Goal: Task Accomplishment & Management: Use online tool/utility

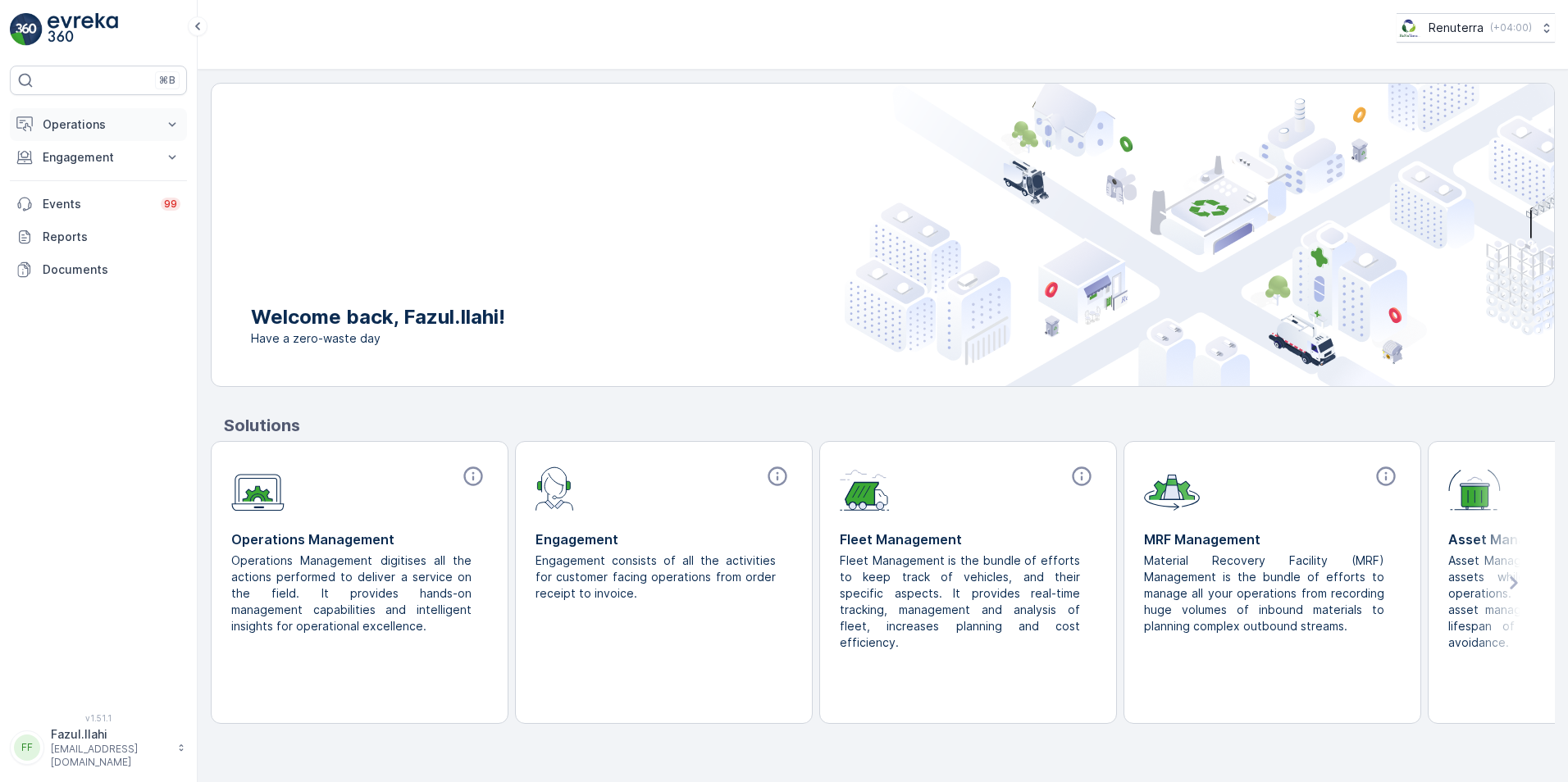
click at [108, 126] on p "Operations" at bounding box center [98, 124] width 111 height 16
click at [82, 158] on p "Insights" at bounding box center [63, 152] width 42 height 16
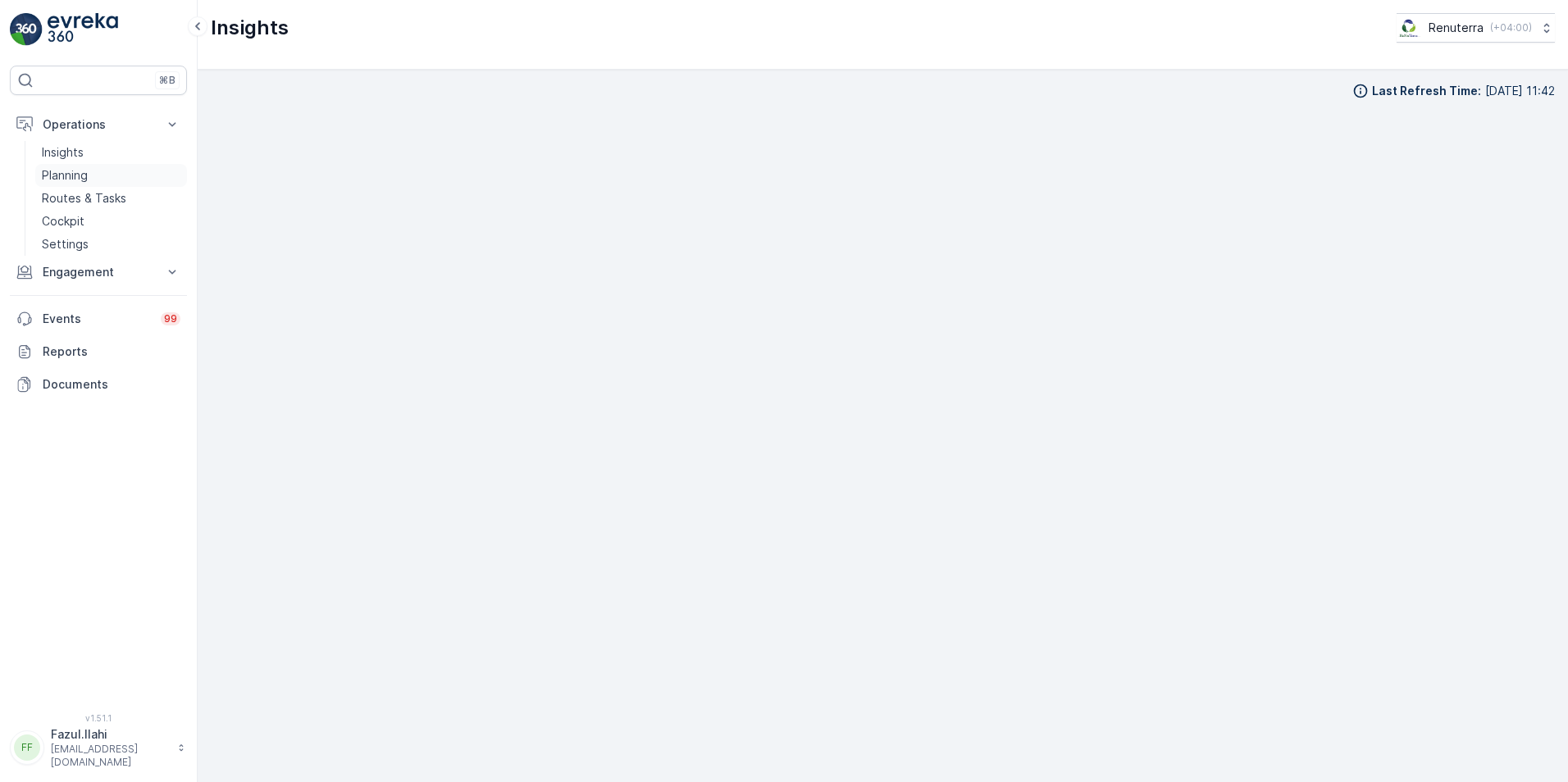
click at [69, 175] on p "Planning" at bounding box center [64, 175] width 46 height 16
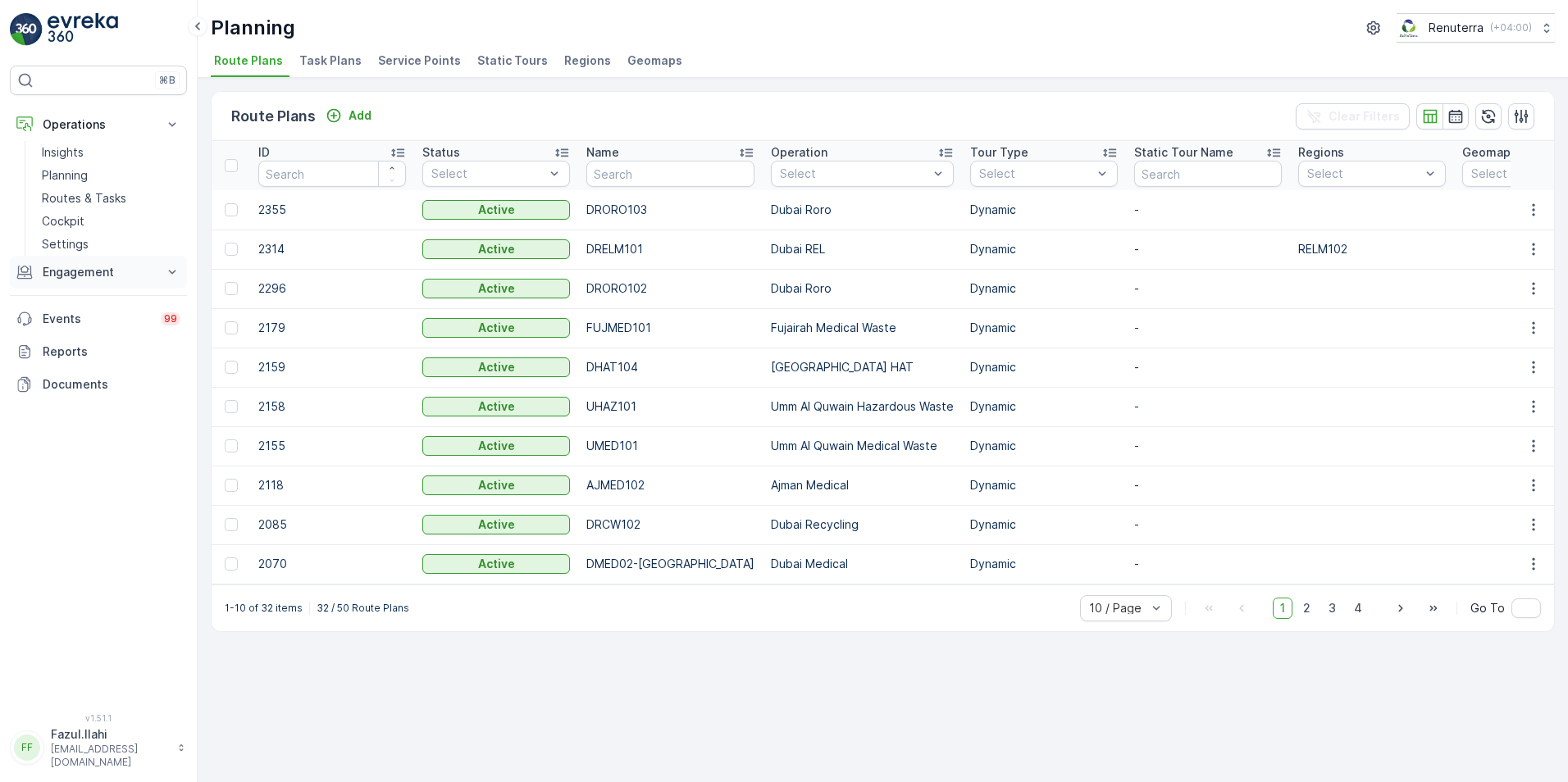
click at [111, 268] on p "Engagement" at bounding box center [98, 272] width 111 height 16
click at [96, 372] on p "Service Points" at bounding box center [82, 369] width 80 height 16
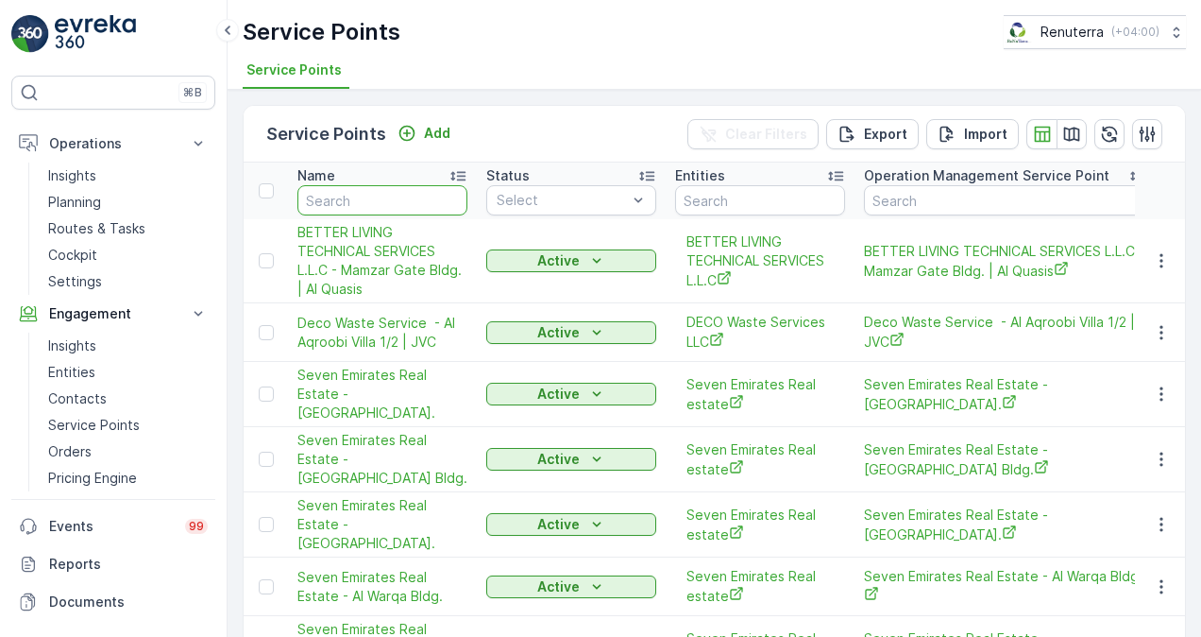
click at [380, 197] on input "text" at bounding box center [383, 200] width 170 height 30
type input "KHALIL"
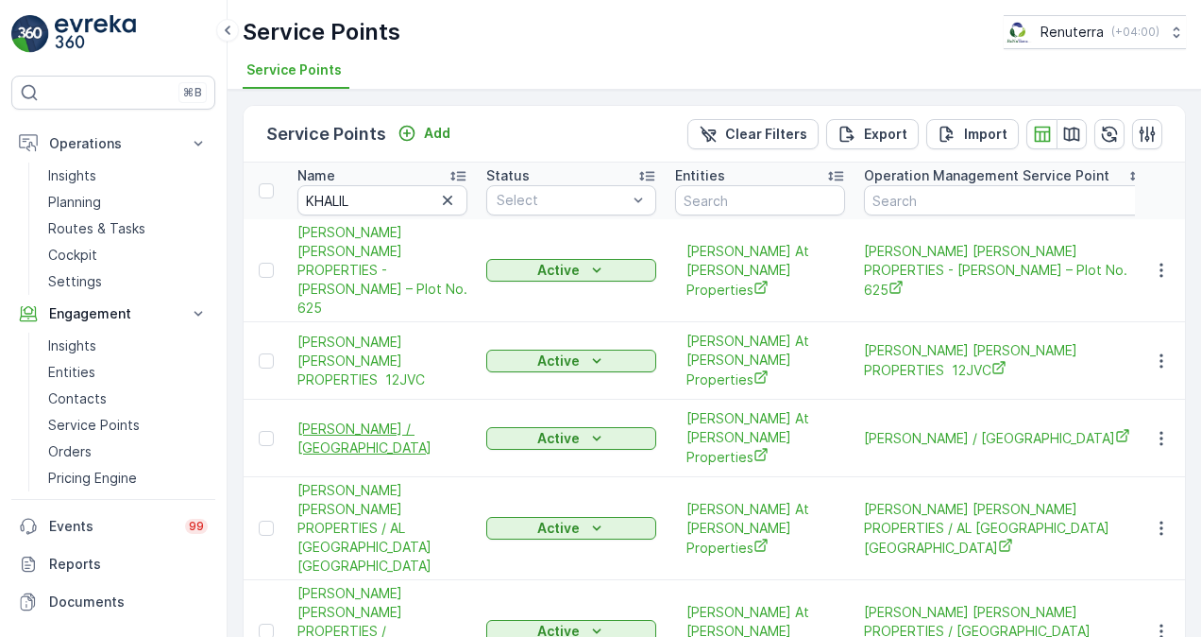
click at [374, 419] on span "[PERSON_NAME] / [GEOGRAPHIC_DATA]" at bounding box center [383, 438] width 170 height 38
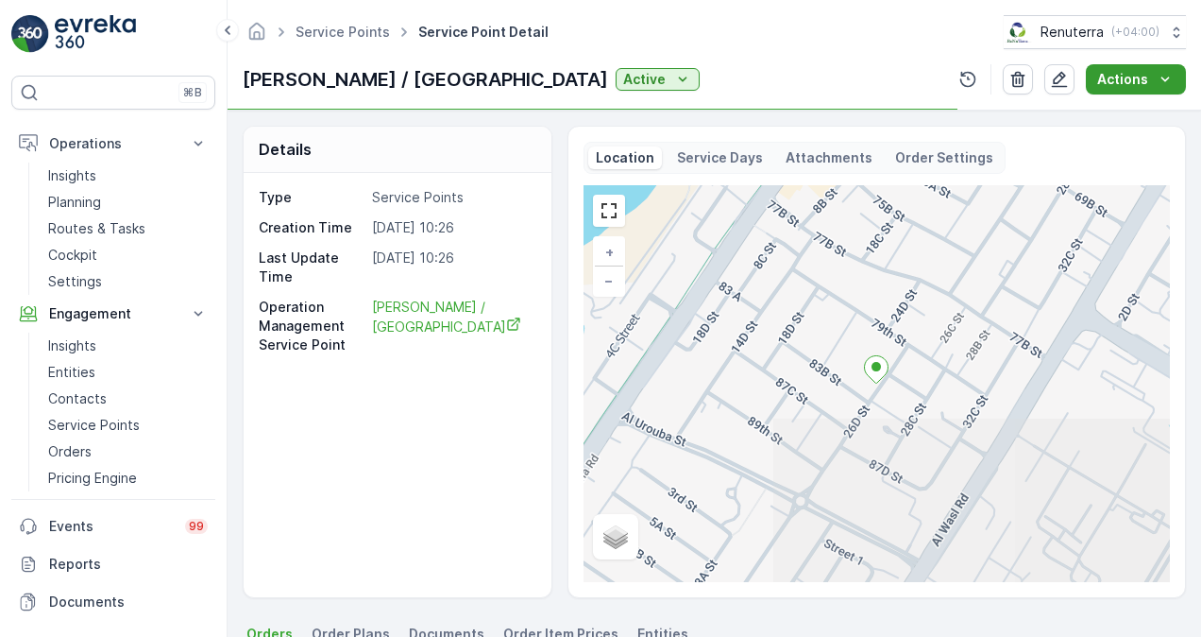
click at [1161, 81] on icon "Actions" at bounding box center [1165, 79] width 19 height 19
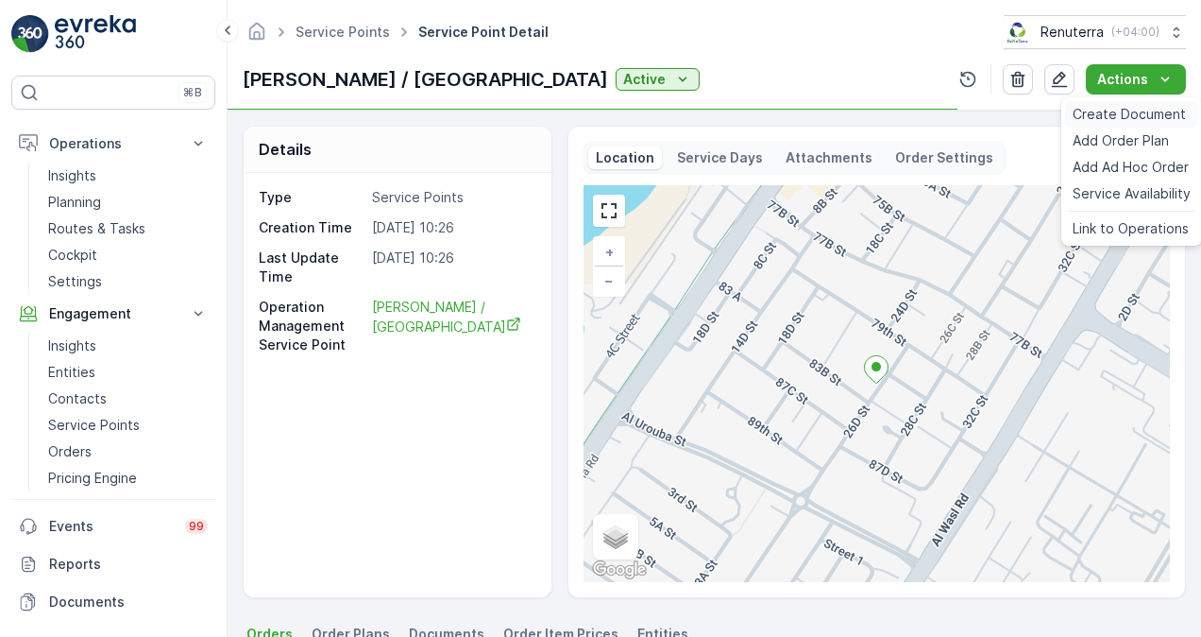
click at [1149, 109] on span "Create Document" at bounding box center [1129, 114] width 113 height 19
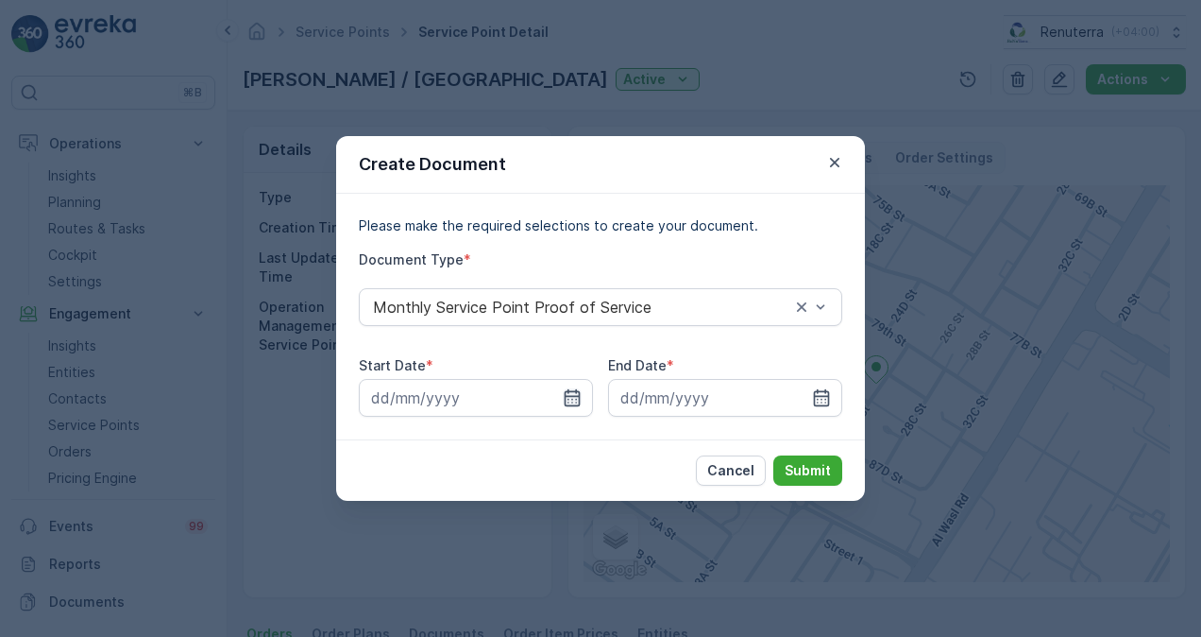
click at [567, 398] on icon "button" at bounding box center [572, 397] width 19 height 19
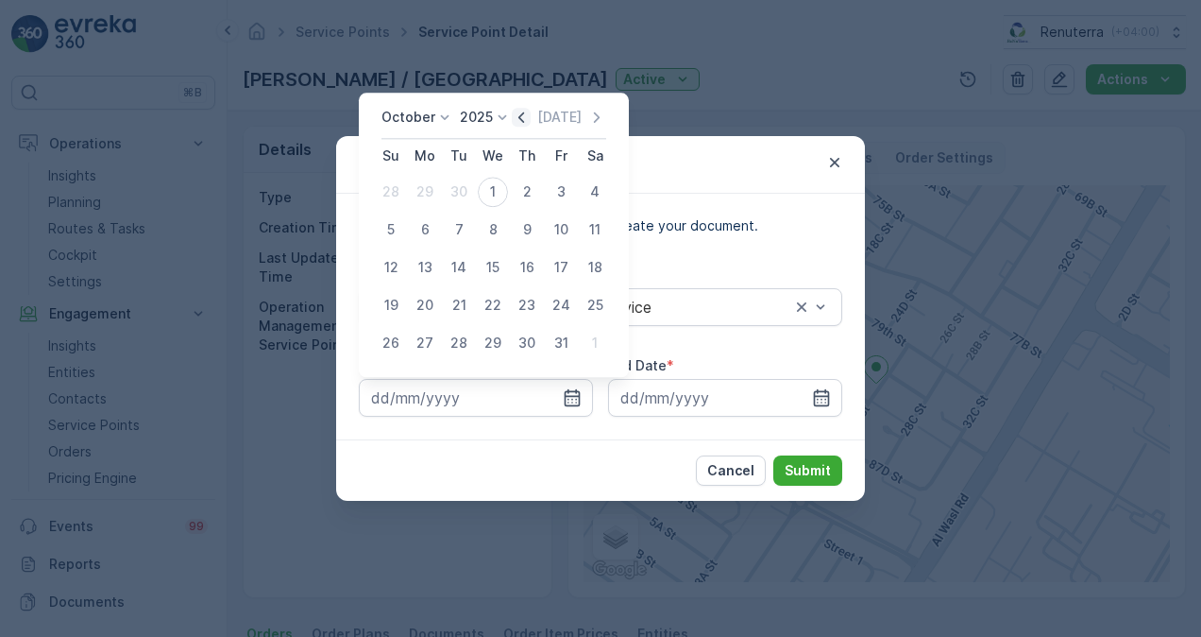
click at [528, 125] on icon "button" at bounding box center [521, 117] width 19 height 19
click at [426, 193] on div "1" at bounding box center [425, 192] width 30 height 30
type input "01.09.2025"
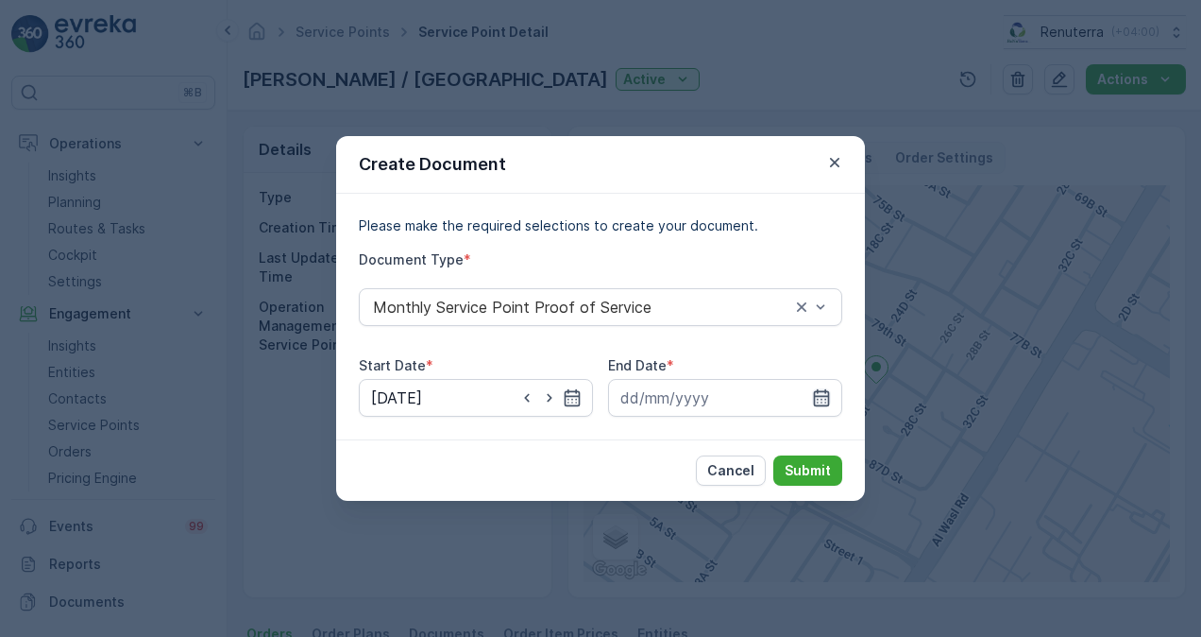
click at [826, 398] on icon "button" at bounding box center [821, 397] width 19 height 19
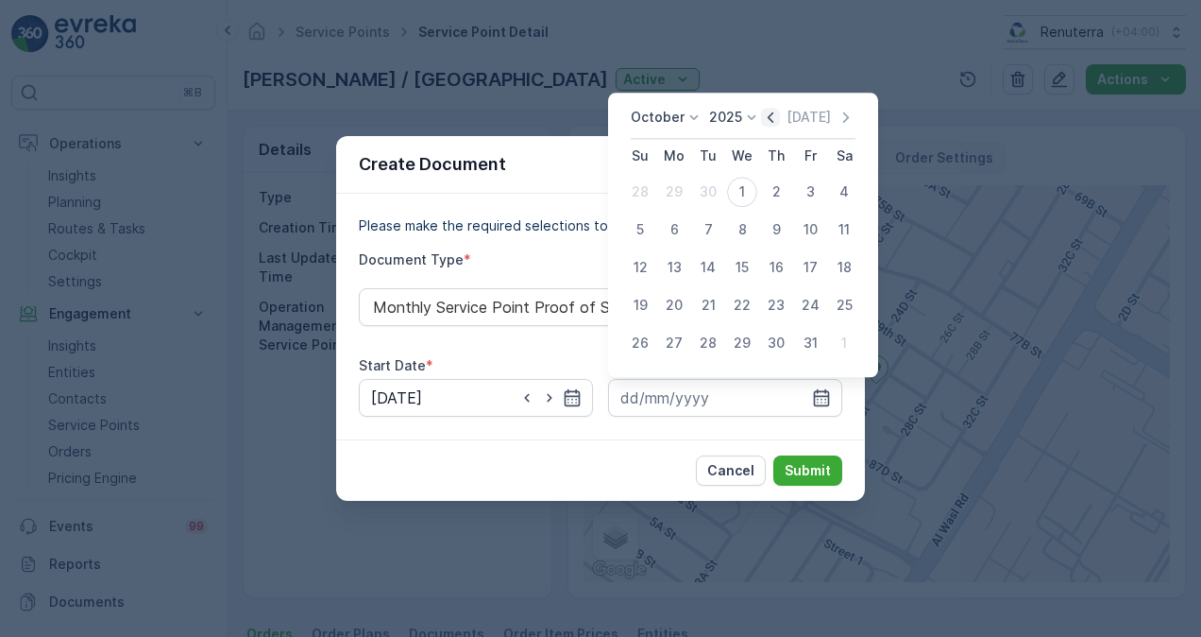
click at [769, 117] on icon "button" at bounding box center [770, 117] width 19 height 19
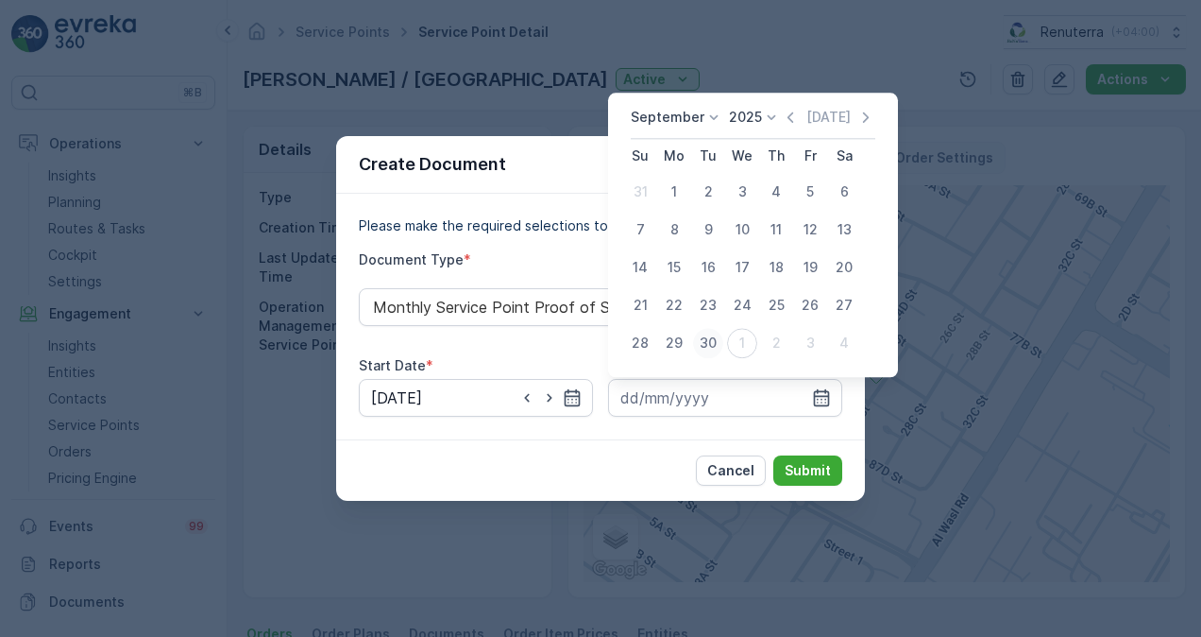
click at [707, 349] on div "30" at bounding box center [708, 343] width 30 height 30
type input "30.09.2025"
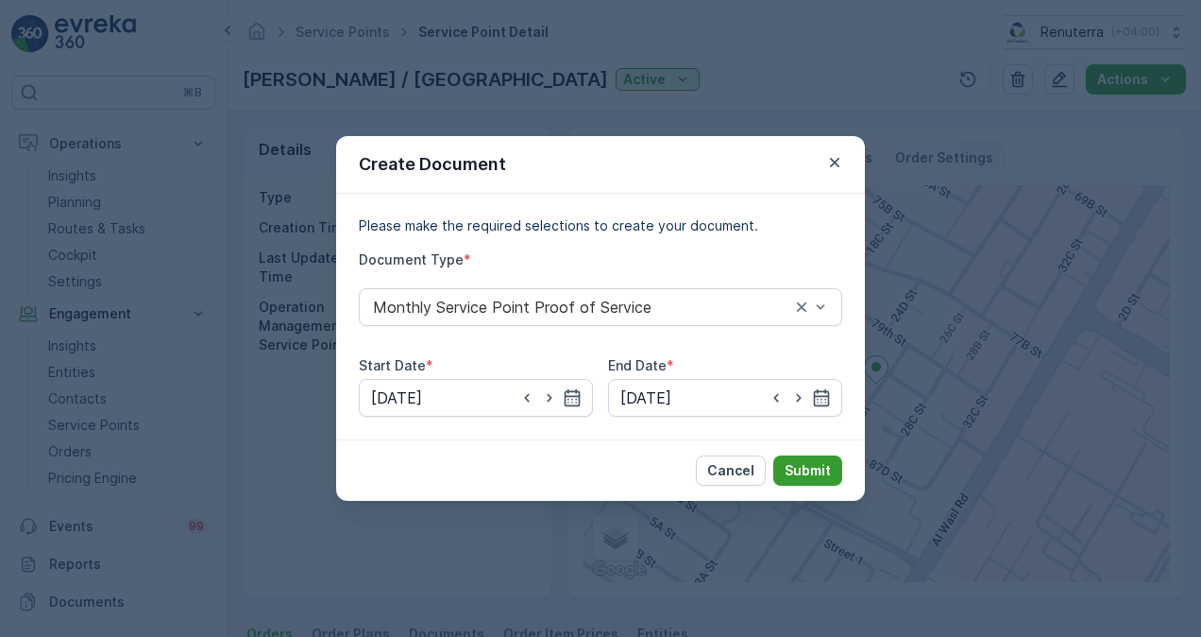
click at [794, 473] on p "Submit" at bounding box center [808, 470] width 46 height 19
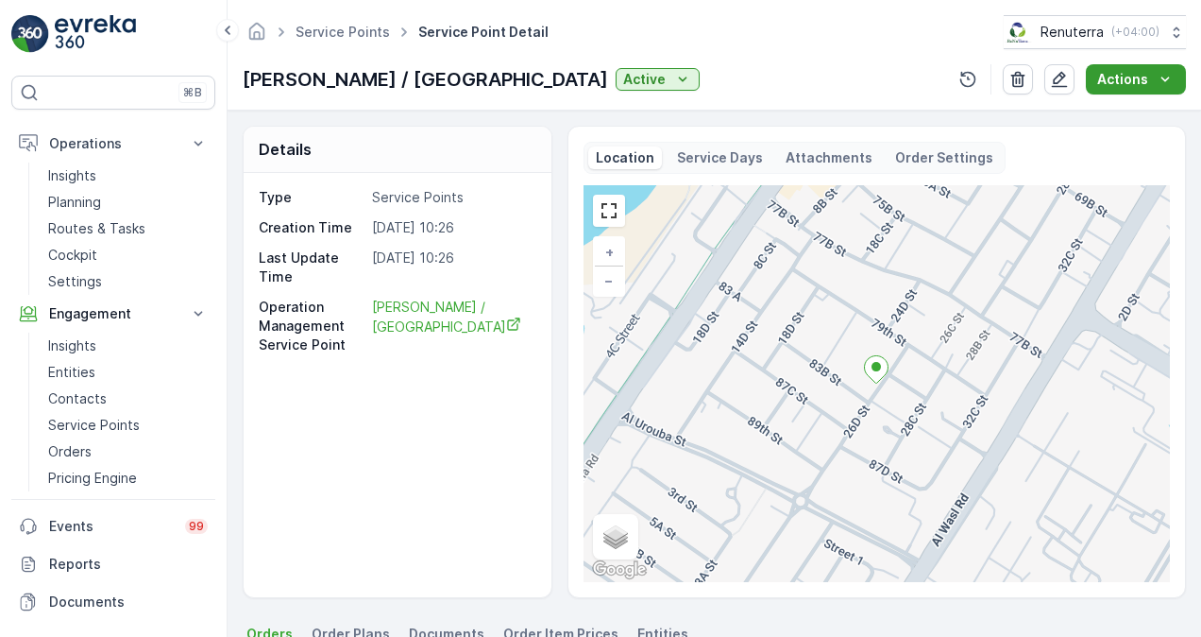
click at [1167, 79] on icon "Actions" at bounding box center [1166, 79] width 9 height 5
click at [230, 26] on icon at bounding box center [227, 30] width 21 height 23
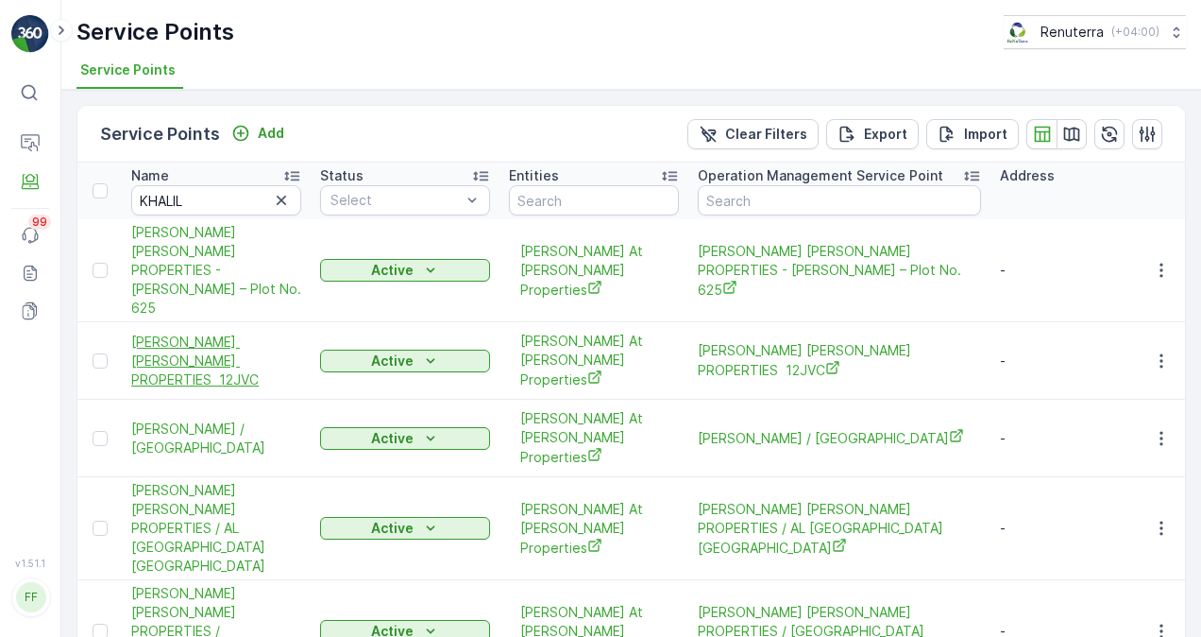
click at [232, 332] on span "[PERSON_NAME] [PERSON_NAME] PROPERTIES 12JVC" at bounding box center [216, 360] width 170 height 57
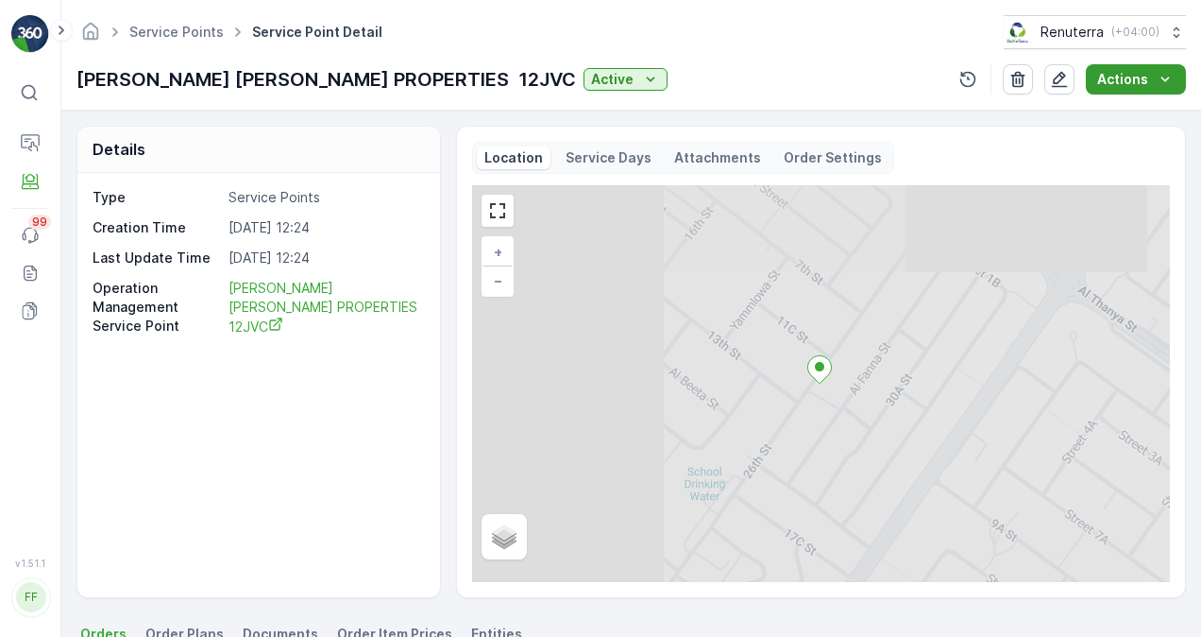
click at [1126, 76] on p "Actions" at bounding box center [1123, 79] width 51 height 19
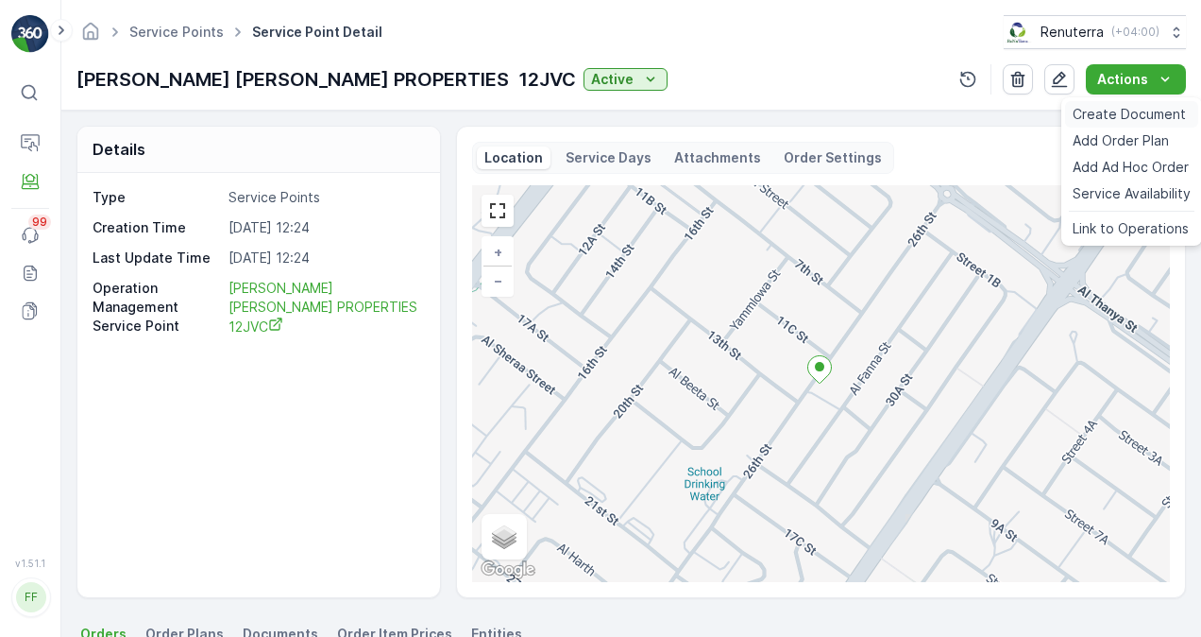
click at [1112, 114] on span "Create Document" at bounding box center [1129, 114] width 113 height 19
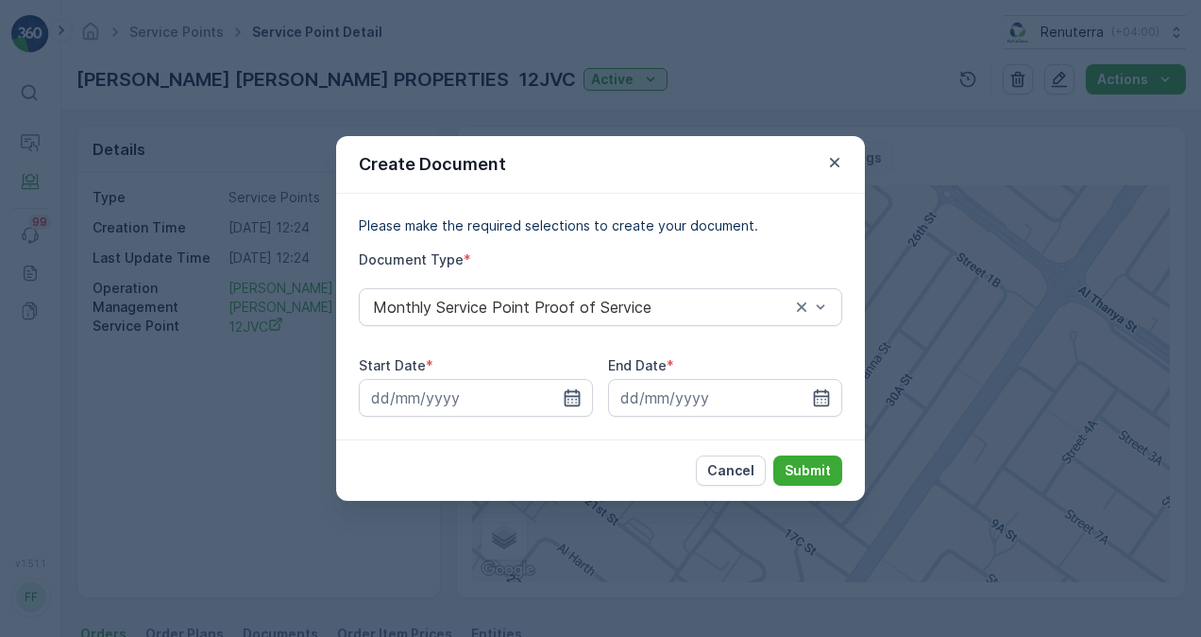
click at [572, 398] on icon "button" at bounding box center [572, 397] width 19 height 19
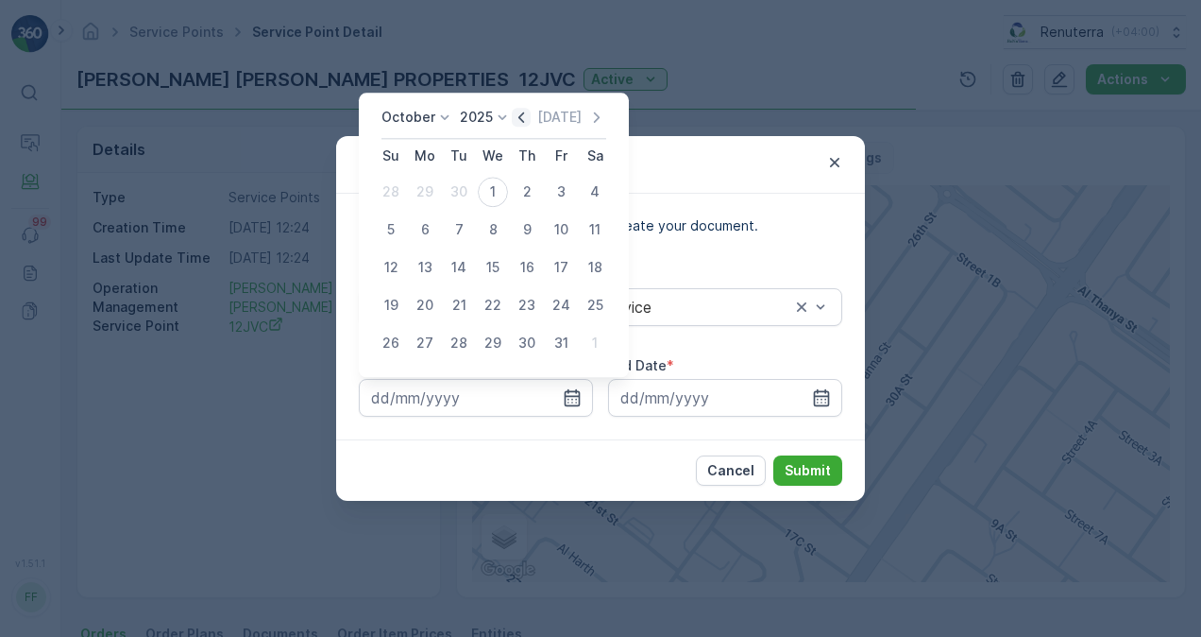
click at [528, 118] on icon "button" at bounding box center [521, 117] width 19 height 19
click at [428, 188] on div "1" at bounding box center [425, 192] width 30 height 30
type input "[DATE]"
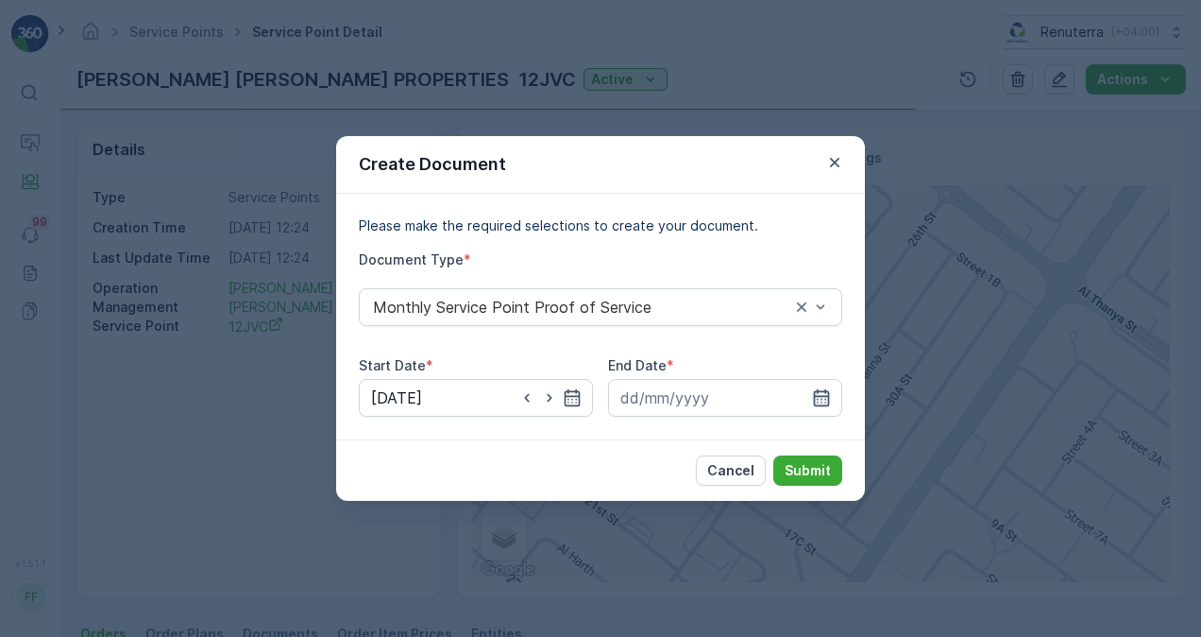
click at [820, 397] on icon "button" at bounding box center [822, 397] width 16 height 17
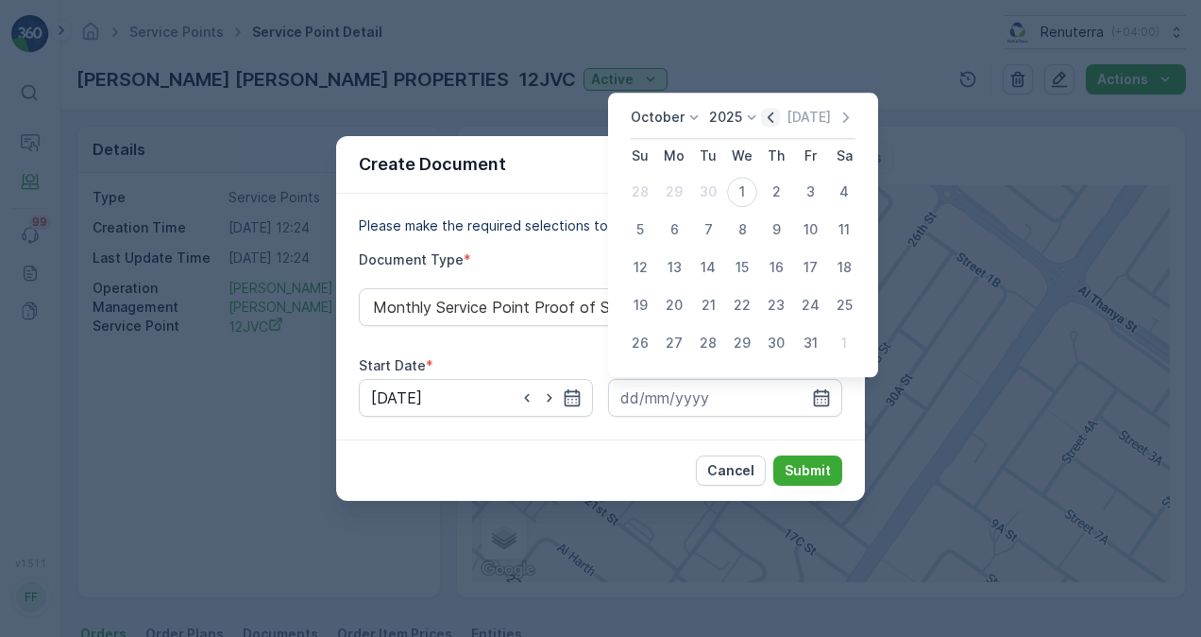
click at [770, 121] on icon "button" at bounding box center [770, 117] width 19 height 19
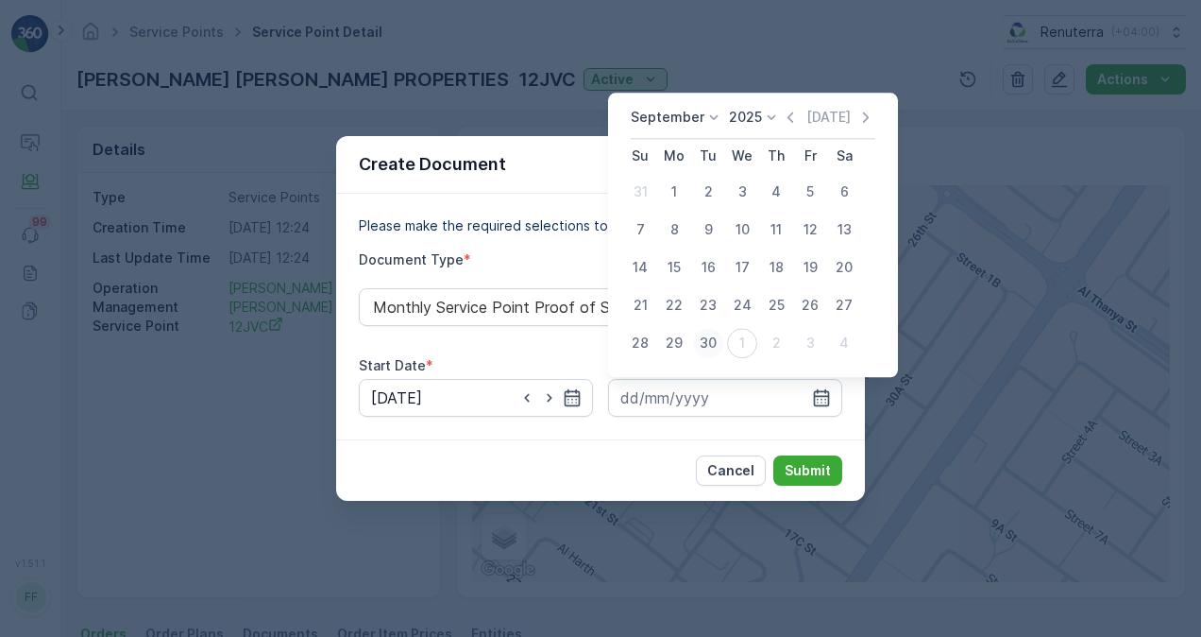
click at [717, 340] on div "30" at bounding box center [708, 343] width 30 height 30
type input "[DATE]"
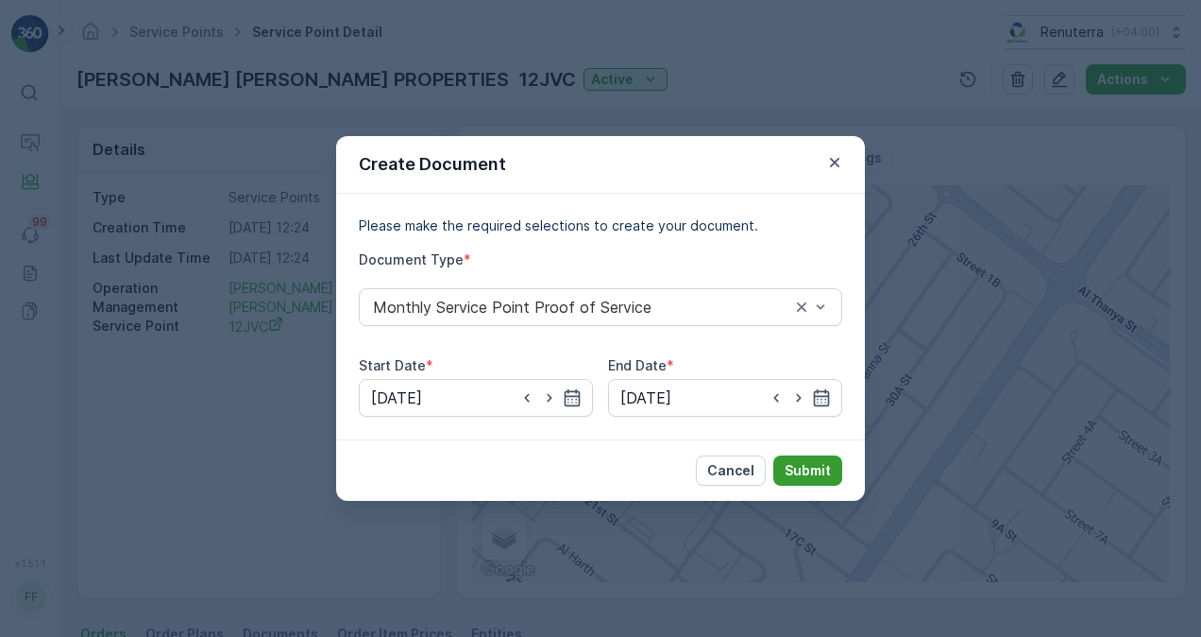
click at [814, 464] on p "Submit" at bounding box center [808, 470] width 46 height 19
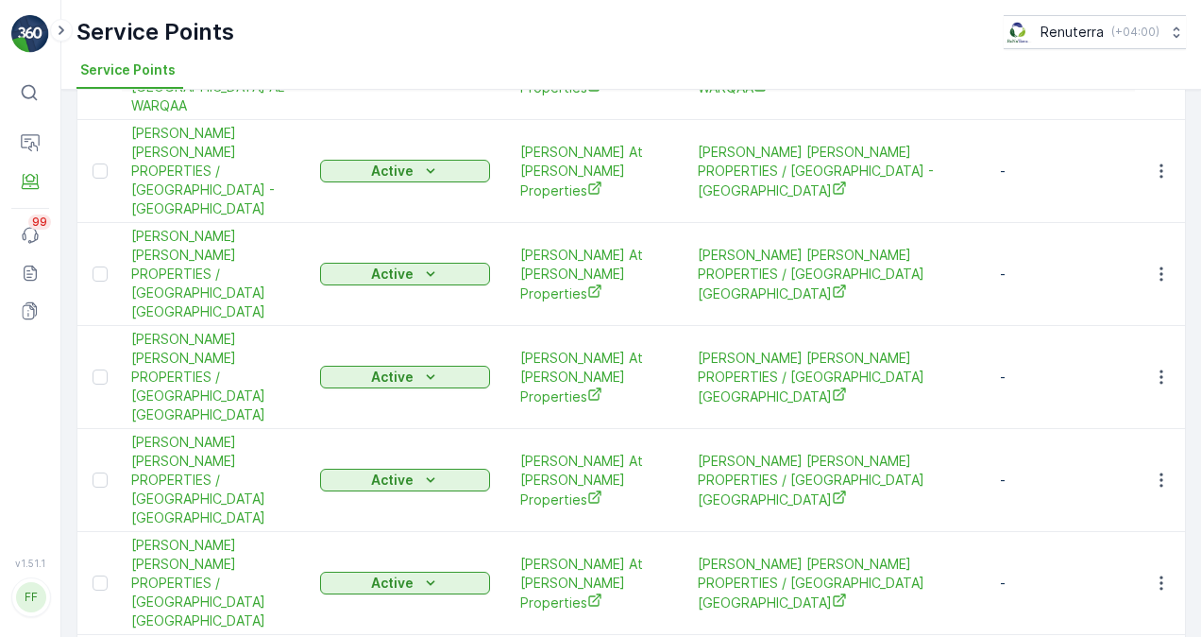
scroll to position [769, 0]
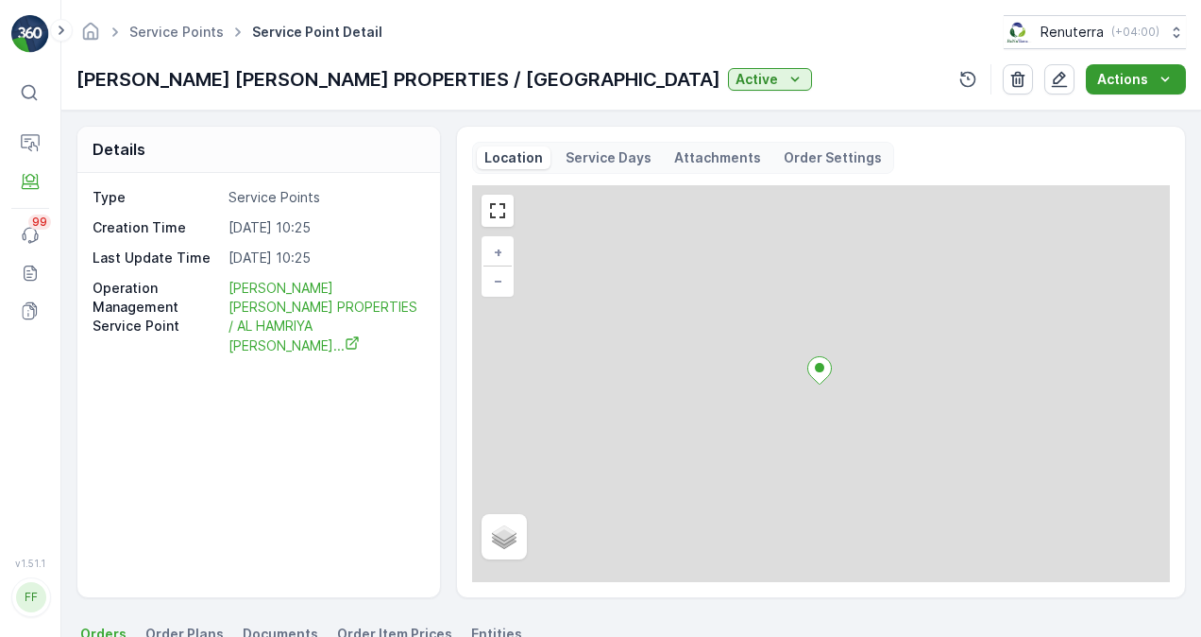
click at [1160, 72] on icon "Actions" at bounding box center [1165, 79] width 19 height 19
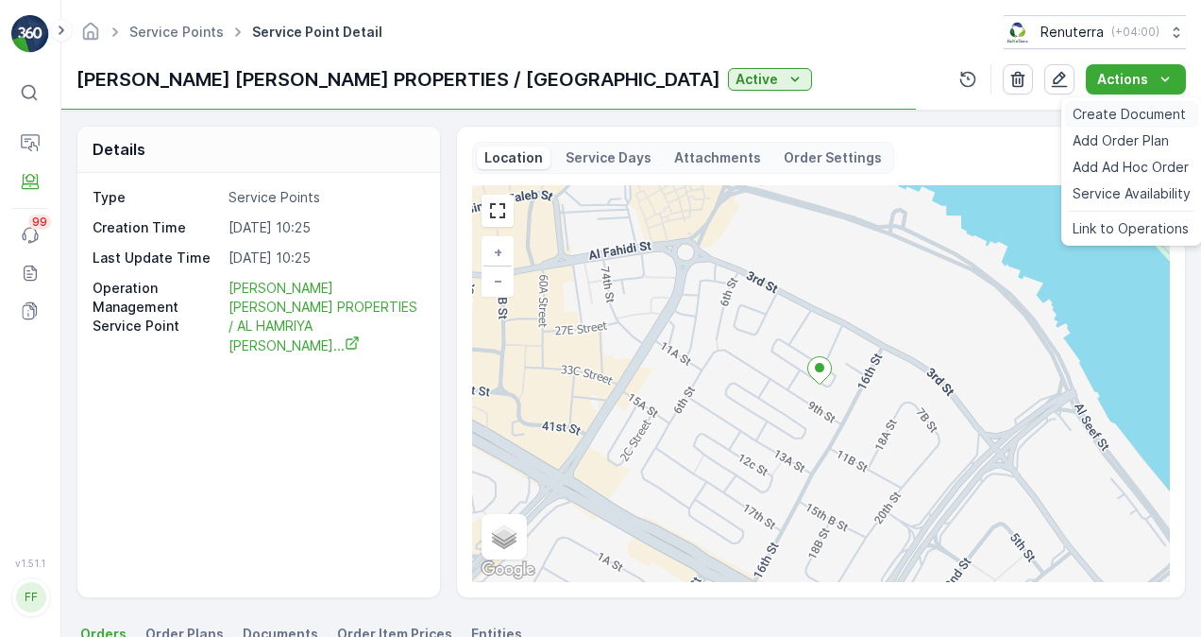
click at [1121, 119] on span "Create Document" at bounding box center [1129, 114] width 113 height 19
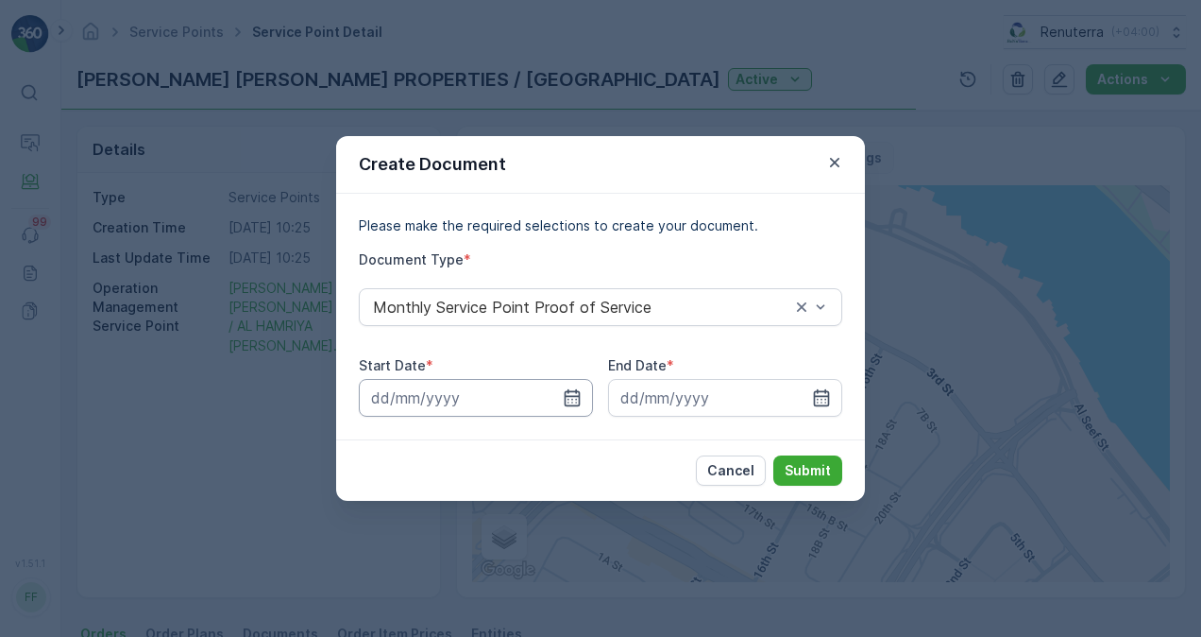
click at [559, 402] on input at bounding box center [476, 398] width 234 height 38
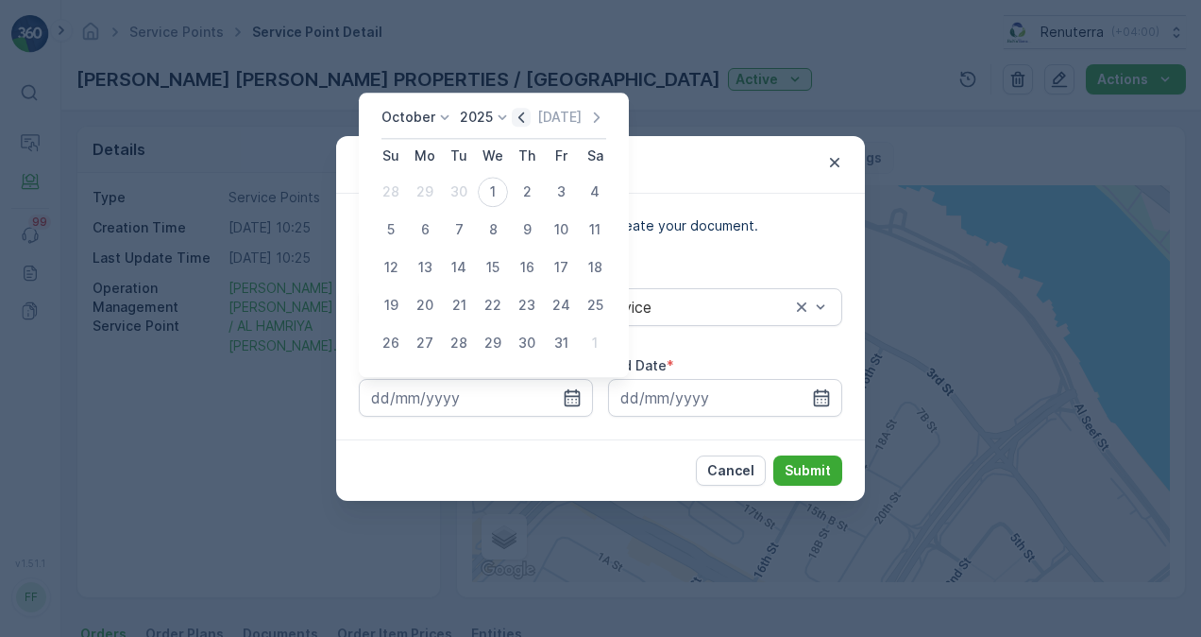
click at [519, 117] on icon "button" at bounding box center [521, 117] width 19 height 19
drag, startPoint x: 427, startPoint y: 185, endPoint x: 435, endPoint y: 196, distance: 14.2
click at [426, 185] on div "1" at bounding box center [425, 192] width 30 height 30
type input "[DATE]"
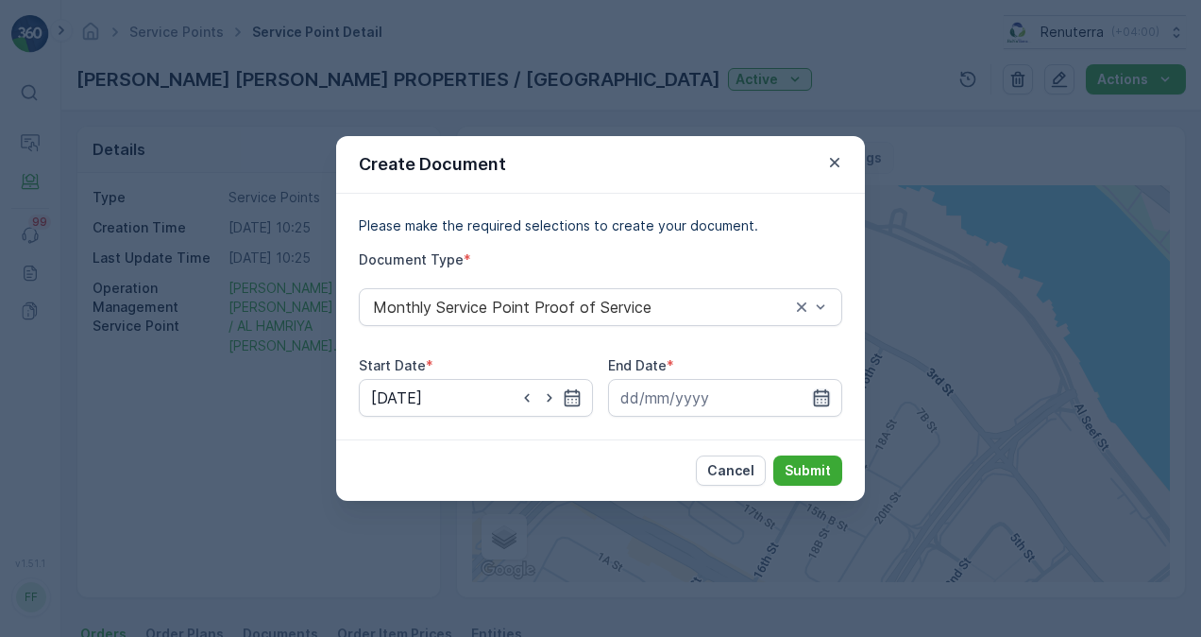
click at [820, 400] on icon "button" at bounding box center [821, 397] width 19 height 19
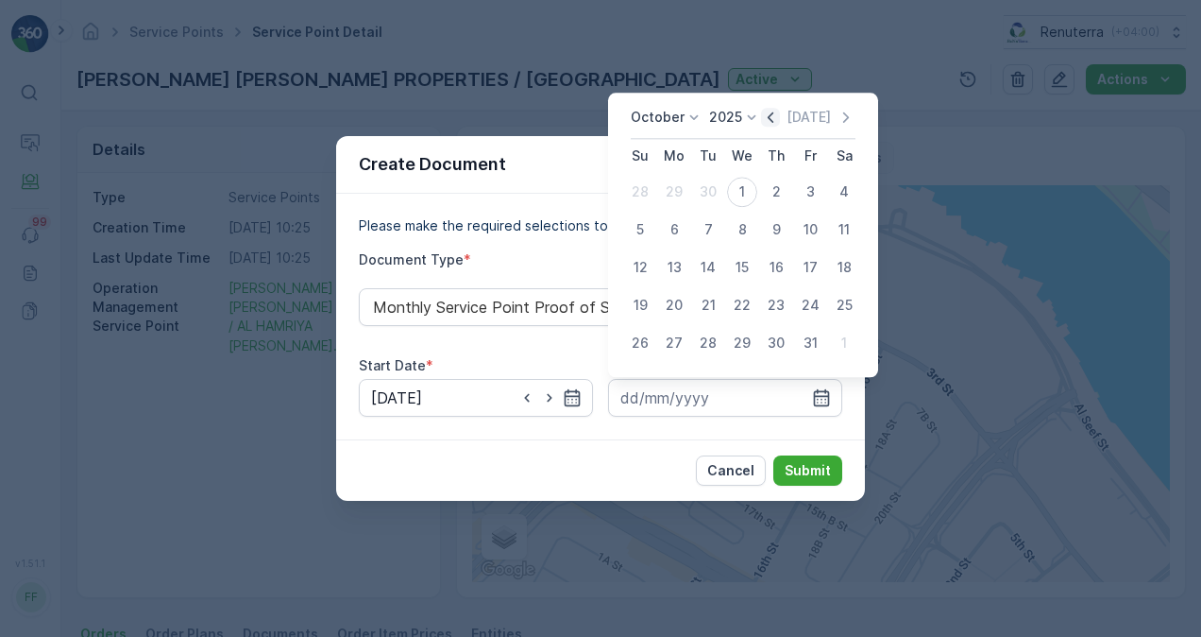
click at [774, 112] on icon "button" at bounding box center [771, 117] width 6 height 10
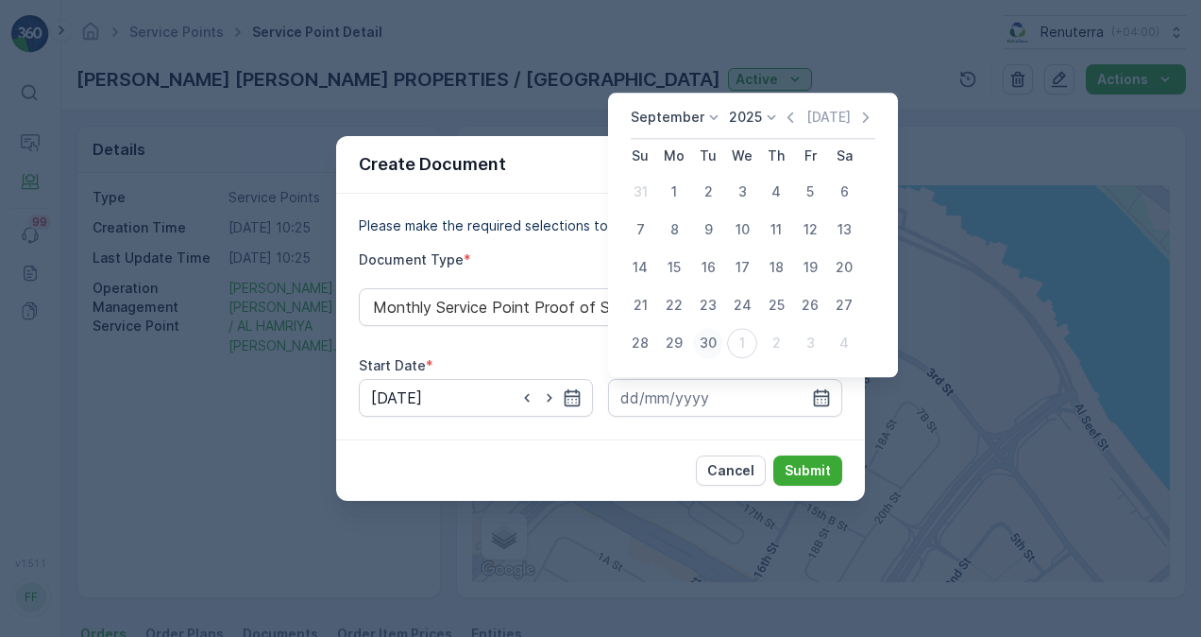
click at [708, 344] on div "30" at bounding box center [708, 343] width 30 height 30
type input "[DATE]"
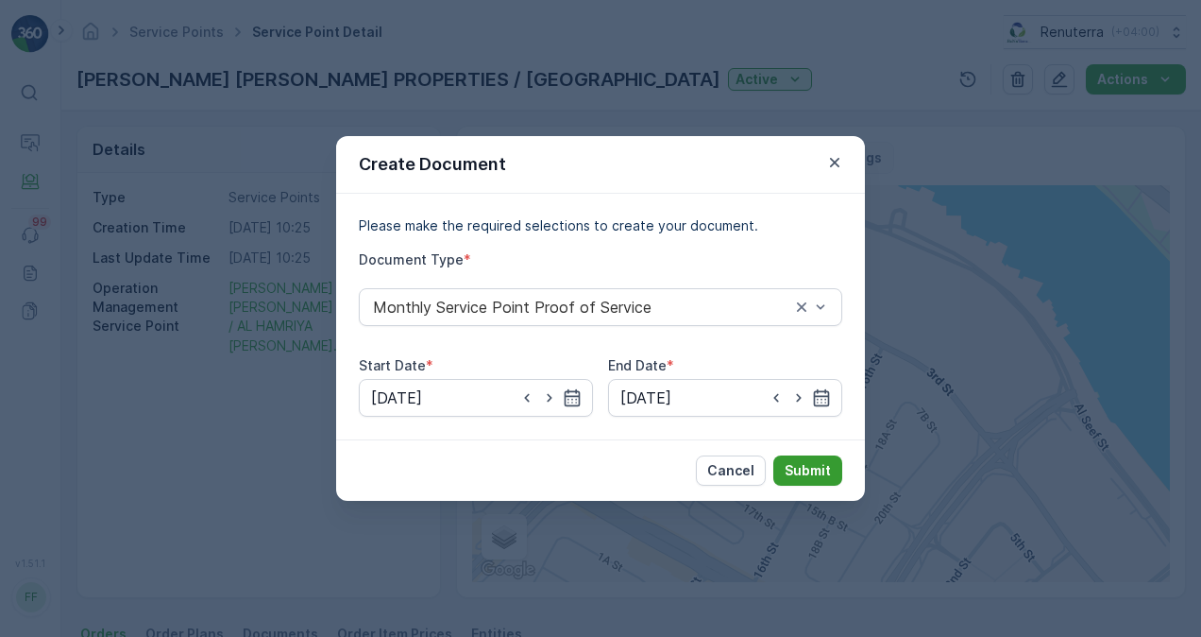
click at [807, 467] on p "Submit" at bounding box center [808, 470] width 46 height 19
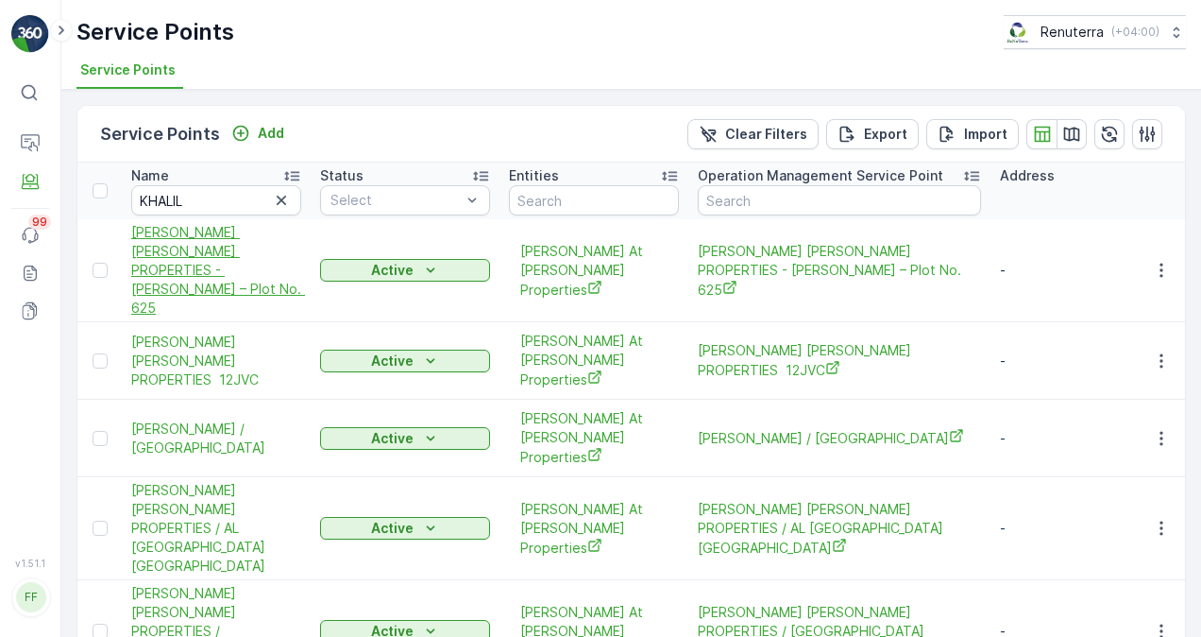
click at [230, 269] on span "[PERSON_NAME] [PERSON_NAME] PROPERTIES - [PERSON_NAME] – Plot No. 625" at bounding box center [216, 270] width 170 height 94
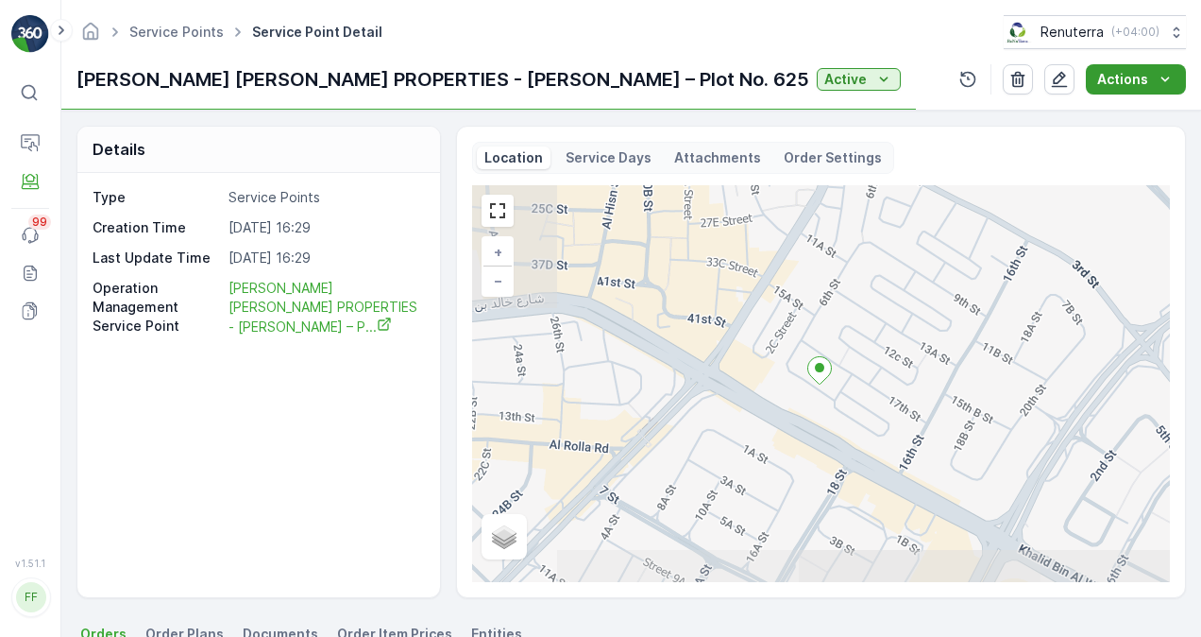
click at [1167, 77] on icon "Actions" at bounding box center [1165, 79] width 19 height 19
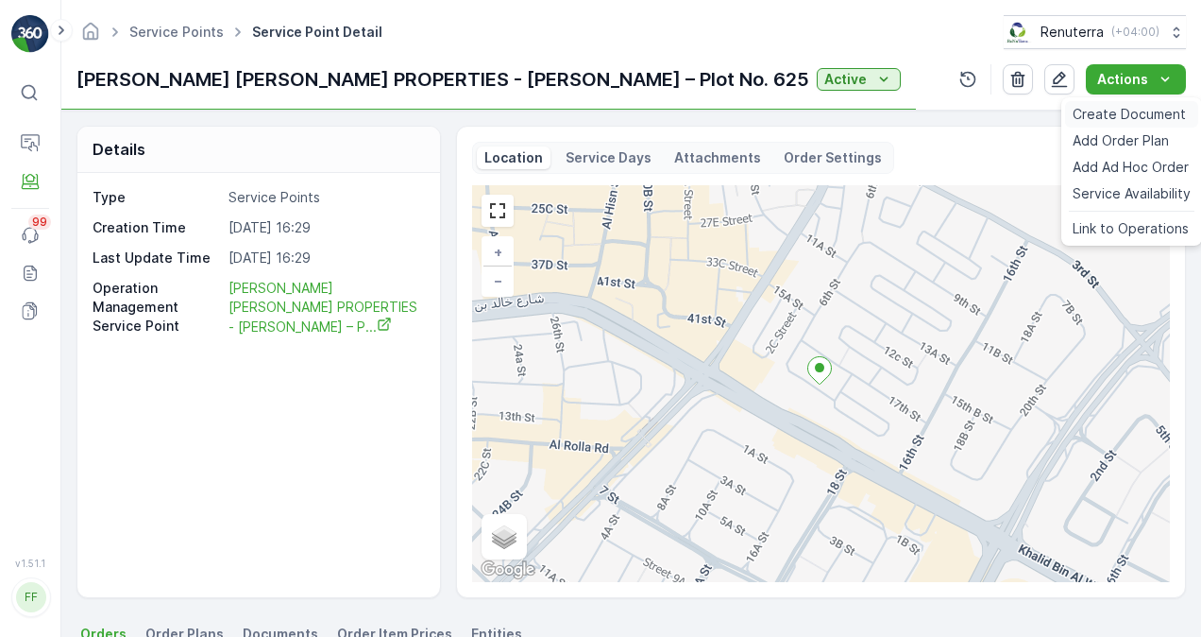
click at [1138, 117] on span "Create Document" at bounding box center [1129, 114] width 113 height 19
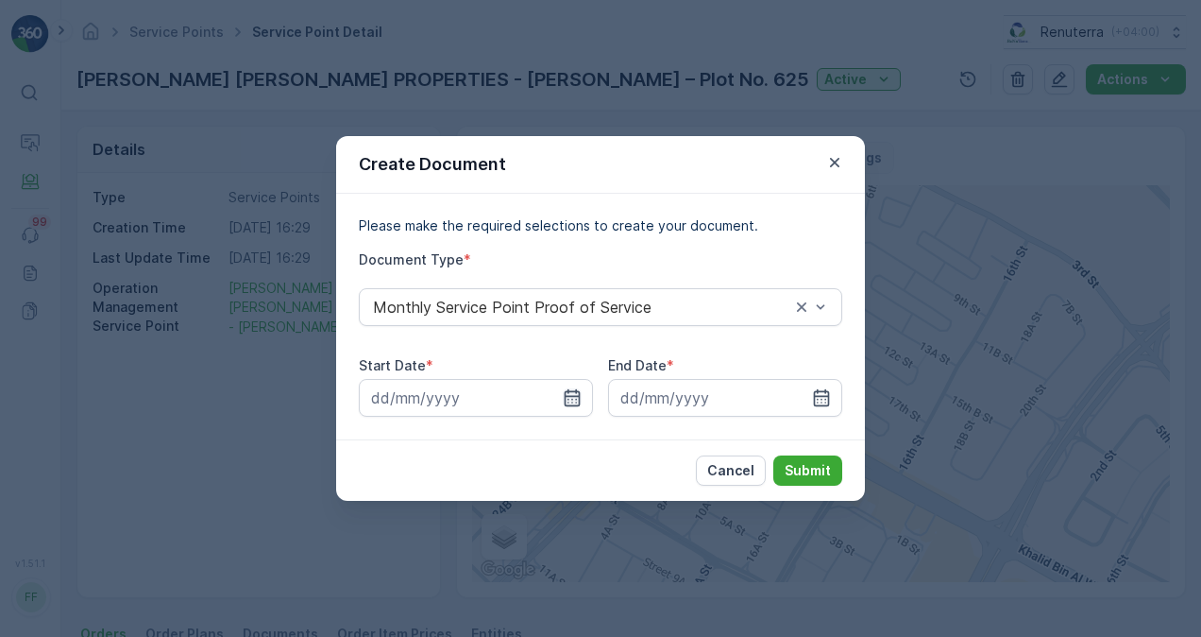
click at [565, 402] on icon "button" at bounding box center [573, 397] width 16 height 17
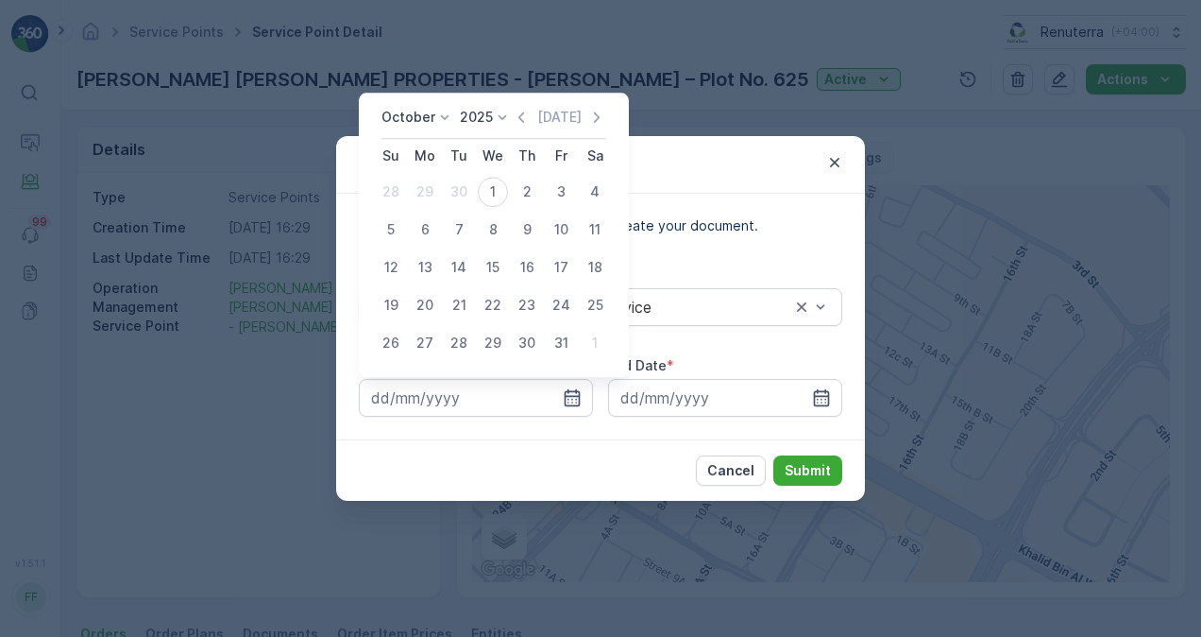
drag, startPoint x: 527, startPoint y: 117, endPoint x: 525, endPoint y: 136, distance: 19.0
click at [526, 117] on icon "button" at bounding box center [521, 117] width 19 height 19
click at [422, 187] on div "1" at bounding box center [425, 192] width 30 height 30
type input "[DATE]"
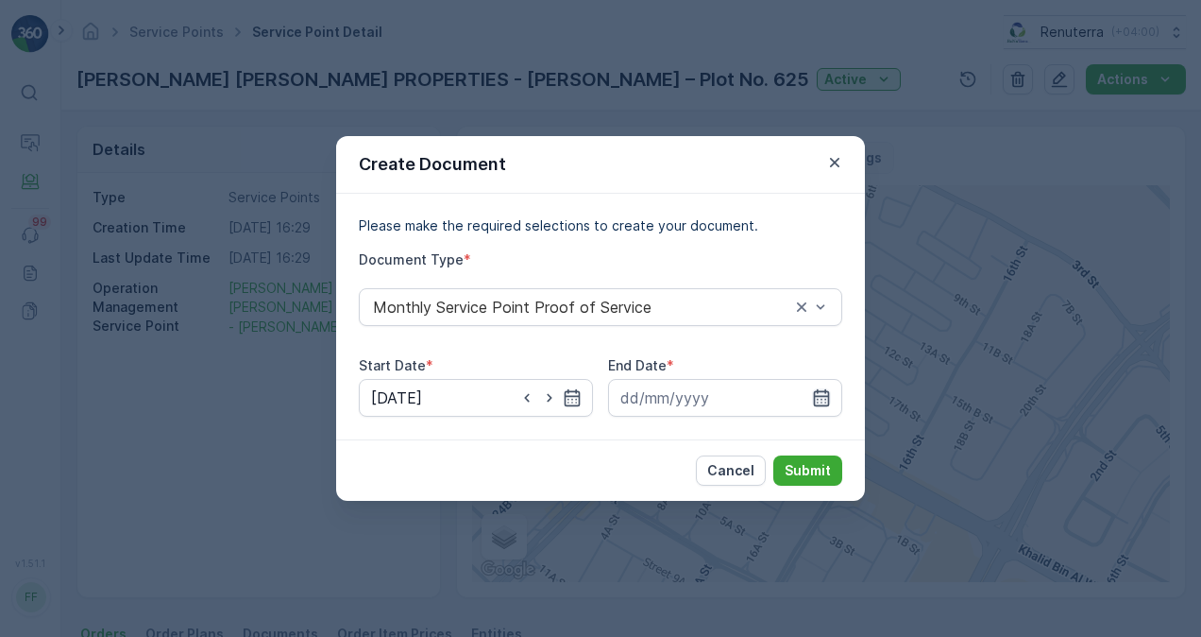
click at [822, 399] on icon "button" at bounding box center [822, 397] width 16 height 17
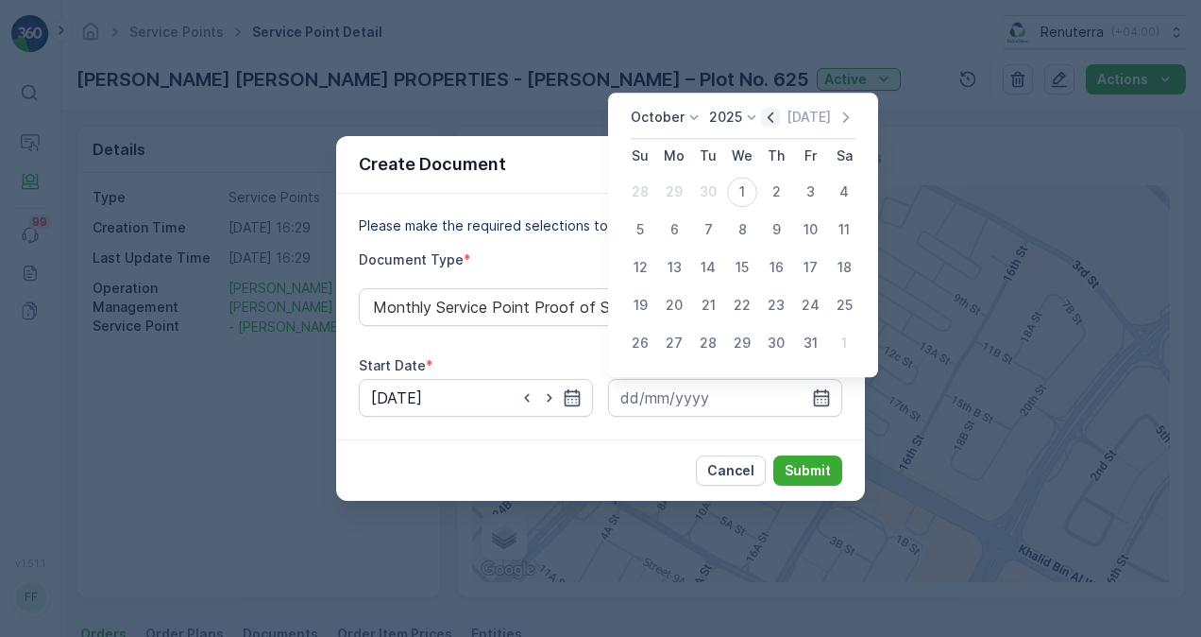
click at [775, 117] on icon "button" at bounding box center [770, 117] width 19 height 19
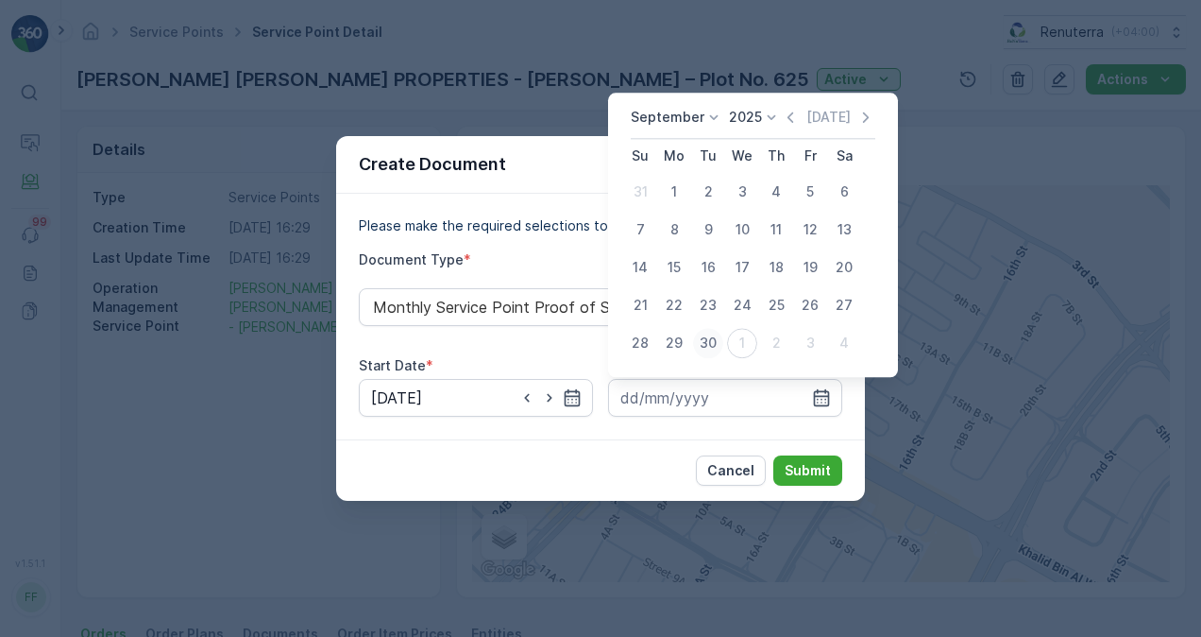
click at [702, 332] on div "30" at bounding box center [708, 343] width 30 height 30
type input "[DATE]"
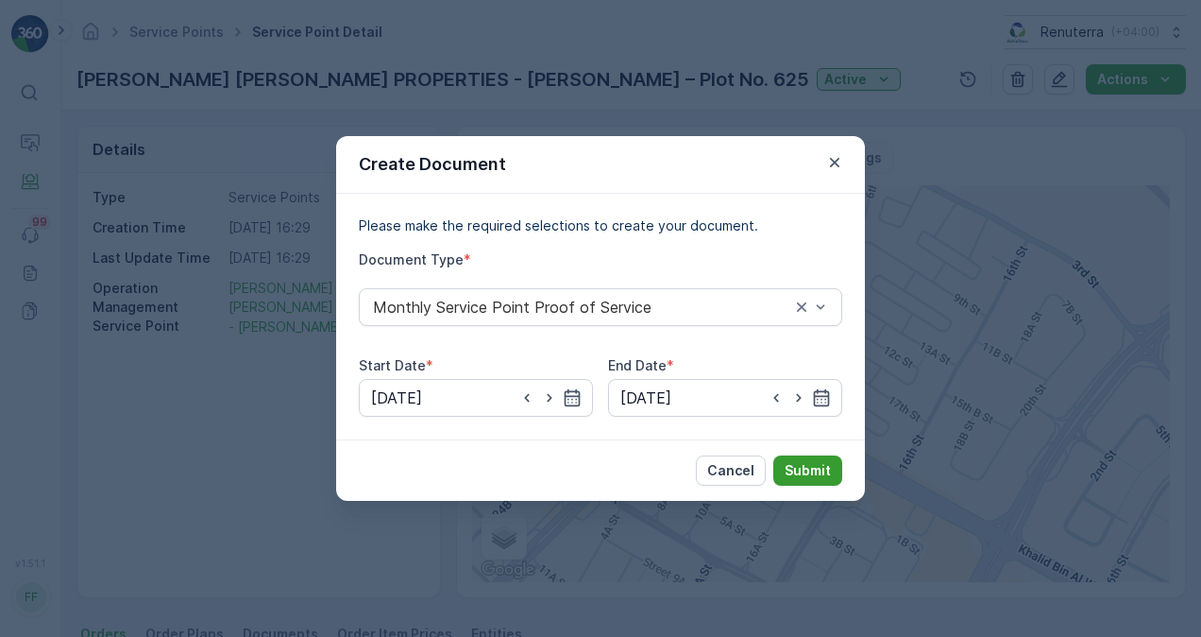
click at [803, 472] on p "Submit" at bounding box center [808, 470] width 46 height 19
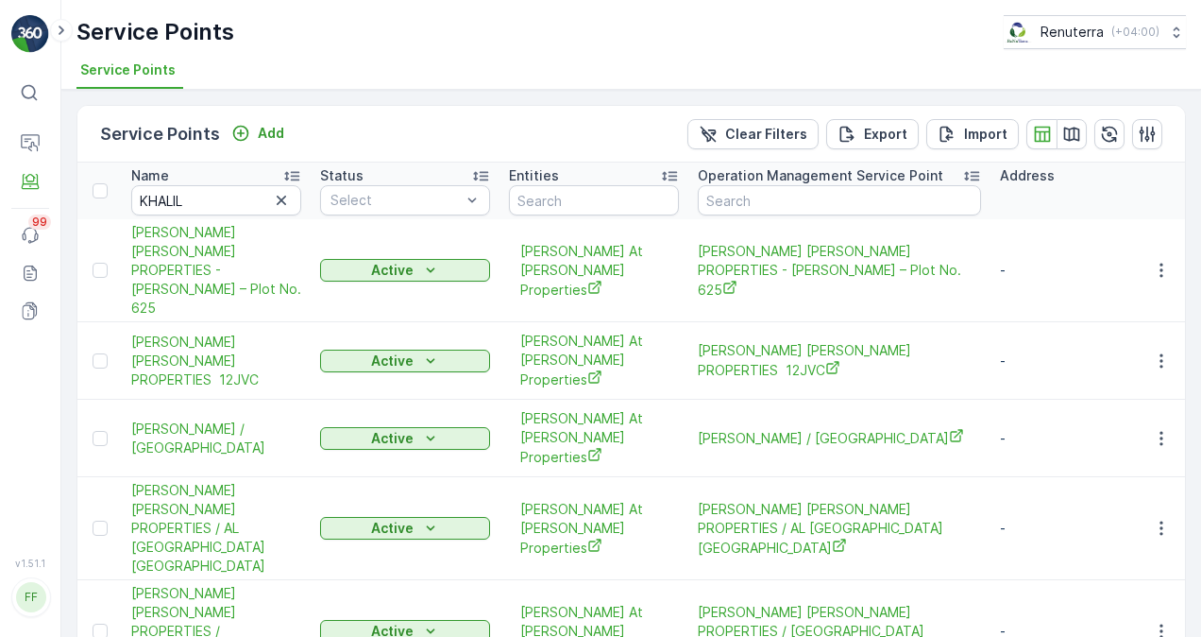
scroll to position [94, 0]
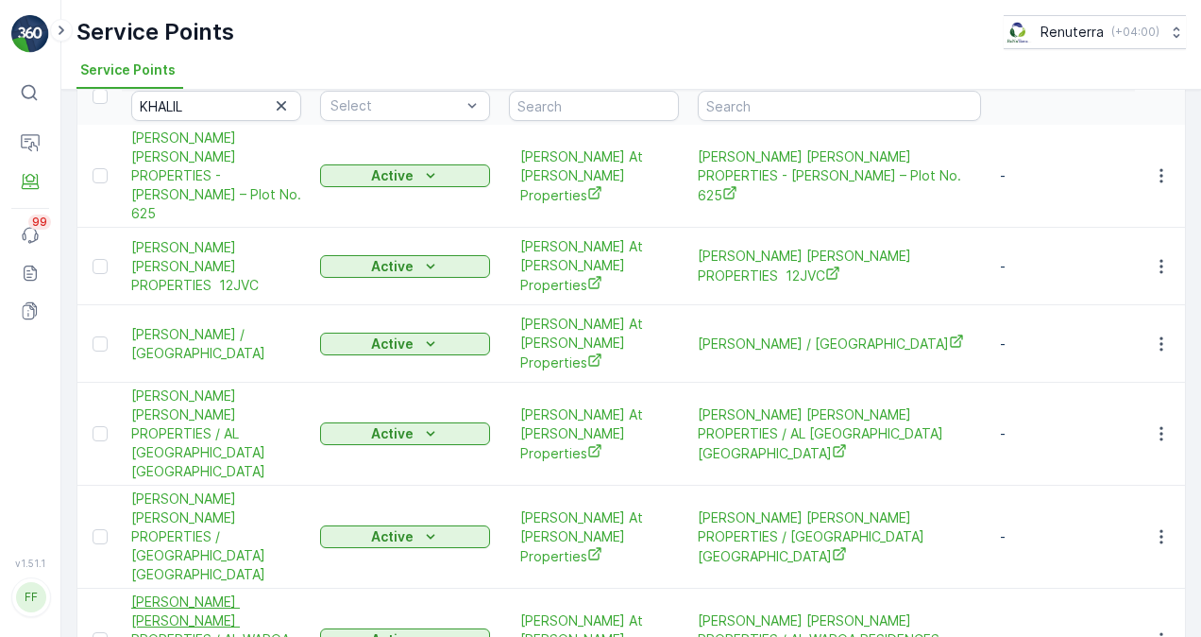
click at [248, 592] on span "[PERSON_NAME] [PERSON_NAME] PROPERTIES / AL WARQA RESIDENCES - [GEOGRAPHIC_DATA]" at bounding box center [216, 639] width 170 height 94
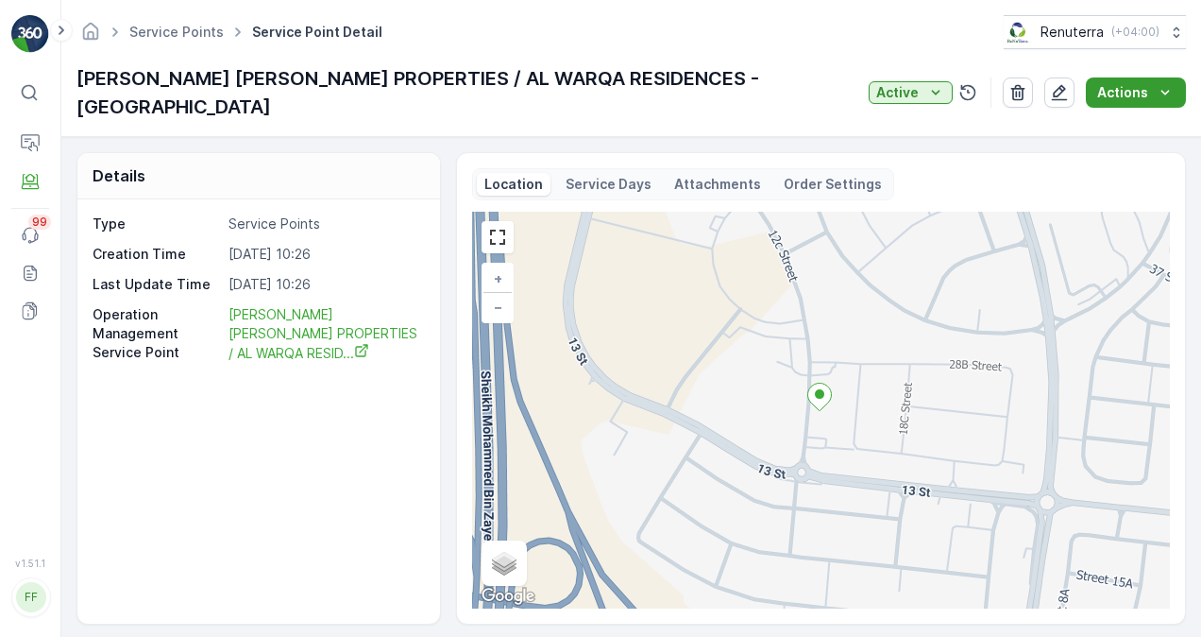
click at [1144, 83] on p "Actions" at bounding box center [1123, 92] width 51 height 19
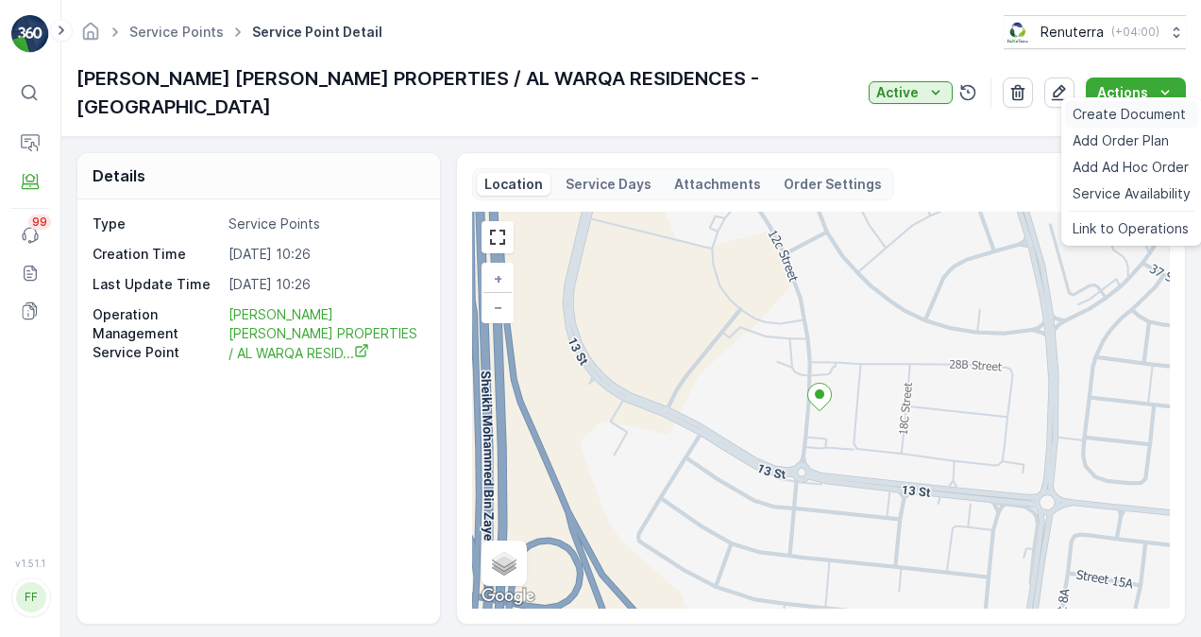
click at [1111, 114] on span "Create Document" at bounding box center [1129, 114] width 113 height 19
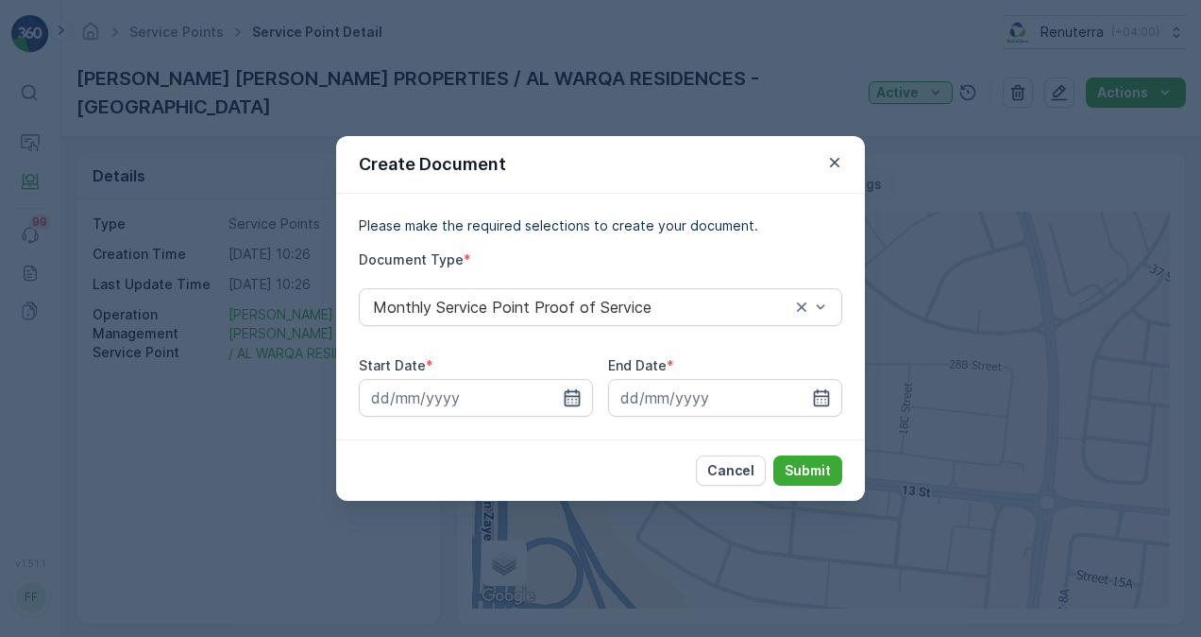
click at [571, 400] on icon "button" at bounding box center [572, 397] width 19 height 19
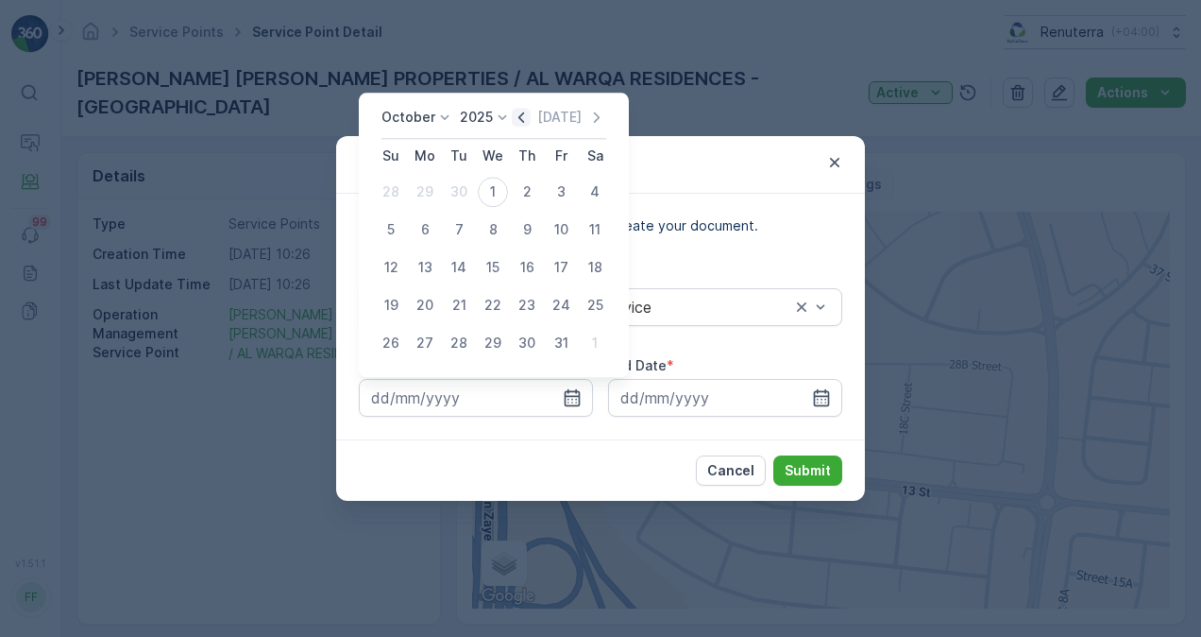
click at [522, 117] on icon "button" at bounding box center [521, 117] width 19 height 19
click at [433, 190] on div "1" at bounding box center [425, 192] width 30 height 30
type input "[DATE]"
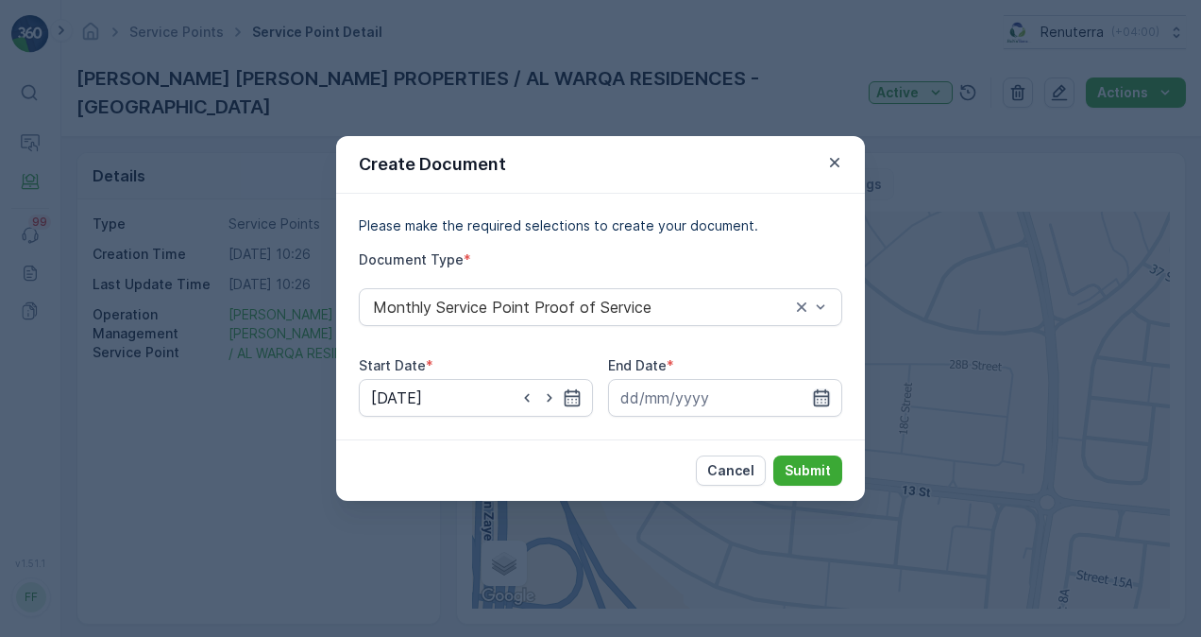
click at [827, 400] on icon "button" at bounding box center [822, 397] width 16 height 17
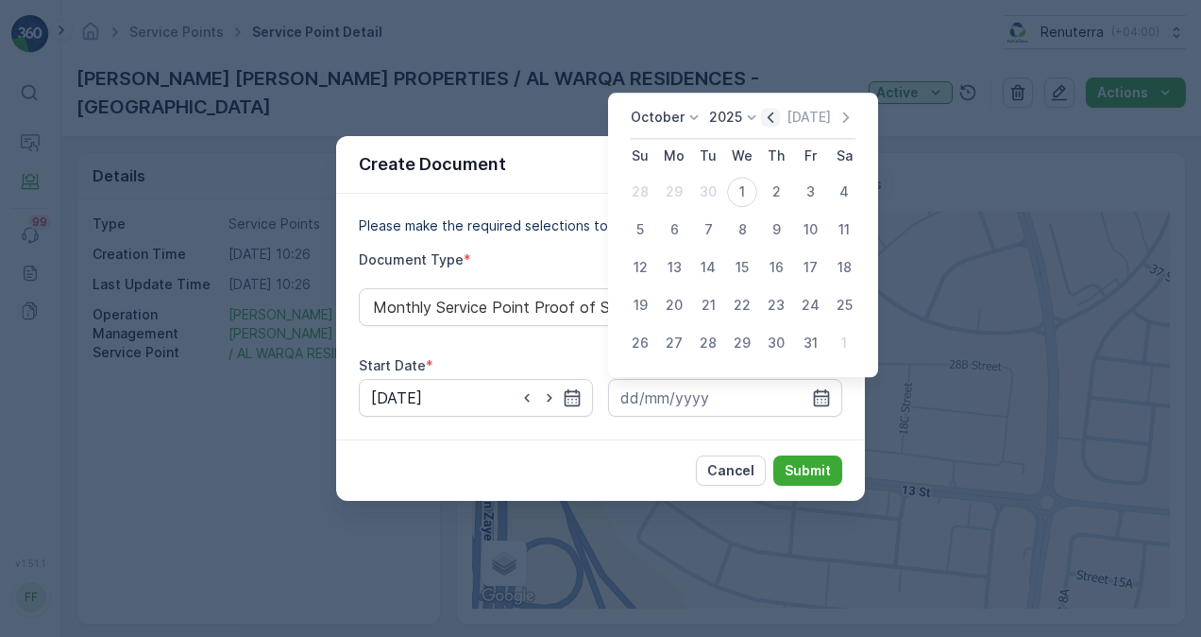
click at [777, 118] on icon "button" at bounding box center [770, 117] width 19 height 19
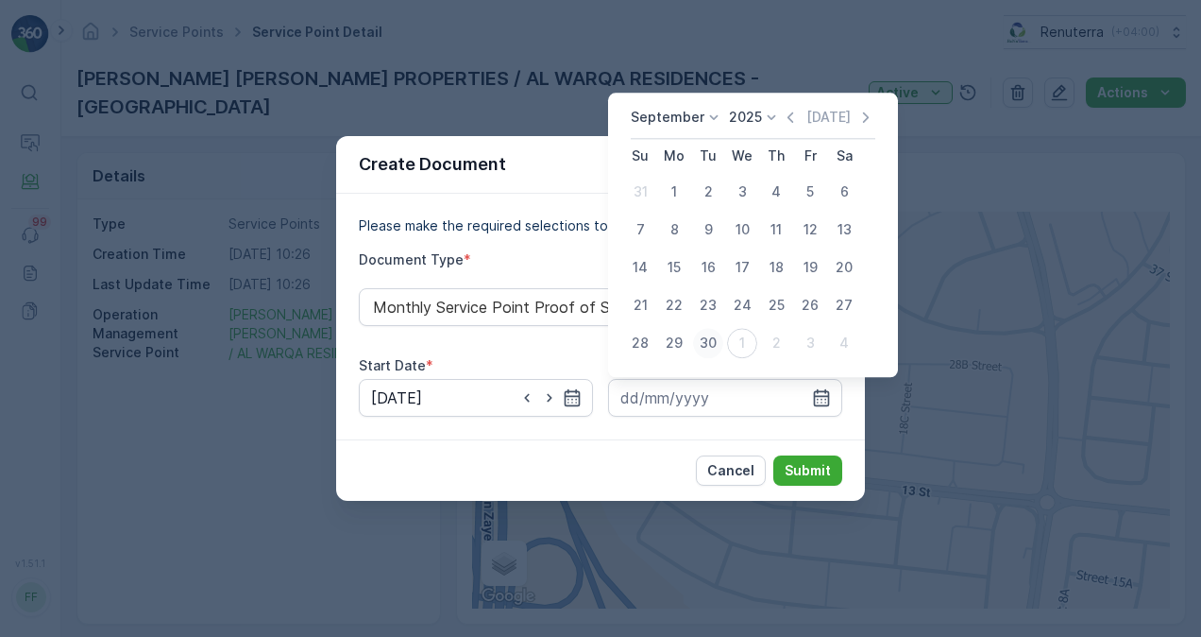
click at [705, 349] on div "30" at bounding box center [708, 343] width 30 height 30
type input "[DATE]"
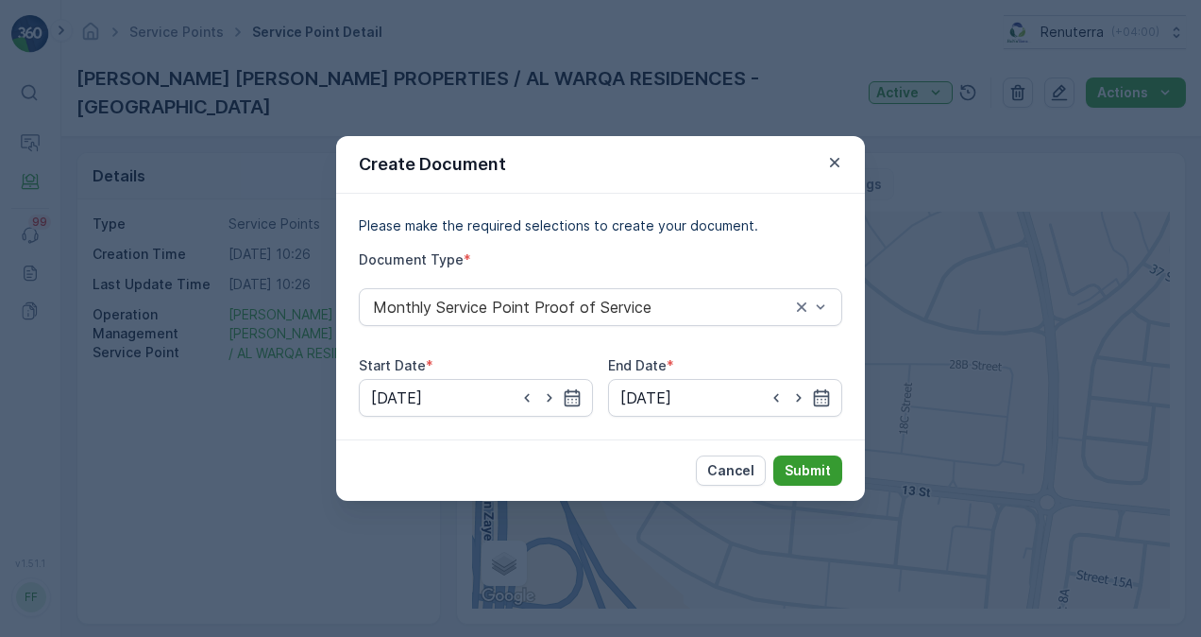
click at [792, 467] on p "Submit" at bounding box center [808, 470] width 46 height 19
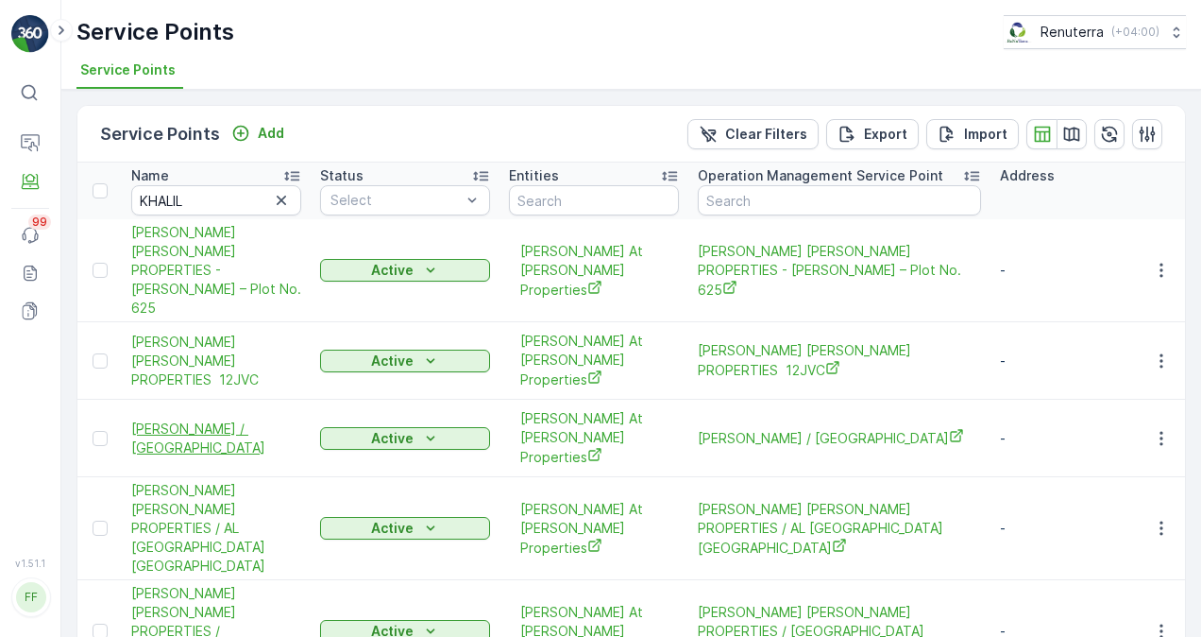
click at [197, 419] on span "[PERSON_NAME] / [GEOGRAPHIC_DATA]" at bounding box center [216, 438] width 170 height 38
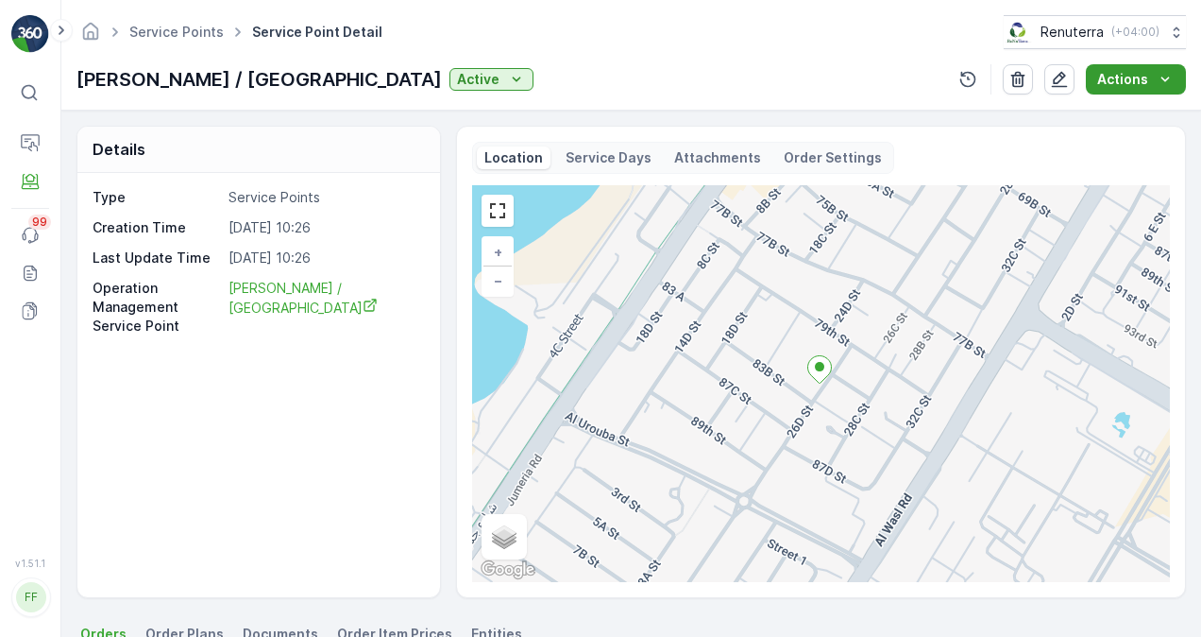
click at [1164, 77] on icon "Actions" at bounding box center [1165, 79] width 19 height 19
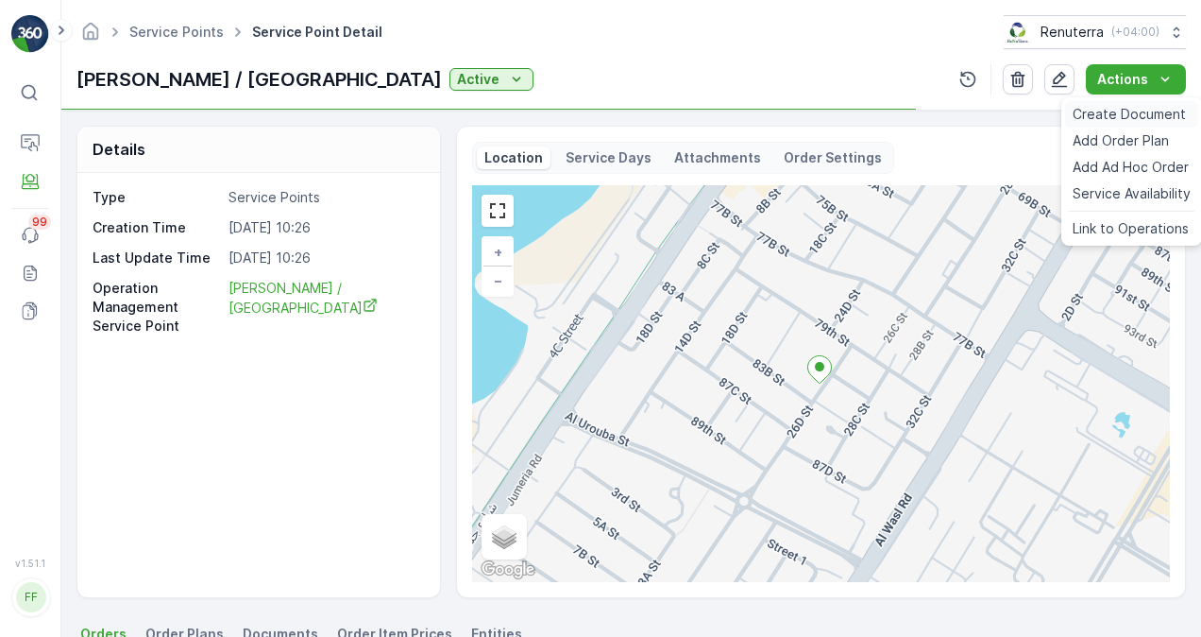
click at [1133, 117] on span "Create Document" at bounding box center [1129, 114] width 113 height 19
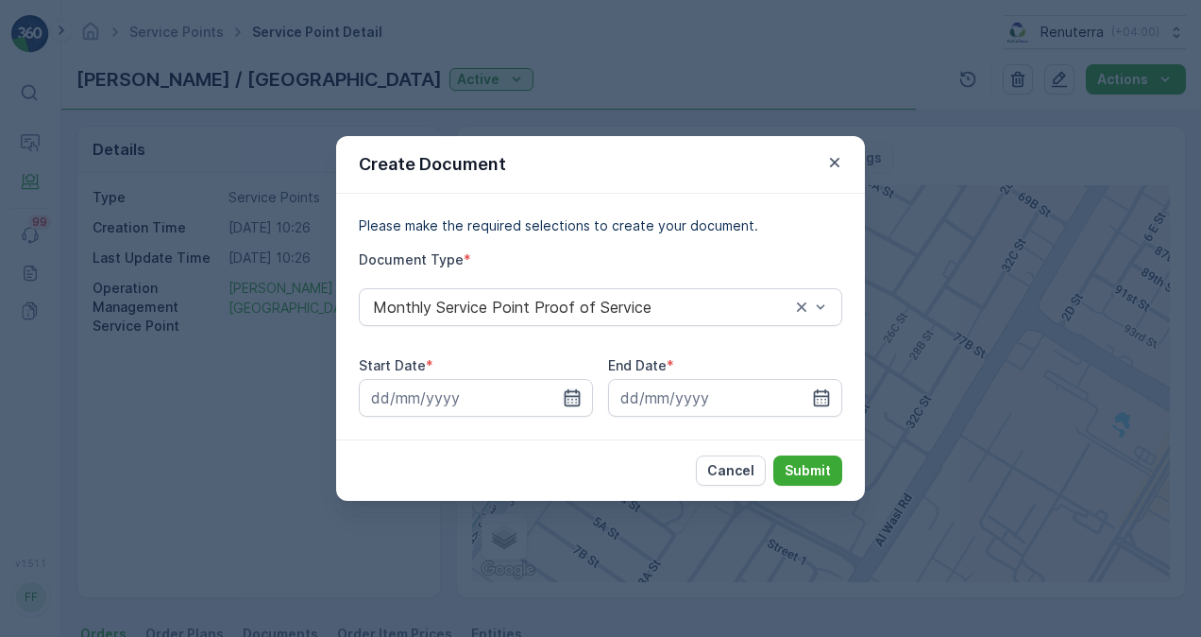
click at [572, 394] on icon "button" at bounding box center [572, 397] width 19 height 19
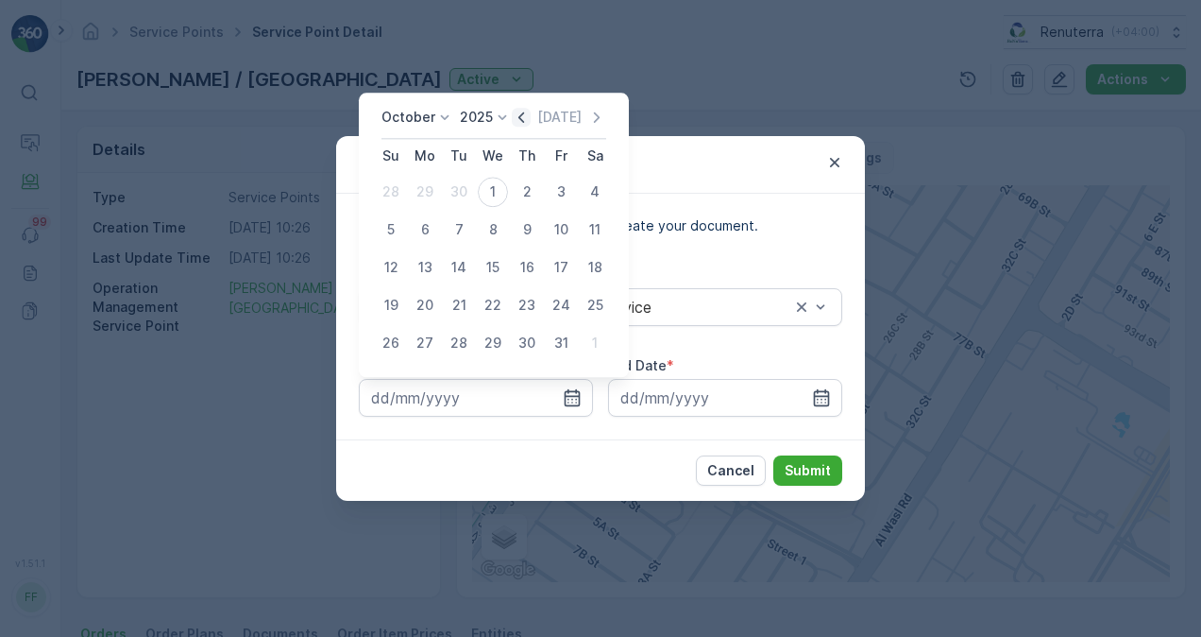
click at [524, 111] on icon "button" at bounding box center [521, 117] width 19 height 19
click at [434, 188] on div "1" at bounding box center [425, 192] width 30 height 30
type input "[DATE]"
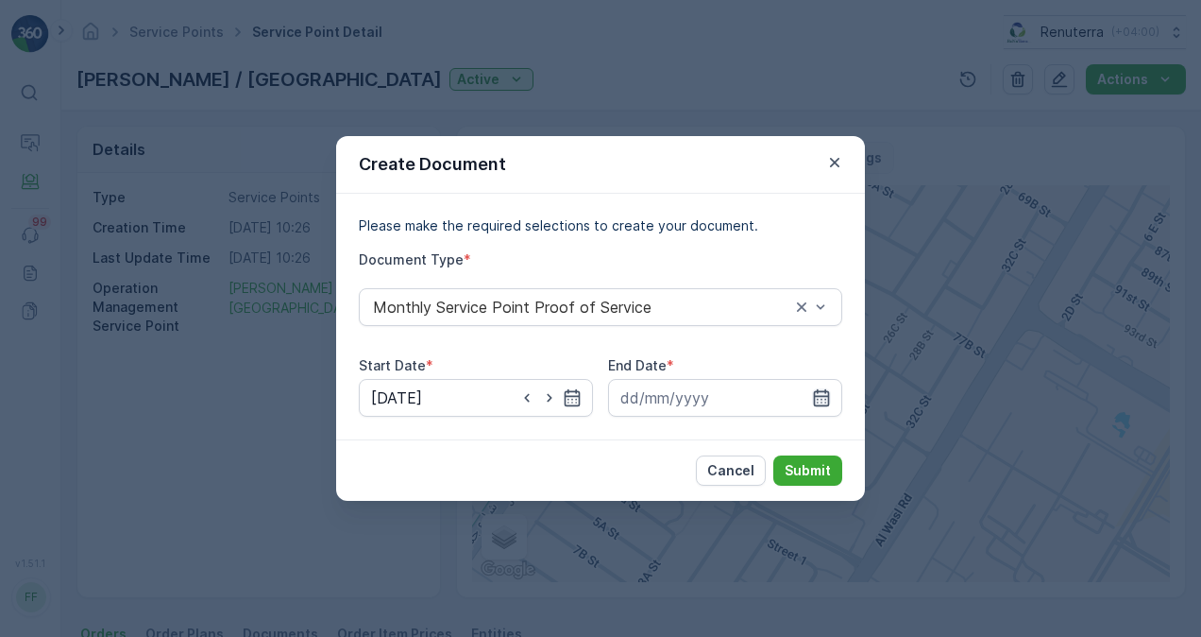
click at [826, 394] on icon "button" at bounding box center [821, 397] width 19 height 19
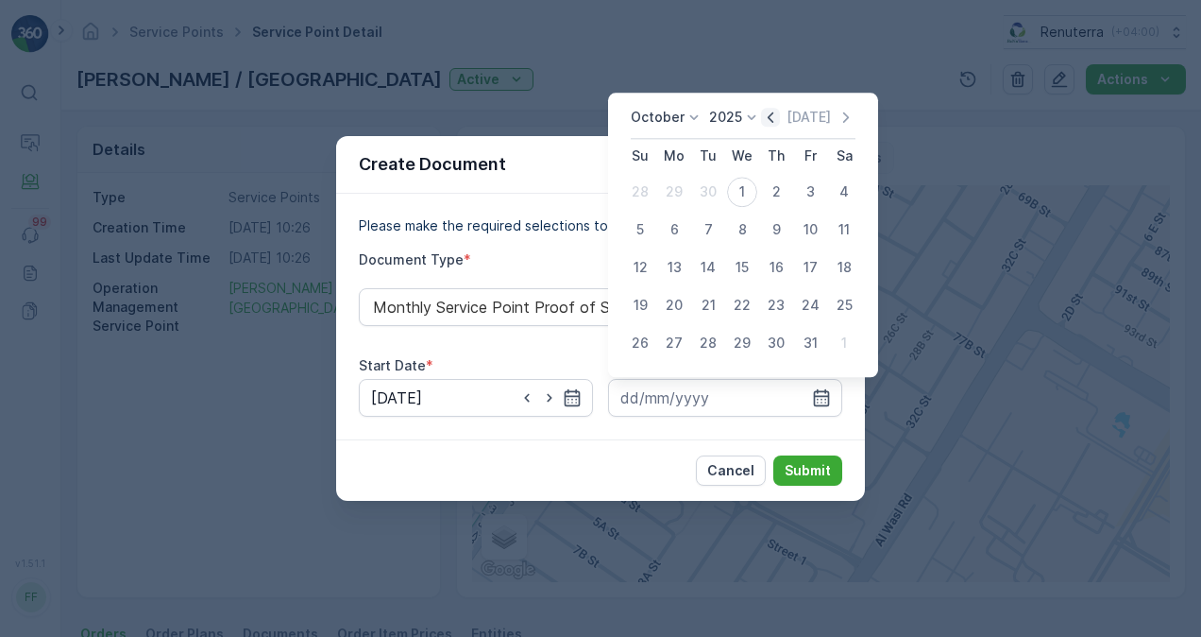
click at [778, 115] on icon "button" at bounding box center [770, 117] width 19 height 19
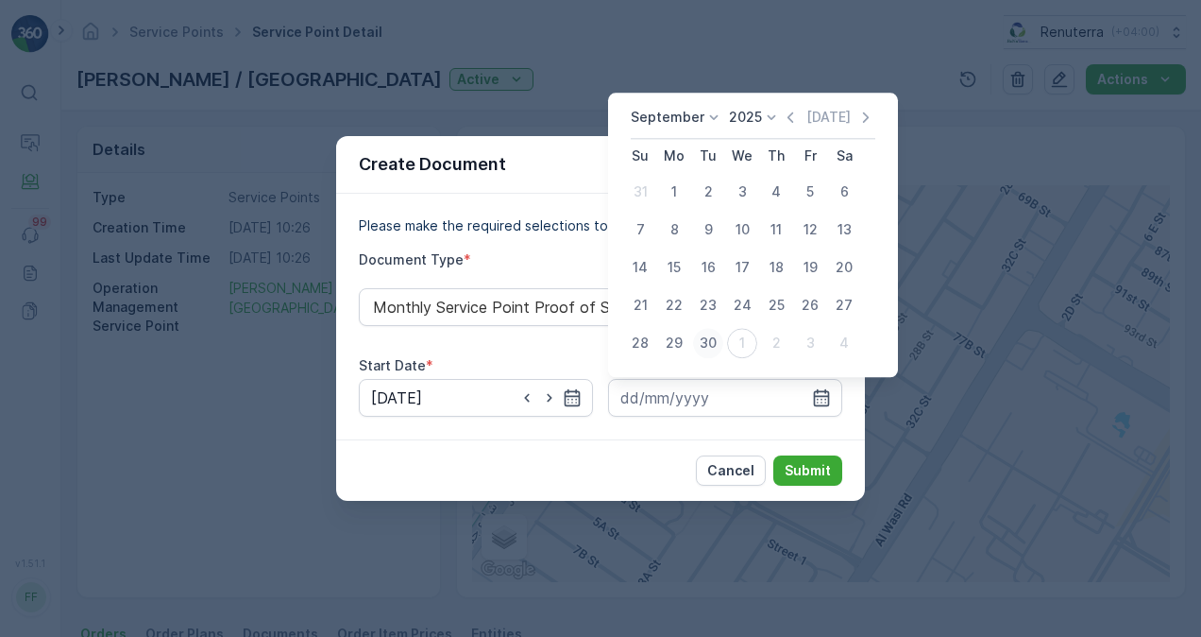
click at [701, 344] on div "30" at bounding box center [708, 343] width 30 height 30
type input "[DATE]"
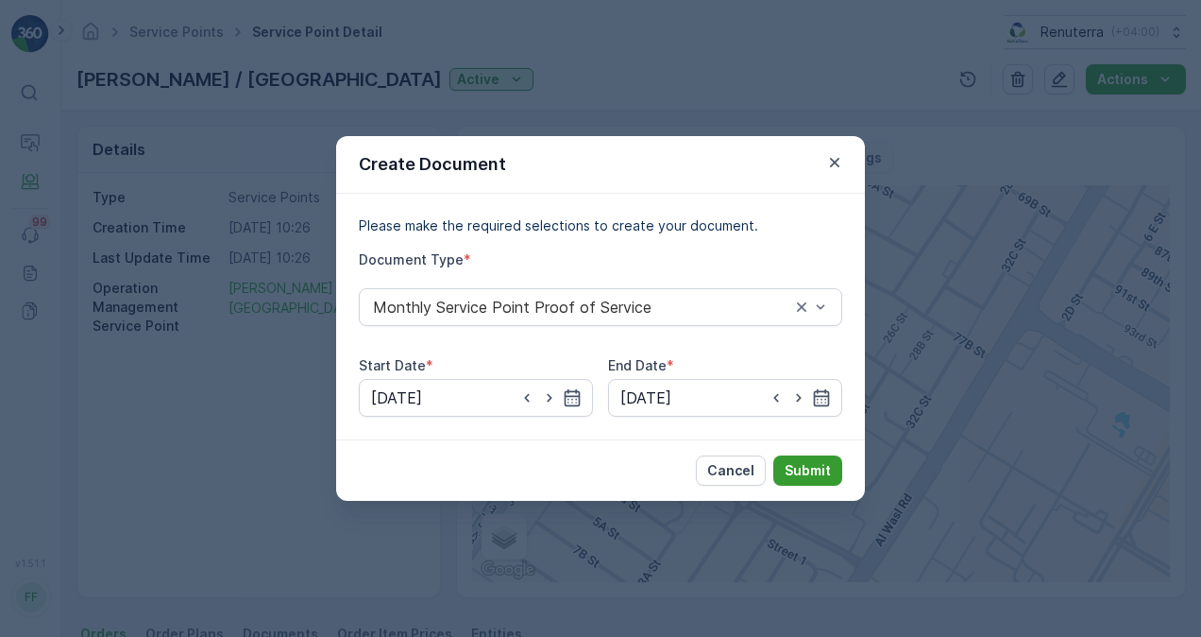
click at [811, 472] on p "Submit" at bounding box center [808, 470] width 46 height 19
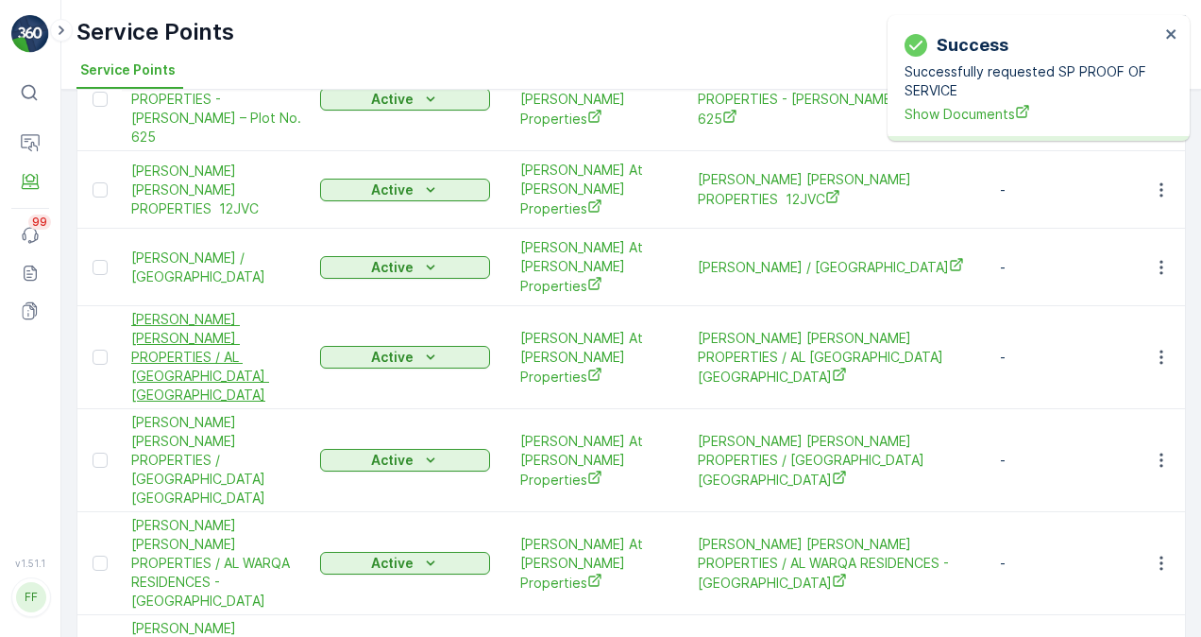
scroll to position [189, 0]
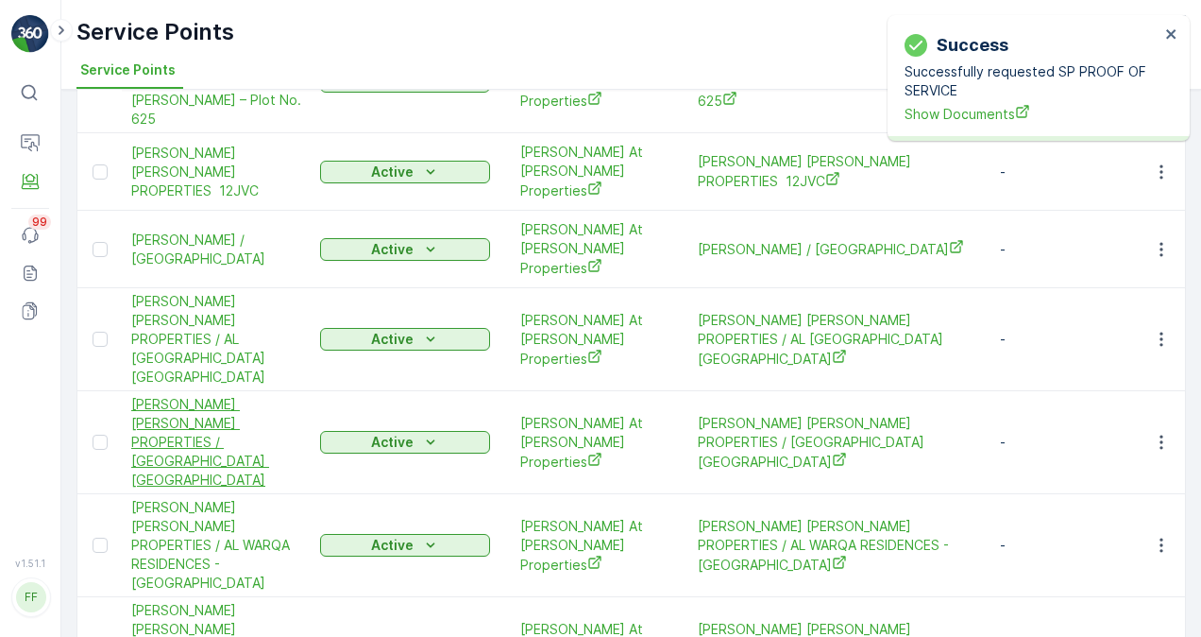
click at [210, 395] on span "[PERSON_NAME] [PERSON_NAME] PROPERTIES / [GEOGRAPHIC_DATA] [GEOGRAPHIC_DATA]" at bounding box center [216, 442] width 170 height 94
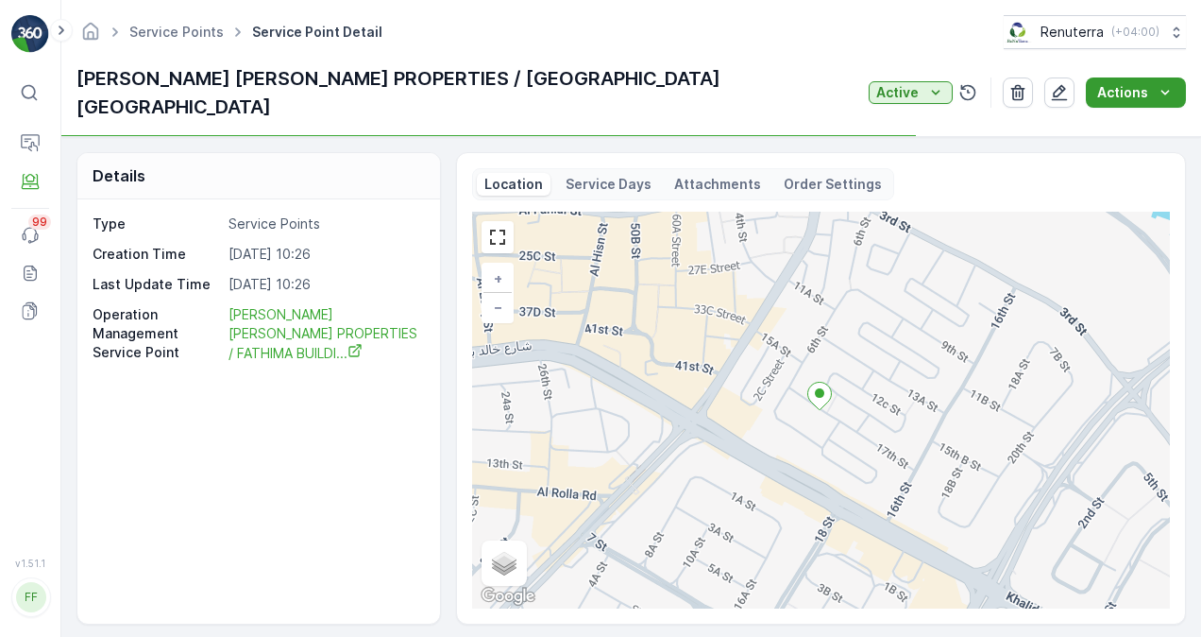
click at [1131, 83] on p "Actions" at bounding box center [1123, 92] width 51 height 19
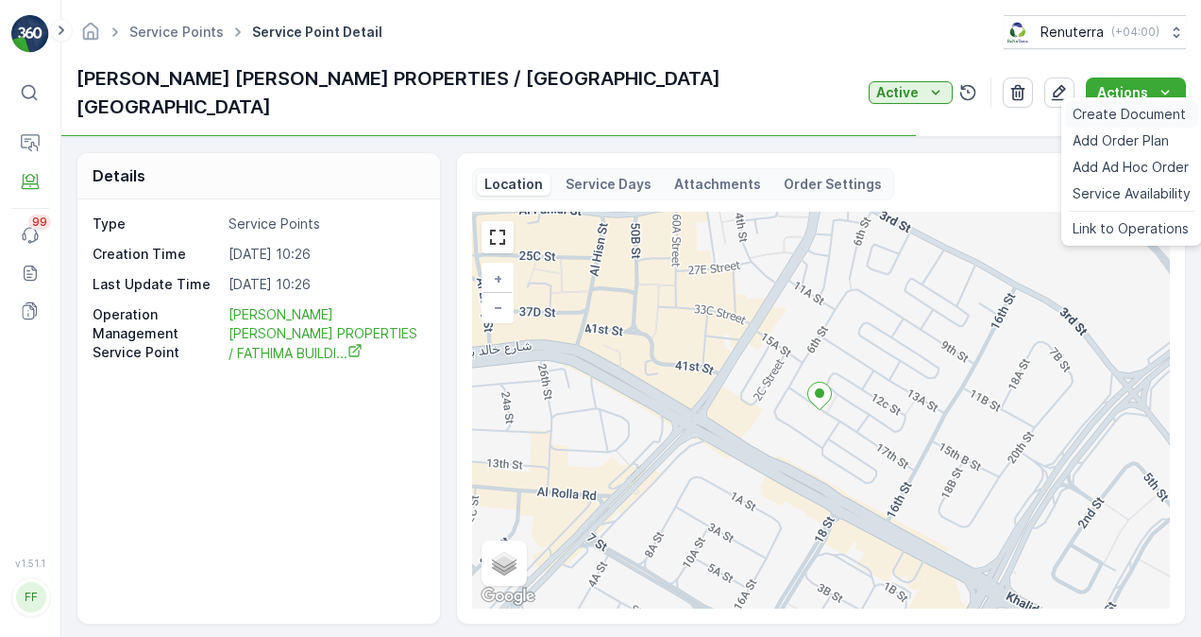
click at [1141, 112] on span "Create Document" at bounding box center [1129, 114] width 113 height 19
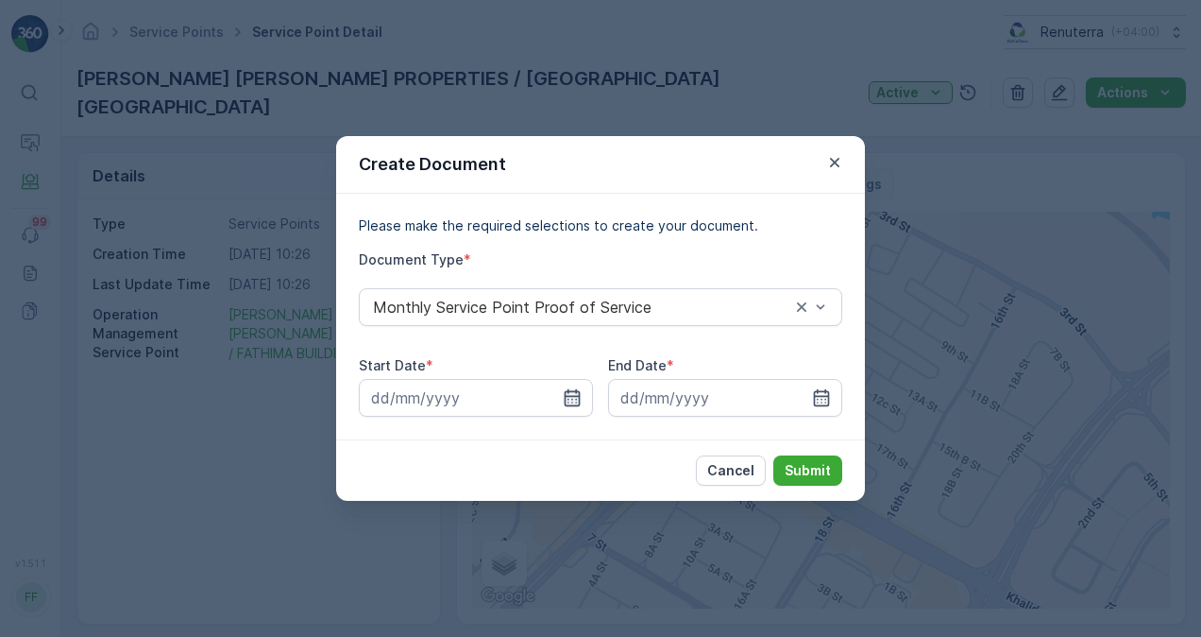
click at [580, 396] on icon "button" at bounding box center [572, 397] width 19 height 19
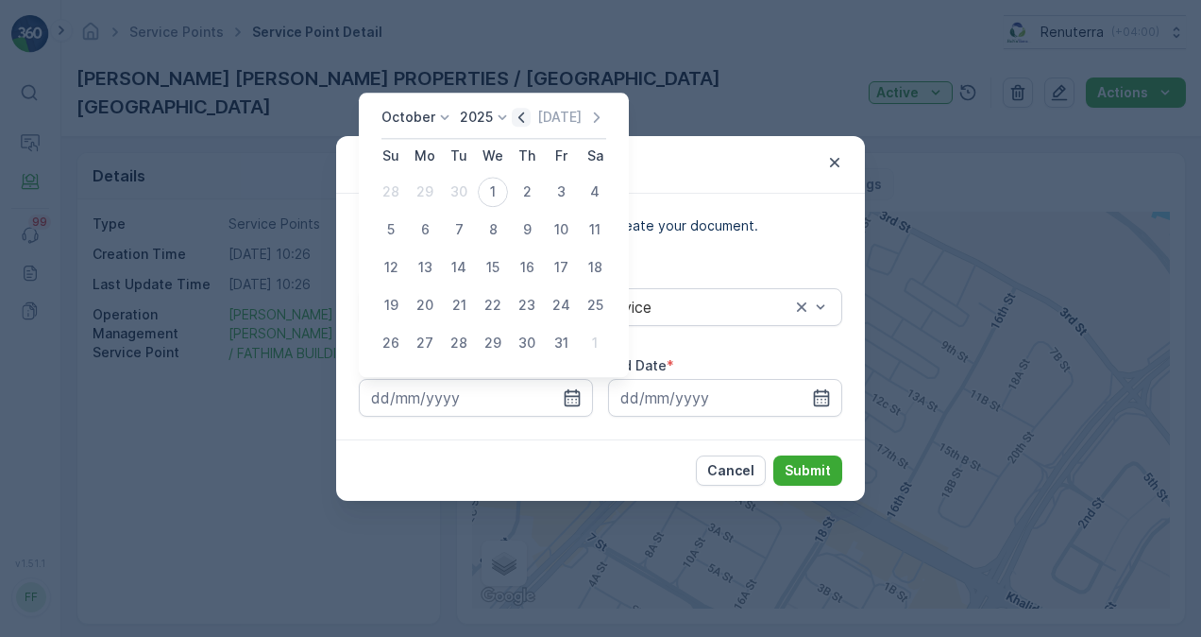
click at [521, 117] on icon "button" at bounding box center [521, 117] width 19 height 19
click at [429, 189] on div "1" at bounding box center [425, 192] width 30 height 30
type input "[DATE]"
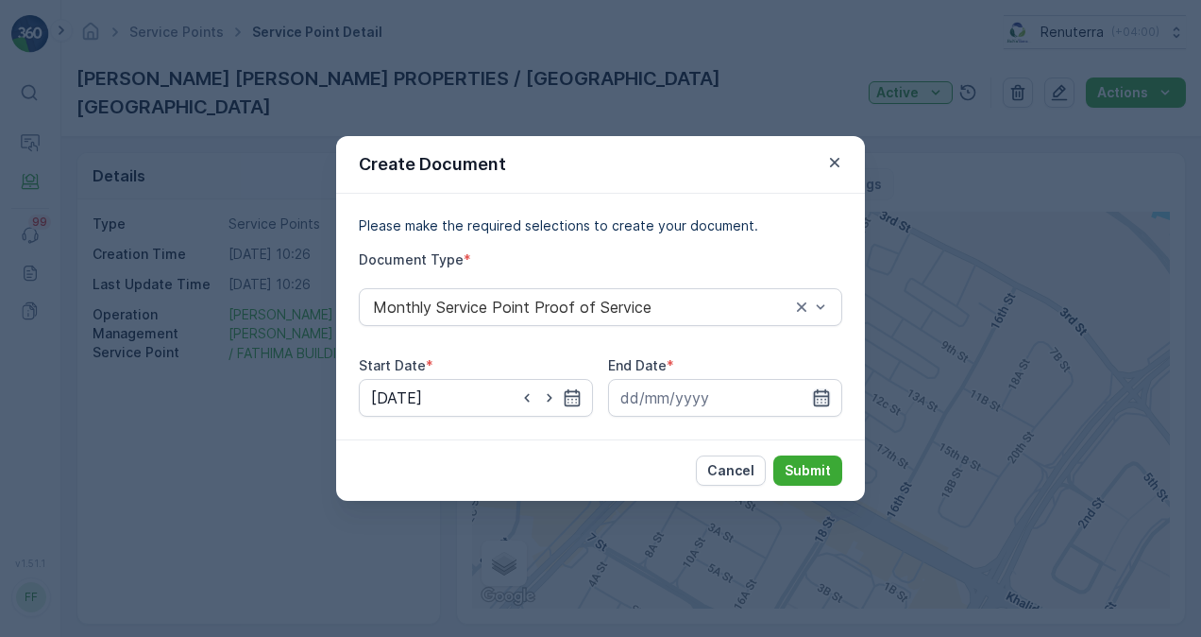
click at [816, 400] on icon "button" at bounding box center [821, 397] width 19 height 19
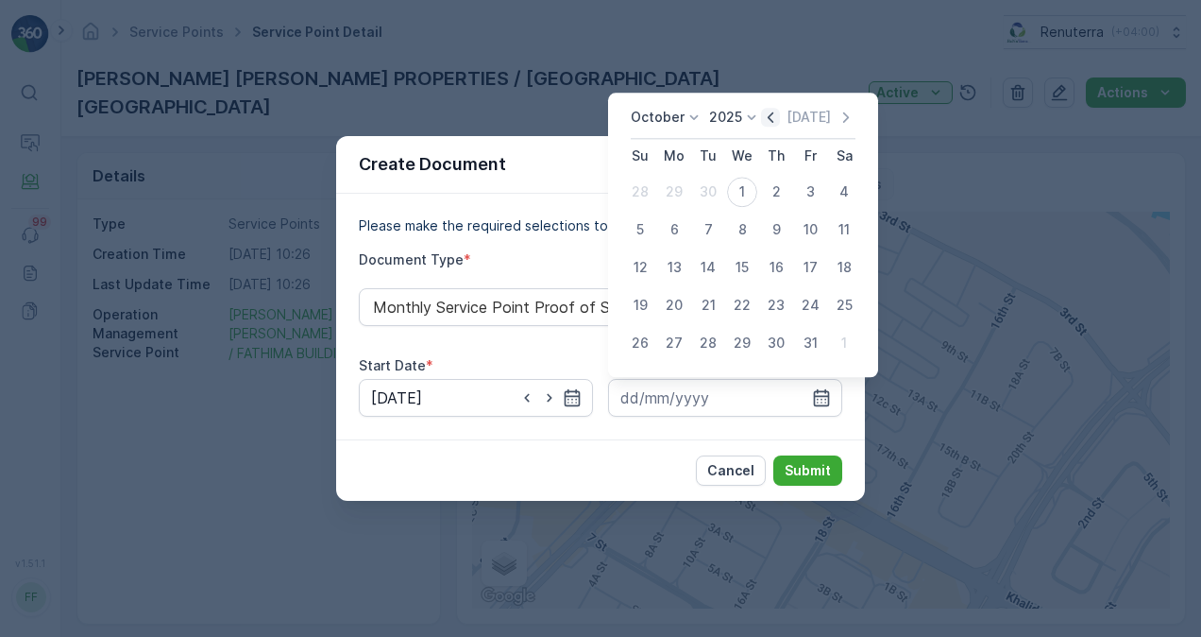
click at [774, 116] on icon "button" at bounding box center [771, 117] width 6 height 10
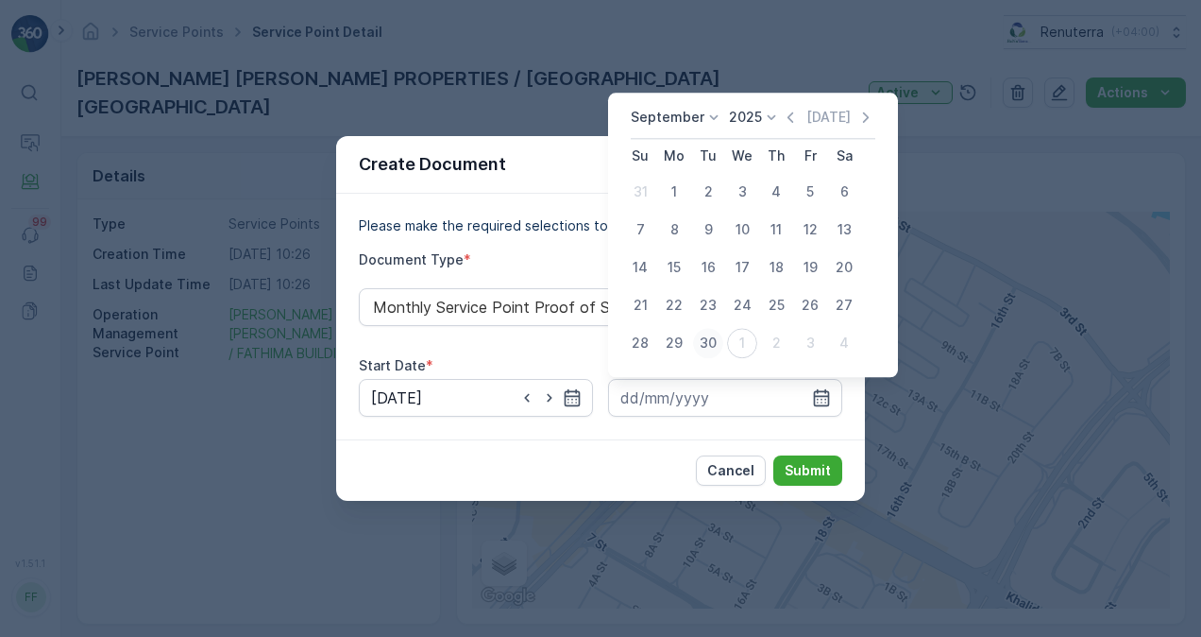
click at [709, 340] on div "30" at bounding box center [708, 343] width 30 height 30
type input "[DATE]"
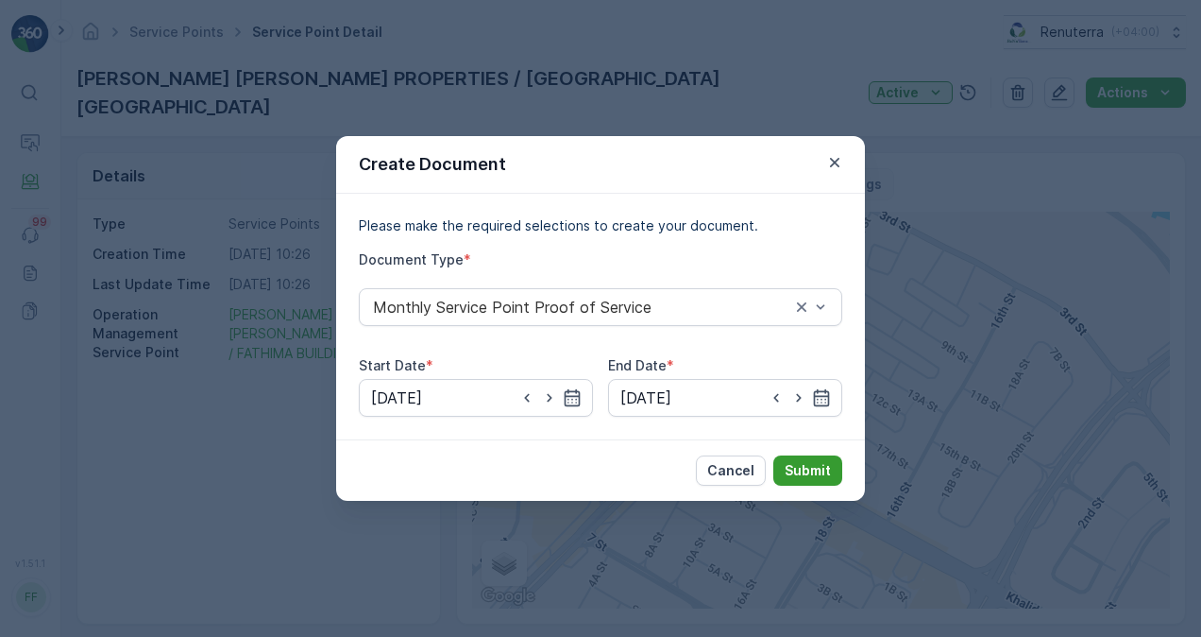
click at [803, 472] on p "Submit" at bounding box center [808, 470] width 46 height 19
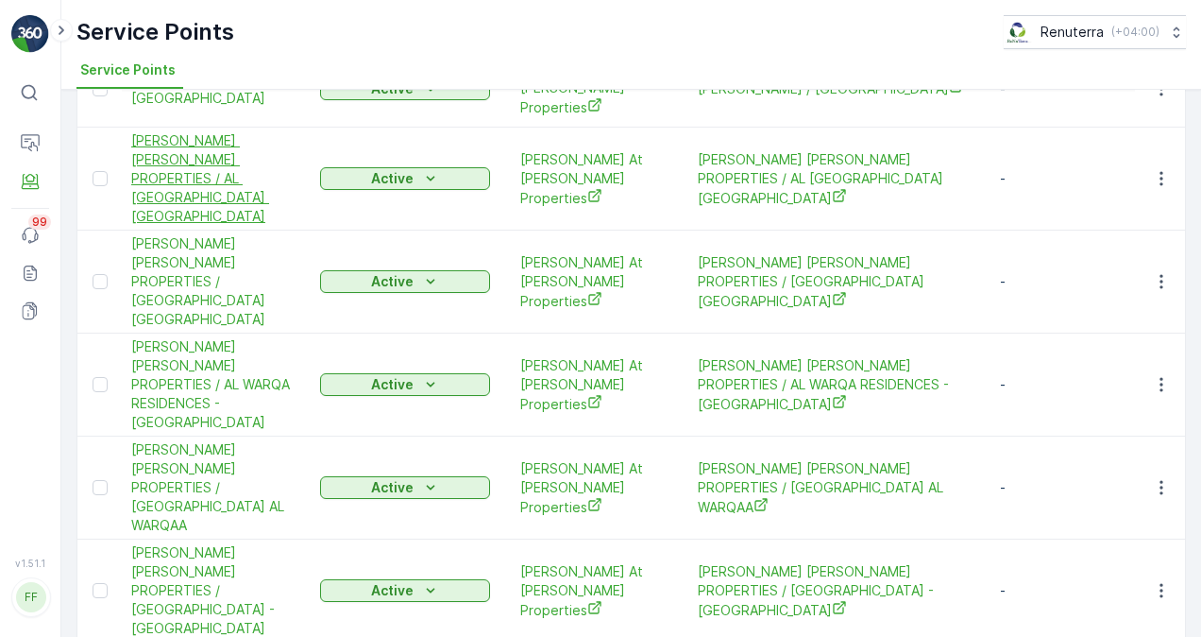
scroll to position [378, 0]
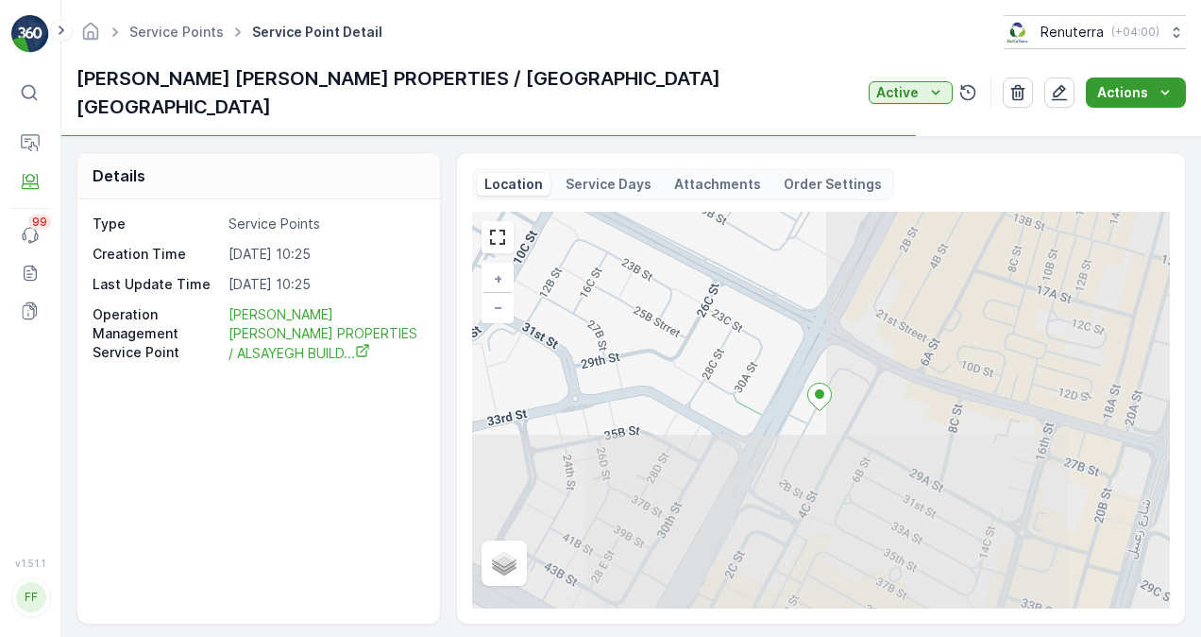
click at [1159, 83] on icon "Actions" at bounding box center [1165, 92] width 19 height 19
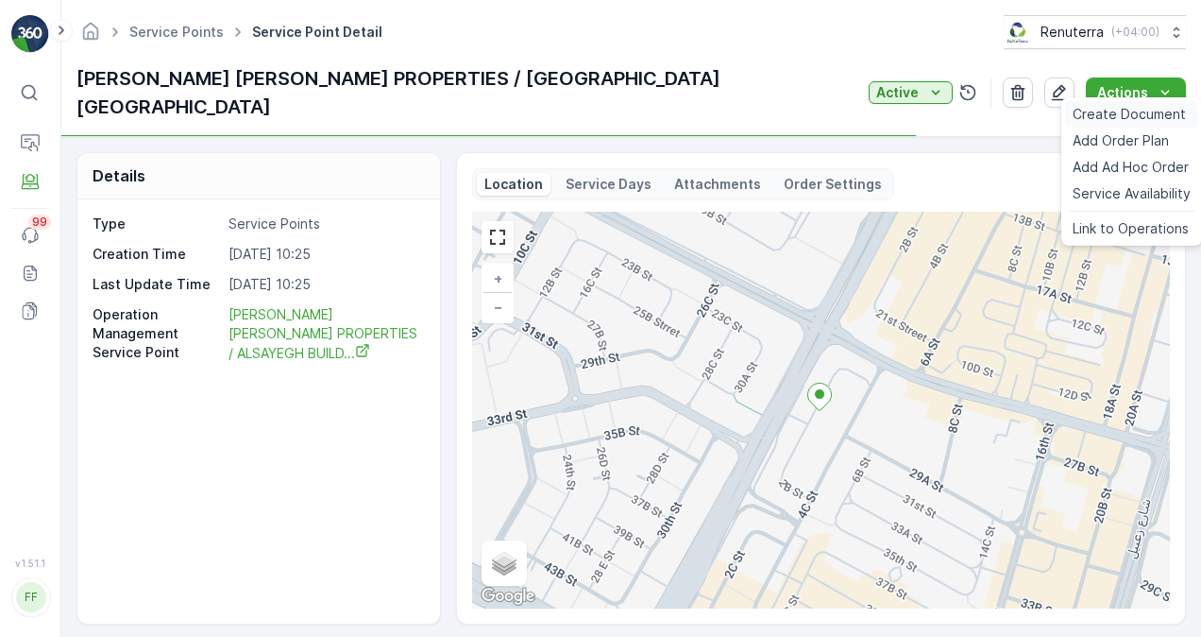
click at [1124, 119] on span "Create Document" at bounding box center [1129, 114] width 113 height 19
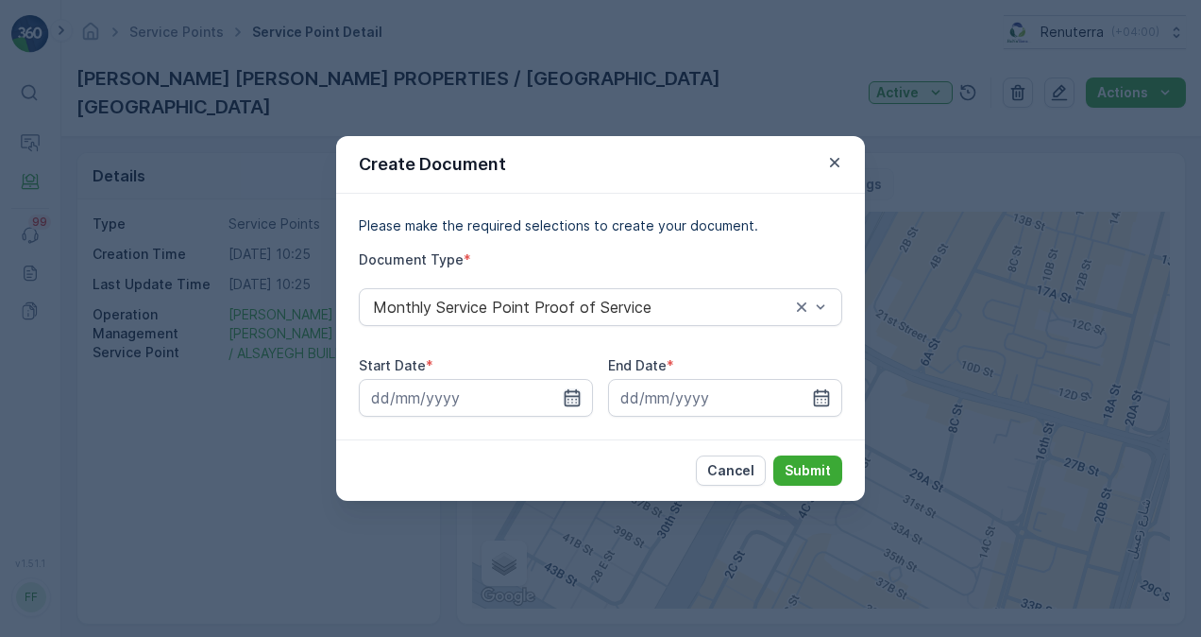
click at [573, 403] on icon "button" at bounding box center [572, 397] width 19 height 19
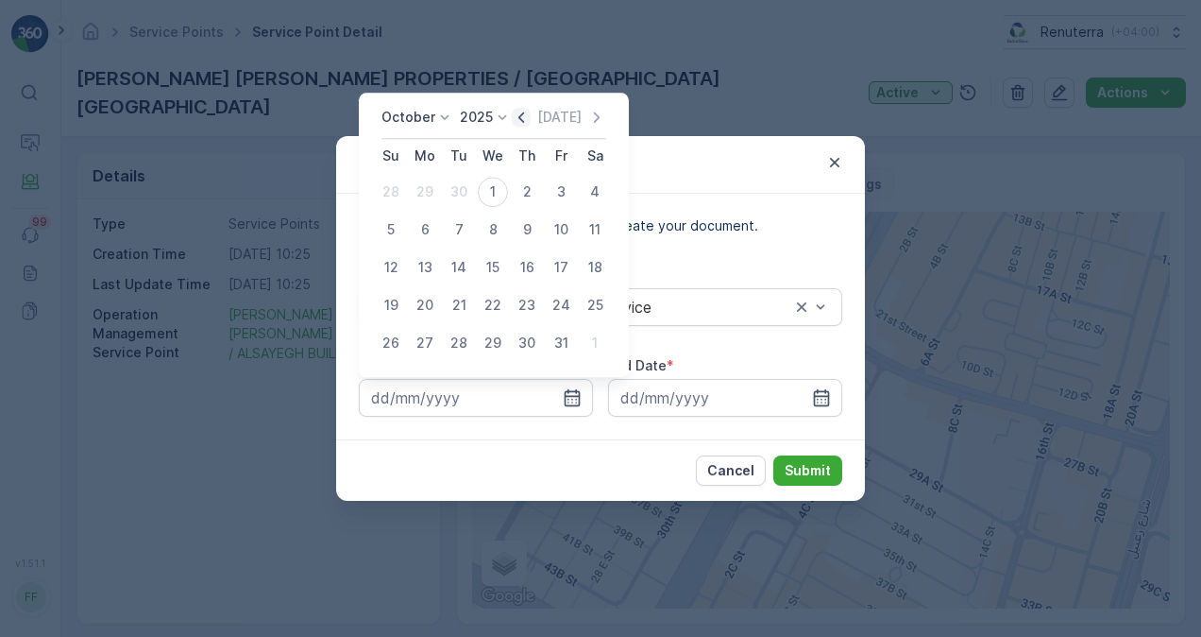
click at [520, 121] on icon "button" at bounding box center [521, 117] width 19 height 19
click at [427, 190] on div "1" at bounding box center [425, 192] width 30 height 30
type input "[DATE]"
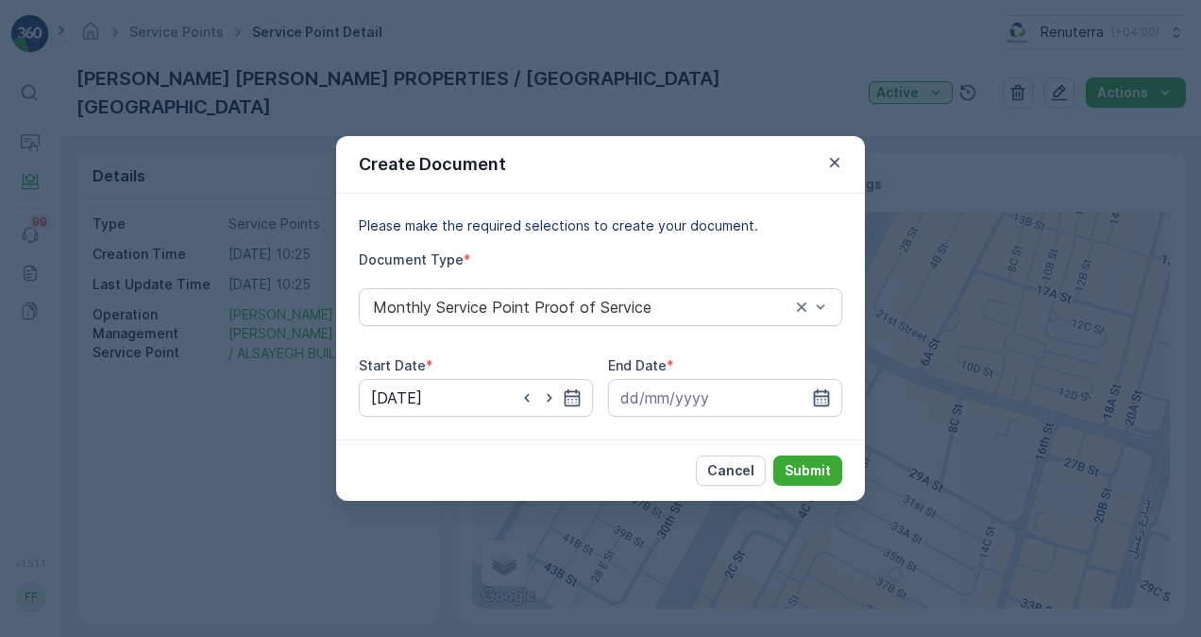
click at [819, 400] on icon "button" at bounding box center [821, 397] width 19 height 19
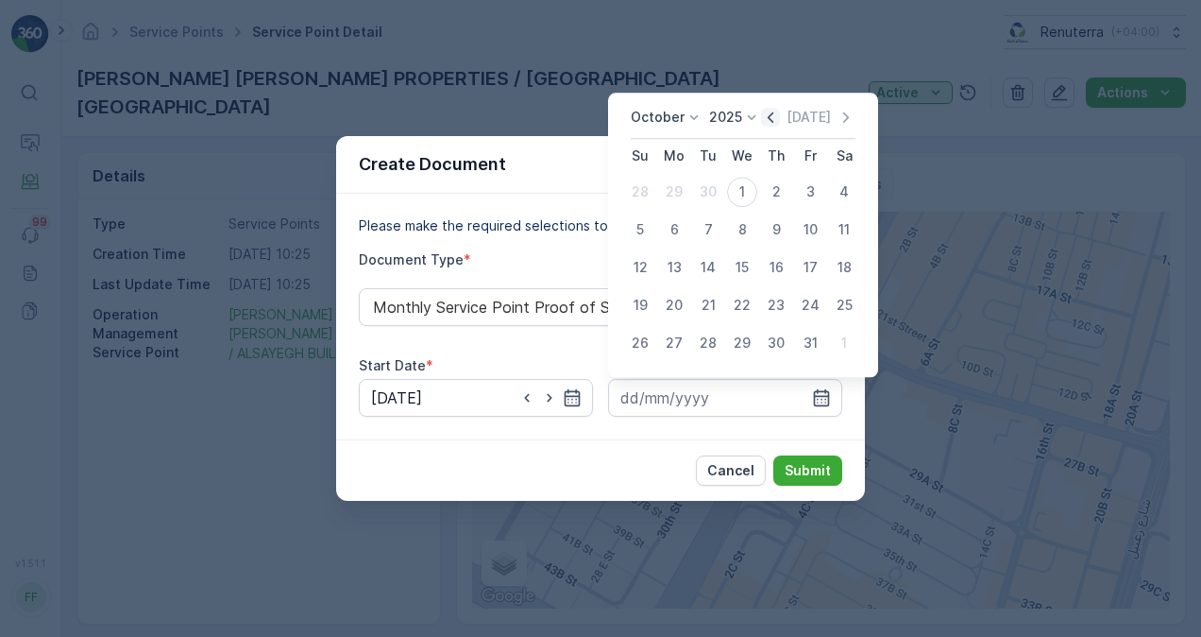
click at [775, 113] on icon "button" at bounding box center [770, 117] width 19 height 19
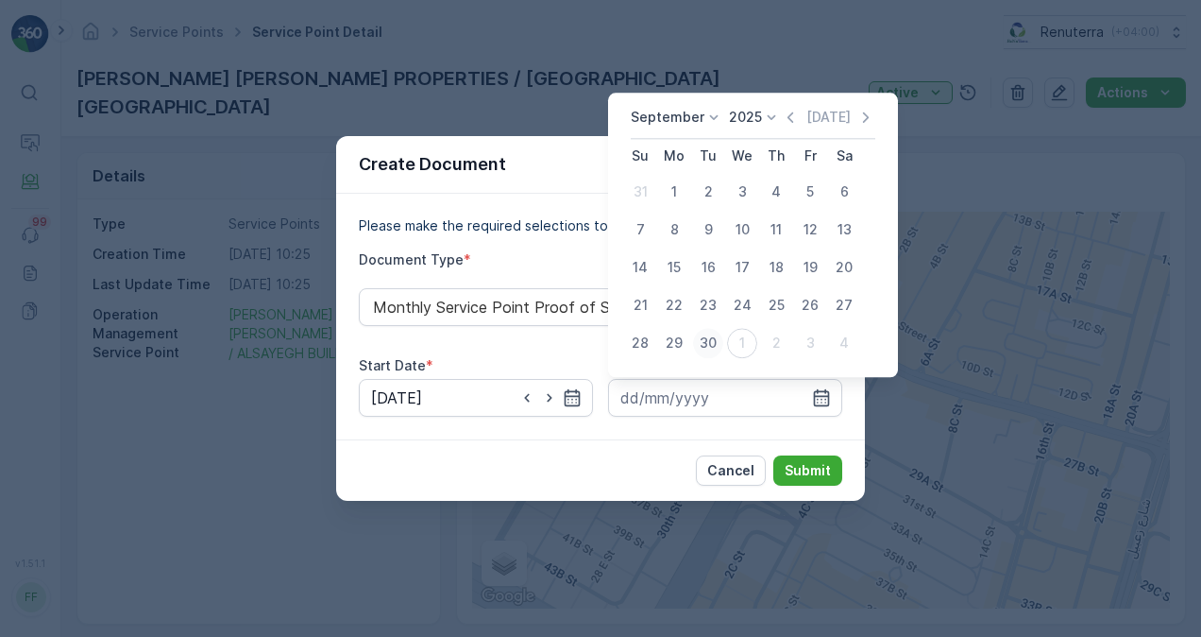
click at [712, 344] on div "30" at bounding box center [708, 343] width 30 height 30
type input "[DATE]"
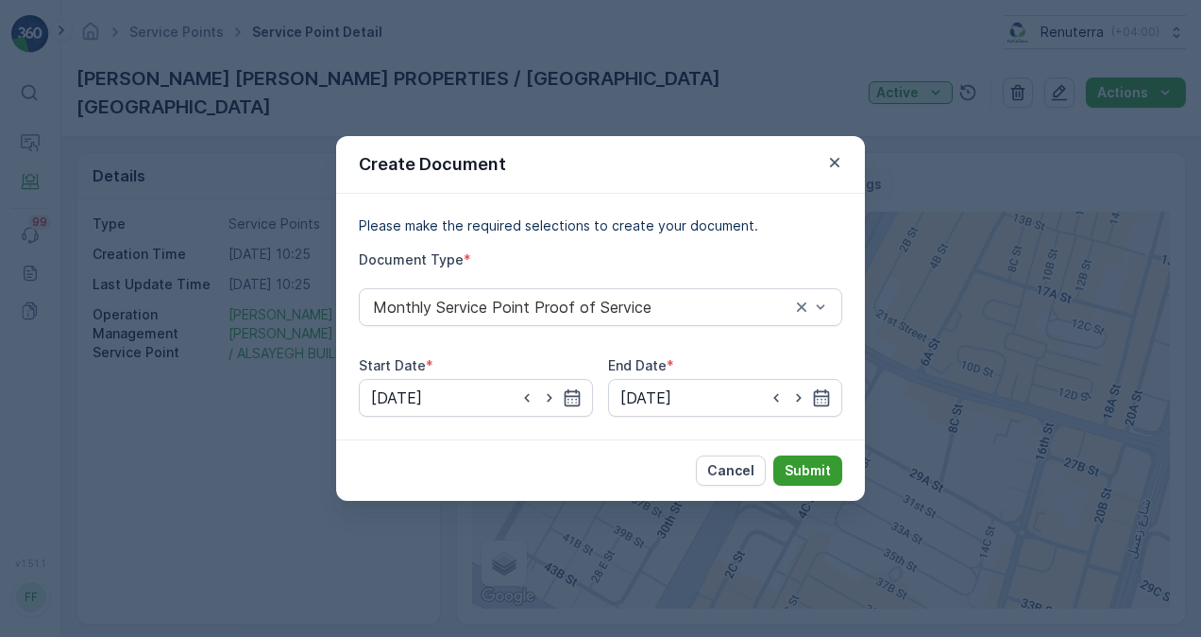
click at [797, 464] on p "Submit" at bounding box center [808, 470] width 46 height 19
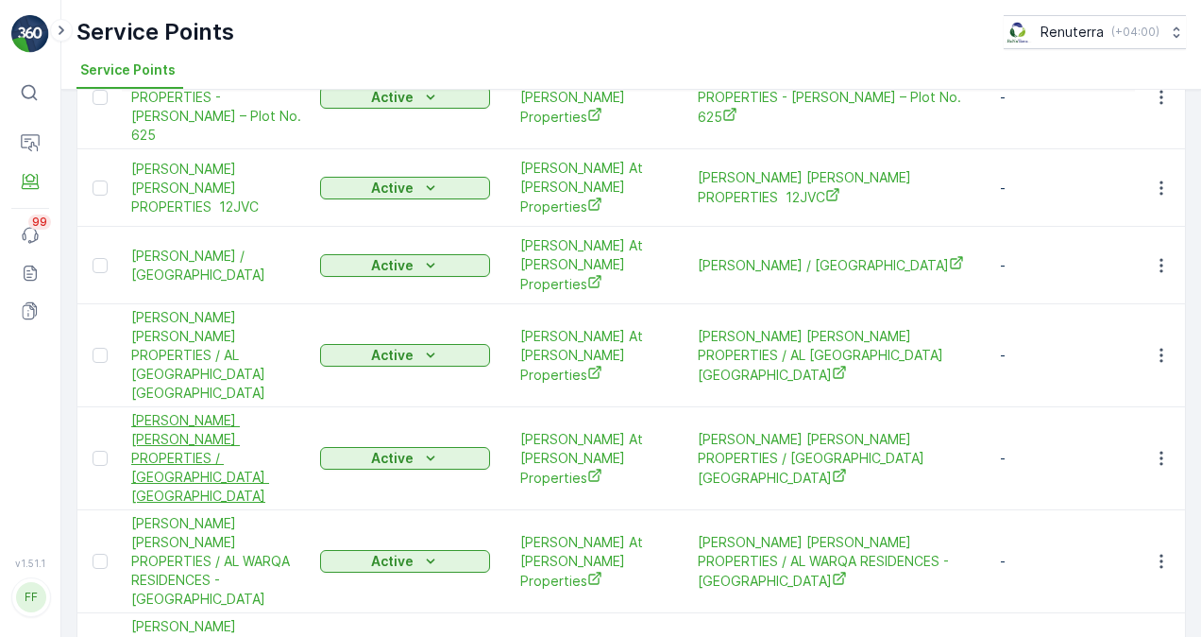
scroll to position [189, 0]
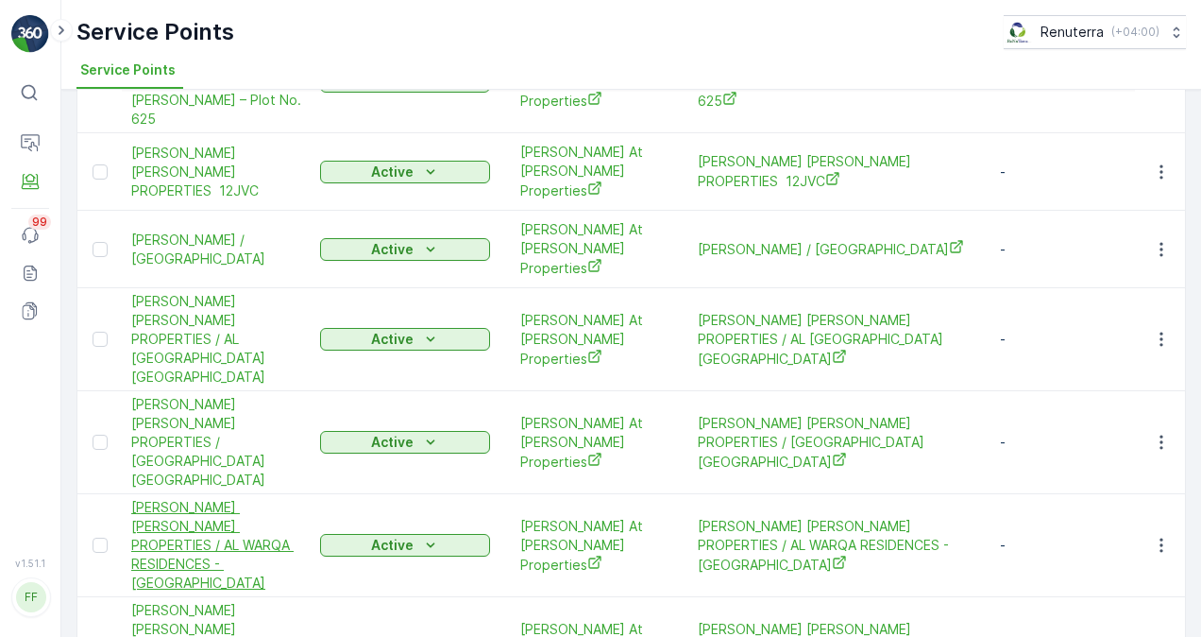
click at [226, 498] on span "[PERSON_NAME] [PERSON_NAME] PROPERTIES / AL WARQA RESIDENCES - [GEOGRAPHIC_DATA]" at bounding box center [216, 545] width 170 height 94
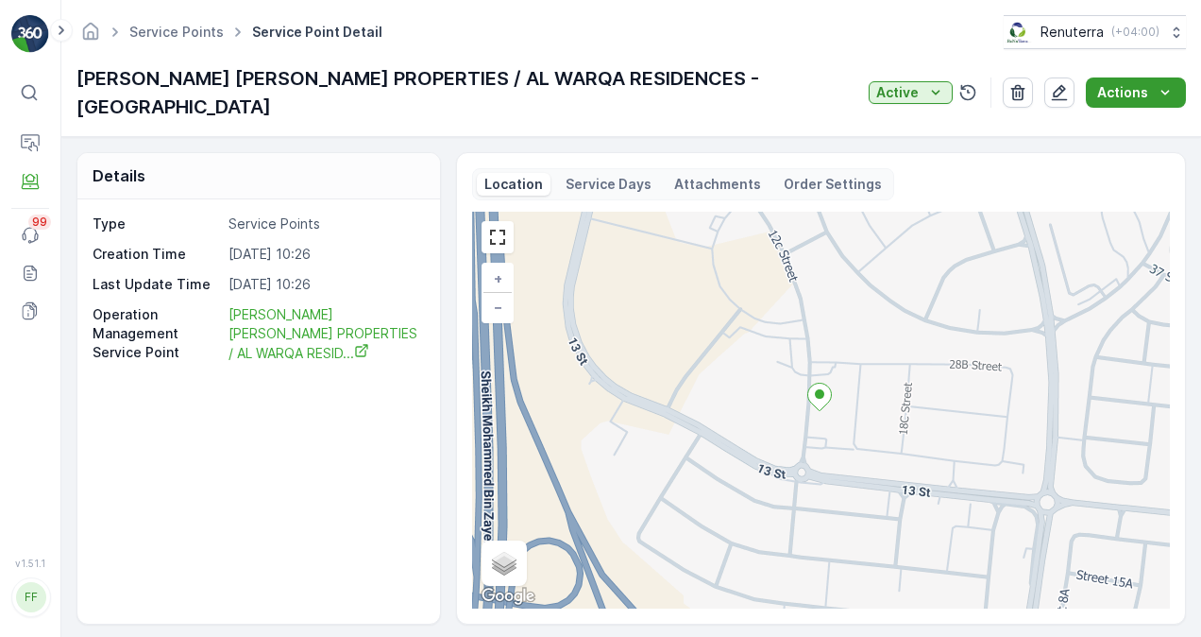
click at [1136, 83] on p "Actions" at bounding box center [1123, 92] width 51 height 19
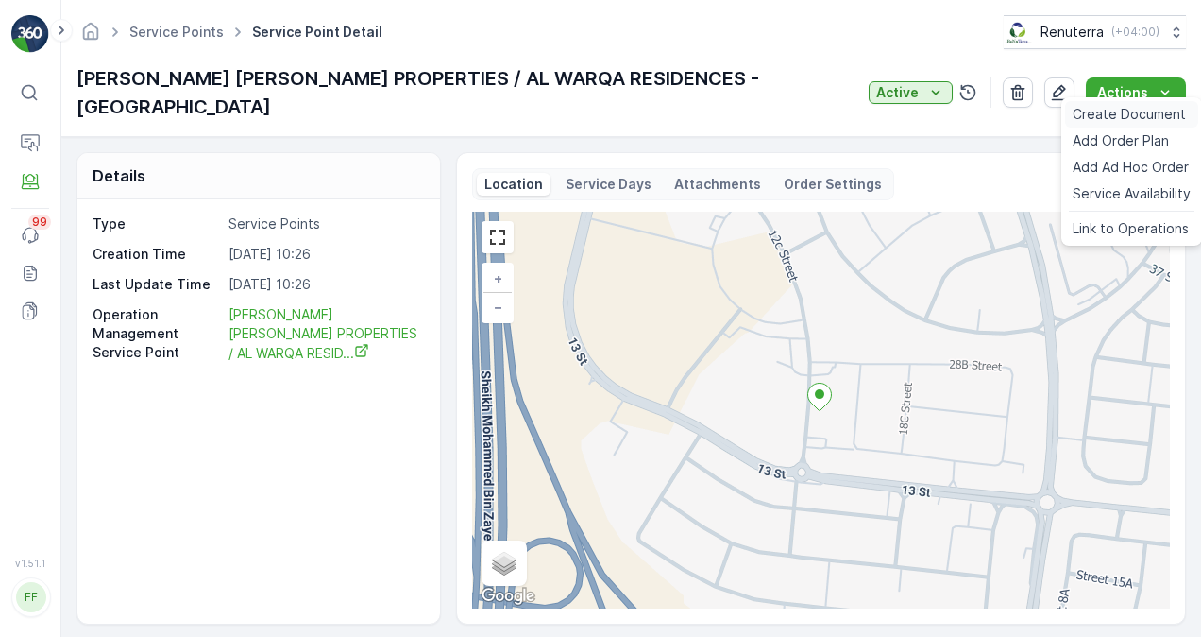
click at [1115, 114] on span "Create Document" at bounding box center [1129, 114] width 113 height 19
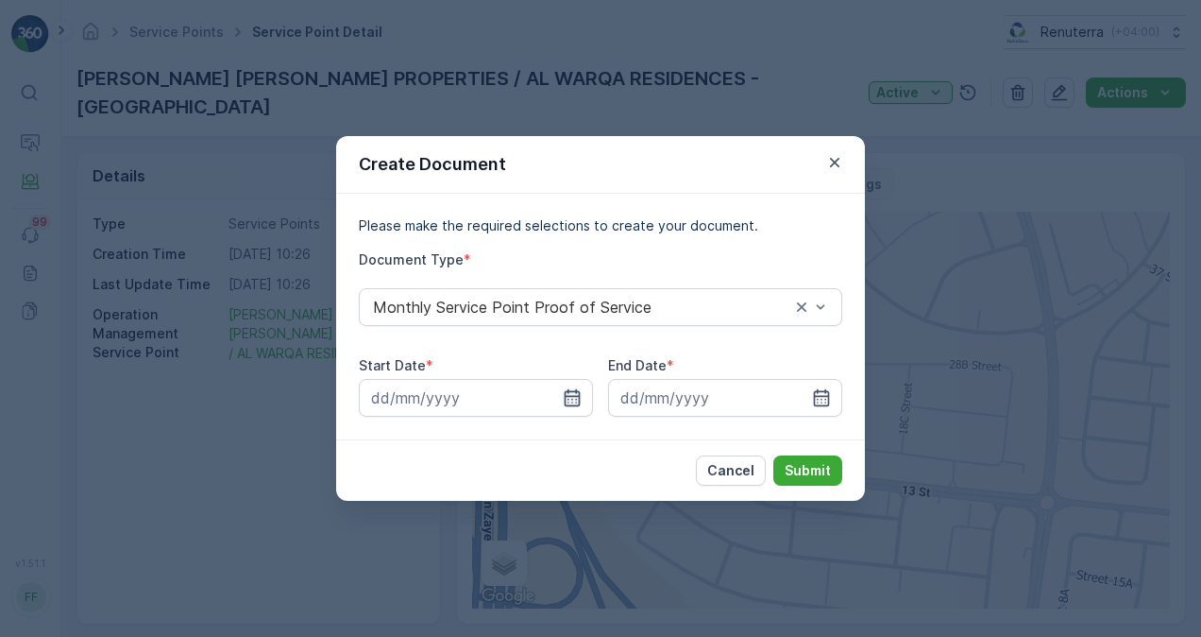
click at [571, 398] on icon "button" at bounding box center [572, 397] width 19 height 19
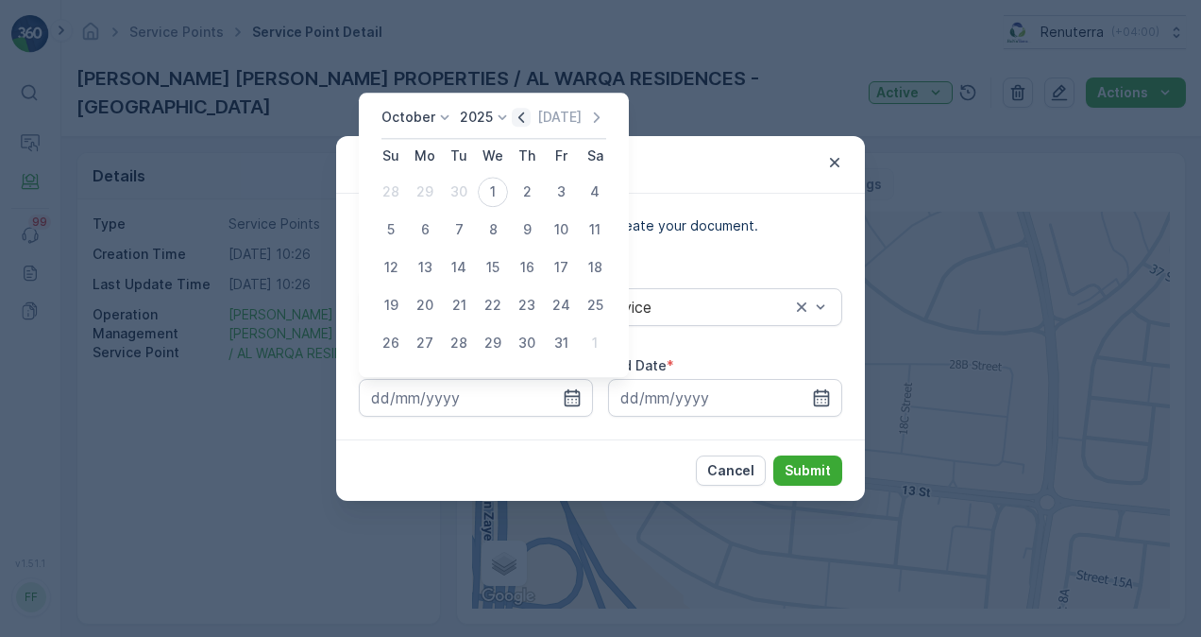
click at [522, 118] on icon "button" at bounding box center [521, 117] width 19 height 19
click at [427, 189] on div "1" at bounding box center [425, 192] width 30 height 30
type input "[DATE]"
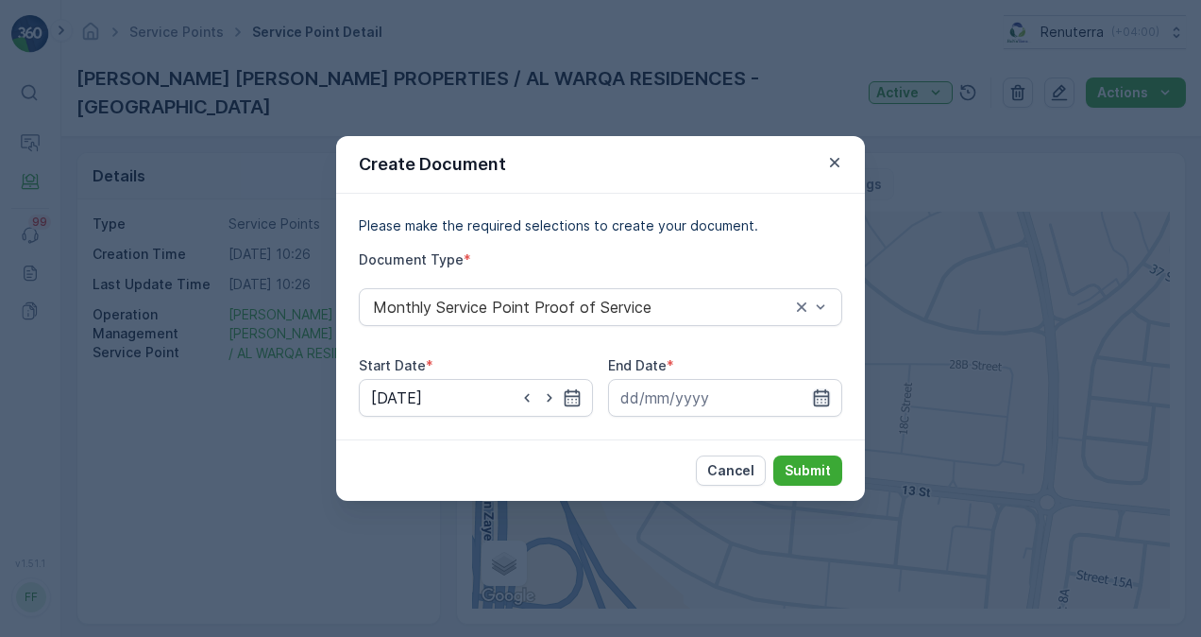
click at [825, 399] on icon "button" at bounding box center [821, 397] width 19 height 19
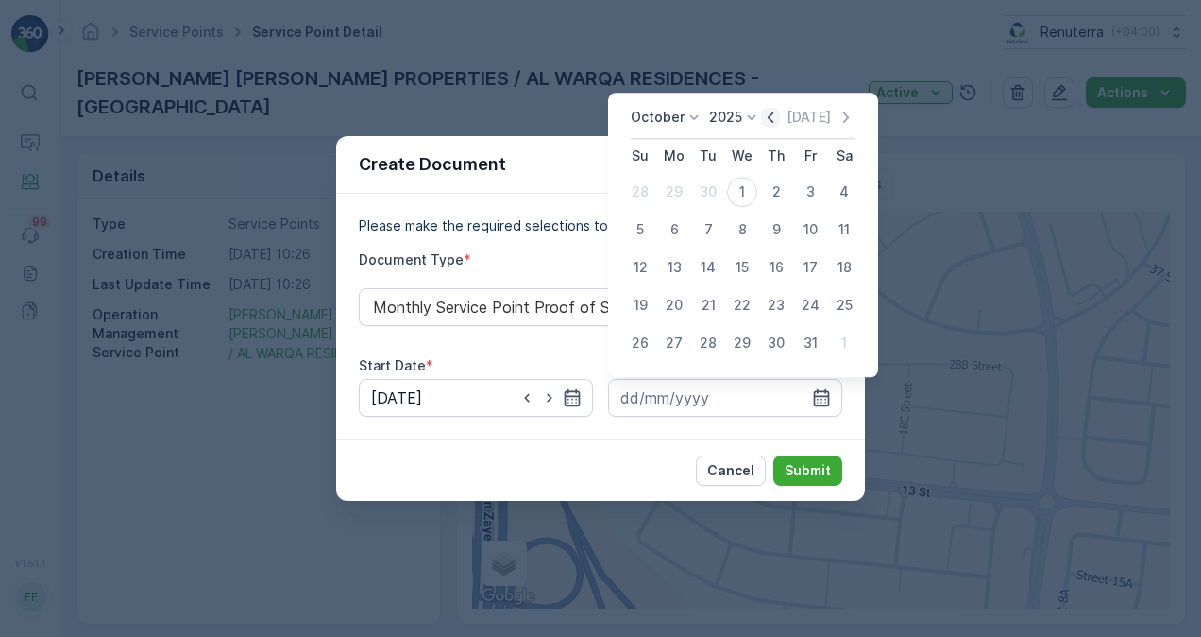
click at [775, 111] on icon "button" at bounding box center [770, 117] width 19 height 19
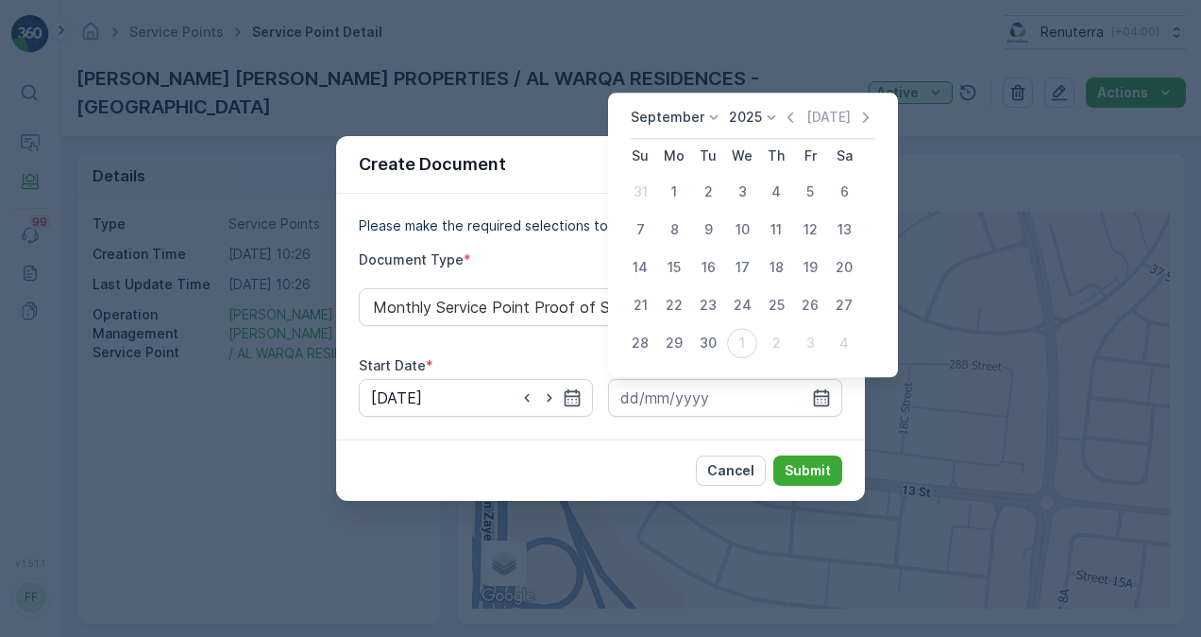
click at [707, 338] on div "30" at bounding box center [708, 343] width 30 height 30
type input "[DATE]"
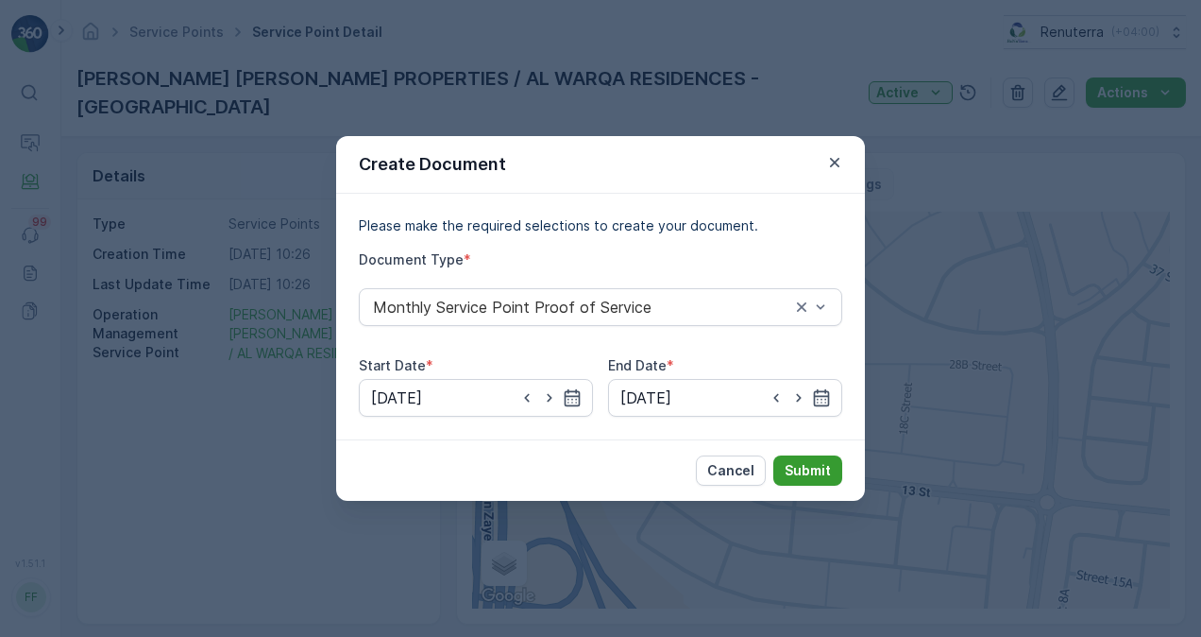
click at [799, 464] on p "Submit" at bounding box center [808, 470] width 46 height 19
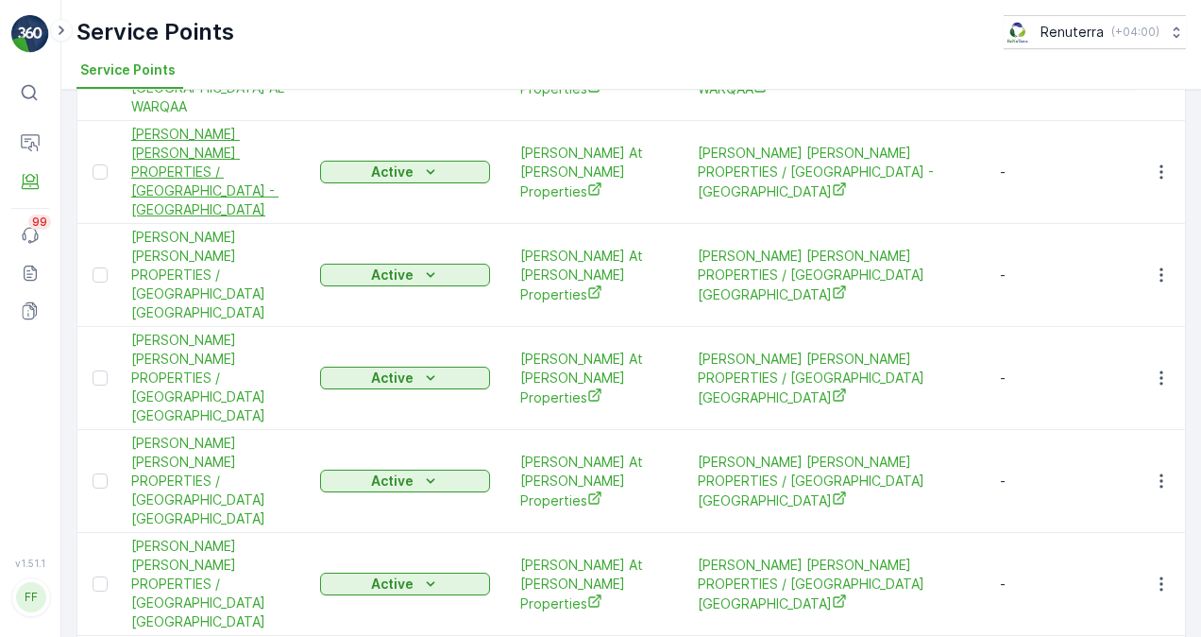
scroll to position [769, 0]
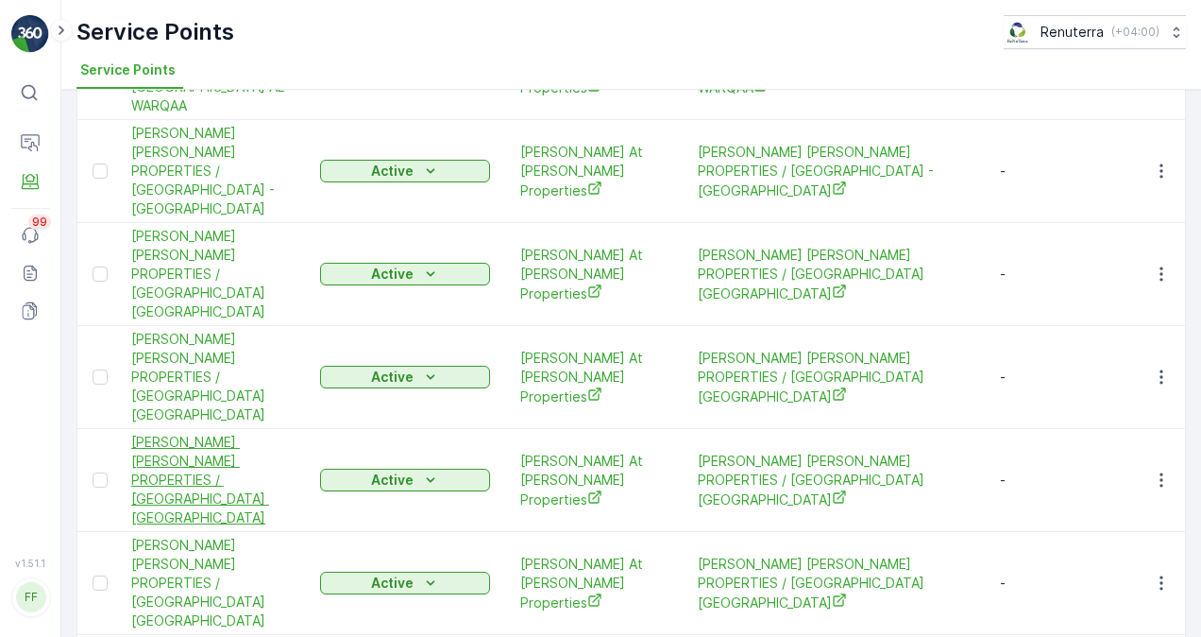
click at [185, 433] on span "[PERSON_NAME] [PERSON_NAME] PROPERTIES / [GEOGRAPHIC_DATA] [GEOGRAPHIC_DATA]" at bounding box center [216, 480] width 170 height 94
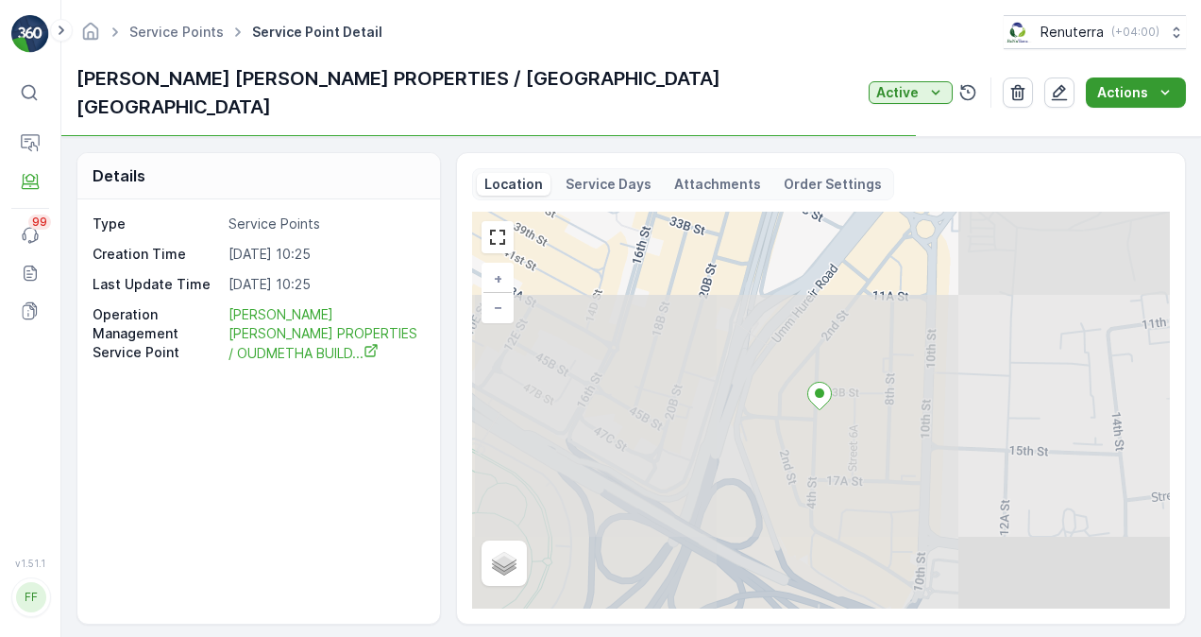
click at [1151, 83] on div "Actions" at bounding box center [1136, 92] width 77 height 19
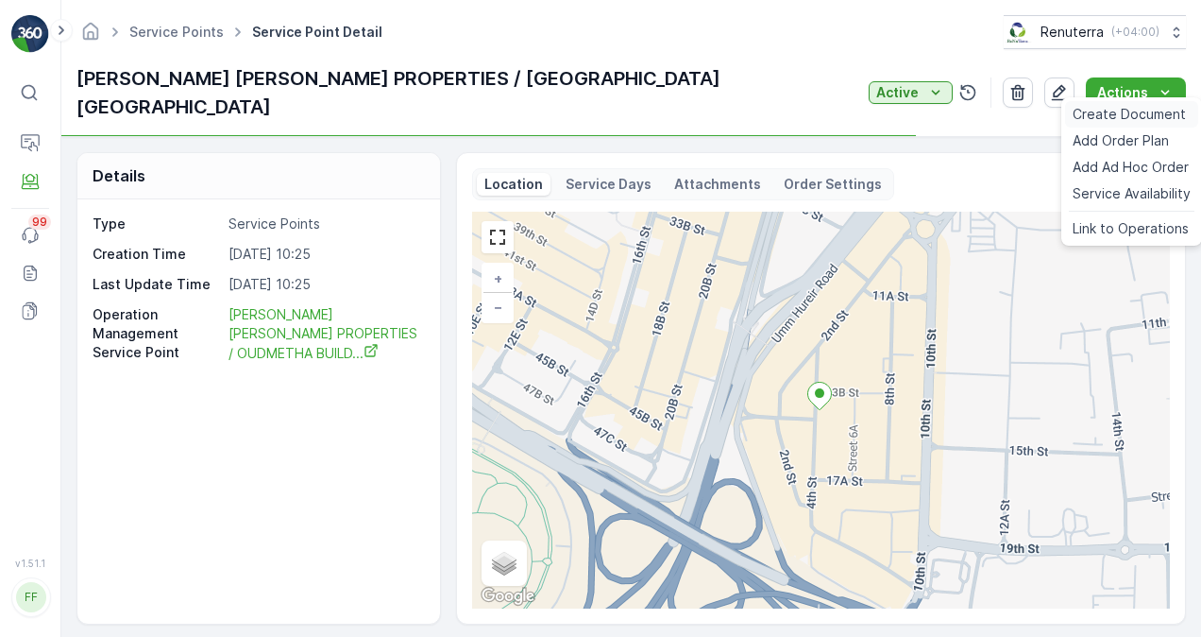
click at [1120, 117] on span "Create Document" at bounding box center [1129, 114] width 113 height 19
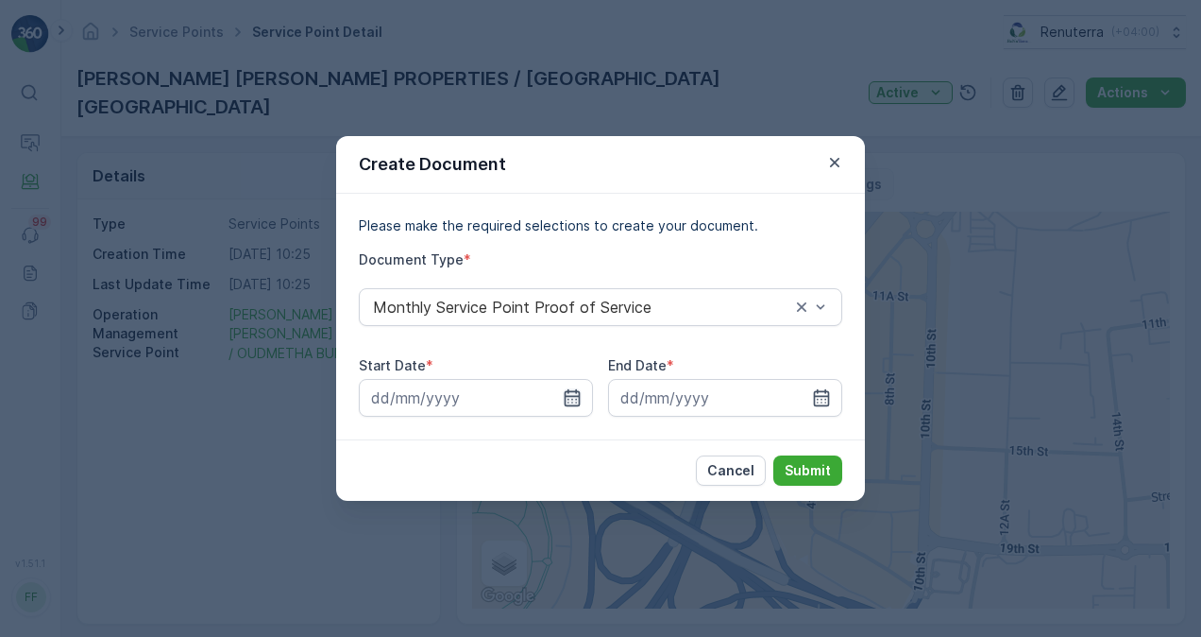
click at [576, 399] on icon "button" at bounding box center [573, 397] width 16 height 17
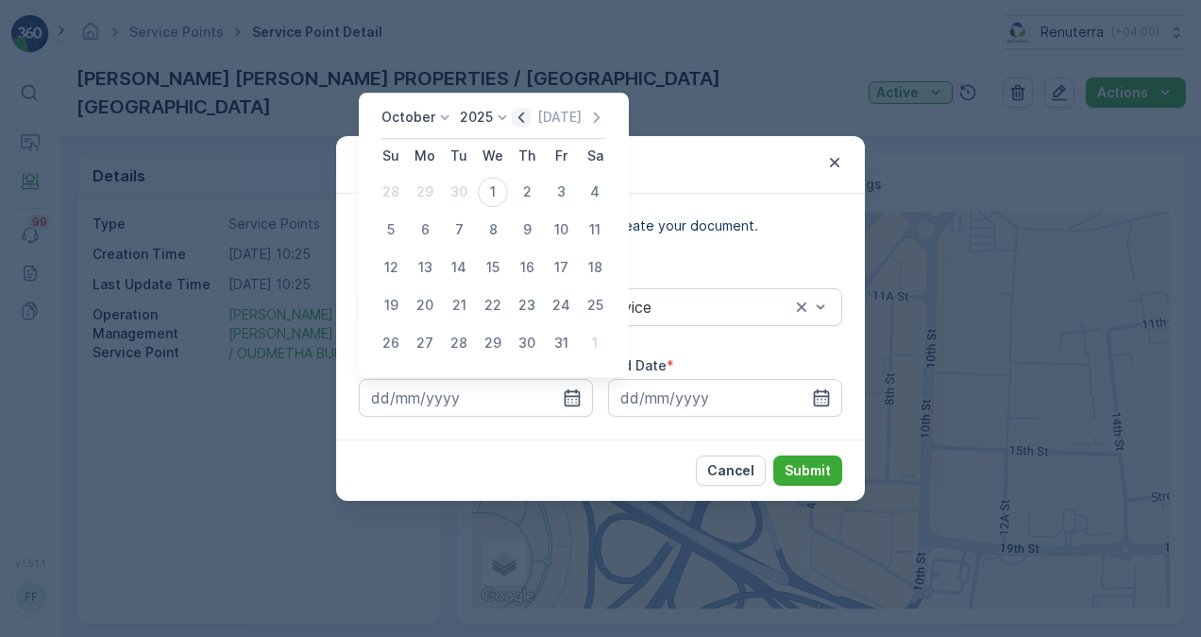
click at [519, 118] on icon "button" at bounding box center [521, 117] width 19 height 19
click at [432, 185] on div "1" at bounding box center [425, 192] width 30 height 30
type input "[DATE]"
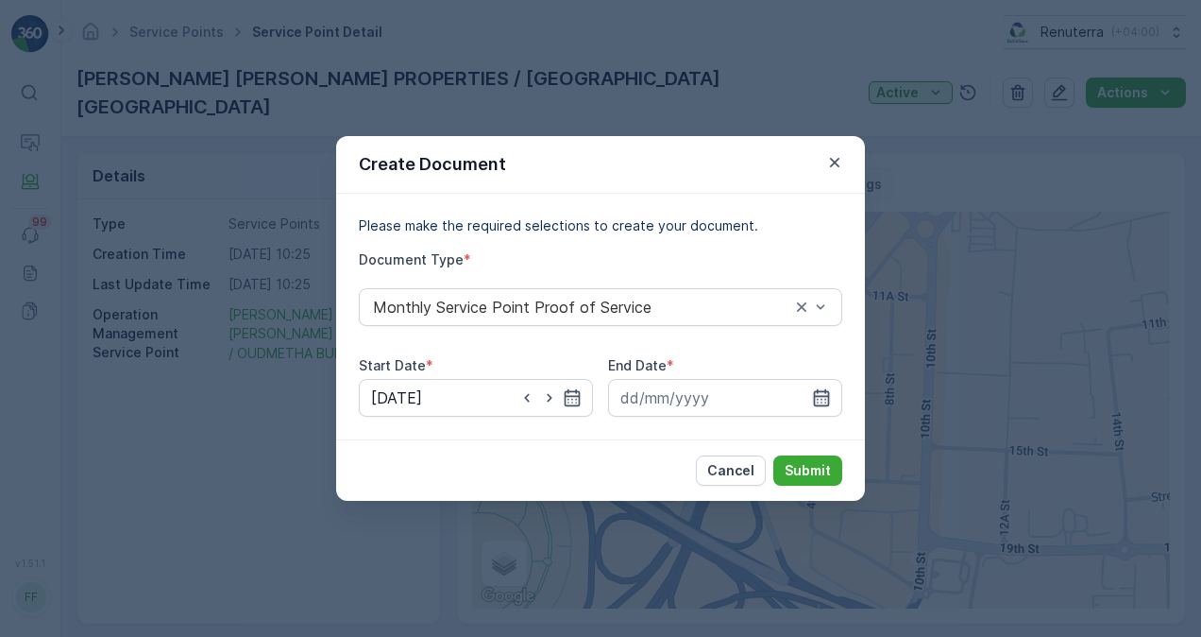
click at [822, 397] on icon "button" at bounding box center [821, 397] width 19 height 19
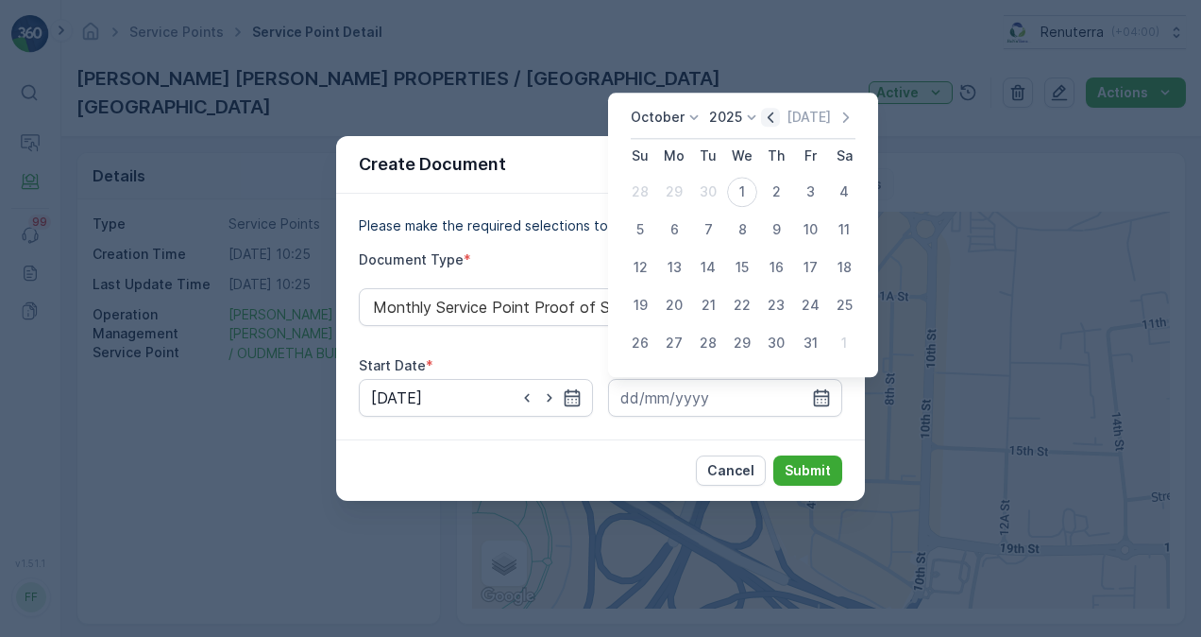
click at [768, 117] on icon "button" at bounding box center [770, 117] width 19 height 19
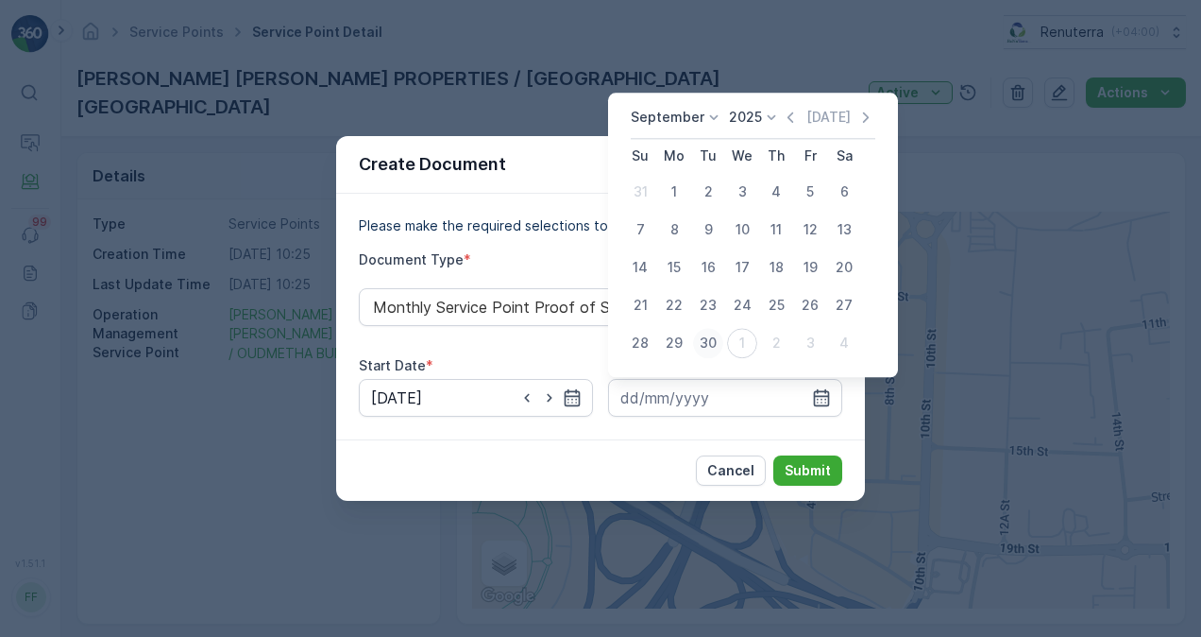
click at [712, 342] on div "30" at bounding box center [708, 343] width 30 height 30
type input "[DATE]"
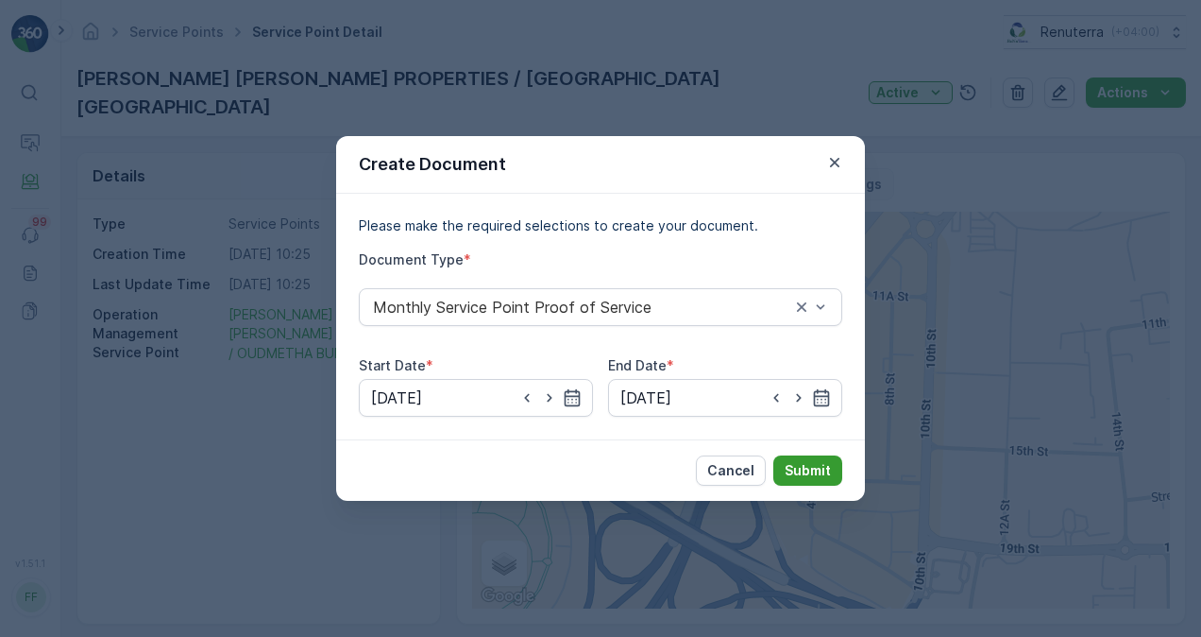
click at [796, 466] on p "Submit" at bounding box center [808, 470] width 46 height 19
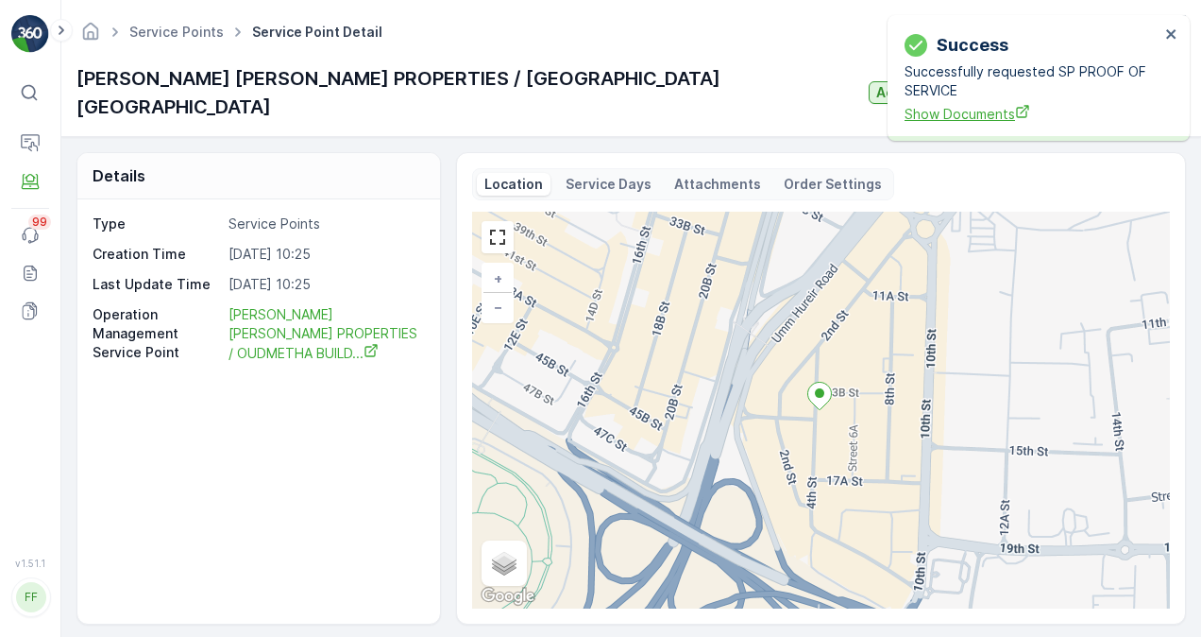
click at [945, 122] on span "Show Documents" at bounding box center [1032, 114] width 255 height 20
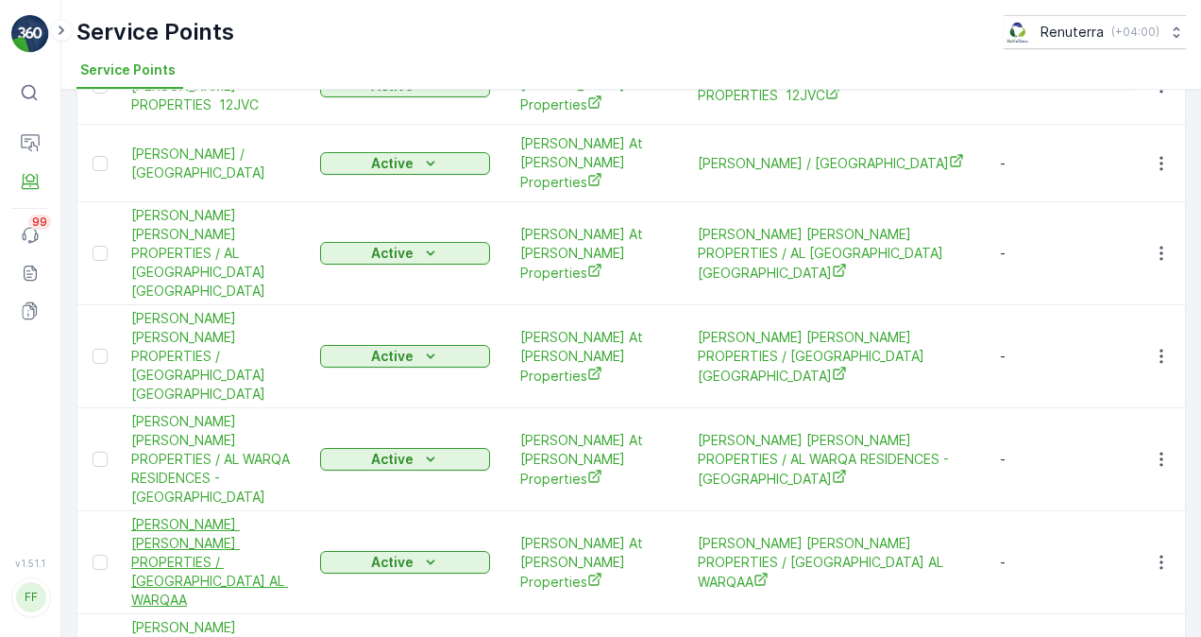
scroll to position [378, 0]
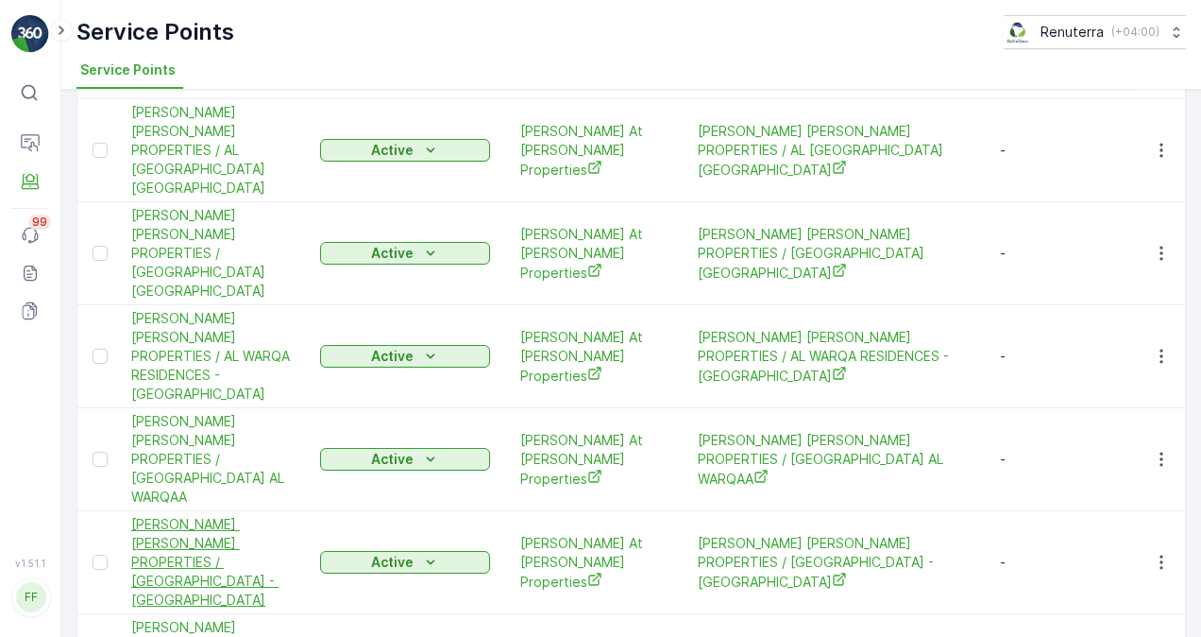
click at [192, 515] on span "[PERSON_NAME] [PERSON_NAME] PROPERTIES / [GEOGRAPHIC_DATA] - [GEOGRAPHIC_DATA]" at bounding box center [216, 562] width 170 height 94
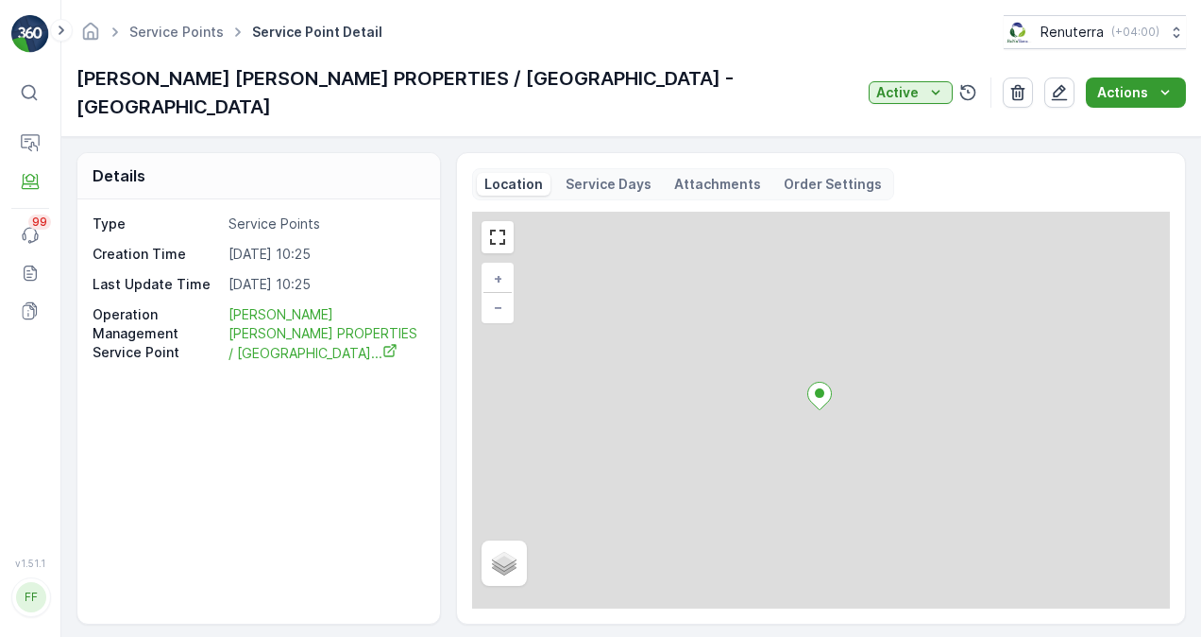
click at [1149, 83] on div "Actions" at bounding box center [1136, 92] width 77 height 19
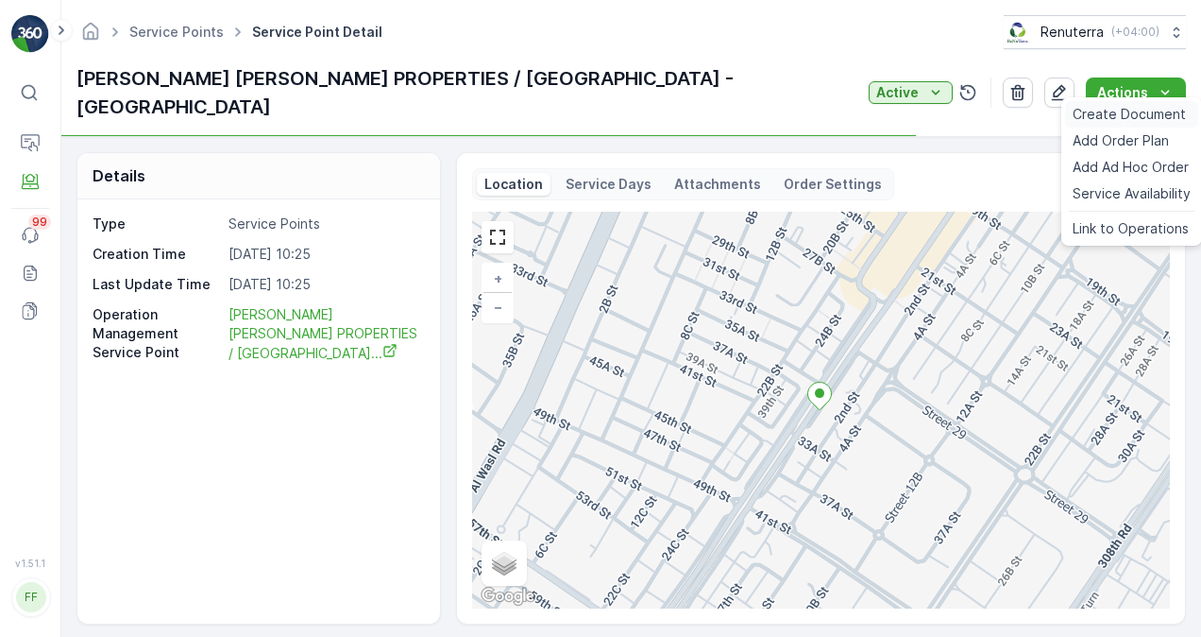
click at [1120, 120] on span "Create Document" at bounding box center [1129, 114] width 113 height 19
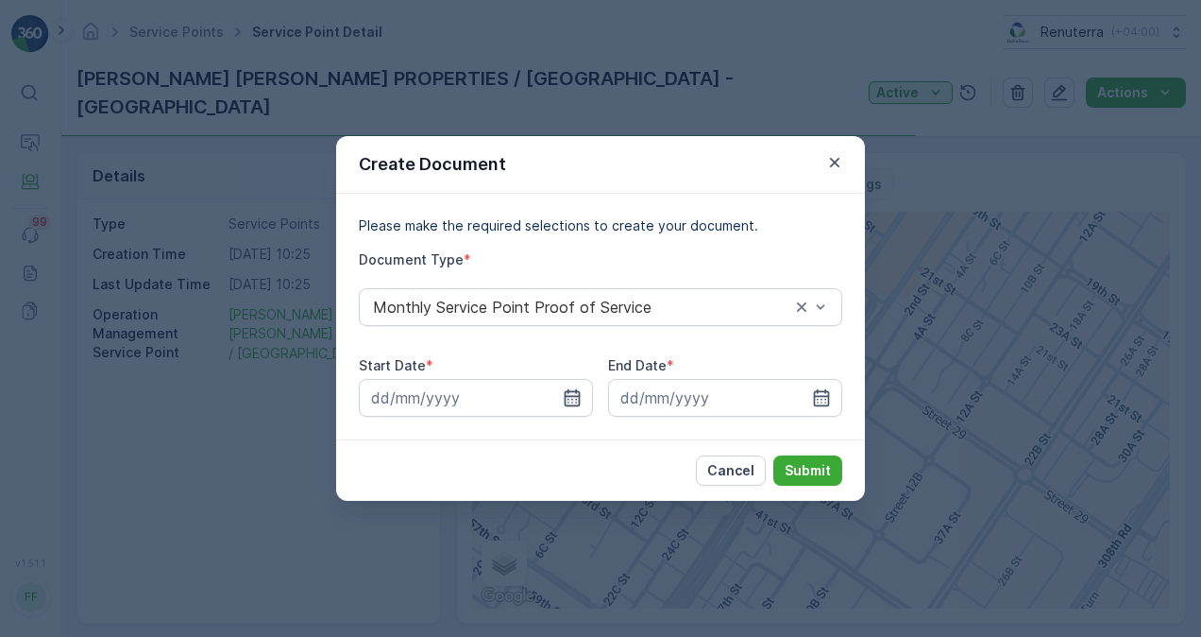
click at [571, 406] on icon "button" at bounding box center [572, 397] width 19 height 19
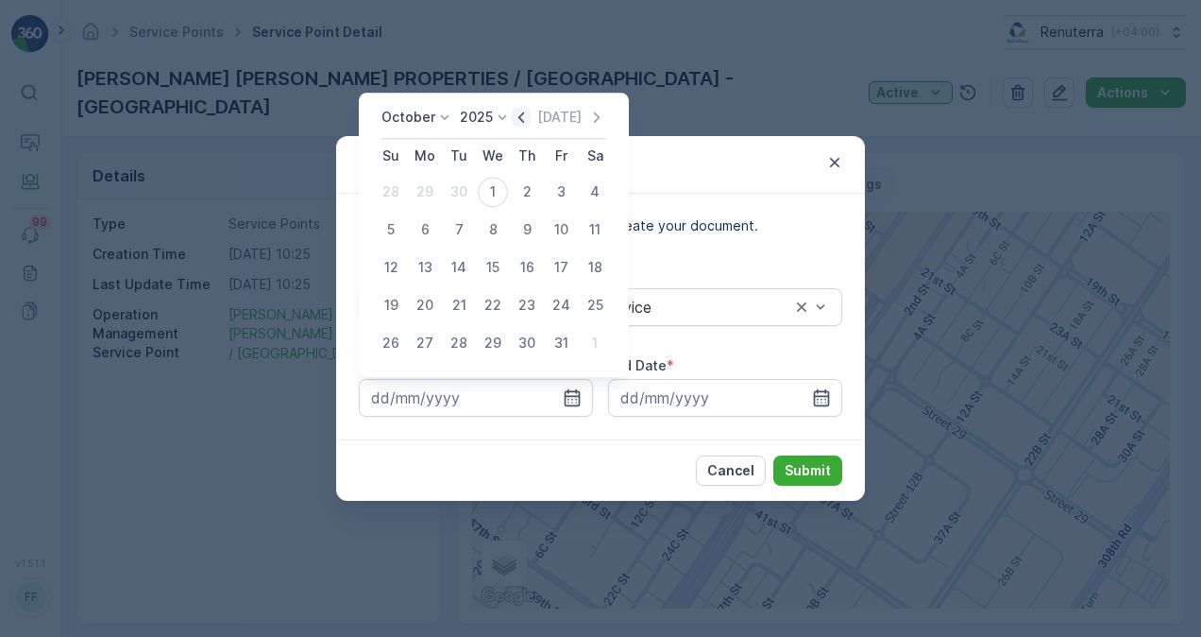
click at [529, 108] on icon "button" at bounding box center [521, 117] width 19 height 19
click at [421, 188] on div "1" at bounding box center [425, 192] width 30 height 30
type input "[DATE]"
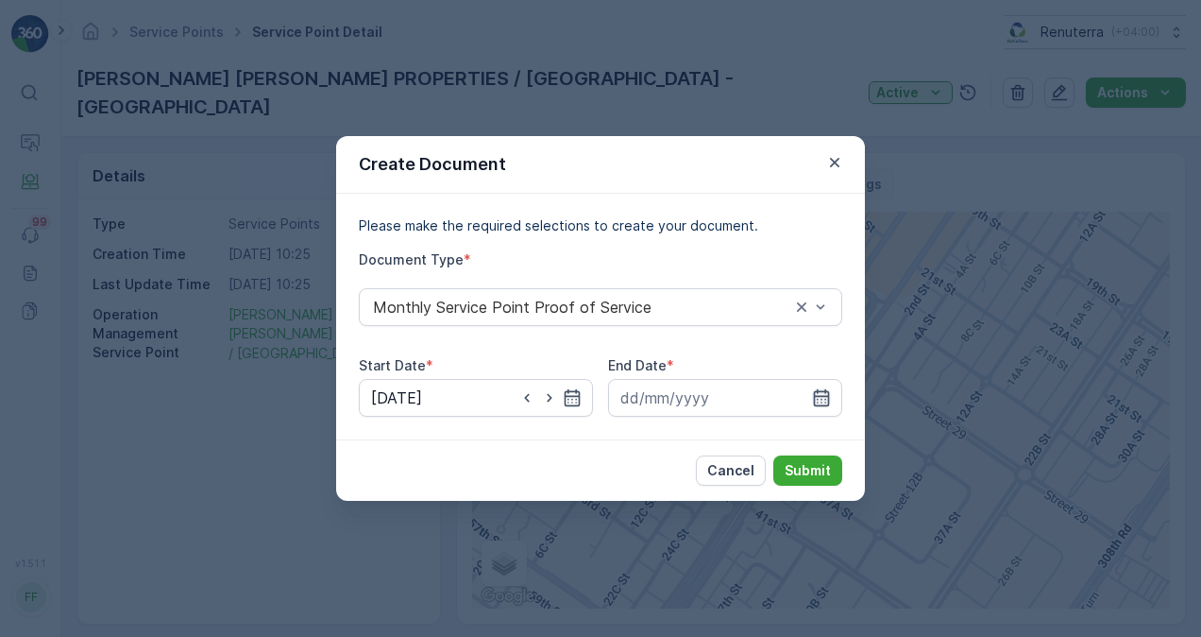
click at [822, 393] on icon "button" at bounding box center [821, 397] width 19 height 19
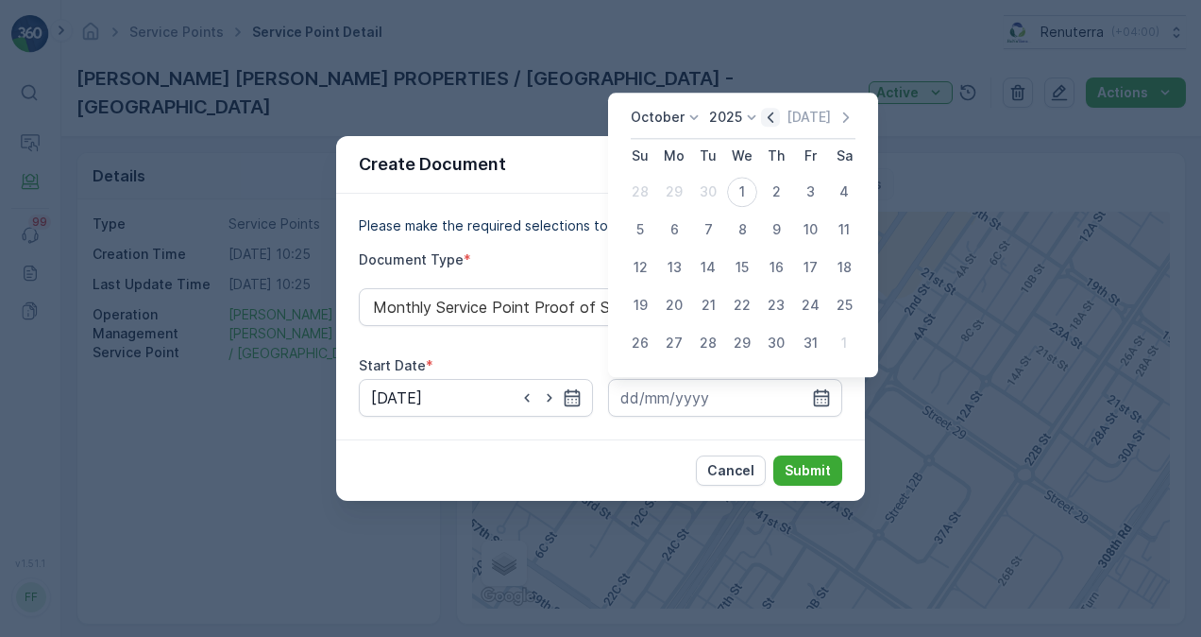
click at [769, 121] on icon "button" at bounding box center [770, 117] width 19 height 19
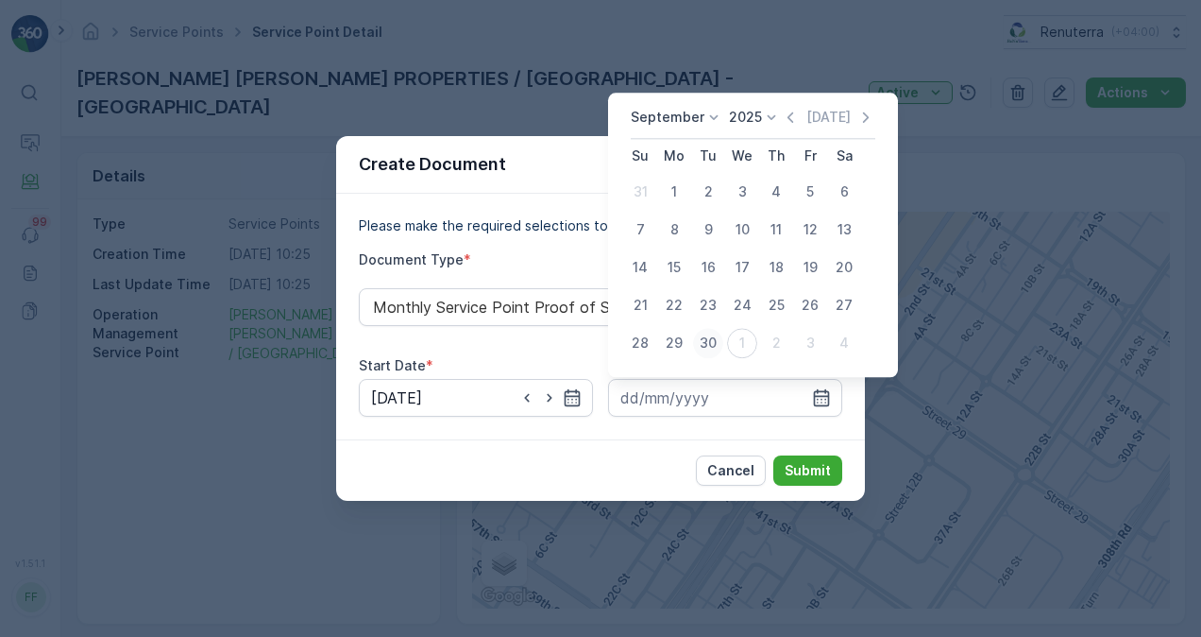
click at [709, 344] on div "30" at bounding box center [708, 343] width 30 height 30
type input "[DATE]"
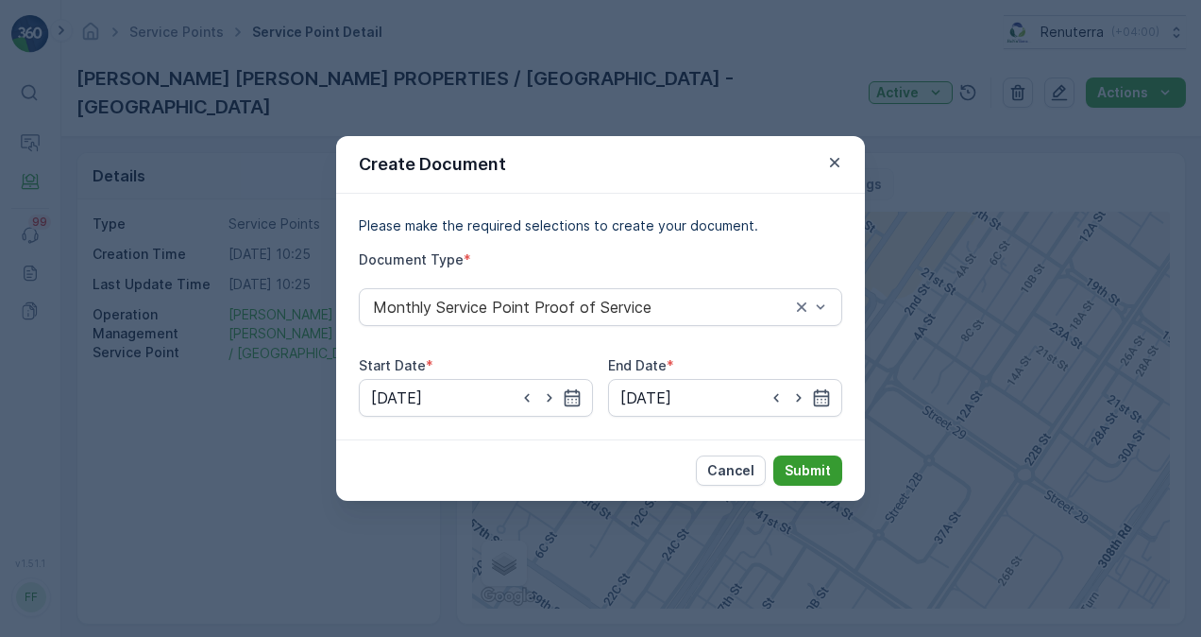
click at [782, 467] on button "Submit" at bounding box center [808, 470] width 69 height 30
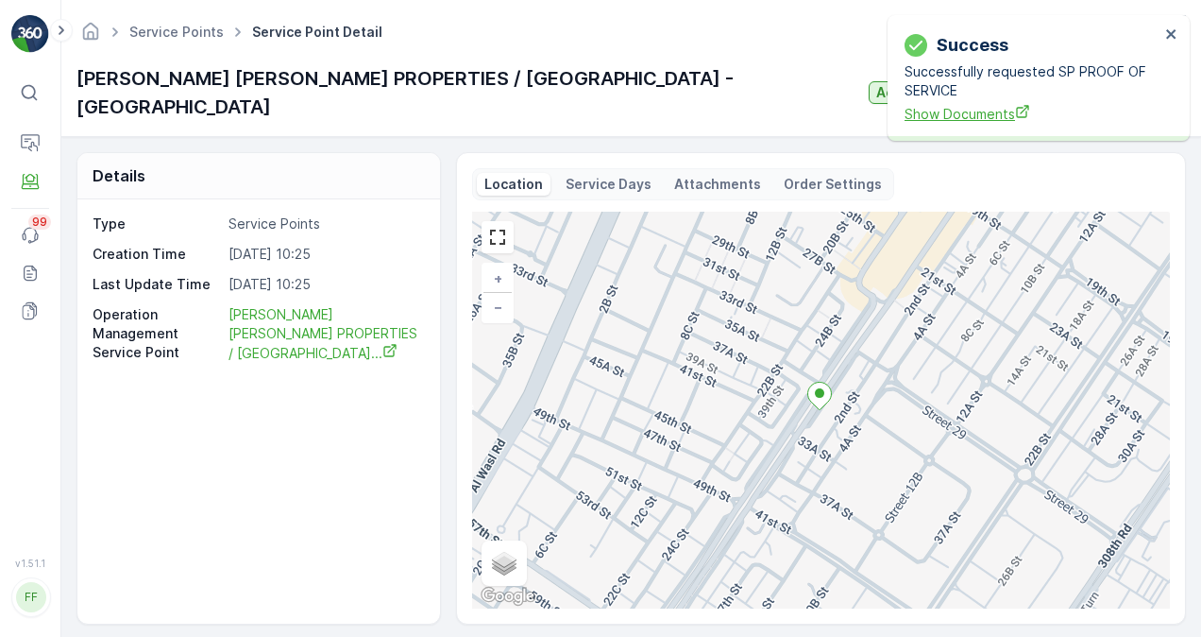
click at [938, 108] on span "Show Documents" at bounding box center [1032, 114] width 255 height 20
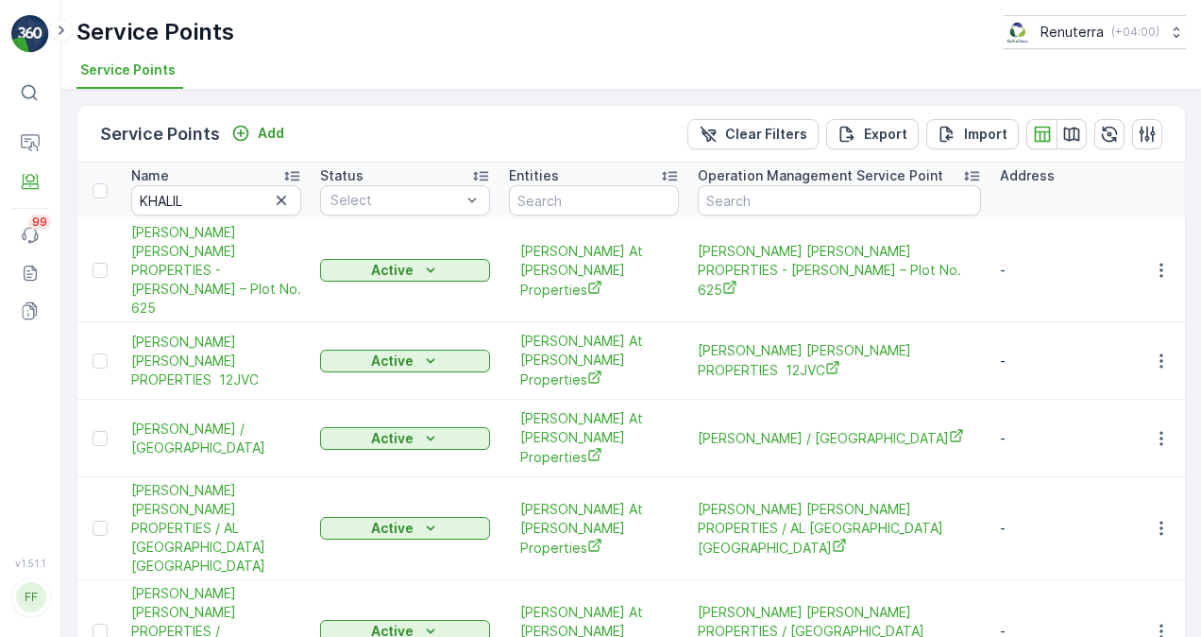
scroll to position [94, 0]
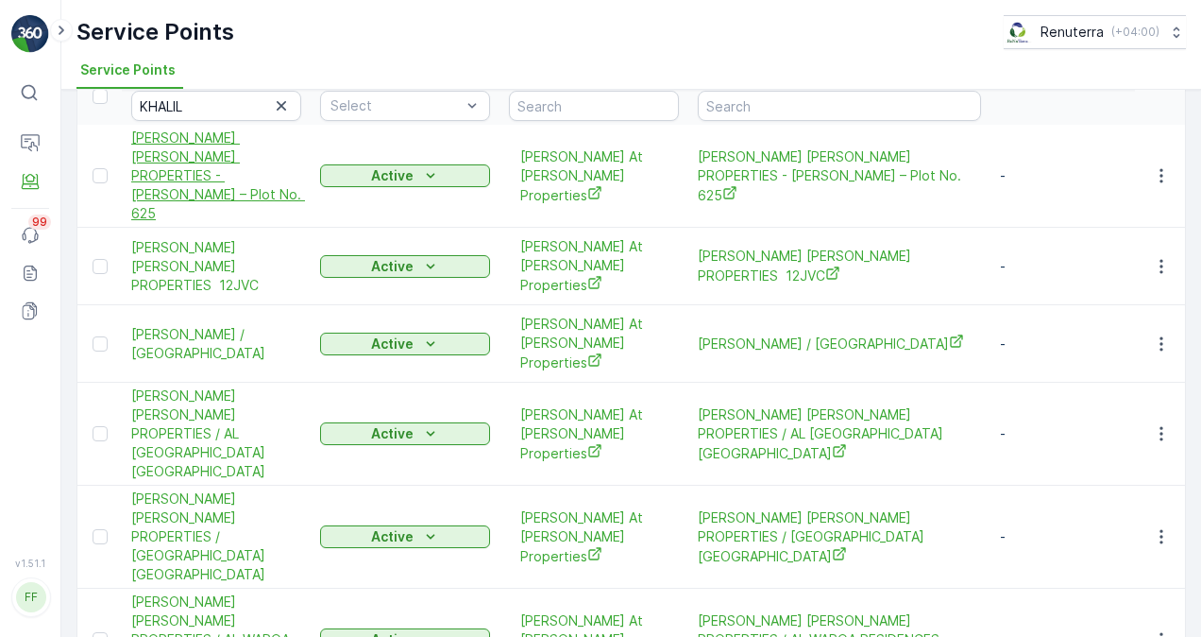
click at [244, 157] on span "[PERSON_NAME] [PERSON_NAME] PROPERTIES - [PERSON_NAME] – Plot No. 625" at bounding box center [216, 175] width 170 height 94
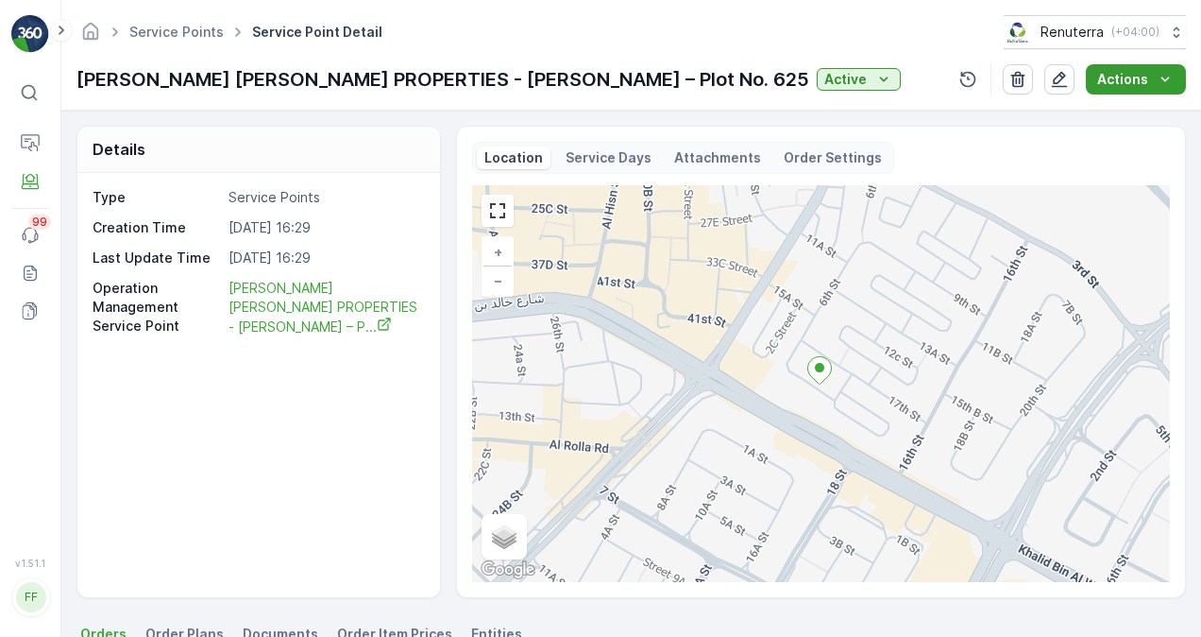
click at [1162, 80] on icon "Actions" at bounding box center [1165, 79] width 19 height 19
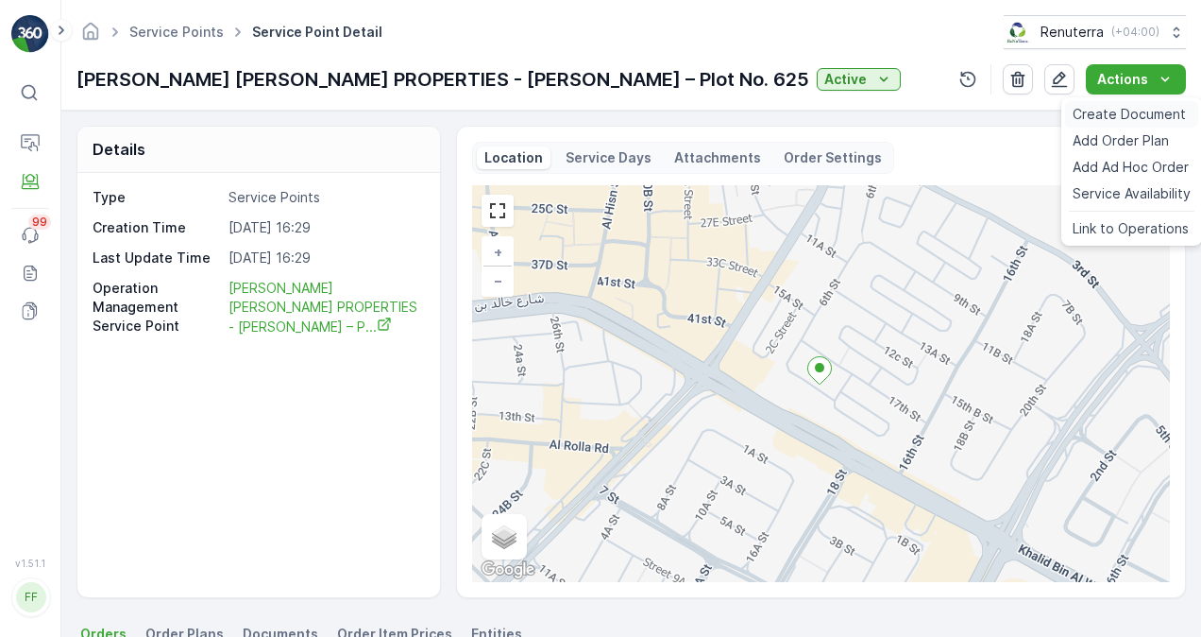
click at [1128, 112] on span "Create Document" at bounding box center [1129, 114] width 113 height 19
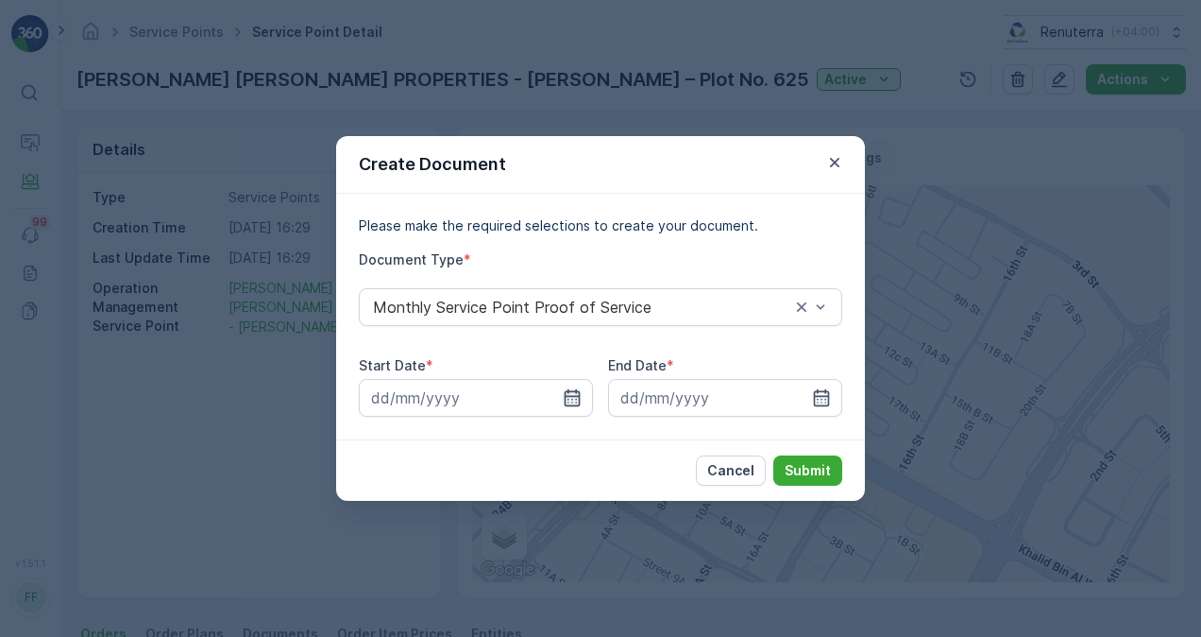
click at [565, 396] on icon "button" at bounding box center [573, 397] width 16 height 17
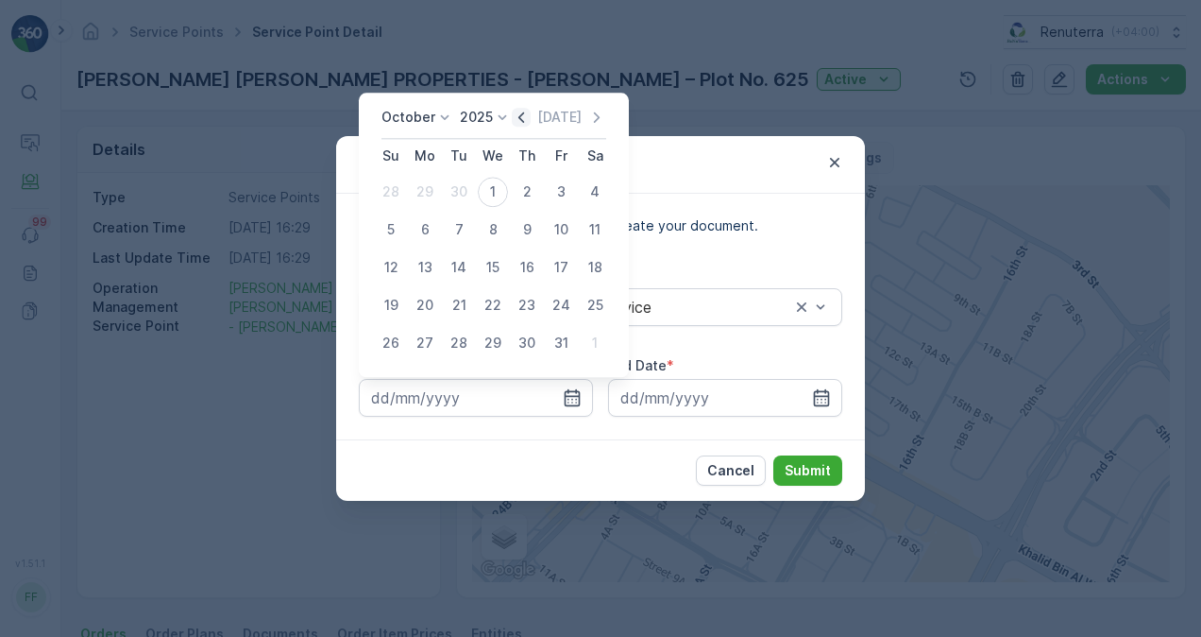
click at [529, 122] on icon "button" at bounding box center [521, 117] width 19 height 19
click at [430, 190] on div "1" at bounding box center [425, 192] width 30 height 30
type input "01.09.2025"
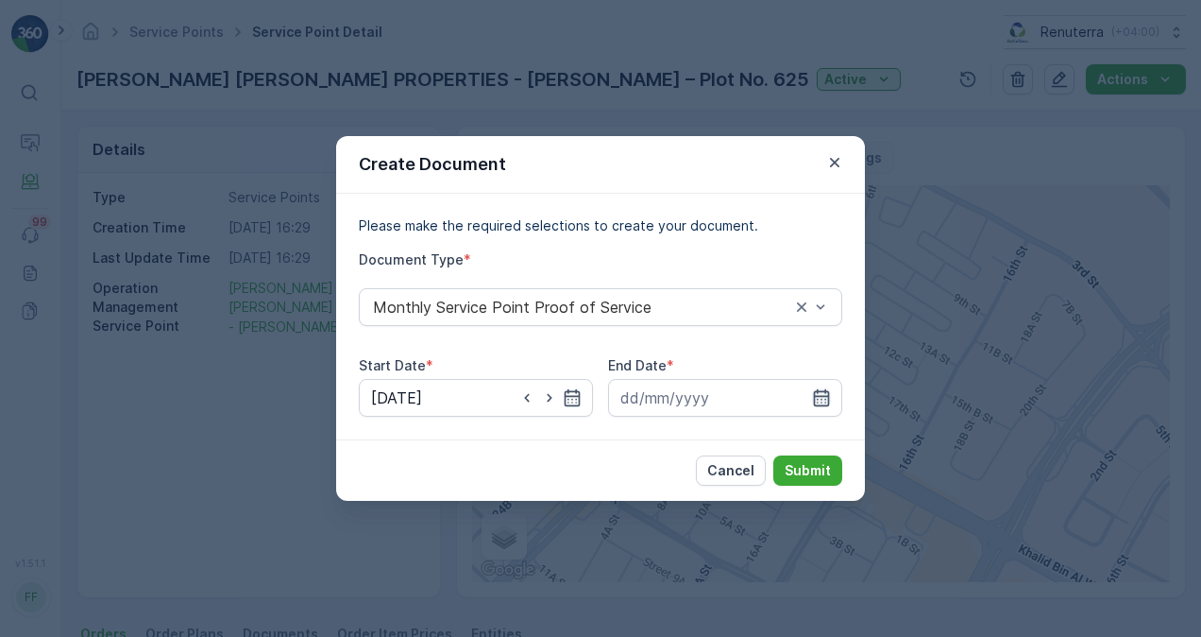
click at [830, 391] on icon "button" at bounding box center [821, 397] width 19 height 19
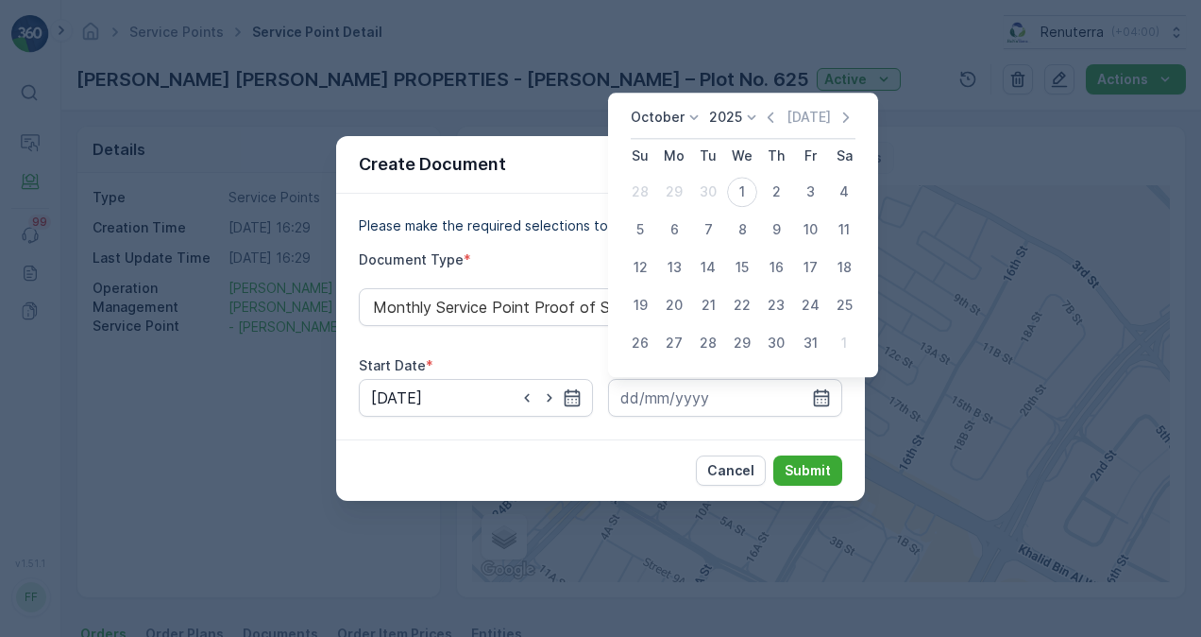
drag, startPoint x: 771, startPoint y: 116, endPoint x: 770, endPoint y: 141, distance: 24.6
click at [772, 116] on icon "button" at bounding box center [770, 117] width 19 height 19
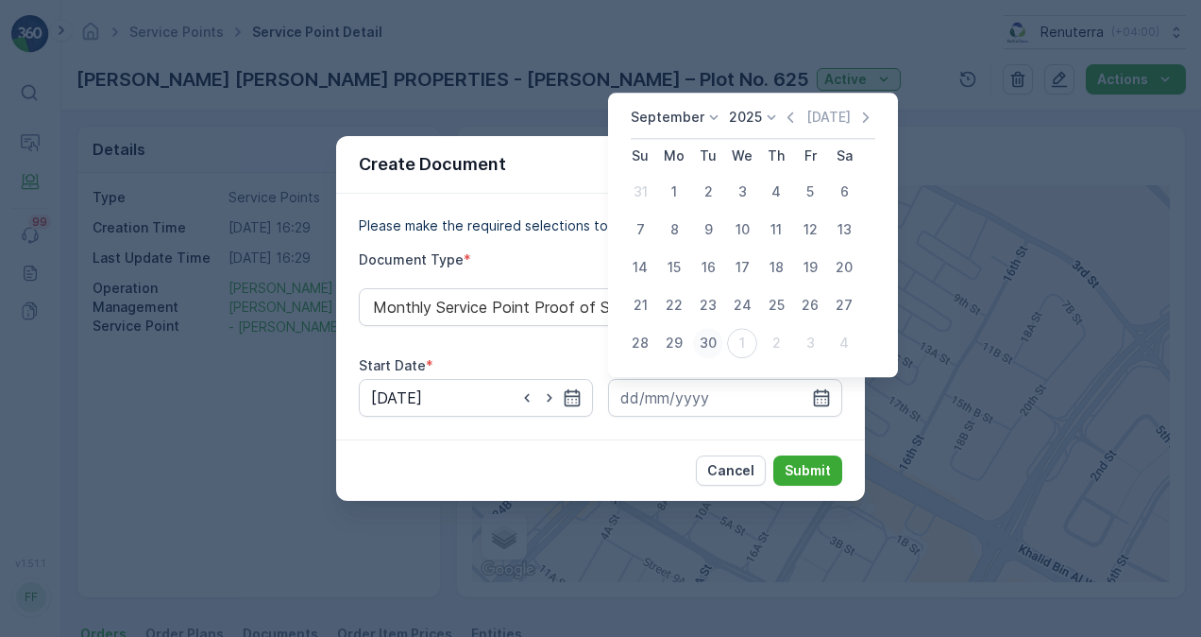
click at [701, 340] on div "30" at bounding box center [708, 343] width 30 height 30
type input "[DATE]"
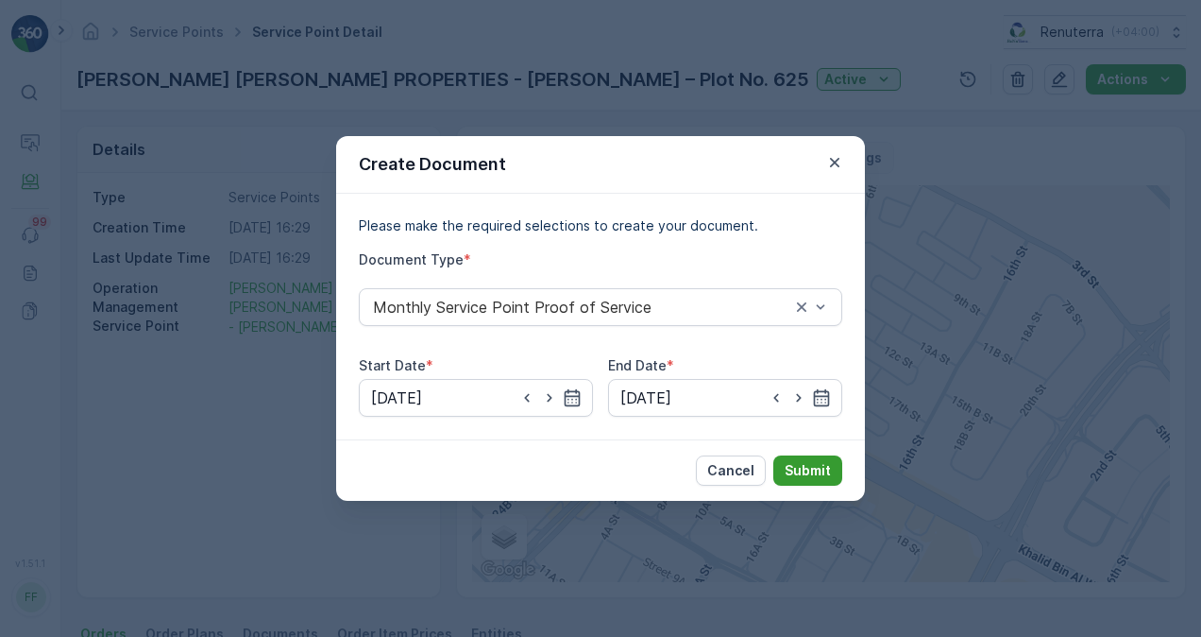
click at [792, 465] on p "Submit" at bounding box center [808, 470] width 46 height 19
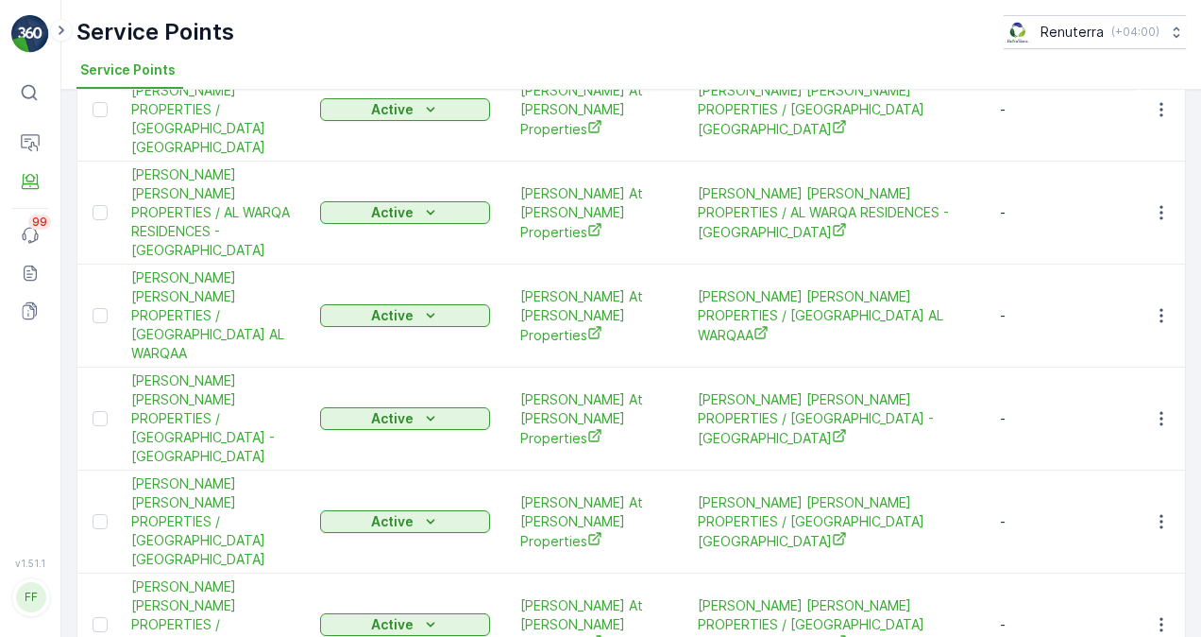
scroll to position [567, 0]
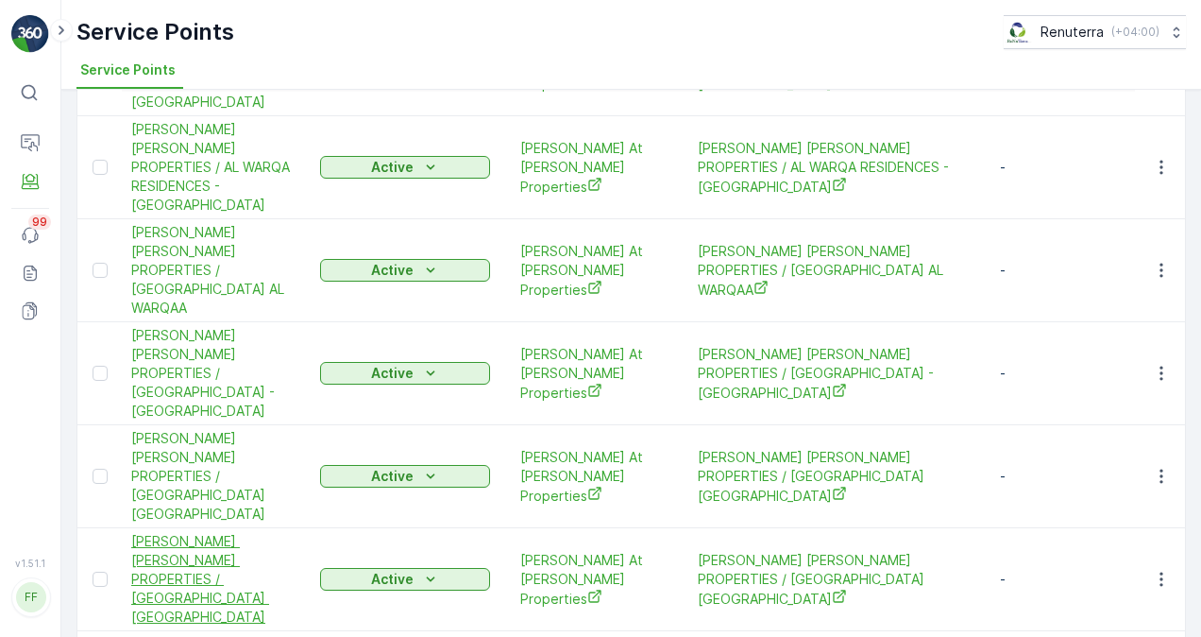
click at [185, 532] on span "[PERSON_NAME] [PERSON_NAME] PROPERTIES / [GEOGRAPHIC_DATA] [GEOGRAPHIC_DATA]" at bounding box center [216, 579] width 170 height 94
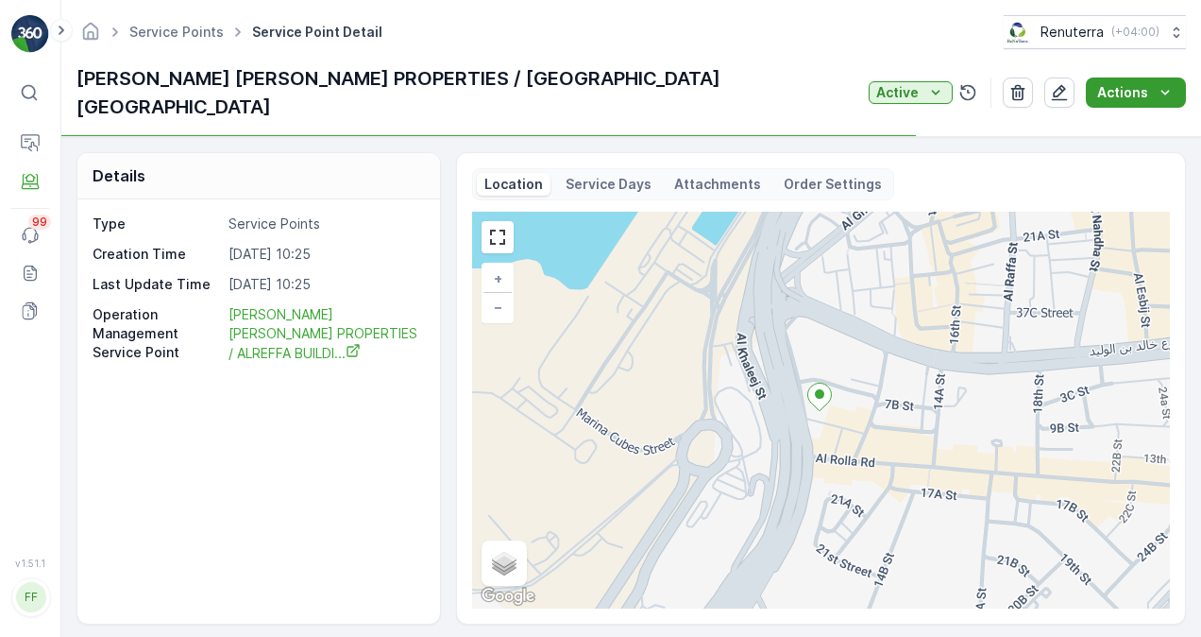
click at [1167, 83] on icon "Actions" at bounding box center [1165, 92] width 19 height 19
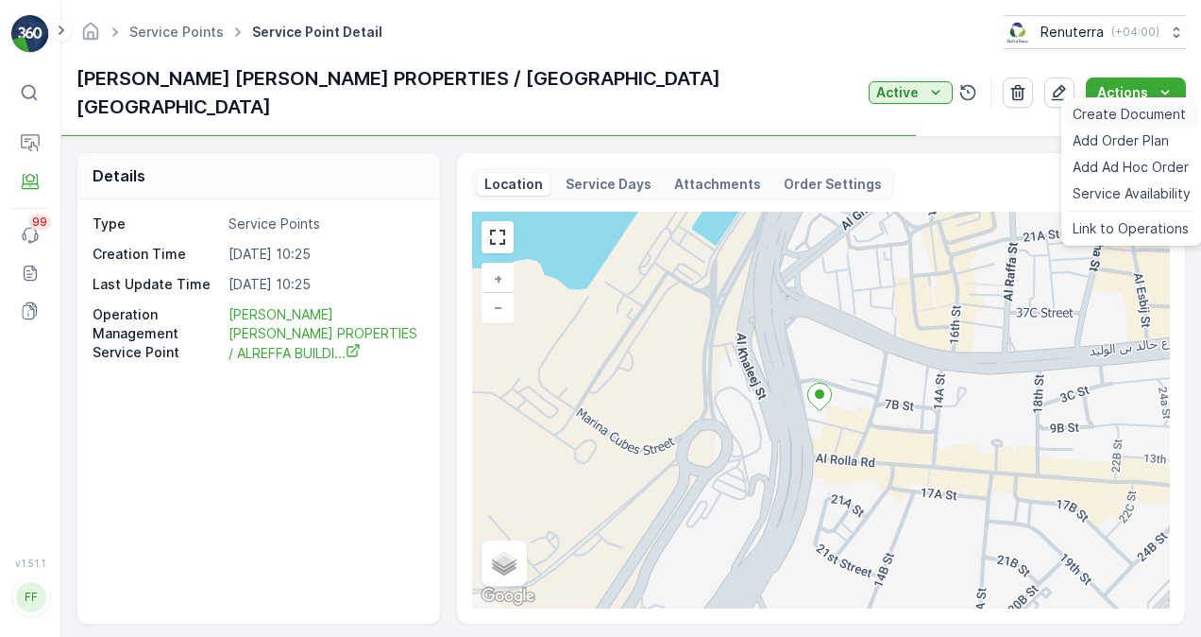
click at [1119, 118] on span "Create Document" at bounding box center [1129, 114] width 113 height 19
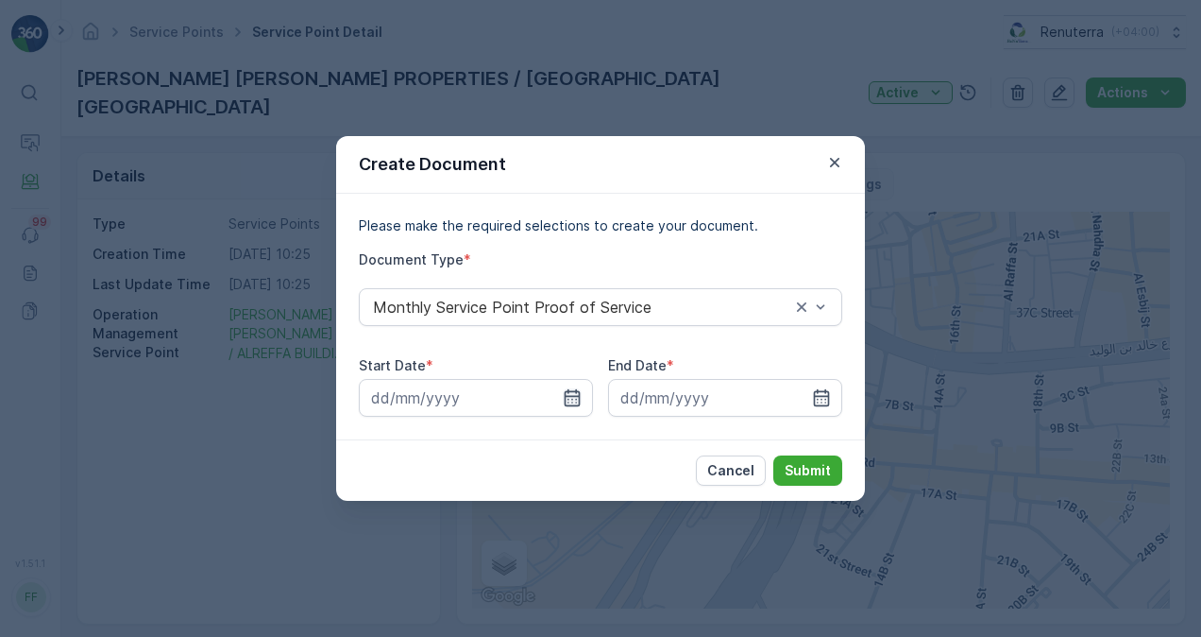
click at [576, 396] on icon "button" at bounding box center [573, 397] width 16 height 17
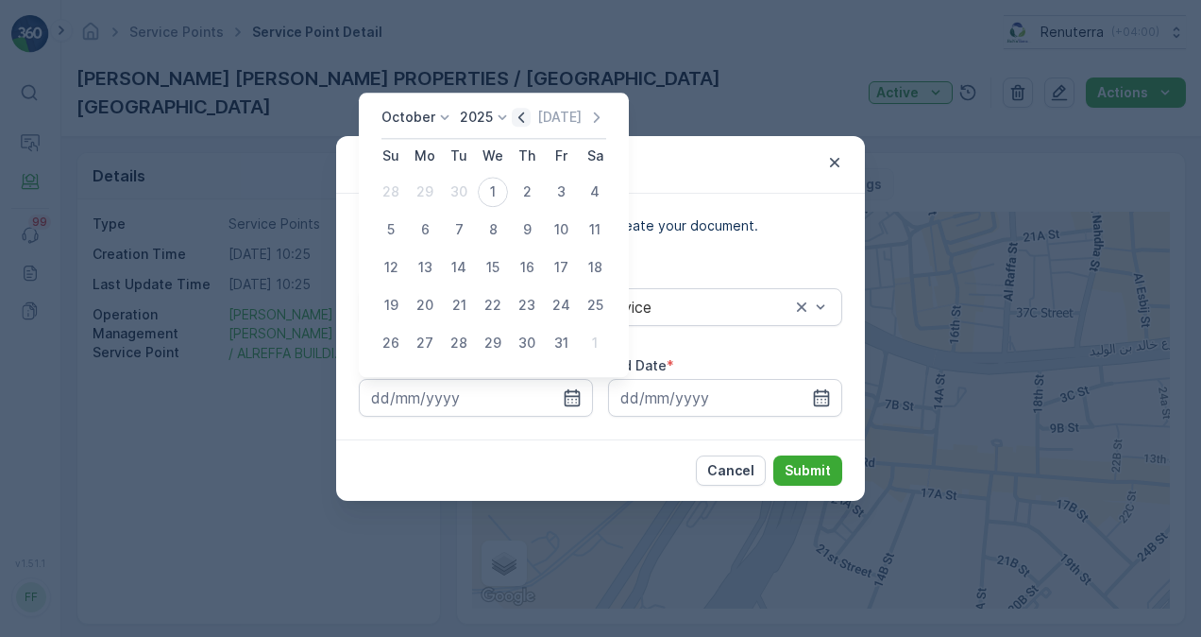
click at [518, 119] on icon "button" at bounding box center [521, 117] width 19 height 19
click at [423, 192] on div "1" at bounding box center [425, 192] width 30 height 30
type input "01.09.2025"
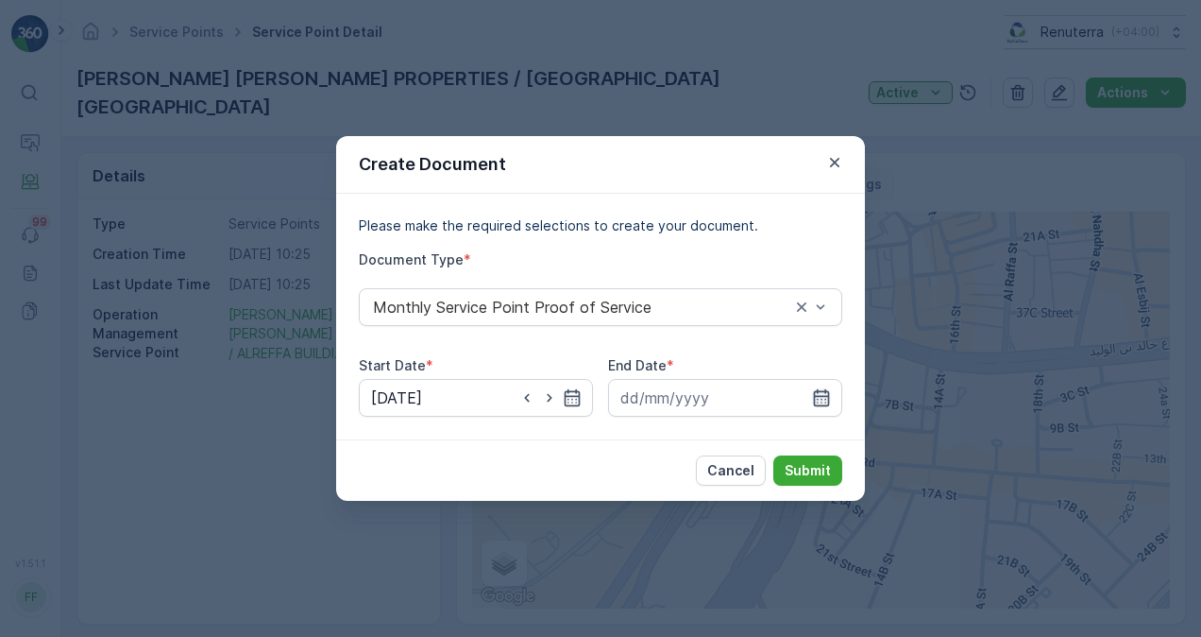
click at [819, 397] on icon "button" at bounding box center [821, 397] width 19 height 19
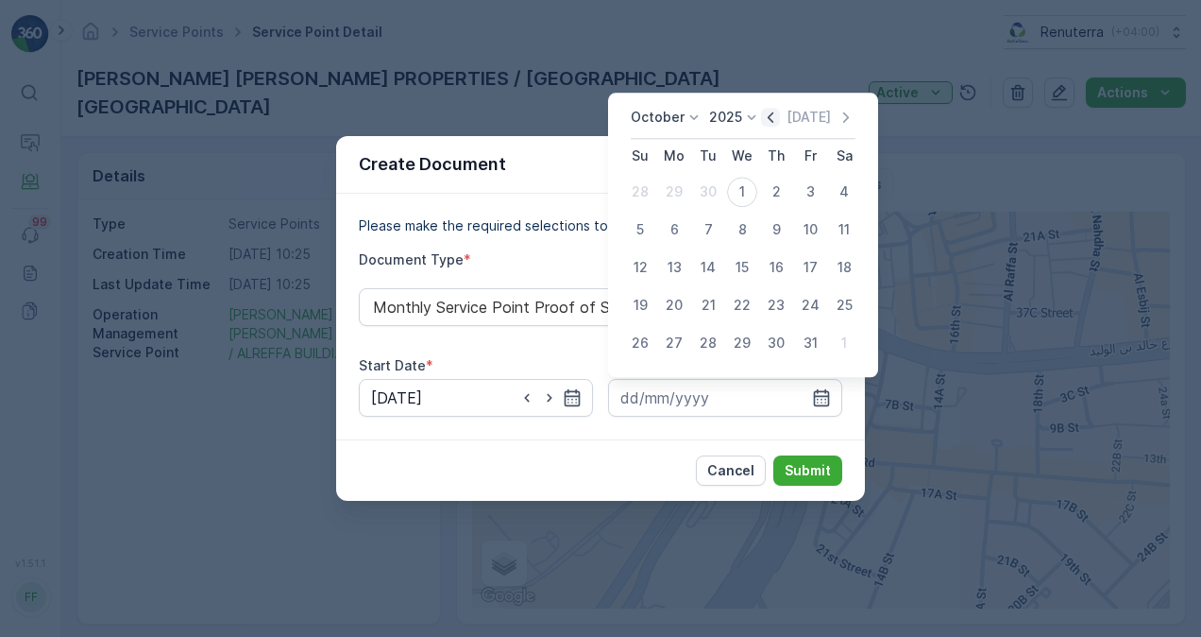
click at [774, 115] on icon "button" at bounding box center [770, 117] width 19 height 19
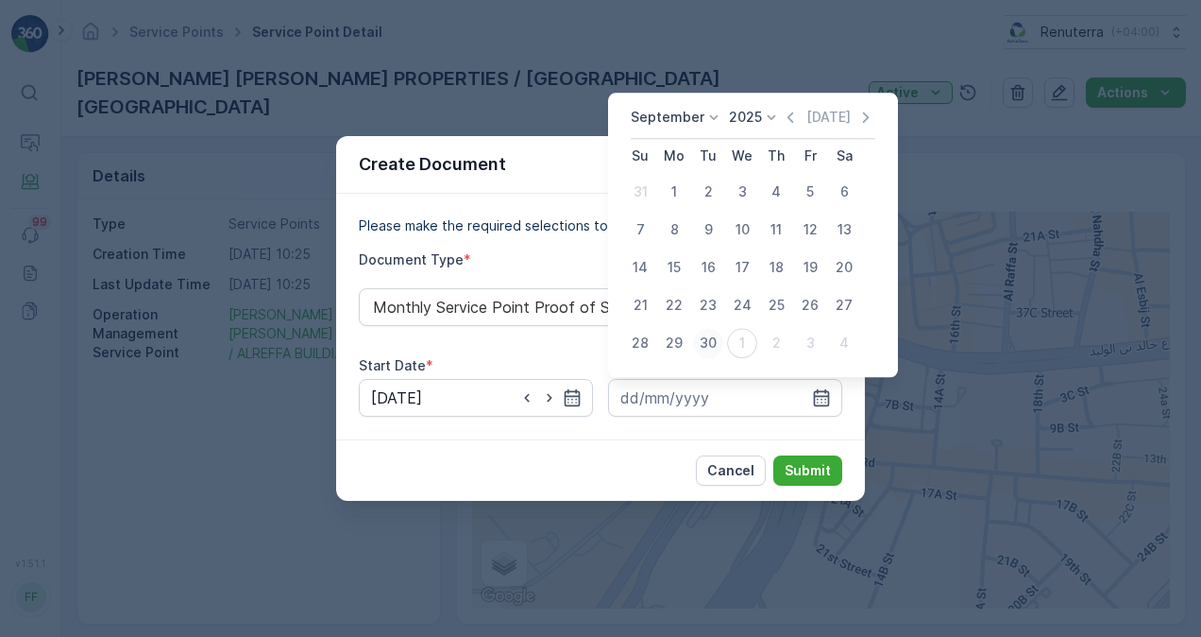
click at [710, 346] on div "30" at bounding box center [708, 343] width 30 height 30
type input "30.09.2025"
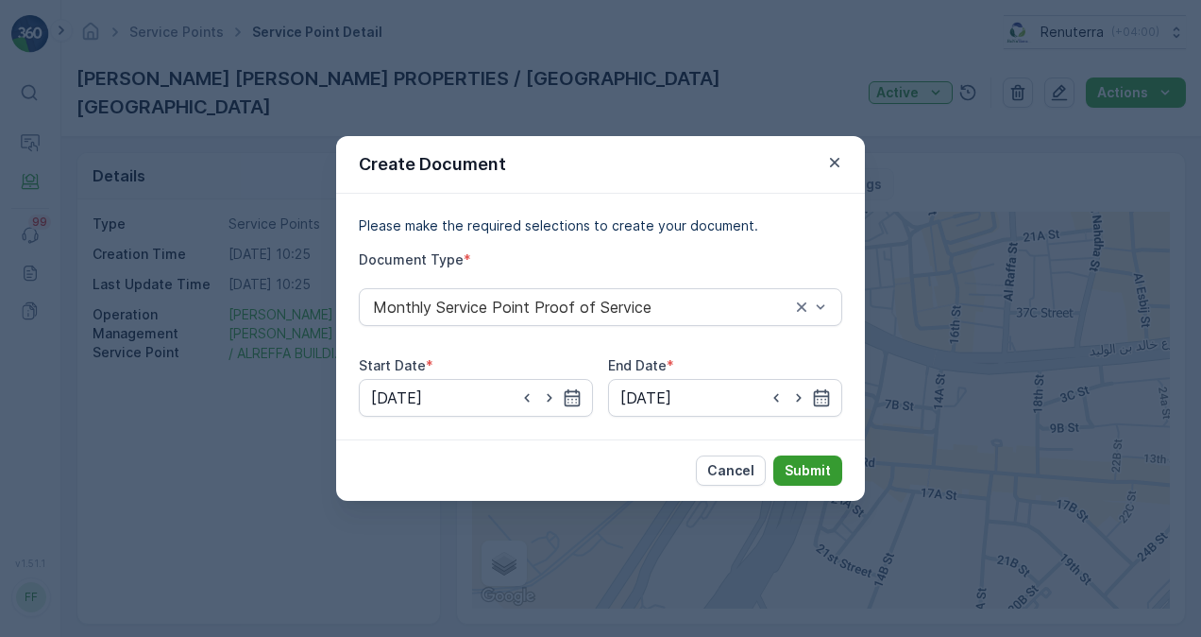
click at [805, 471] on p "Submit" at bounding box center [808, 470] width 46 height 19
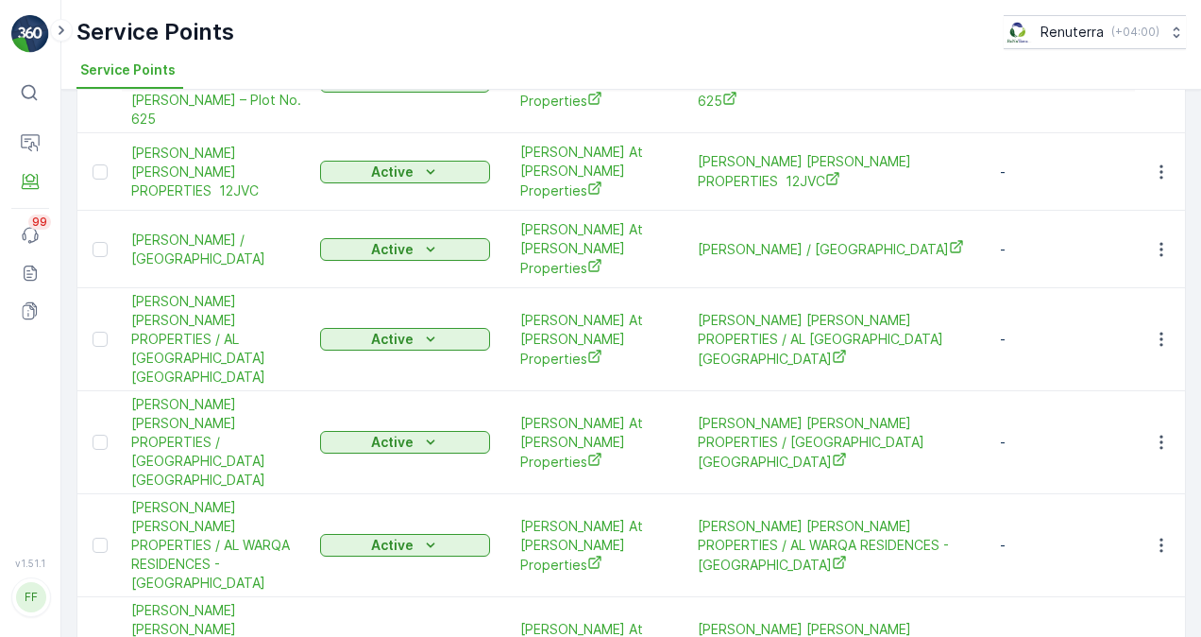
scroll to position [283, 0]
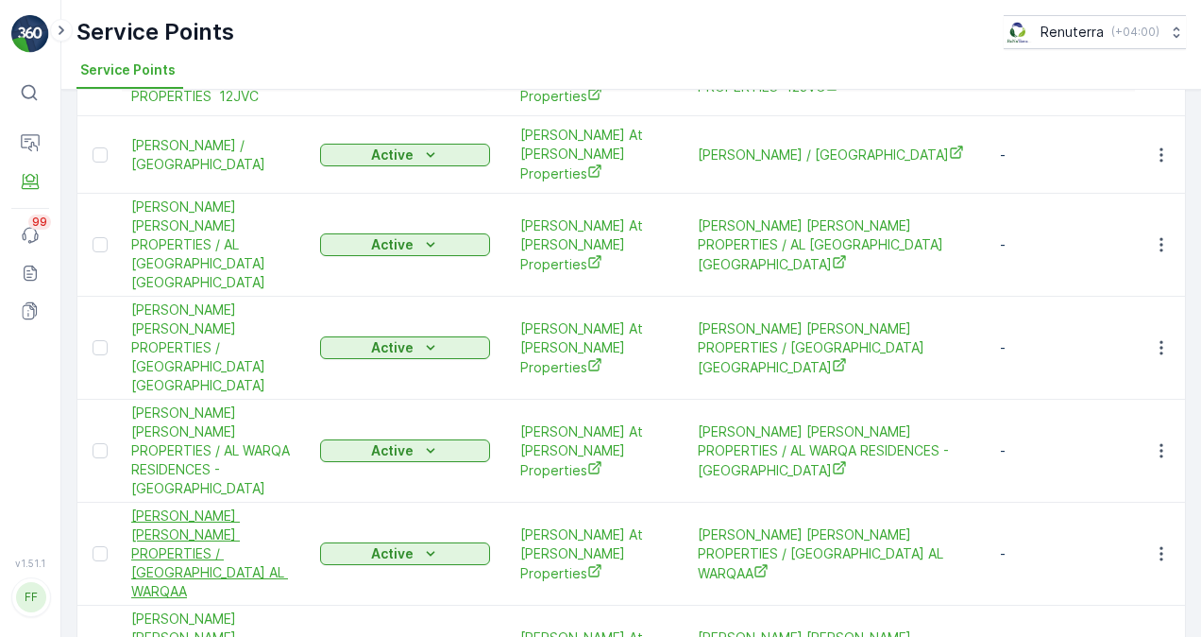
click at [234, 506] on span "[PERSON_NAME] [PERSON_NAME] PROPERTIES / [GEOGRAPHIC_DATA] AL WARQAA" at bounding box center [216, 553] width 170 height 94
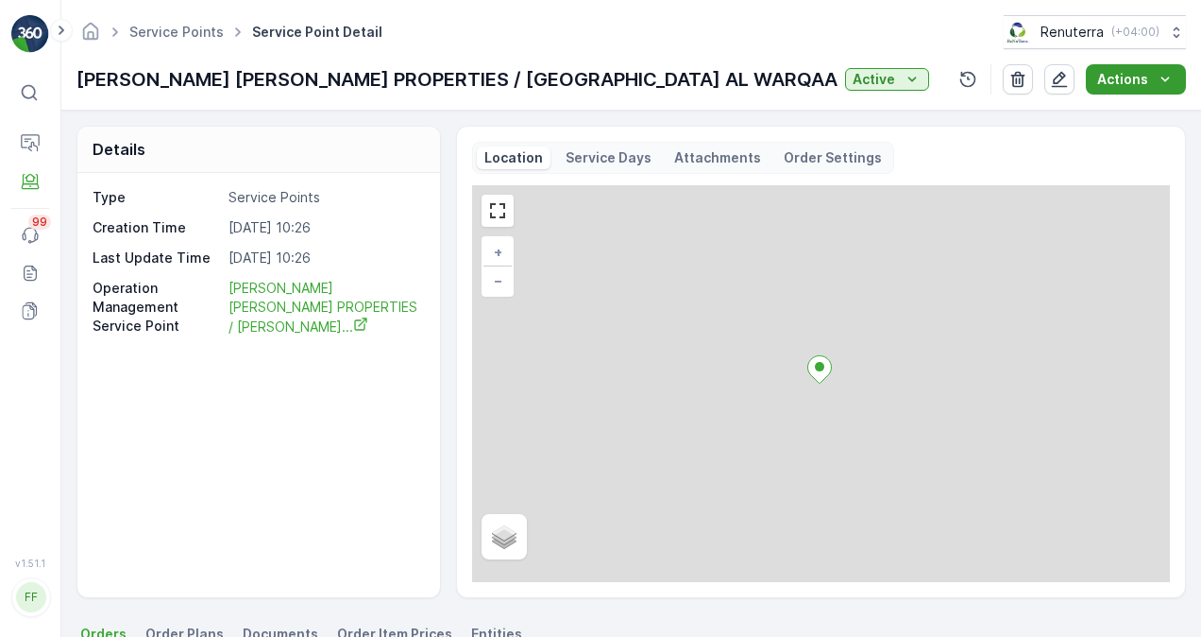
click at [1141, 76] on p "Actions" at bounding box center [1123, 79] width 51 height 19
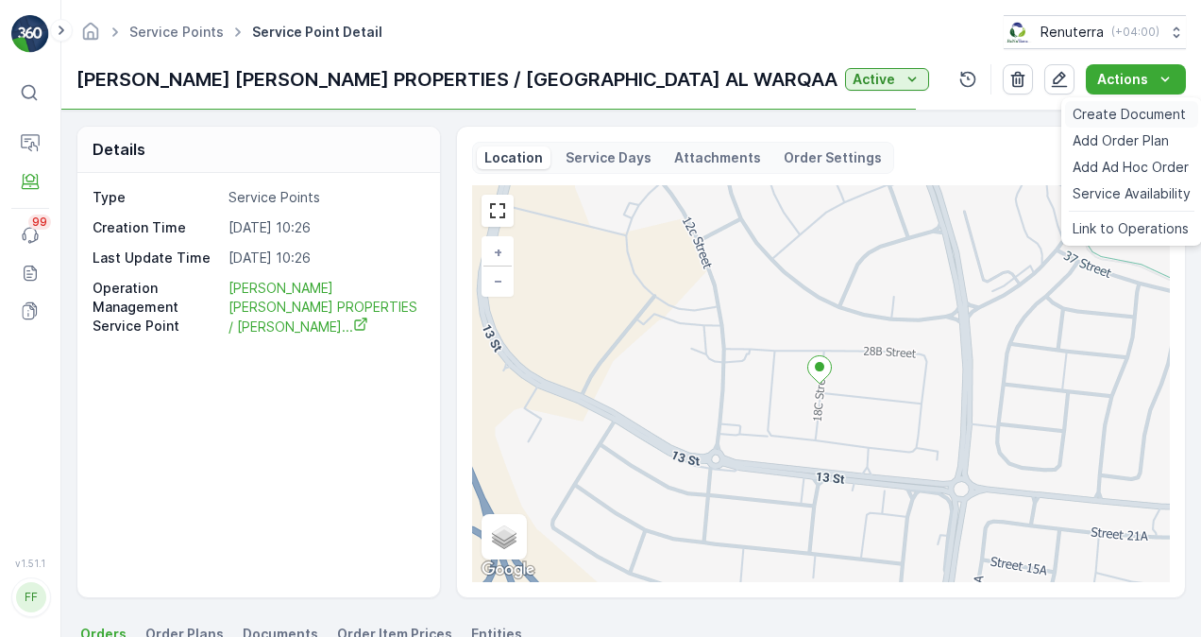
click at [1116, 116] on span "Create Document" at bounding box center [1129, 114] width 113 height 19
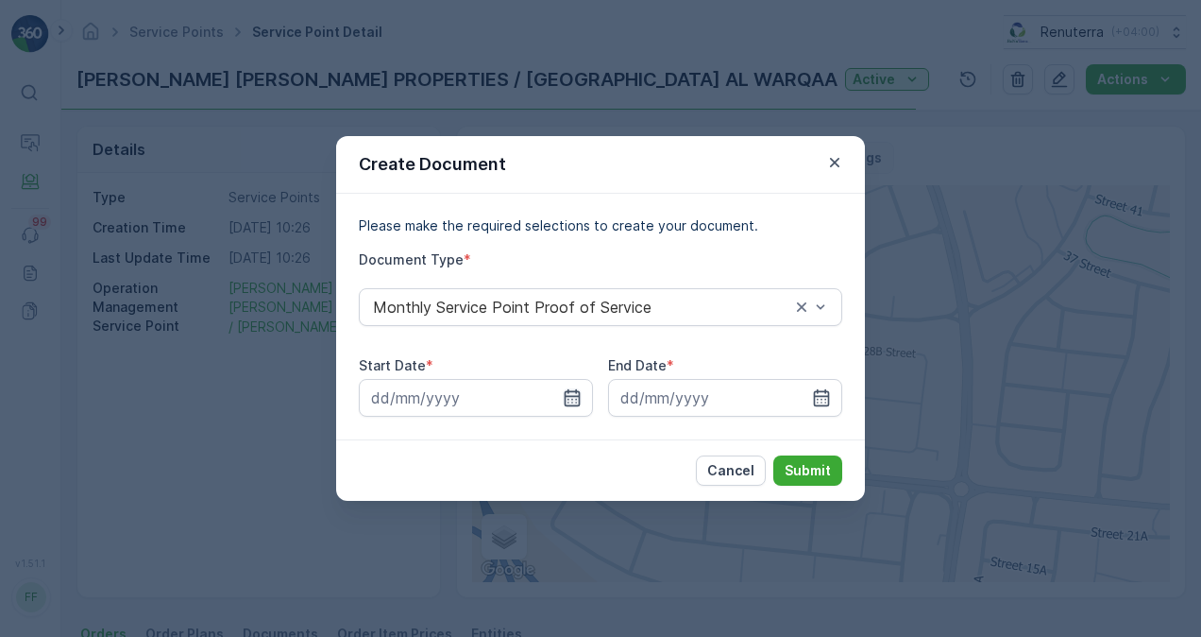
click at [571, 400] on icon "button" at bounding box center [572, 397] width 19 height 19
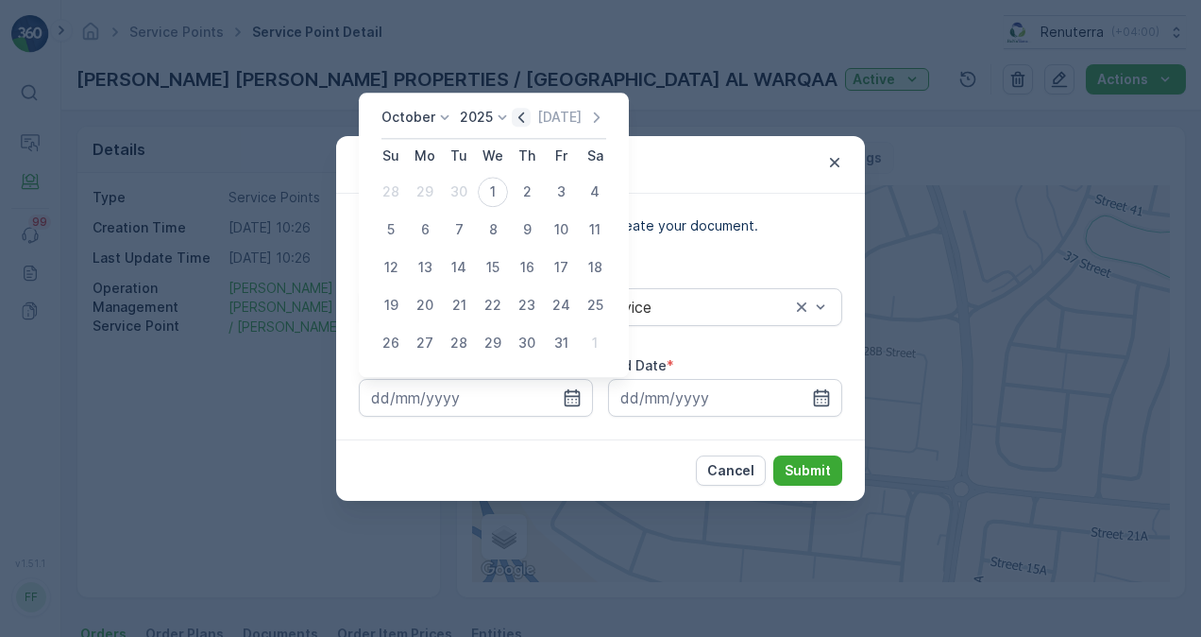
click at [522, 115] on icon "button" at bounding box center [521, 117] width 19 height 19
click at [435, 193] on div "1" at bounding box center [425, 192] width 30 height 30
type input "[DATE]"
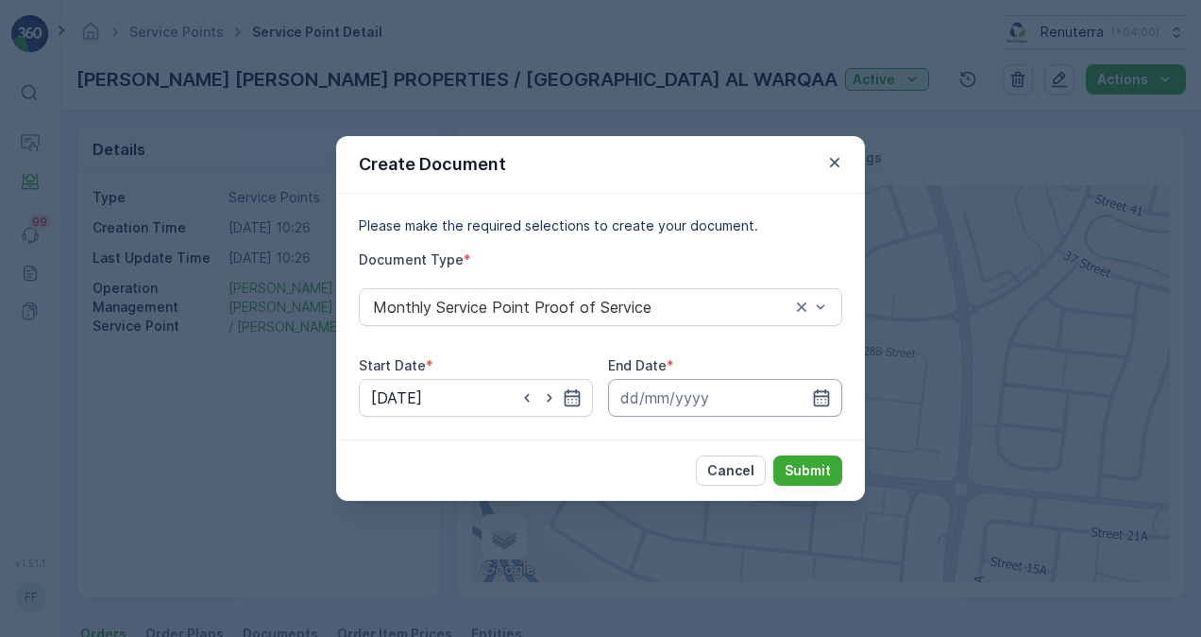
click at [810, 399] on input at bounding box center [725, 398] width 234 height 38
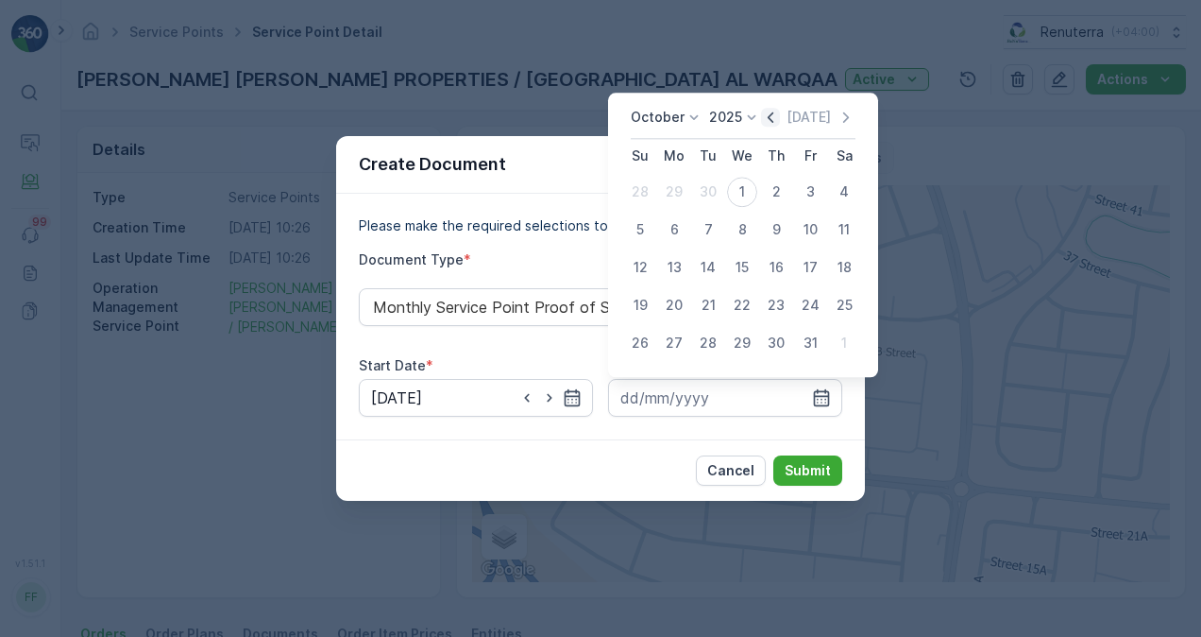
click at [770, 117] on icon "button" at bounding box center [770, 117] width 19 height 19
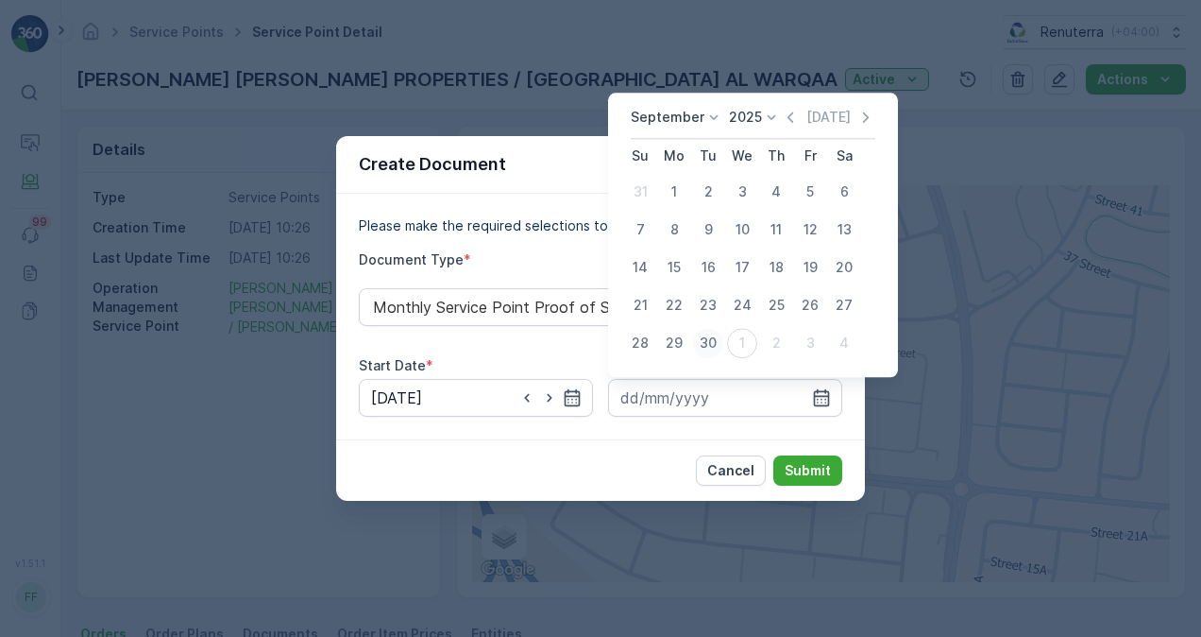
click at [704, 341] on div "30" at bounding box center [708, 343] width 30 height 30
type input "[DATE]"
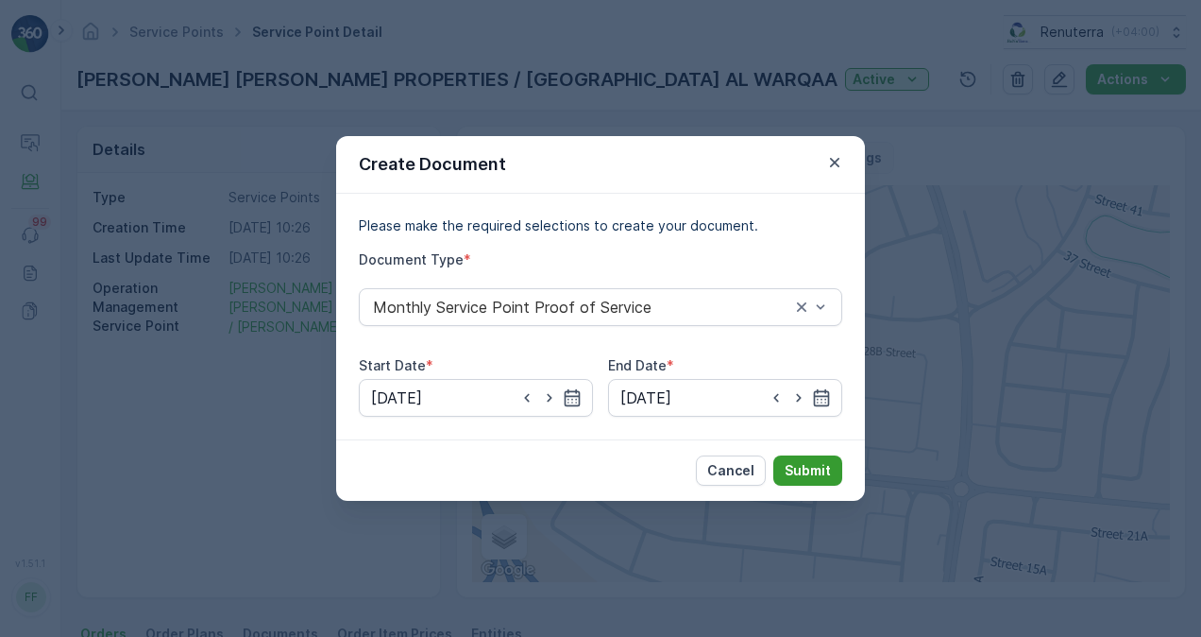
click at [803, 468] on p "Submit" at bounding box center [808, 470] width 46 height 19
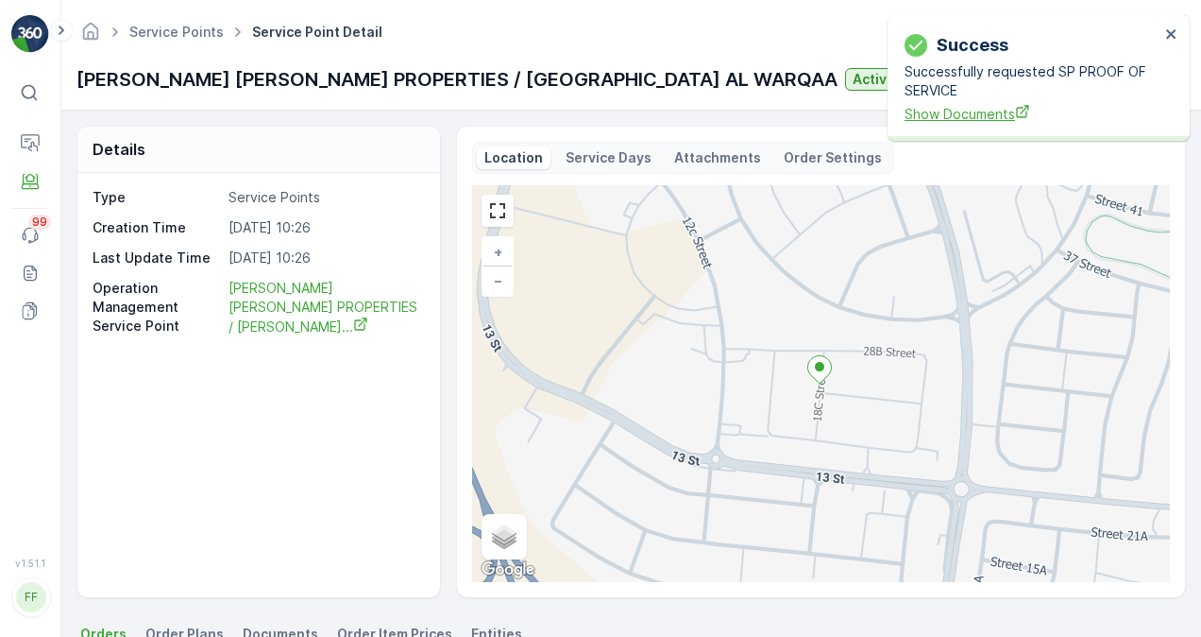
click at [930, 113] on span "Show Documents" at bounding box center [1032, 114] width 255 height 20
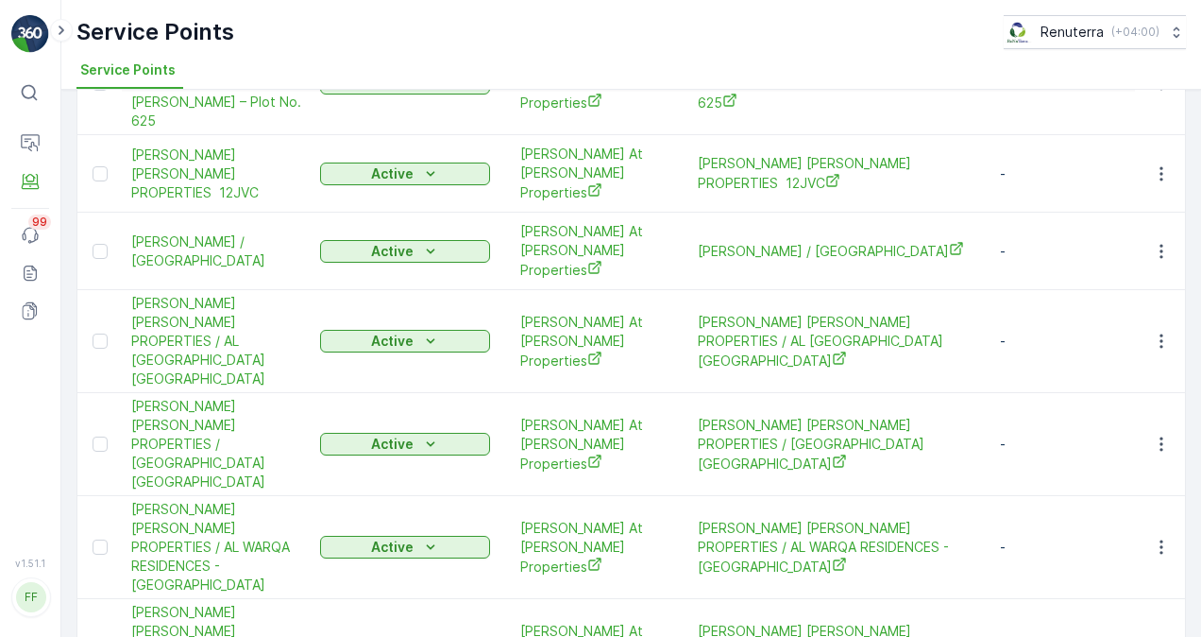
scroll to position [189, 0]
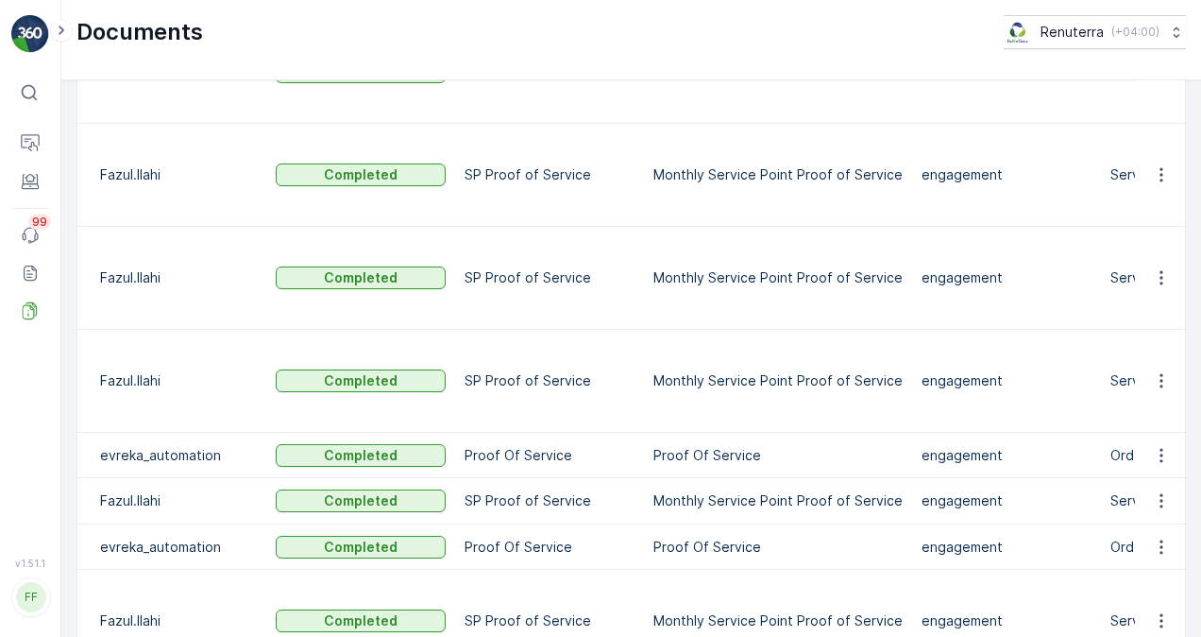
scroll to position [94, 0]
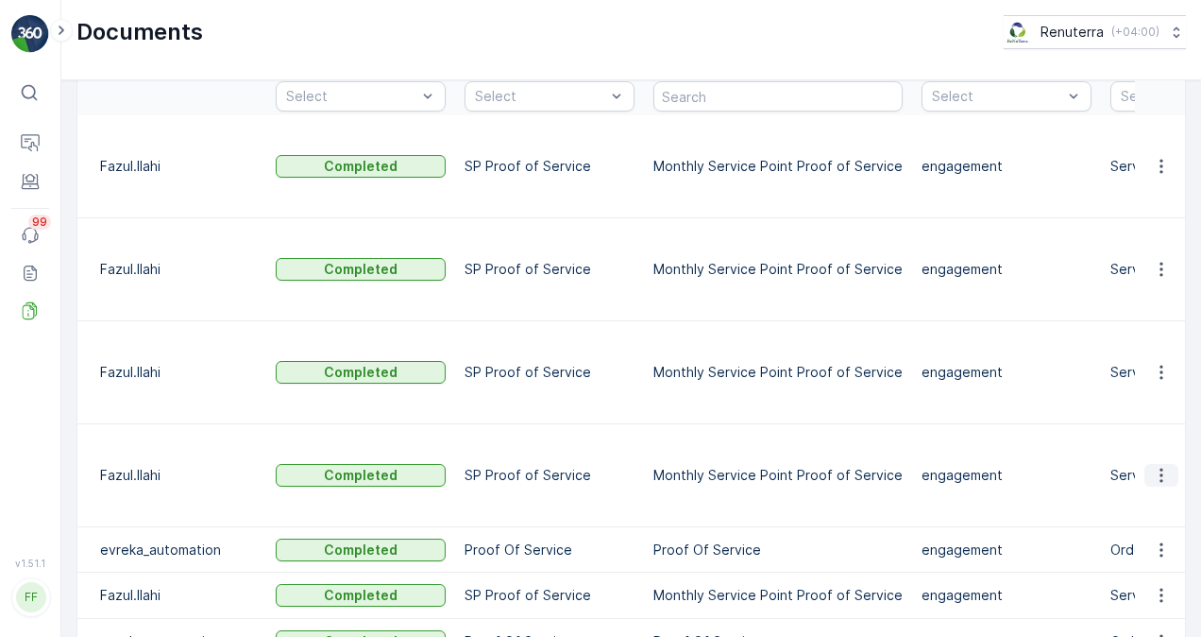
click at [1160, 466] on icon "button" at bounding box center [1161, 475] width 19 height 19
click at [1157, 427] on span "See Details" at bounding box center [1156, 435] width 73 height 19
click at [1156, 466] on icon "button" at bounding box center [1161, 475] width 19 height 19
click at [1149, 436] on span "See Details" at bounding box center [1156, 435] width 73 height 19
click at [1161, 363] on icon "button" at bounding box center [1161, 372] width 19 height 19
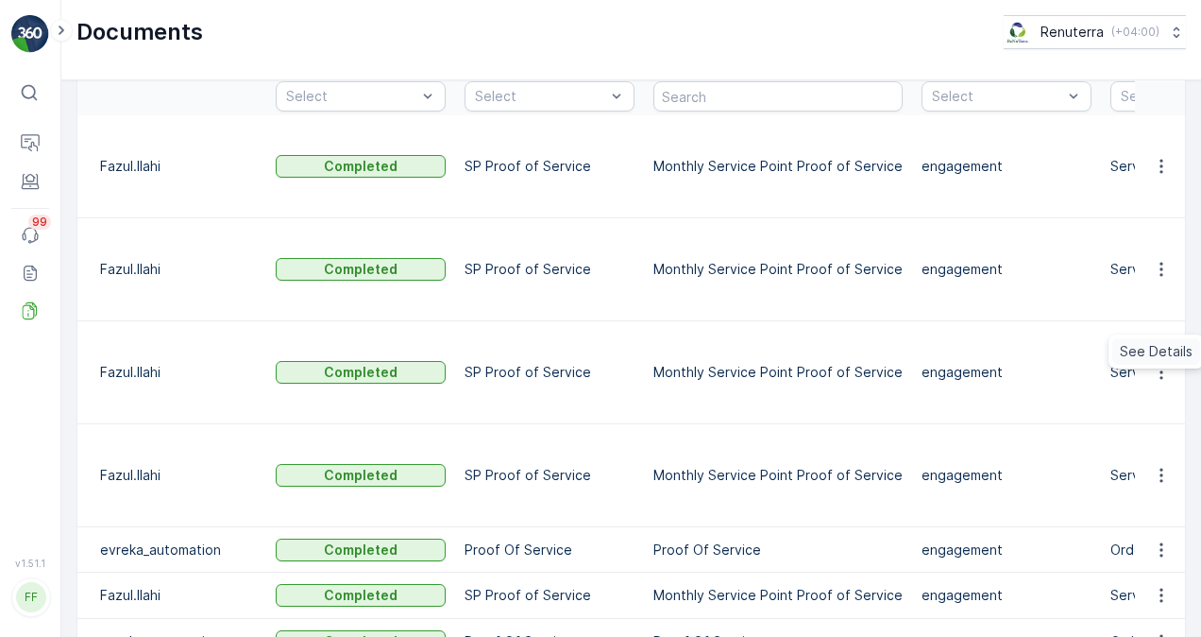
click at [1140, 358] on span "See Details" at bounding box center [1156, 351] width 73 height 19
click at [1155, 260] on icon "button" at bounding box center [1161, 269] width 19 height 19
click at [1133, 260] on span "See Details" at bounding box center [1156, 267] width 73 height 19
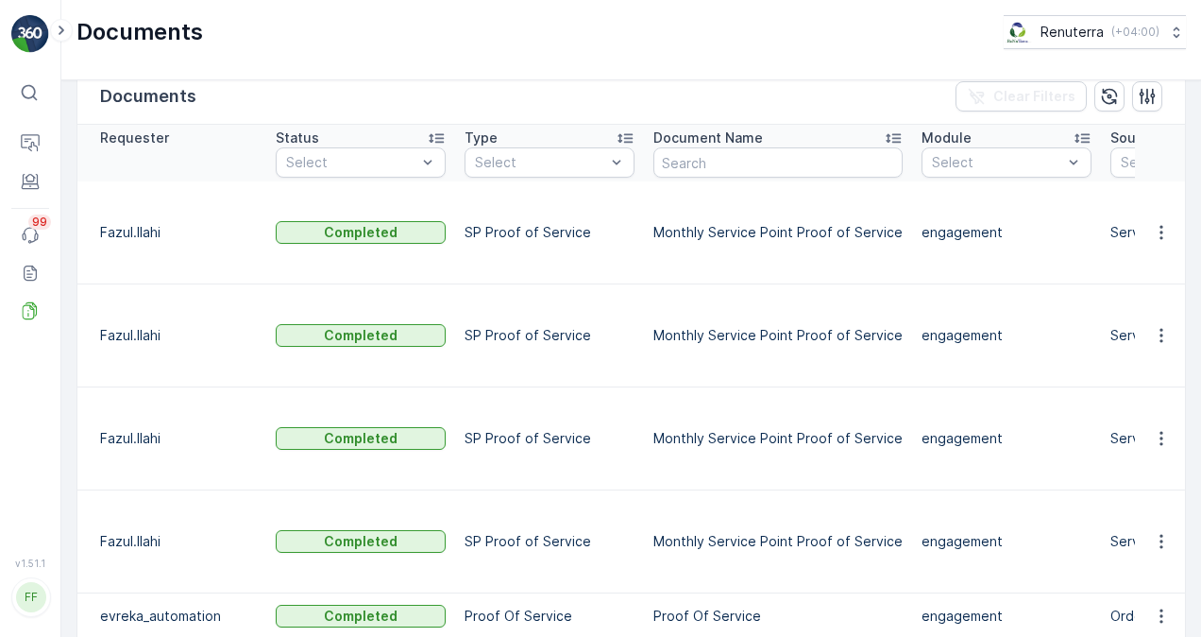
scroll to position [0, 0]
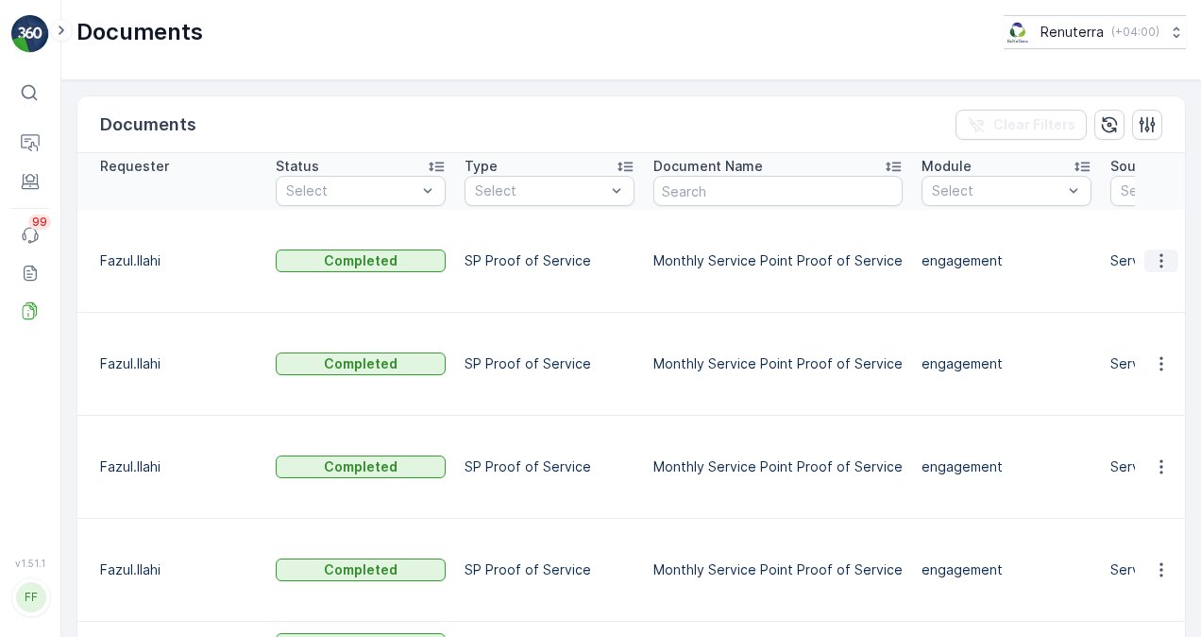
click at [1153, 252] on icon "button" at bounding box center [1161, 260] width 19 height 19
click at [1133, 281] on span "See Details" at bounding box center [1156, 278] width 73 height 19
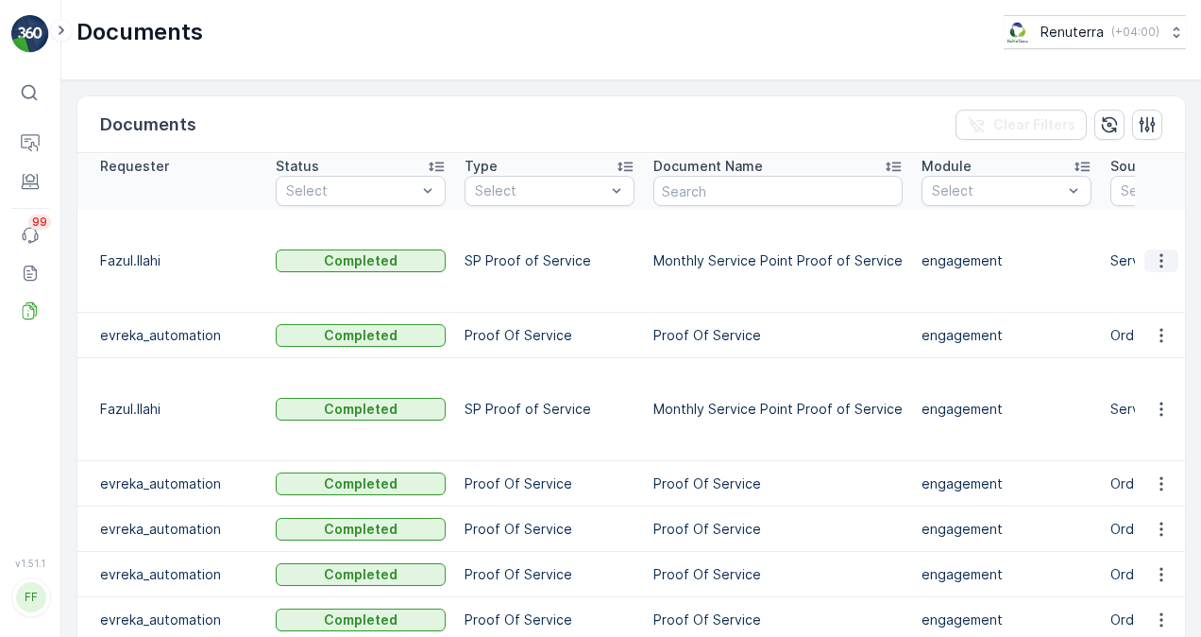
click at [1160, 254] on icon "button" at bounding box center [1161, 261] width 3 height 14
click at [1162, 267] on span "See Details" at bounding box center [1156, 269] width 73 height 19
click at [1159, 400] on icon "button" at bounding box center [1161, 409] width 19 height 19
click at [1147, 388] on span "See Details" at bounding box center [1156, 388] width 73 height 19
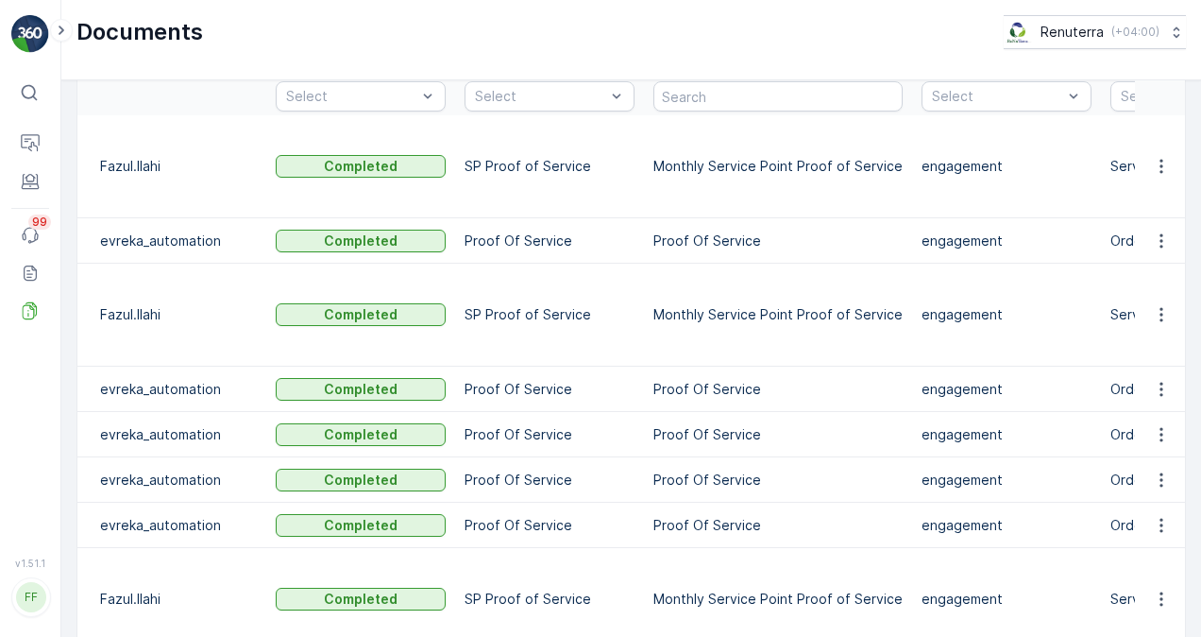
scroll to position [189, 0]
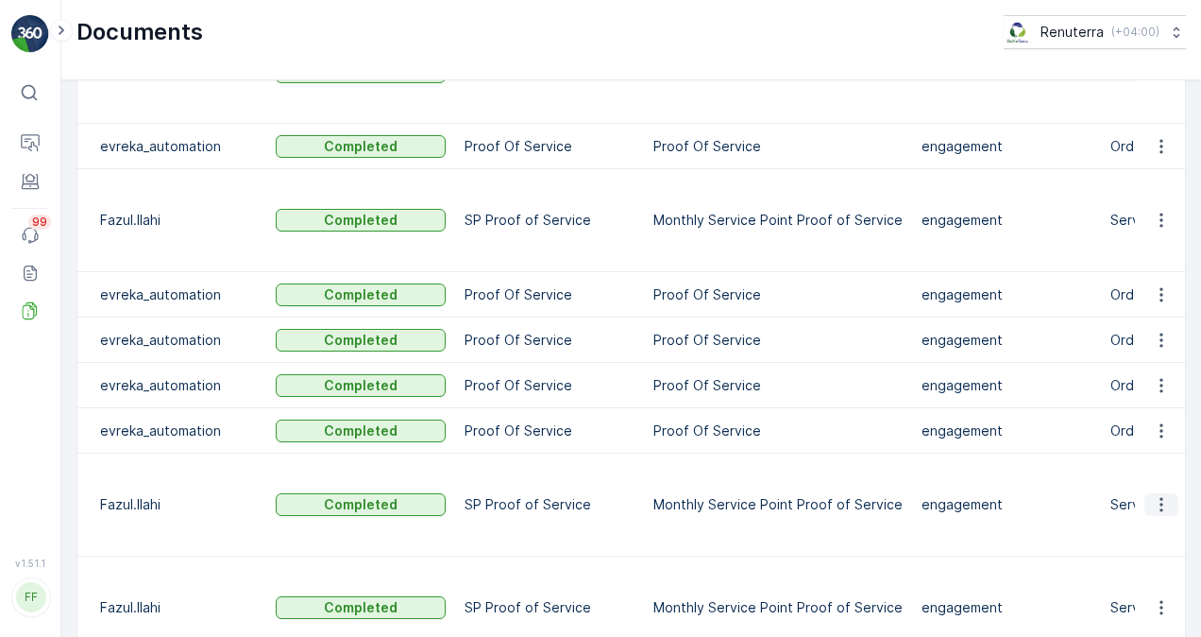
click at [1160, 498] on icon "button" at bounding box center [1161, 505] width 3 height 14
click at [1165, 464] on span "See Details" at bounding box center [1156, 464] width 73 height 19
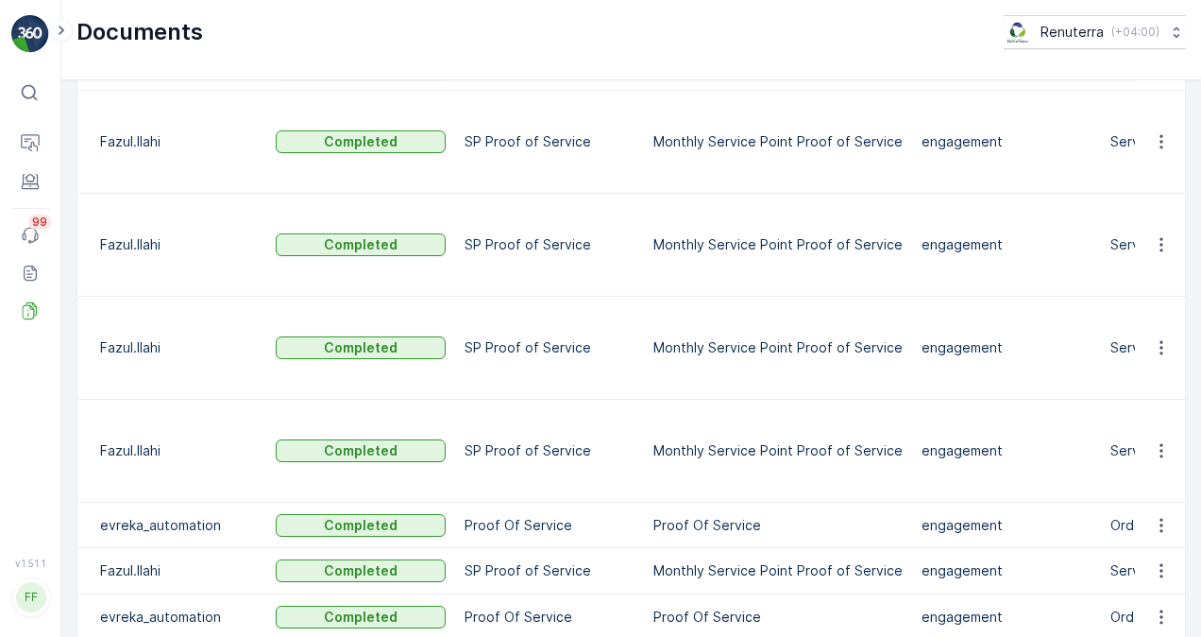
scroll to position [661, 0]
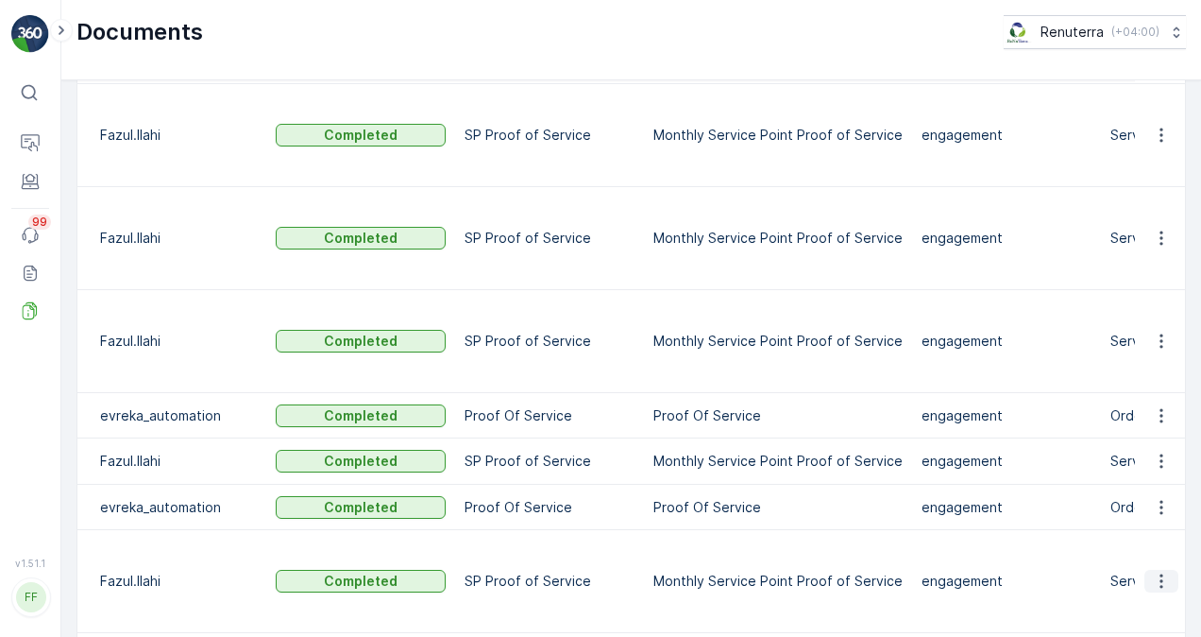
click at [1156, 571] on icon "button" at bounding box center [1161, 580] width 19 height 19
click at [1149, 456] on span "See Details" at bounding box center [1156, 463] width 73 height 19
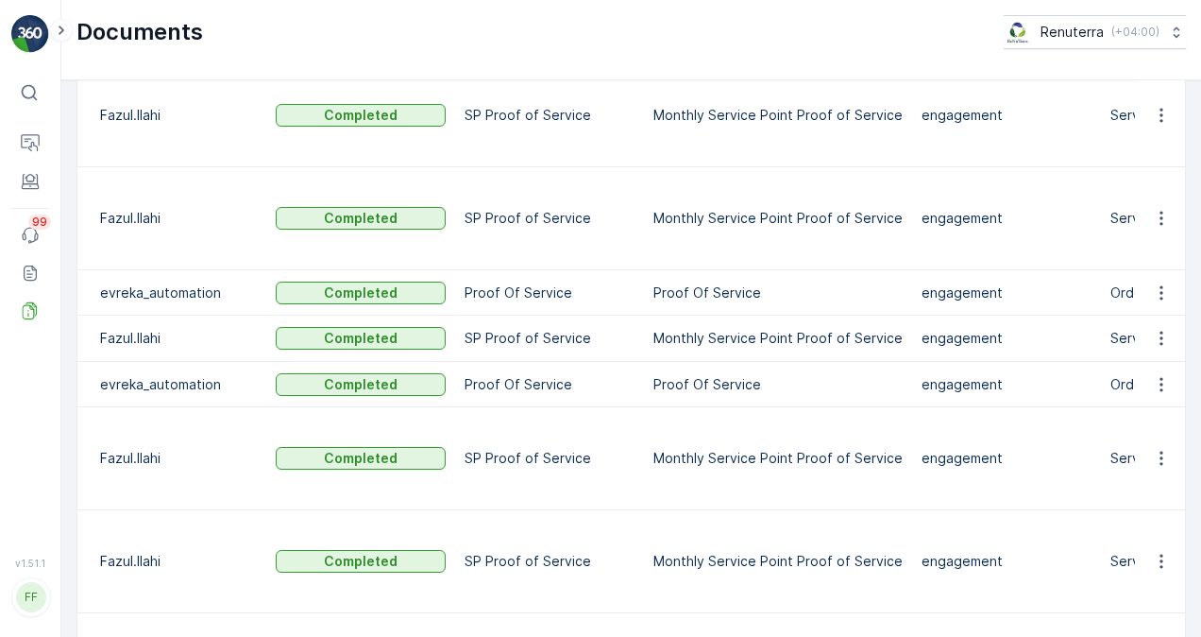
scroll to position [850, 0]
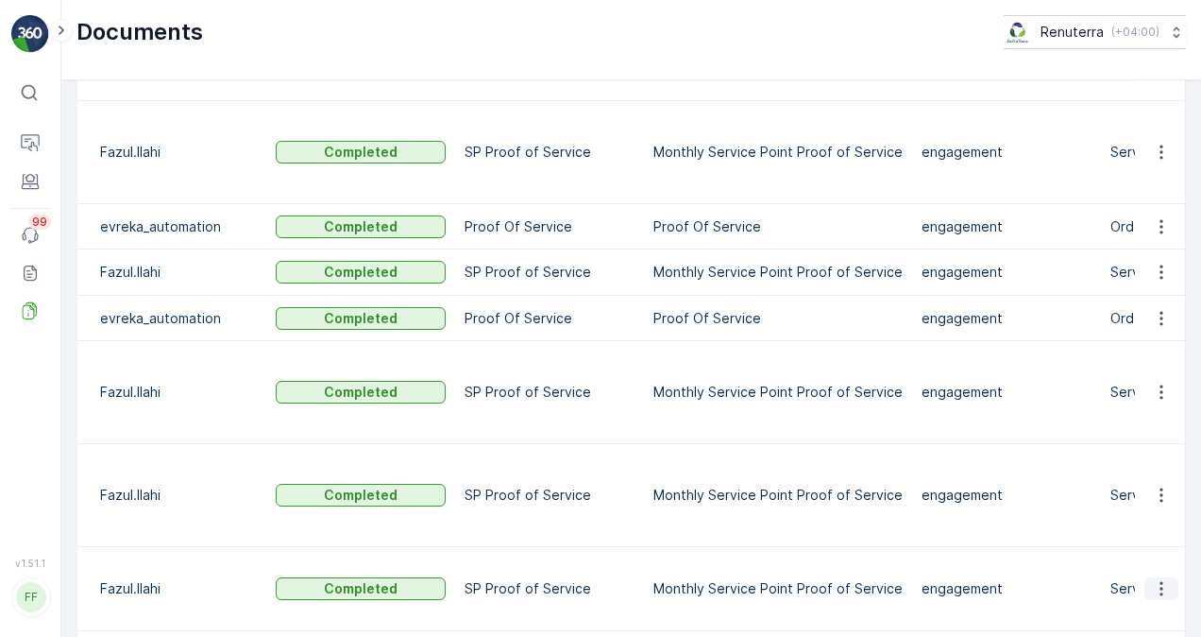
click at [1157, 579] on icon "button" at bounding box center [1161, 588] width 19 height 19
click at [1151, 429] on span "See Details" at bounding box center [1156, 424] width 73 height 19
click at [1150, 495] on span "See Details" at bounding box center [1156, 497] width 73 height 19
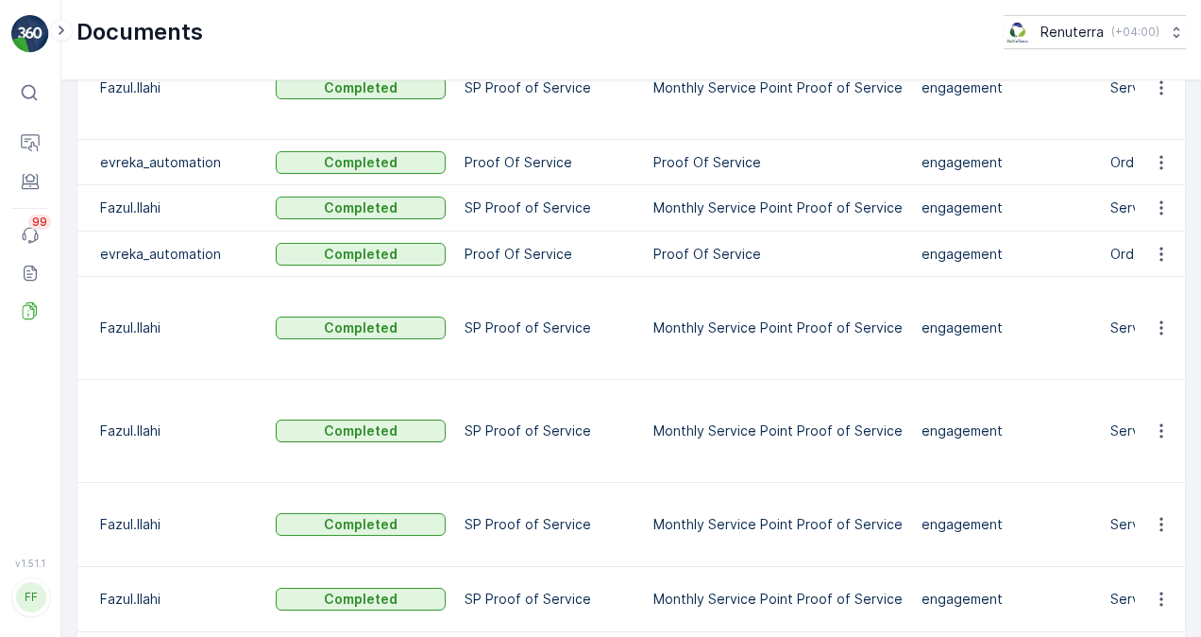
scroll to position [945, 0]
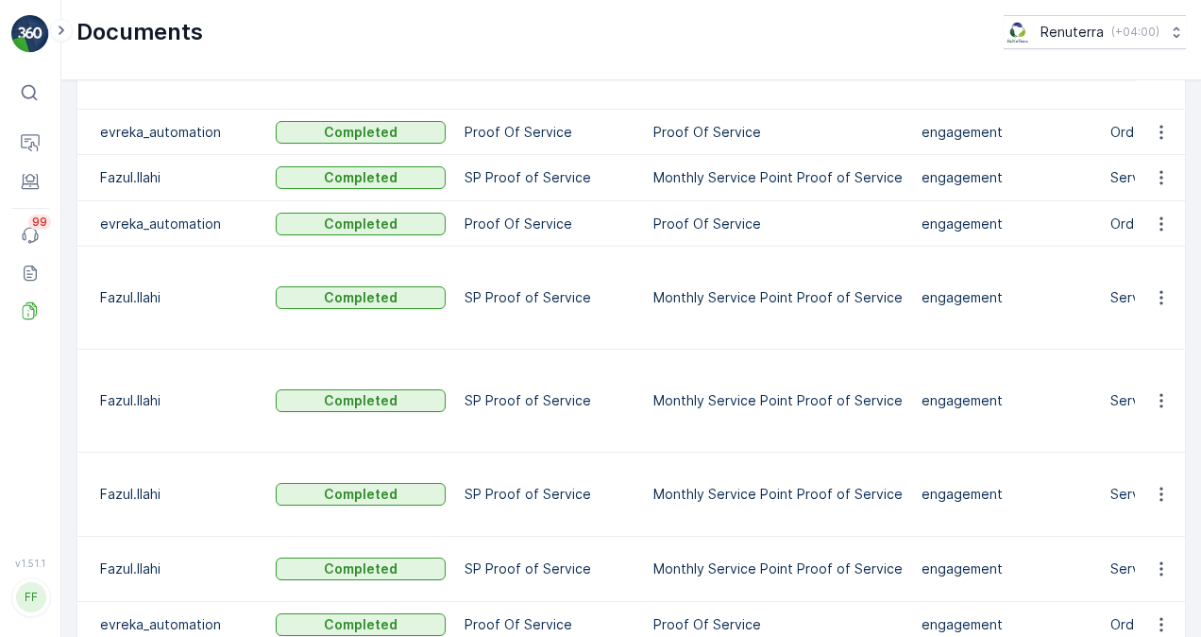
click at [1150, 545] on span "See Details" at bounding box center [1156, 549] width 73 height 19
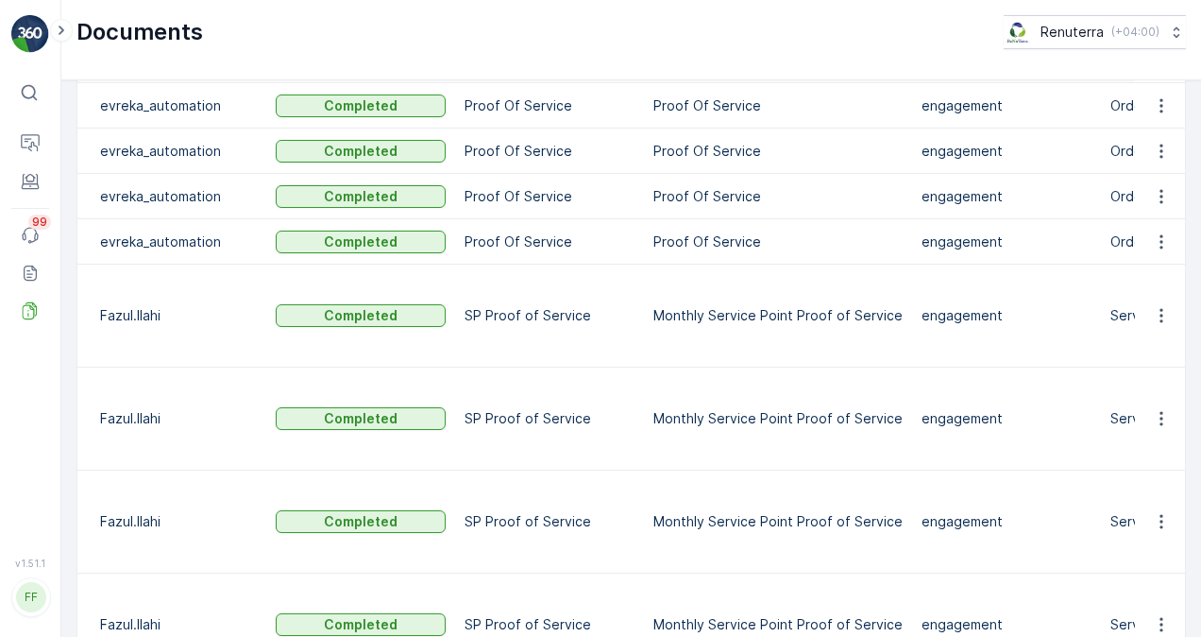
scroll to position [567, 0]
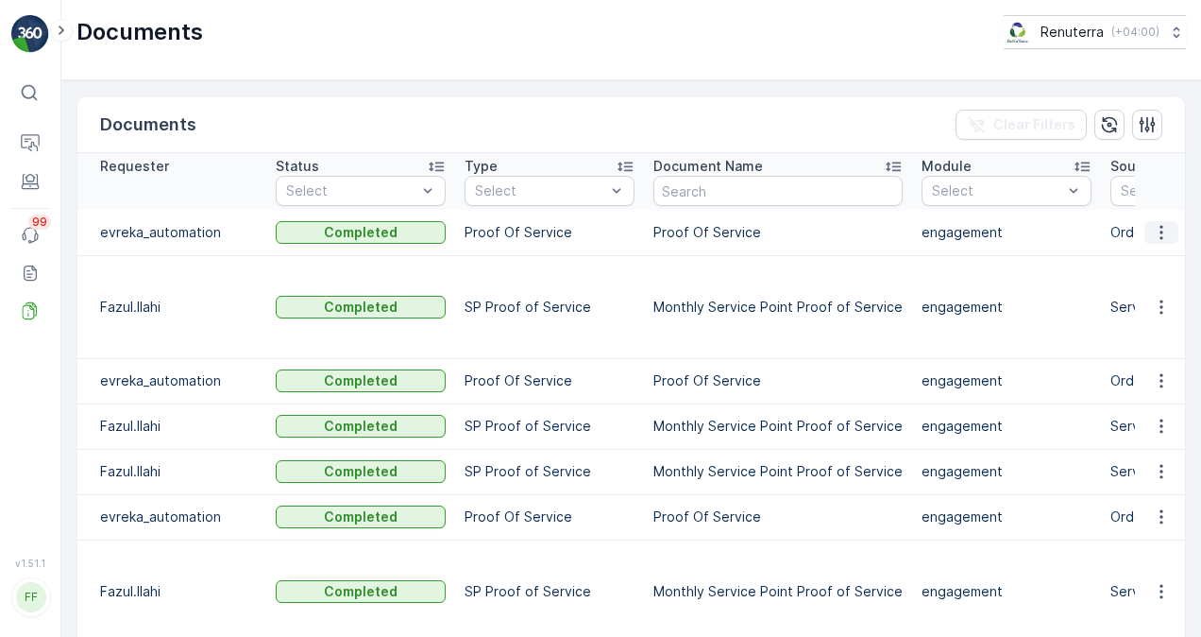
click at [1158, 232] on icon "button" at bounding box center [1161, 232] width 19 height 19
click at [1160, 300] on icon "button" at bounding box center [1161, 306] width 3 height 14
click at [1147, 320] on span "See Details" at bounding box center [1156, 324] width 73 height 19
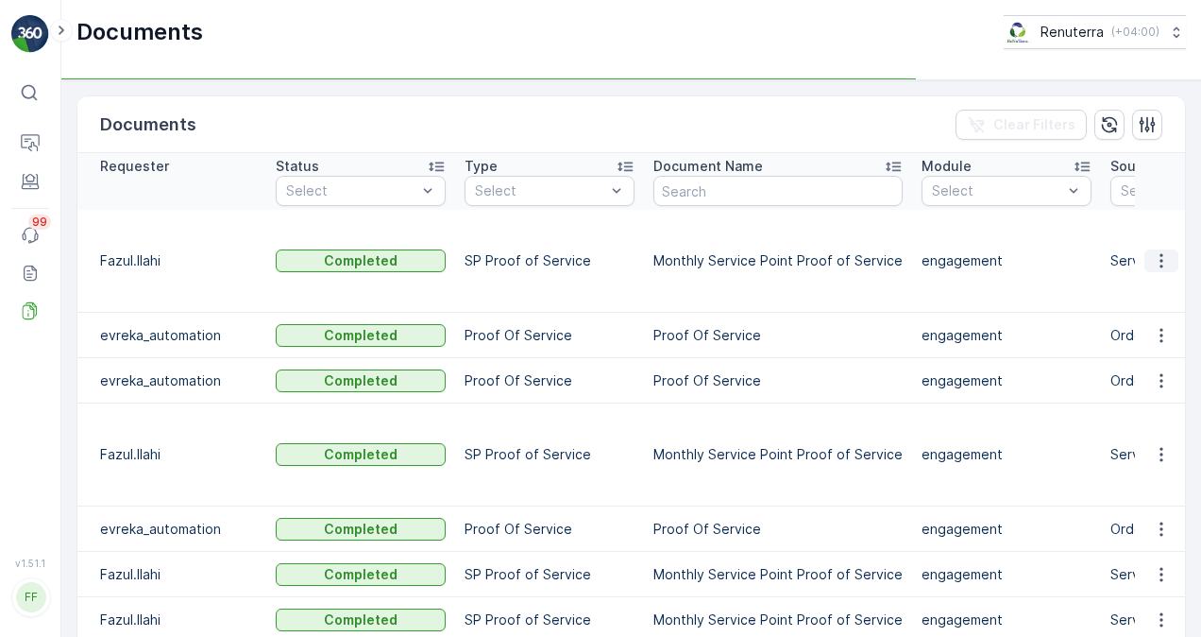
click at [1160, 251] on icon "button" at bounding box center [1161, 260] width 19 height 19
click at [1170, 281] on td at bounding box center [1160, 261] width 51 height 103
click at [1164, 251] on icon "button" at bounding box center [1161, 260] width 19 height 19
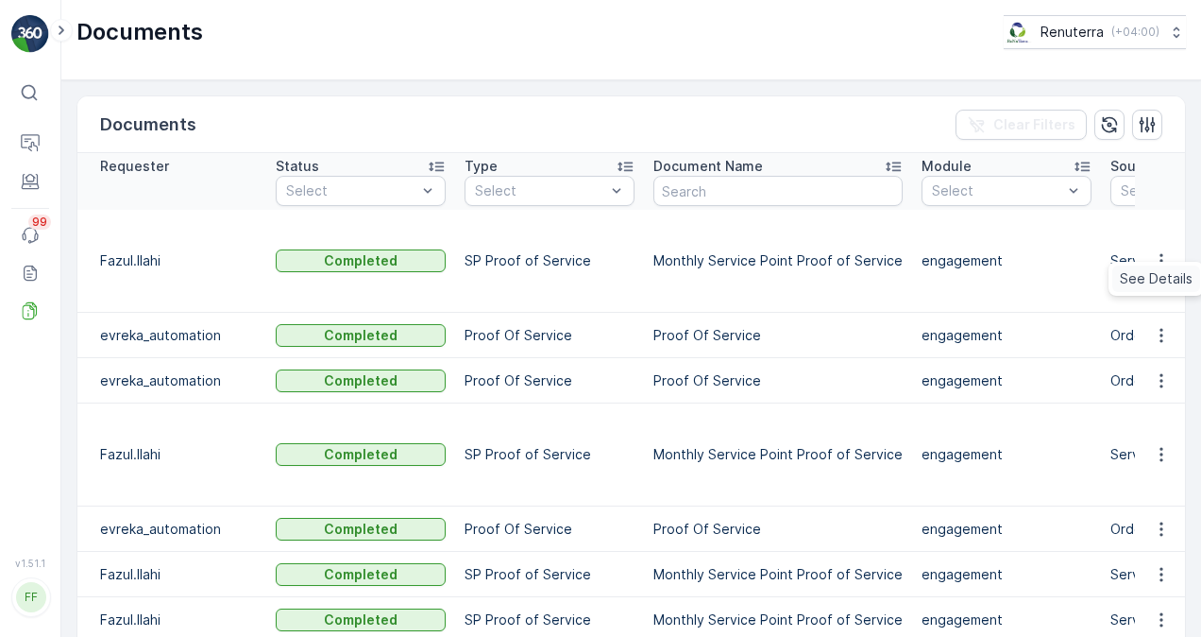
click at [1164, 281] on span "See Details" at bounding box center [1156, 278] width 73 height 19
click at [1154, 251] on icon "button" at bounding box center [1161, 260] width 19 height 19
click at [1149, 273] on span "See Details" at bounding box center [1156, 278] width 73 height 19
click at [1160, 448] on icon "button" at bounding box center [1161, 455] width 3 height 14
click at [1149, 448] on span "See Details" at bounding box center [1156, 452] width 73 height 19
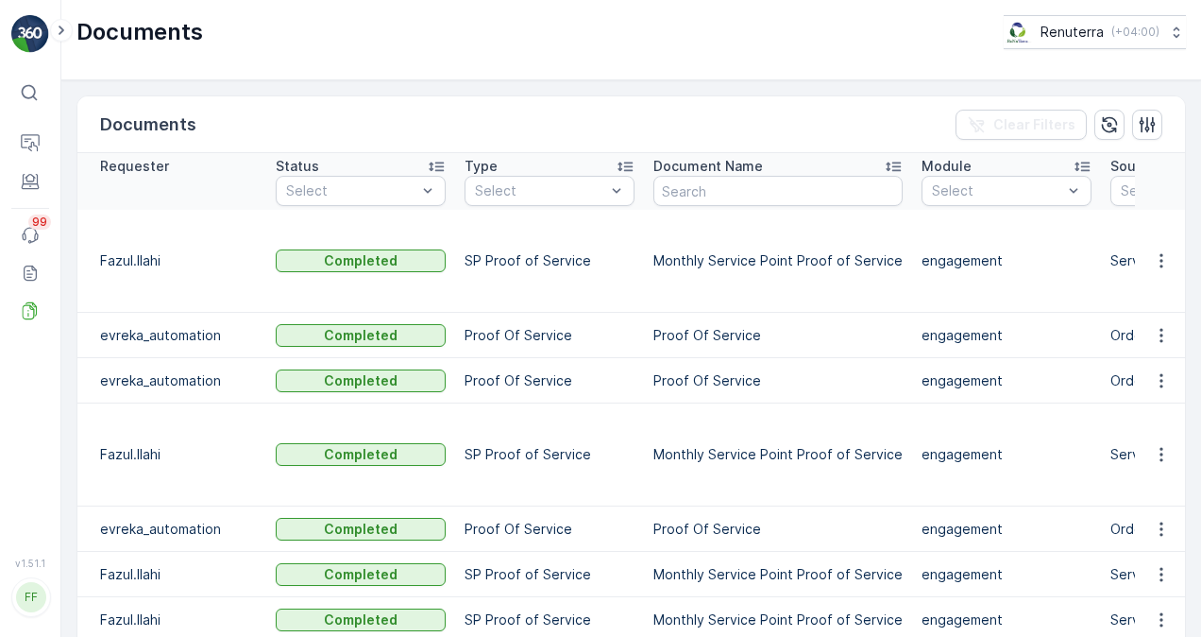
scroll to position [94, 0]
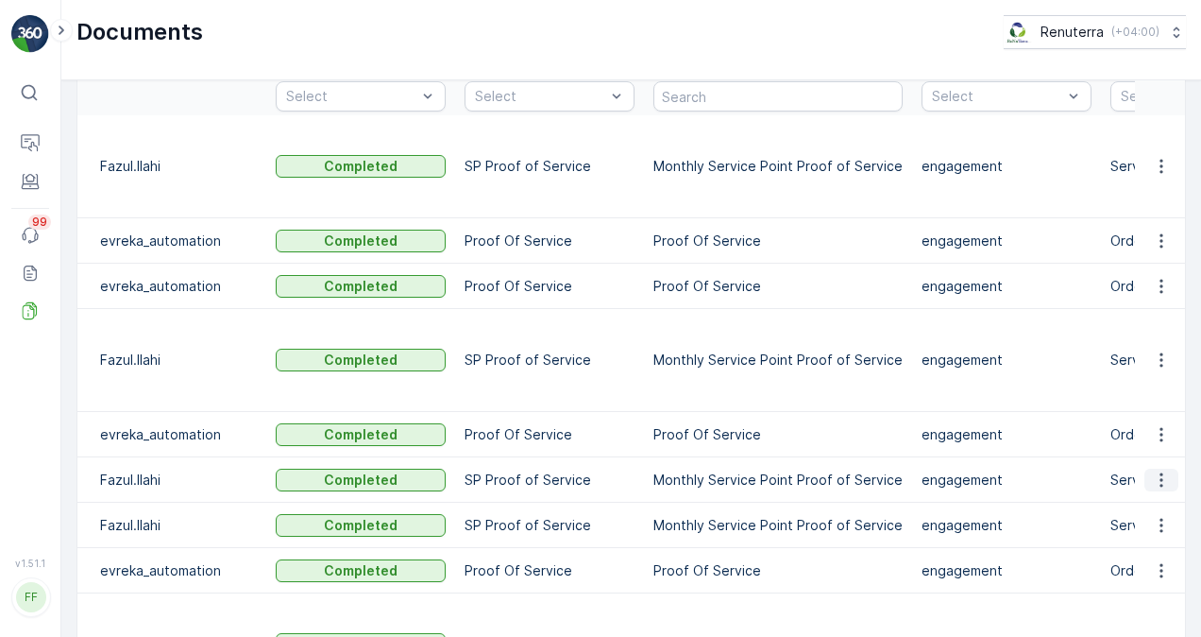
click at [1157, 470] on icon "button" at bounding box center [1161, 479] width 19 height 19
click at [1150, 472] on span "See Details" at bounding box center [1156, 468] width 73 height 19
click at [1155, 470] on icon "button" at bounding box center [1161, 479] width 19 height 19
click at [1137, 467] on span "See Details" at bounding box center [1156, 468] width 73 height 19
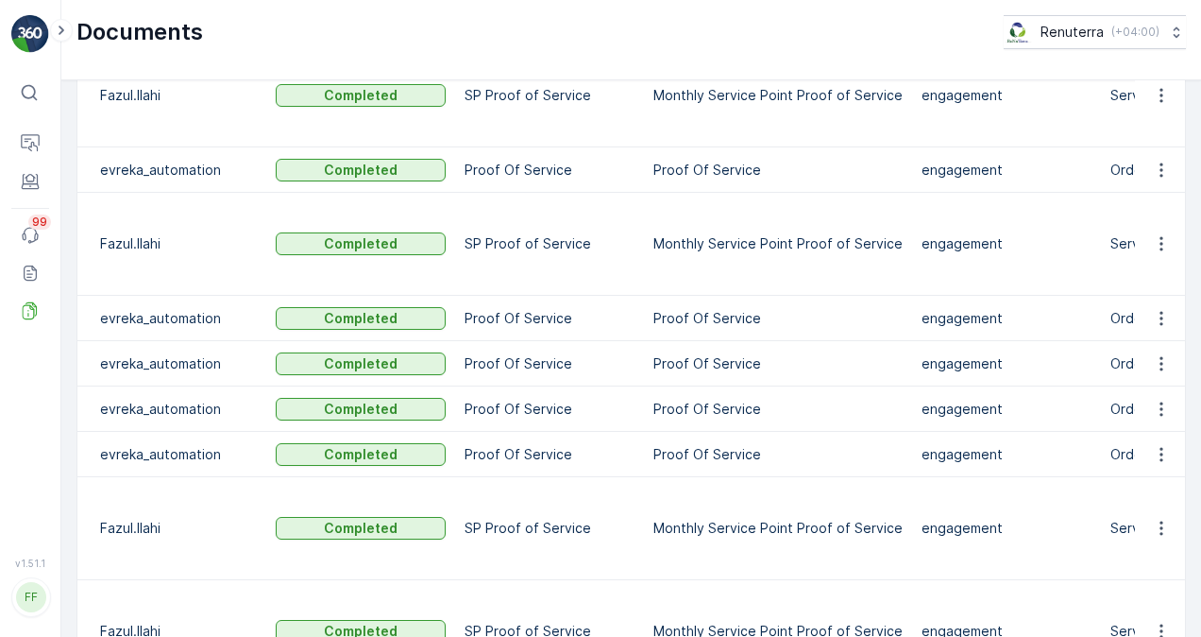
scroll to position [661, 0]
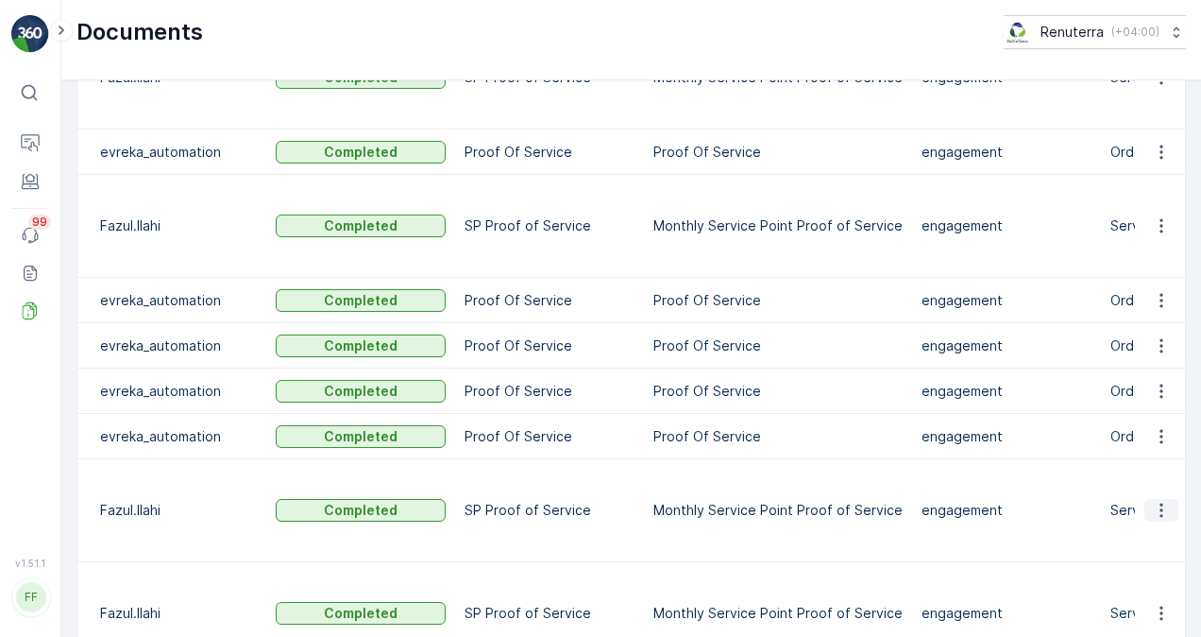
click at [1160, 503] on icon "button" at bounding box center [1161, 510] width 3 height 14
click at [1156, 427] on span "See Details" at bounding box center [1156, 431] width 73 height 19
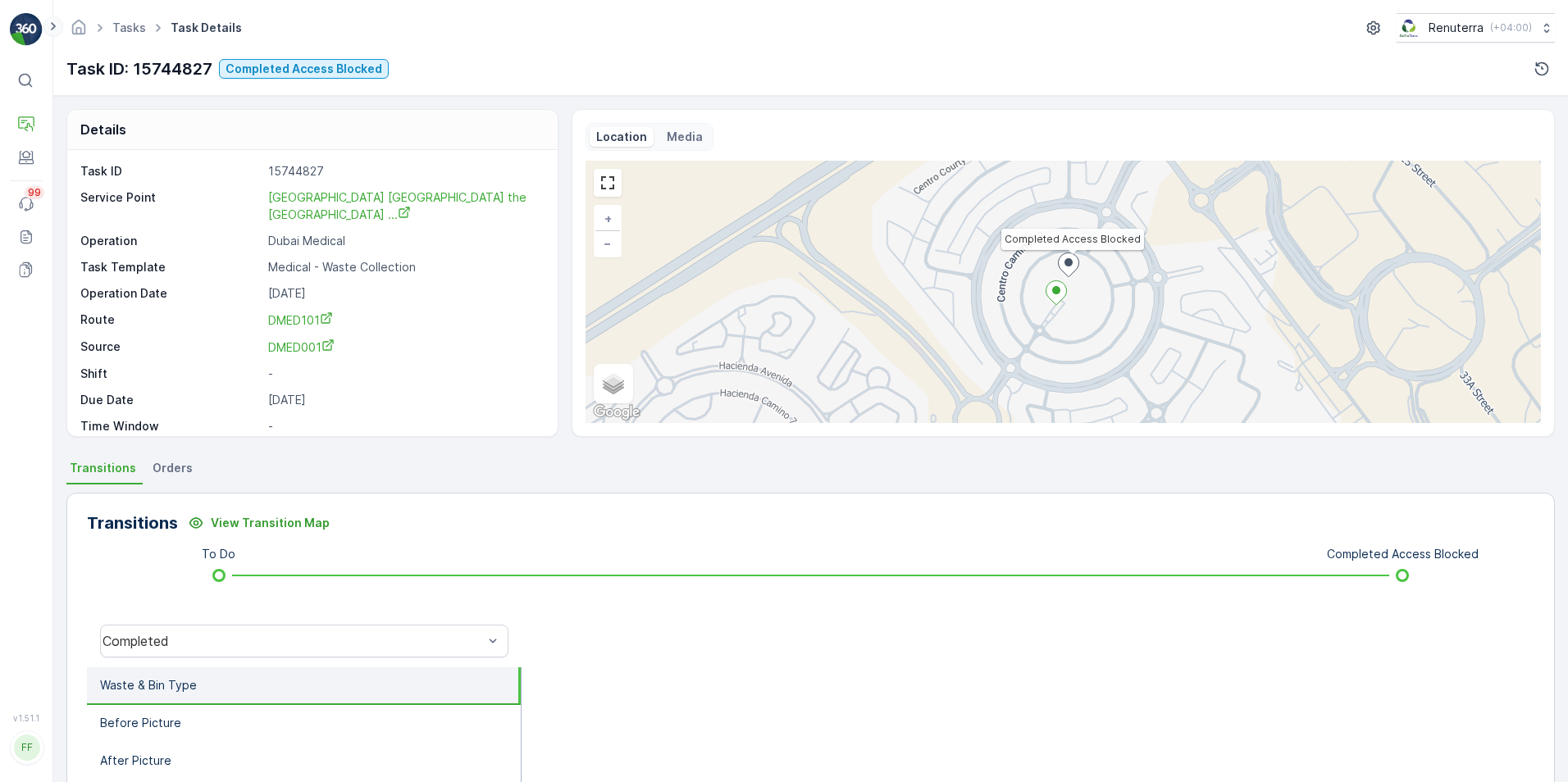
click at [50, 26] on icon at bounding box center [53, 26] width 18 height 20
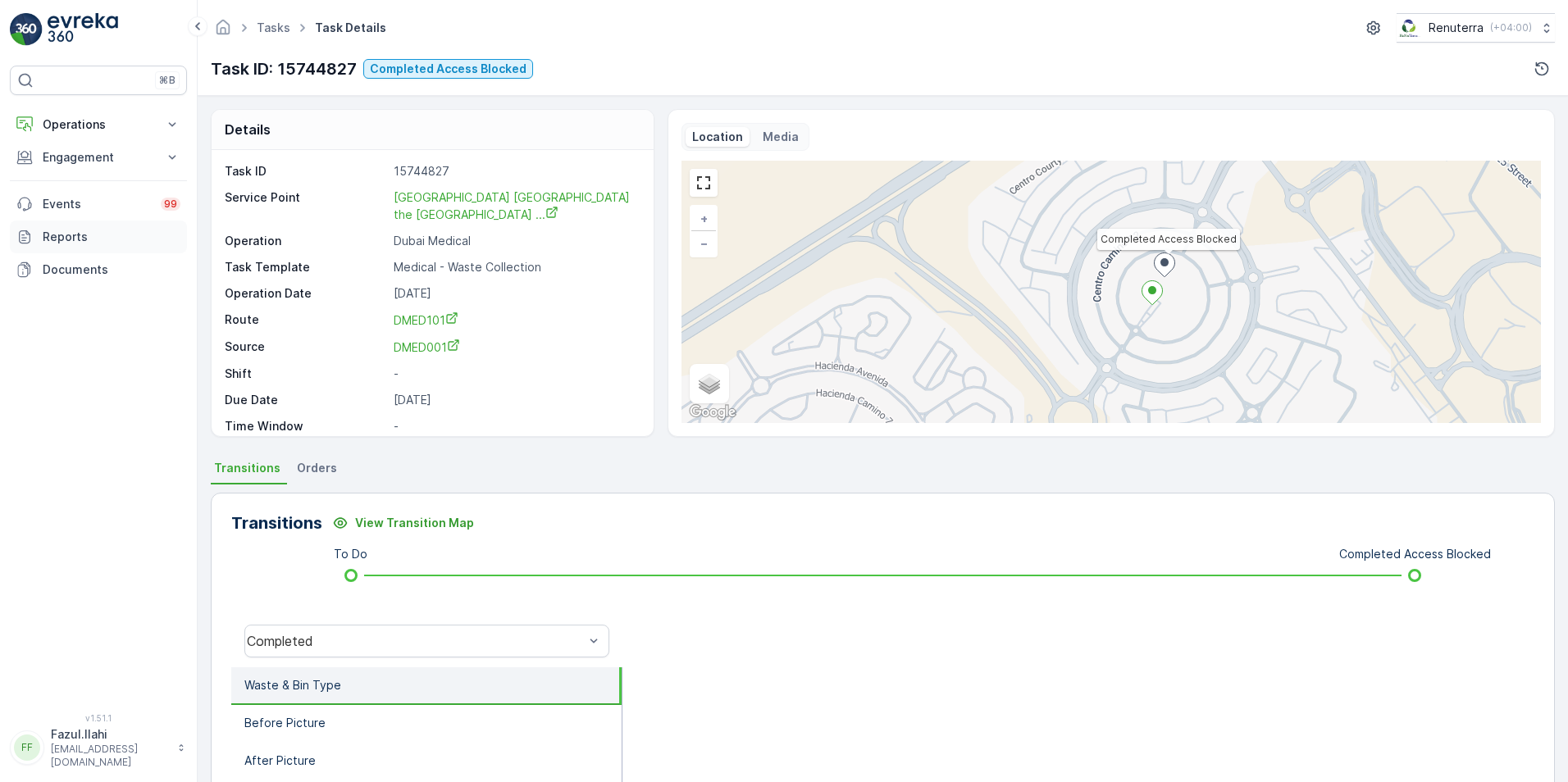
click at [63, 233] on p "Reports" at bounding box center [111, 237] width 138 height 16
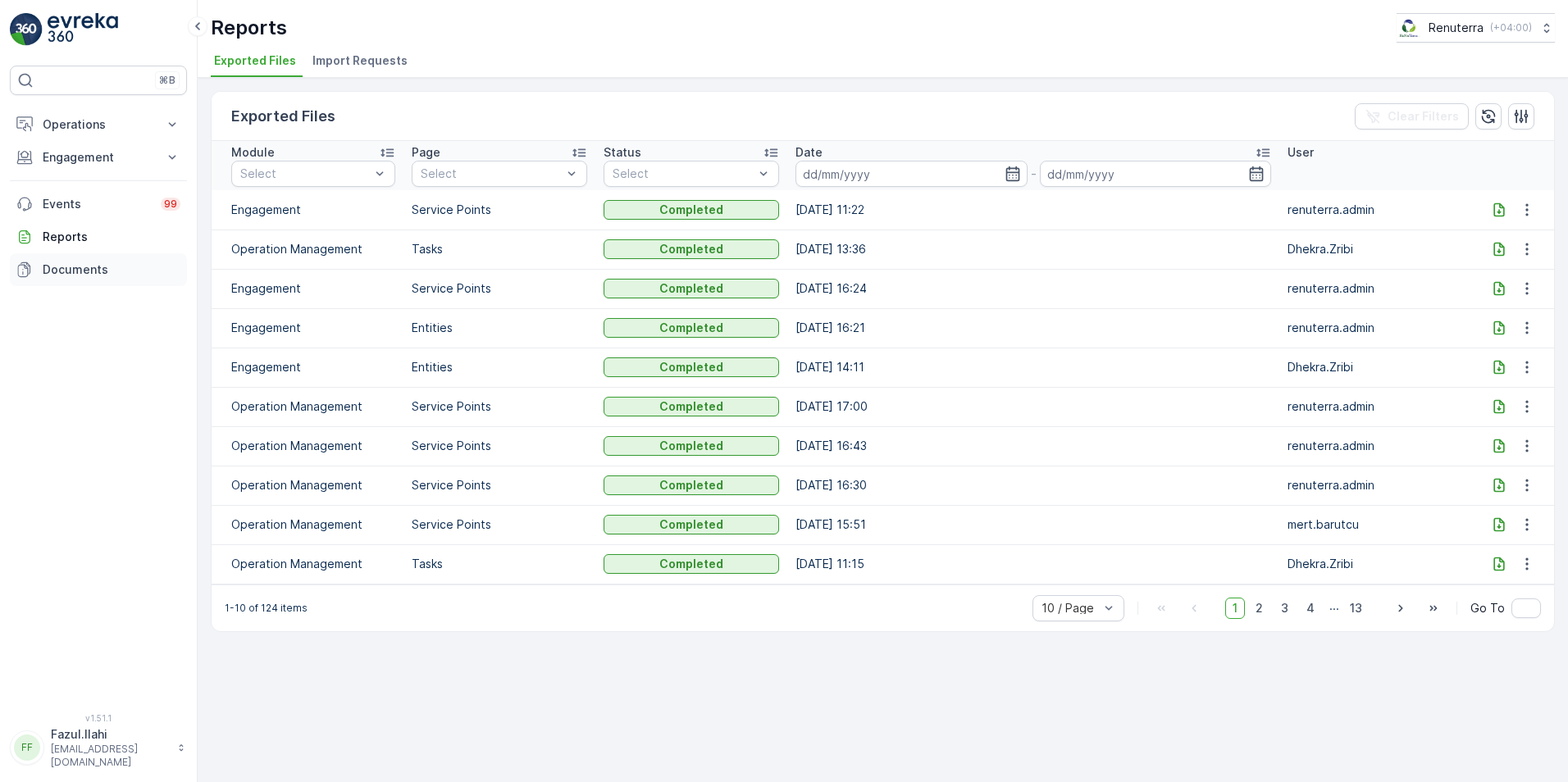
click at [63, 272] on p "Documents" at bounding box center [111, 269] width 138 height 16
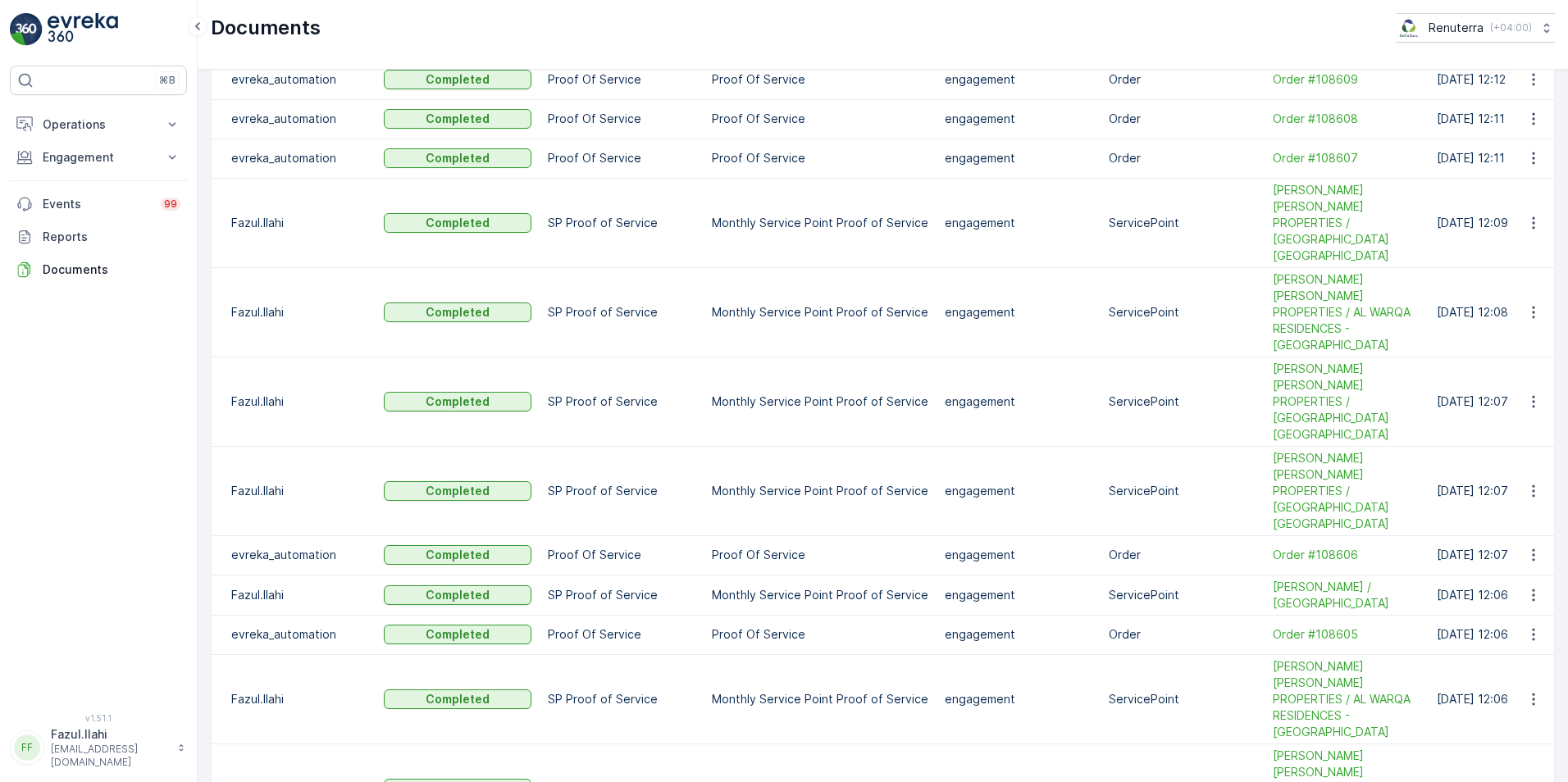
scroll to position [1394, 0]
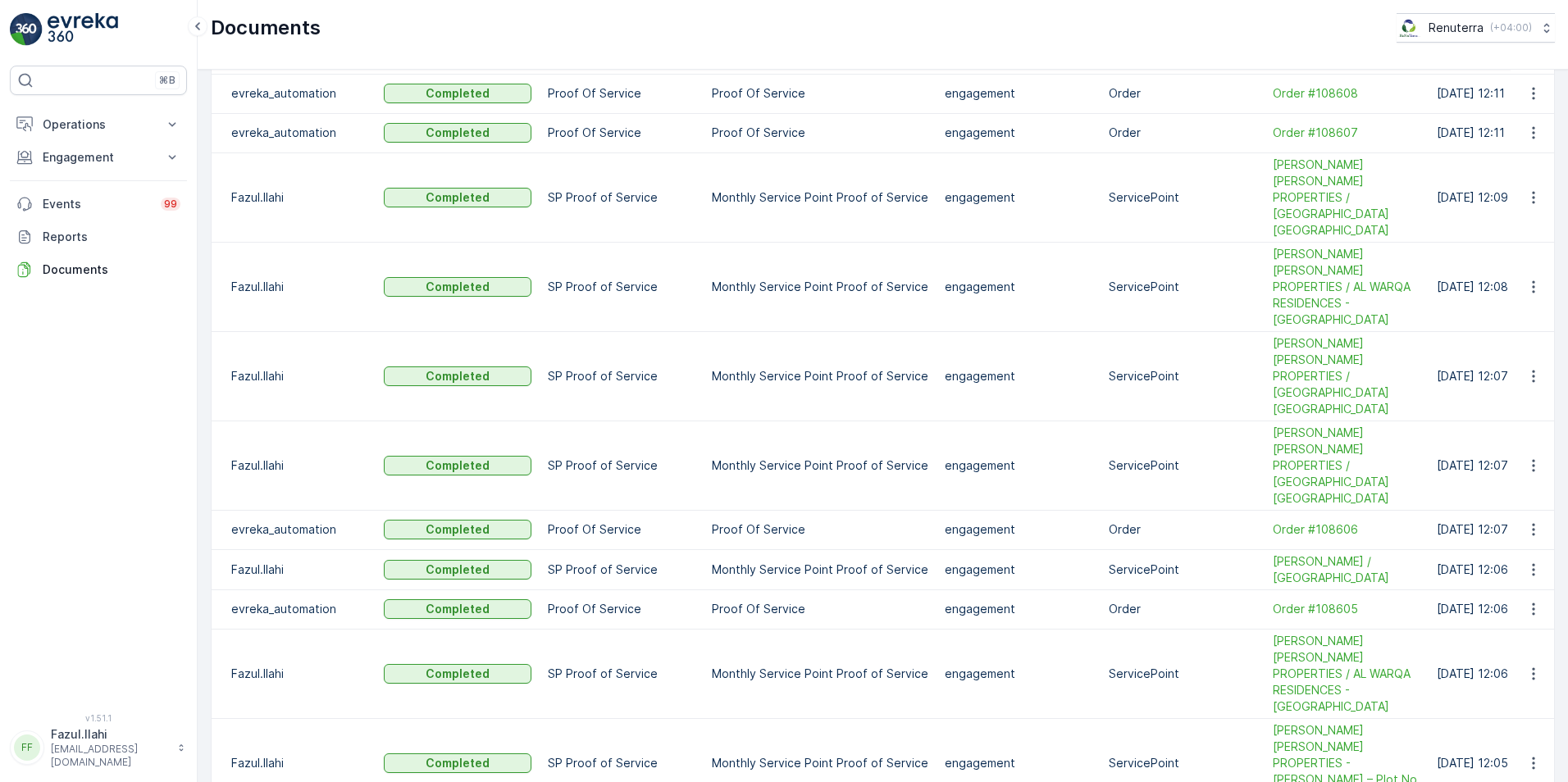
click at [1043, 552] on span "See Details" at bounding box center [1529, 703] width 63 height 16
click at [1043, 552] on span "See Details" at bounding box center [1529, 638] width 63 height 16
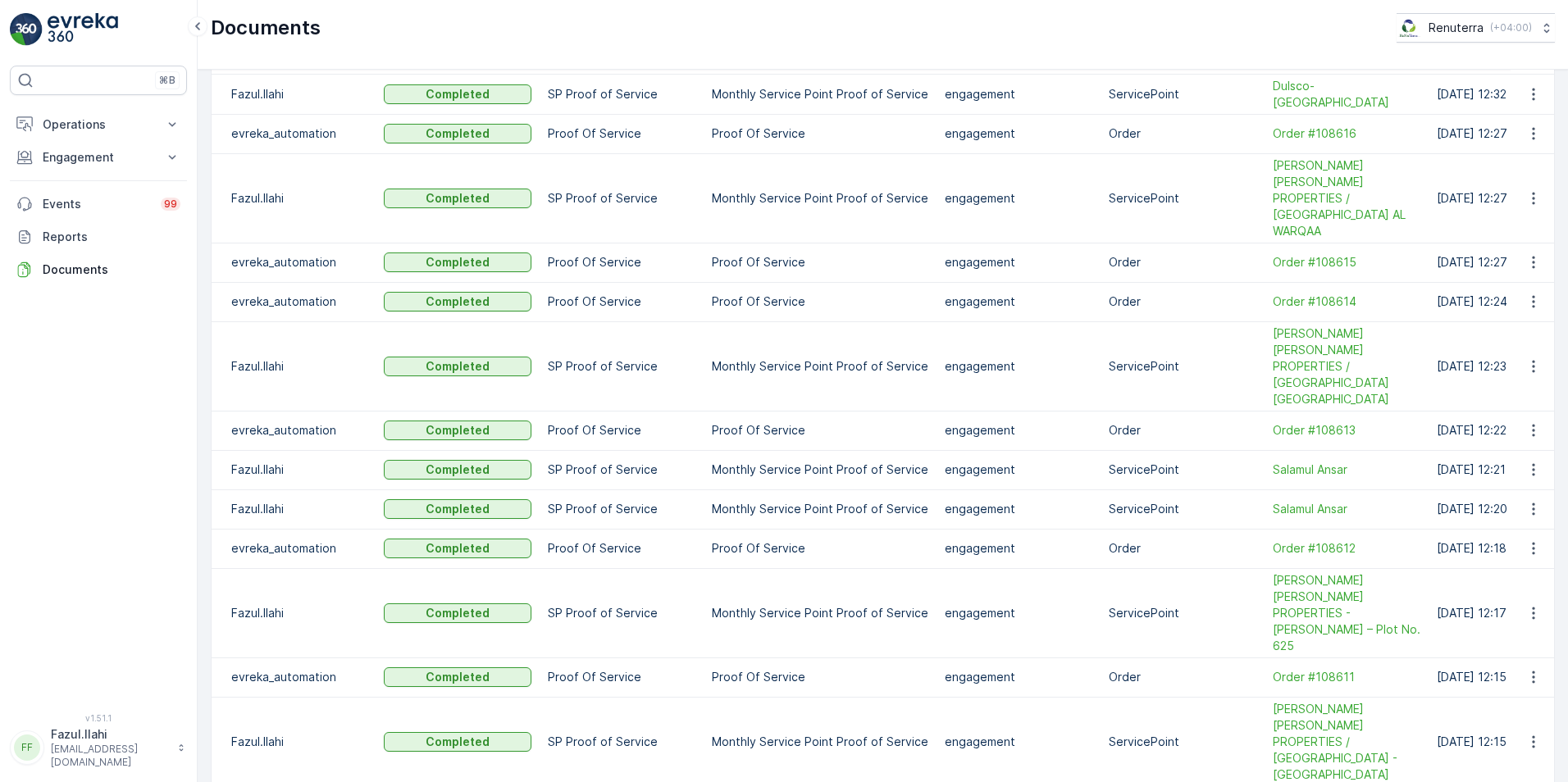
scroll to position [574, 0]
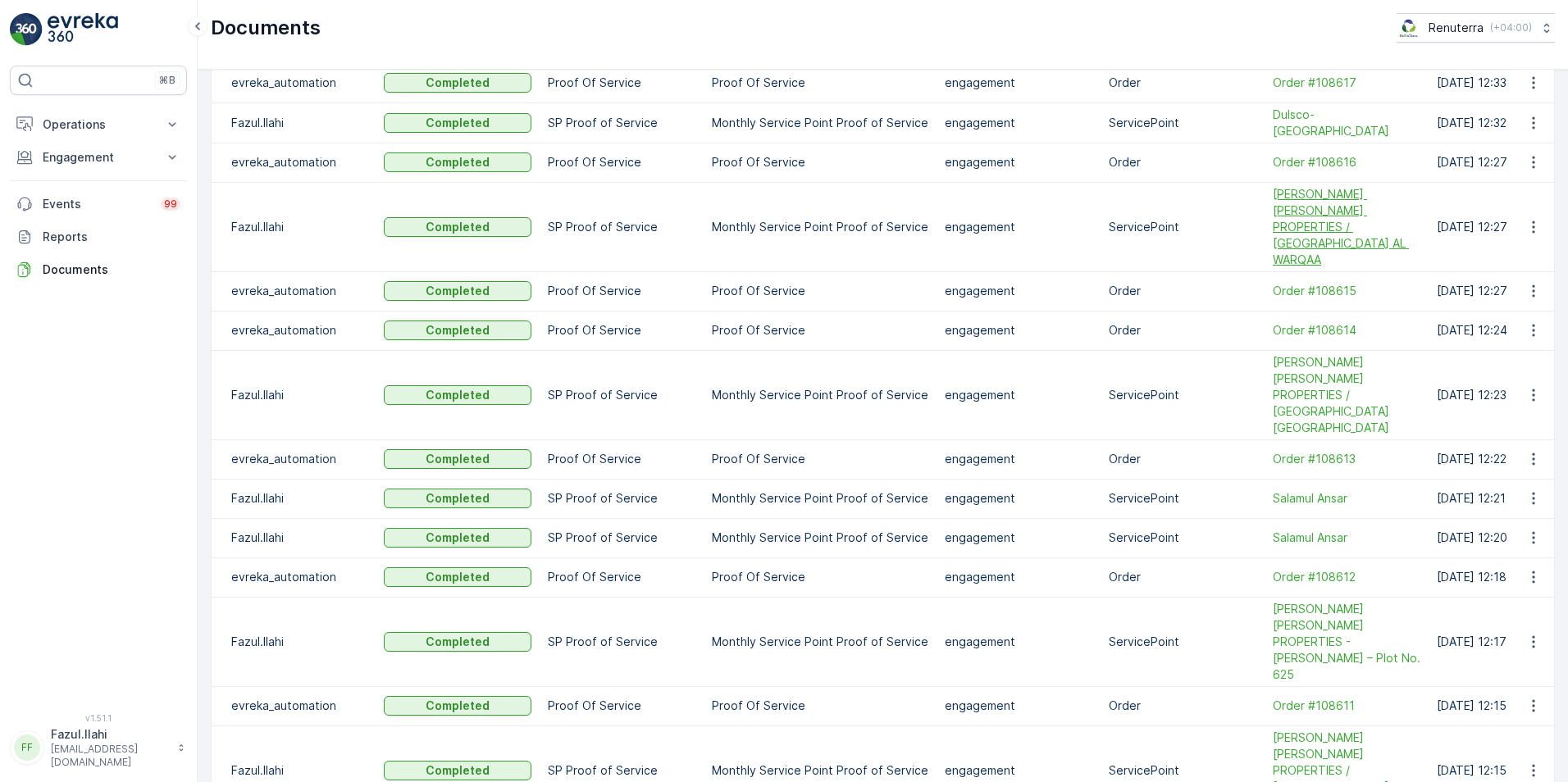
click at [1043, 194] on span "[PERSON_NAME] [PERSON_NAME] PROPERTIES / [GEOGRAPHIC_DATA] AL WARQAA" at bounding box center [1347, 227] width 148 height 82
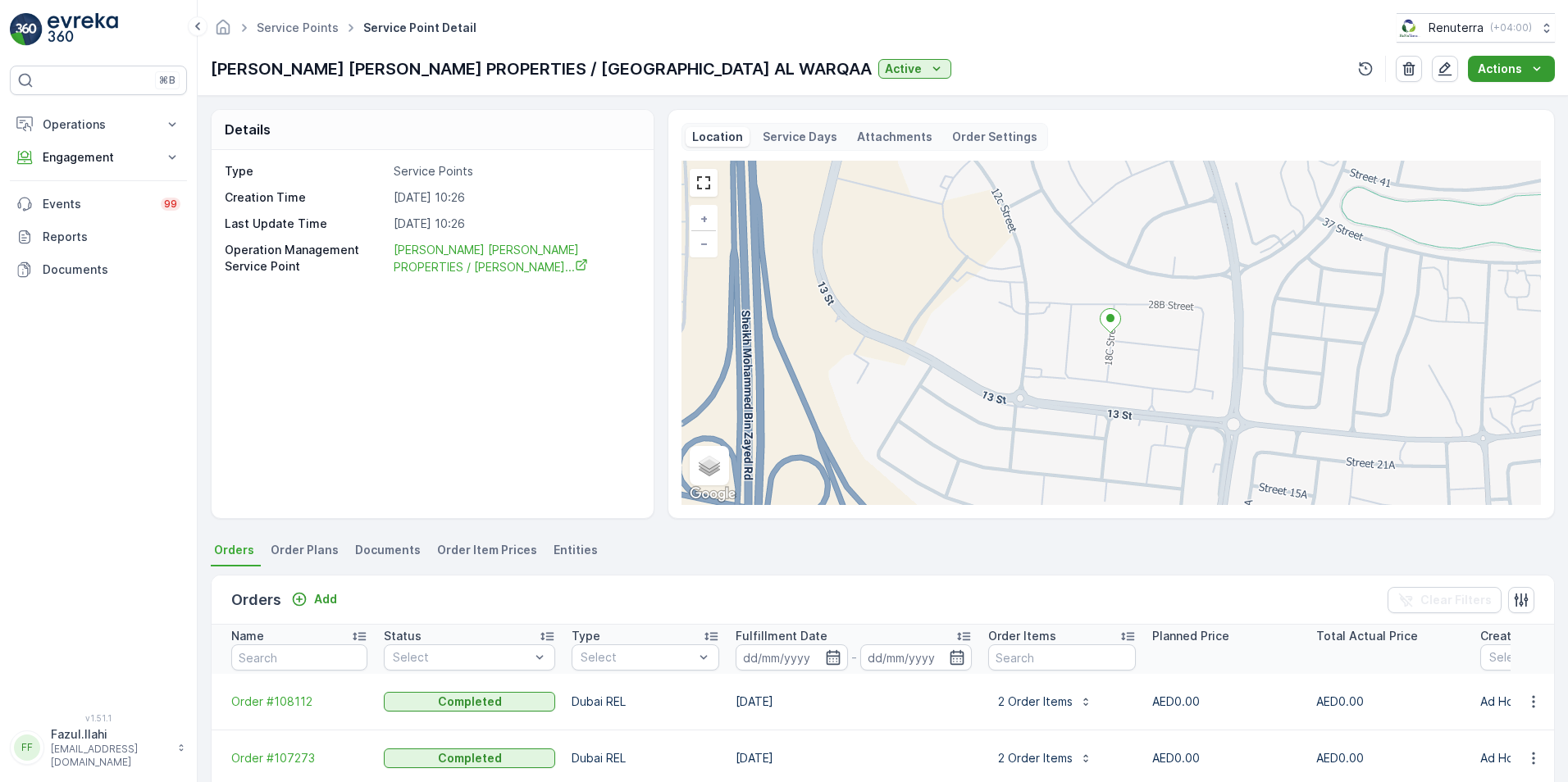
click at [1043, 62] on icon "Actions" at bounding box center [1537, 69] width 16 height 16
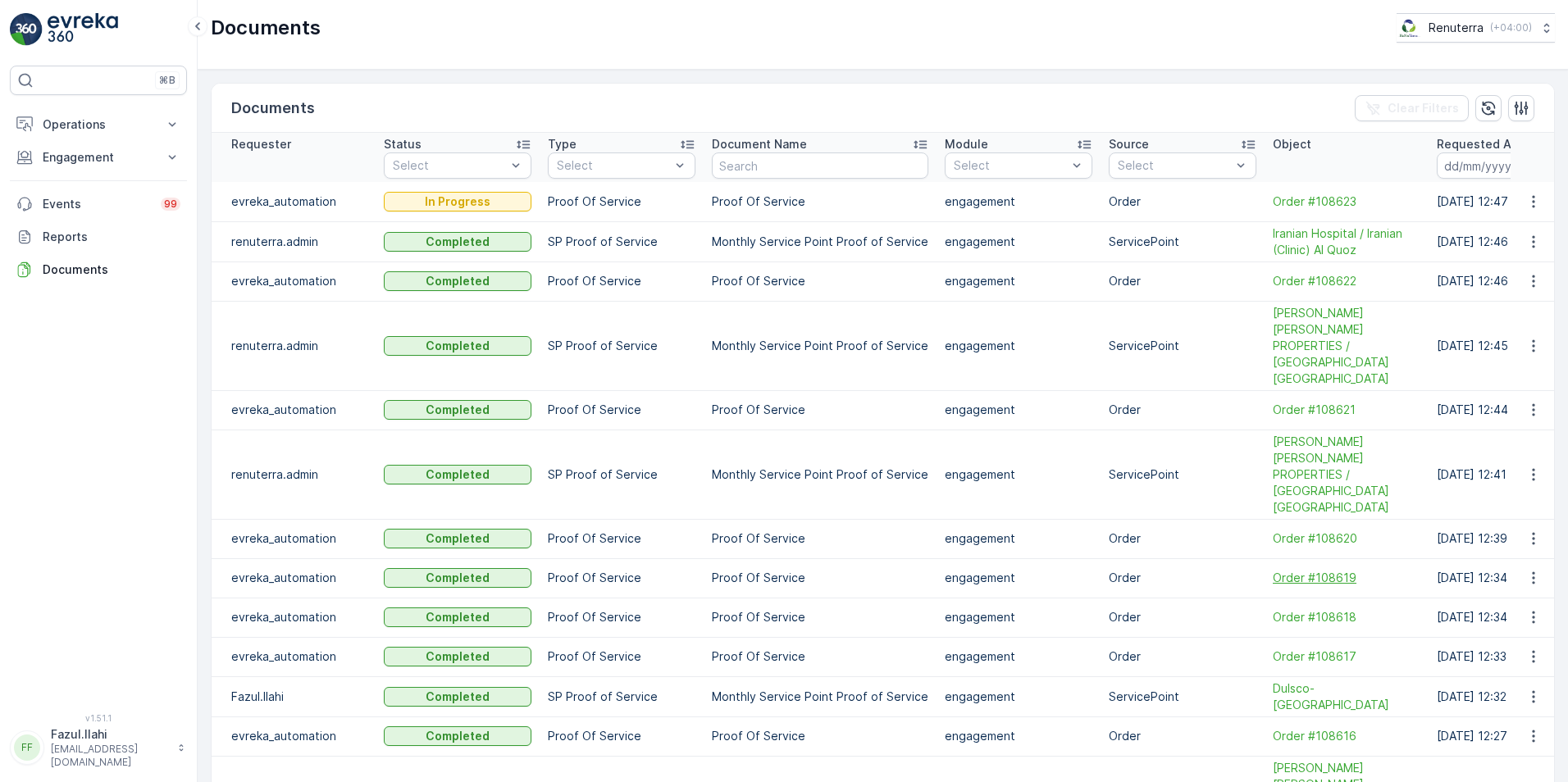
scroll to position [82, 0]
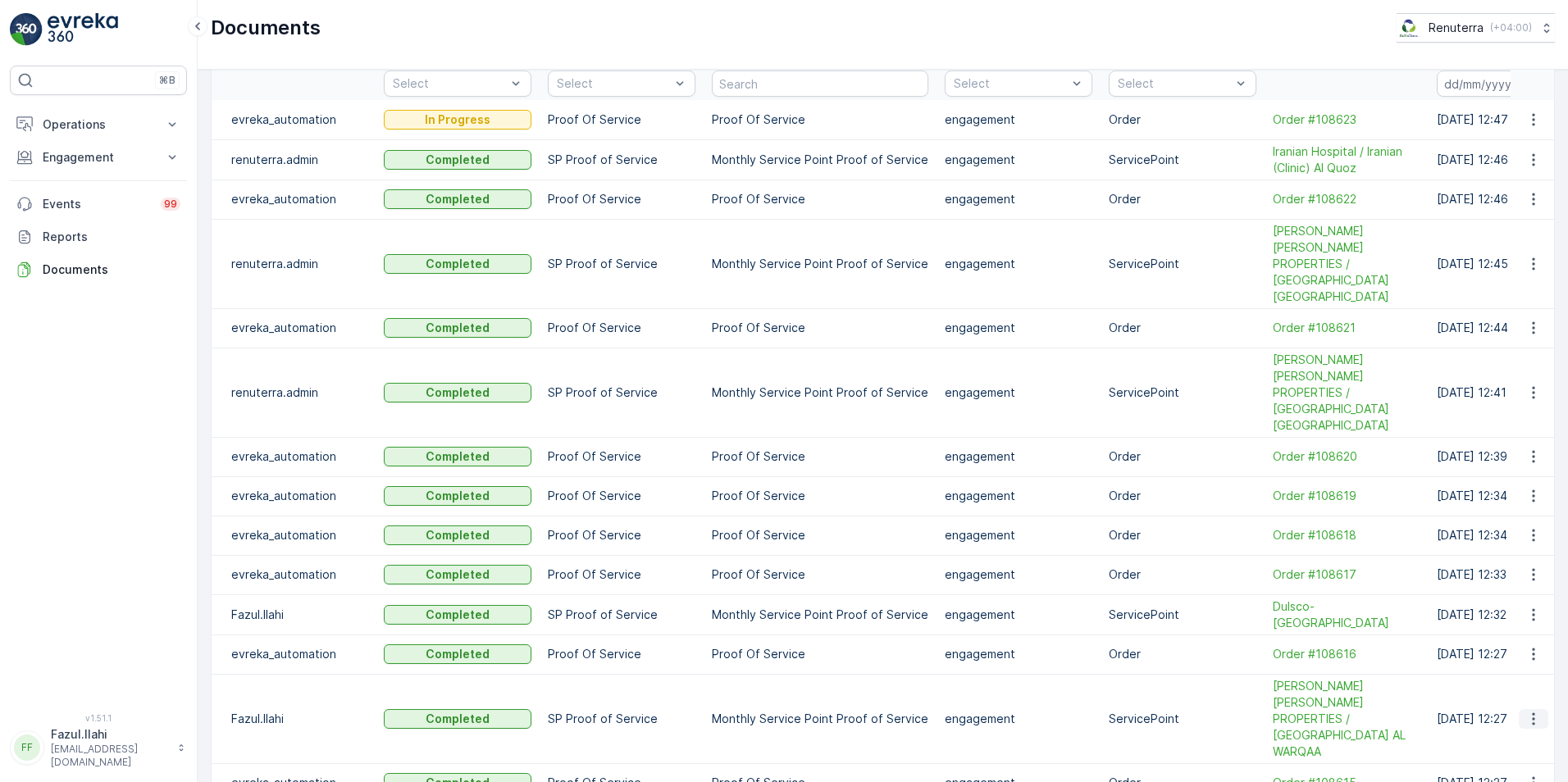
click at [1043, 552] on icon "button" at bounding box center [1533, 719] width 16 height 16
click at [1043, 552] on span "See Details" at bounding box center [1529, 701] width 63 height 16
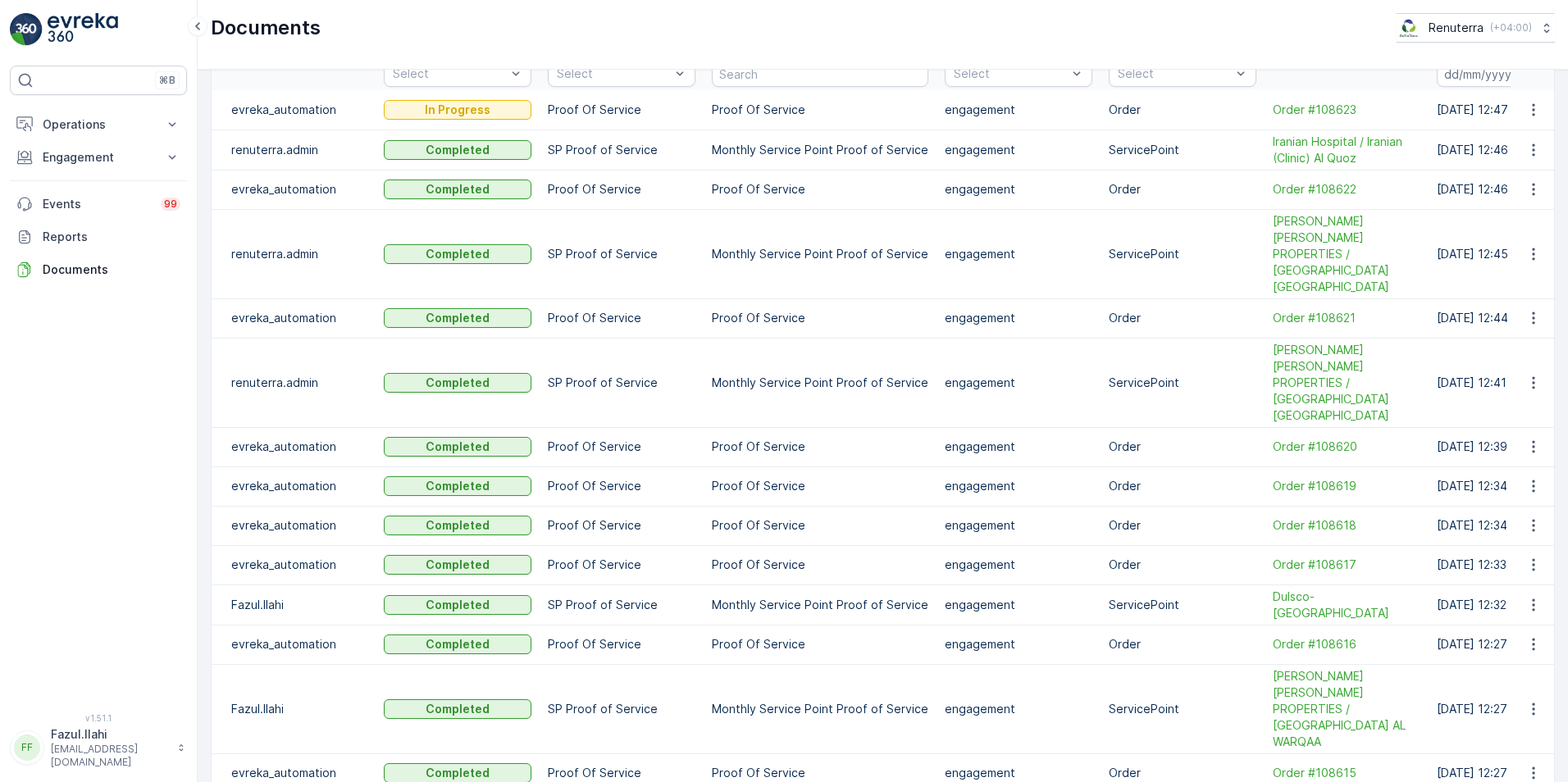
scroll to position [0, 0]
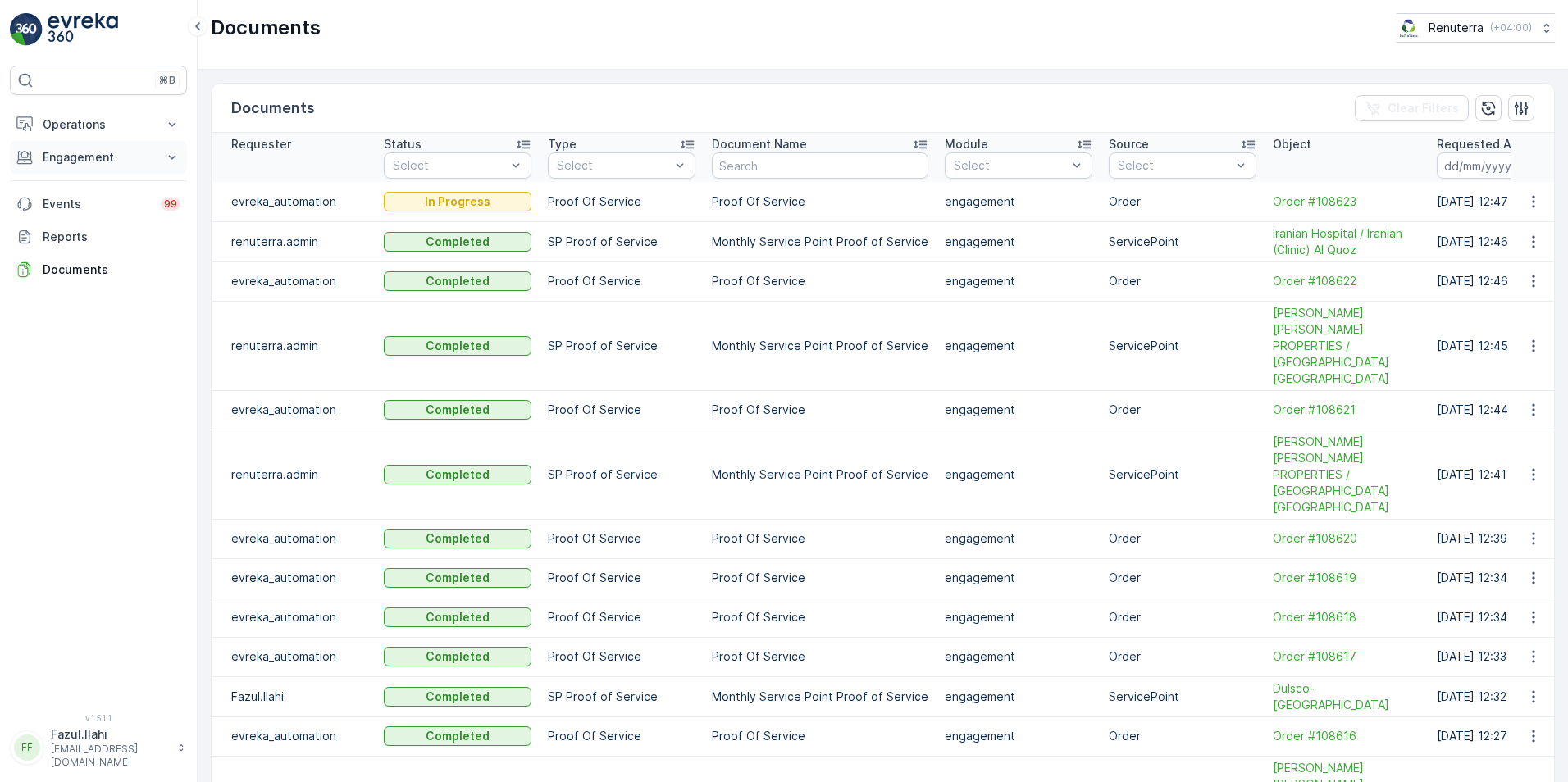
click at [77, 154] on p "Engagement" at bounding box center [98, 157] width 111 height 16
click at [74, 252] on p "Service Points" at bounding box center [82, 253] width 80 height 16
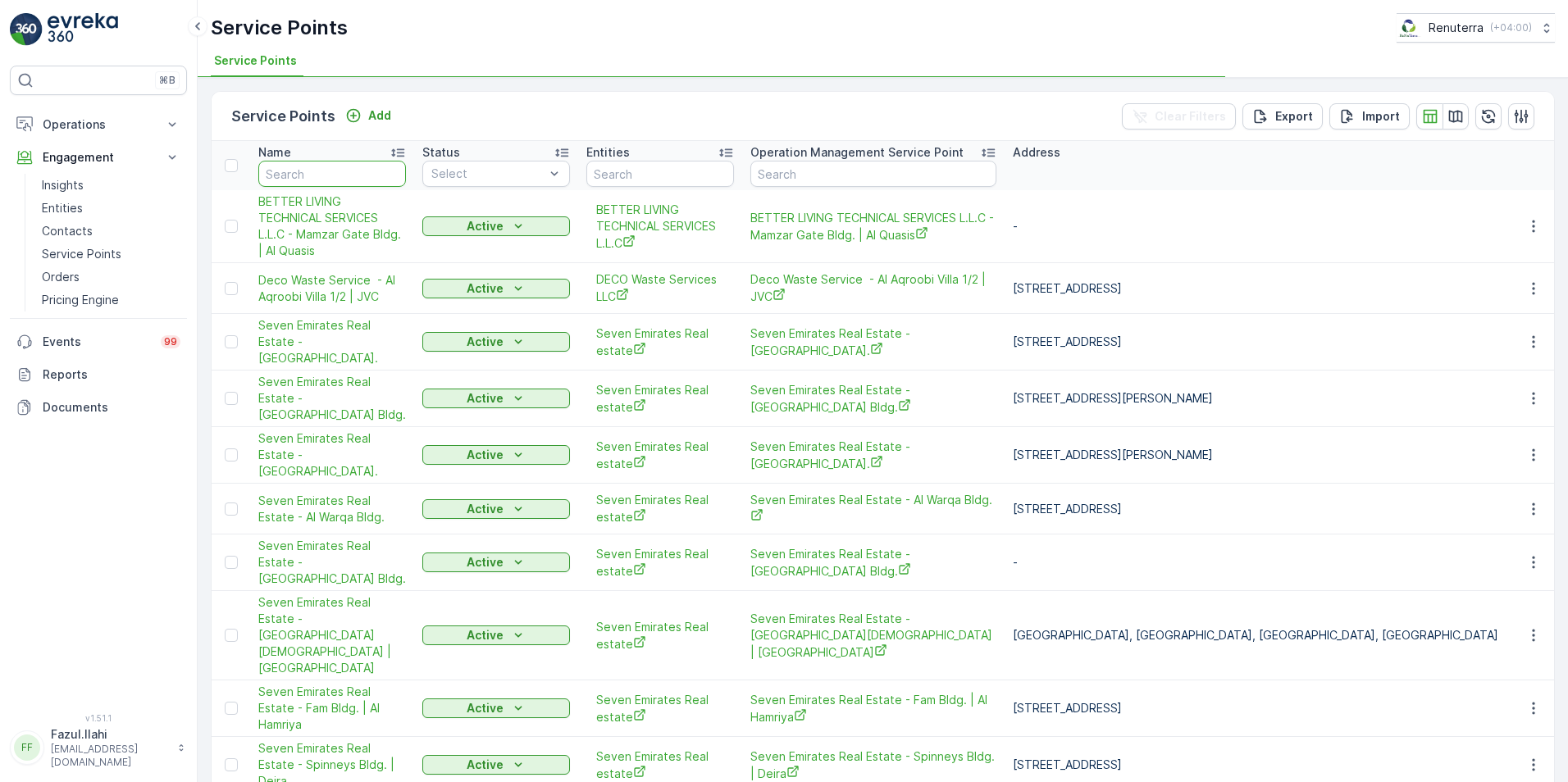
click at [346, 174] on input "text" at bounding box center [333, 174] width 148 height 26
type input "K"
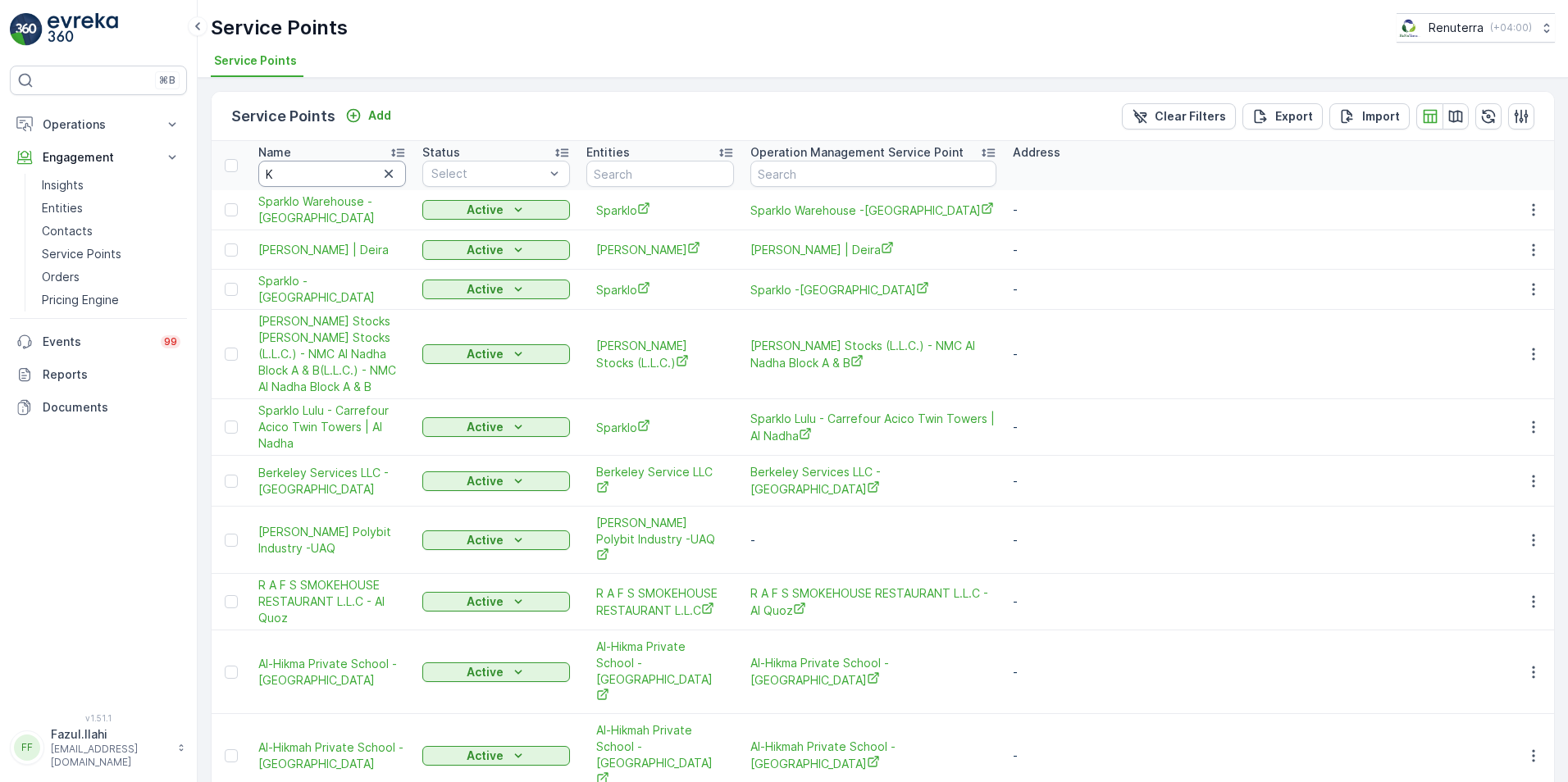
click at [293, 171] on input "K" at bounding box center [333, 174] width 148 height 26
type input "KHALIL"
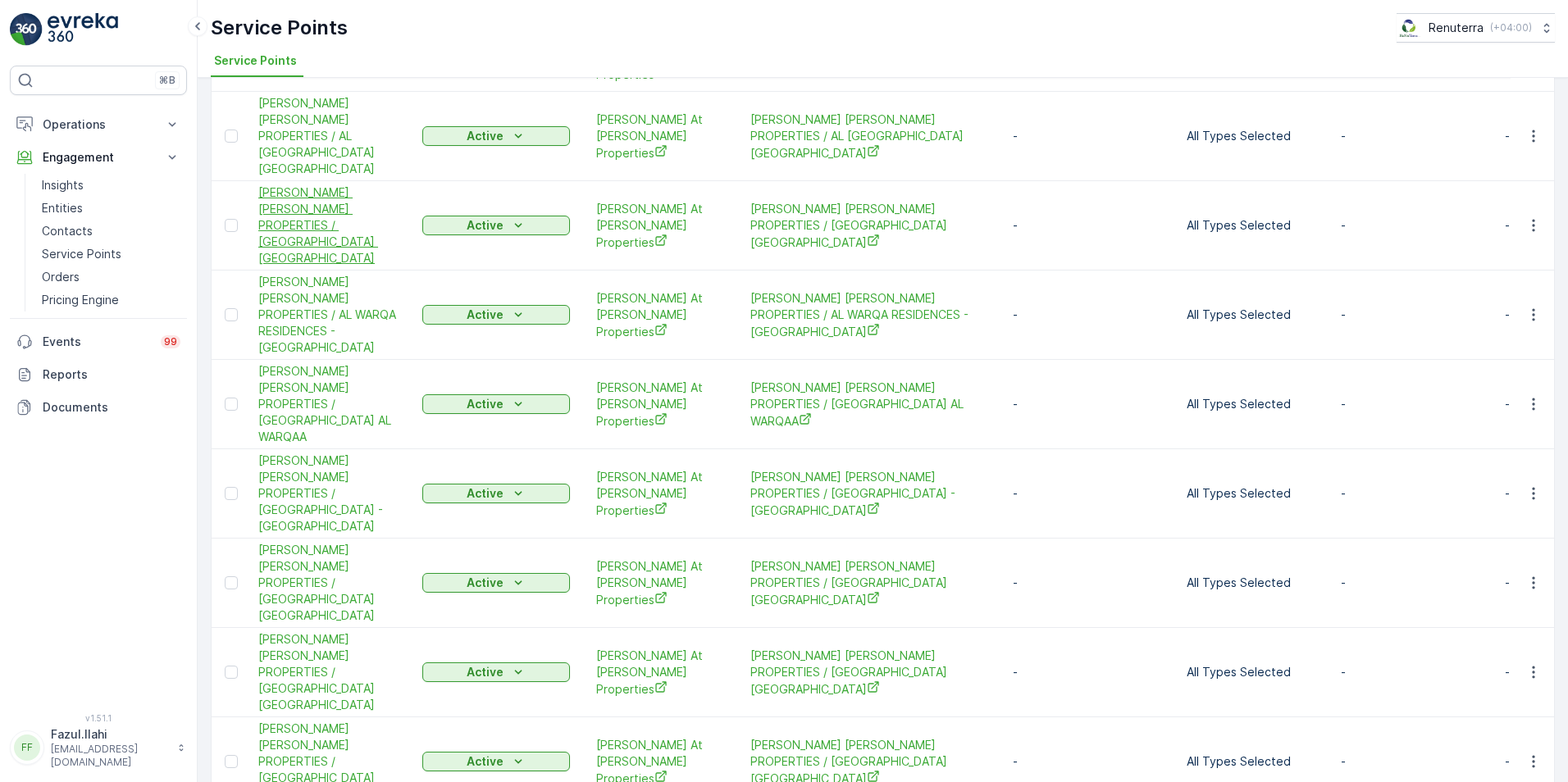
scroll to position [328, 0]
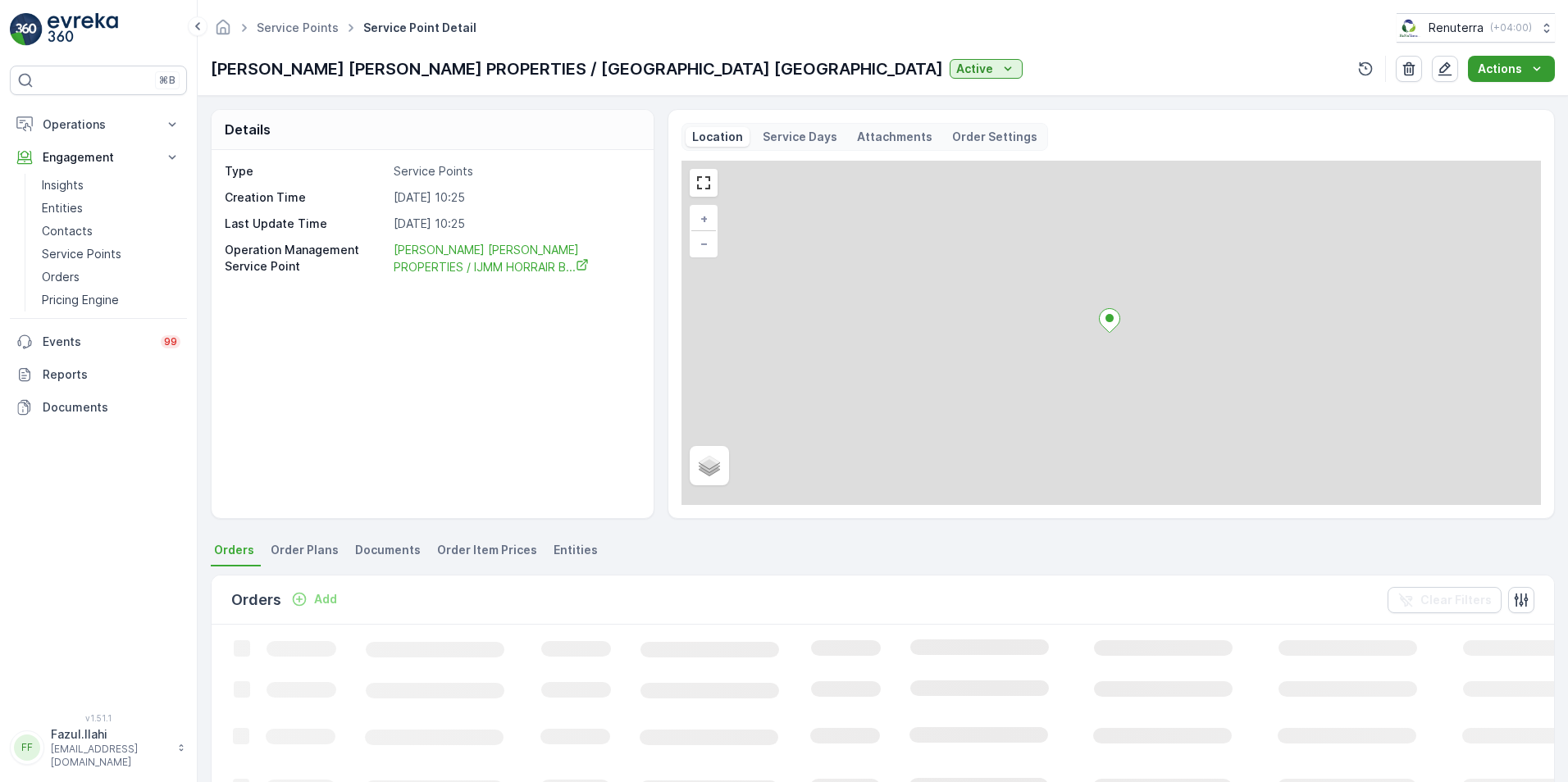
click at [1043, 69] on icon "Actions" at bounding box center [1537, 69] width 8 height 4
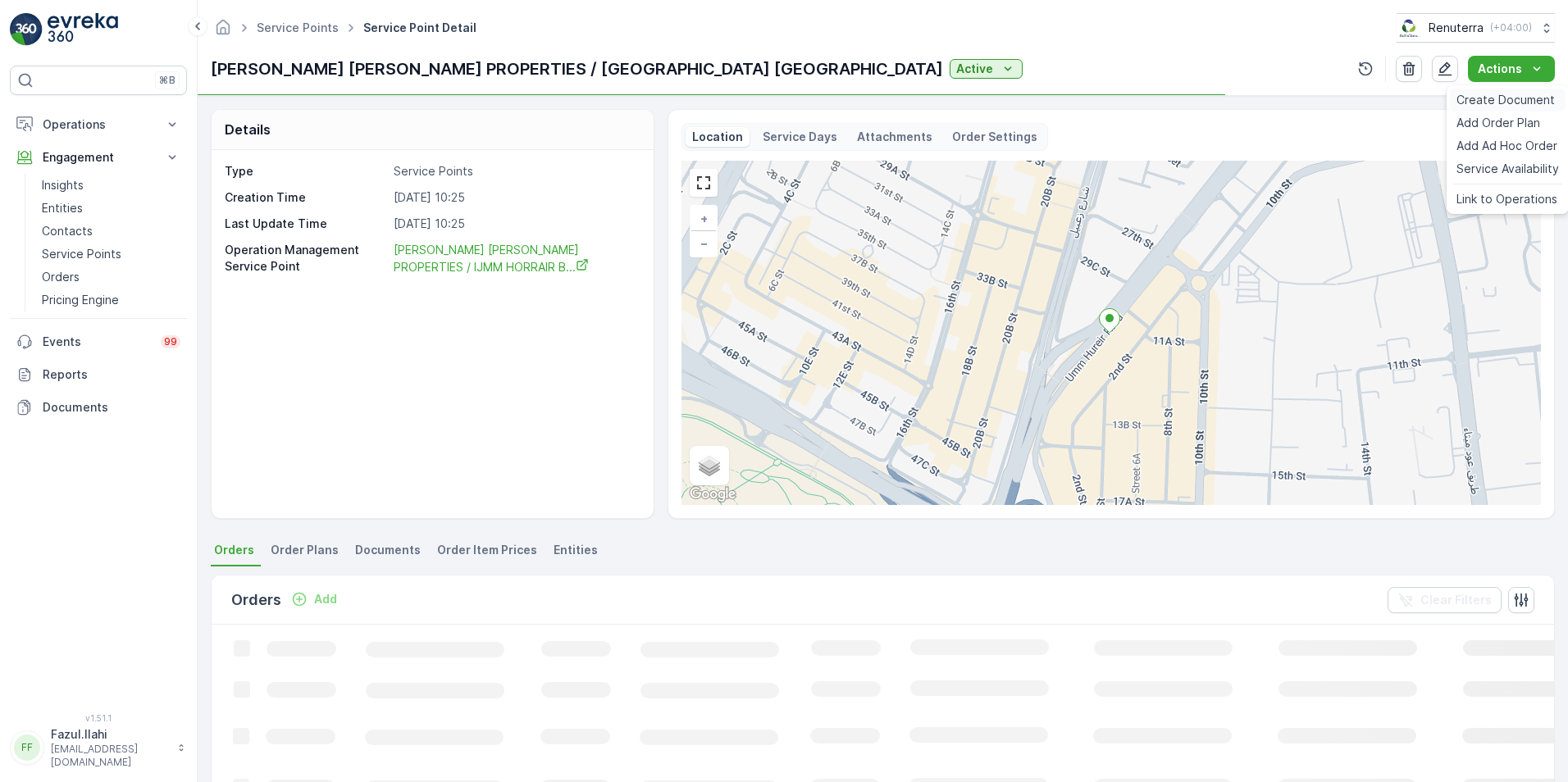
click at [1043, 101] on span "Create Document" at bounding box center [1505, 100] width 98 height 16
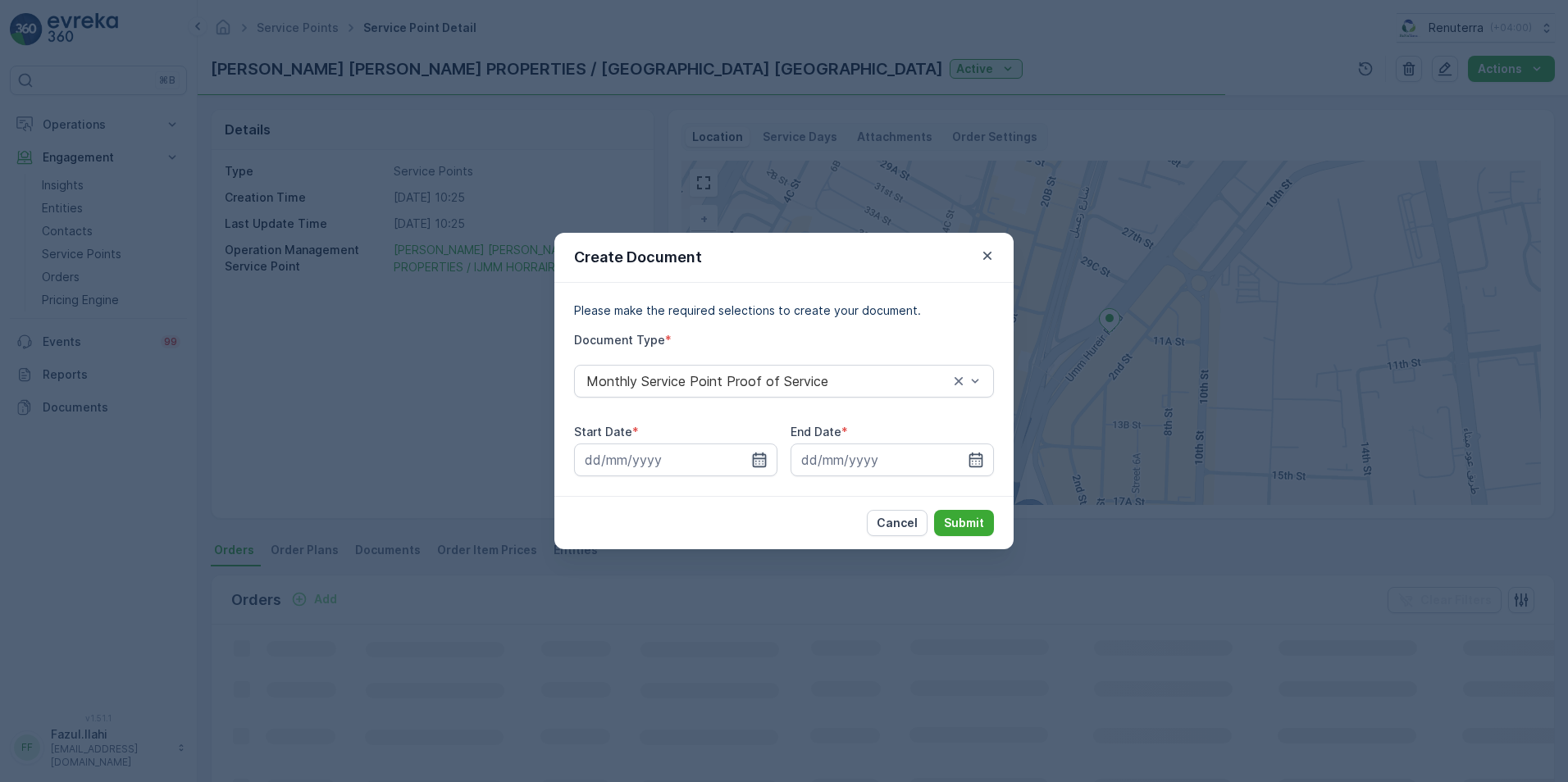
click at [756, 462] on icon "button" at bounding box center [760, 459] width 14 height 15
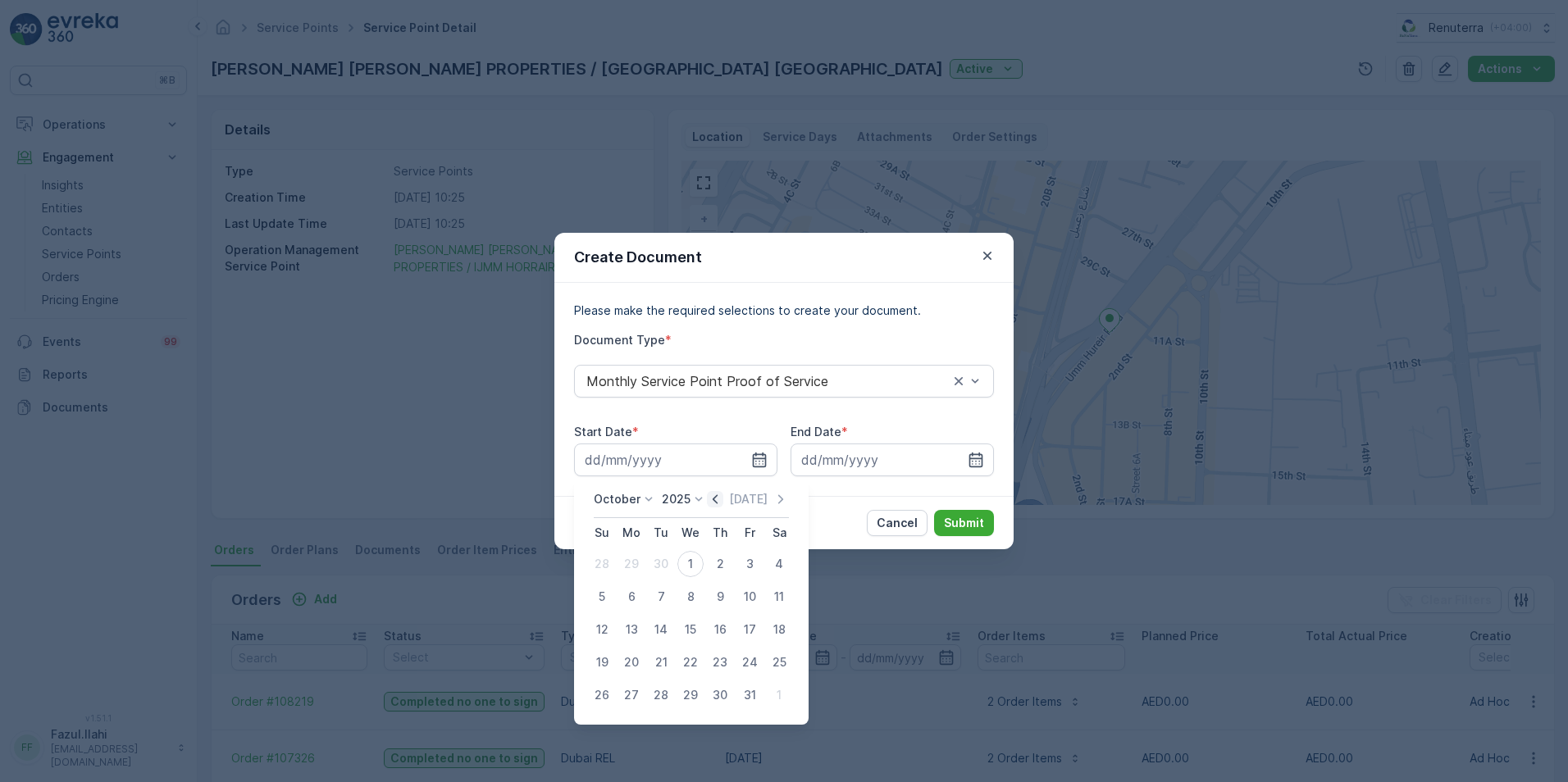
click at [713, 507] on icon "button" at bounding box center [715, 499] width 16 height 16
click at [633, 552] on div "1" at bounding box center [631, 564] width 26 height 26
type input "01.09.2025"
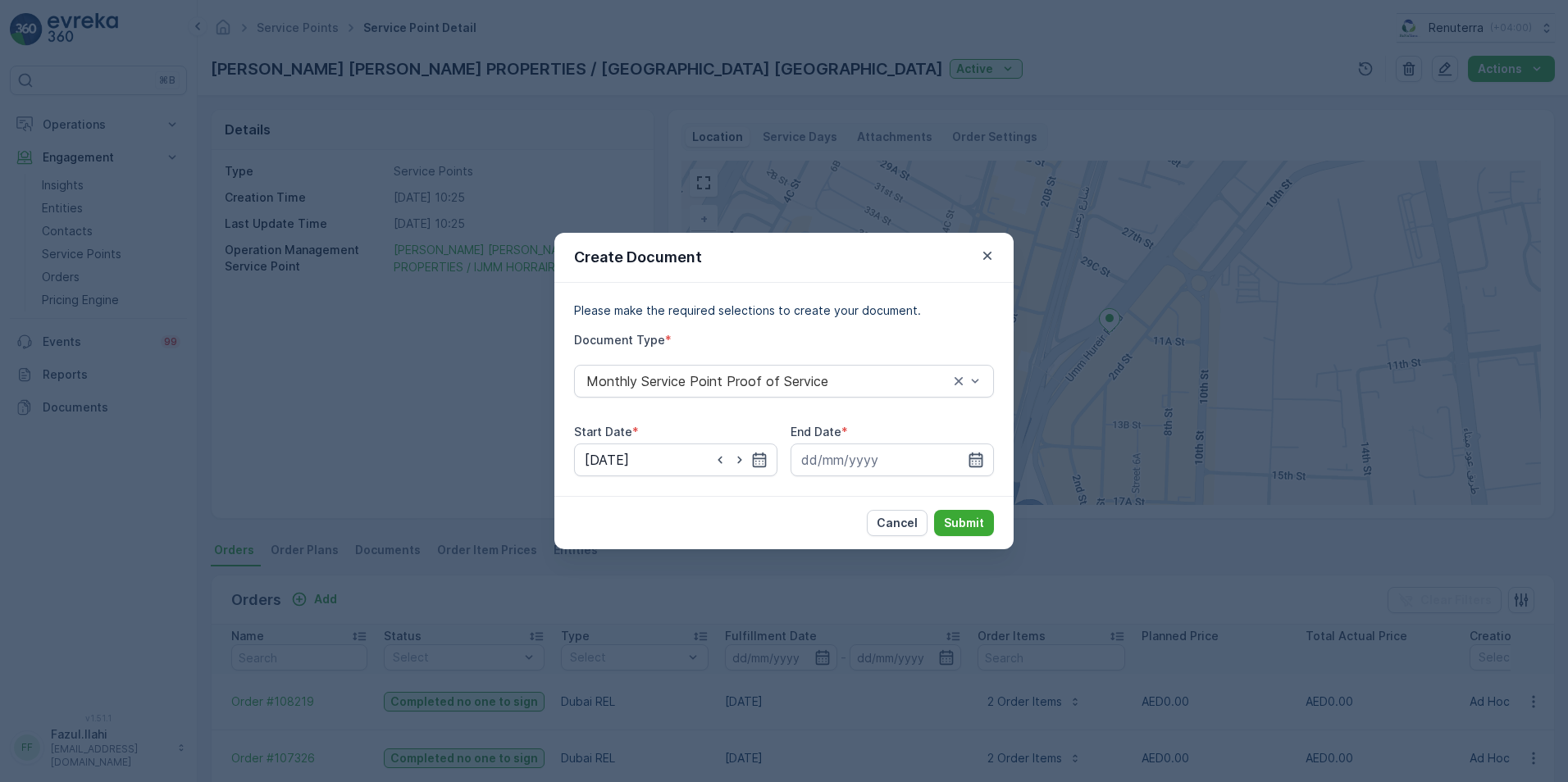
click at [978, 459] on icon "button" at bounding box center [976, 459] width 14 height 15
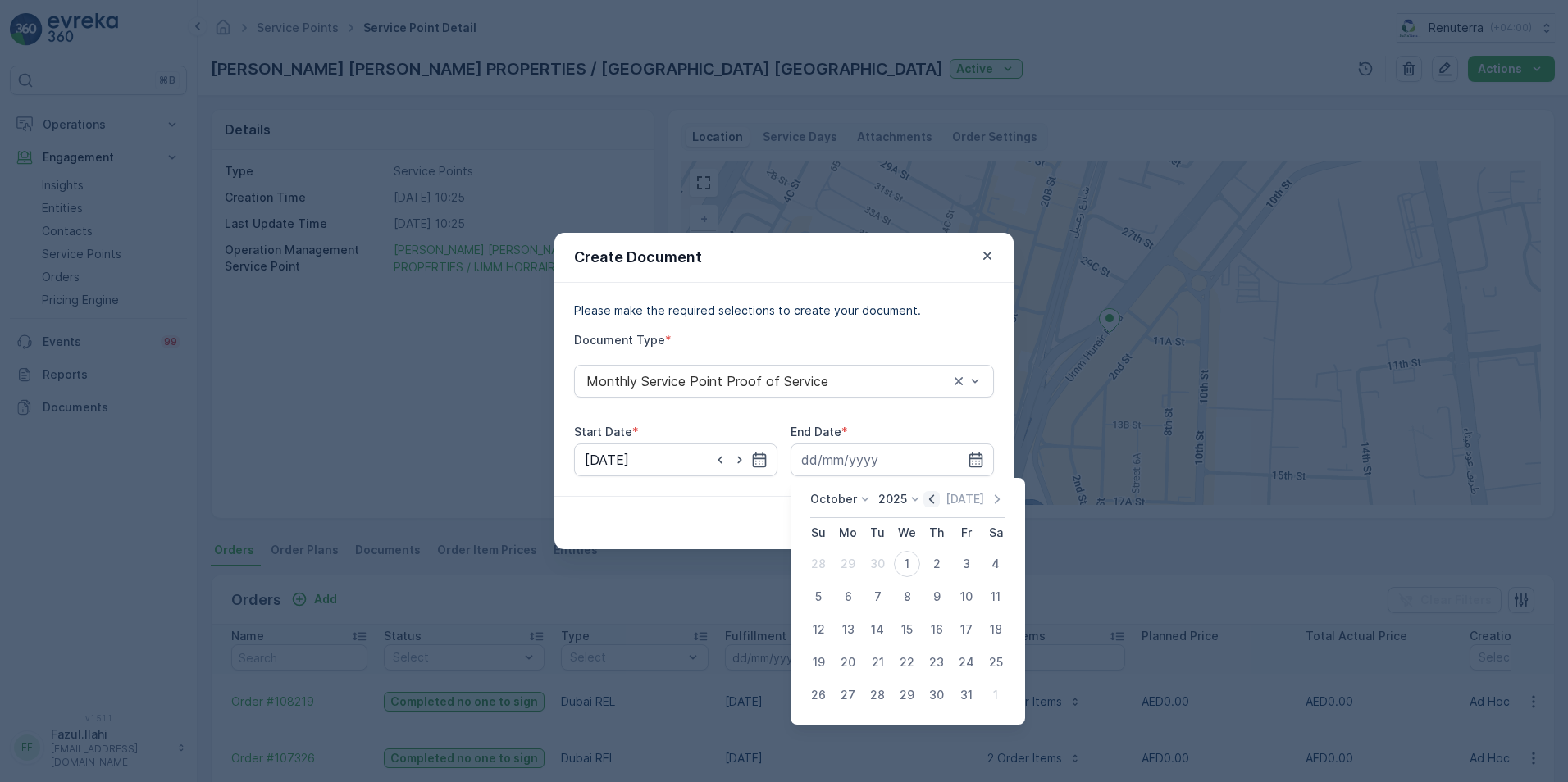
click at [934, 501] on icon "button" at bounding box center [932, 499] width 5 height 9
click at [879, 552] on div "30" at bounding box center [878, 695] width 26 height 26
type input "[DATE]"
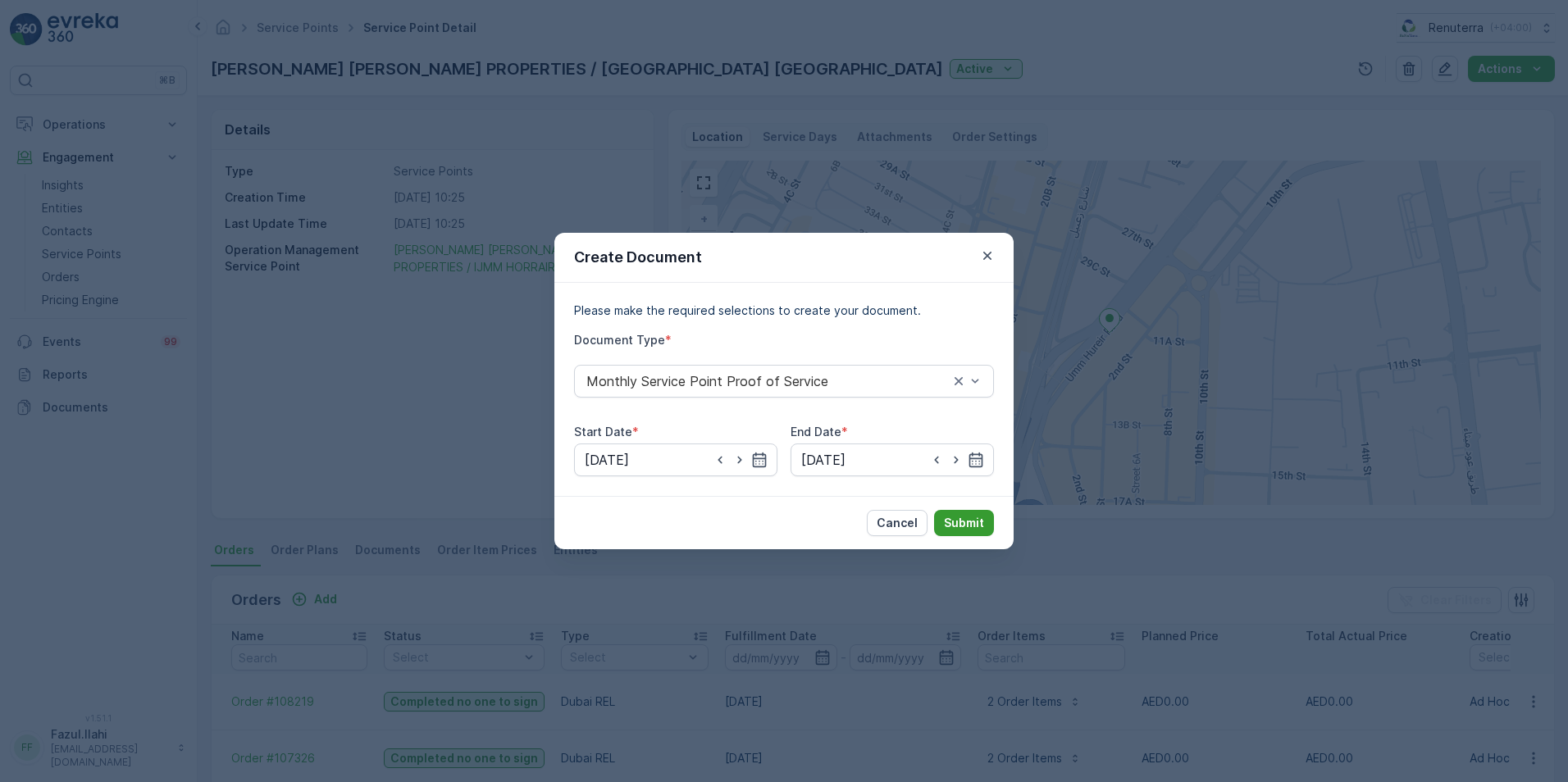
click at [963, 522] on p "Submit" at bounding box center [964, 522] width 40 height 16
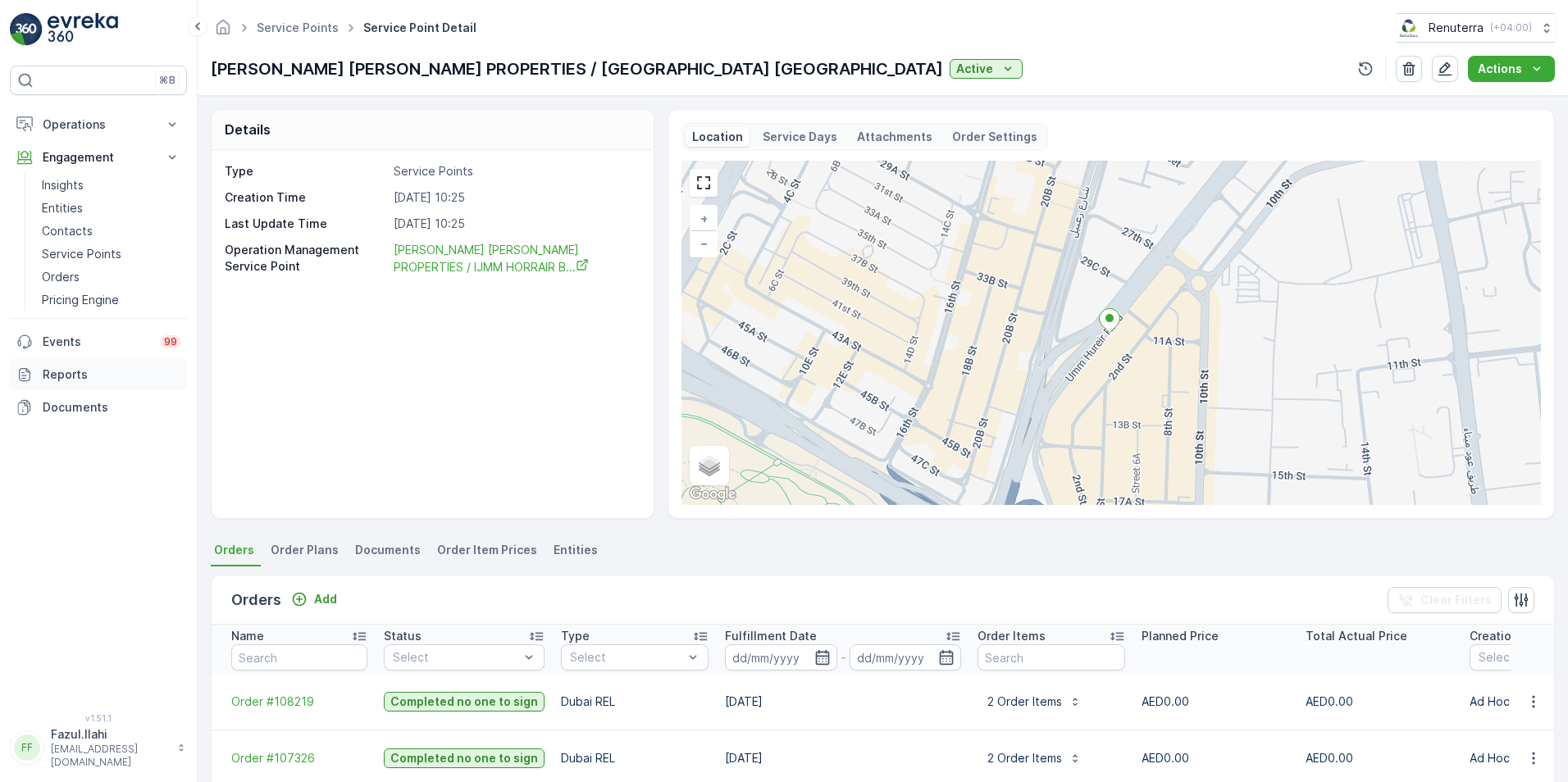
click at [62, 372] on p "Reports" at bounding box center [111, 374] width 138 height 16
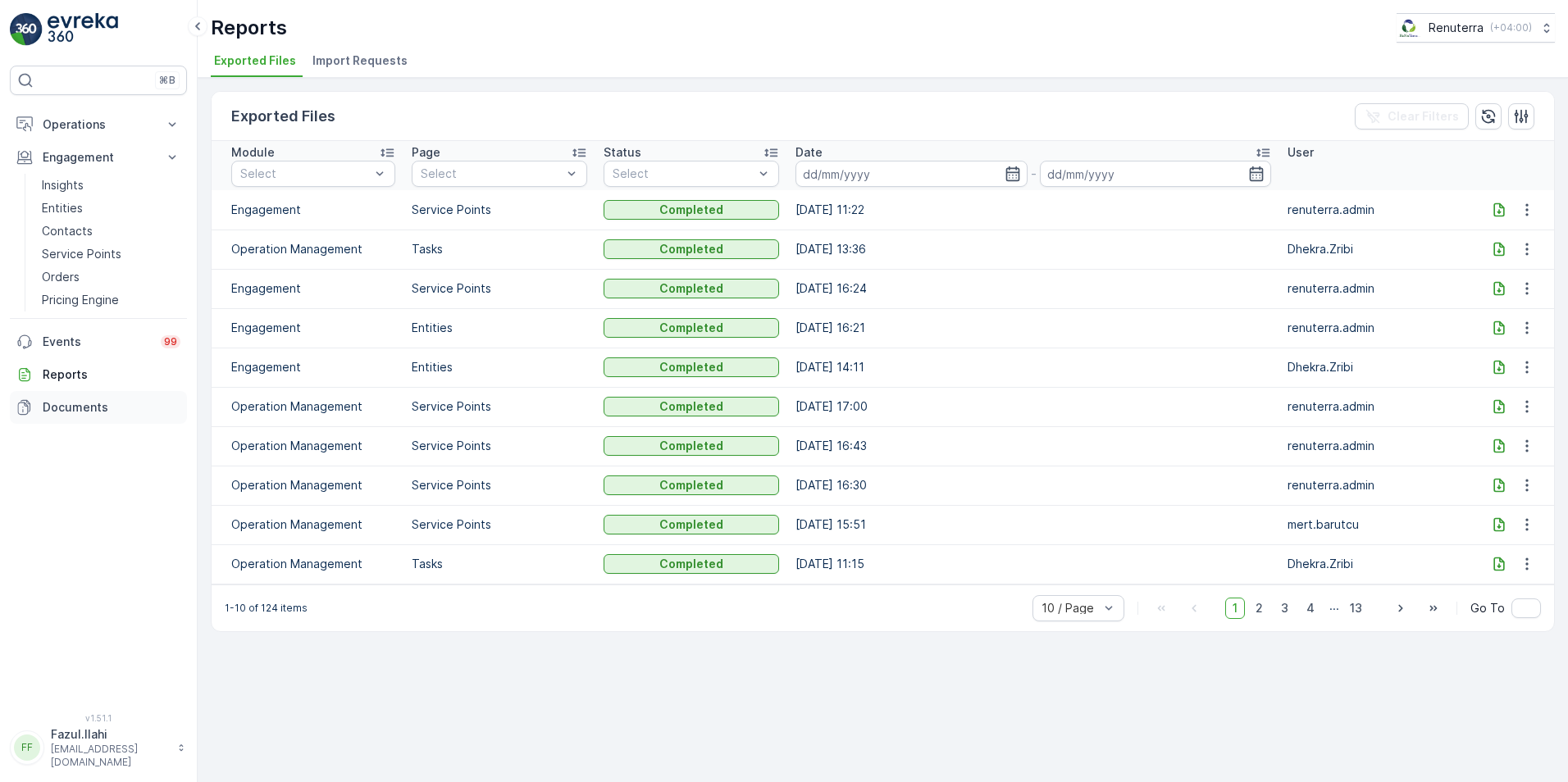
click at [77, 403] on p "Documents" at bounding box center [111, 407] width 138 height 16
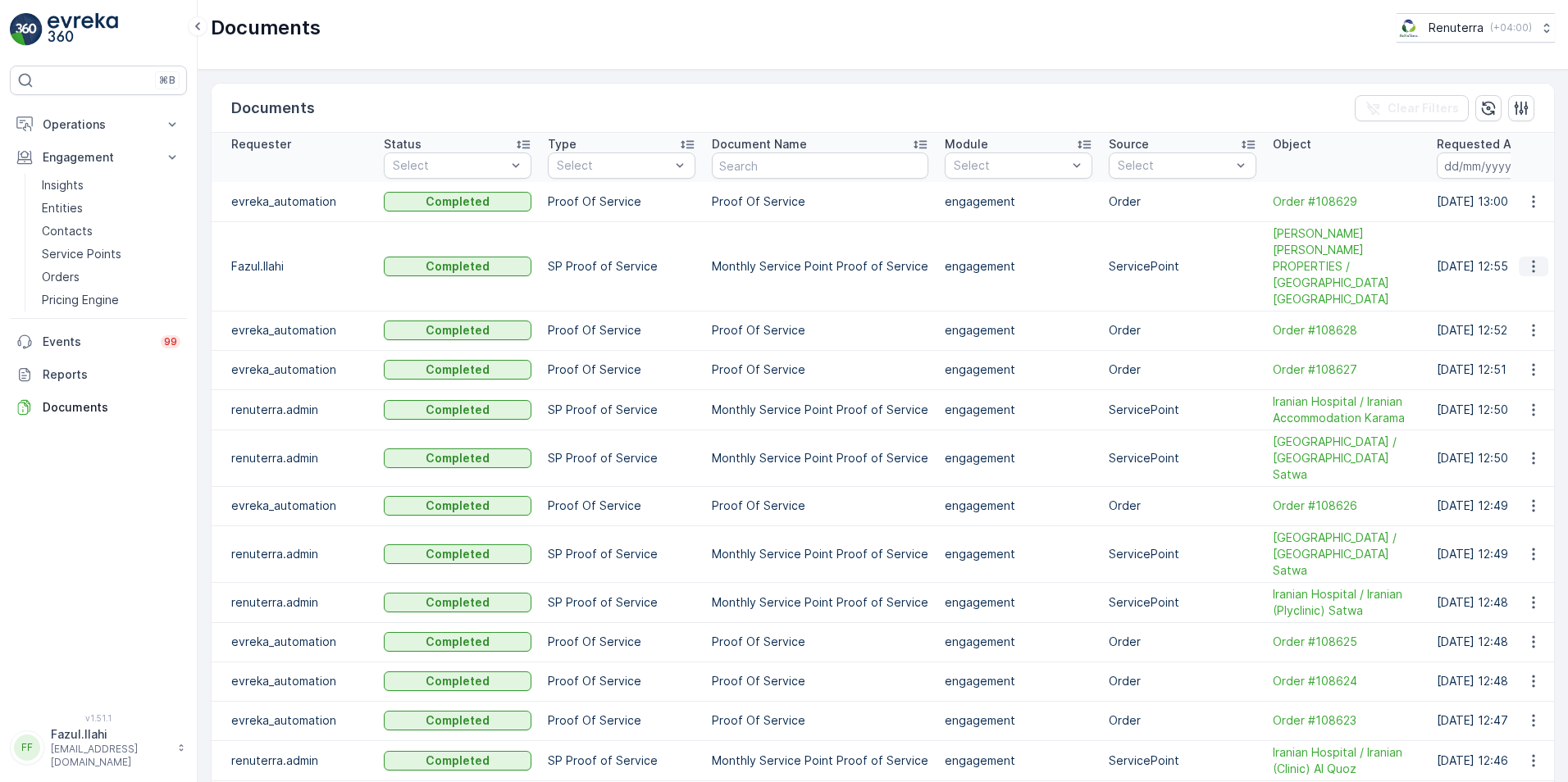
click at [1043, 260] on icon "button" at bounding box center [1533, 266] width 16 height 16
click at [1043, 285] on span "See Details" at bounding box center [1529, 282] width 63 height 16
click at [71, 161] on p "Engagement" at bounding box center [98, 157] width 111 height 16
click at [95, 123] on p "Operations" at bounding box center [98, 124] width 111 height 16
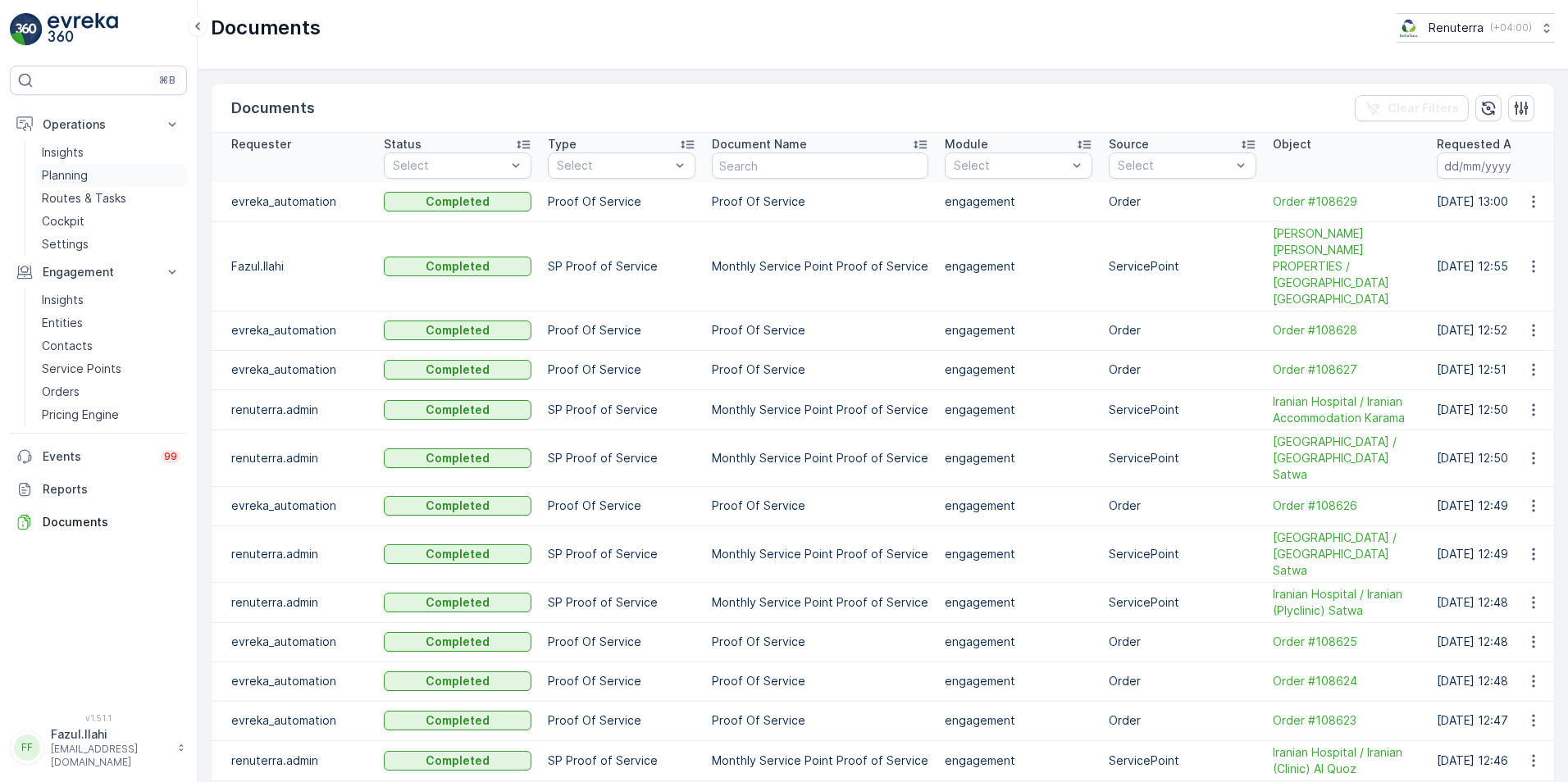
click at [76, 178] on p "Planning" at bounding box center [64, 175] width 46 height 16
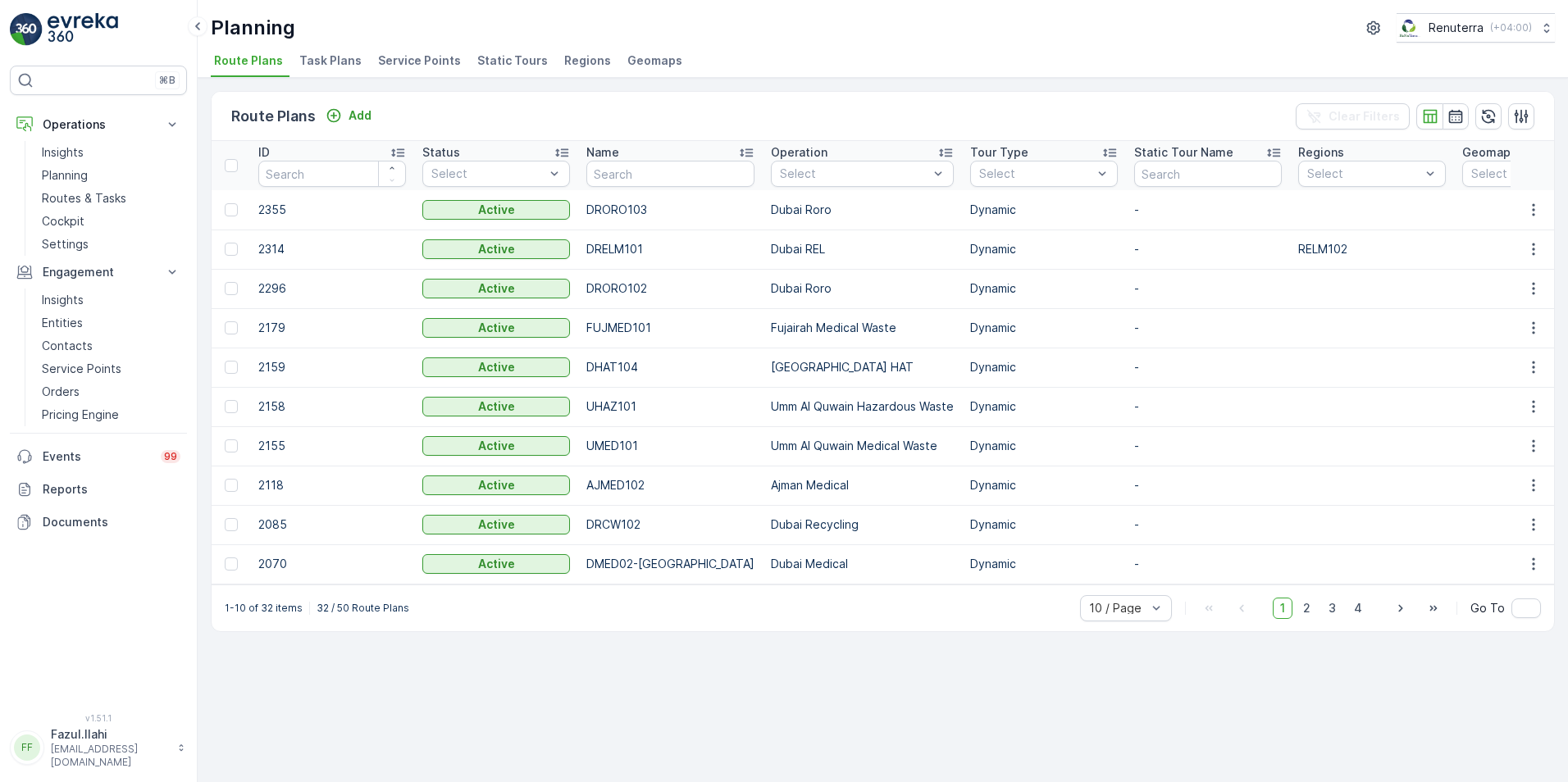
click at [421, 54] on span "Service Points" at bounding box center [418, 60] width 82 height 16
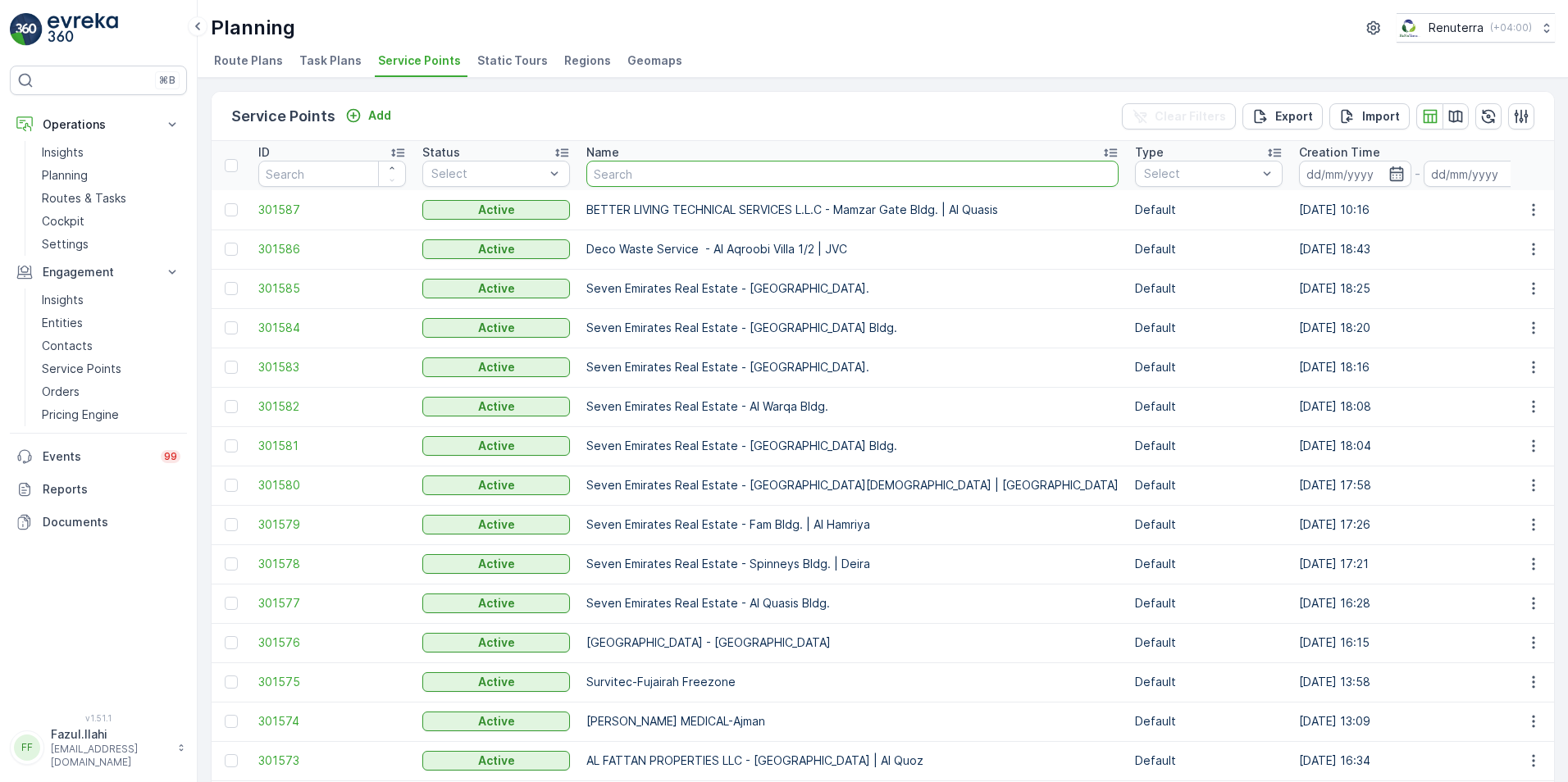
click at [625, 176] on input "text" at bounding box center [852, 174] width 532 height 26
click at [653, 173] on input "text" at bounding box center [852, 174] width 532 height 26
click at [56, 174] on p "Planning" at bounding box center [64, 175] width 46 height 16
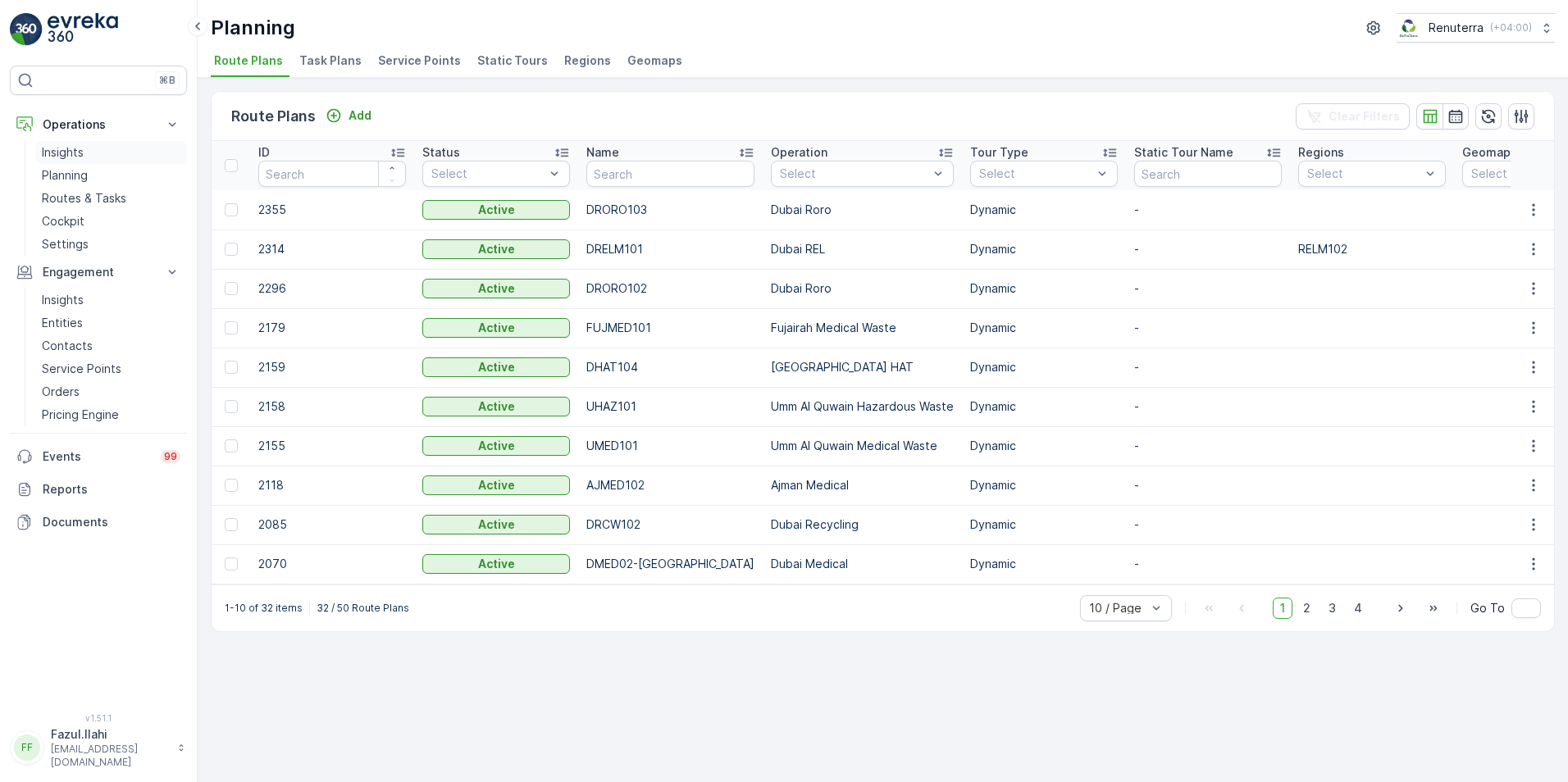
click at [76, 148] on p "Insights" at bounding box center [63, 152] width 42 height 16
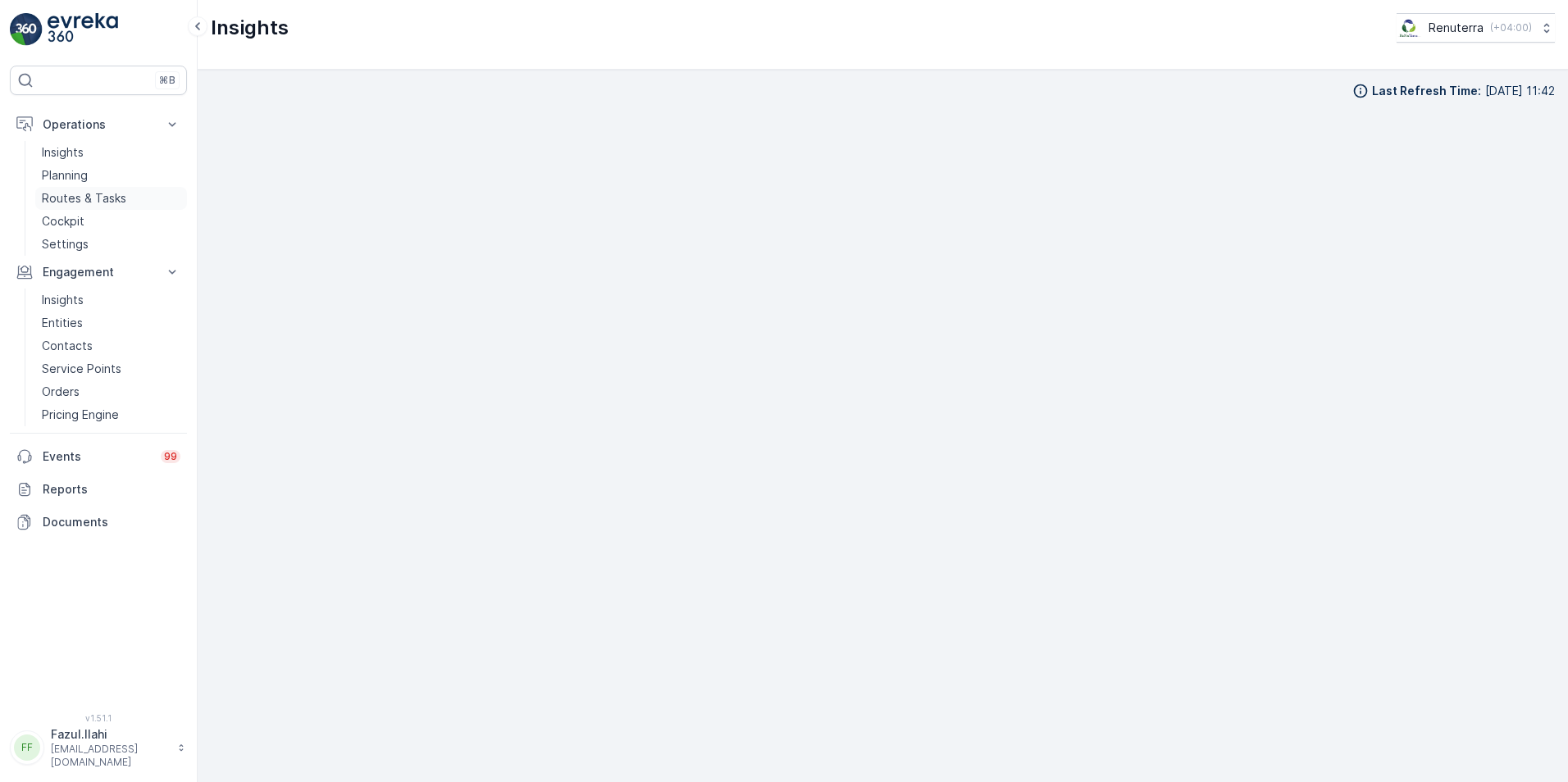
click at [81, 199] on p "Routes & Tasks" at bounding box center [83, 198] width 84 height 16
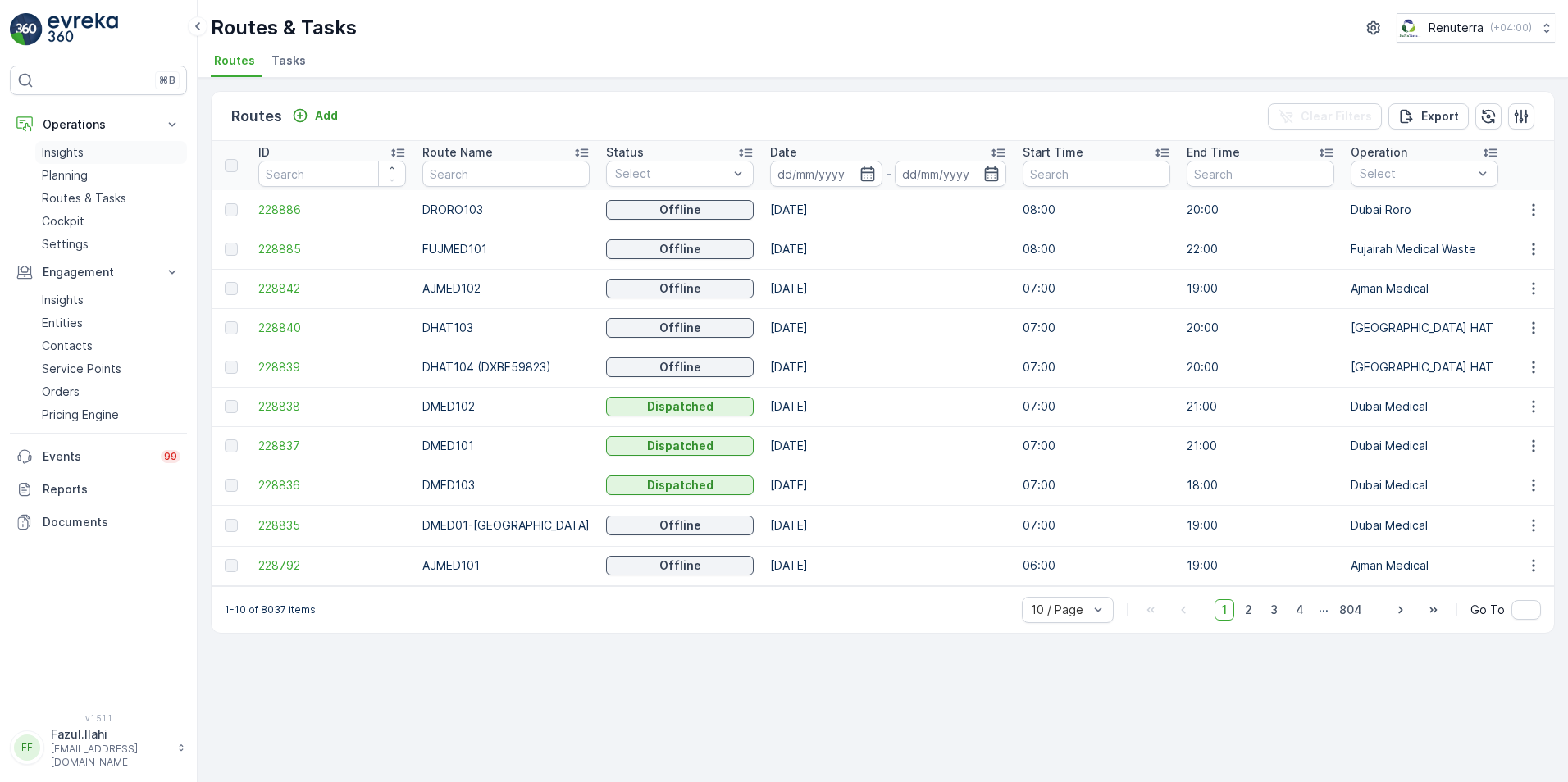
click at [67, 154] on p "Insights" at bounding box center [63, 152] width 42 height 16
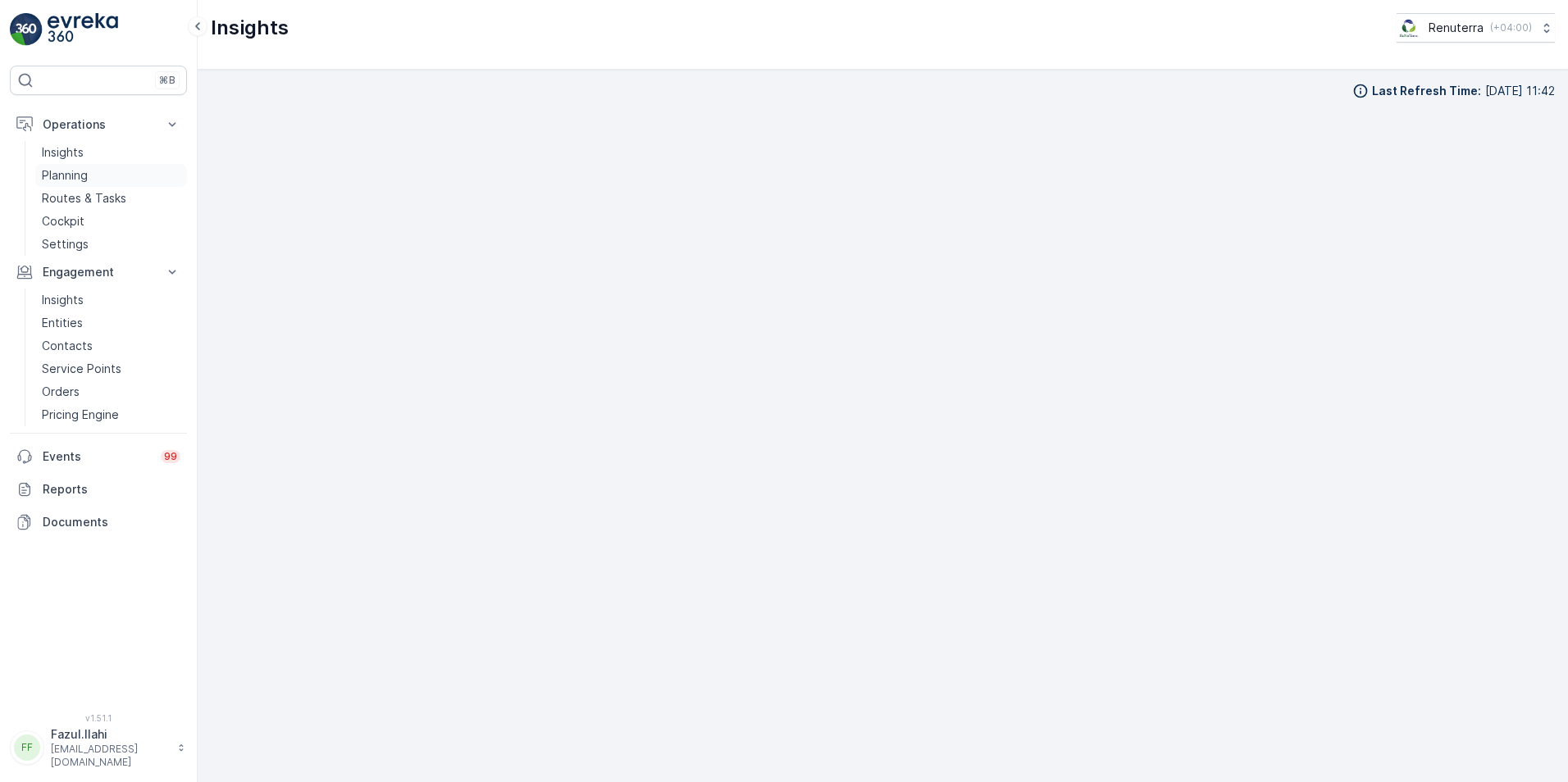
click at [75, 172] on p "Planning" at bounding box center [64, 175] width 46 height 16
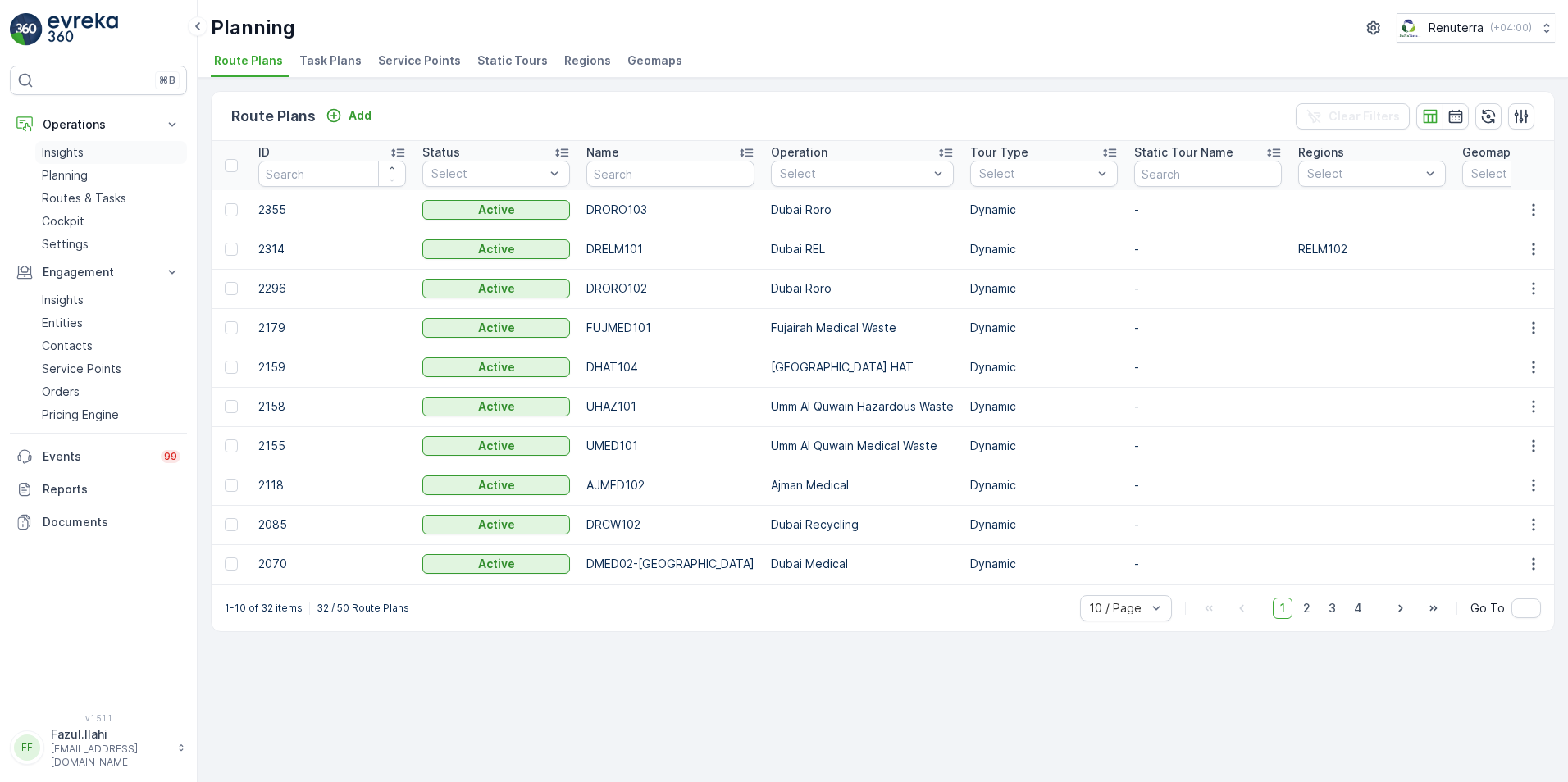
click at [70, 152] on p "Insights" at bounding box center [63, 152] width 42 height 16
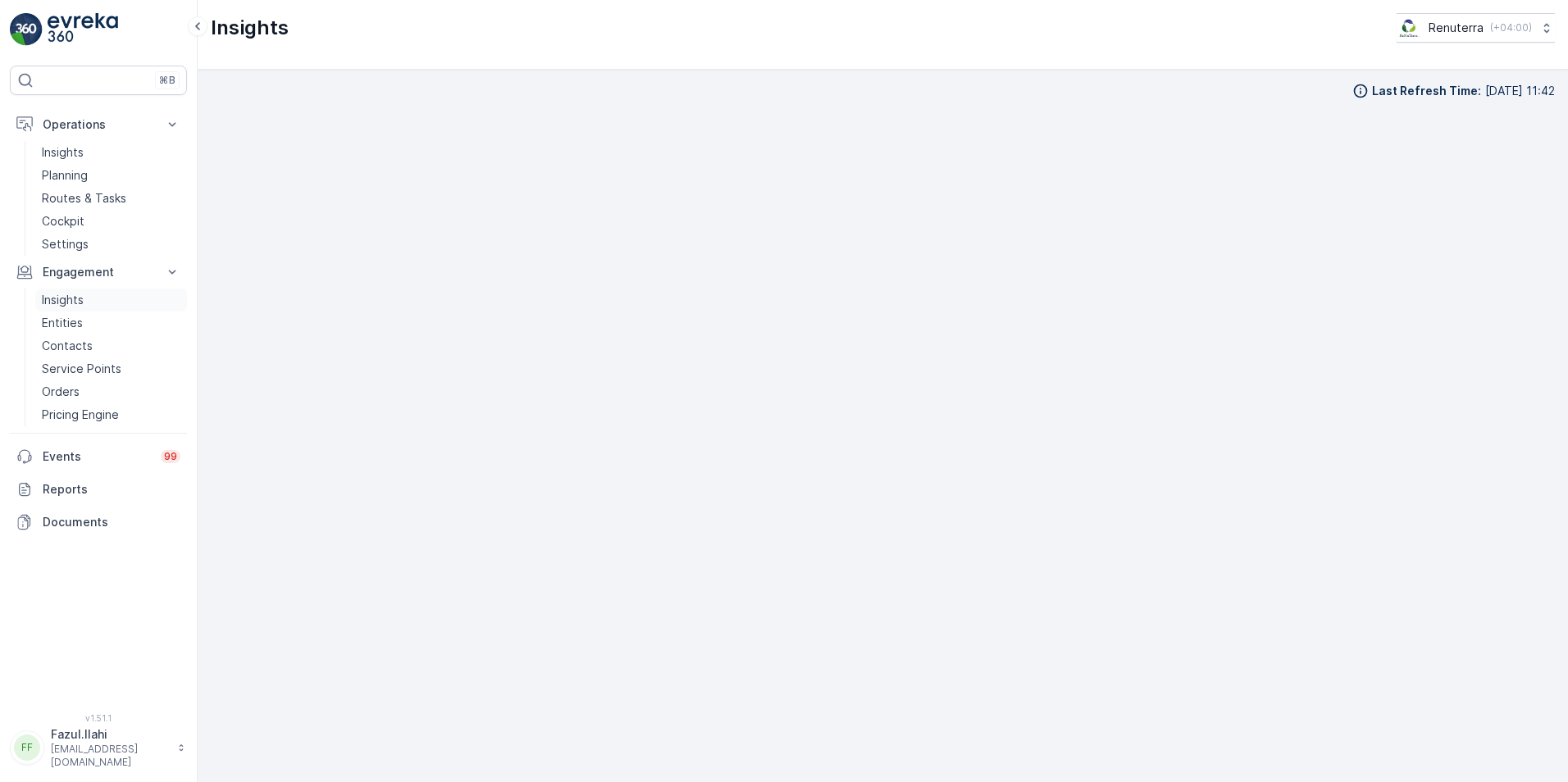
click at [70, 300] on p "Insights" at bounding box center [63, 299] width 42 height 16
click at [69, 322] on p "Entities" at bounding box center [62, 323] width 41 height 16
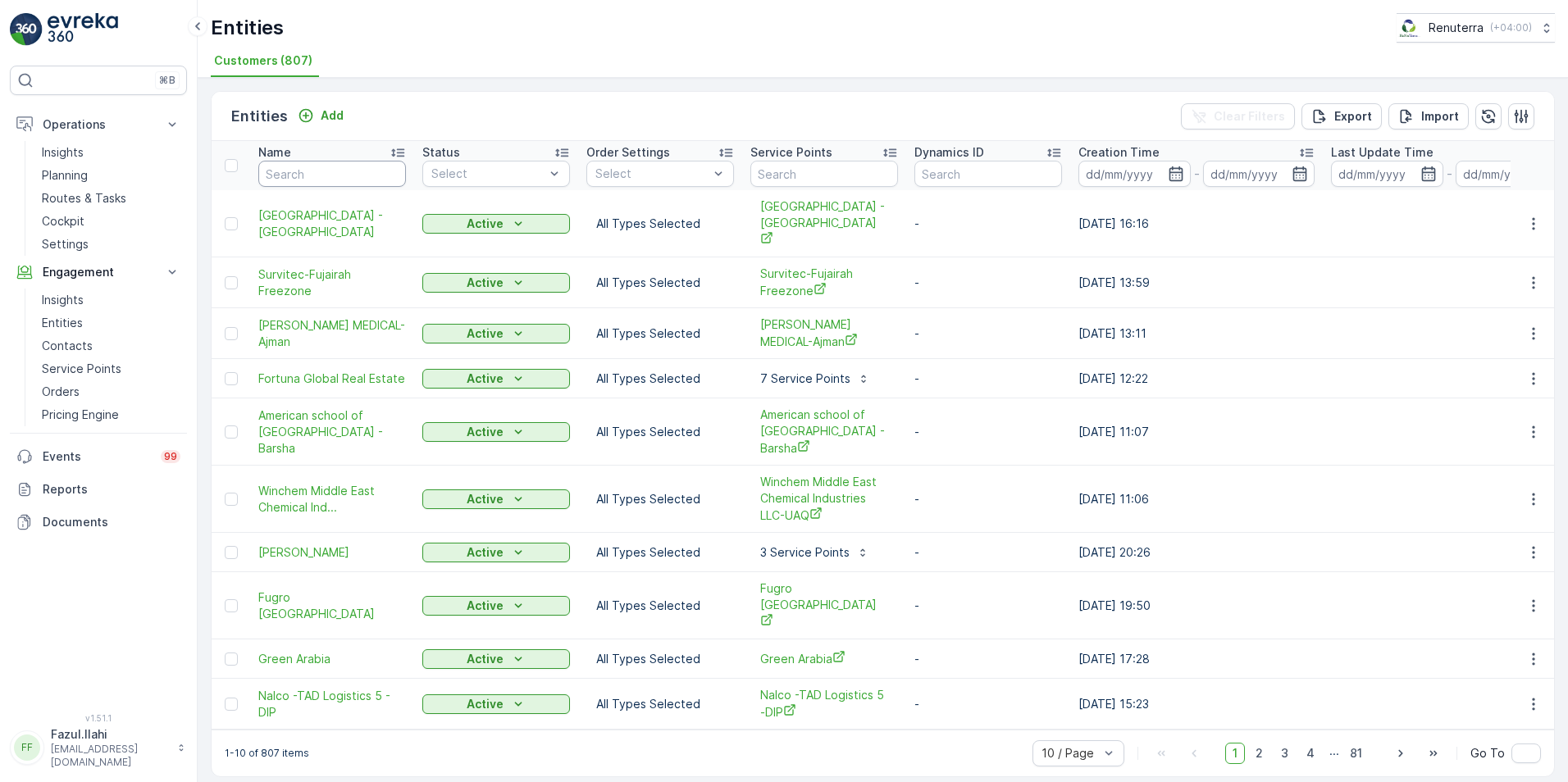
click at [310, 174] on input "text" at bounding box center [333, 174] width 148 height 26
type input "[PERSON_NAME]"
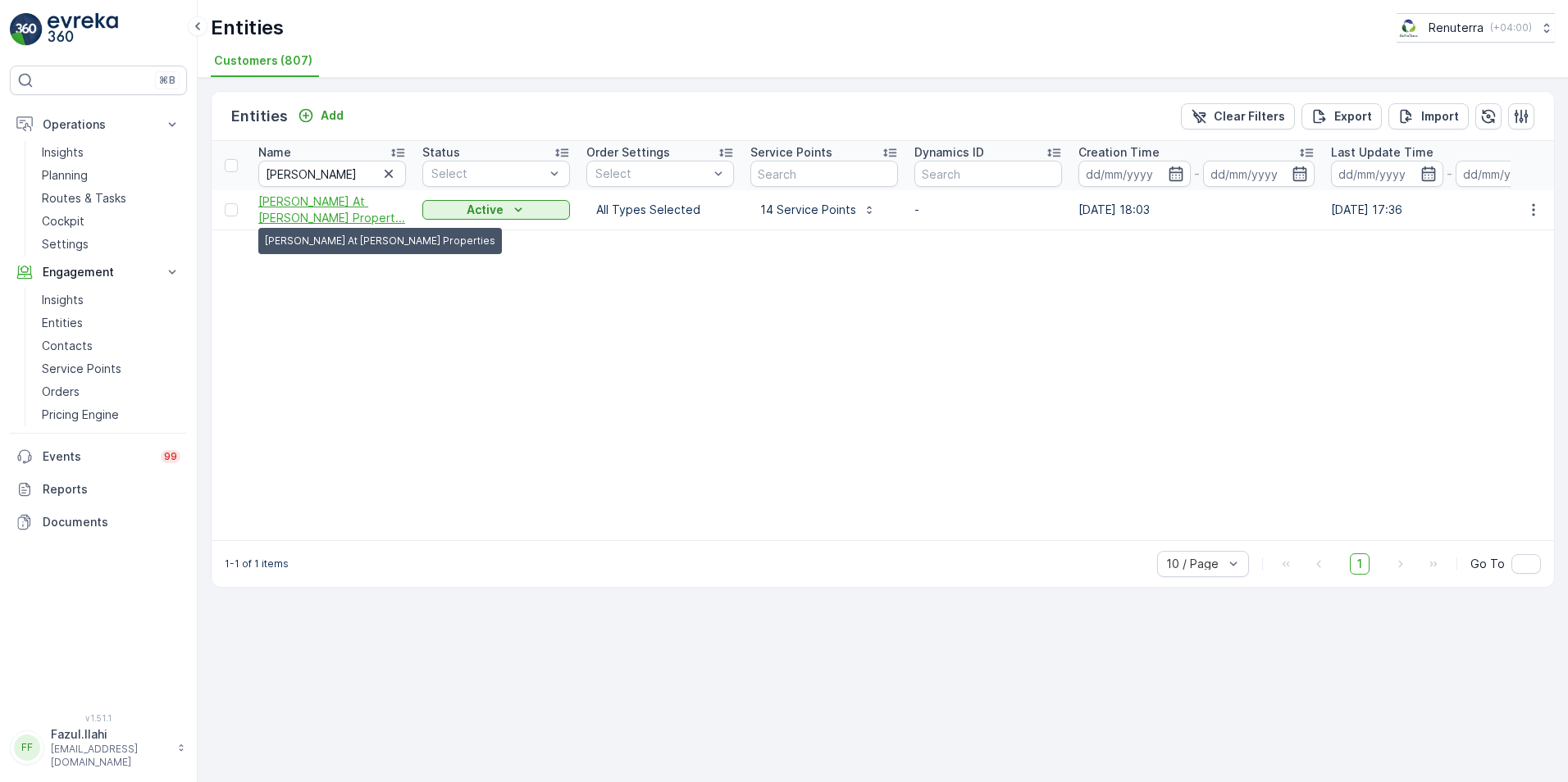
click at [303, 197] on span "Khalil Ibrahim At Sayegh Propert..." at bounding box center [333, 210] width 148 height 33
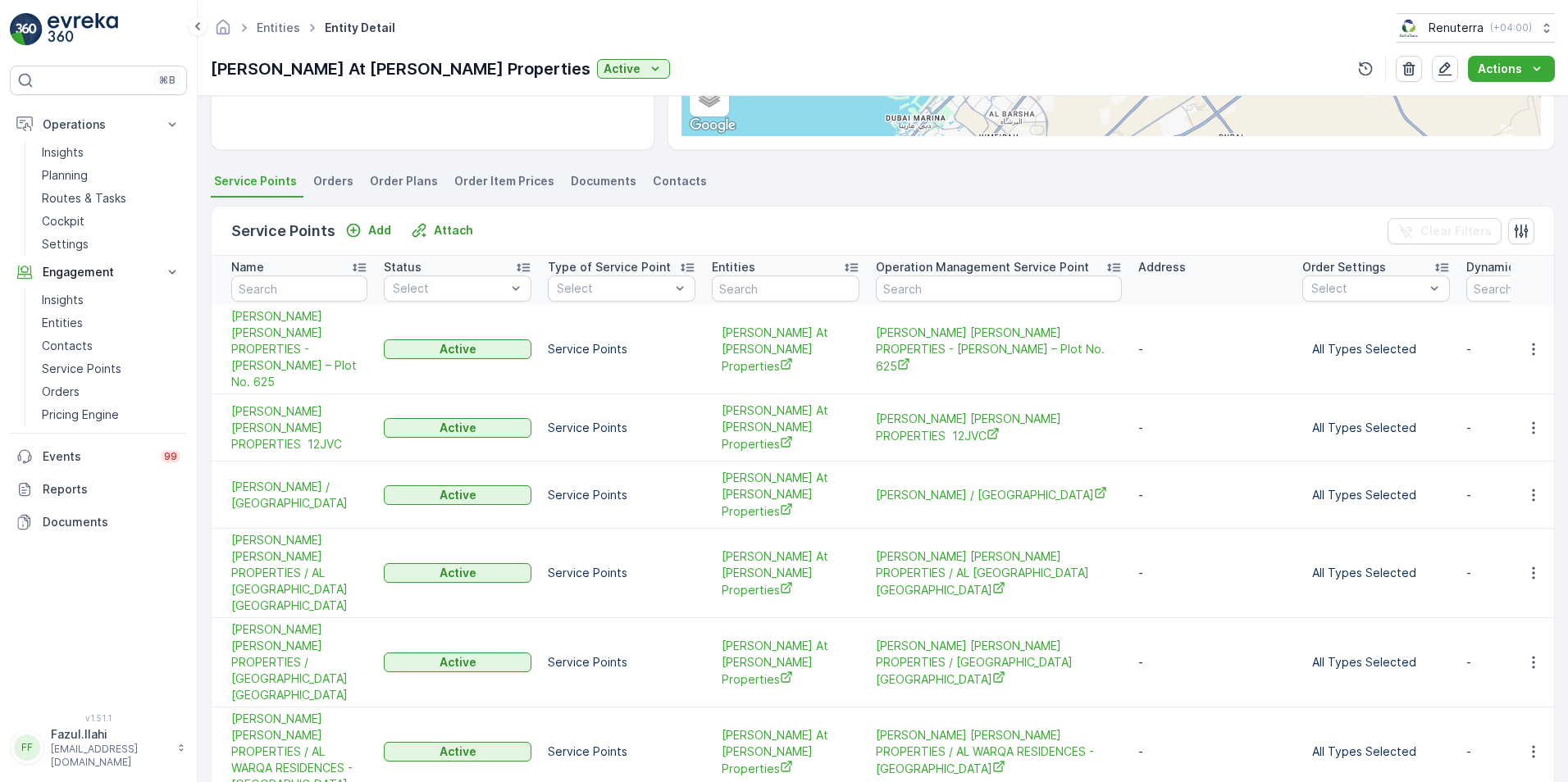
scroll to position [410, 0]
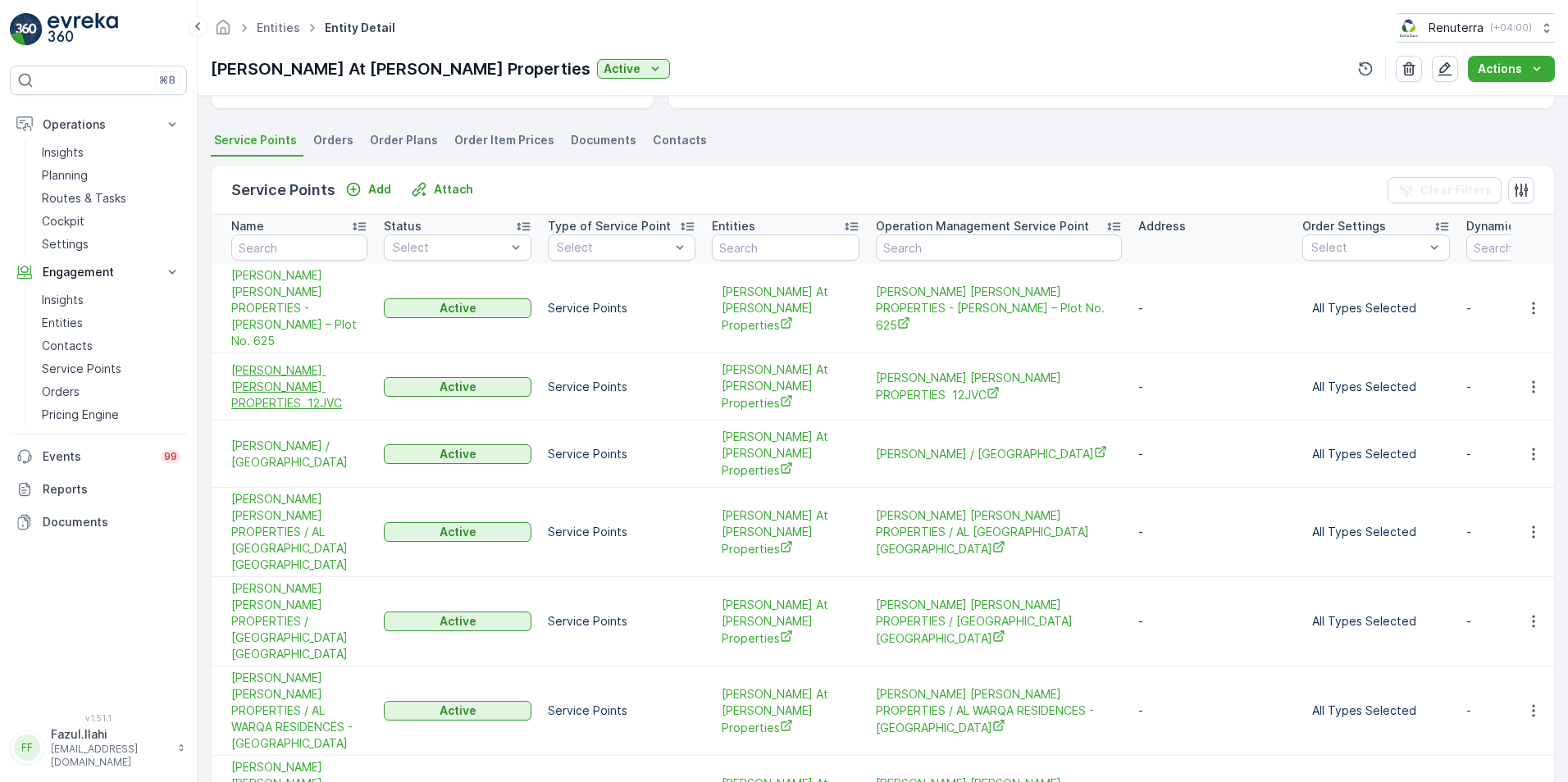
click at [294, 362] on span "[PERSON_NAME] [PERSON_NAME] PROPERTIES 12JVC" at bounding box center [299, 386] width 136 height 49
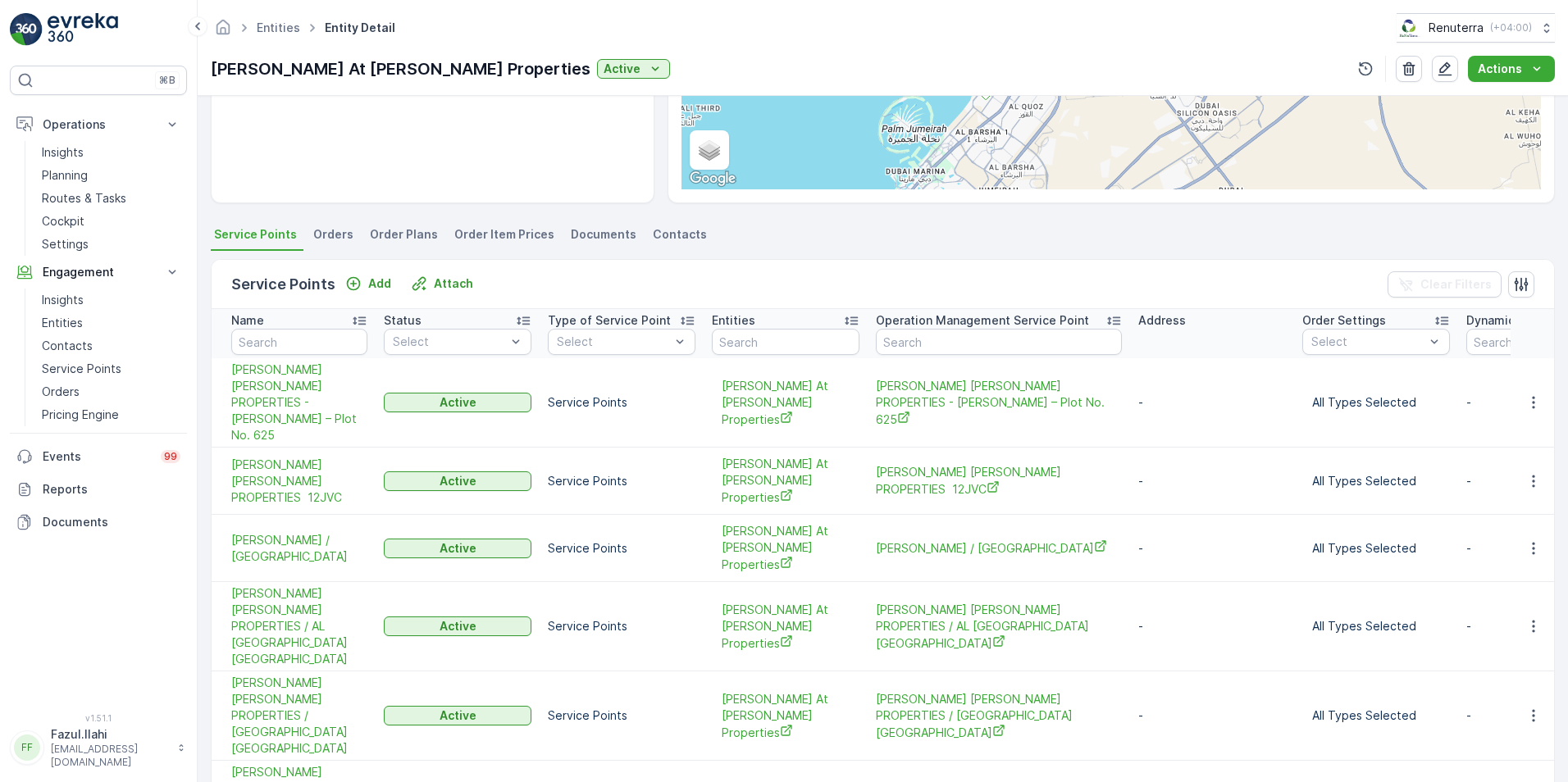
scroll to position [328, 0]
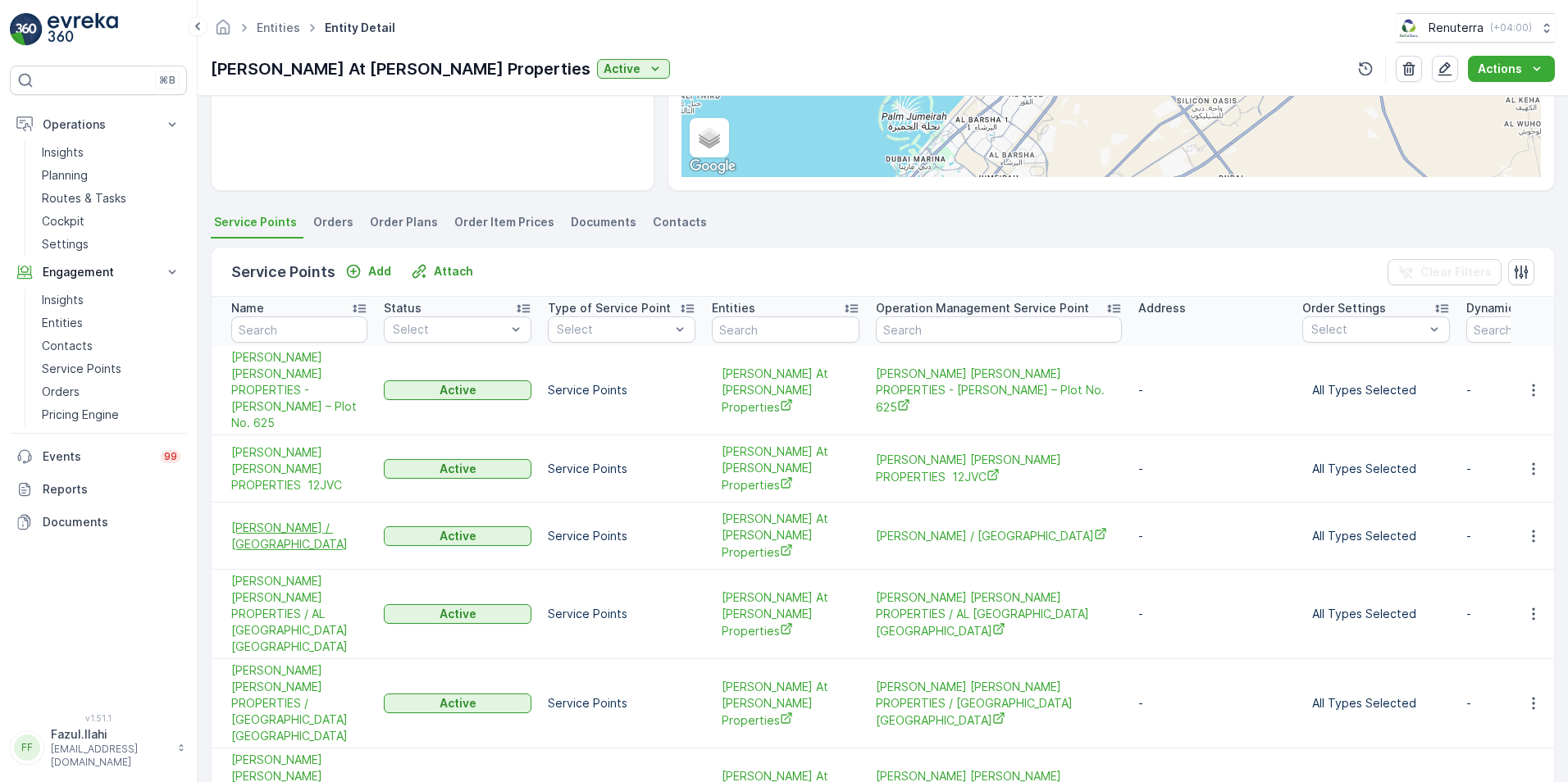
click at [334, 520] on span "[PERSON_NAME] / [GEOGRAPHIC_DATA]" at bounding box center [299, 536] width 136 height 33
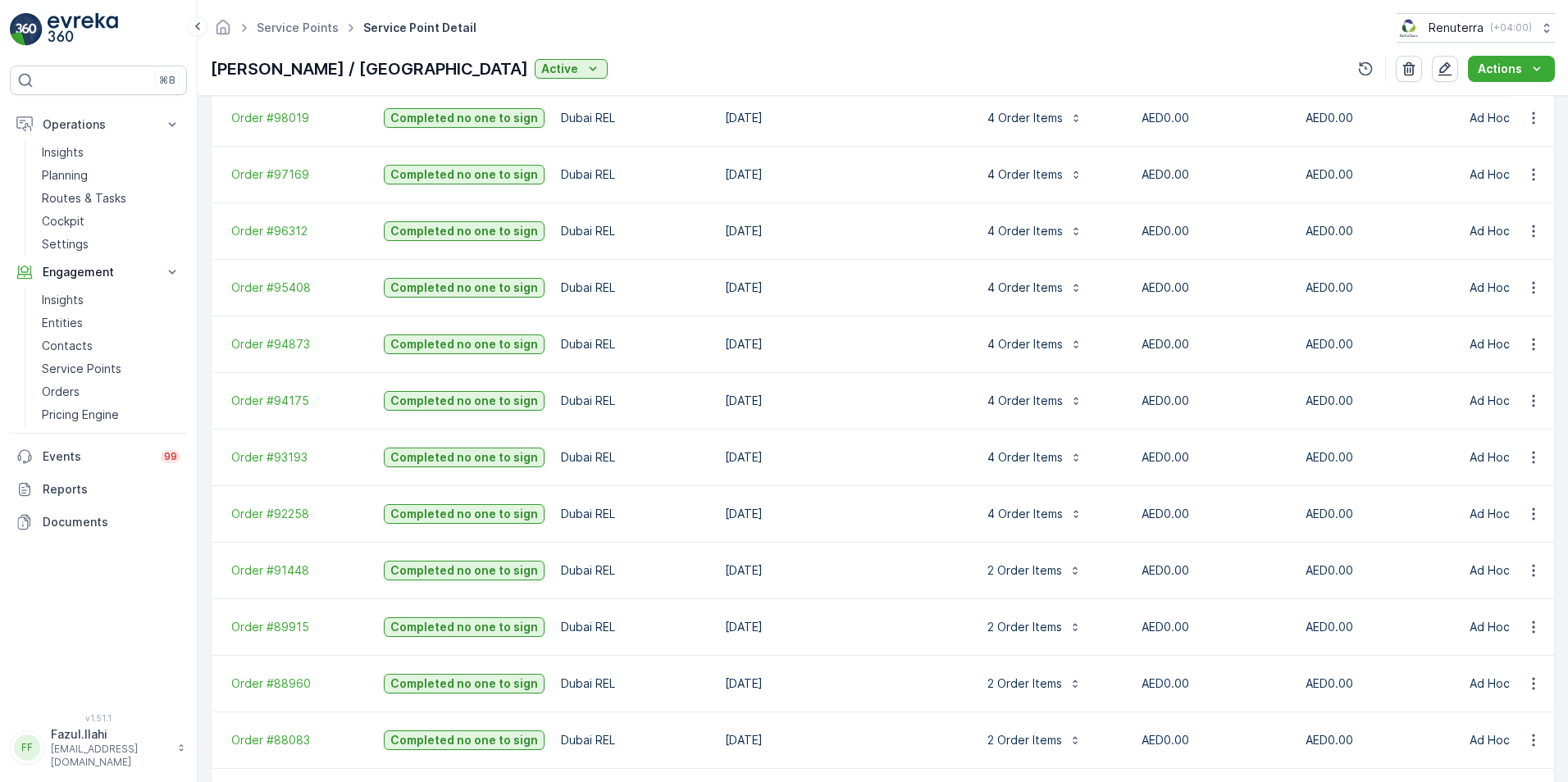
scroll to position [1230, 0]
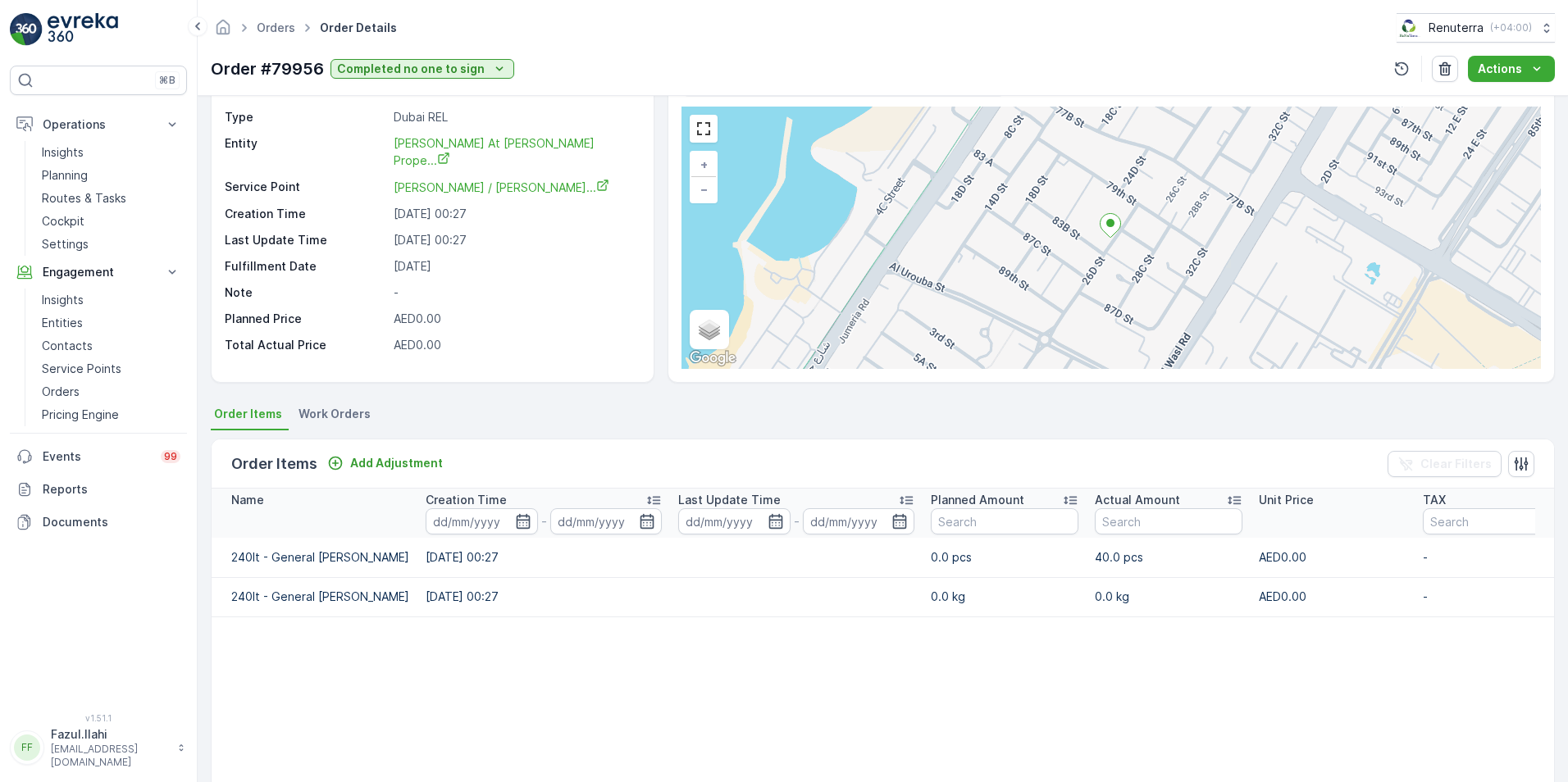
scroll to position [82, 0]
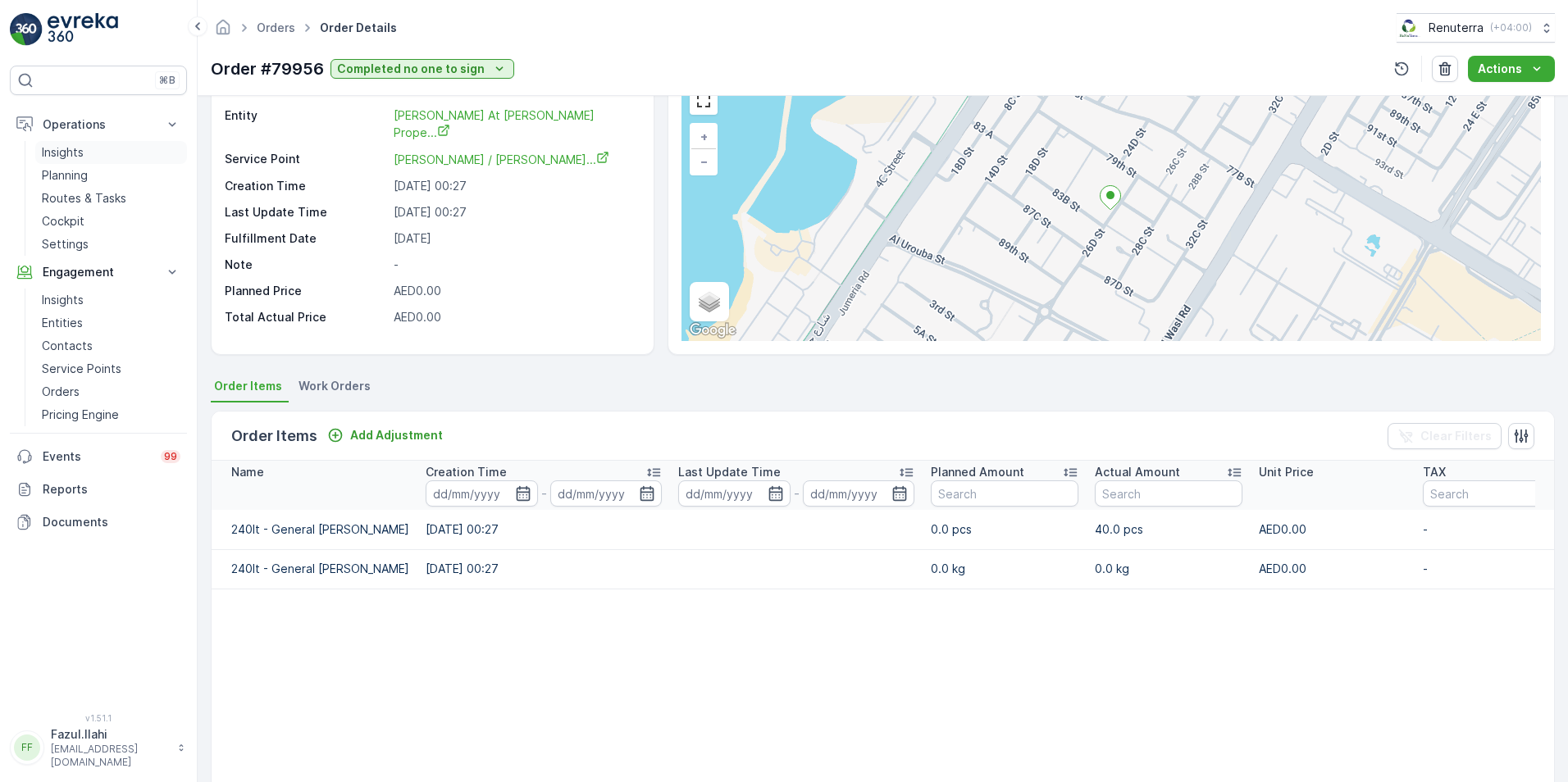
click at [69, 154] on p "Insights" at bounding box center [63, 152] width 42 height 16
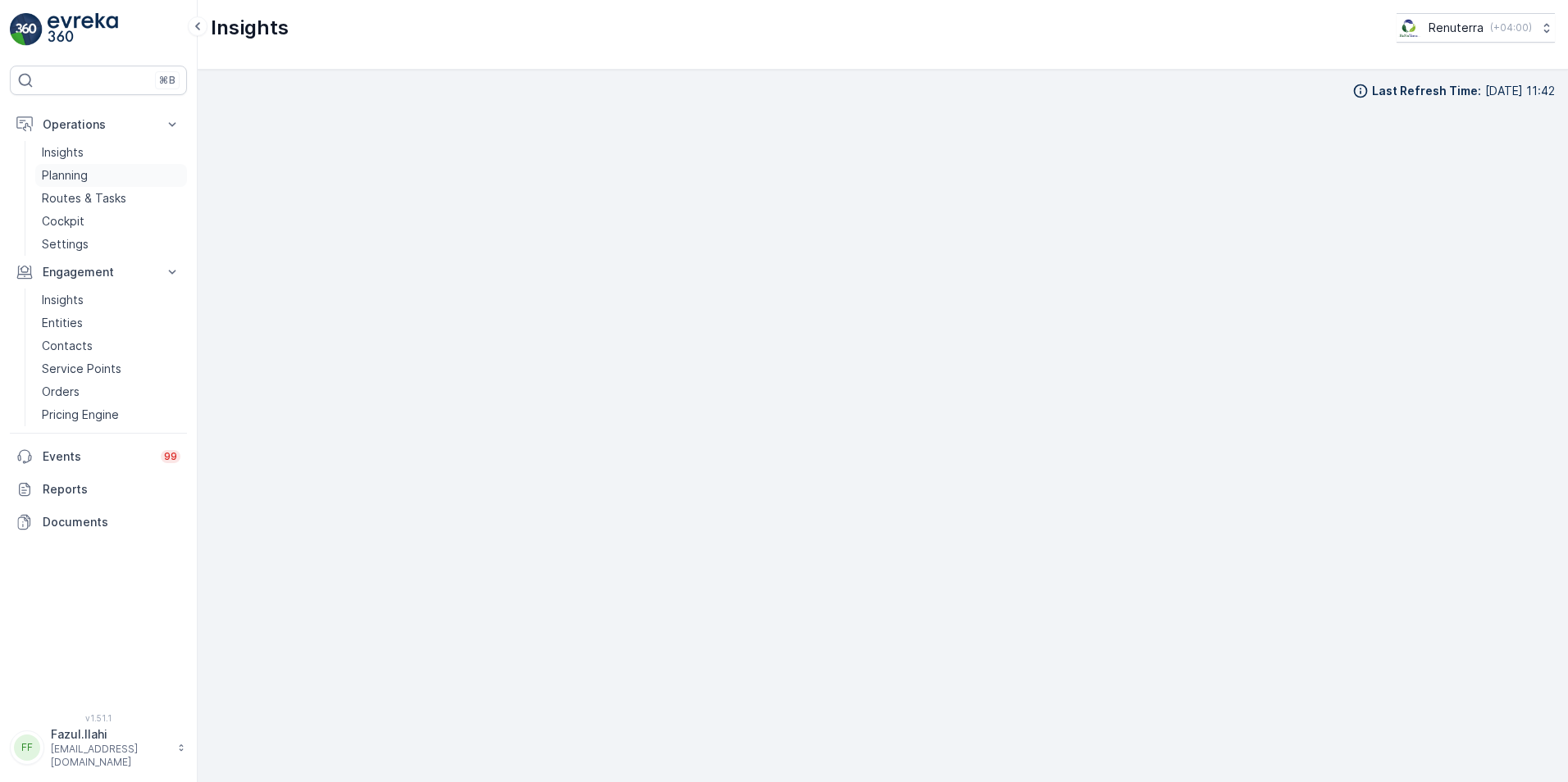
click at [78, 177] on p "Planning" at bounding box center [64, 175] width 46 height 16
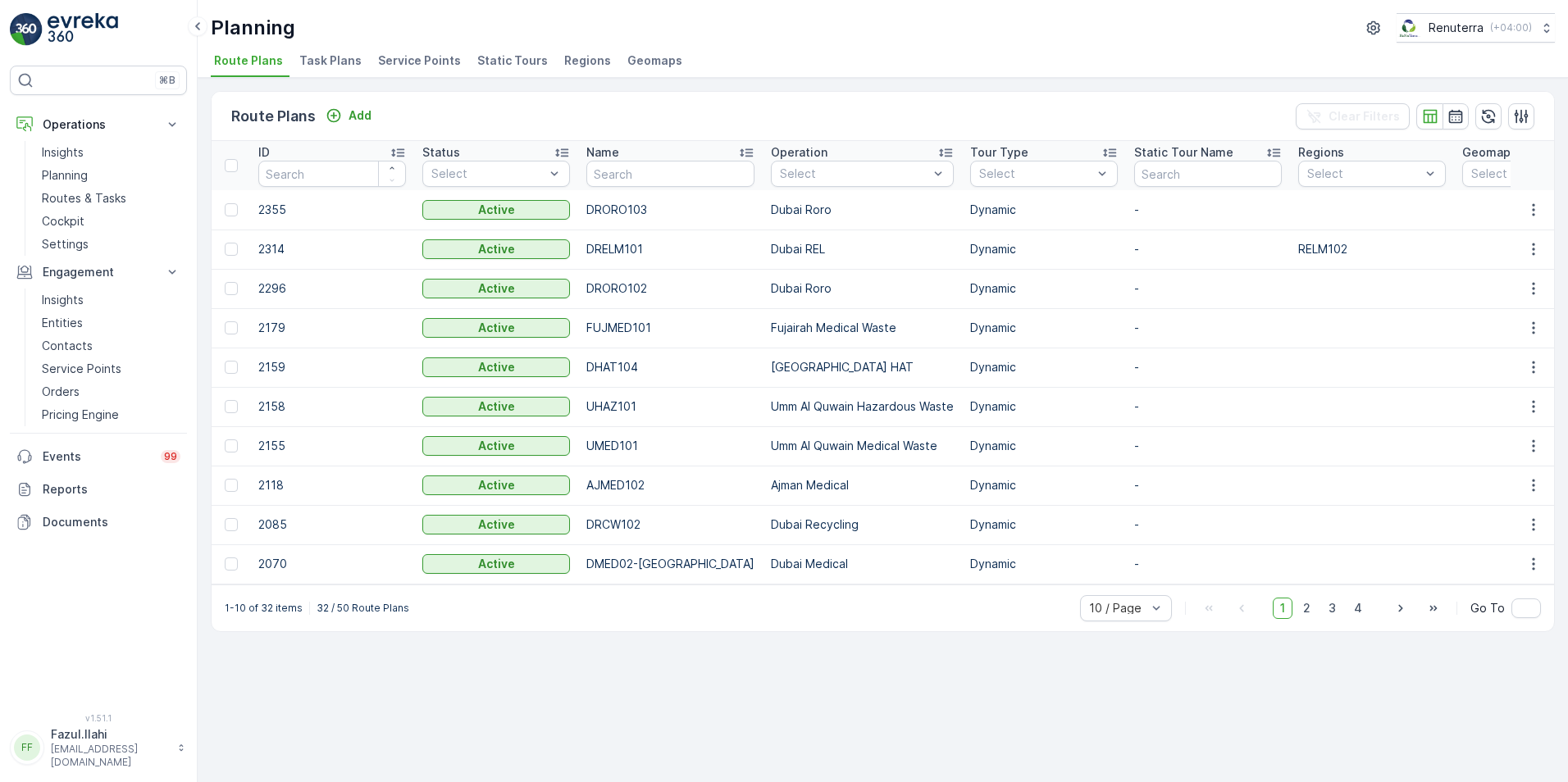
click at [390, 62] on span "Service Points" at bounding box center [418, 60] width 82 height 16
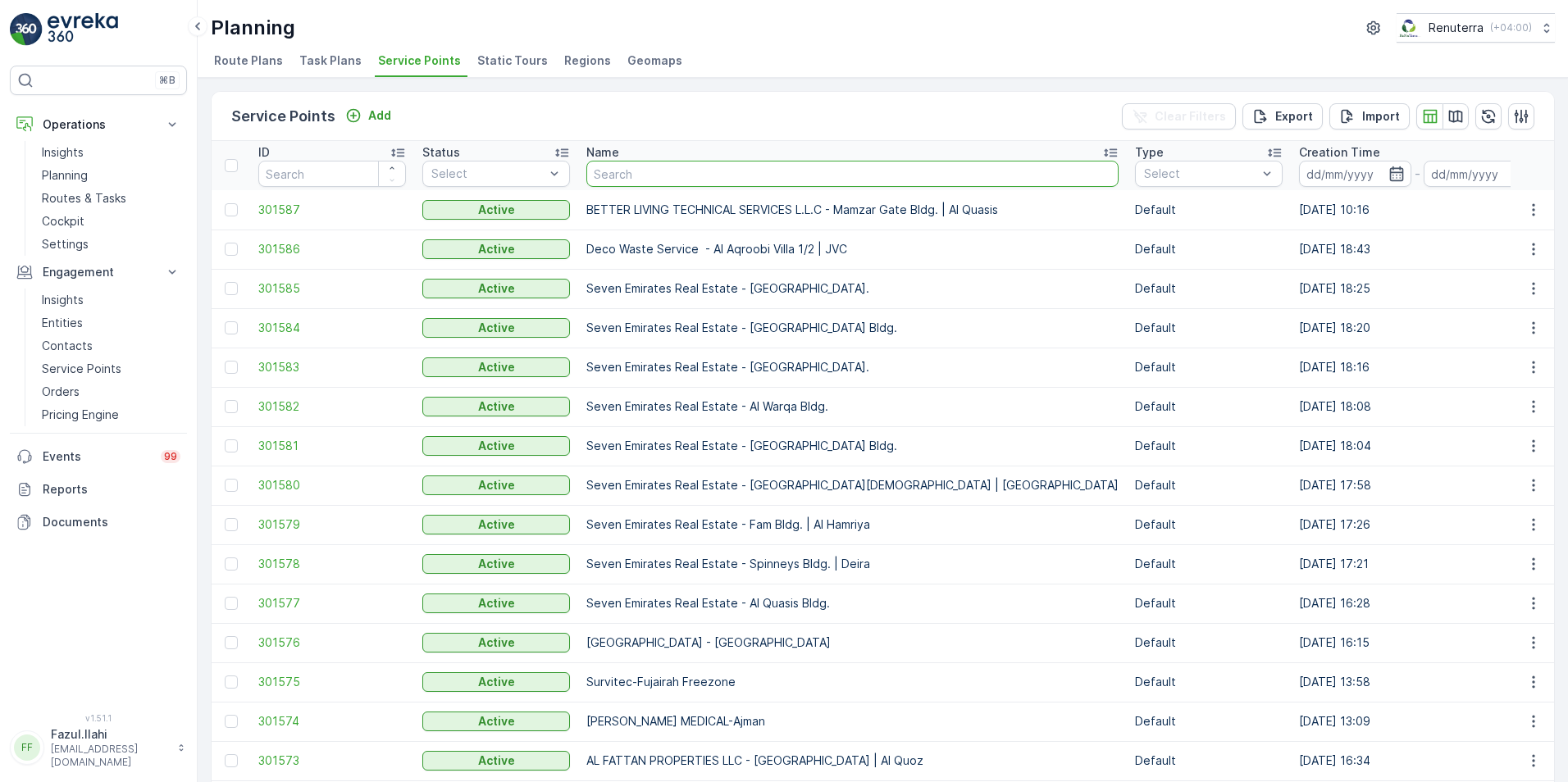
click at [636, 176] on input "text" at bounding box center [852, 174] width 532 height 26
type input "[PERSON_NAME]"
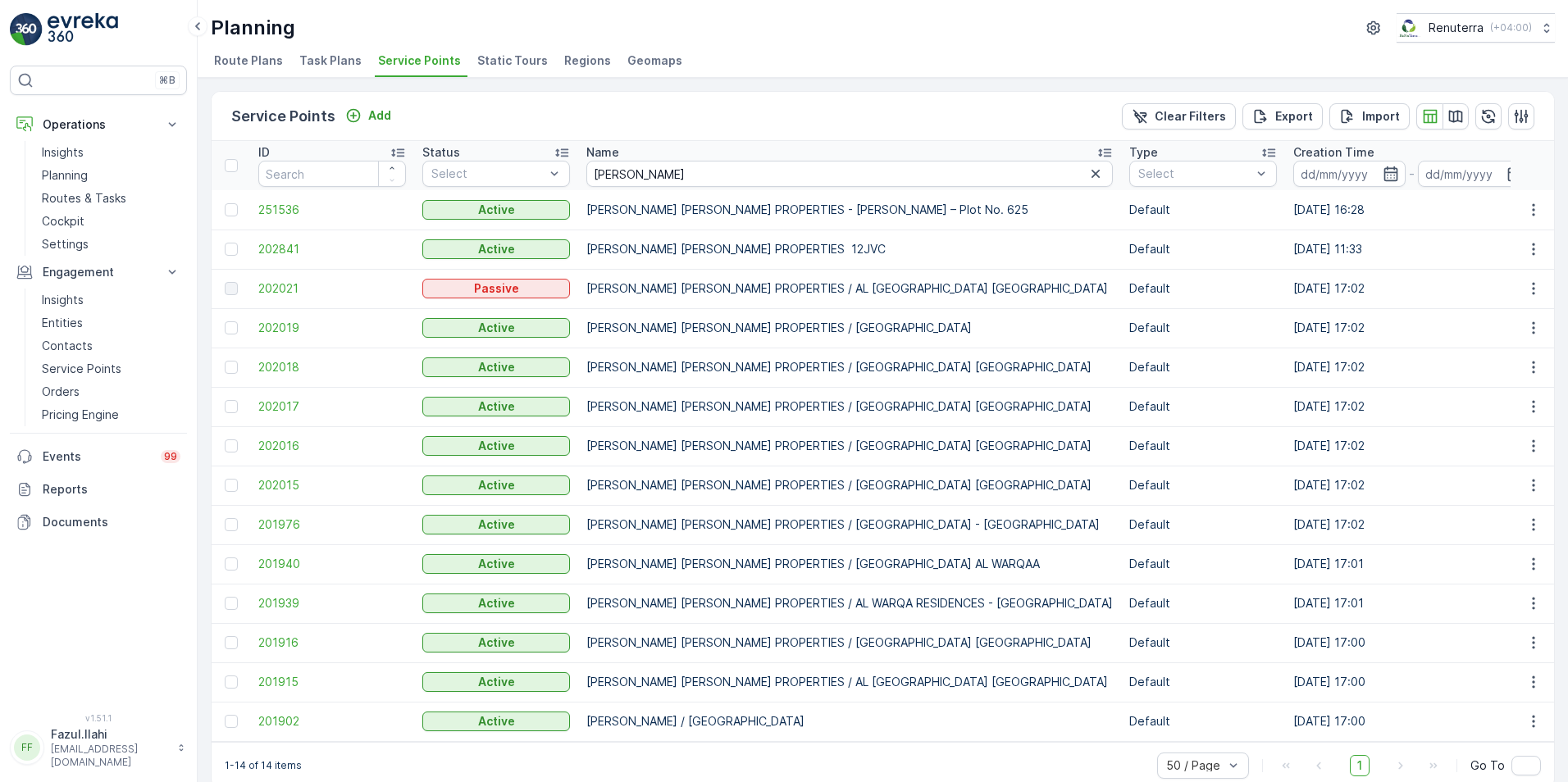
scroll to position [29, 0]
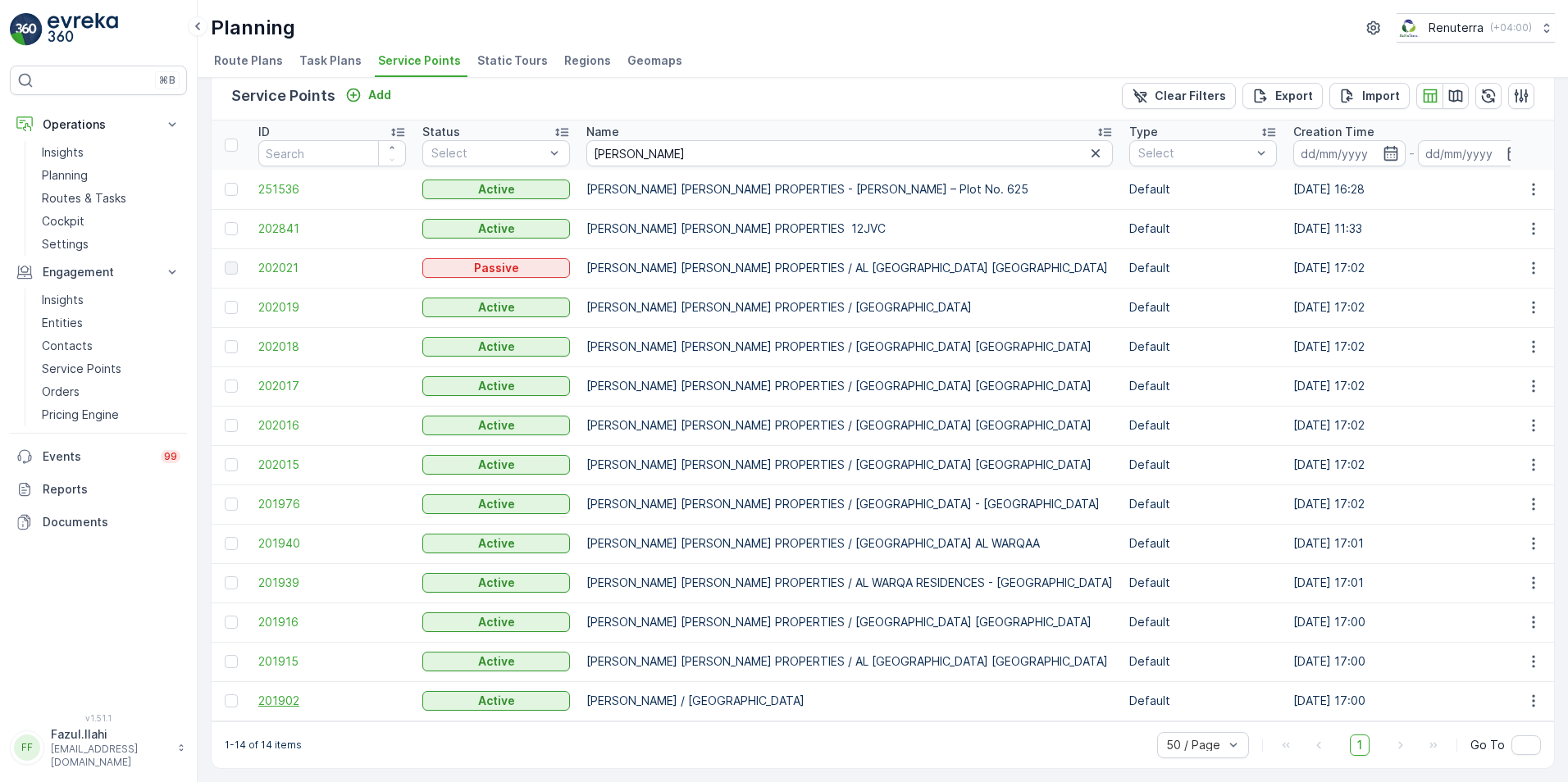
click at [272, 552] on span "201902" at bounding box center [333, 700] width 148 height 16
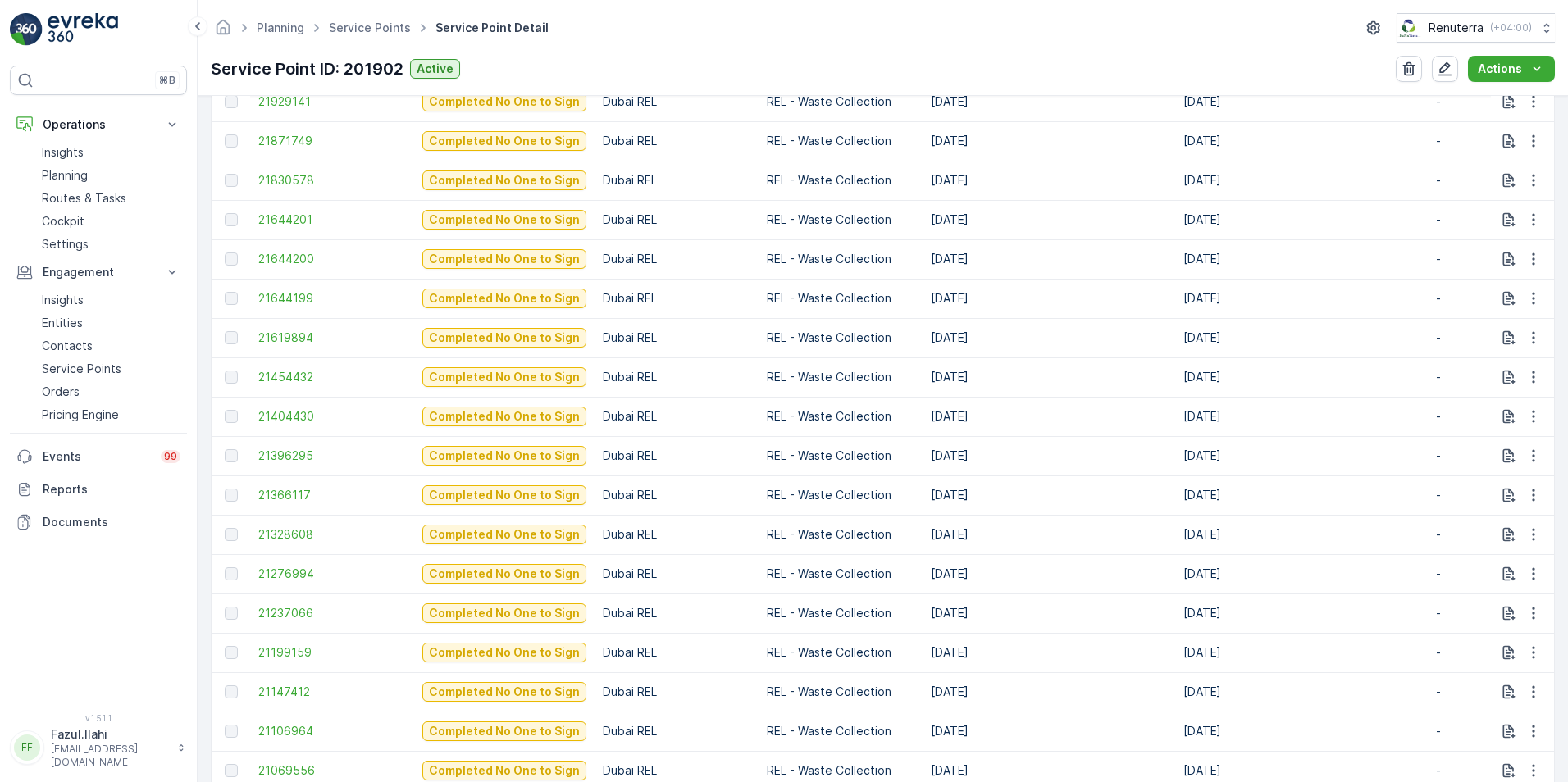
scroll to position [820, 0]
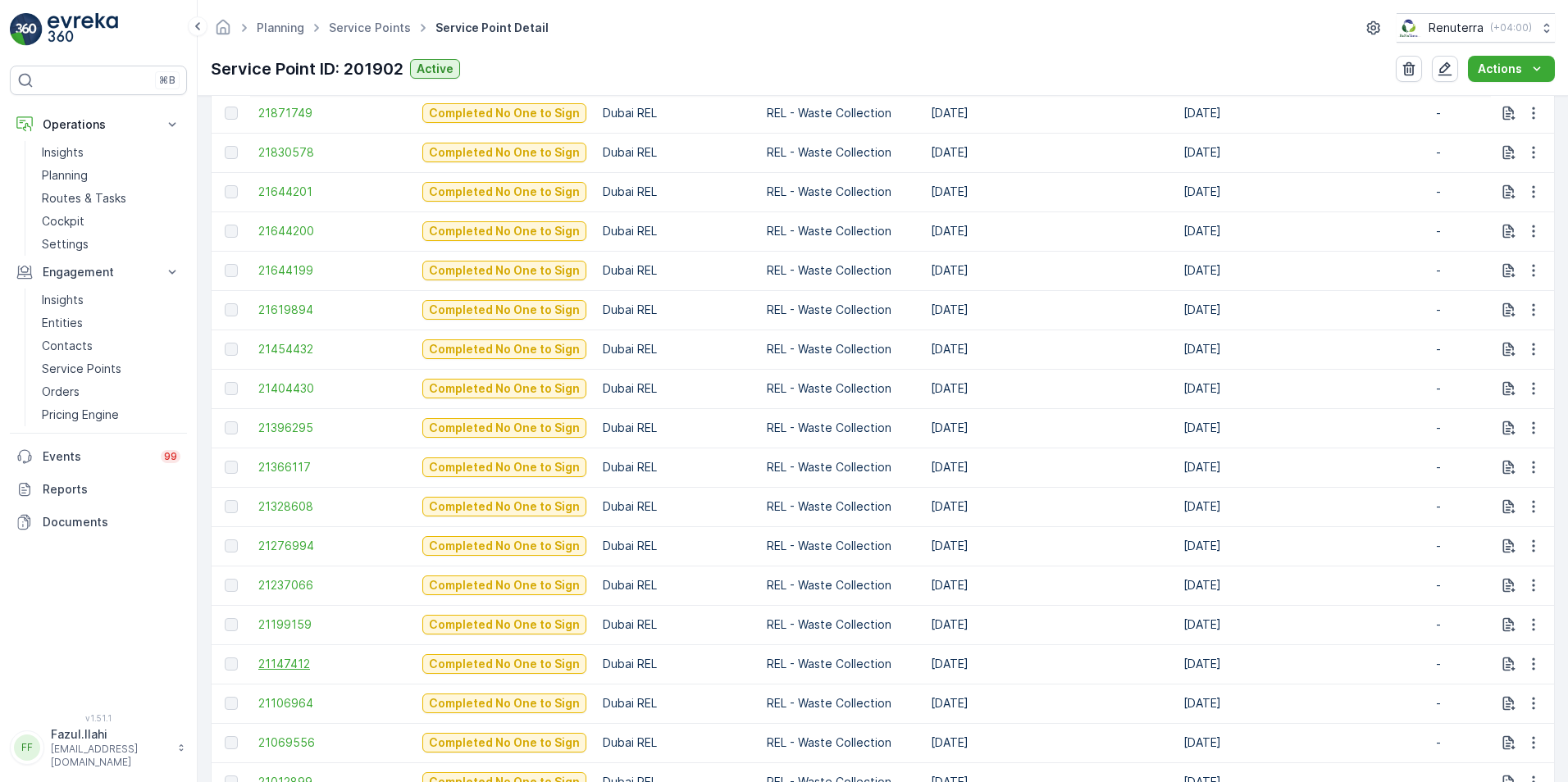
click at [299, 552] on span "21147412" at bounding box center [333, 664] width 148 height 16
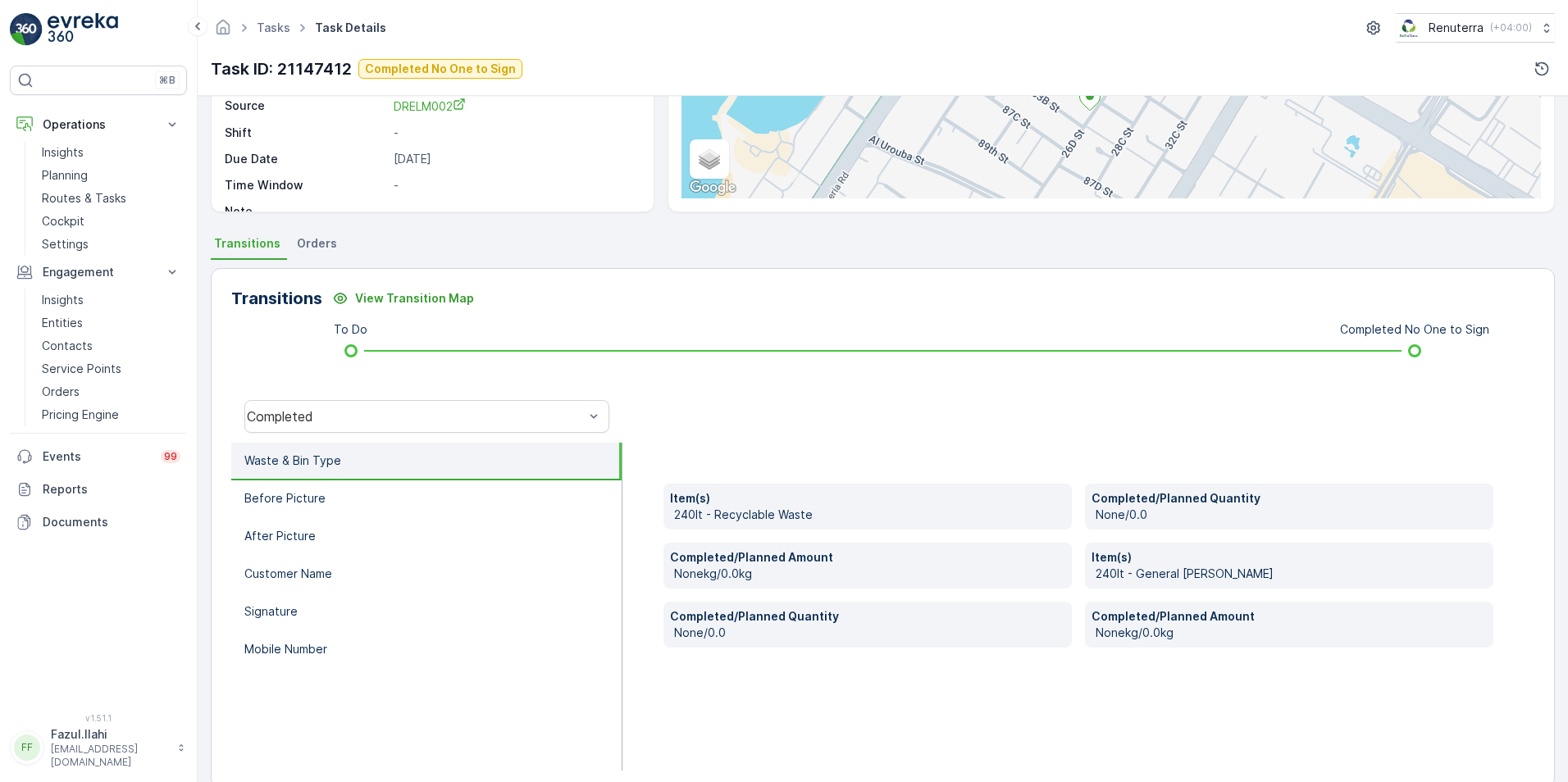
scroll to position [246, 0]
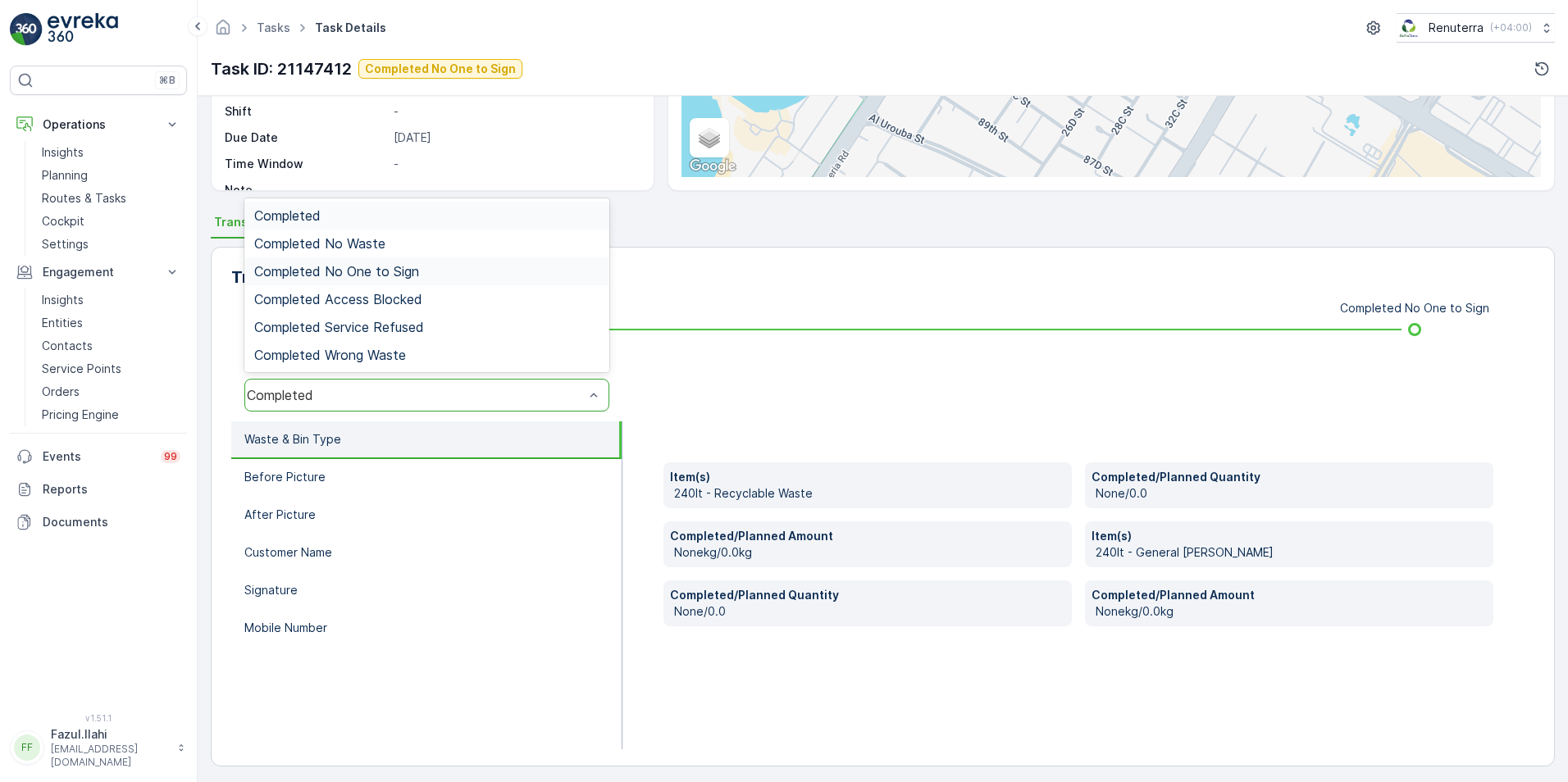
click at [379, 268] on span "Completed No One to Sign" at bounding box center [337, 271] width 165 height 15
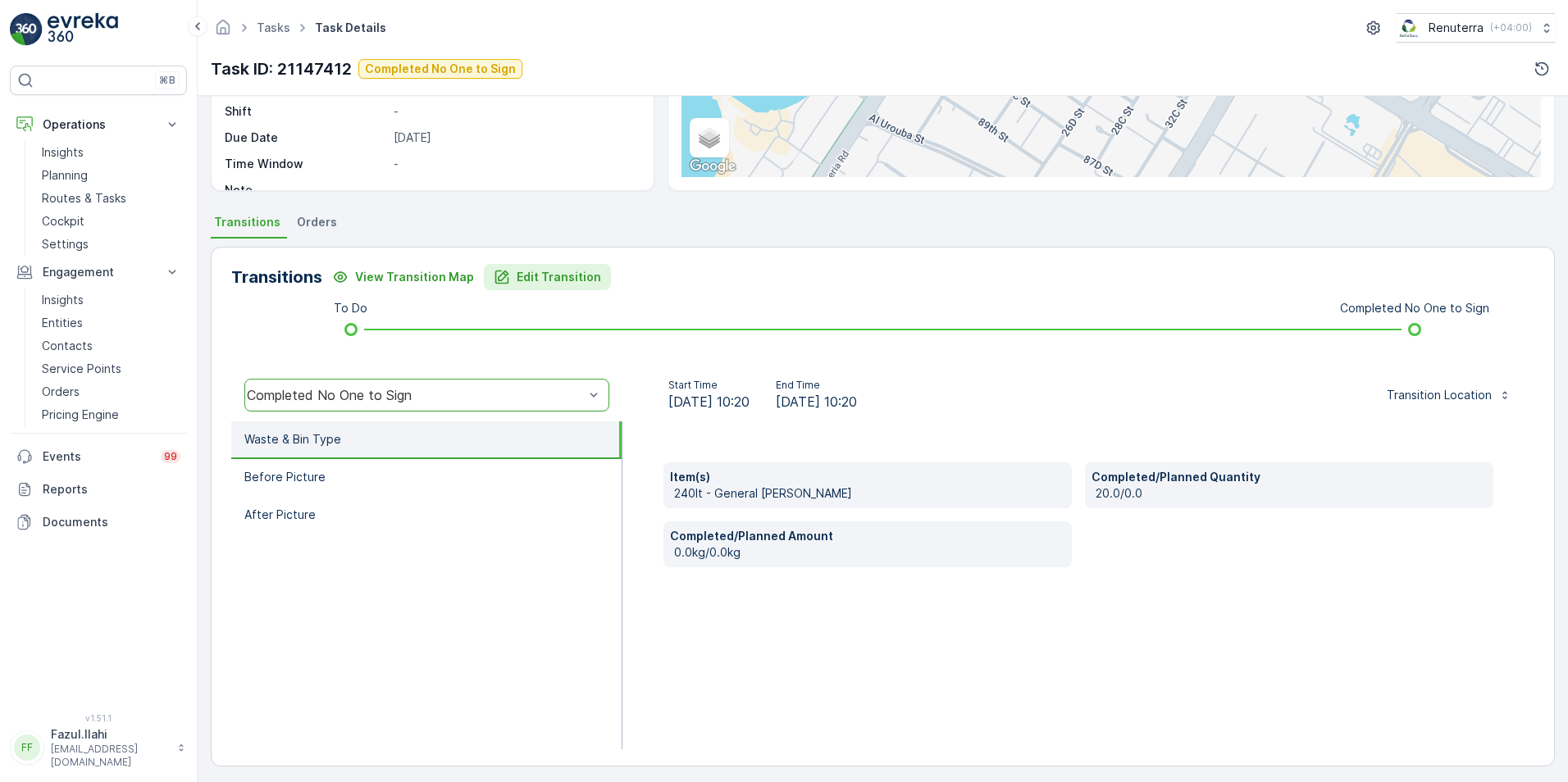
click at [524, 279] on p "Edit Transition" at bounding box center [558, 277] width 84 height 16
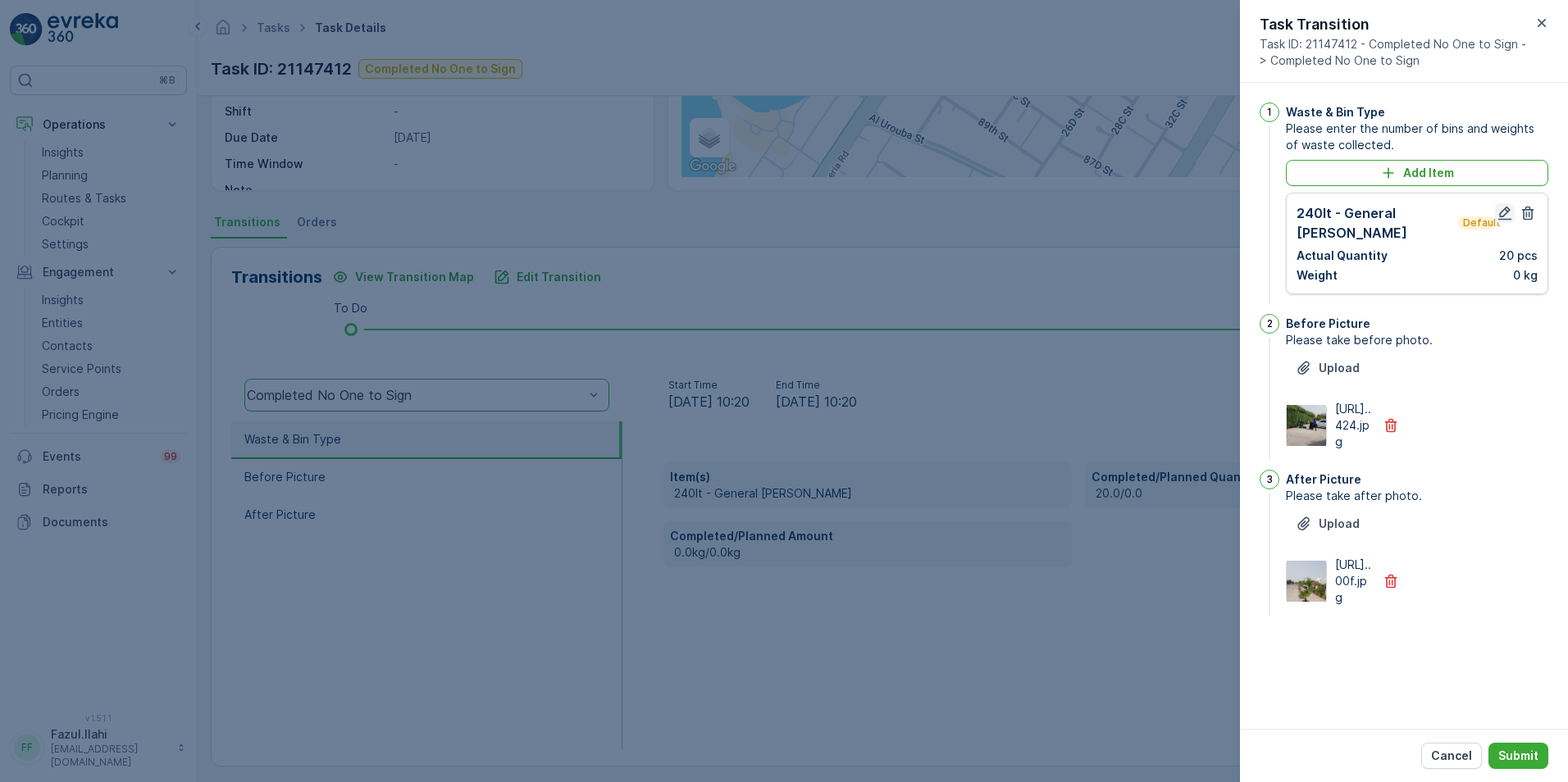
click at [1043, 208] on icon "button" at bounding box center [1505, 213] width 16 height 16
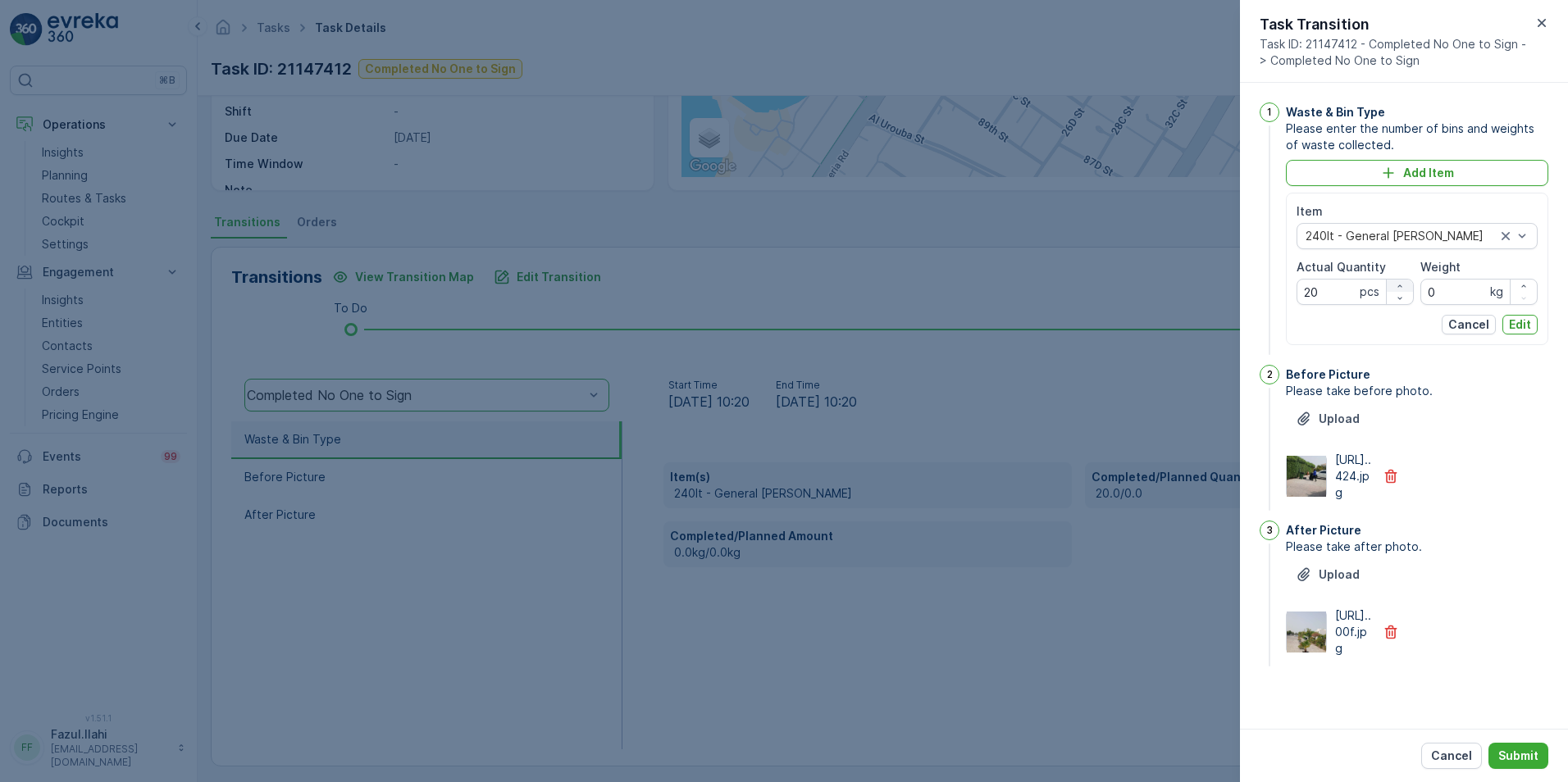
click at [1043, 286] on icon "button" at bounding box center [1400, 286] width 10 height 10
click at [1043, 286] on icon "button" at bounding box center [1399, 286] width 4 height 3
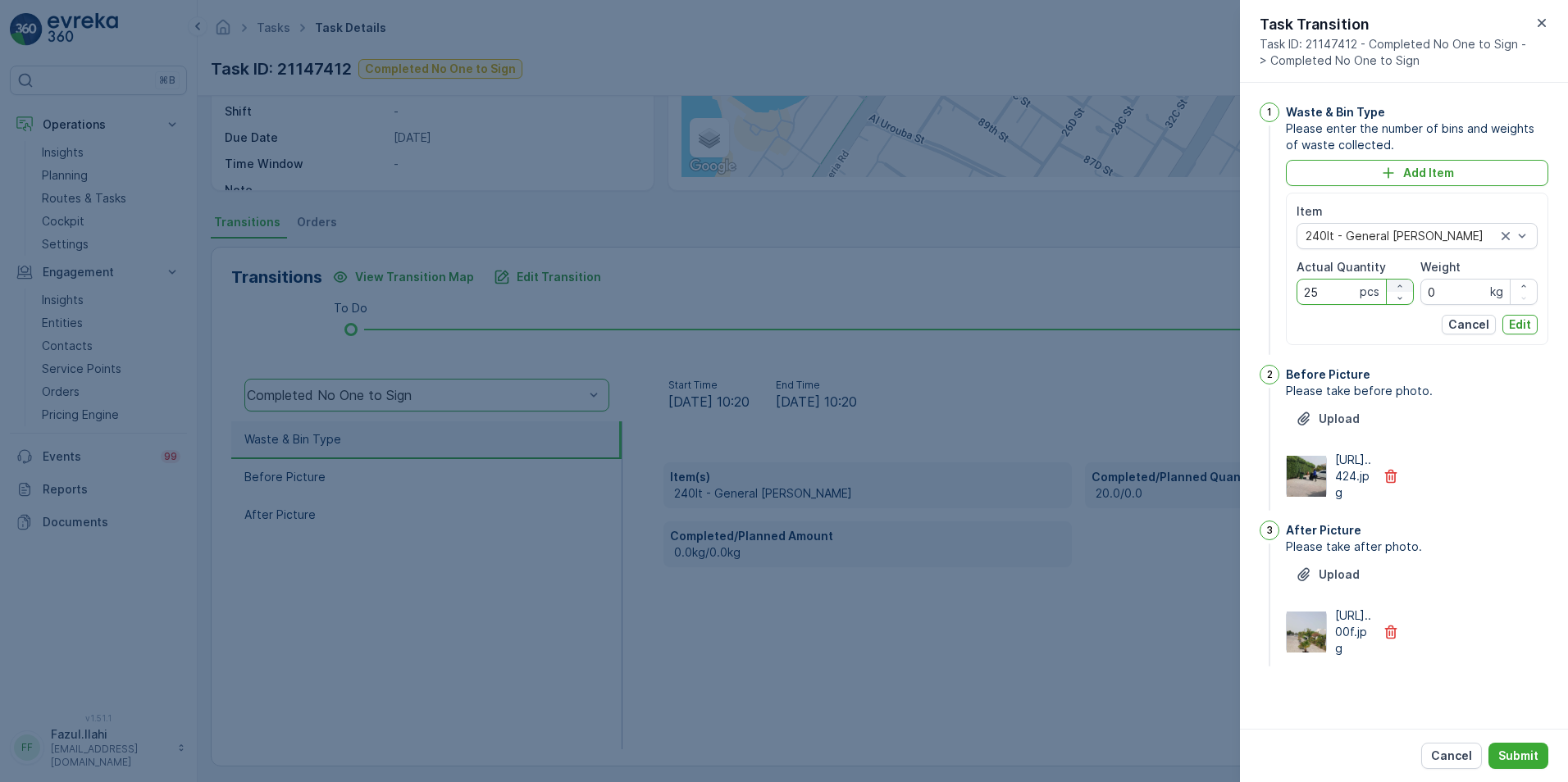
click at [1043, 286] on icon "button" at bounding box center [1399, 286] width 4 height 3
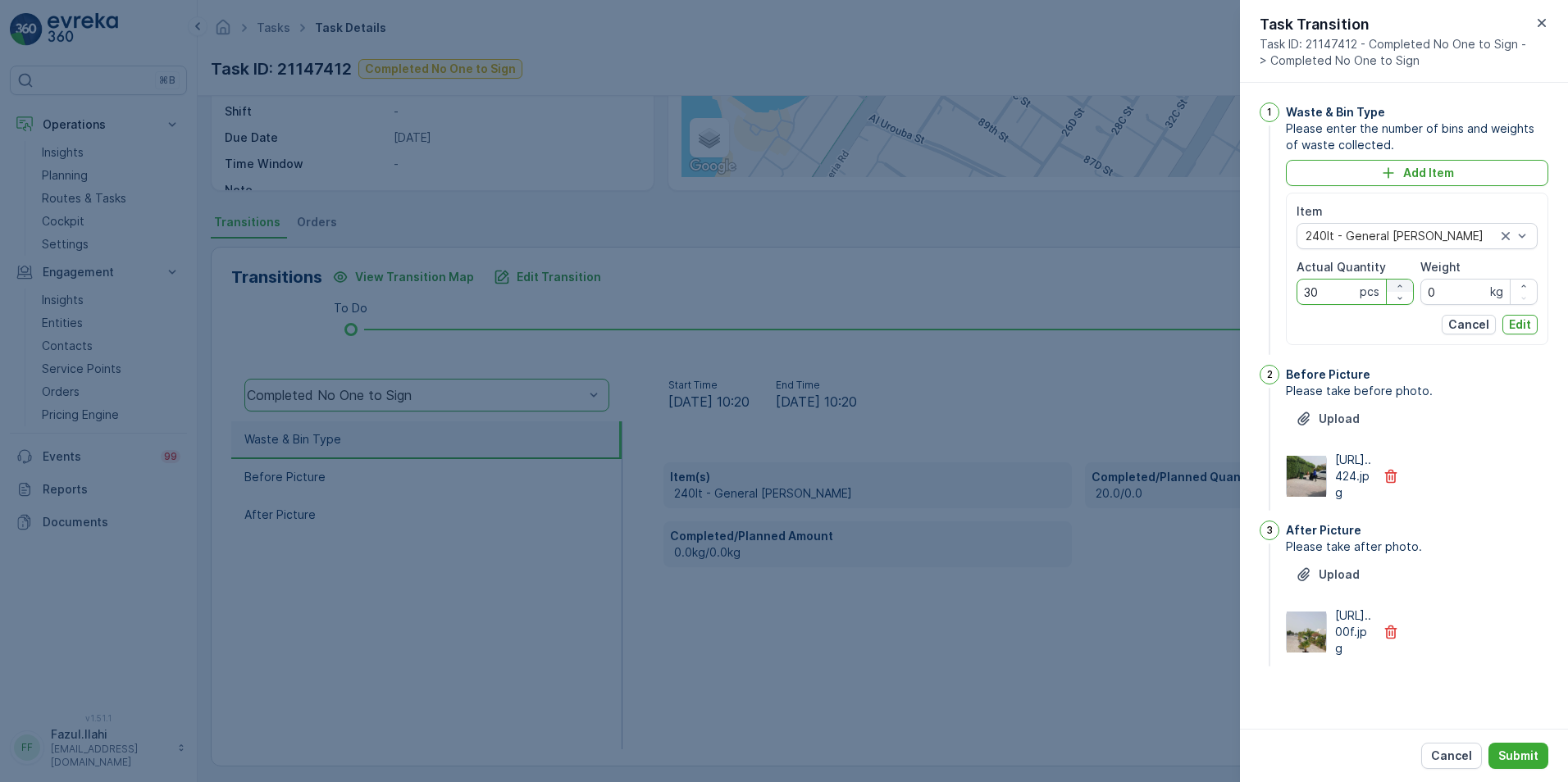
click at [1043, 286] on icon "button" at bounding box center [1399, 286] width 4 height 3
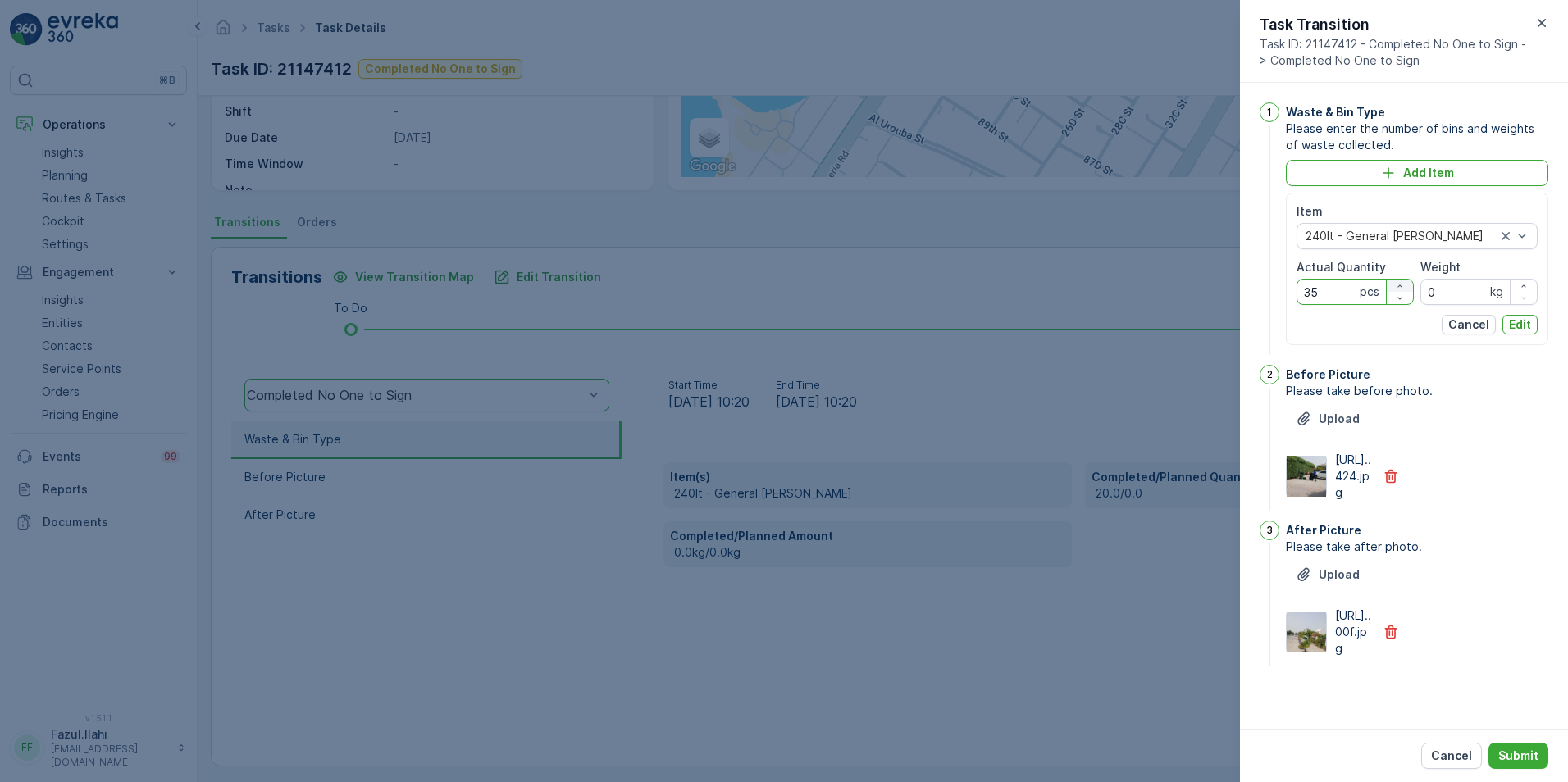
click at [1043, 286] on icon "button" at bounding box center [1399, 286] width 4 height 3
type Quantity "38"
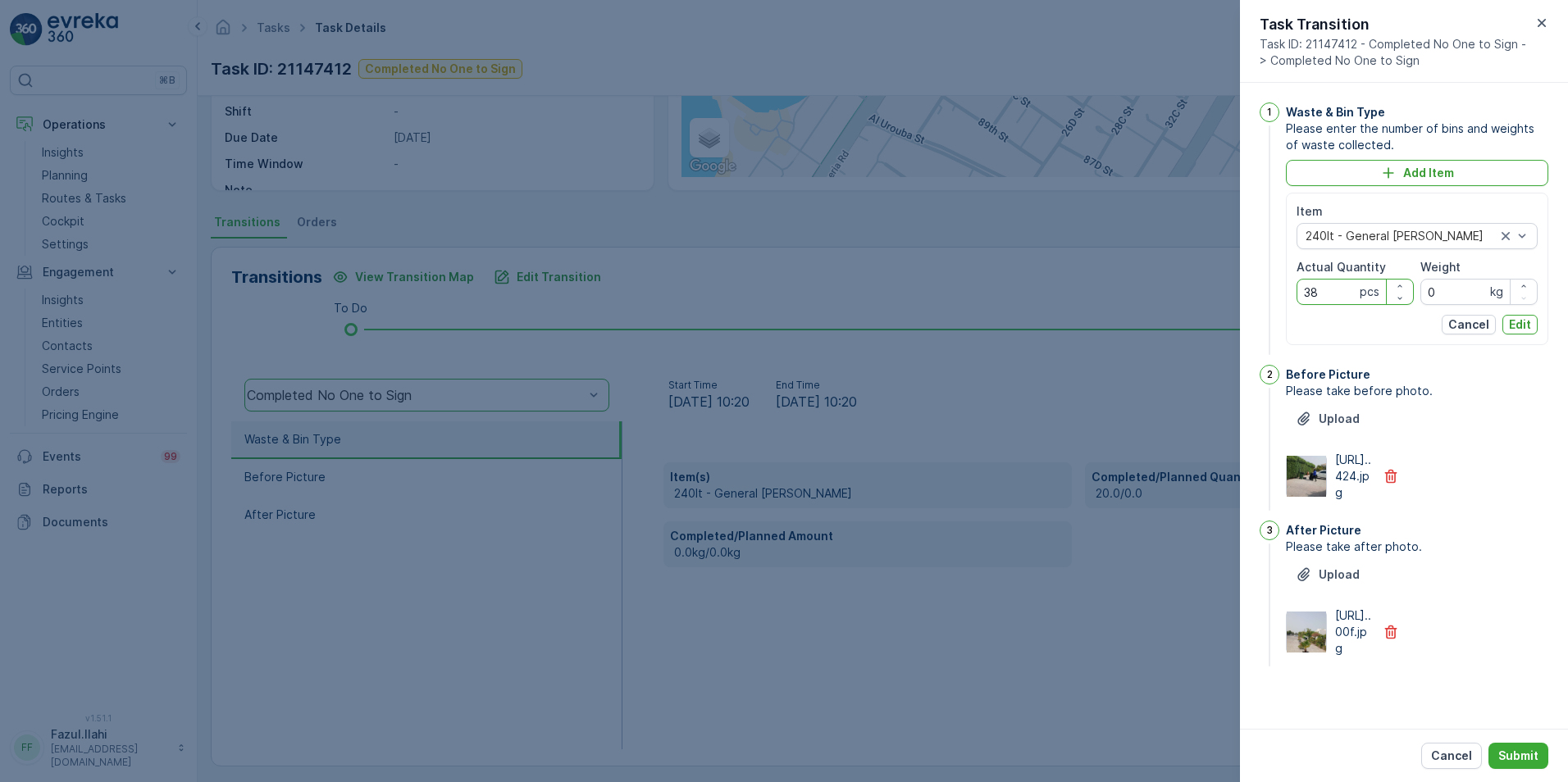
click at [1043, 317] on p "Edit" at bounding box center [1520, 325] width 23 height 16
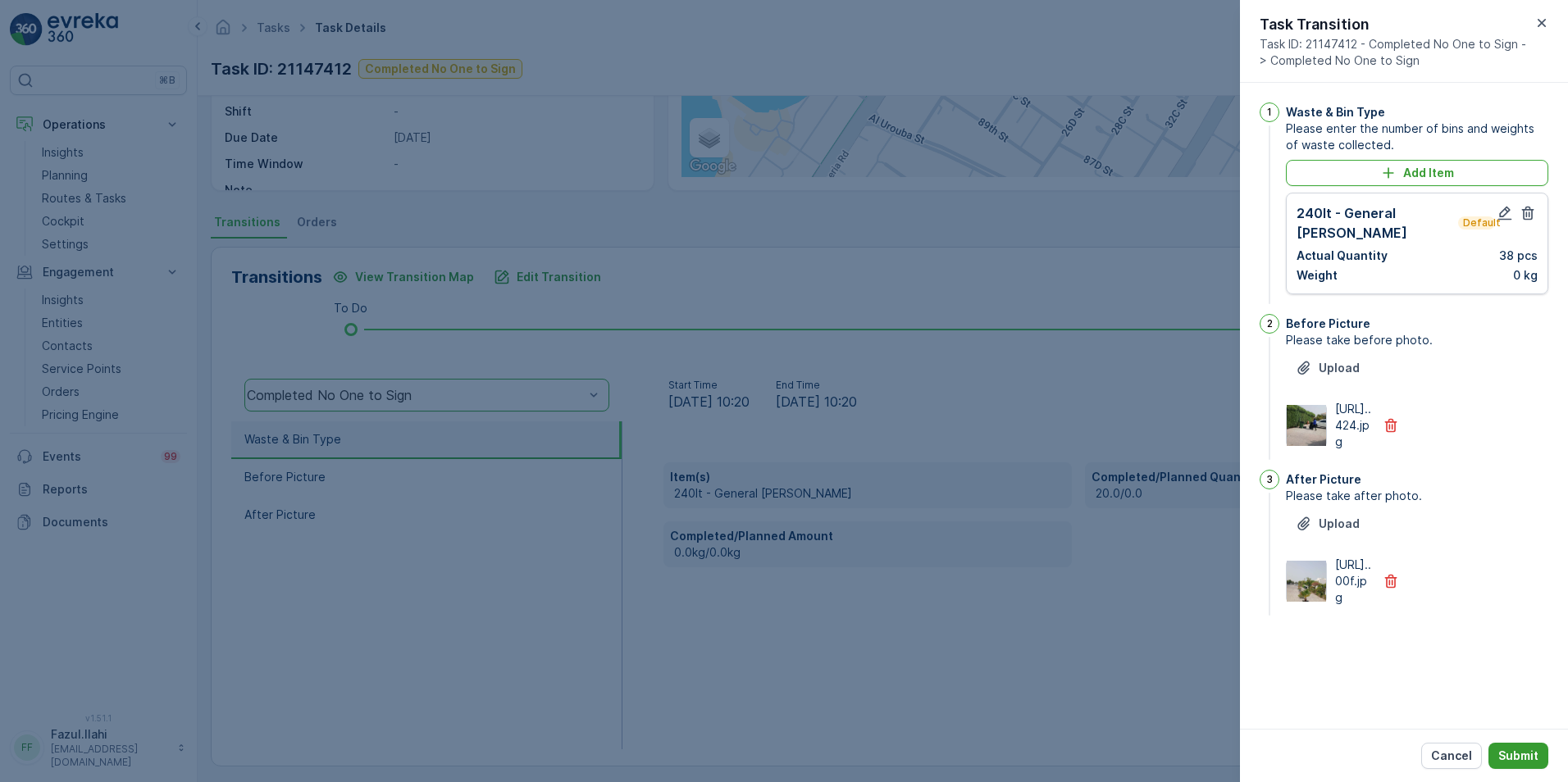
click at [1043, 552] on p "Submit" at bounding box center [1519, 755] width 40 height 16
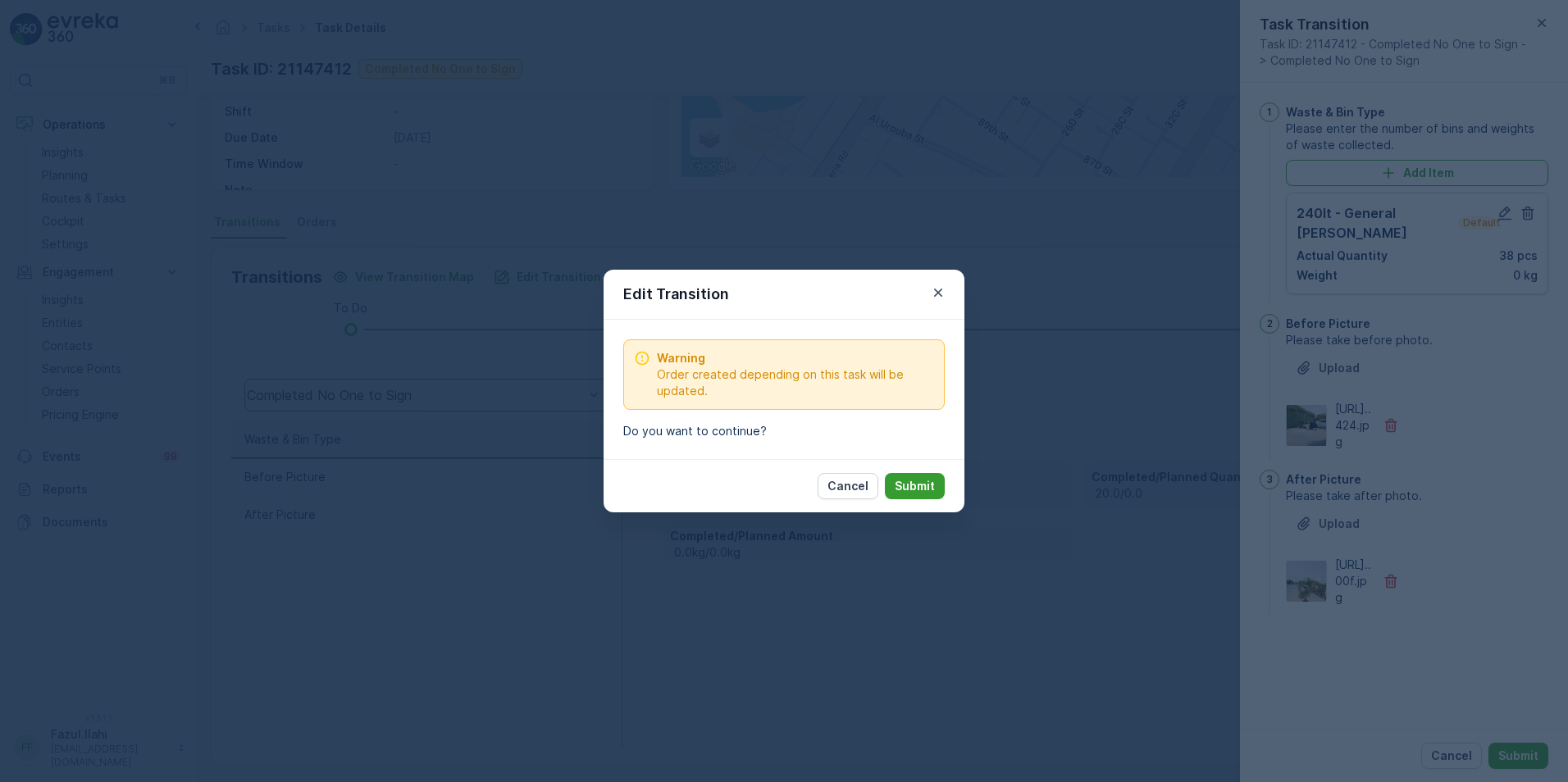
click at [908, 486] on p "Submit" at bounding box center [914, 486] width 40 height 16
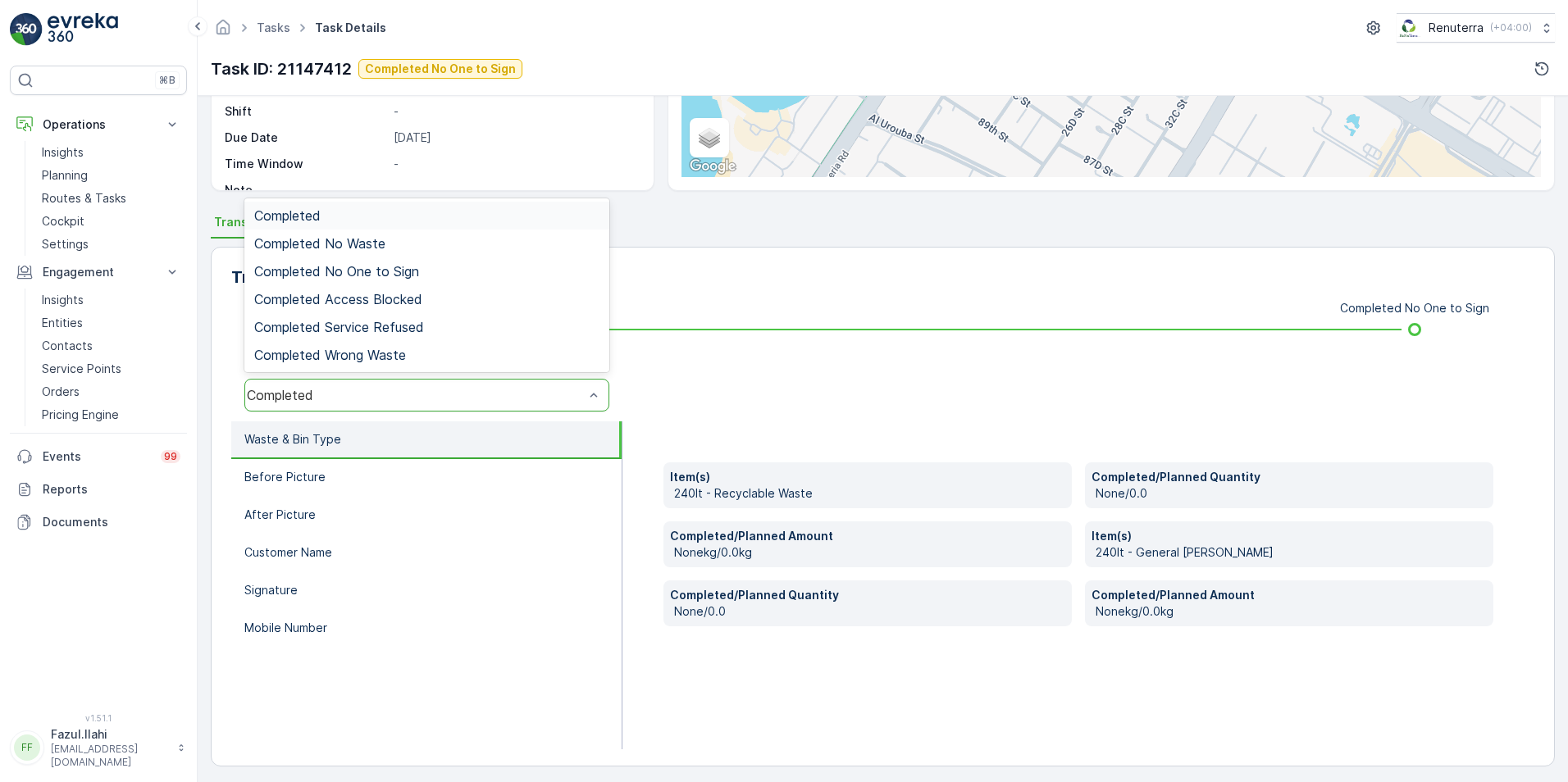
click at [346, 400] on div "Completed" at bounding box center [415, 395] width 337 height 15
click at [359, 270] on span "Completed No One to Sign" at bounding box center [337, 271] width 165 height 15
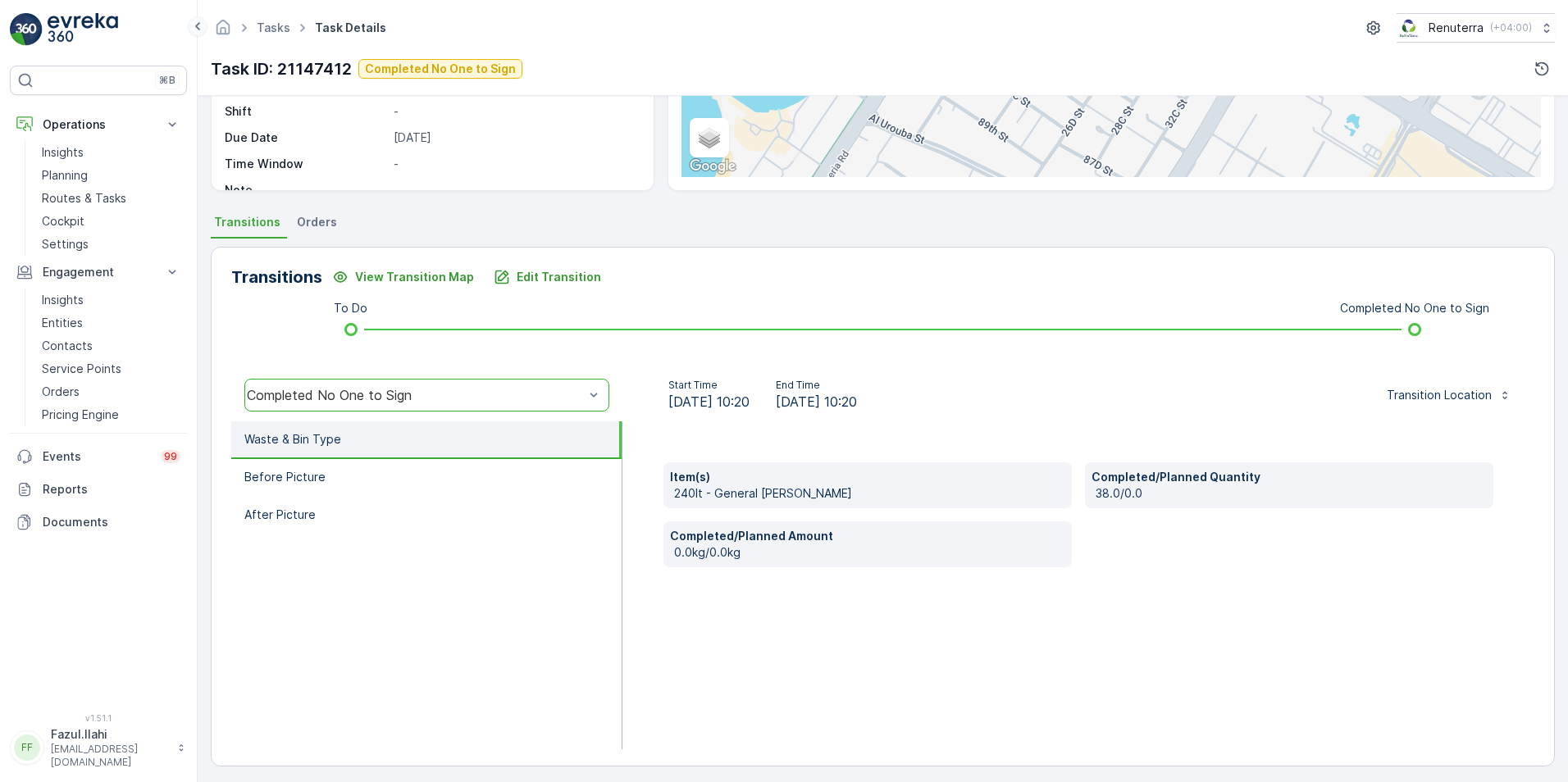
click at [198, 29] on icon at bounding box center [198, 26] width 5 height 8
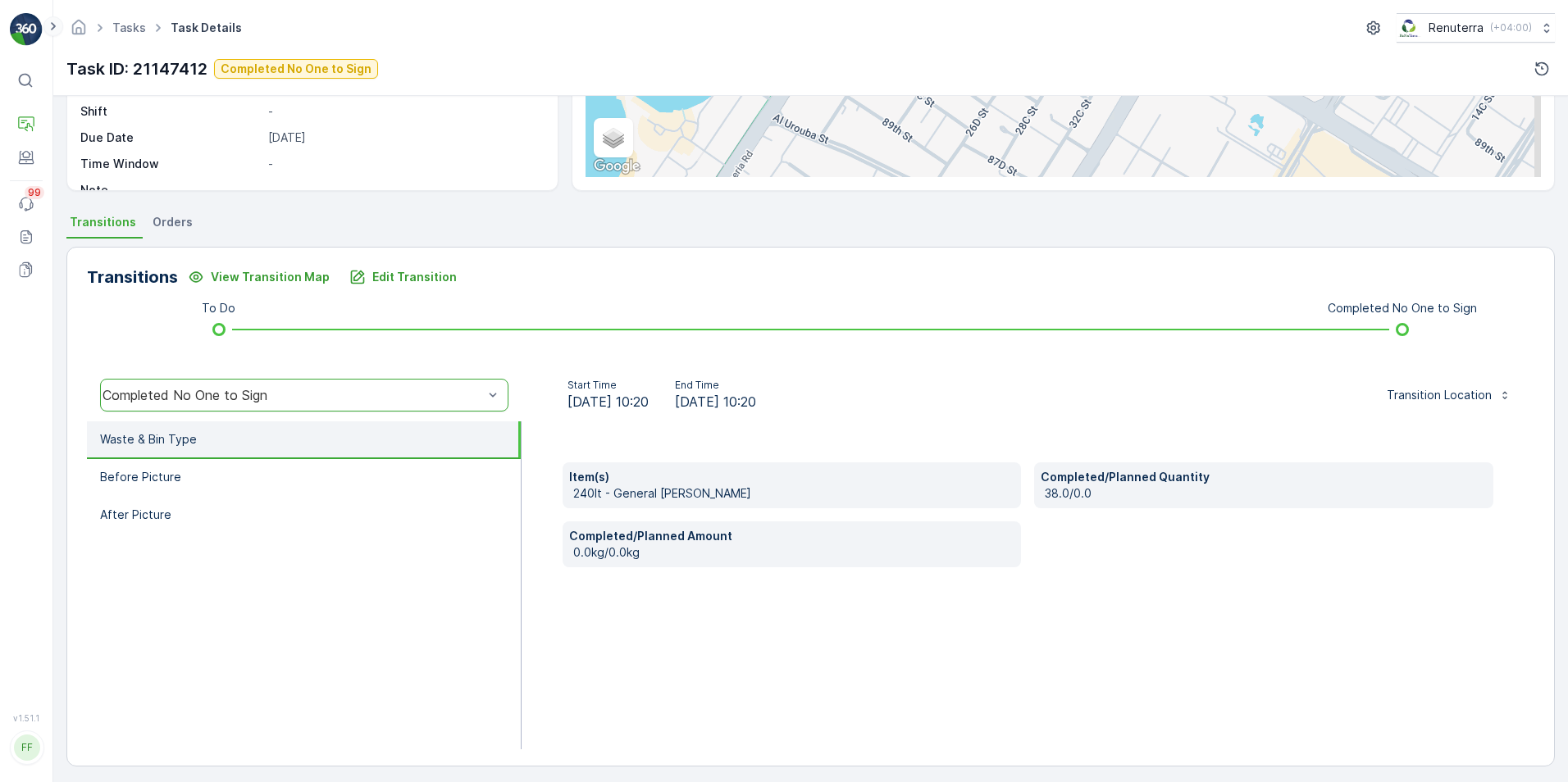
click at [52, 28] on icon at bounding box center [53, 26] width 18 height 20
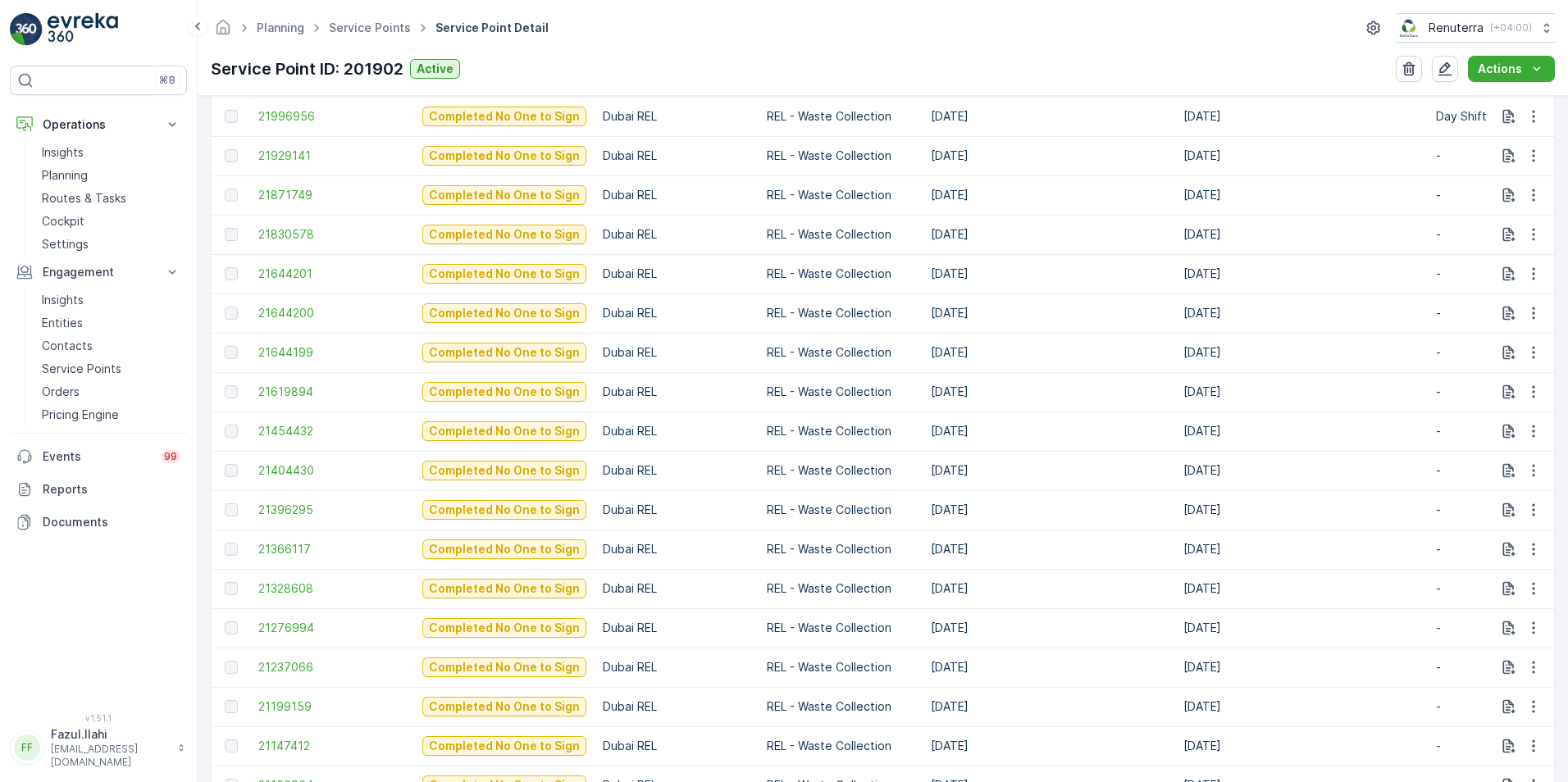
scroll to position [656, 0]
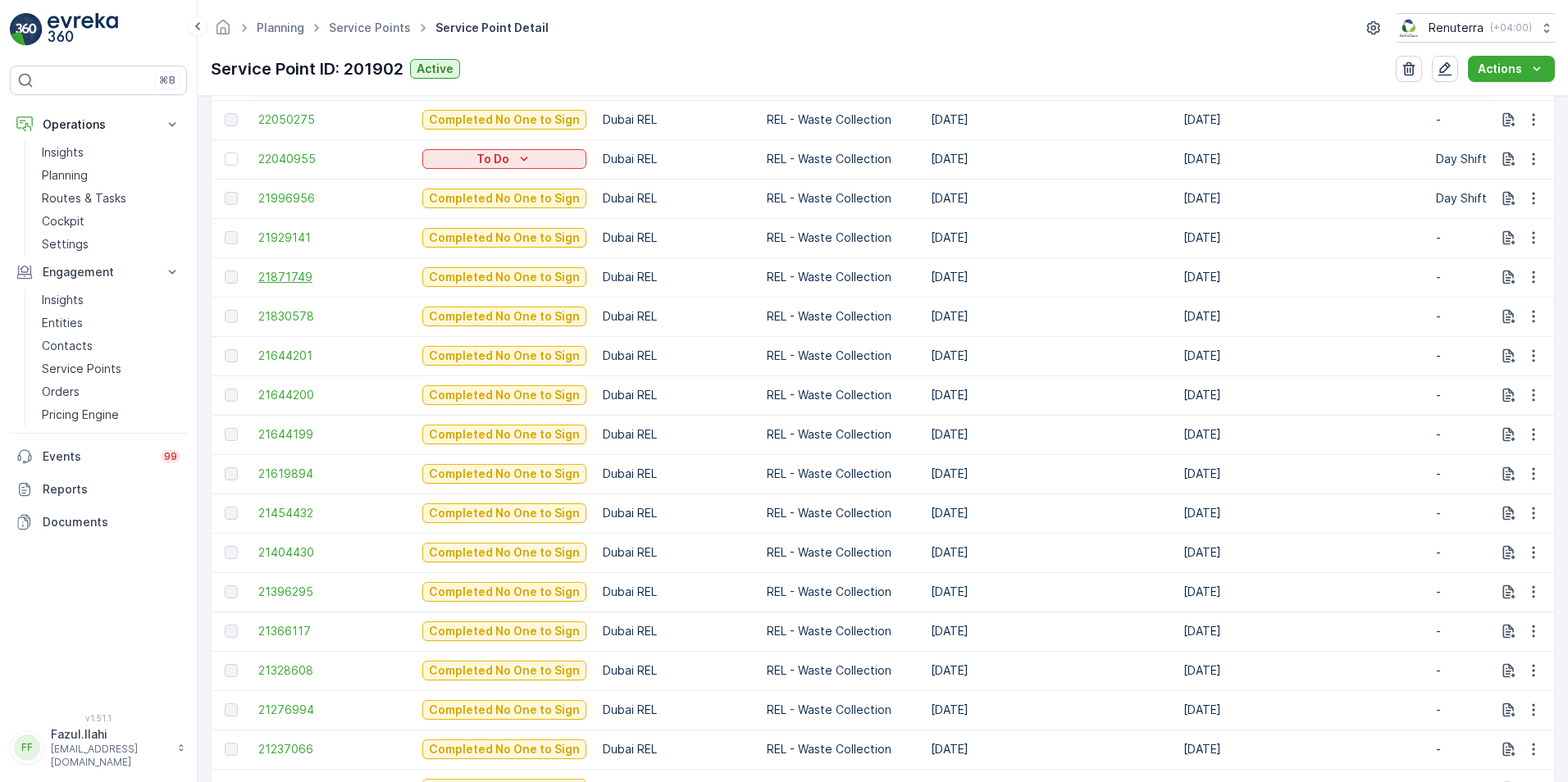
click at [292, 278] on span "21871749" at bounding box center [333, 277] width 148 height 16
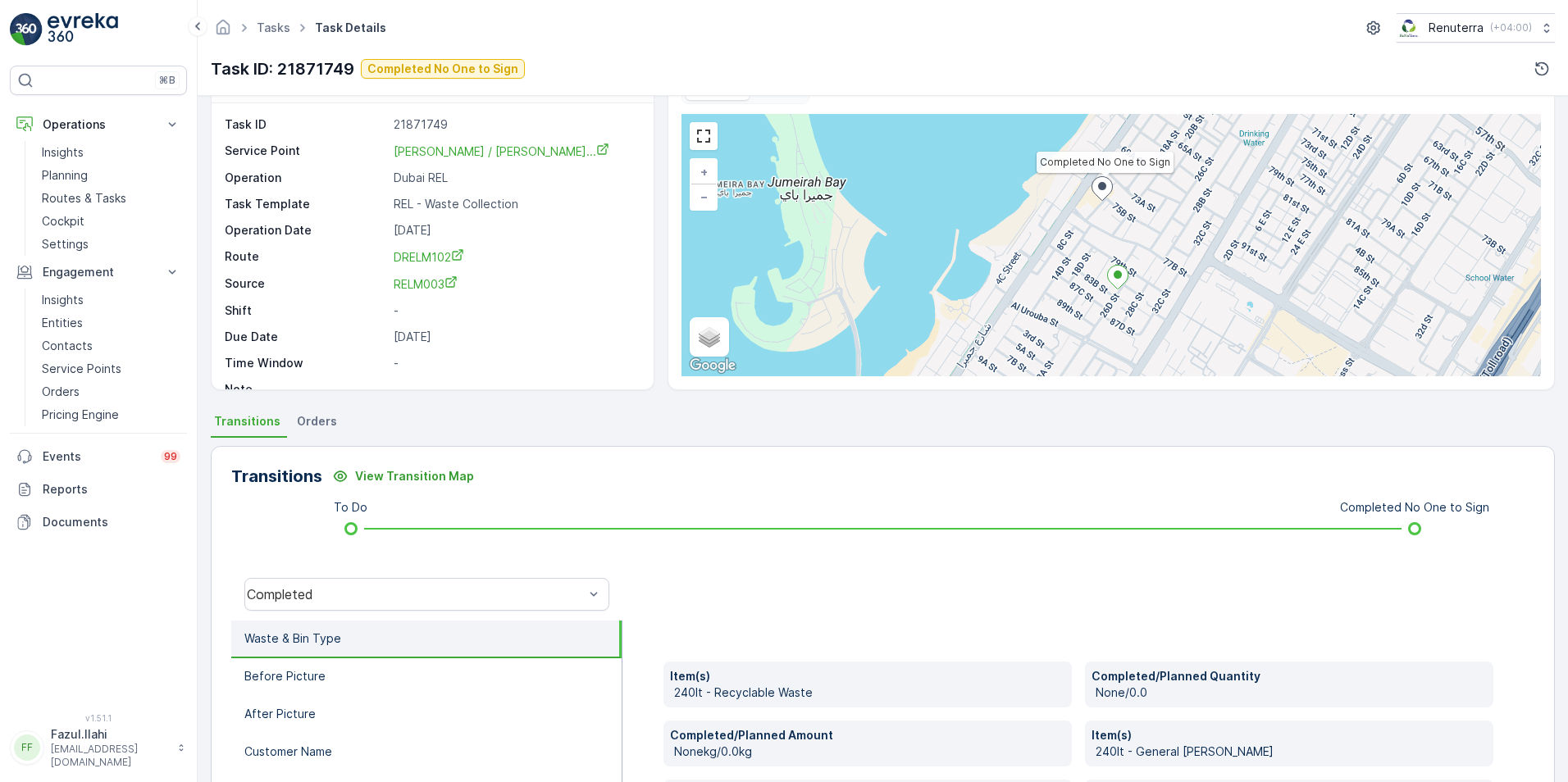
scroll to position [82, 0]
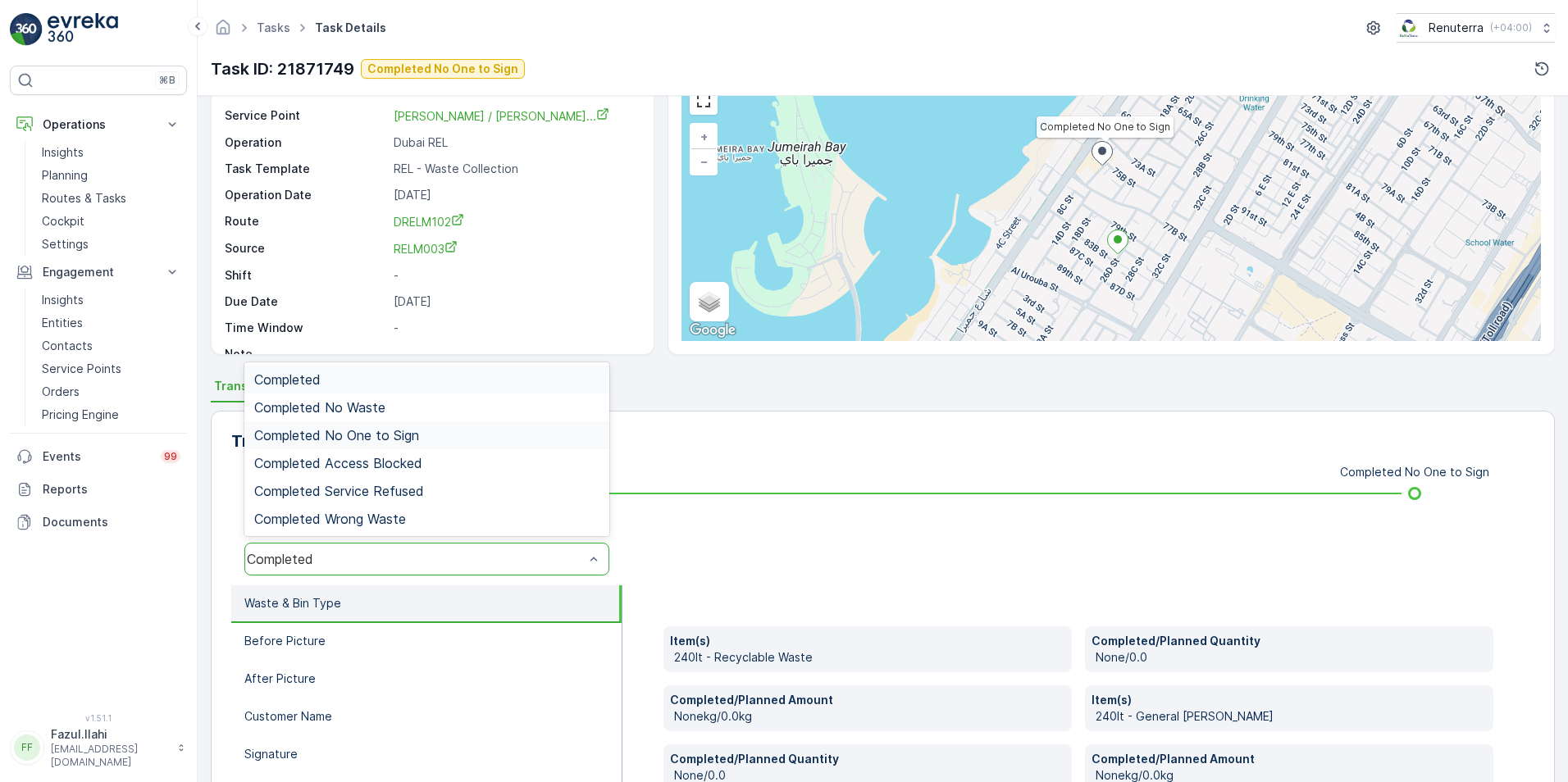
click at [346, 435] on span "Completed No One to Sign" at bounding box center [337, 435] width 165 height 15
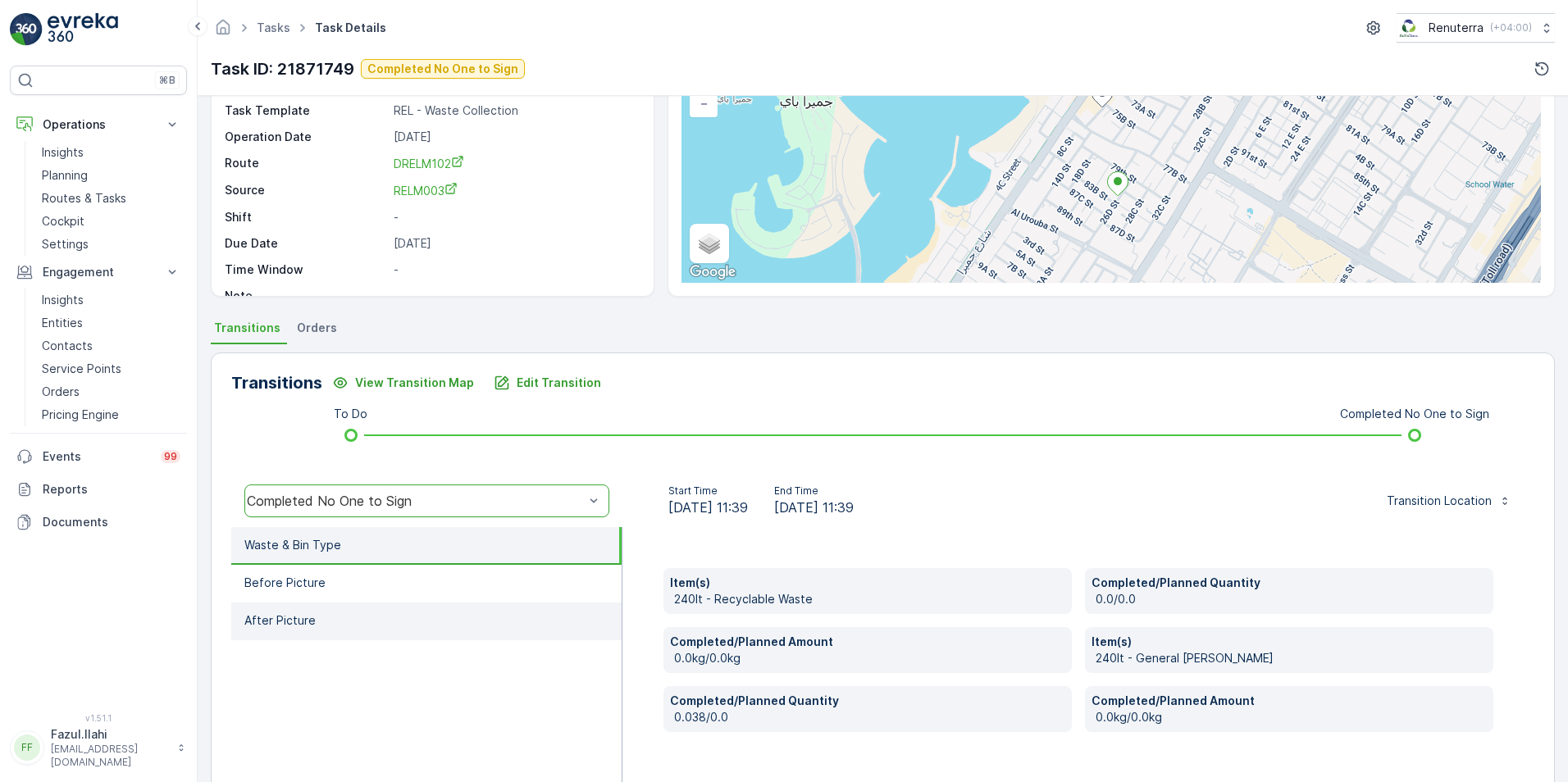
scroll to position [246, 0]
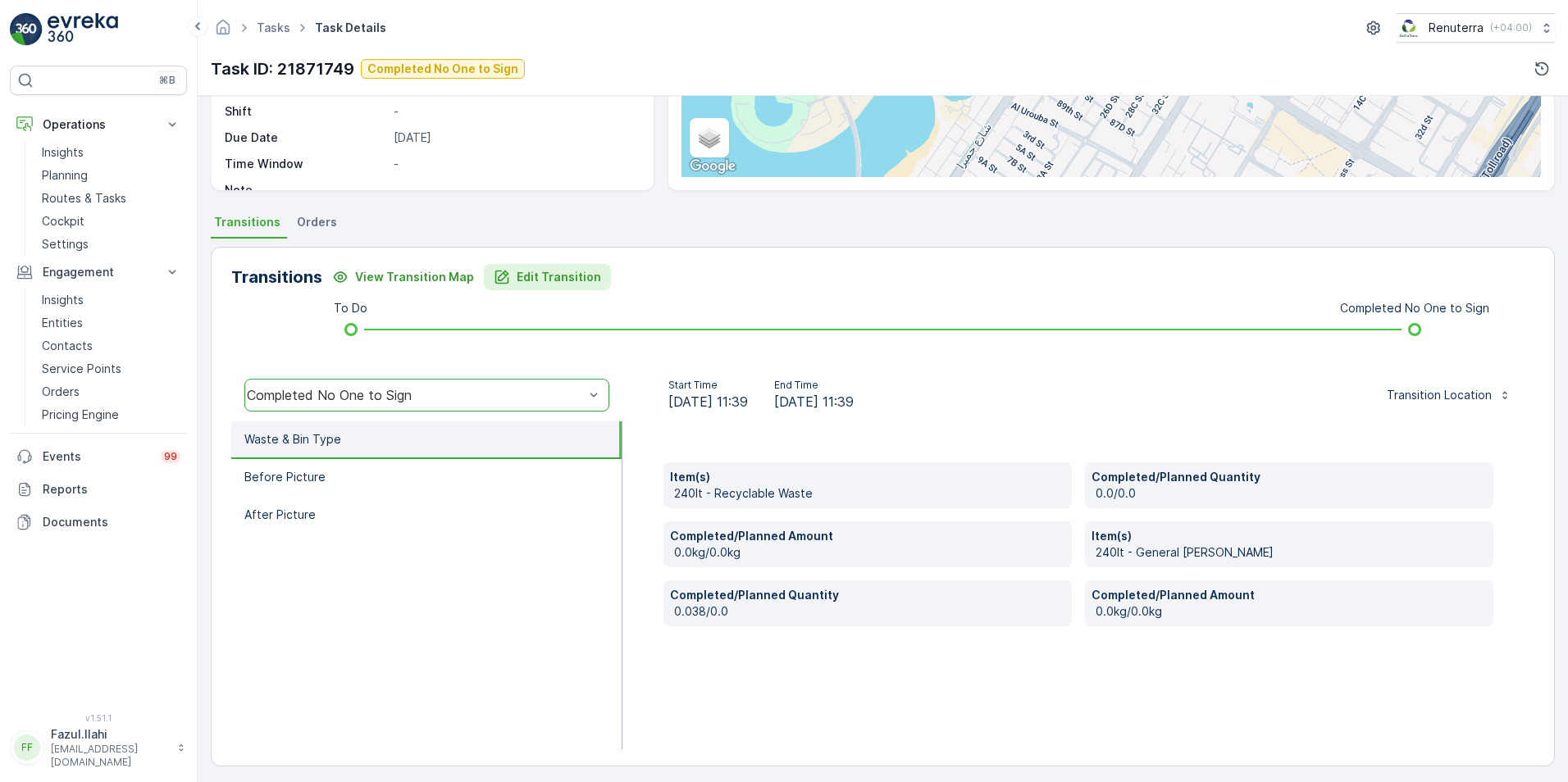
click at [517, 282] on p "Edit Transition" at bounding box center [558, 277] width 84 height 16
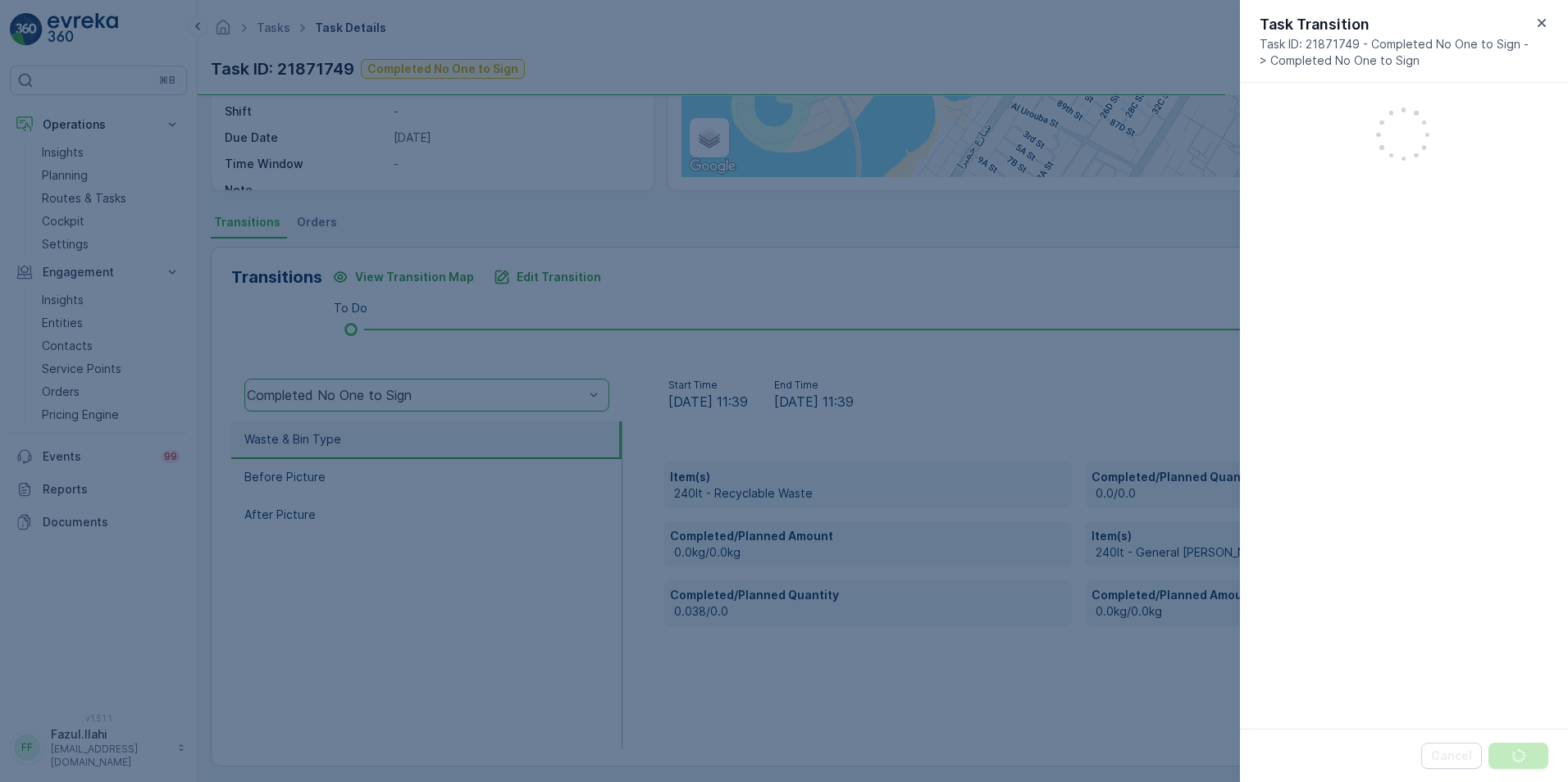
scroll to position [10, 0]
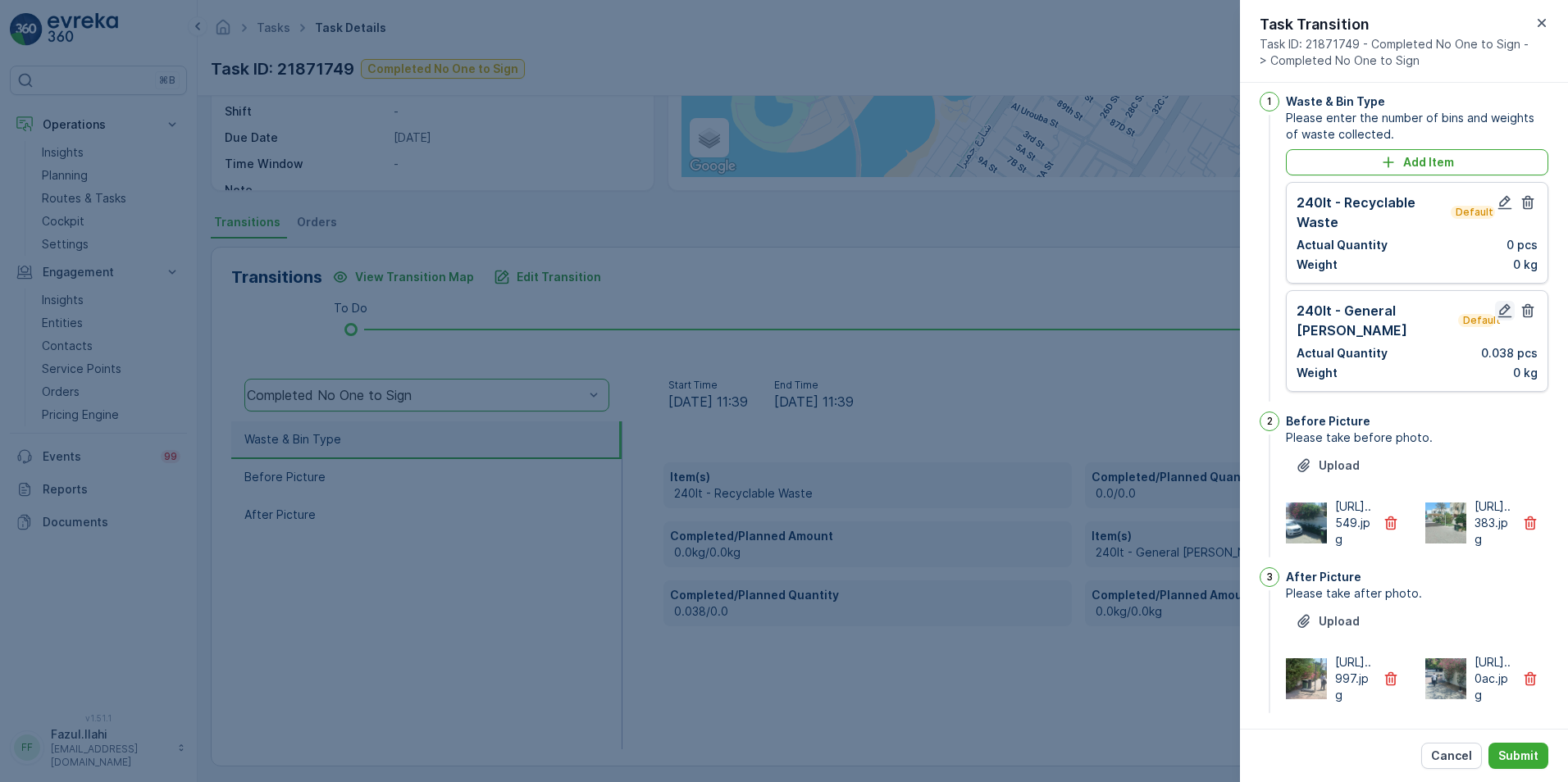
click at [1043, 316] on icon "button" at bounding box center [1505, 311] width 16 height 16
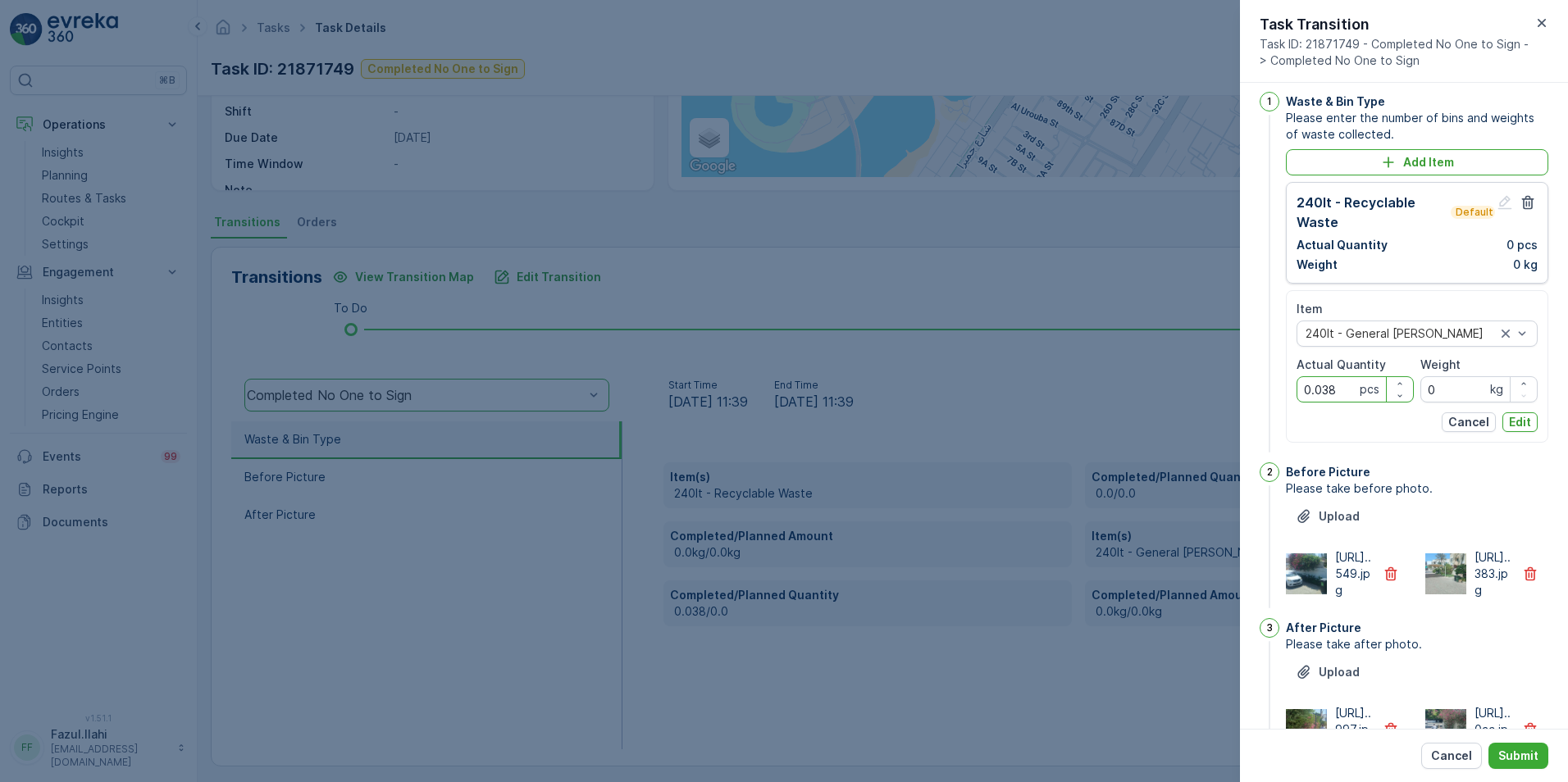
drag, startPoint x: 1335, startPoint y: 390, endPoint x: 1294, endPoint y: 390, distance: 41.0
click at [1043, 390] on div "Item 240lt - General Waste Actual Quantity 0.038 pcs Weight 0 kg Cancel Edit" at bounding box center [1417, 366] width 262 height 153
type Quantity "38"
click at [1043, 417] on p "Edit" at bounding box center [1520, 422] width 23 height 16
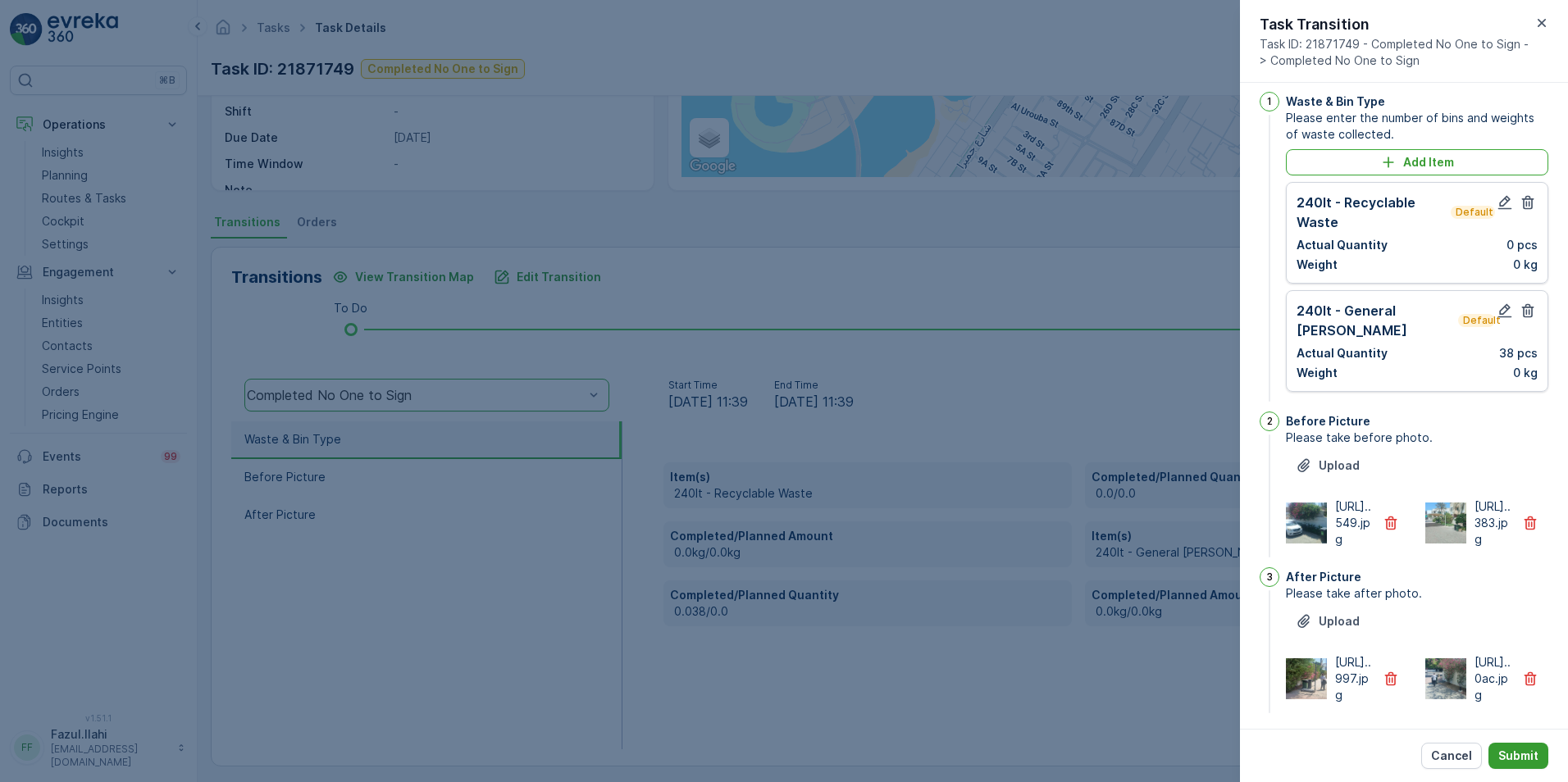
click at [1043, 552] on p "Submit" at bounding box center [1519, 755] width 40 height 16
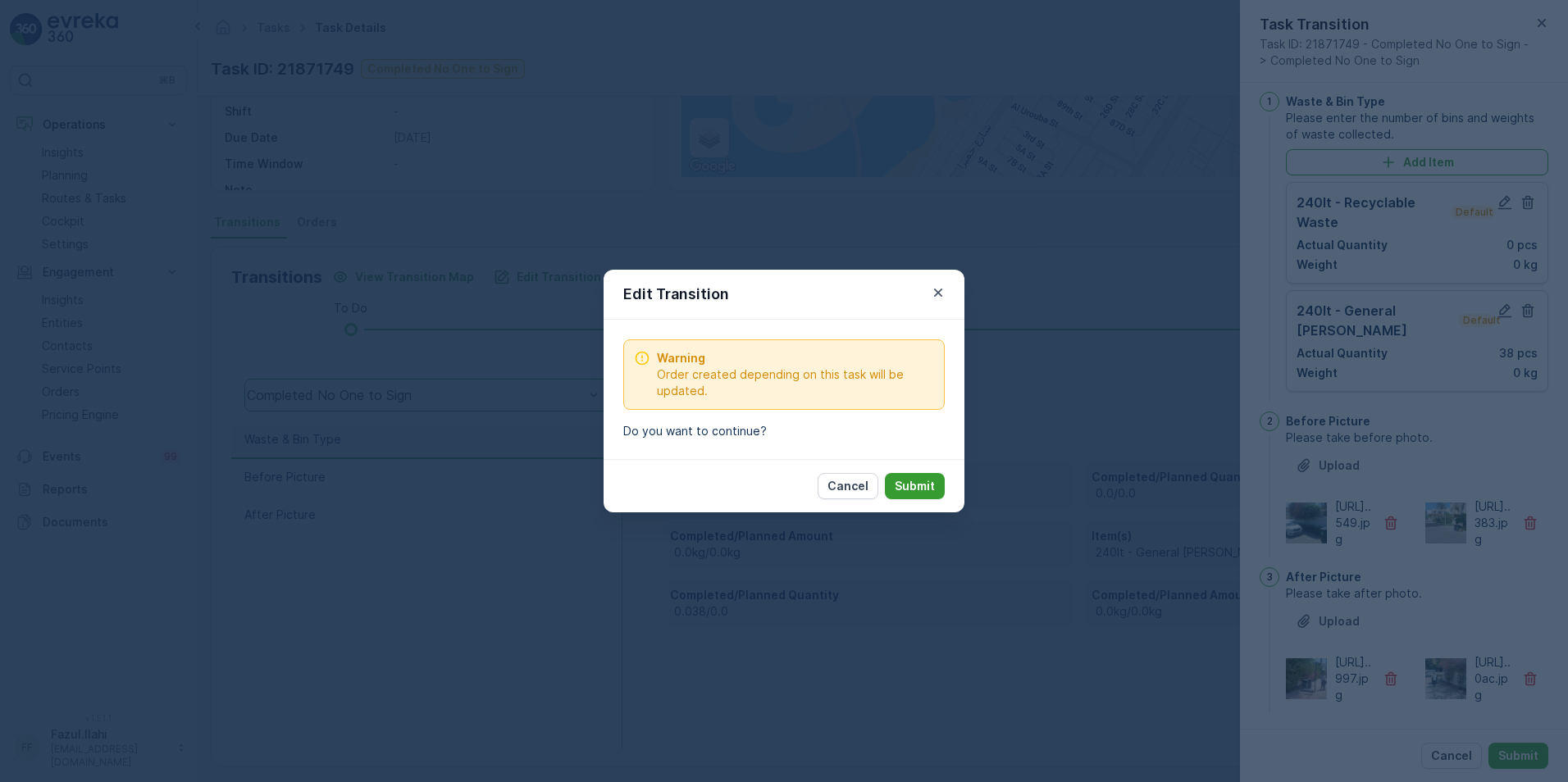
click at [933, 485] on p "Submit" at bounding box center [914, 486] width 40 height 16
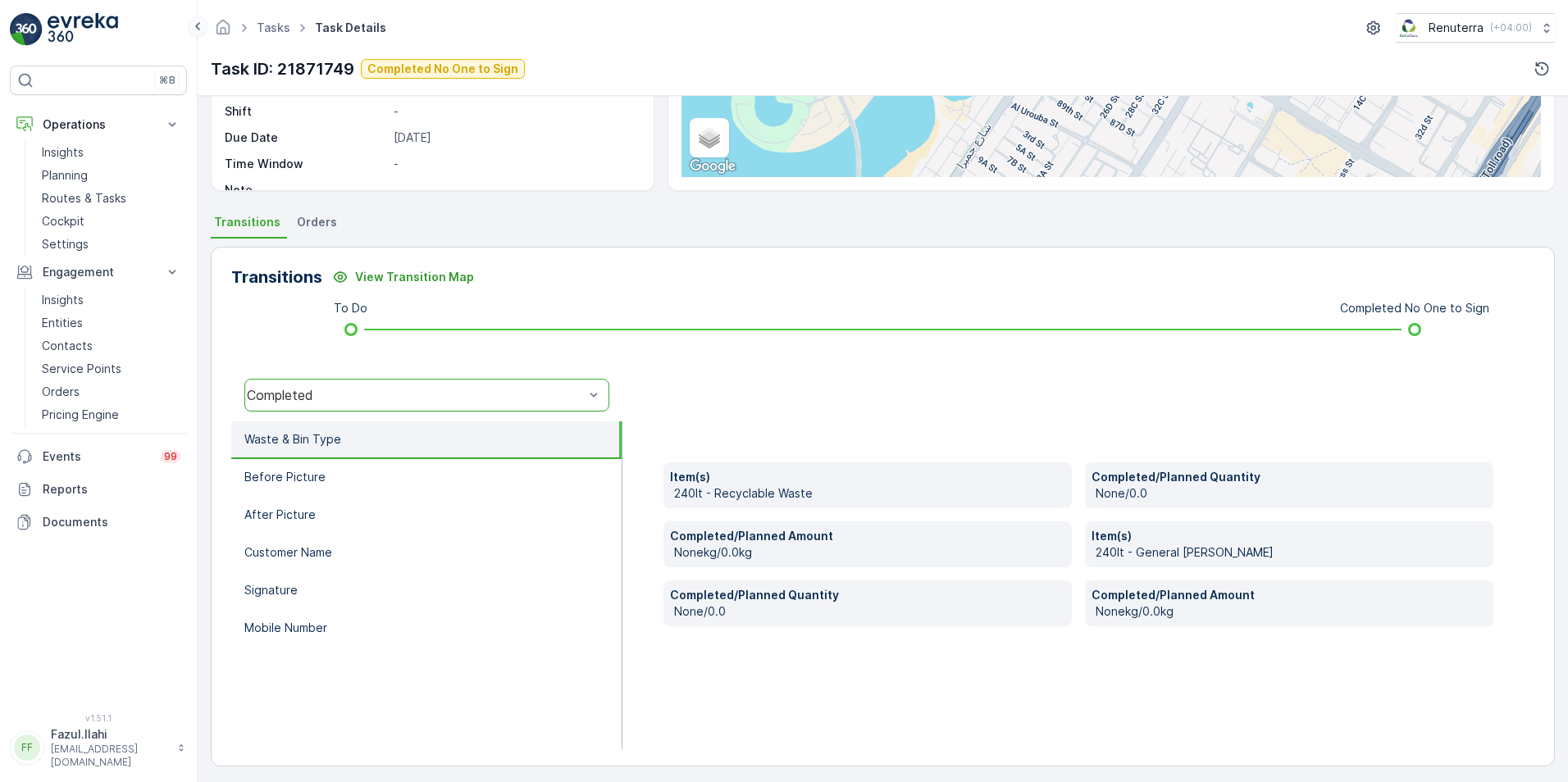
click at [198, 26] on icon at bounding box center [197, 26] width 18 height 20
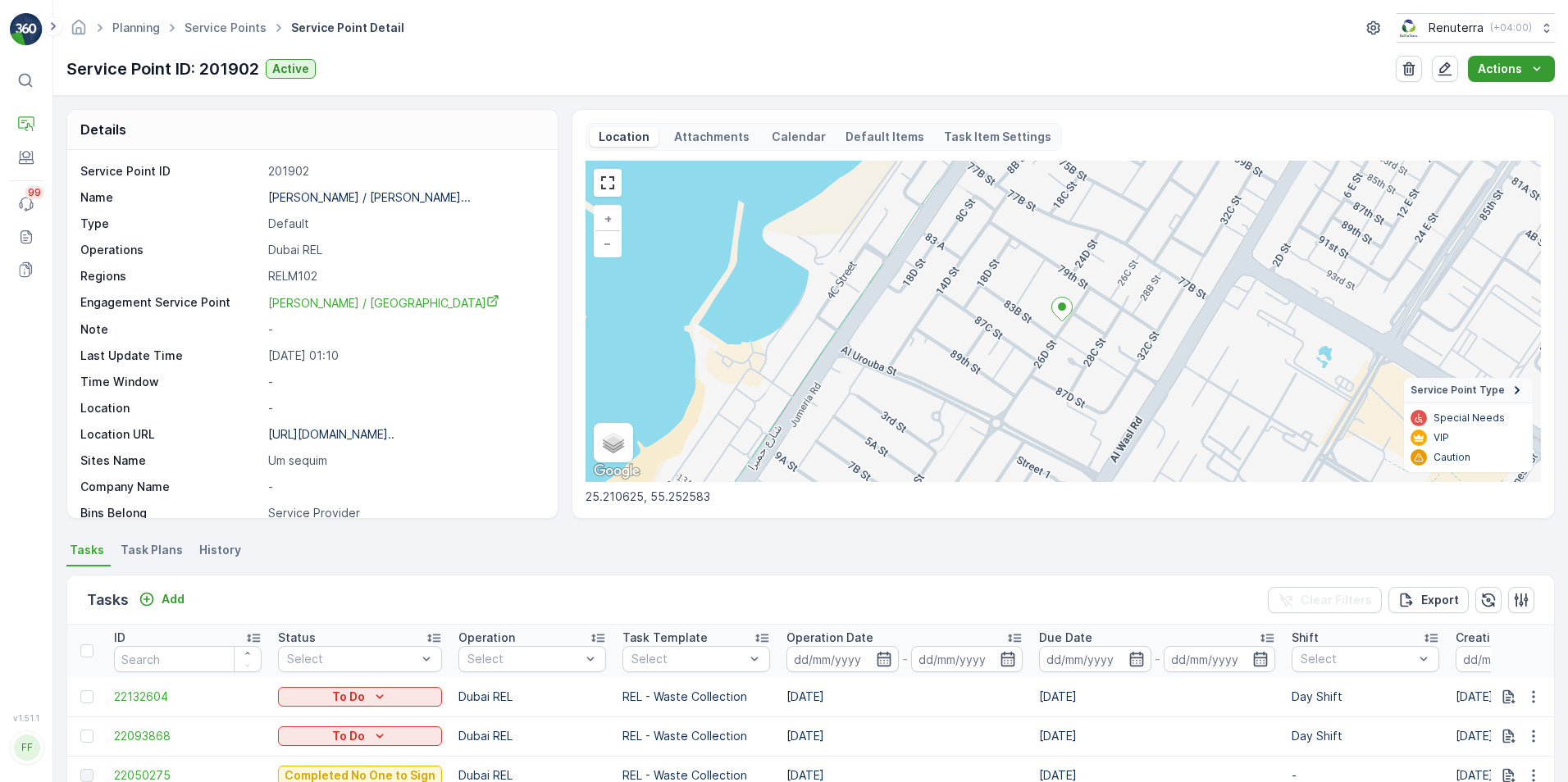
click at [1043, 69] on icon "Actions" at bounding box center [1537, 69] width 8 height 4
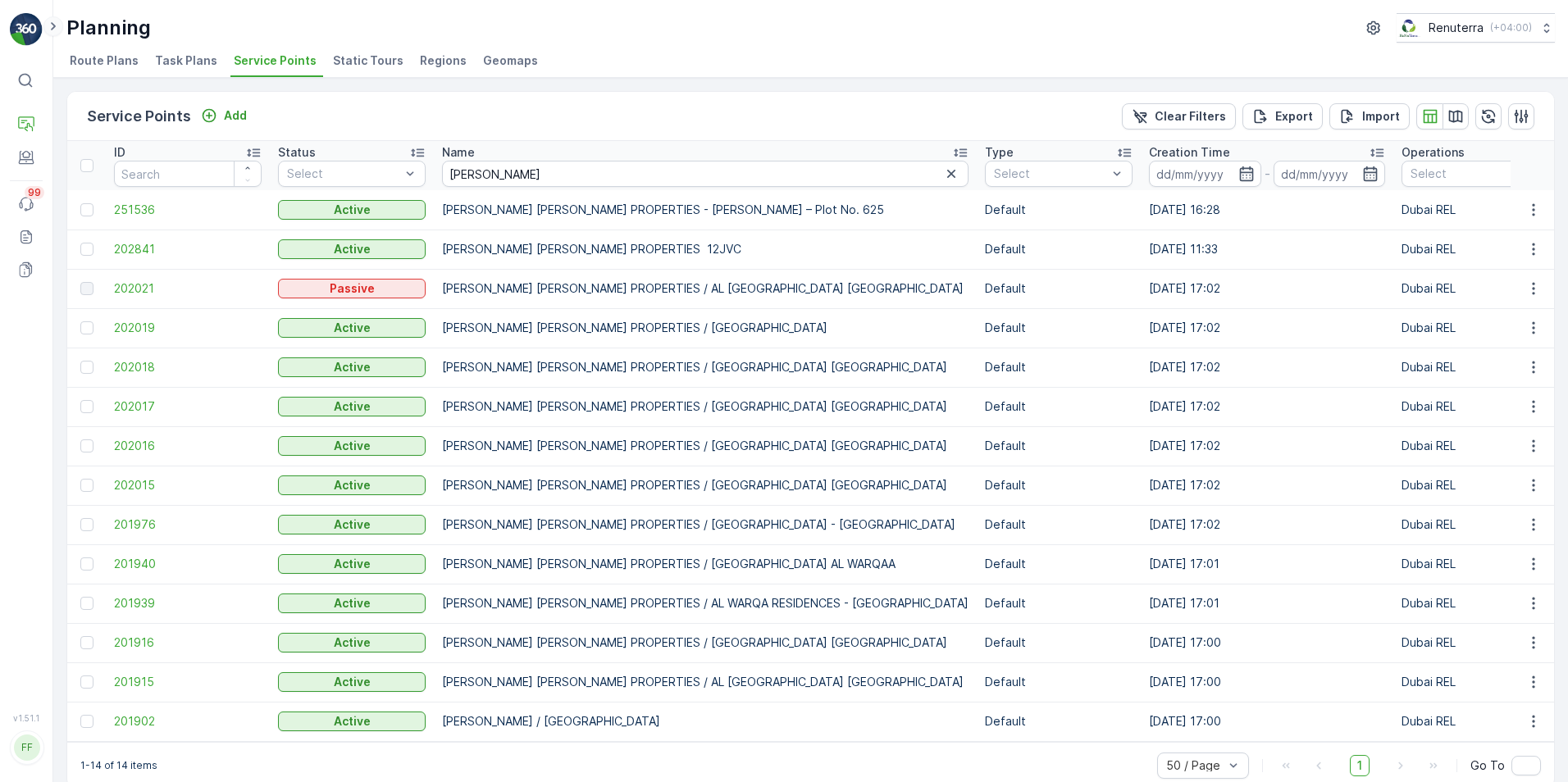
click at [51, 28] on icon at bounding box center [53, 26] width 18 height 20
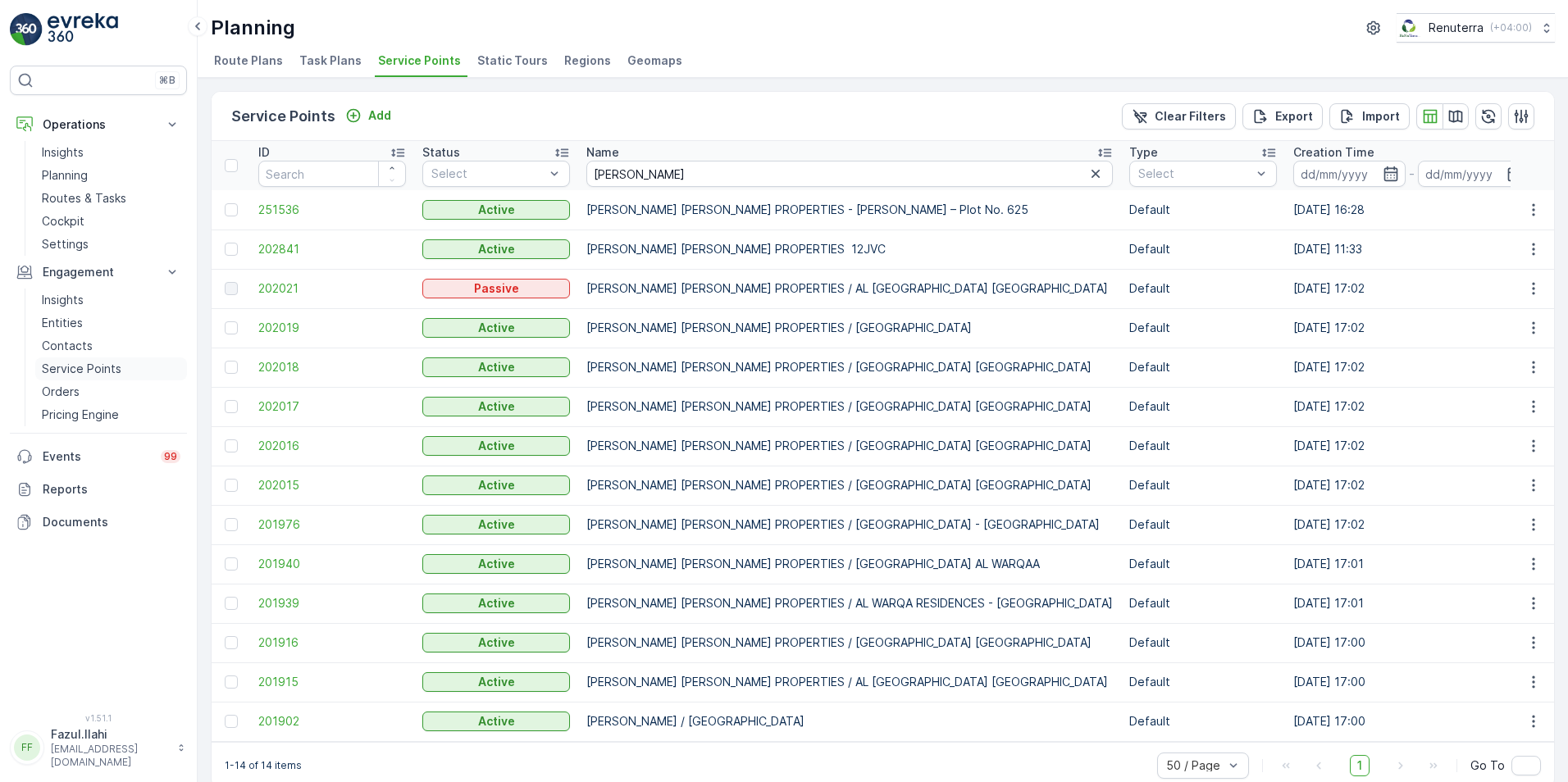
click at [75, 365] on p "Service Points" at bounding box center [82, 369] width 80 height 16
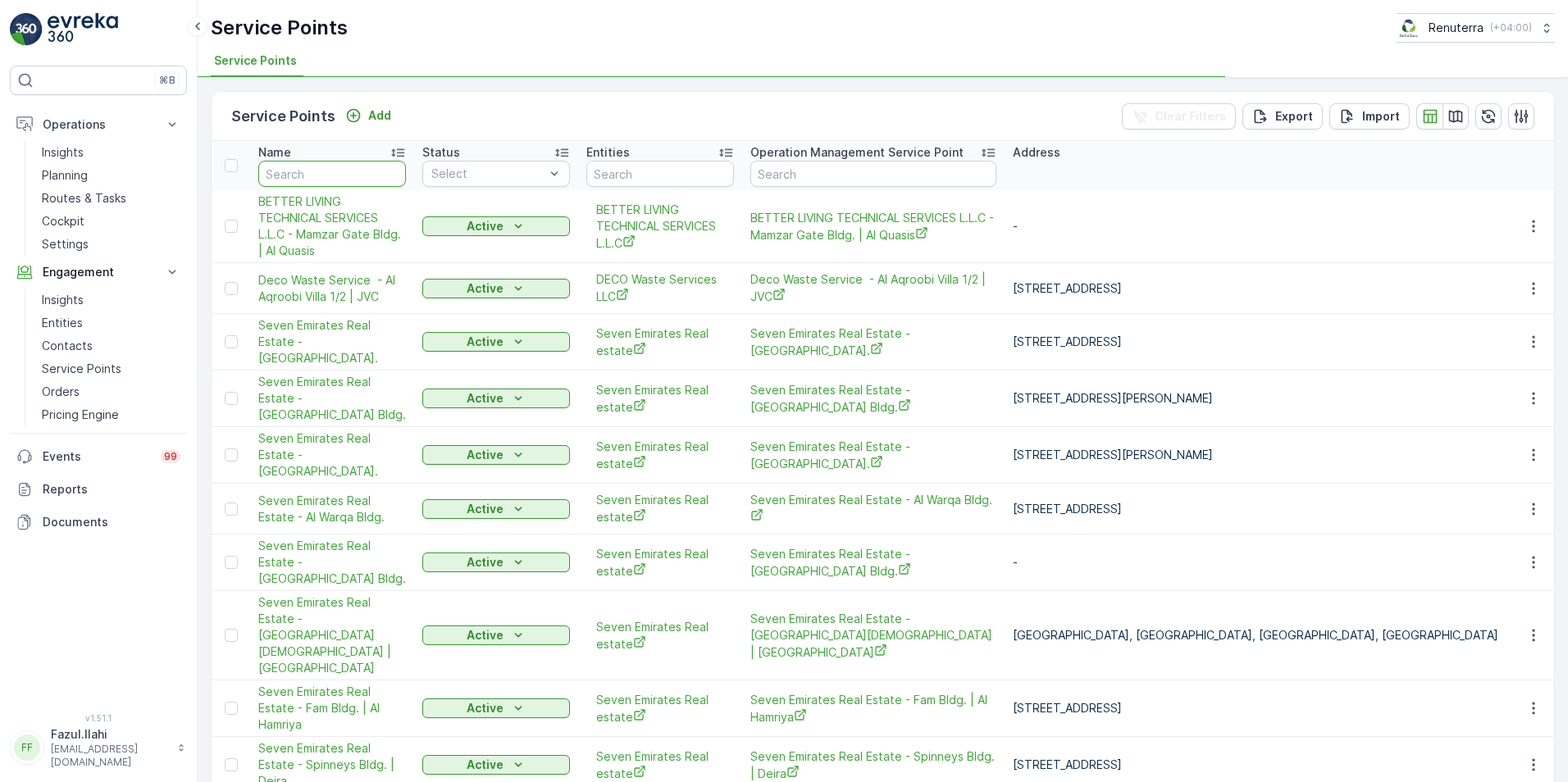
click at [333, 170] on input "text" at bounding box center [333, 174] width 148 height 26
click at [335, 170] on input "text" at bounding box center [333, 174] width 148 height 26
type input "KHALIL"
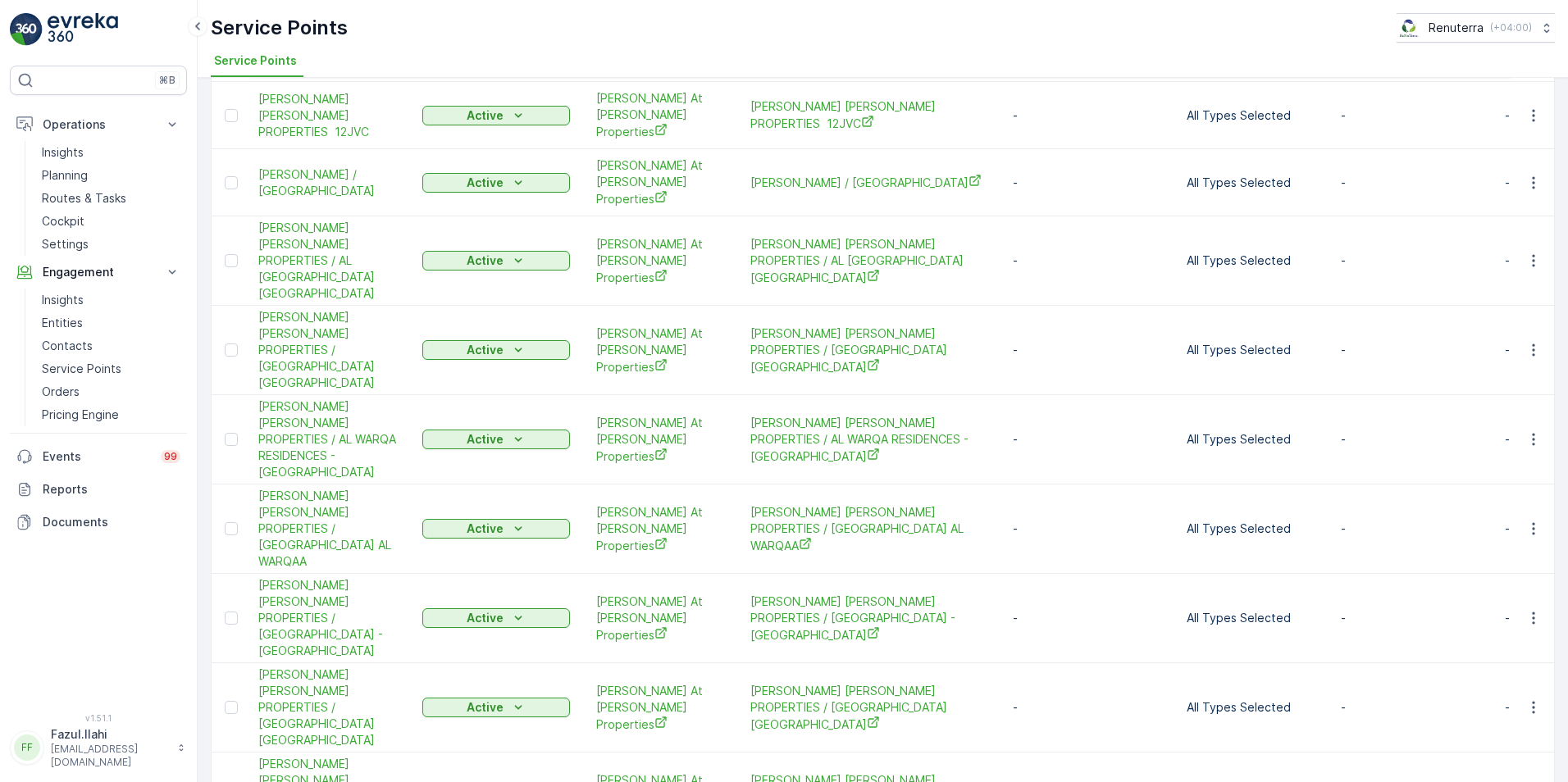
scroll to position [115, 0]
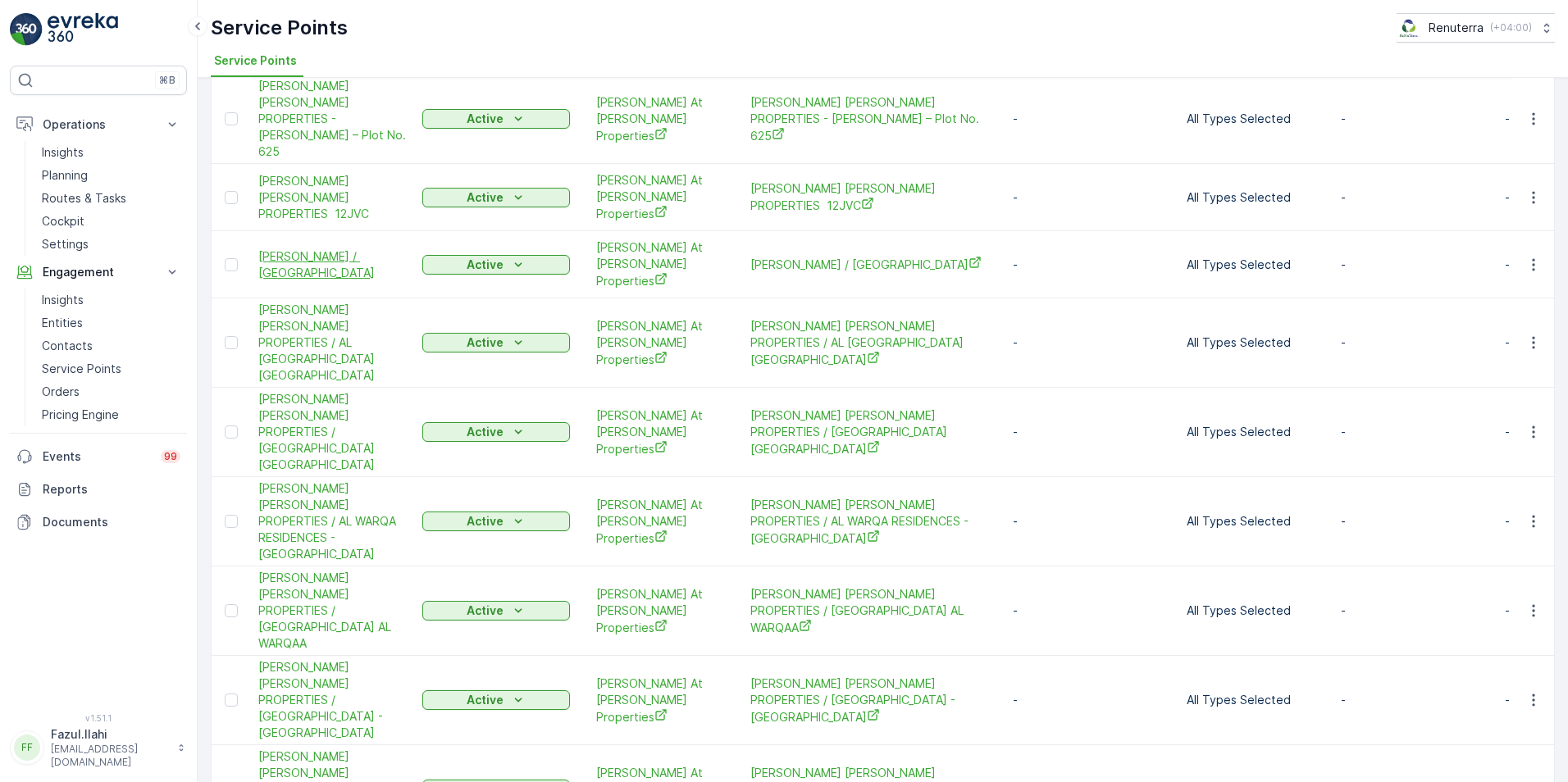
click at [308, 248] on span "[PERSON_NAME] / [GEOGRAPHIC_DATA]" at bounding box center [333, 265] width 148 height 33
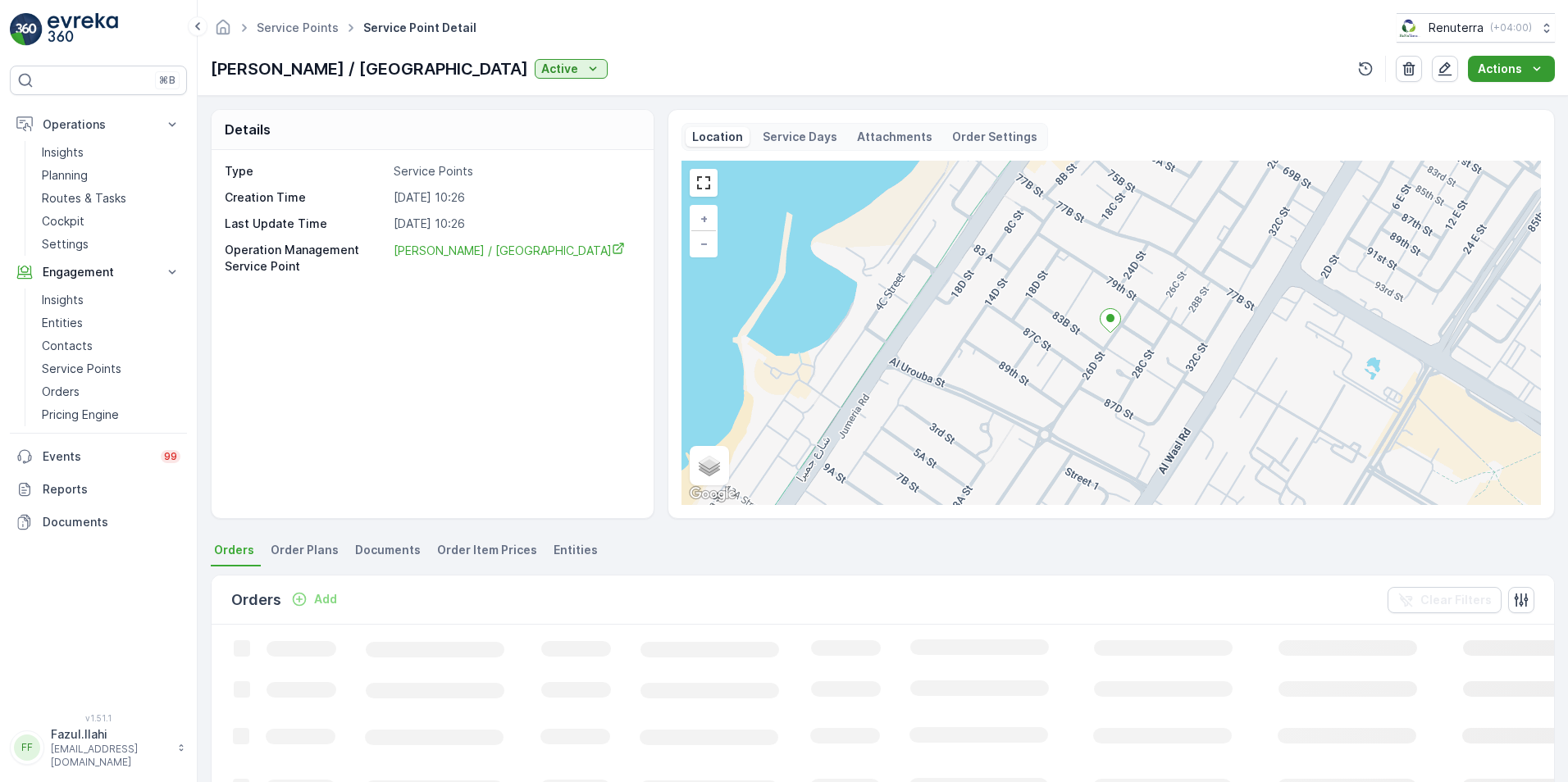
click at [1043, 66] on icon "Actions" at bounding box center [1537, 69] width 16 height 16
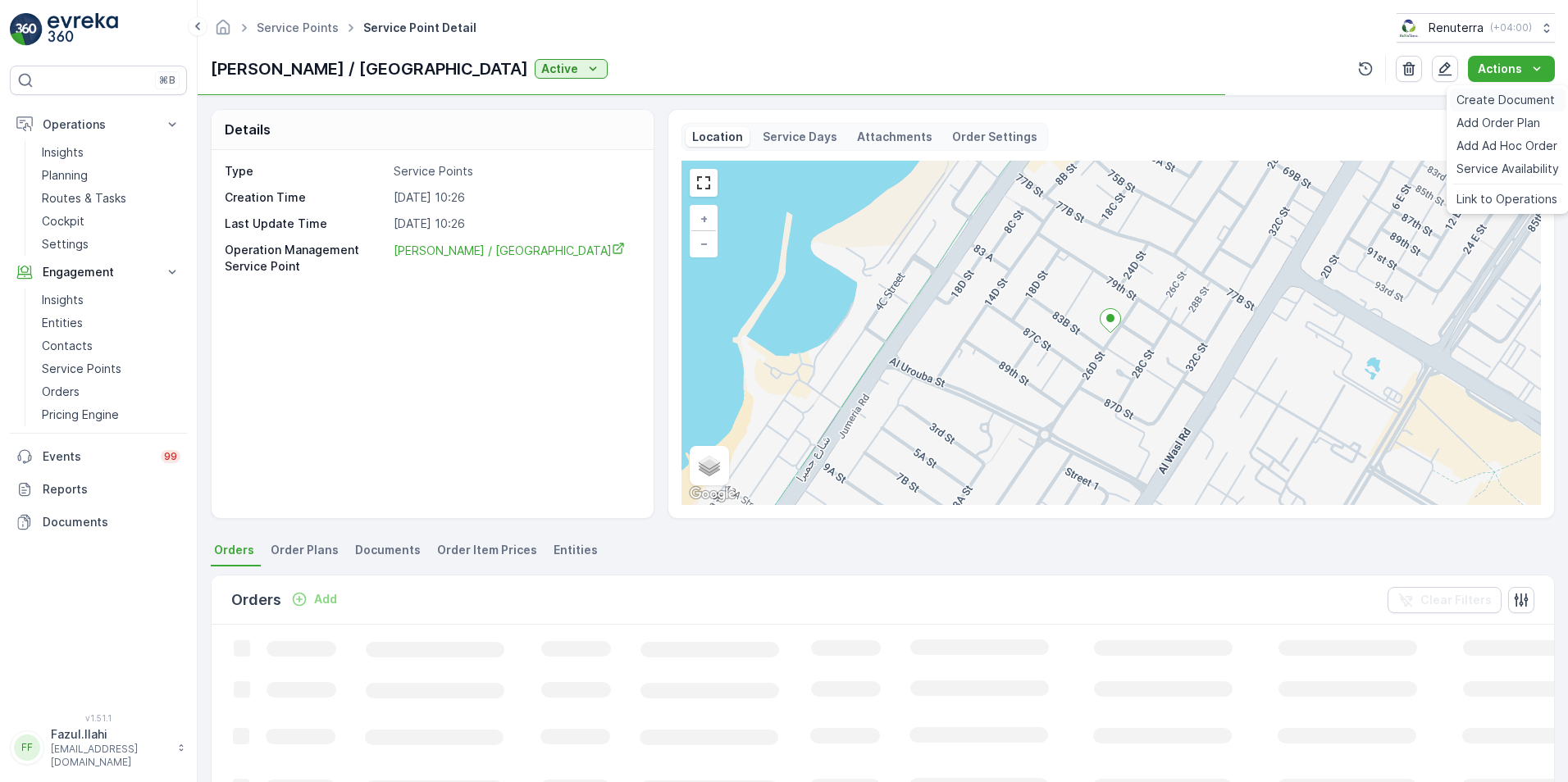
click at [1043, 100] on span "Create Document" at bounding box center [1505, 100] width 98 height 16
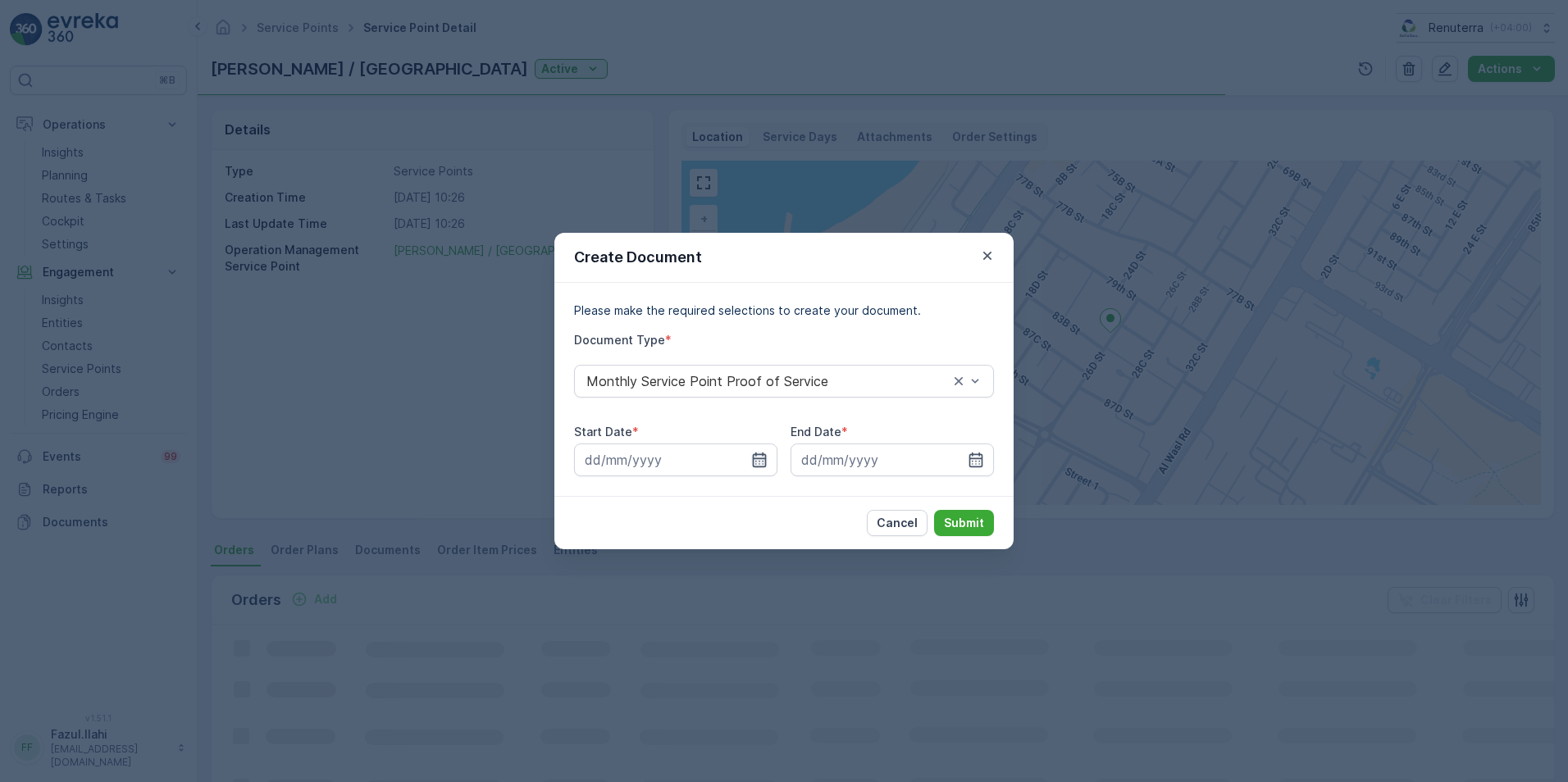
click at [761, 457] on icon "button" at bounding box center [759, 459] width 16 height 16
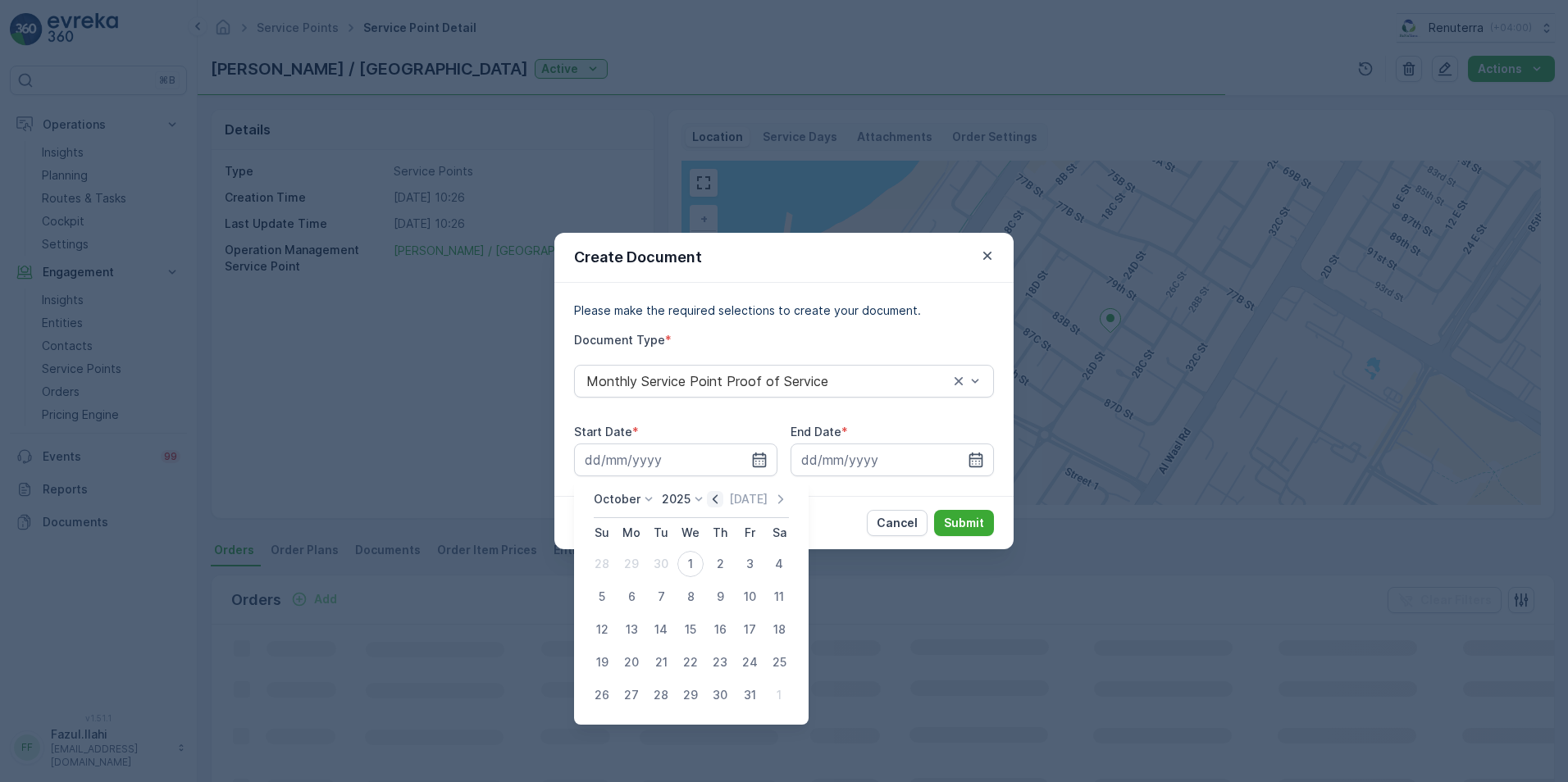
click at [714, 500] on icon "button" at bounding box center [715, 499] width 16 height 16
click at [630, 552] on div "1" at bounding box center [631, 564] width 26 height 26
type input "01.09.2025"
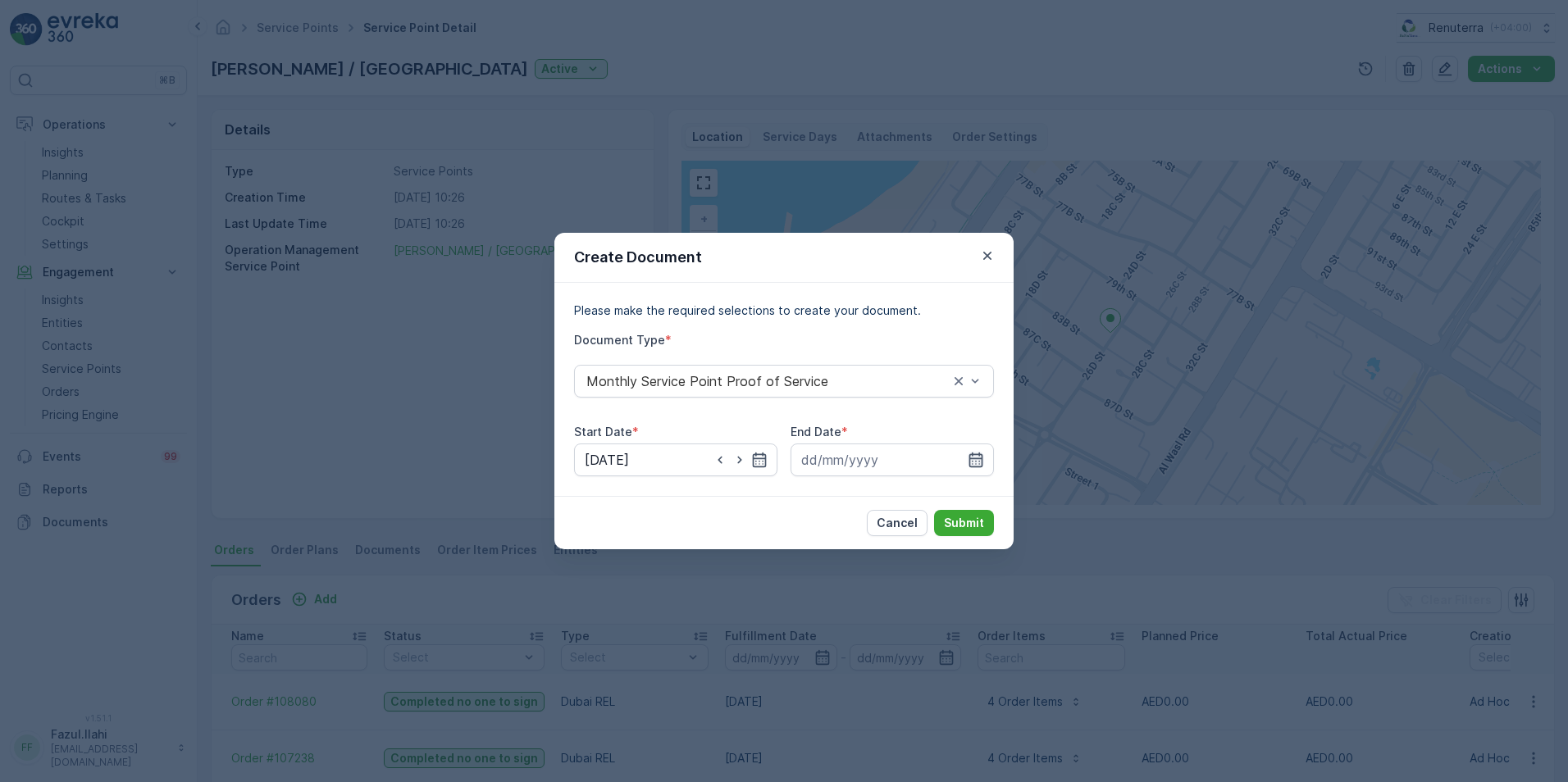
click at [971, 460] on icon "button" at bounding box center [976, 459] width 16 height 16
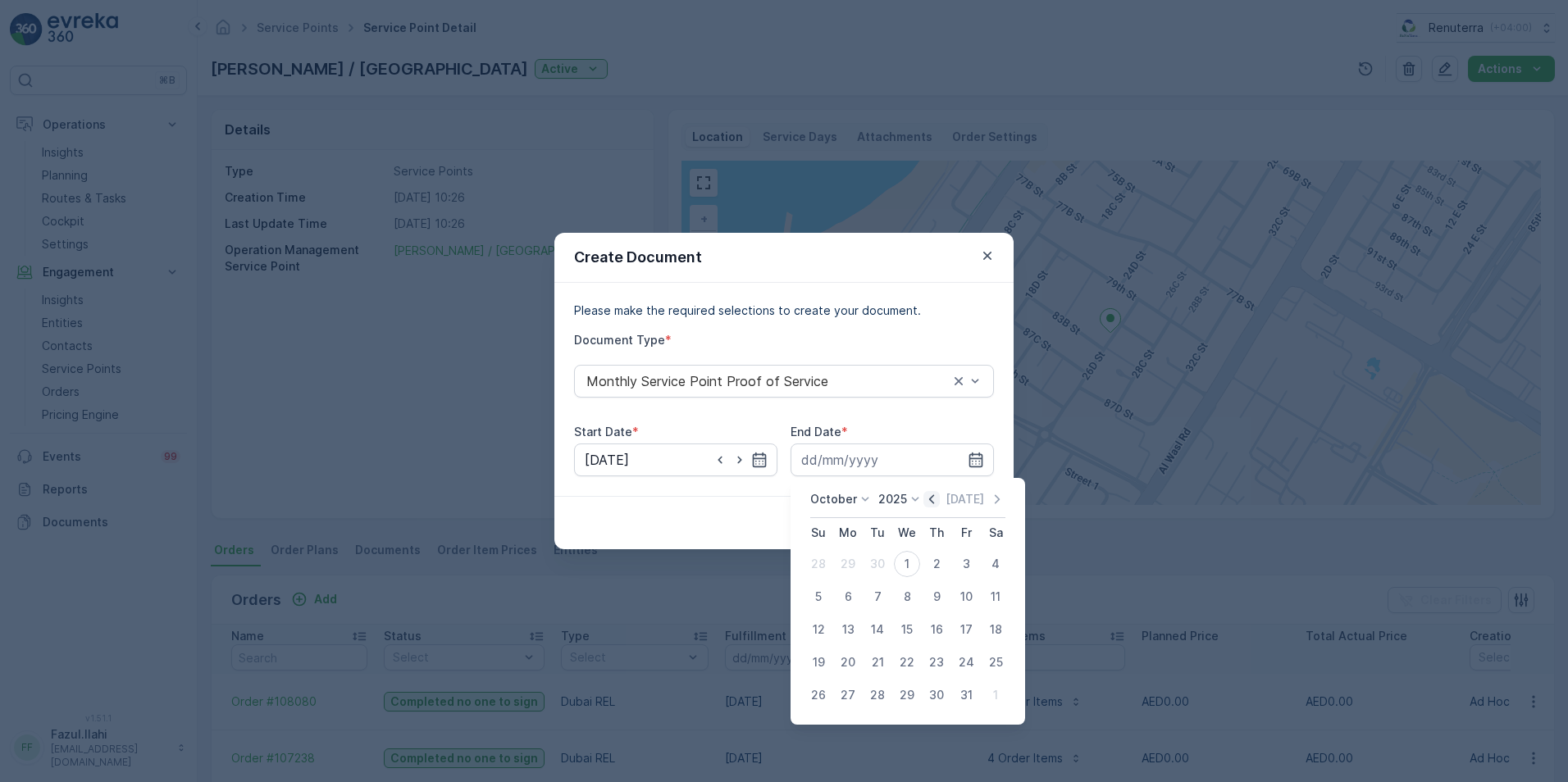
click at [931, 498] on icon "button" at bounding box center [932, 499] width 16 height 16
click at [874, 552] on div "30" at bounding box center [878, 695] width 26 height 26
type input "[DATE]"
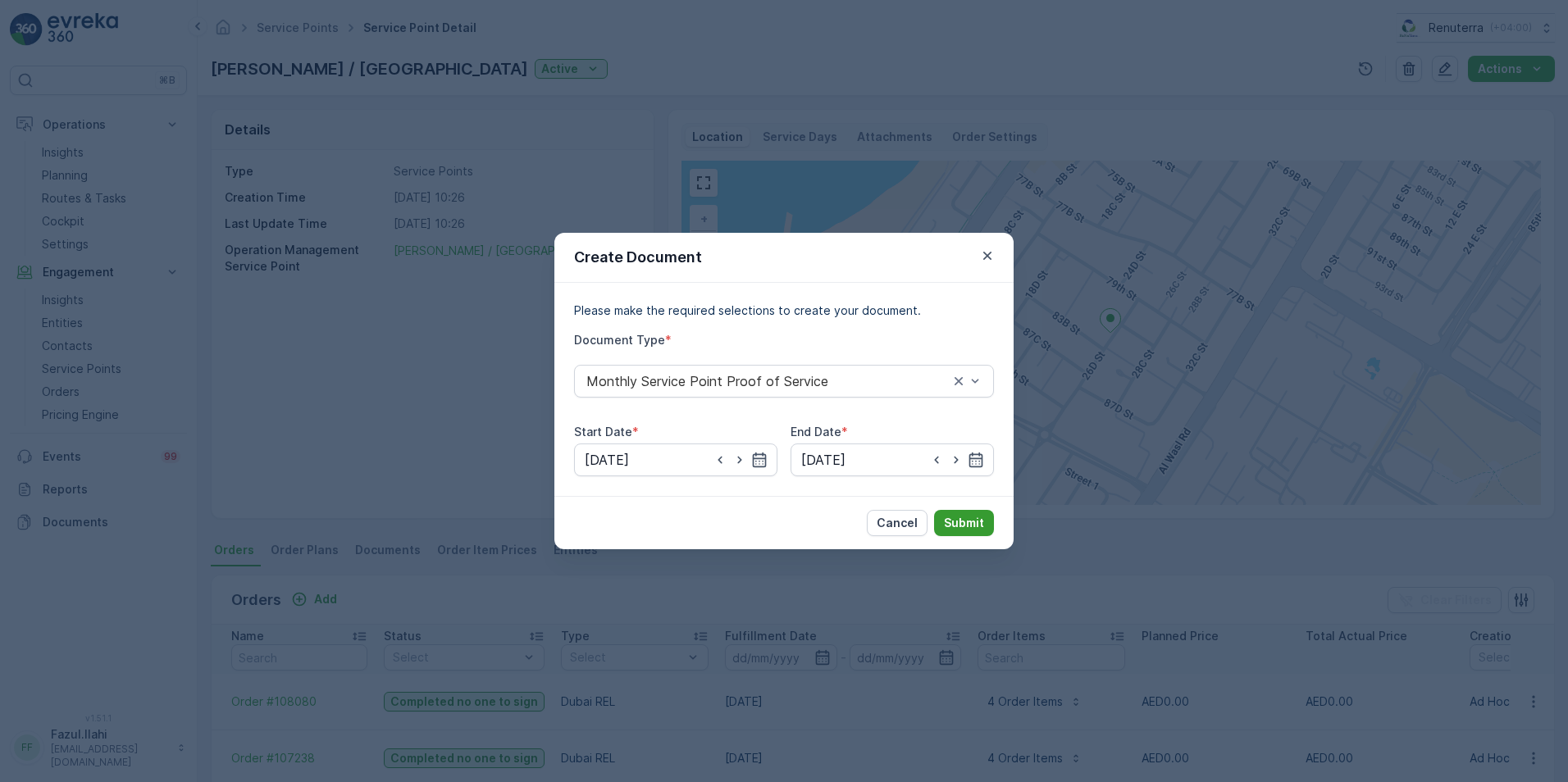
click at [962, 528] on p "Submit" at bounding box center [964, 522] width 40 height 16
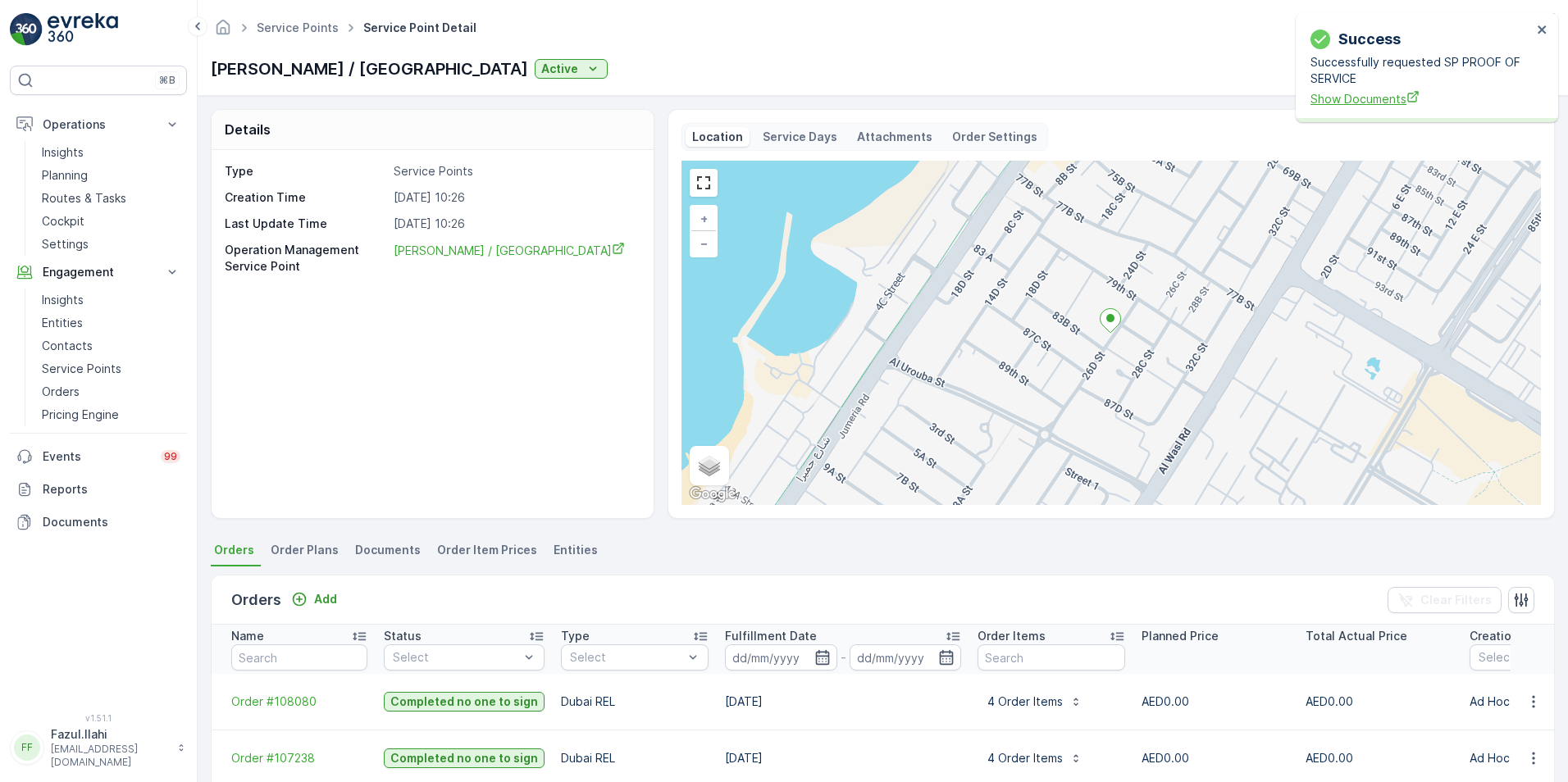
click at [1043, 98] on span "Show Documents" at bounding box center [1420, 99] width 221 height 17
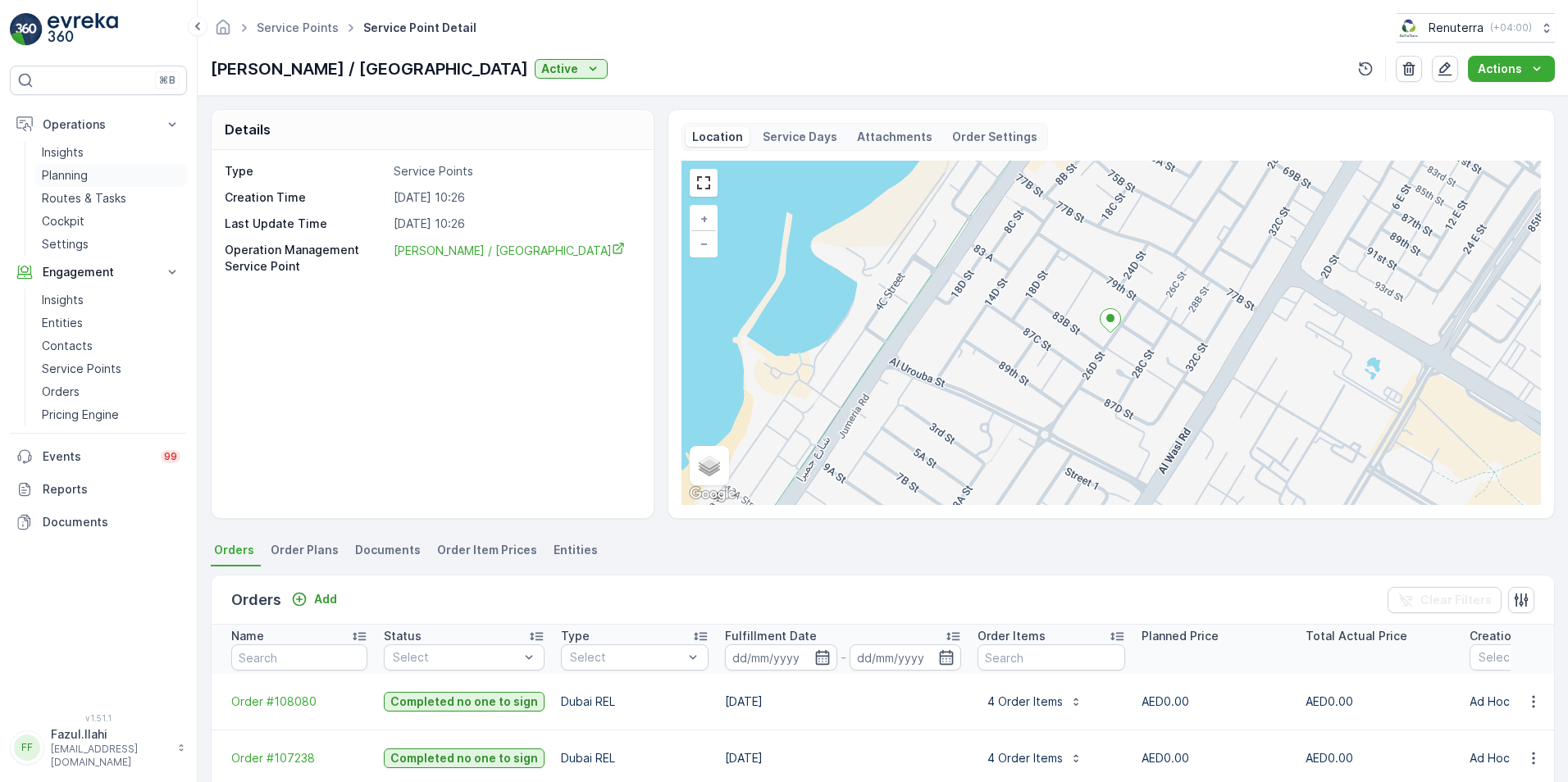
click at [78, 176] on p "Planning" at bounding box center [64, 175] width 46 height 16
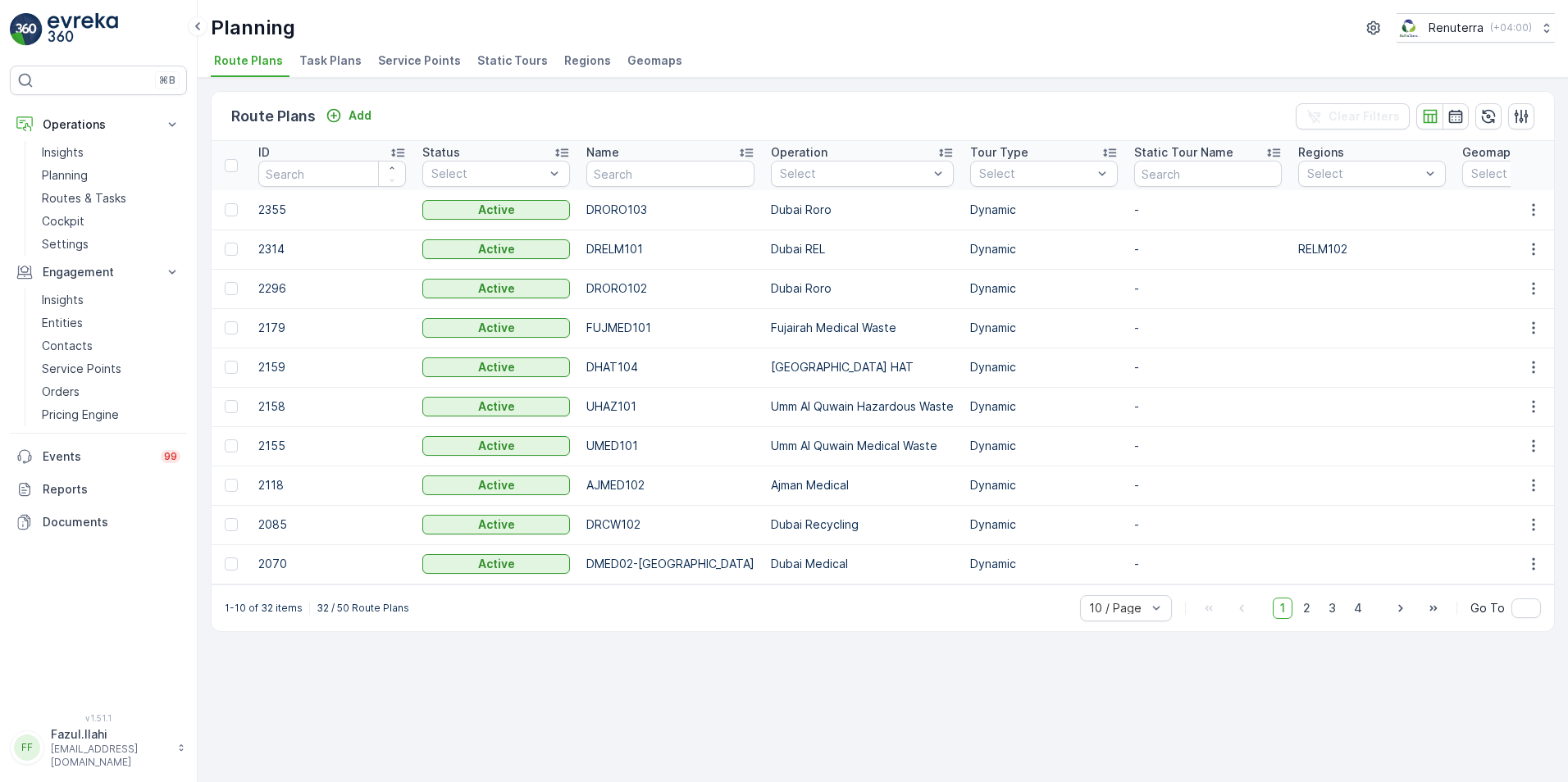
click at [445, 62] on span "Service Points" at bounding box center [418, 60] width 82 height 16
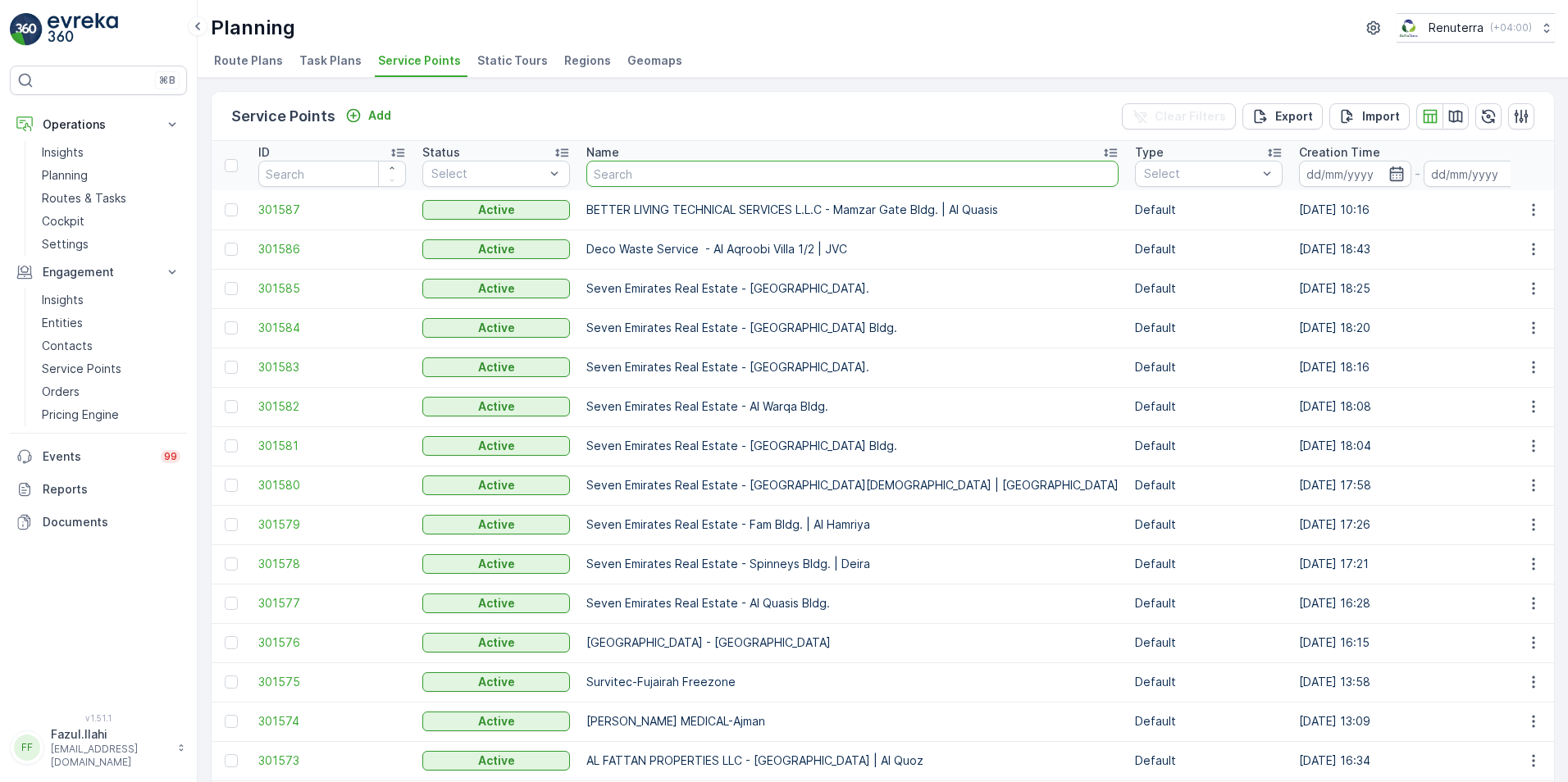
click at [600, 168] on input "text" at bounding box center [852, 174] width 532 height 26
type input "KHALIL"
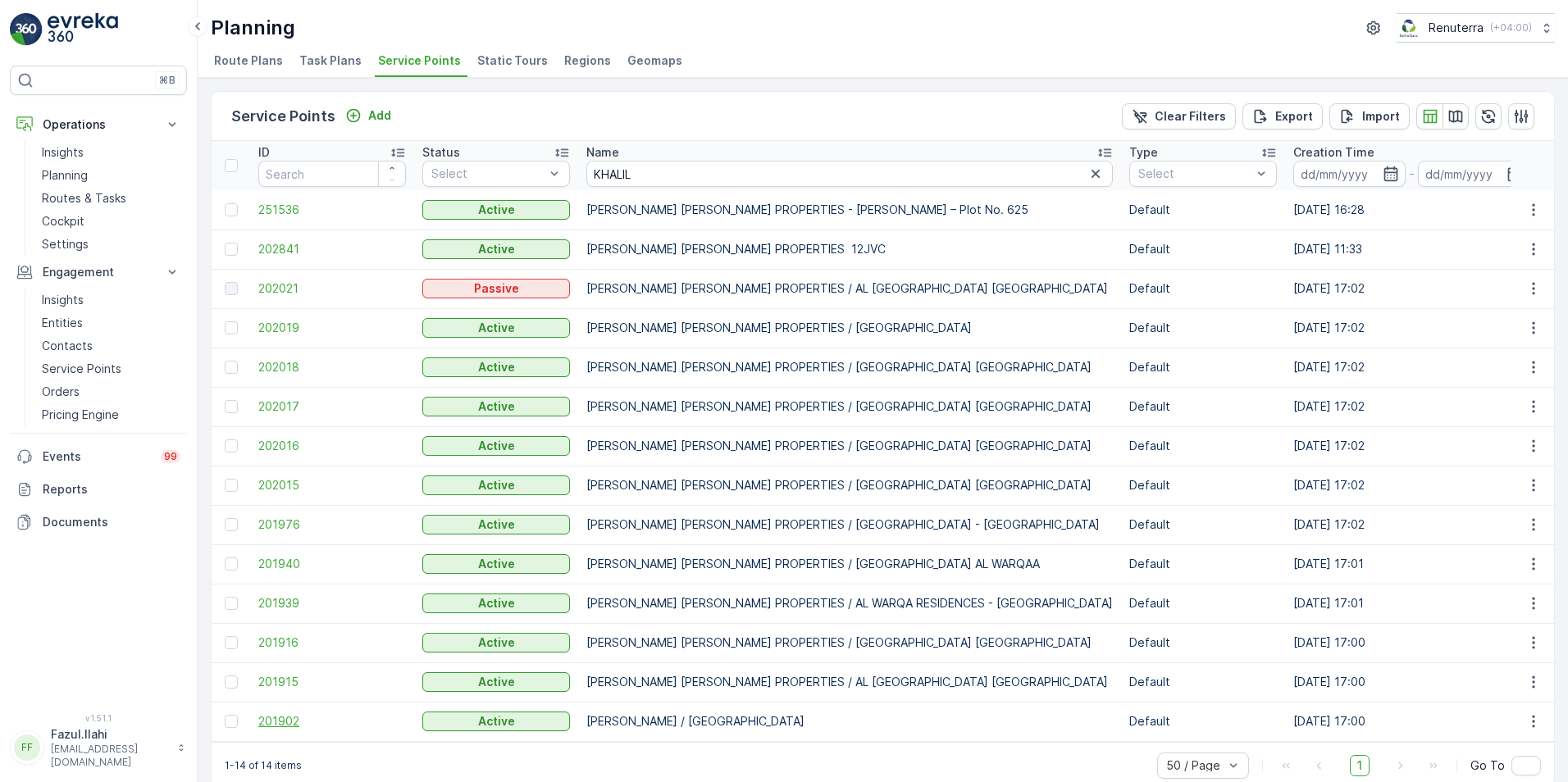
click at [279, 552] on span "201902" at bounding box center [333, 721] width 148 height 16
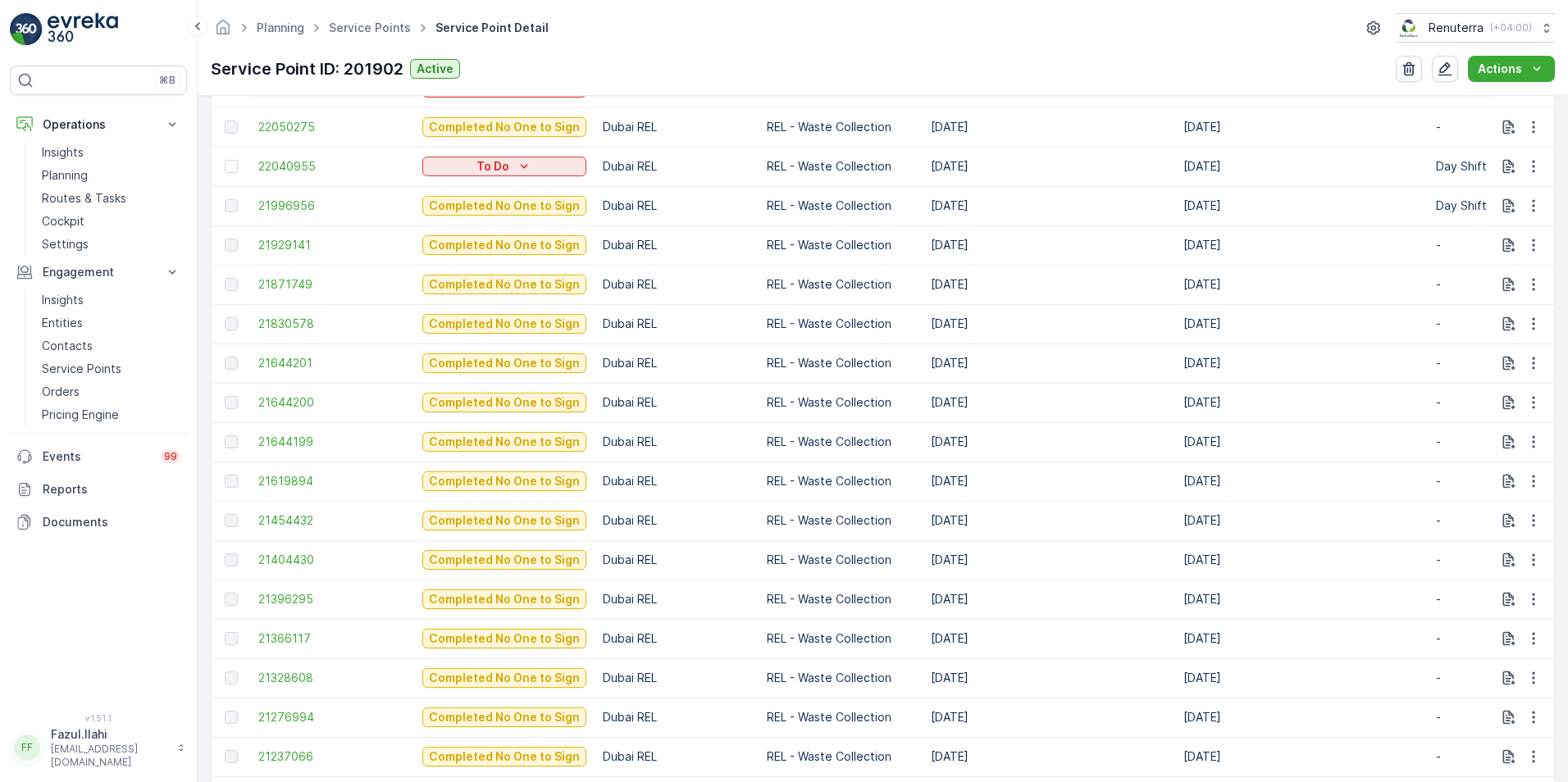
scroll to position [656, 0]
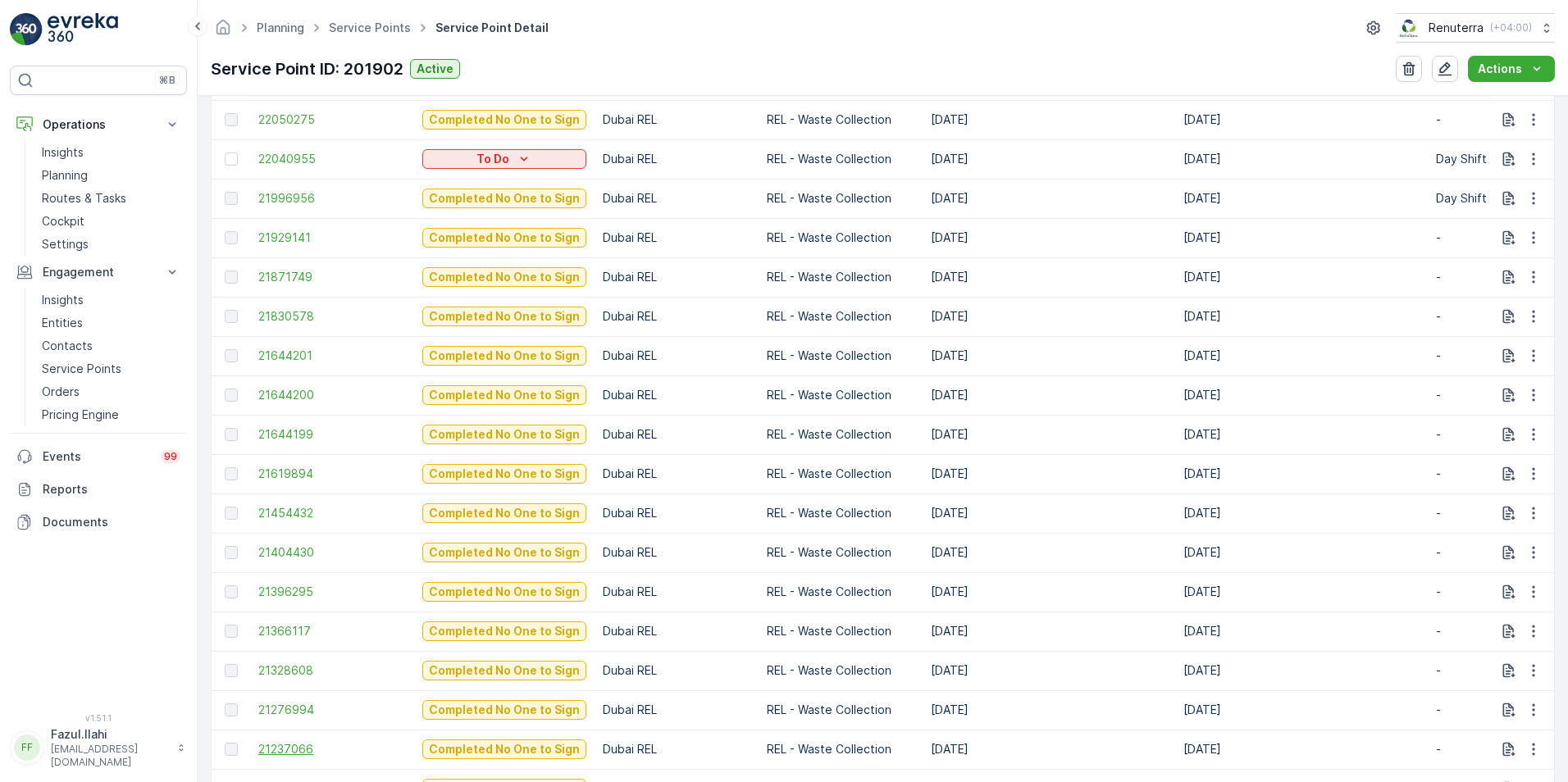
click at [293, 552] on span "21237066" at bounding box center [333, 749] width 148 height 16
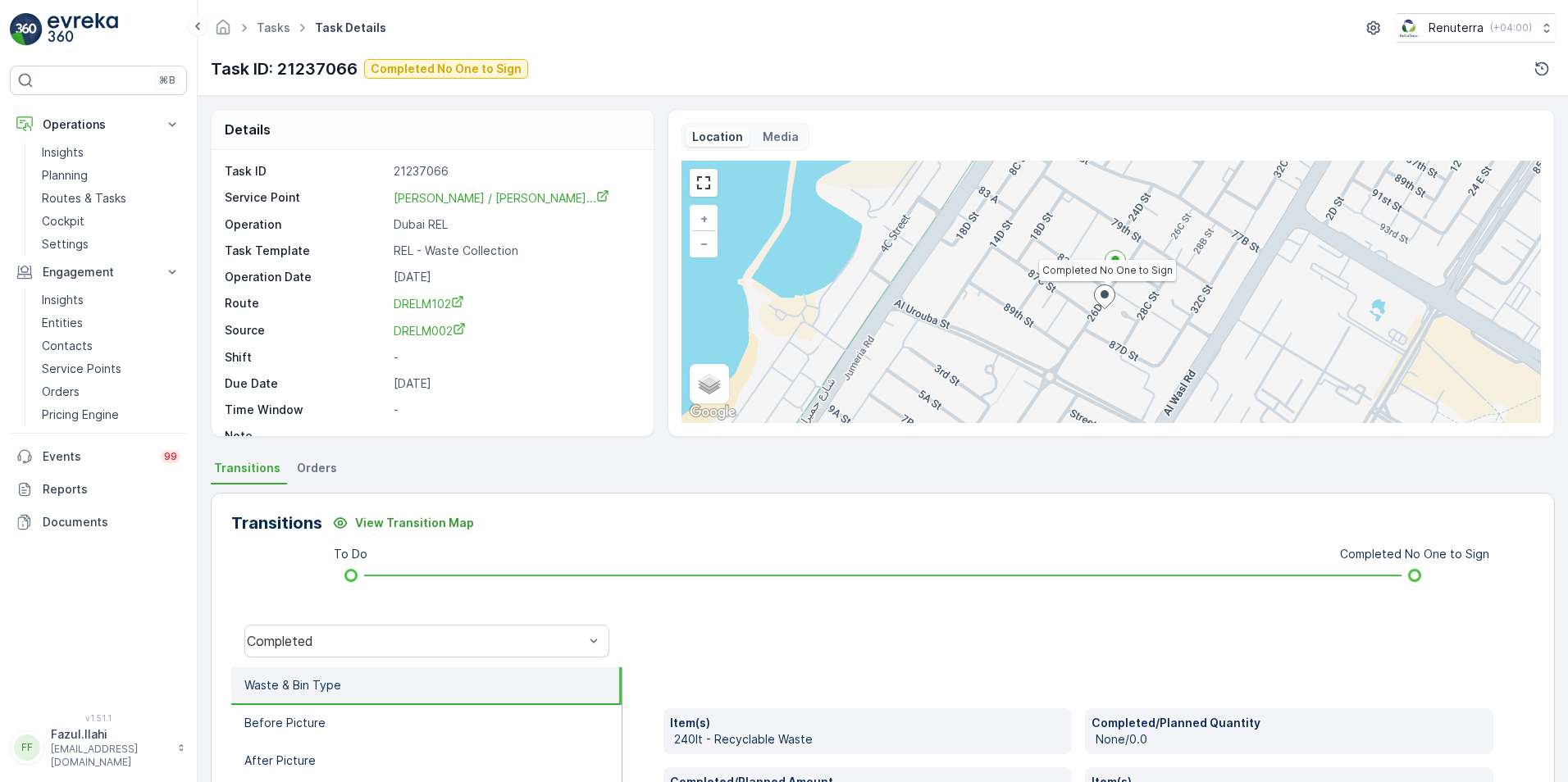
scroll to position [82, 0]
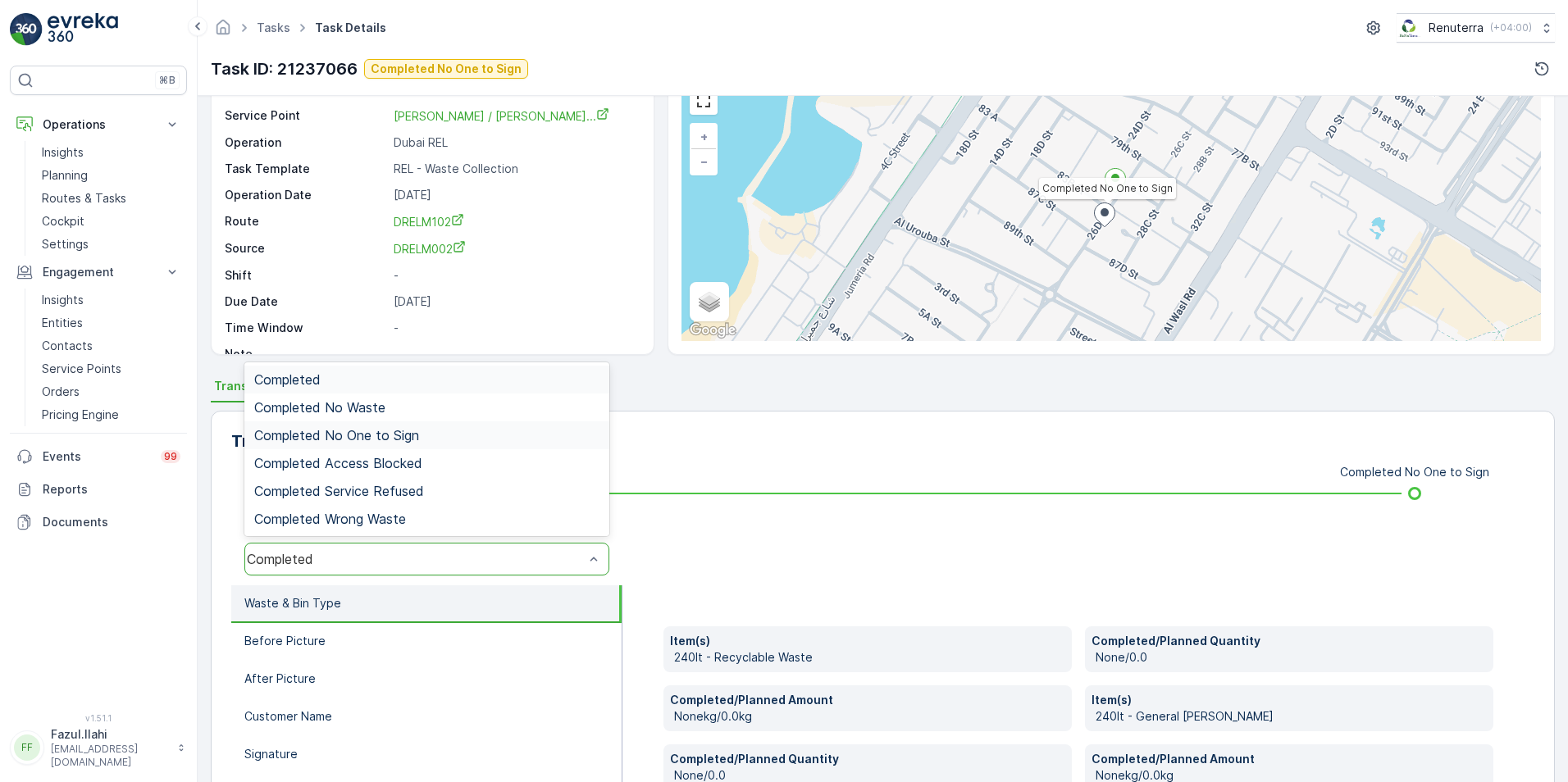
click at [354, 437] on span "Completed No One to Sign" at bounding box center [337, 435] width 165 height 15
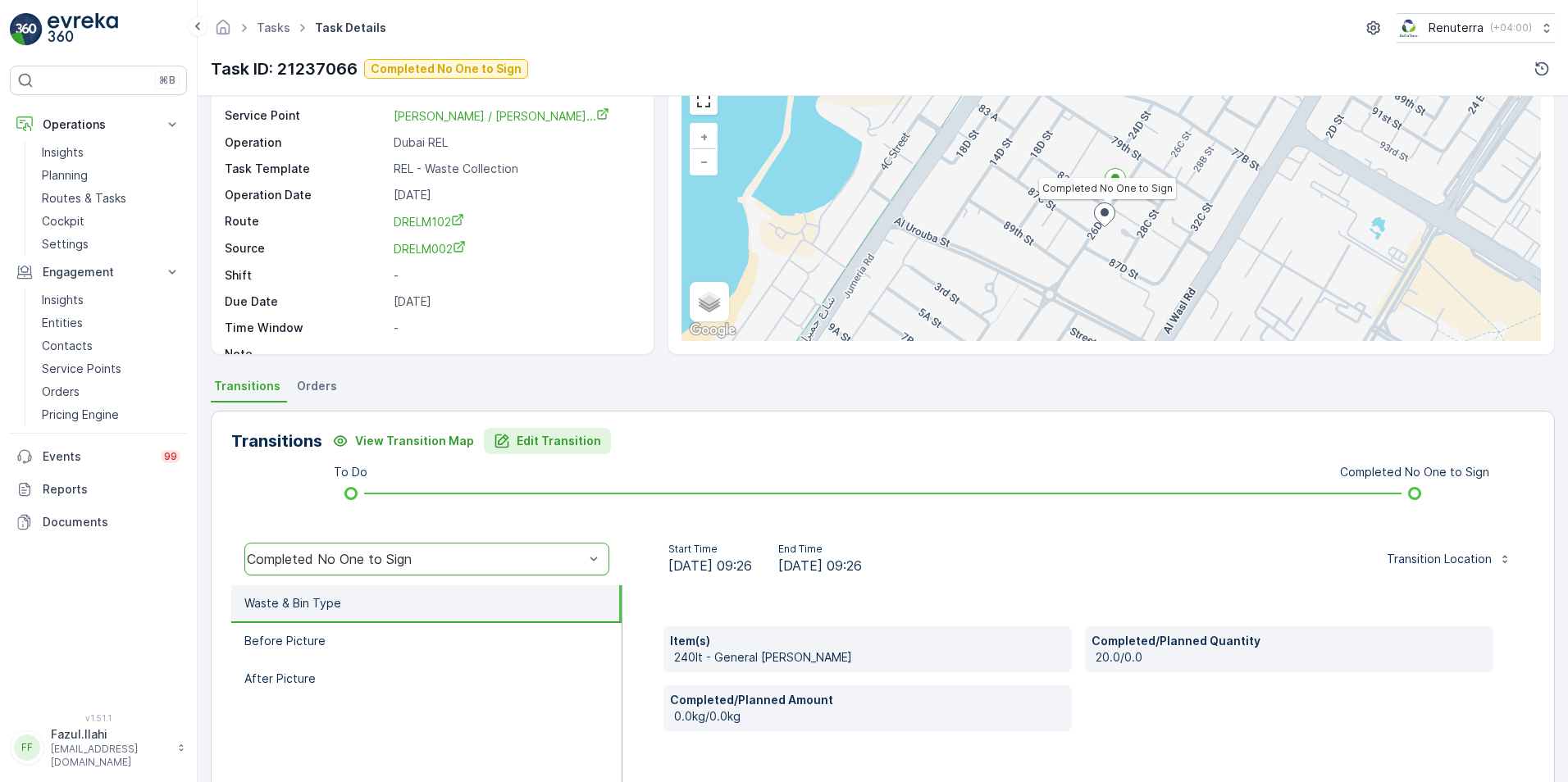
click at [554, 440] on p "Edit Transition" at bounding box center [558, 441] width 84 height 16
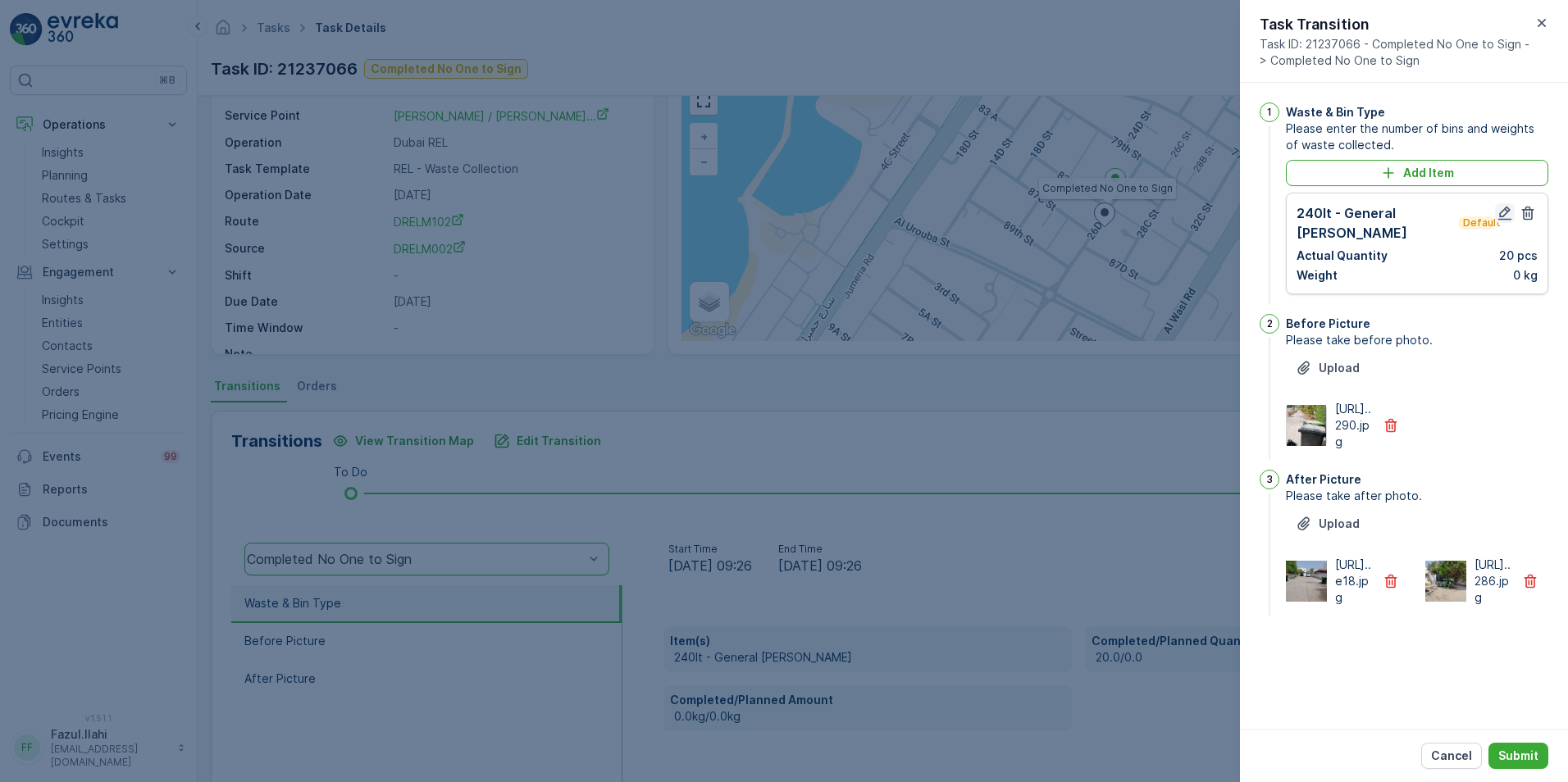
click at [1043, 215] on icon "button" at bounding box center [1505, 214] width 14 height 14
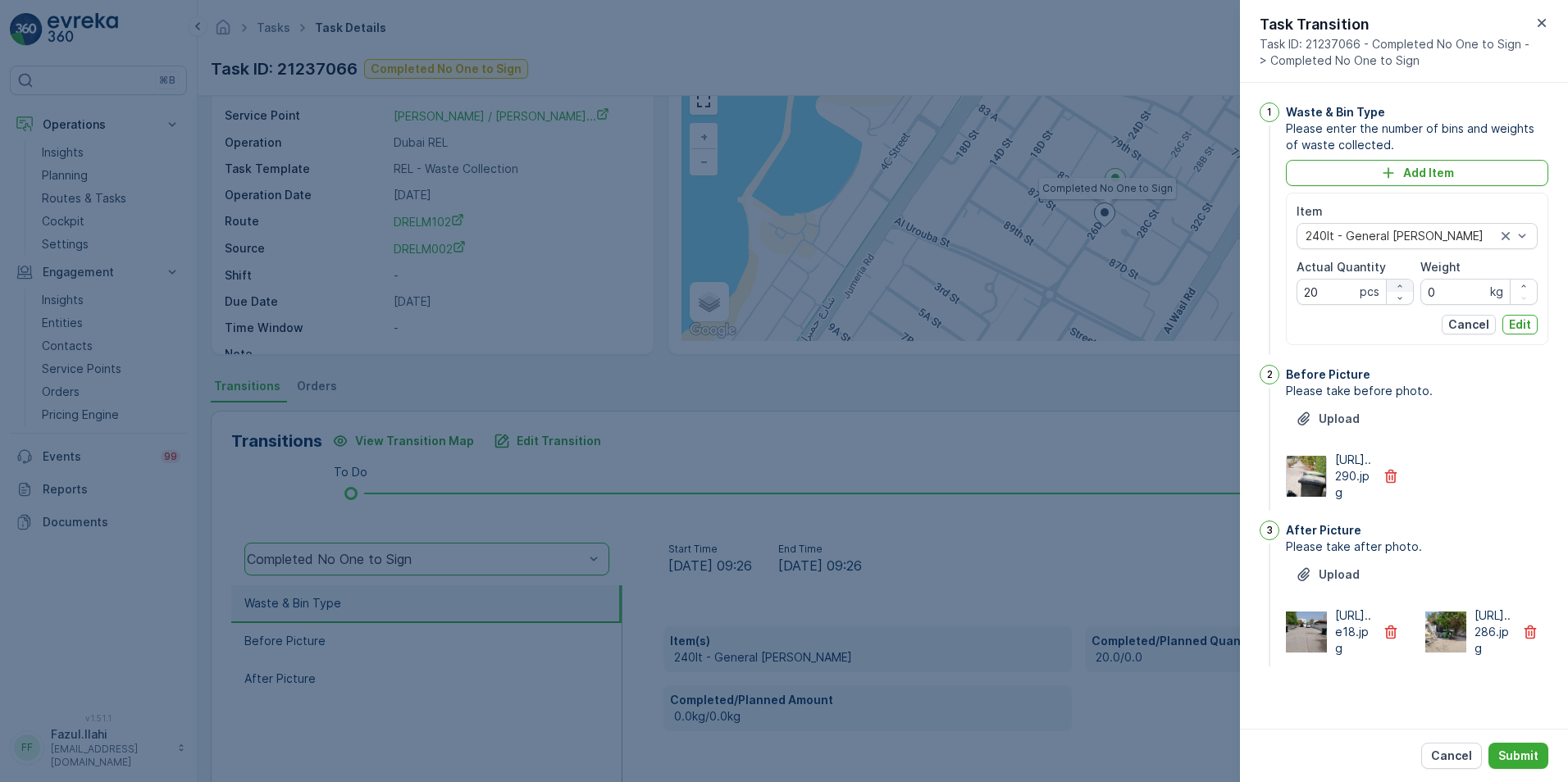
click at [1043, 286] on icon "button" at bounding box center [1400, 286] width 10 height 10
click at [1043, 296] on Quantity "21" at bounding box center [1354, 292] width 117 height 26
drag, startPoint x: 1332, startPoint y: 293, endPoint x: 1301, endPoint y: 293, distance: 31.0
click at [1043, 293] on Quantity "21" at bounding box center [1354, 292] width 117 height 26
type Quantity "38"
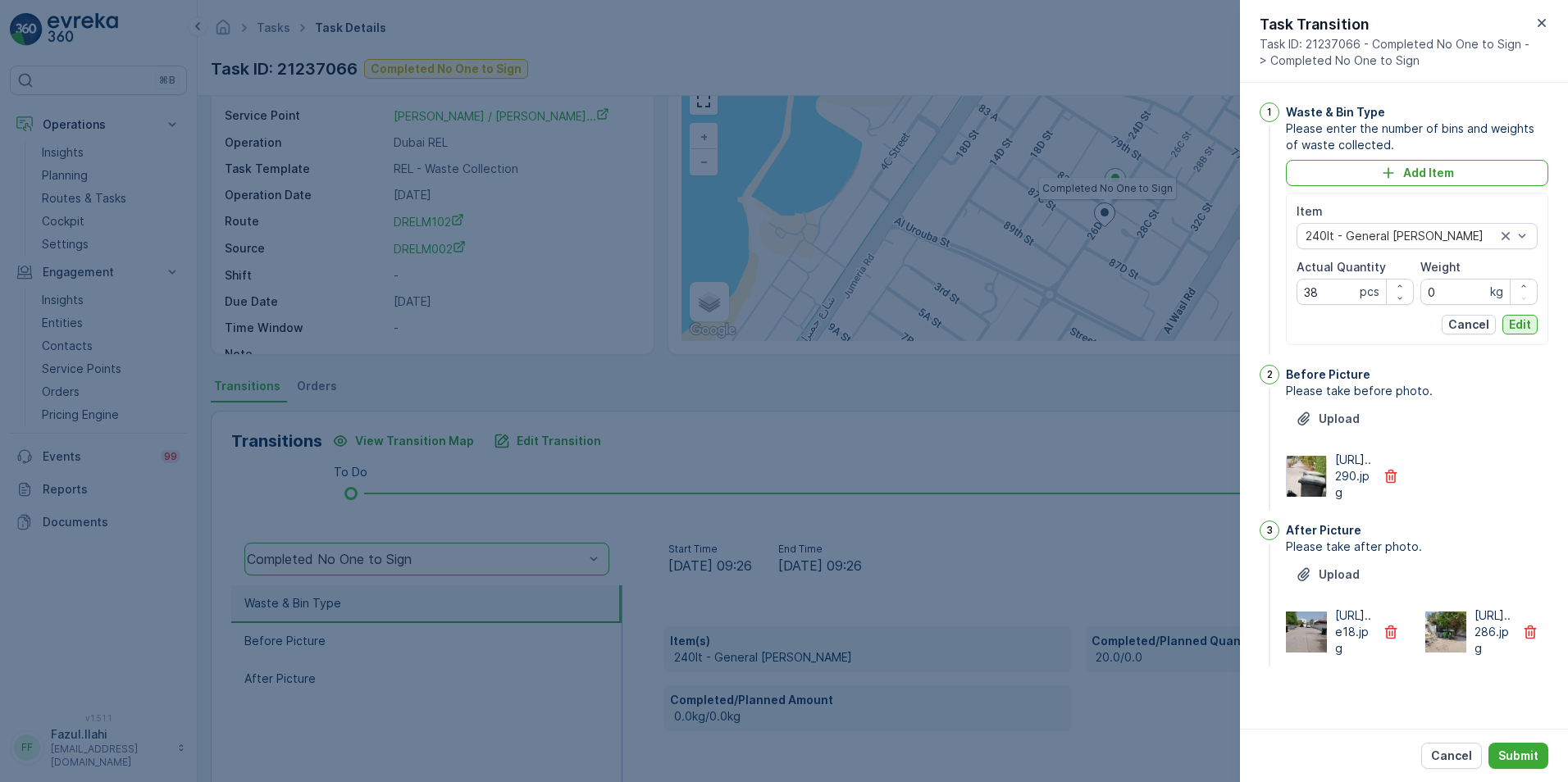
click at [1043, 323] on p "Edit" at bounding box center [1520, 325] width 23 height 16
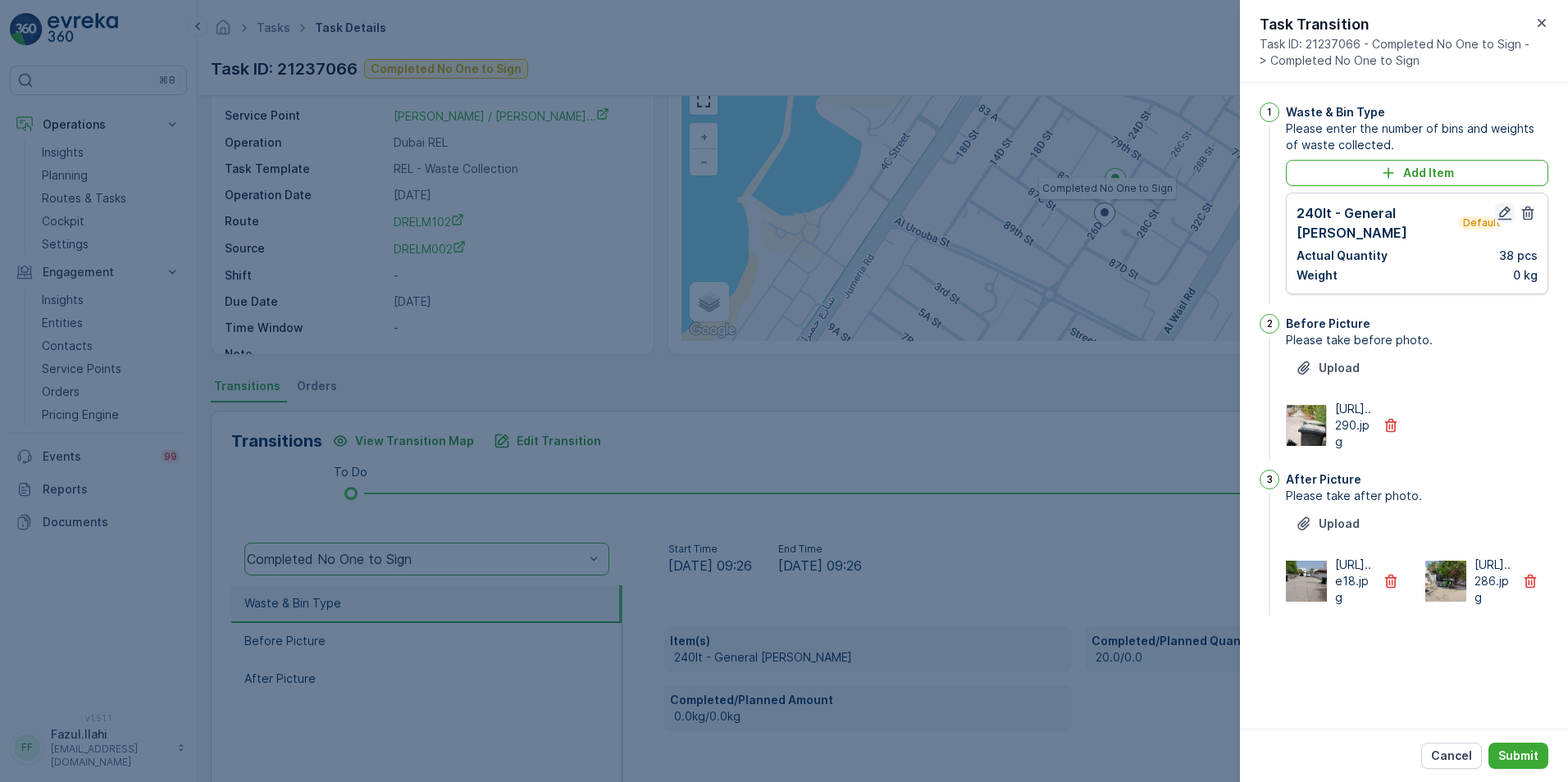
click at [1043, 211] on icon "button" at bounding box center [1505, 214] width 14 height 14
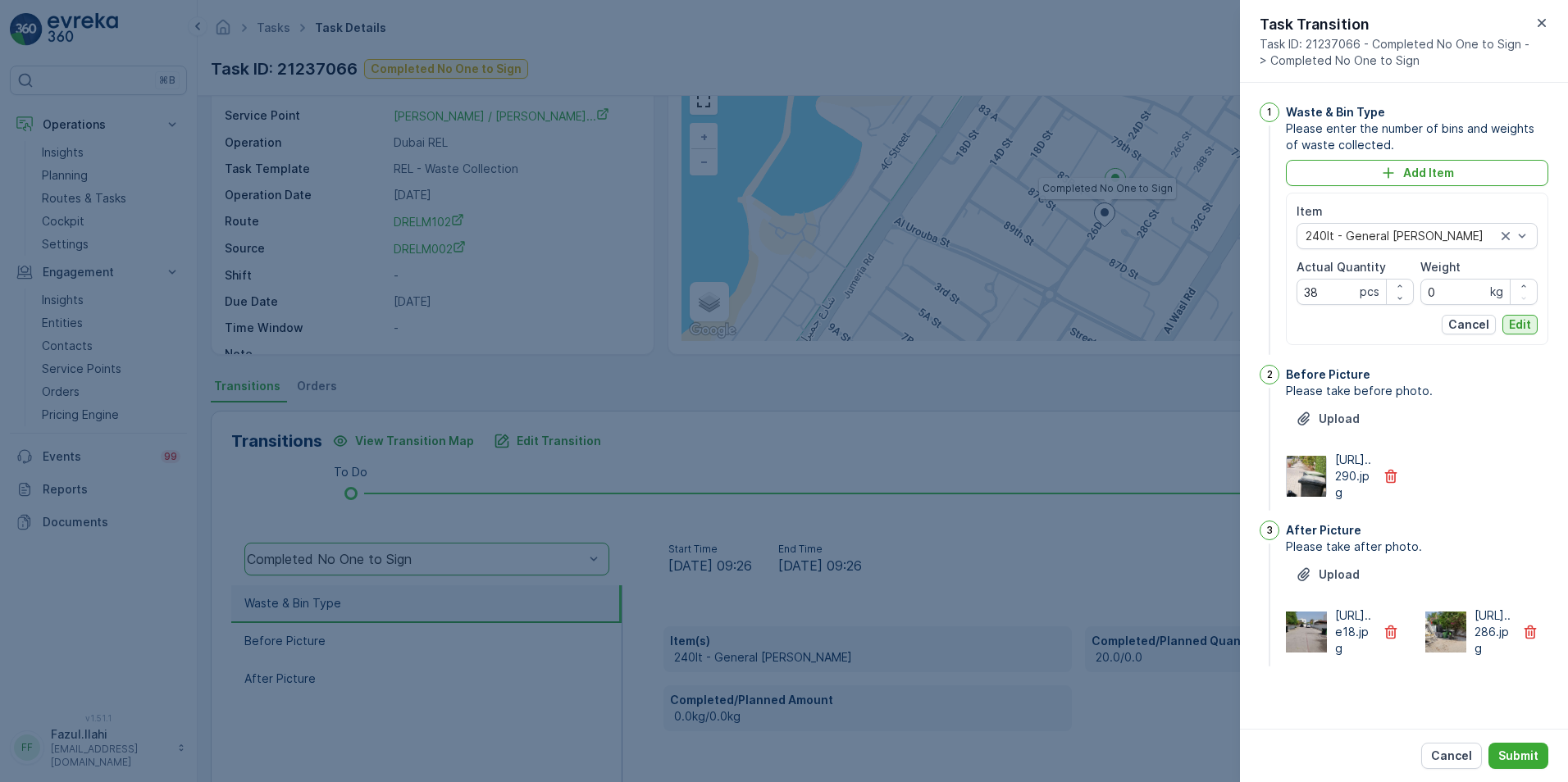
click at [1043, 318] on p "Edit" at bounding box center [1520, 325] width 23 height 16
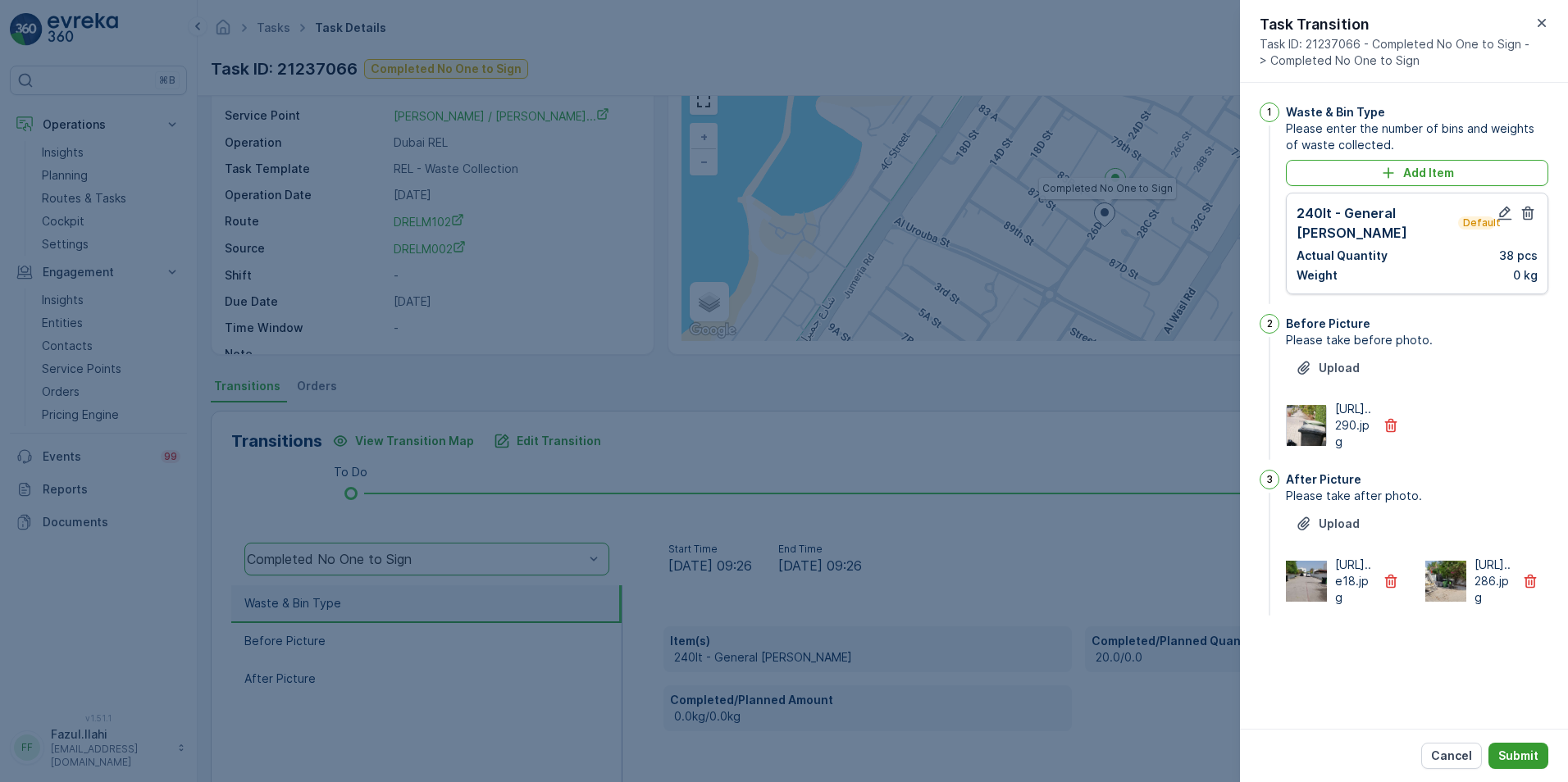
click at [1043, 552] on p "Submit" at bounding box center [1519, 755] width 40 height 16
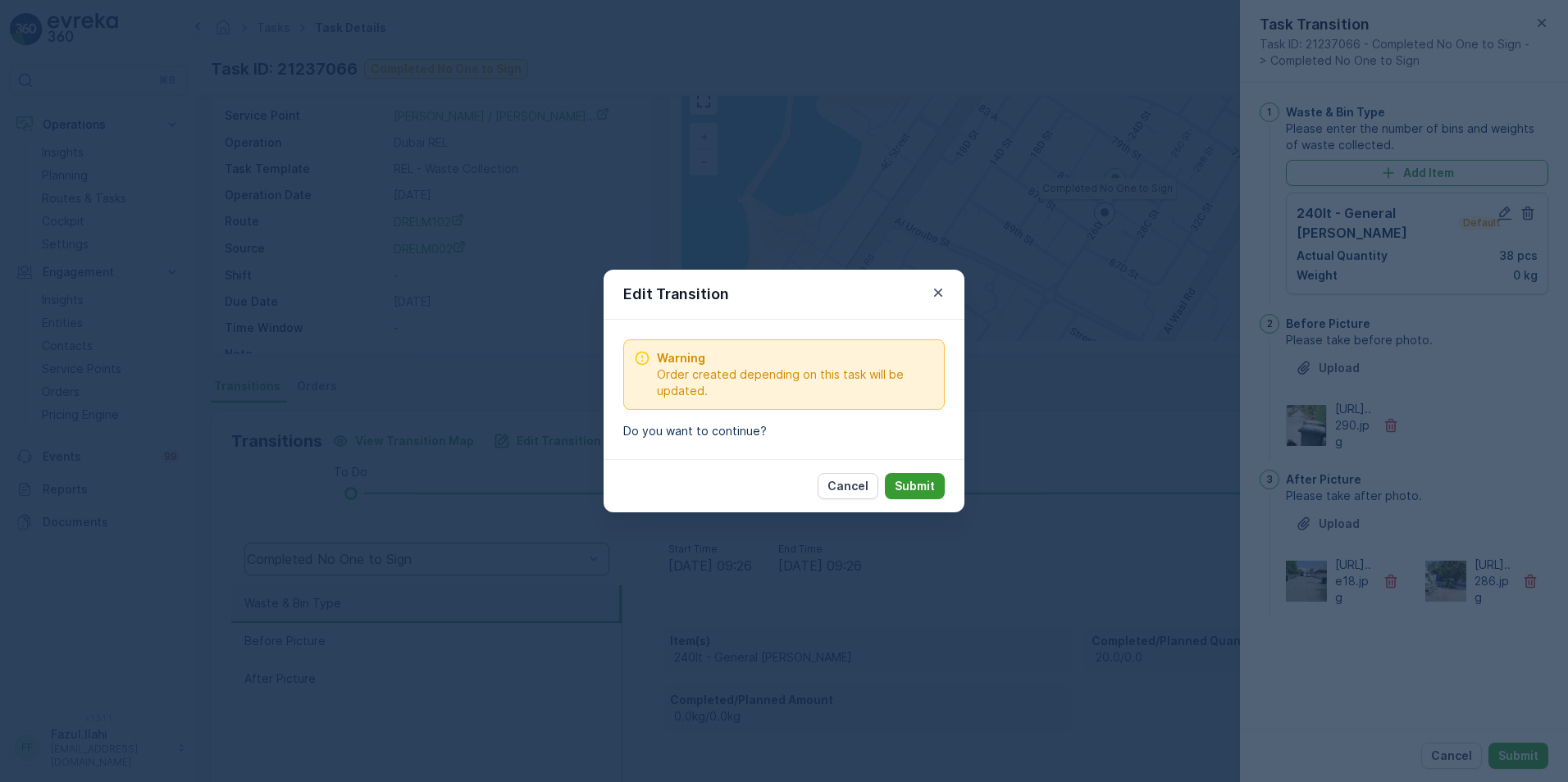
click at [912, 486] on p "Submit" at bounding box center [914, 486] width 40 height 16
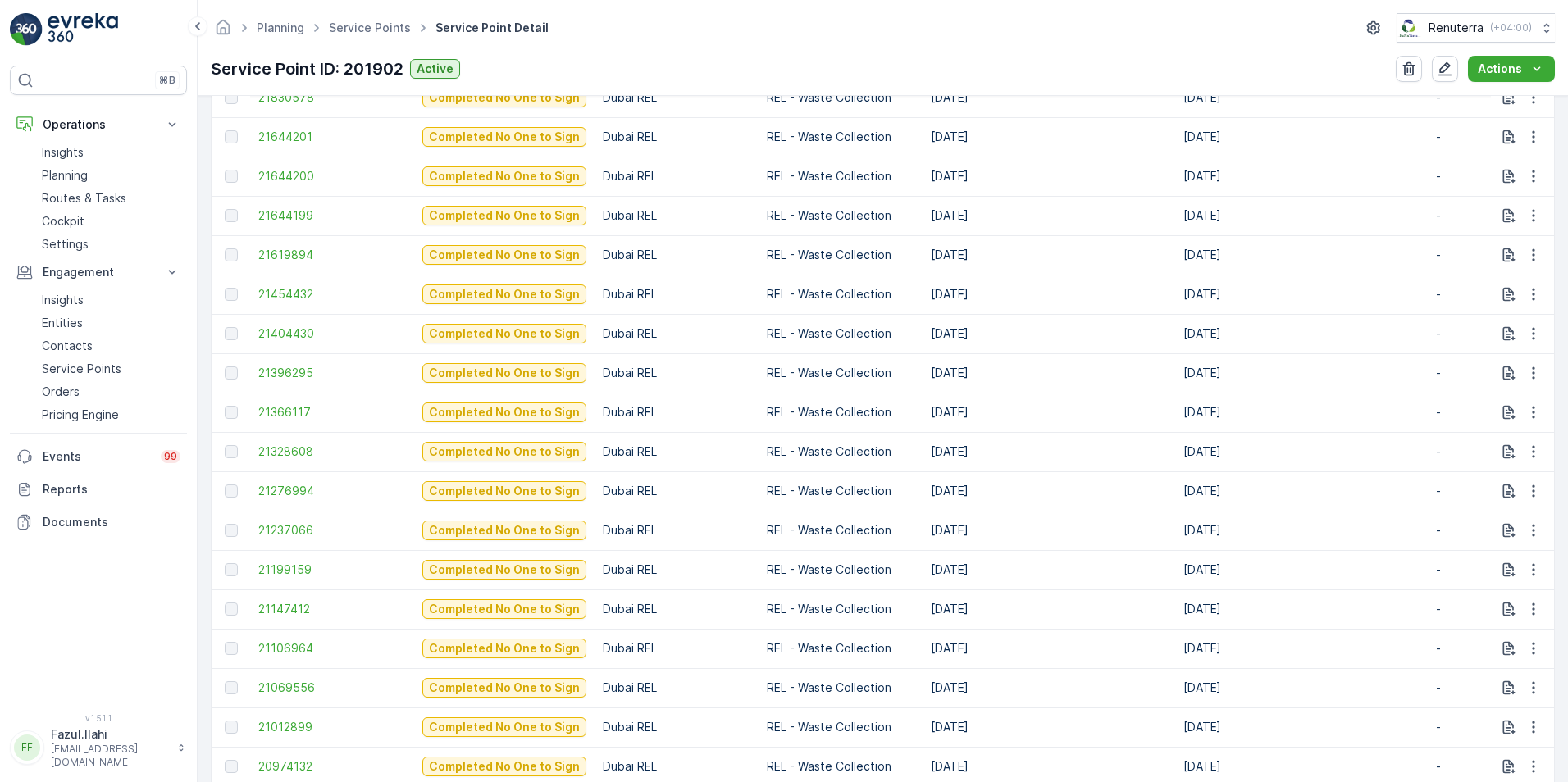
scroll to position [902, 0]
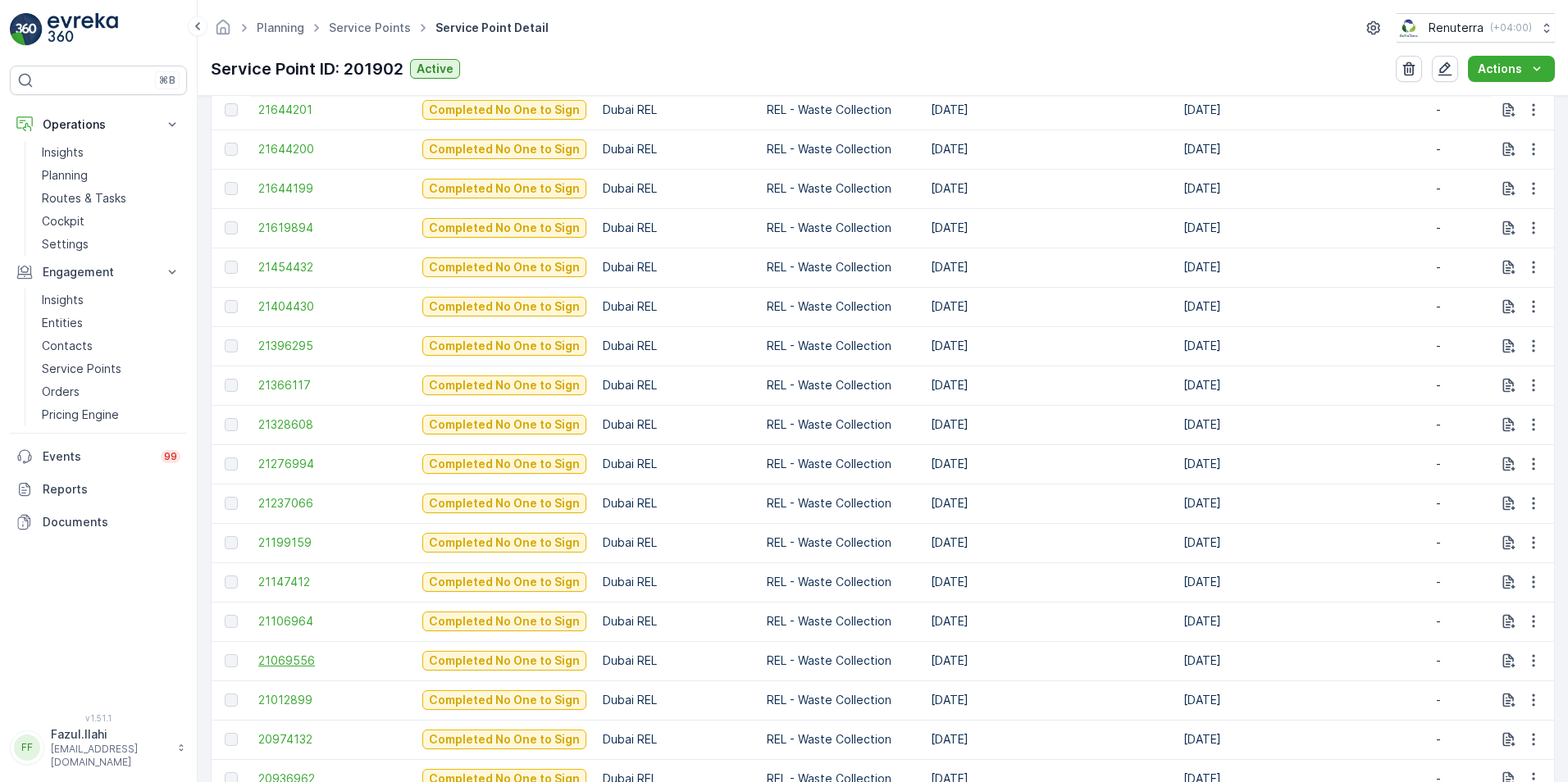
click at [307, 552] on span "21069556" at bounding box center [333, 660] width 148 height 16
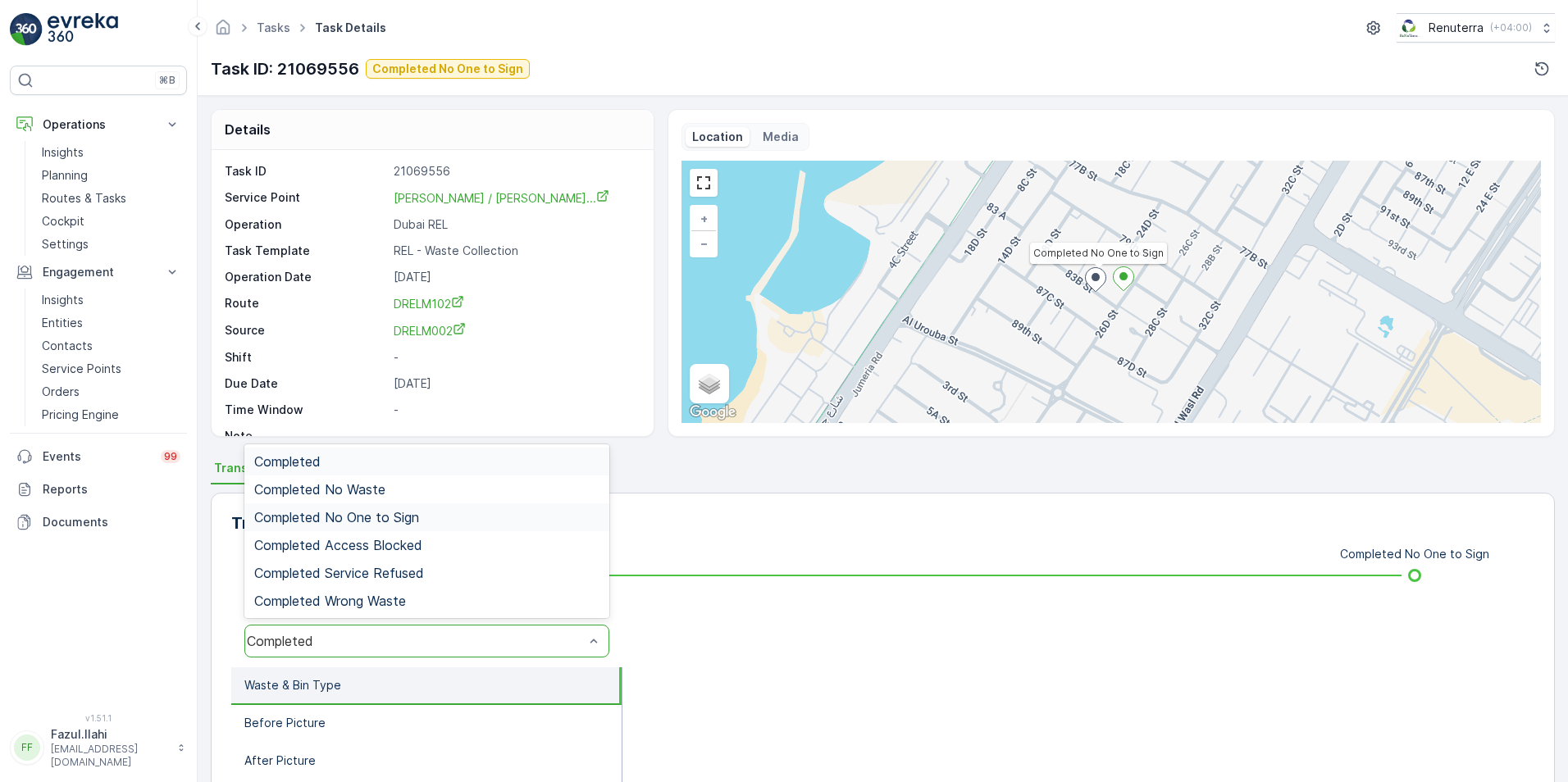
click at [345, 513] on span "Completed No One to Sign" at bounding box center [337, 517] width 165 height 15
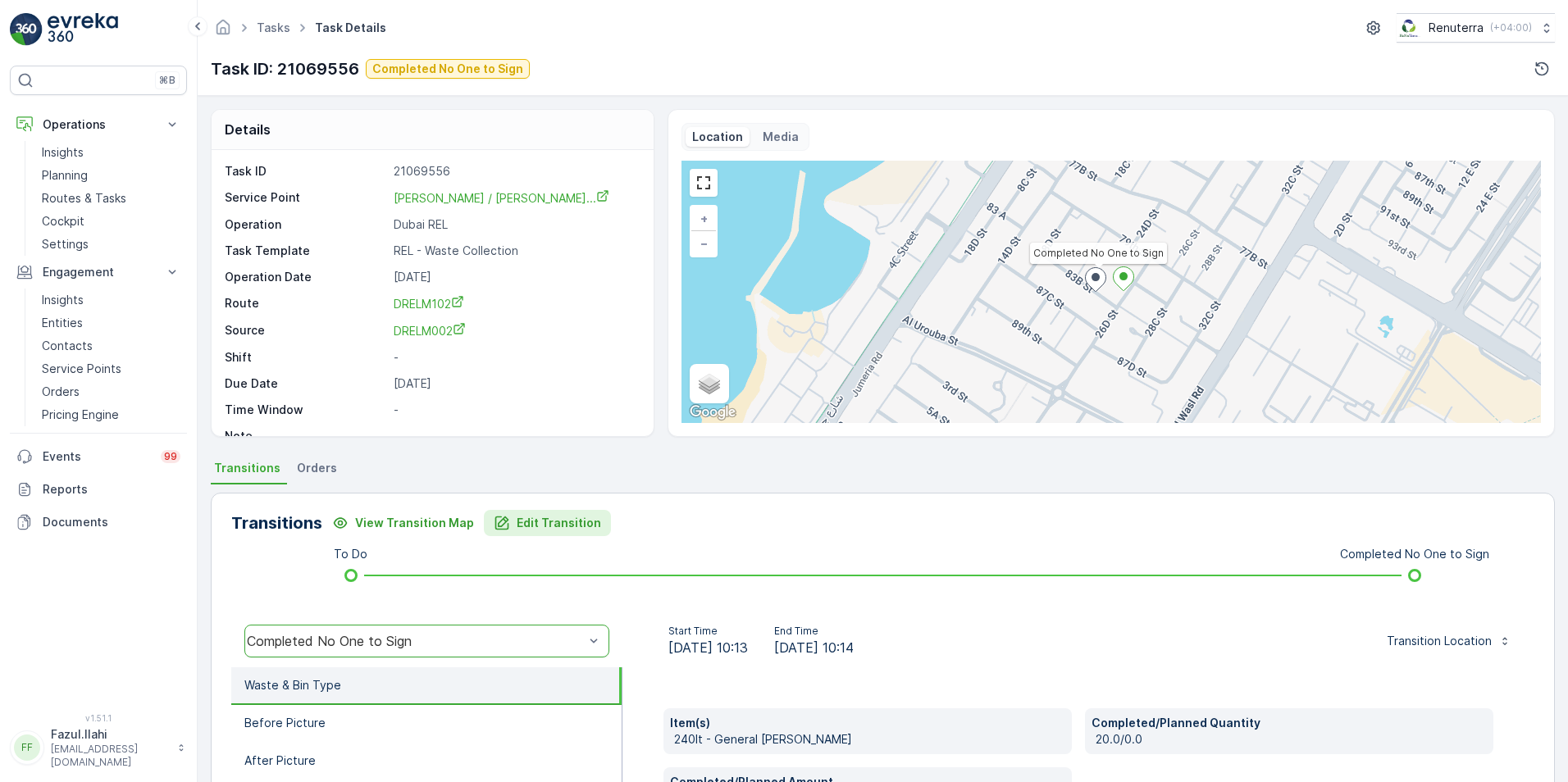
click at [528, 524] on p "Edit Transition" at bounding box center [558, 522] width 84 height 16
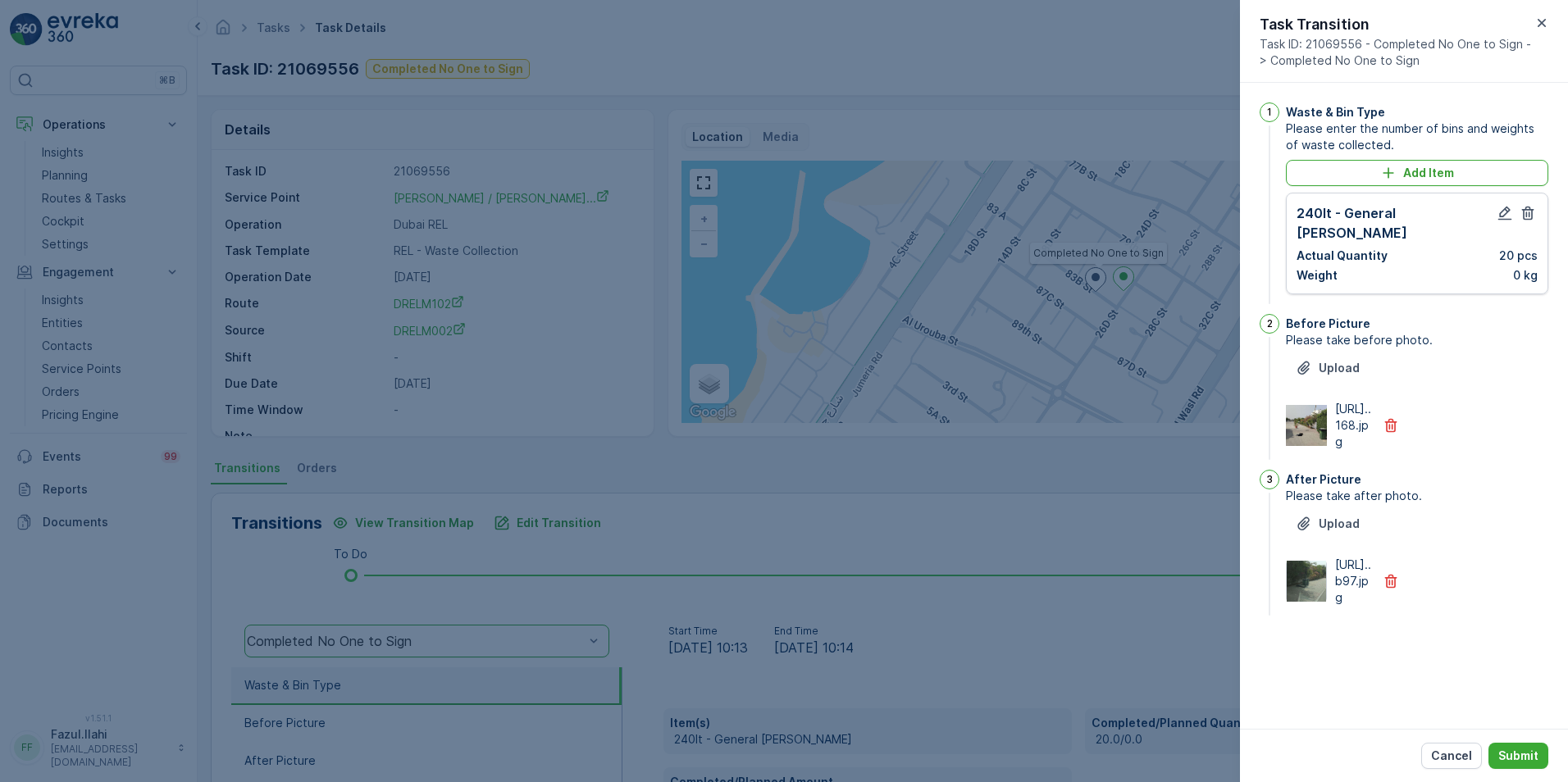
click at [824, 522] on div at bounding box center [784, 391] width 1568 height 782
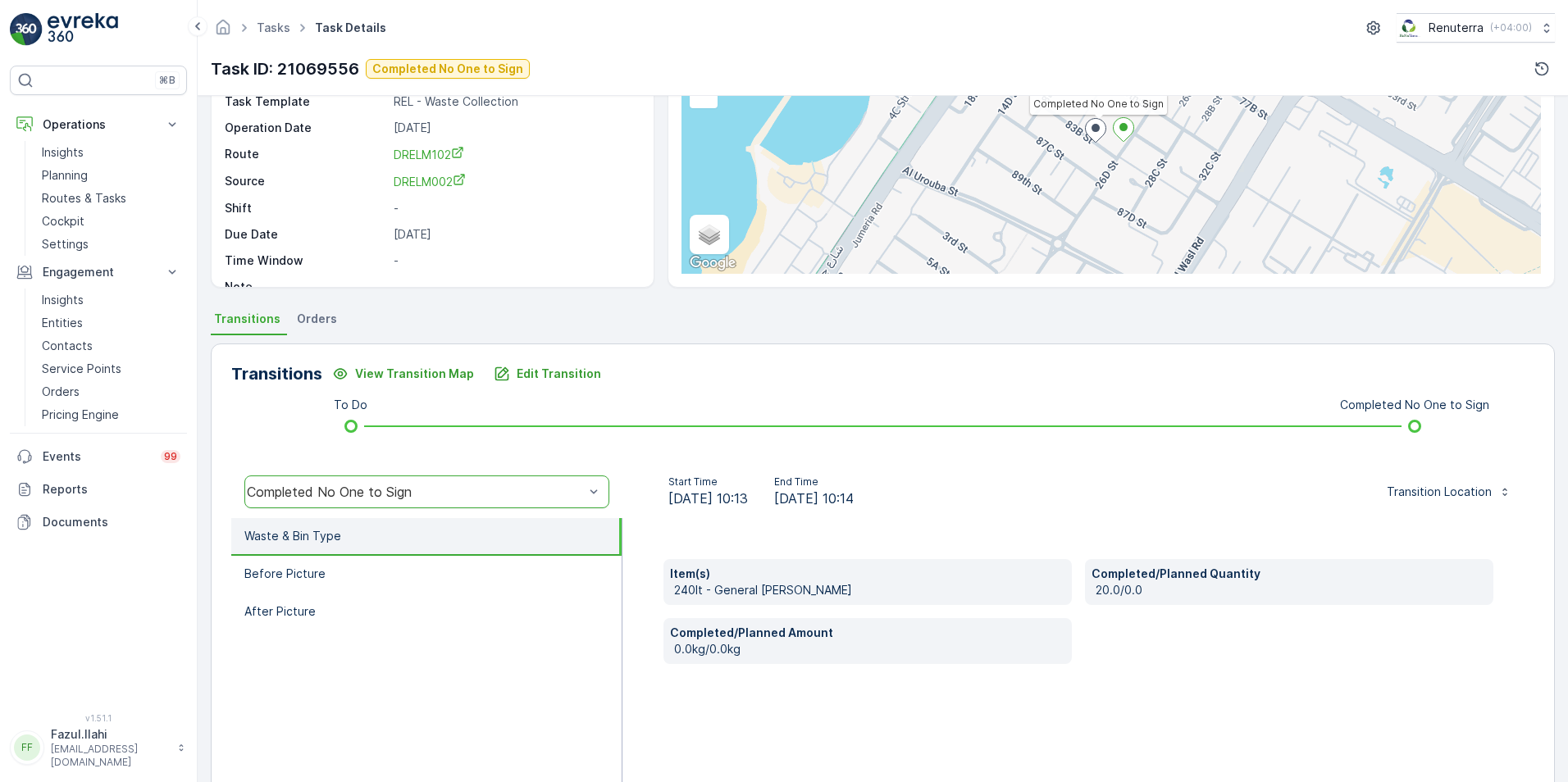
scroll to position [164, 0]
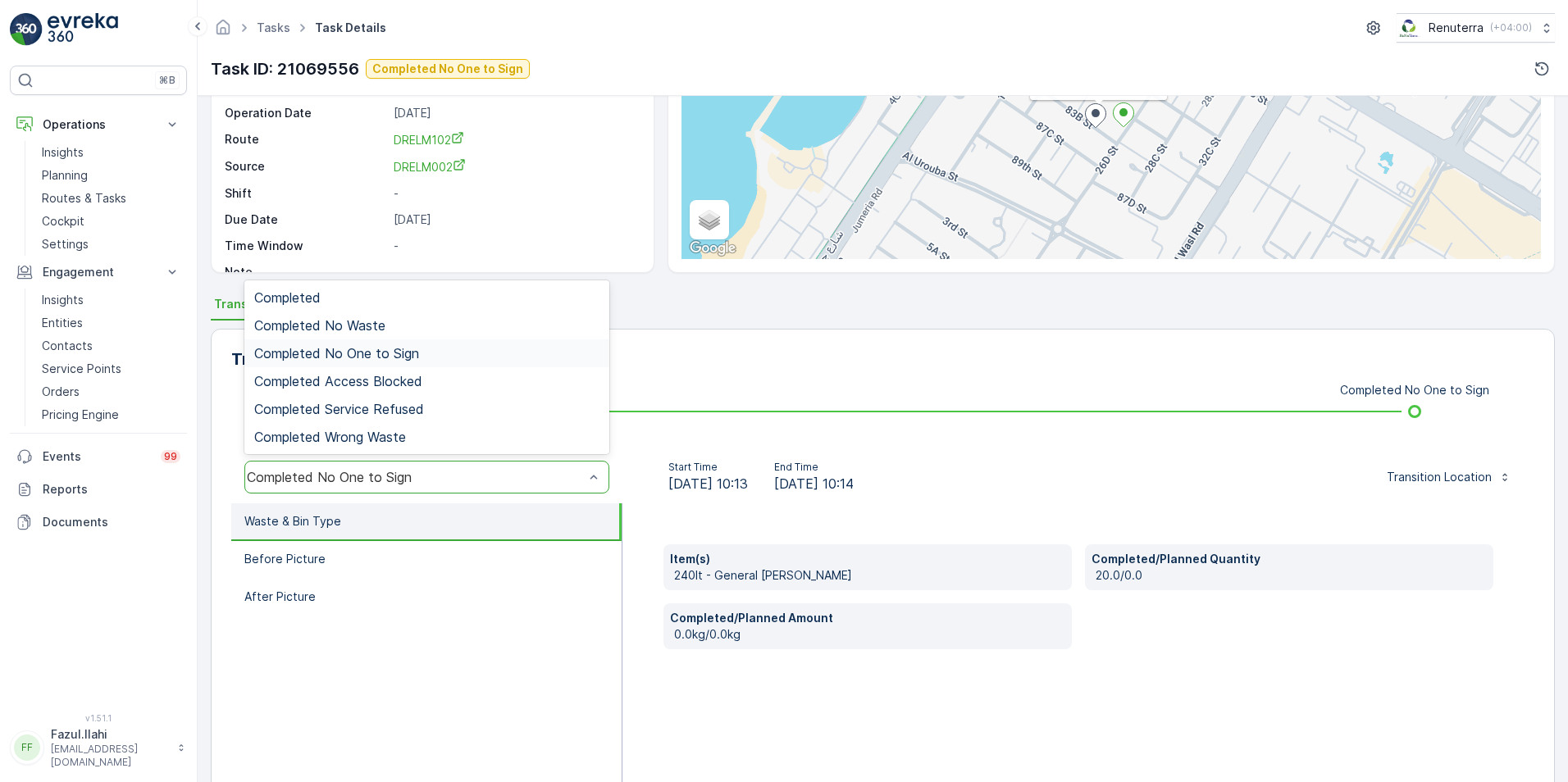
click at [382, 354] on span "Completed No One to Sign" at bounding box center [337, 353] width 165 height 15
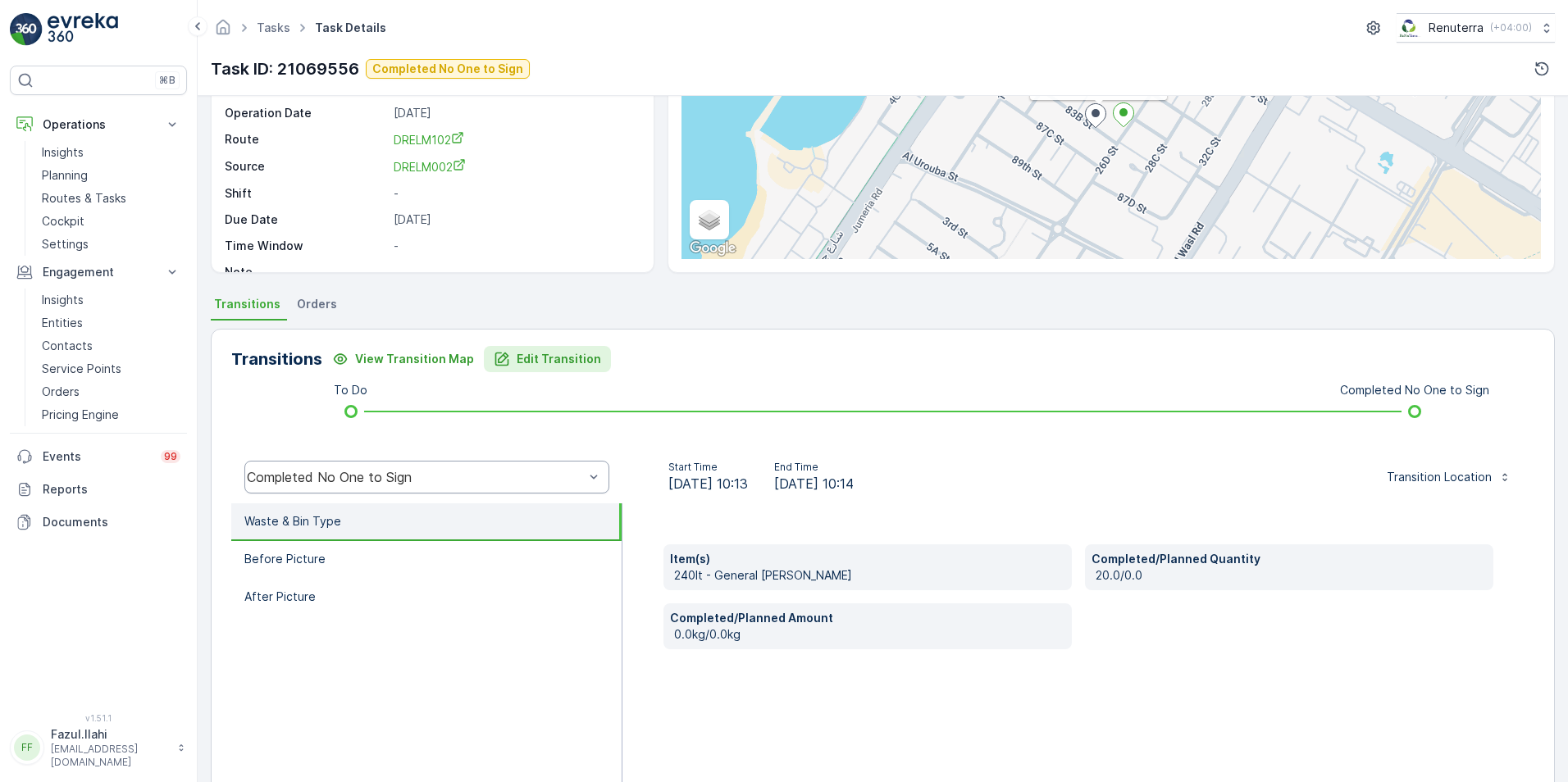
click at [537, 361] on p "Edit Transition" at bounding box center [558, 358] width 84 height 16
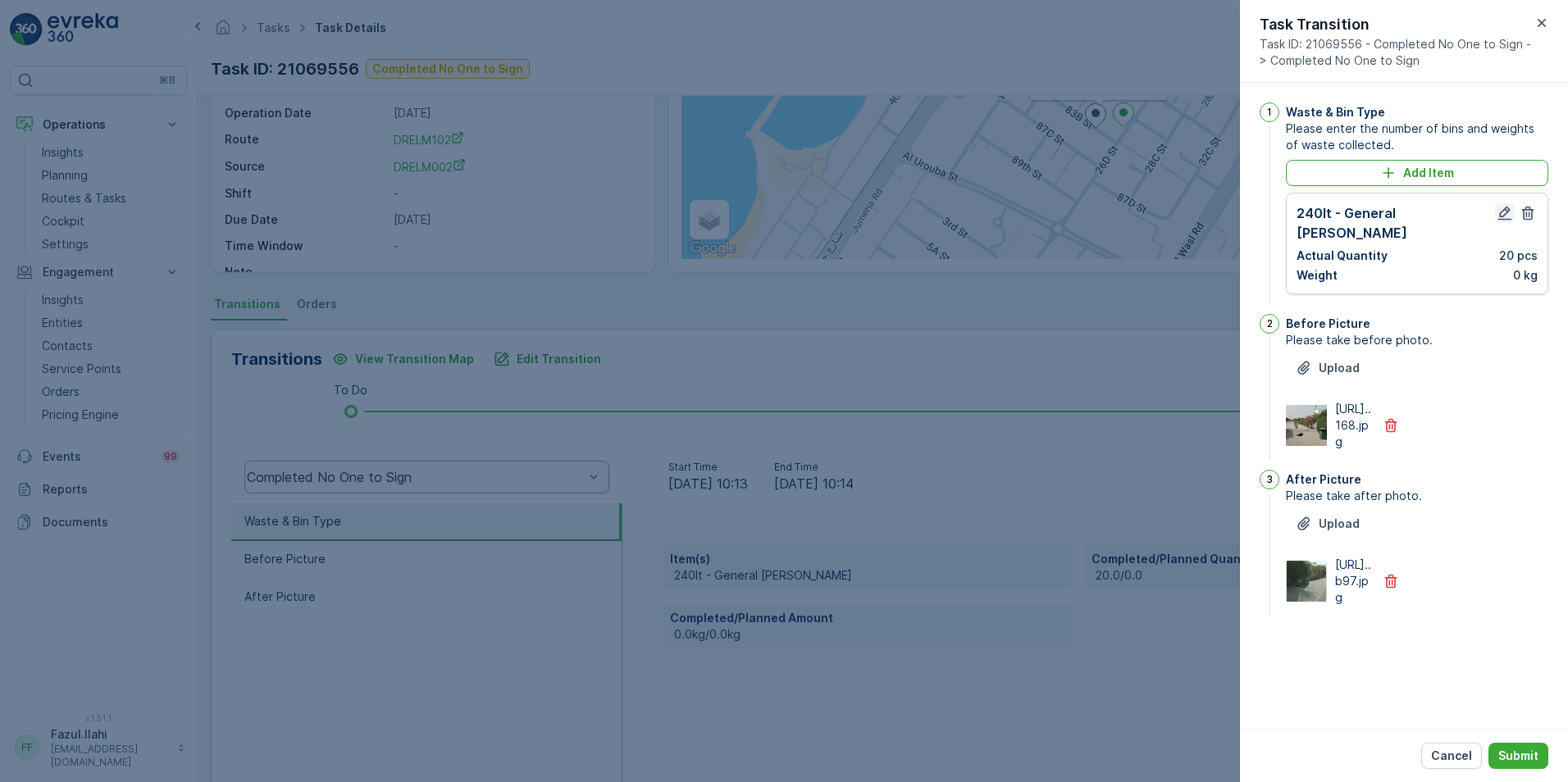
click at [1043, 215] on icon "button" at bounding box center [1505, 213] width 16 height 16
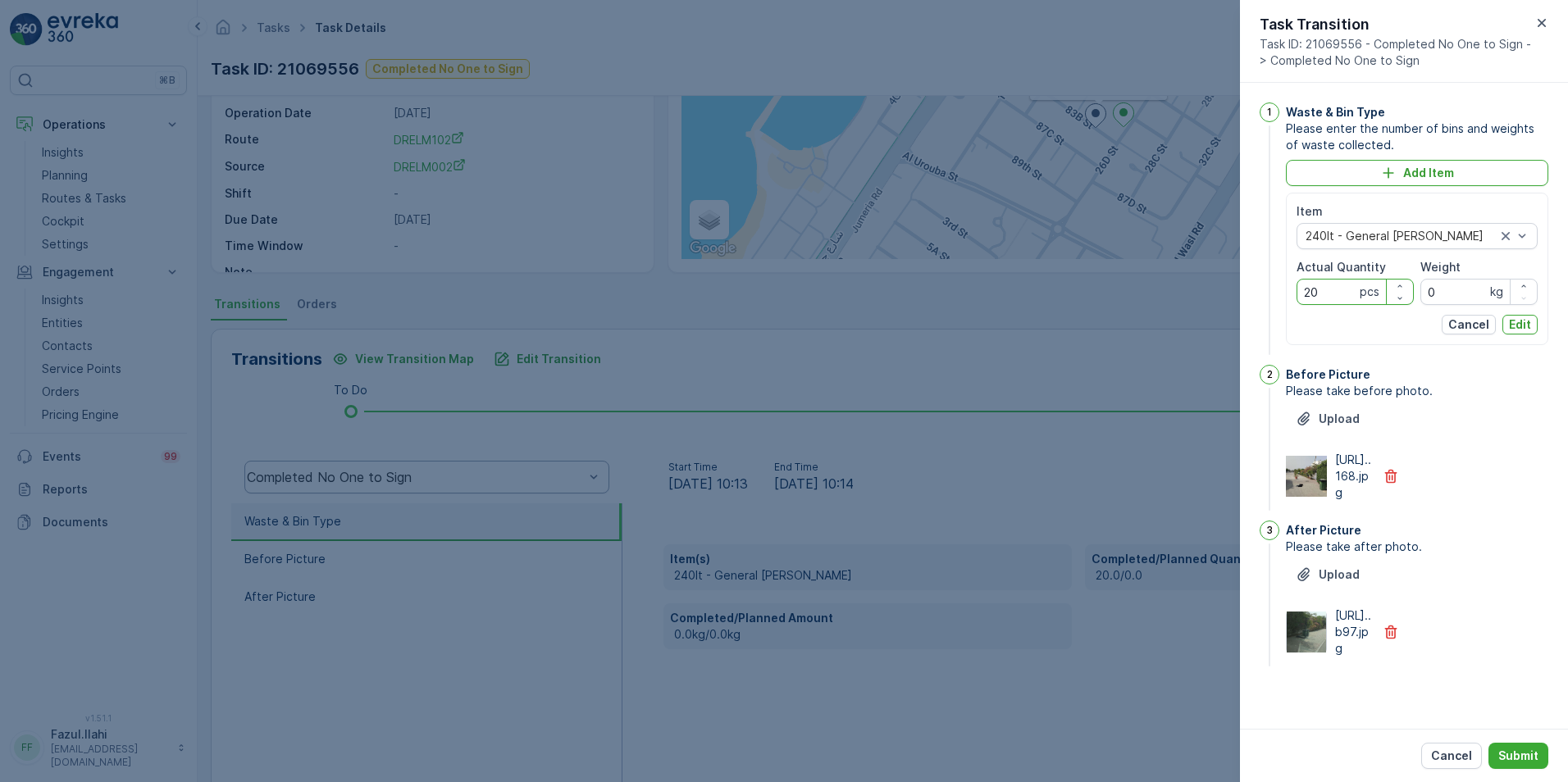
click at [1043, 297] on Quantity "20" at bounding box center [1354, 292] width 117 height 26
type Quantity "2"
type Quantity "38"
click at [1043, 320] on p "Edit" at bounding box center [1520, 325] width 23 height 16
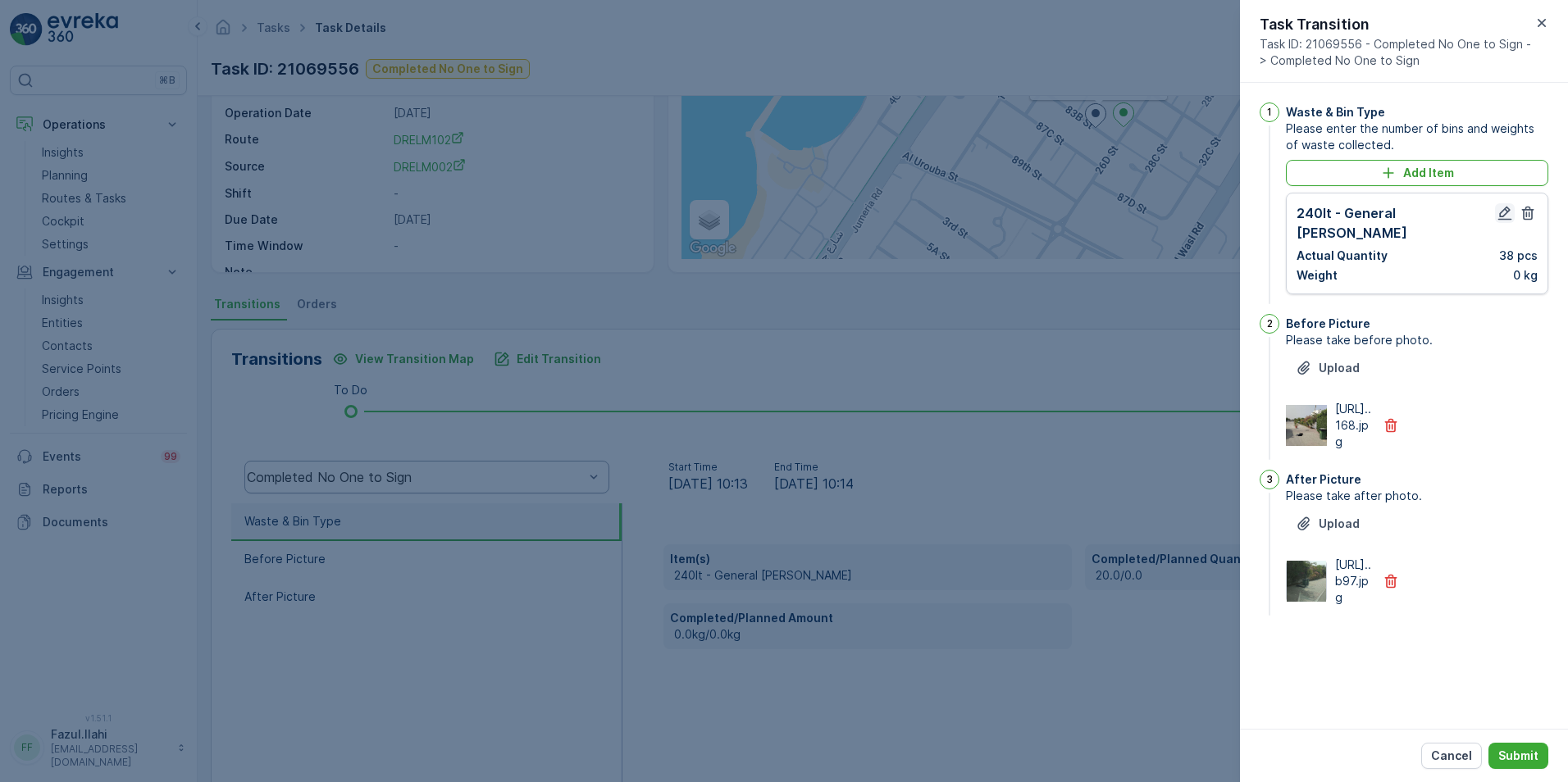
click at [1043, 210] on icon "button" at bounding box center [1505, 214] width 14 height 14
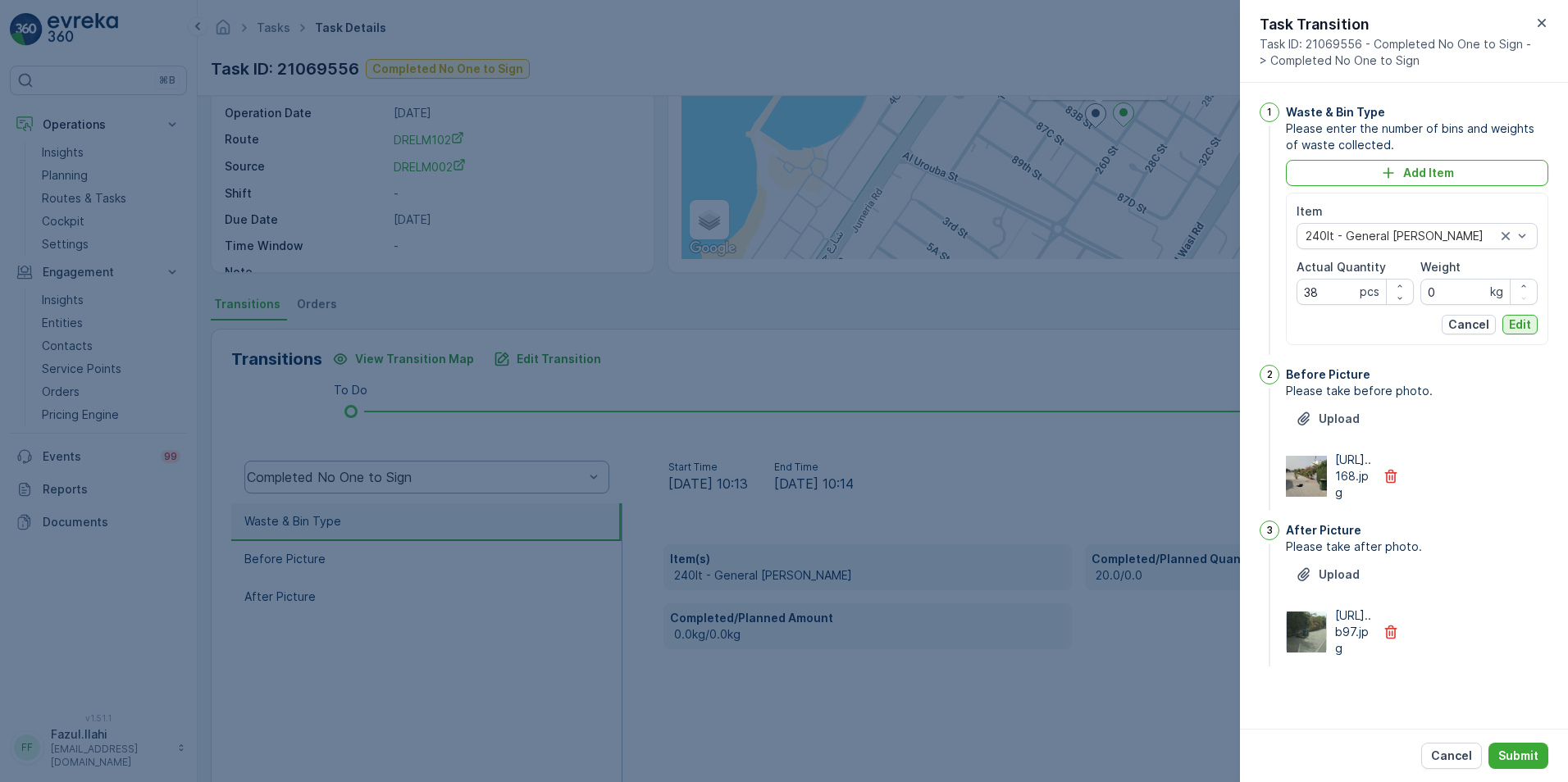
click at [1043, 325] on p "Edit" at bounding box center [1520, 325] width 23 height 16
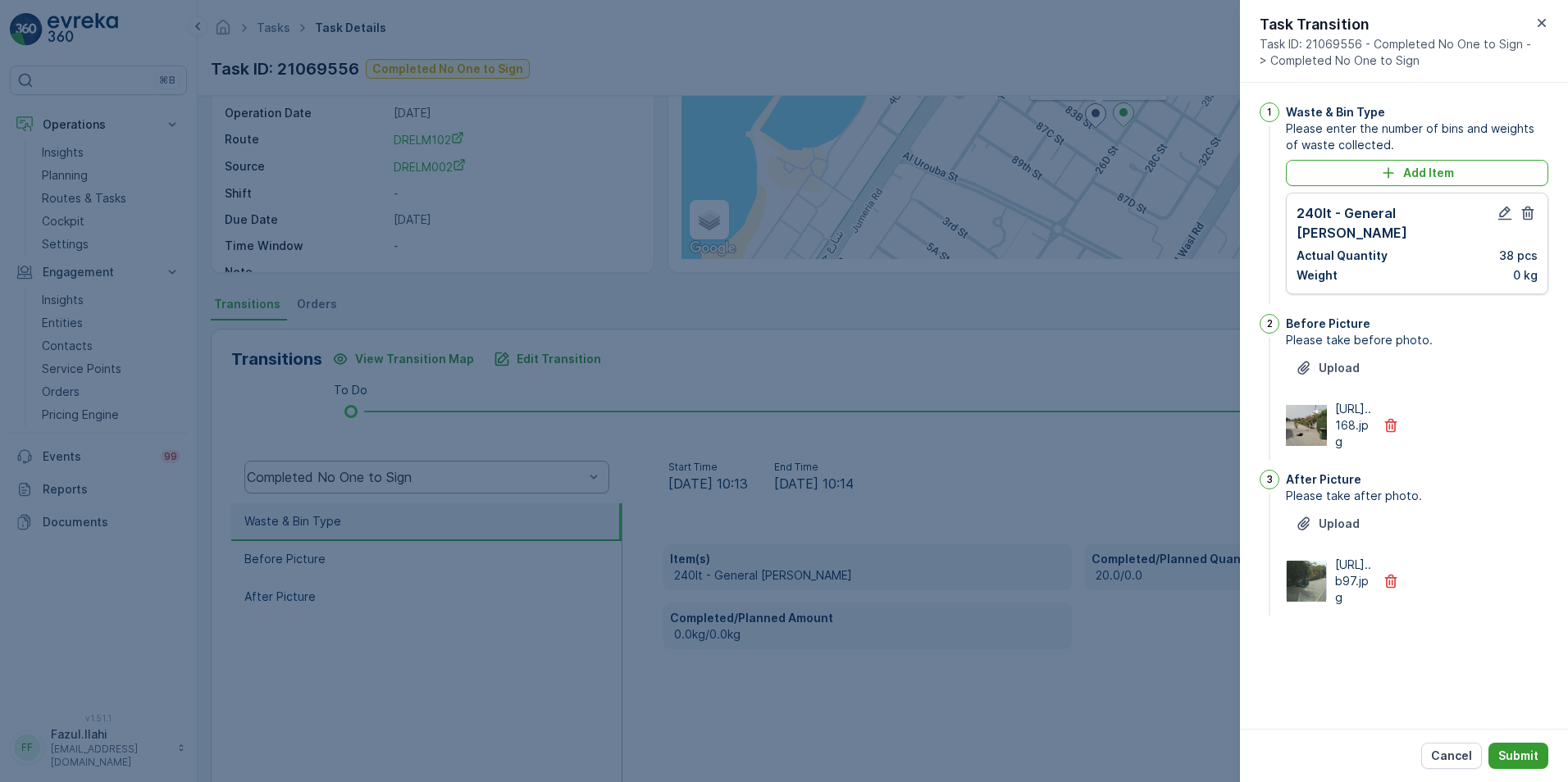
click at [1043, 552] on p "Submit" at bounding box center [1519, 755] width 40 height 16
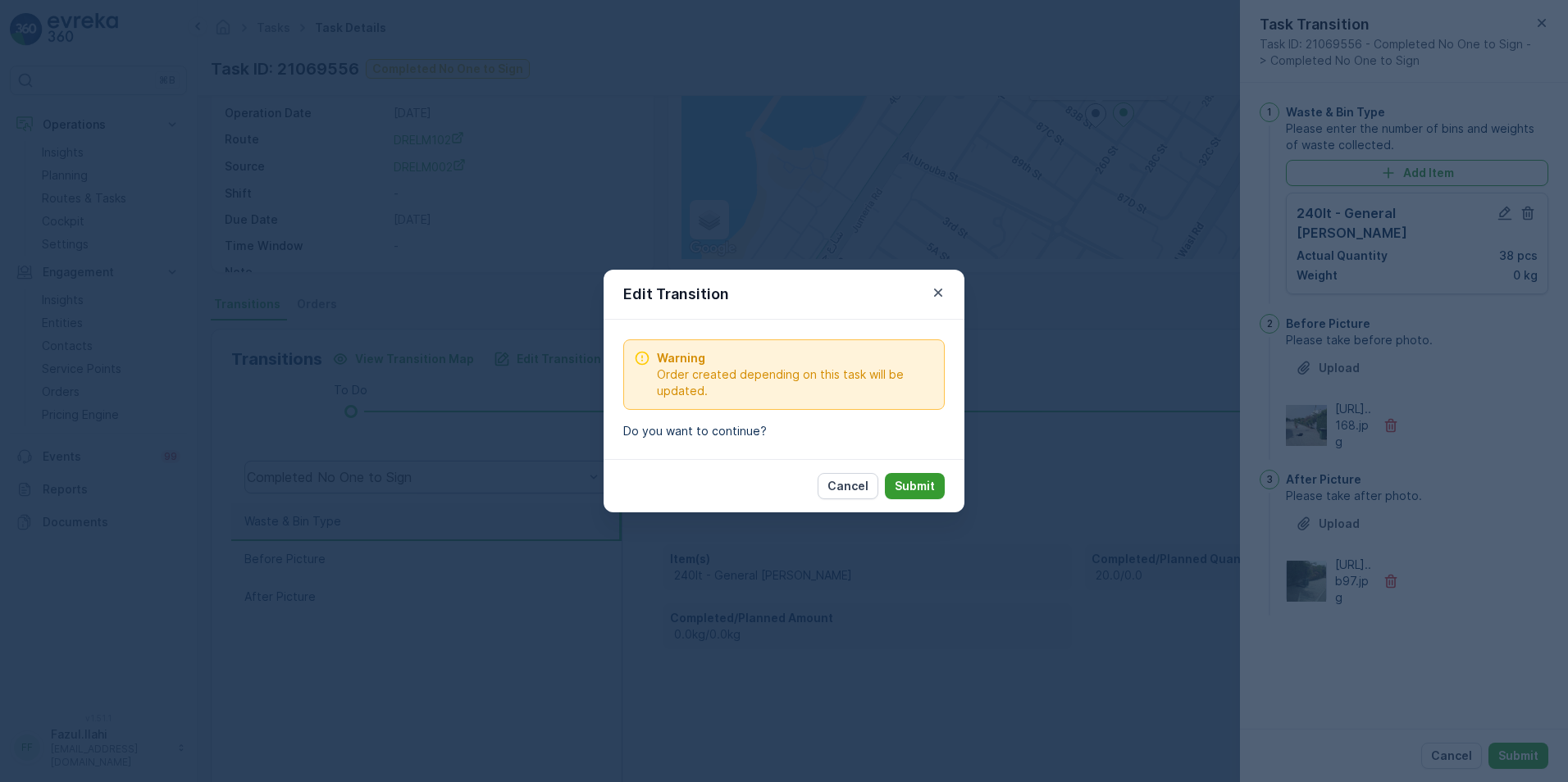
click at [928, 483] on p "Submit" at bounding box center [914, 486] width 40 height 16
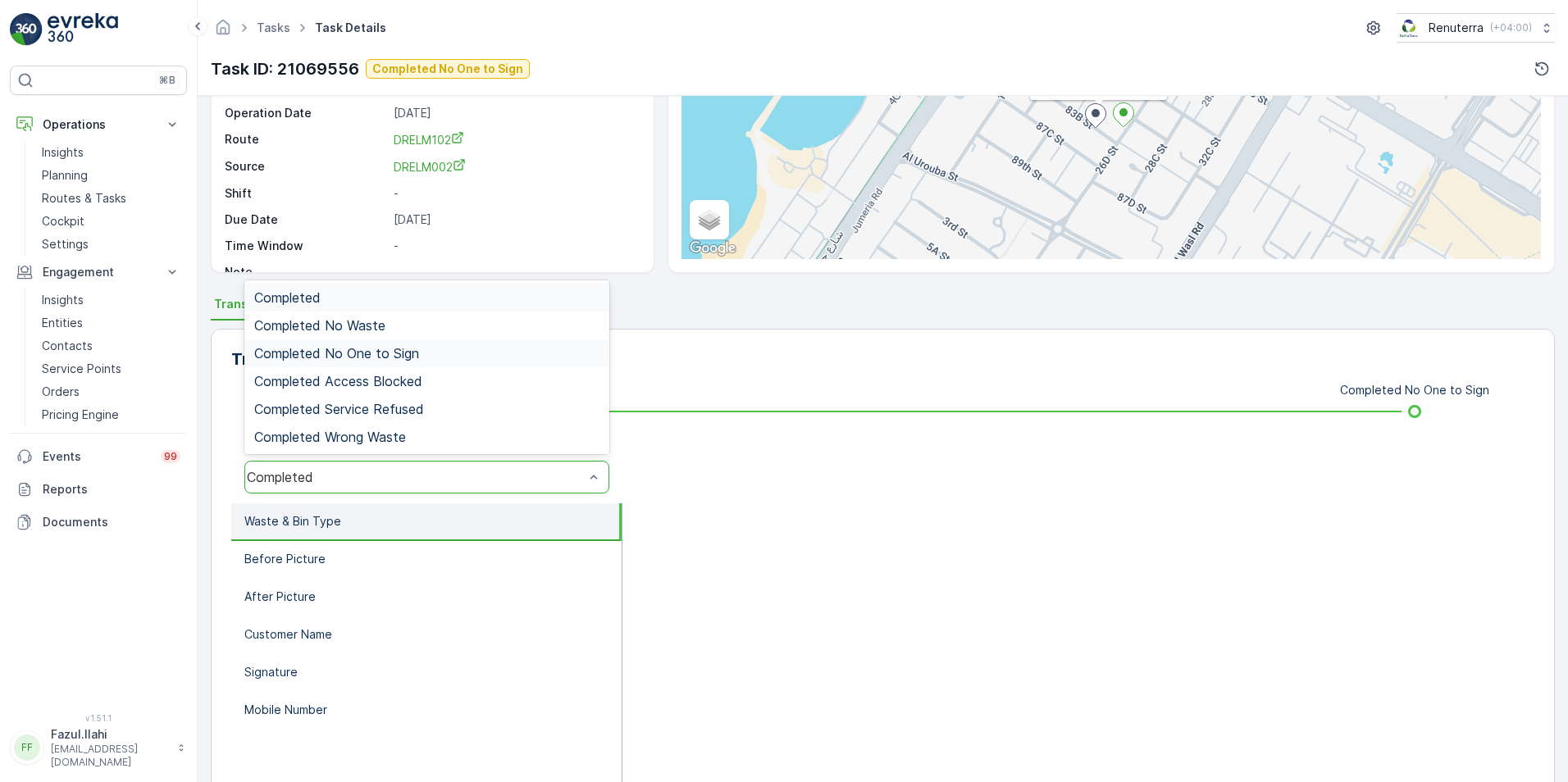
drag, startPoint x: 359, startPoint y: 354, endPoint x: 388, endPoint y: 366, distance: 31.4
click at [360, 355] on span "Completed No One to Sign" at bounding box center [337, 353] width 165 height 15
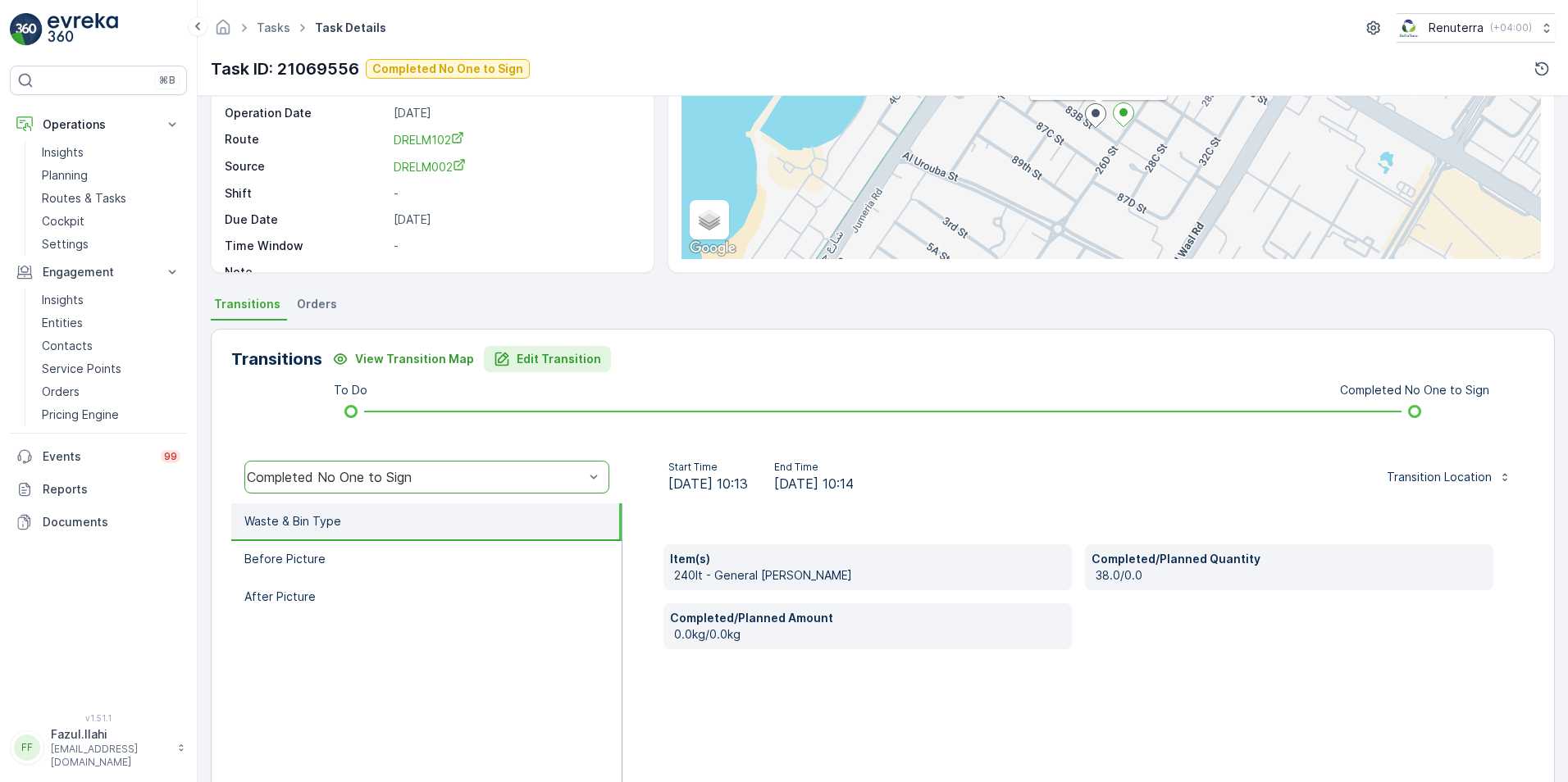
click at [549, 354] on p "Edit Transition" at bounding box center [558, 358] width 84 height 16
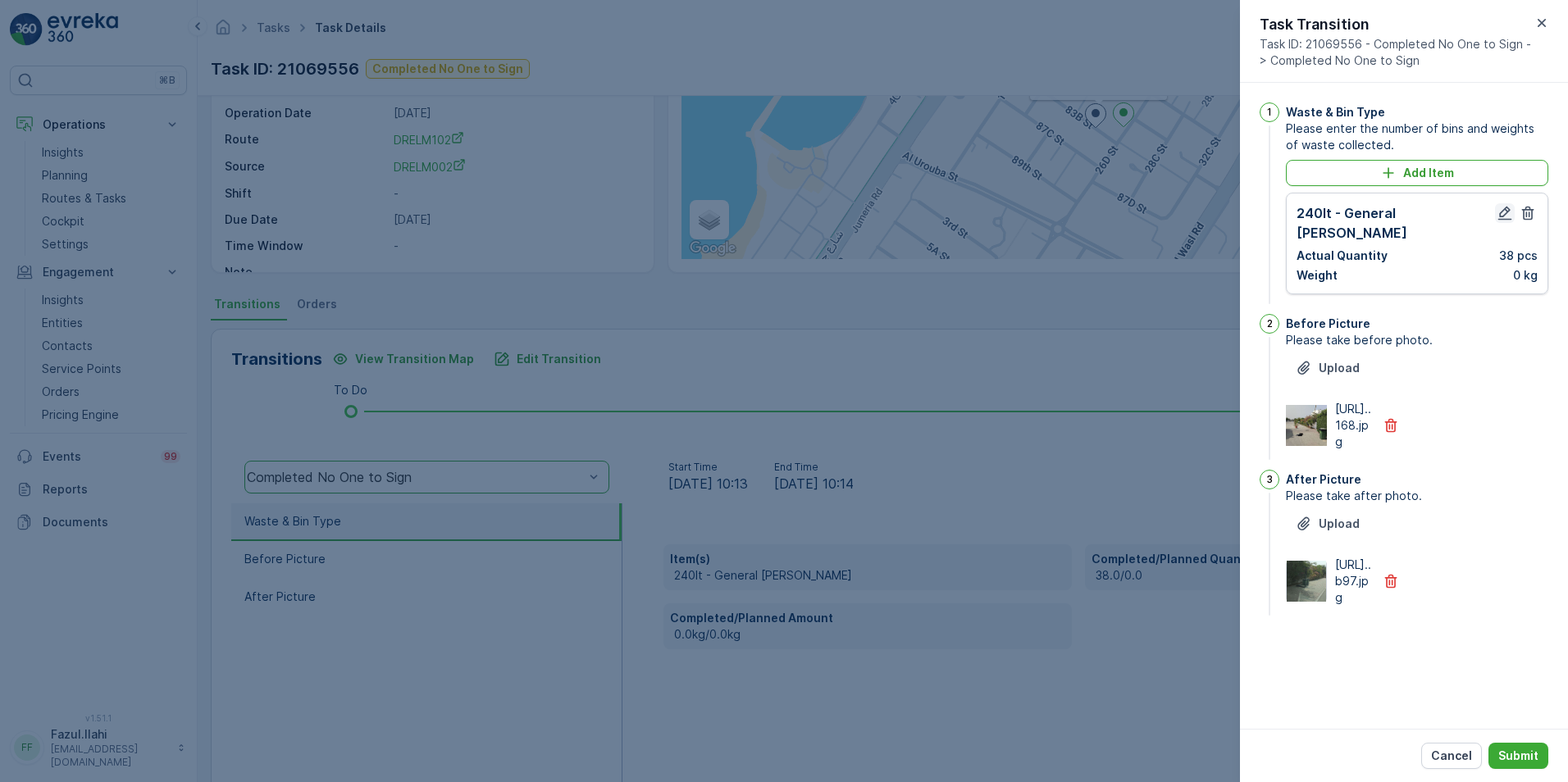
click at [1043, 215] on icon "button" at bounding box center [1505, 214] width 14 height 14
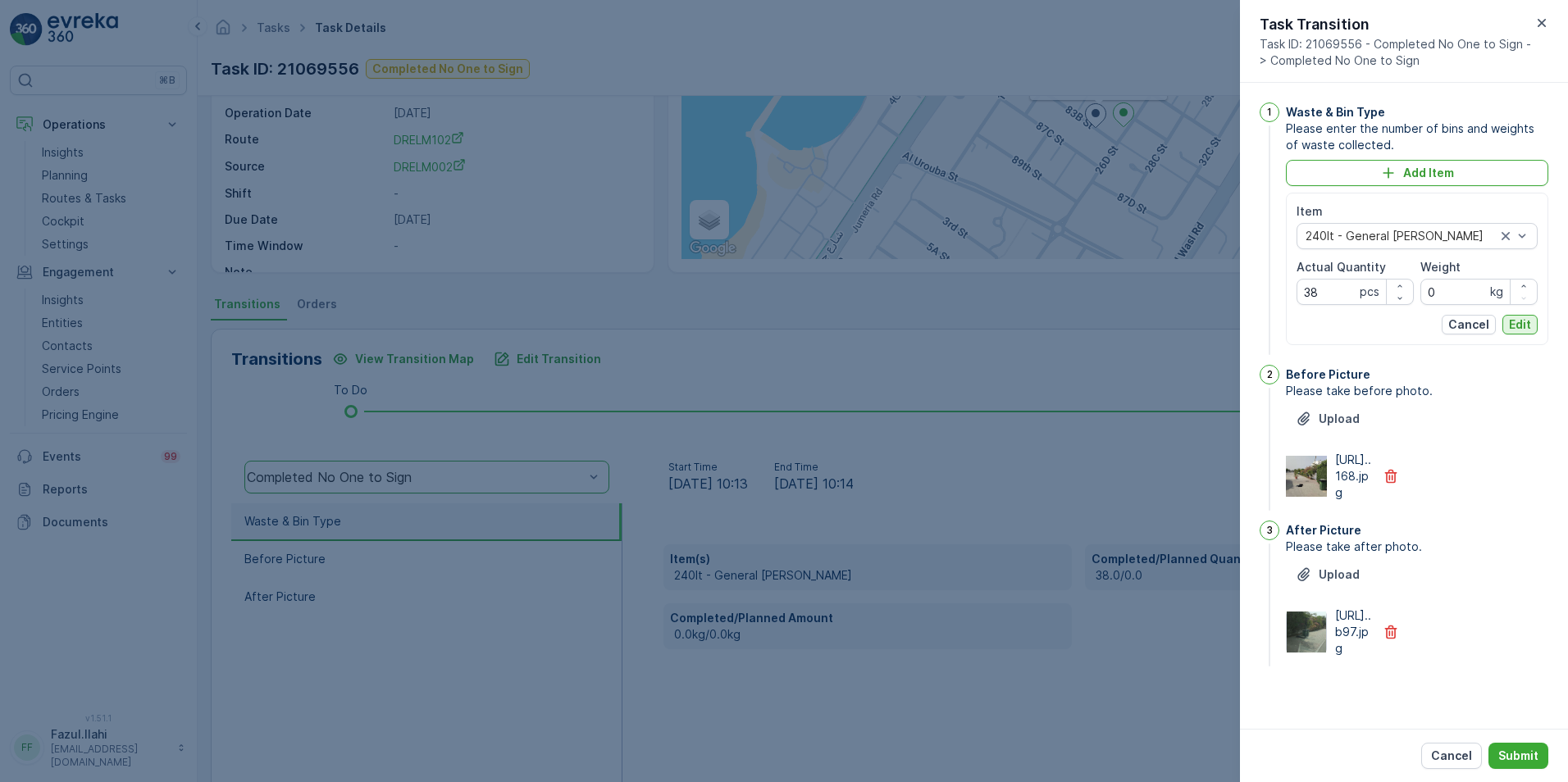
click at [1043, 318] on p "Edit" at bounding box center [1520, 325] width 23 height 16
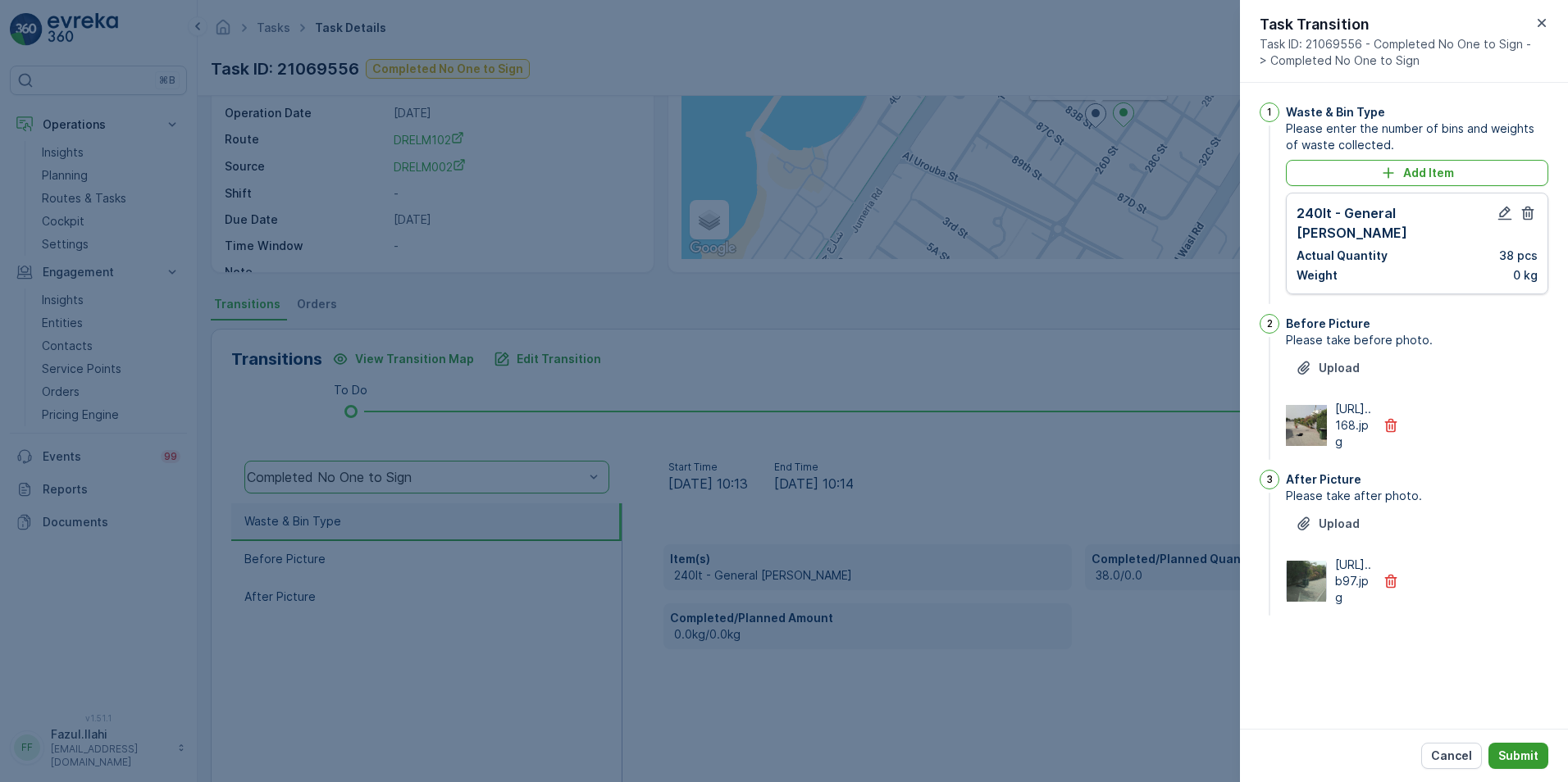
click at [1043, 552] on p "Submit" at bounding box center [1519, 755] width 40 height 16
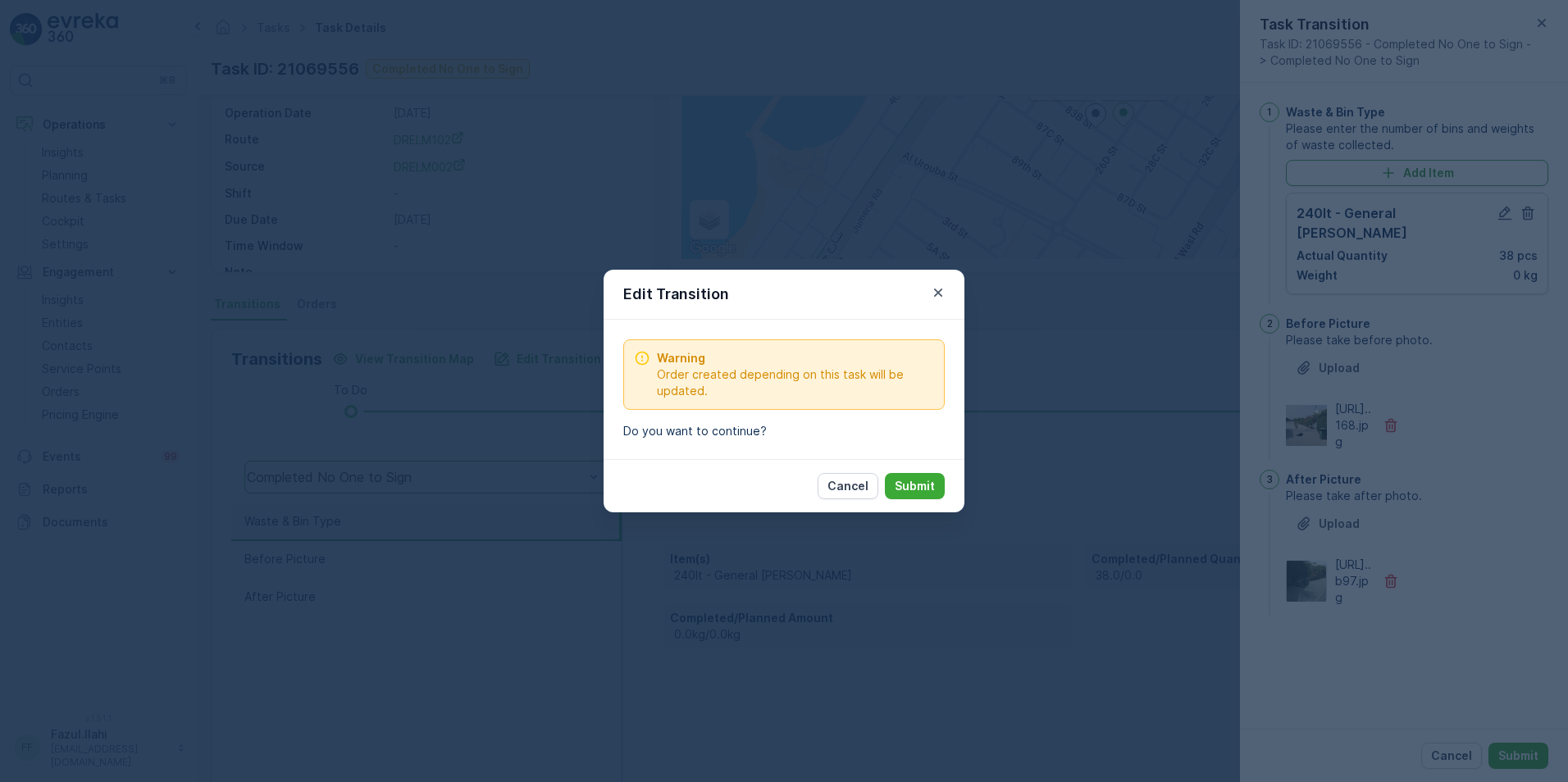
click at [926, 493] on p "Submit" at bounding box center [914, 486] width 40 height 16
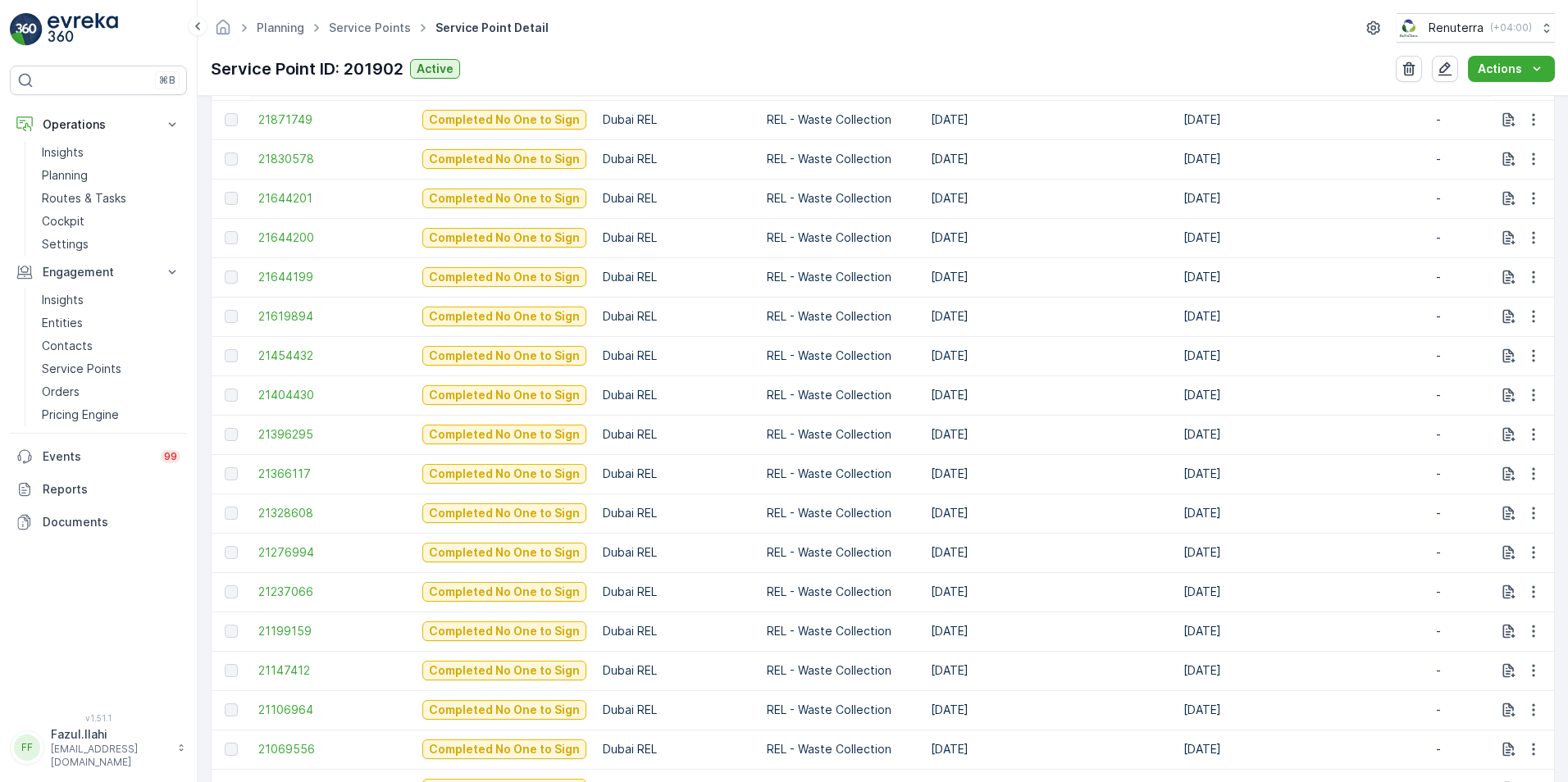
scroll to position [820, 0]
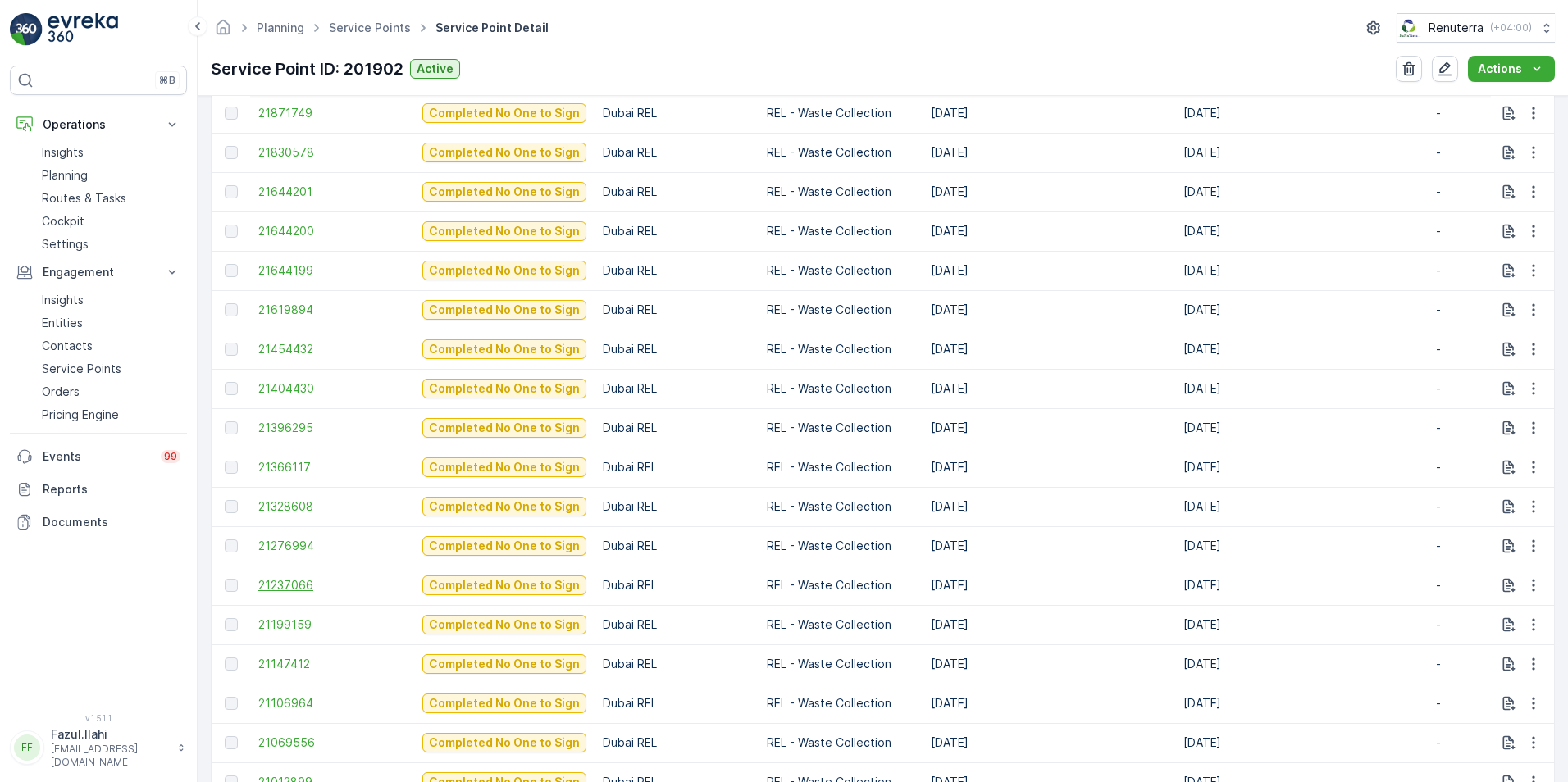
click at [289, 552] on span "21237066" at bounding box center [333, 585] width 148 height 16
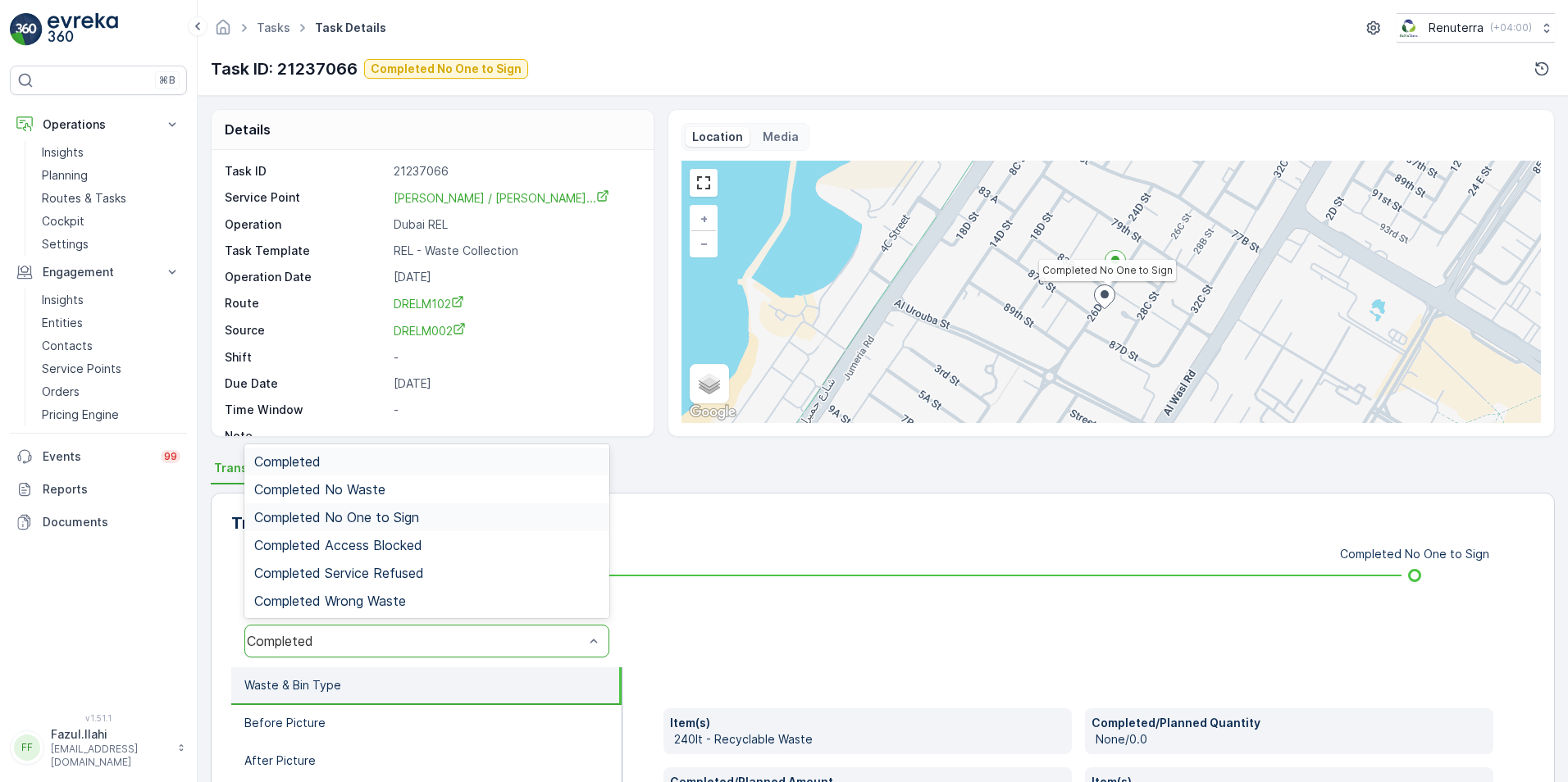
click at [330, 510] on span "Completed No One to Sign" at bounding box center [337, 517] width 165 height 15
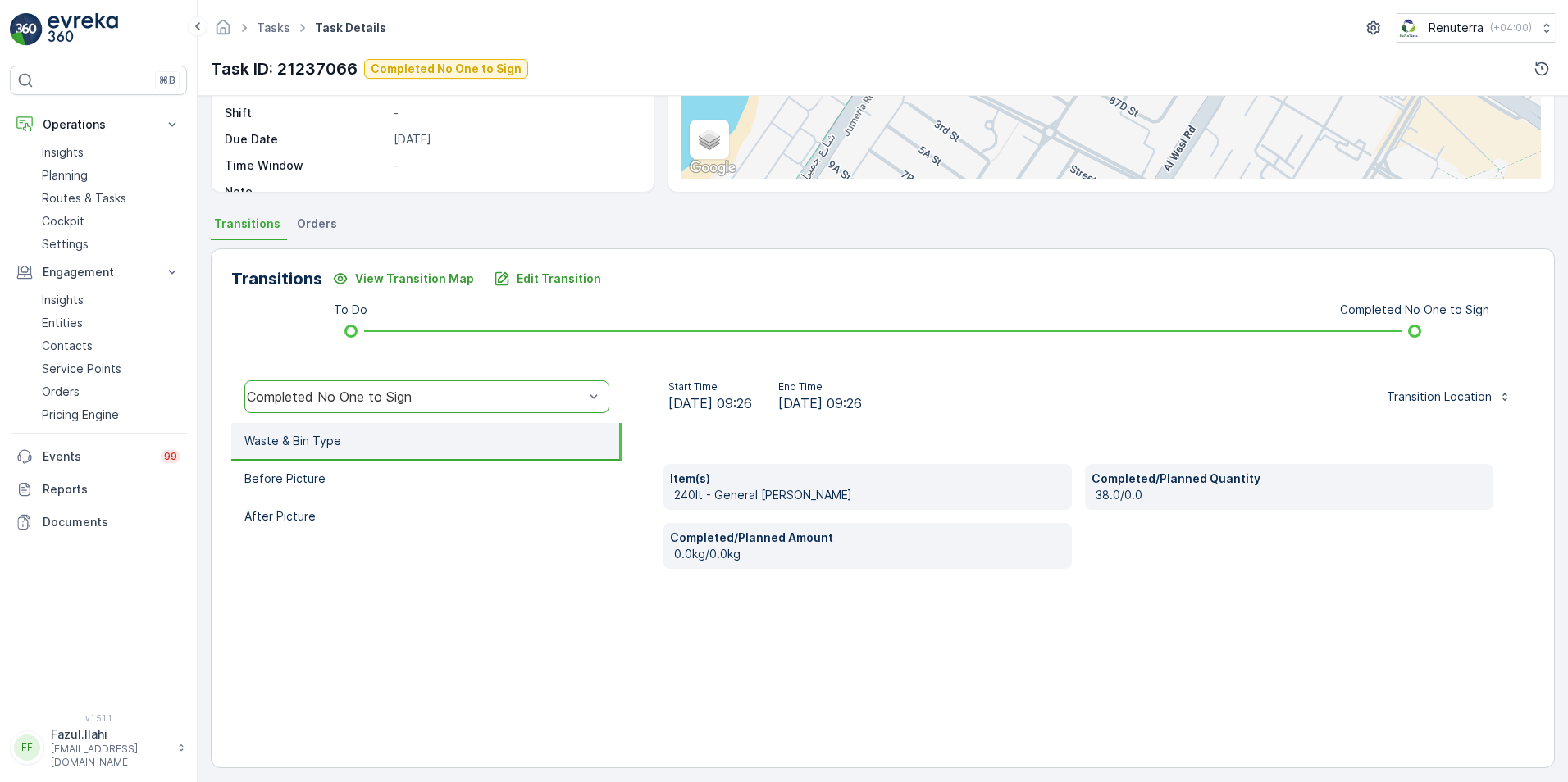
scroll to position [246, 0]
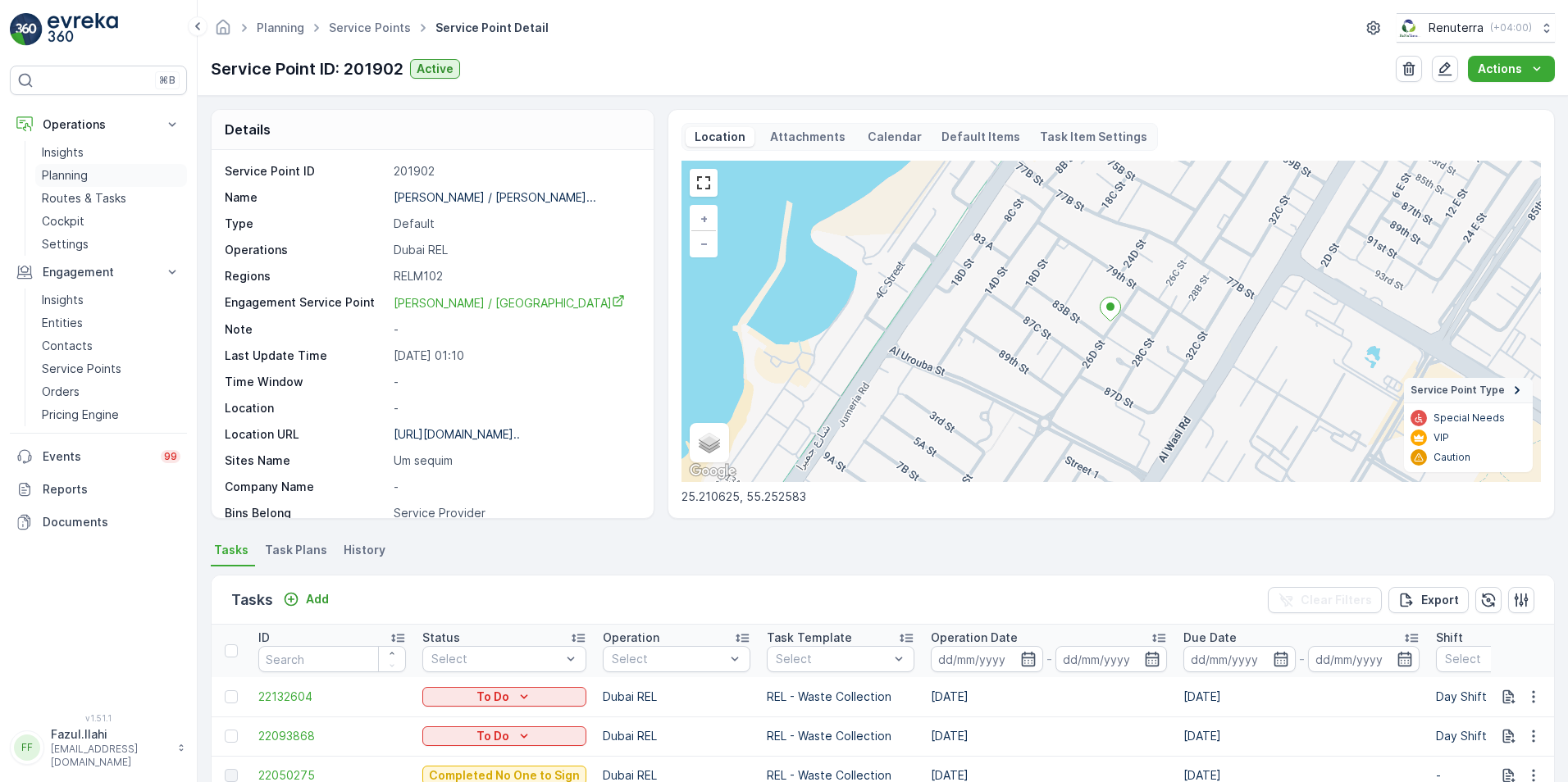
click at [68, 178] on p "Planning" at bounding box center [64, 175] width 46 height 16
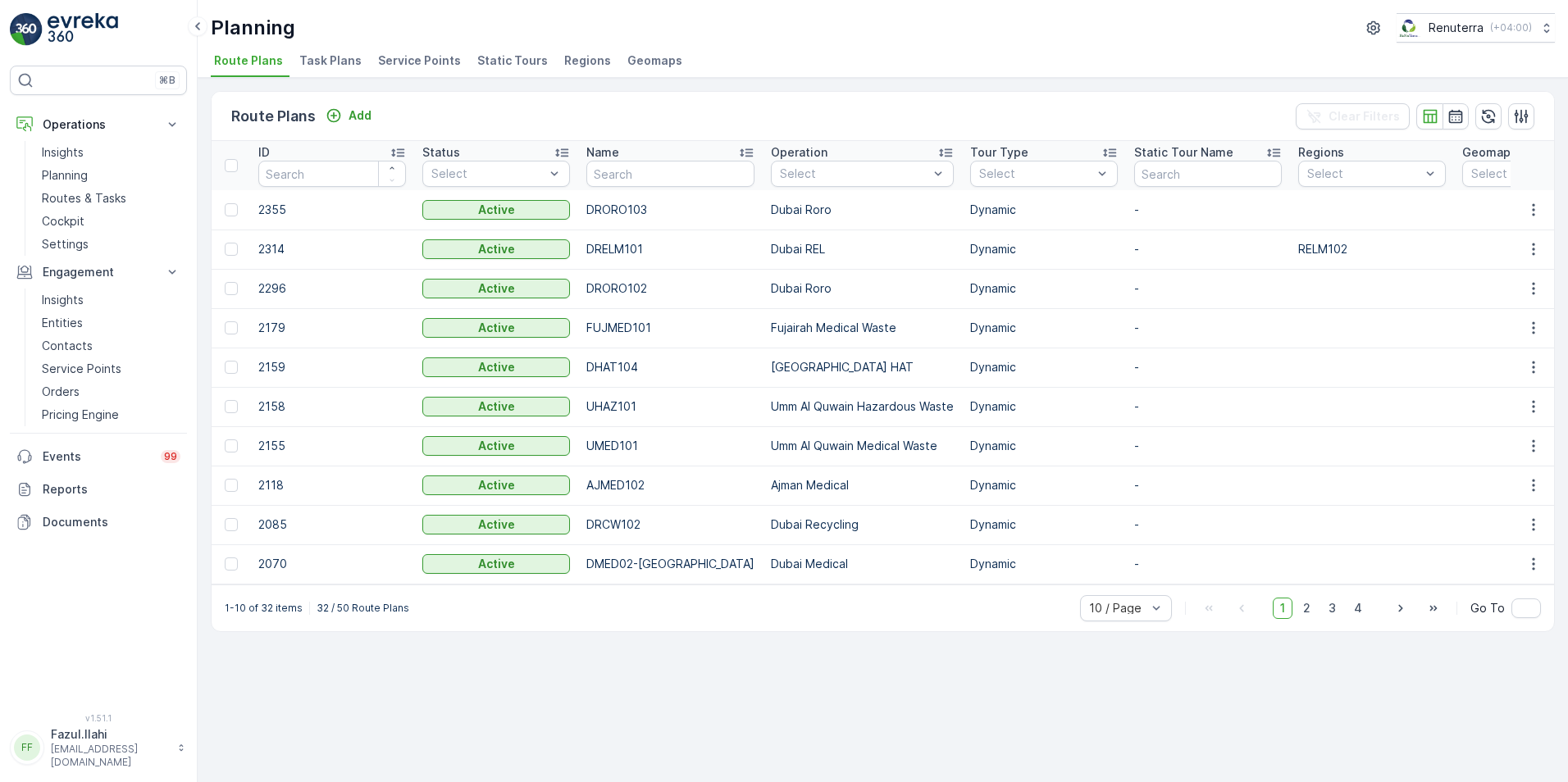
click at [392, 58] on span "Service Points" at bounding box center [418, 60] width 82 height 16
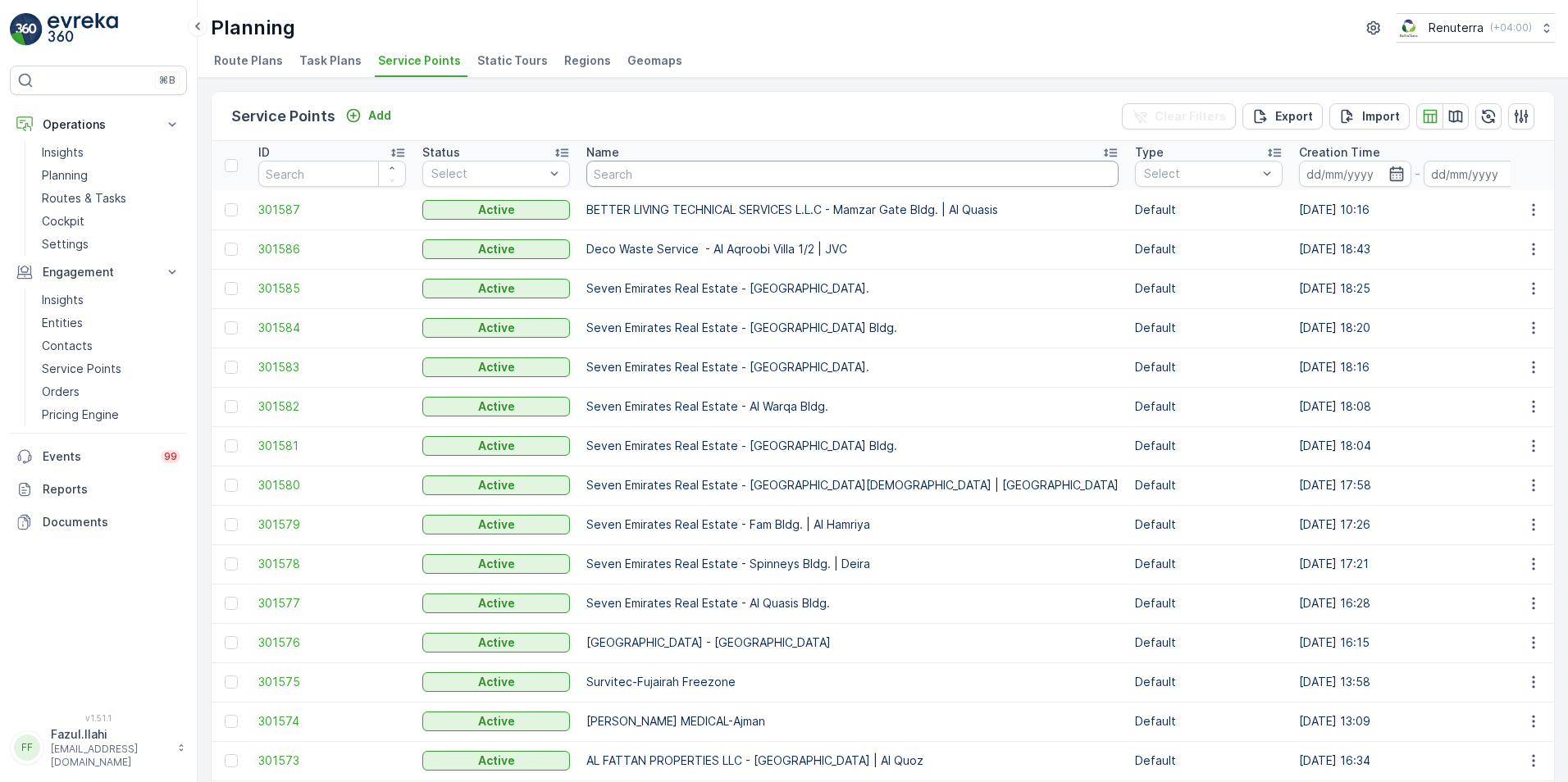
click at [684, 172] on input "text" at bounding box center [852, 174] width 532 height 26
type input "KHALIL"
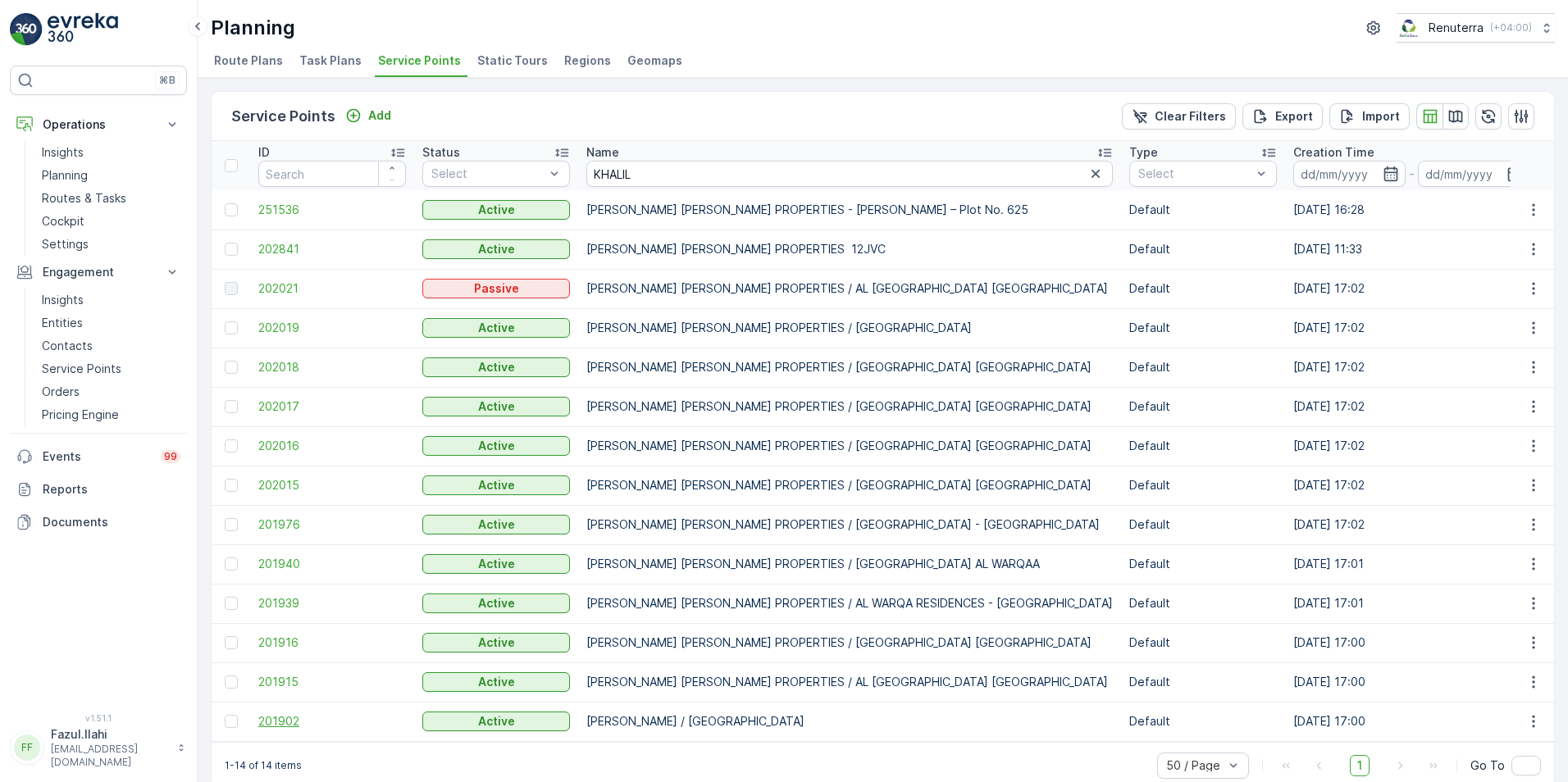
click at [288, 552] on span "201902" at bounding box center [333, 721] width 148 height 16
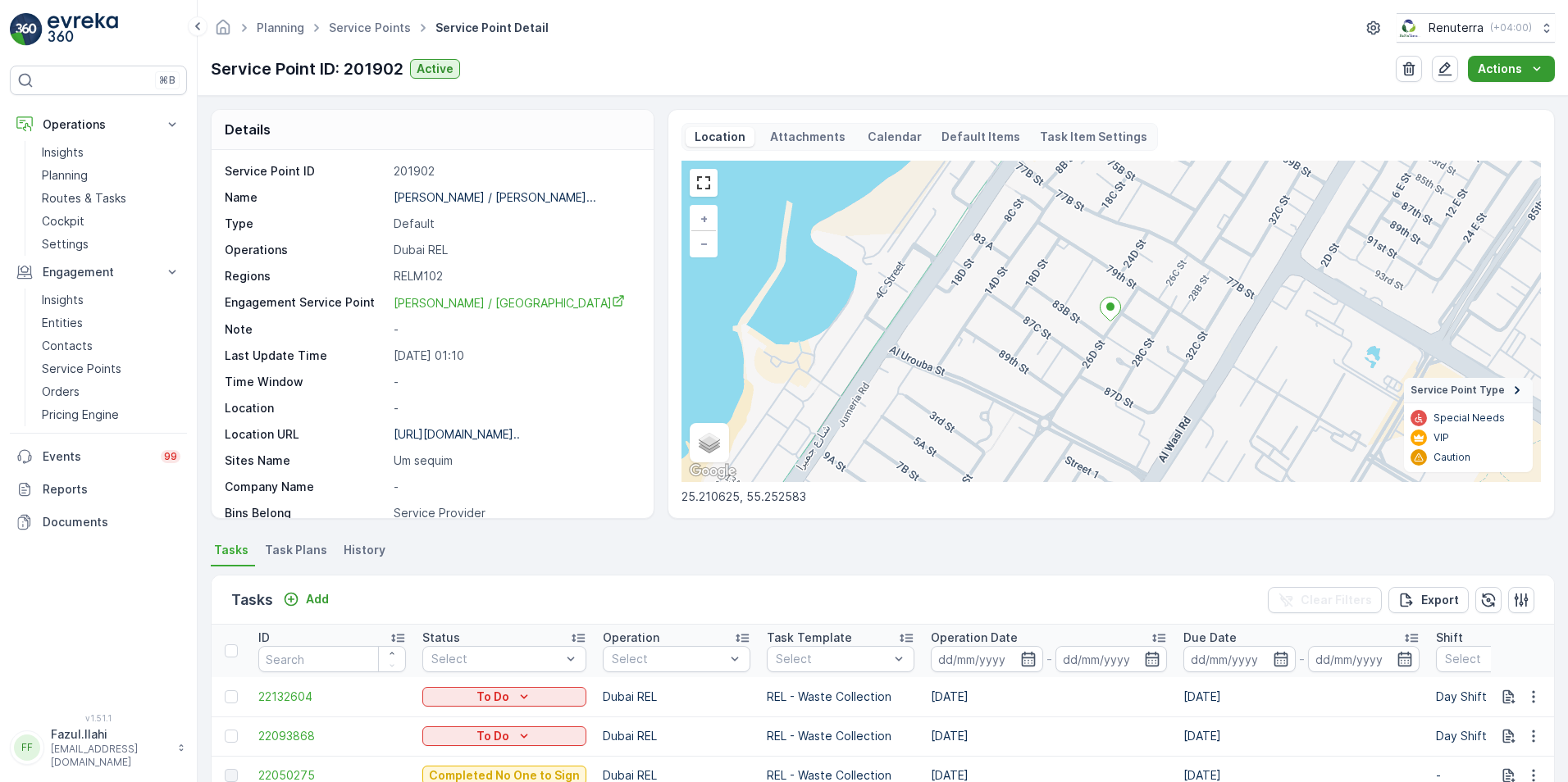
click at [1043, 67] on div "Actions" at bounding box center [1511, 69] width 67 height 16
click at [73, 371] on p "Service Points" at bounding box center [82, 369] width 80 height 16
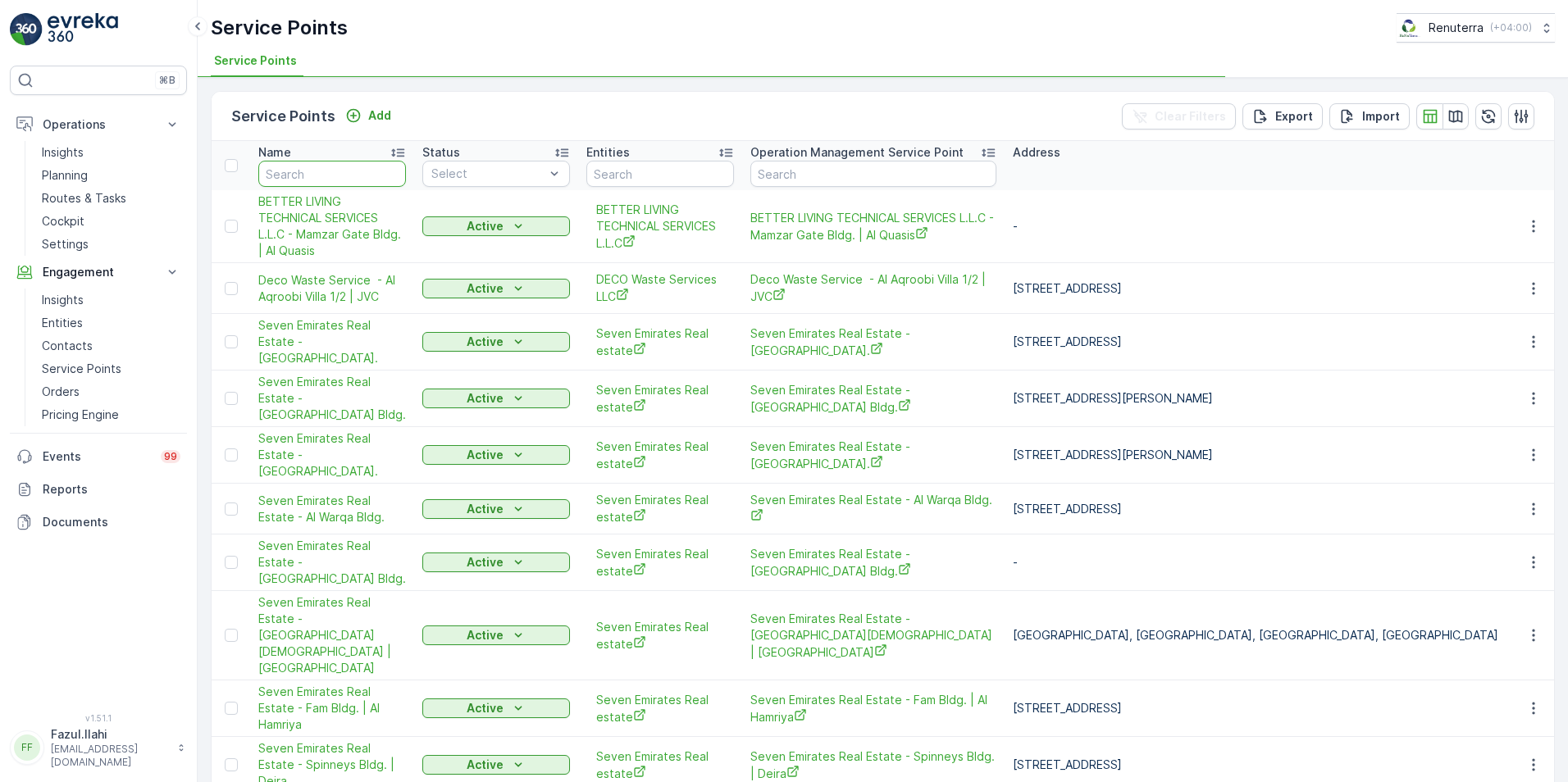
click at [327, 174] on input "text" at bounding box center [333, 174] width 148 height 26
click at [313, 173] on input "K" at bounding box center [333, 174] width 148 height 26
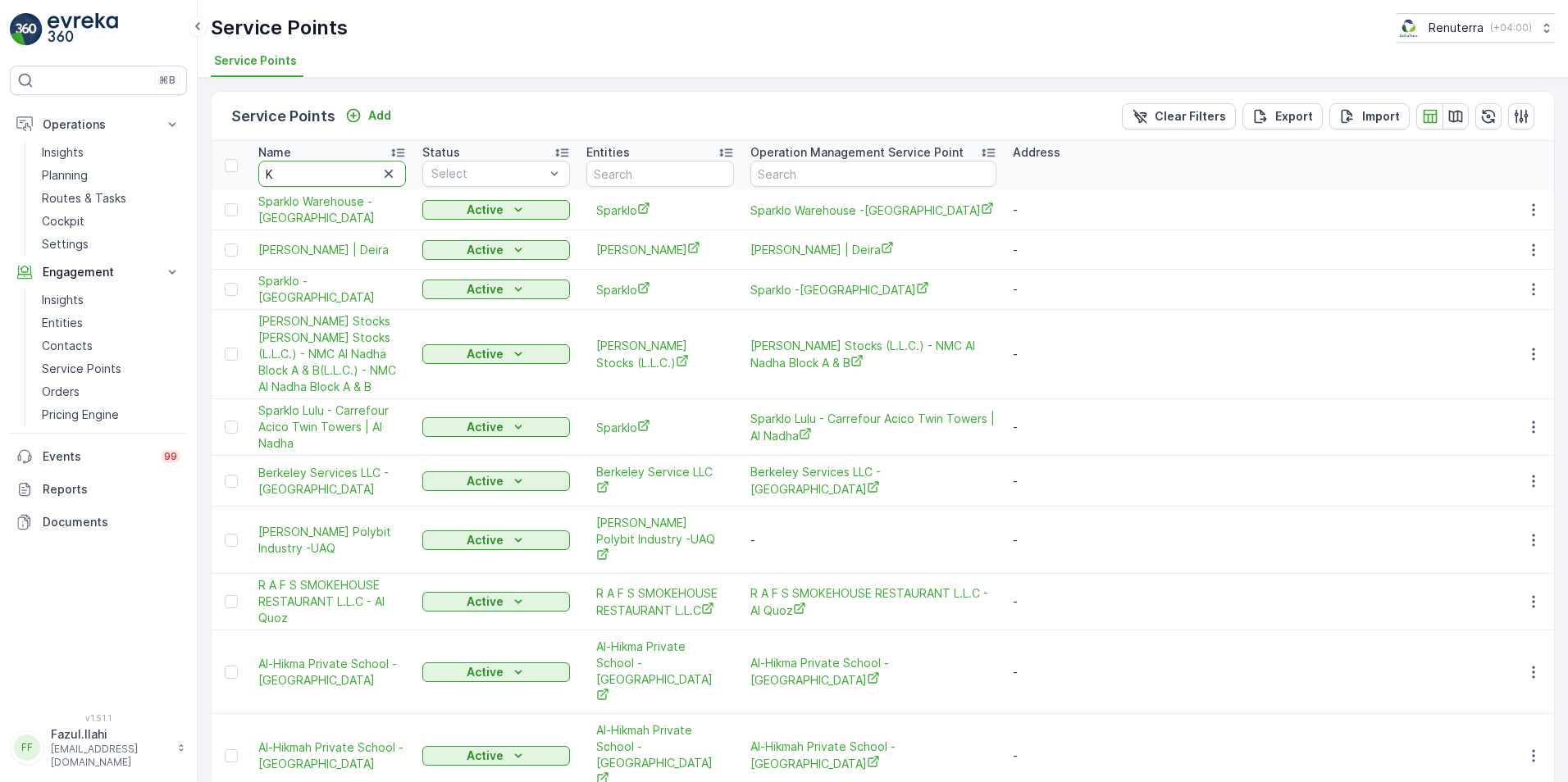
click at [320, 174] on input "K" at bounding box center [333, 174] width 148 height 26
type input "KH"
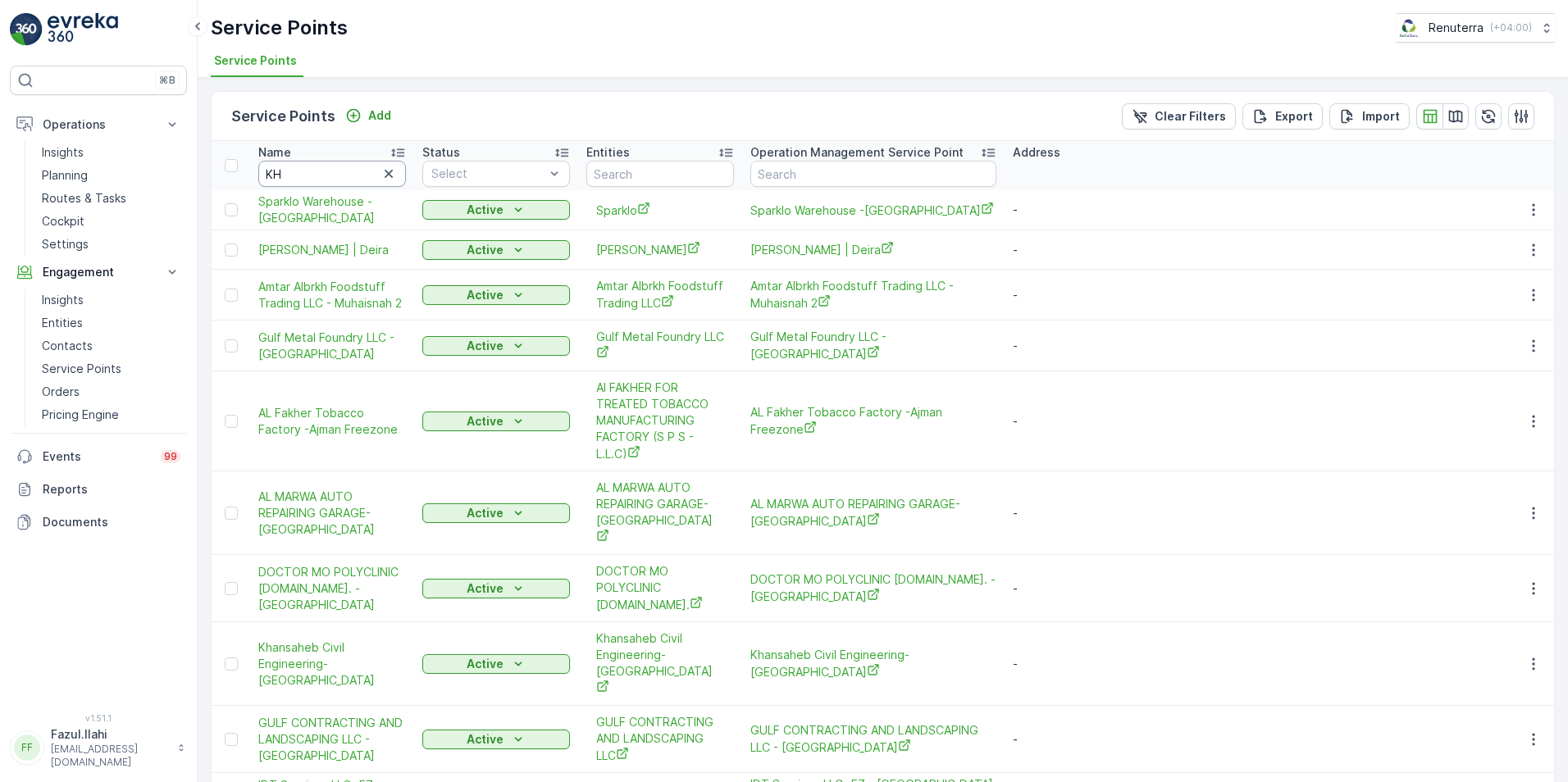
click at [313, 171] on input "KH" at bounding box center [333, 174] width 148 height 26
type input "KHALIL"
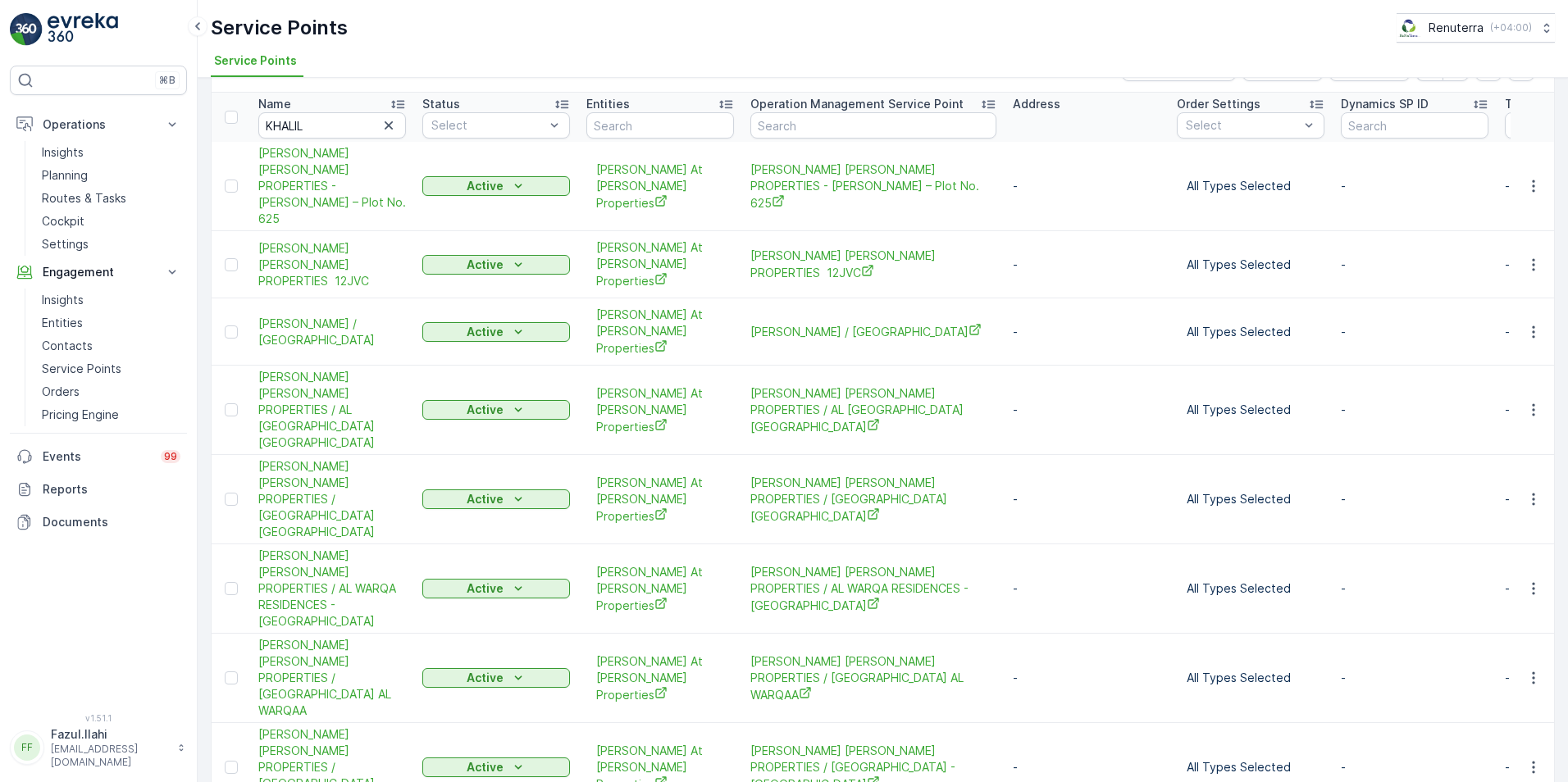
scroll to position [34, 0]
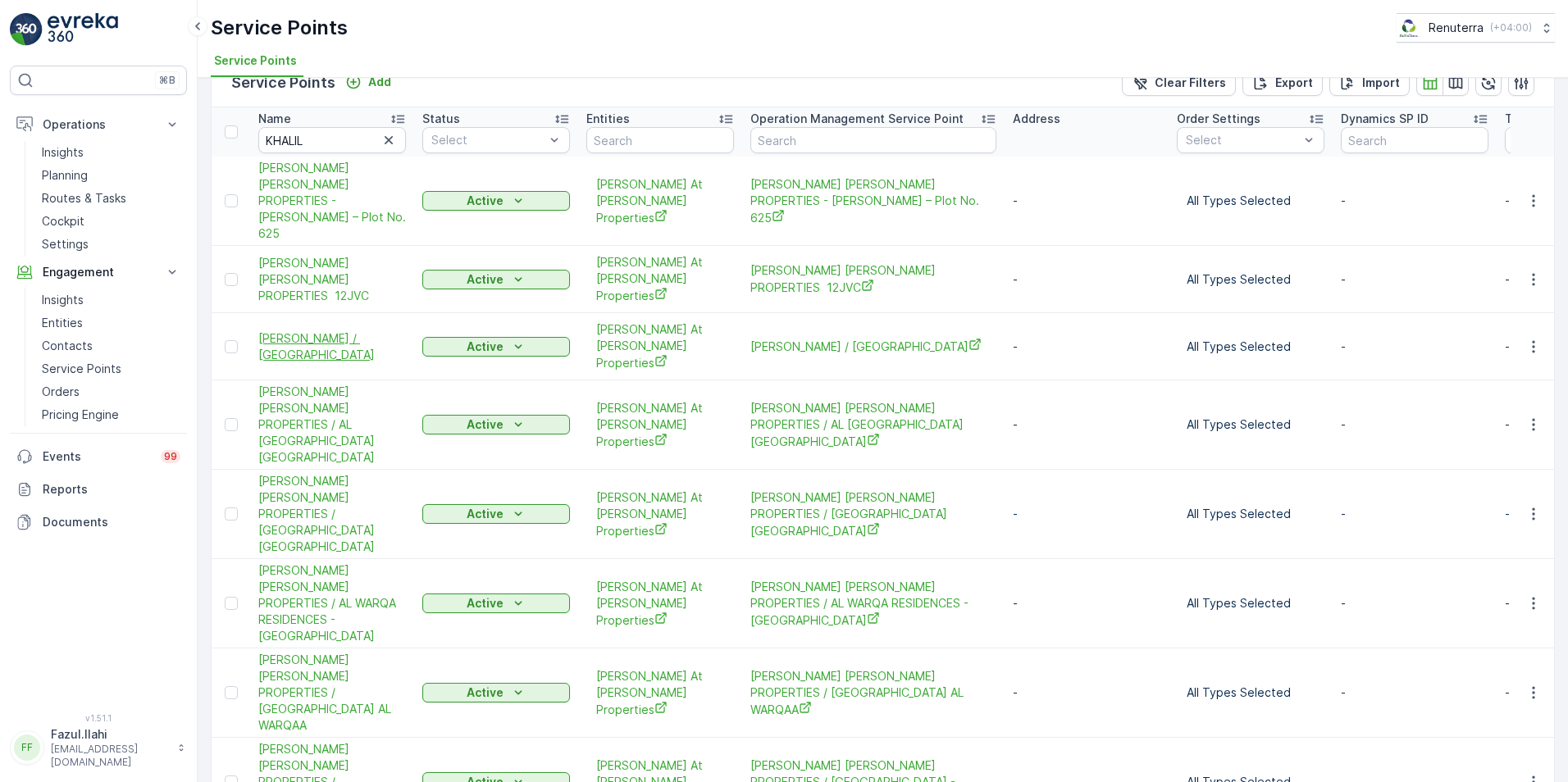
click at [337, 331] on span "Khalil Ibrahim / Umm Suqeim Road Jumeirah" at bounding box center [333, 347] width 148 height 33
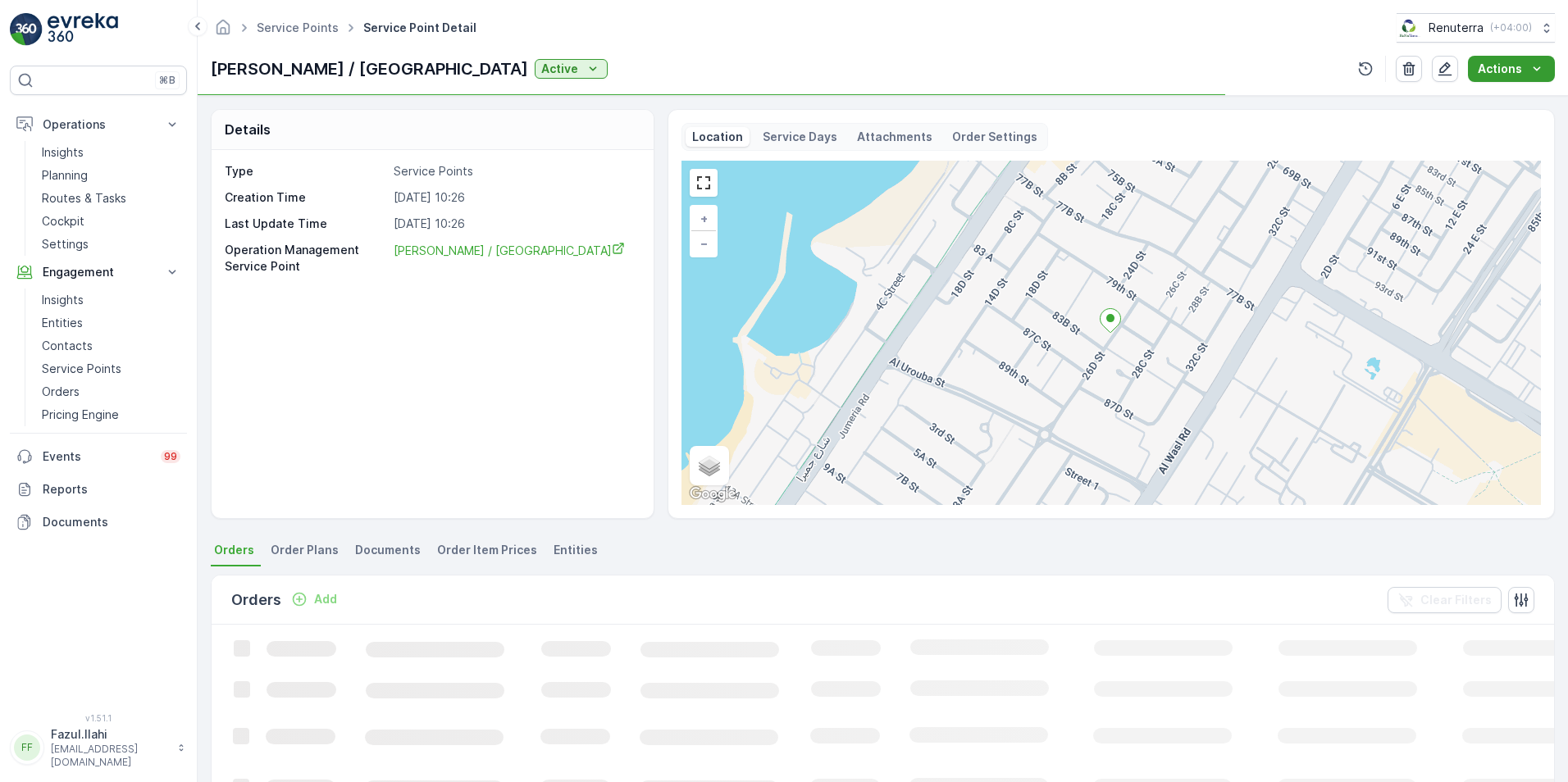
click at [1043, 67] on div "Actions" at bounding box center [1511, 69] width 67 height 16
click at [1043, 98] on span "Create Document" at bounding box center [1505, 100] width 98 height 16
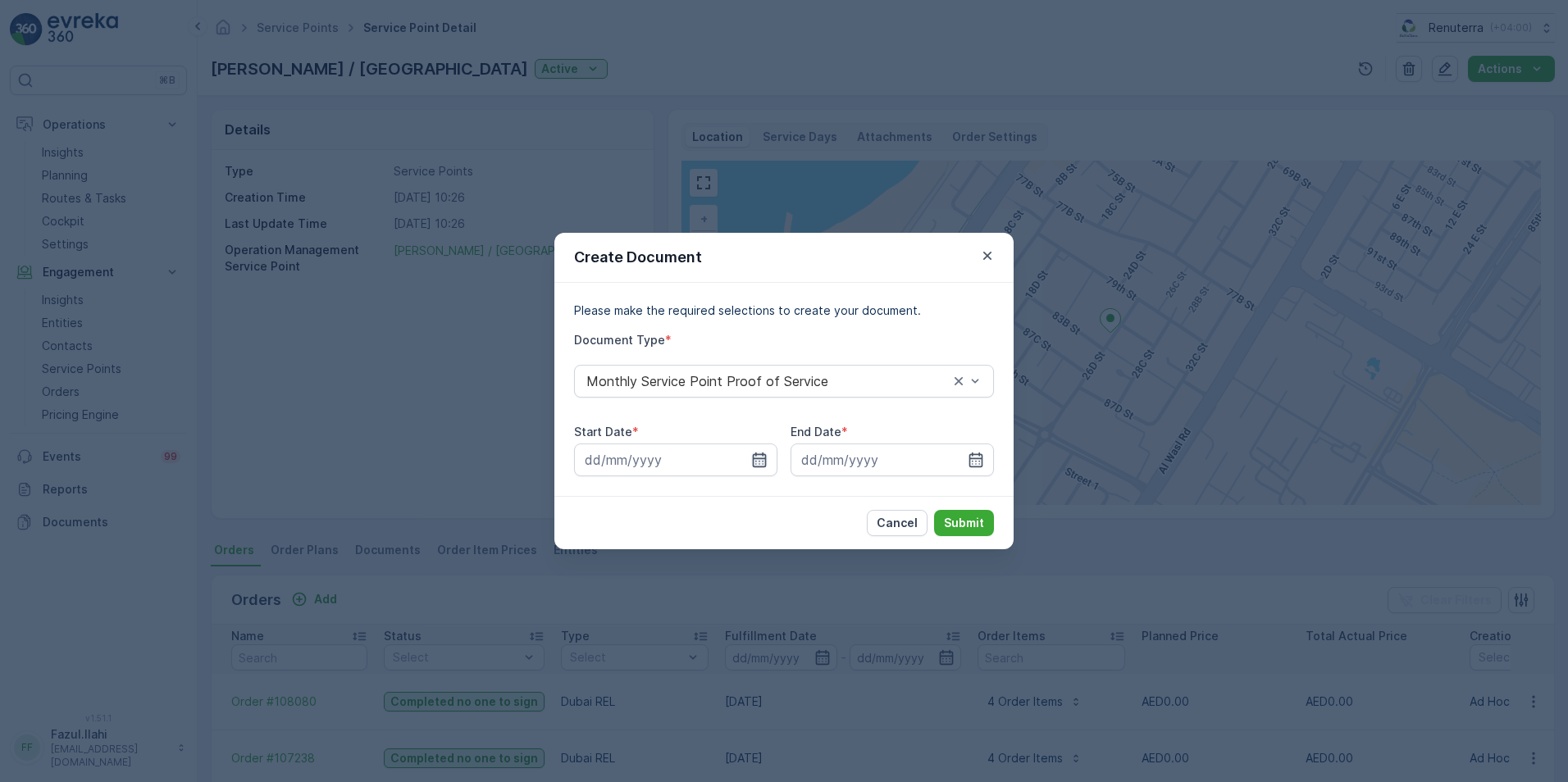
click at [761, 463] on icon "button" at bounding box center [759, 459] width 16 height 16
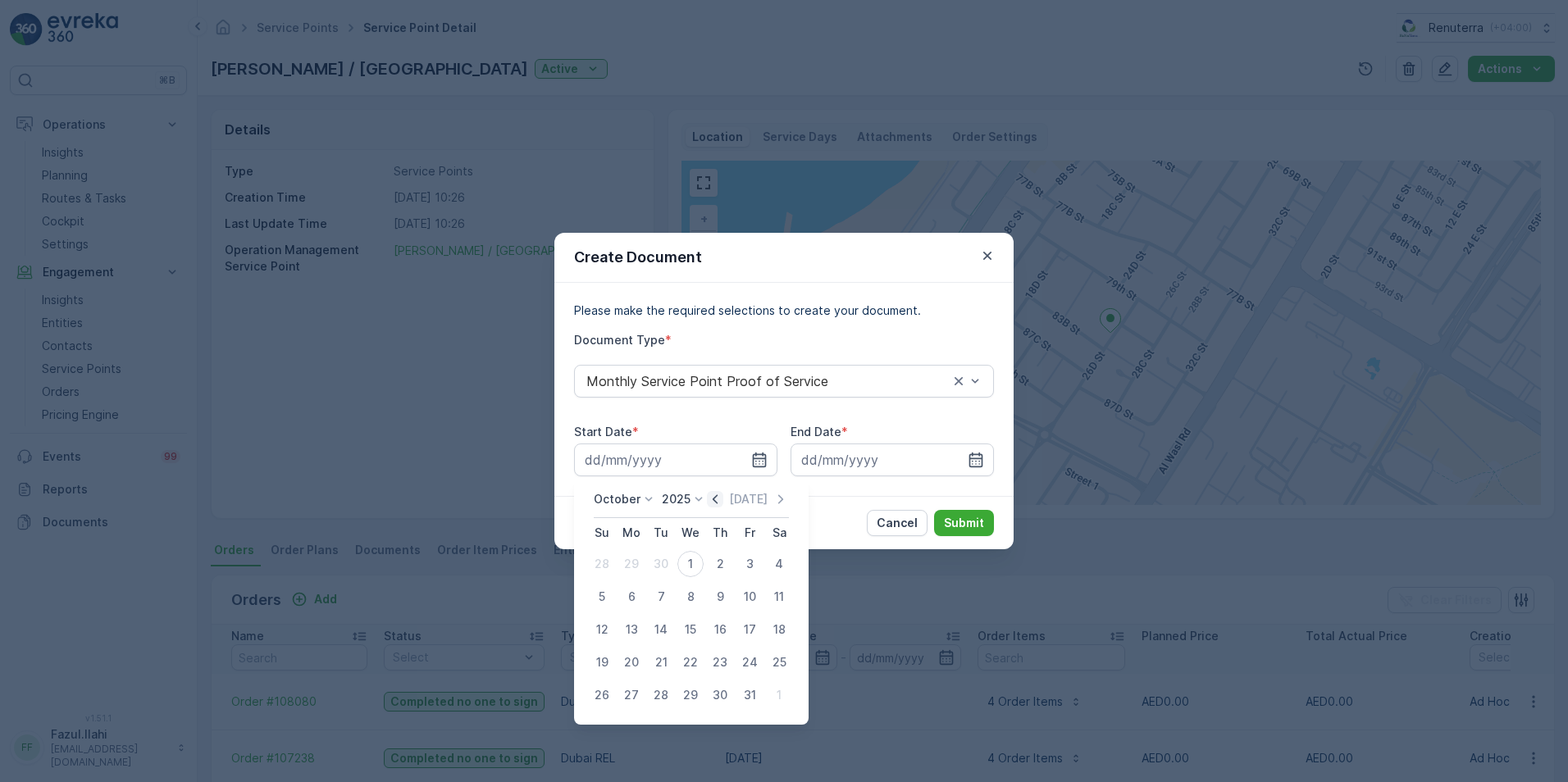
click at [723, 500] on icon "button" at bounding box center [715, 499] width 16 height 16
click at [633, 552] on div "1" at bounding box center [631, 564] width 26 height 26
type input "01.09.2025"
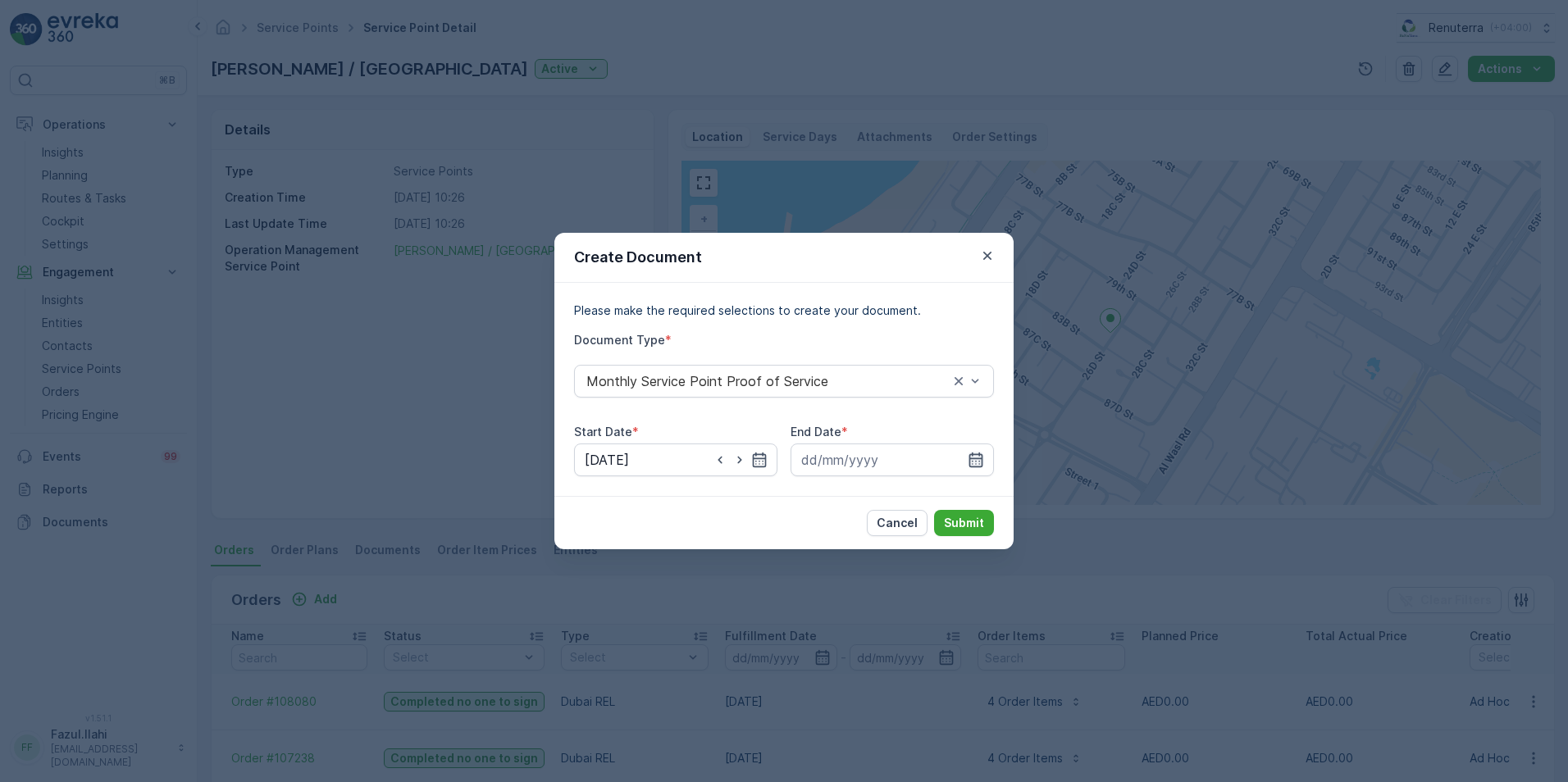
click at [973, 461] on icon "button" at bounding box center [976, 459] width 16 height 16
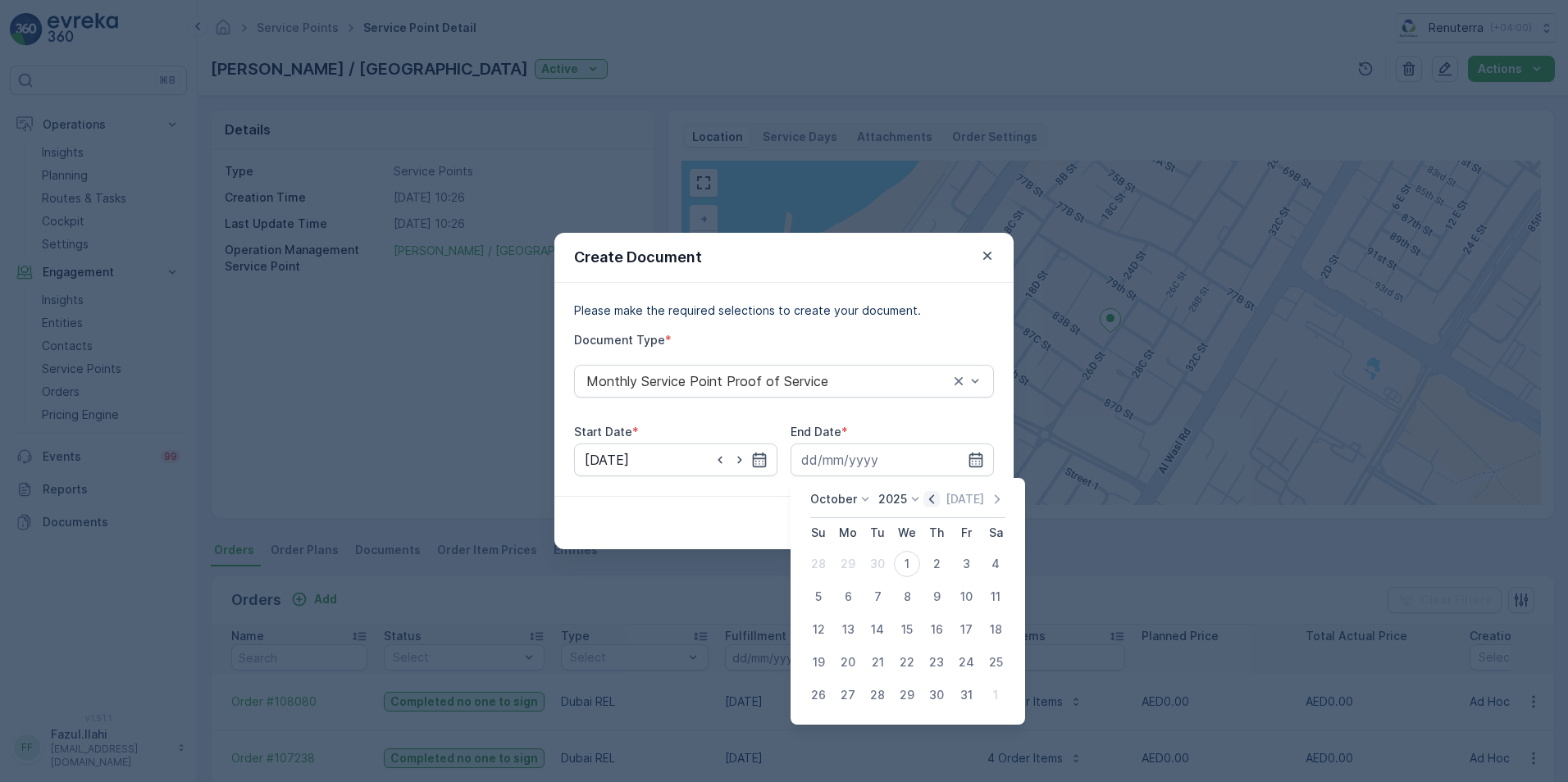
click at [939, 501] on icon "button" at bounding box center [932, 499] width 16 height 16
click at [873, 552] on div "30" at bounding box center [878, 695] width 26 height 26
type input "30.09.2025"
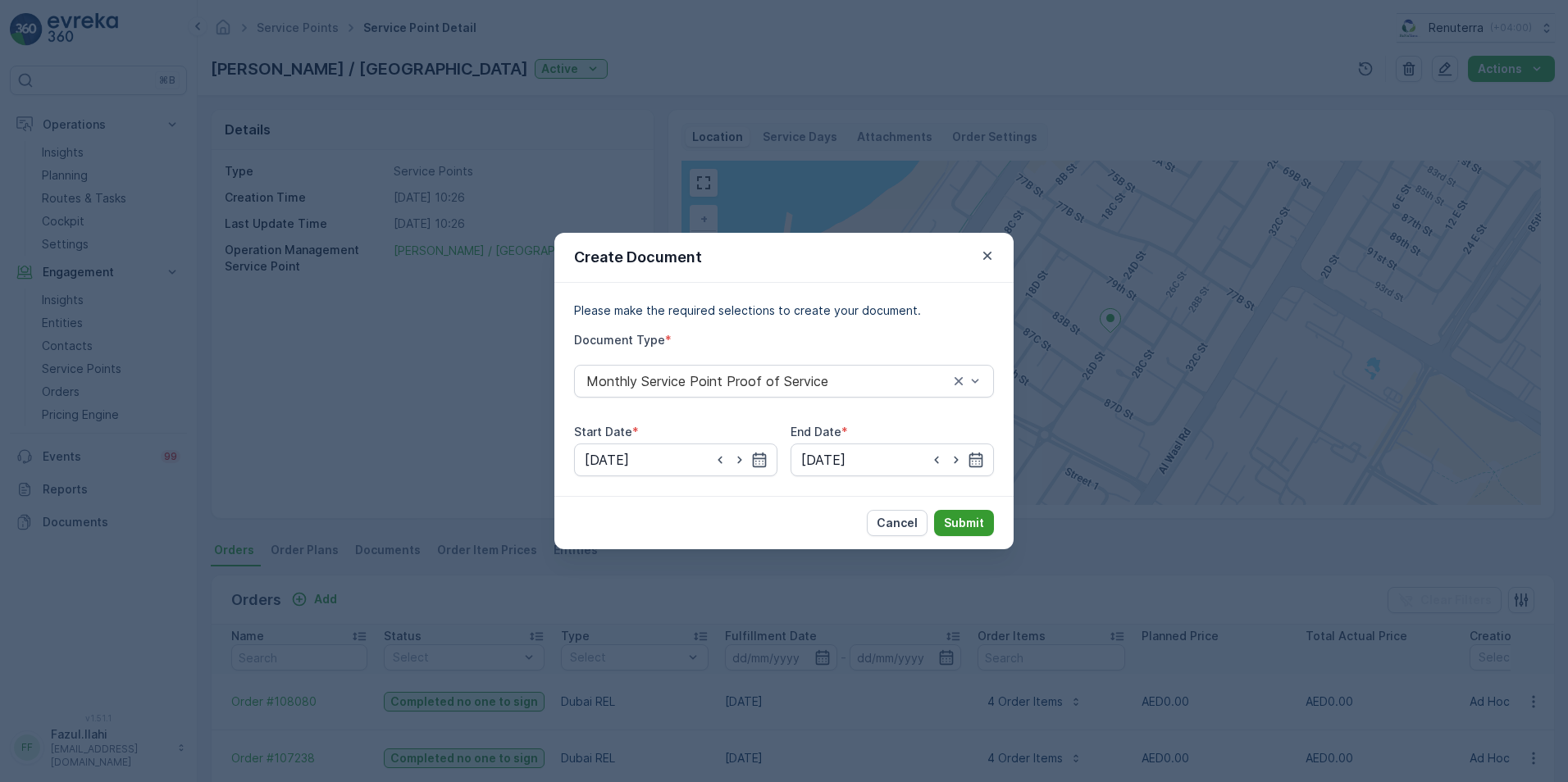
click at [961, 525] on p "Submit" at bounding box center [964, 522] width 40 height 16
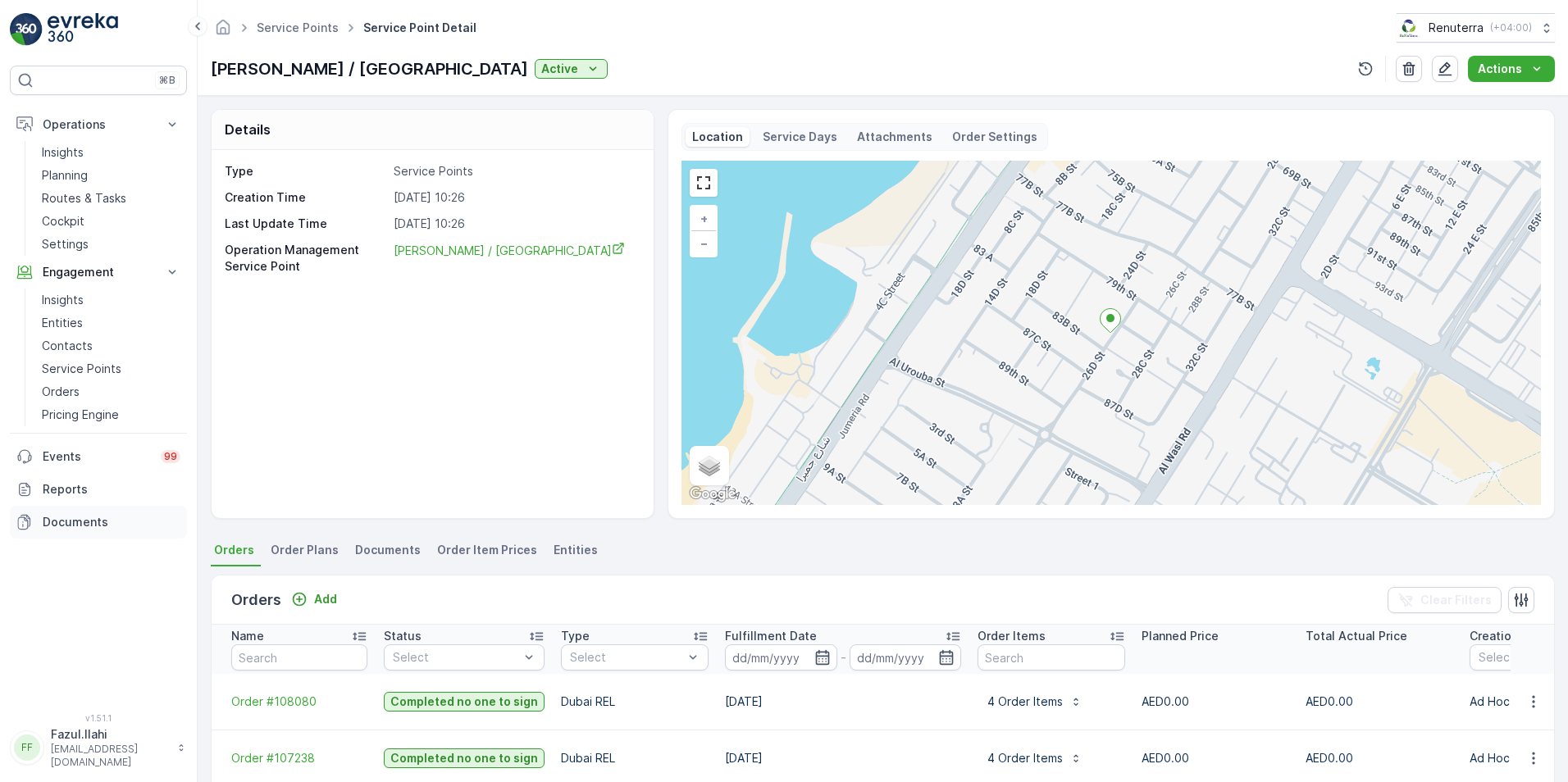
click at [63, 526] on p "Documents" at bounding box center [111, 522] width 138 height 16
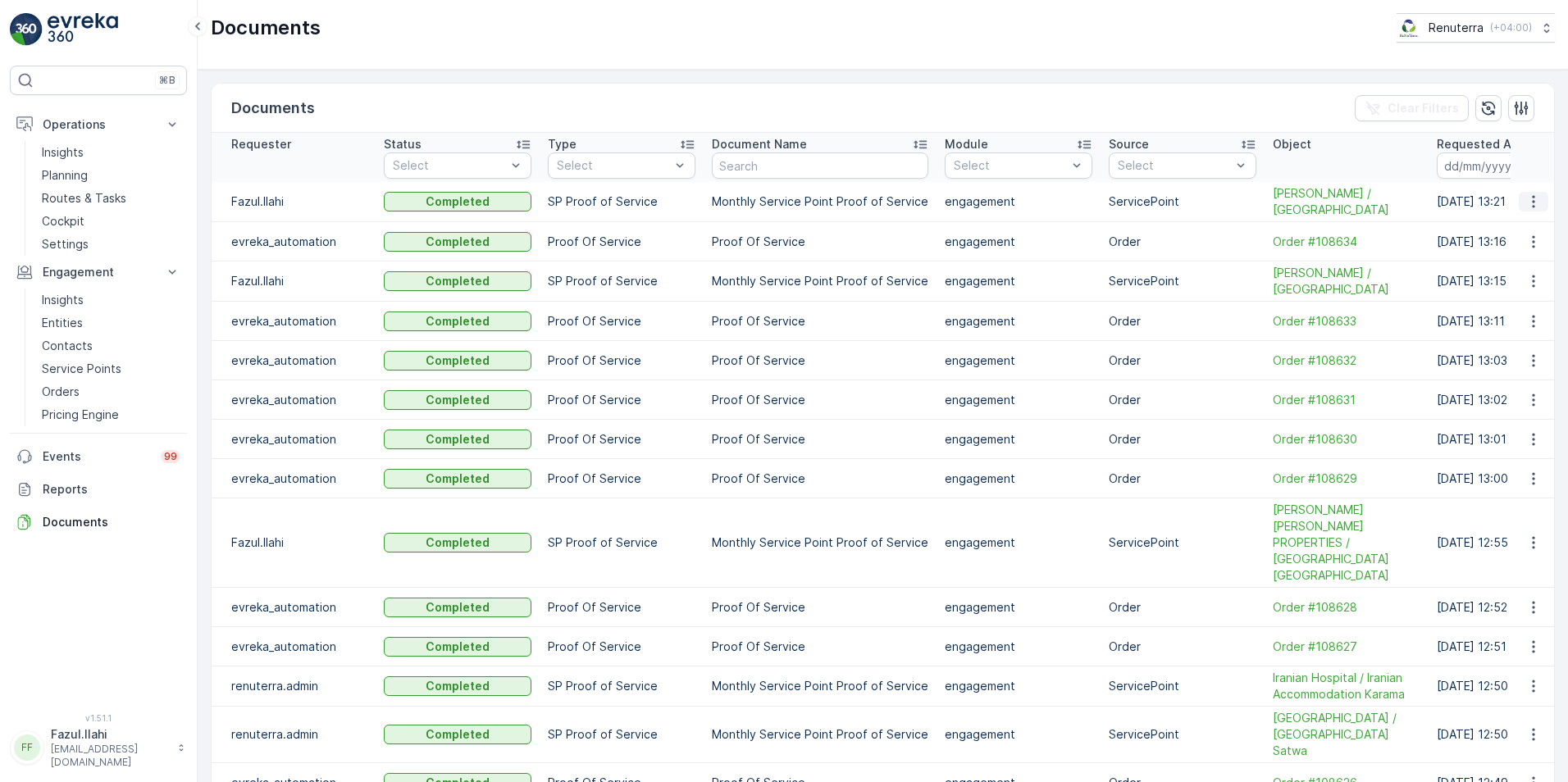
click at [1043, 202] on icon "button" at bounding box center [1533, 201] width 16 height 16
click at [1043, 222] on span "See Details" at bounding box center [1529, 226] width 63 height 16
click at [77, 174] on p "Planning" at bounding box center [64, 175] width 46 height 16
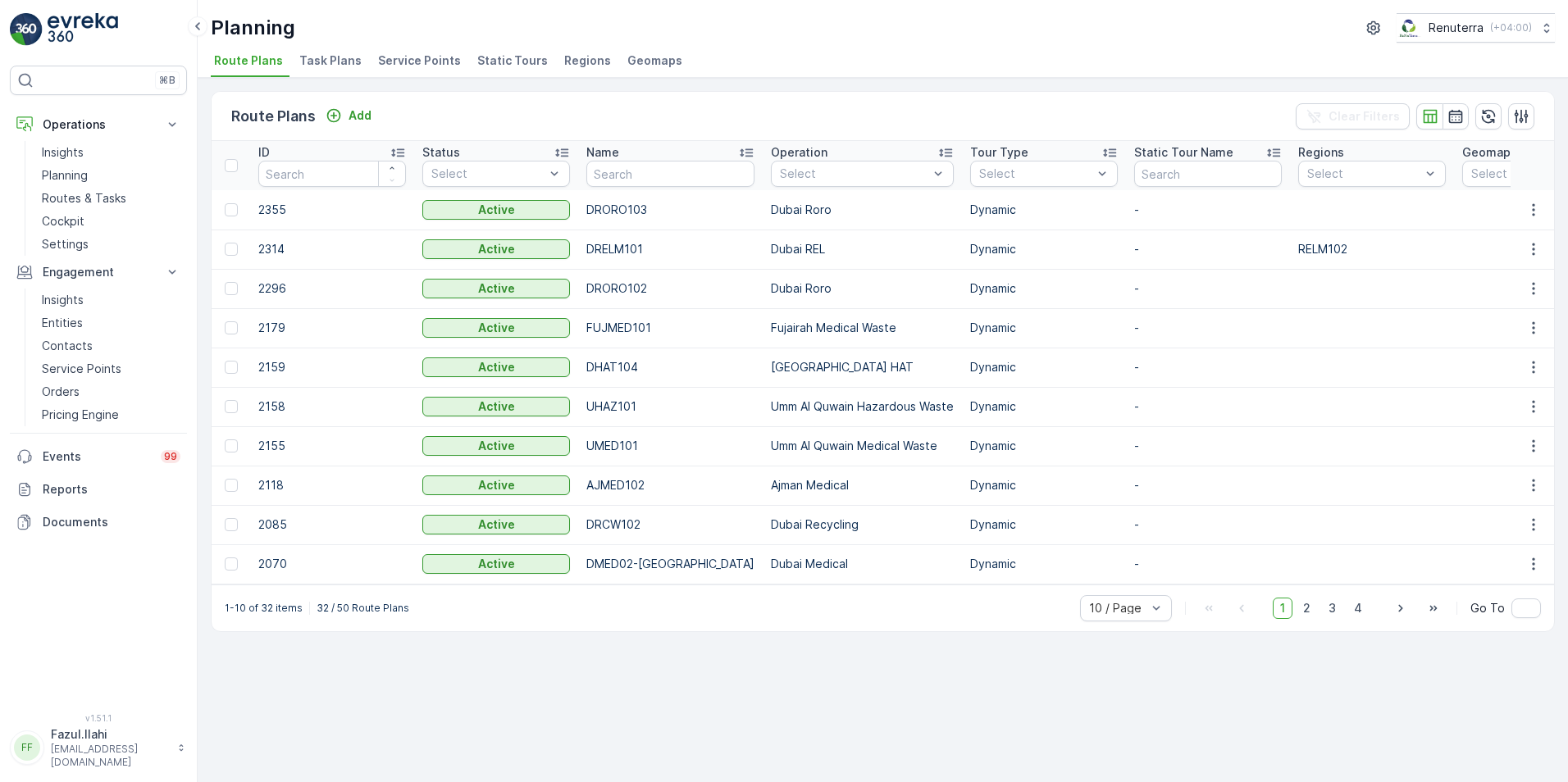
click at [425, 63] on span "Service Points" at bounding box center [418, 60] width 82 height 16
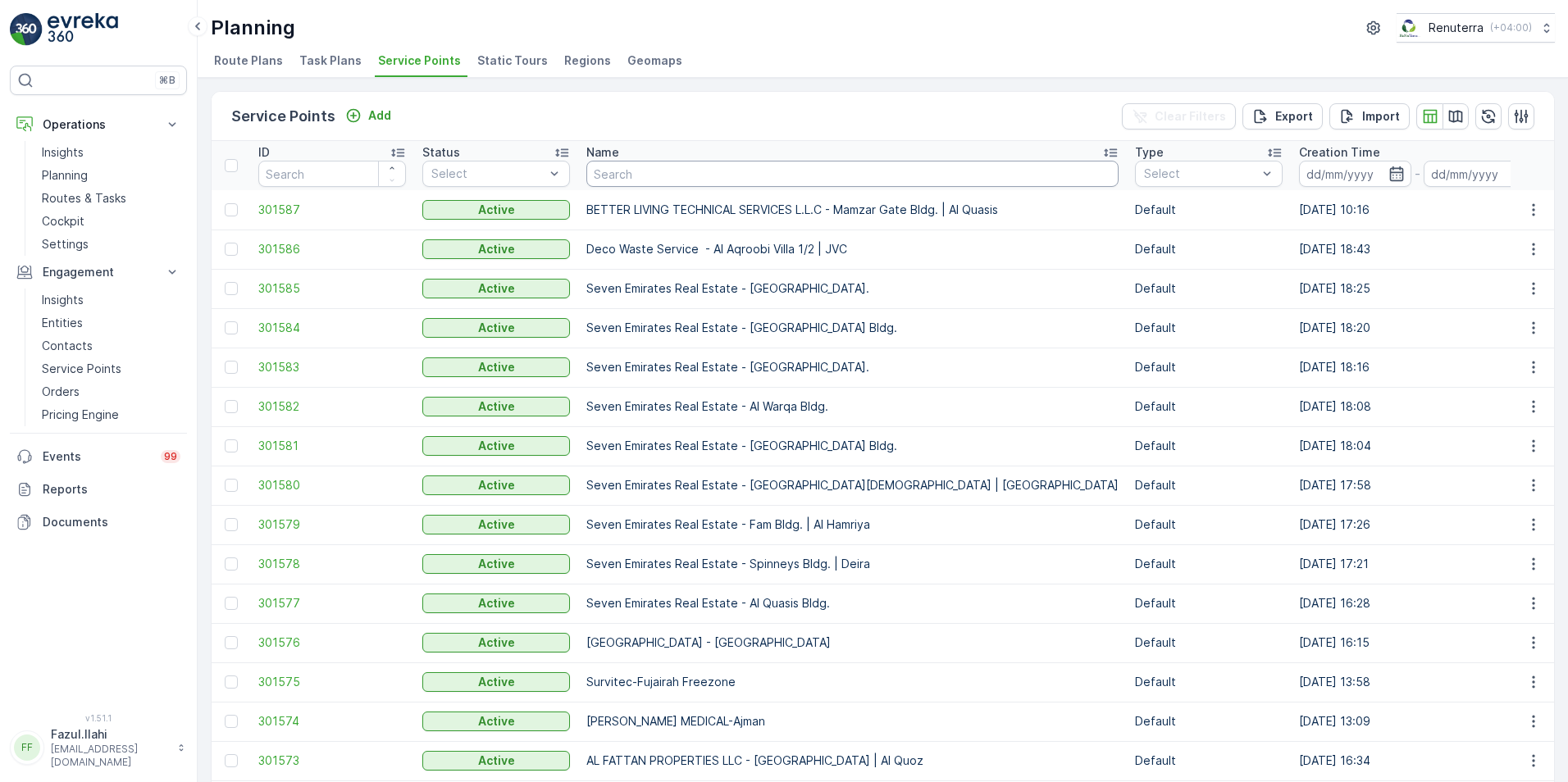
click at [614, 174] on input "text" at bounding box center [852, 174] width 532 height 26
type input "KHALIL"
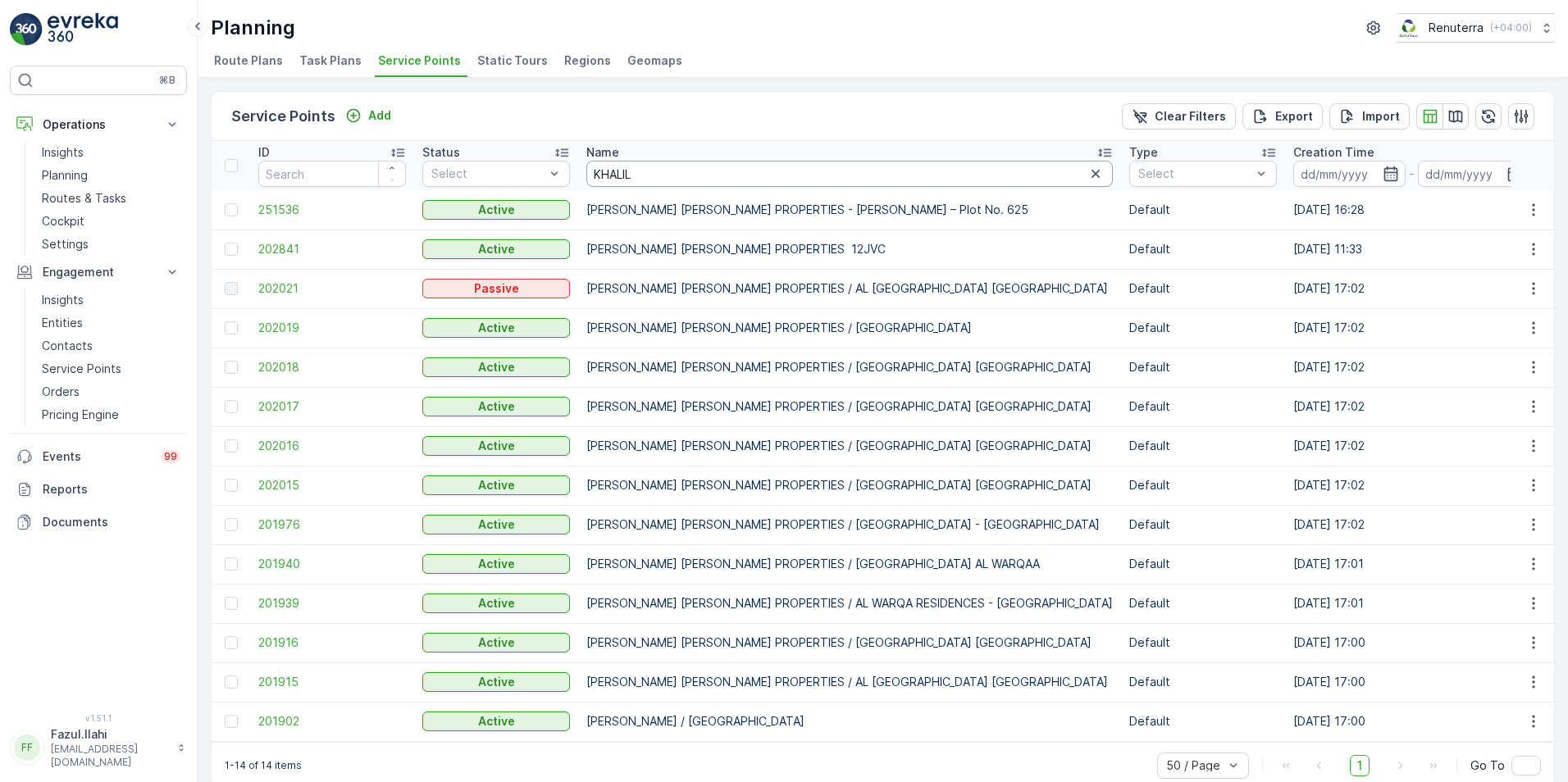
click at [655, 172] on input "KHALIL" at bounding box center [849, 174] width 526 height 26
click at [273, 552] on span "201940" at bounding box center [333, 563] width 148 height 16
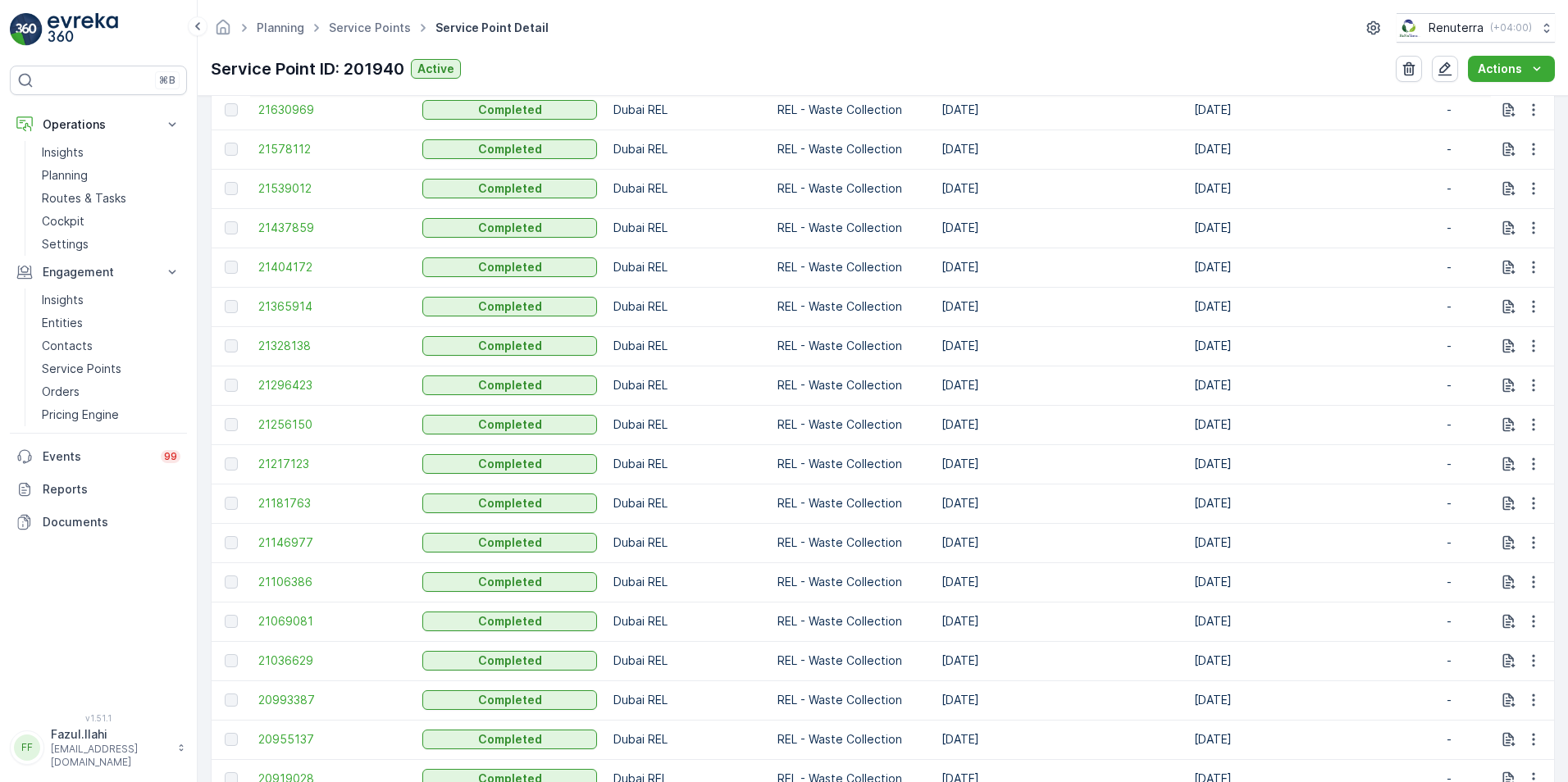
scroll to position [902, 0]
click at [293, 462] on span "21256150" at bounding box center [333, 463] width 148 height 16
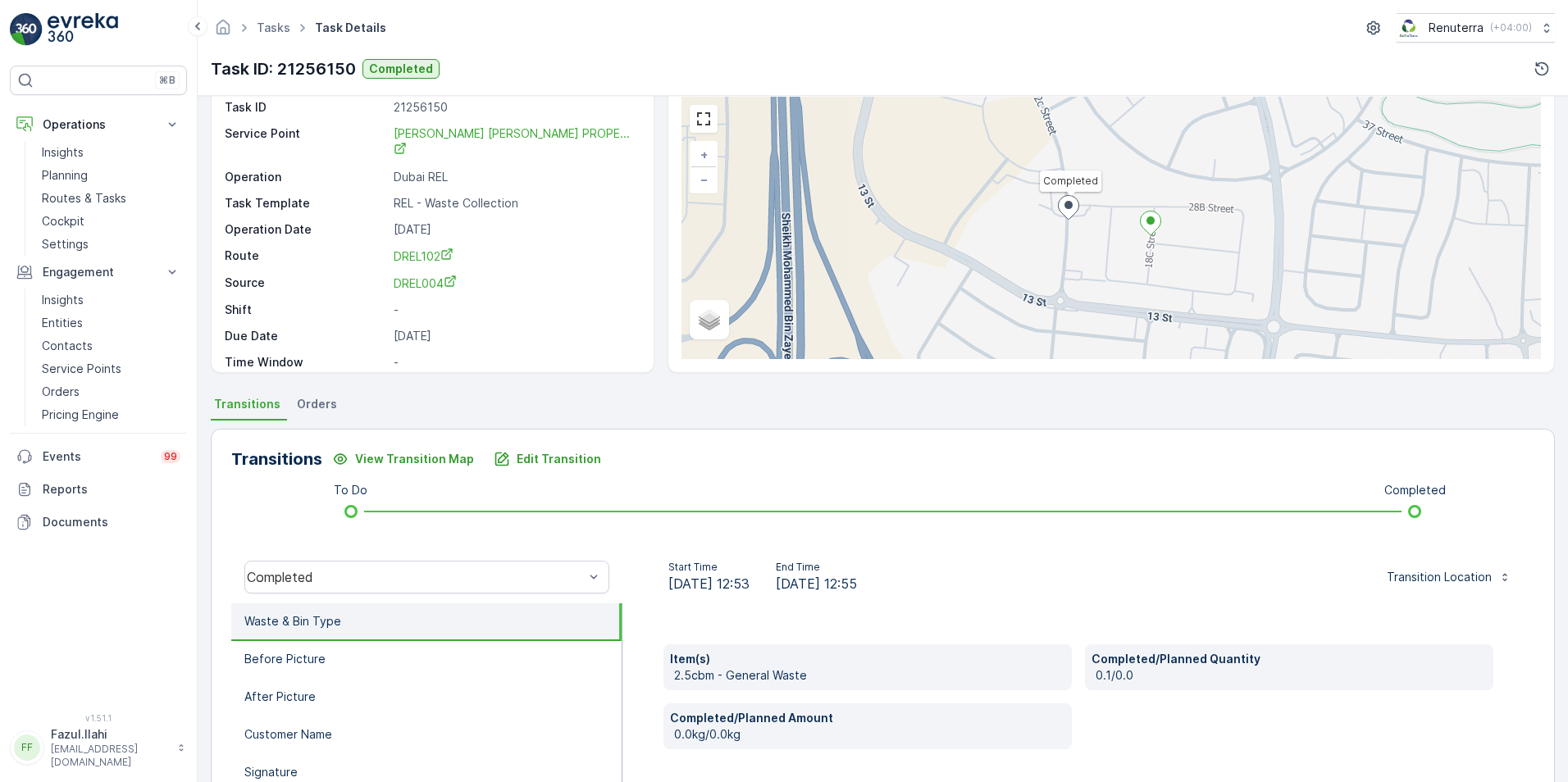
scroll to position [164, 0]
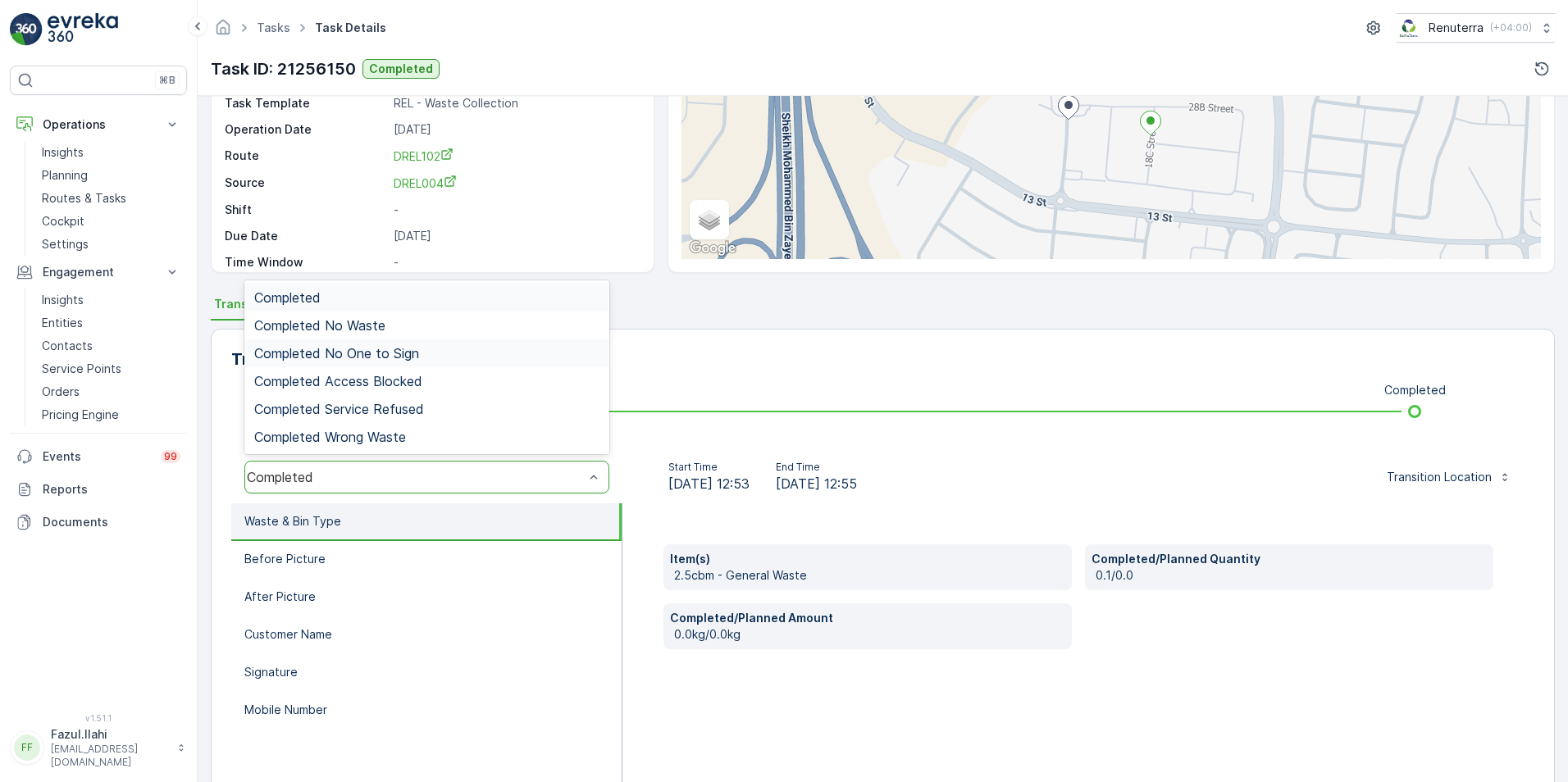
click at [313, 355] on span "Completed No One to Sign" at bounding box center [337, 353] width 165 height 15
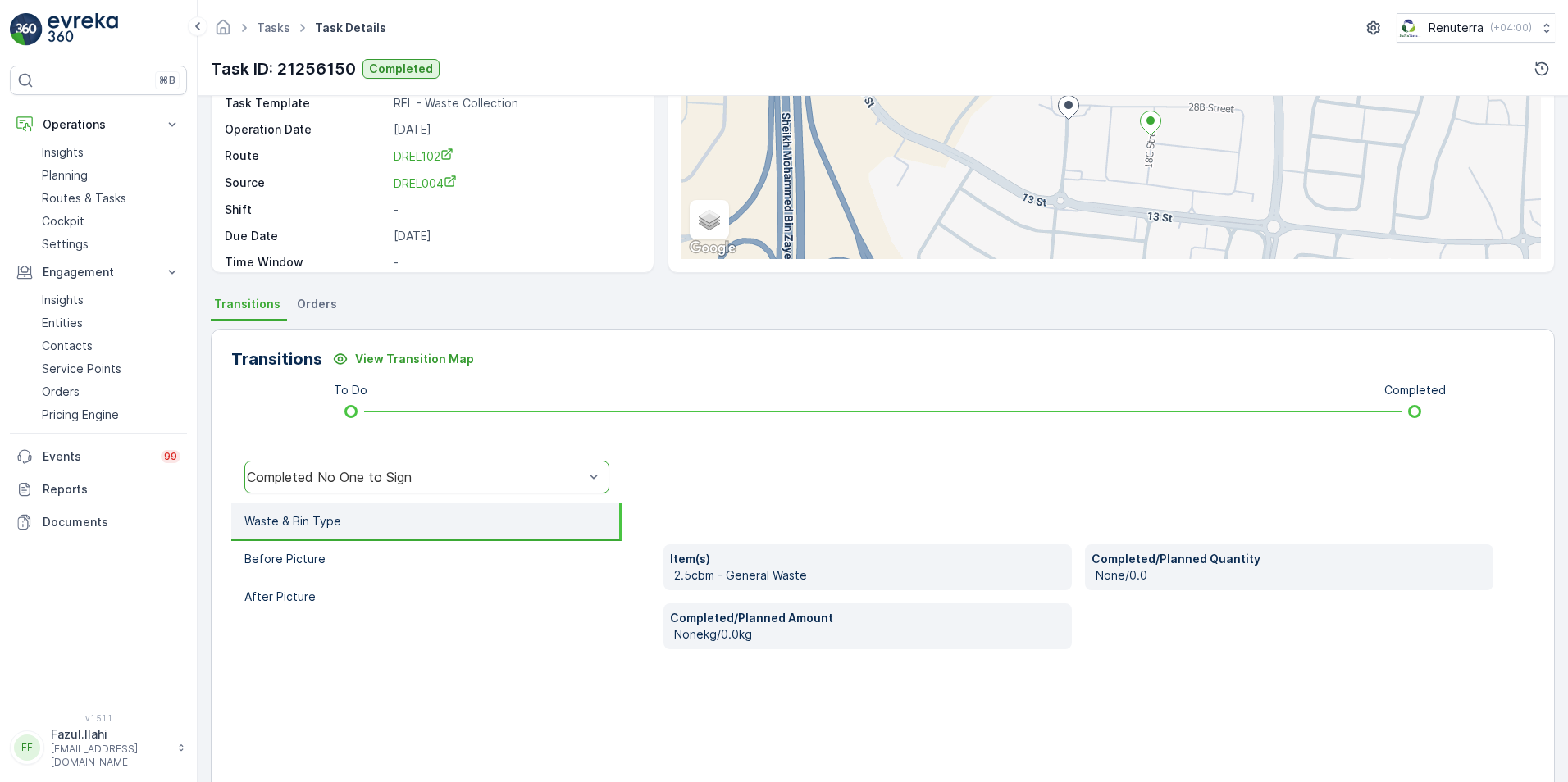
click at [421, 476] on div "Completed No One to Sign" at bounding box center [415, 476] width 337 height 15
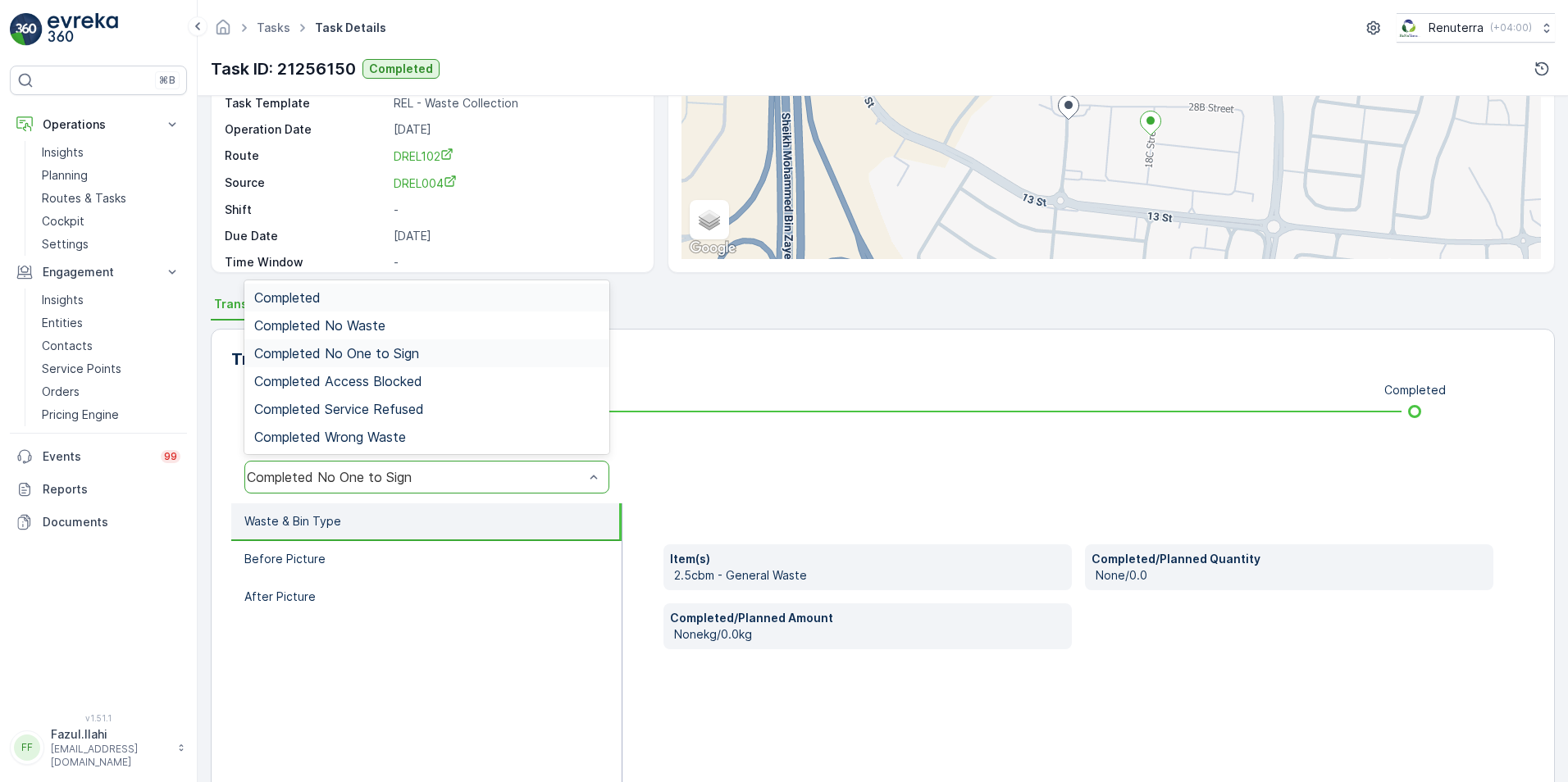
click at [336, 298] on div "Completed" at bounding box center [427, 297] width 346 height 15
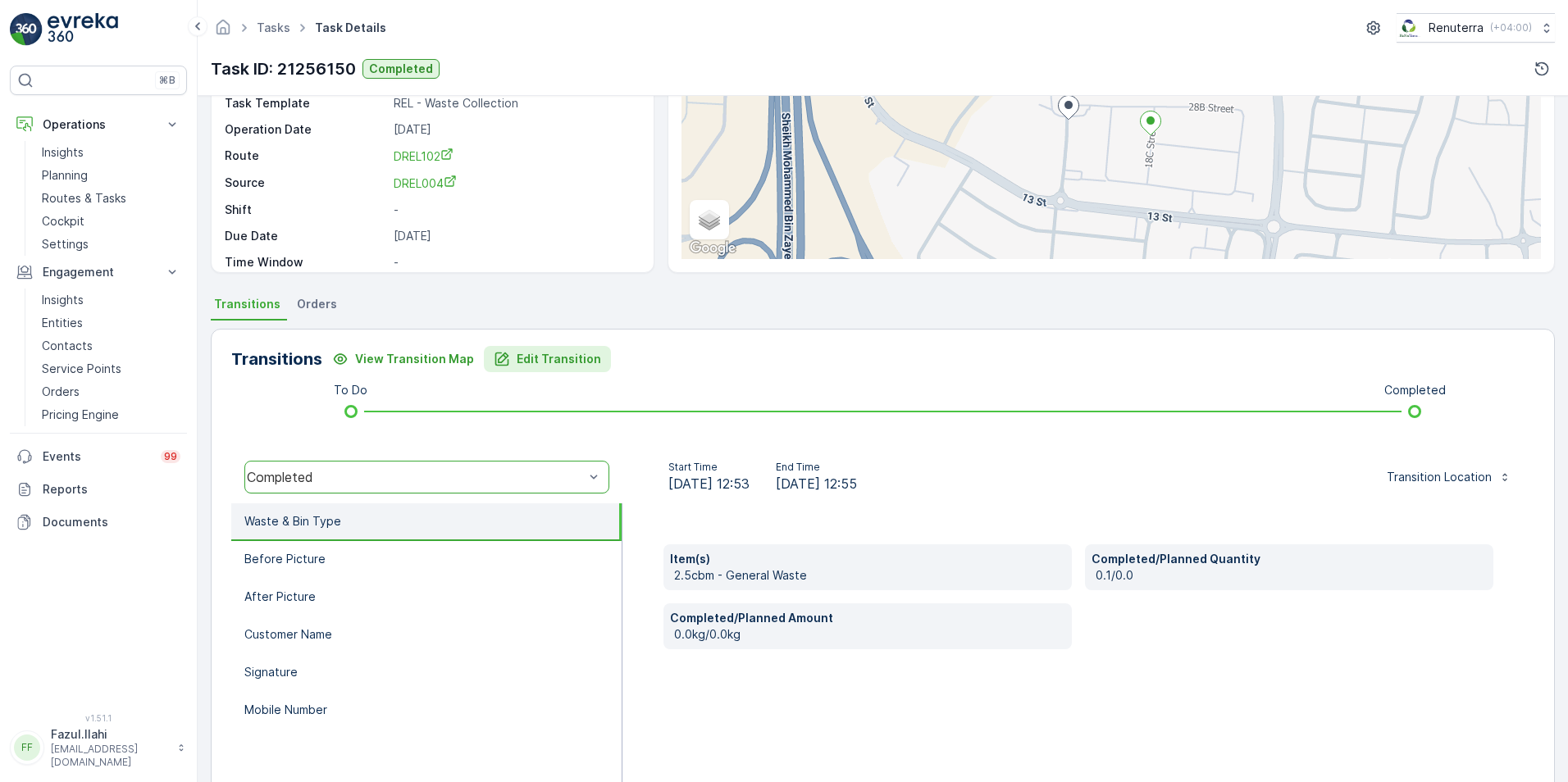
click at [517, 358] on p "Edit Transition" at bounding box center [558, 358] width 84 height 16
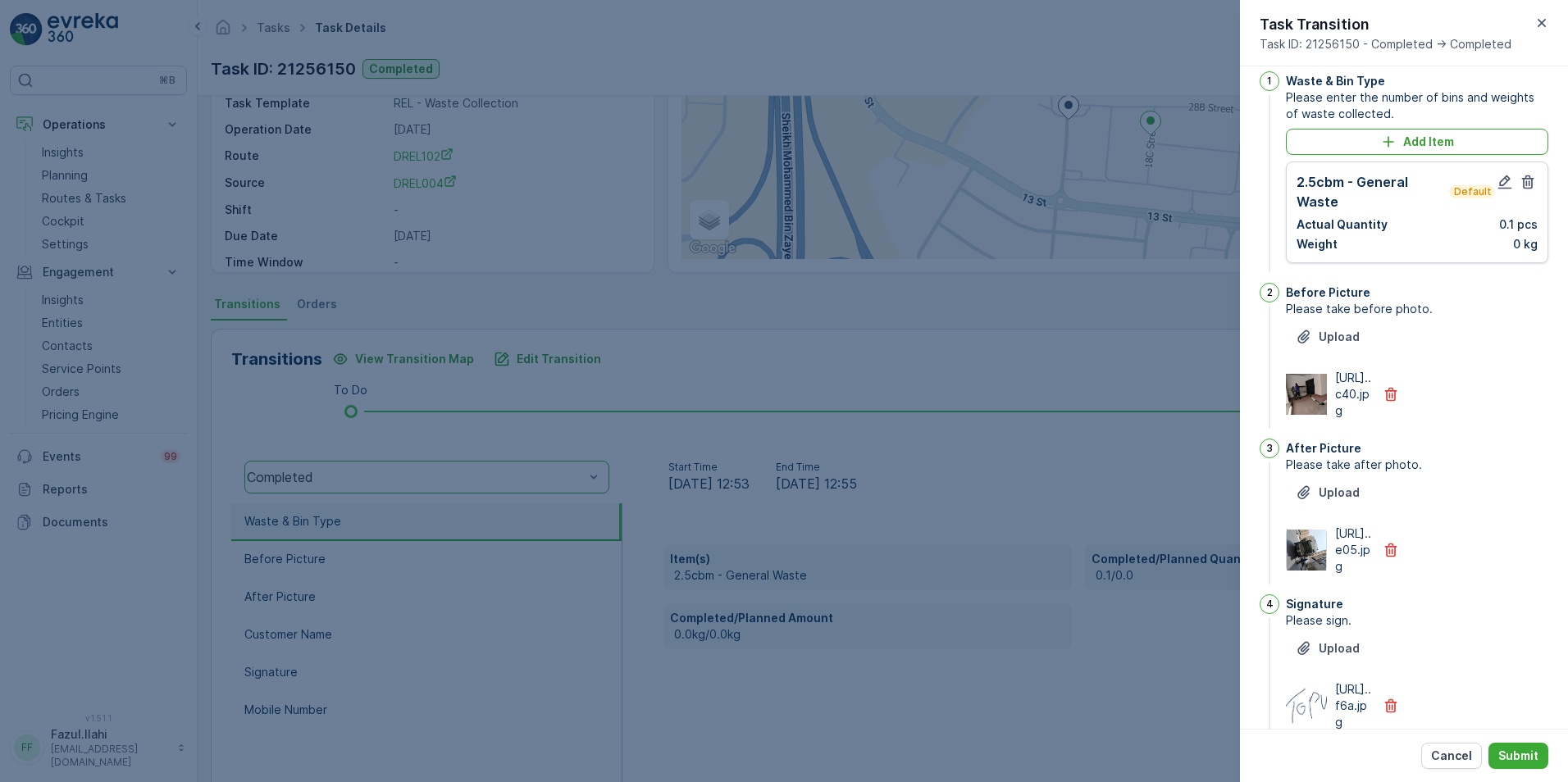
scroll to position [0, 0]
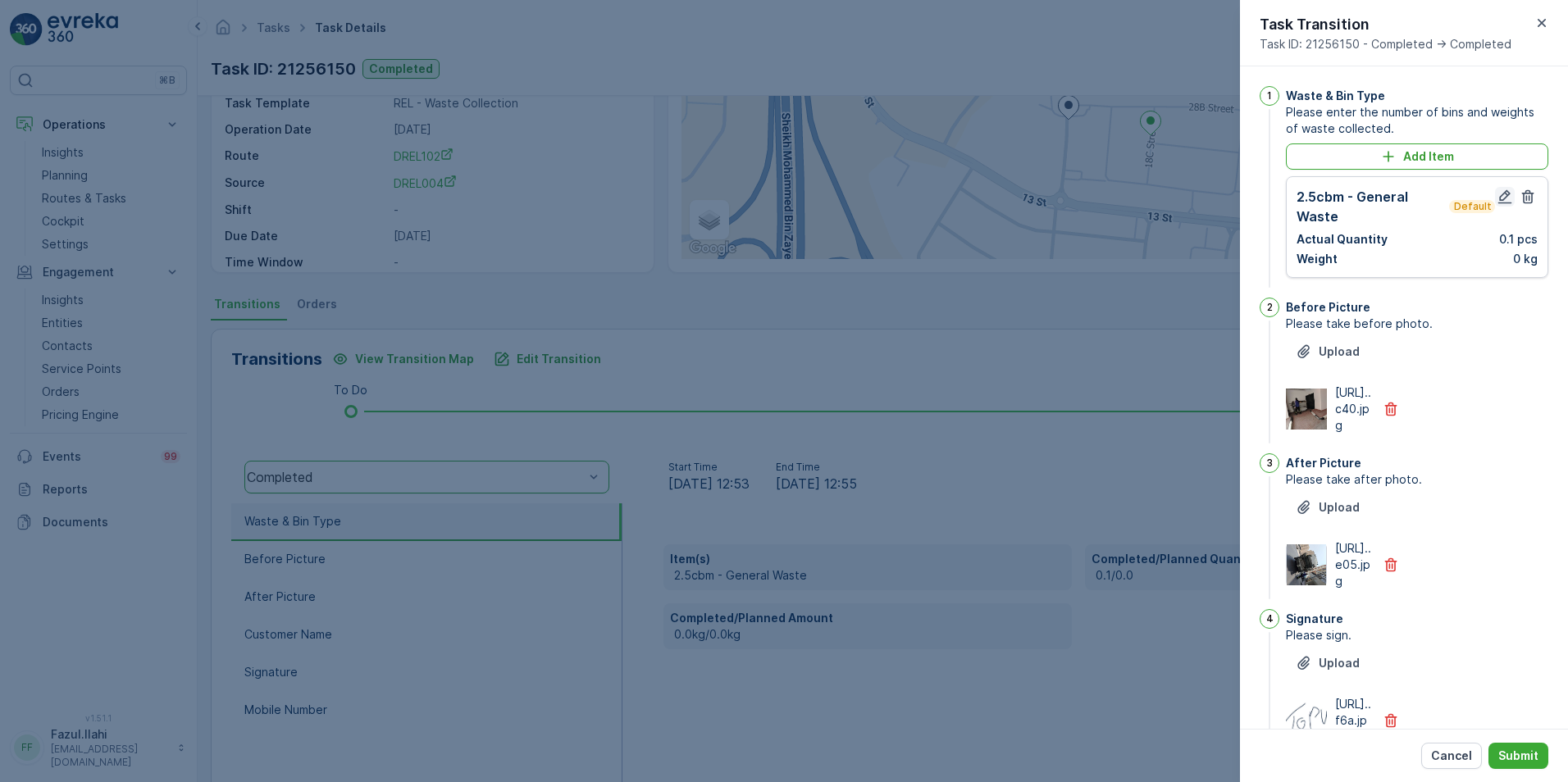
click at [1043, 198] on icon "button" at bounding box center [1505, 196] width 16 height 16
type Name "topu"
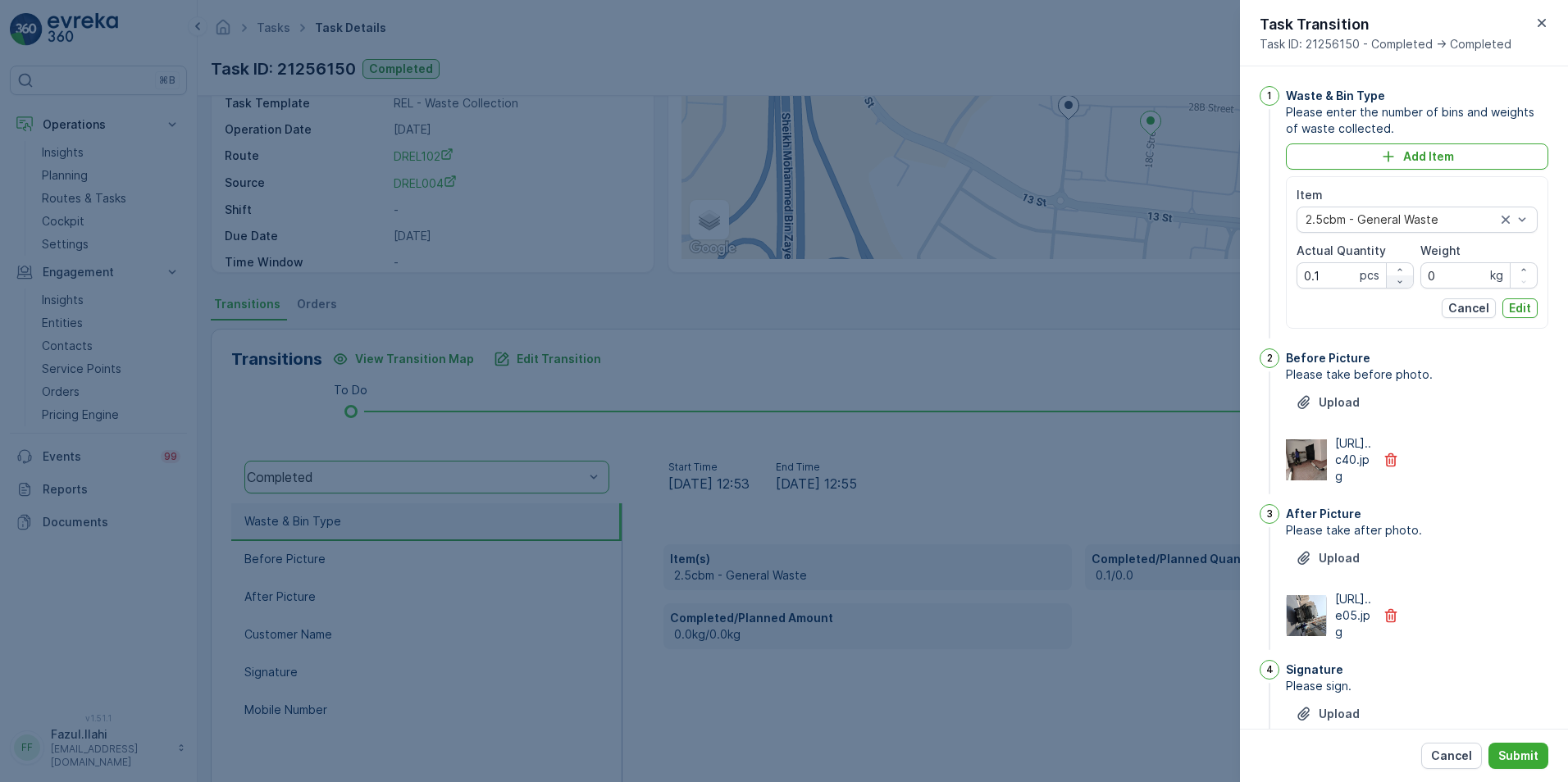
click at [1043, 277] on icon "button" at bounding box center [1400, 281] width 10 height 10
click at [1043, 267] on icon "button" at bounding box center [1400, 269] width 10 height 10
click at [1043, 277] on Quantity "2.1" at bounding box center [1354, 275] width 117 height 26
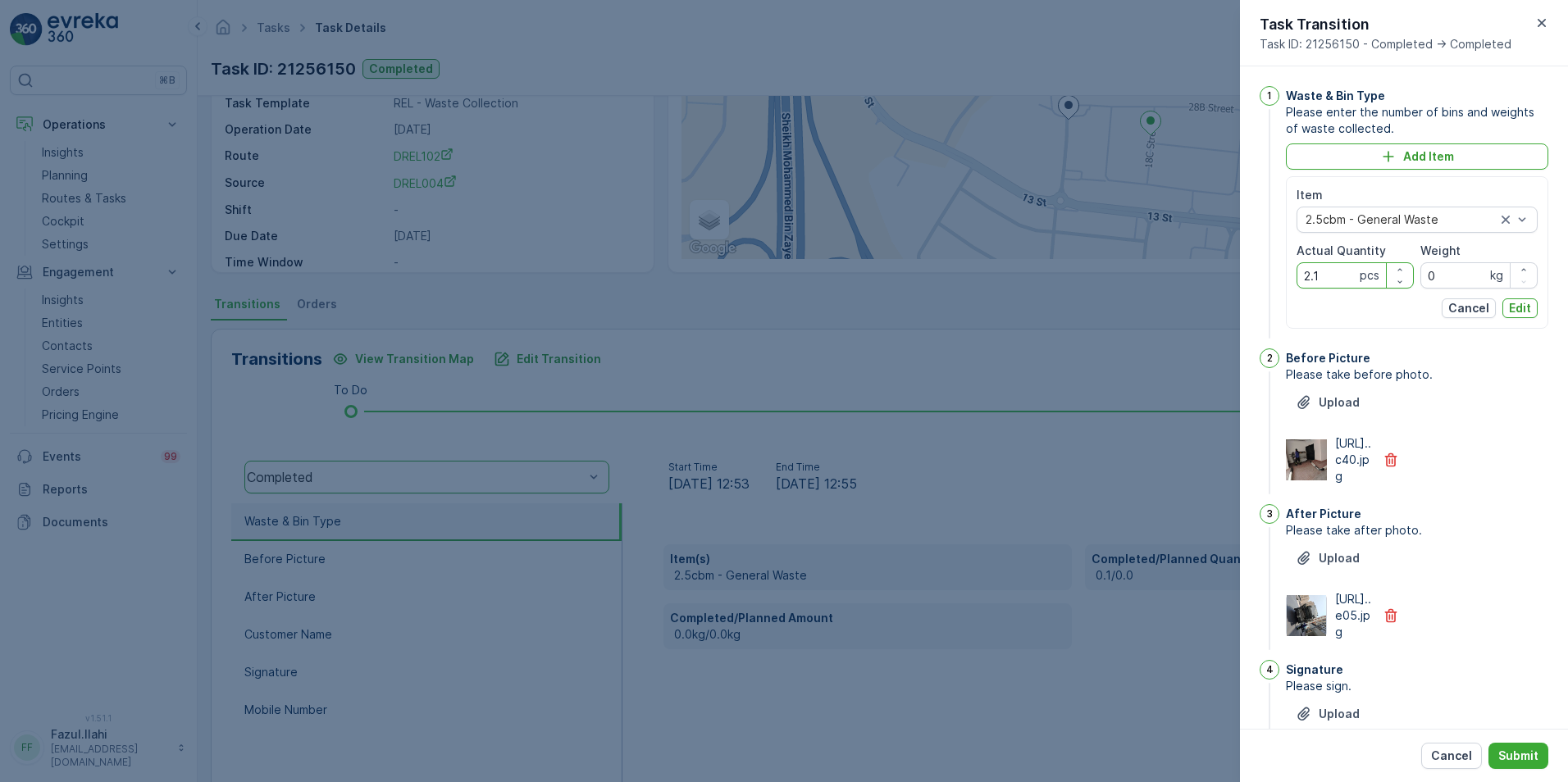
drag, startPoint x: 1329, startPoint y: 277, endPoint x: 1288, endPoint y: 274, distance: 41.1
click at [1043, 274] on div "Item 2.5cbm - General Waste Actual Quantity 2.1 pcs Weight 0 kg Cancel Edit" at bounding box center [1417, 253] width 262 height 153
type Quantity "1"
click at [1043, 313] on p "Edit" at bounding box center [1520, 308] width 23 height 16
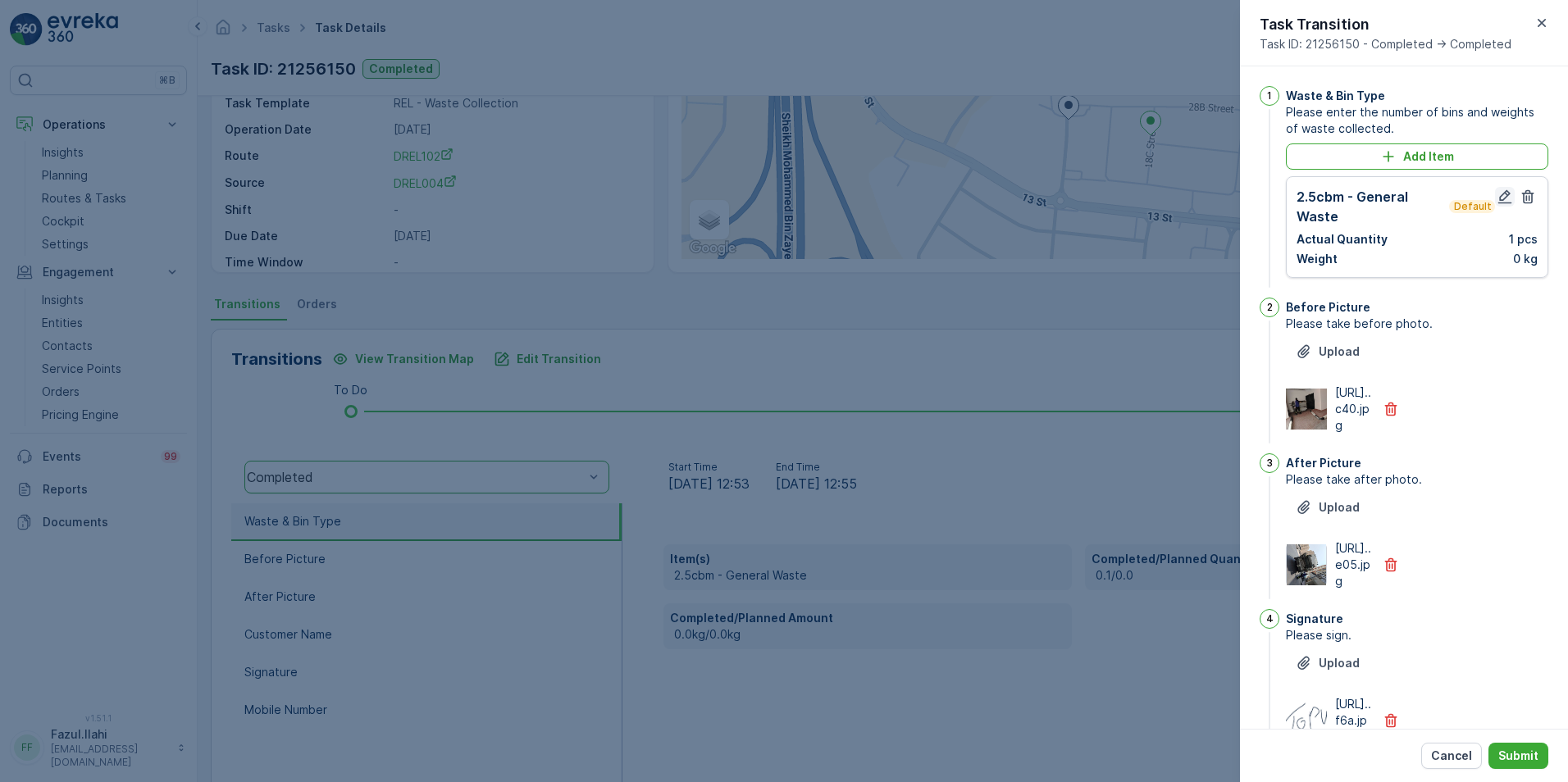
click at [1043, 199] on icon "button" at bounding box center [1505, 196] width 16 height 16
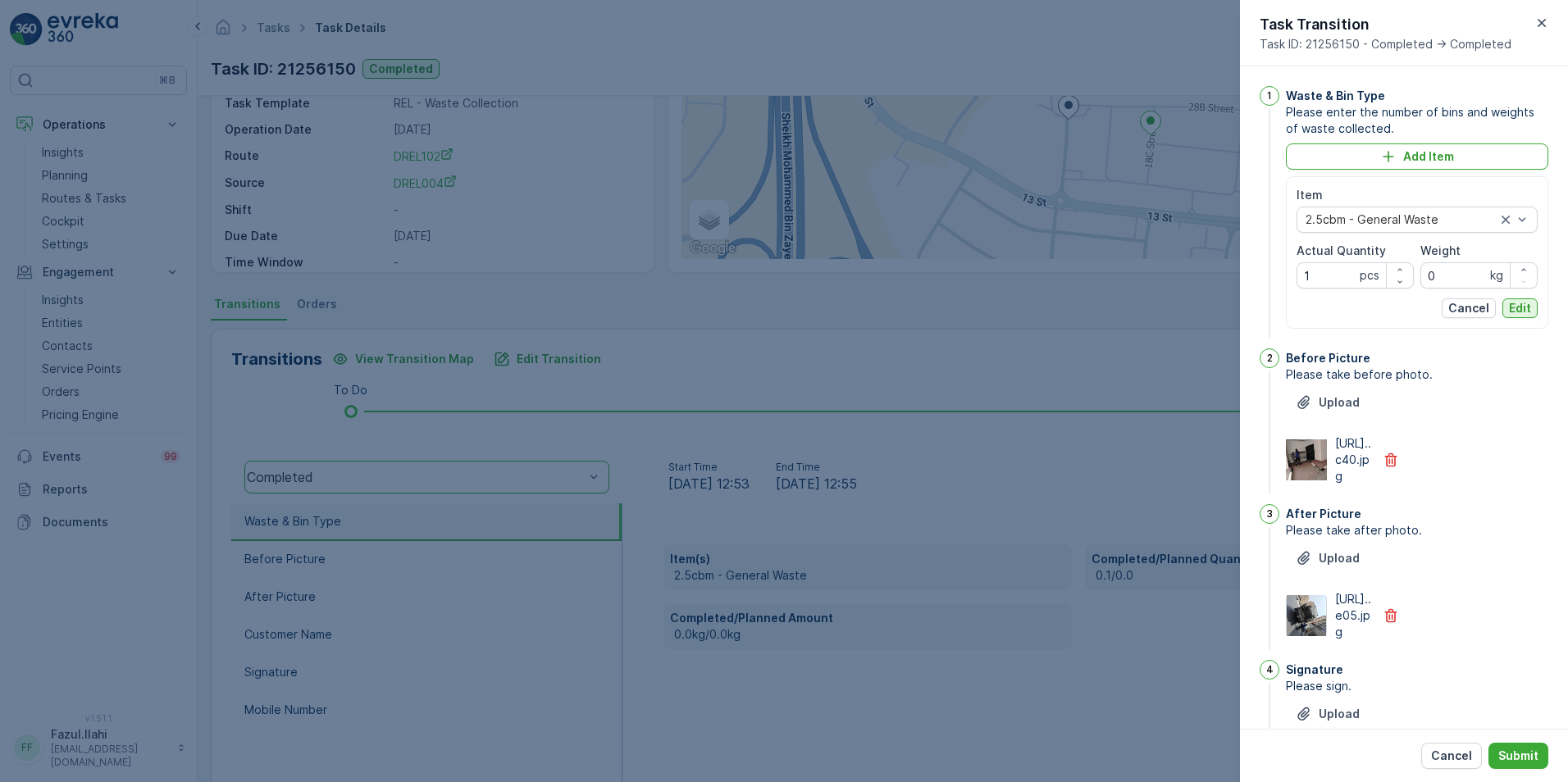
click at [1043, 307] on p "Edit" at bounding box center [1520, 308] width 23 height 16
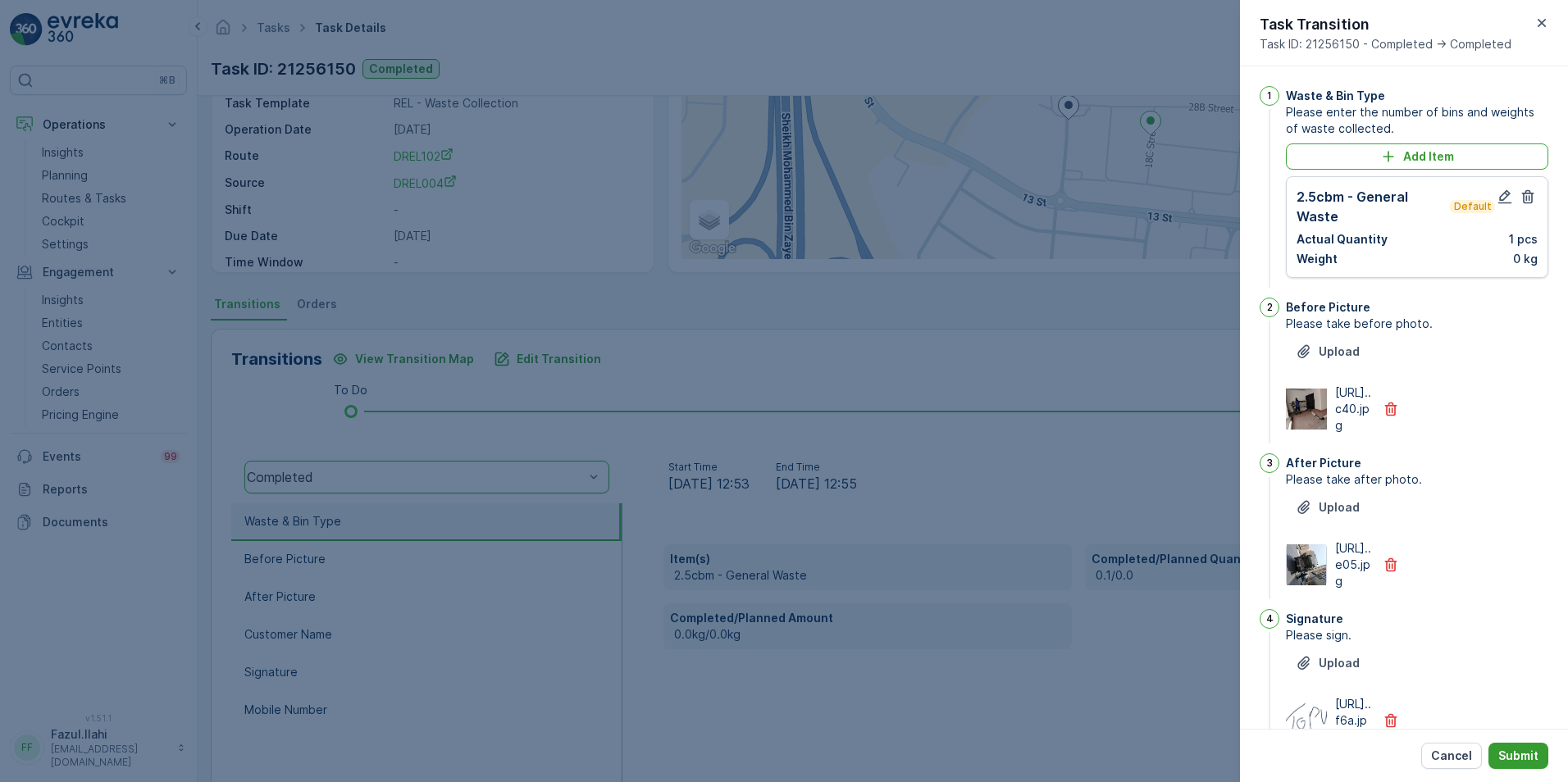
click at [1043, 552] on p "Submit" at bounding box center [1519, 755] width 40 height 16
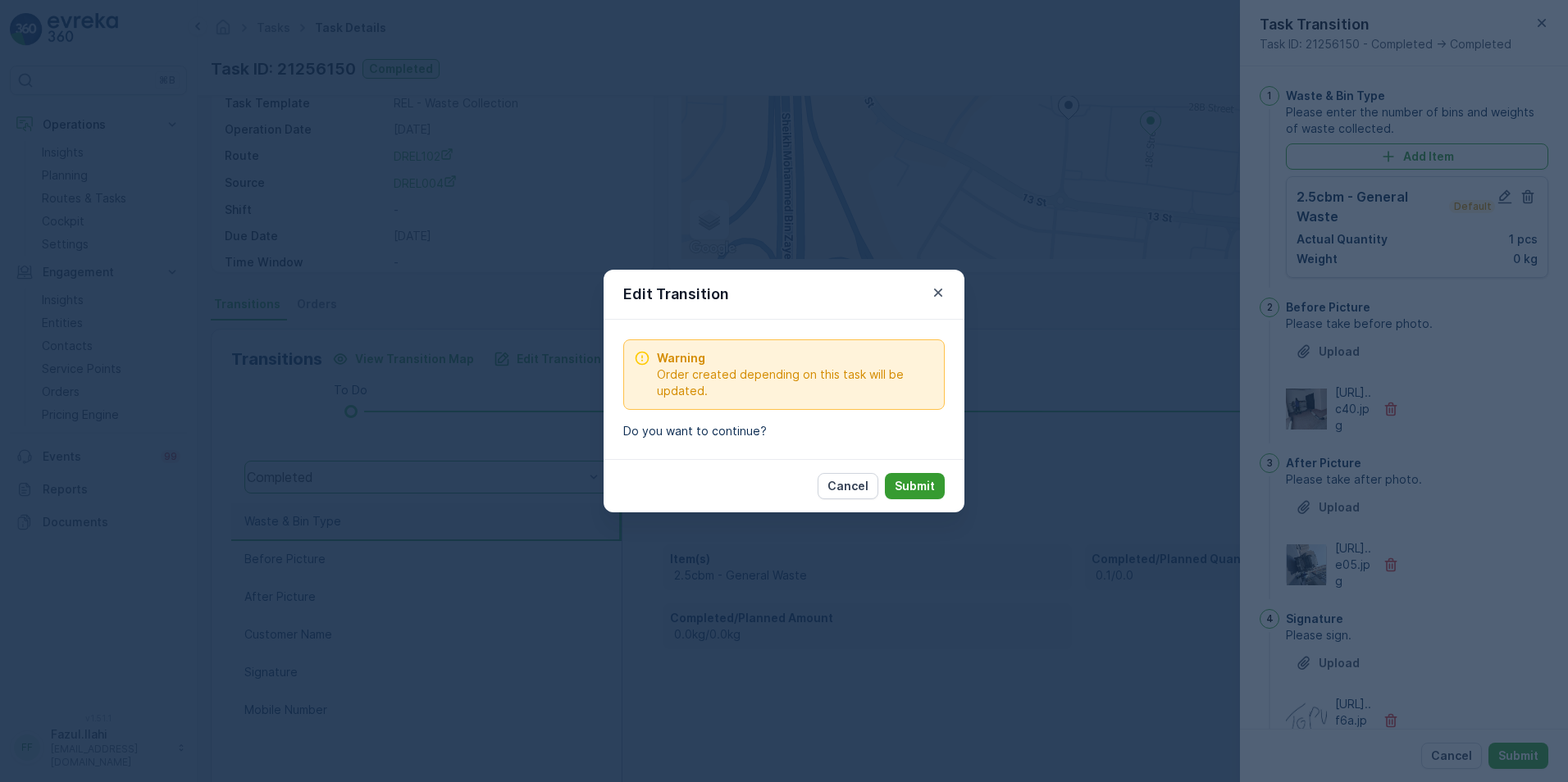
click at [922, 481] on p "Submit" at bounding box center [914, 486] width 40 height 16
type Name "topu"
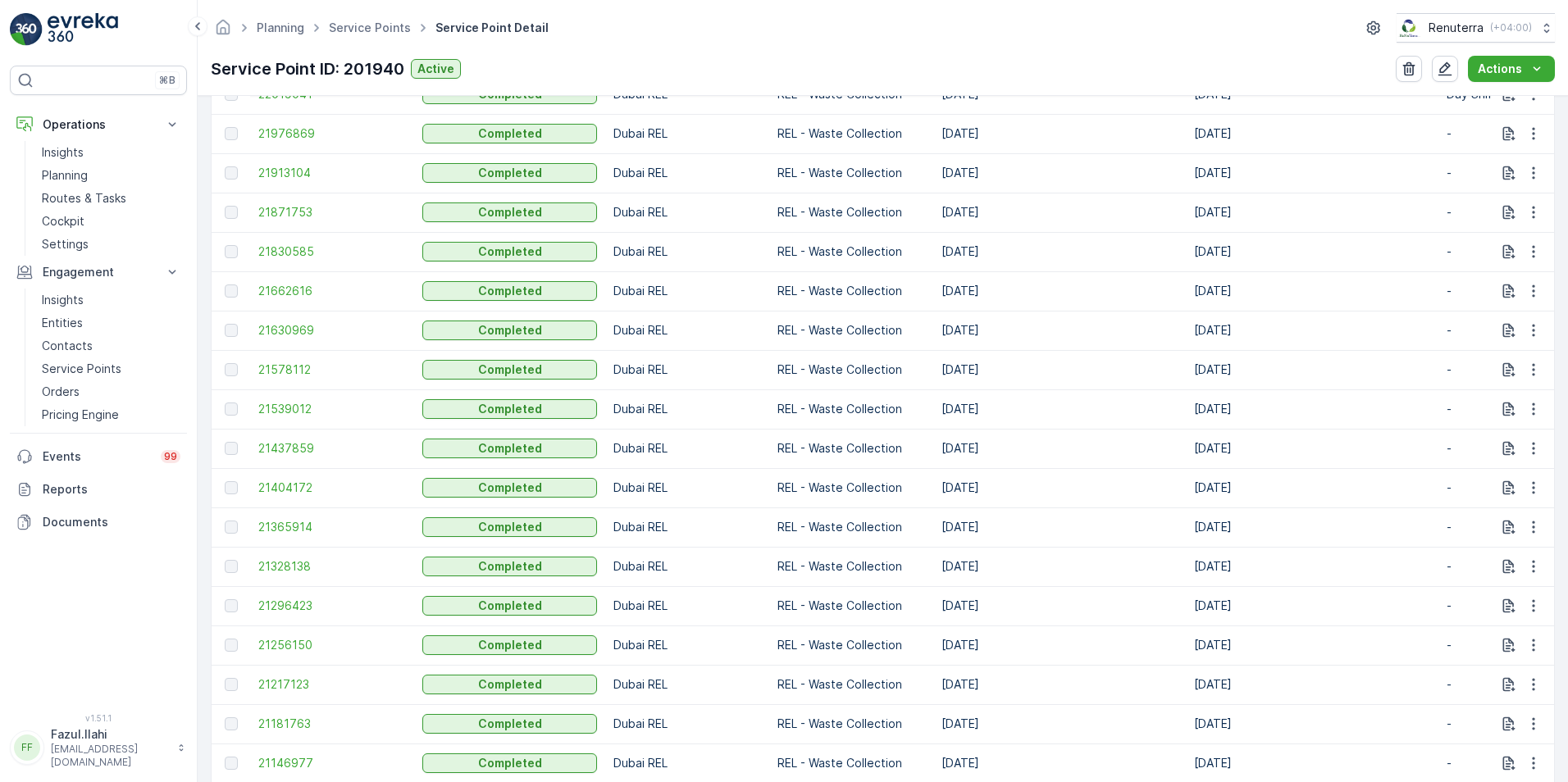
scroll to position [738, 0]
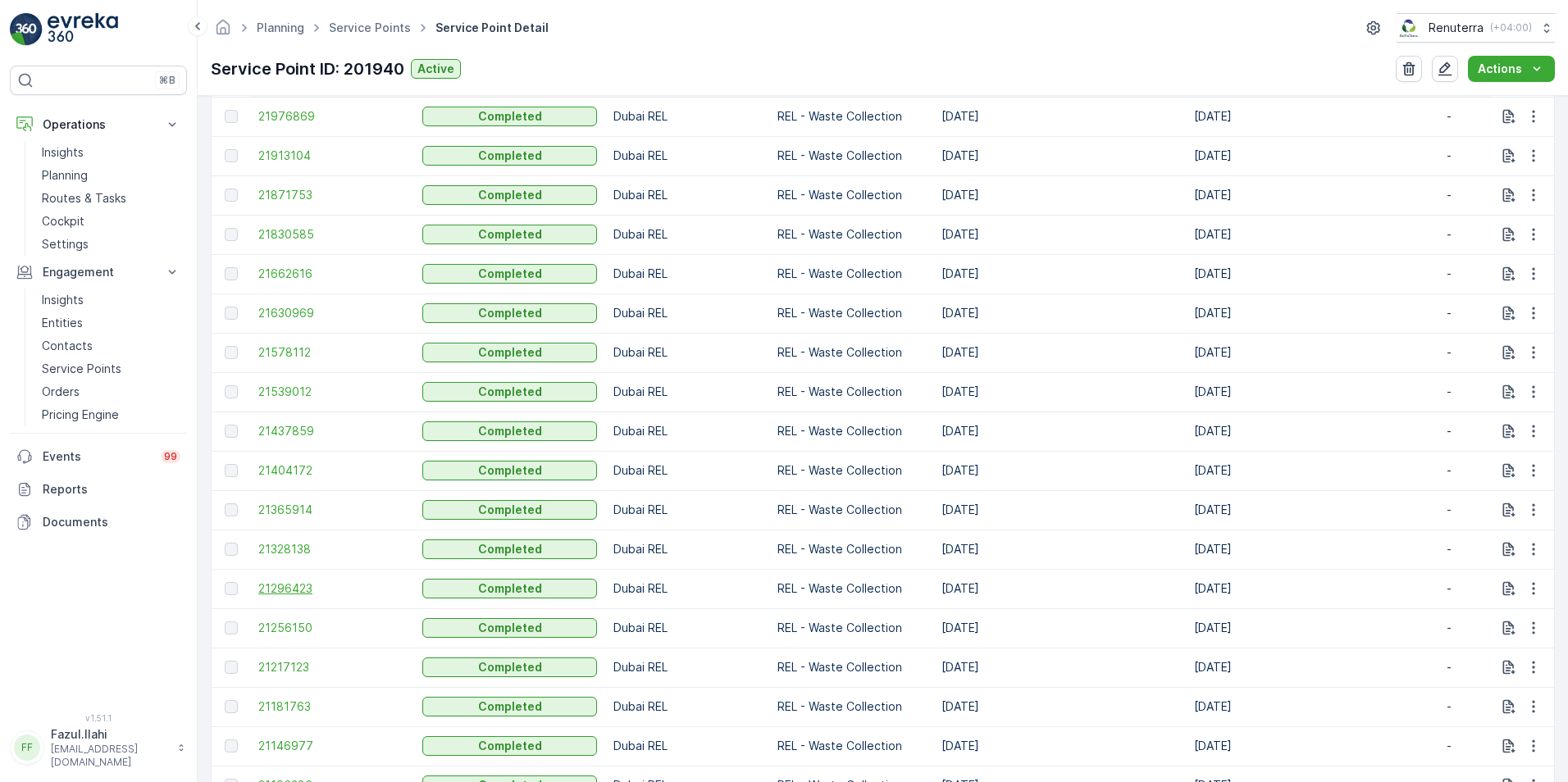
click at [282, 552] on span "21296423" at bounding box center [333, 588] width 148 height 16
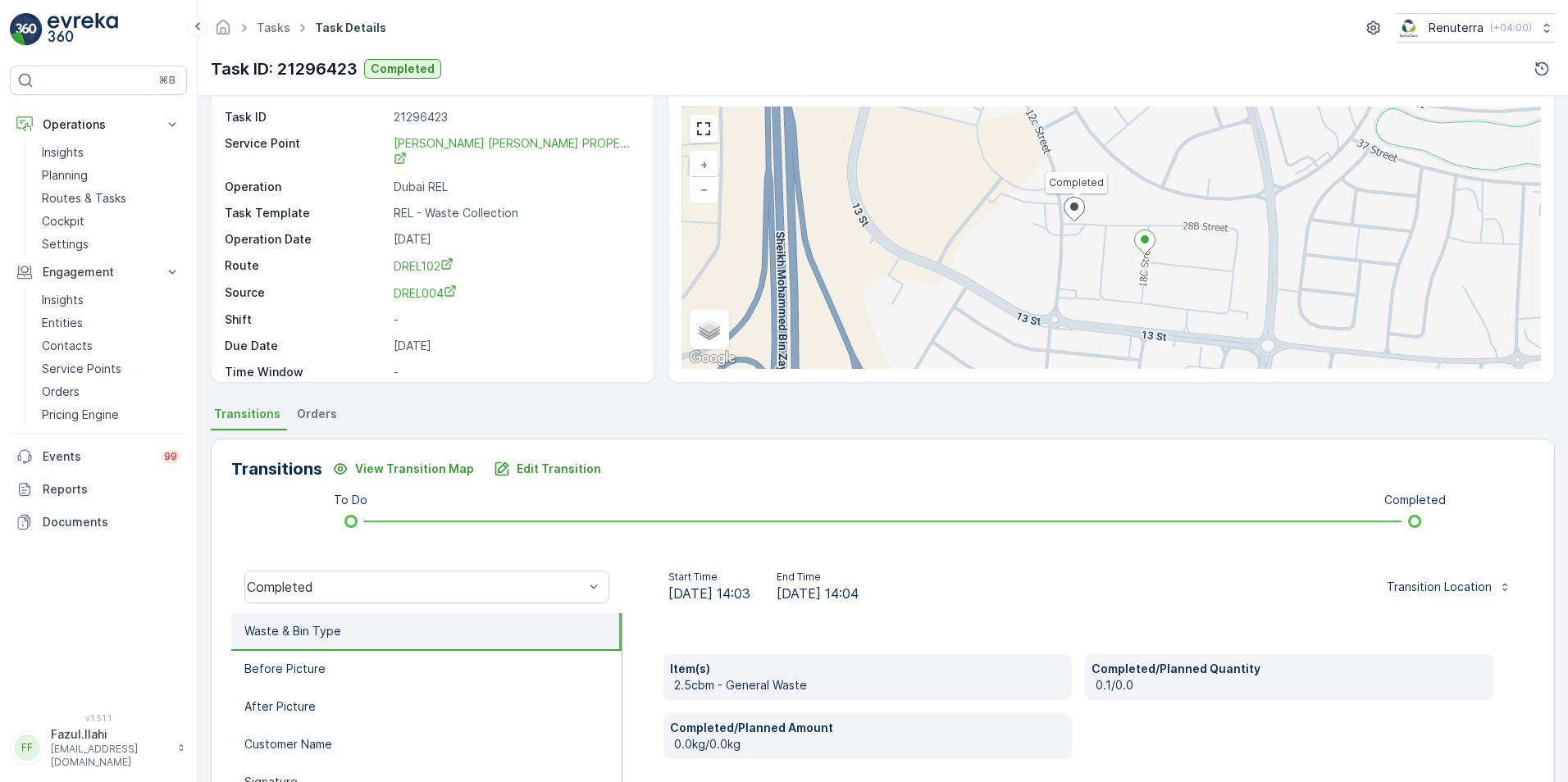
scroll to position [82, 0]
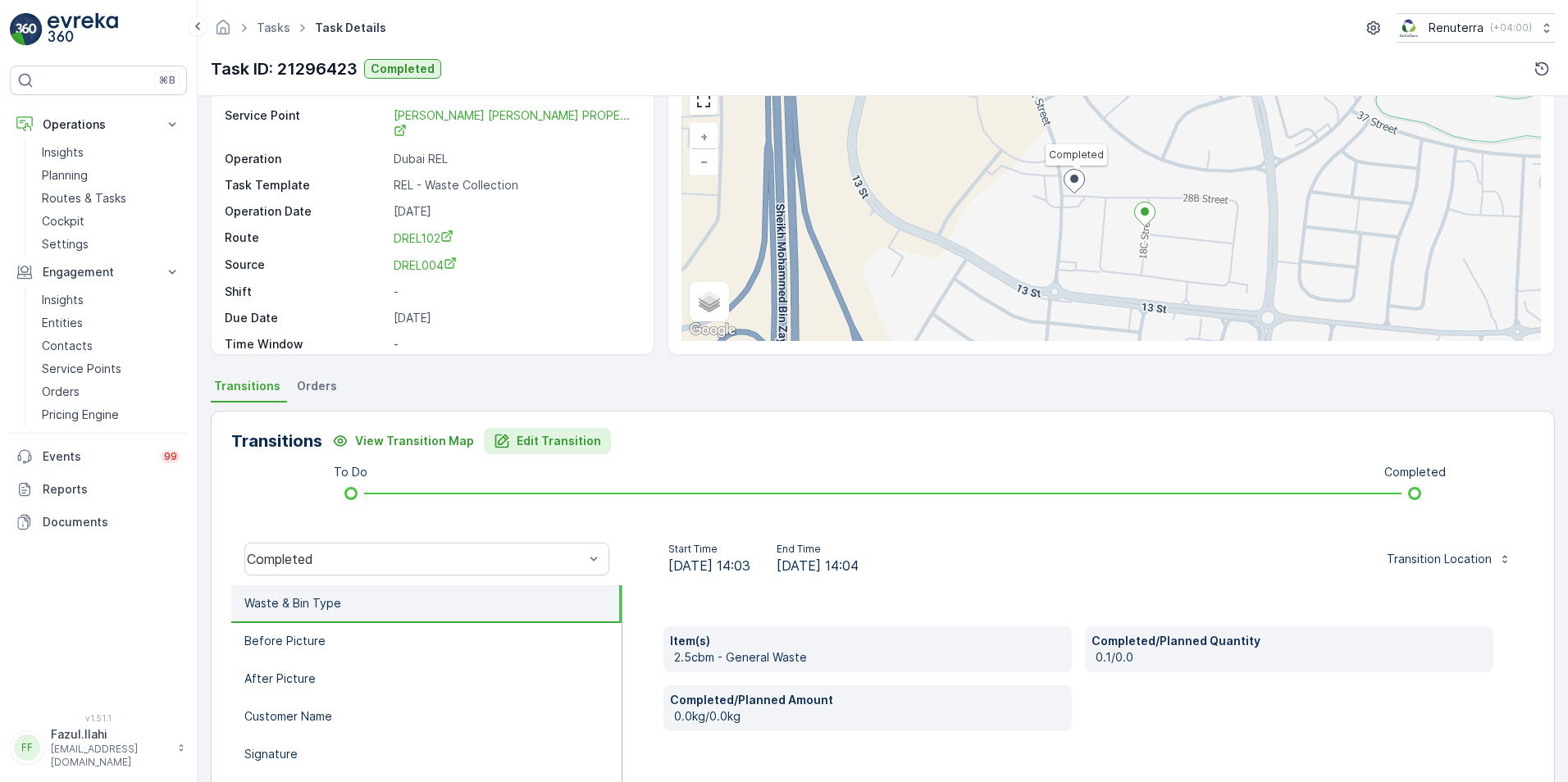
click at [543, 443] on p "Edit Transition" at bounding box center [558, 441] width 84 height 16
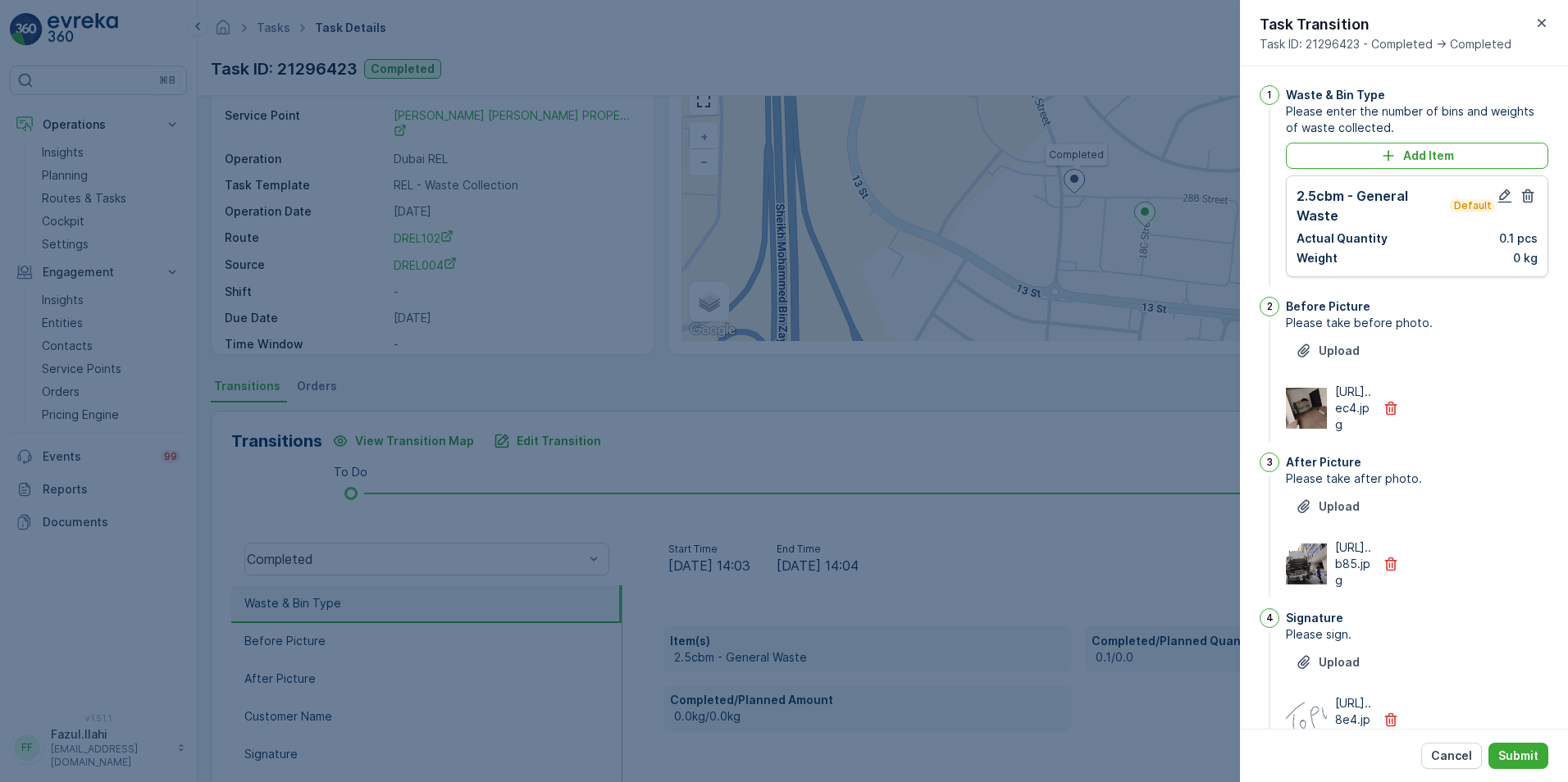
scroll to position [0, 0]
click at [1043, 197] on icon "button" at bounding box center [1505, 196] width 16 height 16
type Name "topu"
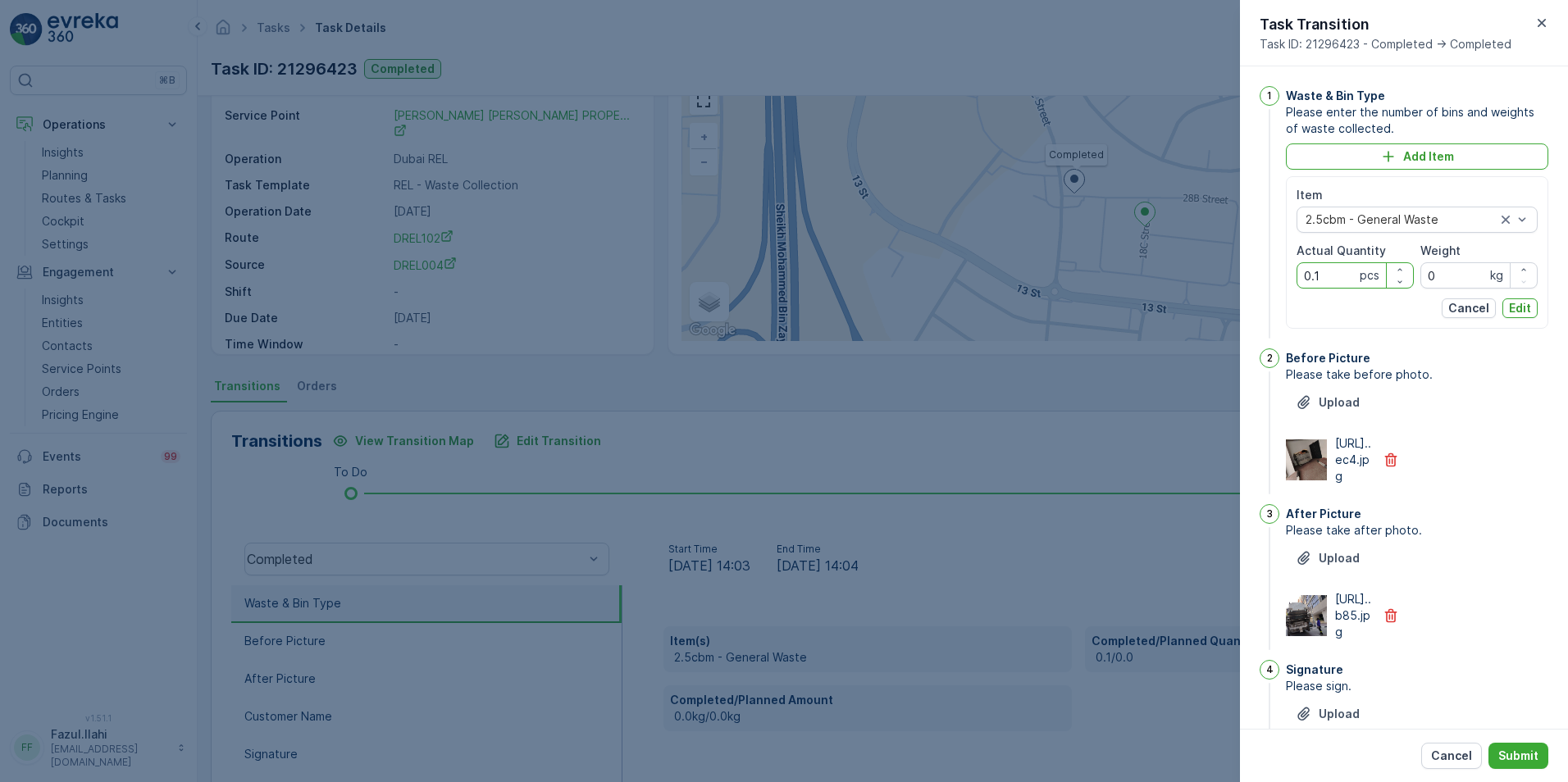
drag, startPoint x: 1320, startPoint y: 279, endPoint x: 1287, endPoint y: 278, distance: 33.0
click at [1043, 278] on div "Item 2.5cbm - General Waste Actual Quantity 0.1 pcs Weight 0 kg Cancel Edit" at bounding box center [1417, 253] width 262 height 153
type Quantity "1"
click at [1043, 306] on p "Edit" at bounding box center [1520, 308] width 23 height 16
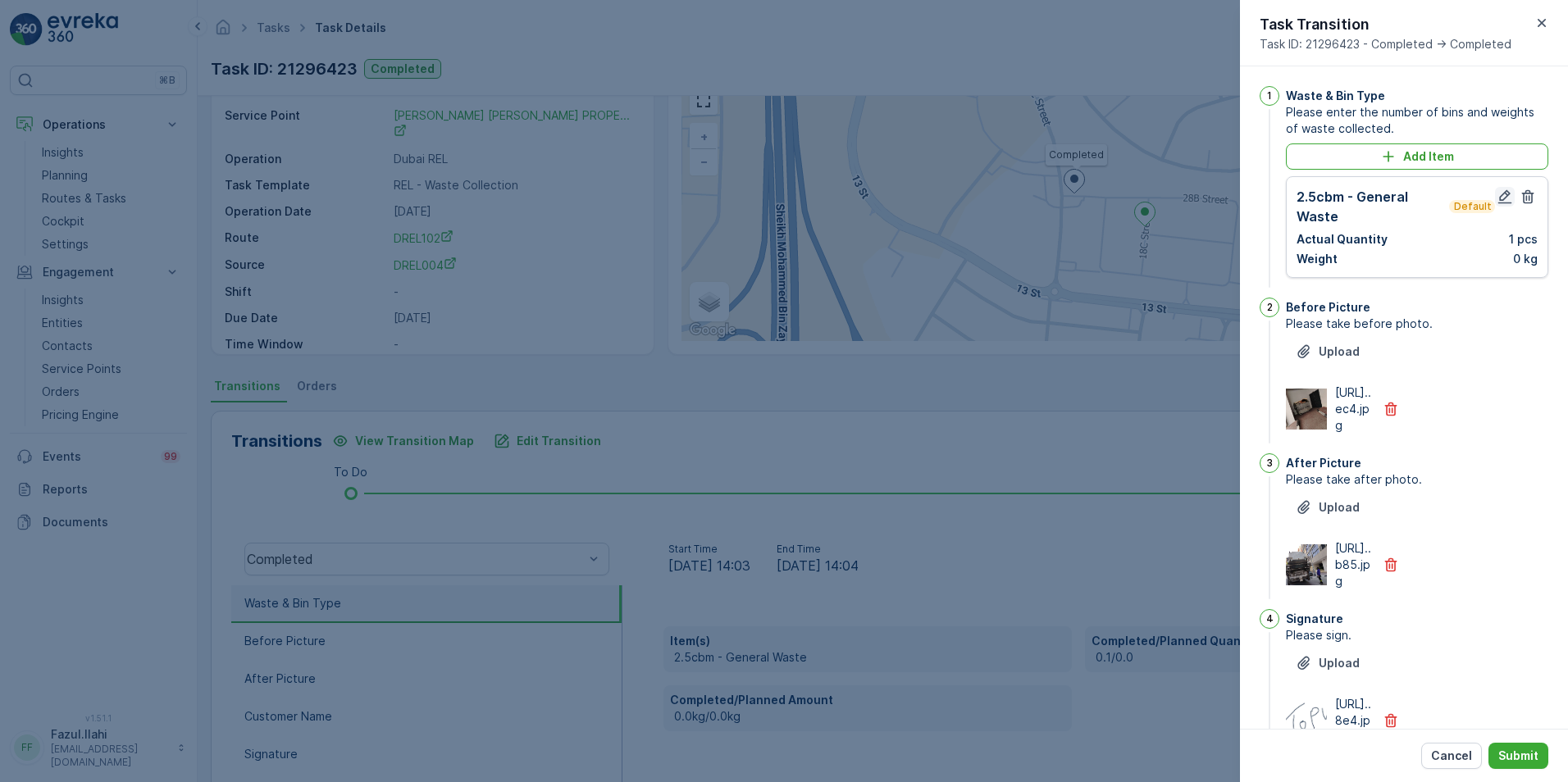
click at [1043, 190] on icon "button" at bounding box center [1505, 196] width 16 height 16
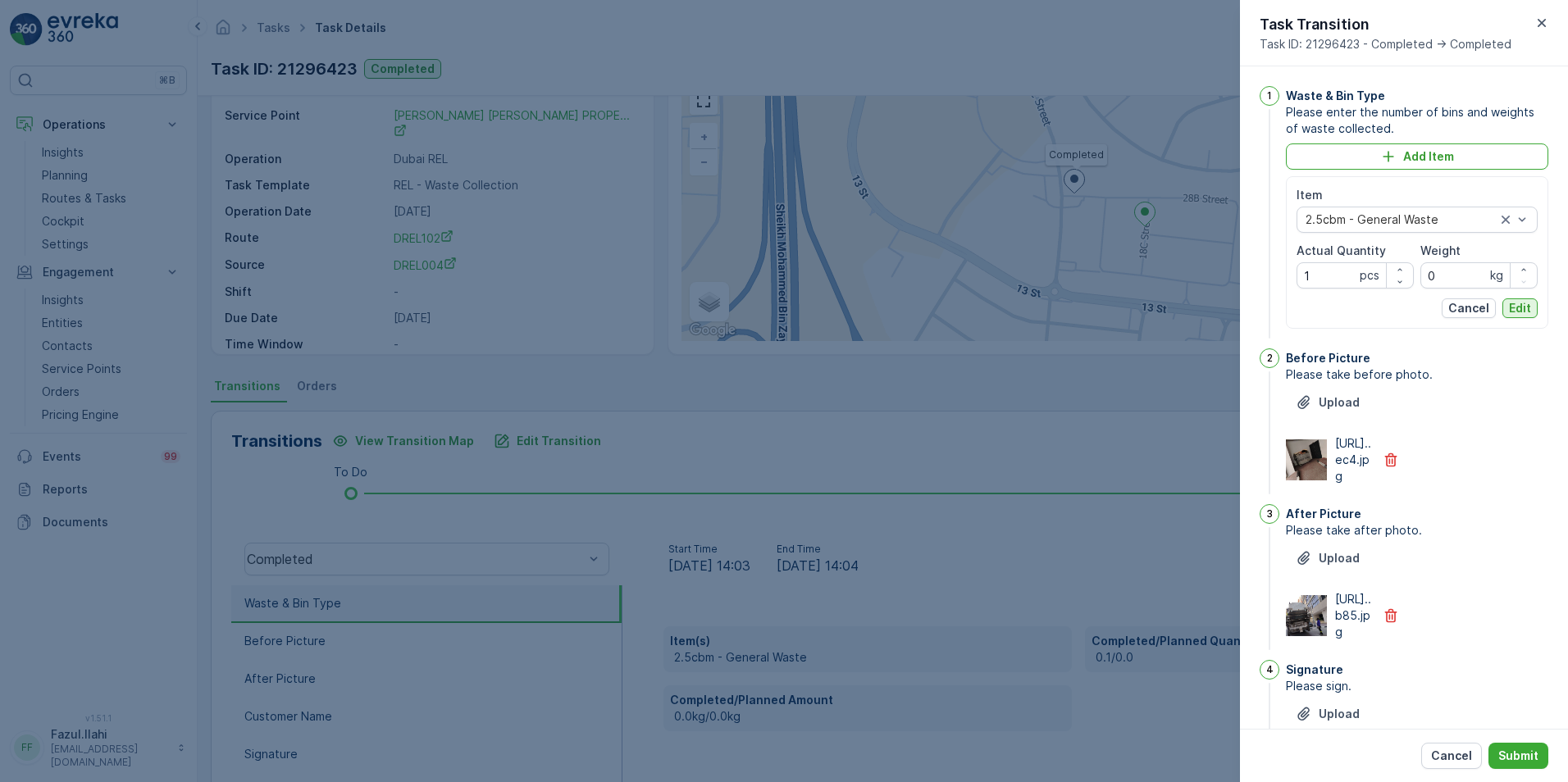
click at [1043, 308] on p "Edit" at bounding box center [1520, 308] width 23 height 16
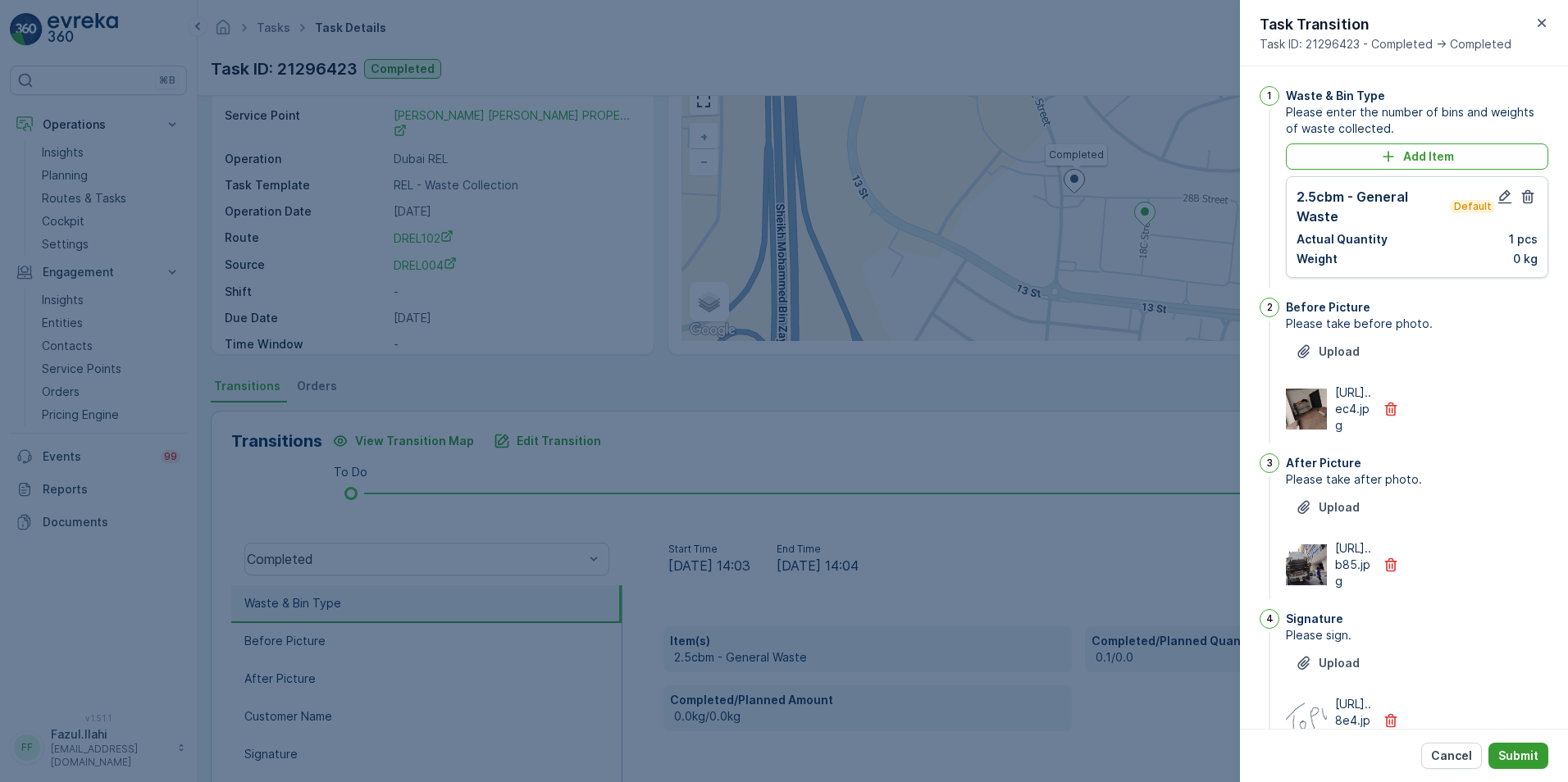
click at [1043, 552] on p "Submit" at bounding box center [1519, 755] width 40 height 16
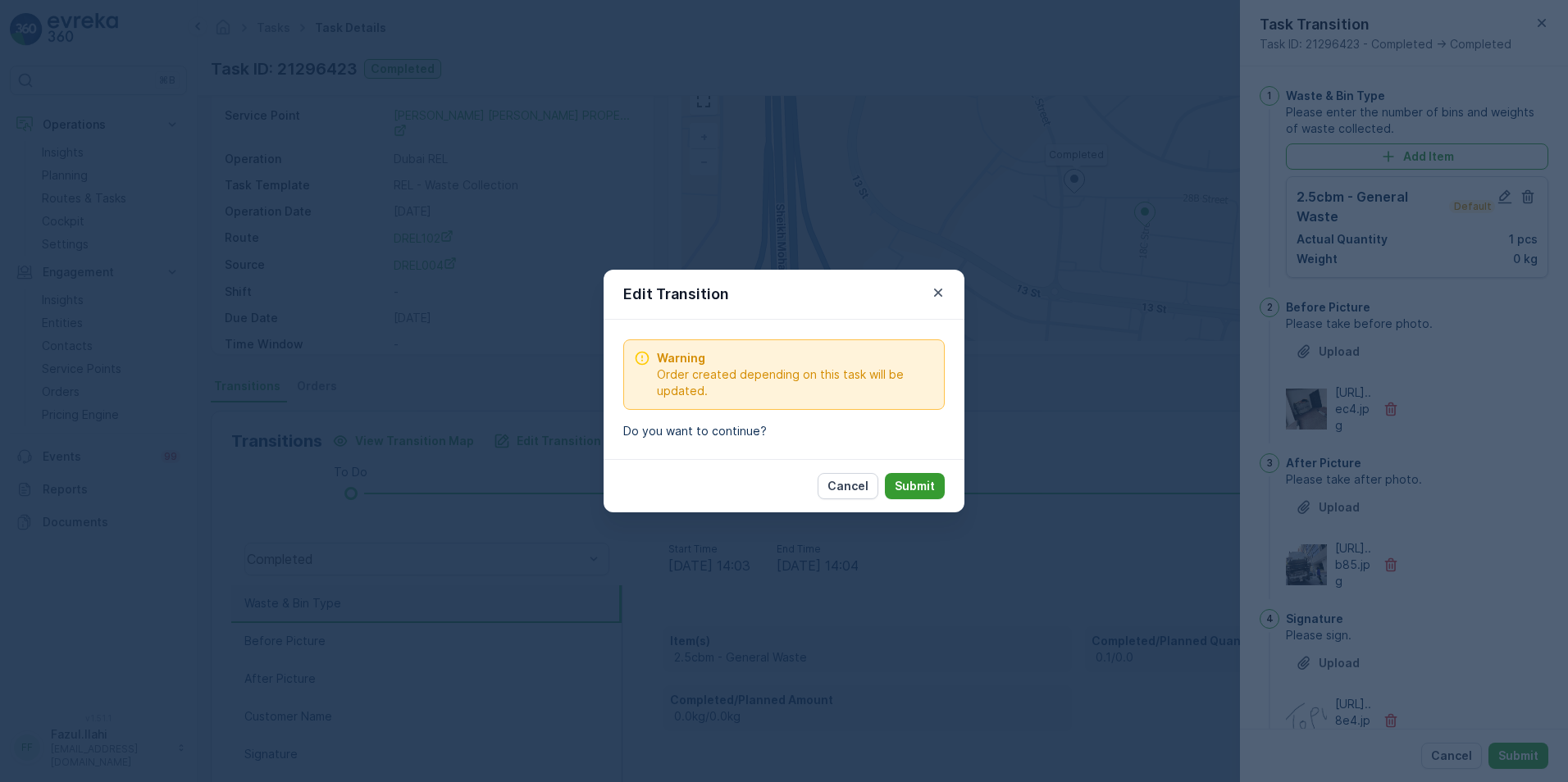
click at [909, 486] on p "Submit" at bounding box center [914, 486] width 40 height 16
type Name "topu"
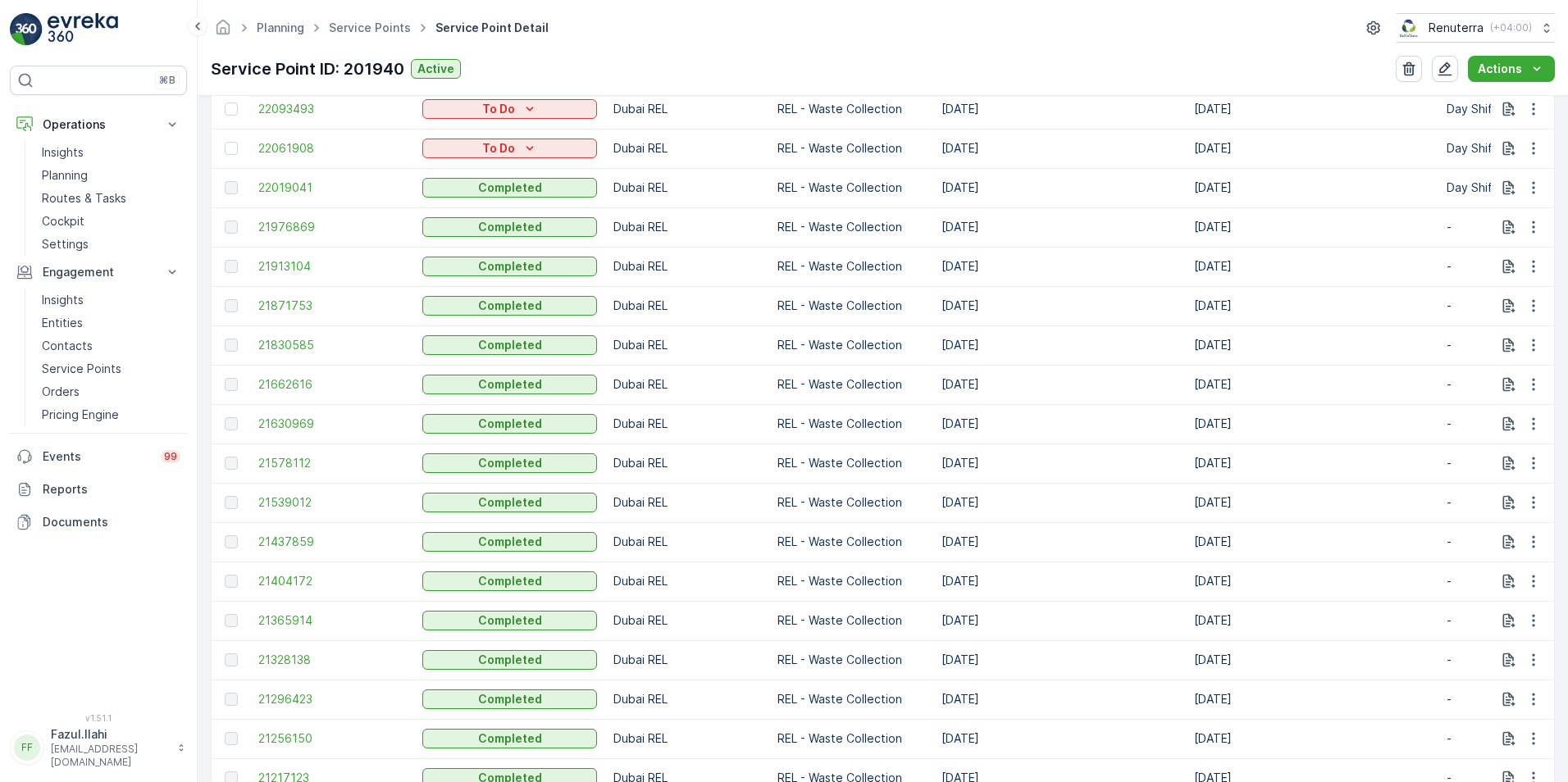
scroll to position [656, 0]
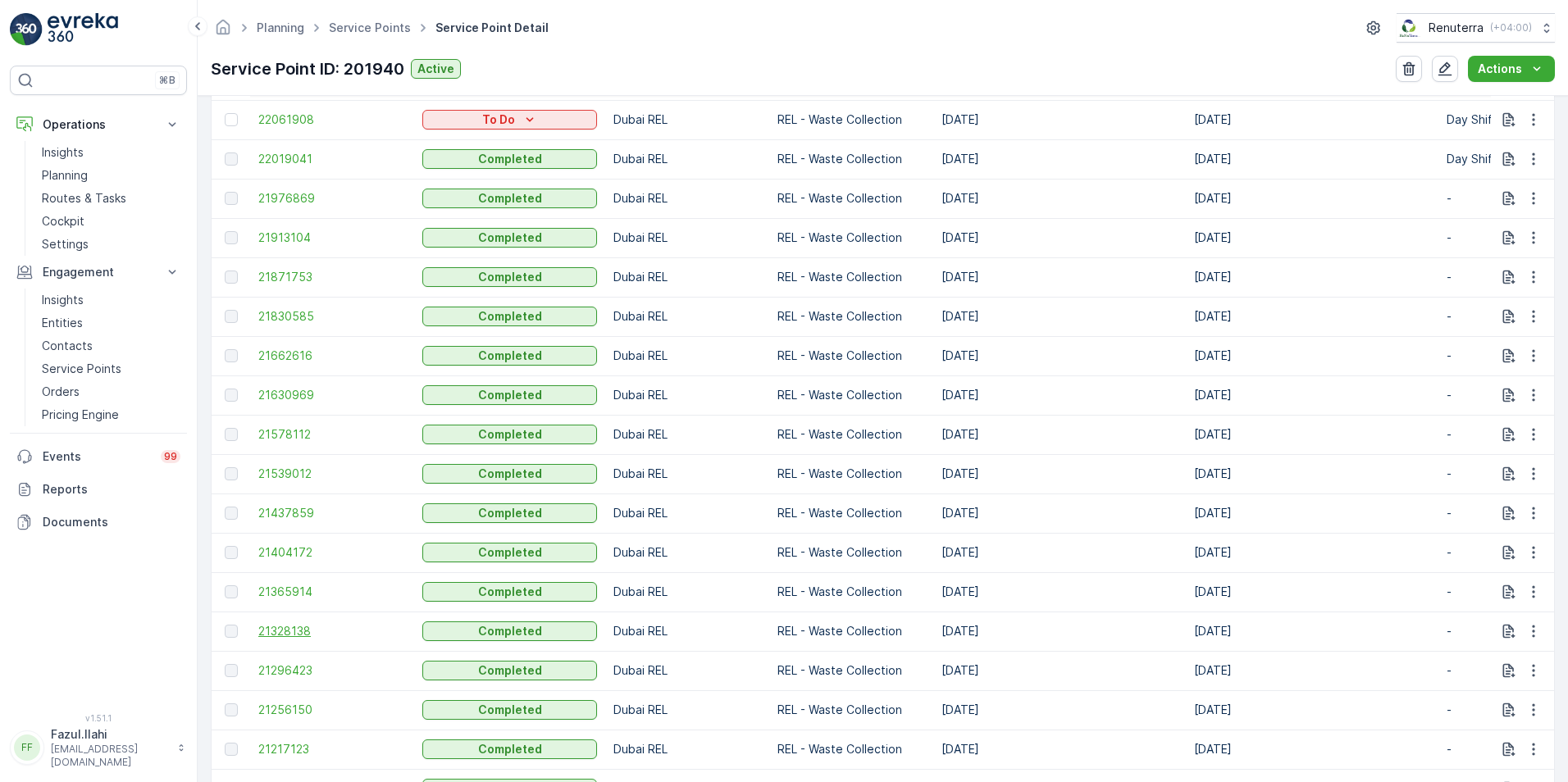
click at [289, 552] on span "21328138" at bounding box center [333, 631] width 148 height 16
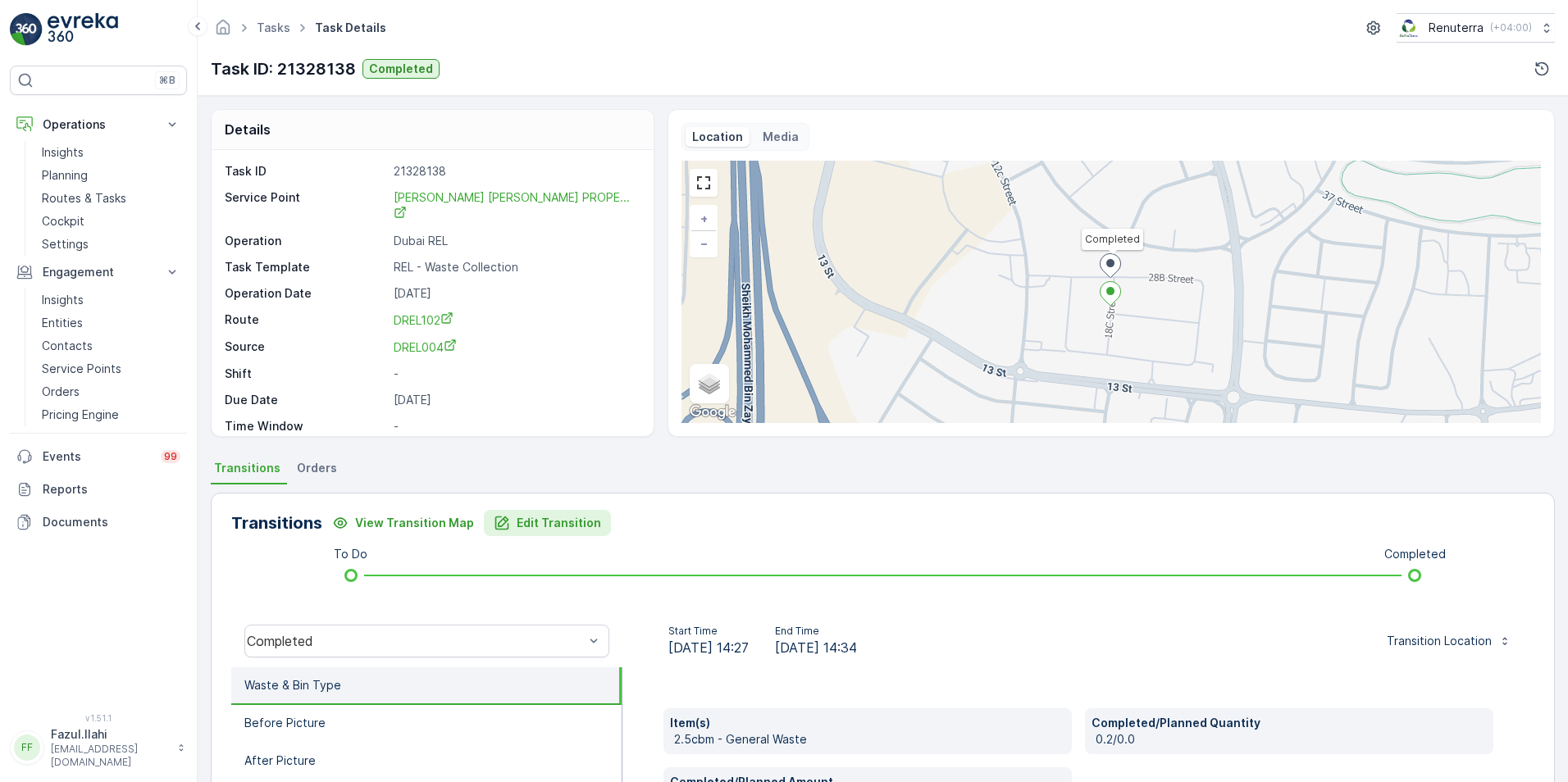
click at [562, 515] on p "Edit Transition" at bounding box center [558, 522] width 84 height 16
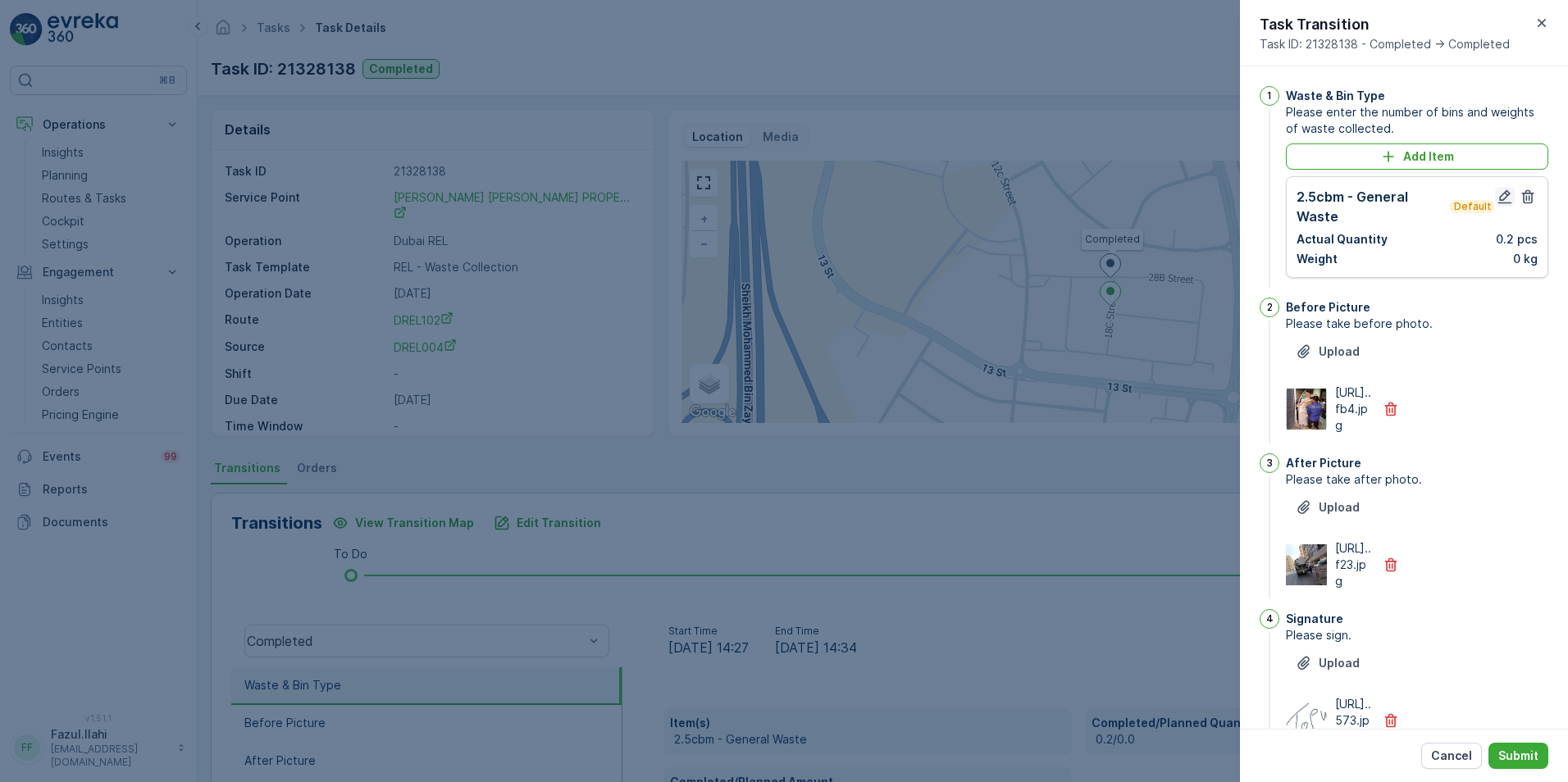
click at [1043, 195] on icon "button" at bounding box center [1505, 197] width 14 height 14
type Name "topu"
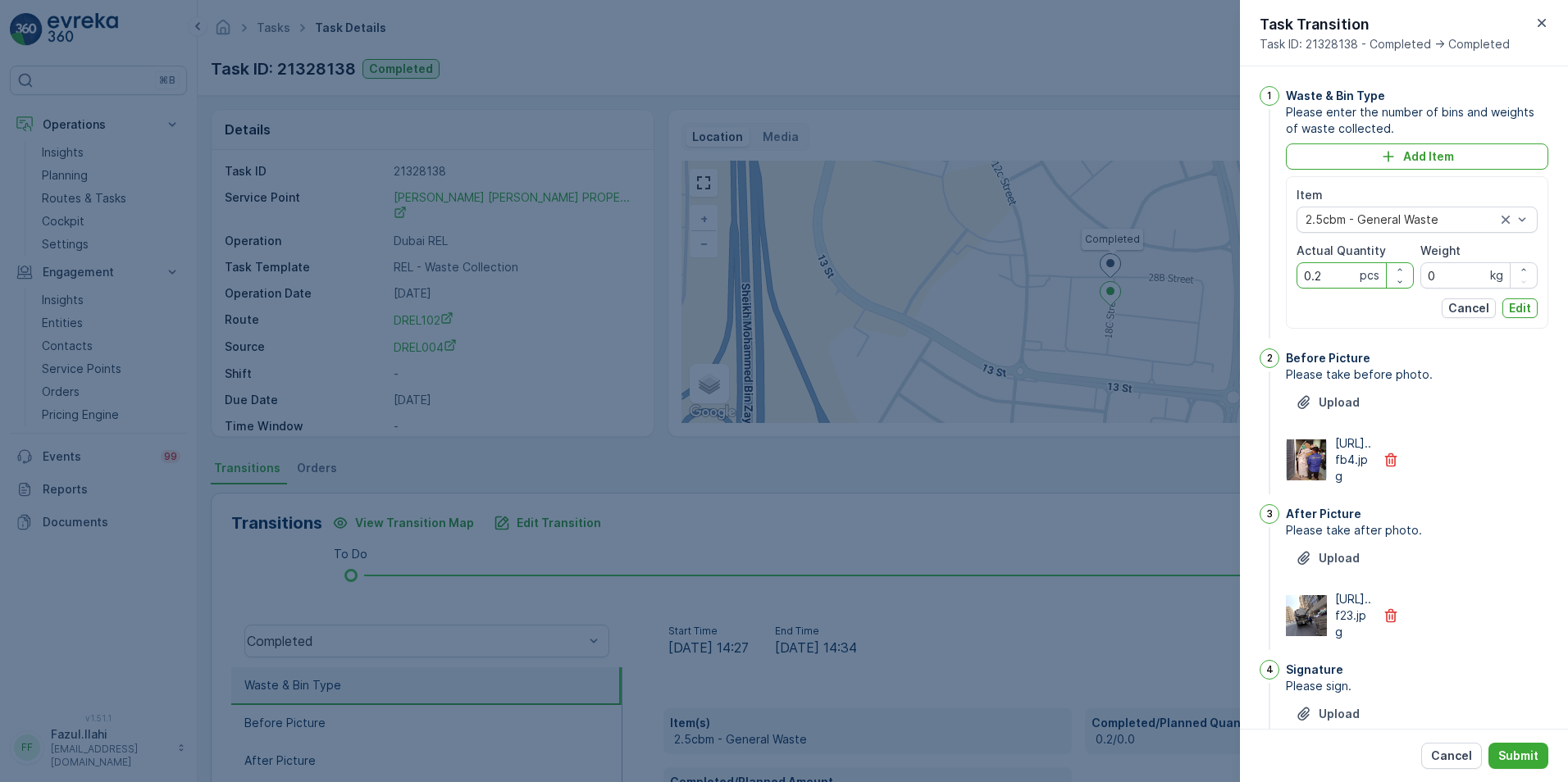
click at [1043, 277] on Quantity "0.2" at bounding box center [1354, 275] width 117 height 26
drag, startPoint x: 1322, startPoint y: 273, endPoint x: 1290, endPoint y: 268, distance: 32.4
click at [1043, 268] on div "Item 2.5cbm - General Waste Actual Quantity 02 pcs Weight 0 kg Cancel Edit" at bounding box center [1417, 253] width 262 height 153
type Quantity "2"
click at [1043, 312] on p "Edit" at bounding box center [1520, 308] width 23 height 16
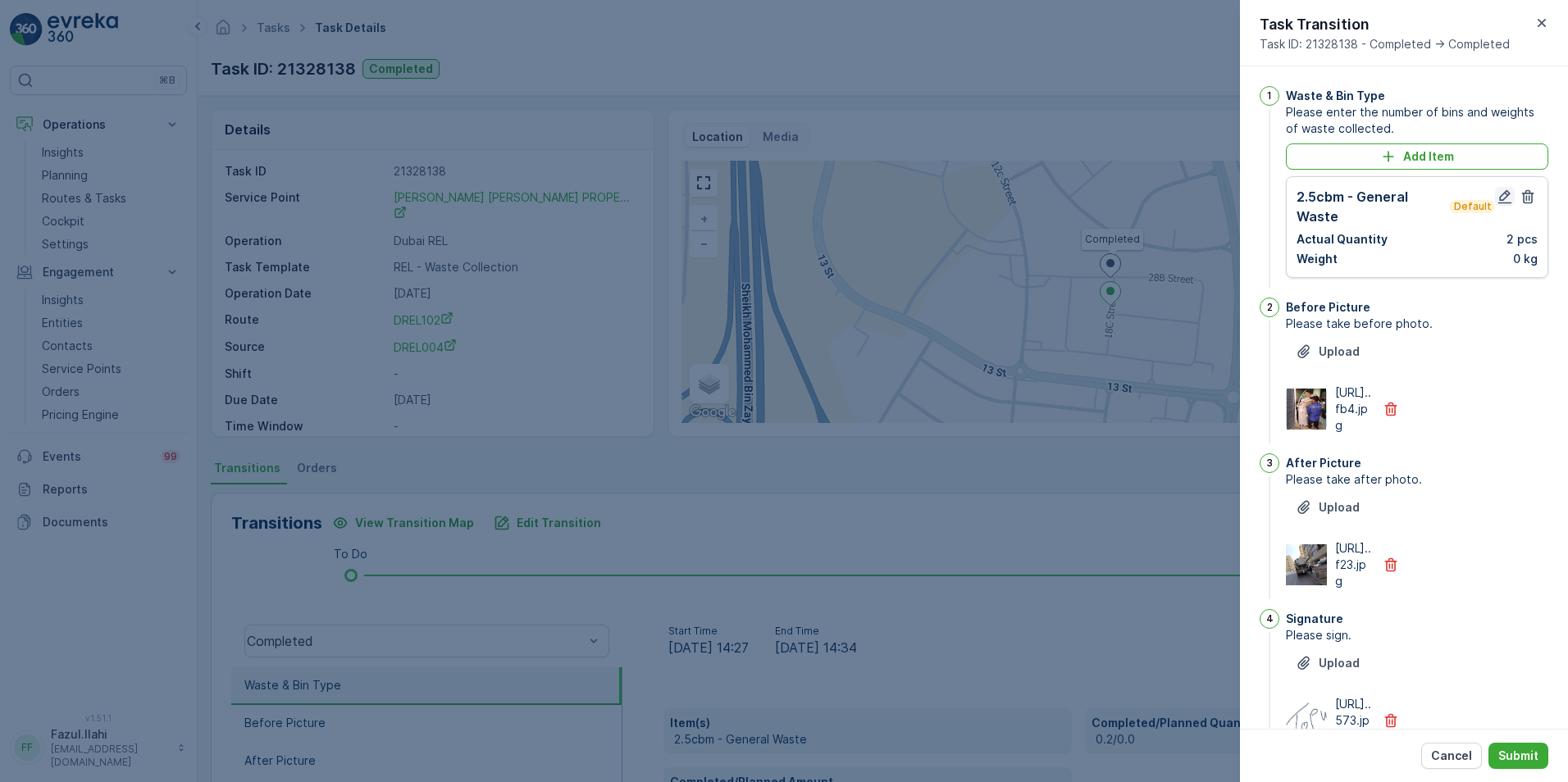
click at [1043, 197] on icon "button" at bounding box center [1505, 196] width 16 height 16
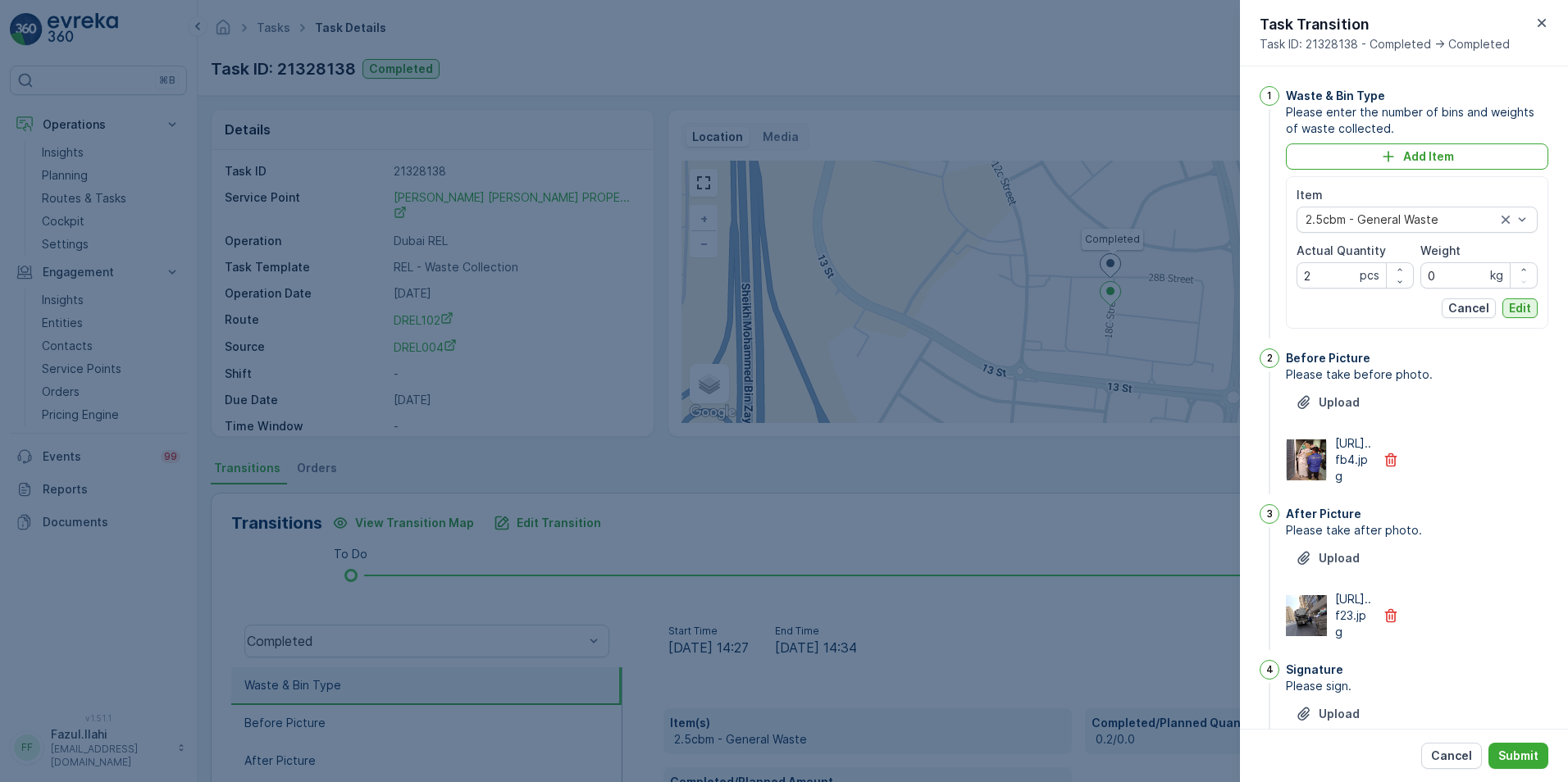
click at [1043, 307] on button "Edit" at bounding box center [1519, 308] width 36 height 20
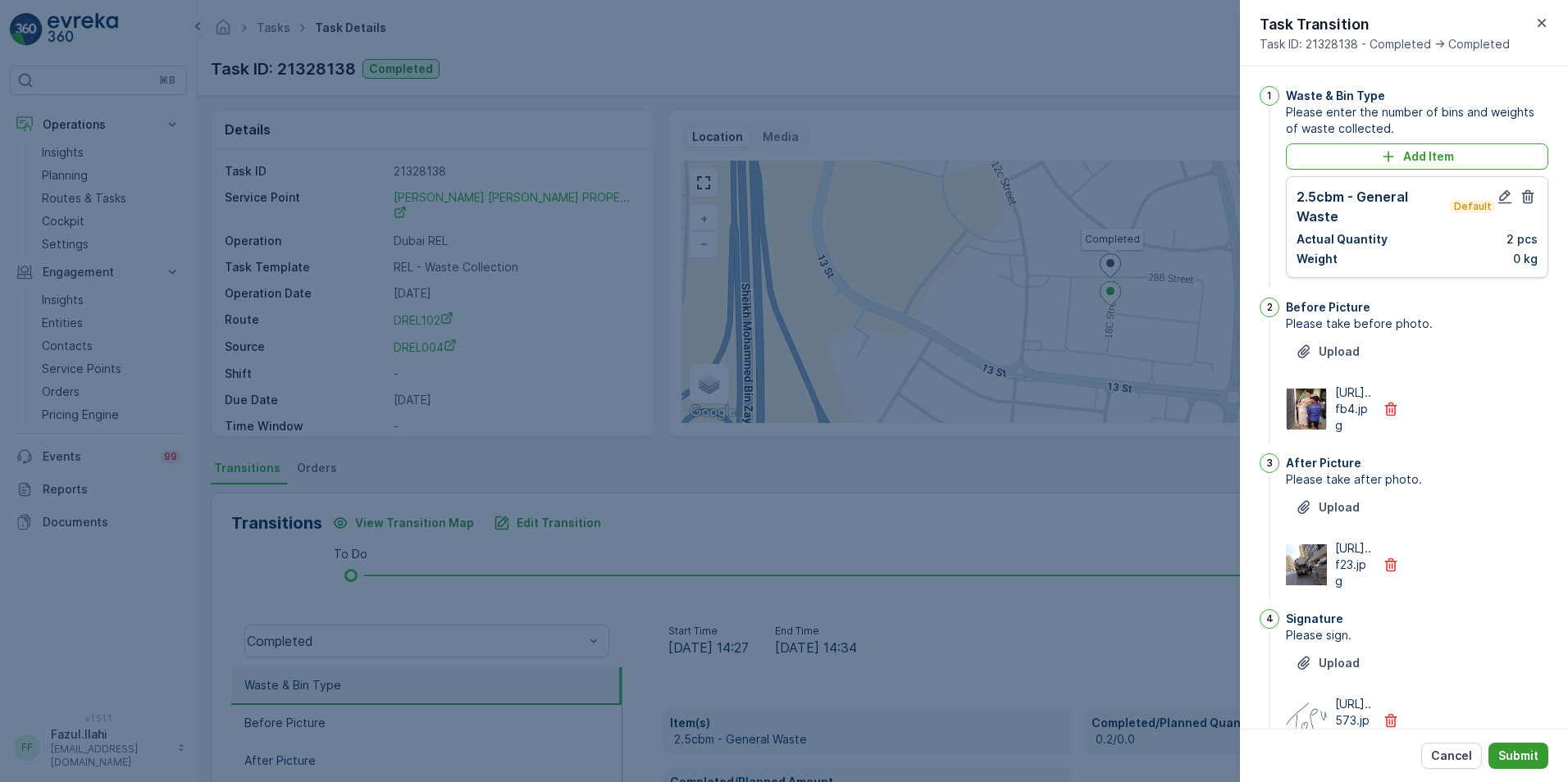
click at [1043, 552] on p "Submit" at bounding box center [1519, 755] width 40 height 16
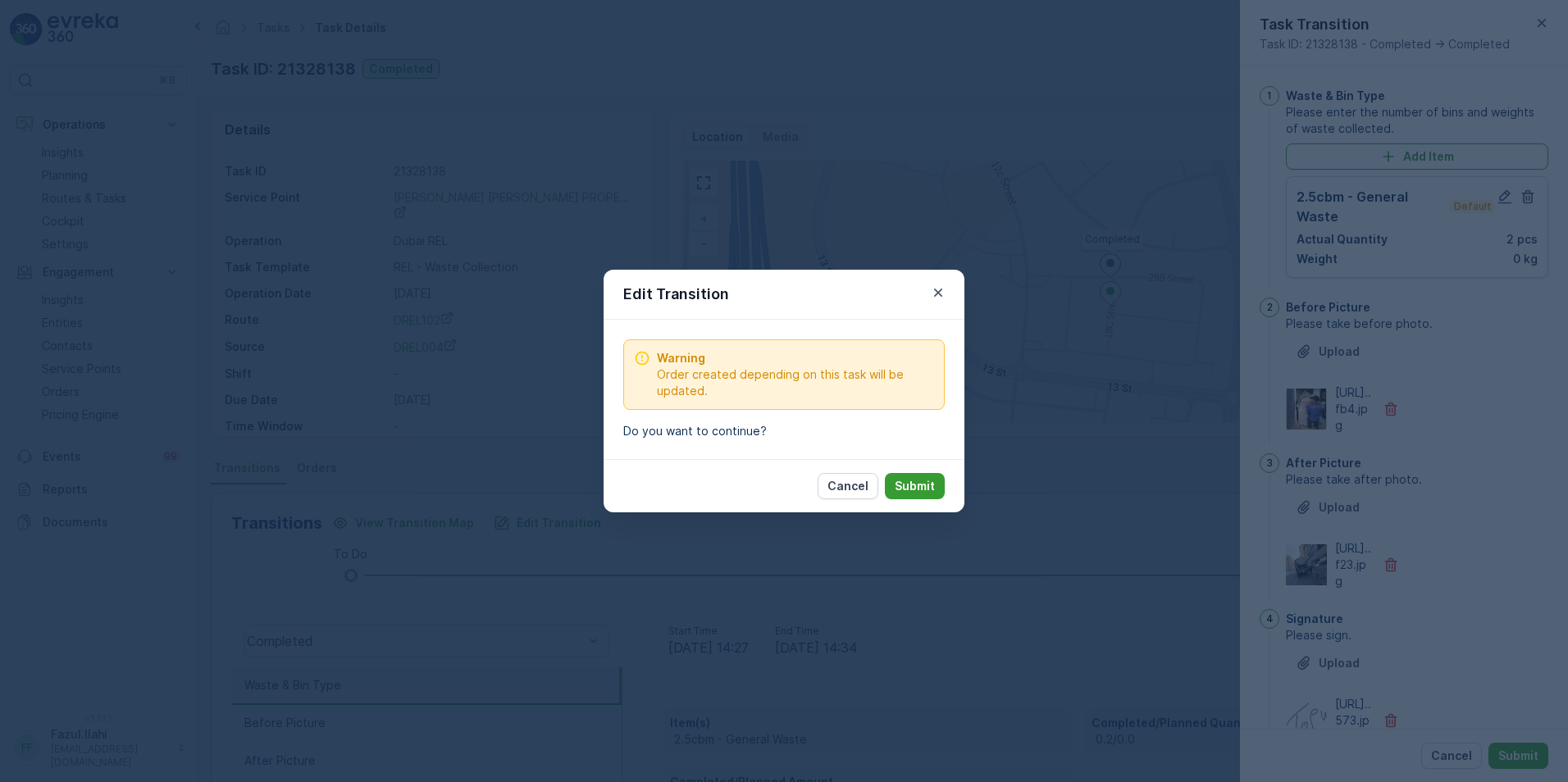
click at [927, 486] on p "Submit" at bounding box center [914, 486] width 40 height 16
type Name "topu"
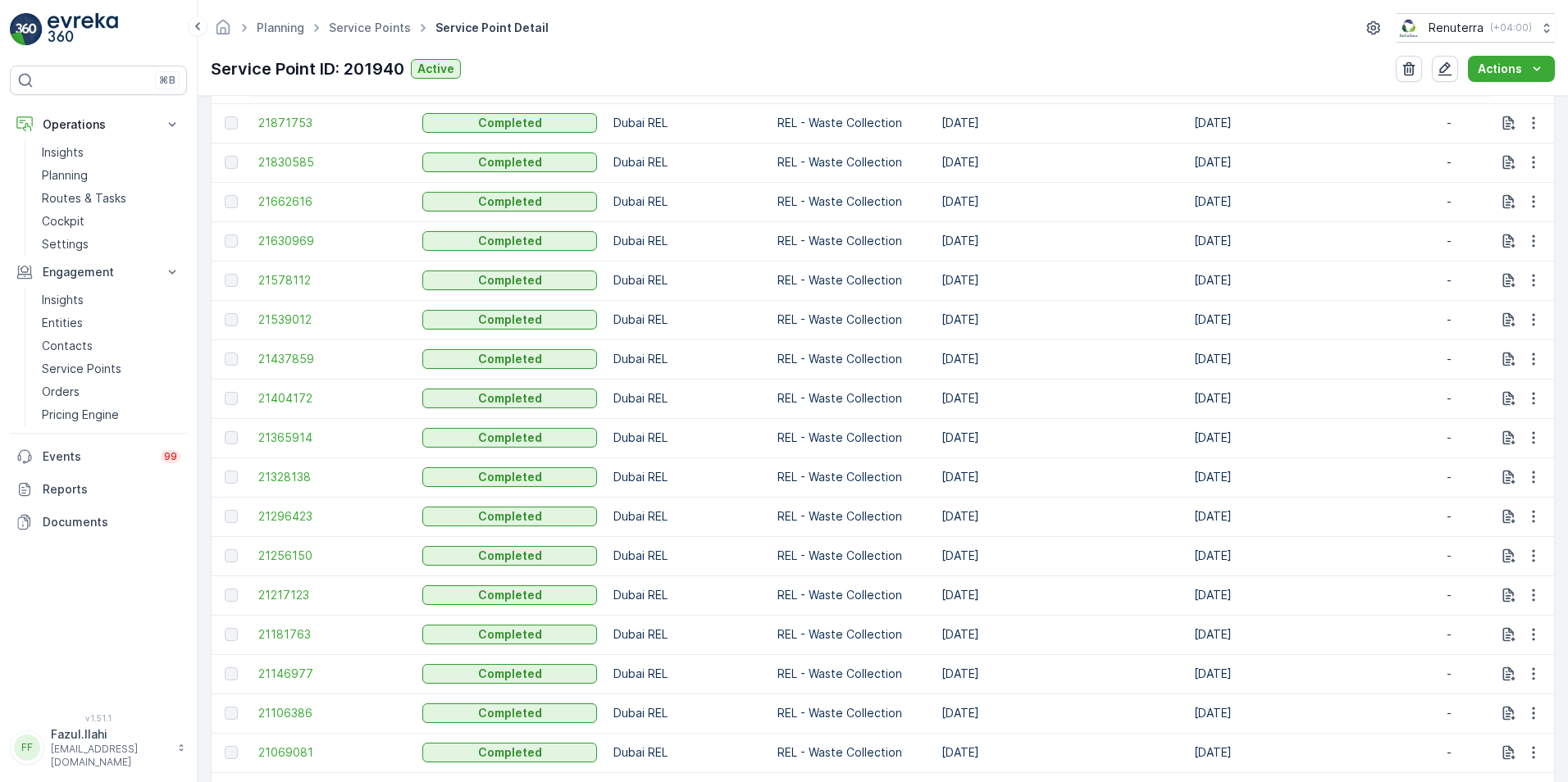
scroll to position [820, 0]
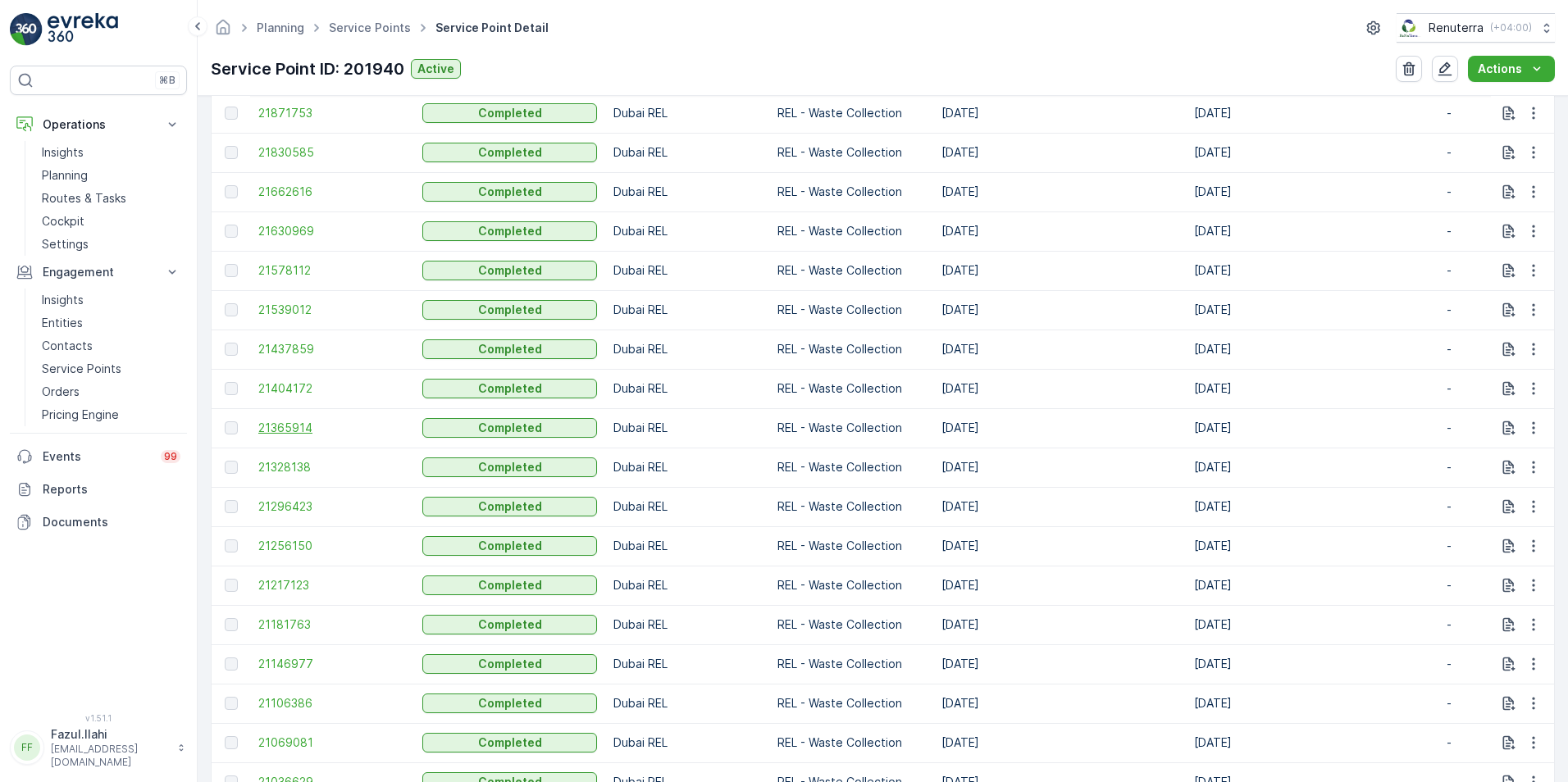
click at [290, 424] on span "21365914" at bounding box center [333, 428] width 148 height 16
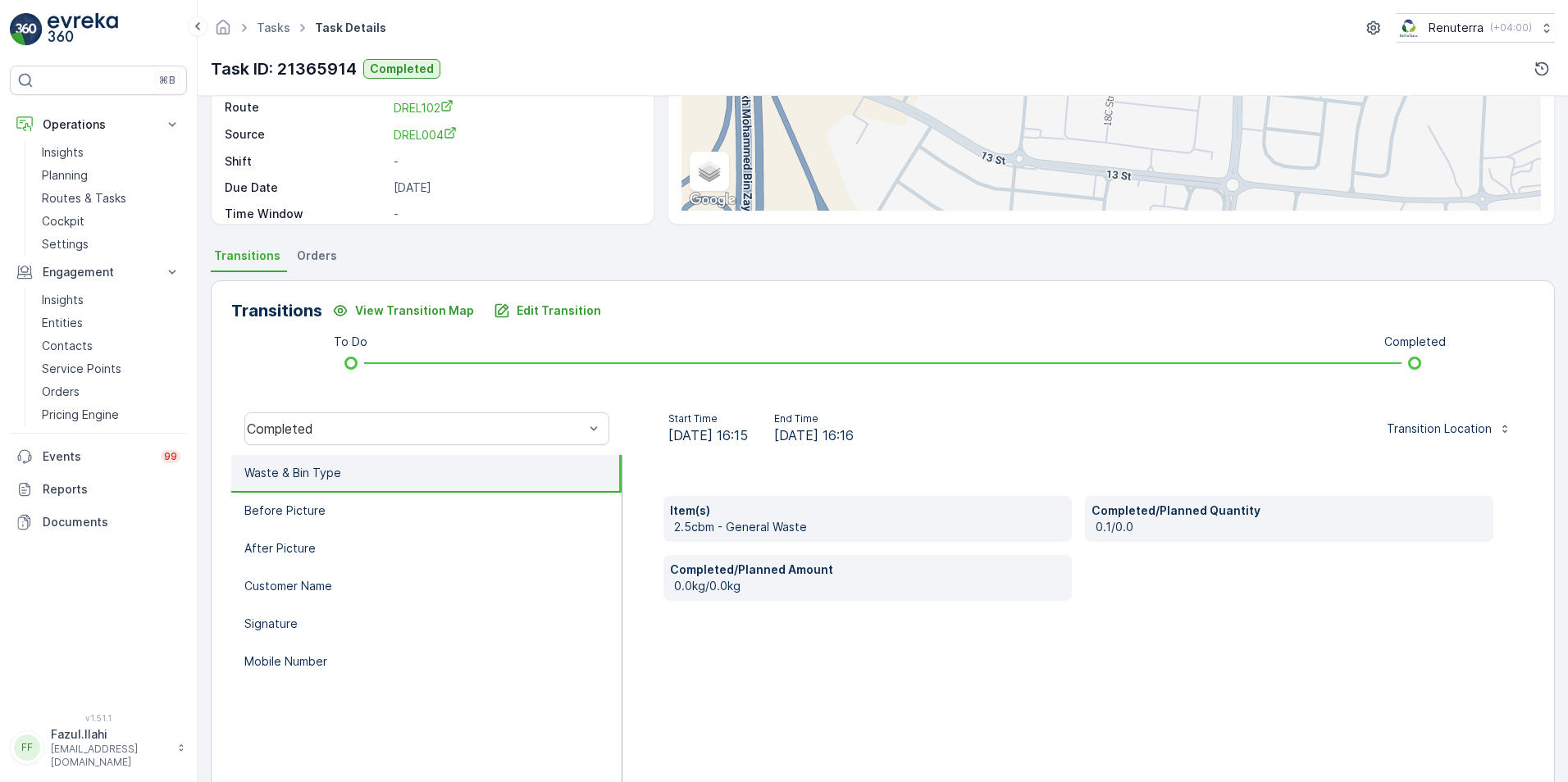
scroll to position [246, 0]
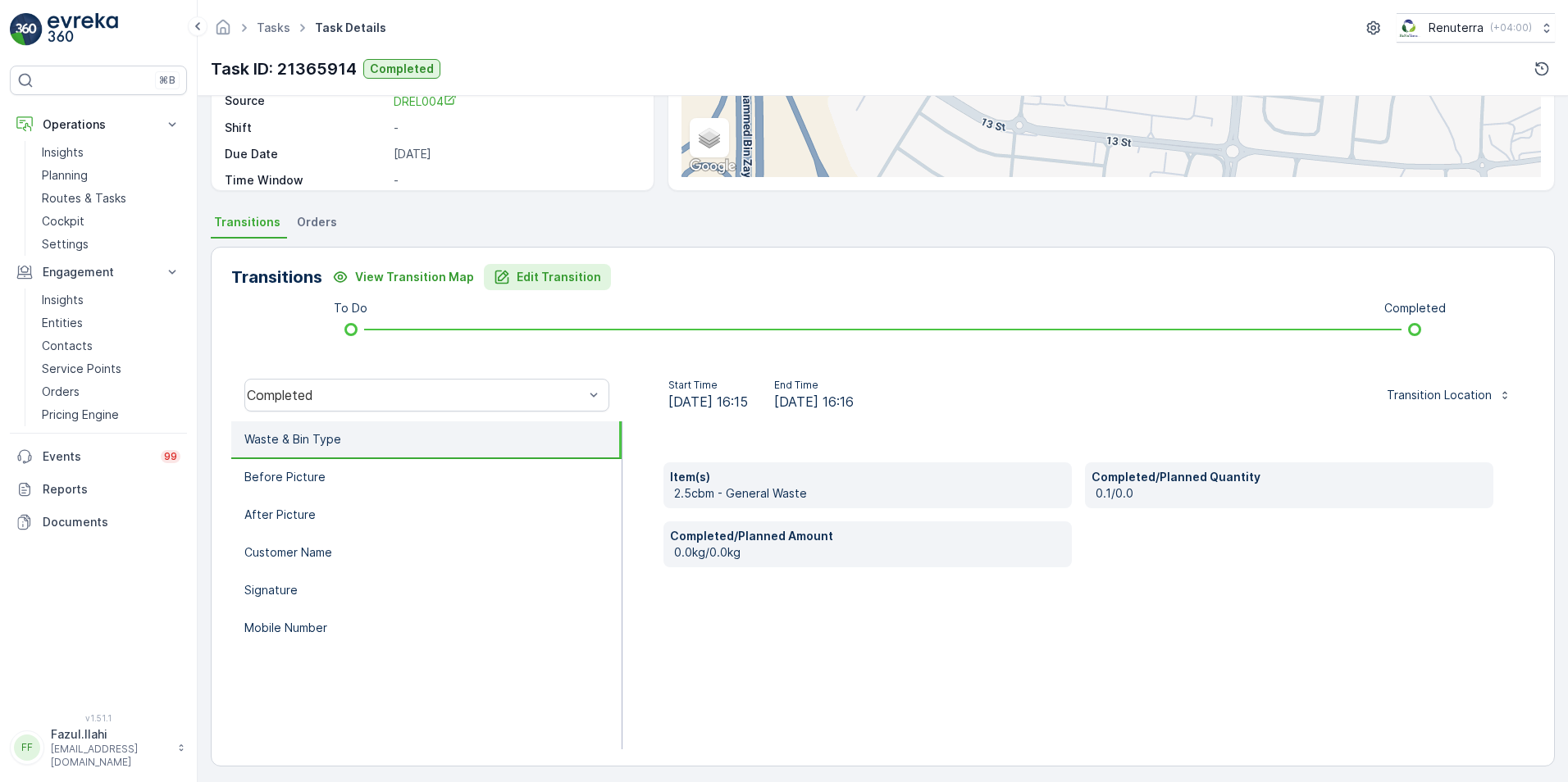
click at [517, 279] on p "Edit Transition" at bounding box center [558, 277] width 84 height 16
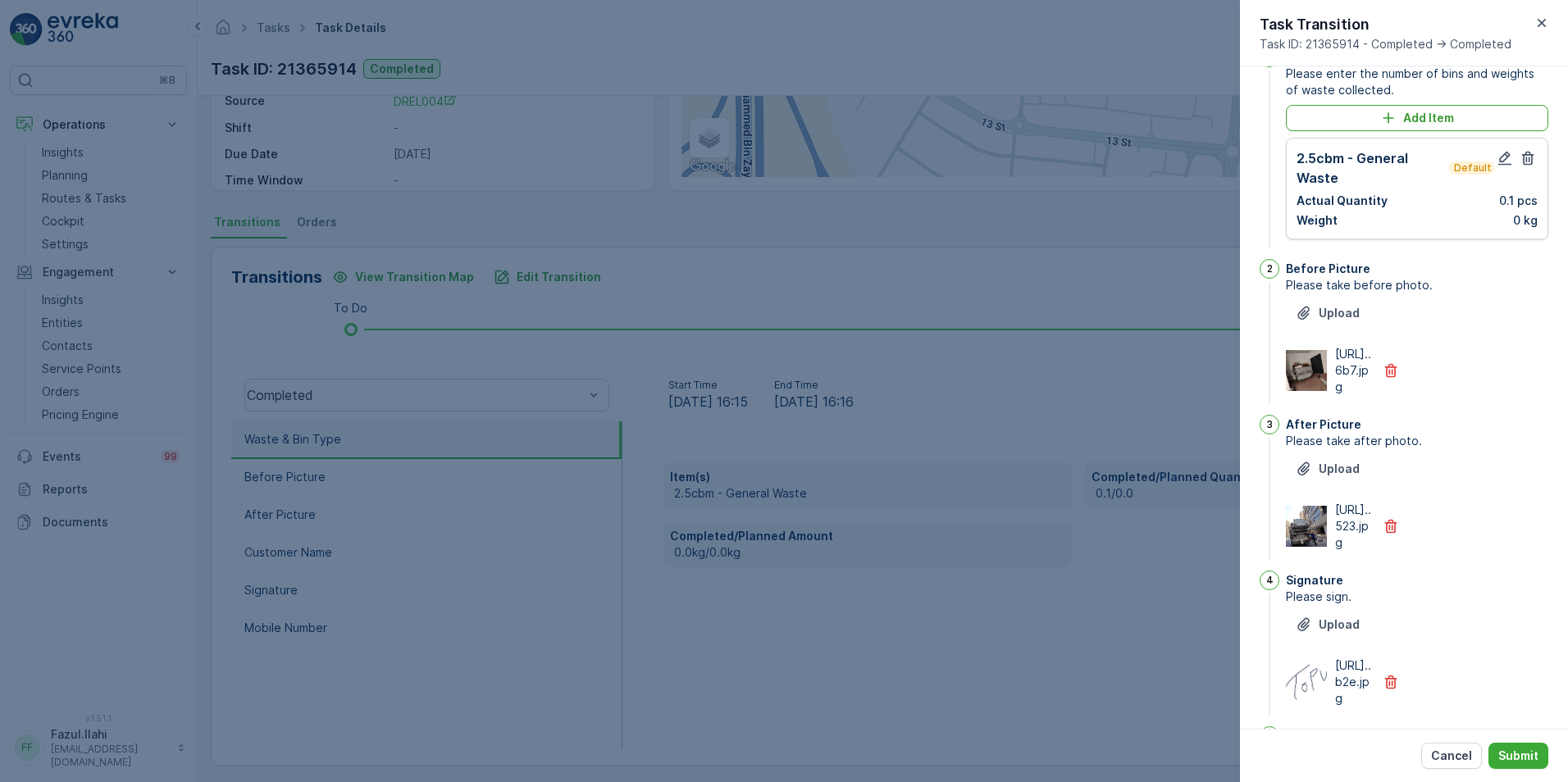
scroll to position [0, 0]
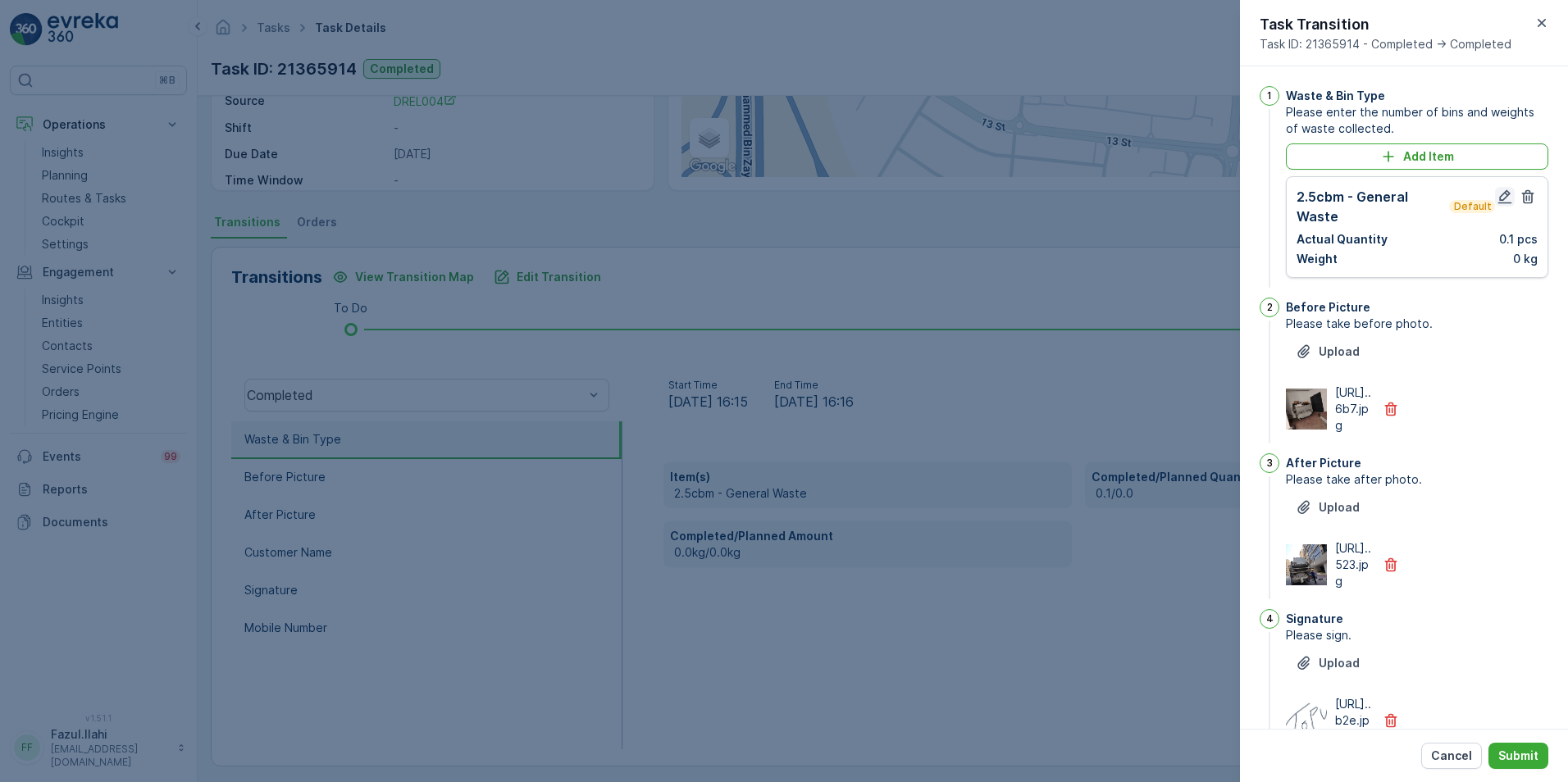
click at [1043, 197] on icon "button" at bounding box center [1505, 196] width 16 height 16
type Name "topu"
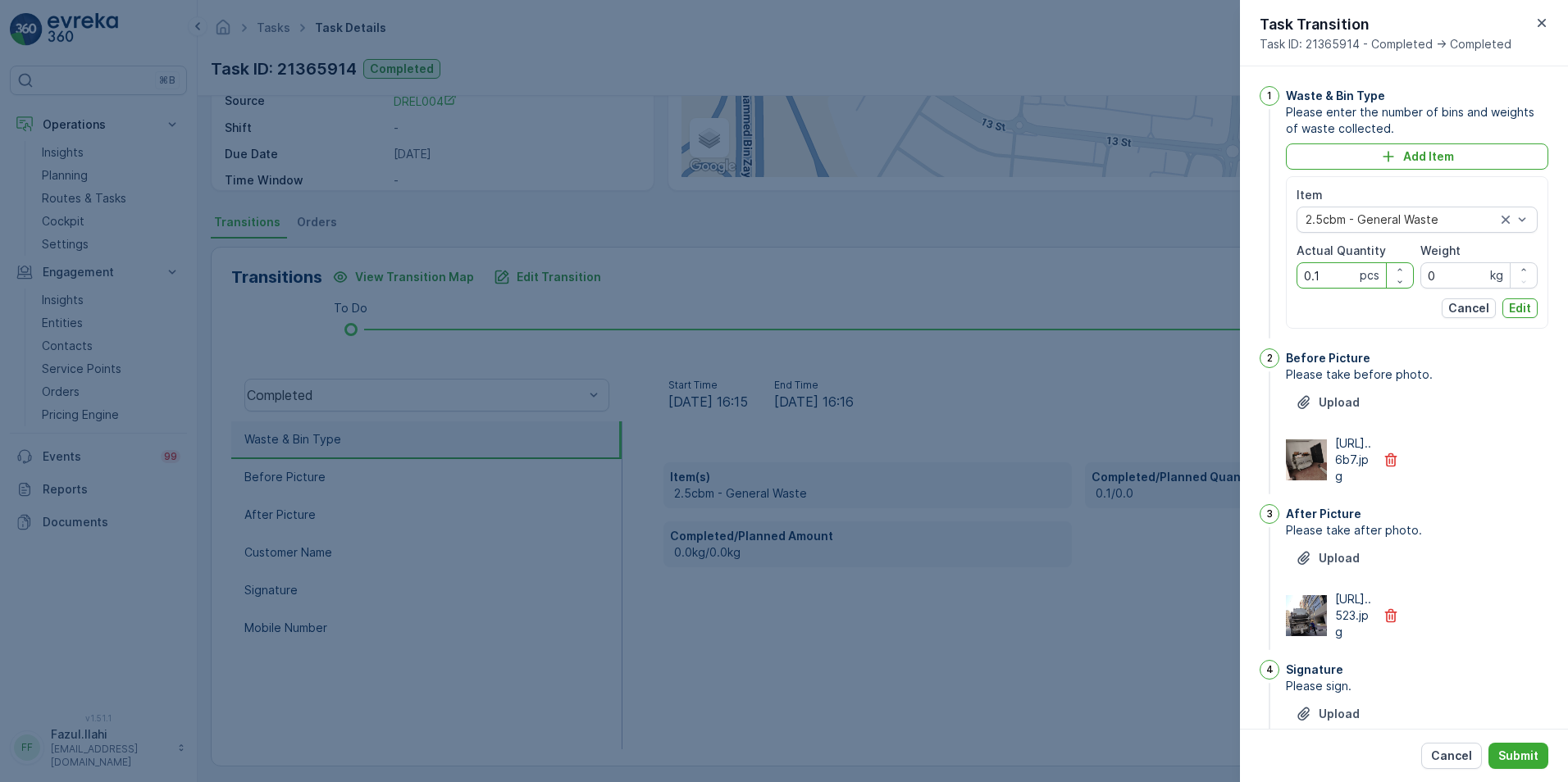
click at [1043, 277] on Quantity "0.1" at bounding box center [1354, 275] width 117 height 26
drag, startPoint x: 1325, startPoint y: 275, endPoint x: 1298, endPoint y: 273, distance: 27.1
click at [1043, 274] on Quantity "0.1" at bounding box center [1354, 275] width 117 height 26
type Quantity "1"
click at [1043, 303] on p "Edit" at bounding box center [1520, 308] width 23 height 16
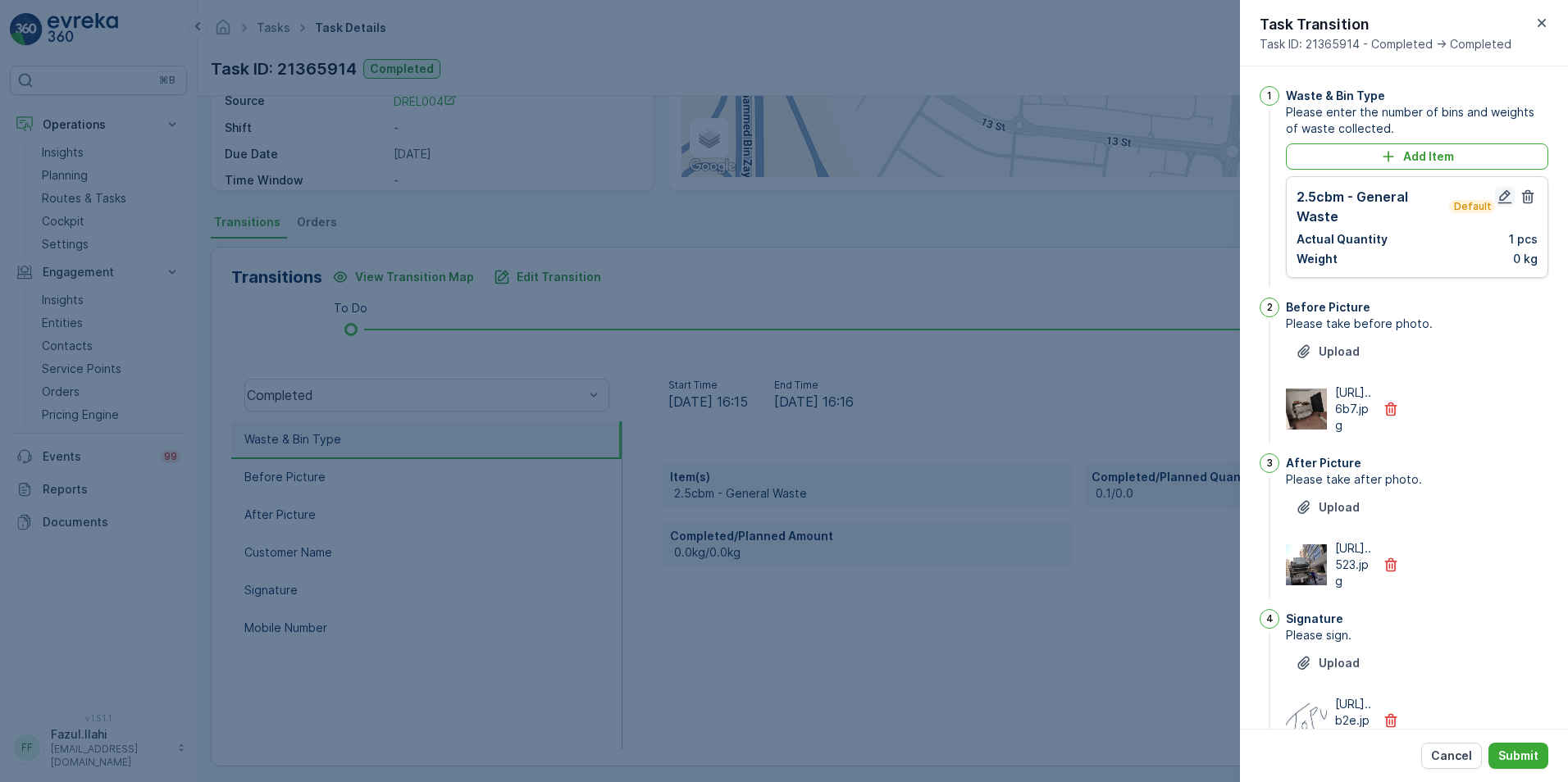
click at [1043, 200] on icon "button" at bounding box center [1505, 196] width 16 height 16
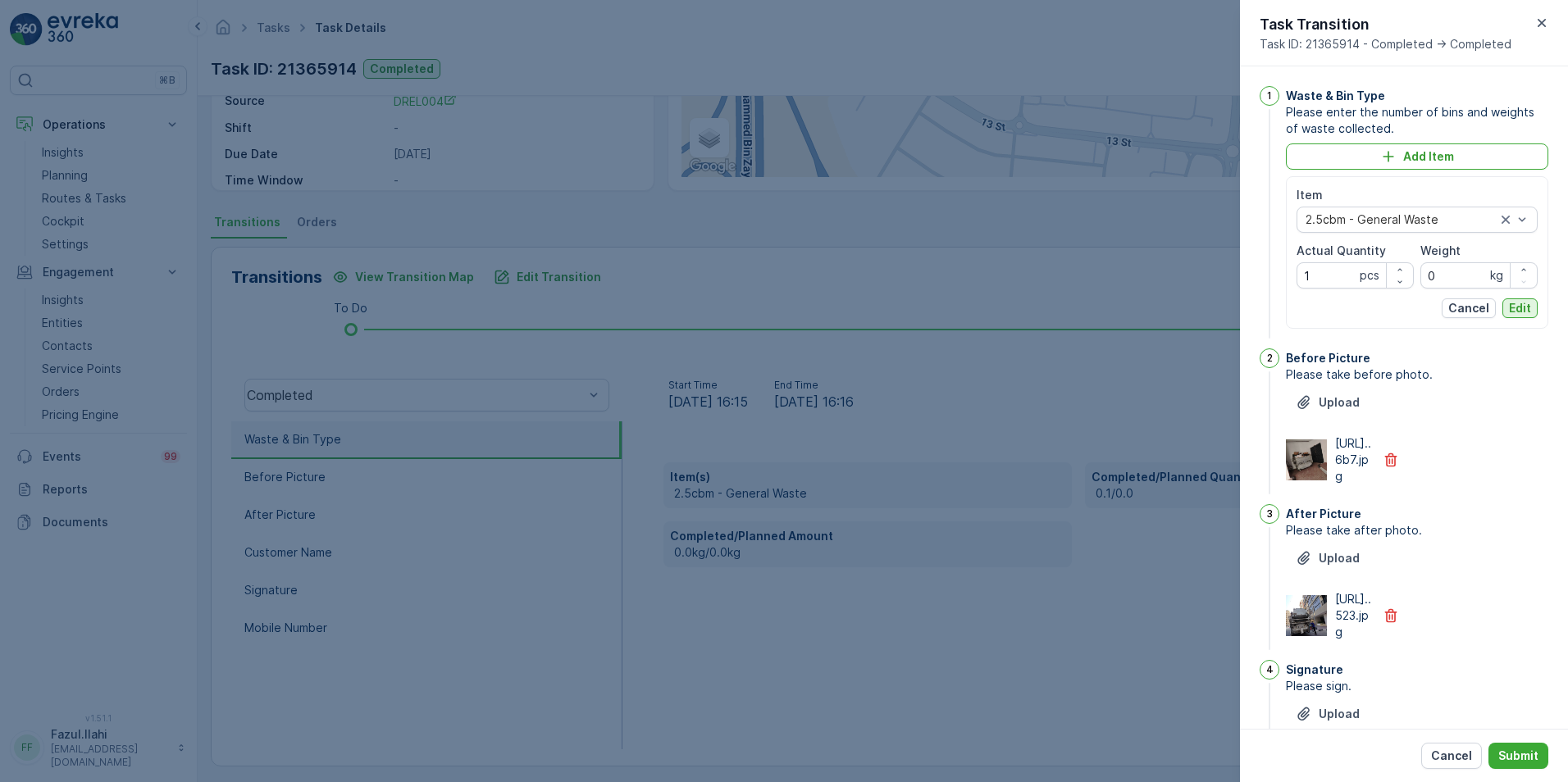
click at [1043, 308] on p "Edit" at bounding box center [1520, 308] width 23 height 16
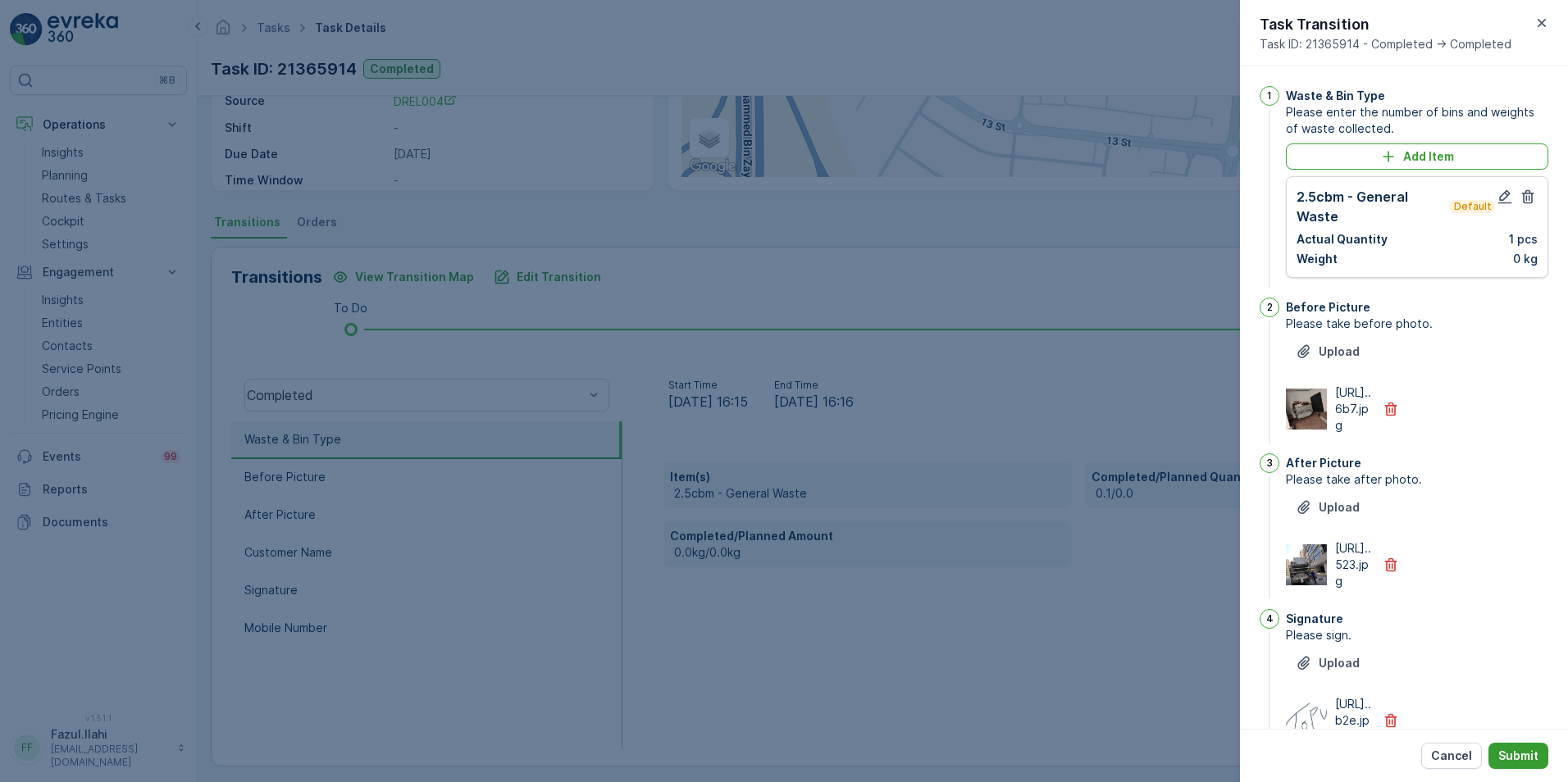
click at [1043, 552] on p "Submit" at bounding box center [1519, 755] width 40 height 16
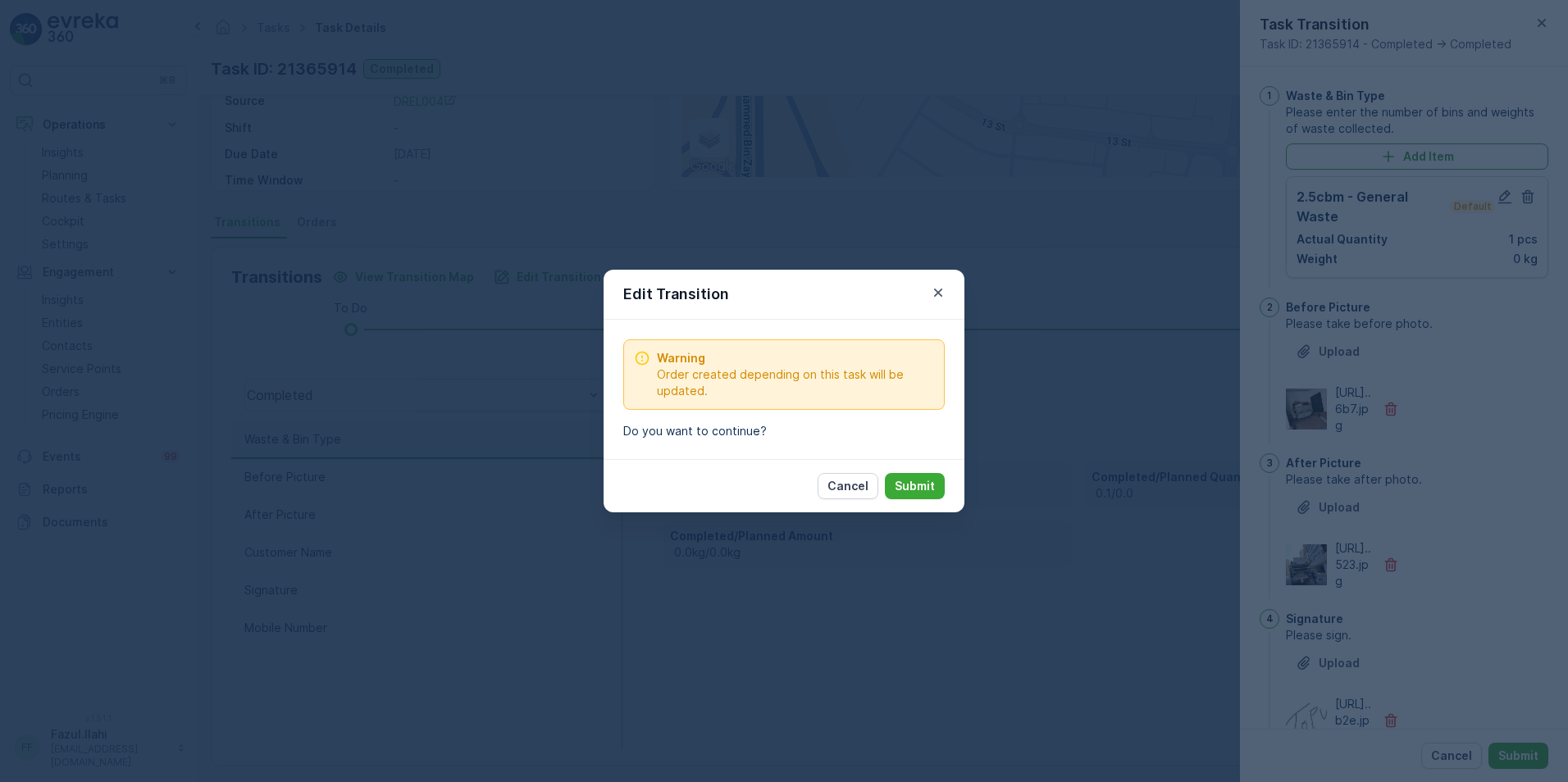
click at [924, 482] on p "Submit" at bounding box center [914, 486] width 40 height 16
type Name "topu"
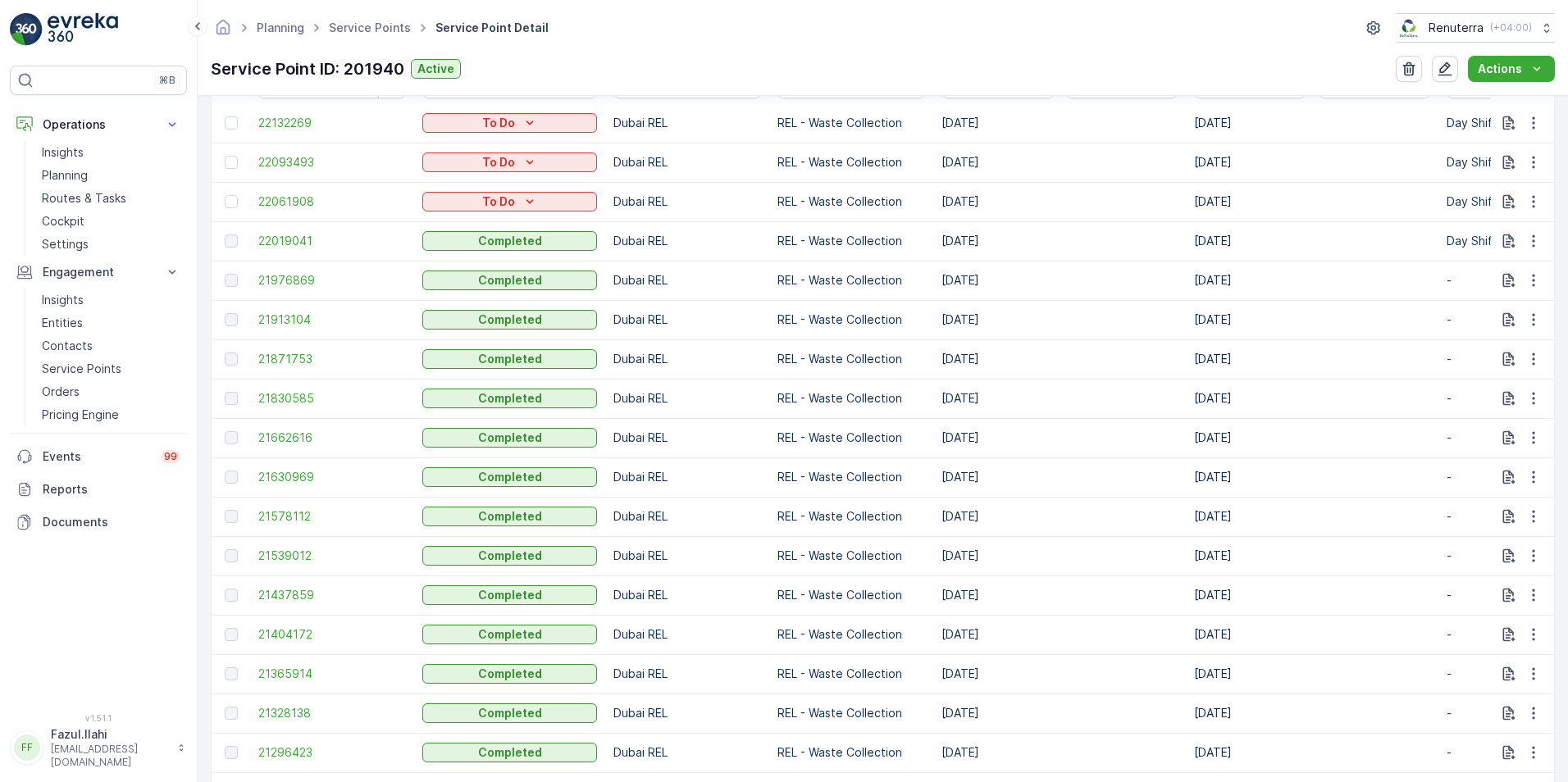
scroll to position [656, 0]
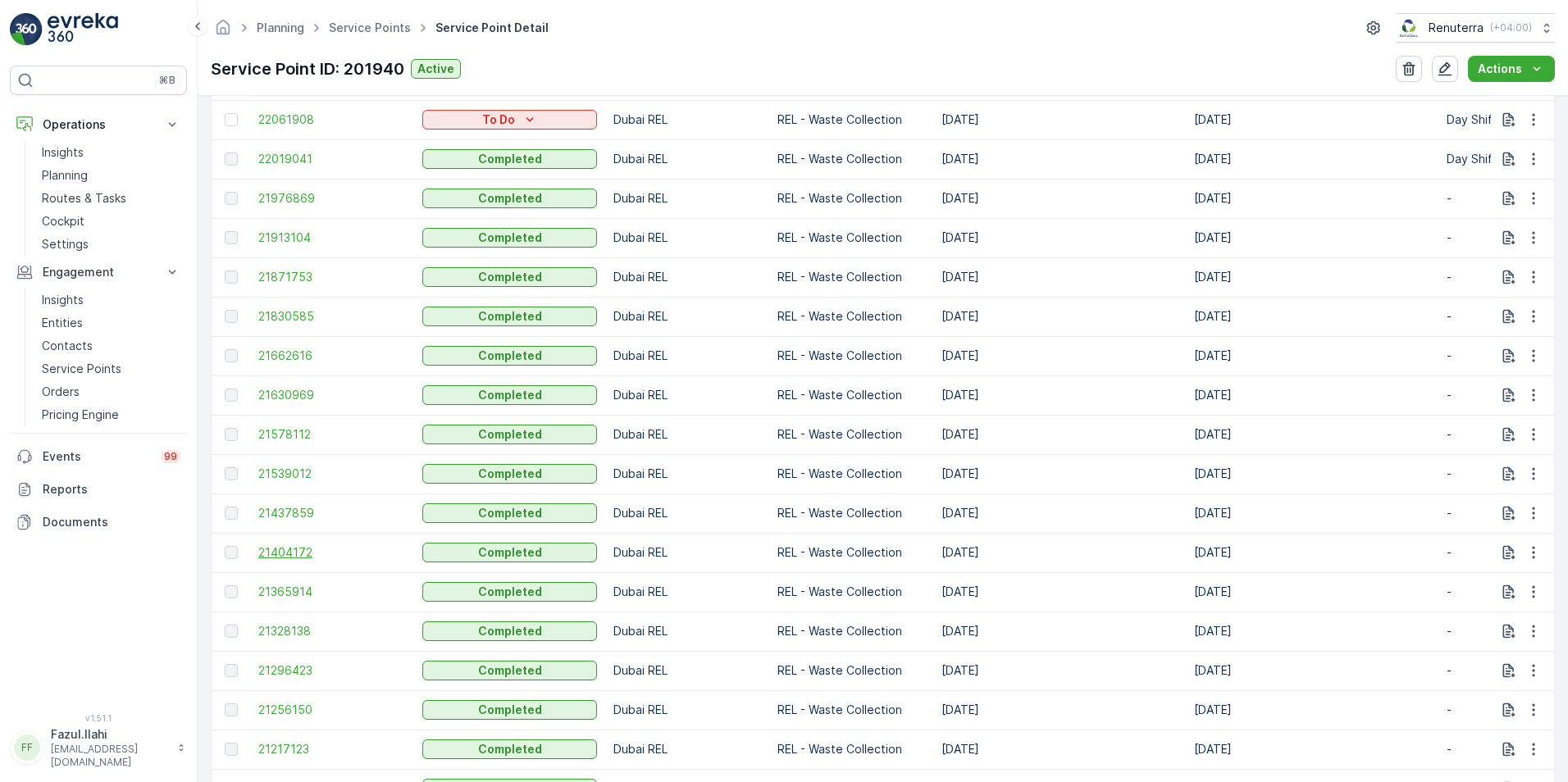
click at [288, 552] on span "21404172" at bounding box center [333, 552] width 148 height 16
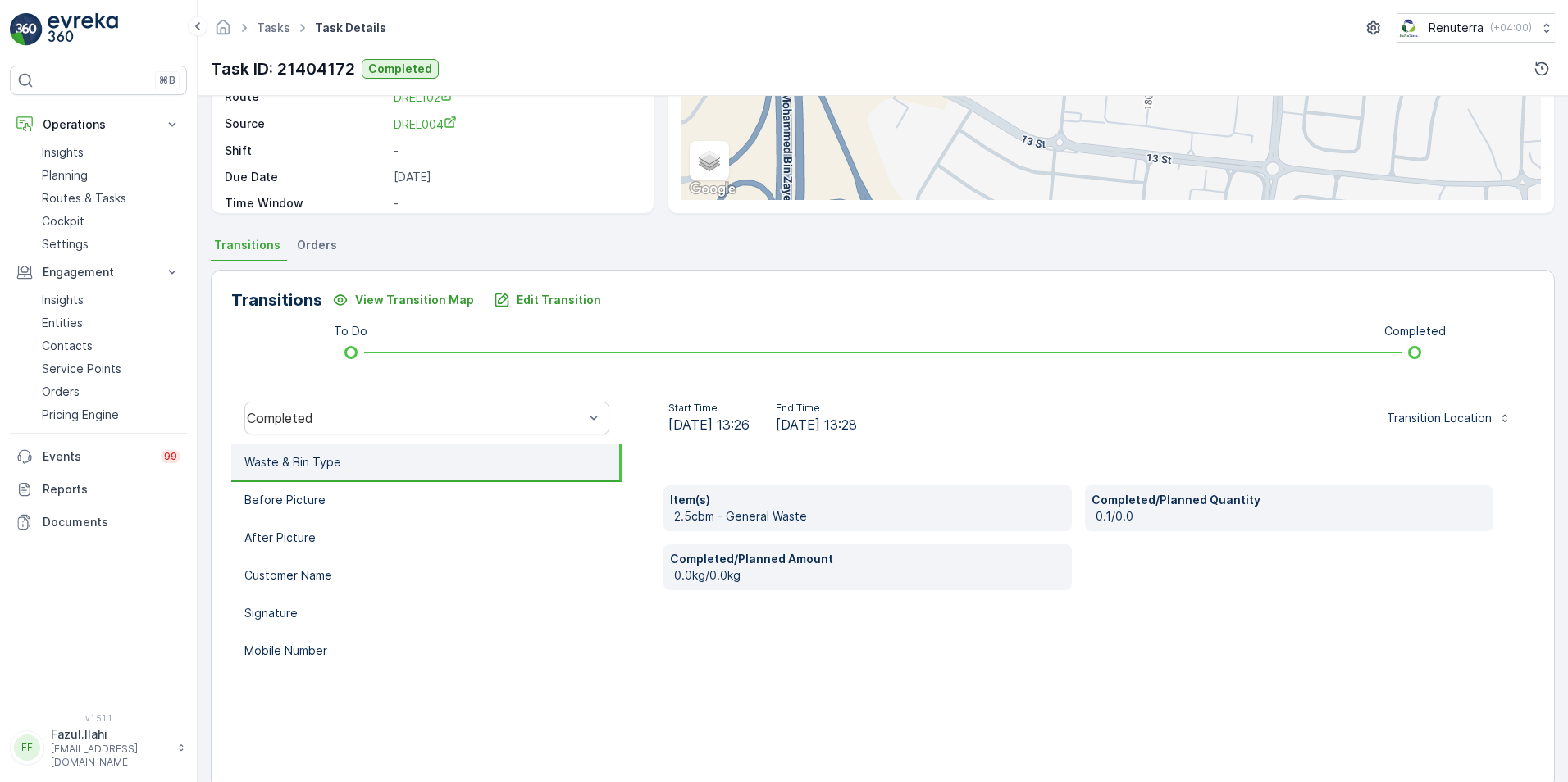
scroll to position [246, 0]
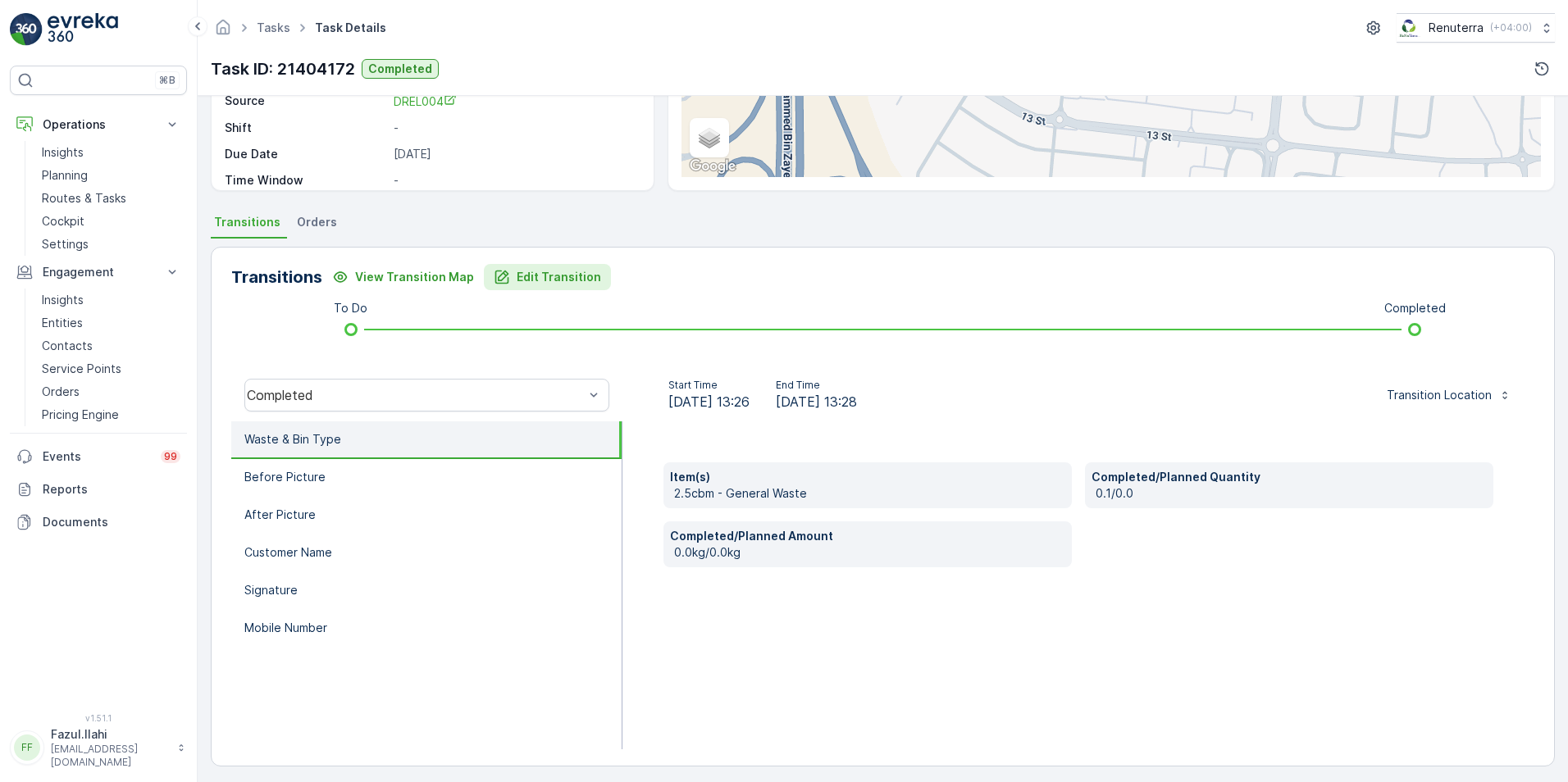
click at [504, 281] on div "Edit Transition" at bounding box center [548, 277] width 108 height 16
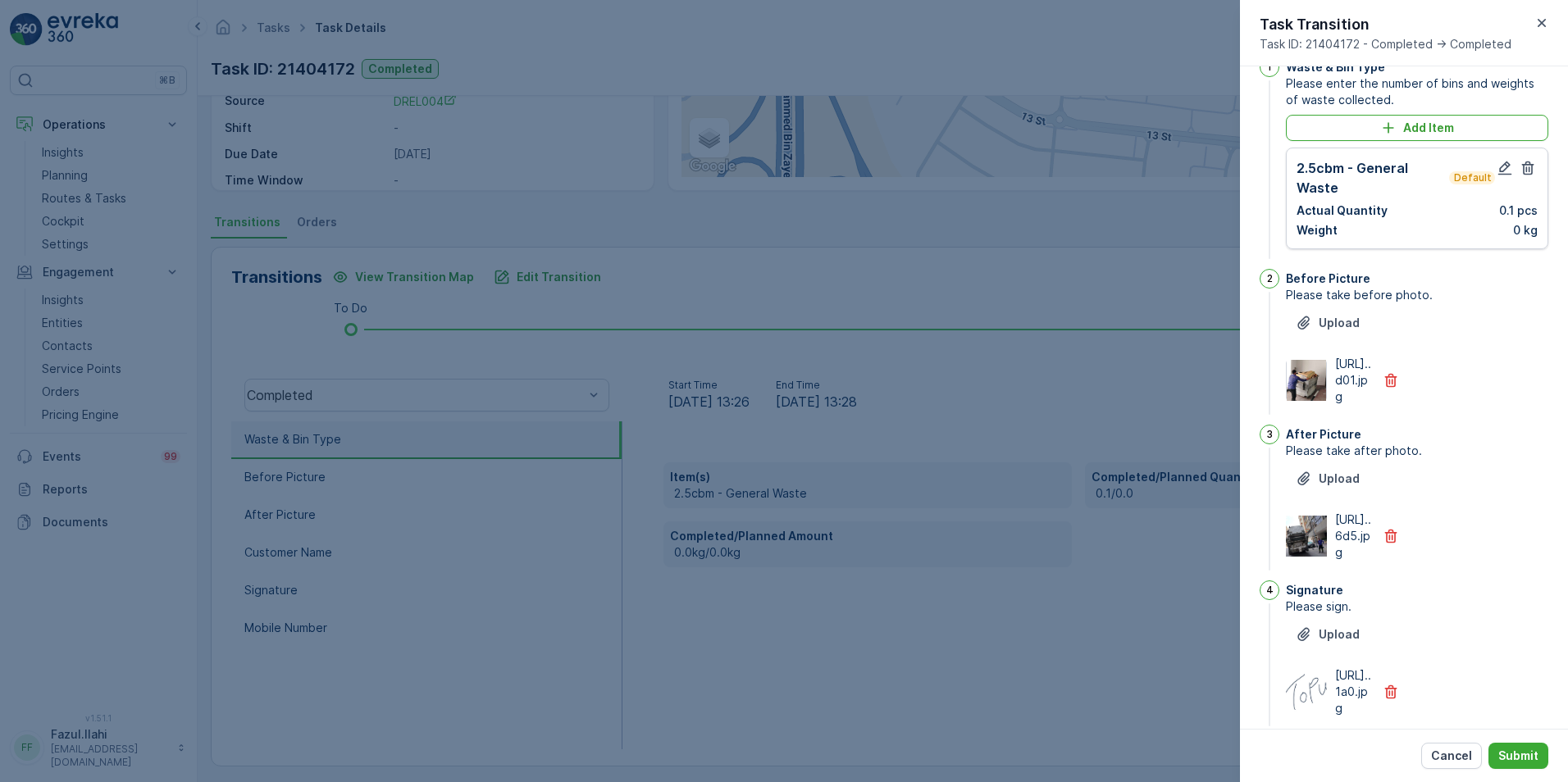
scroll to position [0, 0]
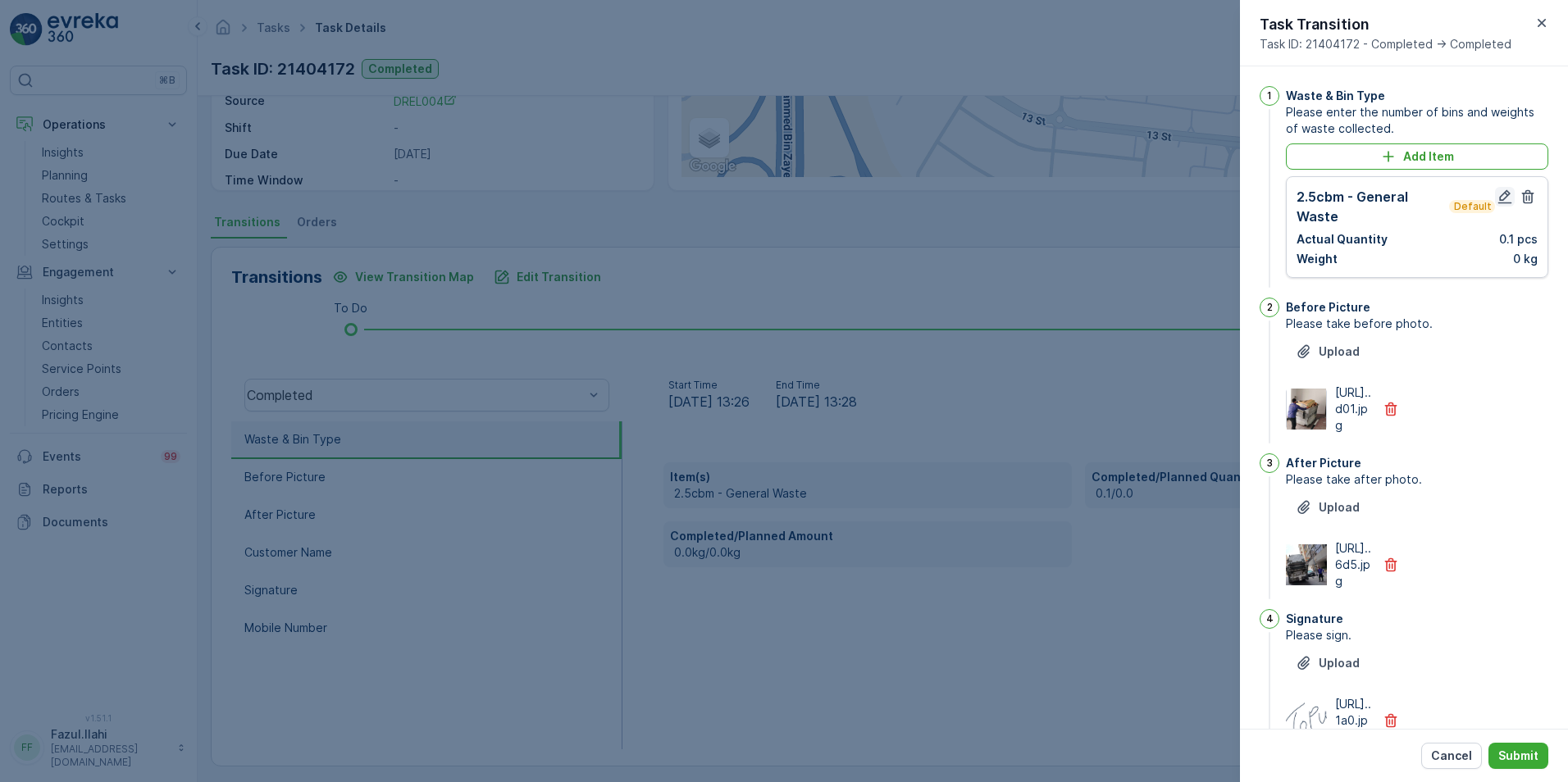
click at [1043, 200] on icon "button" at bounding box center [1505, 196] width 16 height 16
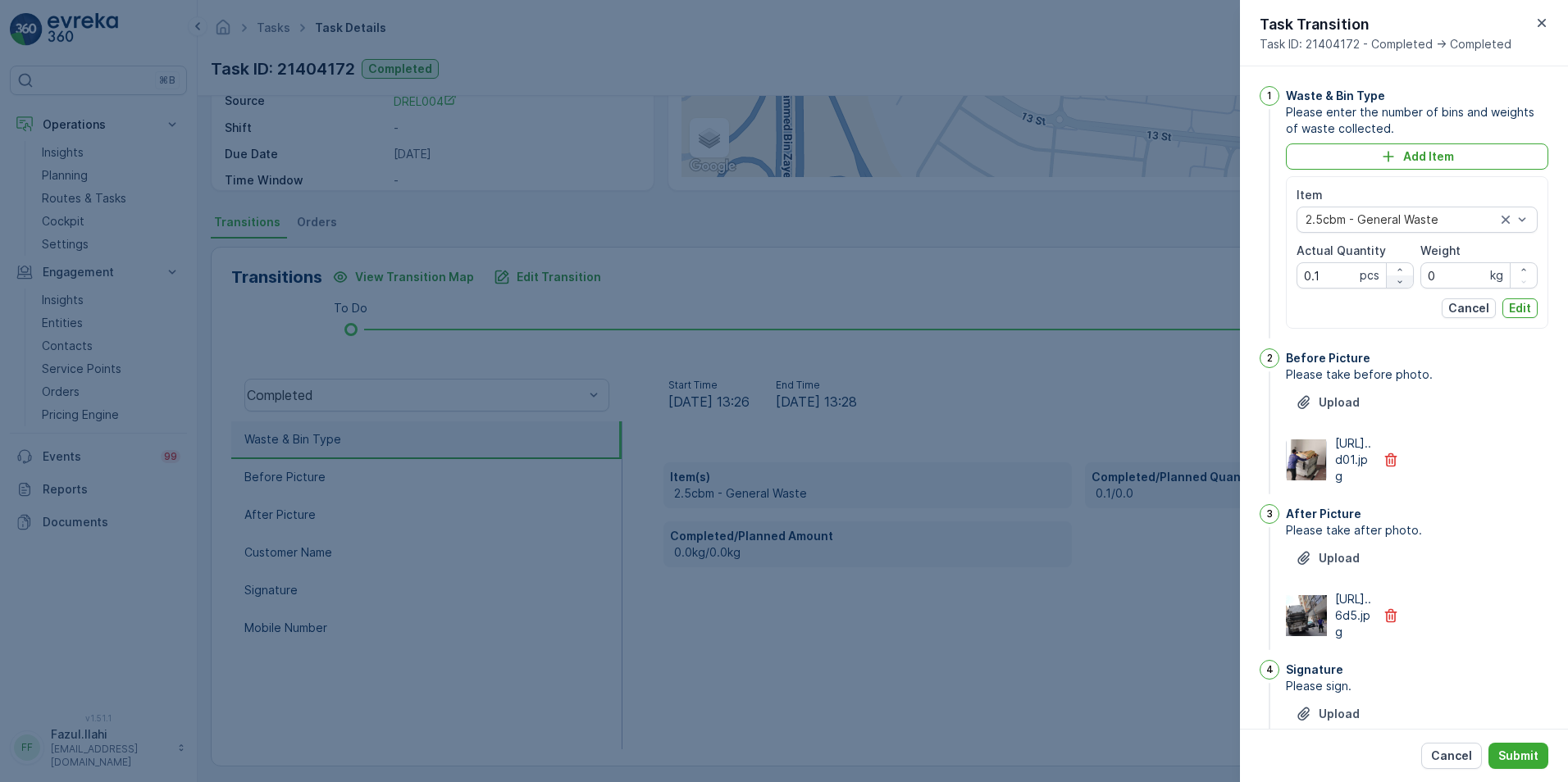
click at [1043, 277] on icon "button" at bounding box center [1400, 281] width 10 height 10
click at [1043, 266] on icon "button" at bounding box center [1400, 269] width 10 height 10
drag, startPoint x: 1354, startPoint y: 275, endPoint x: 1272, endPoint y: 275, distance: 82.0
click at [1043, 275] on div "1 Waste & Bin Type Please enter the number of bins and weights of waste collect…" at bounding box center [1404, 214] width 288 height 256
type Quantity "1"
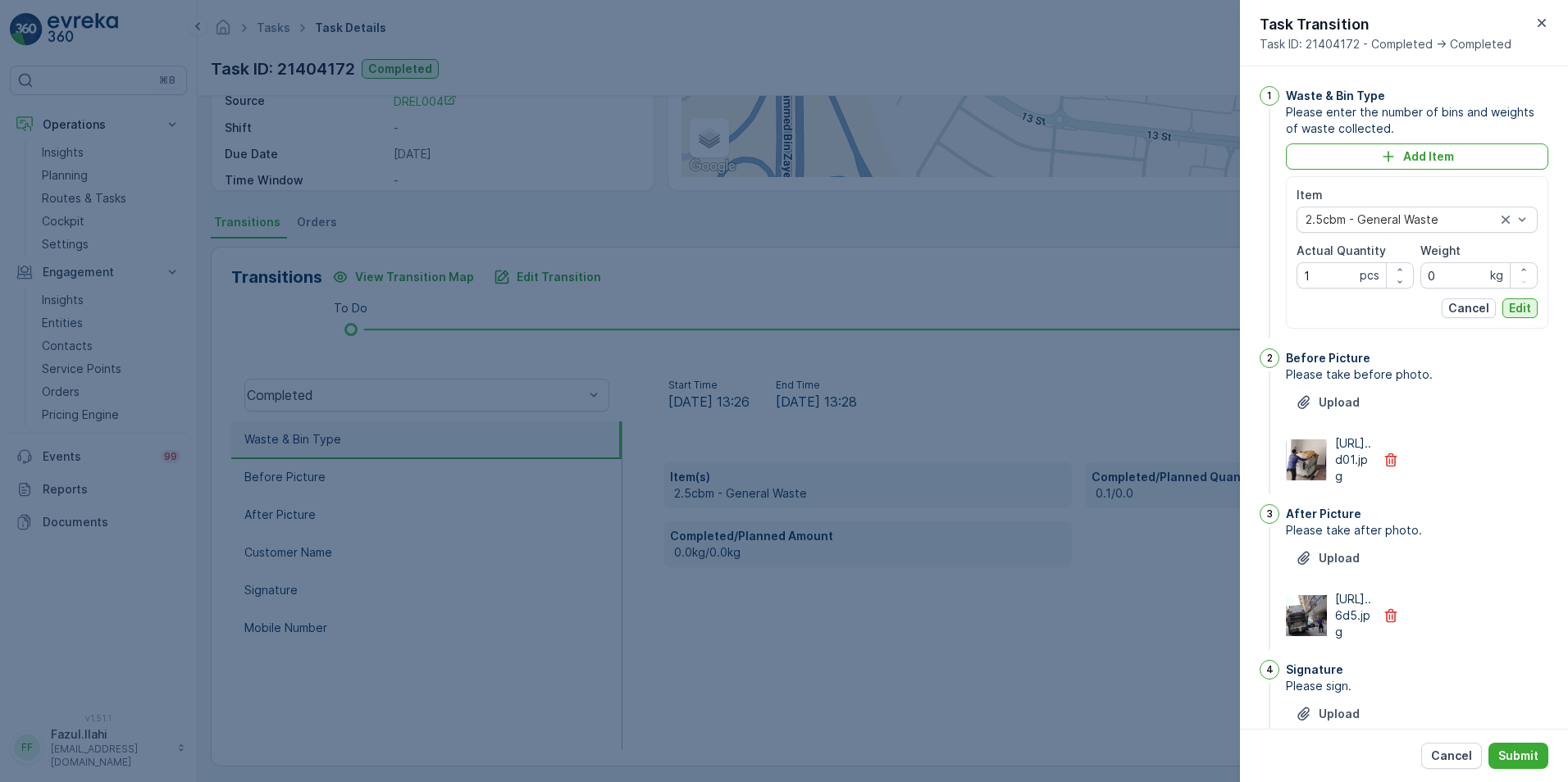
click at [1043, 303] on p "Edit" at bounding box center [1520, 308] width 23 height 16
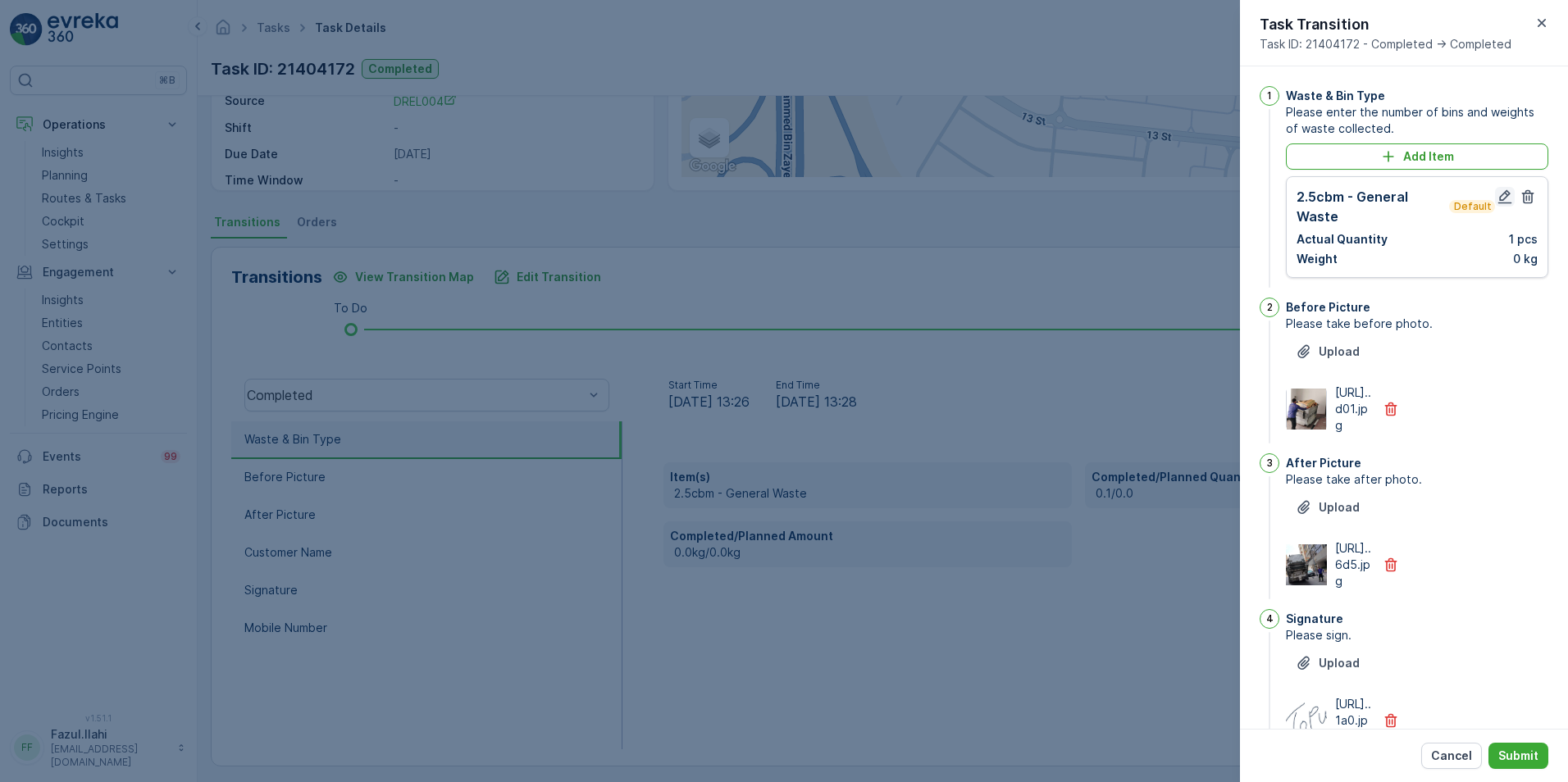
click at [1043, 193] on button "button" at bounding box center [1505, 196] width 20 height 20
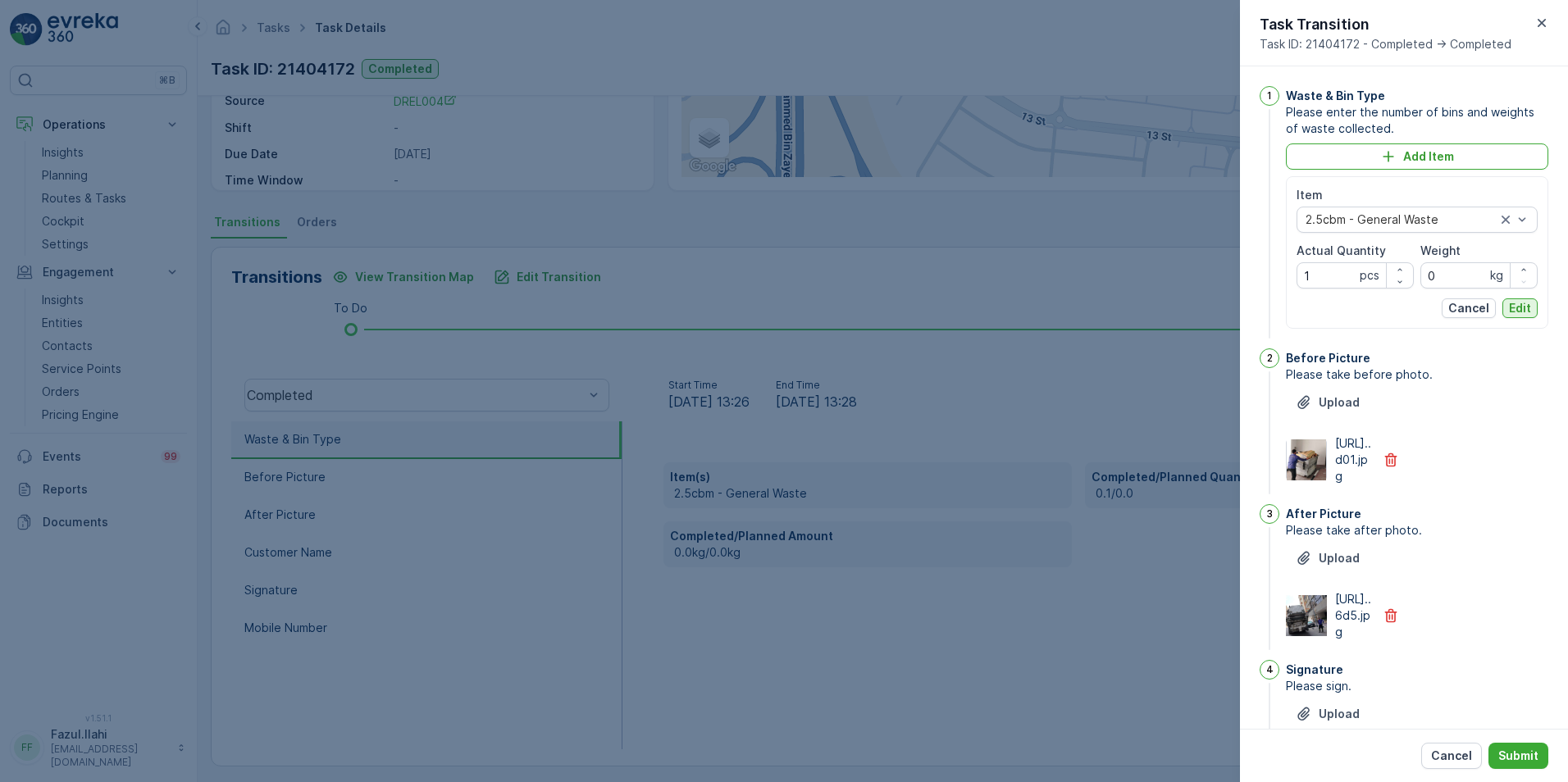
click at [1043, 303] on p "Edit" at bounding box center [1520, 308] width 23 height 16
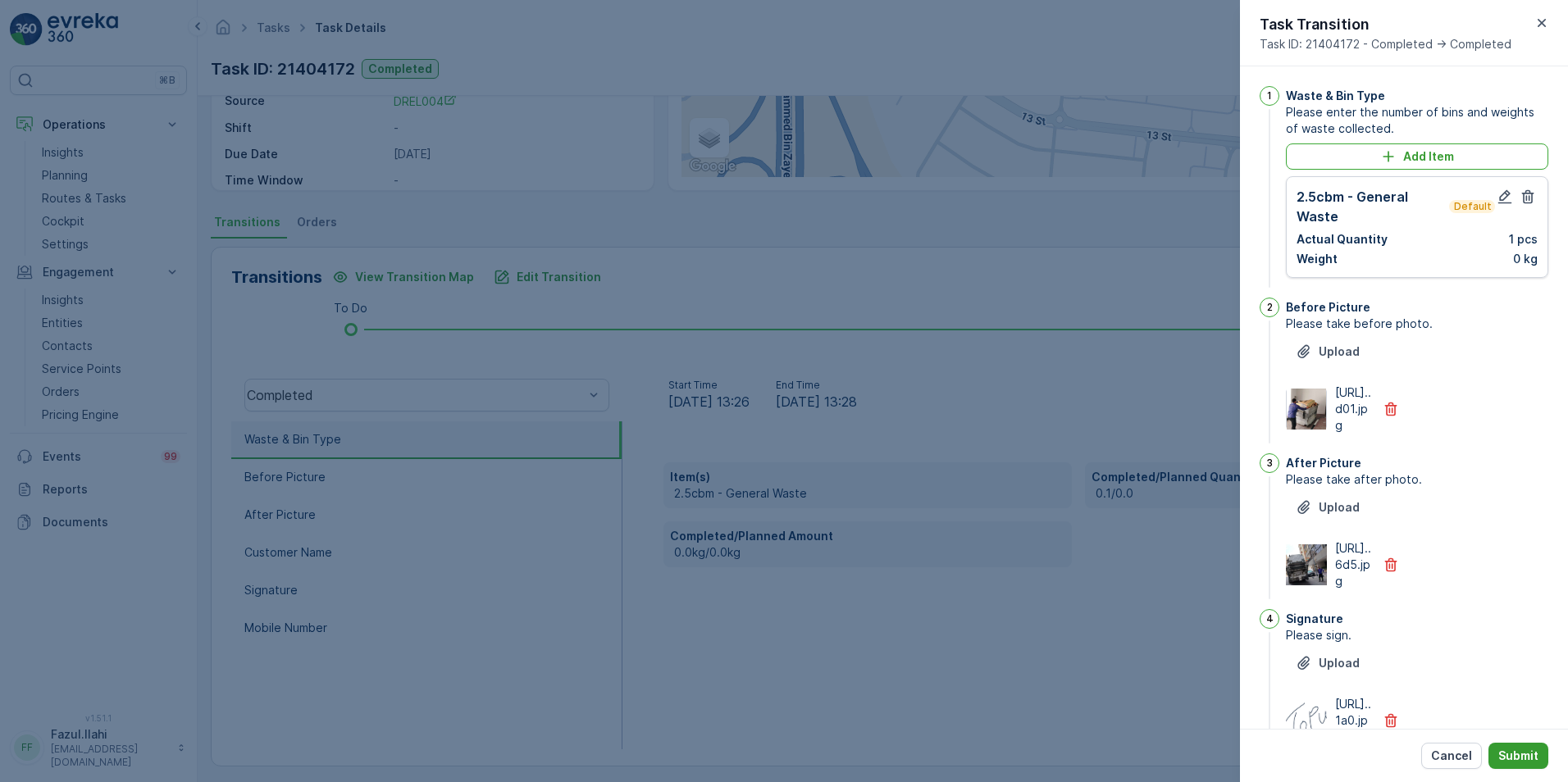
click at [1043, 552] on p "Submit" at bounding box center [1519, 755] width 40 height 16
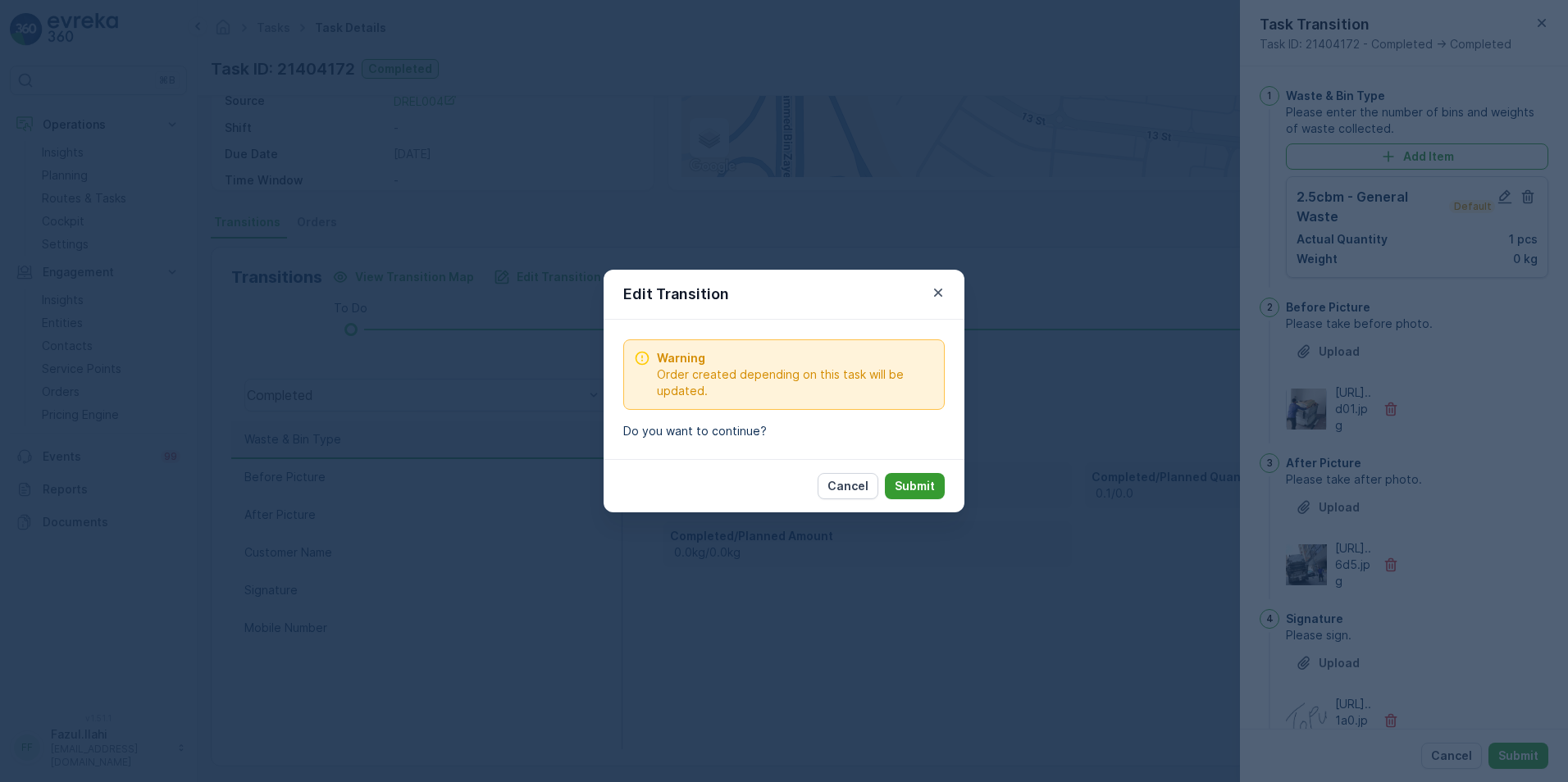
click at [902, 492] on p "Submit" at bounding box center [914, 486] width 40 height 16
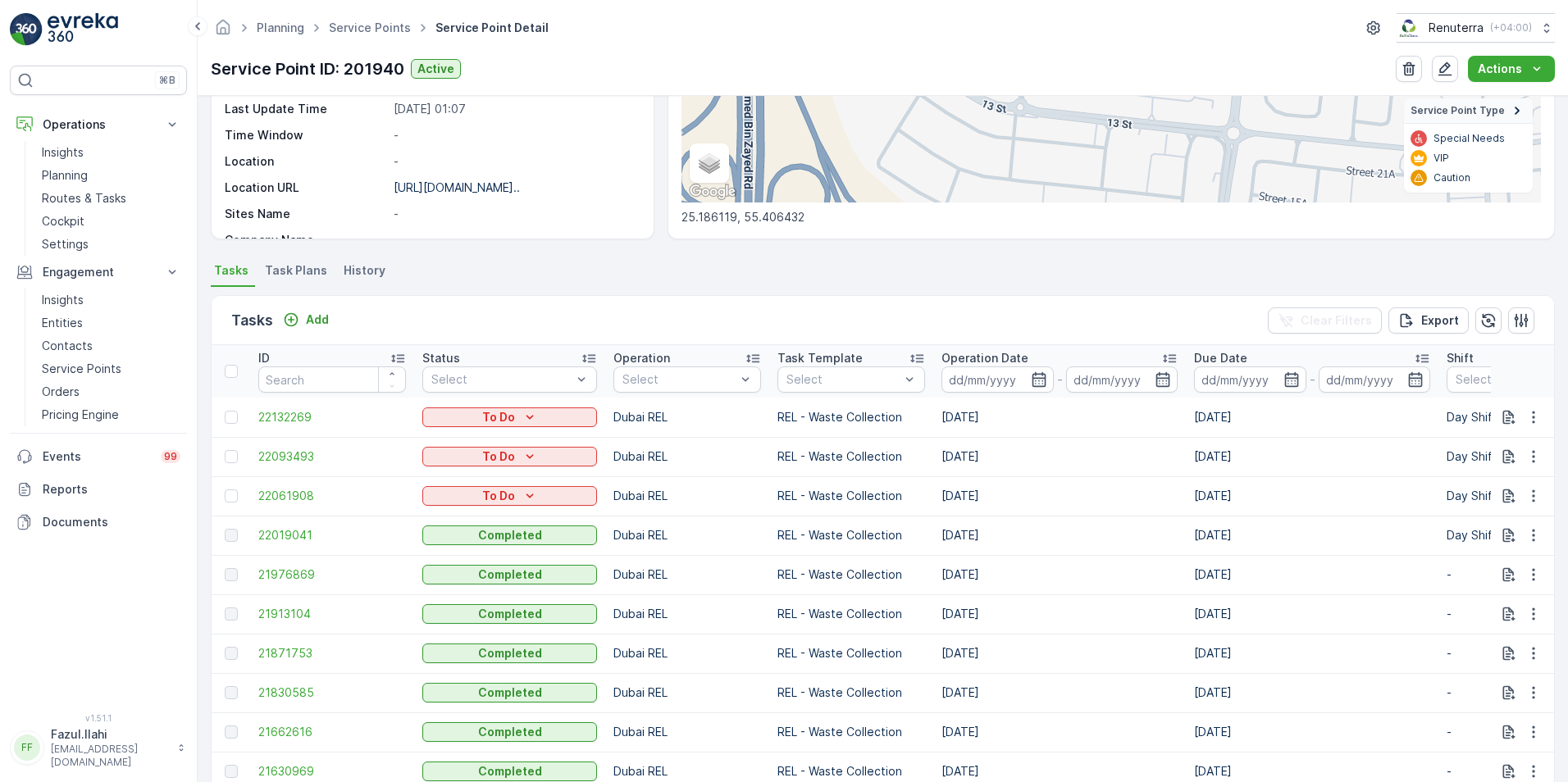
scroll to position [656, 0]
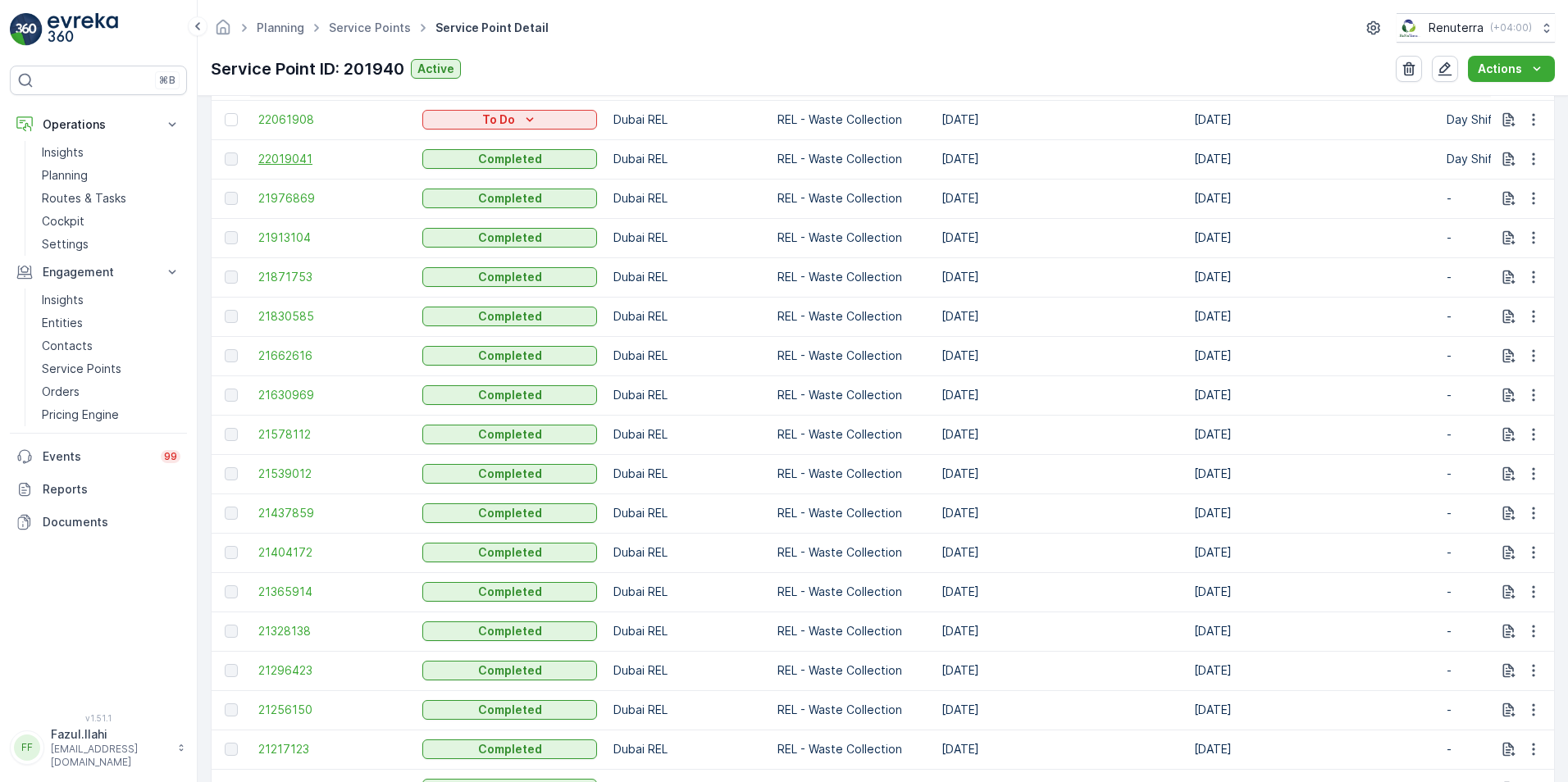
click at [300, 154] on span "22019041" at bounding box center [333, 159] width 148 height 16
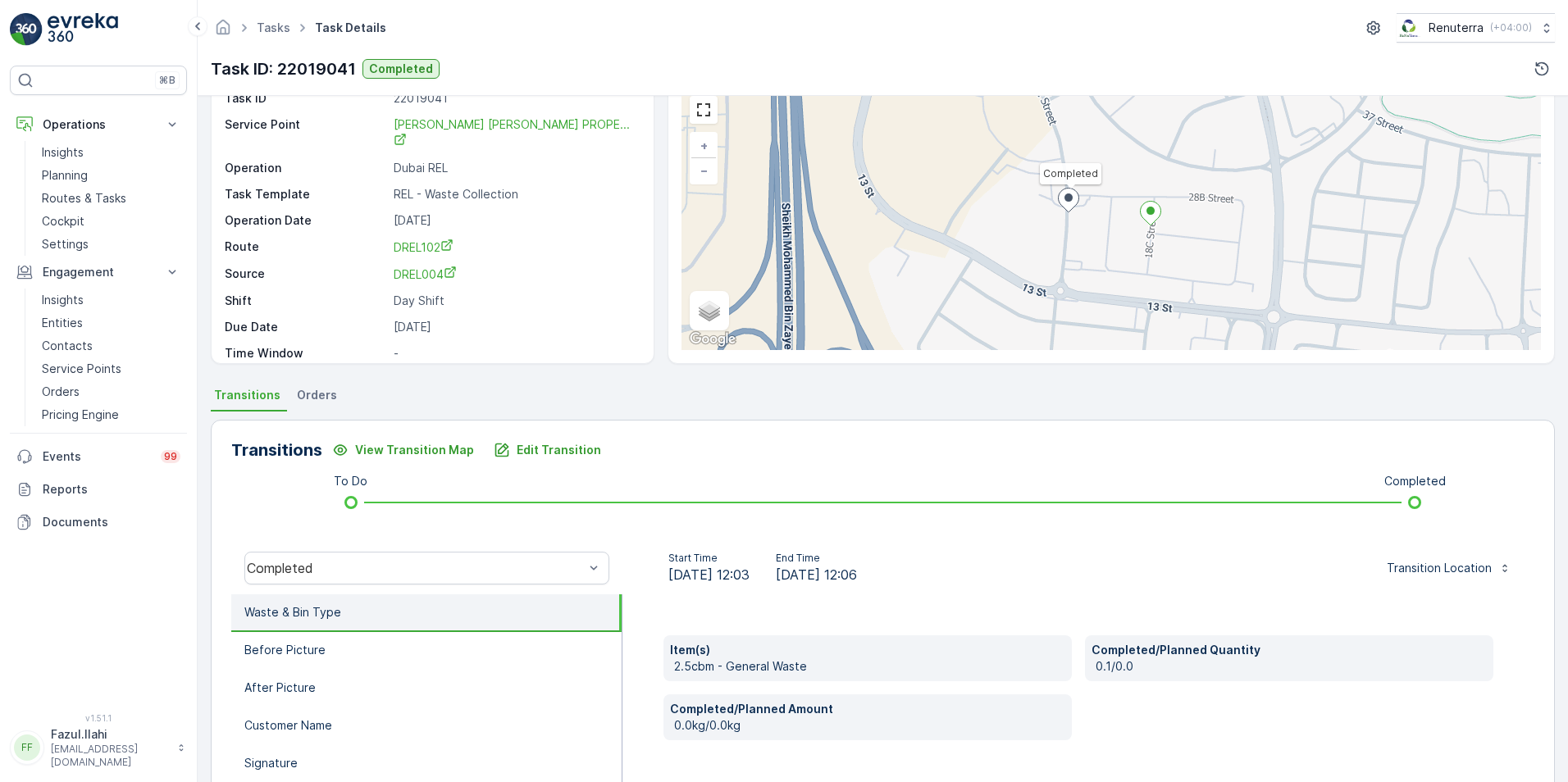
scroll to position [164, 0]
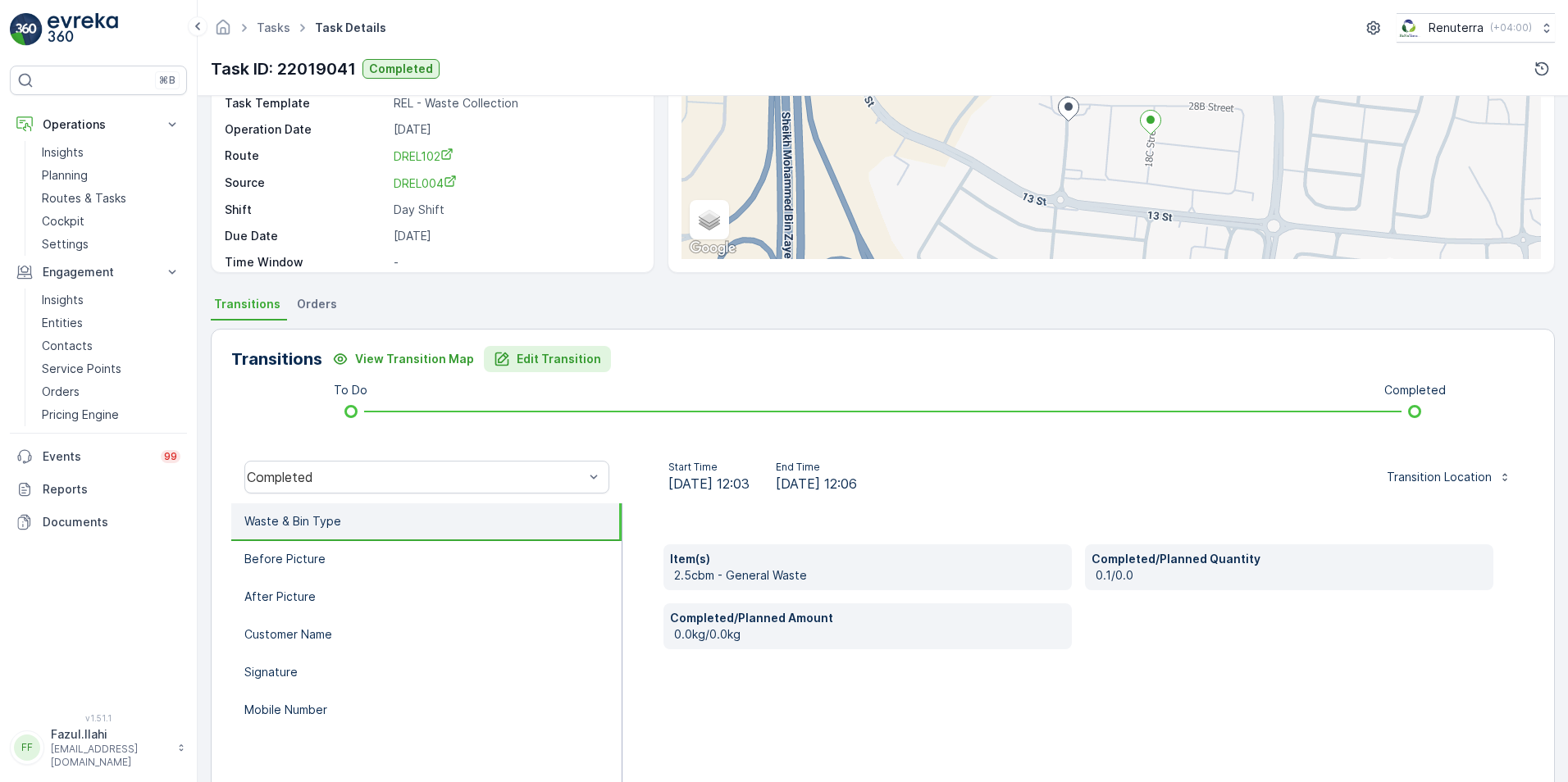
click at [531, 358] on p "Edit Transition" at bounding box center [558, 358] width 84 height 16
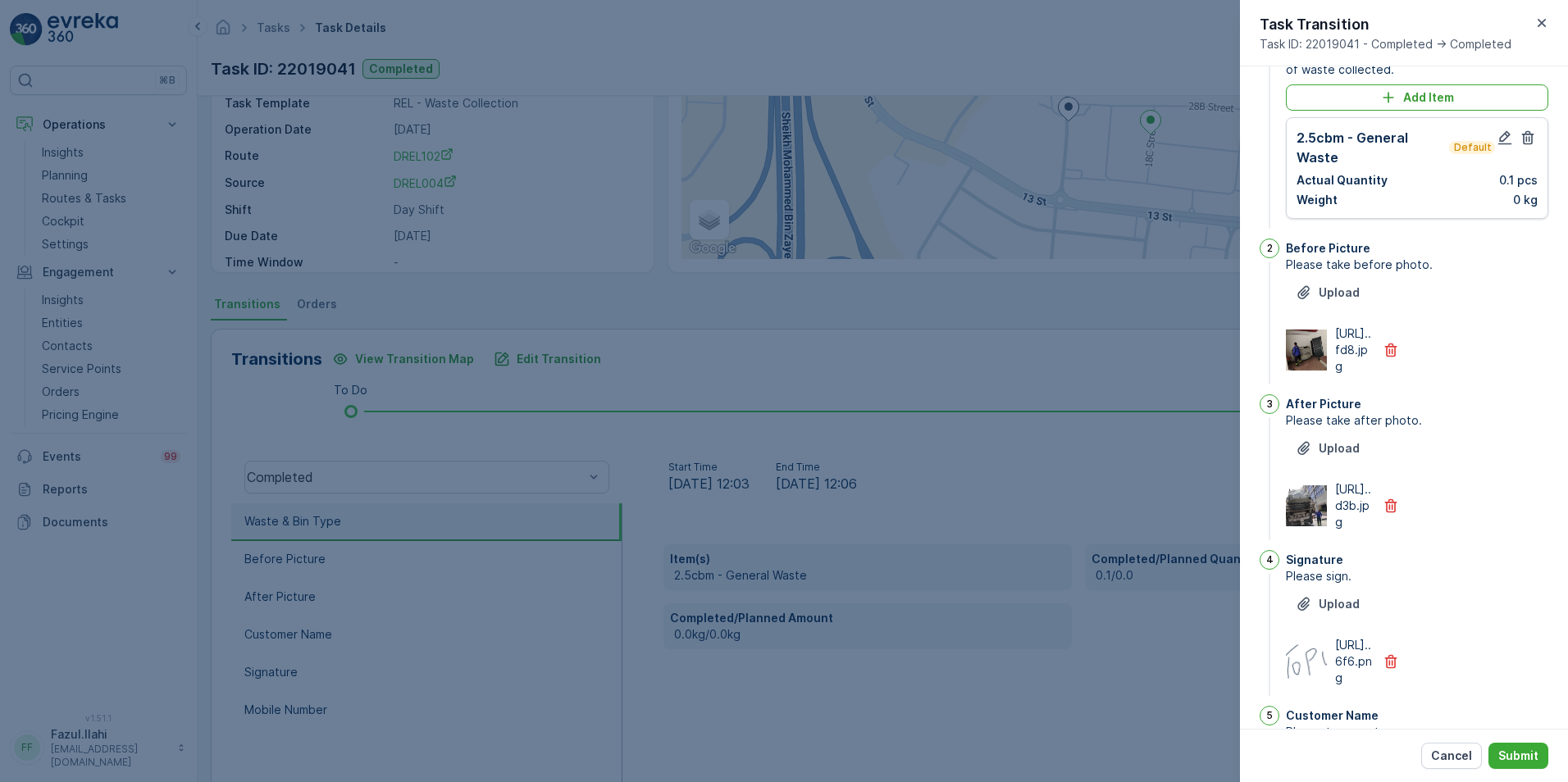
scroll to position [0, 0]
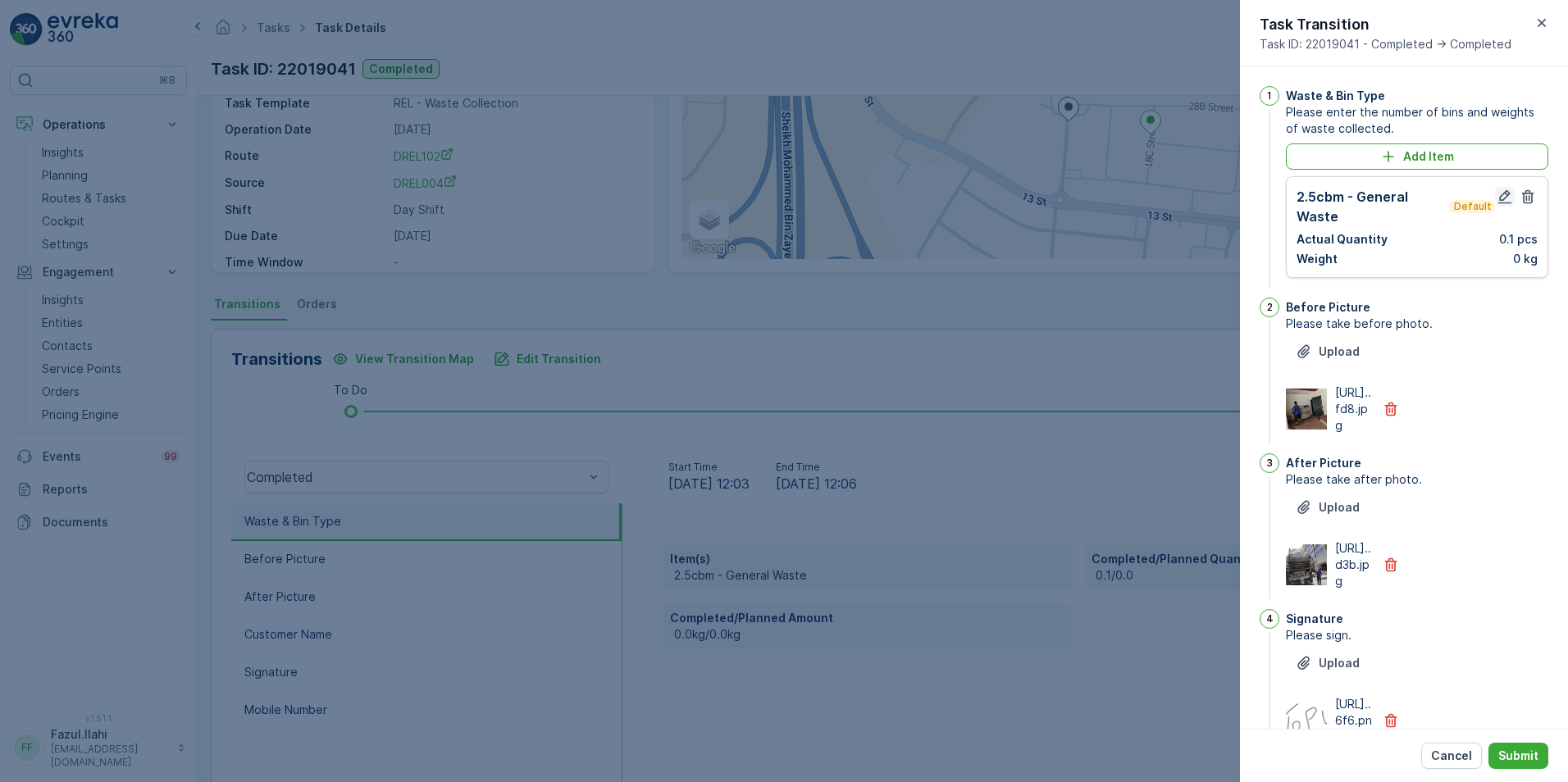
click at [1043, 197] on icon "button" at bounding box center [1505, 196] width 16 height 16
type Name "topu"
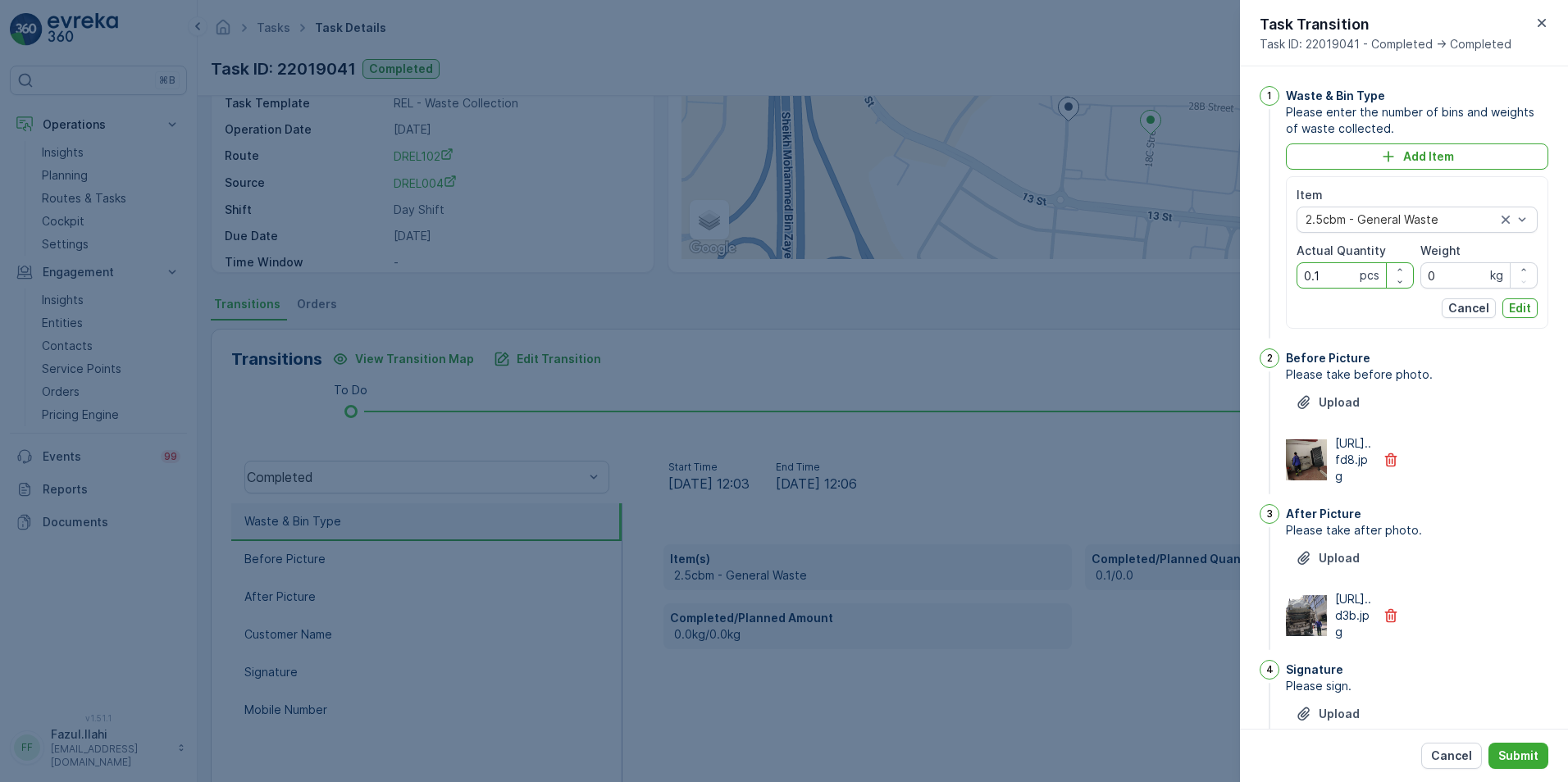
drag, startPoint x: 1335, startPoint y: 273, endPoint x: 1272, endPoint y: 279, distance: 63.3
click at [1043, 279] on div "1 Waste & Bin Type Please enter the number of bins and weights of waste collect…" at bounding box center [1404, 214] width 288 height 256
type Quantity "1"
click at [1043, 302] on p "Edit" at bounding box center [1520, 308] width 23 height 16
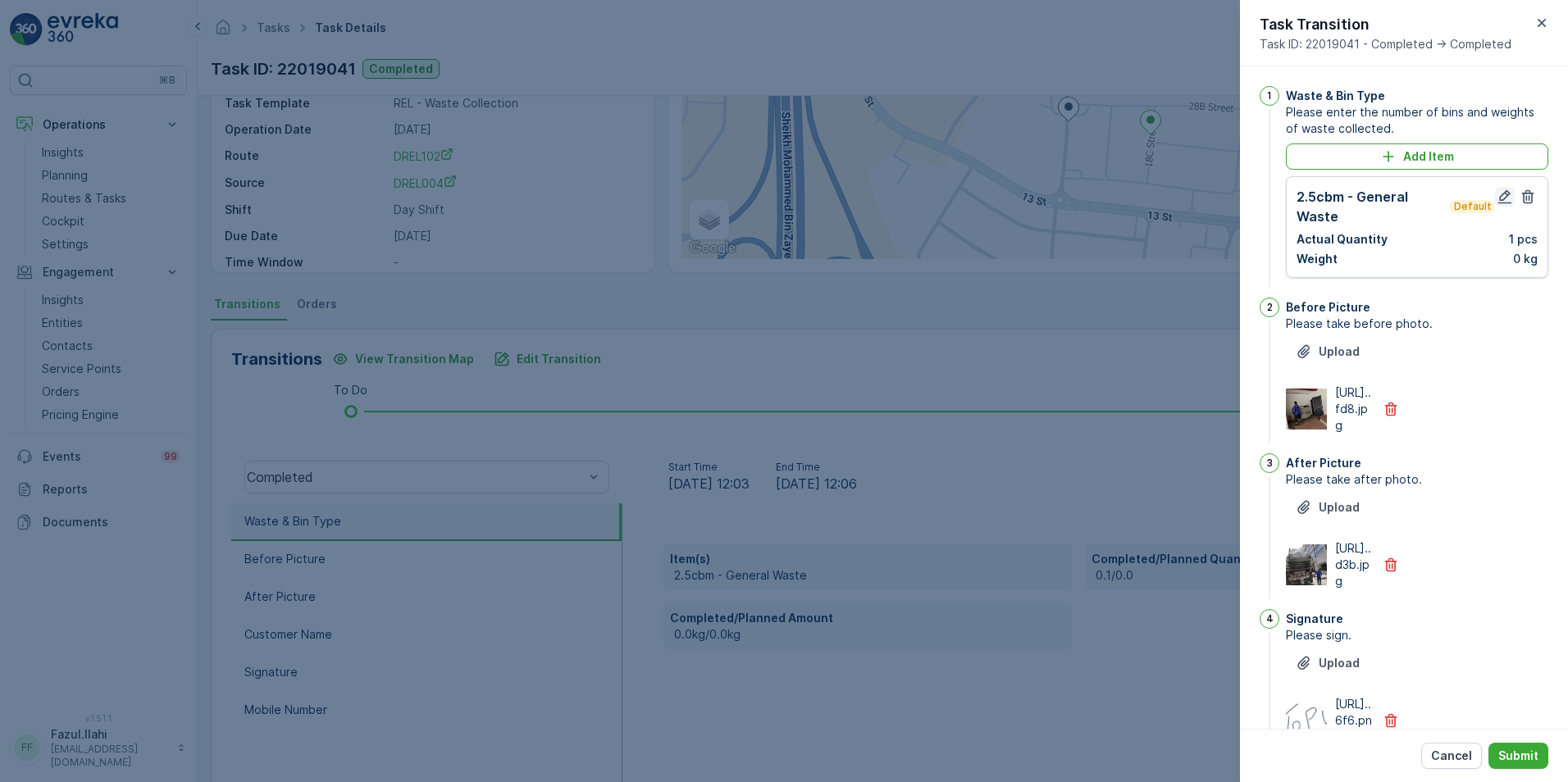
click at [1043, 197] on icon "button" at bounding box center [1505, 196] width 16 height 16
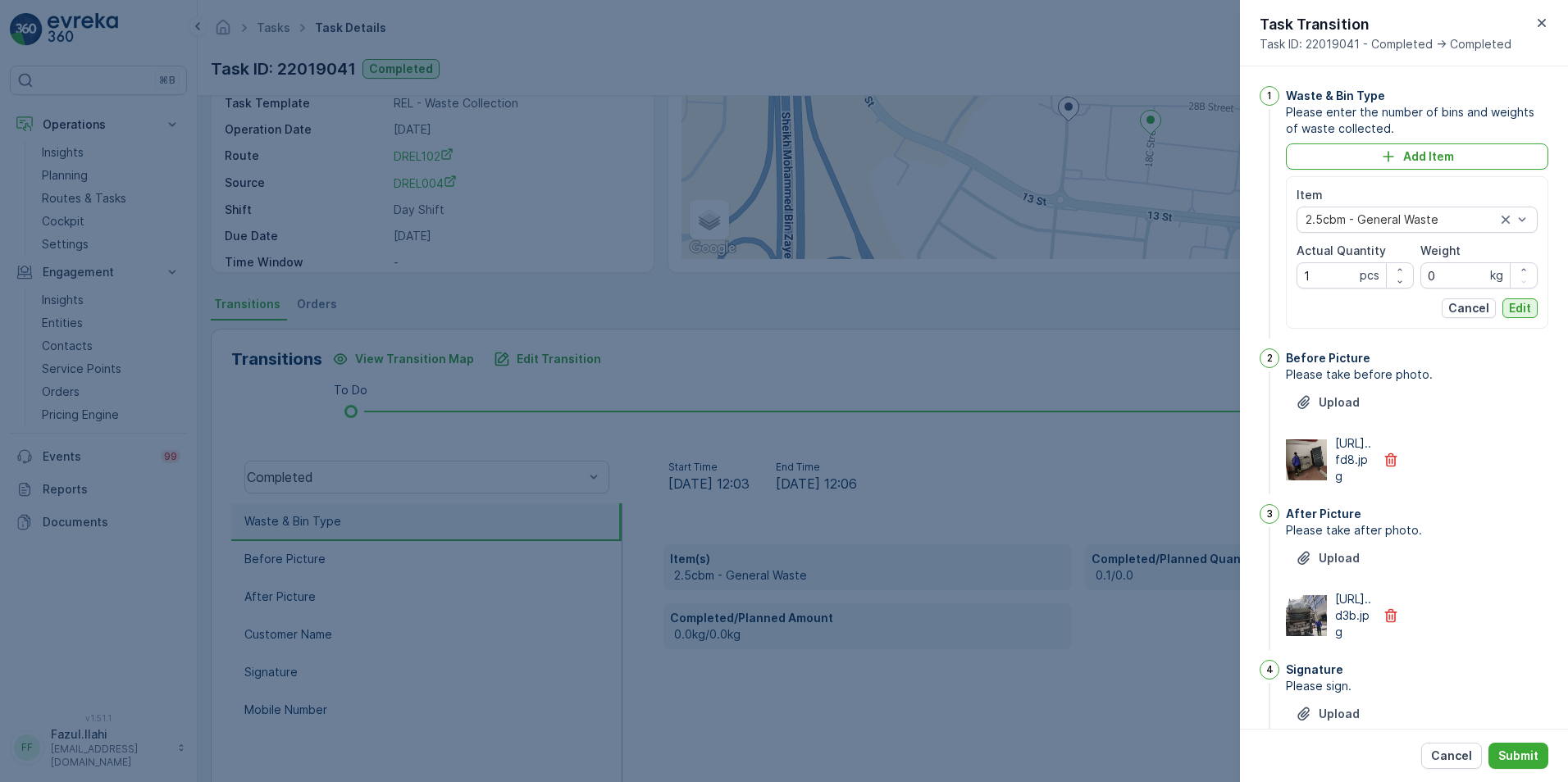
click at [1043, 301] on button "Edit" at bounding box center [1519, 308] width 36 height 20
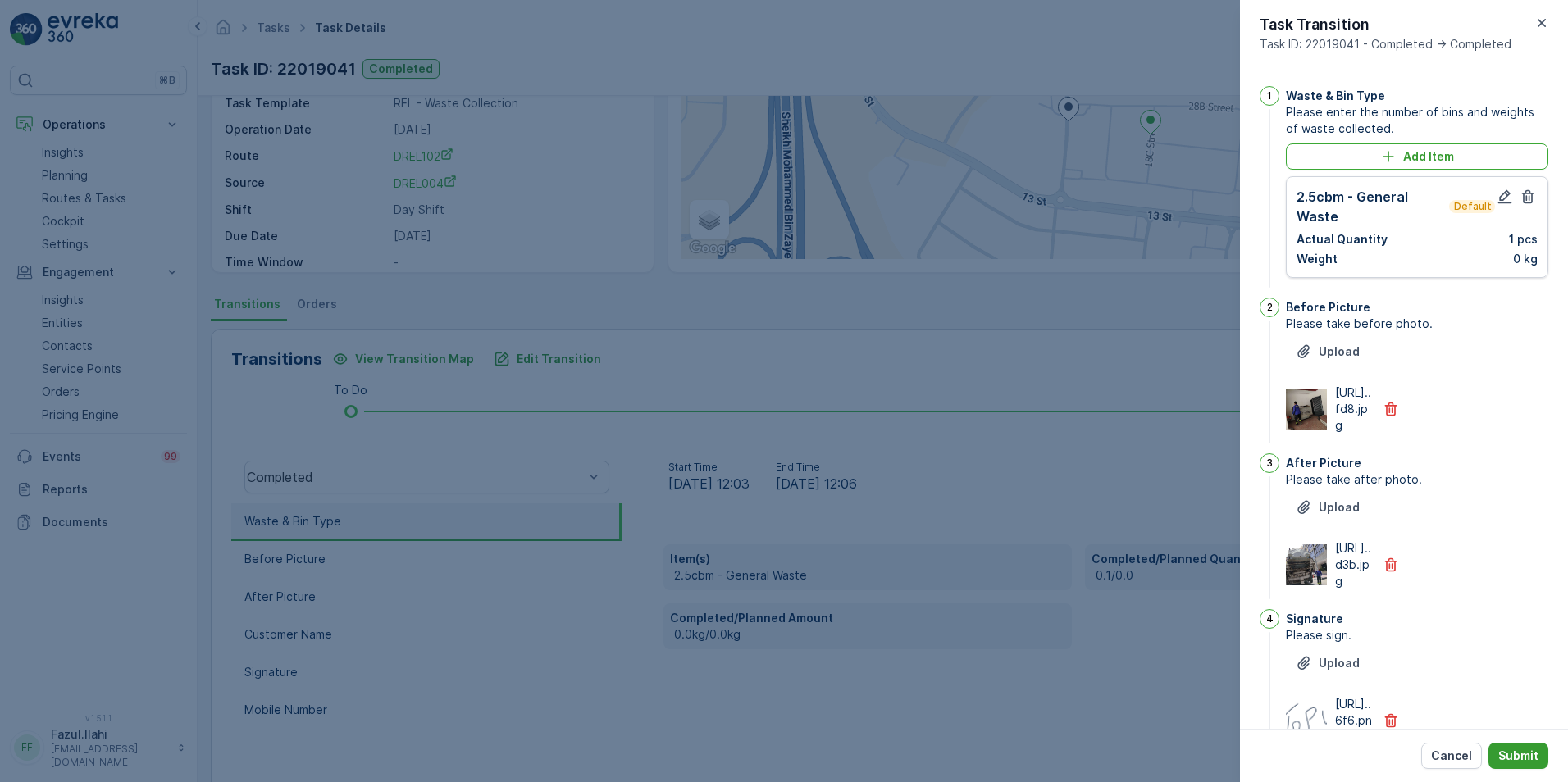
click at [1043, 552] on p "Submit" at bounding box center [1519, 755] width 40 height 16
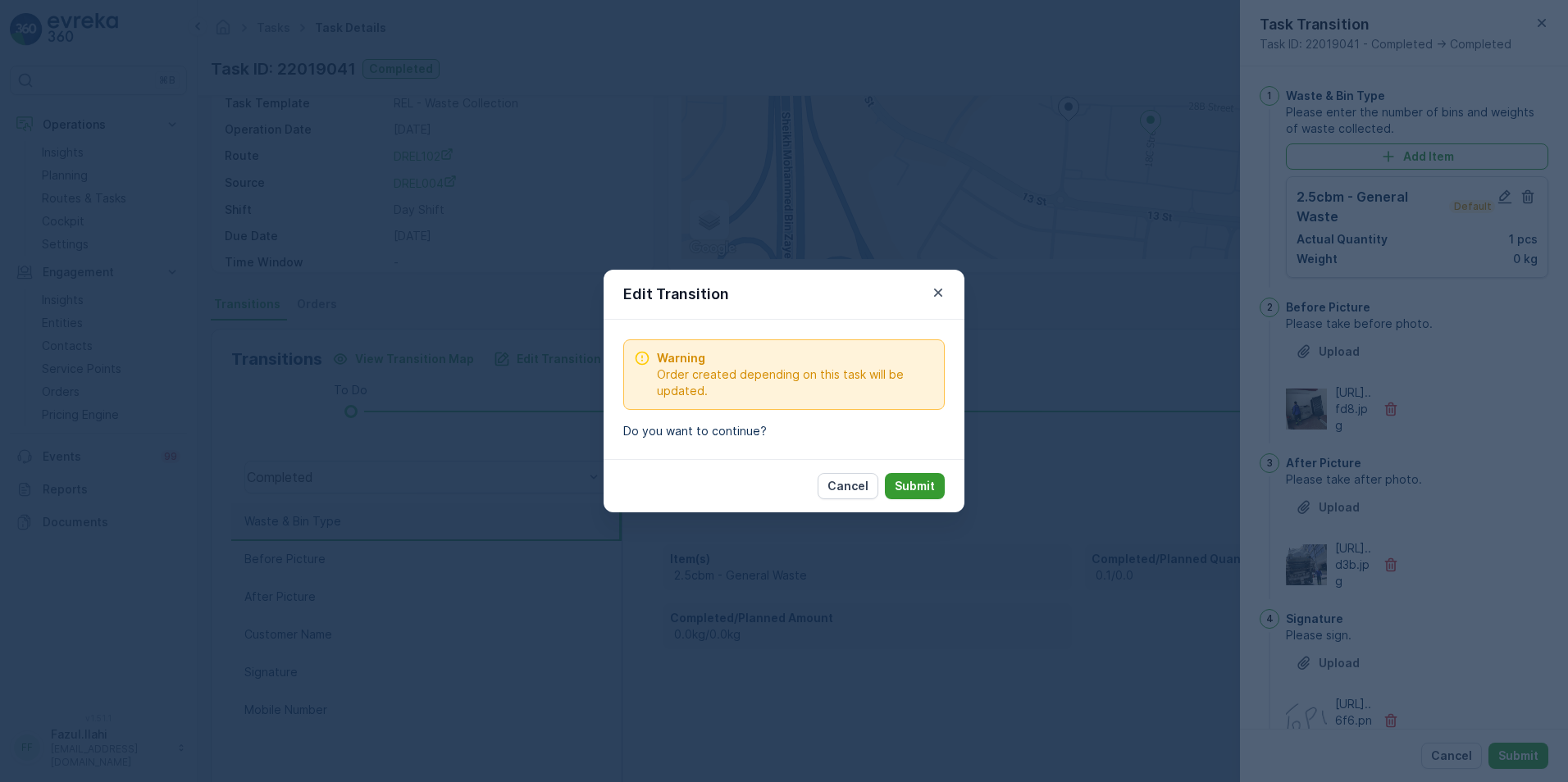
click at [903, 483] on p "Submit" at bounding box center [914, 486] width 40 height 16
type Name "topu"
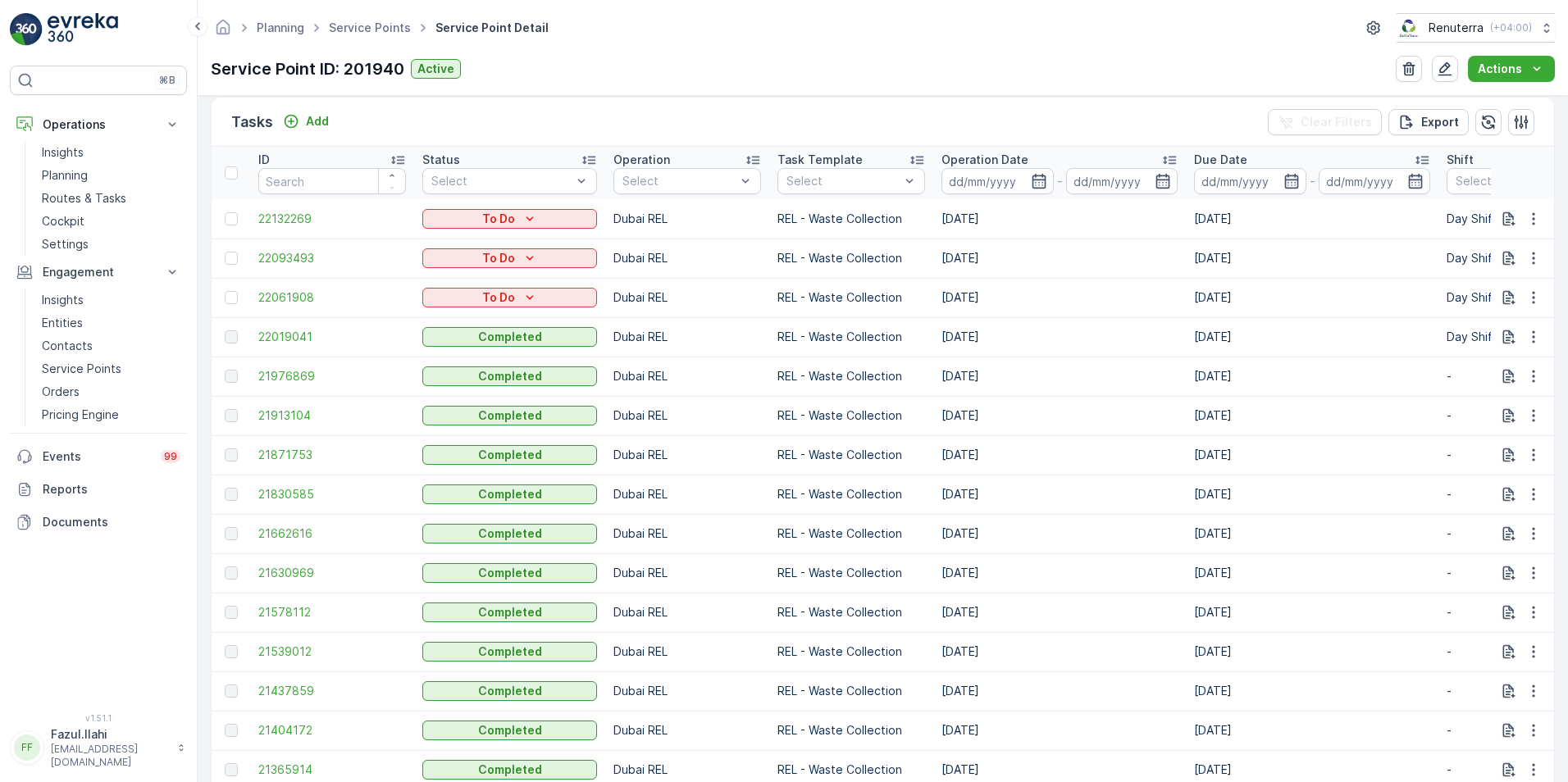
scroll to position [492, 0]
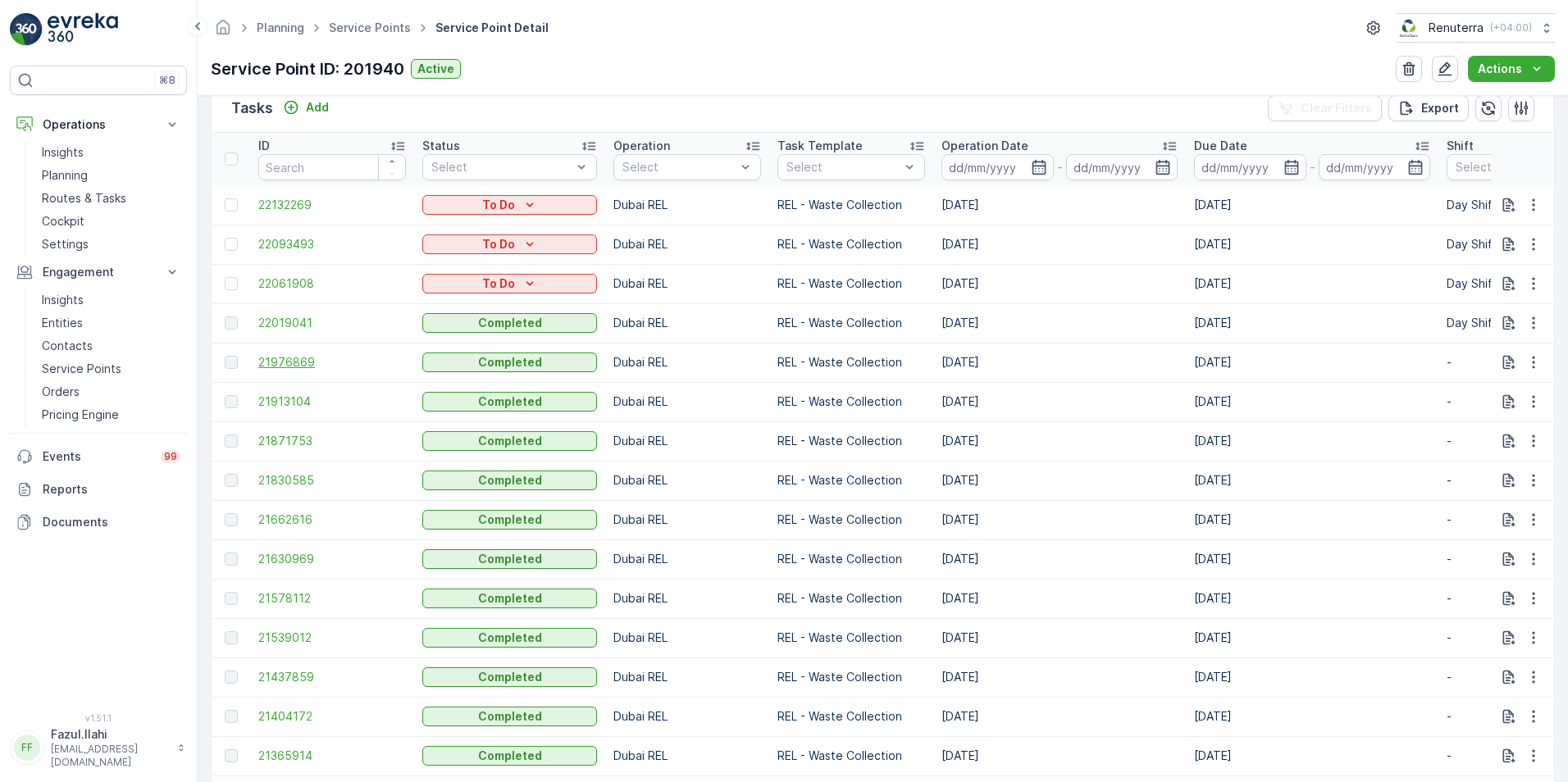
click at [290, 364] on span "21976869" at bounding box center [333, 362] width 148 height 16
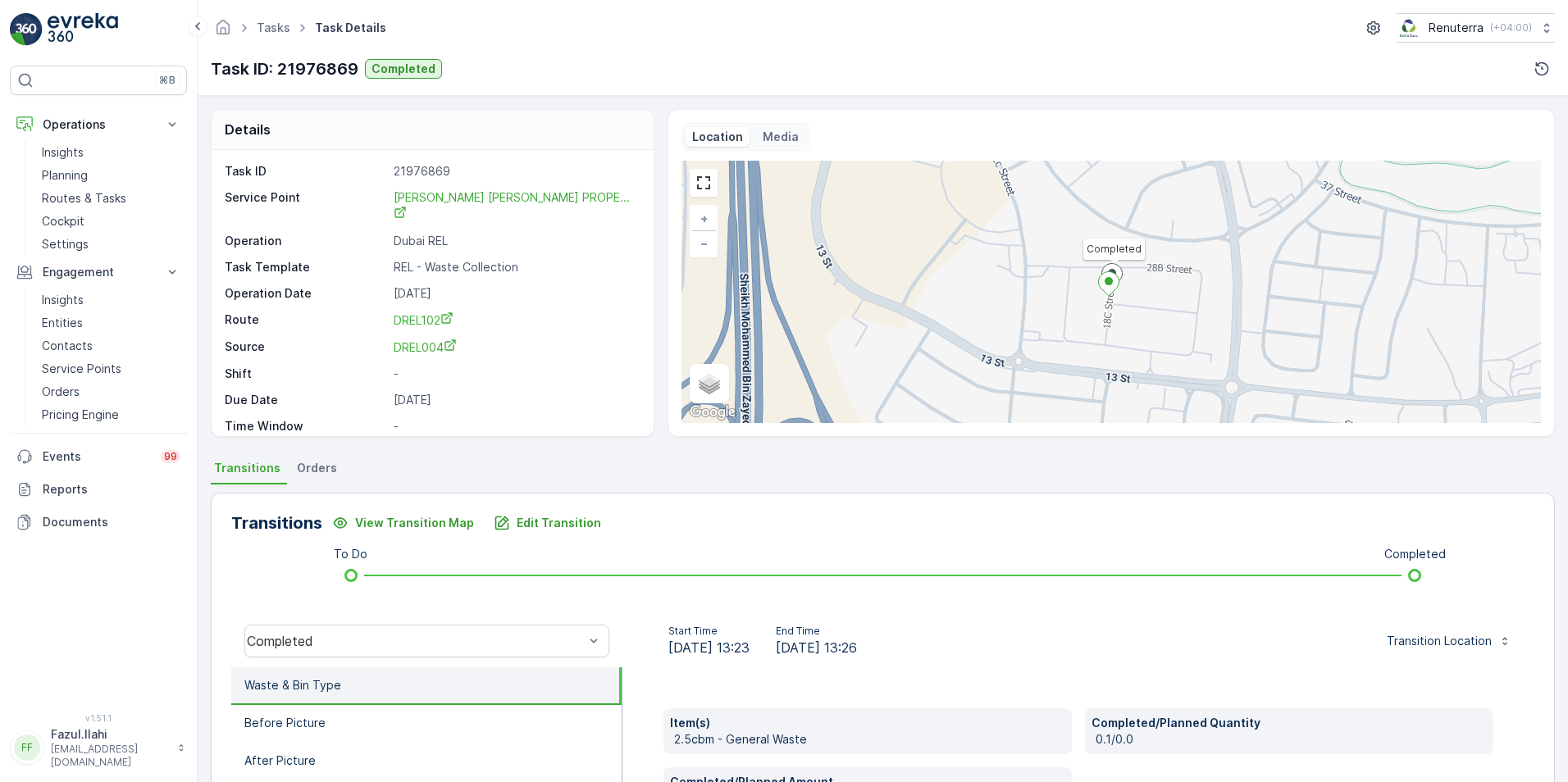
scroll to position [82, 0]
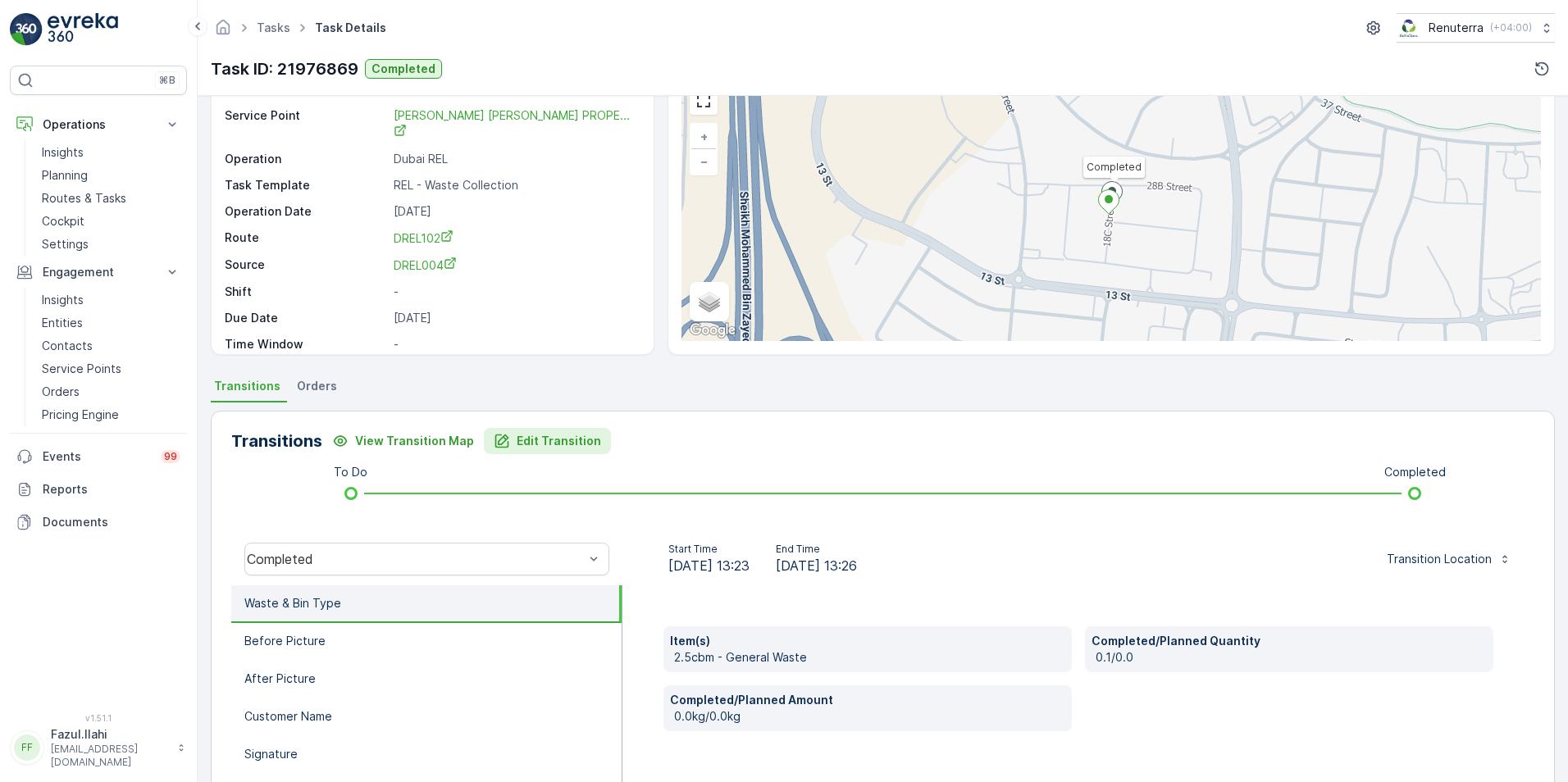
click at [524, 441] on p "Edit Transition" at bounding box center [558, 441] width 84 height 16
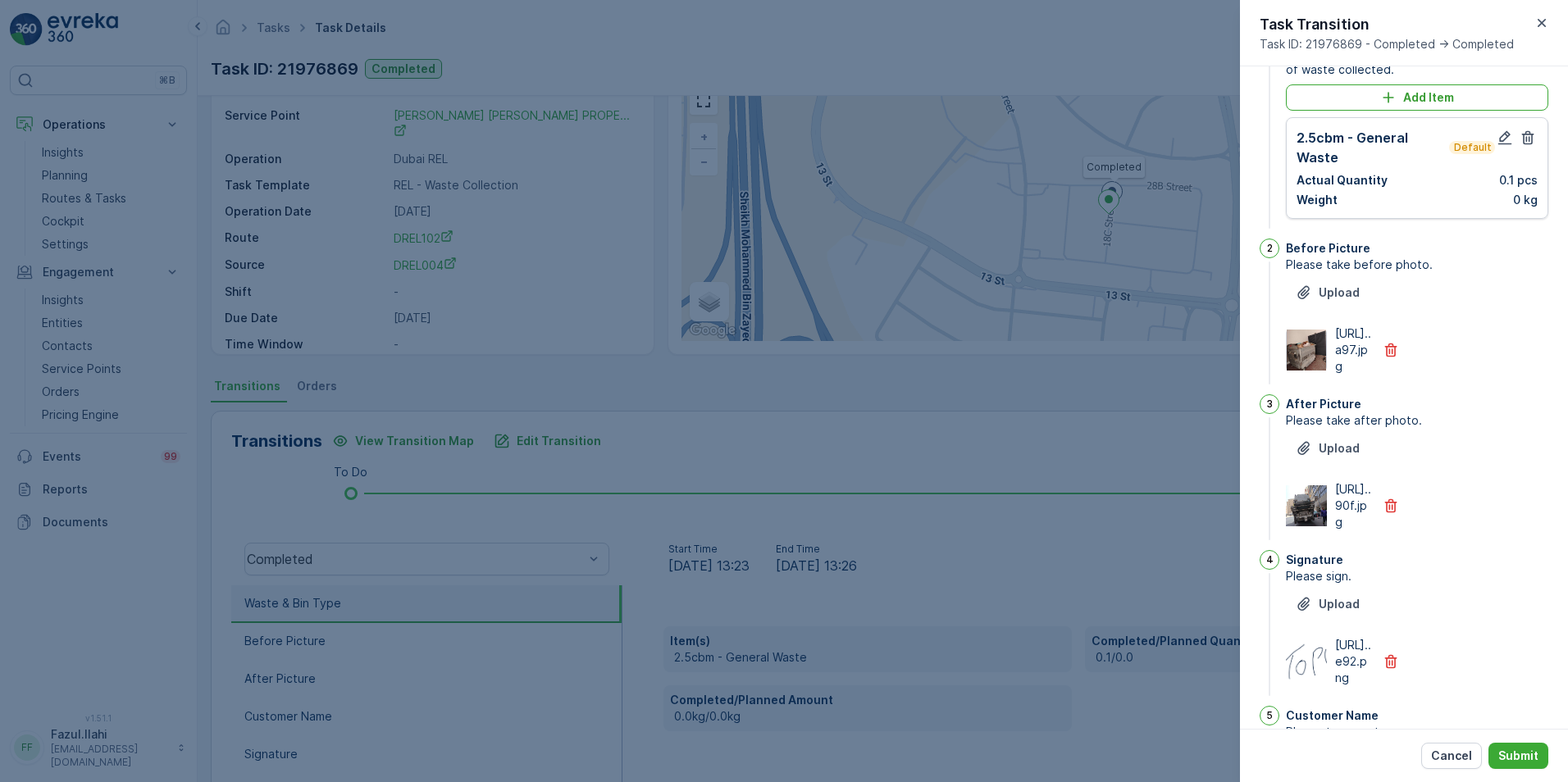
scroll to position [0, 0]
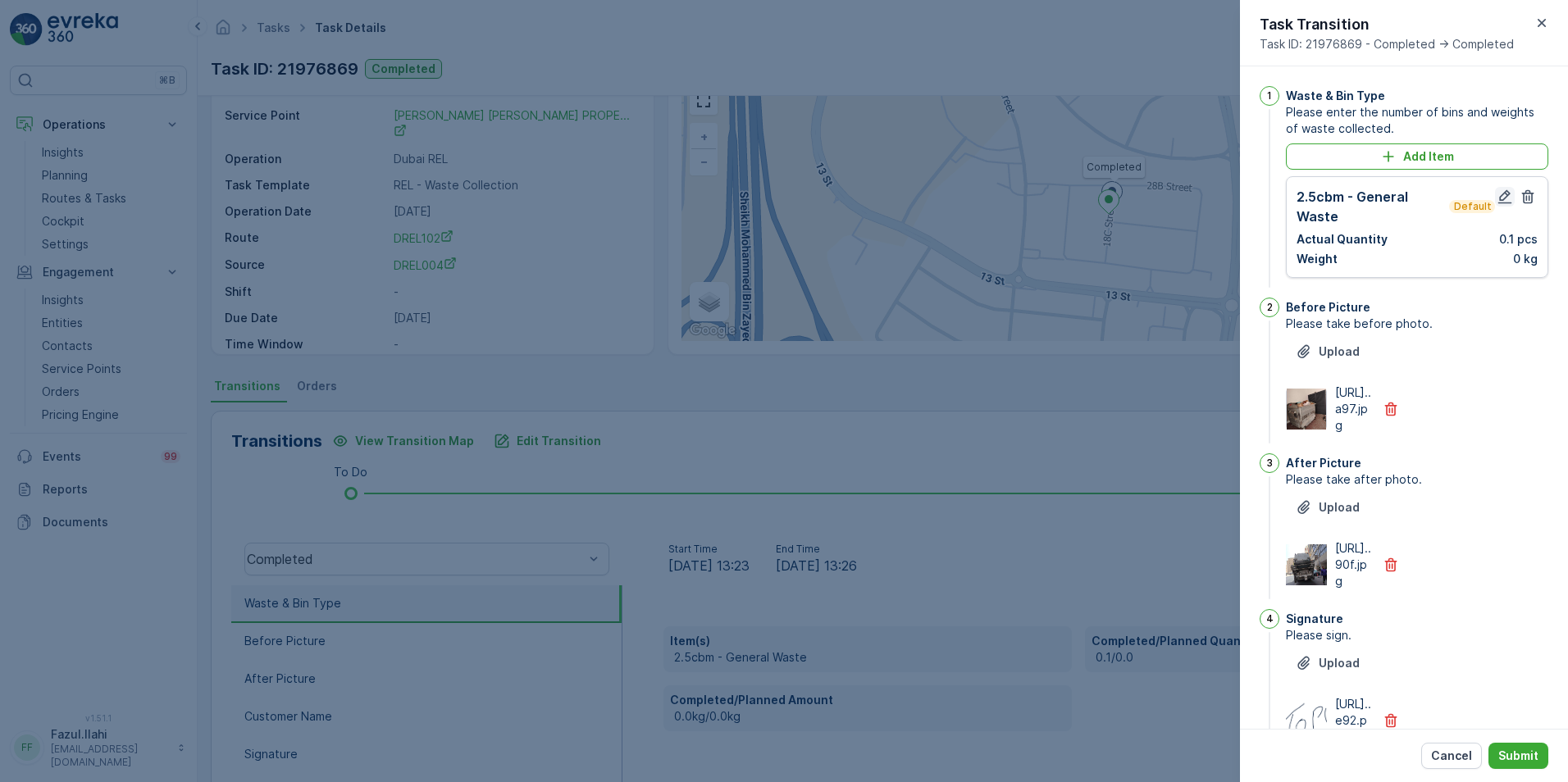
click at [1043, 200] on icon "button" at bounding box center [1505, 196] width 16 height 16
type Name "topu"
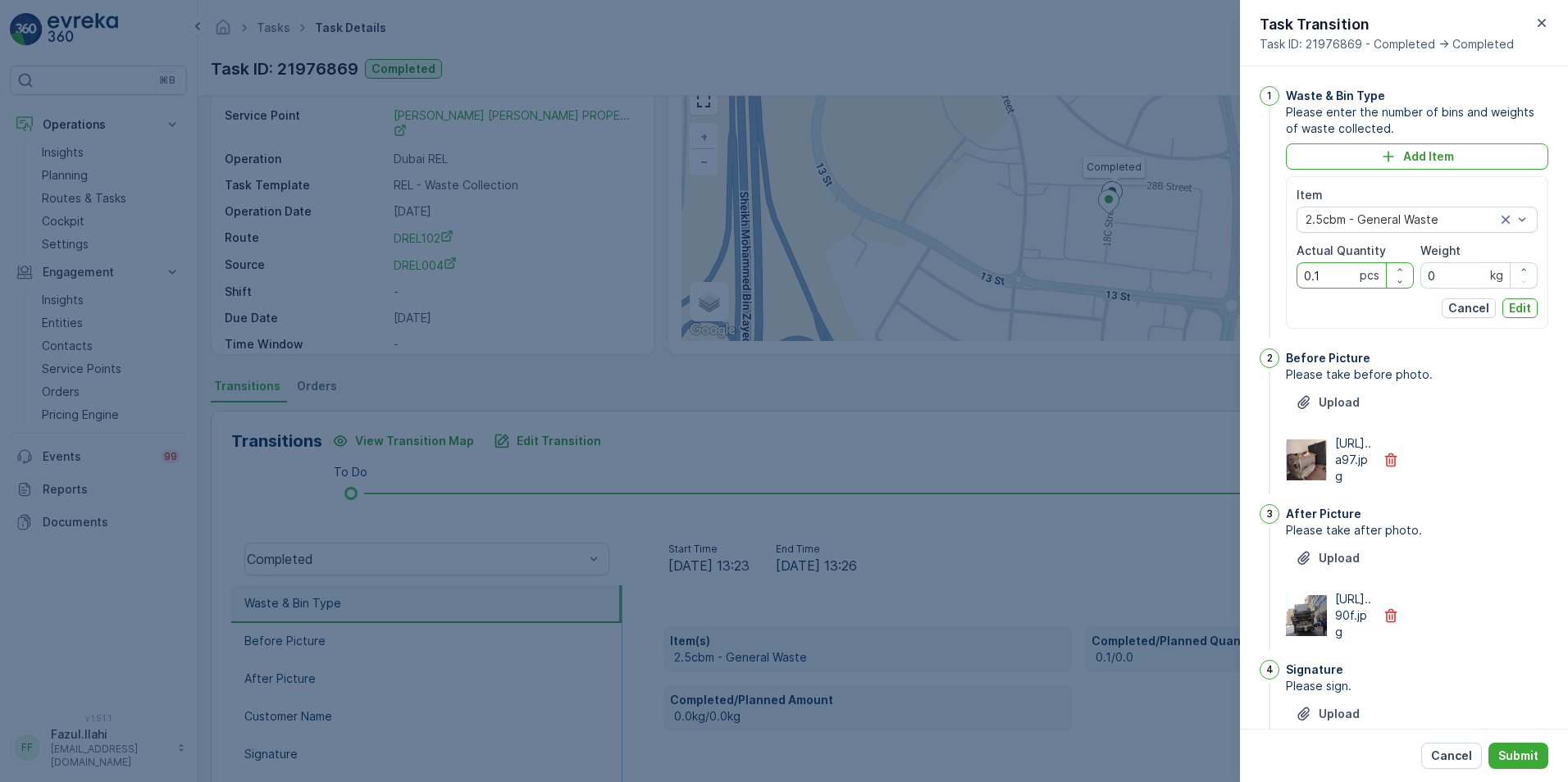
drag, startPoint x: 1321, startPoint y: 279, endPoint x: 1292, endPoint y: 279, distance: 29.0
click at [1043, 279] on div "Item 2.5cbm - General Waste Actual Quantity 0.1 pcs Weight 0 kg Cancel Edit" at bounding box center [1417, 253] width 262 height 153
type Quantity "1"
click at [1043, 304] on p "Edit" at bounding box center [1520, 308] width 23 height 16
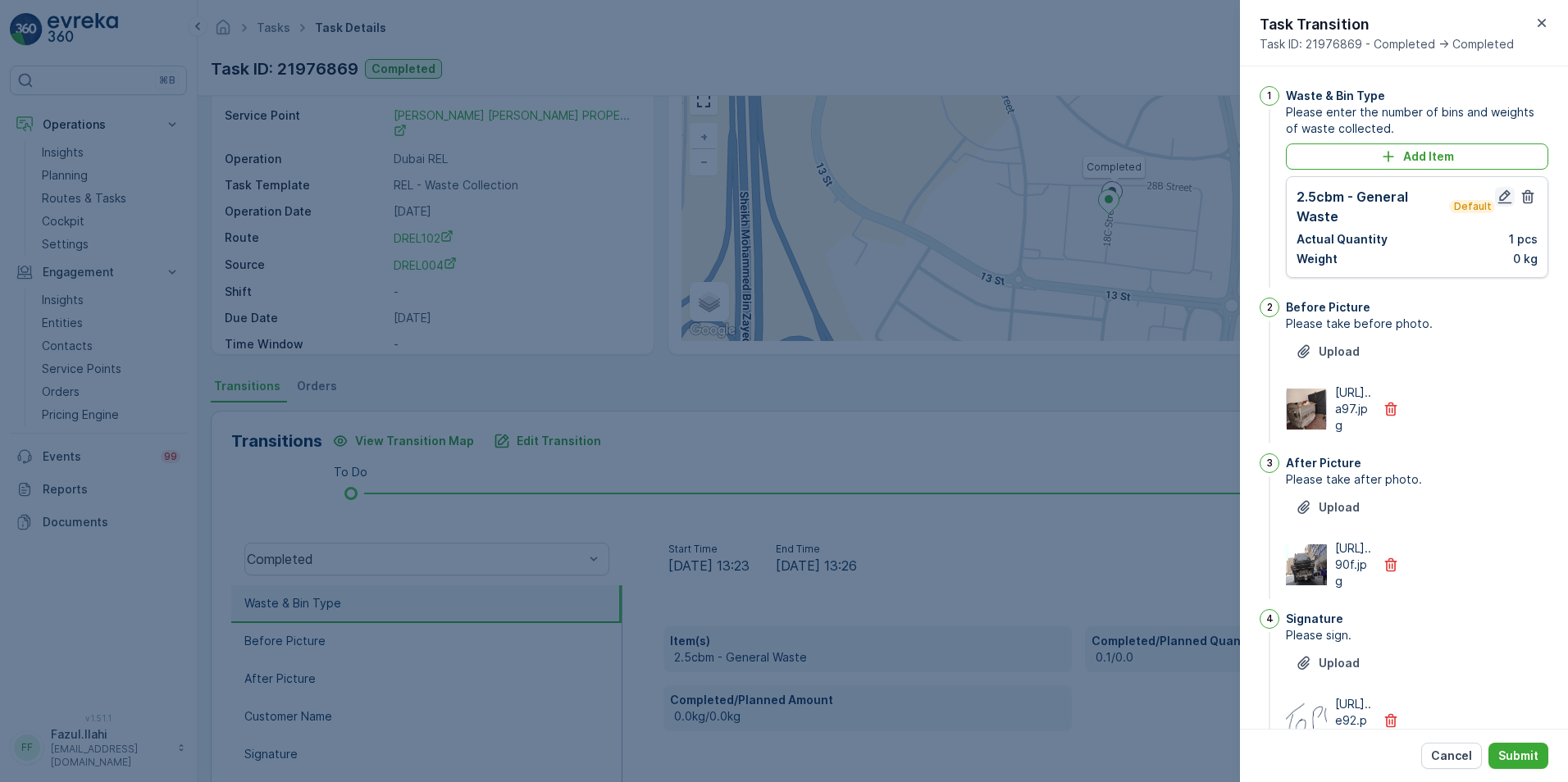
click at [1043, 200] on icon "button" at bounding box center [1505, 197] width 14 height 14
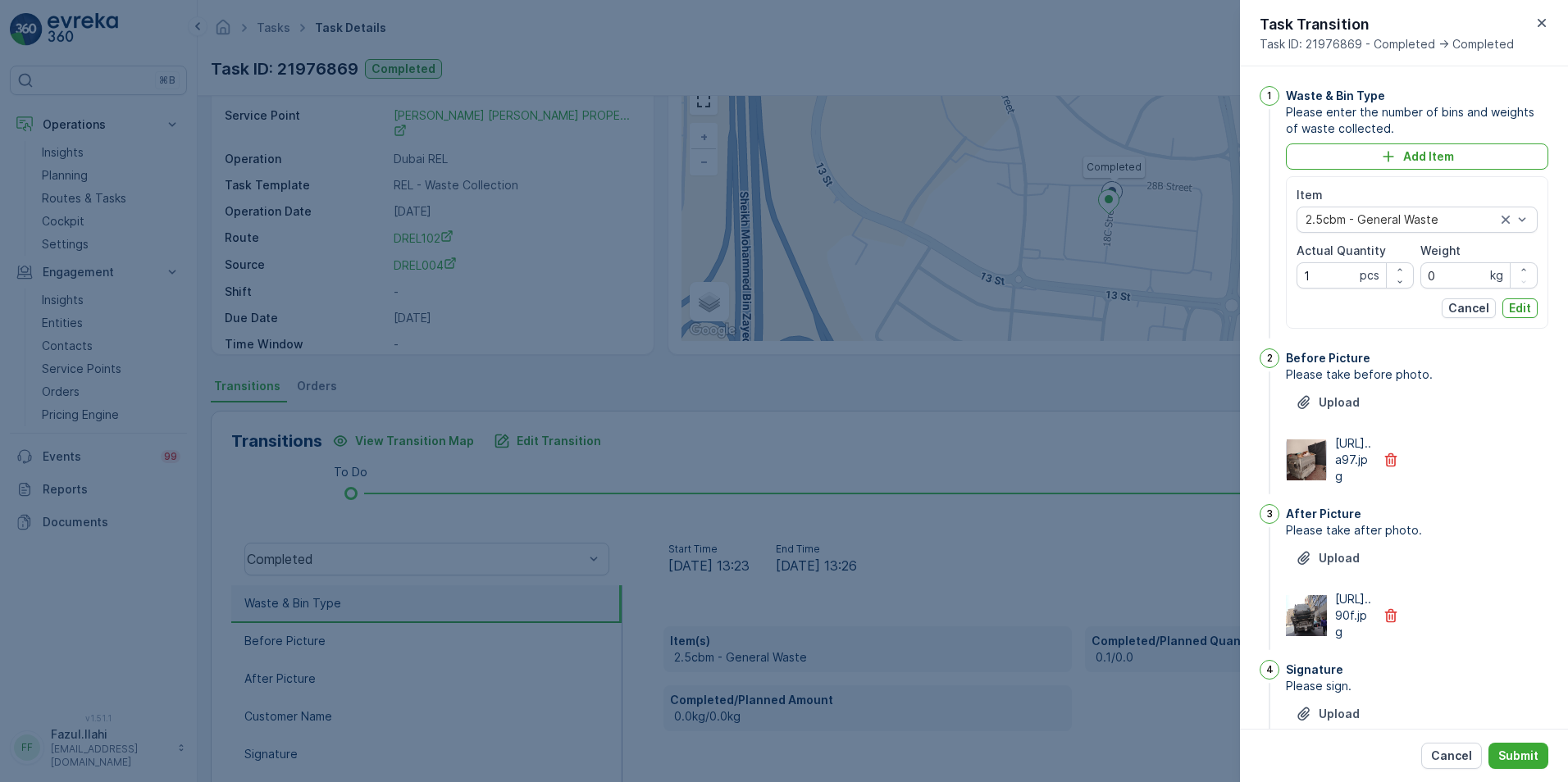
drag, startPoint x: 1518, startPoint y: 307, endPoint x: 1531, endPoint y: 332, distance: 28.2
click at [1043, 308] on p "Edit" at bounding box center [1520, 308] width 23 height 16
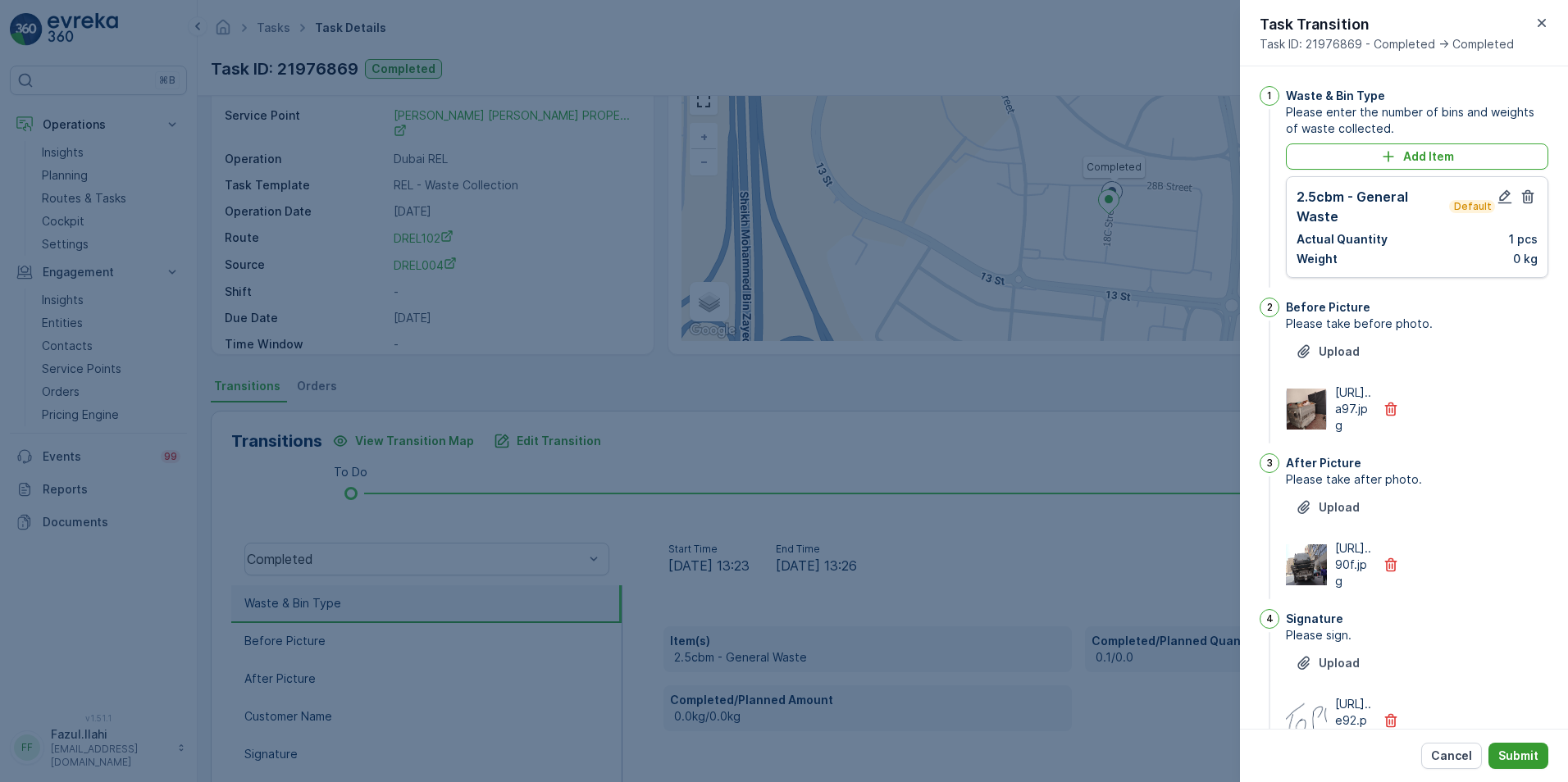
click at [1043, 552] on p "Submit" at bounding box center [1519, 755] width 40 height 16
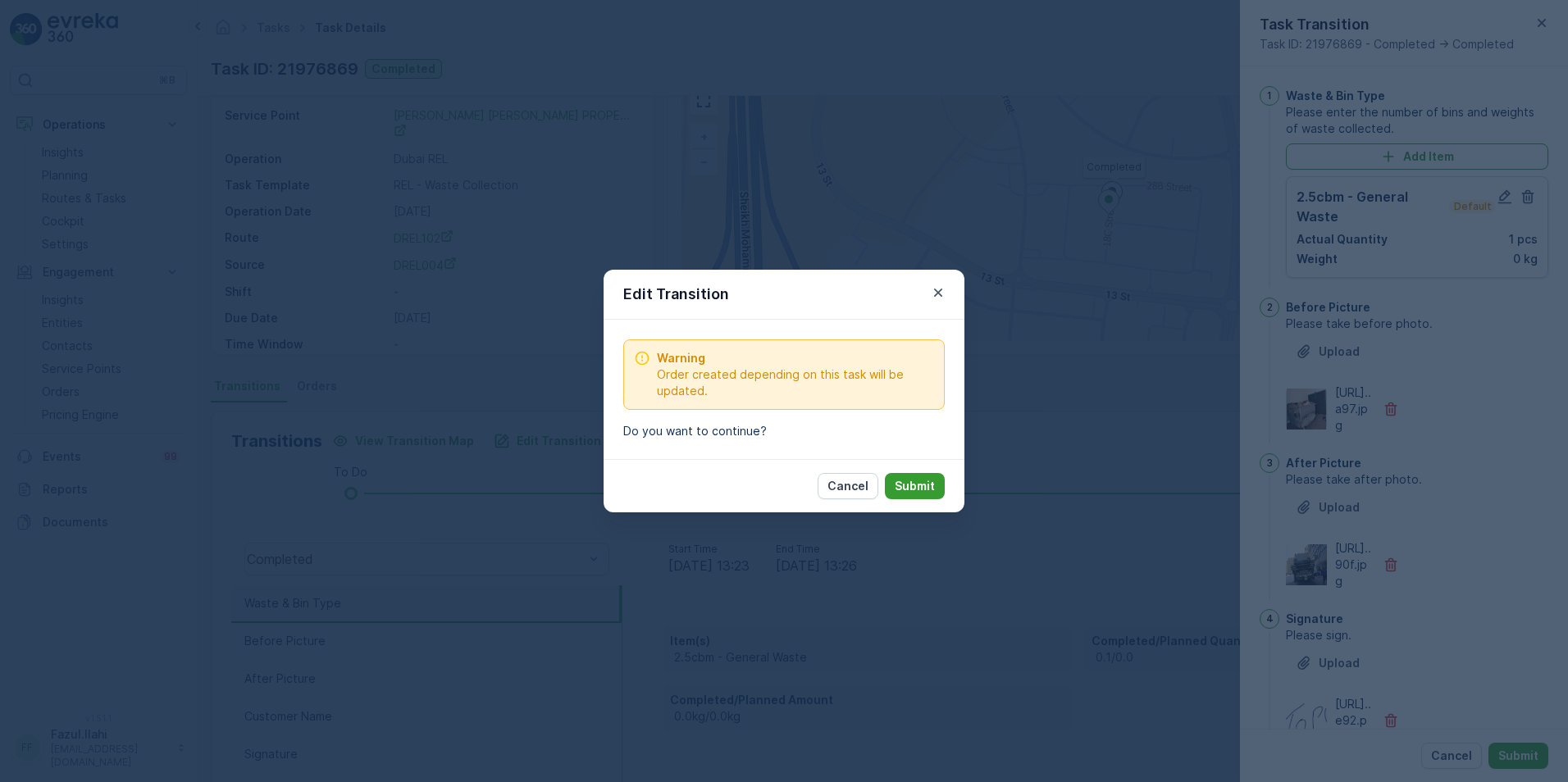
click at [934, 480] on p "Submit" at bounding box center [914, 486] width 40 height 16
type Name "topu"
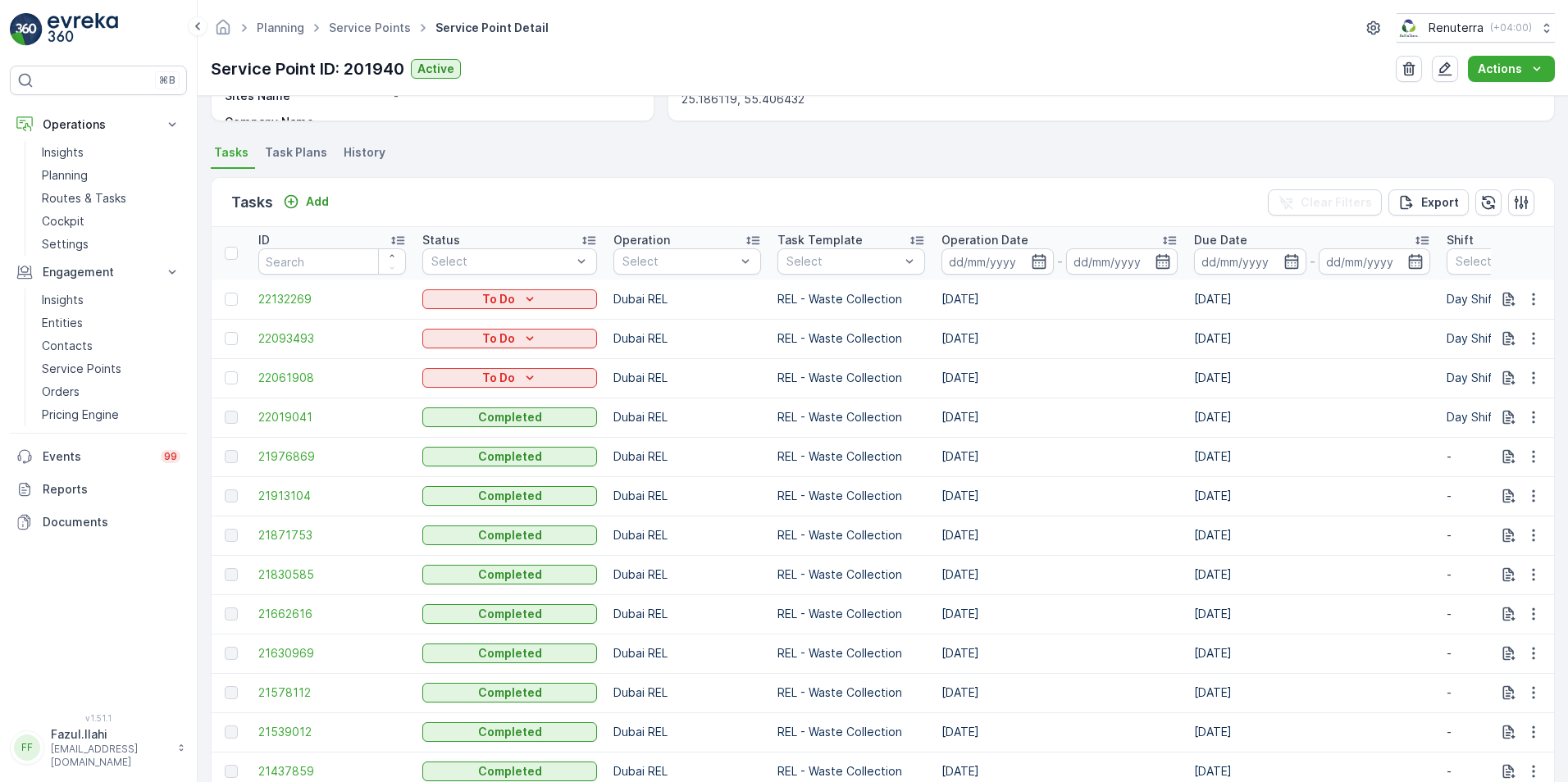
scroll to position [410, 0]
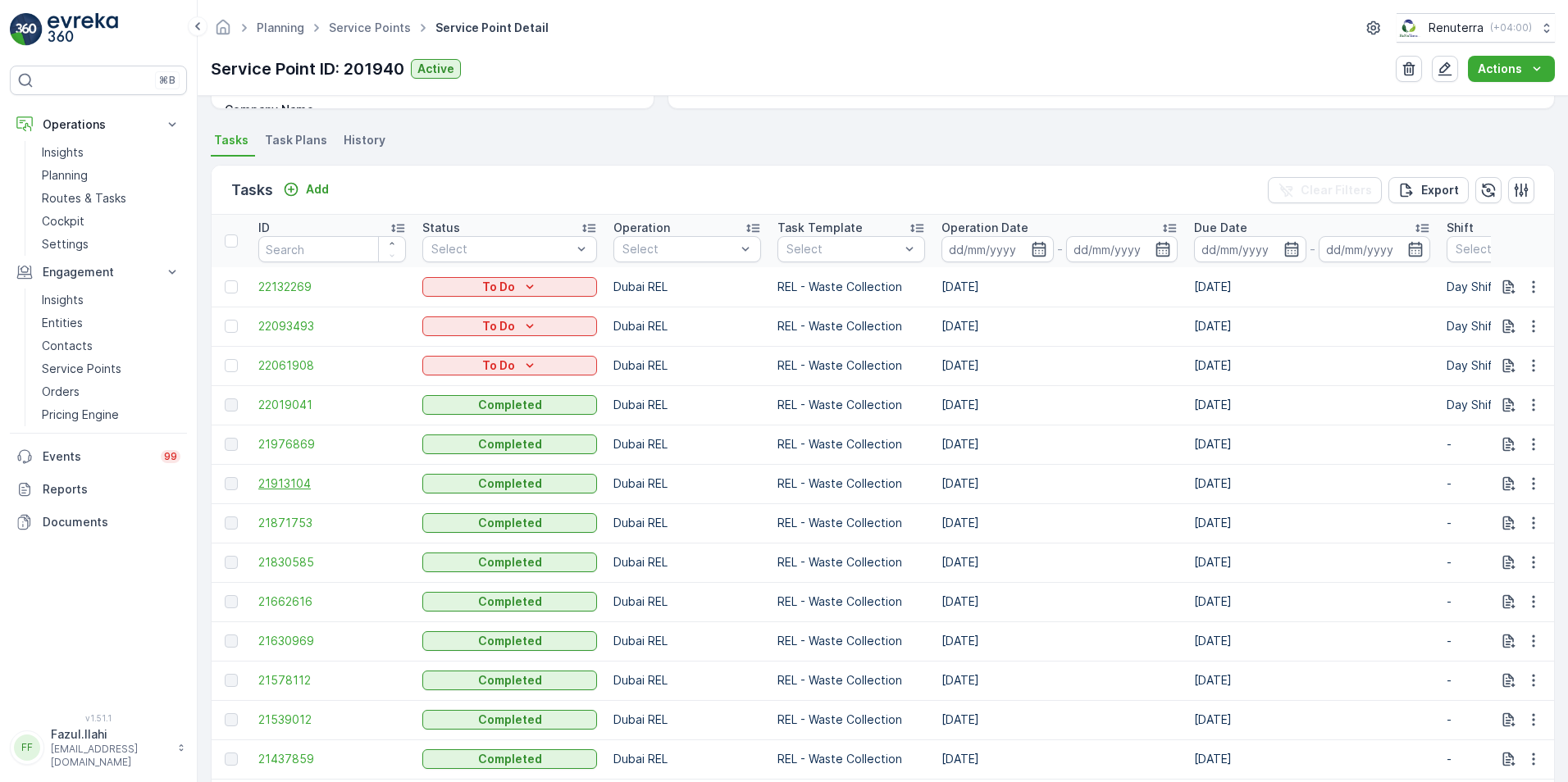
click at [261, 489] on span "21913104" at bounding box center [333, 483] width 148 height 16
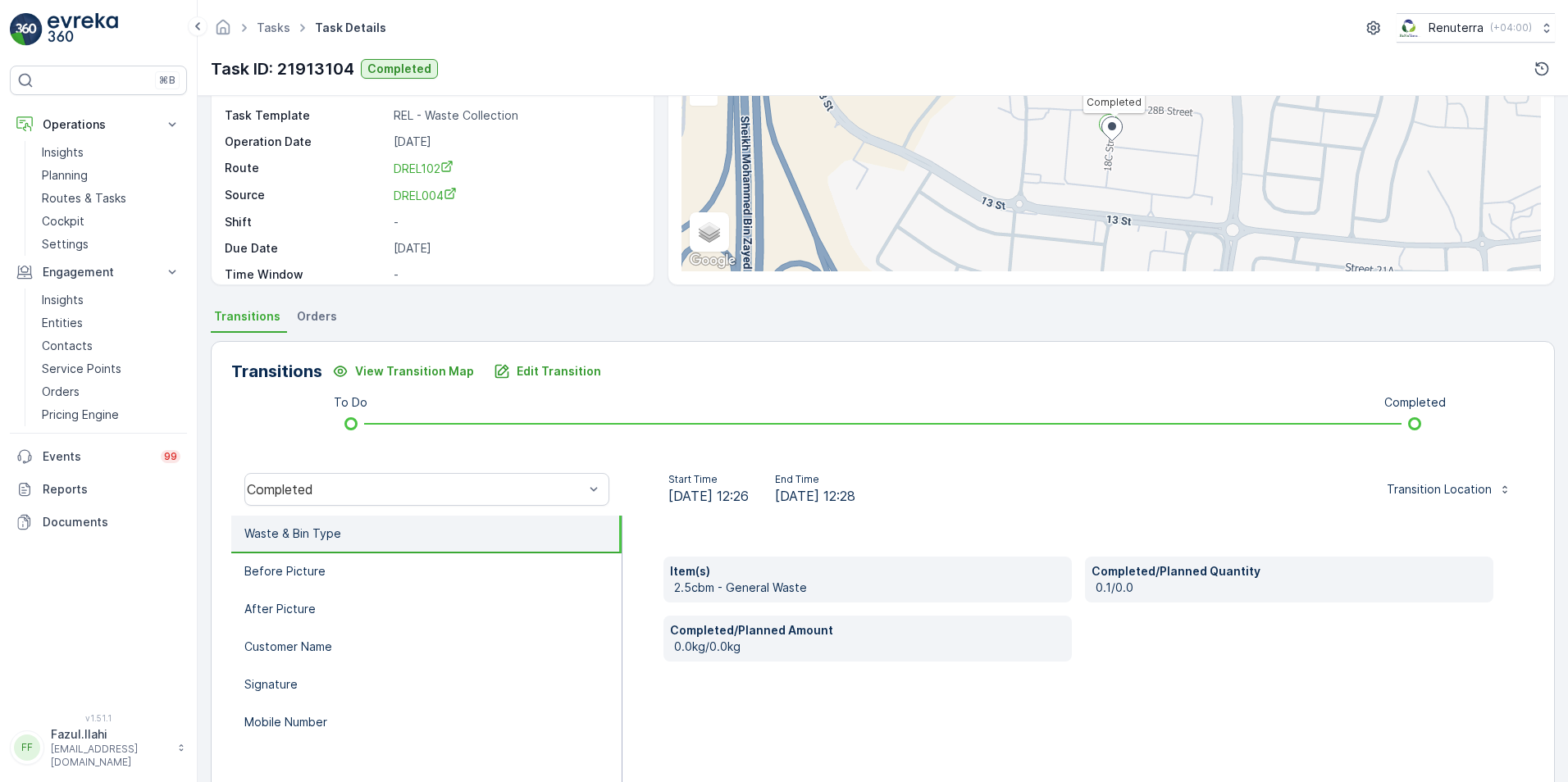
scroll to position [164, 0]
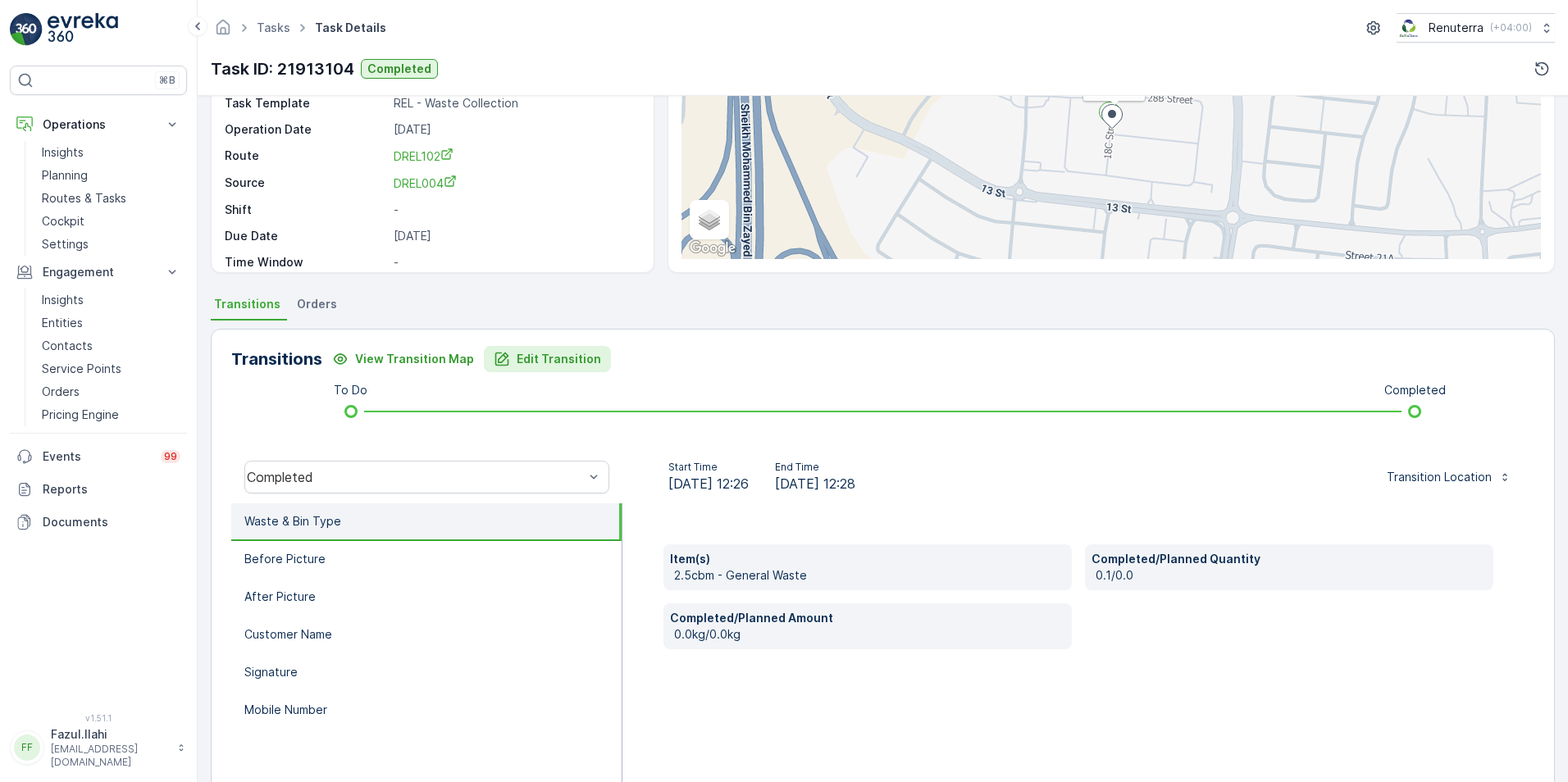
click at [504, 359] on div "Edit Transition" at bounding box center [548, 358] width 108 height 16
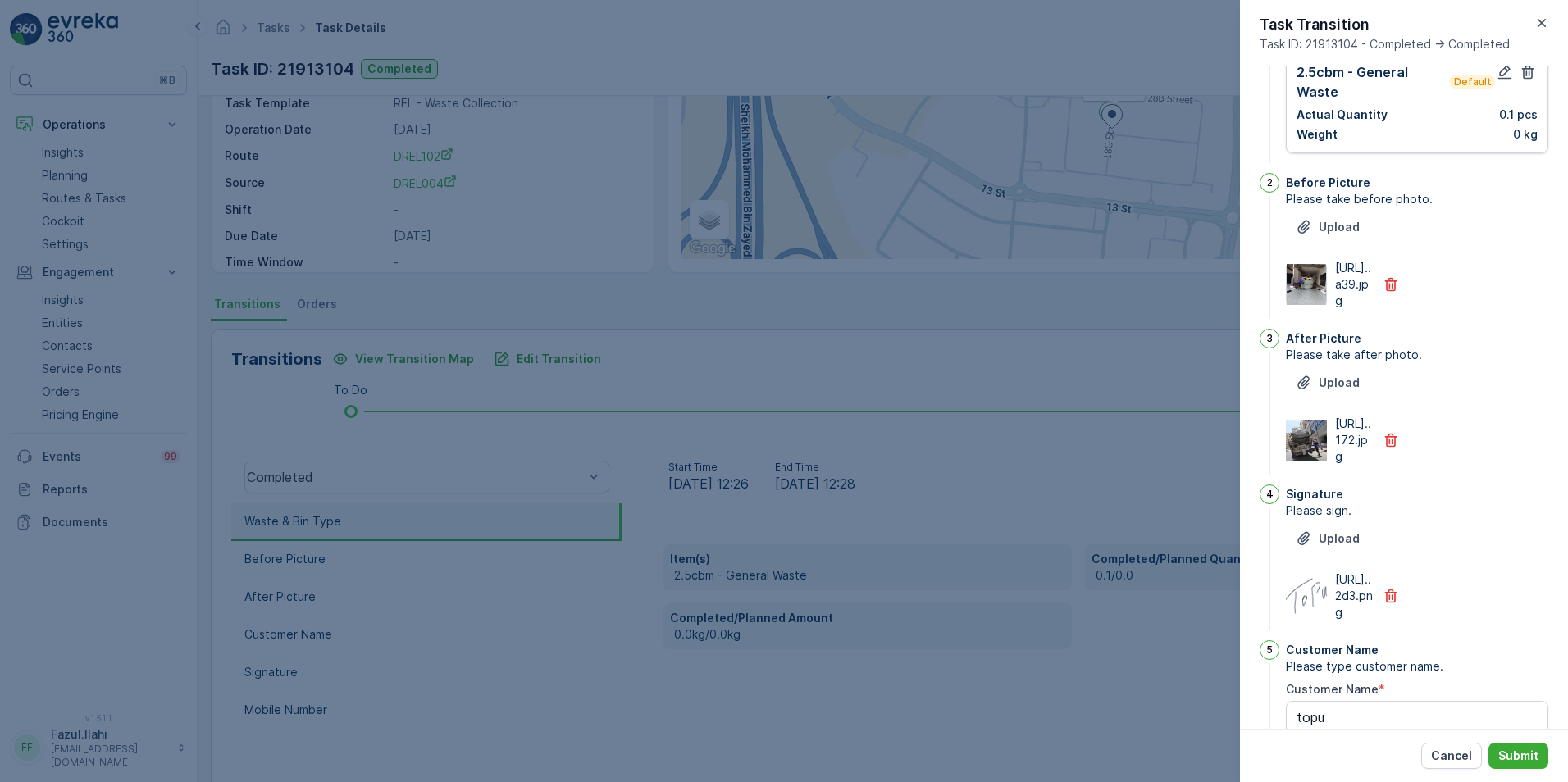
scroll to position [0, 0]
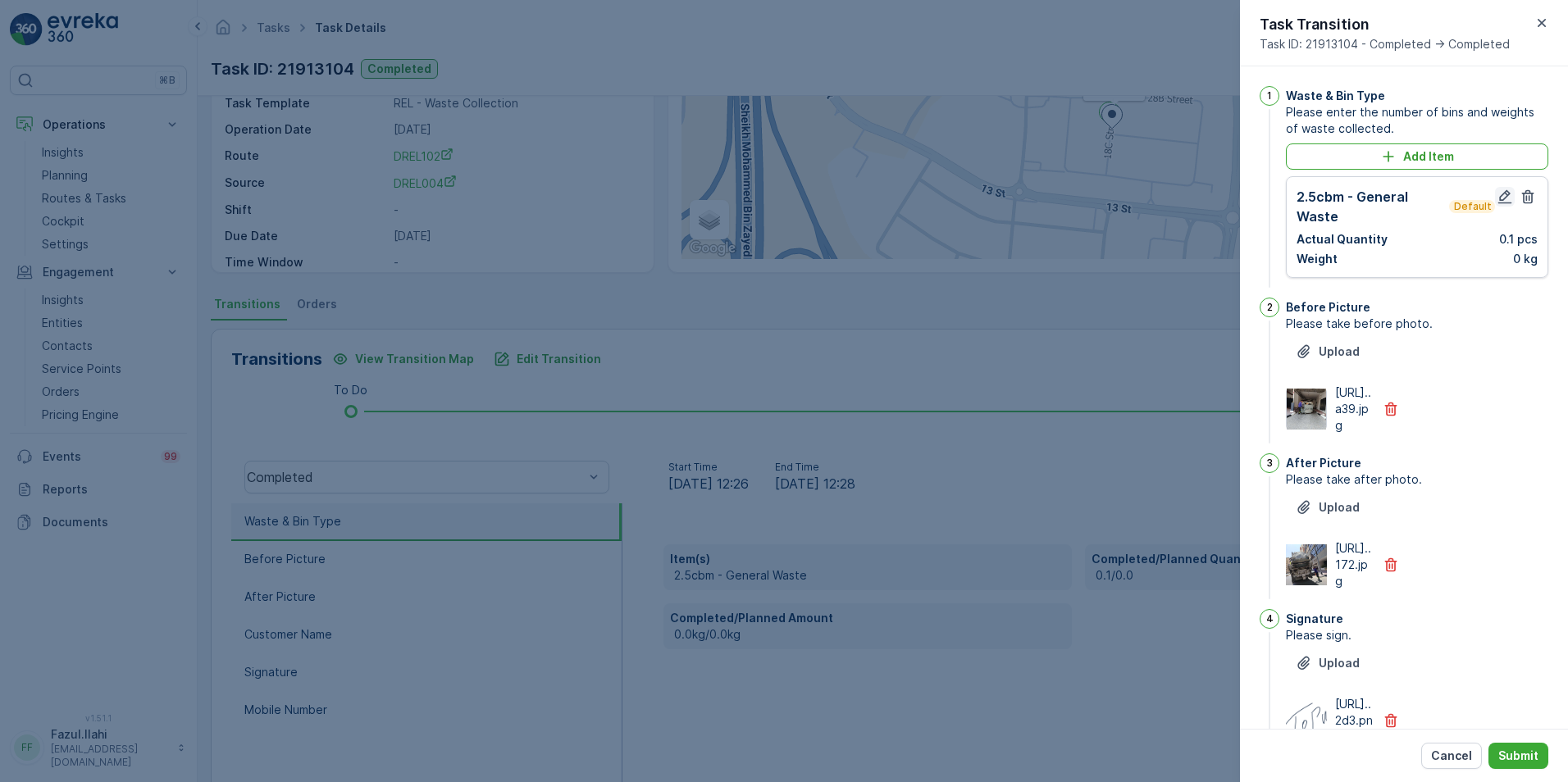
click at [1043, 199] on icon "button" at bounding box center [1505, 196] width 16 height 16
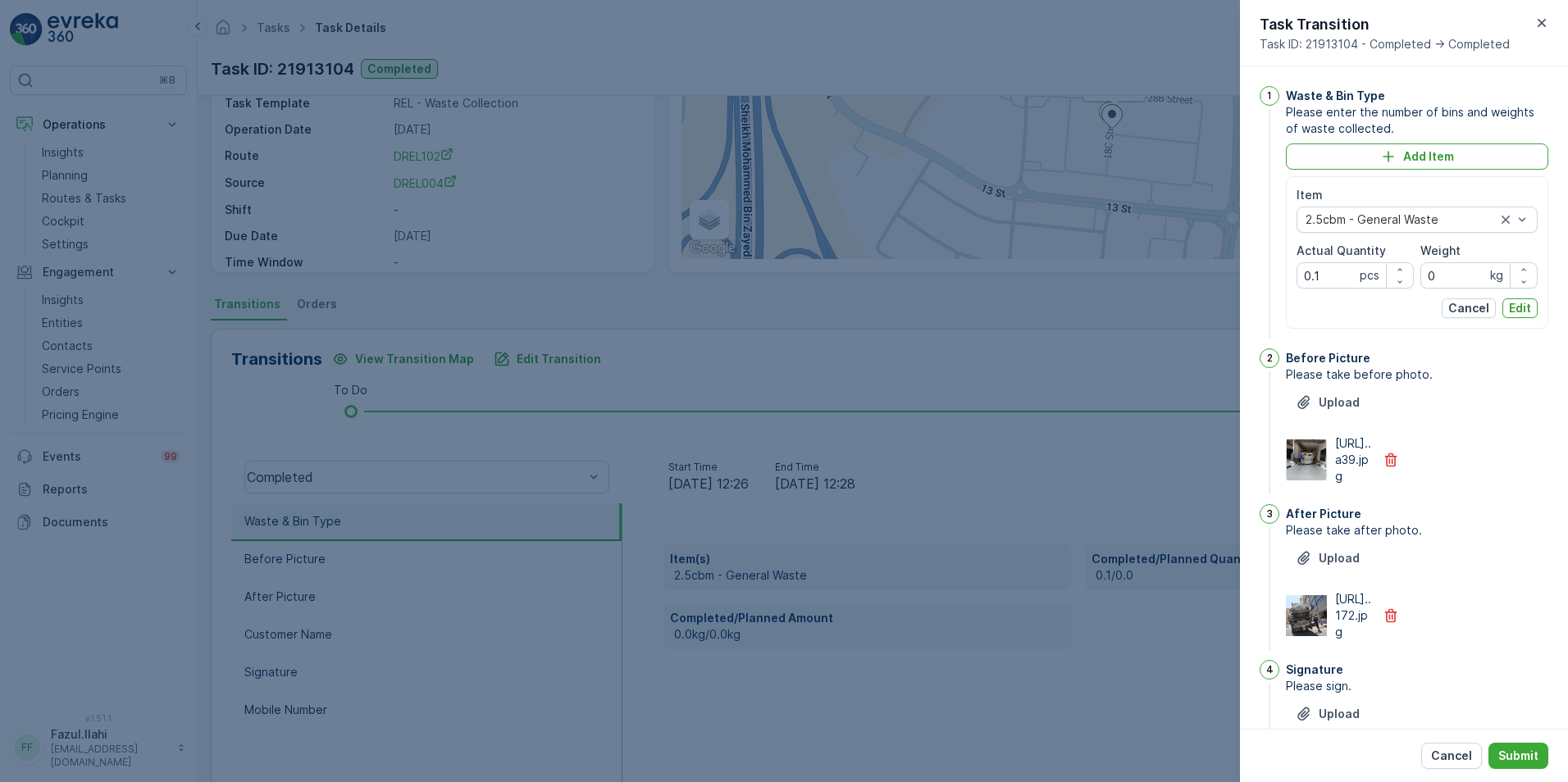
type Name "topu"
drag, startPoint x: 1340, startPoint y: 275, endPoint x: 1298, endPoint y: 275, distance: 42.0
click at [1043, 275] on Quantity "0.1" at bounding box center [1354, 275] width 117 height 26
type Quantity "1"
click at [1043, 303] on p "Edit" at bounding box center [1520, 308] width 23 height 16
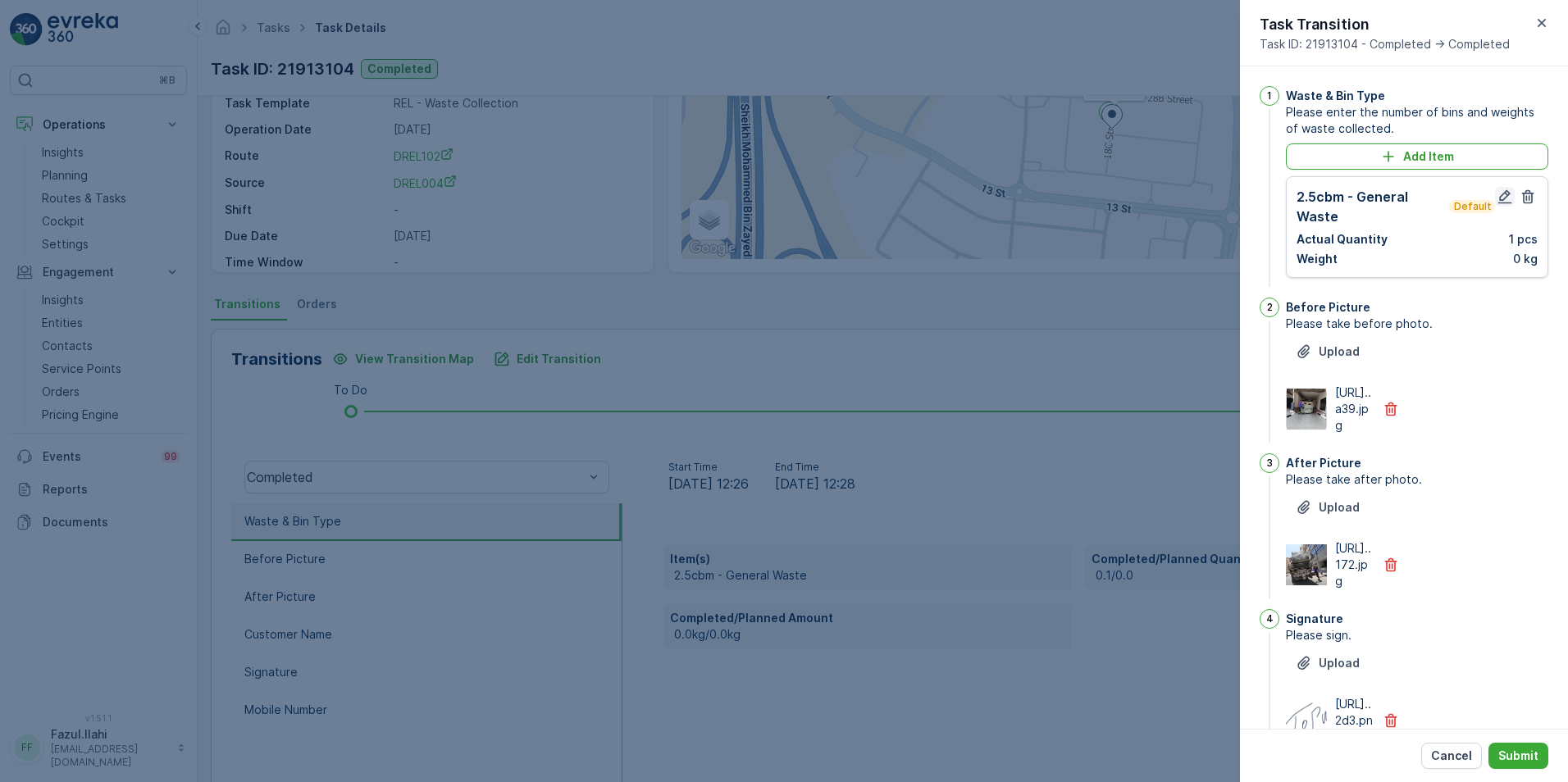
click at [1043, 194] on icon "button" at bounding box center [1505, 197] width 14 height 14
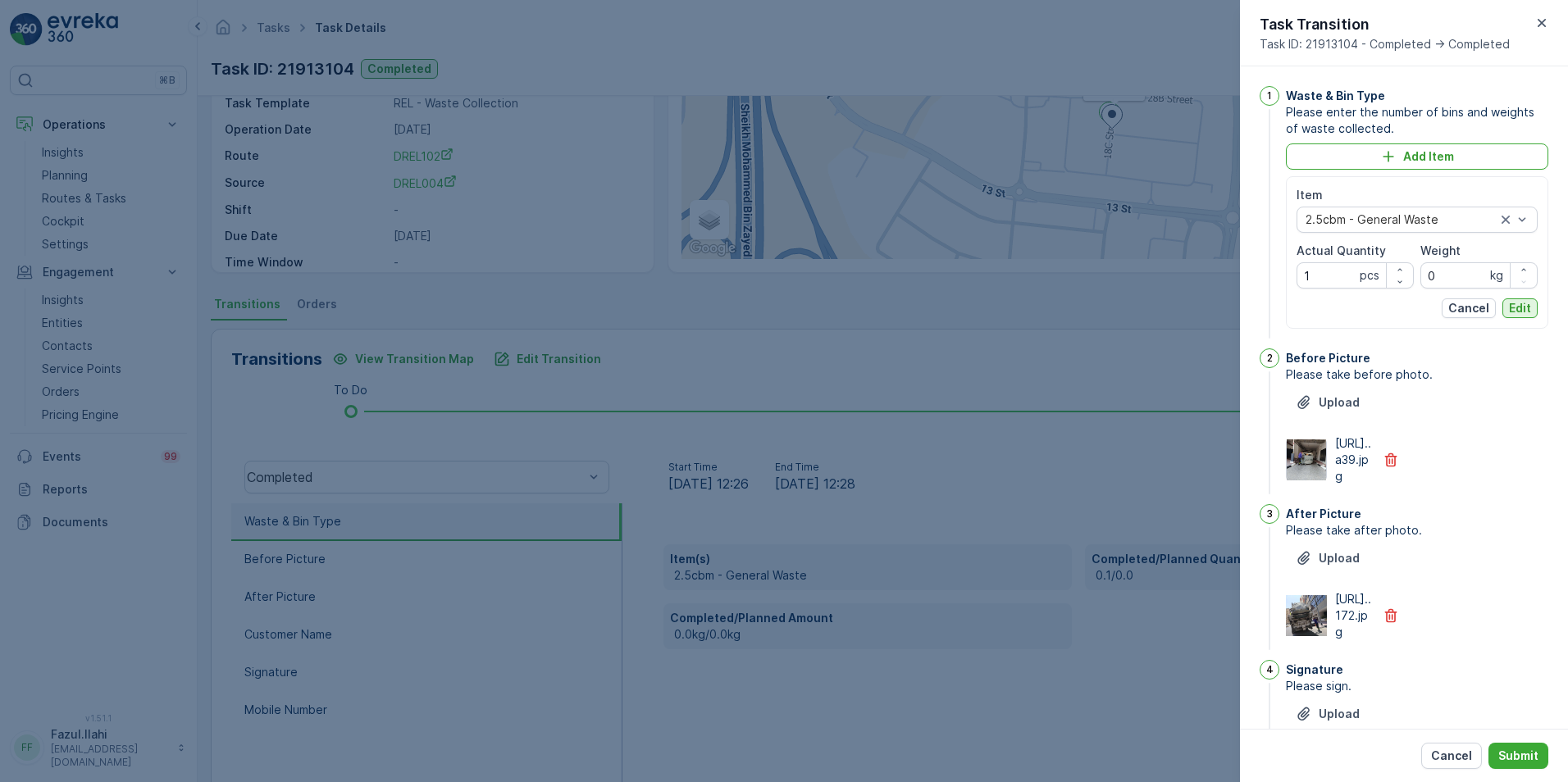
click at [1043, 304] on p "Edit" at bounding box center [1520, 308] width 23 height 16
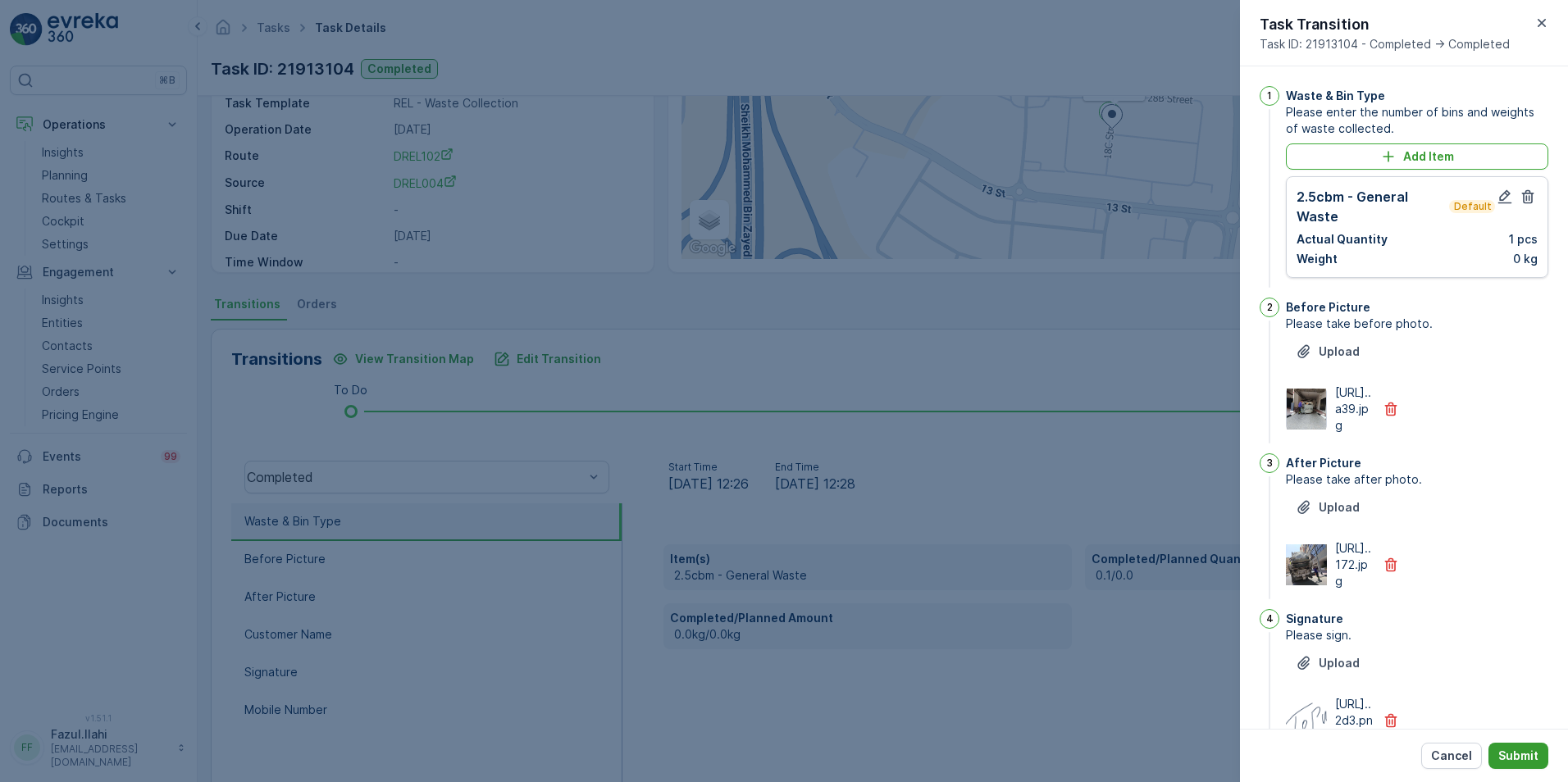
click at [1043, 552] on p "Submit" at bounding box center [1519, 755] width 40 height 16
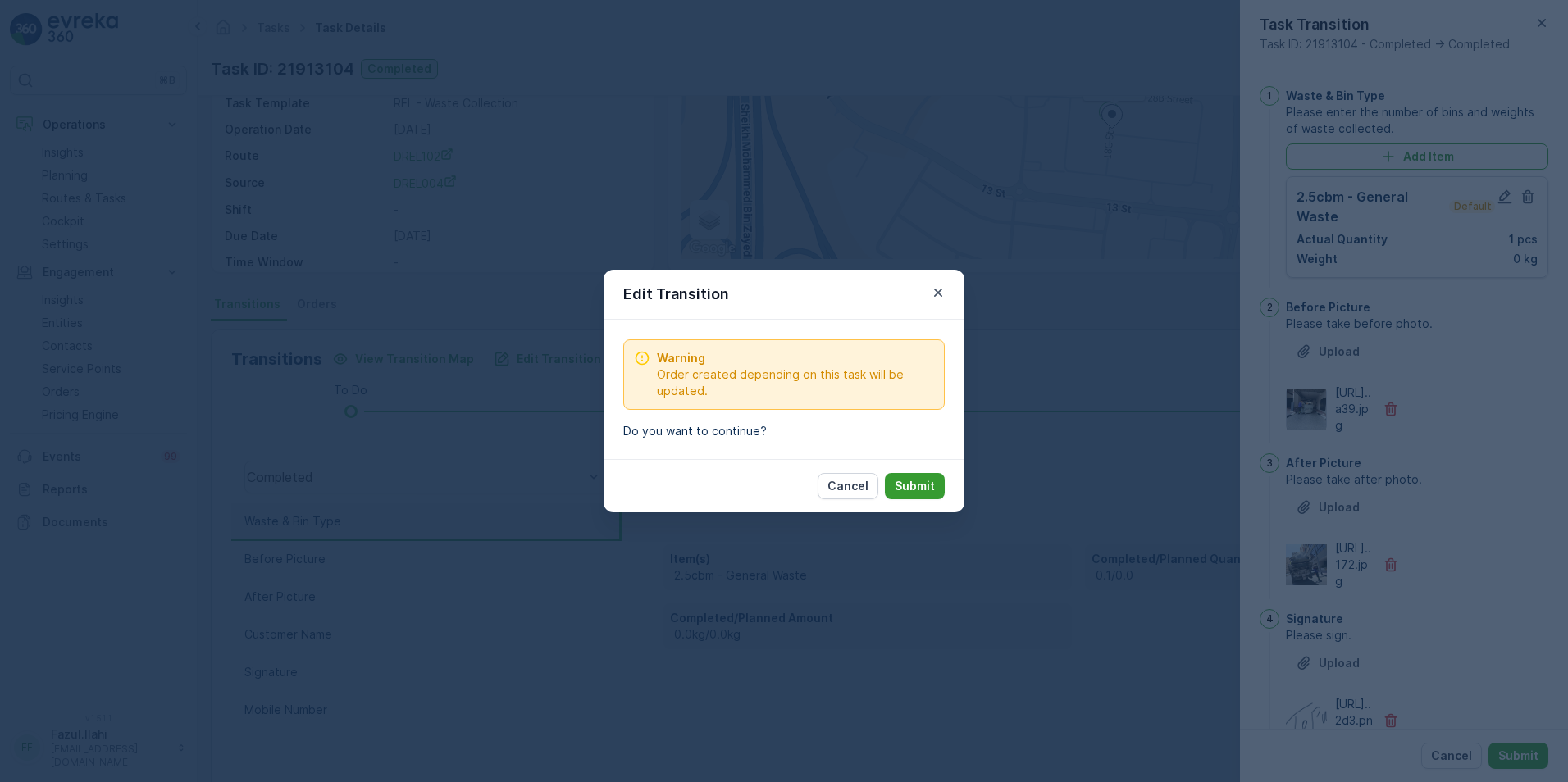
click at [912, 480] on p "Submit" at bounding box center [914, 486] width 40 height 16
type Name "topu"
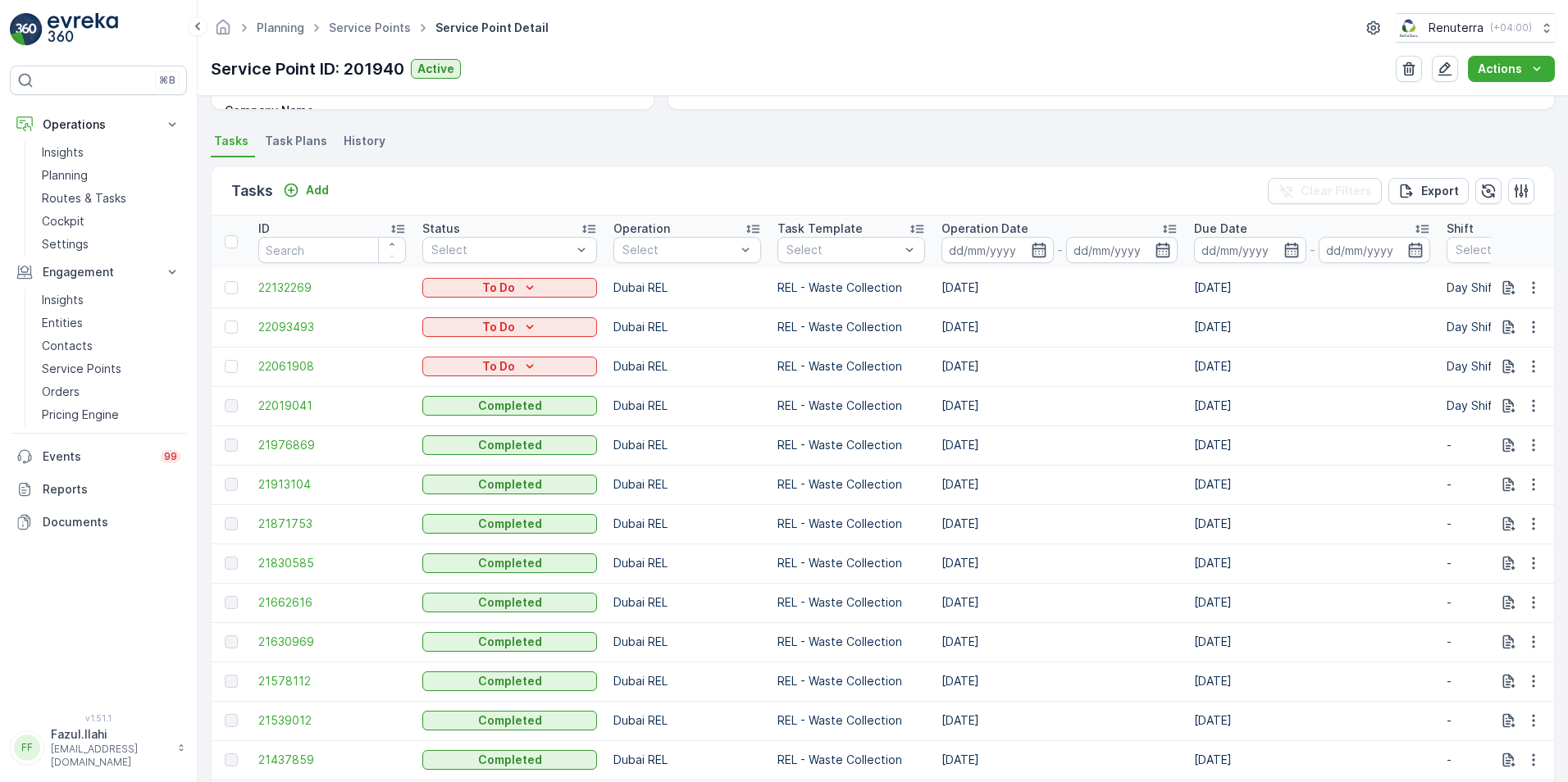
scroll to position [410, 0]
click at [273, 527] on span "21871753" at bounding box center [333, 522] width 148 height 16
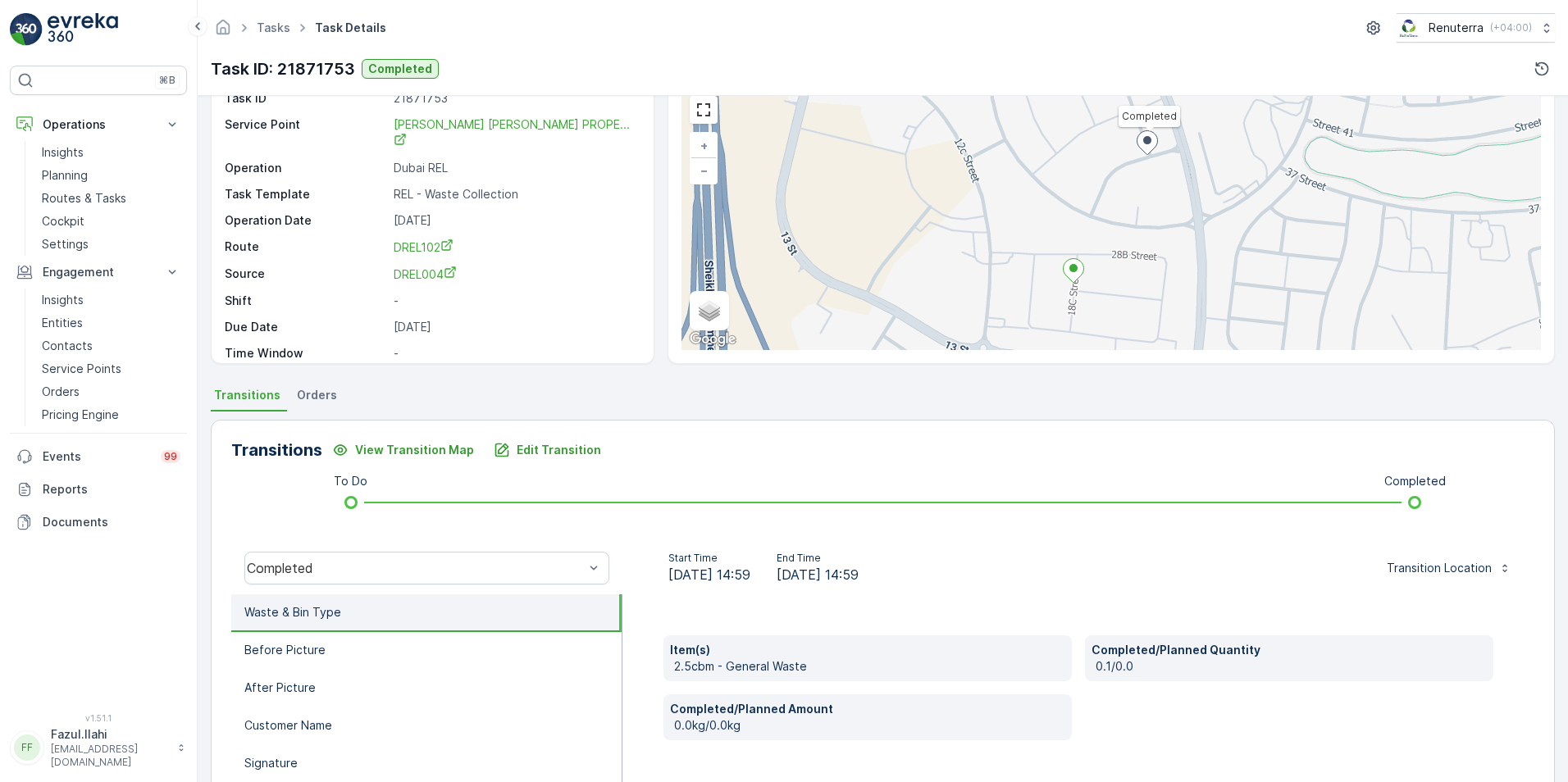
scroll to position [82, 0]
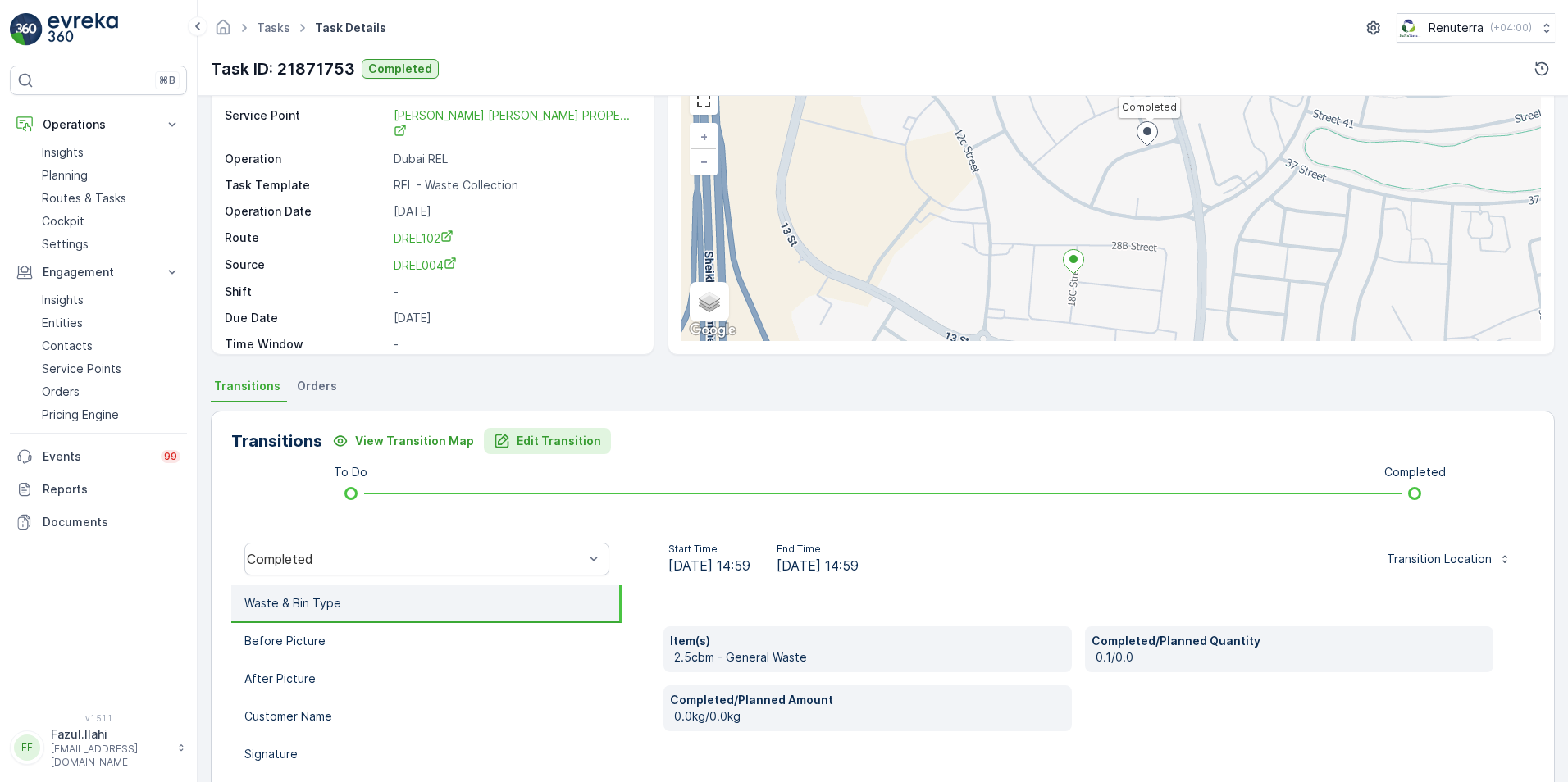
click at [522, 445] on p "Edit Transition" at bounding box center [558, 441] width 84 height 16
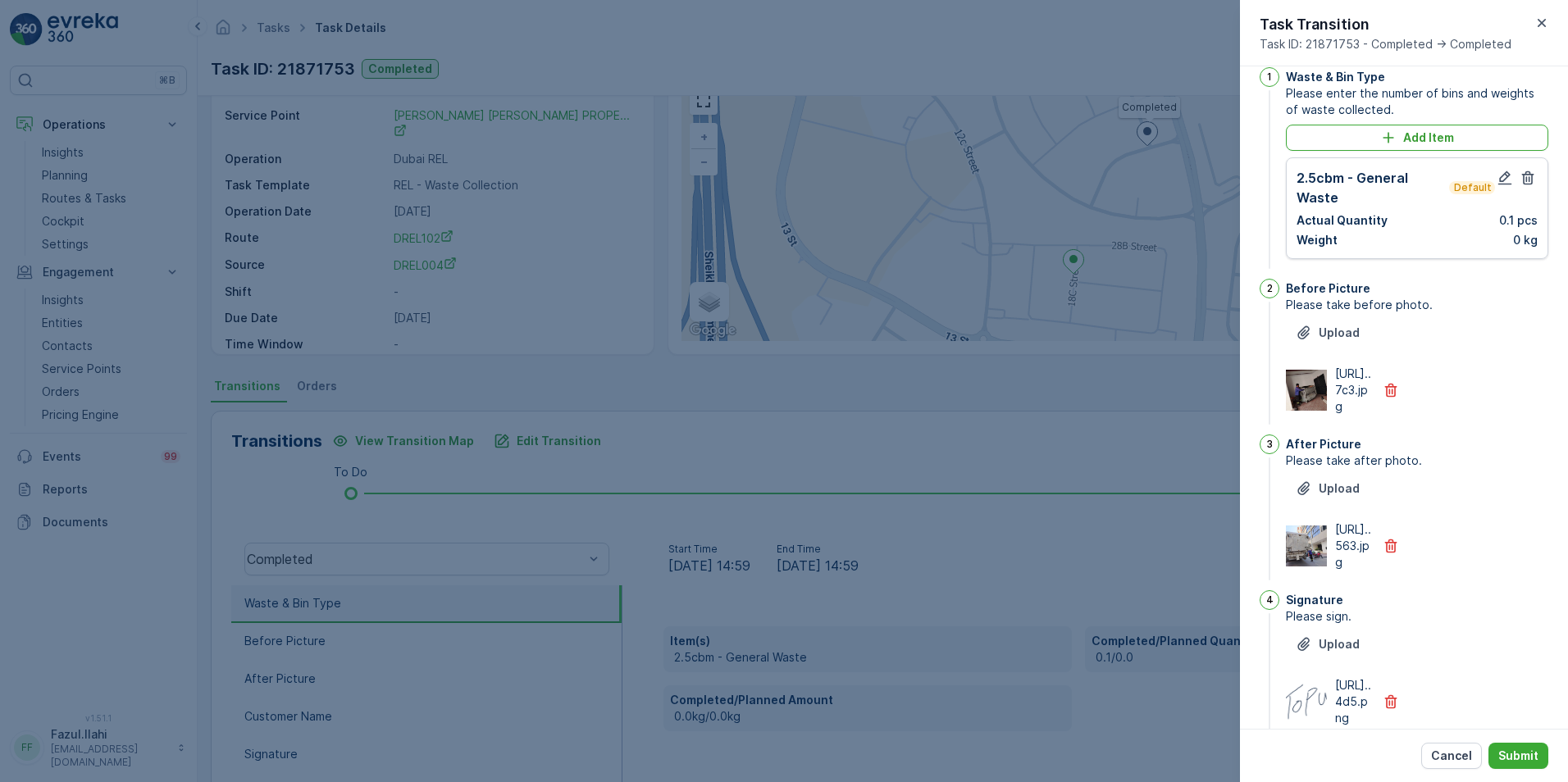
scroll to position [0, 0]
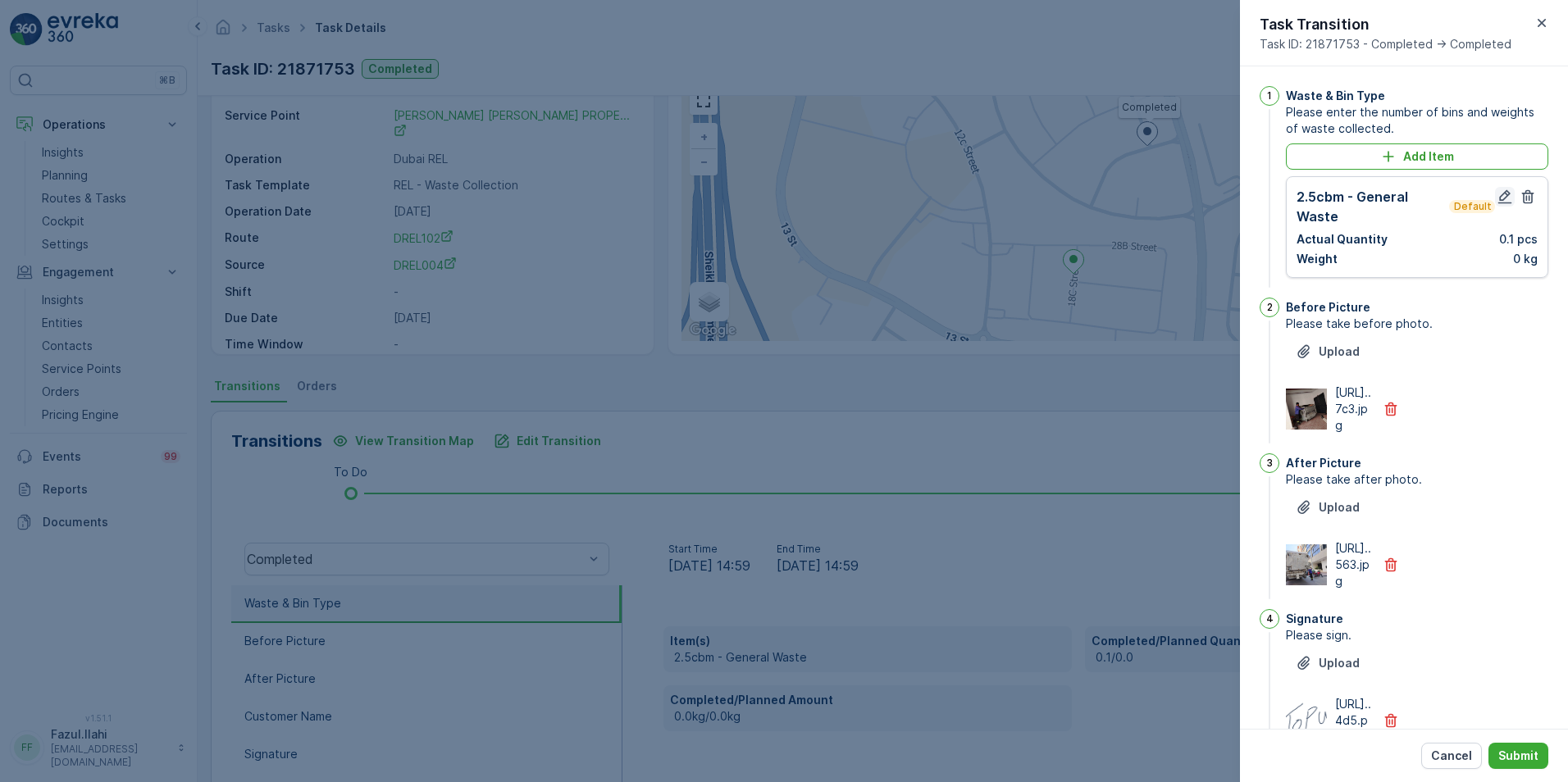
click at [1043, 199] on icon "button" at bounding box center [1505, 196] width 16 height 16
type Name "topu"
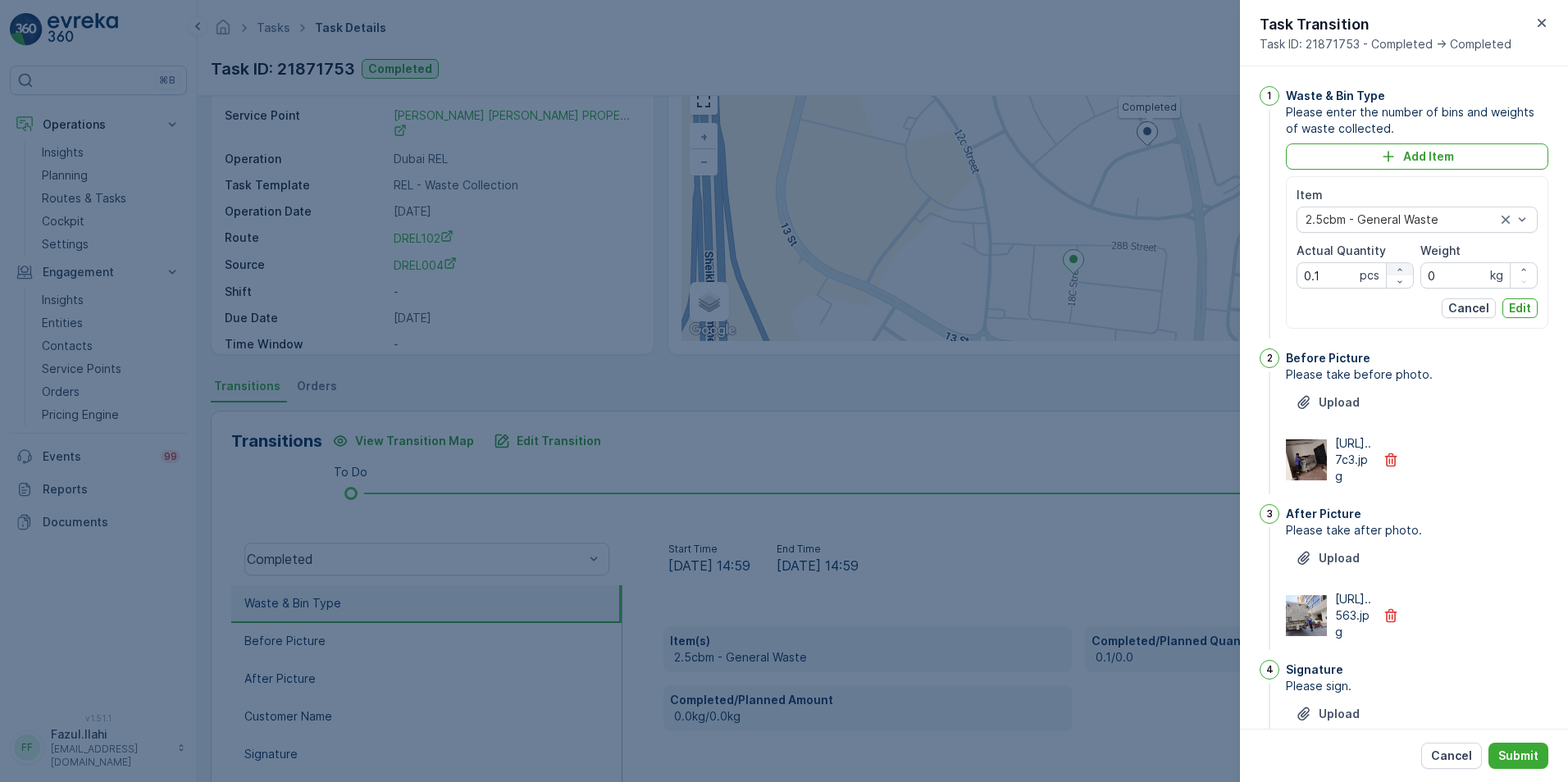
click at [1043, 274] on button "button" at bounding box center [1400, 269] width 26 height 12
drag, startPoint x: 1338, startPoint y: 273, endPoint x: 1280, endPoint y: 279, distance: 58.3
click at [1043, 279] on div "1 Waste & Bin Type Please enter the number of bins and weights of waste collect…" at bounding box center [1404, 214] width 288 height 256
type Quantity "1"
click at [1043, 306] on p "Edit" at bounding box center [1520, 308] width 23 height 16
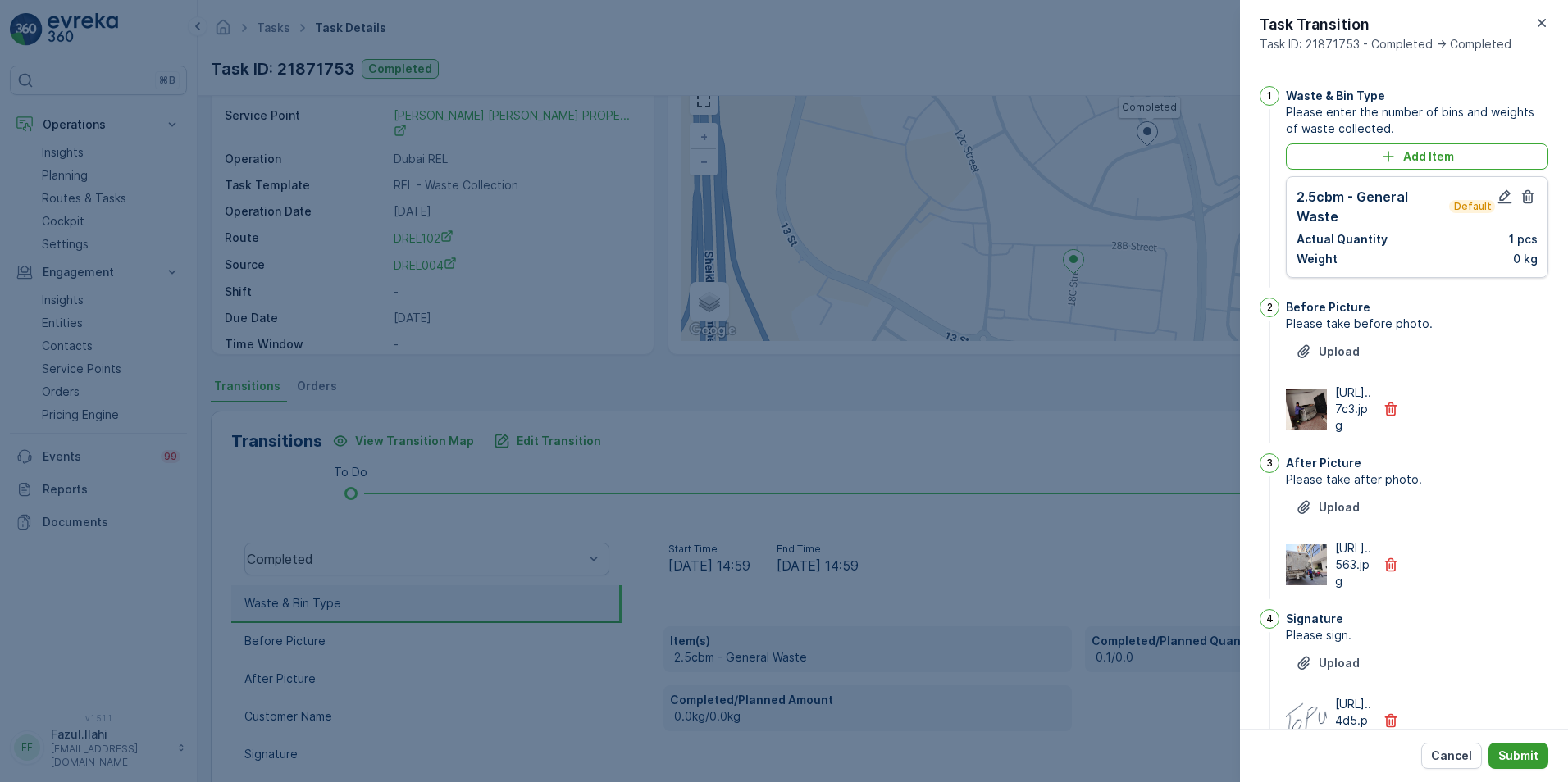
click at [1043, 552] on button "Submit" at bounding box center [1518, 756] width 60 height 26
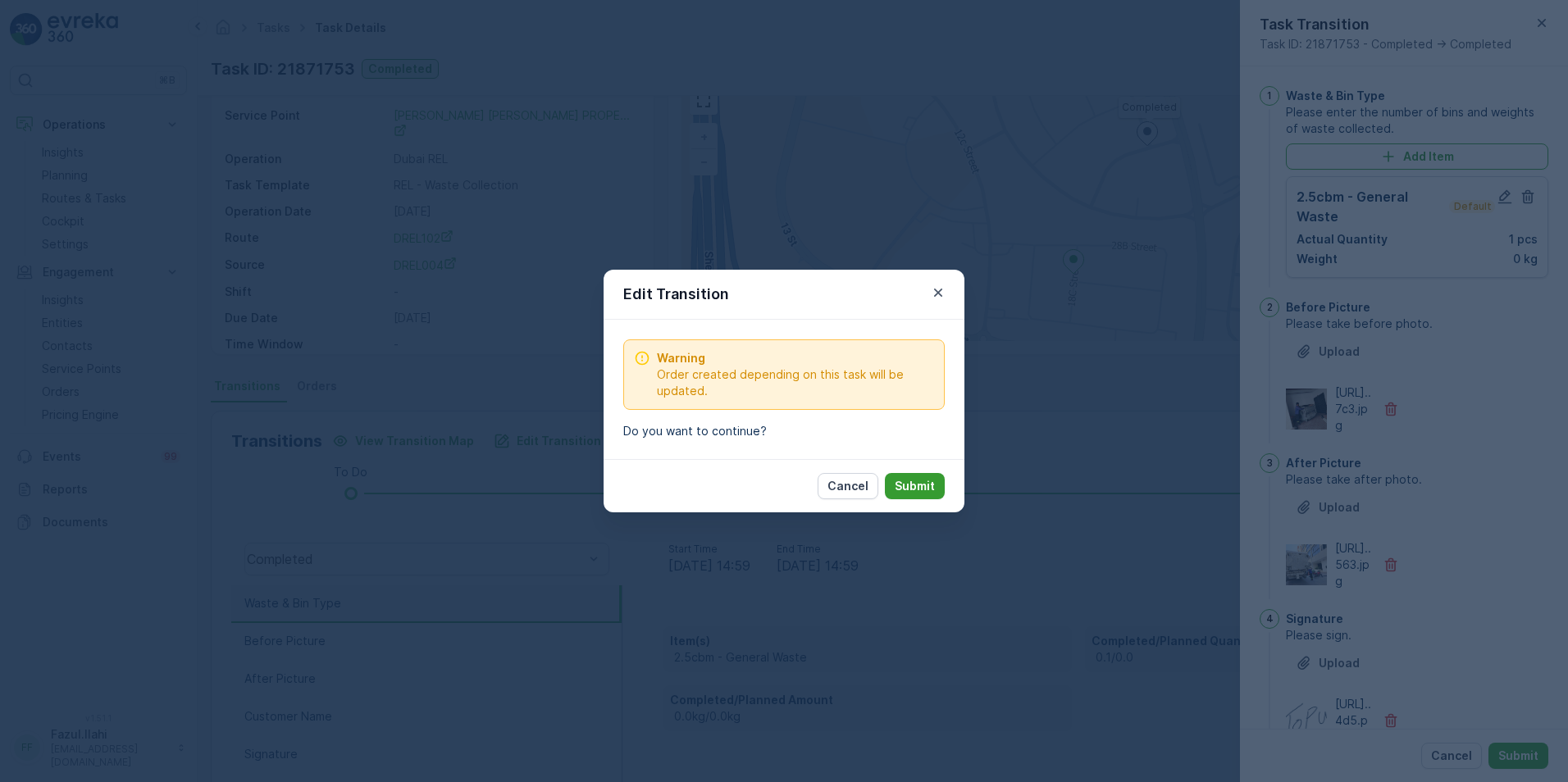
click at [926, 490] on p "Submit" at bounding box center [914, 486] width 40 height 16
type Name "topu"
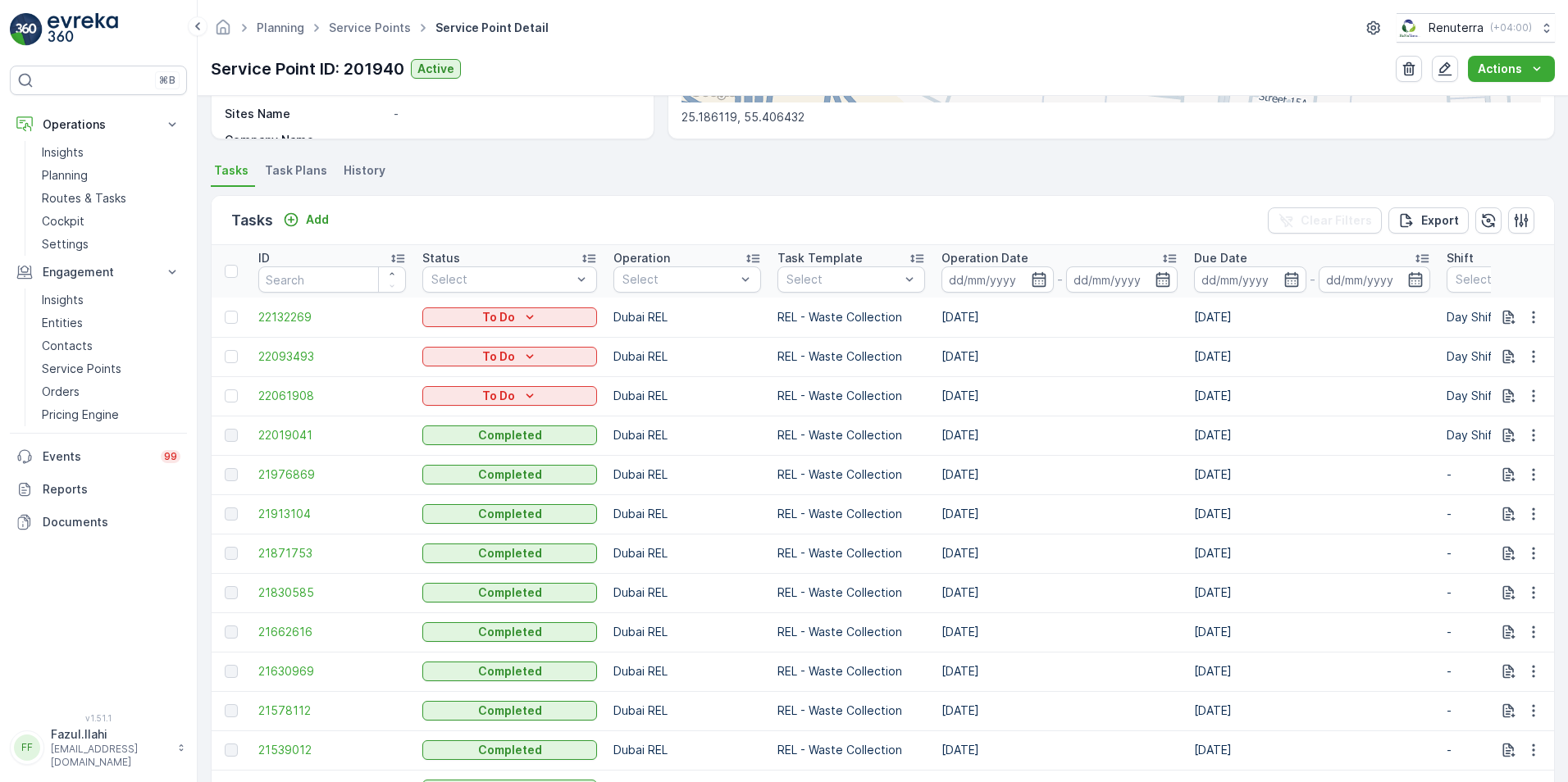
scroll to position [410, 0]
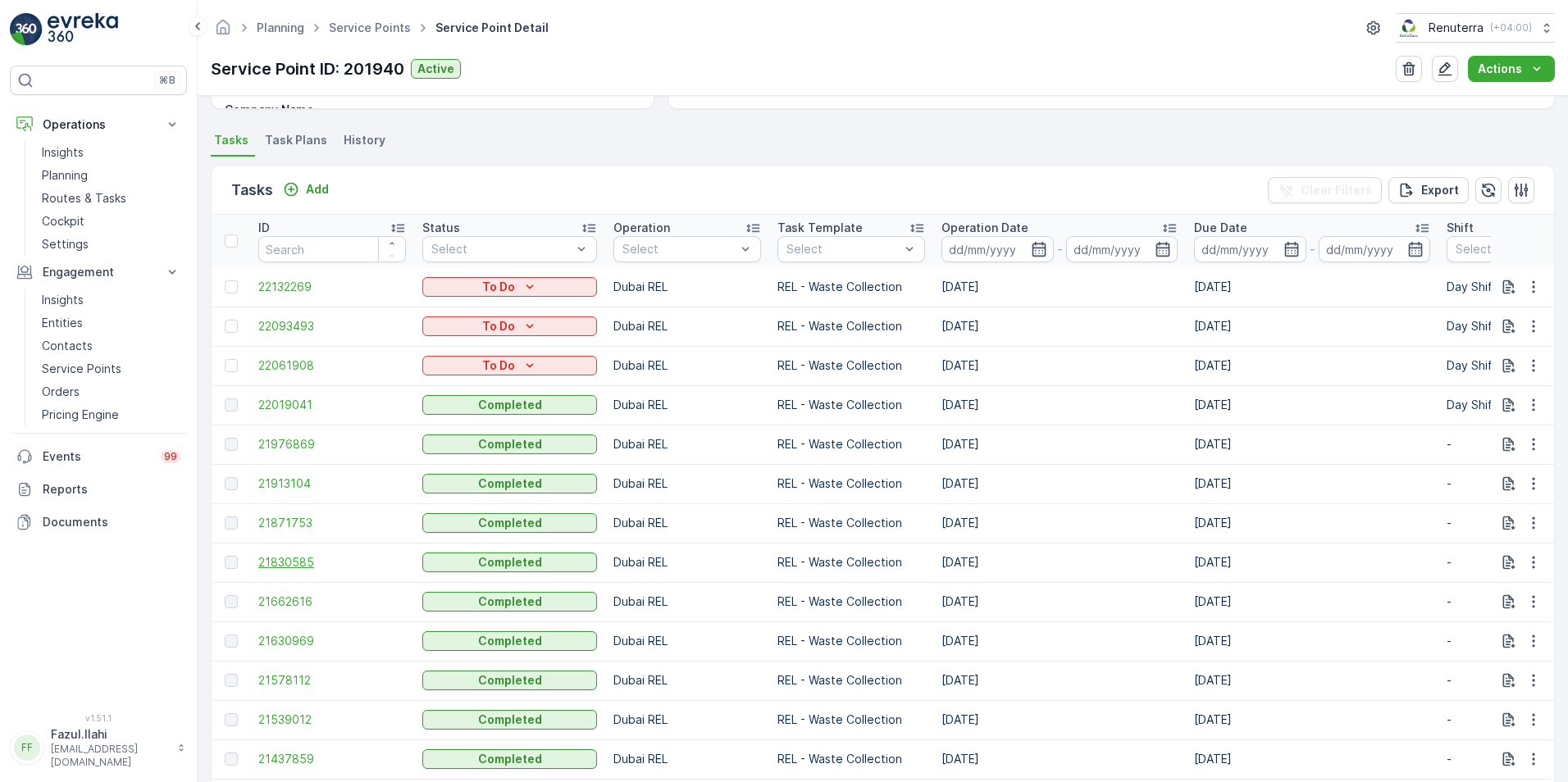
click at [296, 552] on span "21830585" at bounding box center [333, 562] width 148 height 16
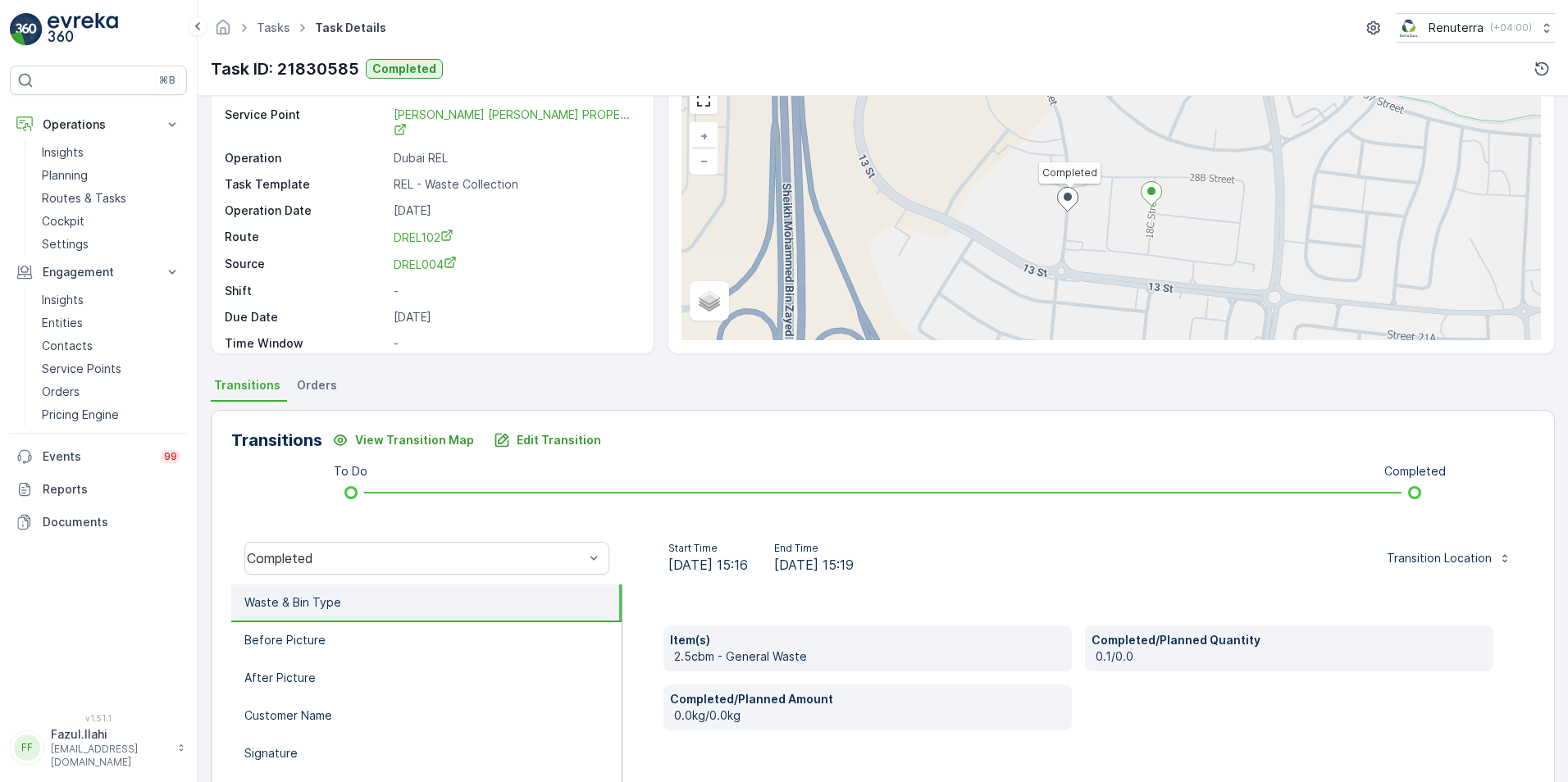
scroll to position [164, 0]
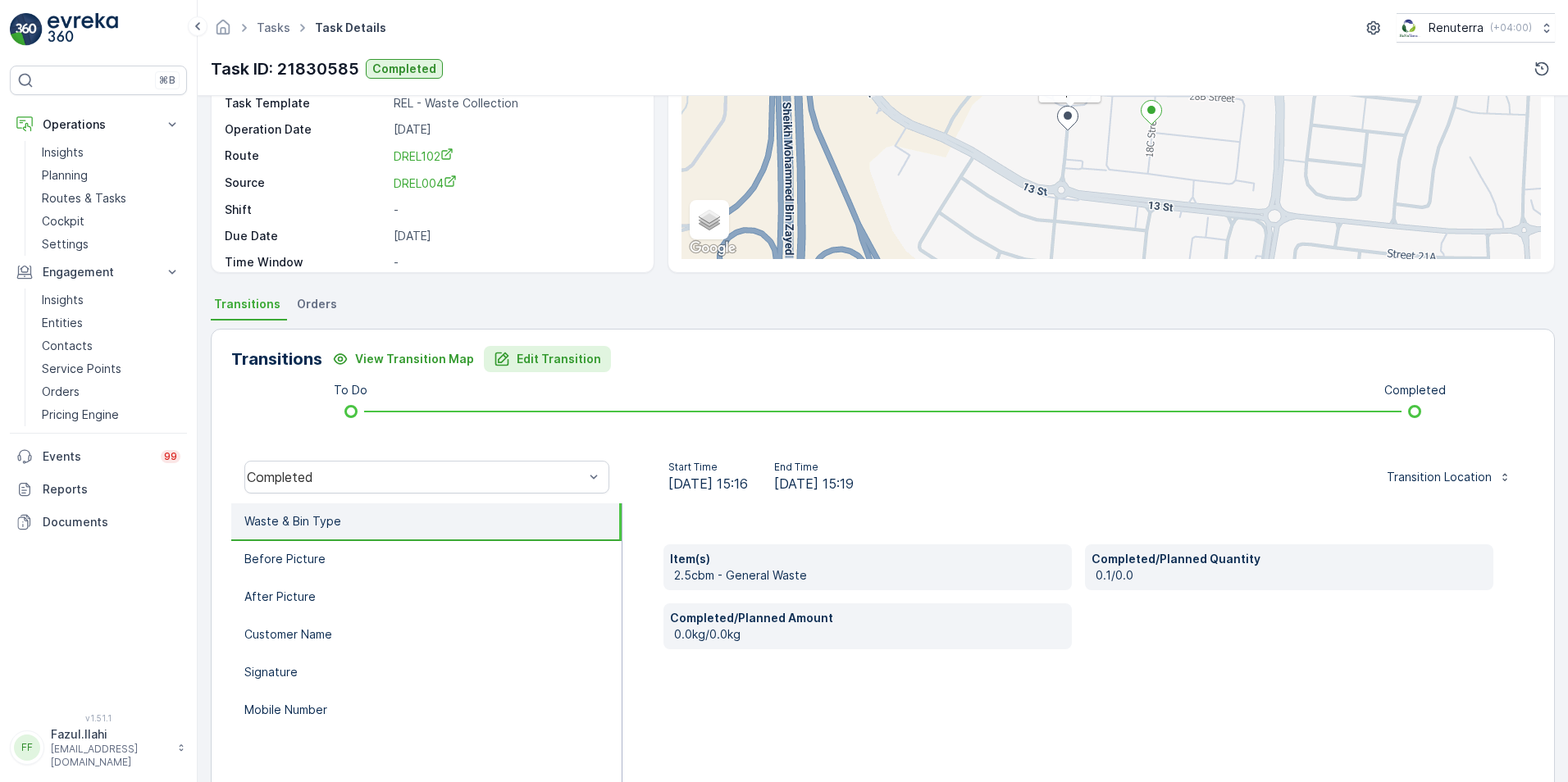
click at [518, 356] on p "Edit Transition" at bounding box center [558, 358] width 84 height 16
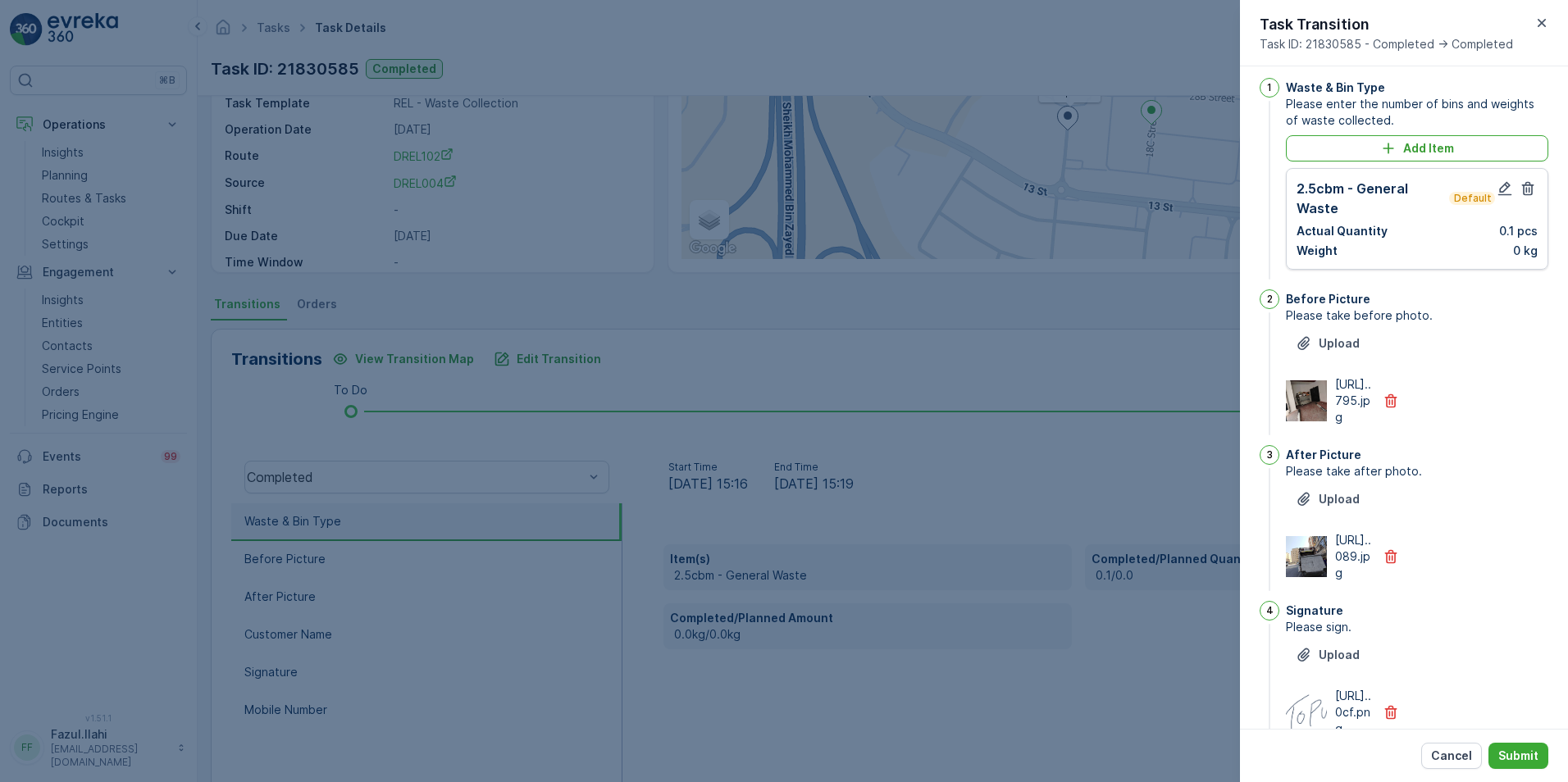
scroll to position [0, 0]
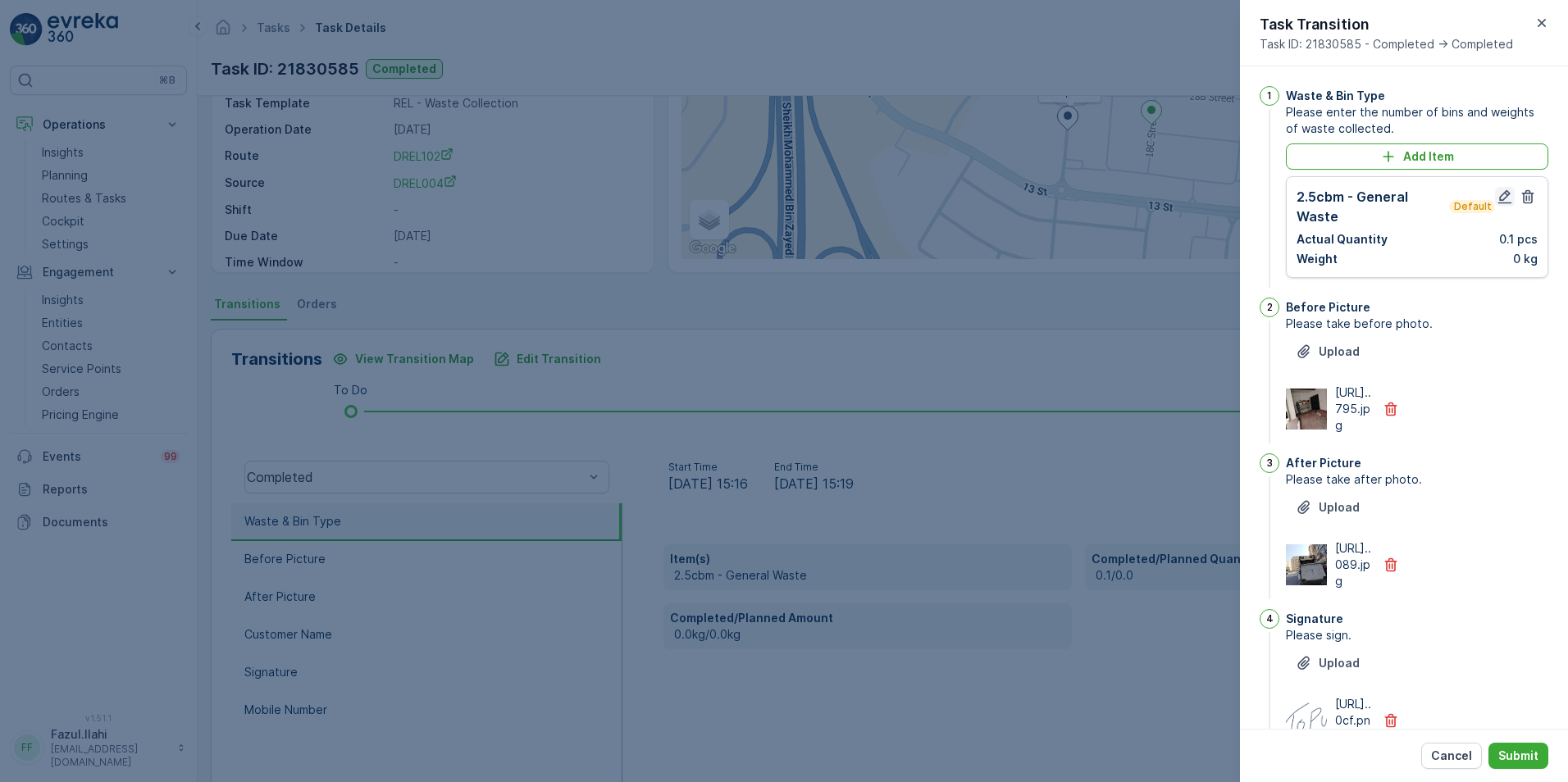
click at [1043, 200] on icon "button" at bounding box center [1505, 197] width 14 height 14
type Name "topu"
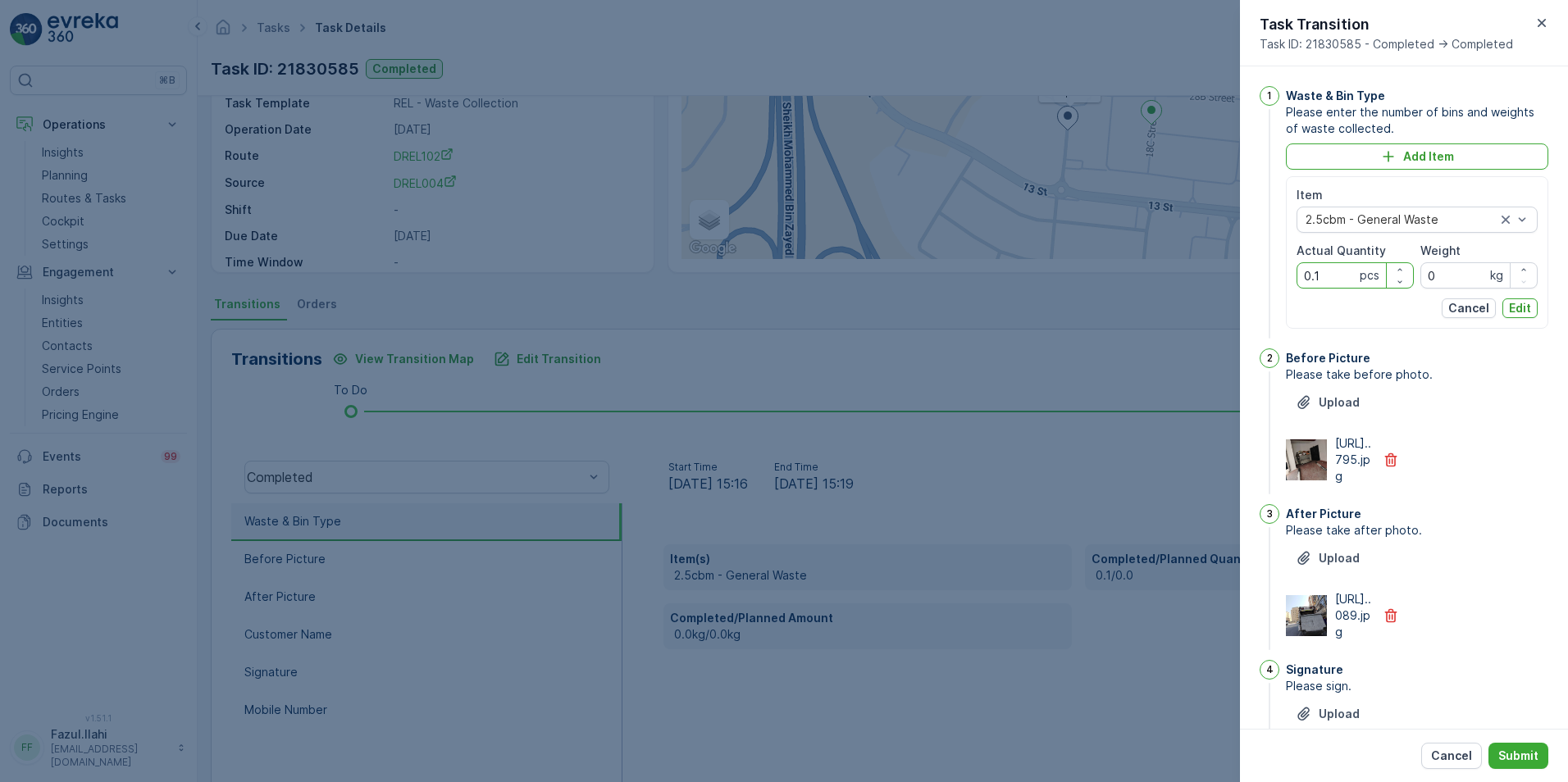
drag, startPoint x: 1321, startPoint y: 280, endPoint x: 1272, endPoint y: 280, distance: 49.0
click at [1043, 280] on div "1 Waste & Bin Type Please enter the number of bins and weights of waste collect…" at bounding box center [1404, 214] width 288 height 256
type Quantity "1"
click at [1043, 306] on p "Edit" at bounding box center [1520, 308] width 23 height 16
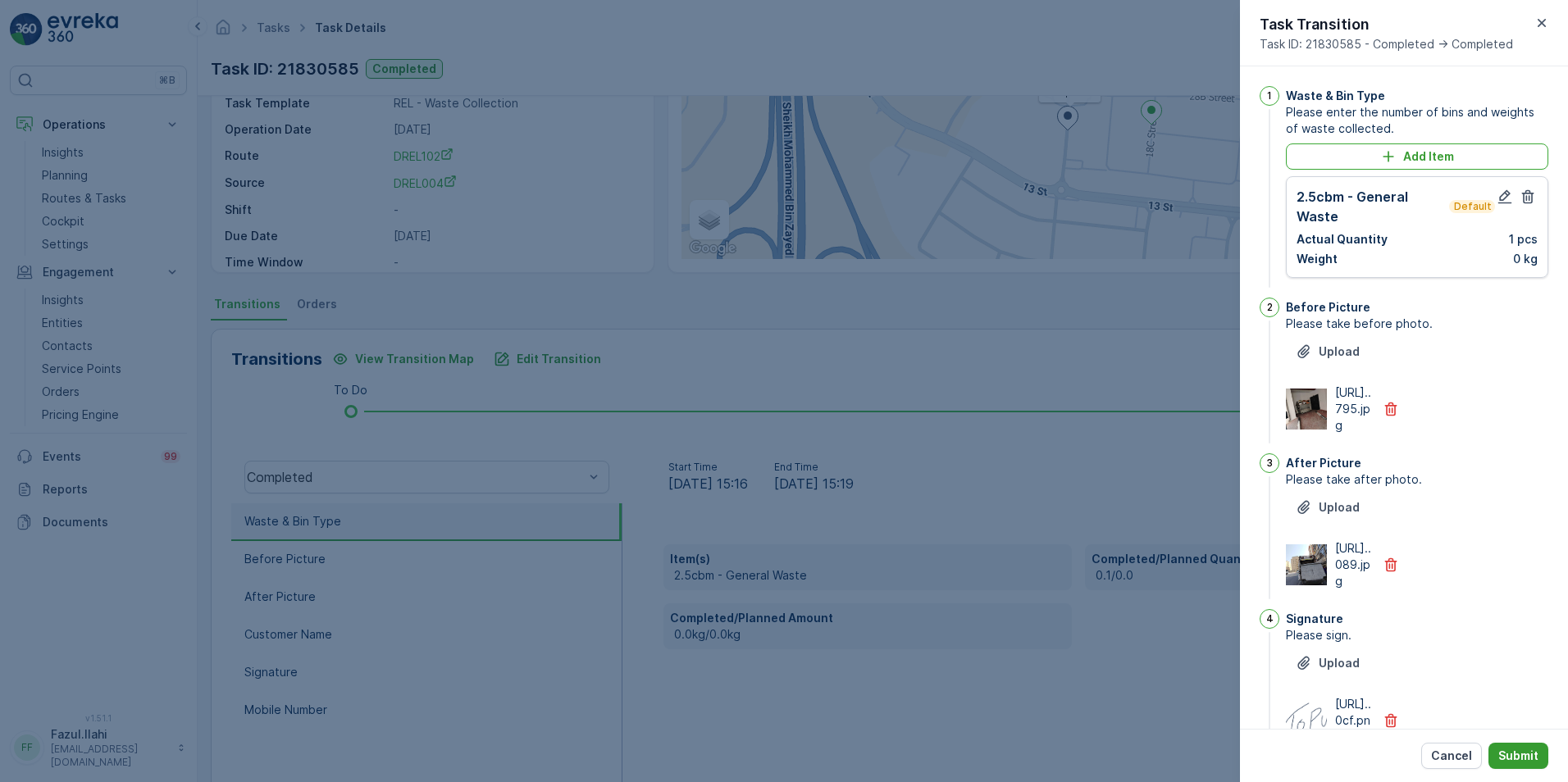
click at [1043, 552] on button "Submit" at bounding box center [1518, 756] width 60 height 26
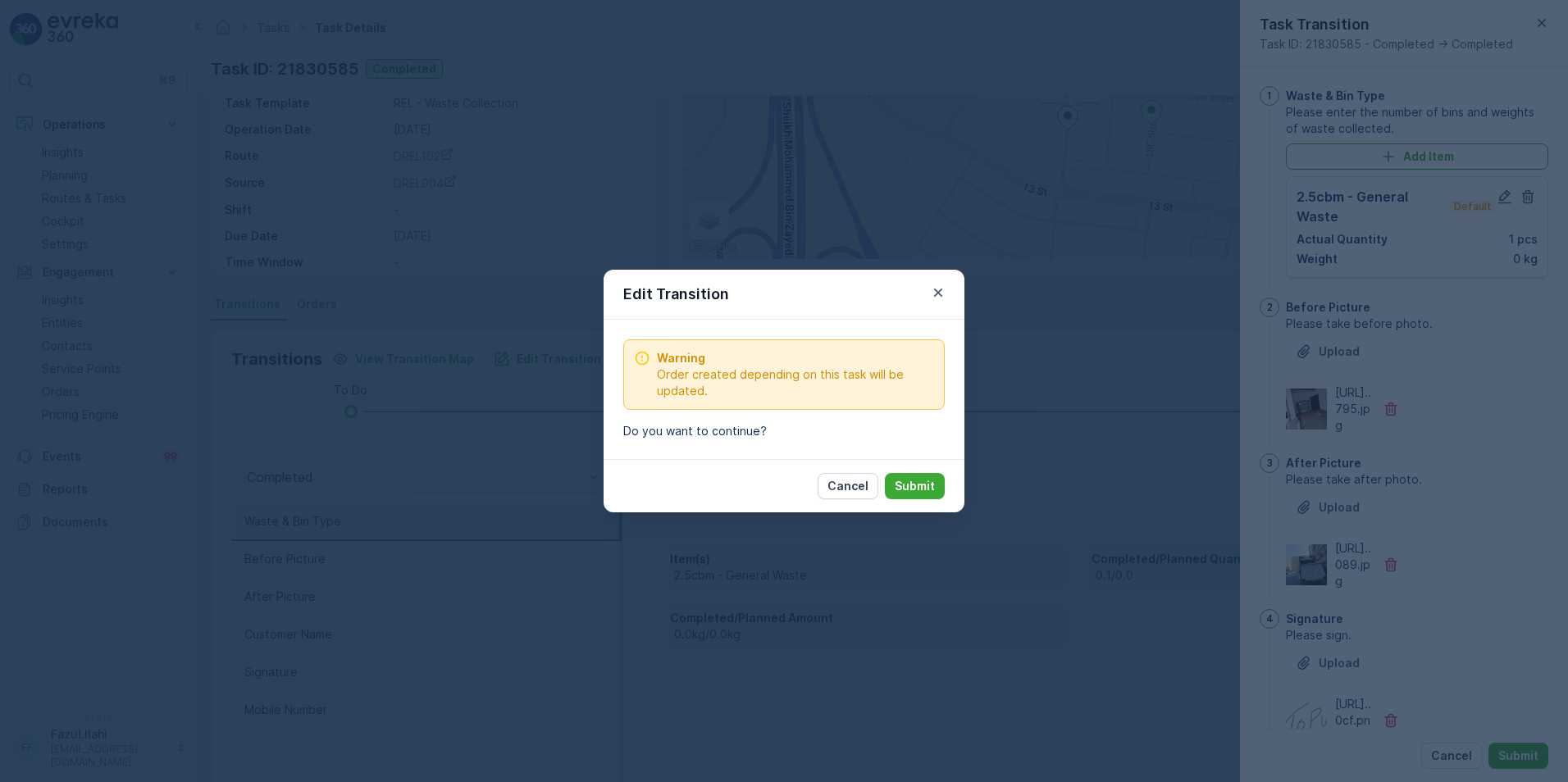
click at [932, 487] on p "Submit" at bounding box center [914, 486] width 40 height 16
type Name "topu"
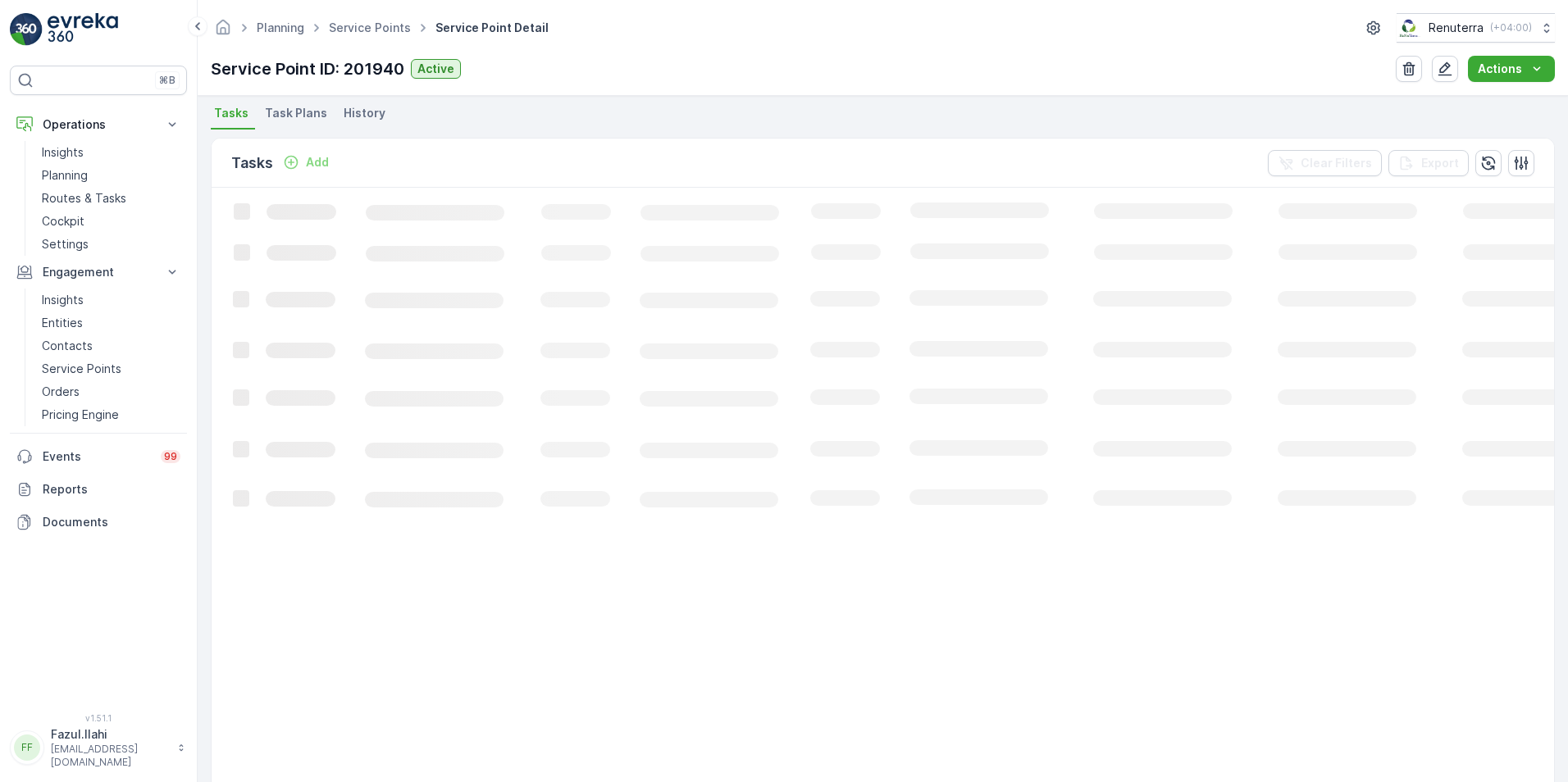
scroll to position [492, 0]
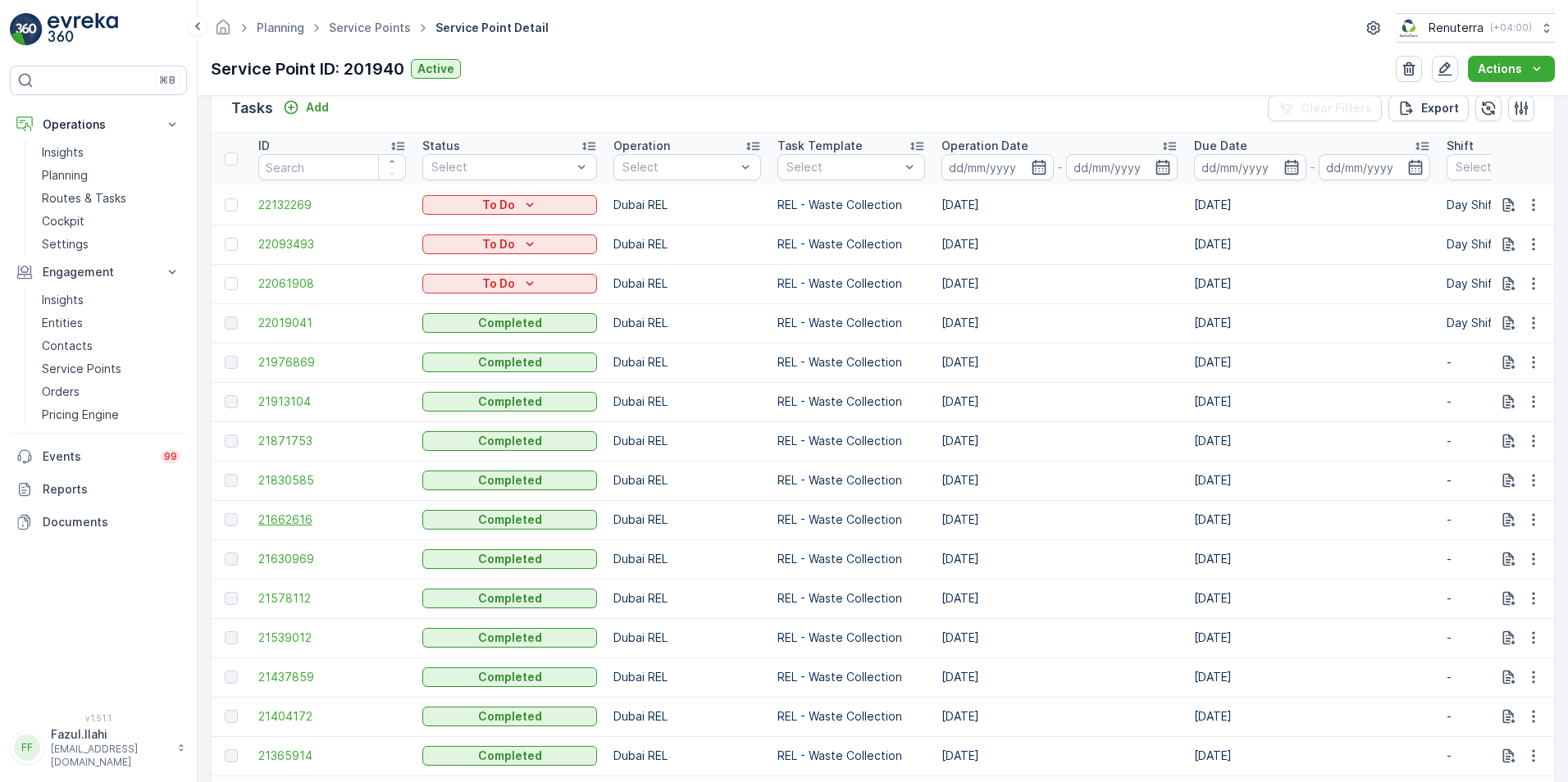
click at [298, 521] on span "21662616" at bounding box center [333, 519] width 148 height 16
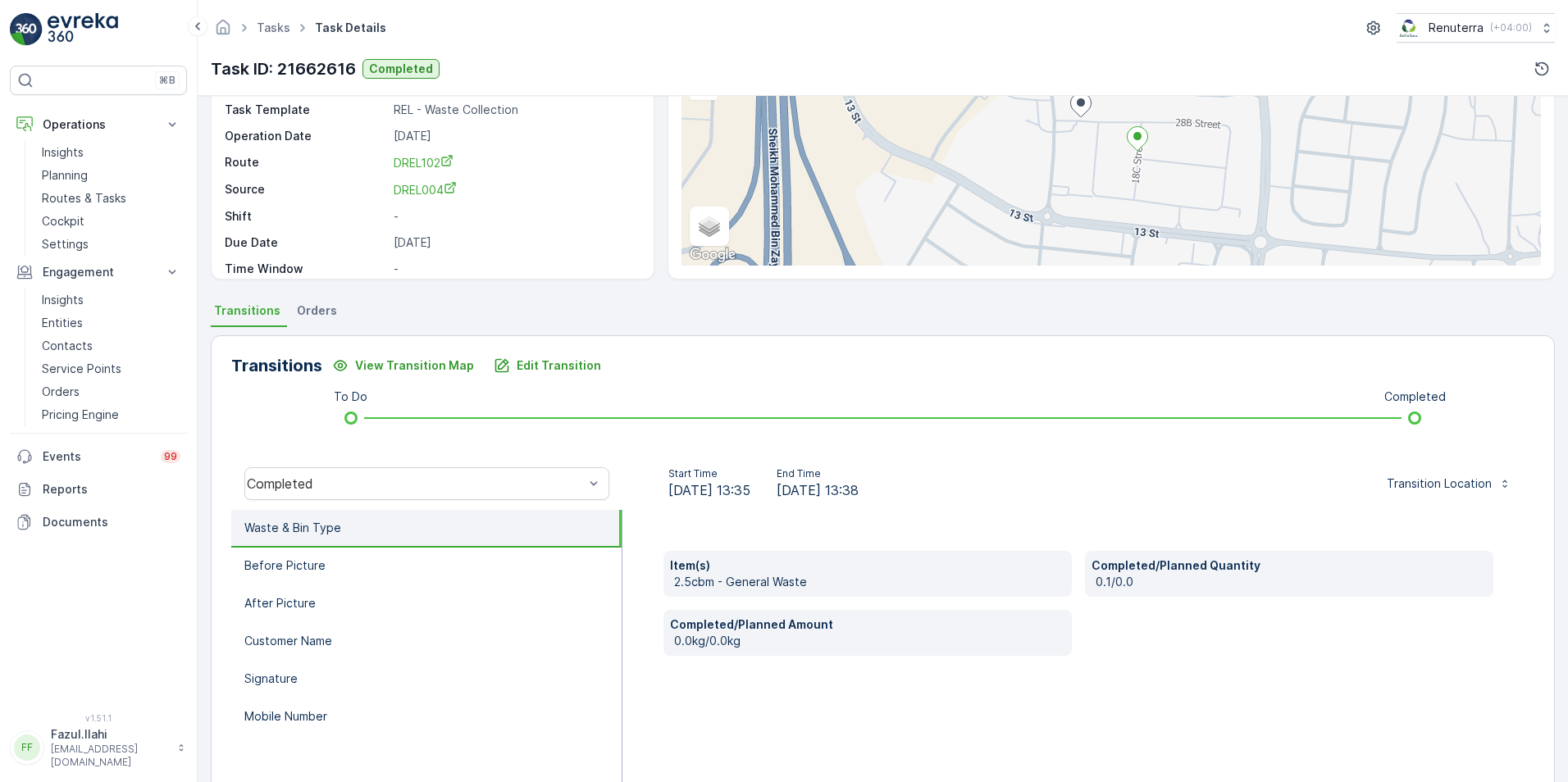
scroll to position [164, 0]
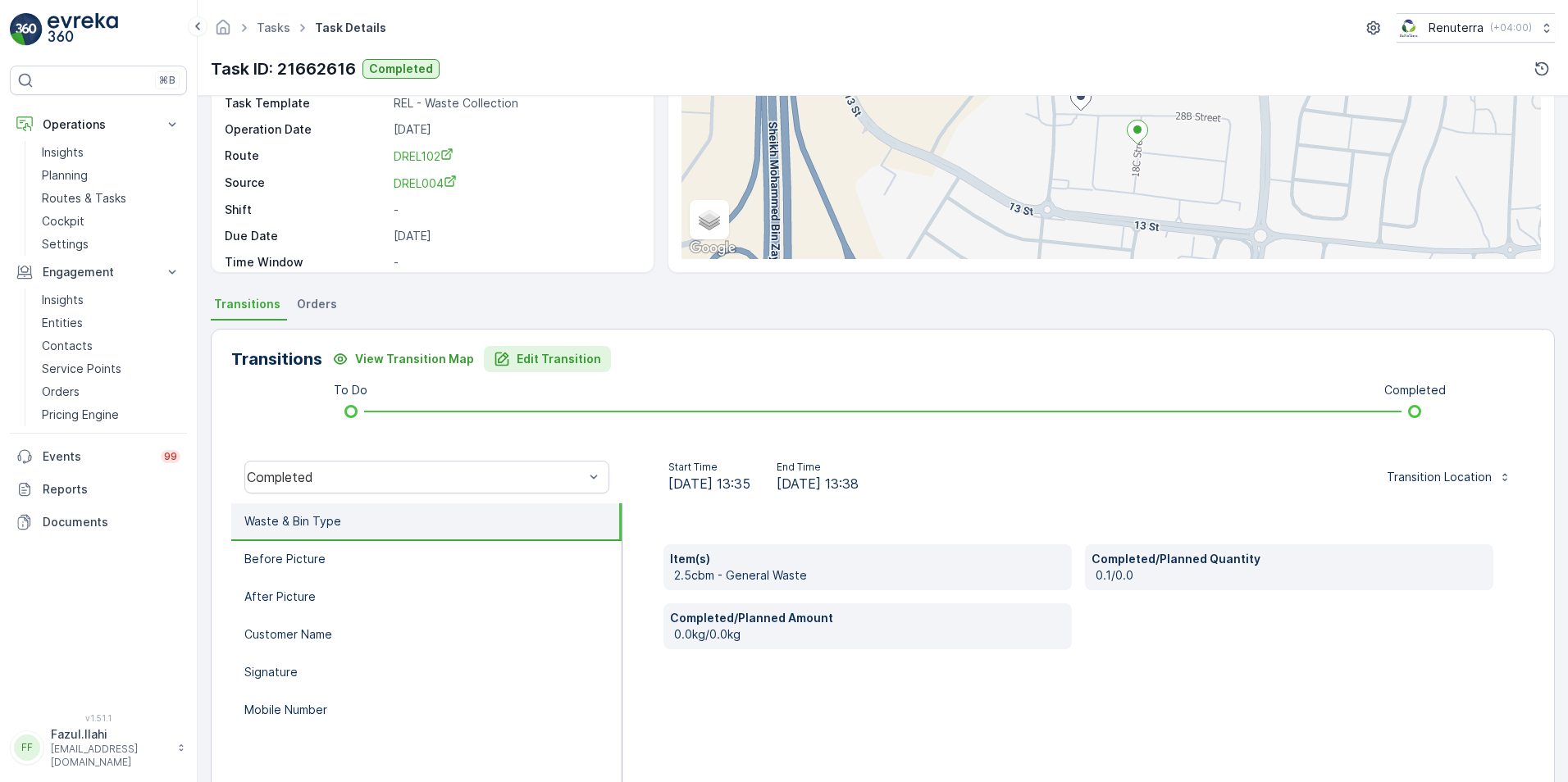
click at [530, 351] on p "Edit Transition" at bounding box center [558, 358] width 84 height 16
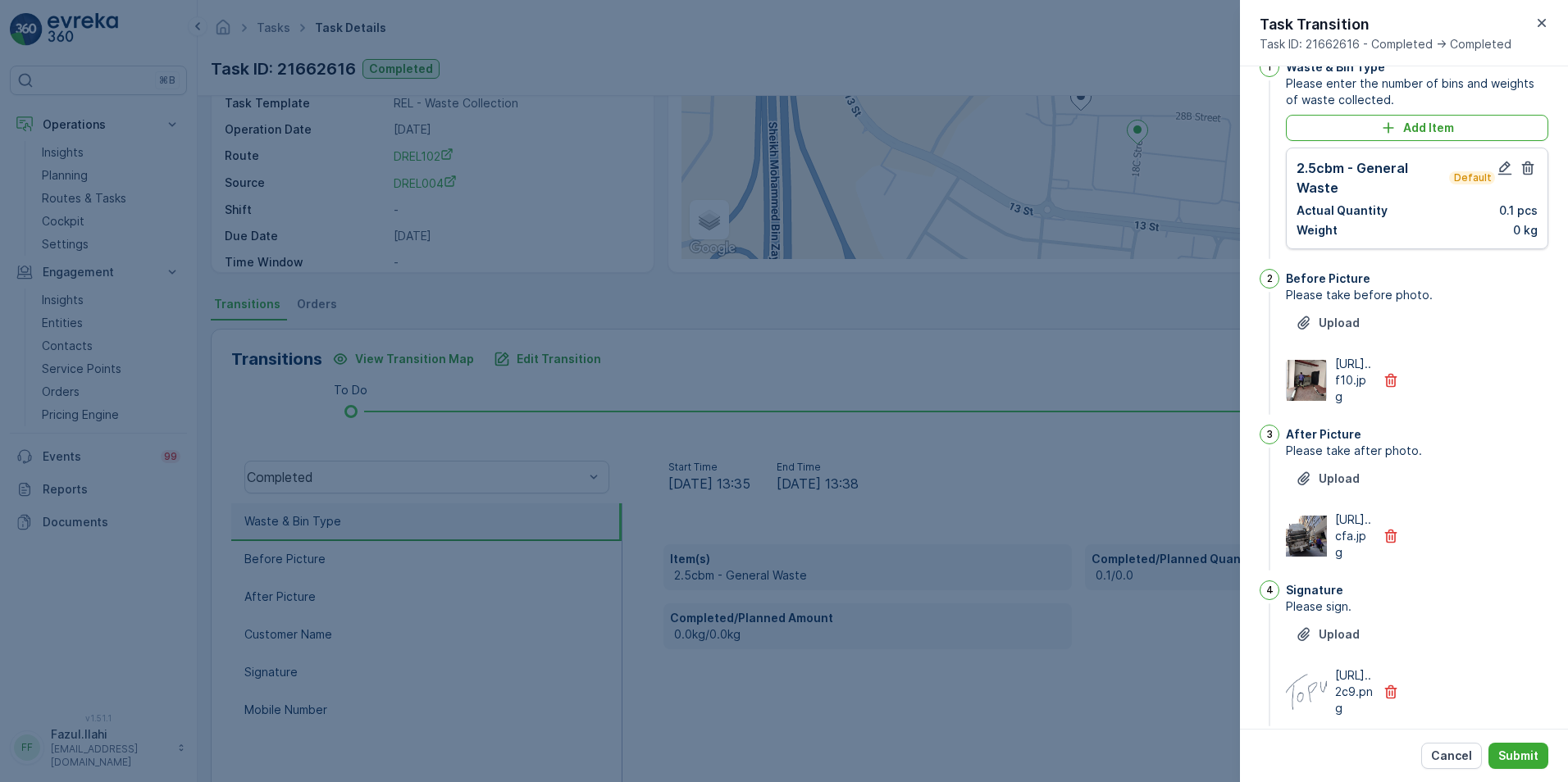
scroll to position [0, 0]
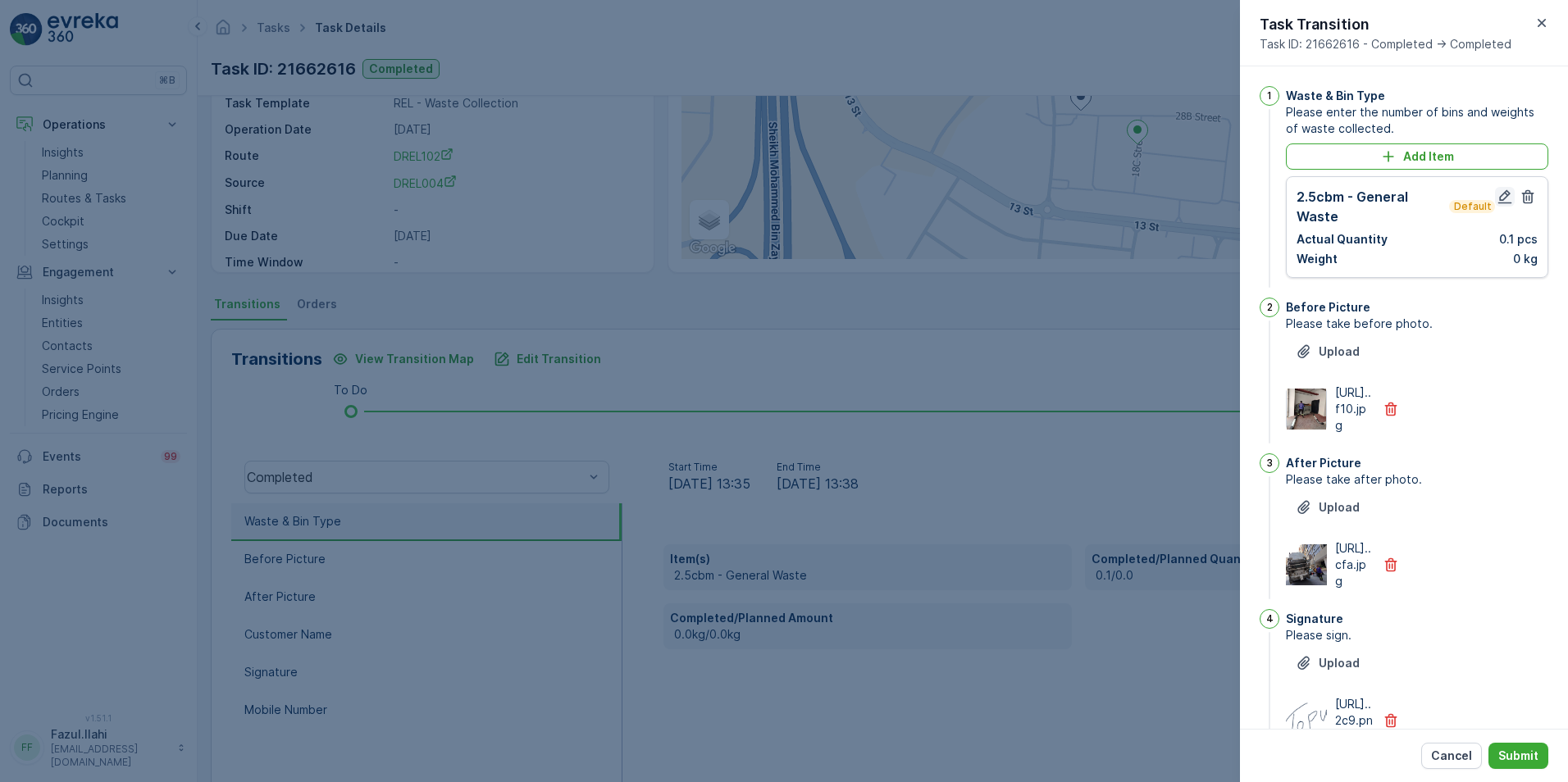
click at [1043, 197] on icon "button" at bounding box center [1505, 197] width 14 height 14
type Name "topu"
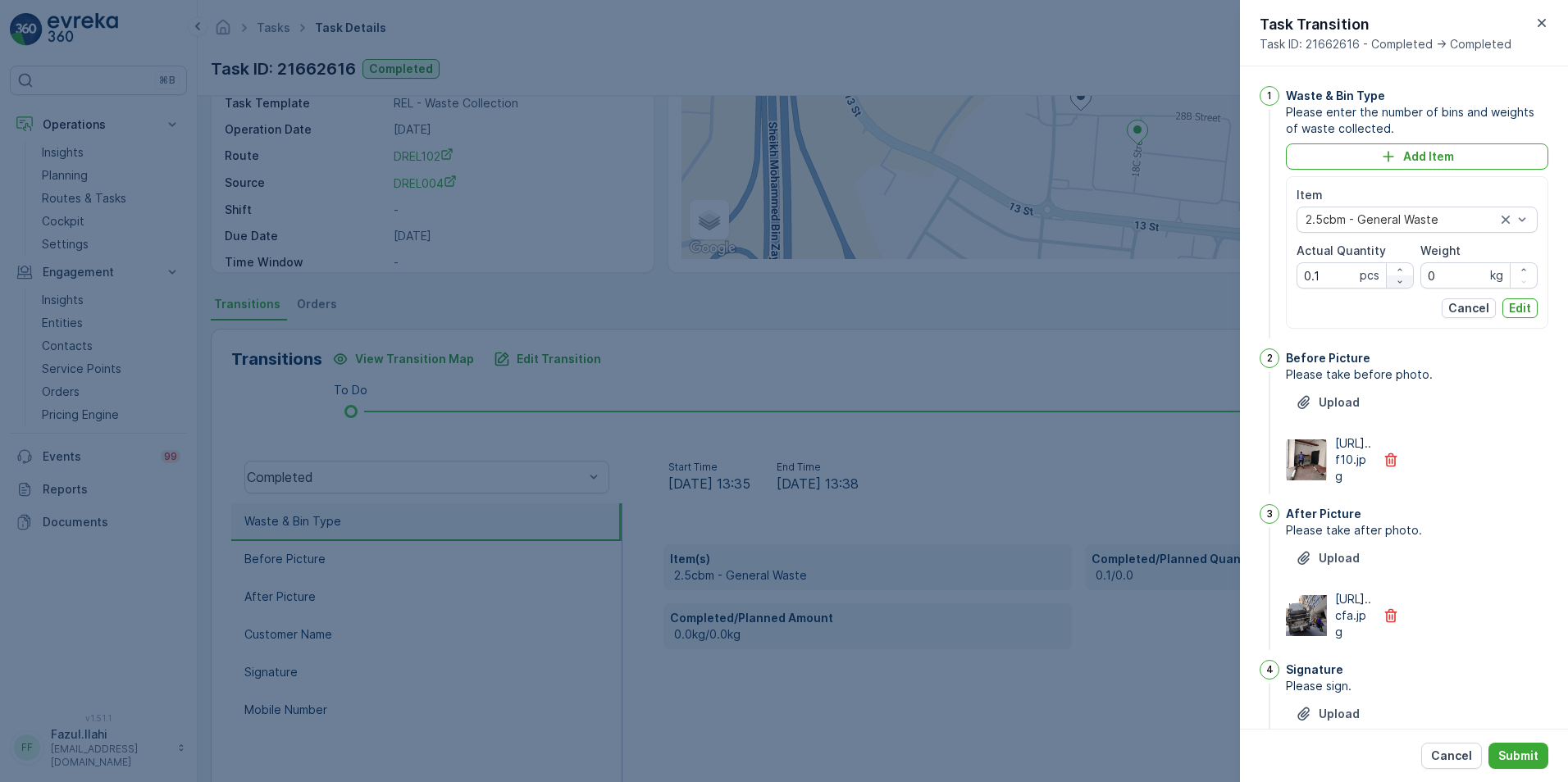
click at [1043, 284] on icon "button" at bounding box center [1400, 281] width 10 height 10
drag, startPoint x: 1342, startPoint y: 274, endPoint x: 1287, endPoint y: 279, distance: 55.2
click at [1043, 279] on div "Item 2.5cbm - General Waste Actual Quantity -0.9 pcs Weight 0 kg Cancel Edit" at bounding box center [1417, 253] width 262 height 153
type Quantity "1"
click at [1043, 301] on p "Edit" at bounding box center [1520, 308] width 23 height 16
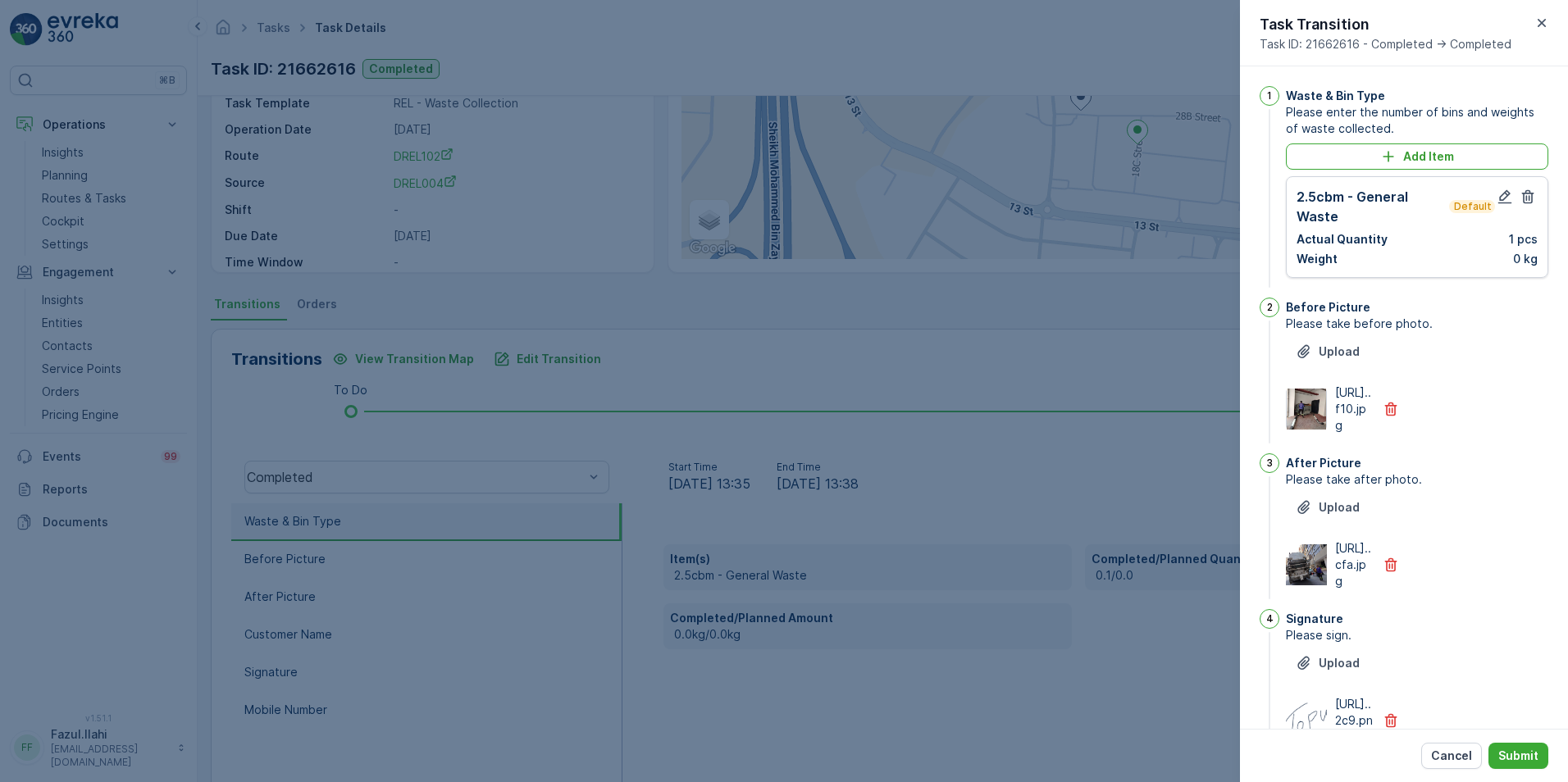
click at [1043, 195] on div "2.5cbm - General Waste Default" at bounding box center [1395, 206] width 199 height 39
click at [1043, 200] on icon "button" at bounding box center [1505, 197] width 14 height 14
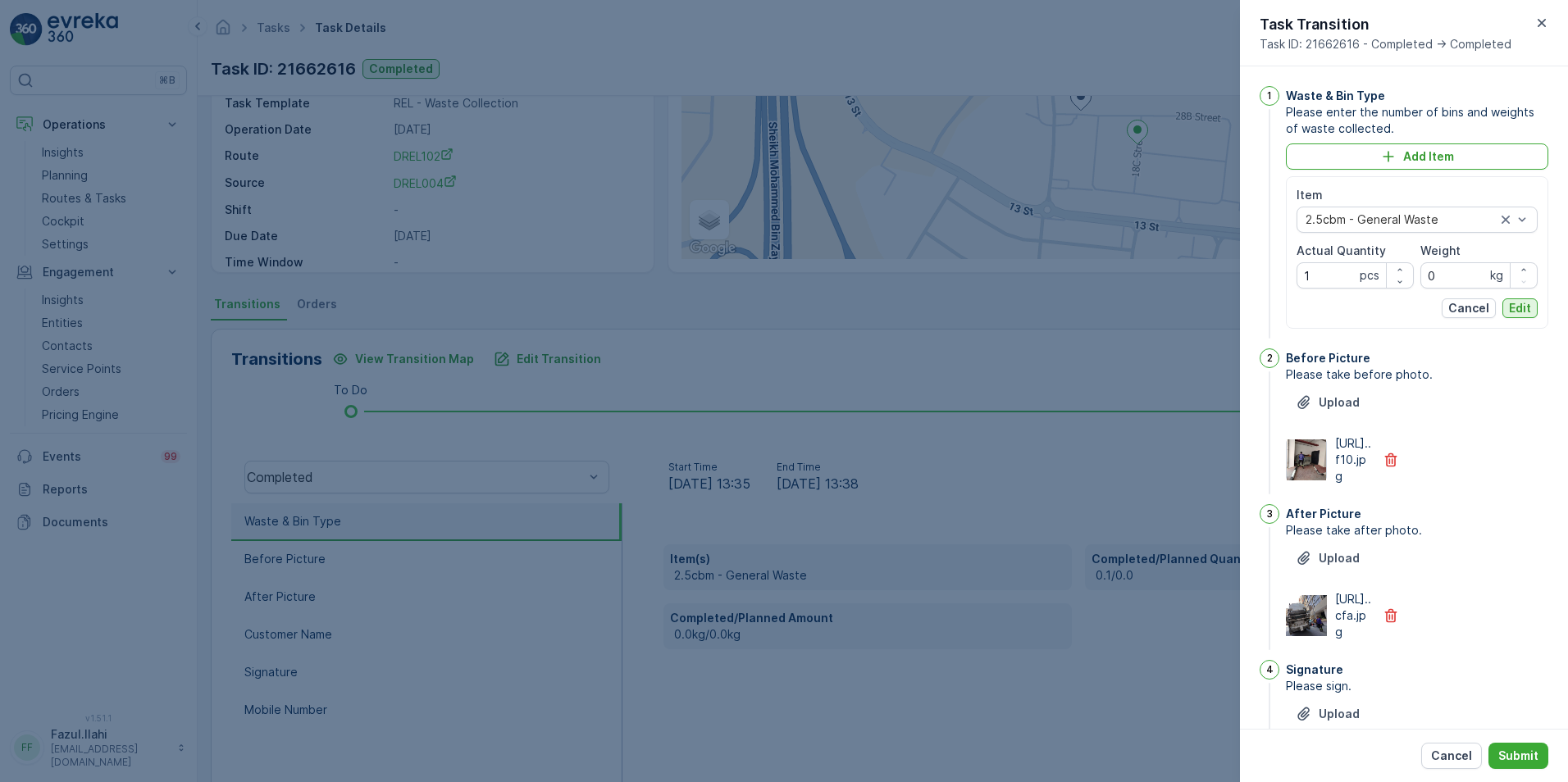
click at [1043, 306] on p "Edit" at bounding box center [1520, 308] width 23 height 16
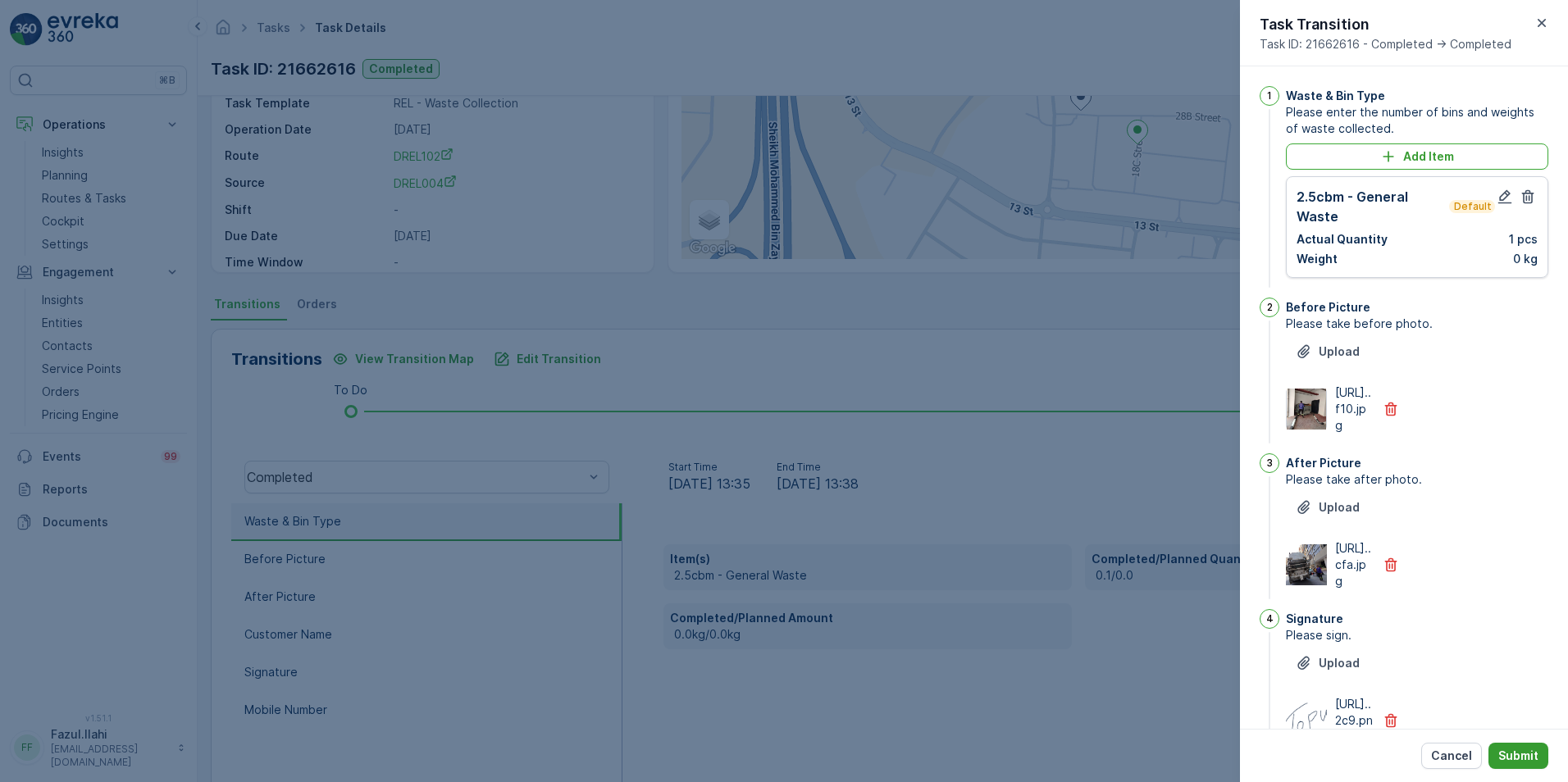
click at [1043, 552] on p "Submit" at bounding box center [1519, 755] width 40 height 16
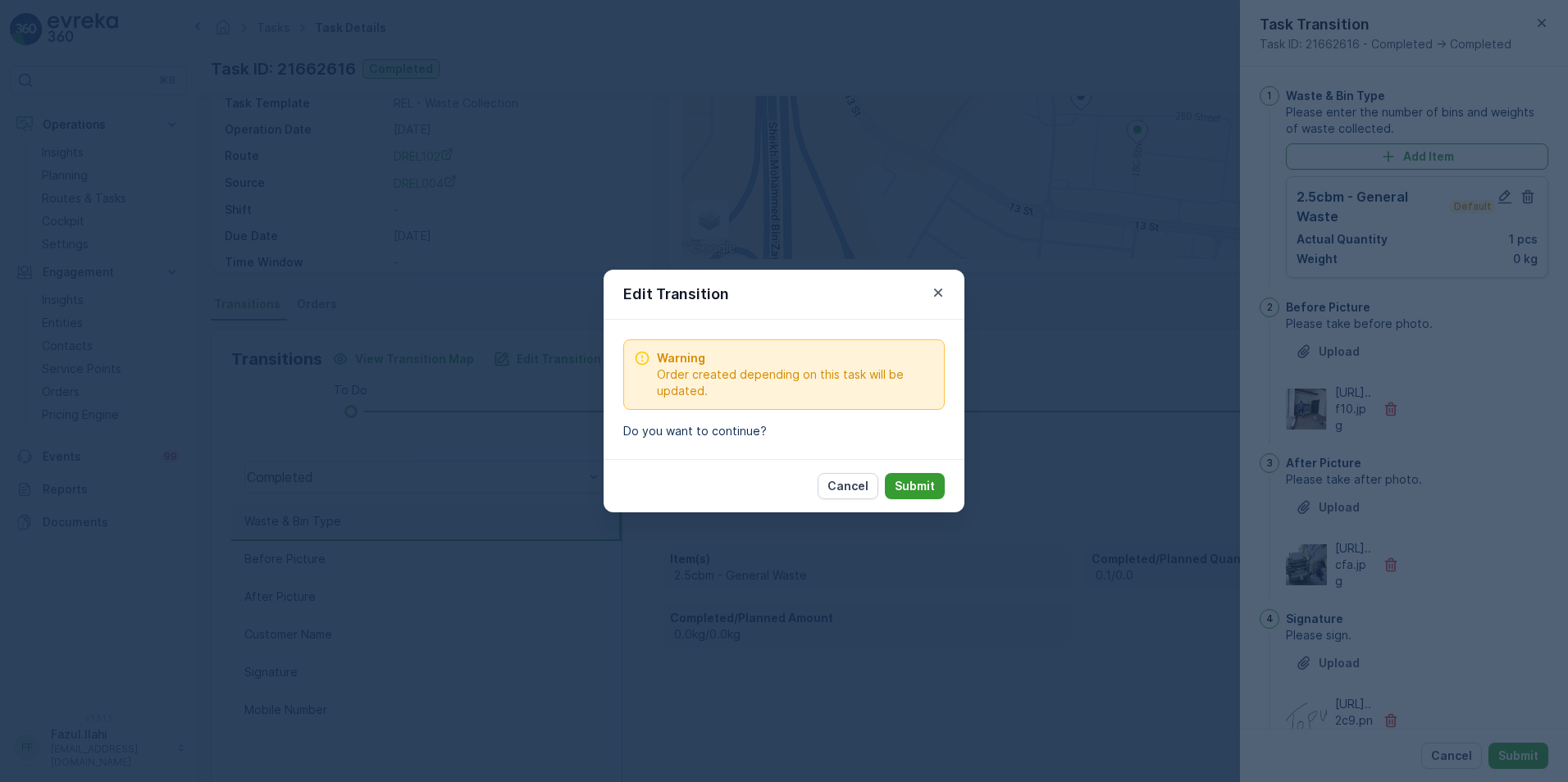
click at [918, 483] on p "Submit" at bounding box center [914, 486] width 40 height 16
type Name "topu"
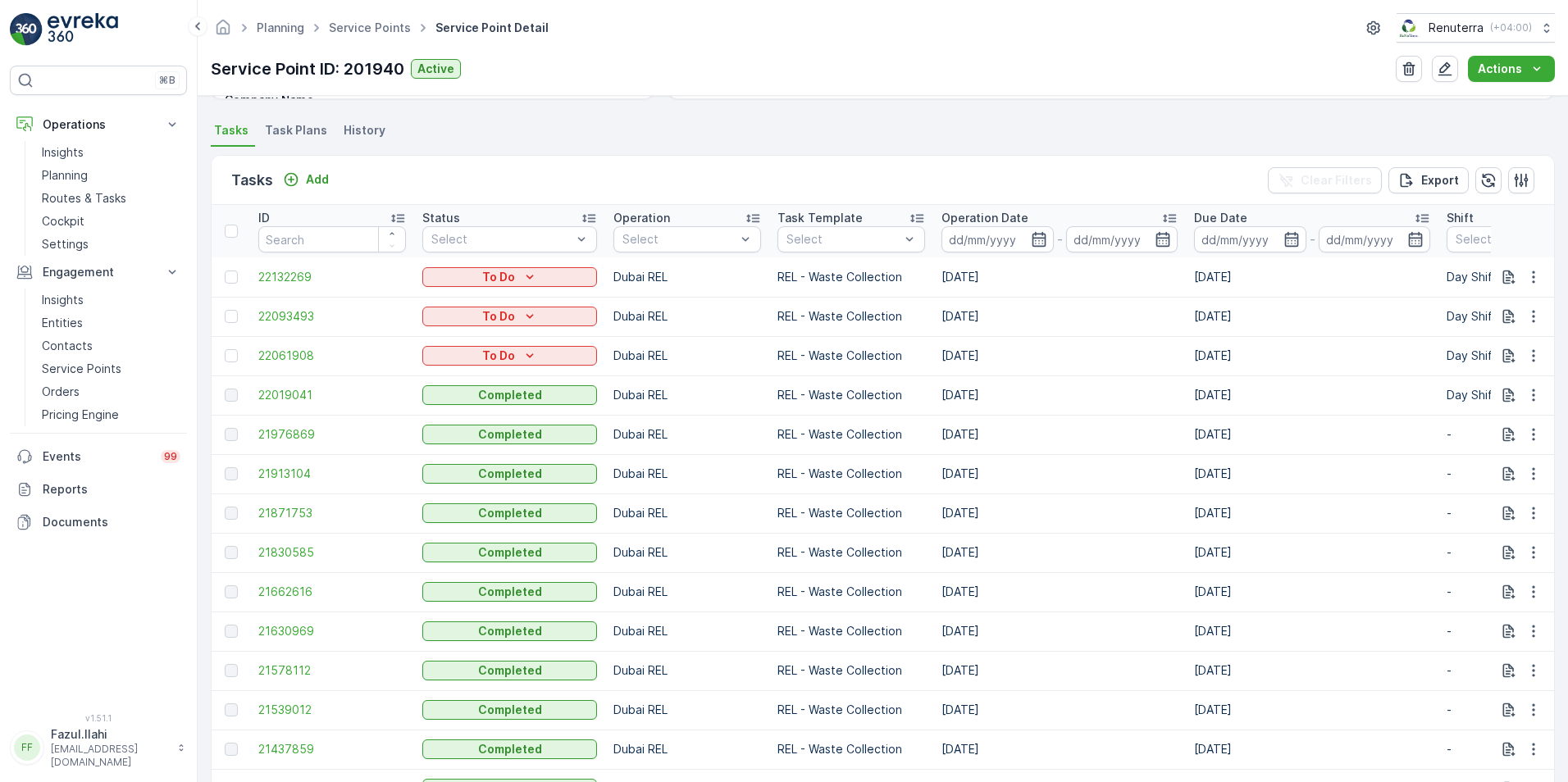
scroll to position [474, 0]
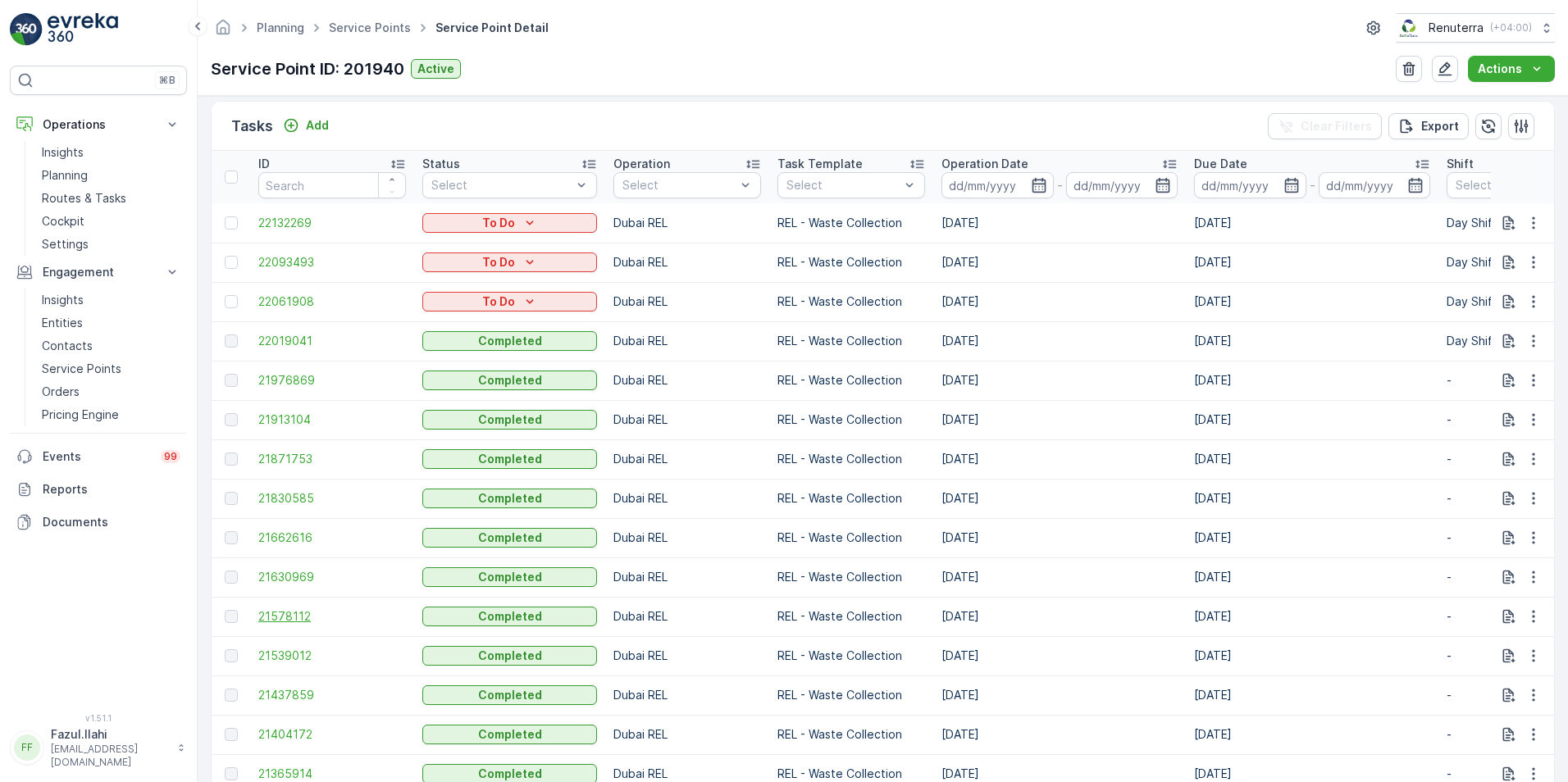
click at [278, 552] on span "21578112" at bounding box center [333, 616] width 148 height 16
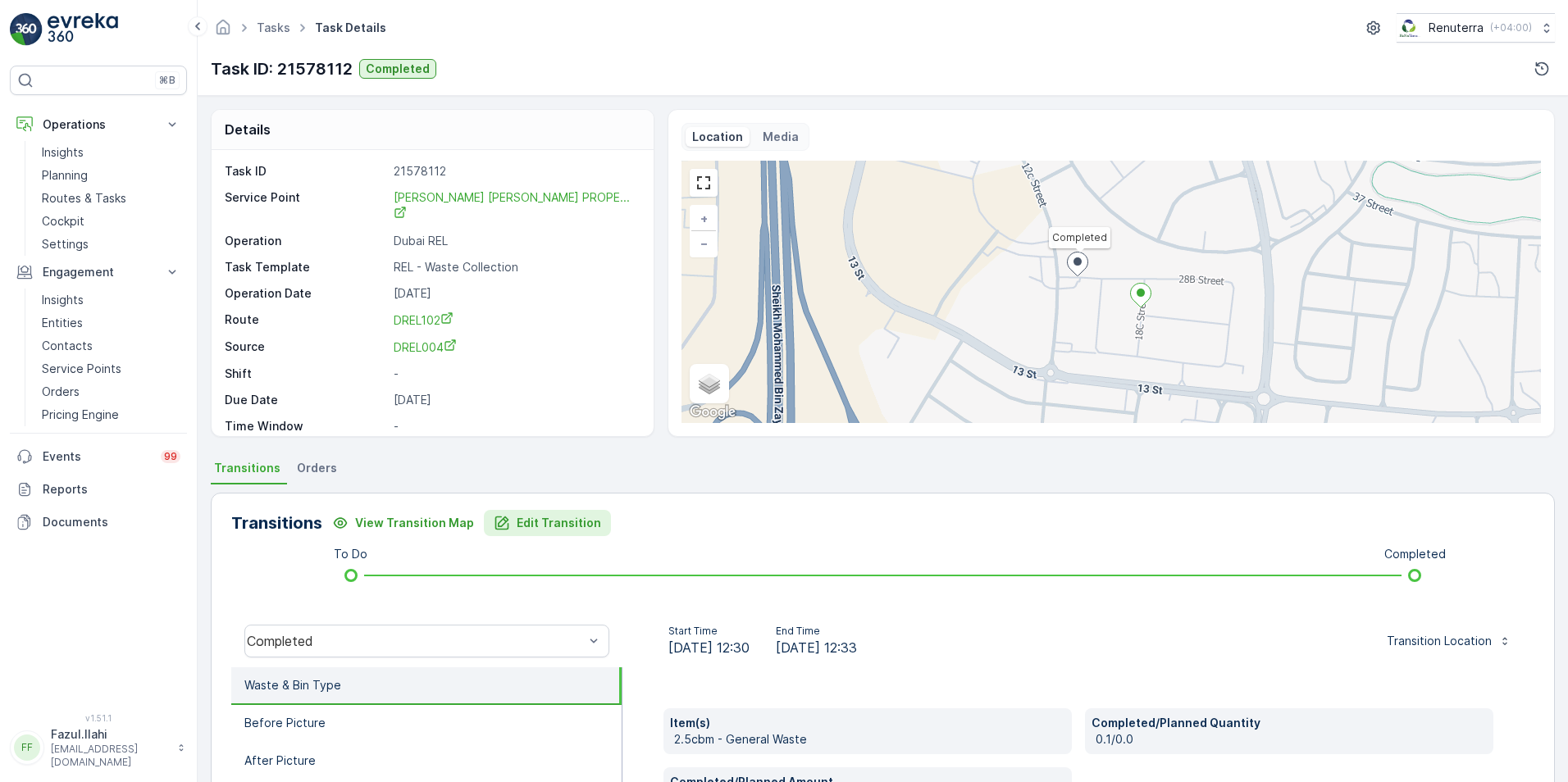
click at [518, 522] on p "Edit Transition" at bounding box center [558, 522] width 84 height 16
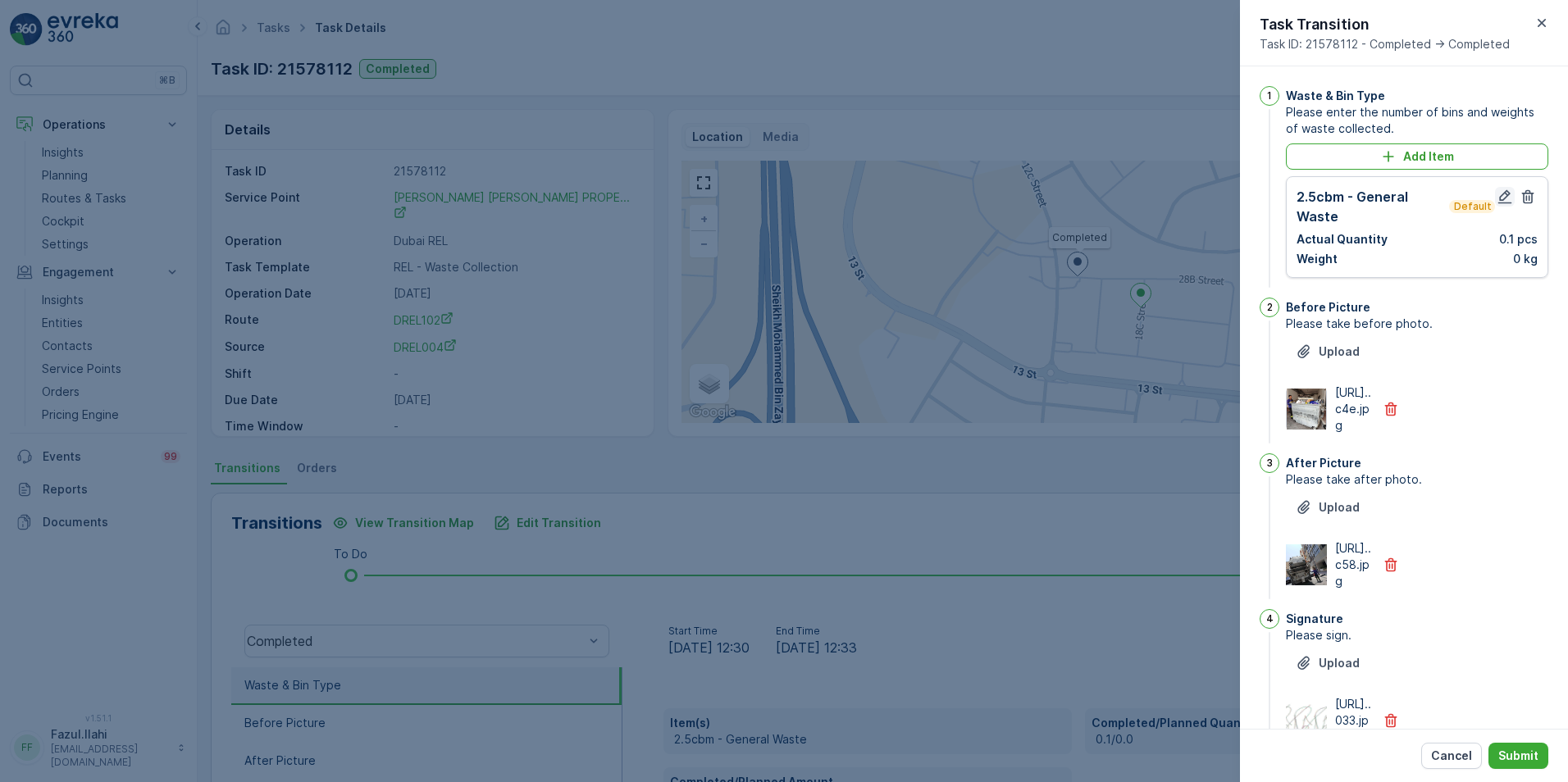
click at [1043, 200] on icon "button" at bounding box center [1505, 196] width 16 height 16
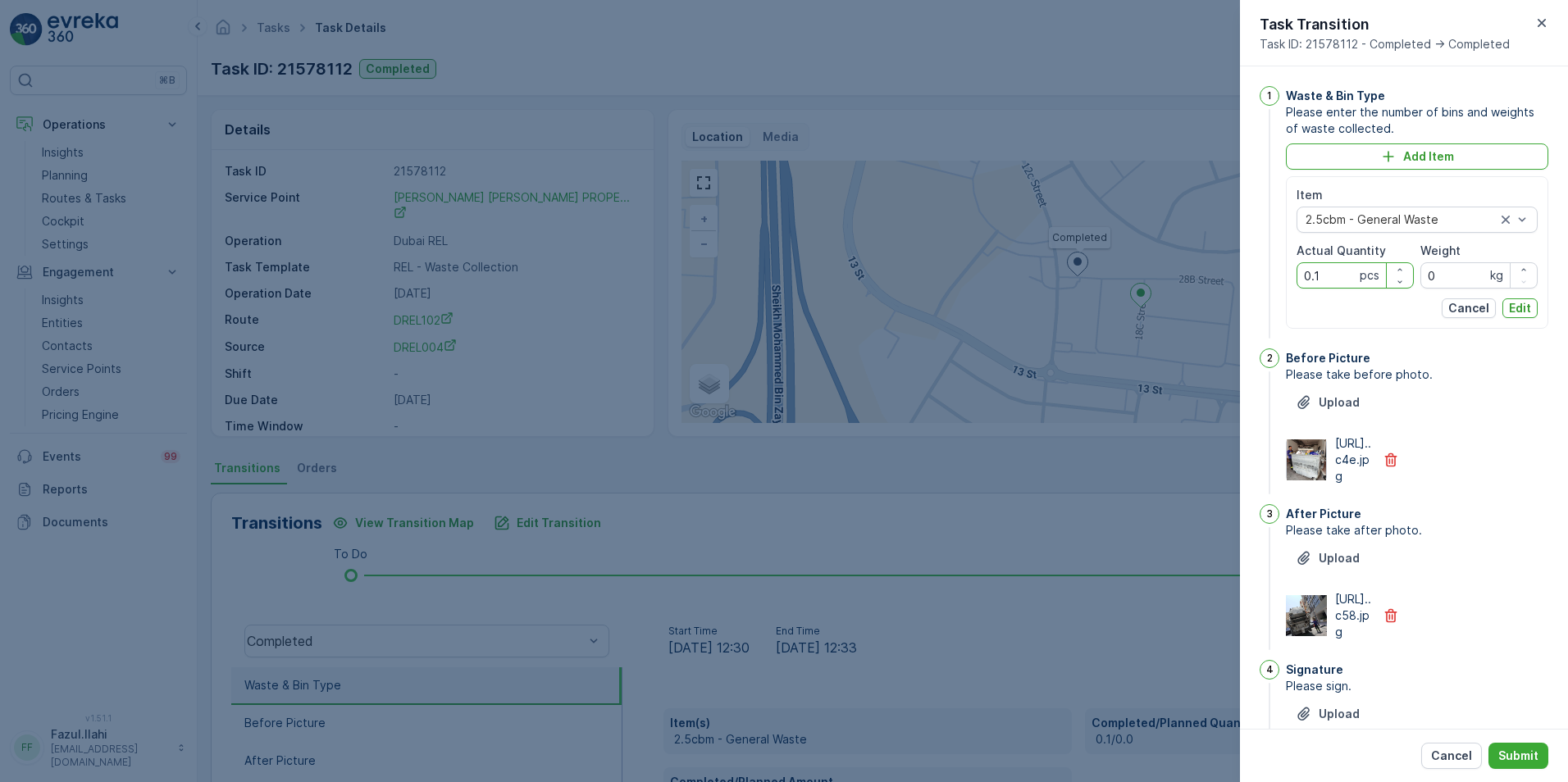
drag, startPoint x: 1322, startPoint y: 272, endPoint x: 1285, endPoint y: 275, distance: 37.1
click at [1043, 275] on div "1 Waste & Bin Type Please enter the number of bins and weights of waste collect…" at bounding box center [1404, 214] width 288 height 256
type Quantity "1"
click at [1043, 306] on button "Edit" at bounding box center [1519, 308] width 36 height 20
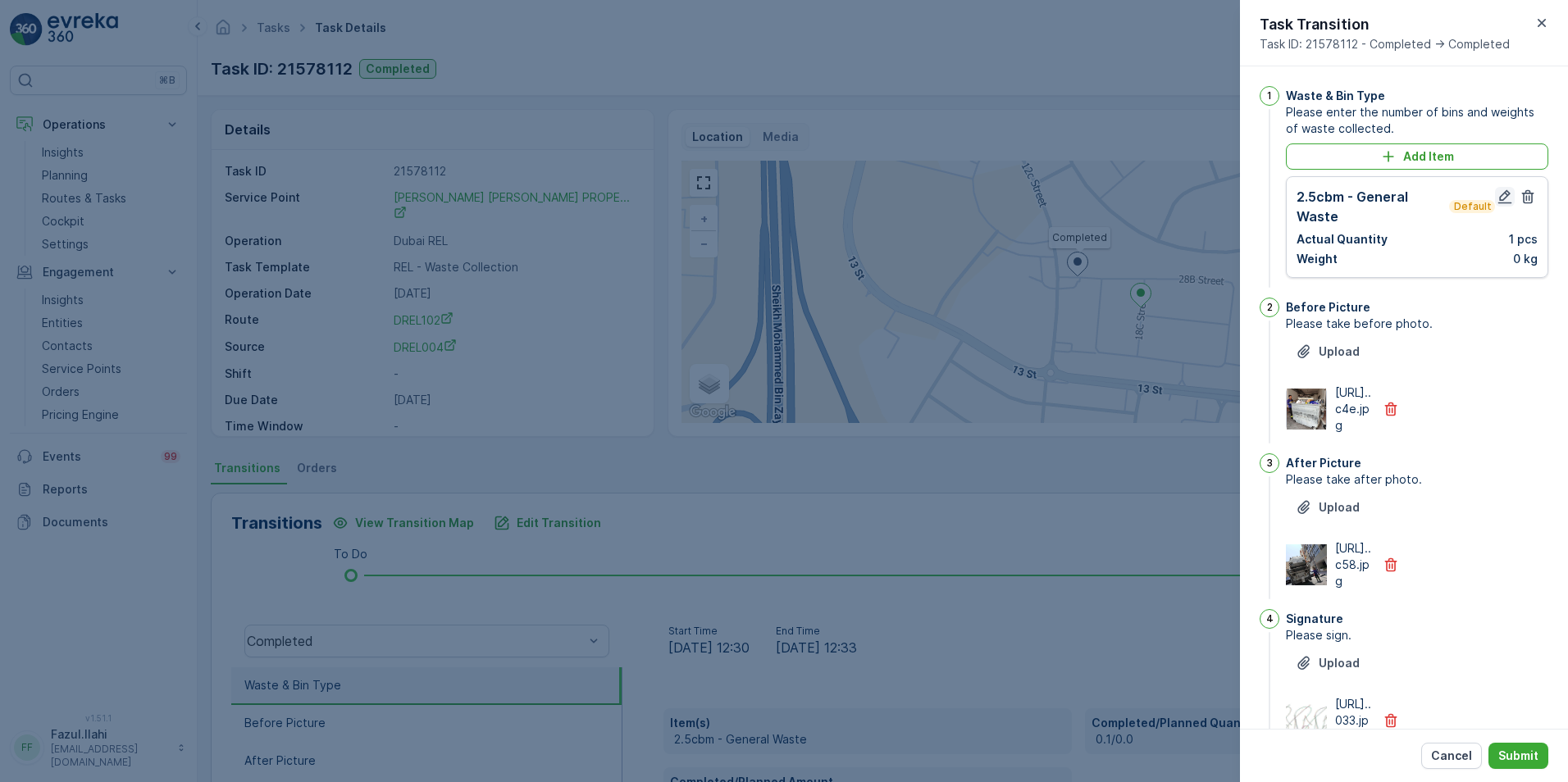
click at [1043, 200] on icon "button" at bounding box center [1505, 197] width 14 height 14
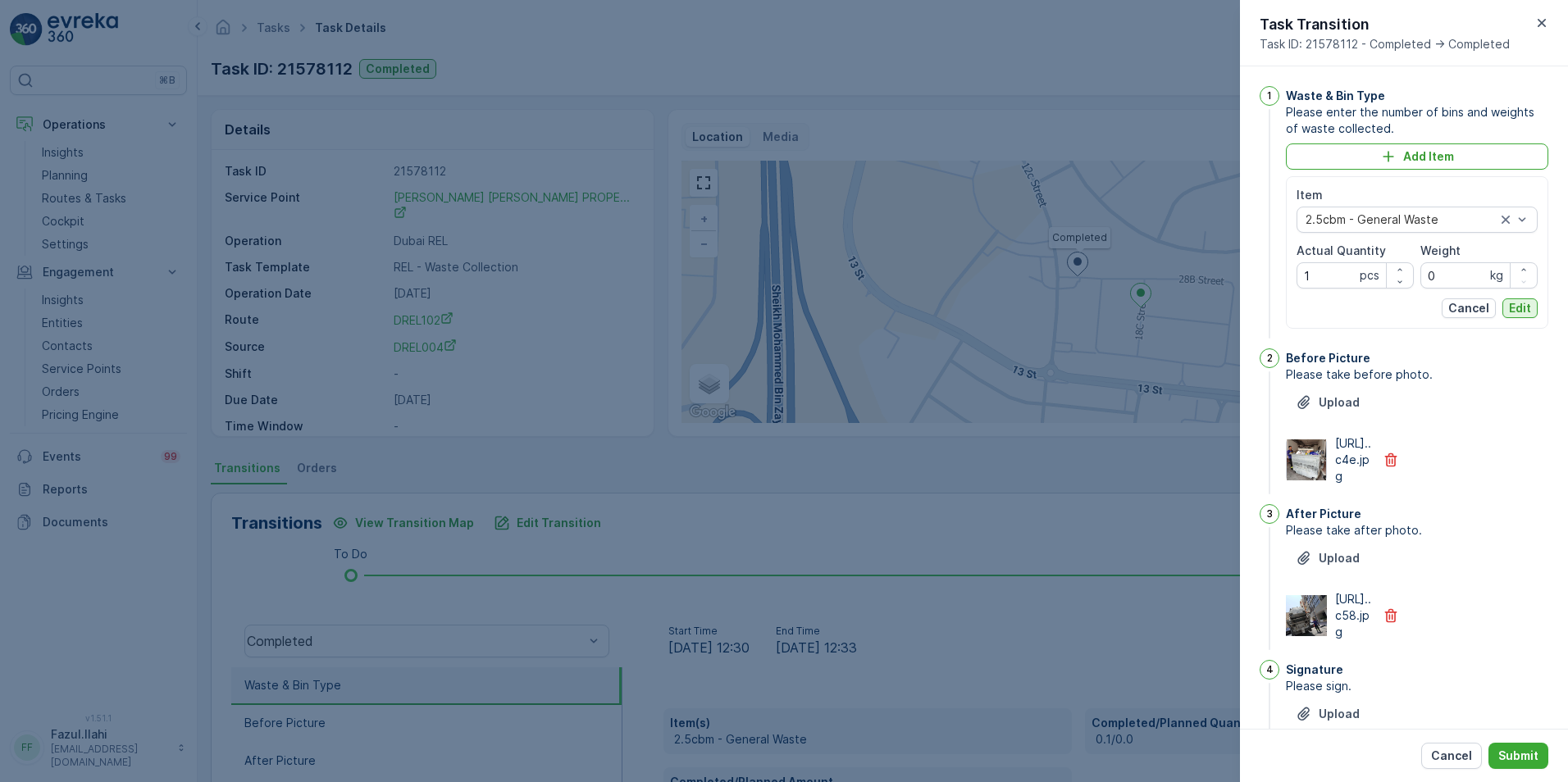
click at [1043, 305] on p "Edit" at bounding box center [1520, 308] width 23 height 16
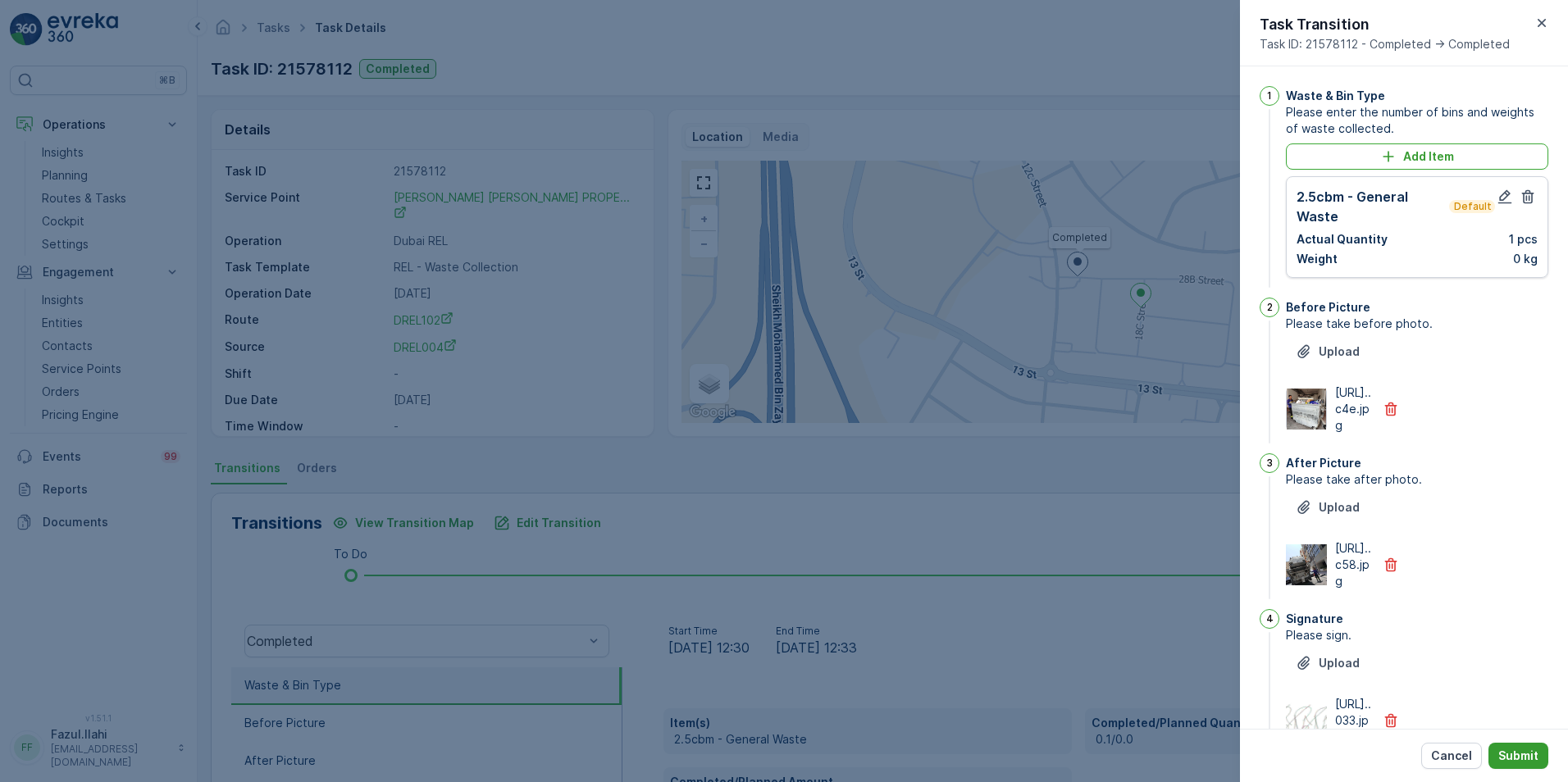
click at [1043, 552] on p "Submit" at bounding box center [1519, 755] width 40 height 16
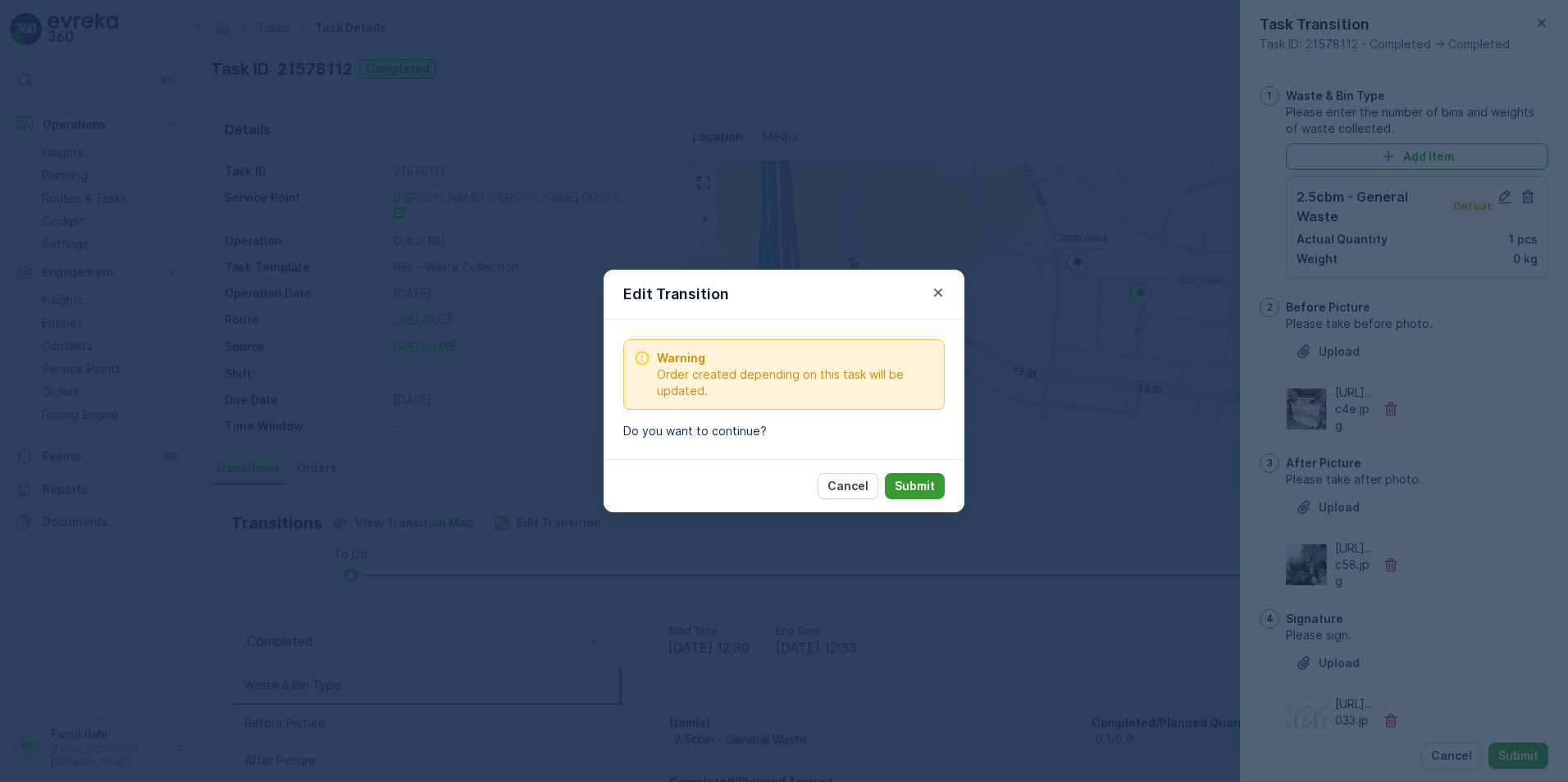
click at [921, 479] on p "Submit" at bounding box center [914, 486] width 40 height 16
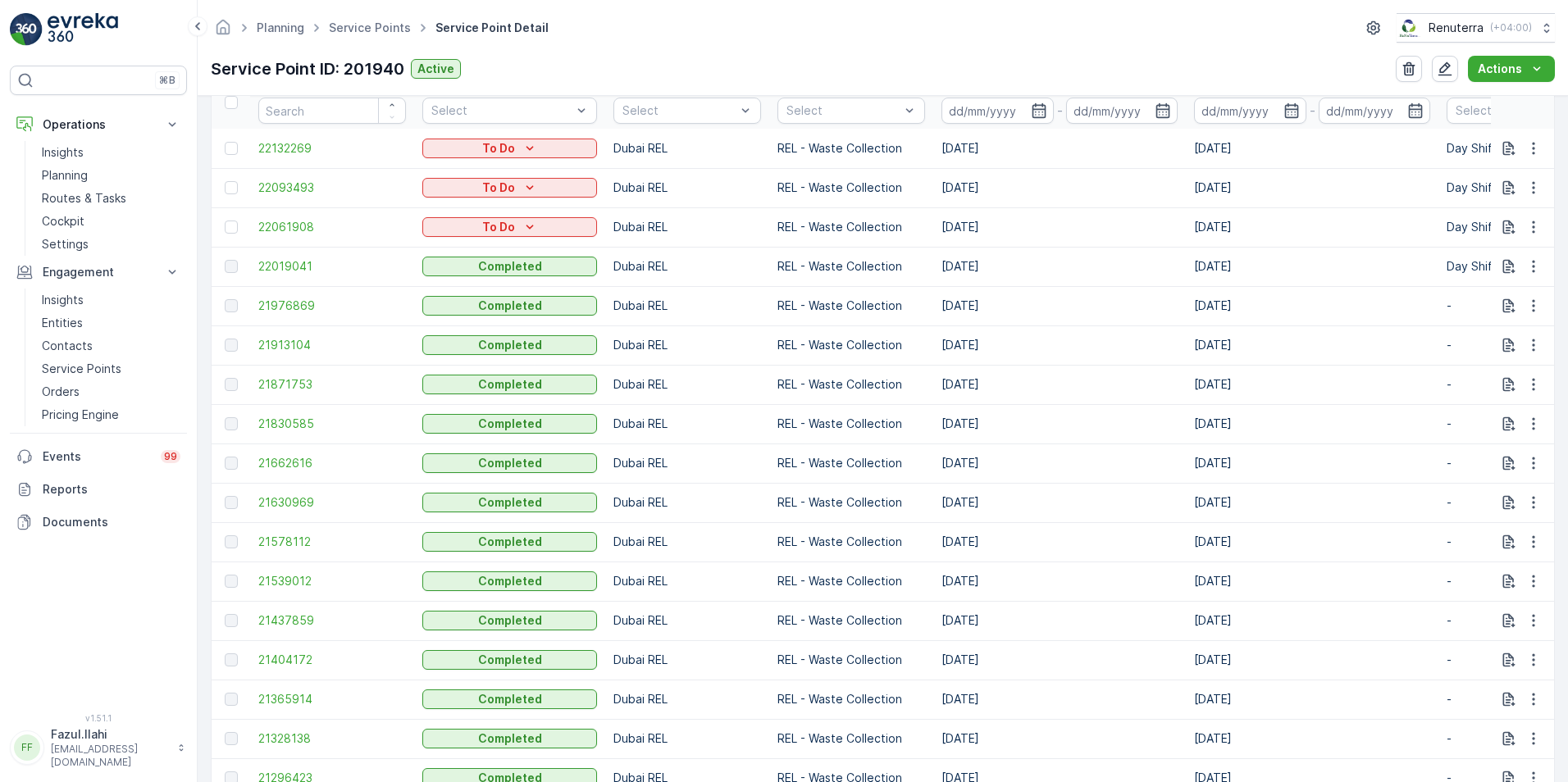
scroll to position [574, 0]
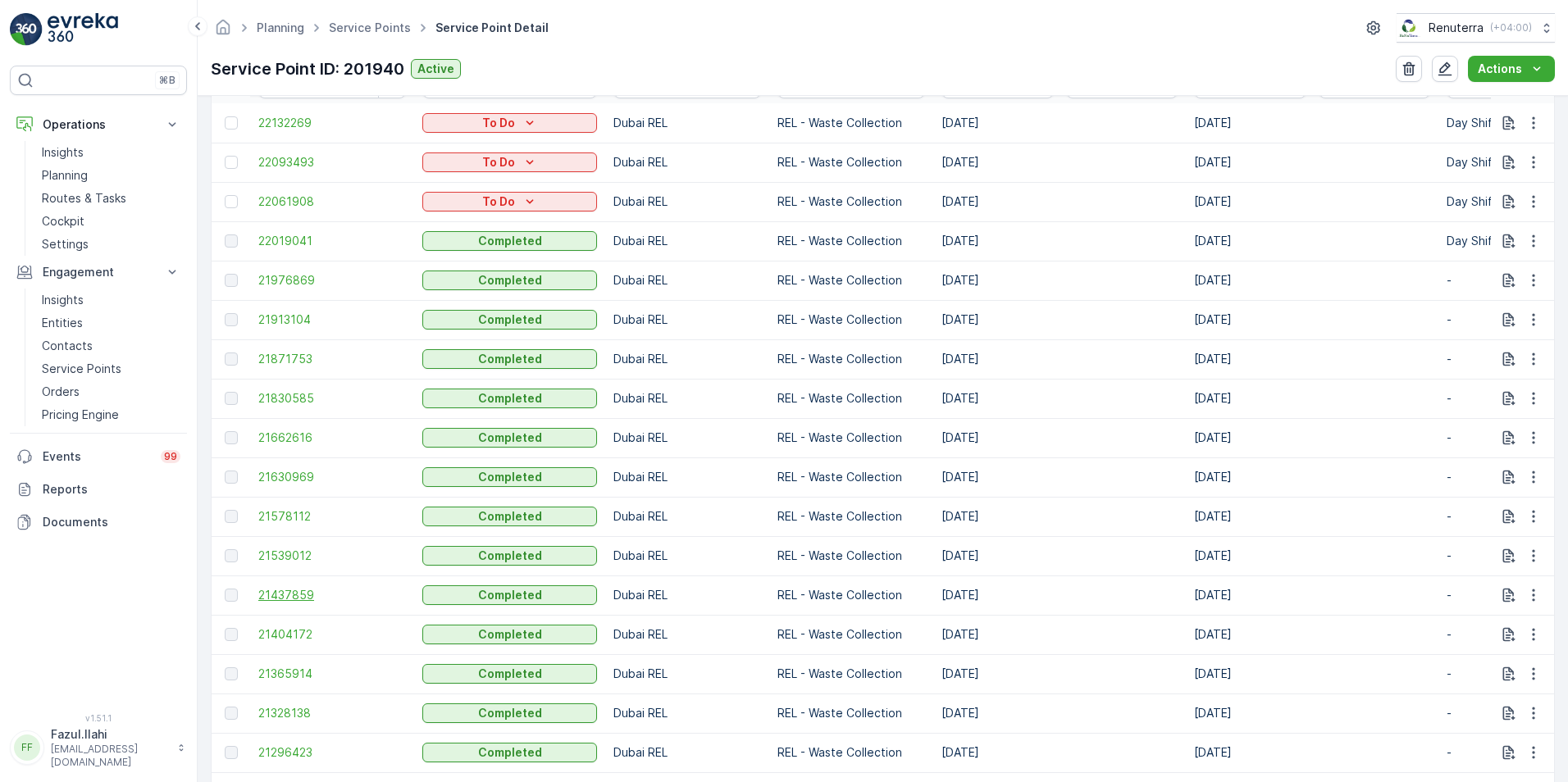
click at [280, 552] on span "21437859" at bounding box center [333, 595] width 148 height 16
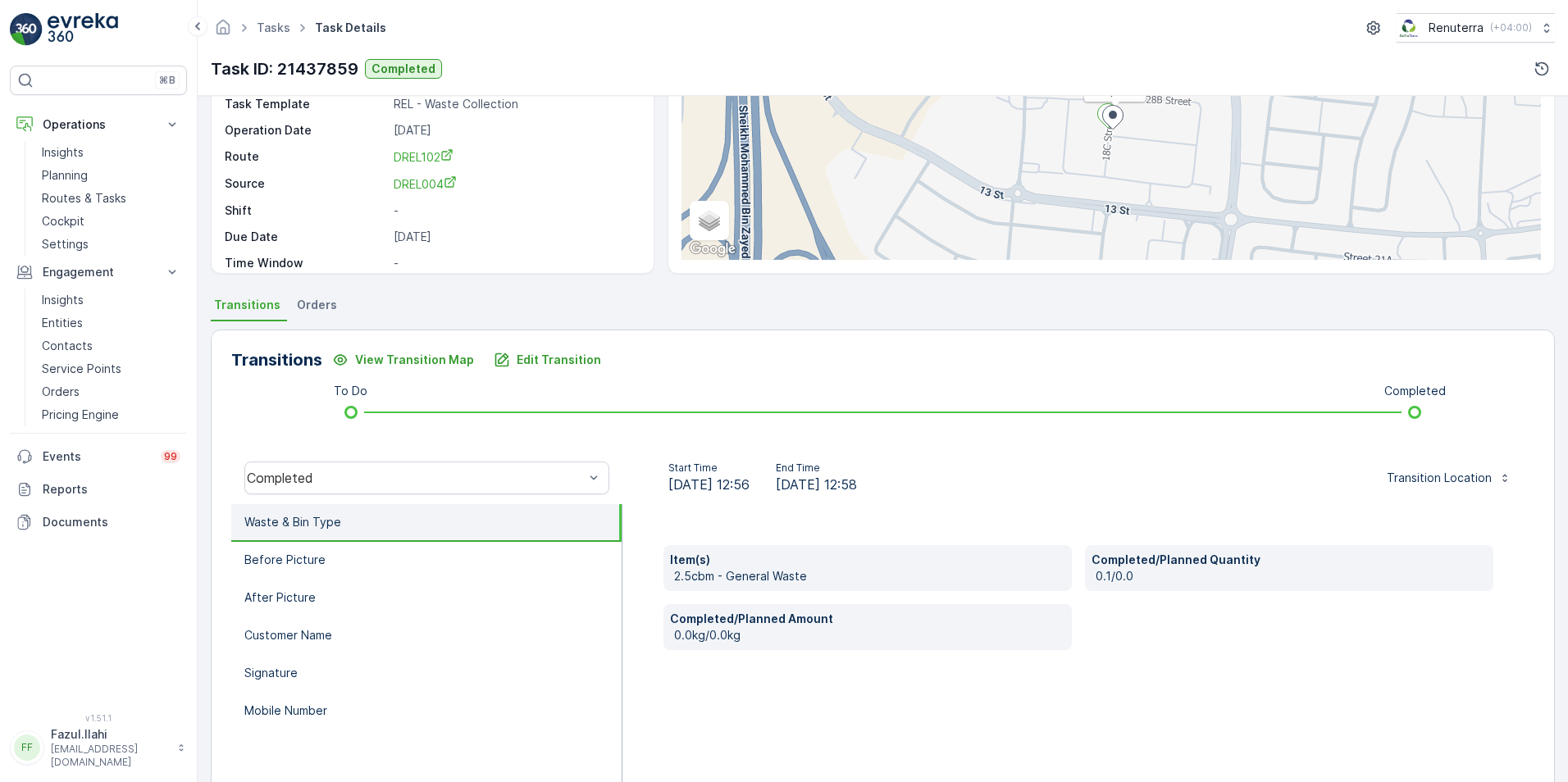
scroll to position [164, 0]
click at [523, 362] on p "Edit Transition" at bounding box center [558, 358] width 84 height 16
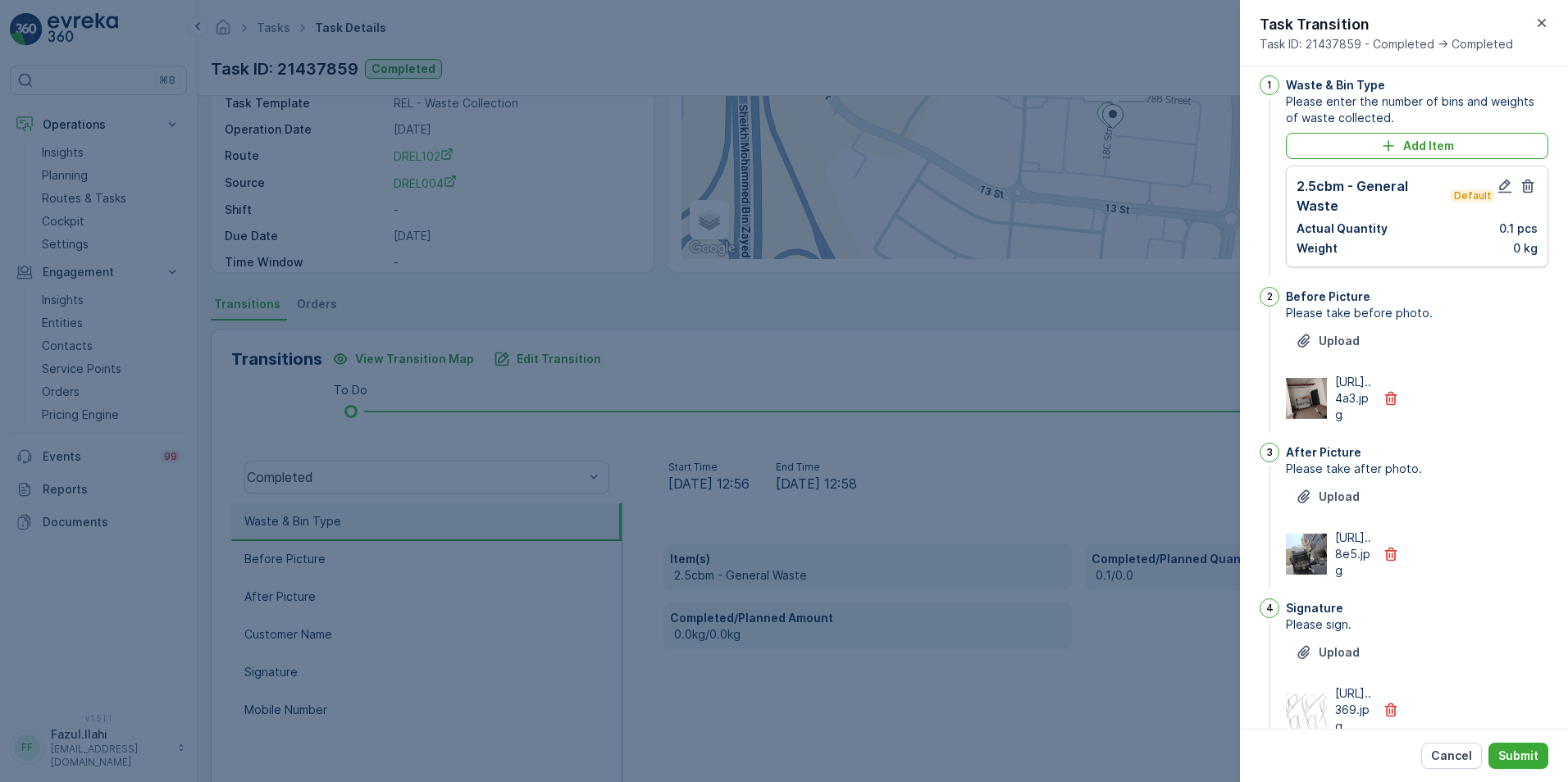
scroll to position [0, 0]
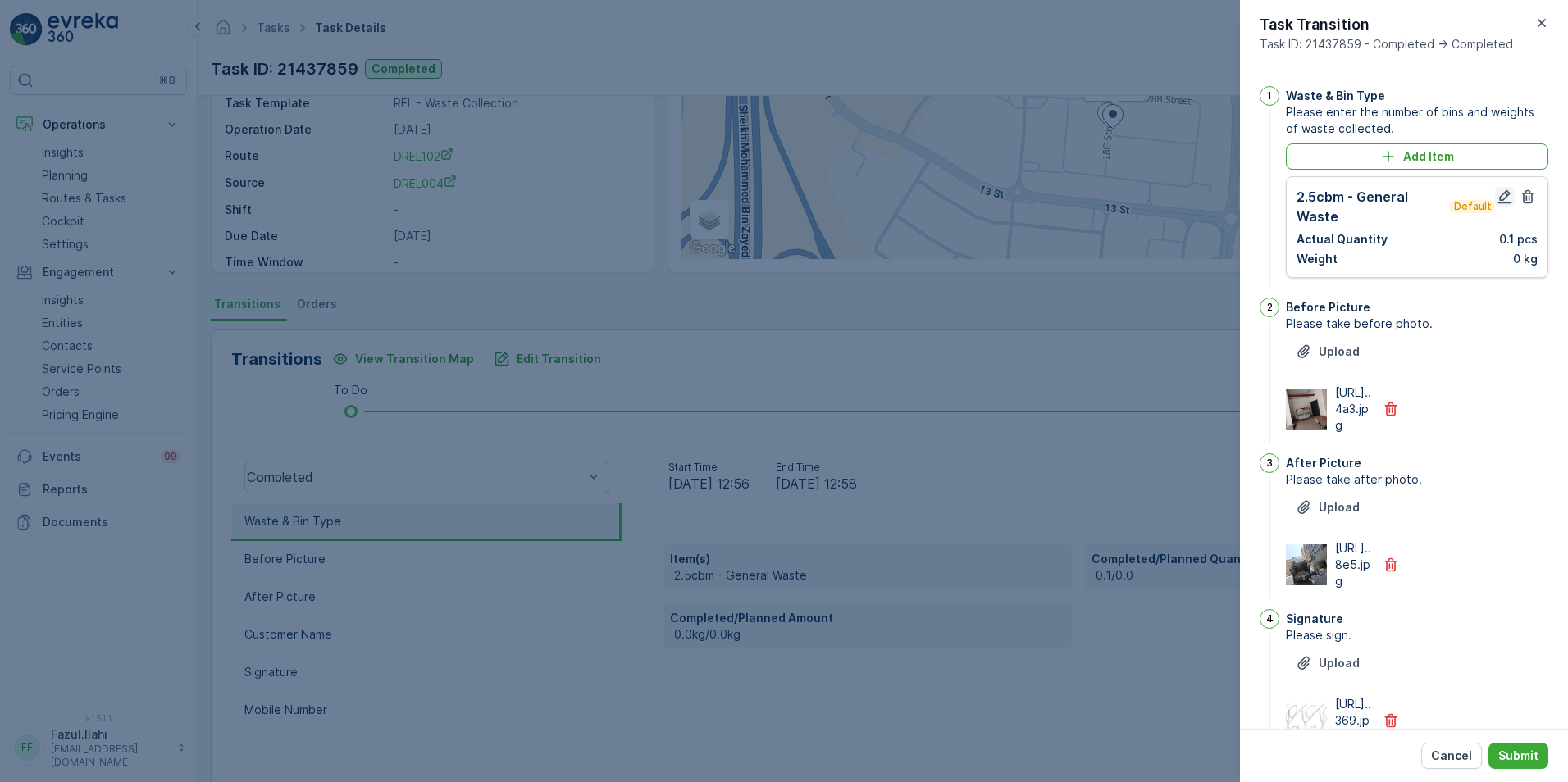
click at [1043, 194] on icon "button" at bounding box center [1505, 196] width 16 height 16
type Name "topu"
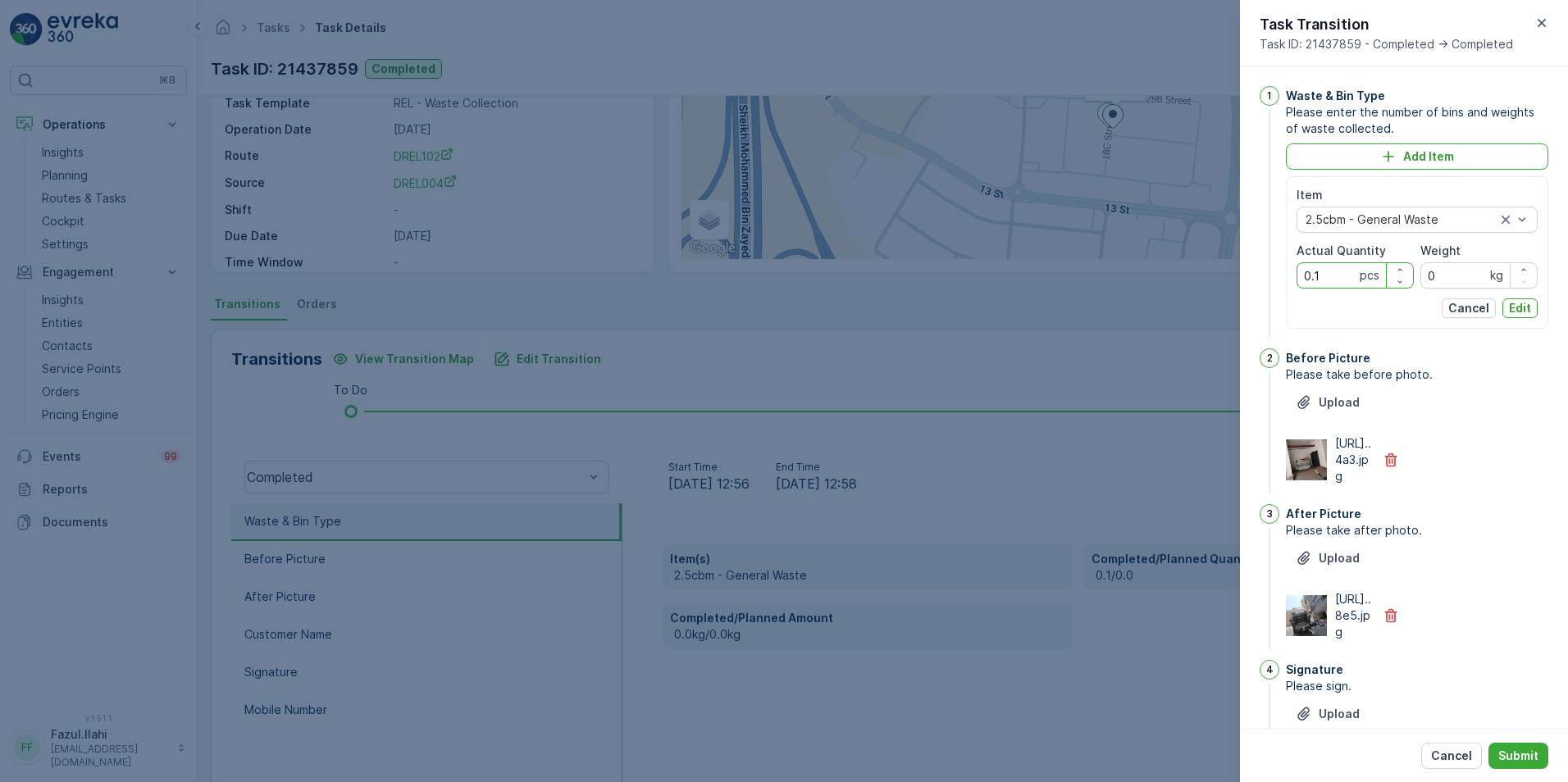
drag, startPoint x: 1328, startPoint y: 273, endPoint x: 1286, endPoint y: 276, distance: 42.1
click at [1043, 277] on div "Item 2.5cbm - General Waste Actual Quantity 0.1 pcs Weight 0 kg Cancel Edit" at bounding box center [1417, 253] width 262 height 153
type Quantity "1"
click at [1043, 308] on p "Edit" at bounding box center [1520, 308] width 23 height 16
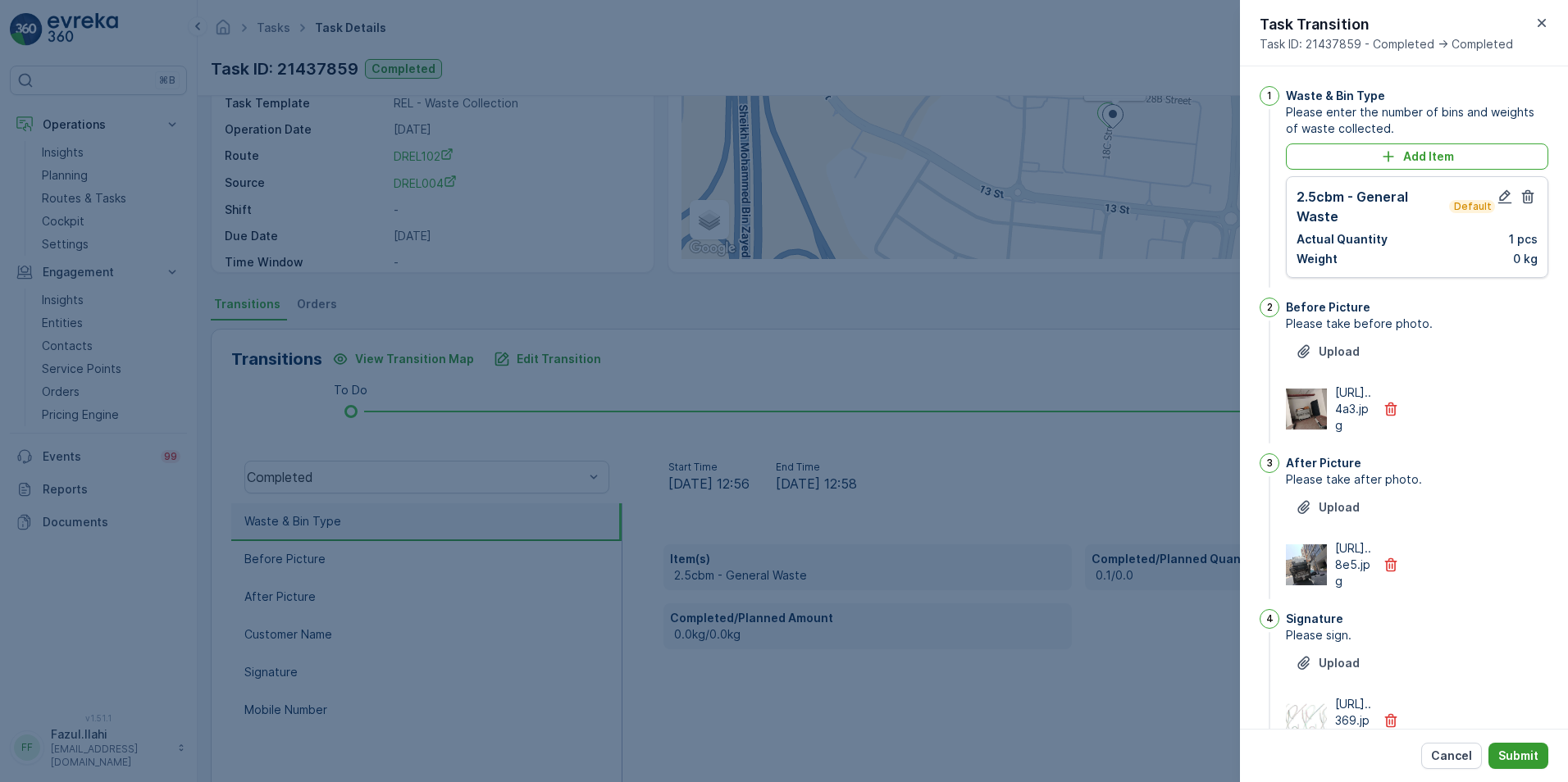
click at [1043, 552] on p "Submit" at bounding box center [1519, 755] width 40 height 16
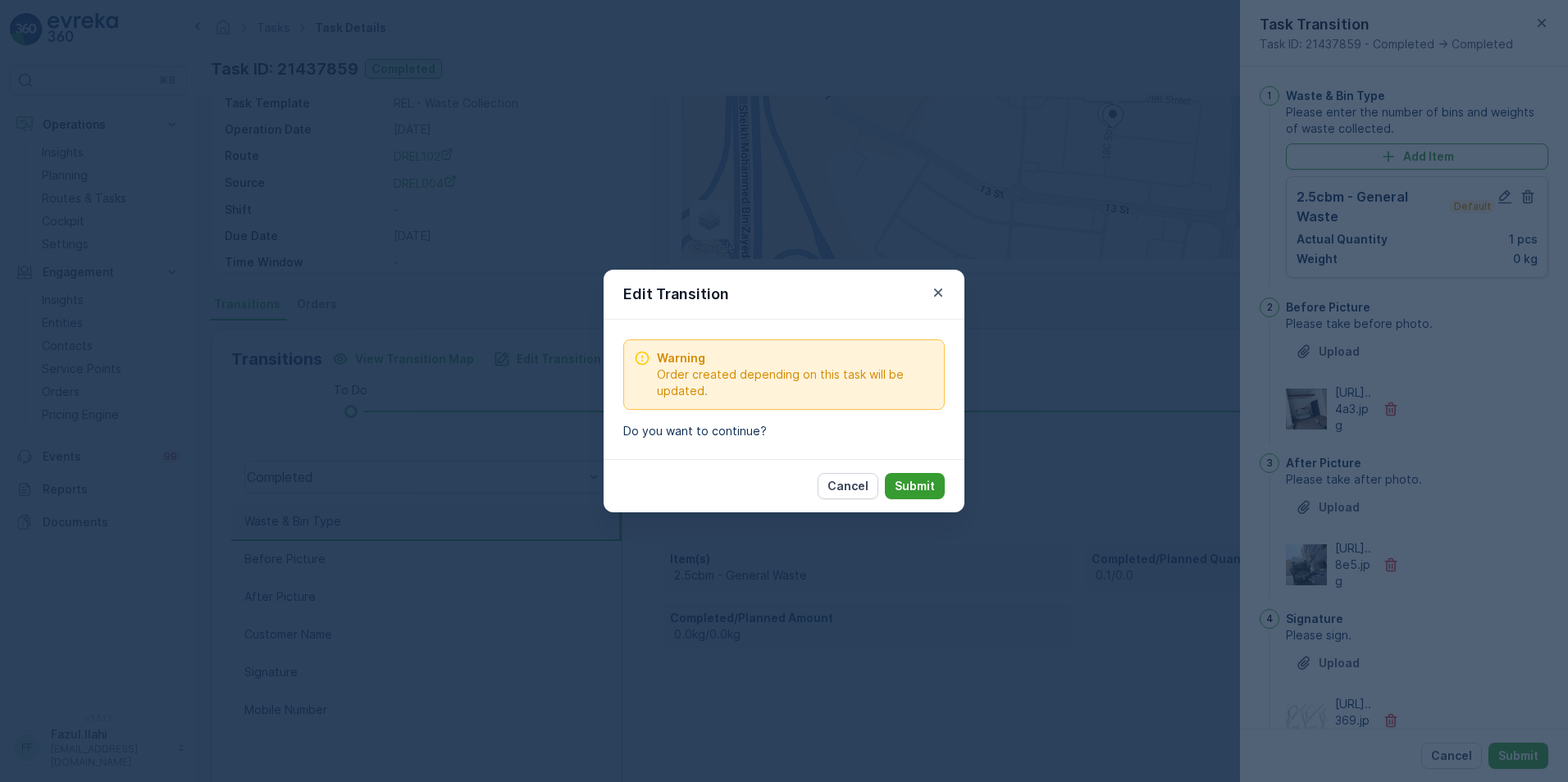
click at [911, 479] on p "Submit" at bounding box center [914, 486] width 40 height 16
type Name "topu"
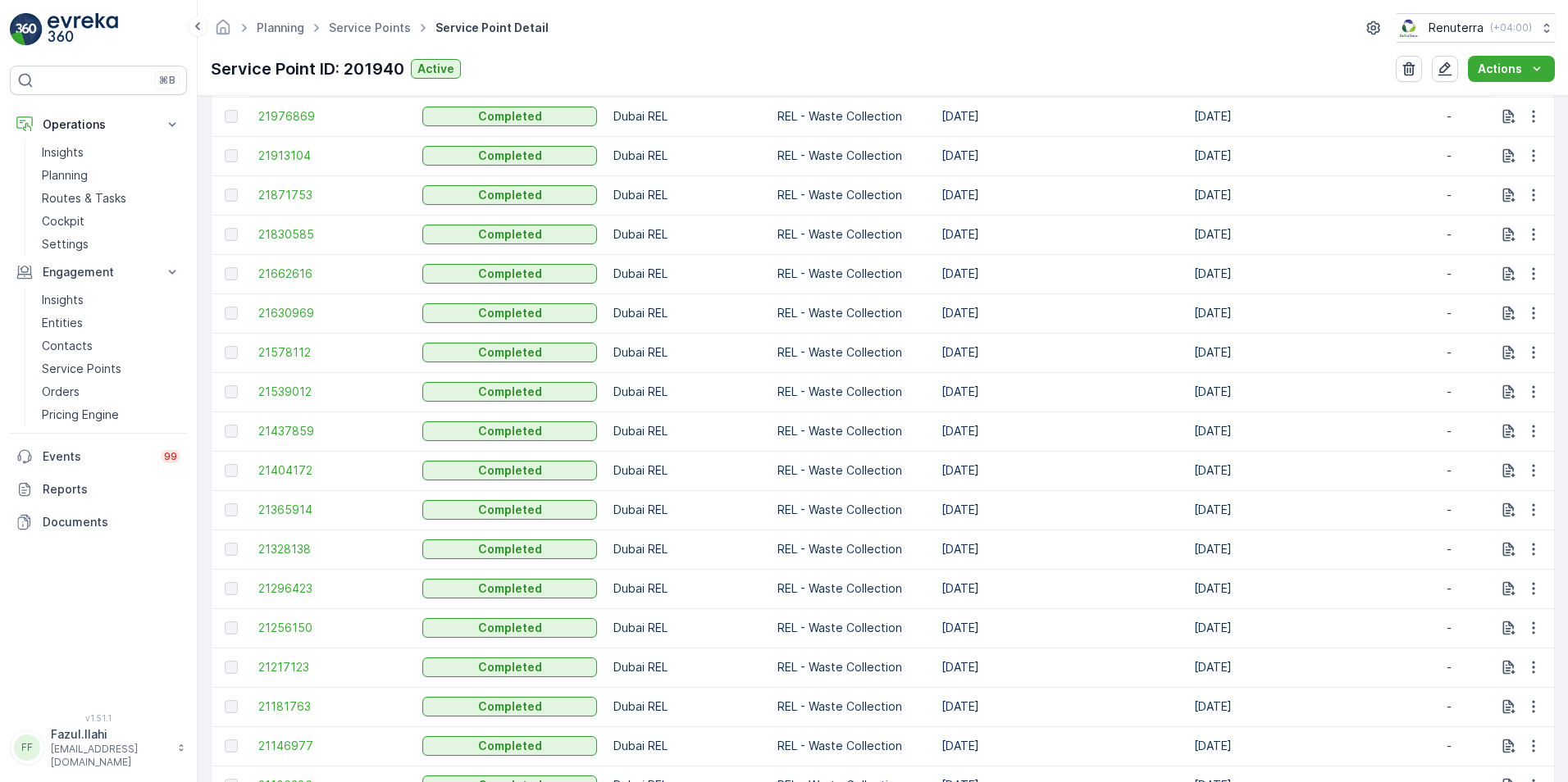
scroll to position [820, 0]
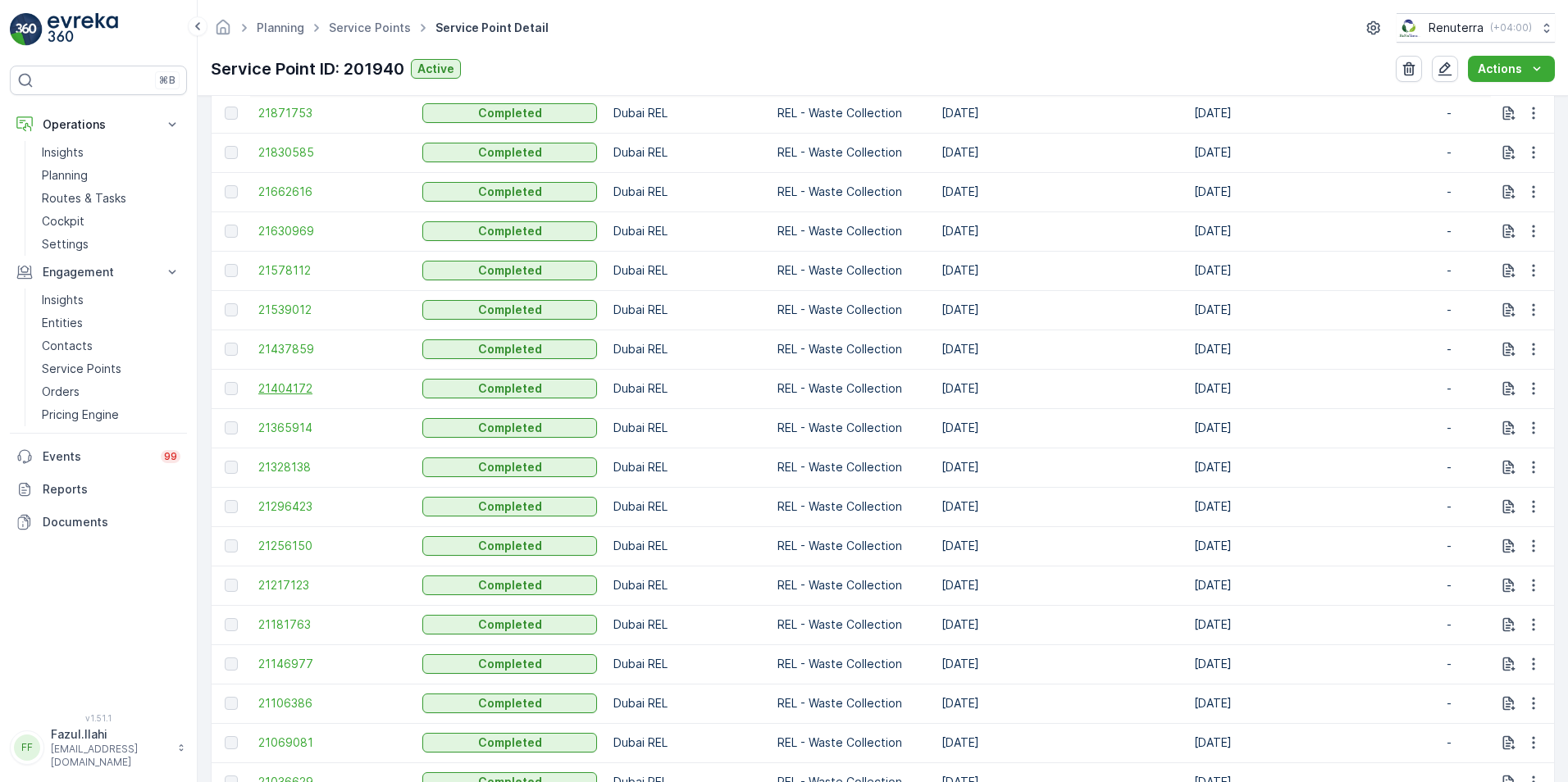
click at [286, 386] on span "21404172" at bounding box center [333, 388] width 148 height 16
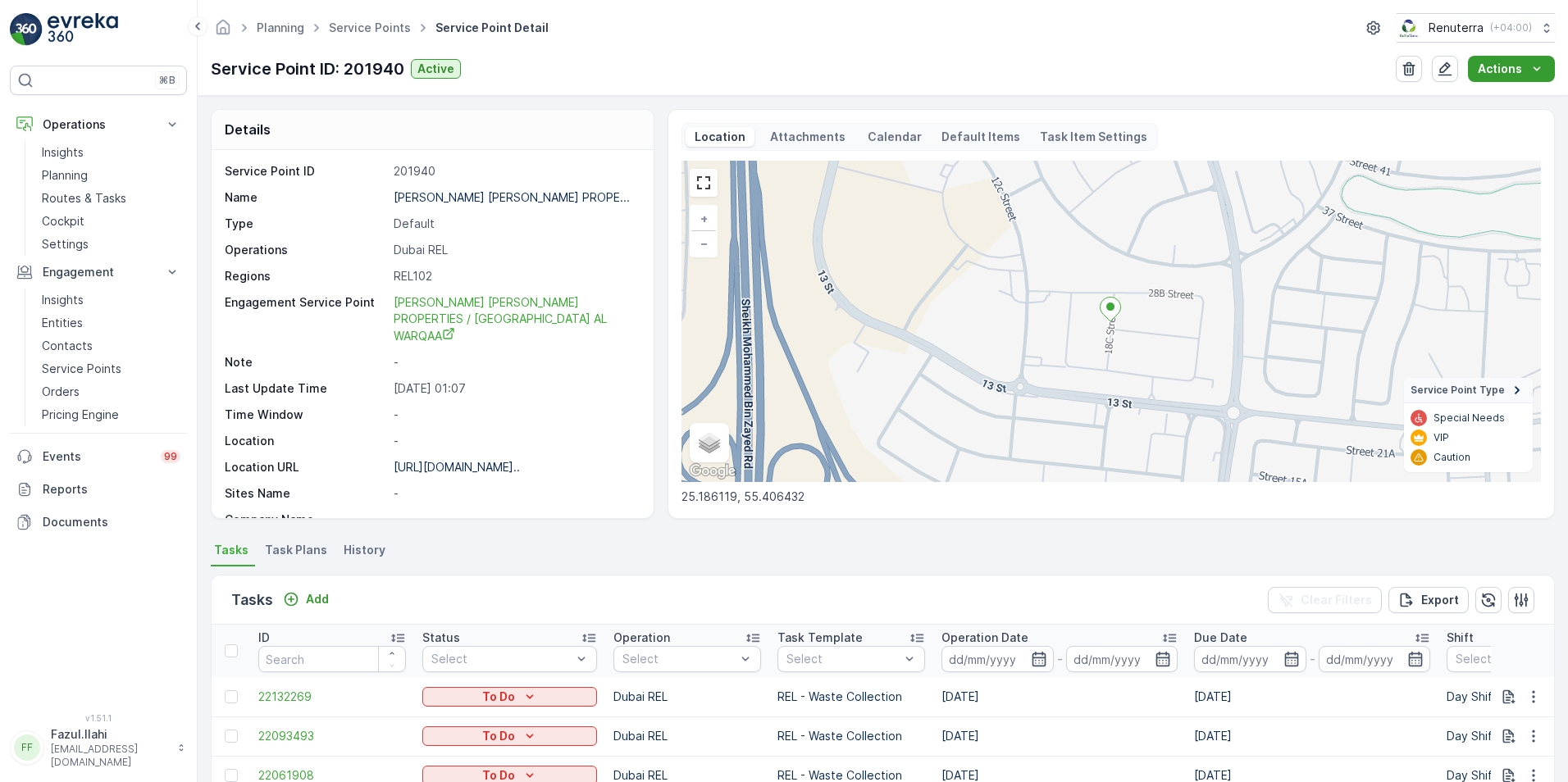
click at [1043, 71] on div "Actions" at bounding box center [1511, 69] width 67 height 16
click at [75, 364] on p "Service Points" at bounding box center [82, 369] width 80 height 16
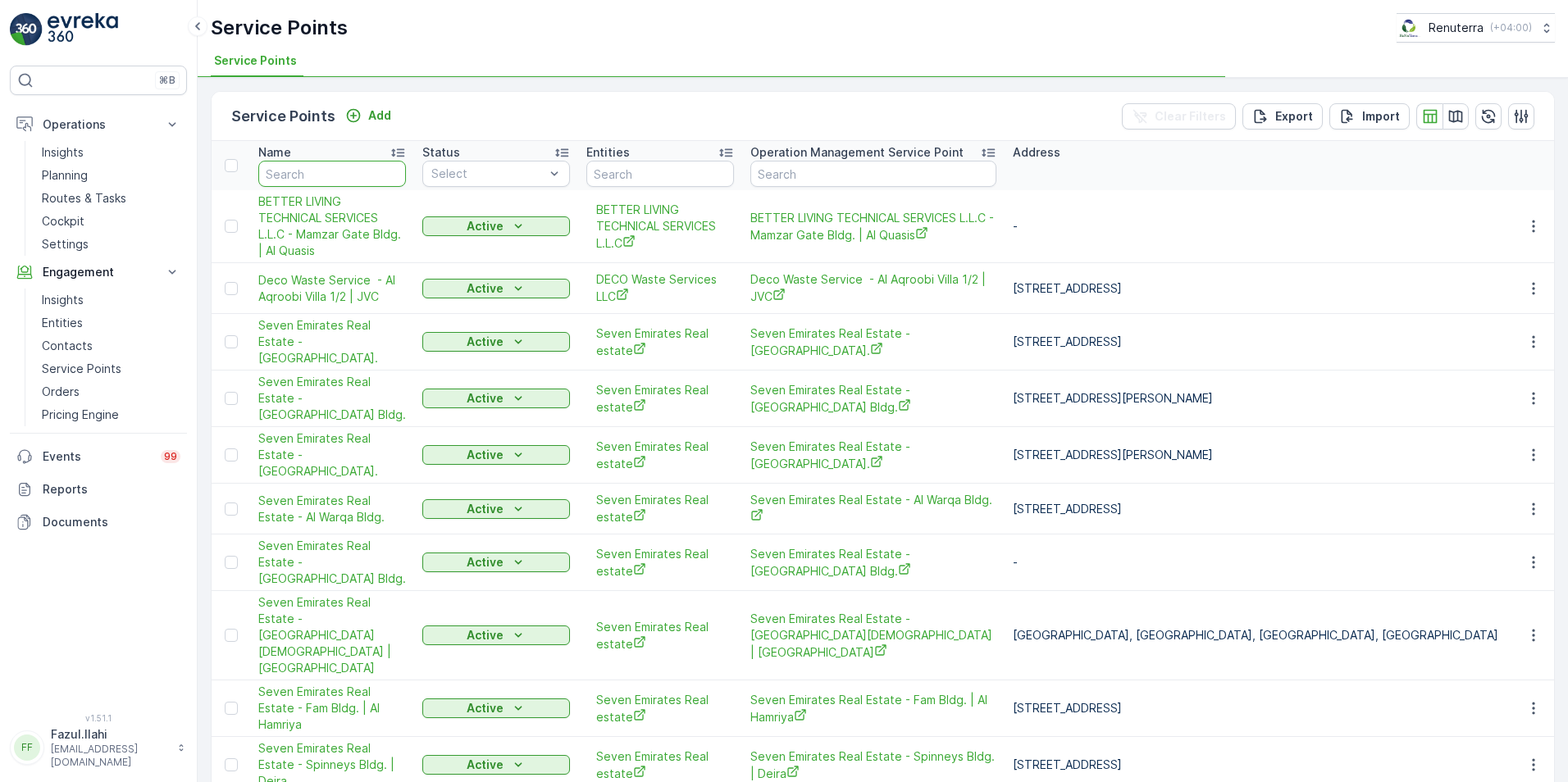
click at [322, 168] on input "text" at bounding box center [333, 174] width 148 height 26
type input "KHA"
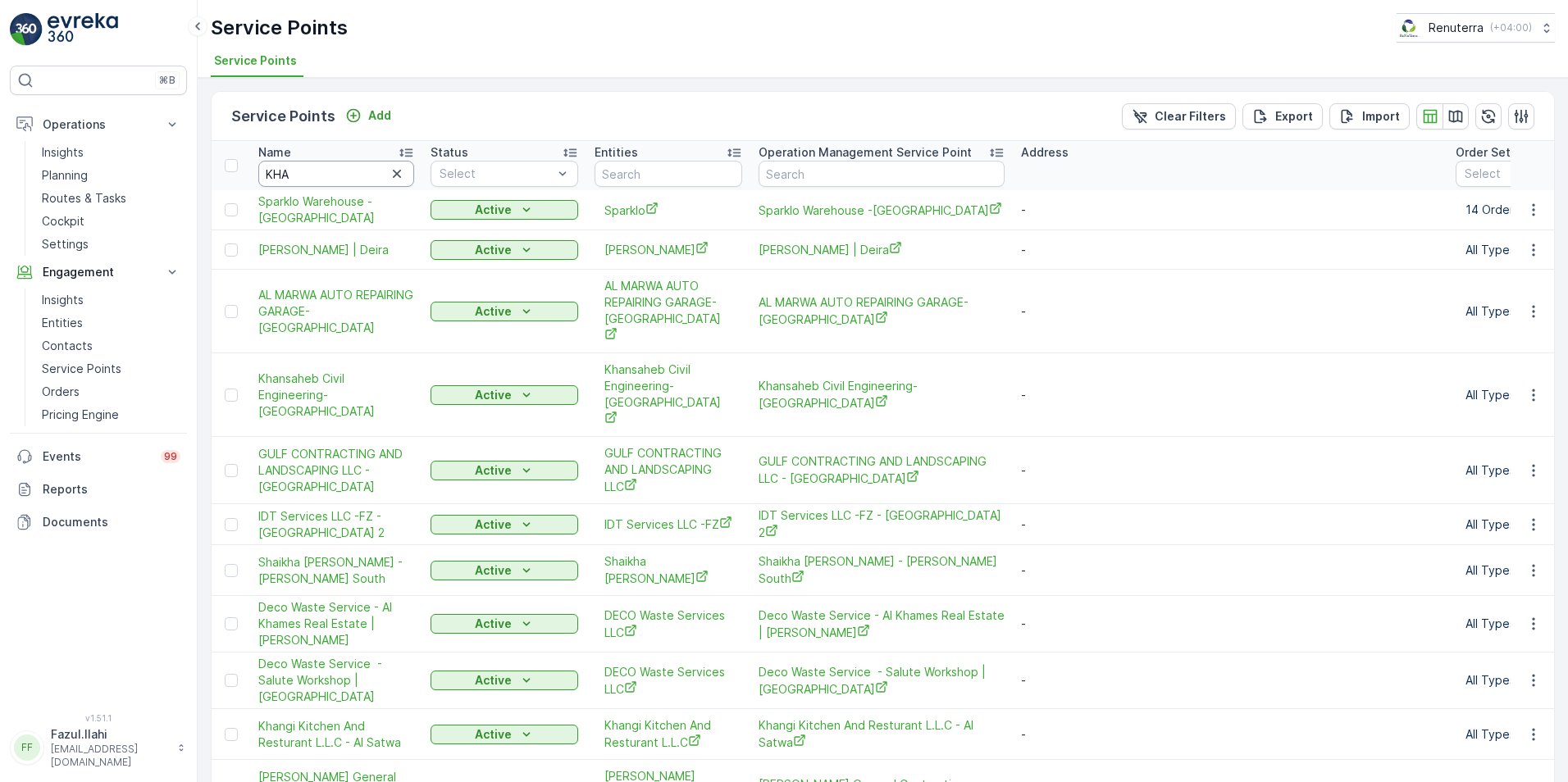
click at [316, 174] on input "KHA" at bounding box center [336, 174] width 155 height 26
type input "KHALI"
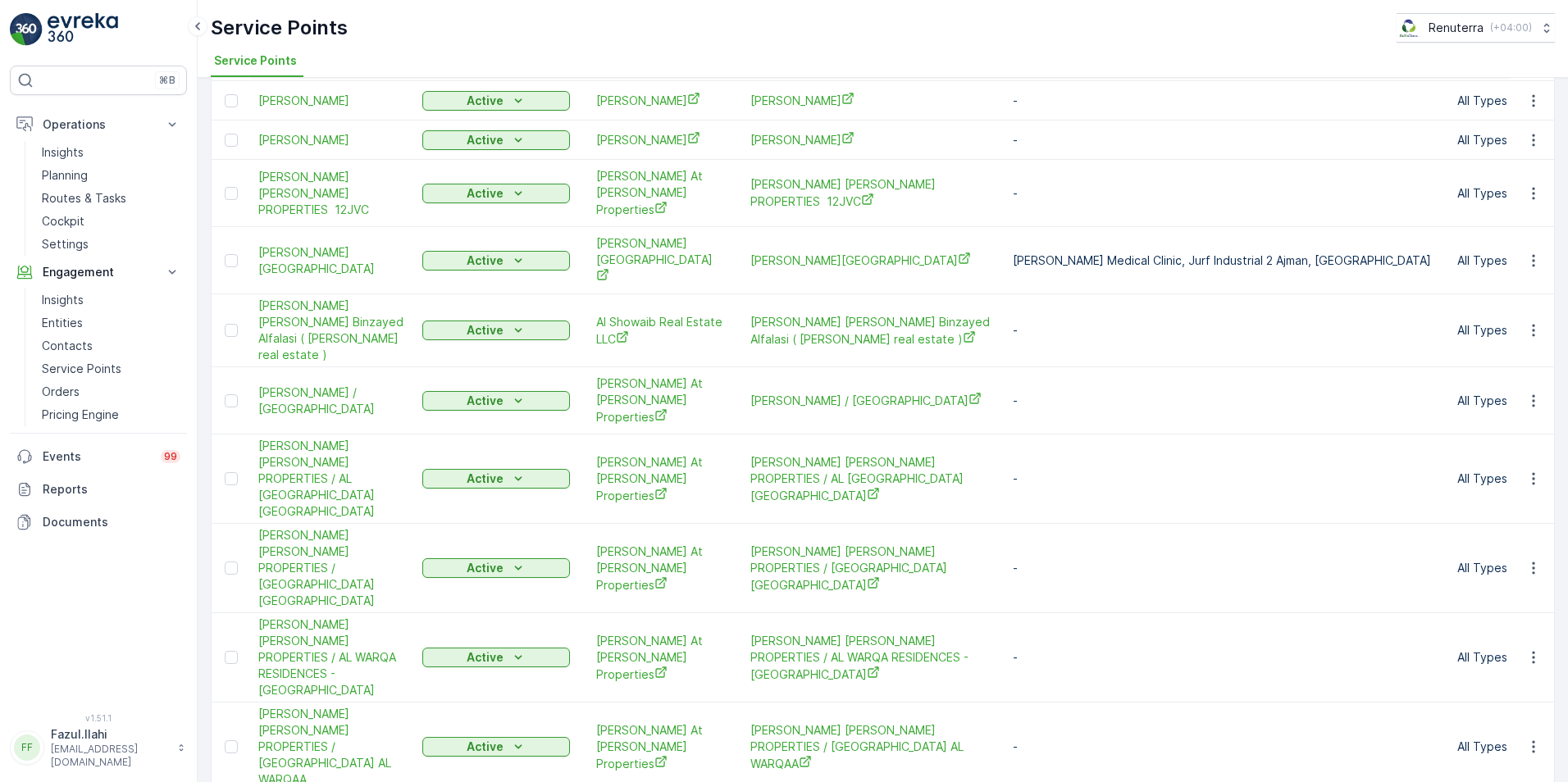
scroll to position [410, 0]
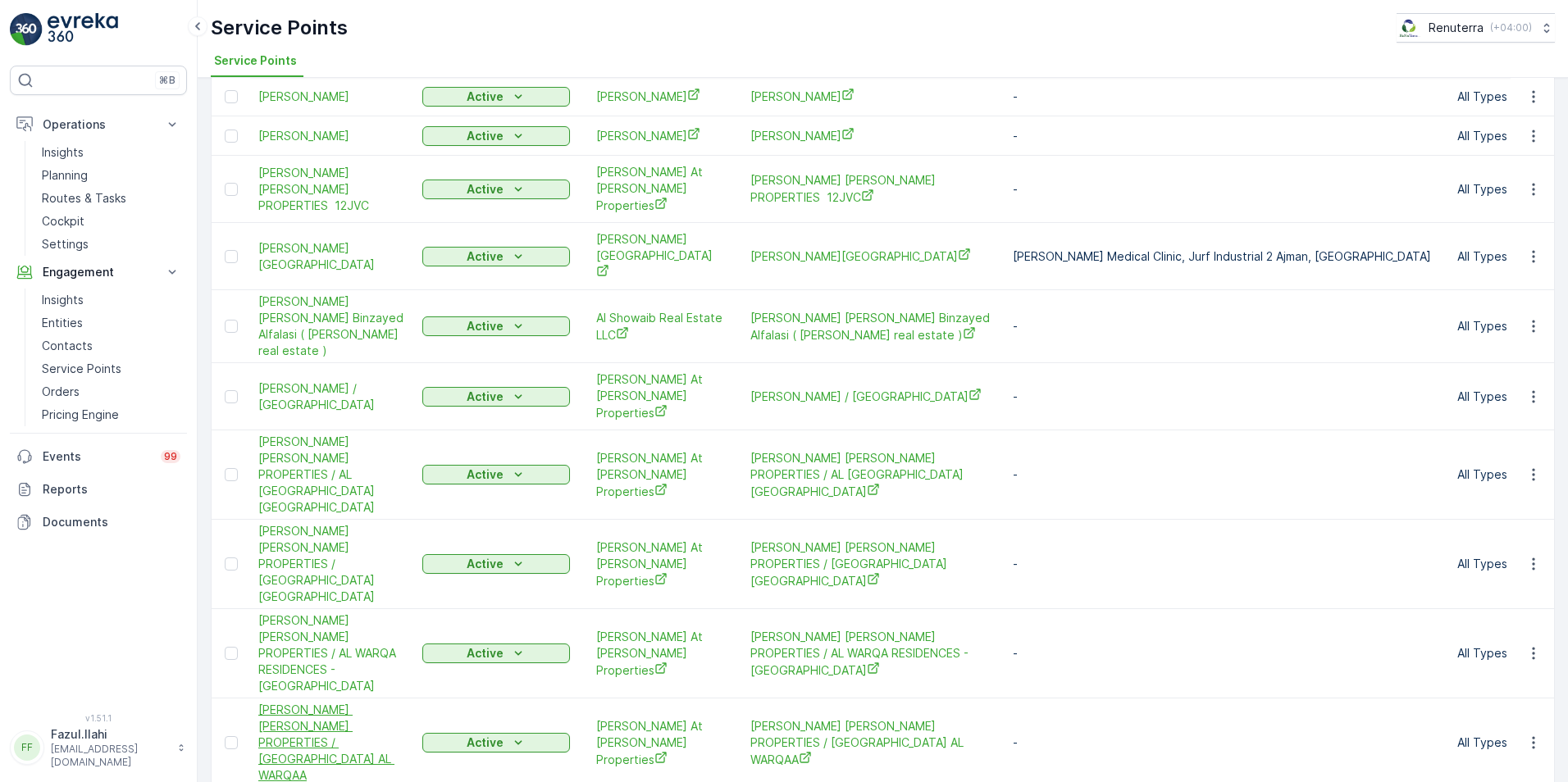
click at [336, 552] on span "[PERSON_NAME] [PERSON_NAME] PROPERTIES / [GEOGRAPHIC_DATA] AL WARQAA" at bounding box center [333, 743] width 148 height 82
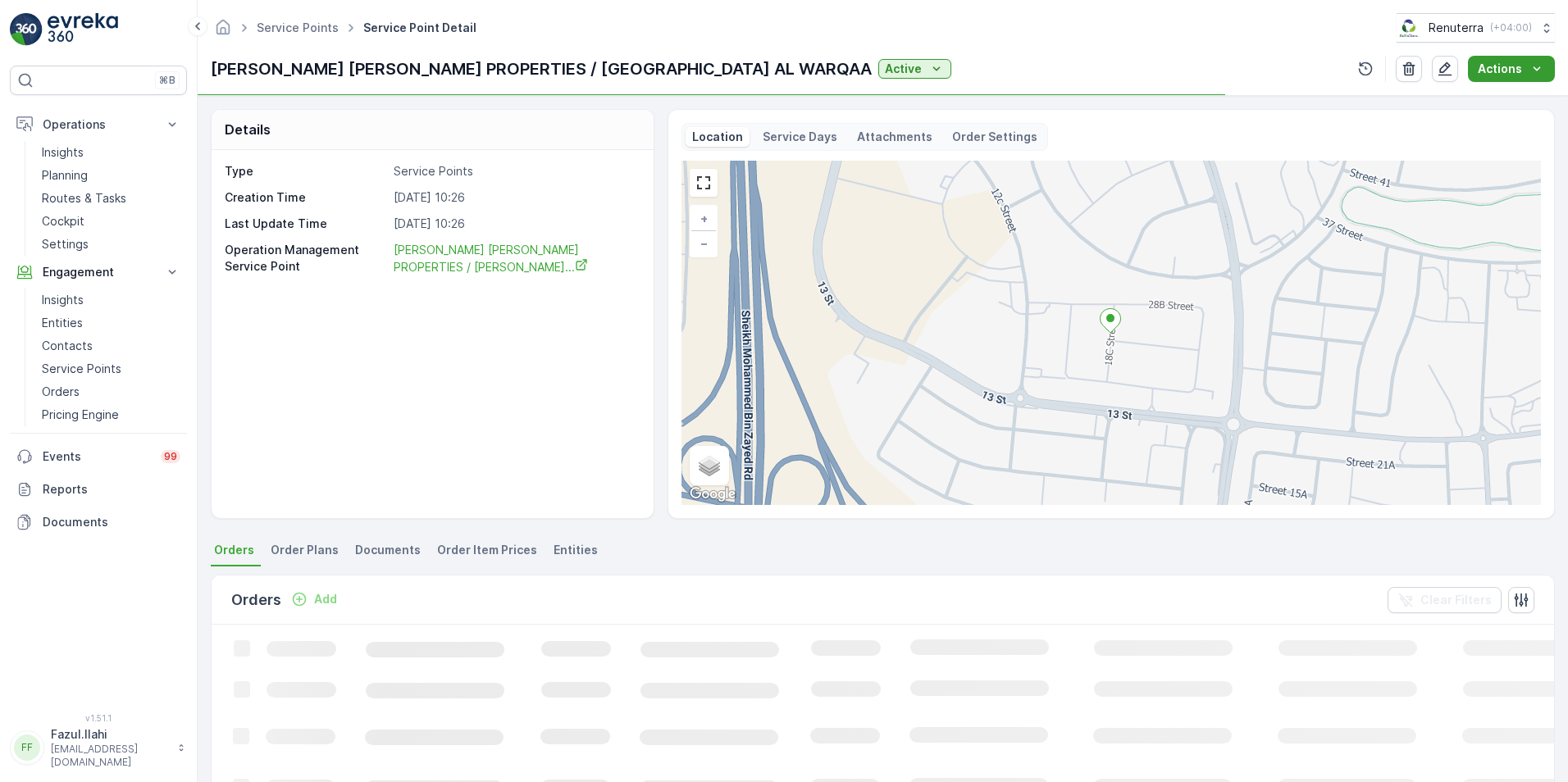
click at [1043, 61] on icon "Actions" at bounding box center [1537, 69] width 16 height 16
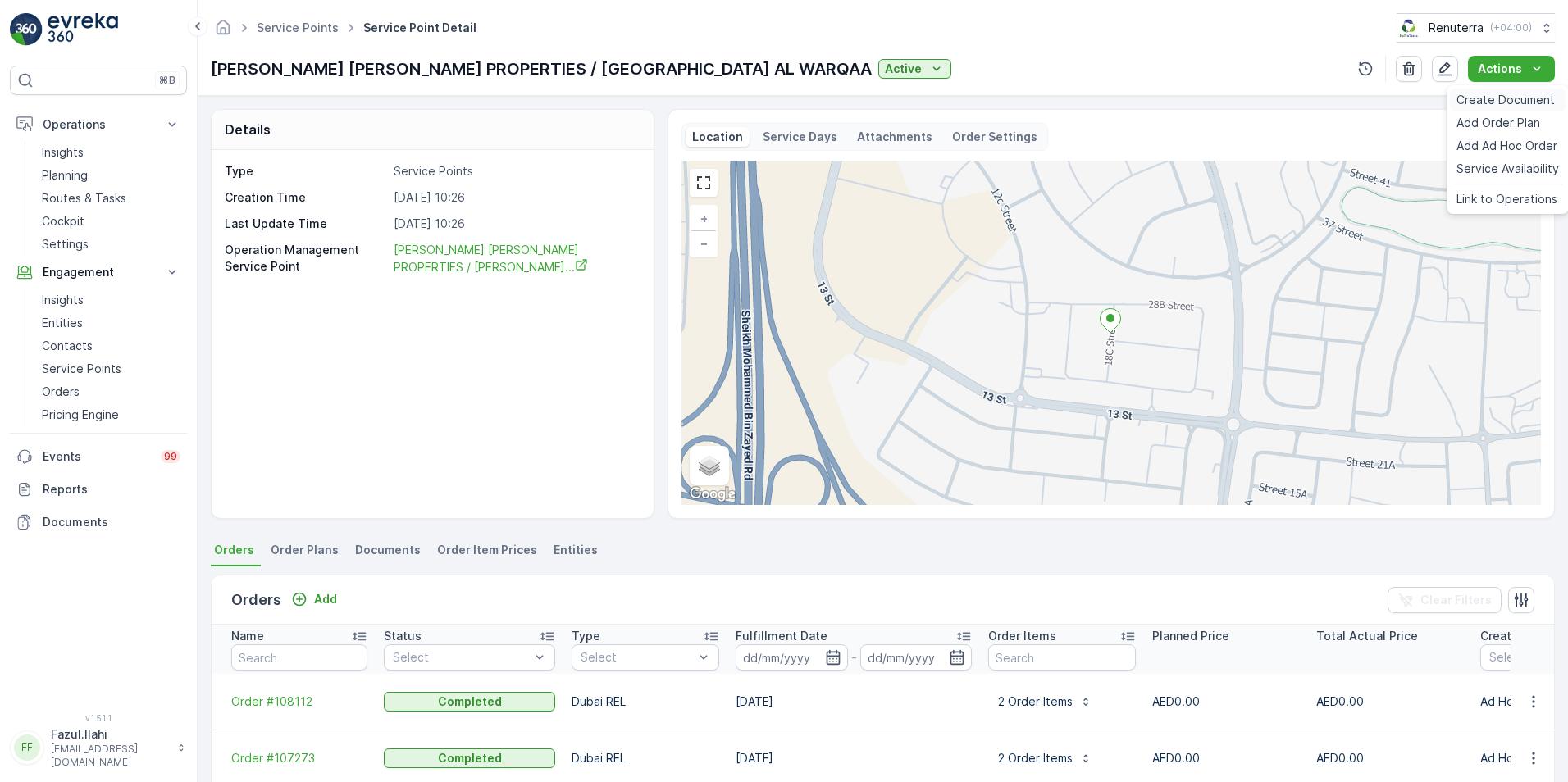
click at [1043, 96] on span "Create Document" at bounding box center [1505, 100] width 98 height 16
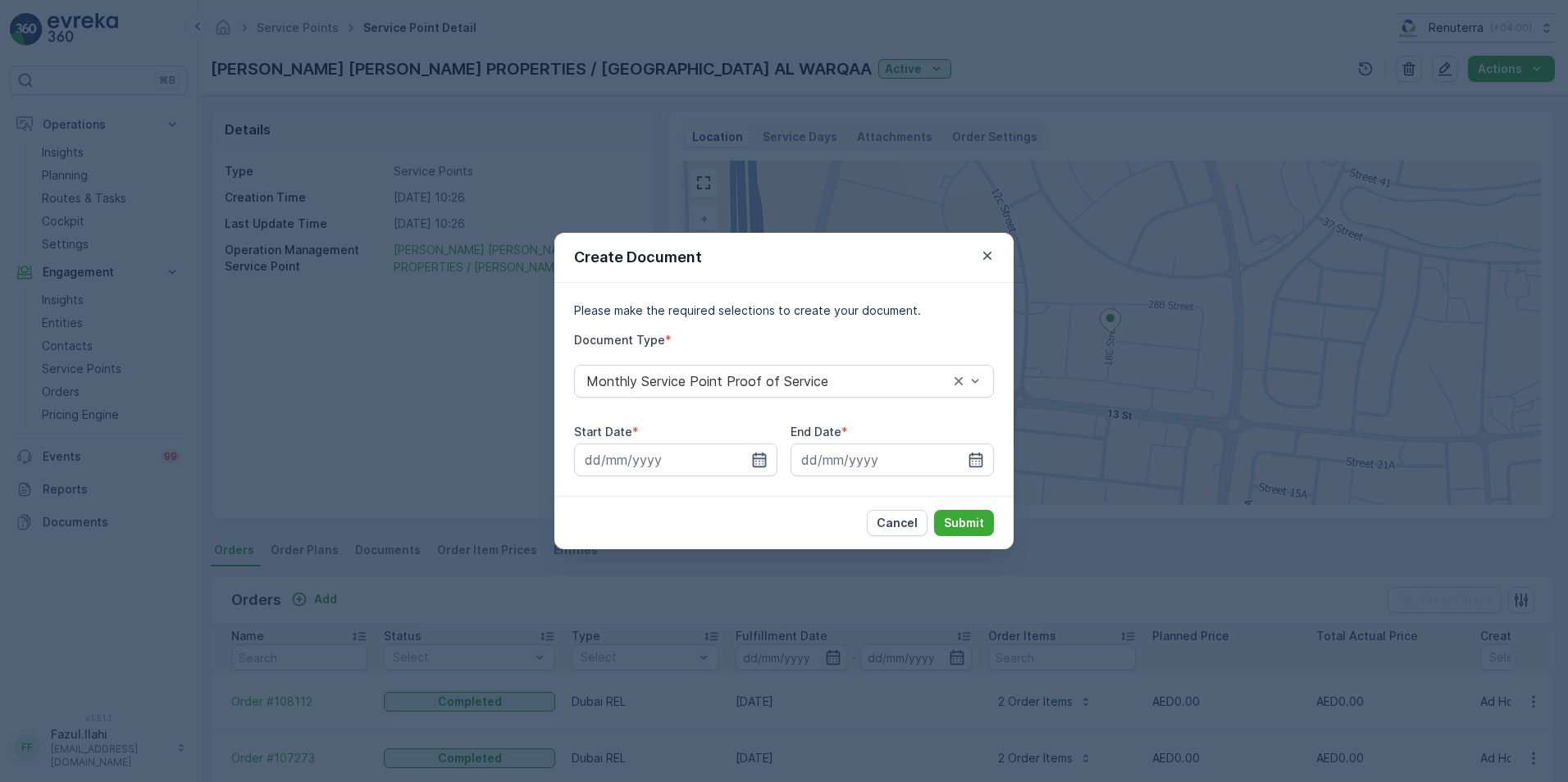
click at [758, 460] on icon "button" at bounding box center [759, 459] width 16 height 16
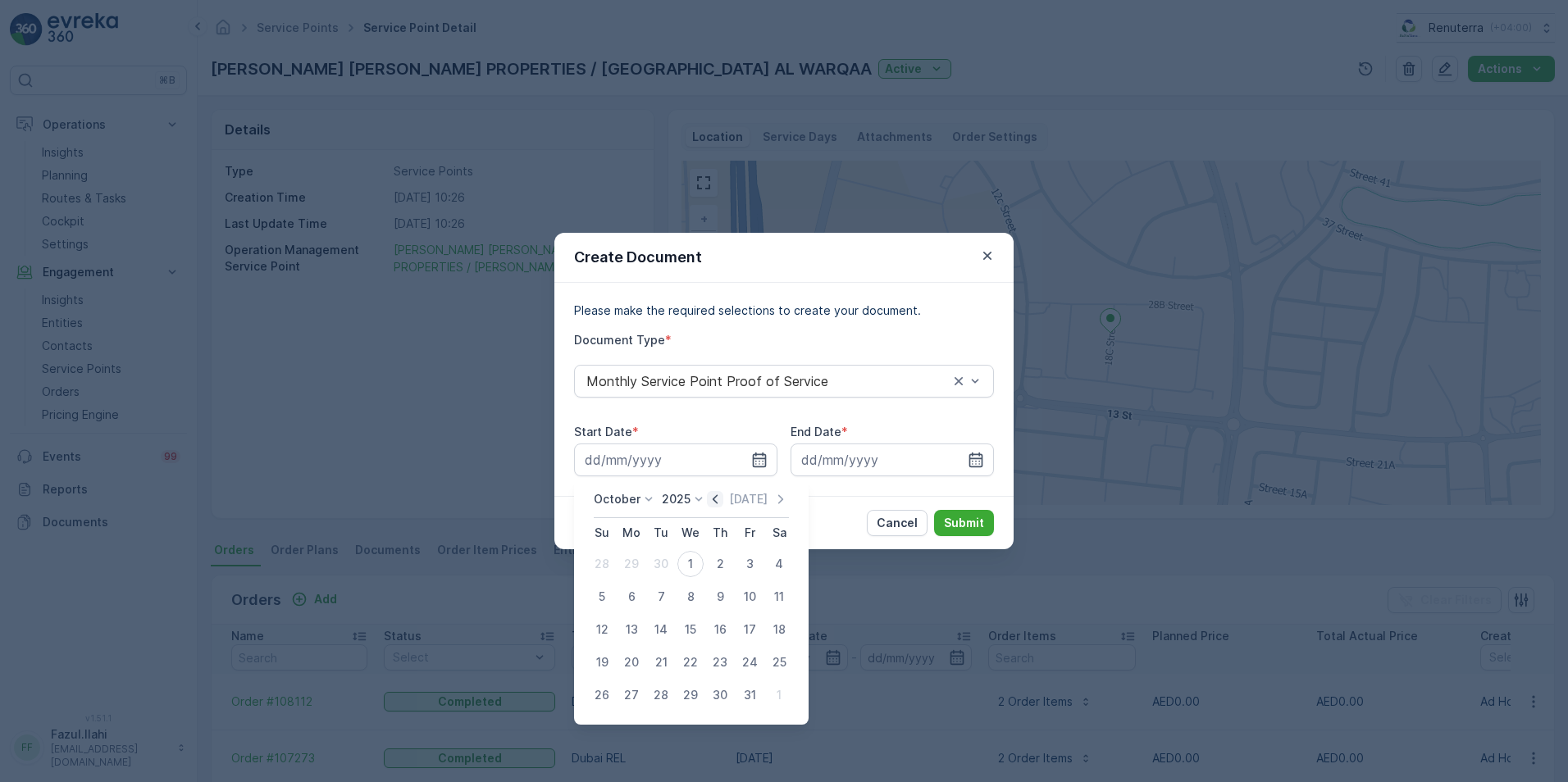
click at [711, 499] on icon "button" at bounding box center [715, 499] width 16 height 16
click at [632, 552] on div "1" at bounding box center [631, 564] width 26 height 26
type input "01.09.2025"
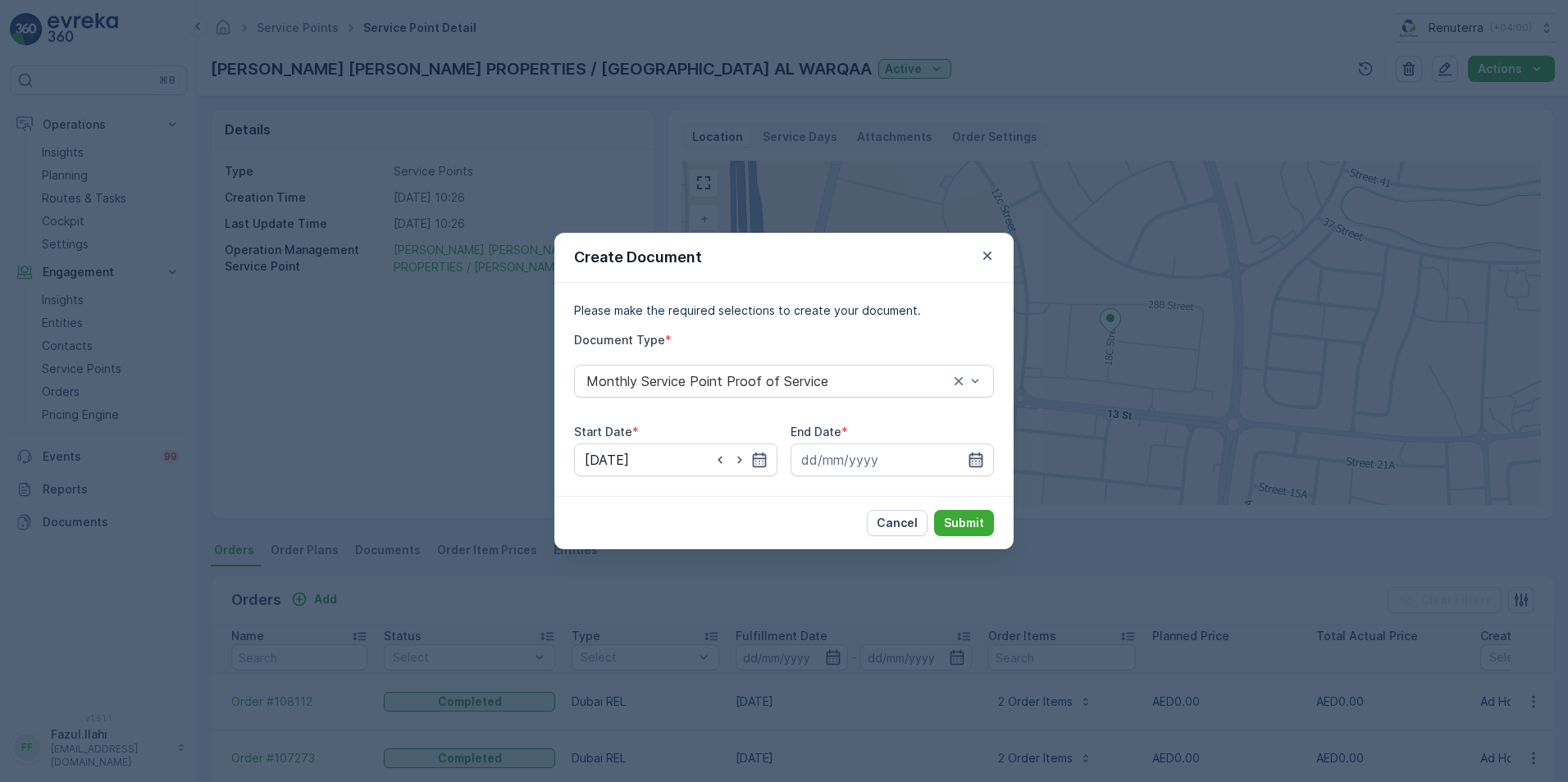
click at [978, 460] on icon "button" at bounding box center [976, 459] width 16 height 16
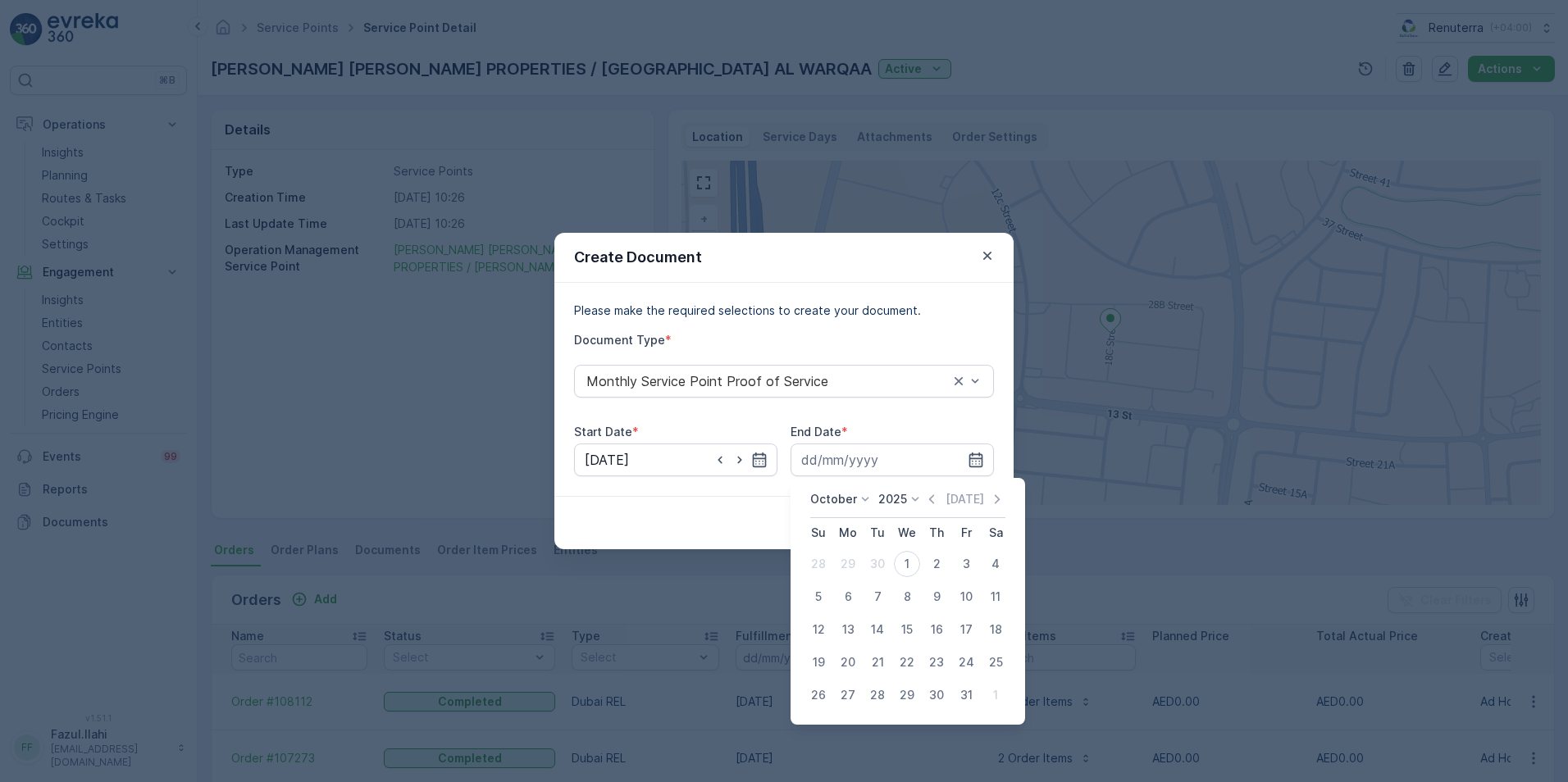
click at [926, 500] on div "October 2025 Today" at bounding box center [907, 504] width 195 height 27
click at [933, 503] on icon "button" at bounding box center [932, 499] width 16 height 16
click at [869, 552] on div "30" at bounding box center [878, 695] width 26 height 26
type input "30.09.2025"
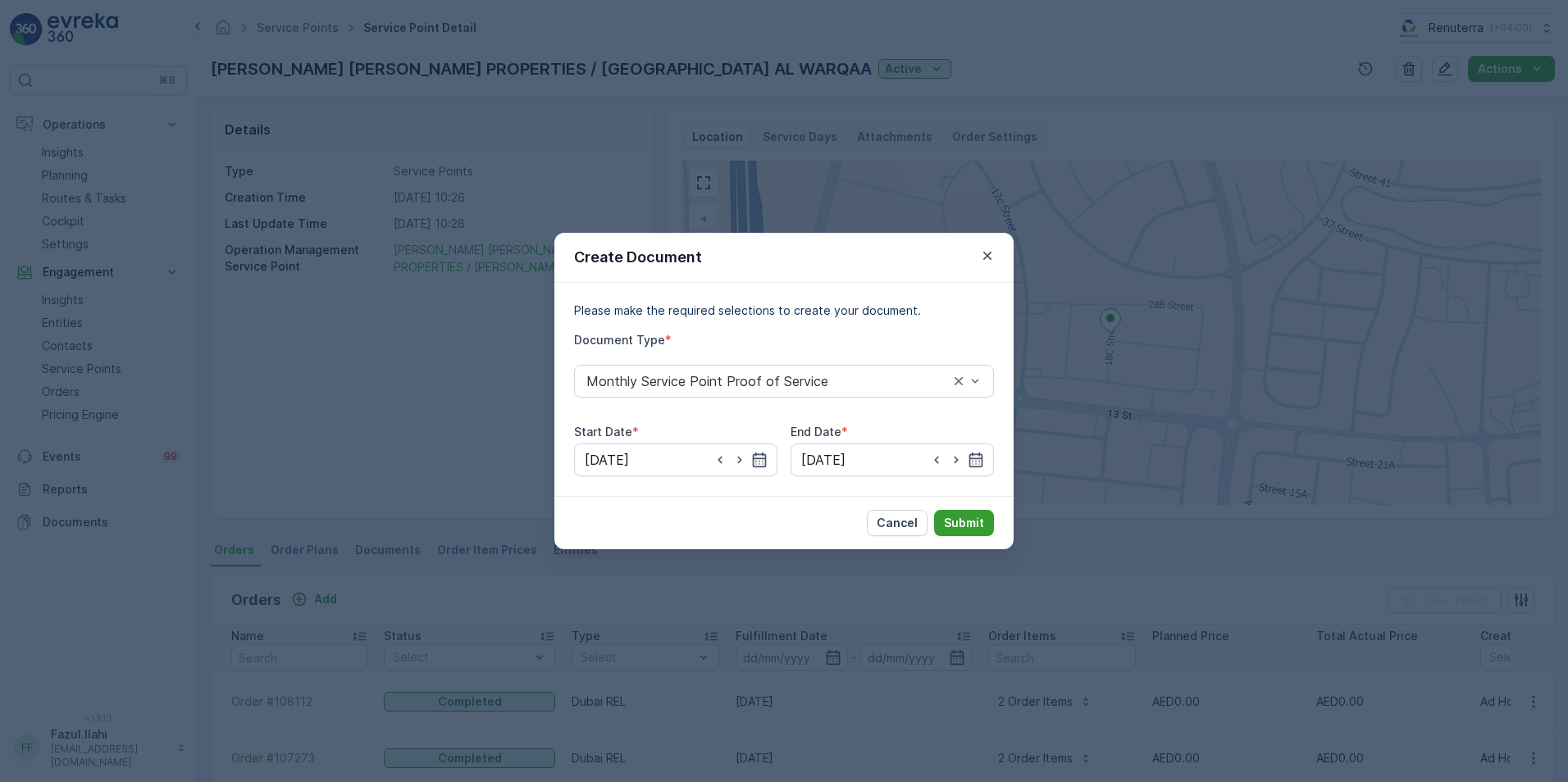
click at [963, 523] on p "Submit" at bounding box center [964, 522] width 40 height 16
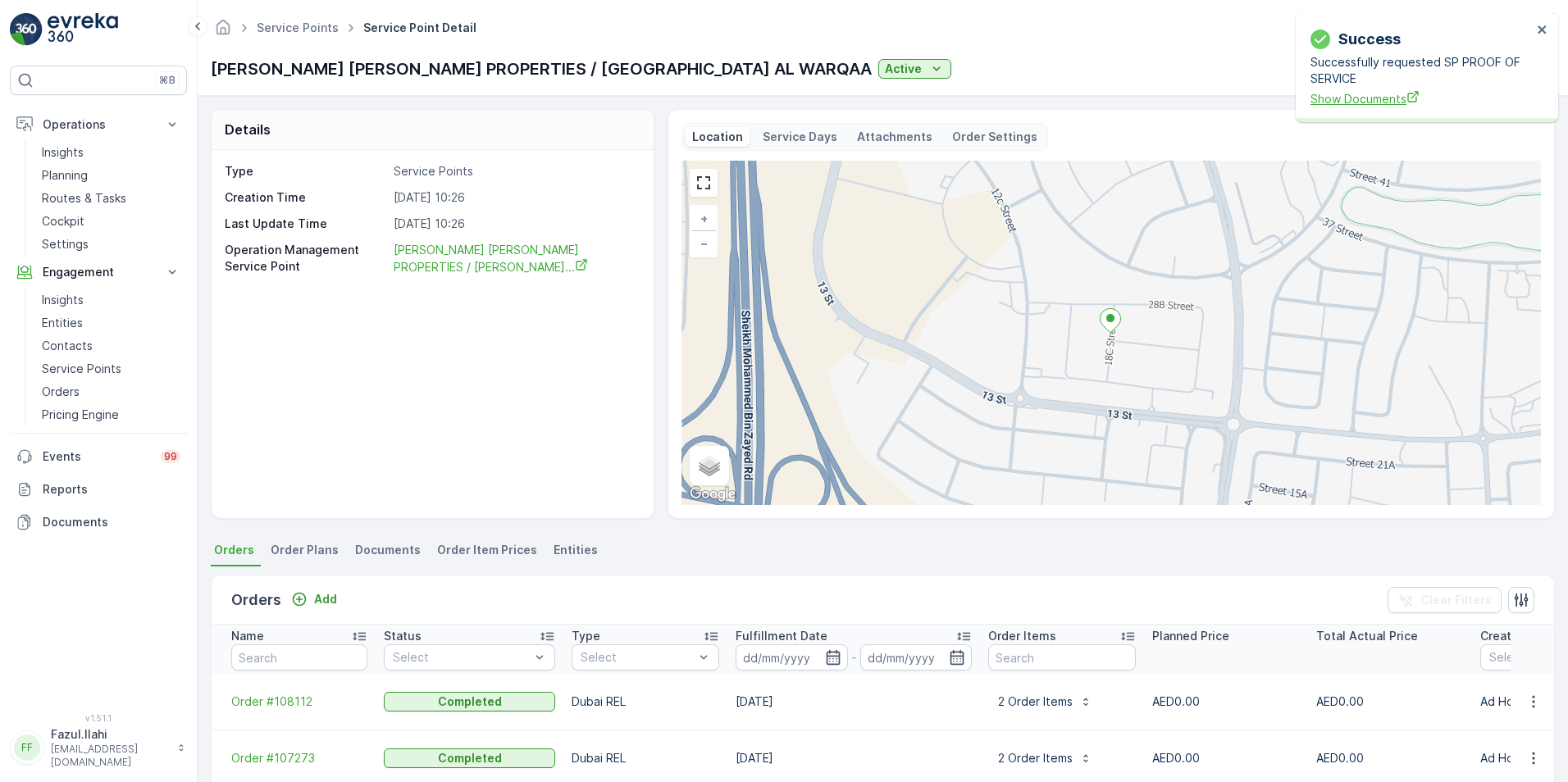
click at [1043, 104] on span "Show Documents" at bounding box center [1420, 99] width 221 height 17
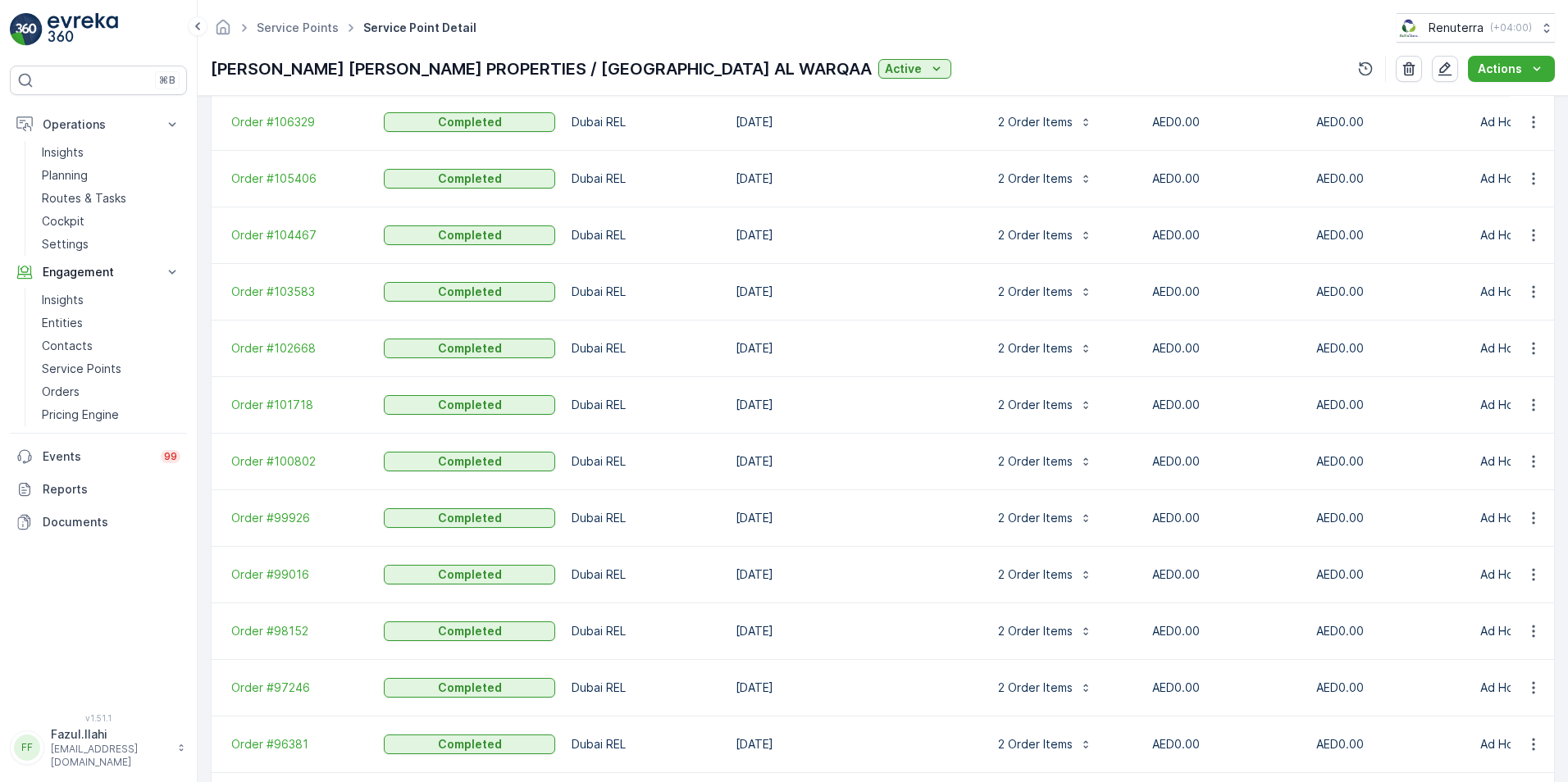
scroll to position [656, 0]
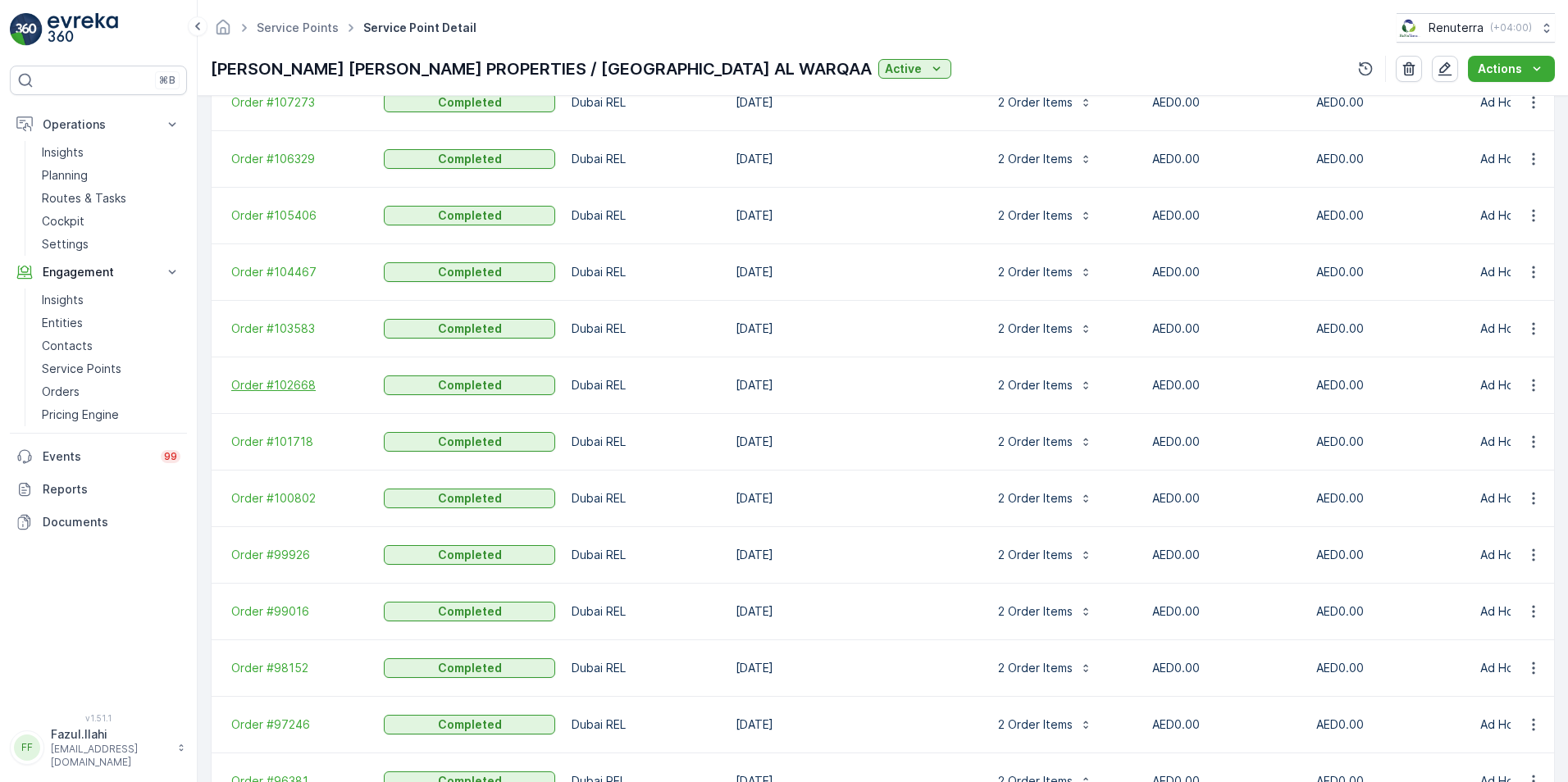
click at [288, 377] on span "Order #102668" at bounding box center [299, 384] width 136 height 16
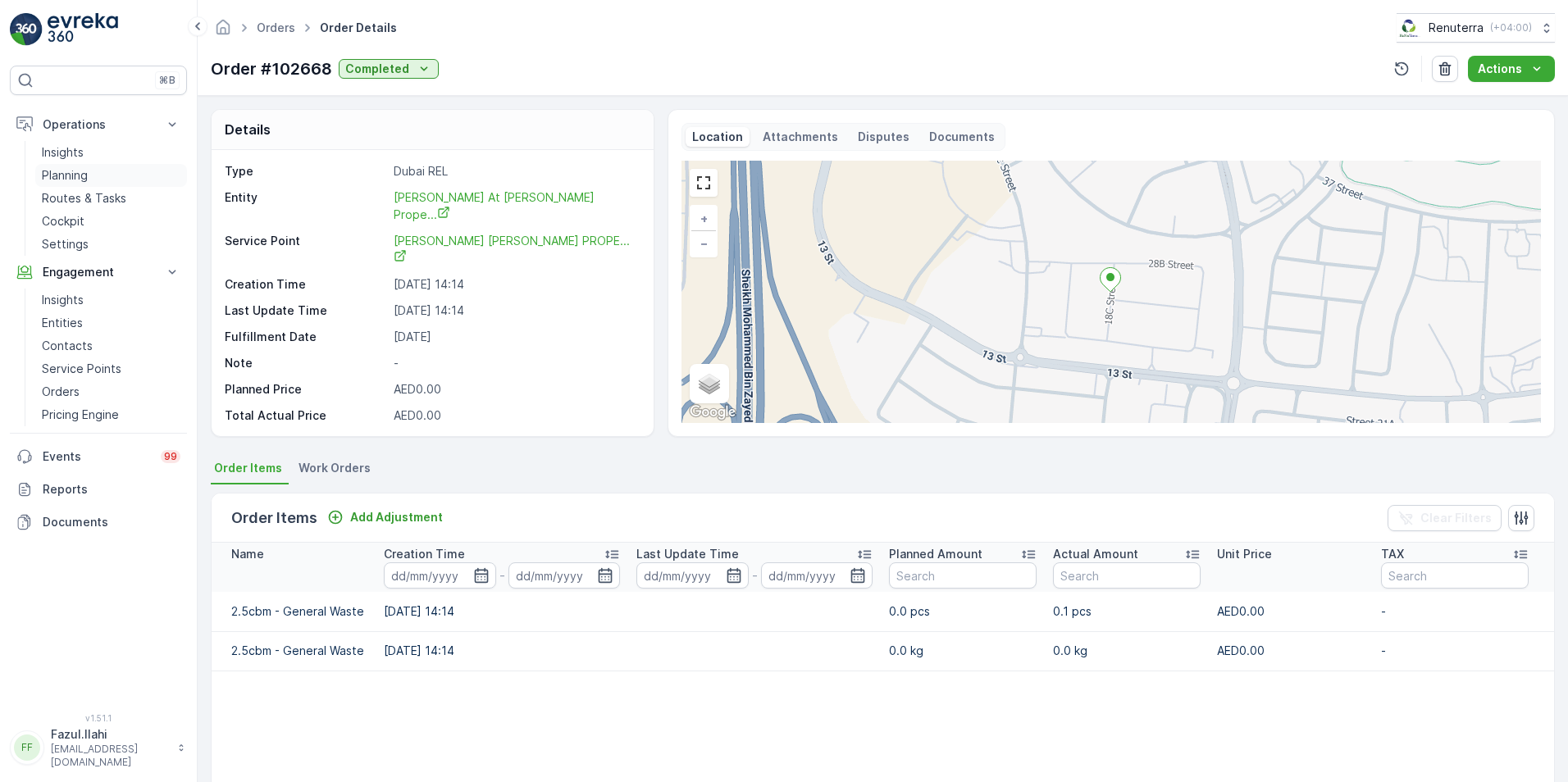
click at [60, 176] on p "Planning" at bounding box center [64, 175] width 46 height 16
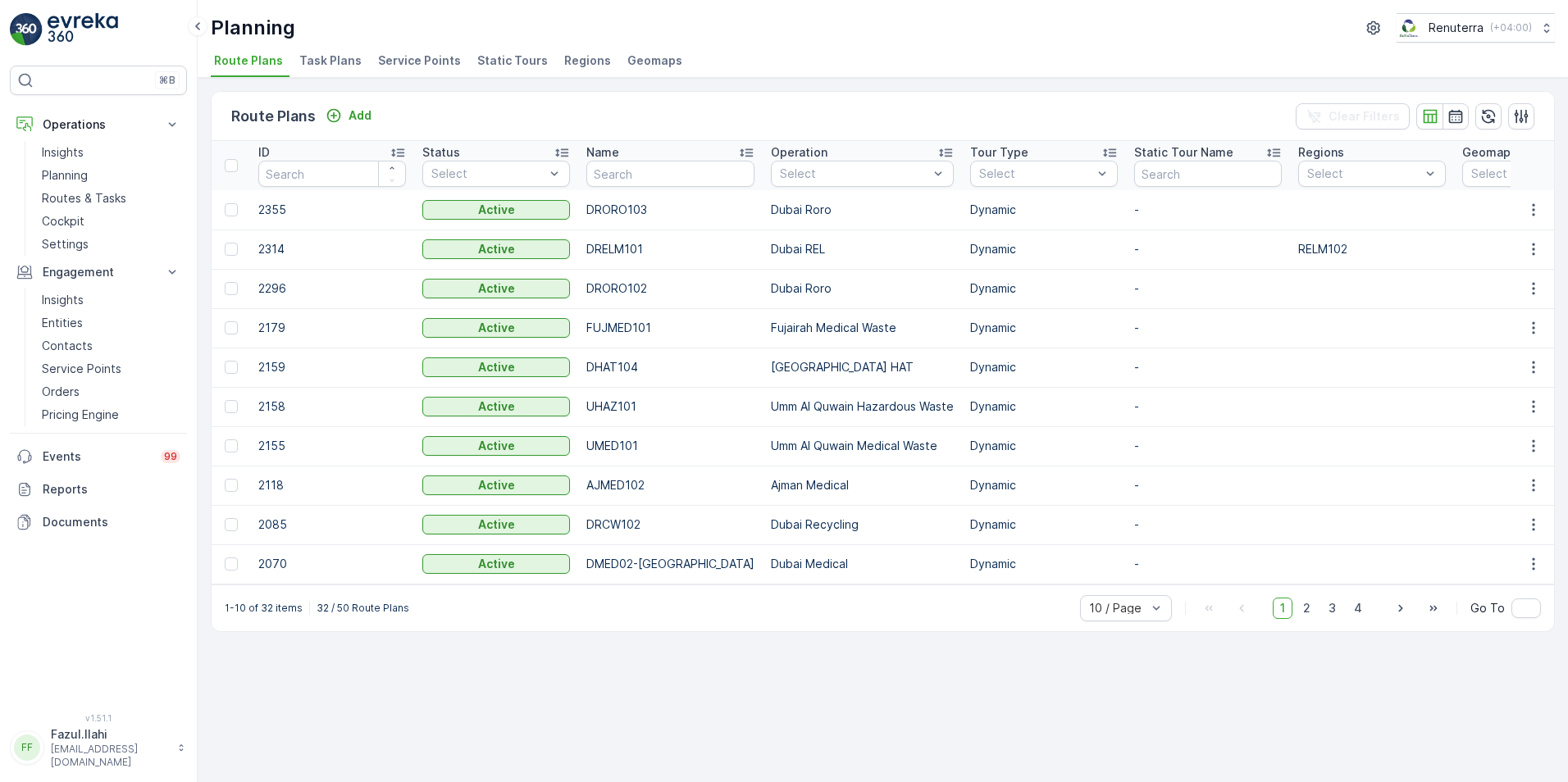
click at [429, 58] on span "Service Points" at bounding box center [418, 60] width 82 height 16
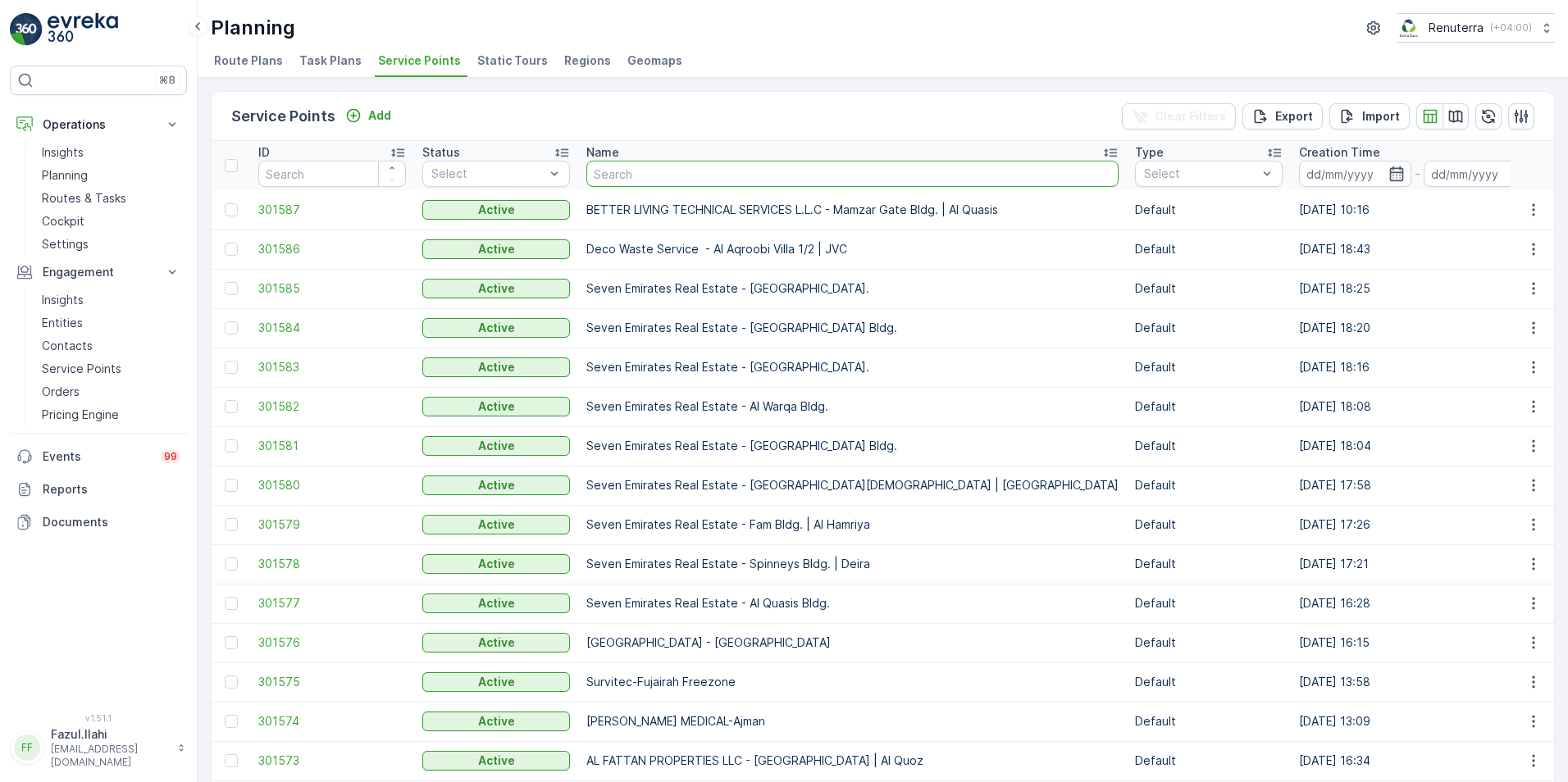
click at [619, 173] on input "text" at bounding box center [852, 174] width 532 height 26
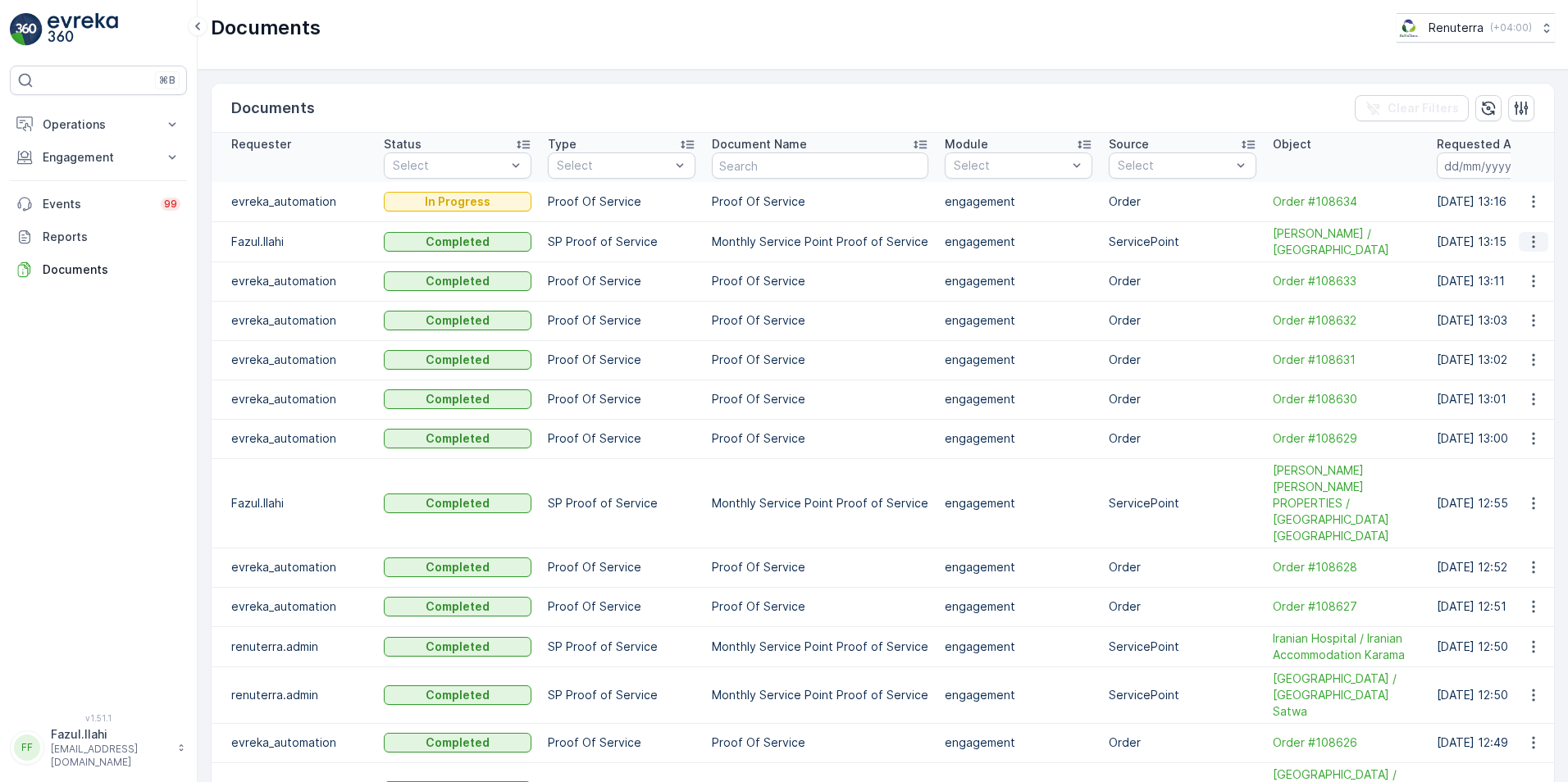
click at [1525, 239] on icon "button" at bounding box center [1533, 241] width 16 height 16
click at [1516, 273] on span "See Details" at bounding box center [1538, 267] width 63 height 16
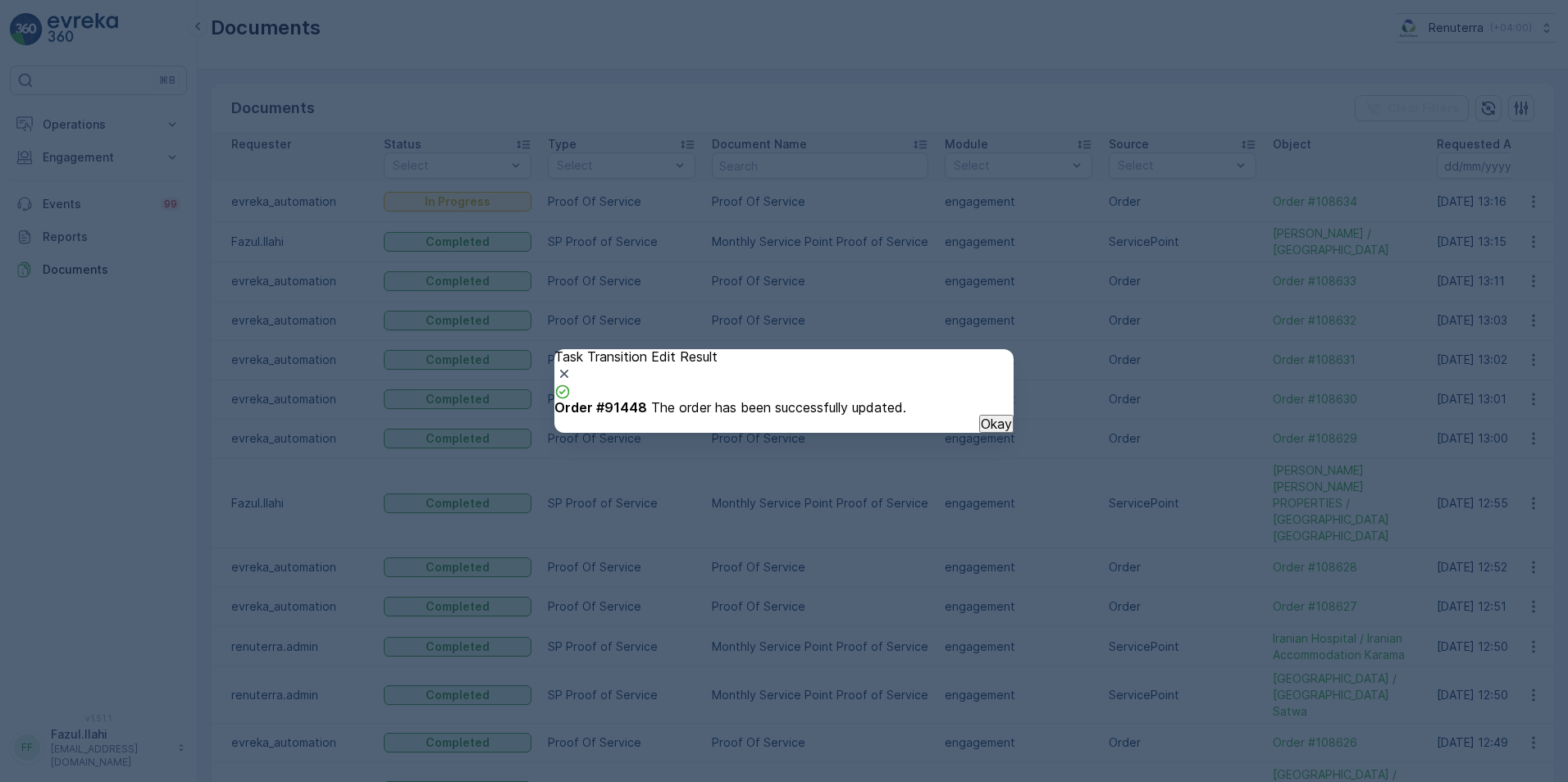
click at [979, 433] on button "Okay" at bounding box center [997, 424] width 35 height 18
click at [981, 431] on p "Okay" at bounding box center [997, 424] width 31 height 15
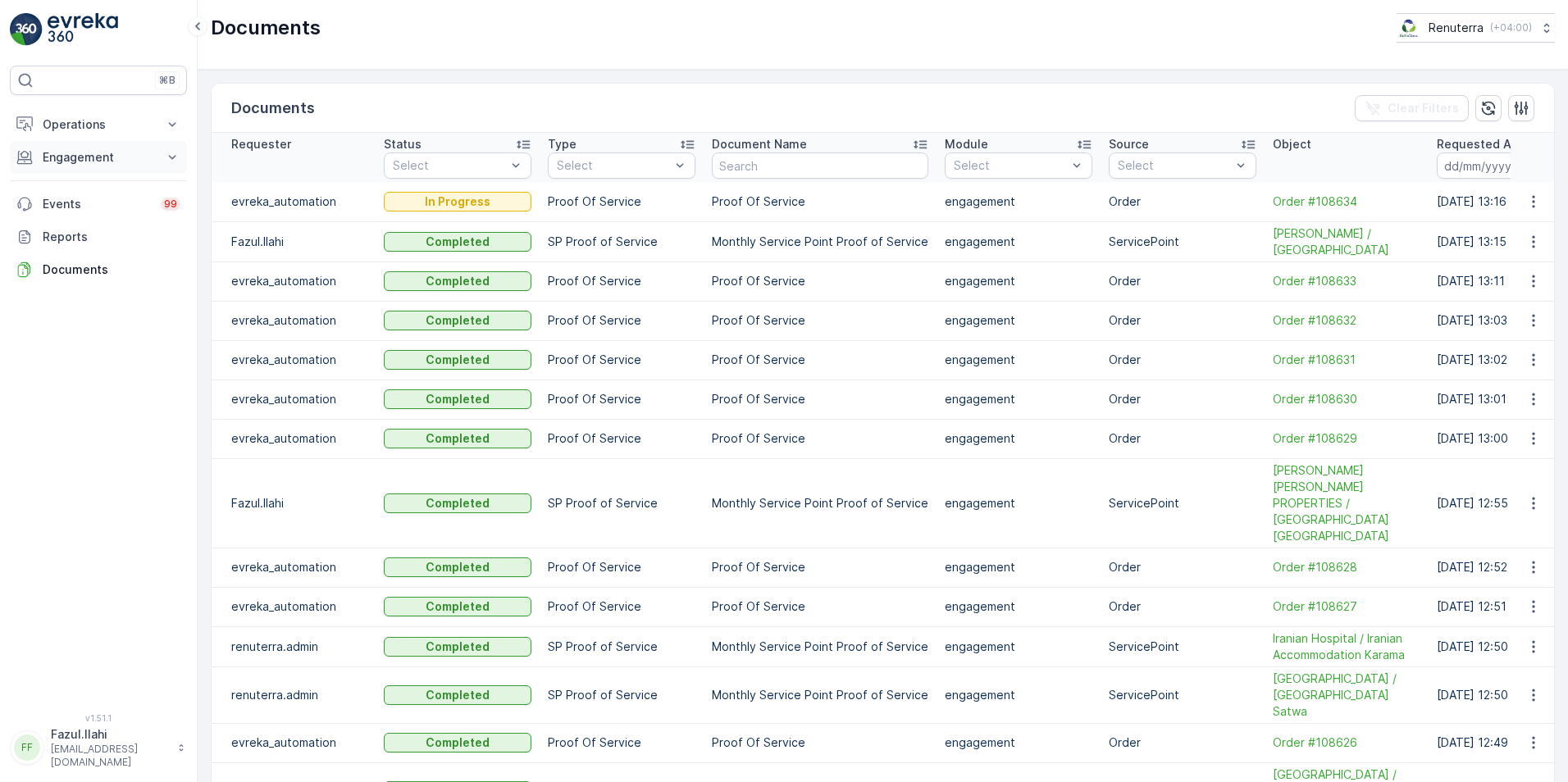
click at [82, 158] on p "Engagement" at bounding box center [98, 157] width 111 height 16
click at [79, 253] on p "Service Points" at bounding box center [82, 253] width 80 height 16
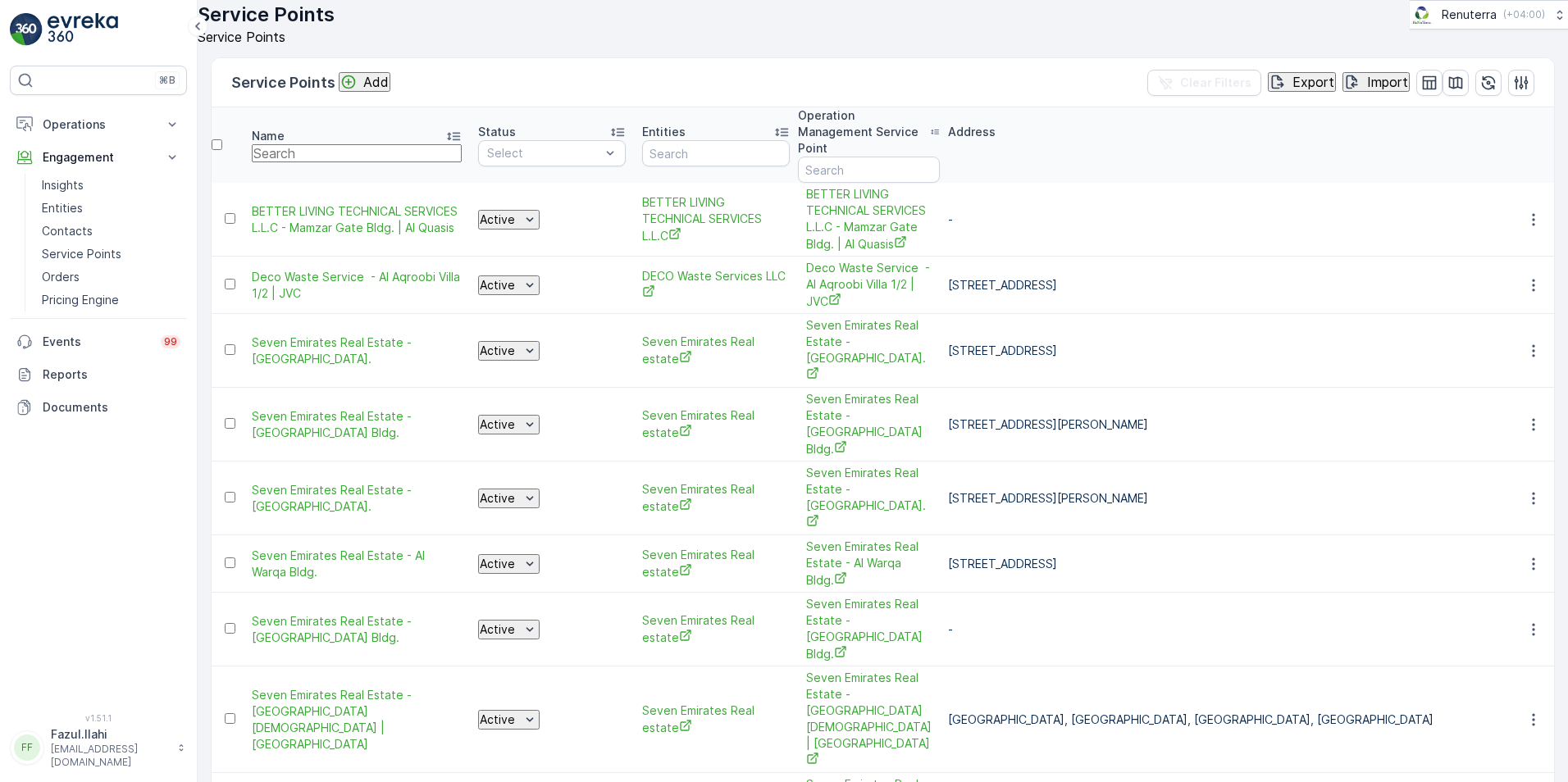
click at [309, 162] on input "text" at bounding box center [357, 153] width 210 height 18
type input "KHALIL"
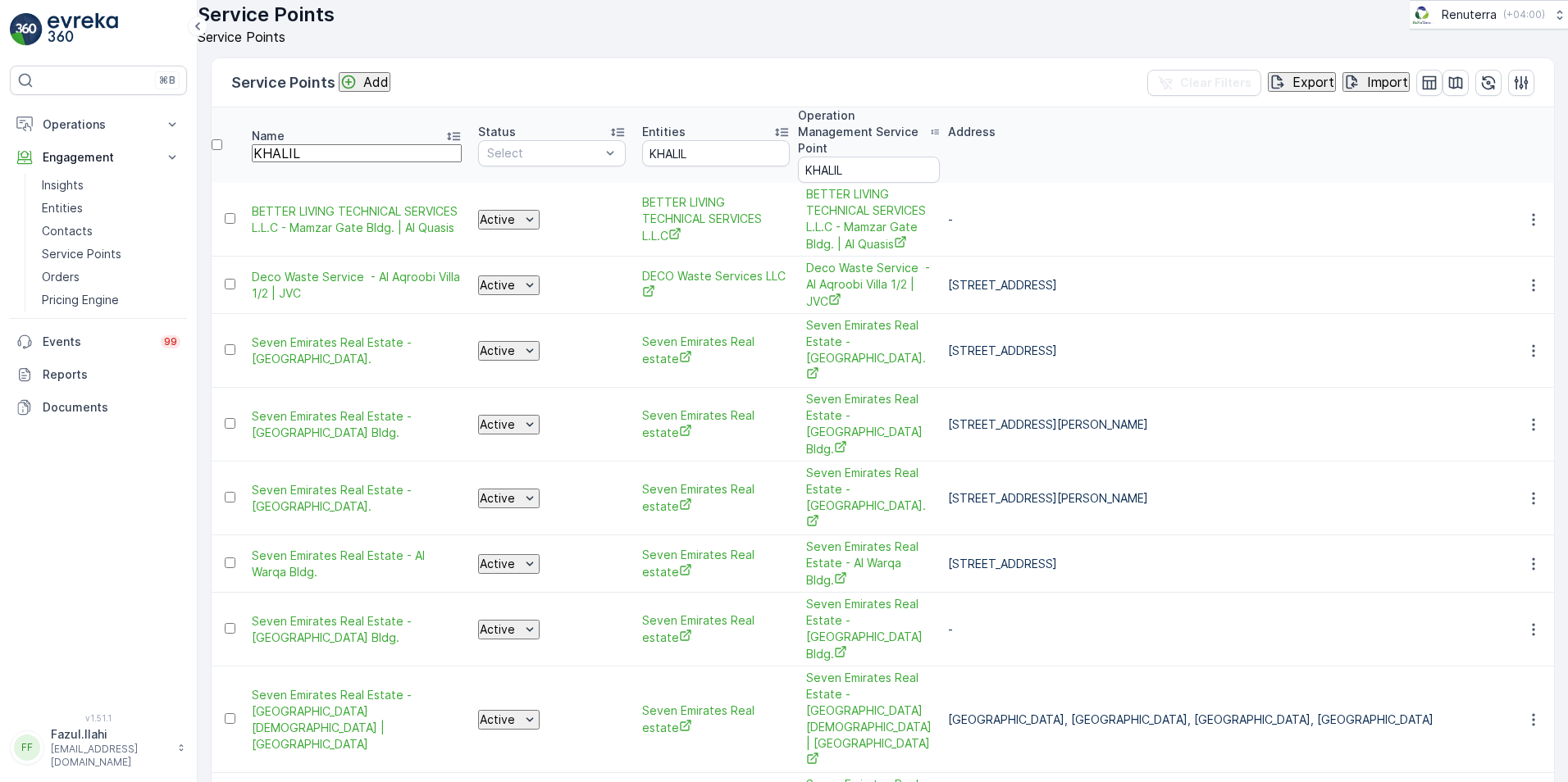
type input "KHALIL"
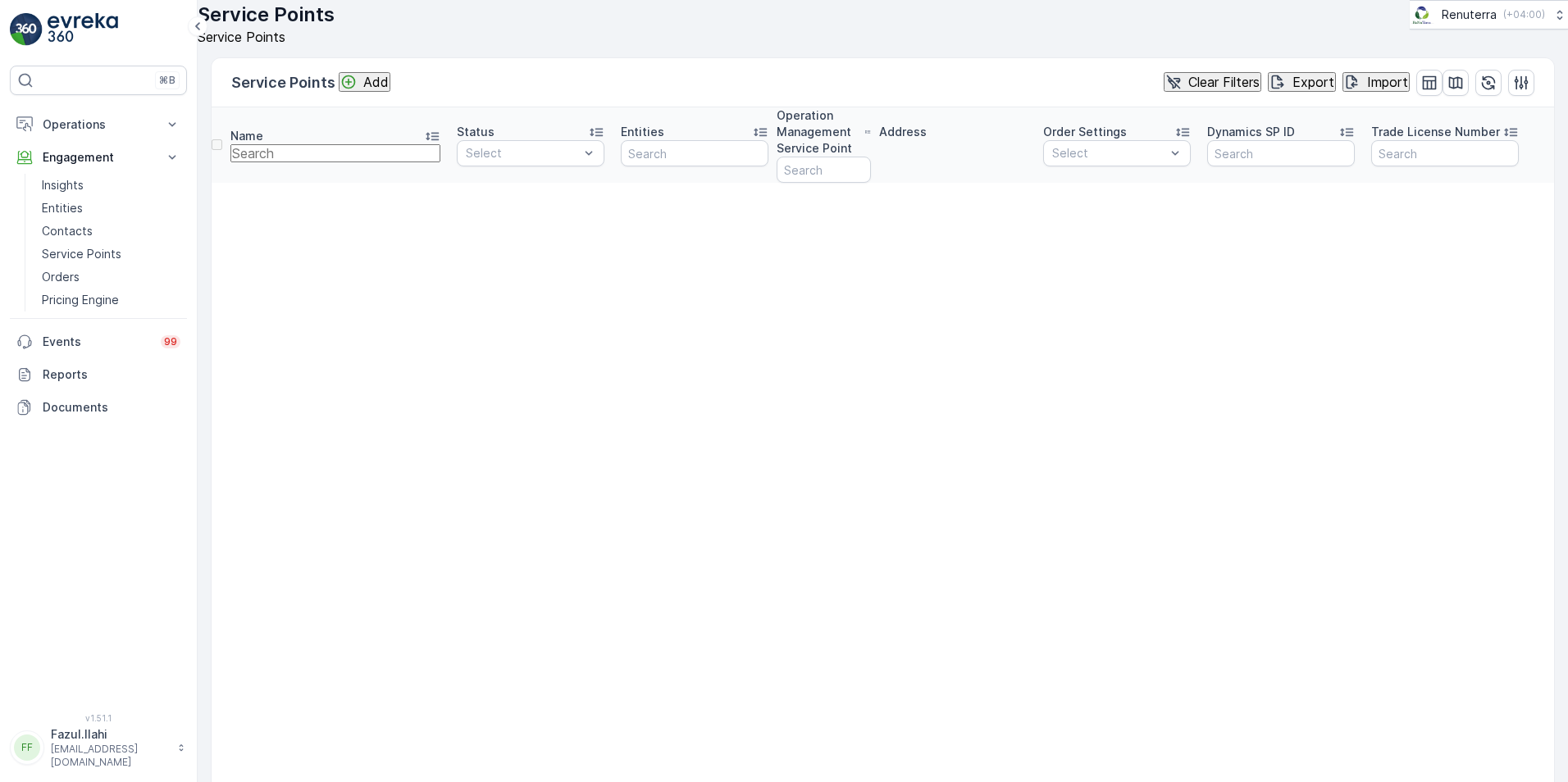
click at [293, 162] on input "text" at bounding box center [335, 153] width 210 height 18
type input "KHA"
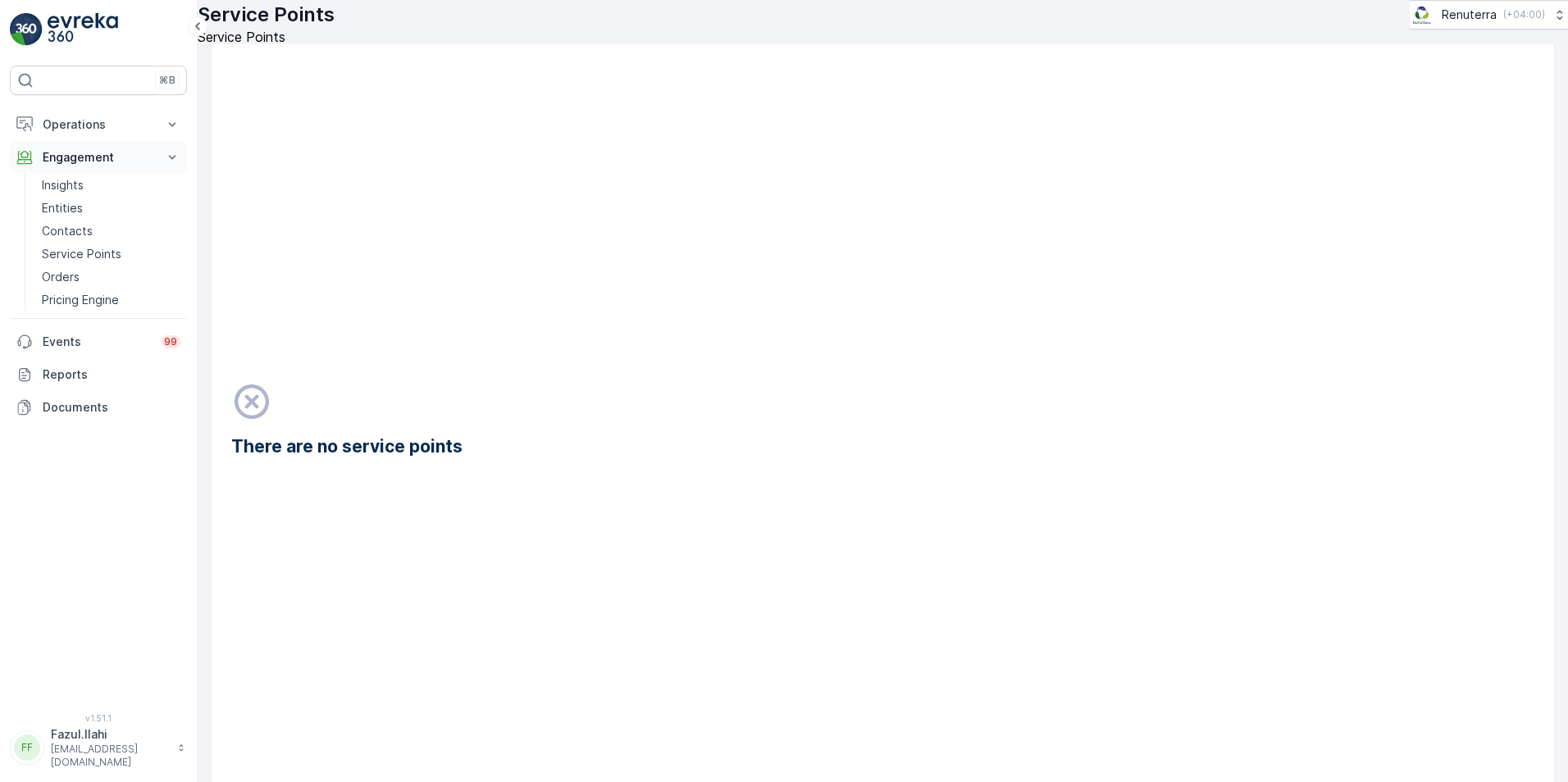
click at [77, 158] on p "Engagement" at bounding box center [98, 157] width 111 height 16
click at [83, 165] on p "Engagement" at bounding box center [98, 157] width 111 height 16
click at [72, 255] on p "Service Points" at bounding box center [82, 253] width 80 height 16
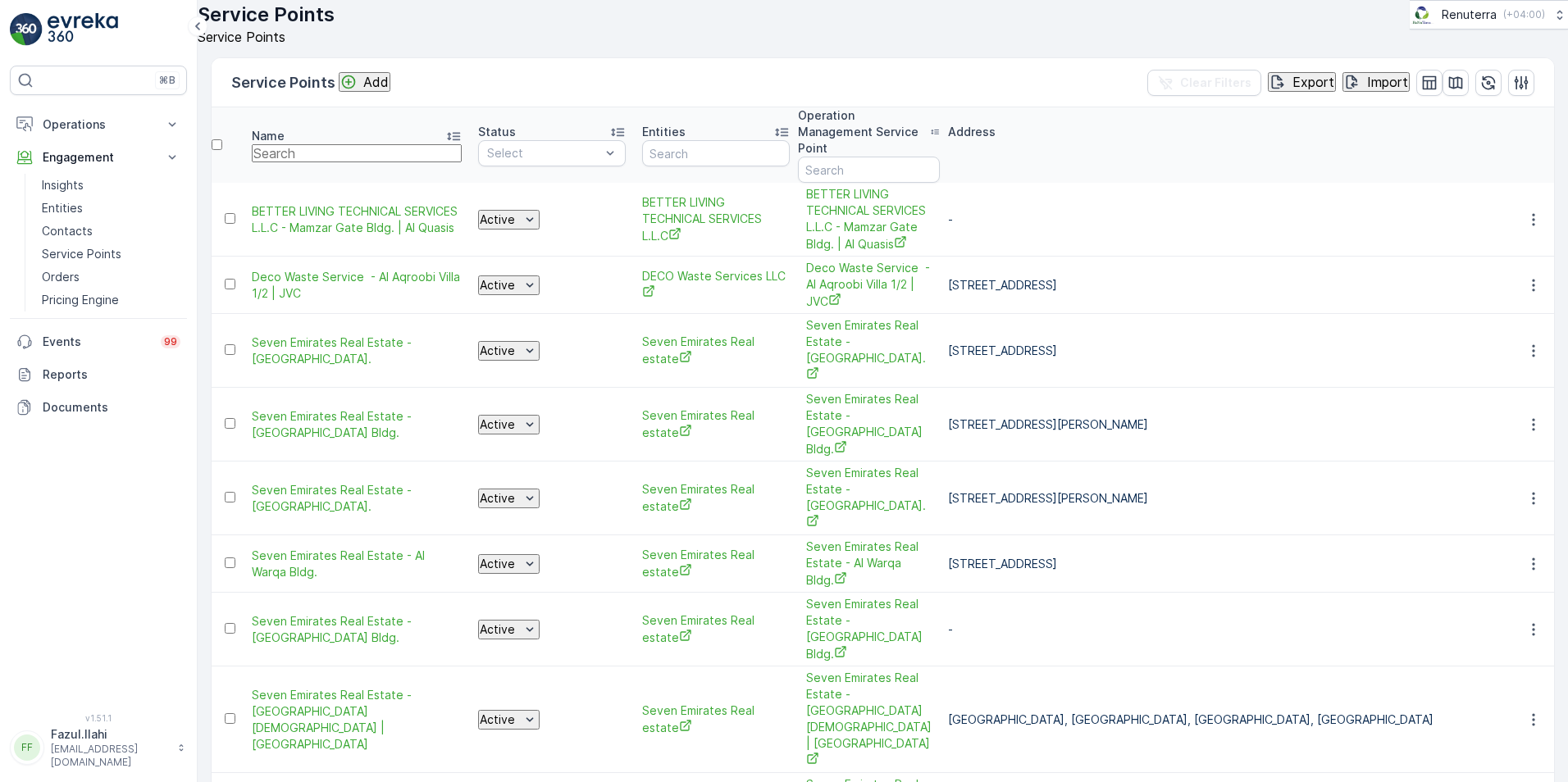
click at [322, 162] on input "text" at bounding box center [357, 153] width 210 height 18
type input "KHA"
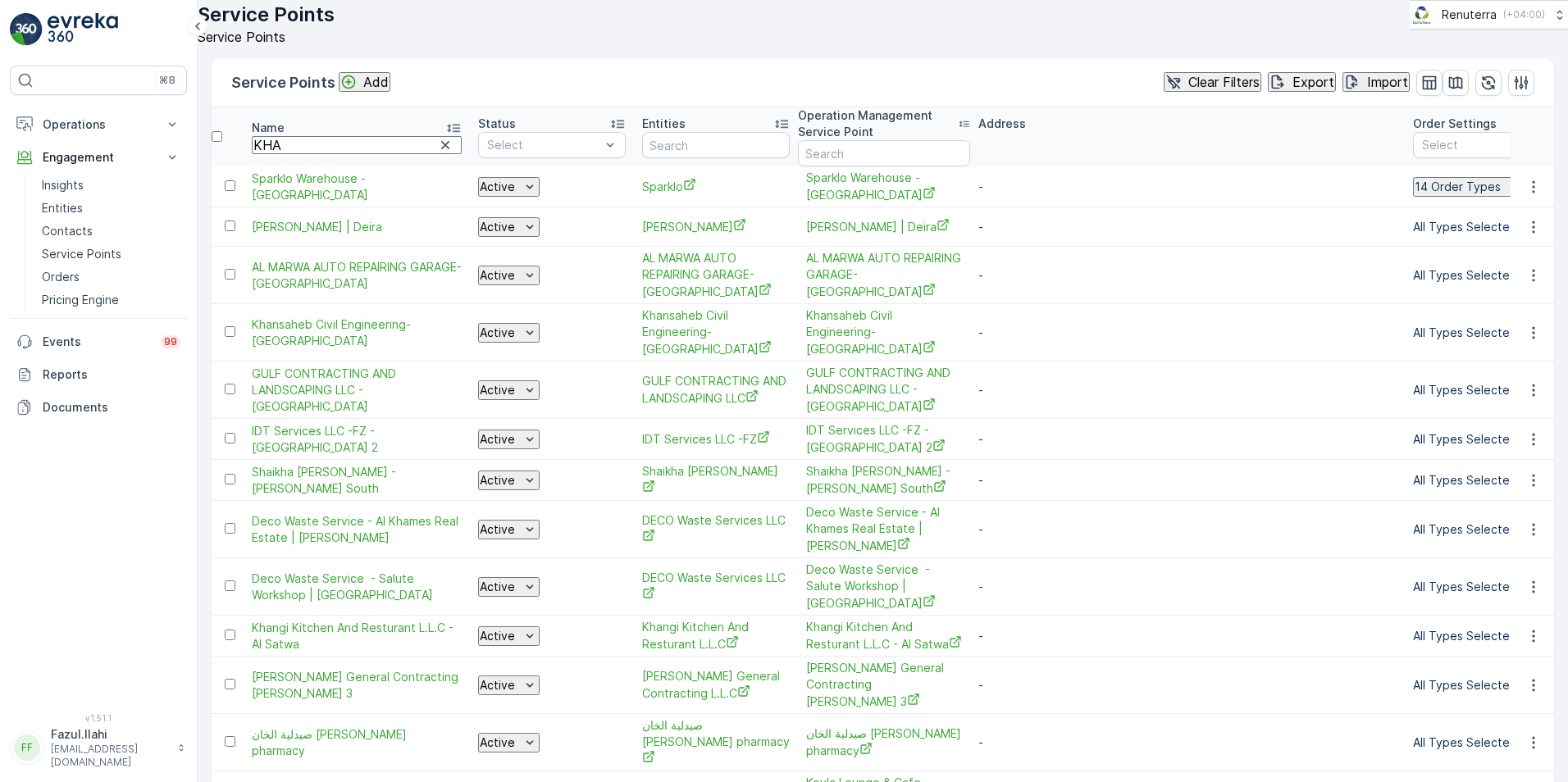
click at [303, 154] on input "KHA" at bounding box center [357, 145] width 210 height 18
type input "KHALIL"
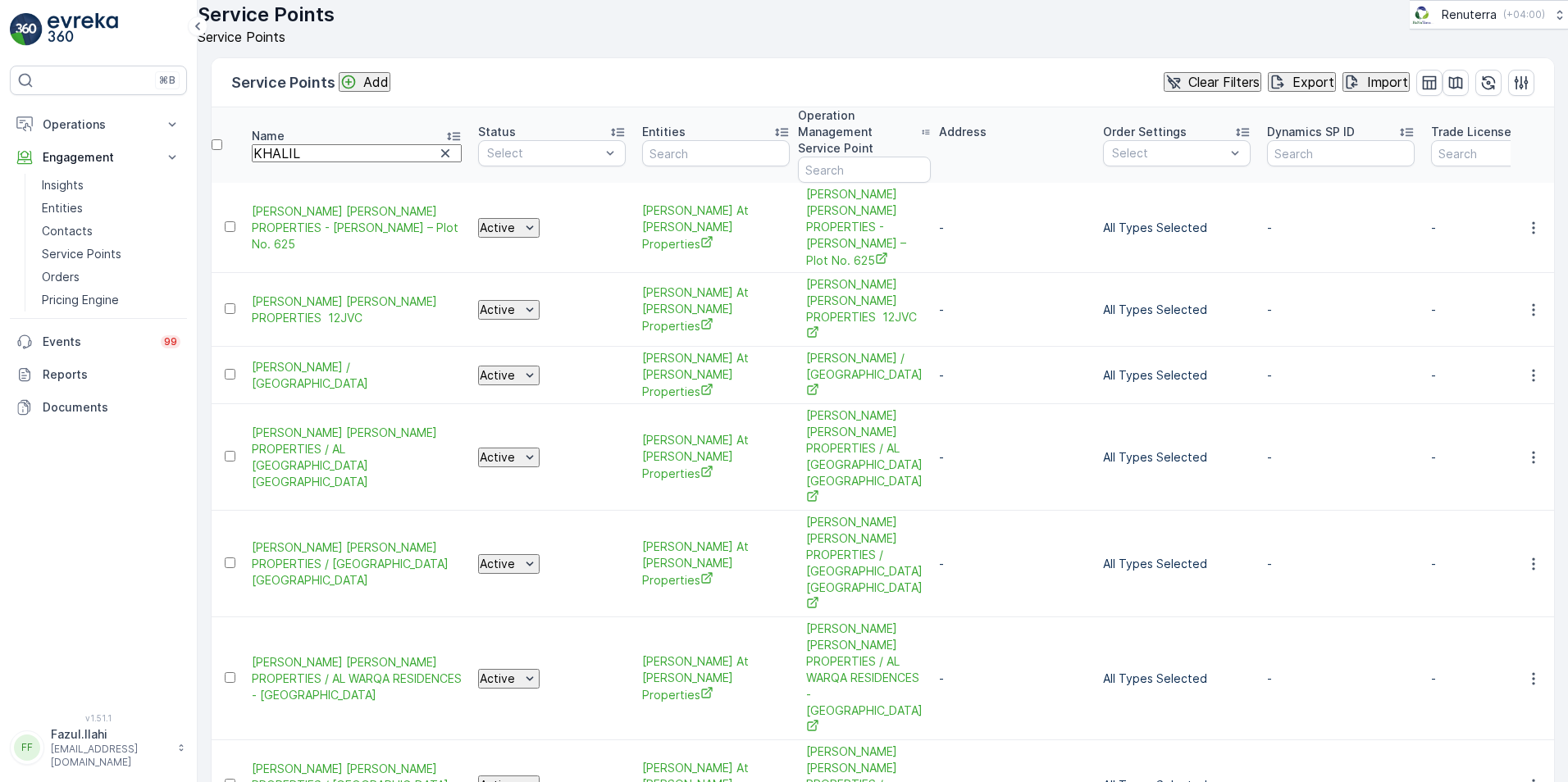
click at [322, 162] on input "KHALIL" at bounding box center [357, 153] width 210 height 18
type input "[PERSON_NAME]"
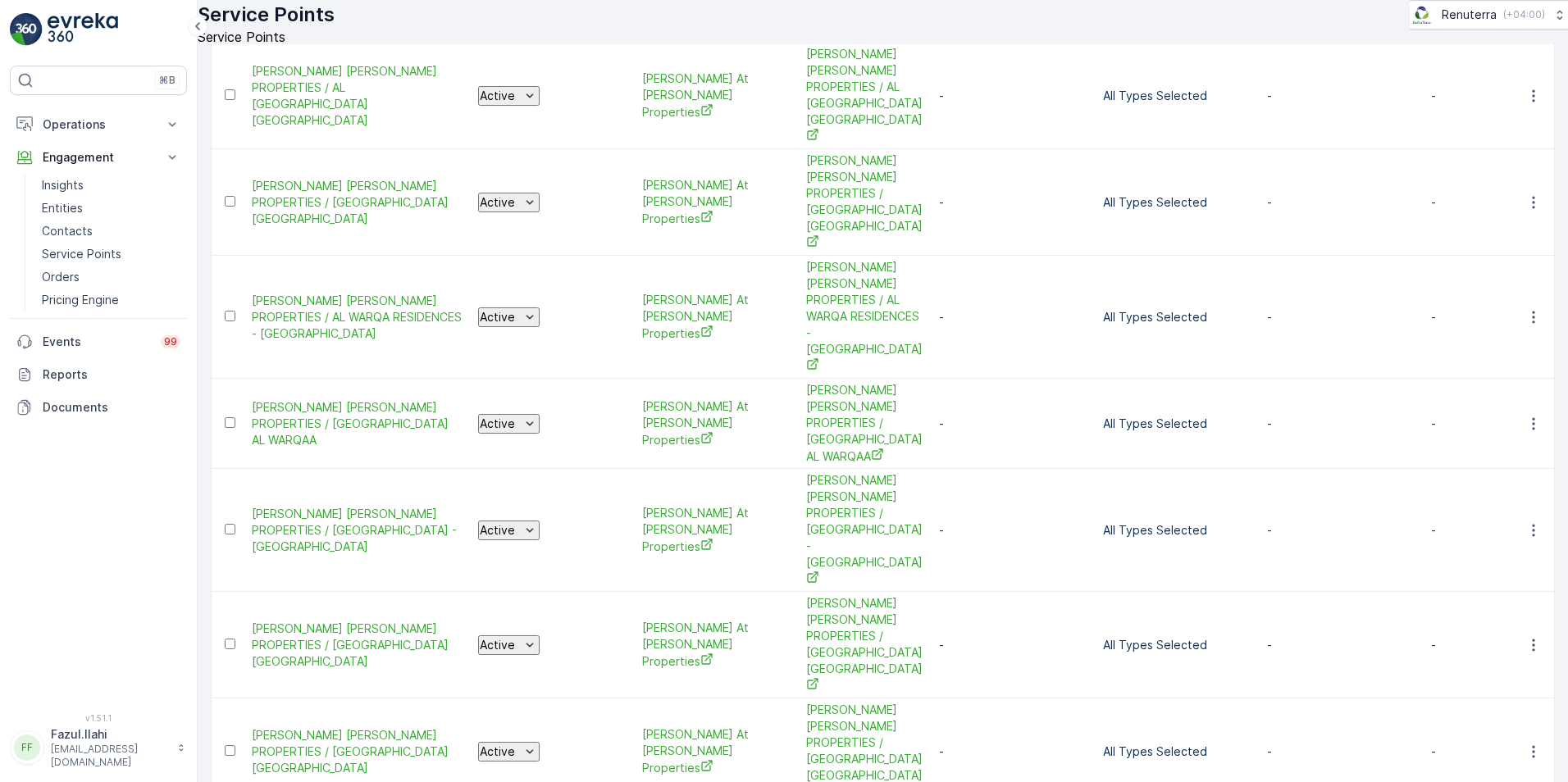
scroll to position [279, 0]
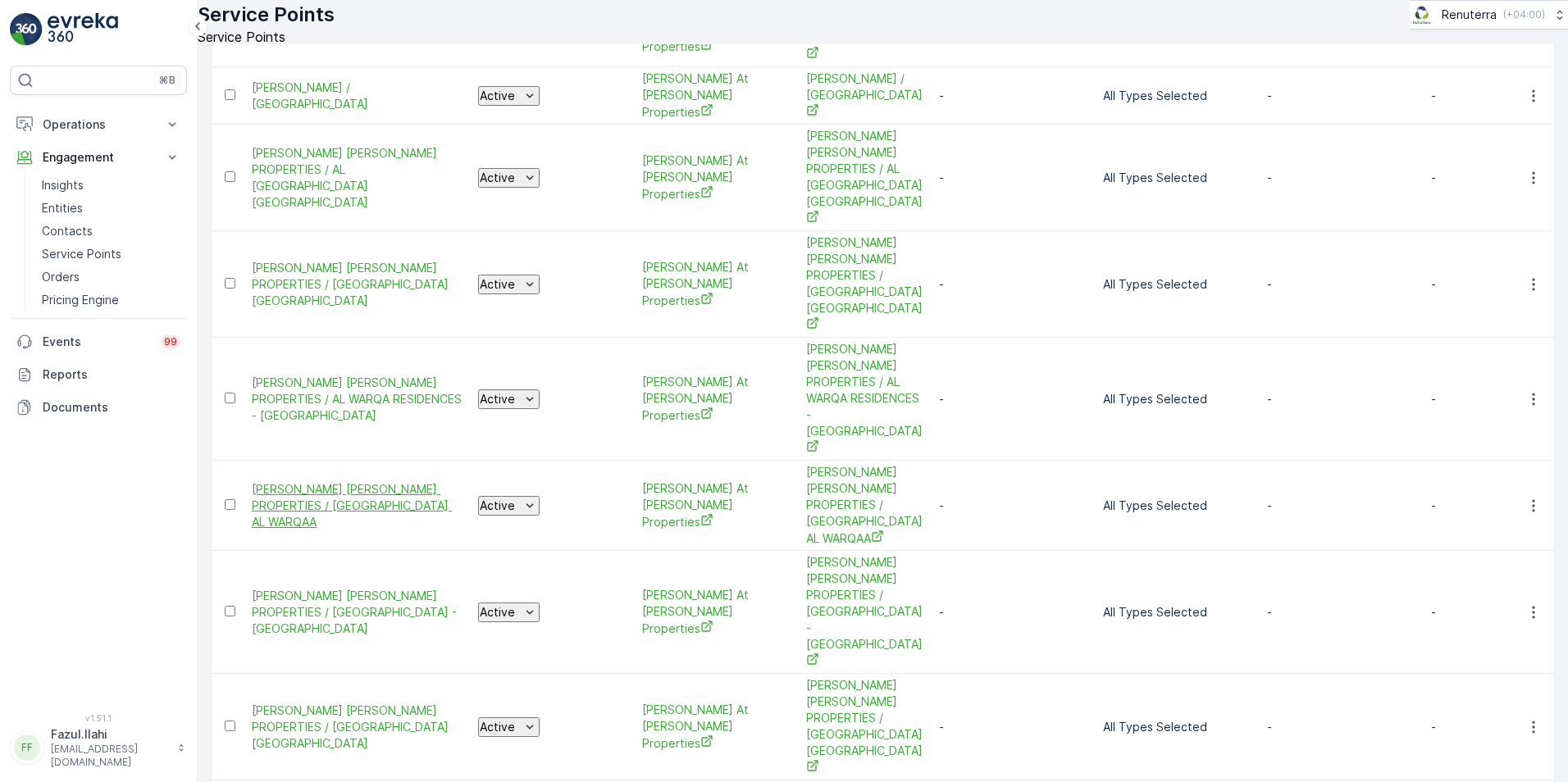
click at [274, 481] on span "[PERSON_NAME] [PERSON_NAME] PROPERTIES / [GEOGRAPHIC_DATA] AL WARQAA" at bounding box center [357, 505] width 210 height 49
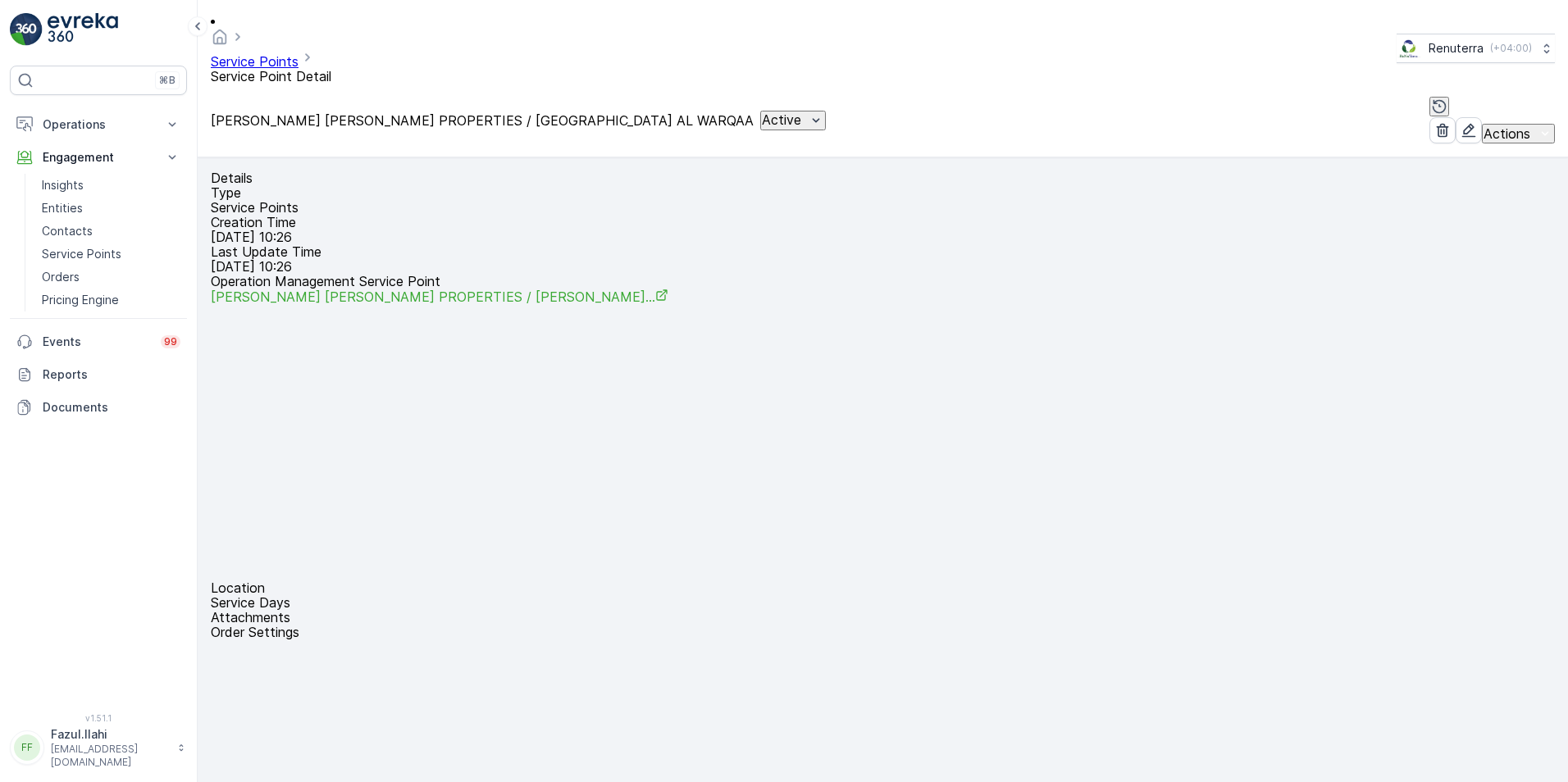
click at [1525, 126] on div "Actions" at bounding box center [1519, 134] width 69 height 16
click at [1480, 100] on span "Create Document" at bounding box center [1515, 102] width 98 height 16
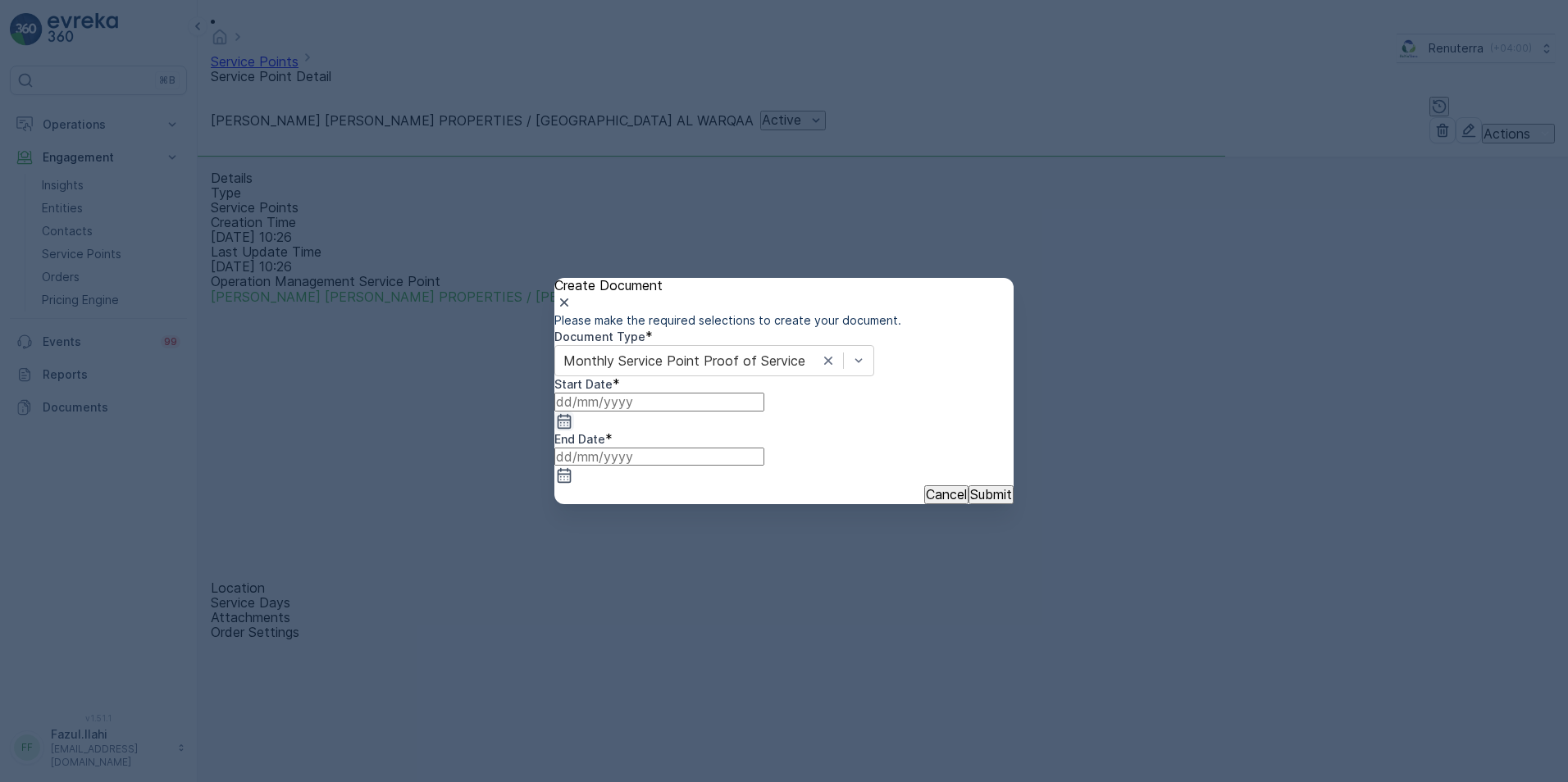
click at [572, 430] on icon "button" at bounding box center [563, 421] width 16 height 16
click at [605, 563] on icon "button" at bounding box center [596, 571] width 16 height 16
click at [634, 659] on div "1" at bounding box center [636, 666] width 6 height 15
type input "01.09.2025"
click at [764, 459] on input at bounding box center [660, 457] width 210 height 18
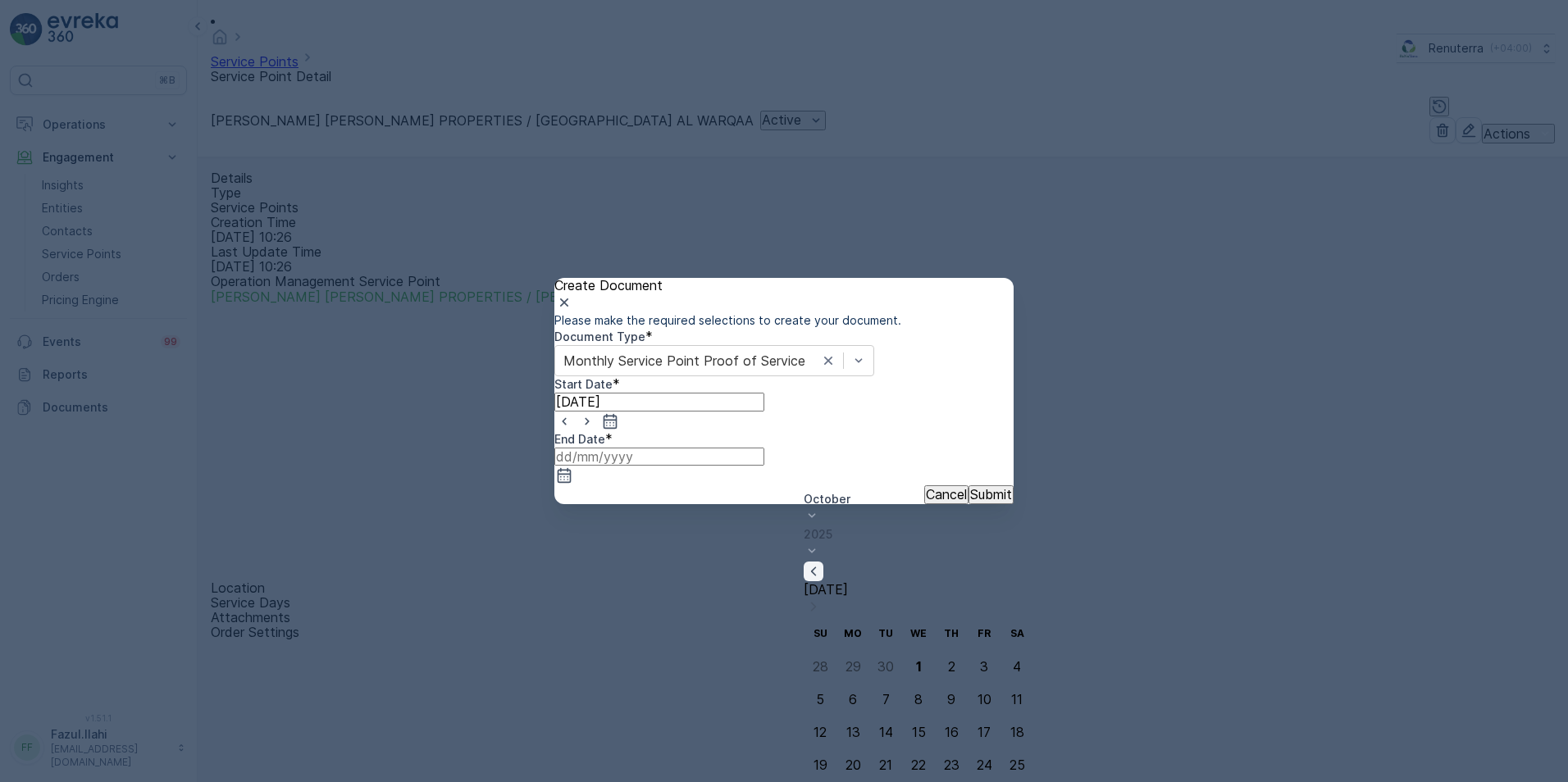
click at [821, 563] on icon "button" at bounding box center [814, 571] width 16 height 16
click at [878, 781] on div "30" at bounding box center [886, 798] width 16 height 15
type input "[DATE]"
click at [976, 503] on button "Submit" at bounding box center [991, 494] width 45 height 18
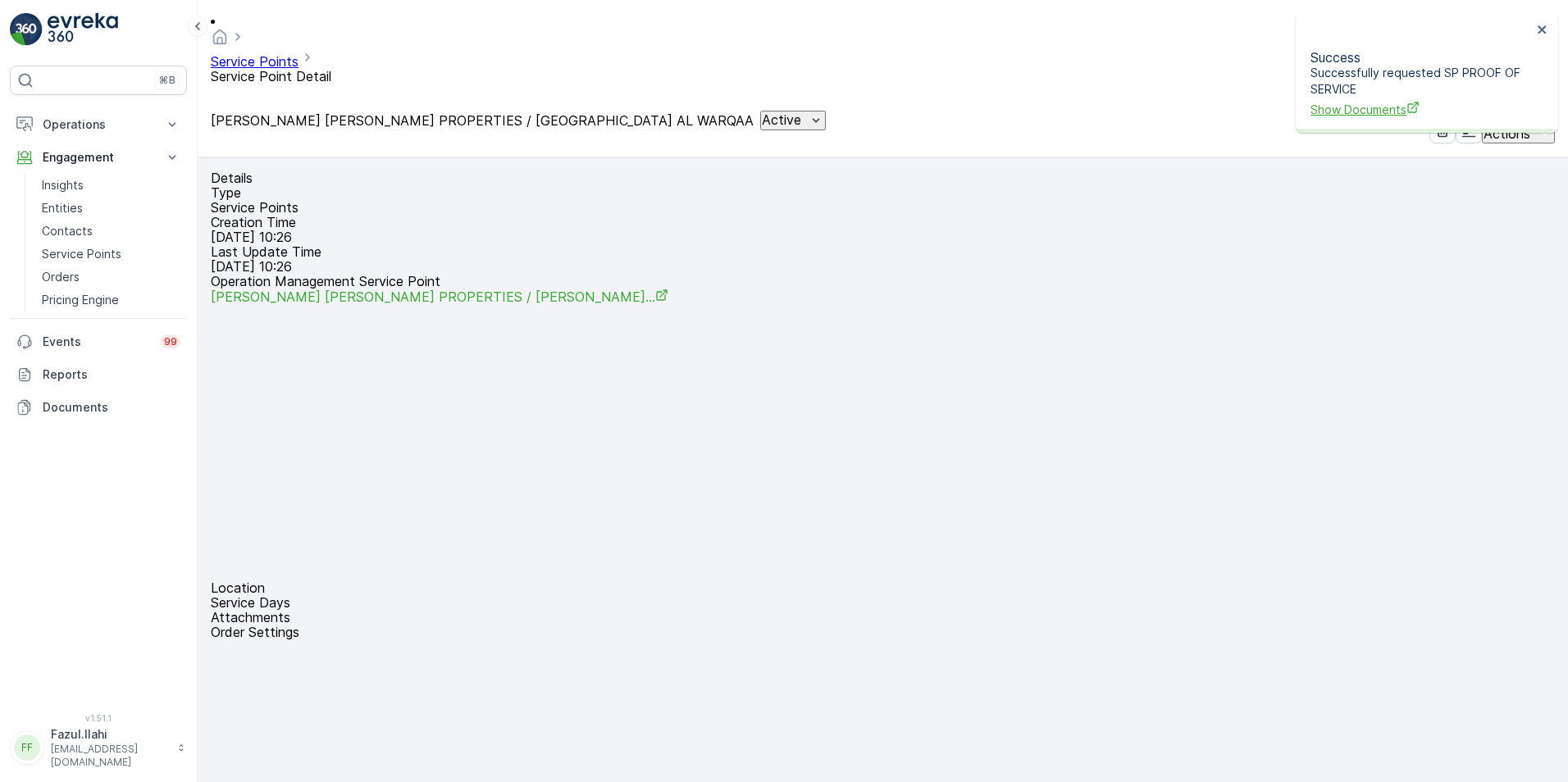
click at [1332, 101] on span "Show Documents" at bounding box center [1420, 109] width 221 height 17
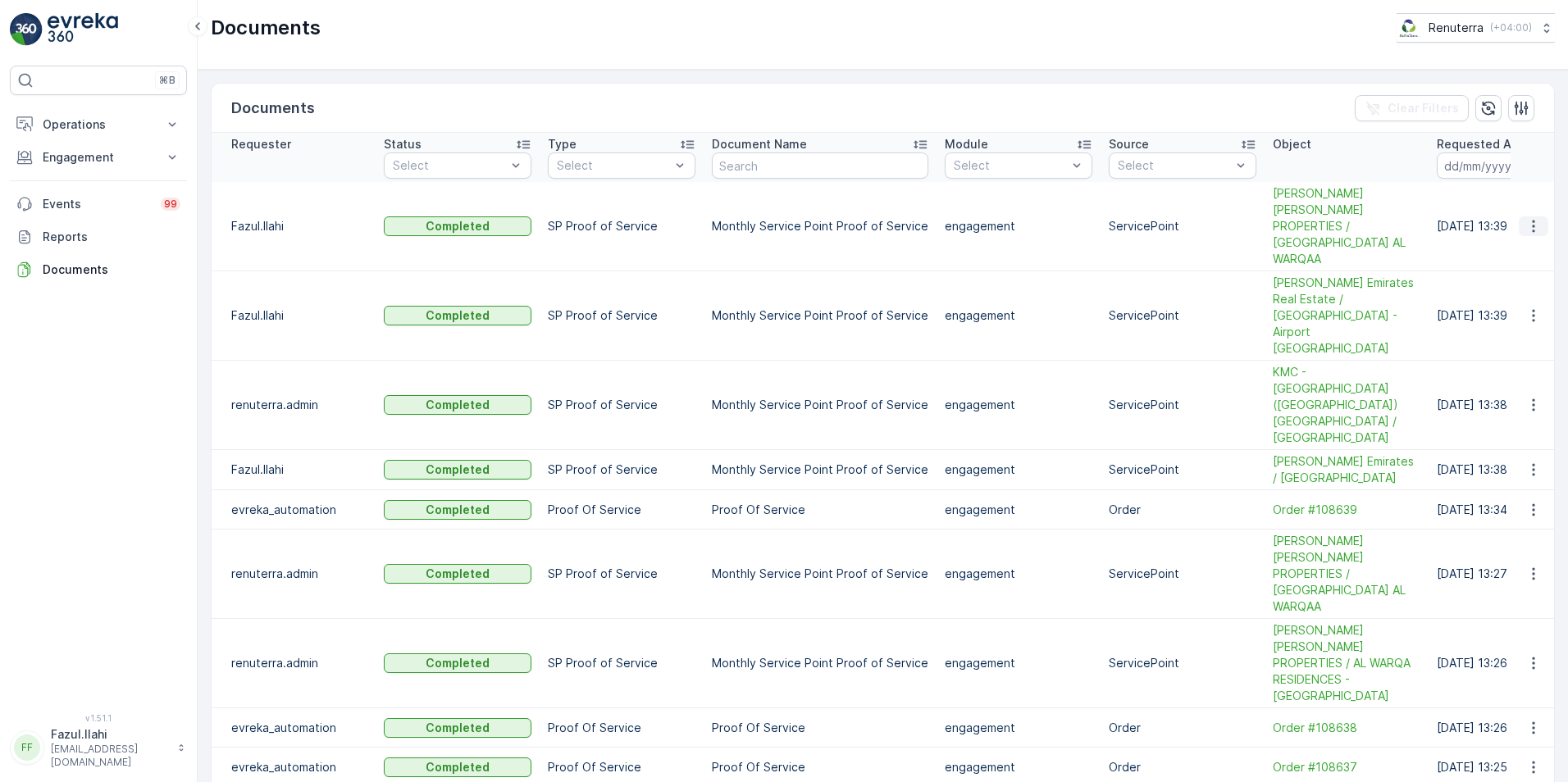
click at [1532, 221] on icon "button" at bounding box center [1533, 226] width 16 height 16
click at [1530, 243] on span "See Details" at bounding box center [1529, 242] width 63 height 16
click at [76, 126] on p "Operations" at bounding box center [98, 124] width 111 height 16
click at [72, 176] on p "Planning" at bounding box center [64, 175] width 46 height 16
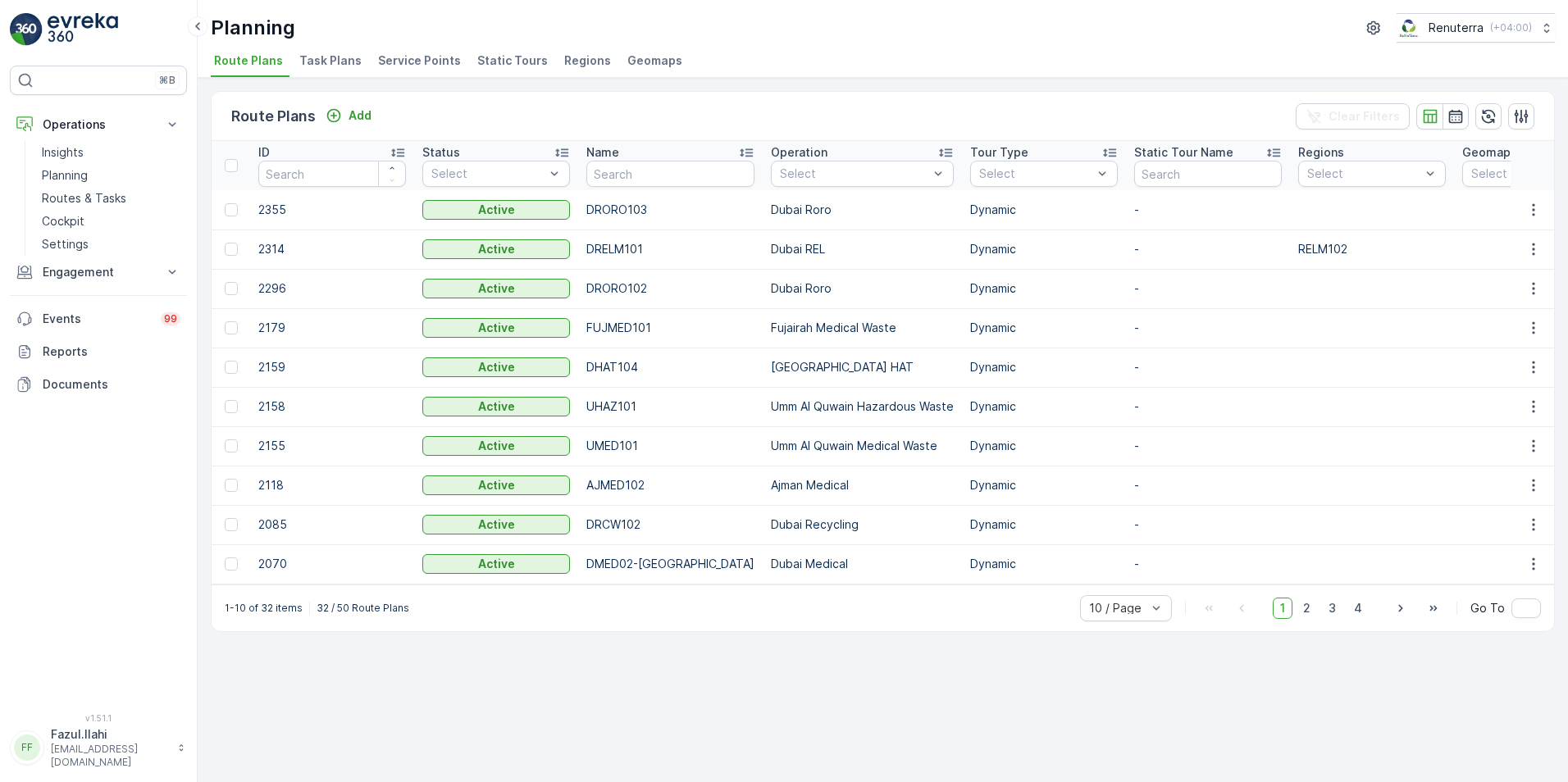
click at [440, 56] on span "Service Points" at bounding box center [418, 60] width 82 height 16
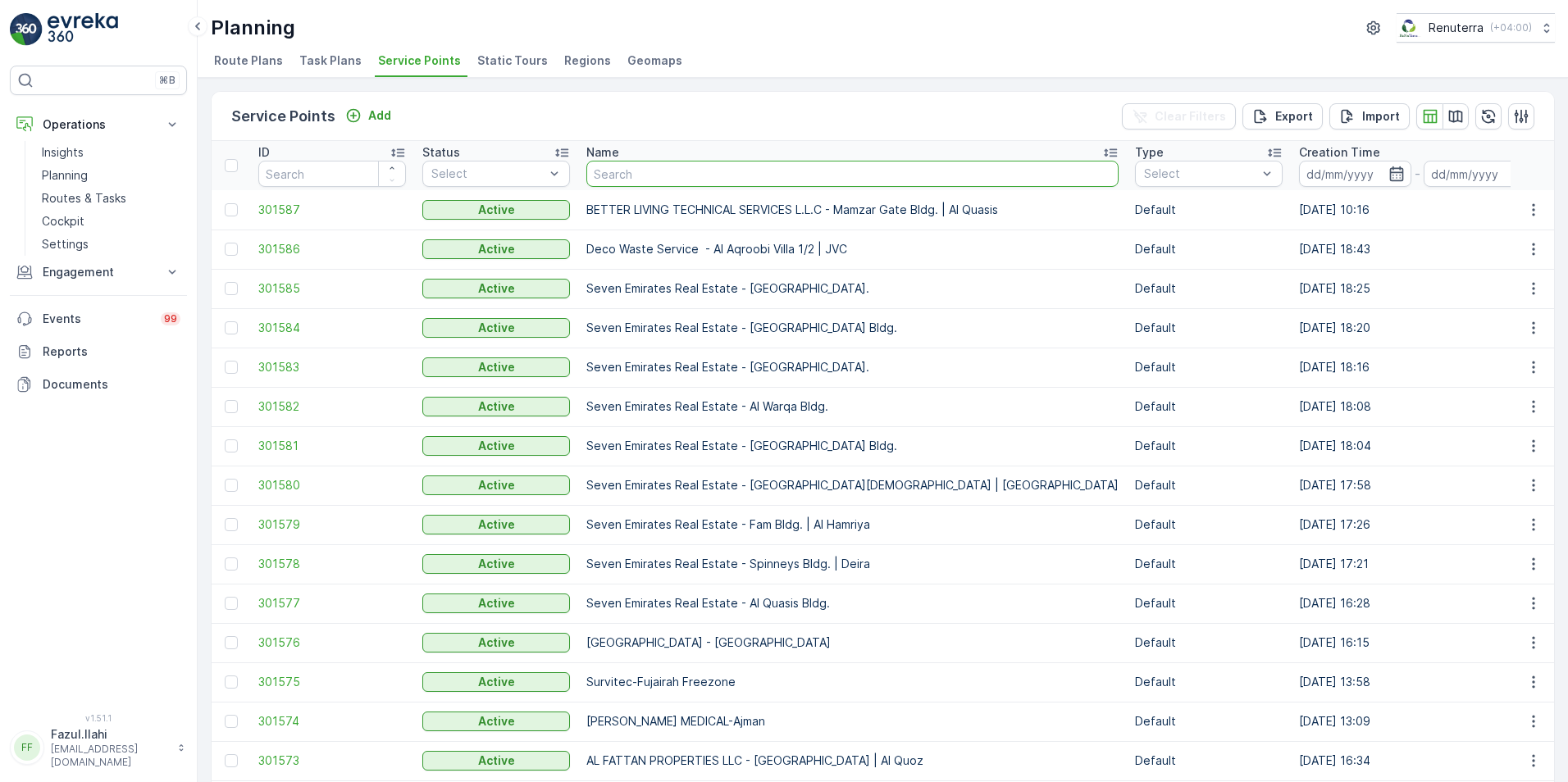
click at [654, 171] on input "text" at bounding box center [852, 174] width 532 height 26
type input "KHALIL"
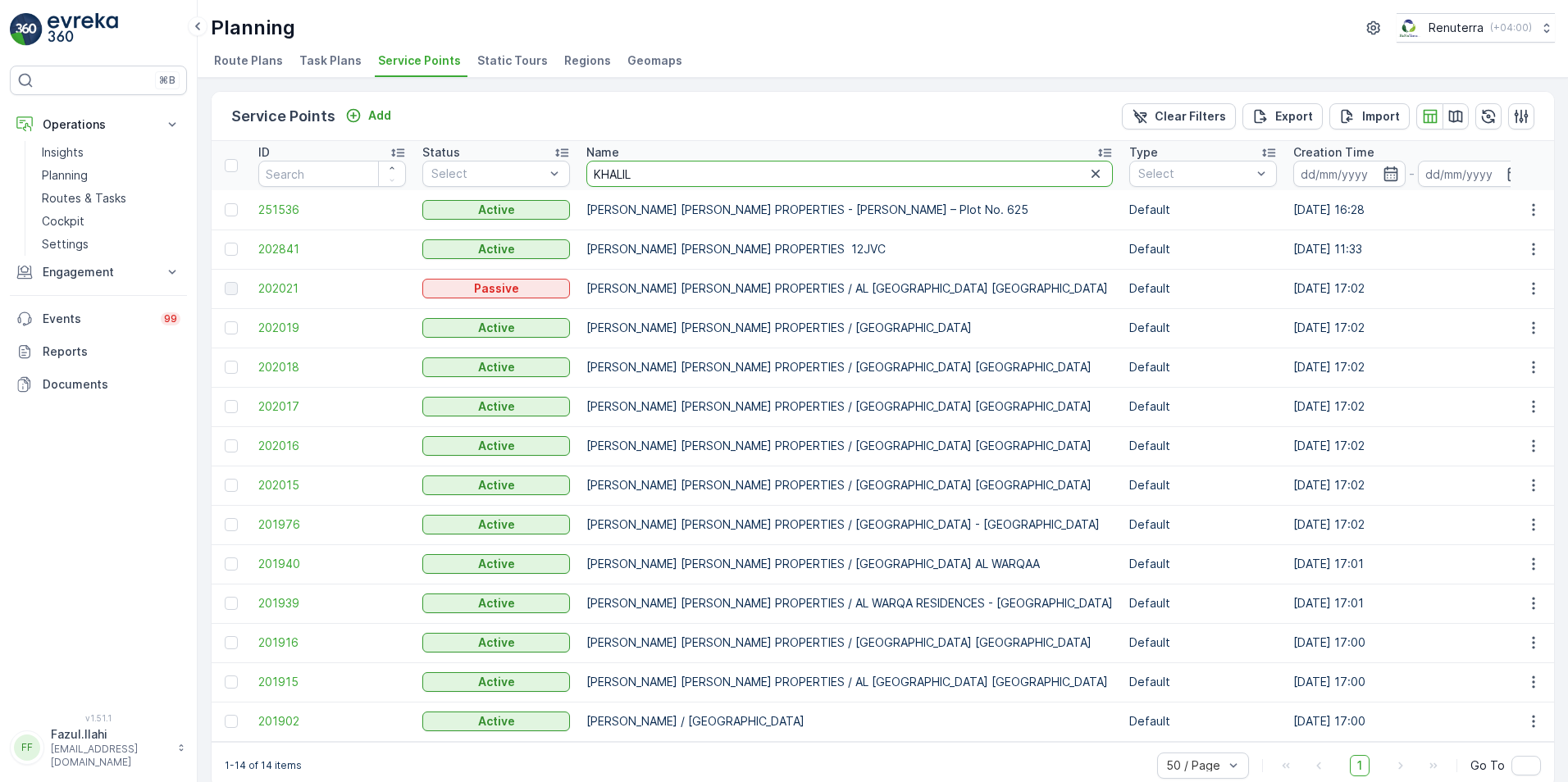
click at [654, 171] on input "KHALIL" at bounding box center [849, 174] width 526 height 26
type input "KHALIL IBRAHIM"
click at [274, 562] on span "201940" at bounding box center [333, 563] width 148 height 16
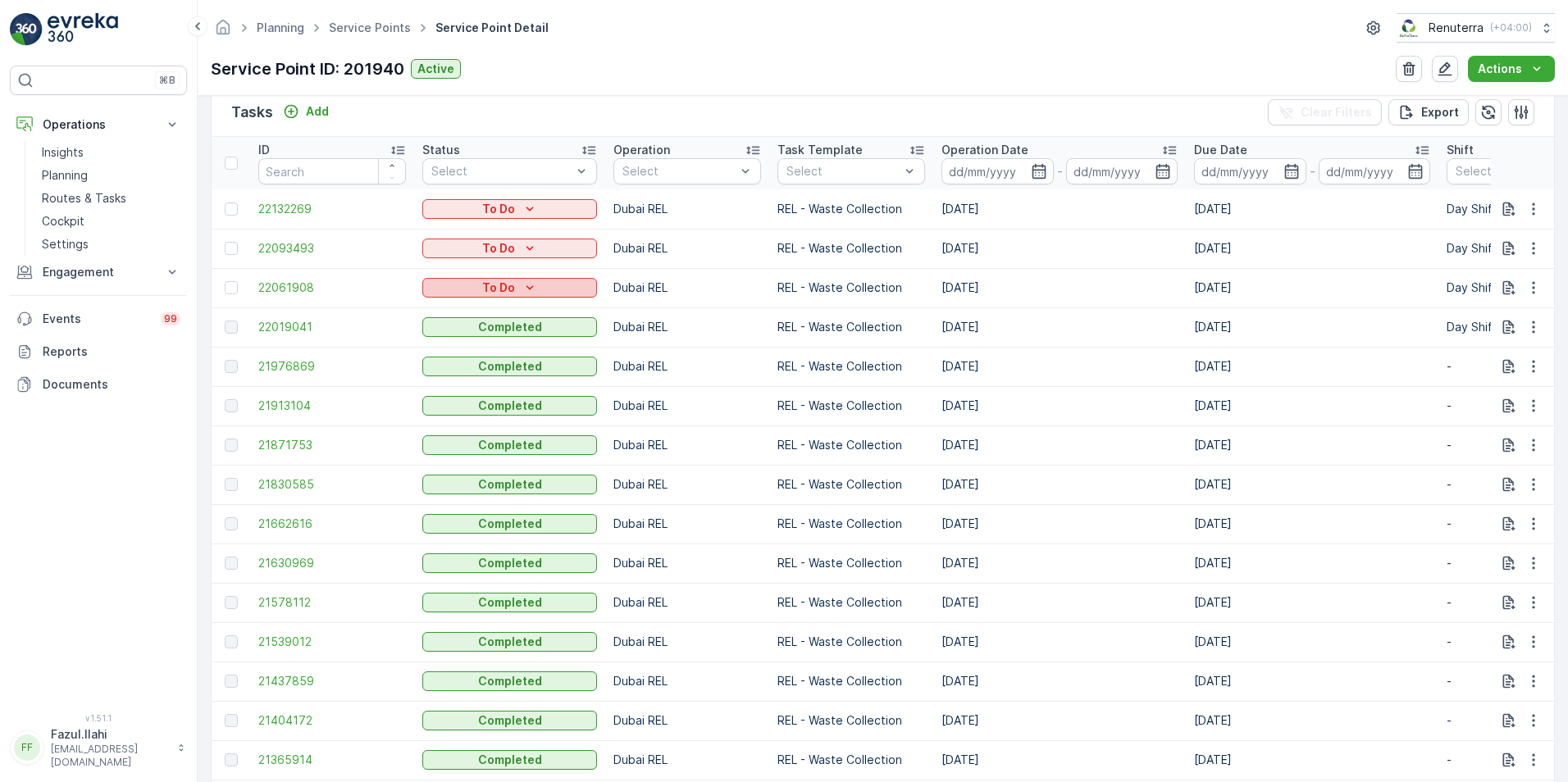
scroll to position [492, 0]
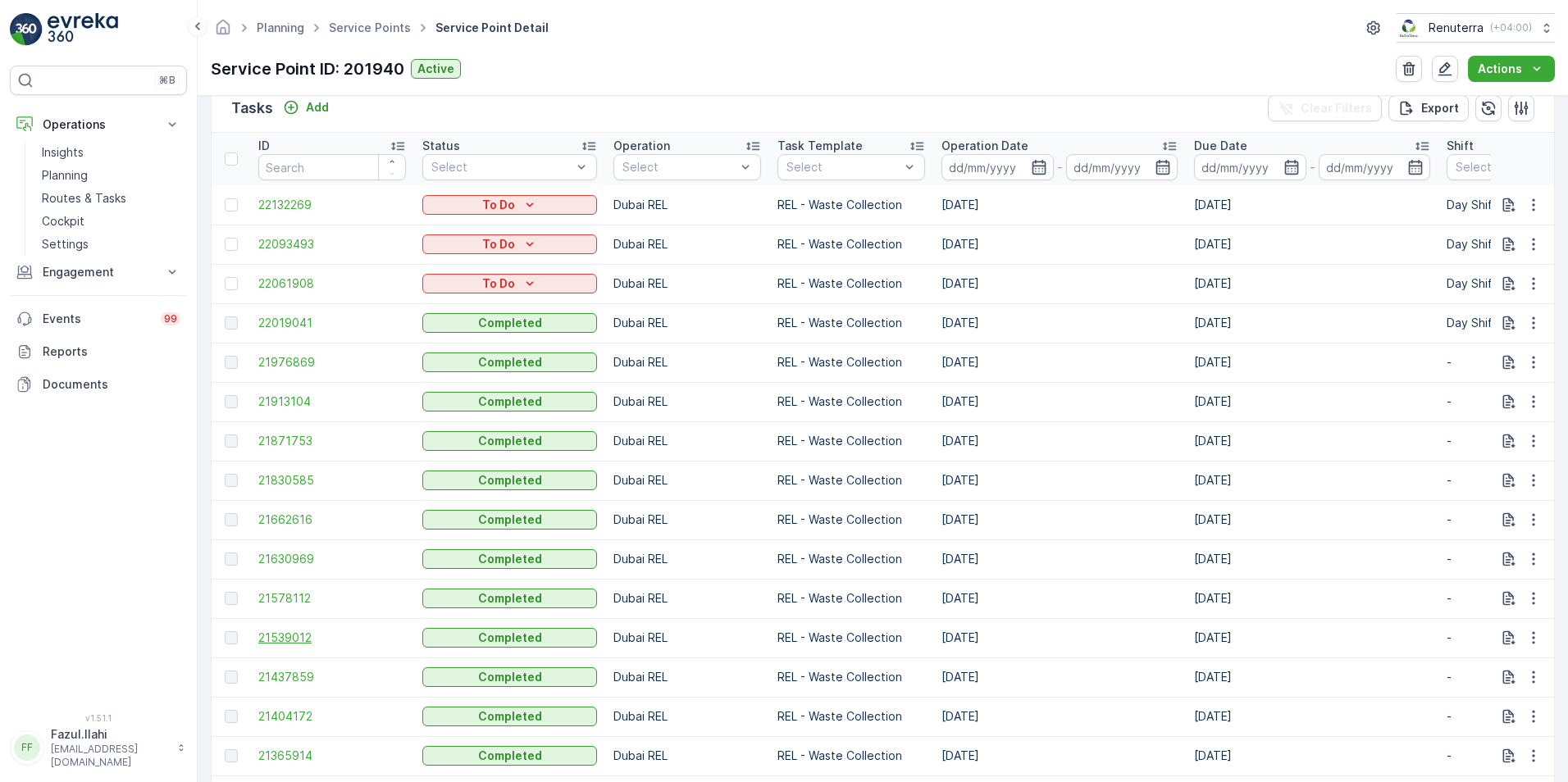
click at [285, 641] on span "21539012" at bounding box center [333, 637] width 148 height 16
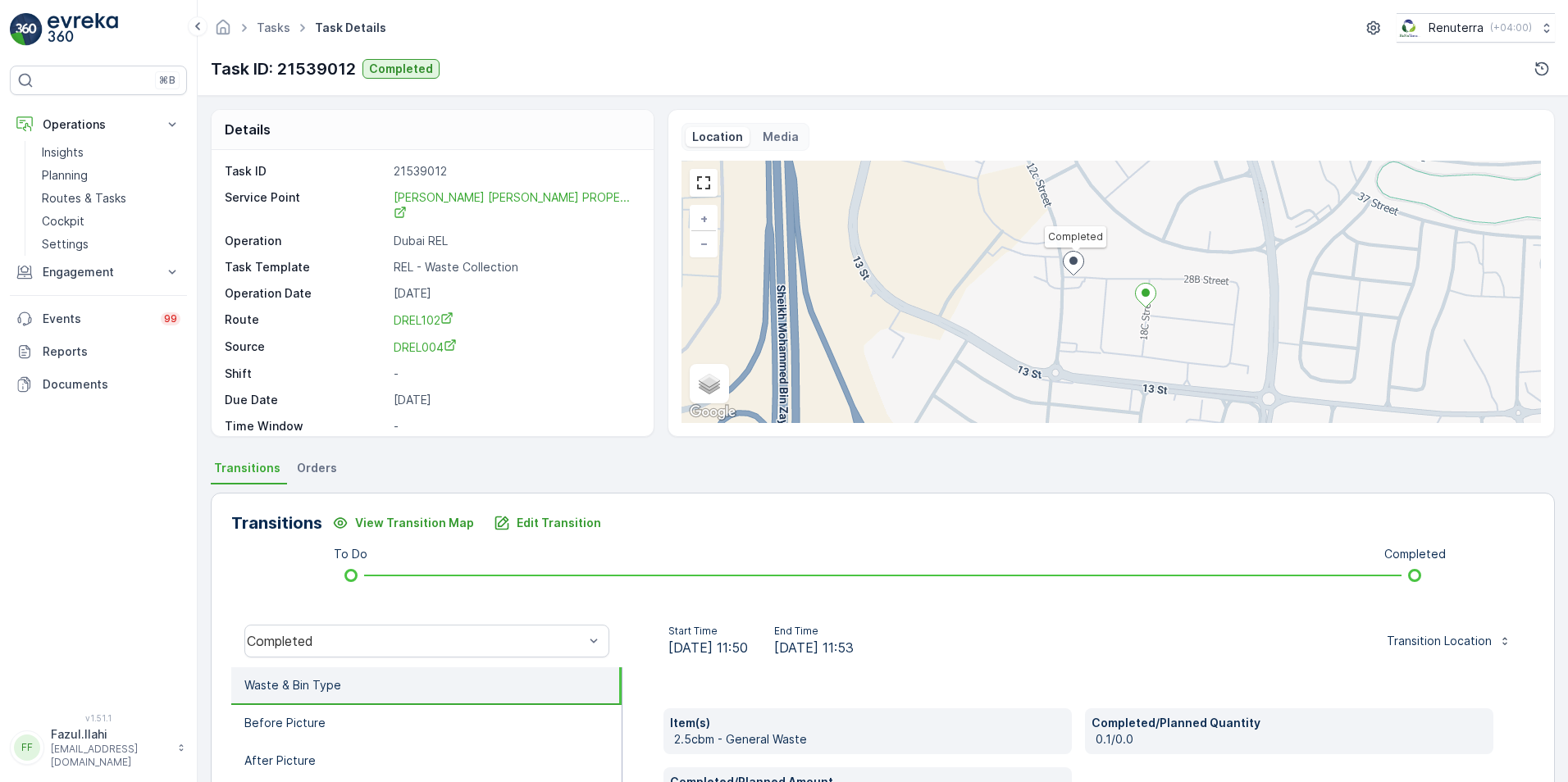
scroll to position [82, 0]
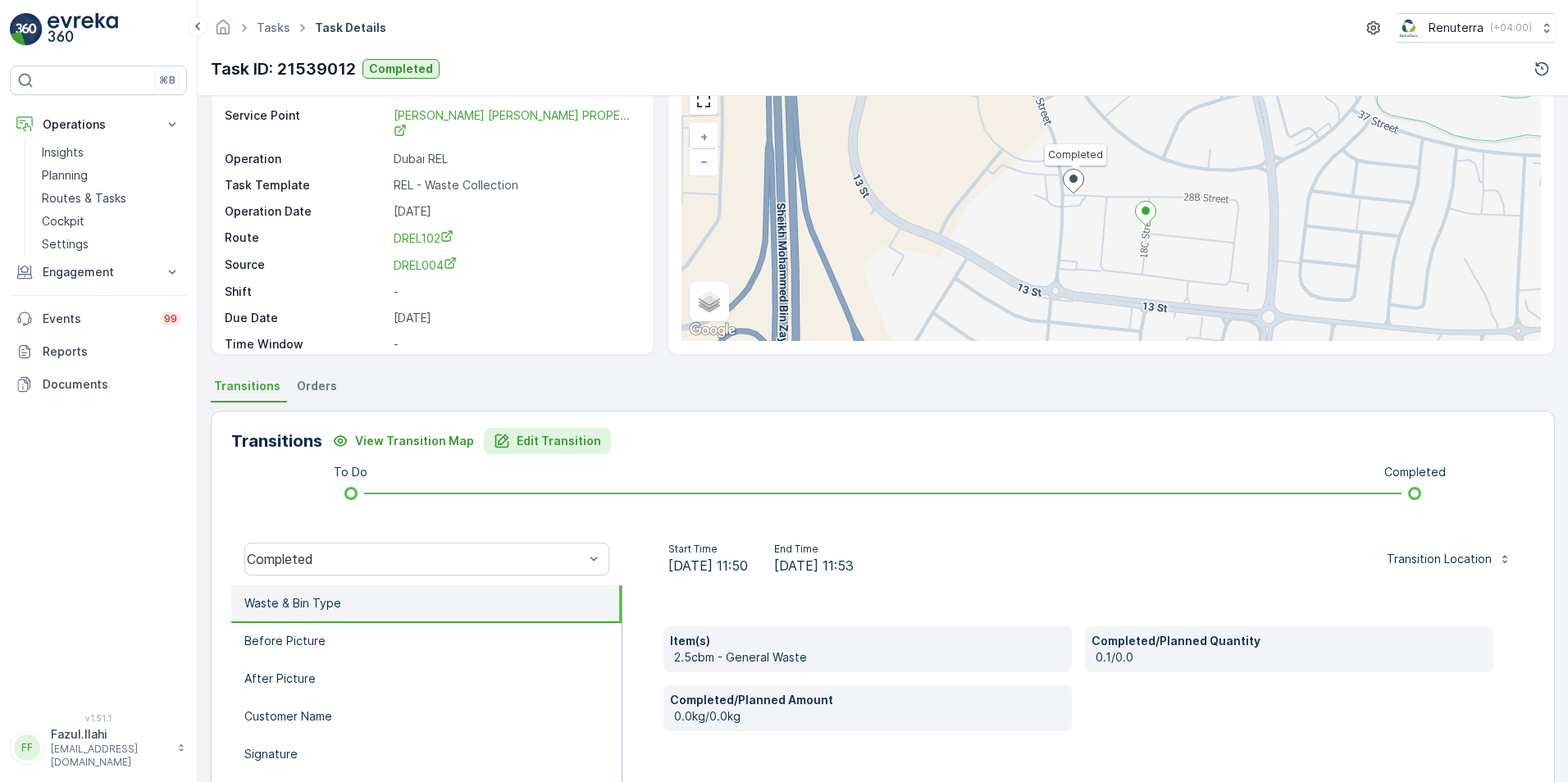
click at [545, 443] on p "Edit Transition" at bounding box center [558, 441] width 84 height 16
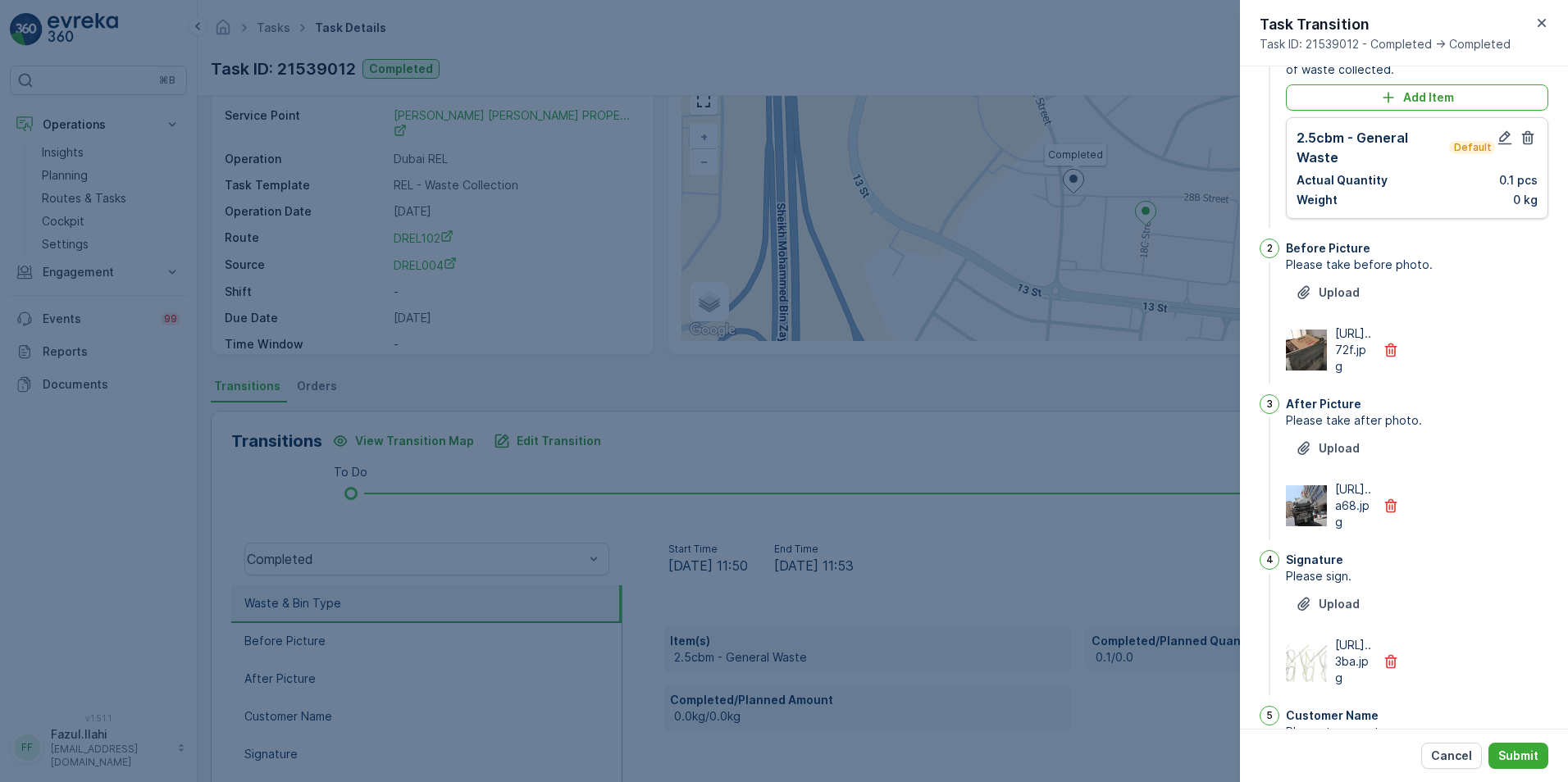
scroll to position [0, 0]
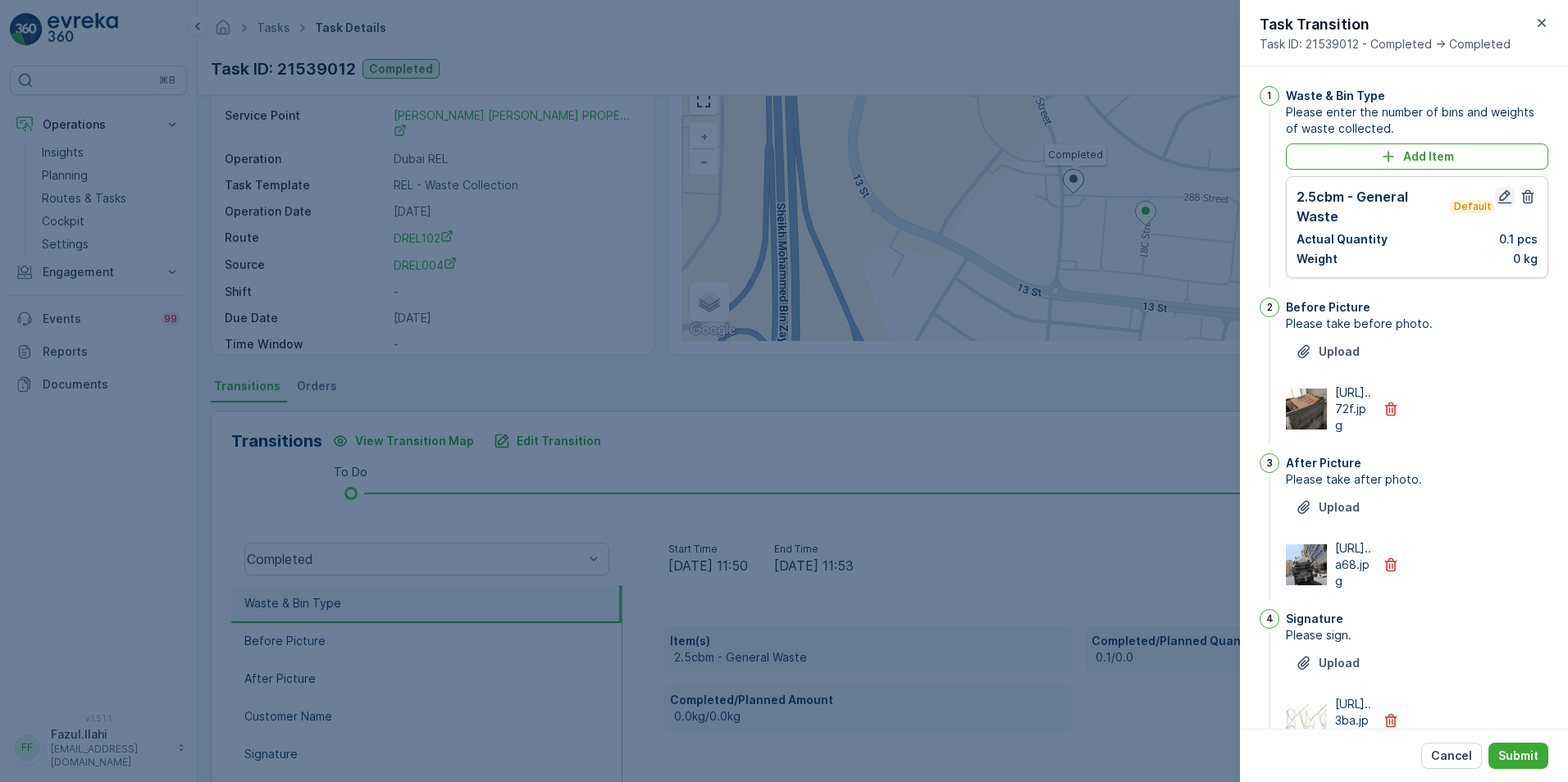
click at [1500, 199] on icon "button" at bounding box center [1505, 197] width 14 height 14
type Name "topu"
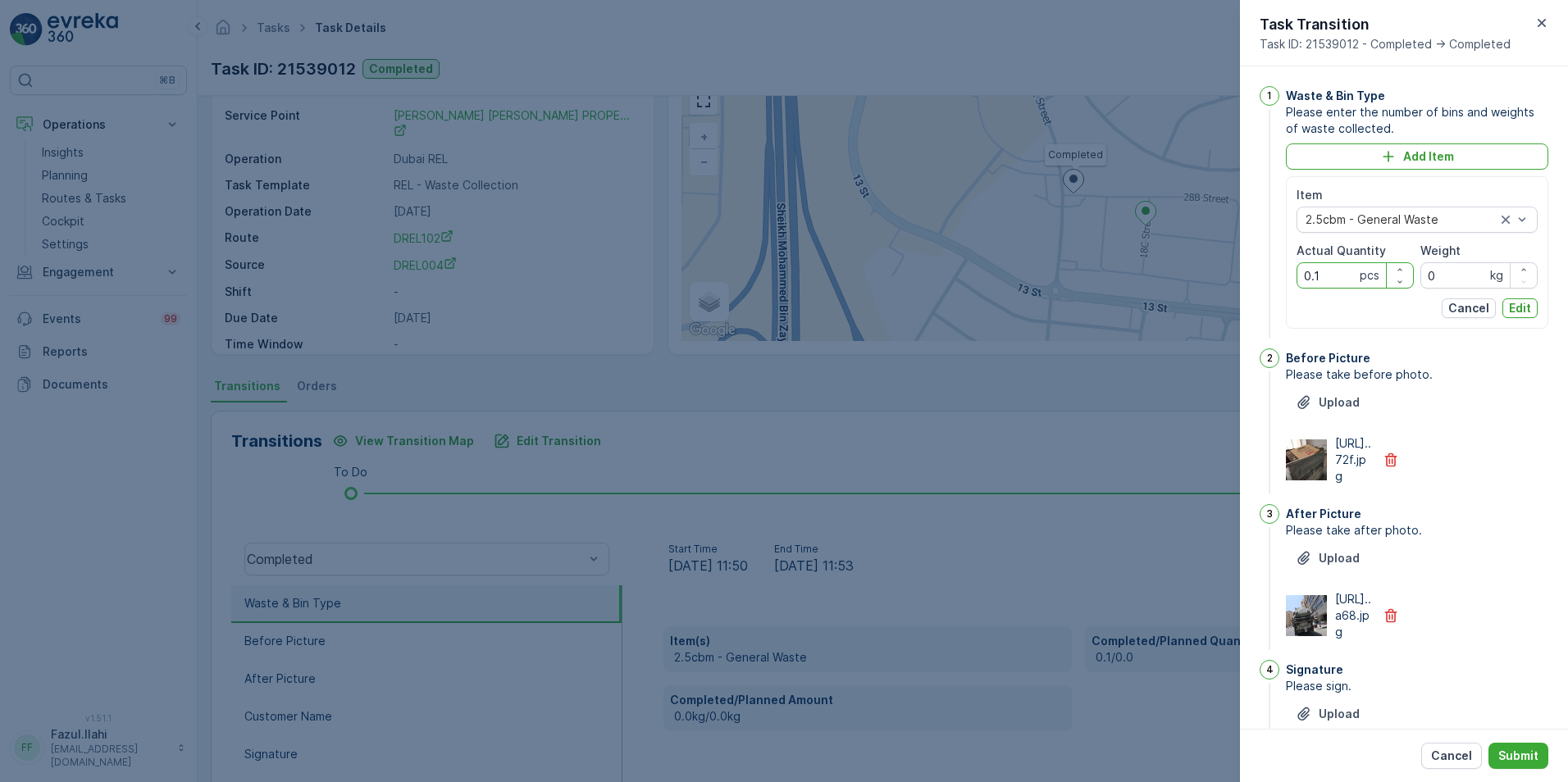
drag, startPoint x: 1333, startPoint y: 276, endPoint x: 1287, endPoint y: 280, distance: 46.2
click at [1288, 279] on div "Item 2.5cbm - General Waste Actual Quantity 0.1 pcs Weight 0 kg Cancel Edit" at bounding box center [1417, 253] width 262 height 153
type Quantity "1"
click at [1529, 308] on button "Edit" at bounding box center [1519, 308] width 36 height 20
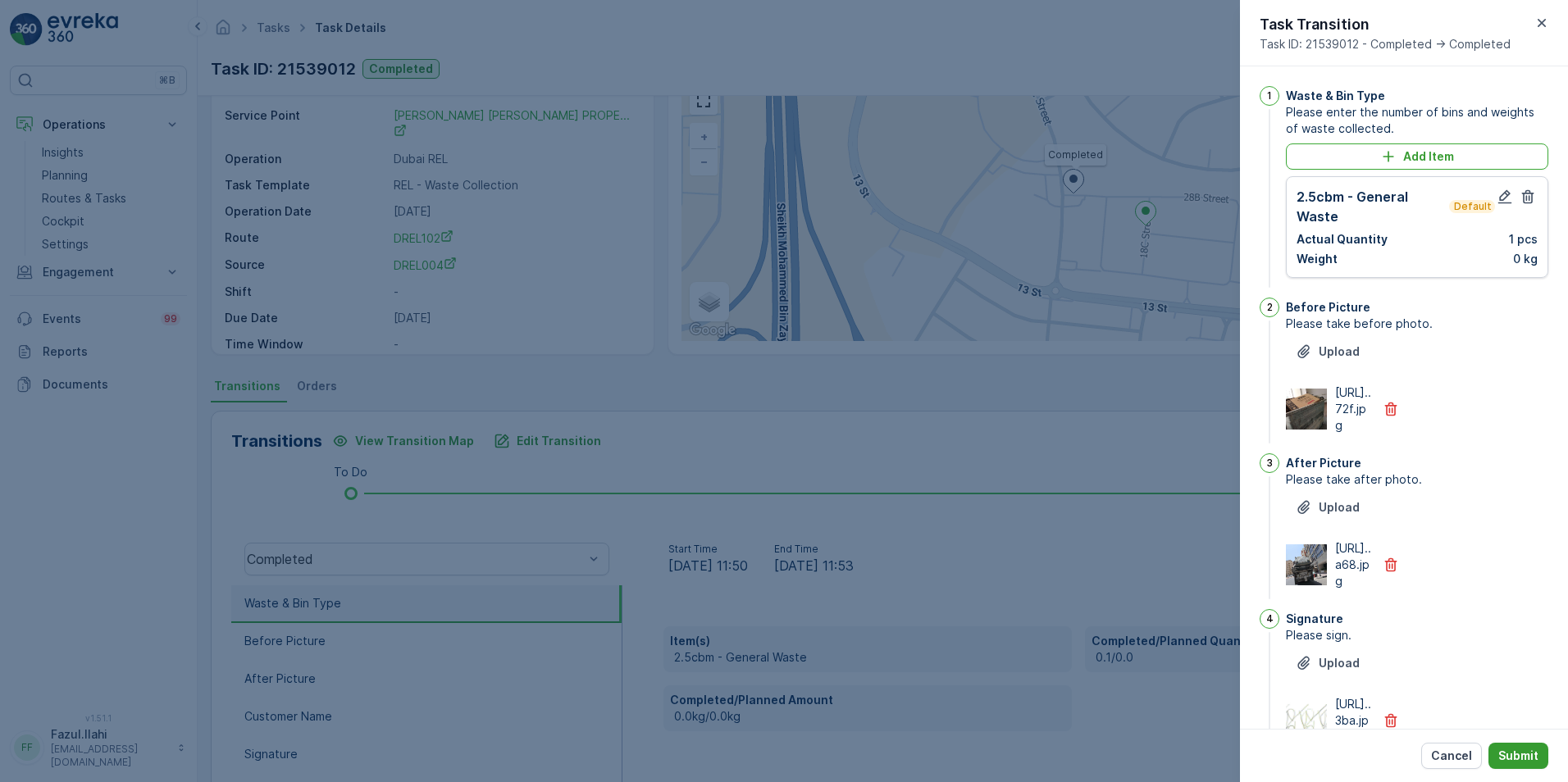
click at [1519, 761] on p "Submit" at bounding box center [1519, 755] width 40 height 16
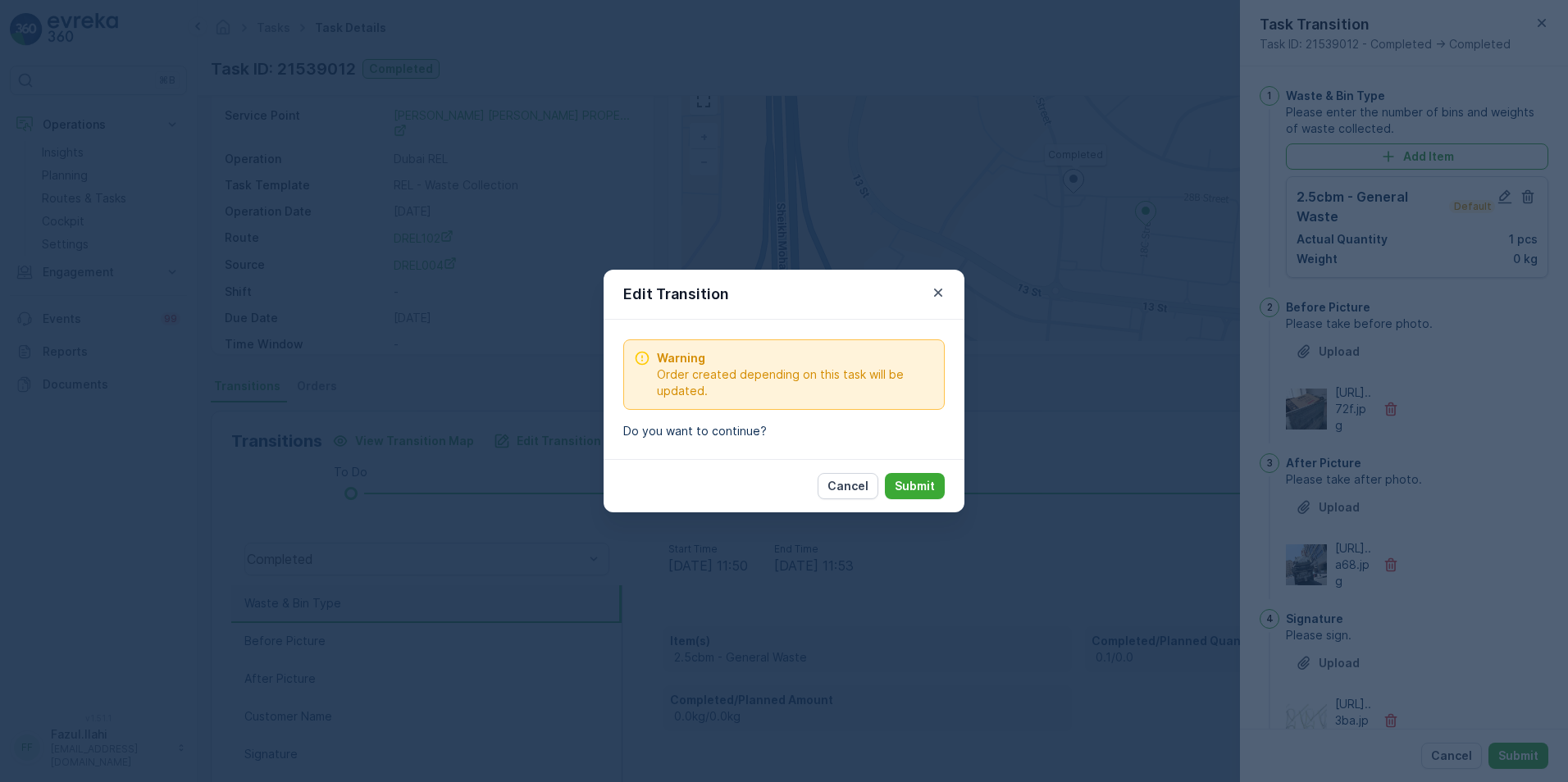
click at [944, 473] on div "Cancel Submit" at bounding box center [881, 486] width 127 height 26
click at [928, 482] on p "Submit" at bounding box center [914, 486] width 40 height 16
type Name "topu"
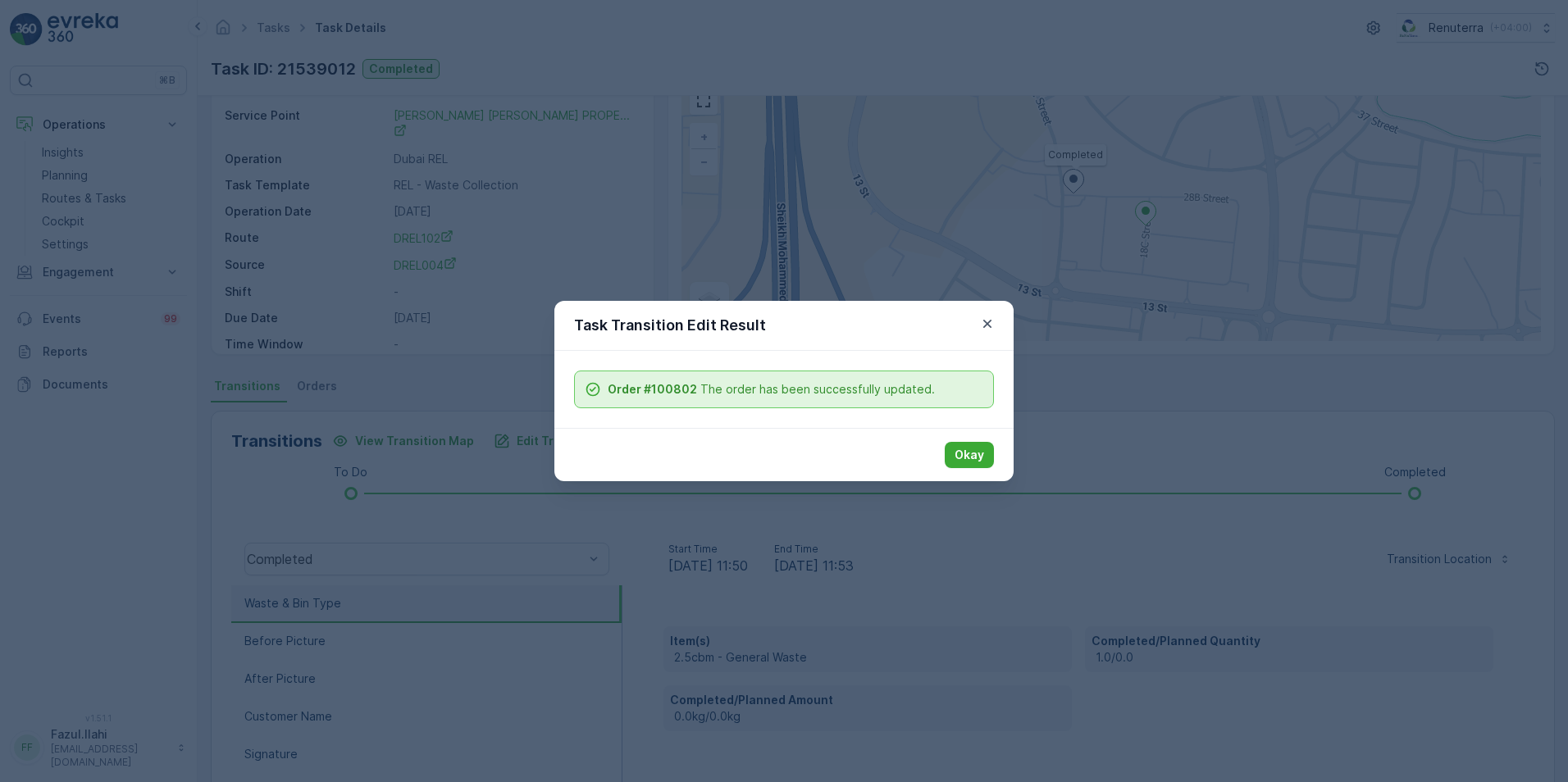
click at [954, 450] on button "Okay" at bounding box center [969, 455] width 49 height 26
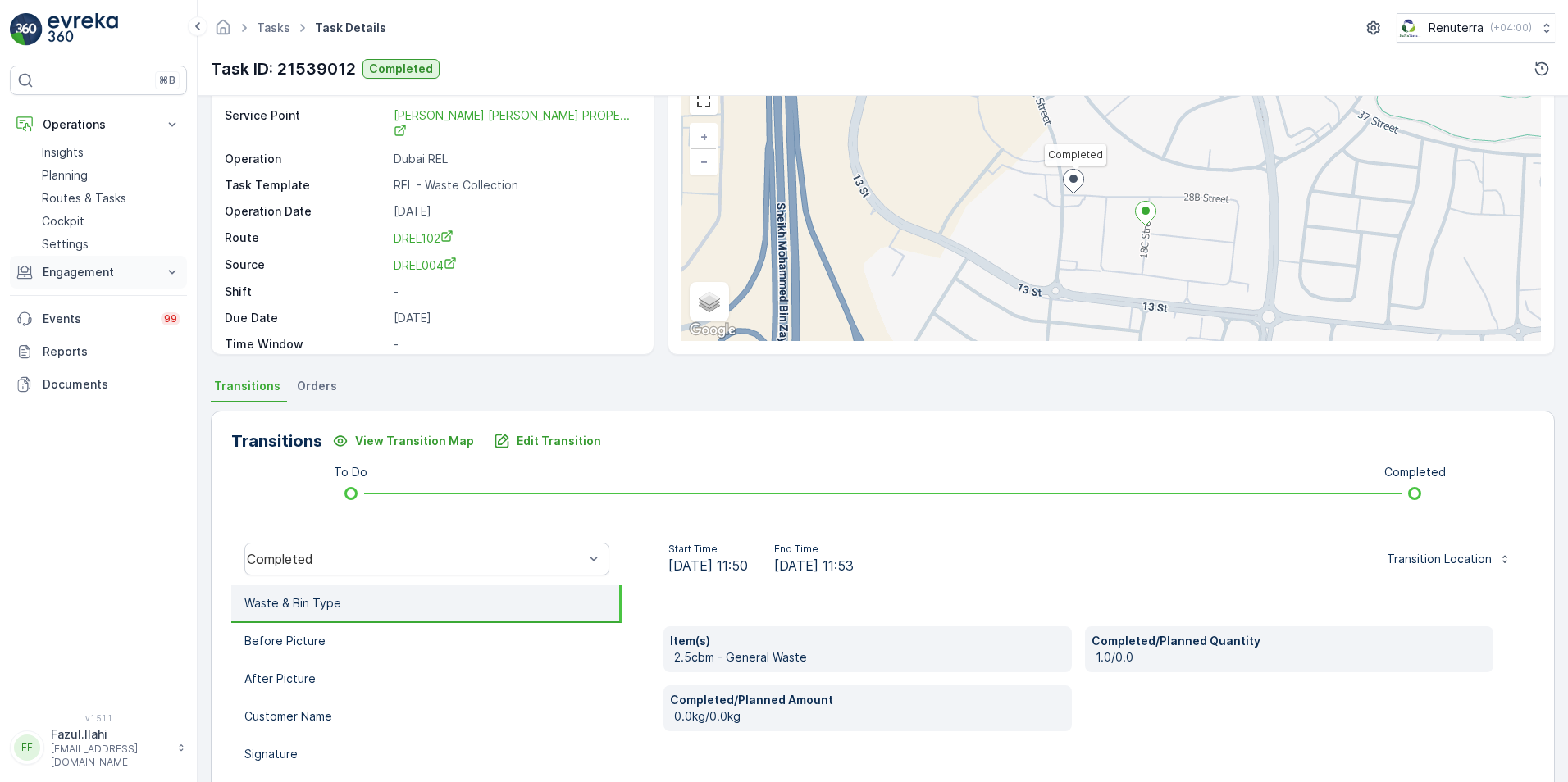
click at [95, 273] on p "Engagement" at bounding box center [98, 272] width 111 height 16
click at [87, 365] on p "Service Points" at bounding box center [82, 369] width 80 height 16
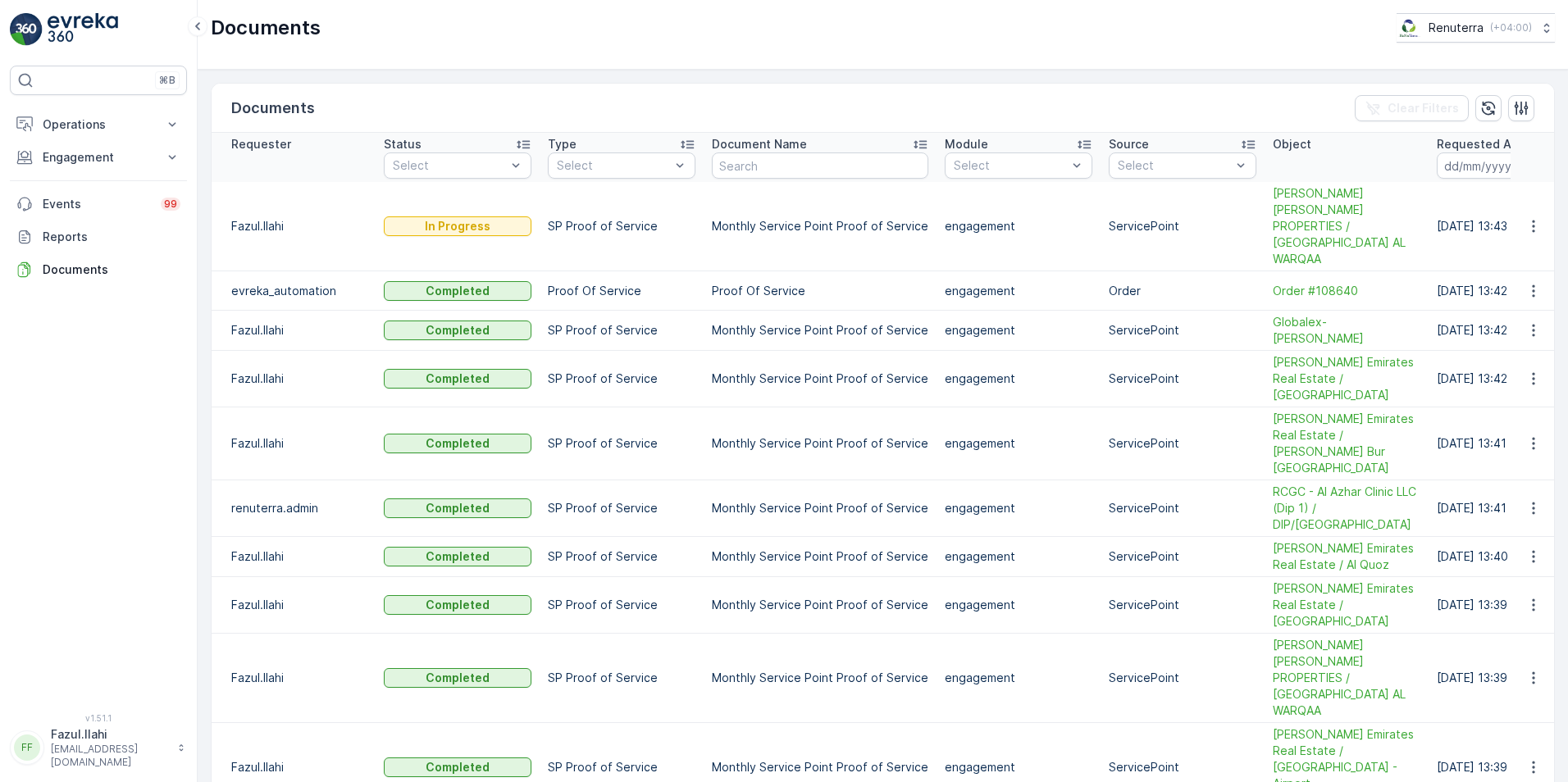
scroll to position [164, 0]
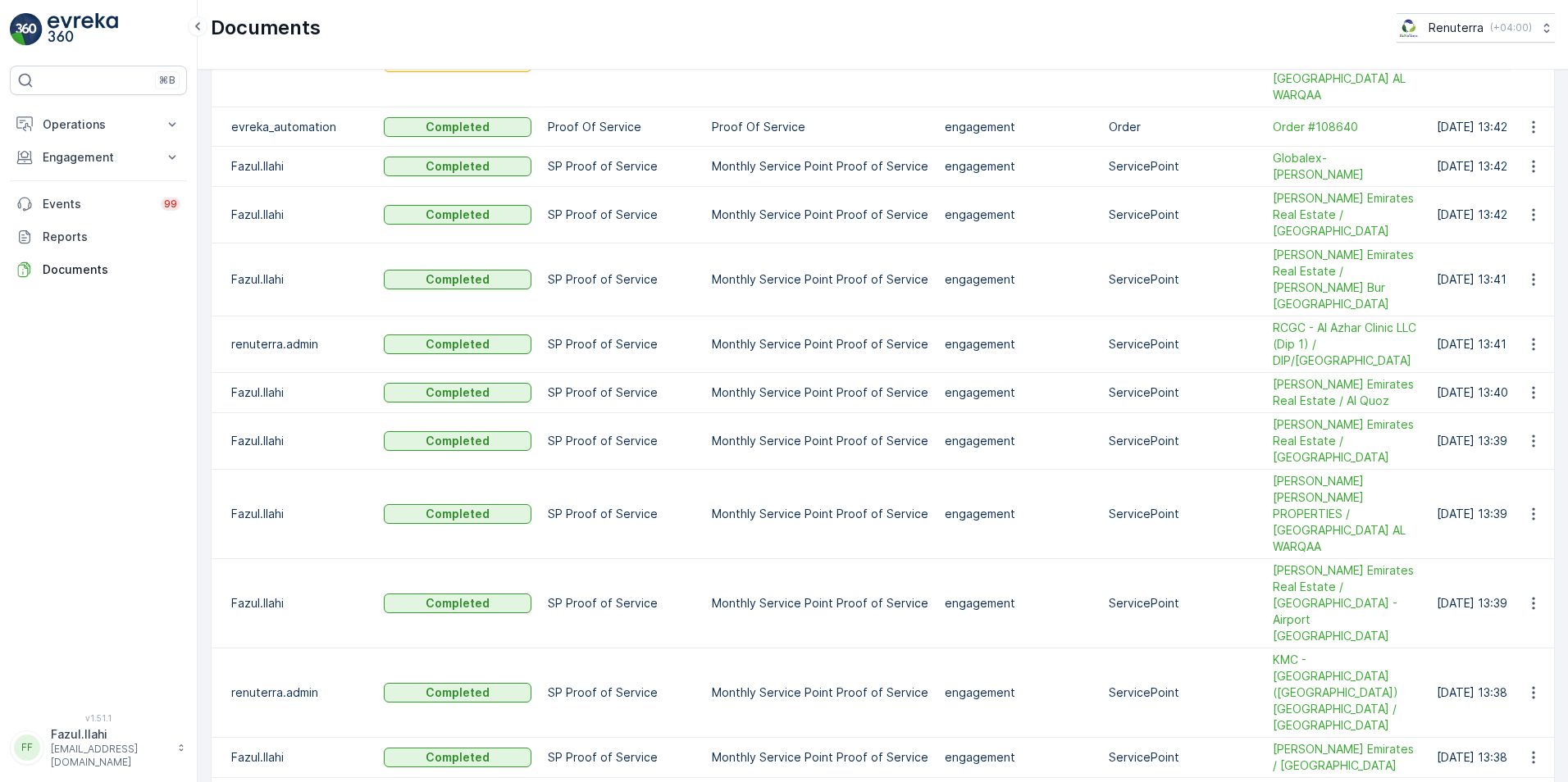
click at [1525, 781] on icon "button" at bounding box center [1533, 798] width 16 height 16
click at [1523, 640] on span "See Details" at bounding box center [1538, 642] width 63 height 16
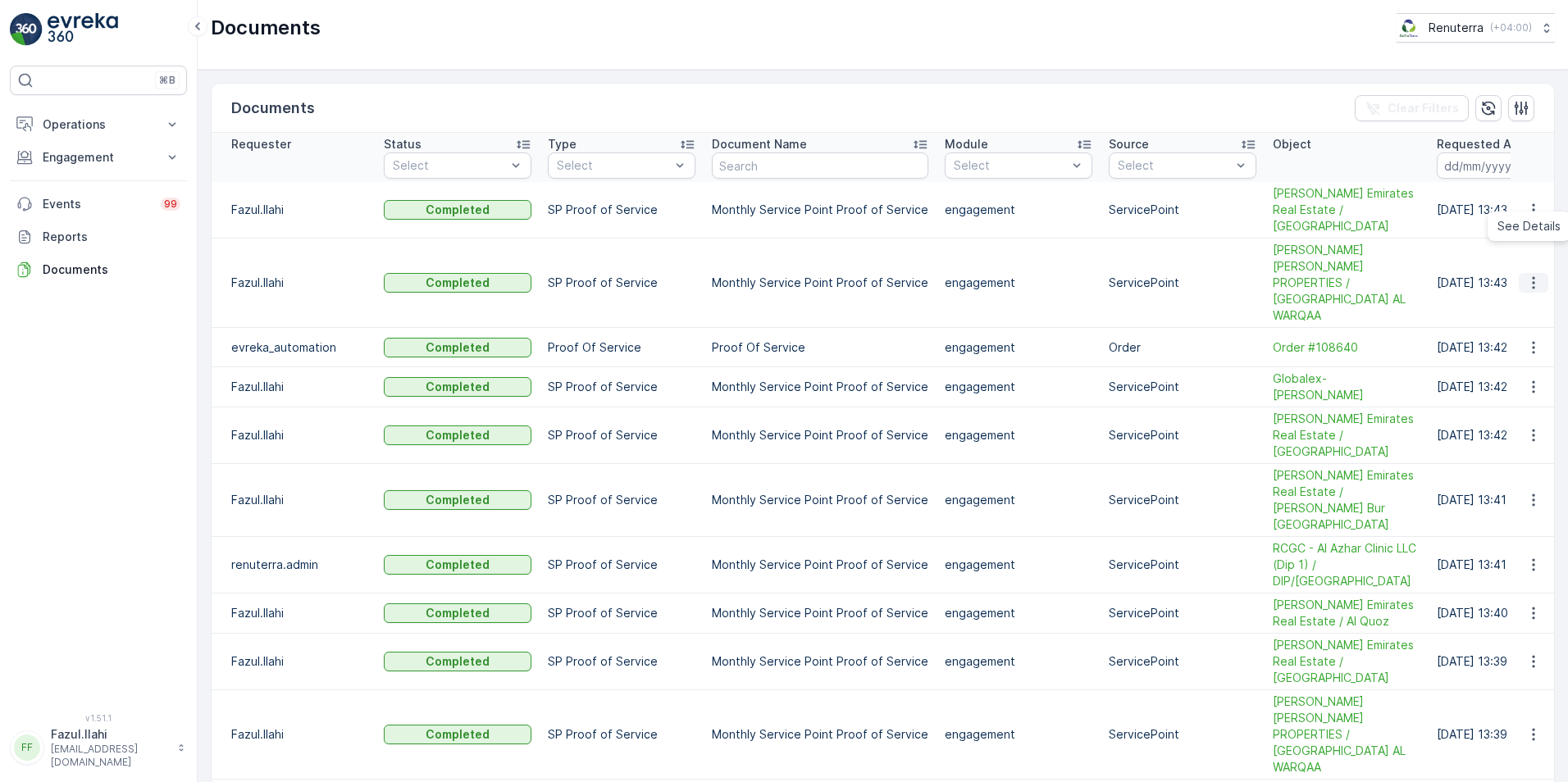
click at [1526, 274] on icon "button" at bounding box center [1533, 282] width 16 height 16
click at [1512, 292] on div "See Details" at bounding box center [1529, 283] width 76 height 23
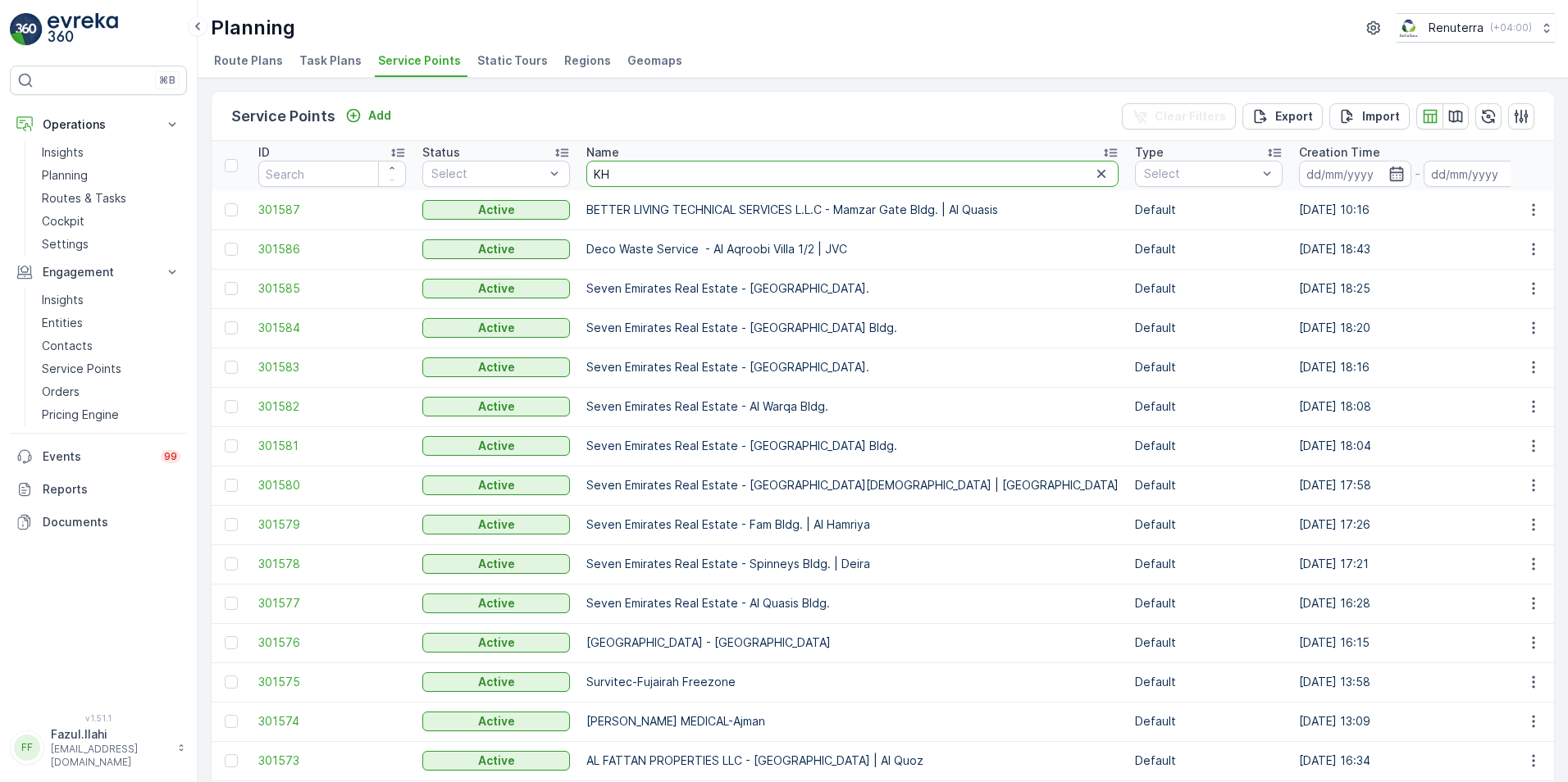
type input "KHA"
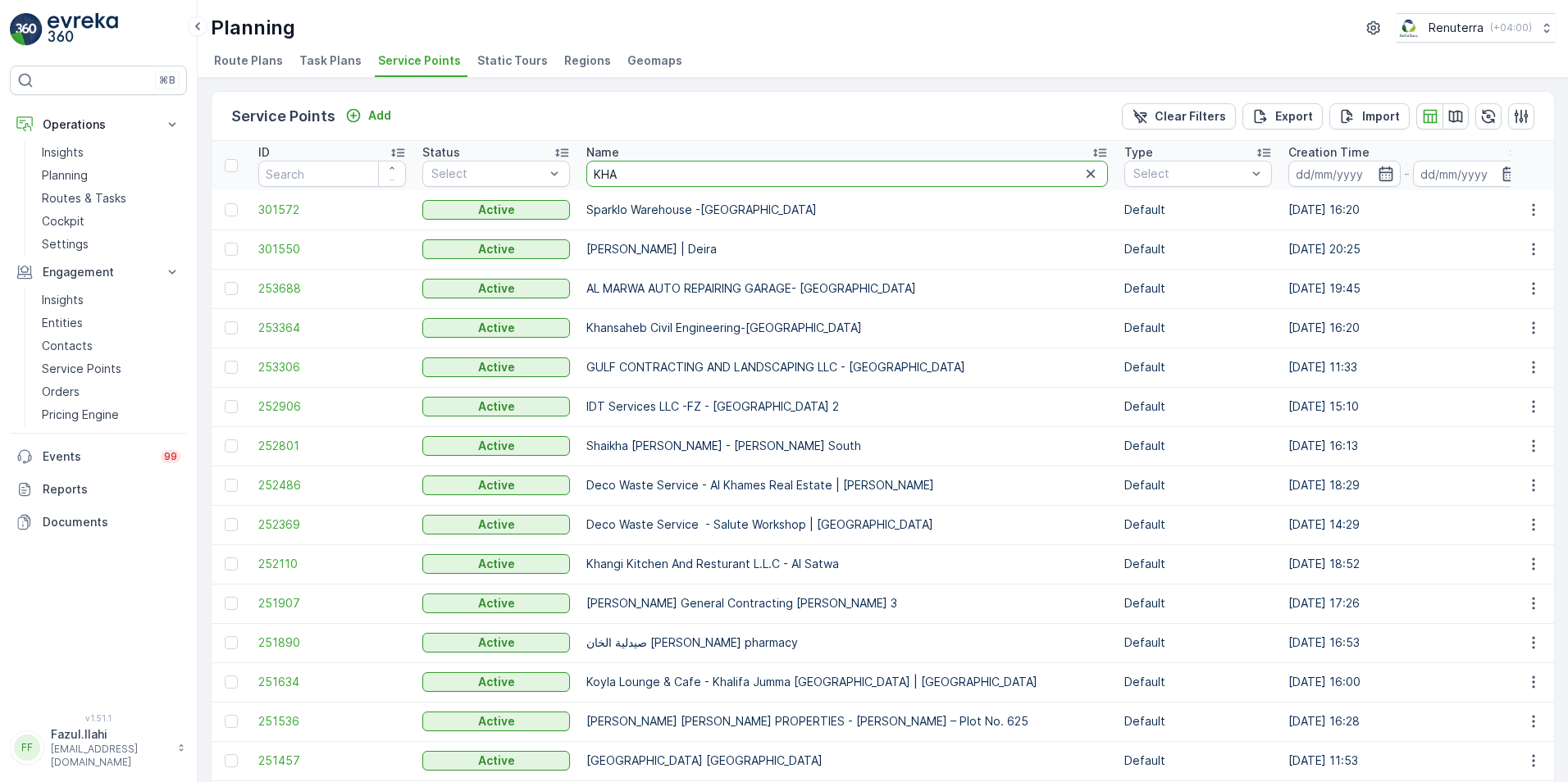
click at [640, 171] on input "KHA" at bounding box center [847, 174] width 522 height 26
type input "KHALIL"
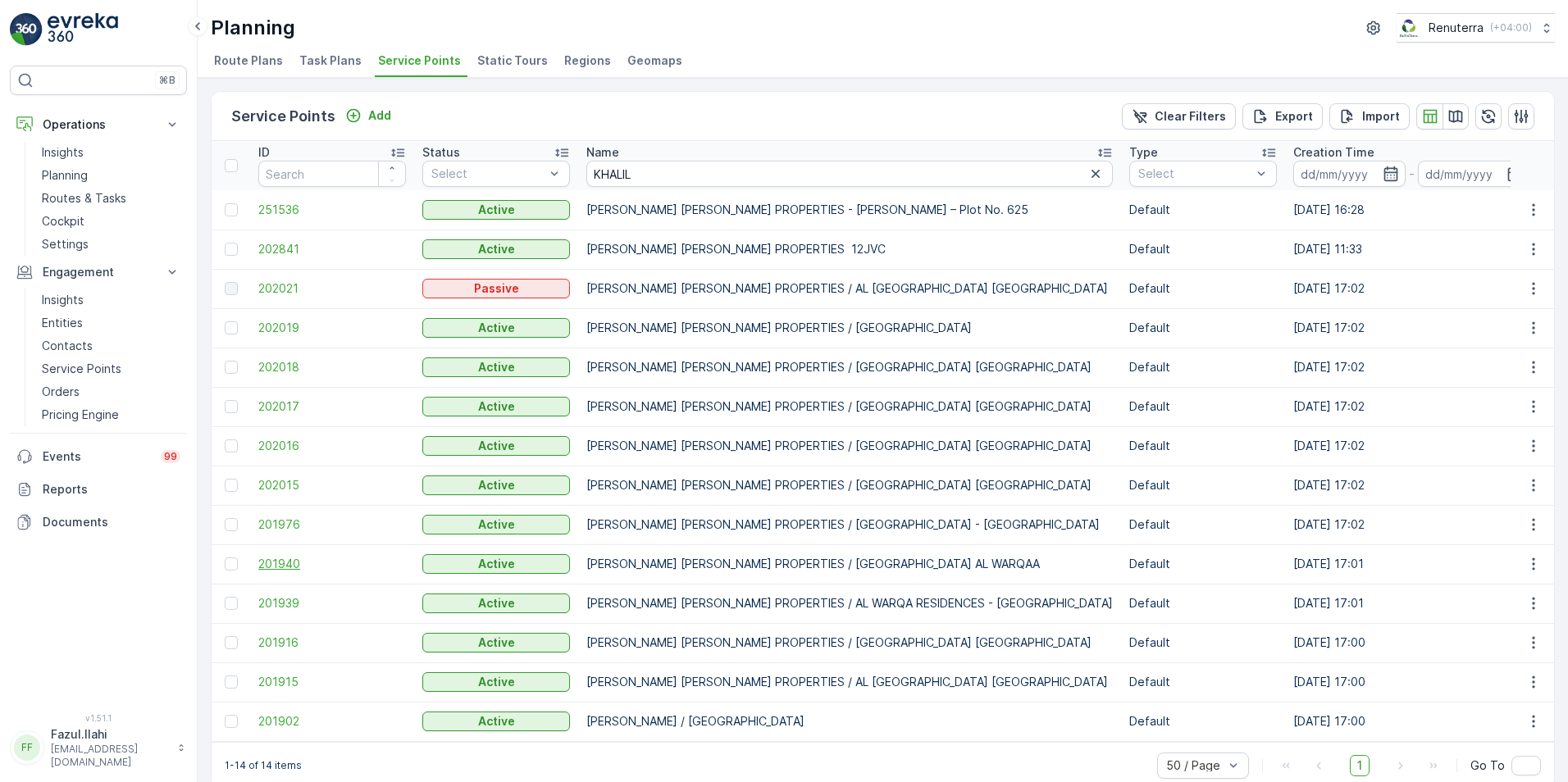
click at [285, 561] on span "201940" at bounding box center [333, 563] width 148 height 16
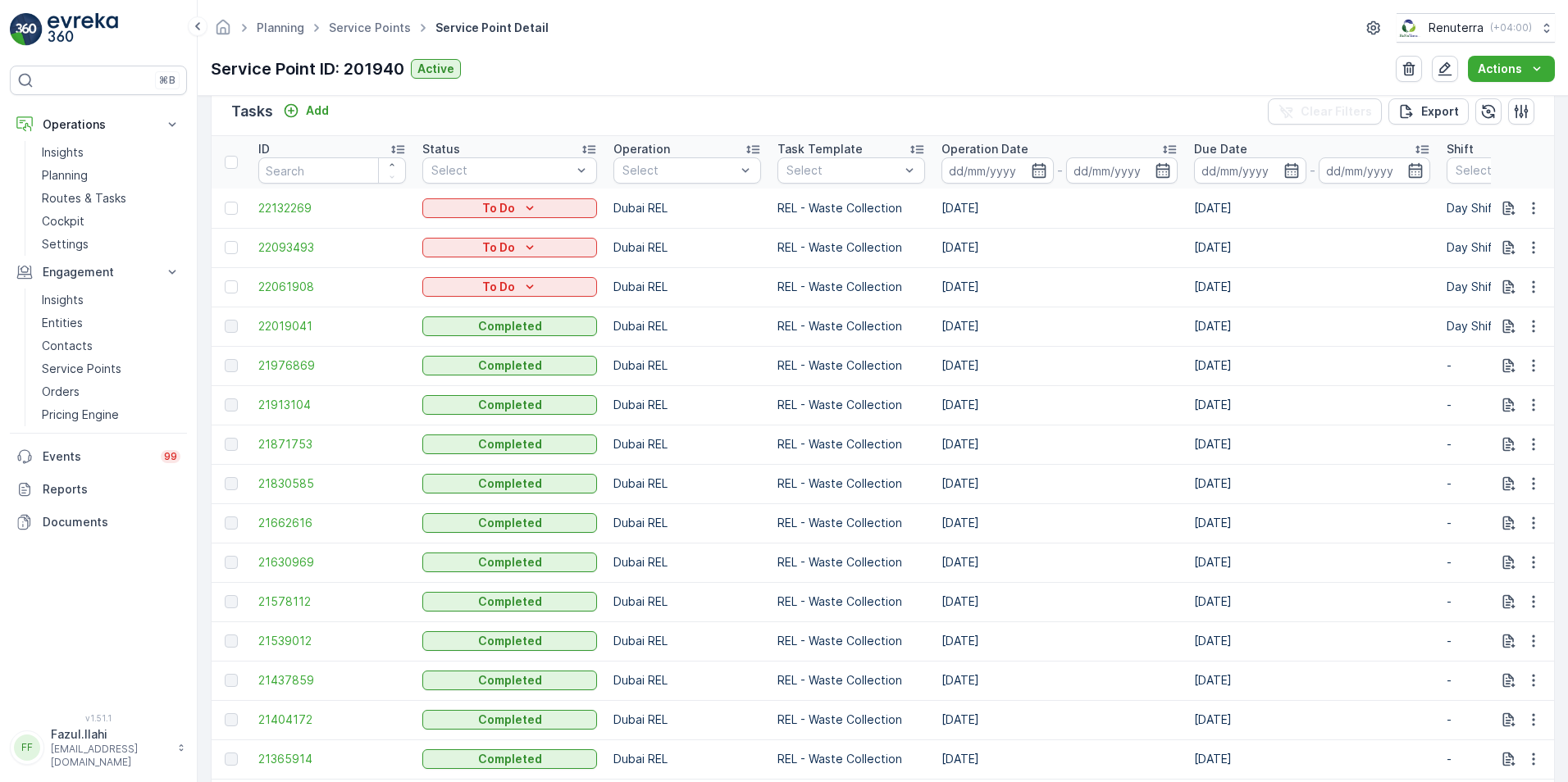
scroll to position [574, 0]
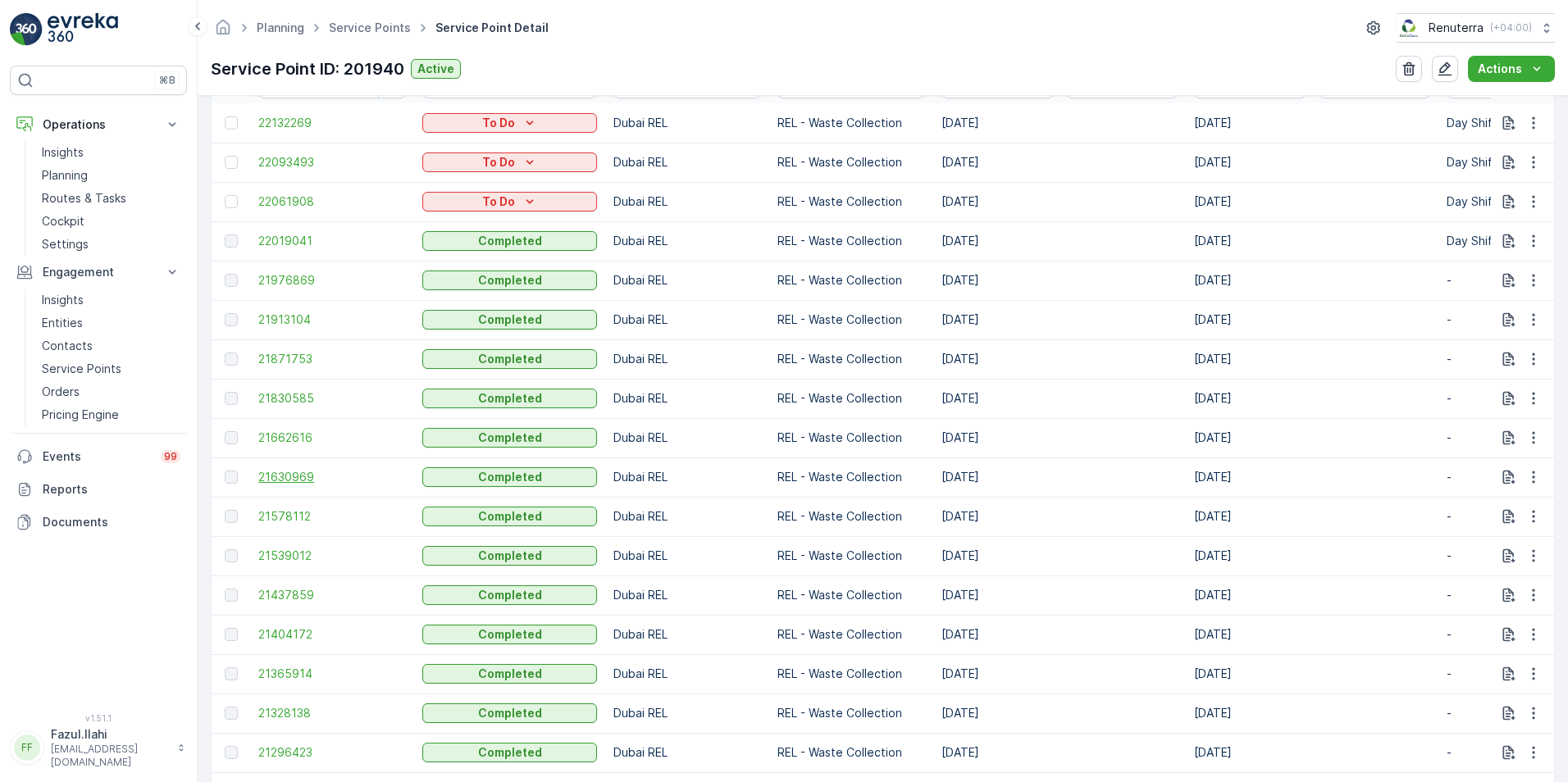
click at [300, 476] on span "21630969" at bounding box center [333, 476] width 148 height 16
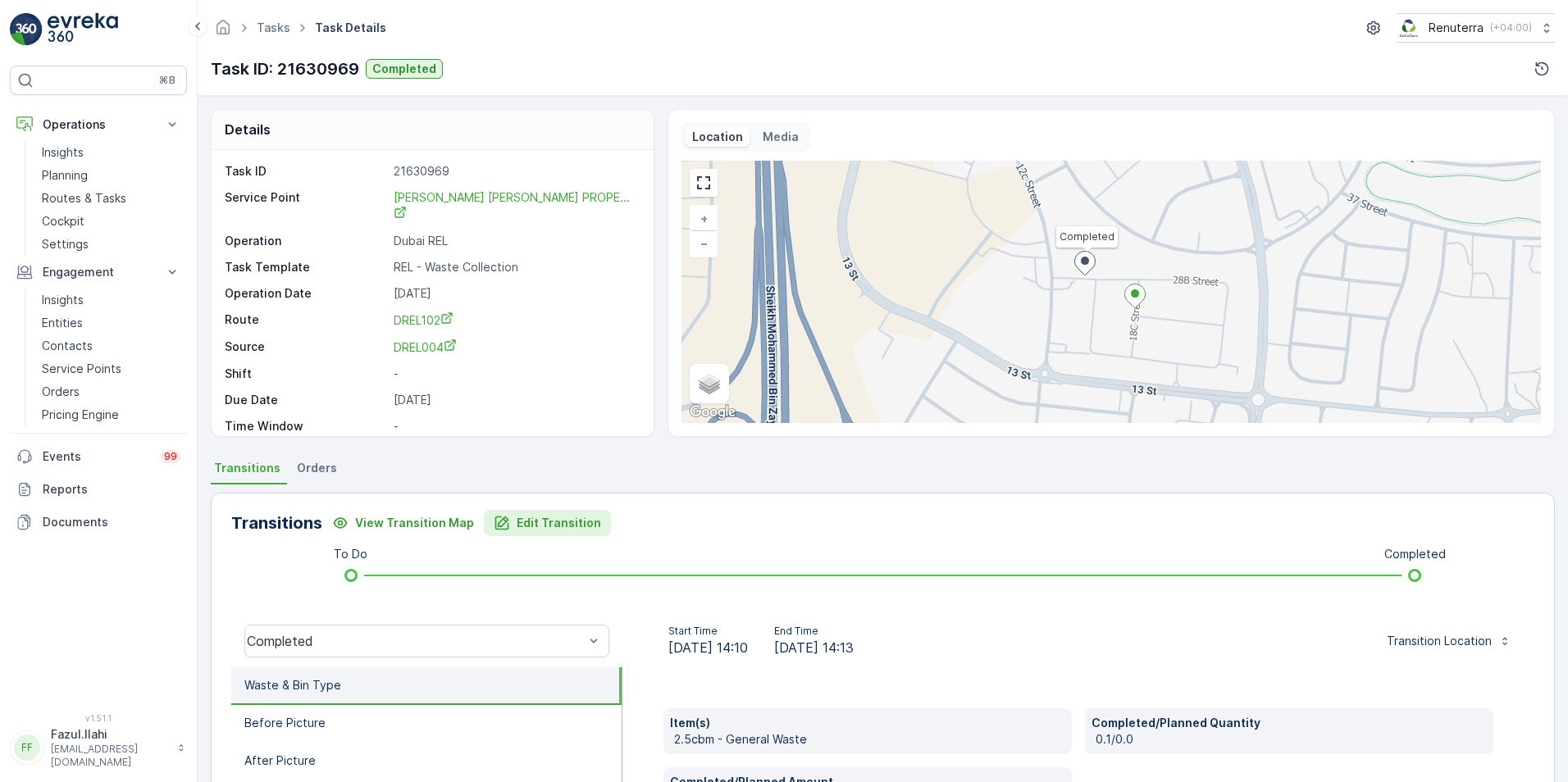
click at [517, 525] on p "Edit Transition" at bounding box center [558, 522] width 84 height 16
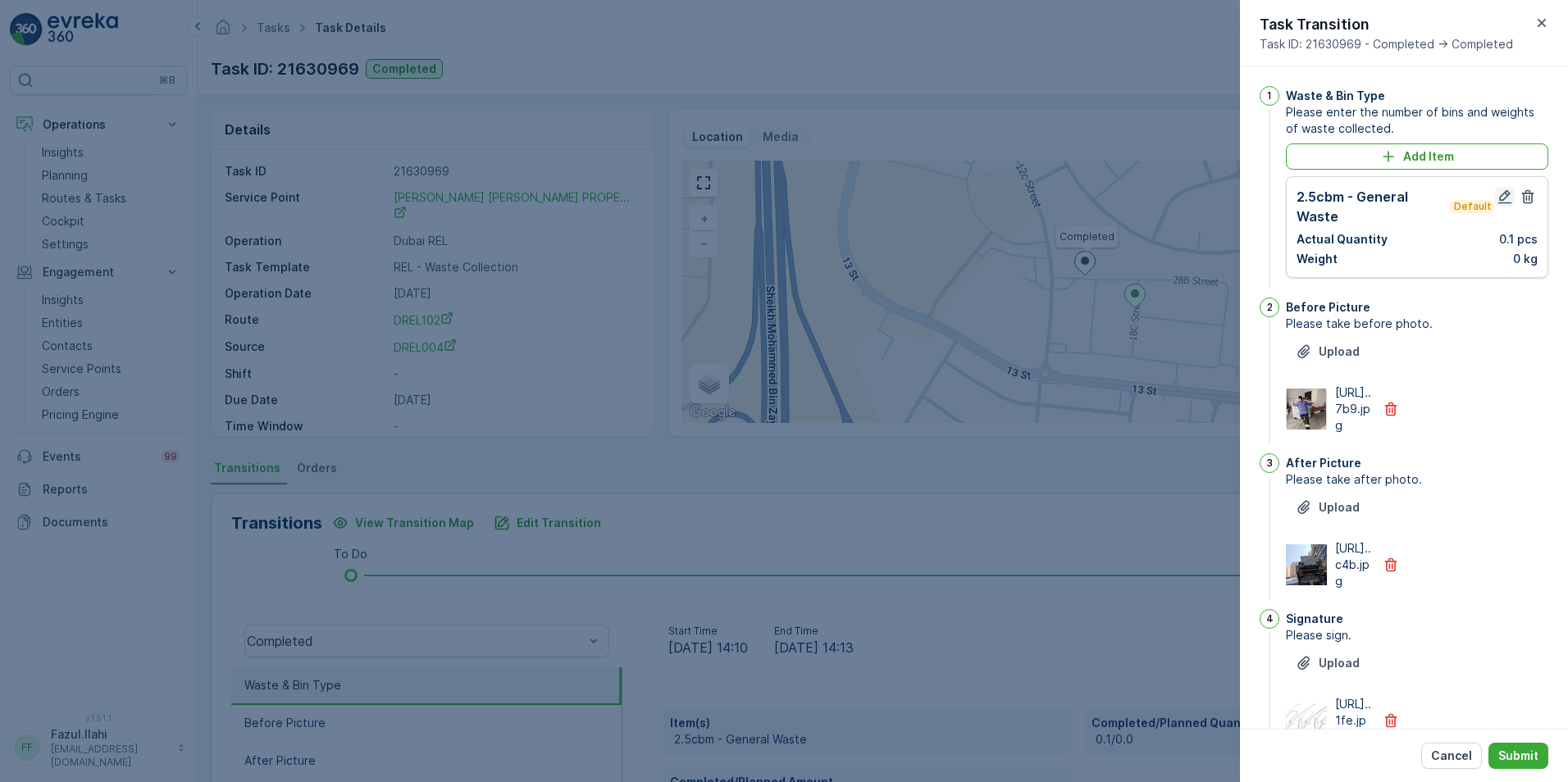
click at [1500, 195] on icon "button" at bounding box center [1505, 196] width 16 height 16
type Name "topu"
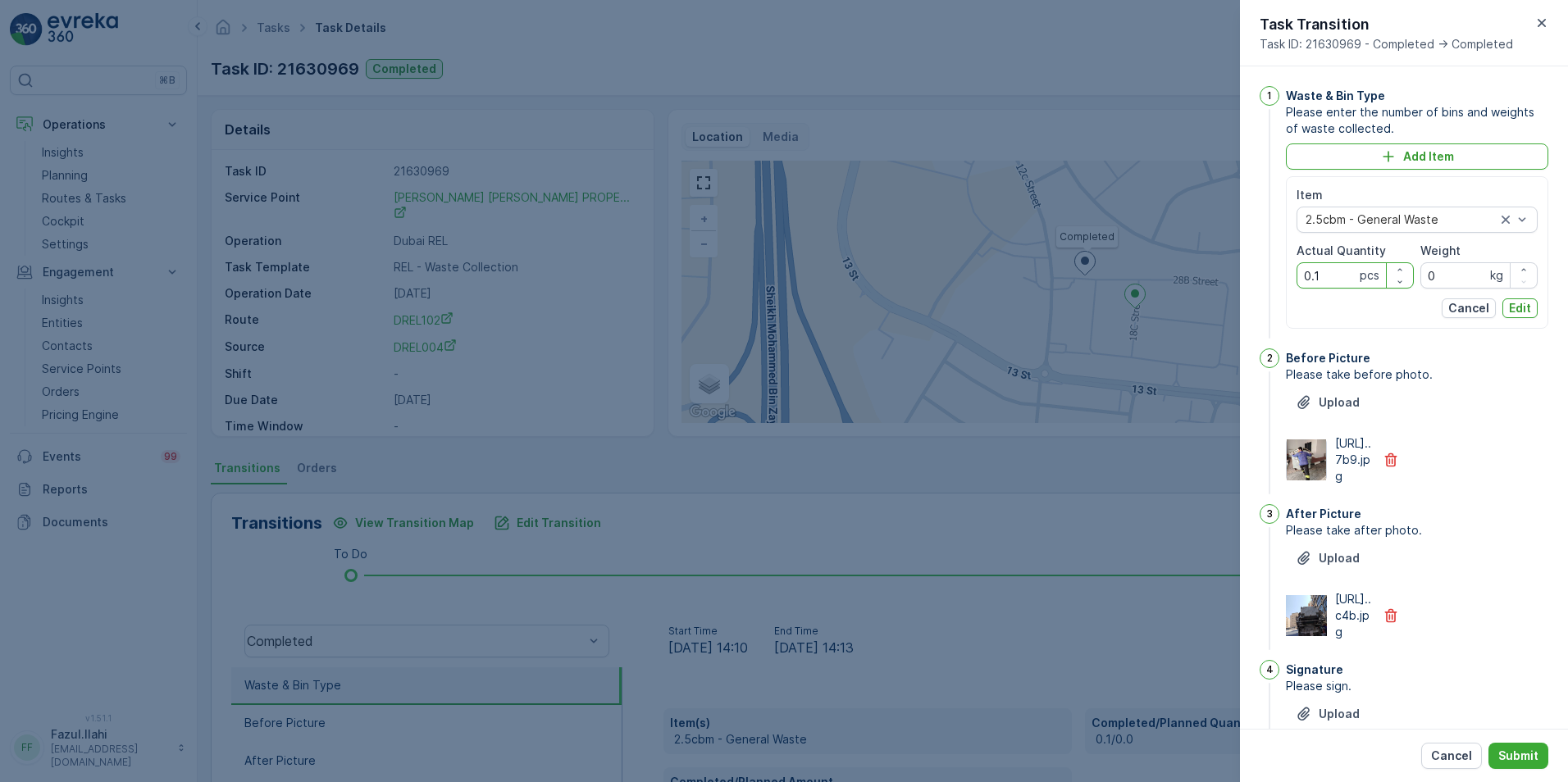
drag, startPoint x: 1324, startPoint y: 275, endPoint x: 1300, endPoint y: 274, distance: 24.0
click at [1300, 274] on Quantity "0.1" at bounding box center [1354, 275] width 117 height 26
type Quantity "1"
click at [1511, 312] on p "Edit" at bounding box center [1520, 308] width 23 height 16
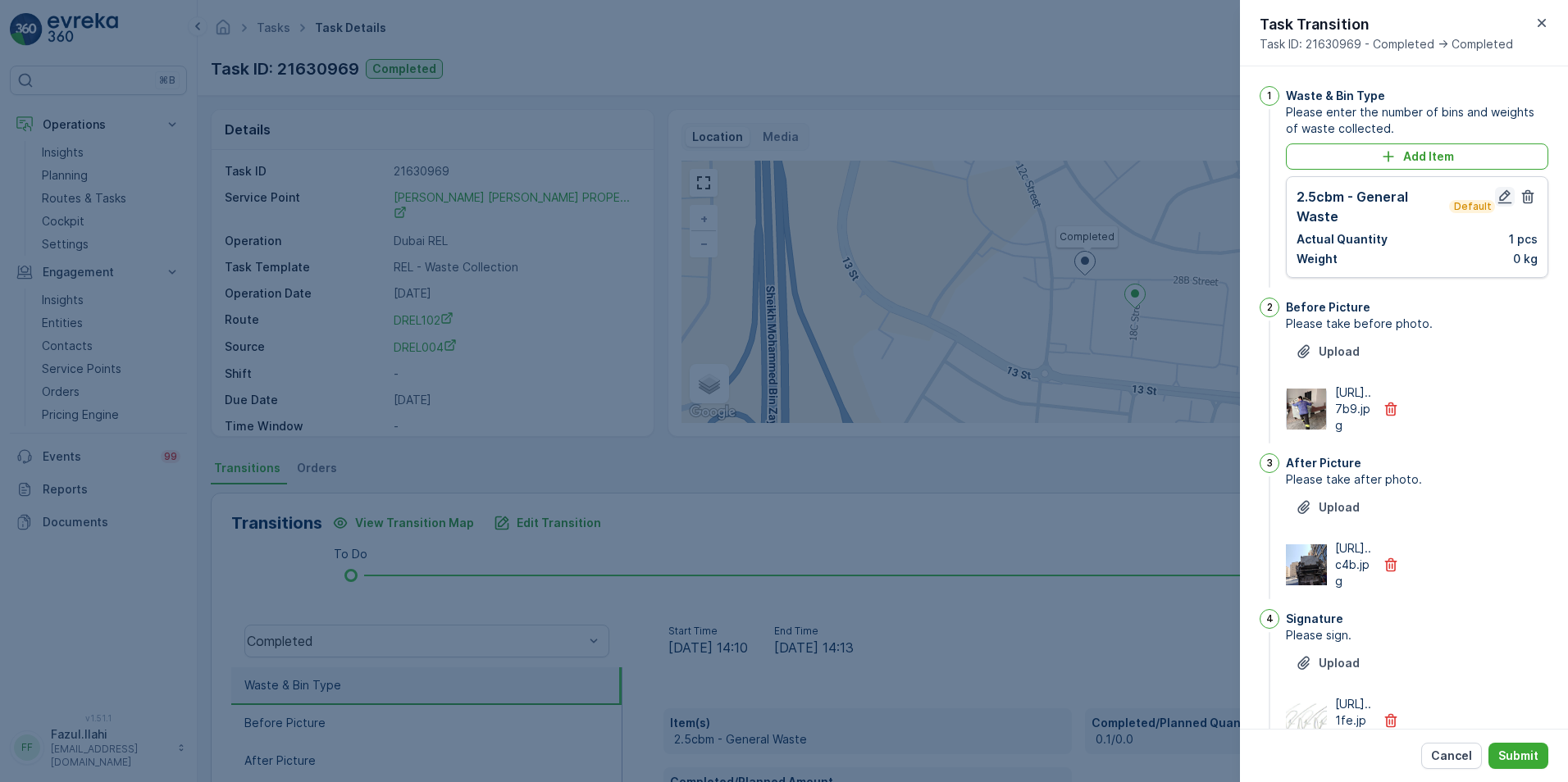
click at [1500, 200] on icon "button" at bounding box center [1505, 197] width 14 height 14
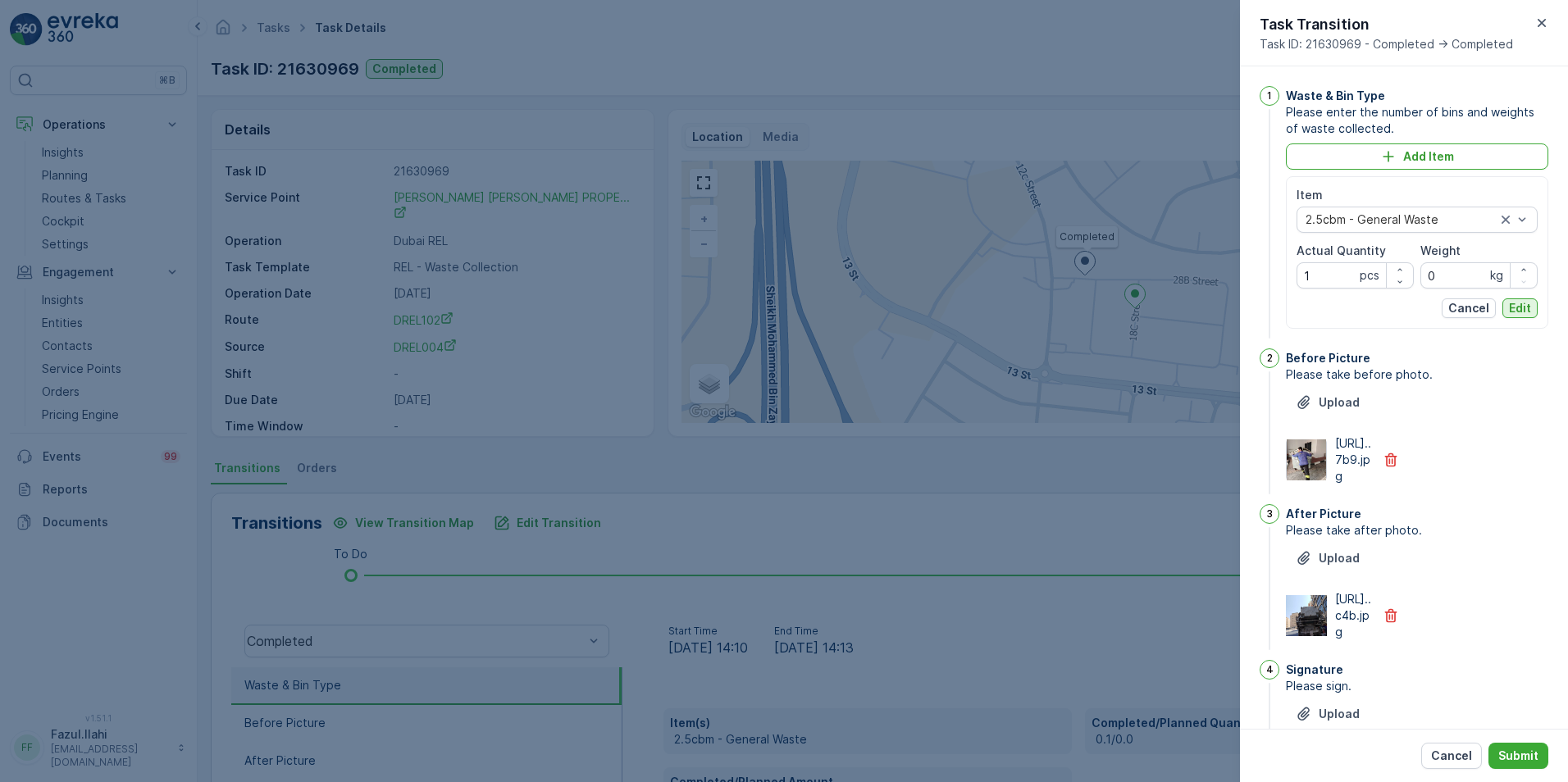
click at [1522, 306] on p "Edit" at bounding box center [1520, 308] width 23 height 16
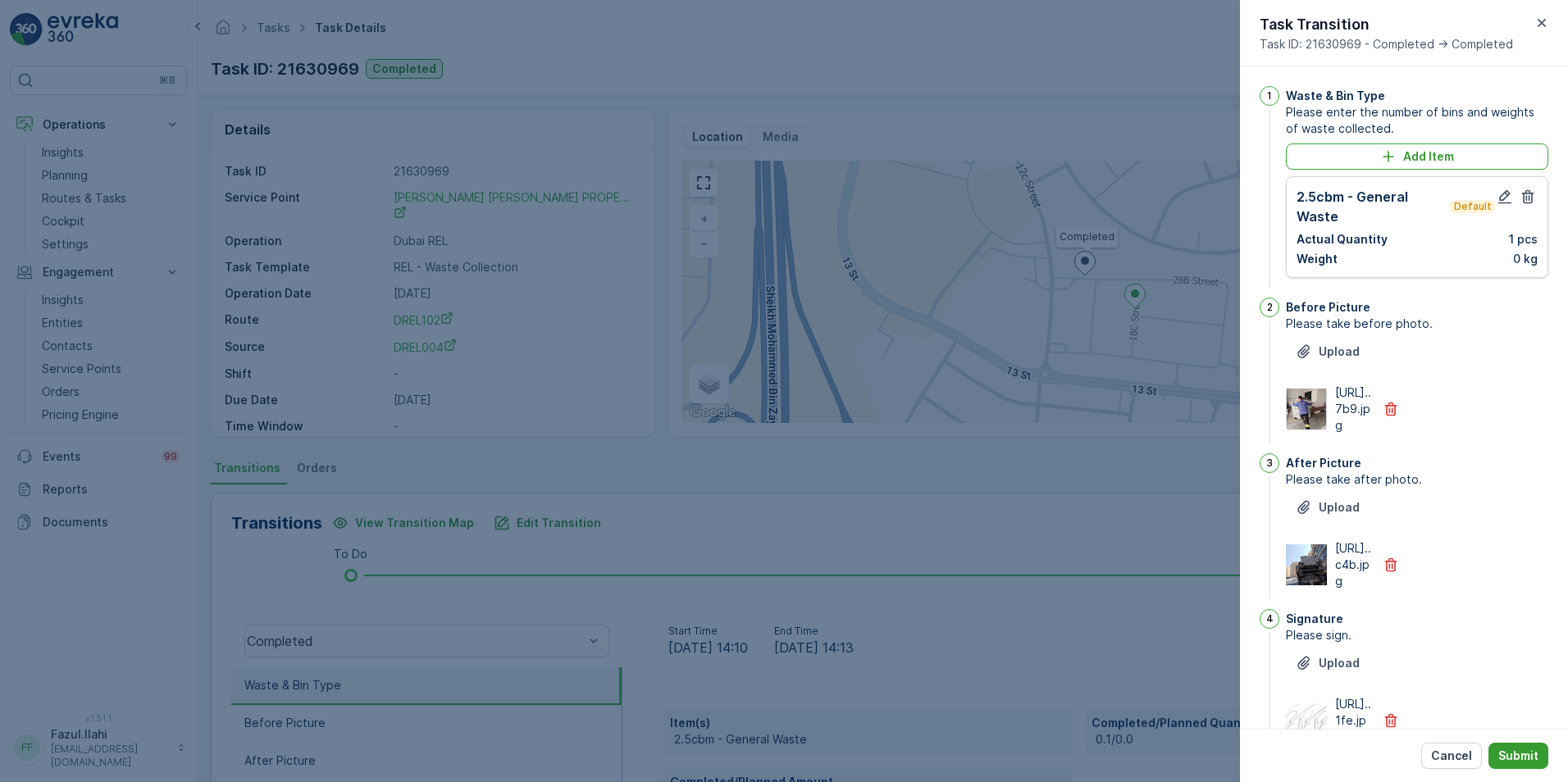
click at [1506, 759] on p "Submit" at bounding box center [1519, 755] width 40 height 16
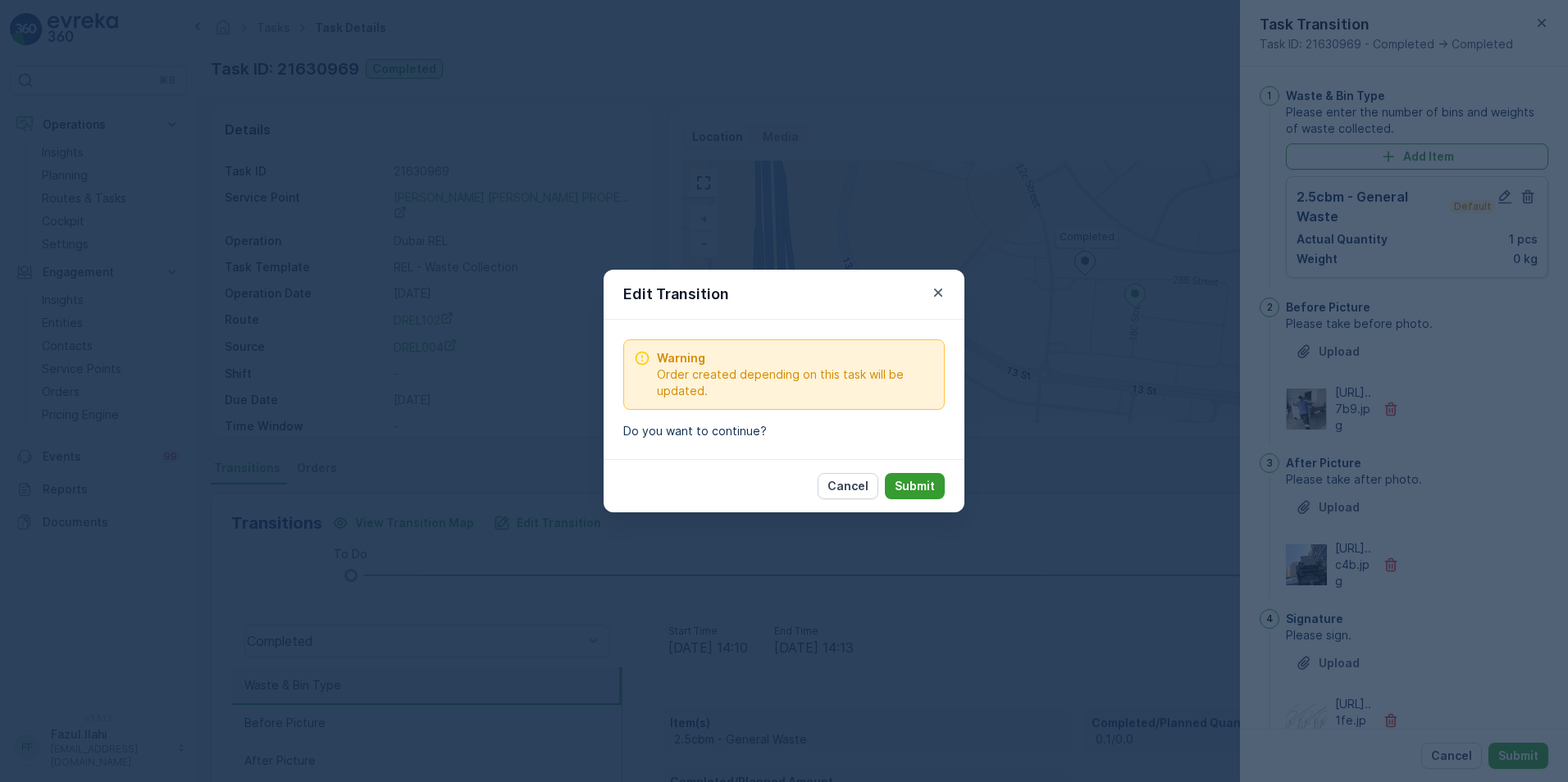
click at [935, 481] on button "Submit" at bounding box center [914, 486] width 60 height 26
type Name "topu"
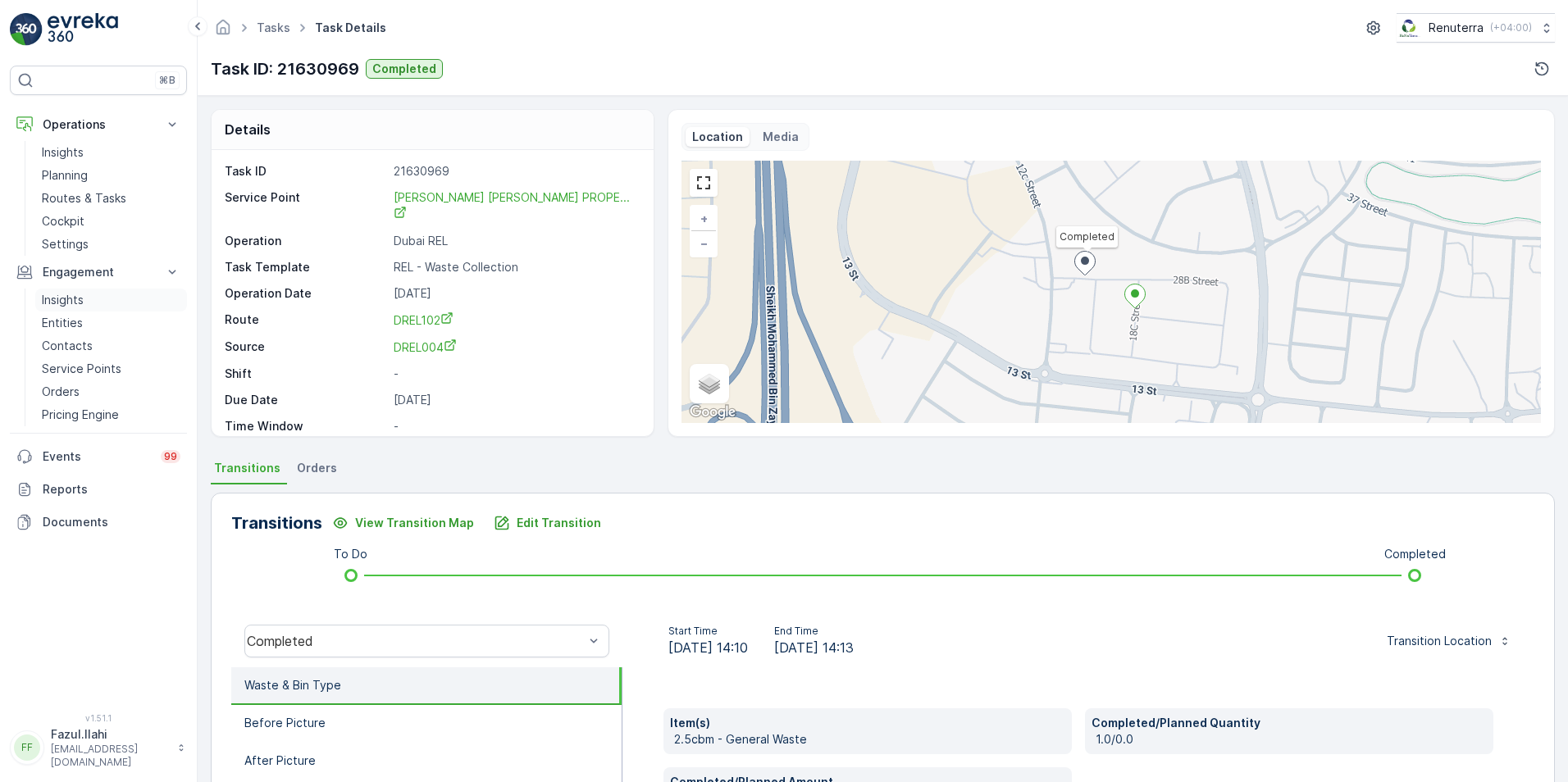
click at [71, 294] on p "Insights" at bounding box center [63, 299] width 42 height 16
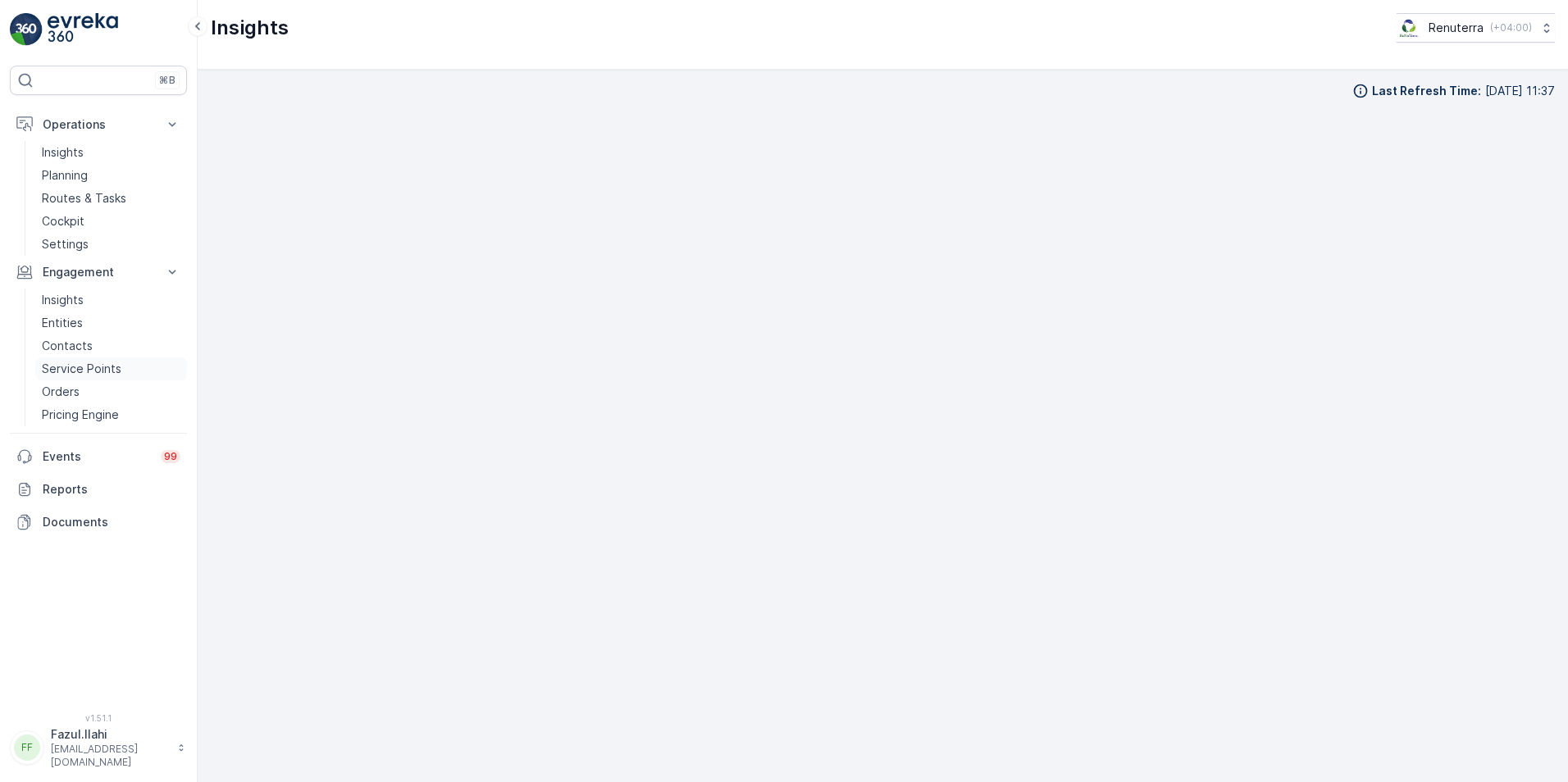
click at [63, 365] on p "Service Points" at bounding box center [82, 369] width 80 height 16
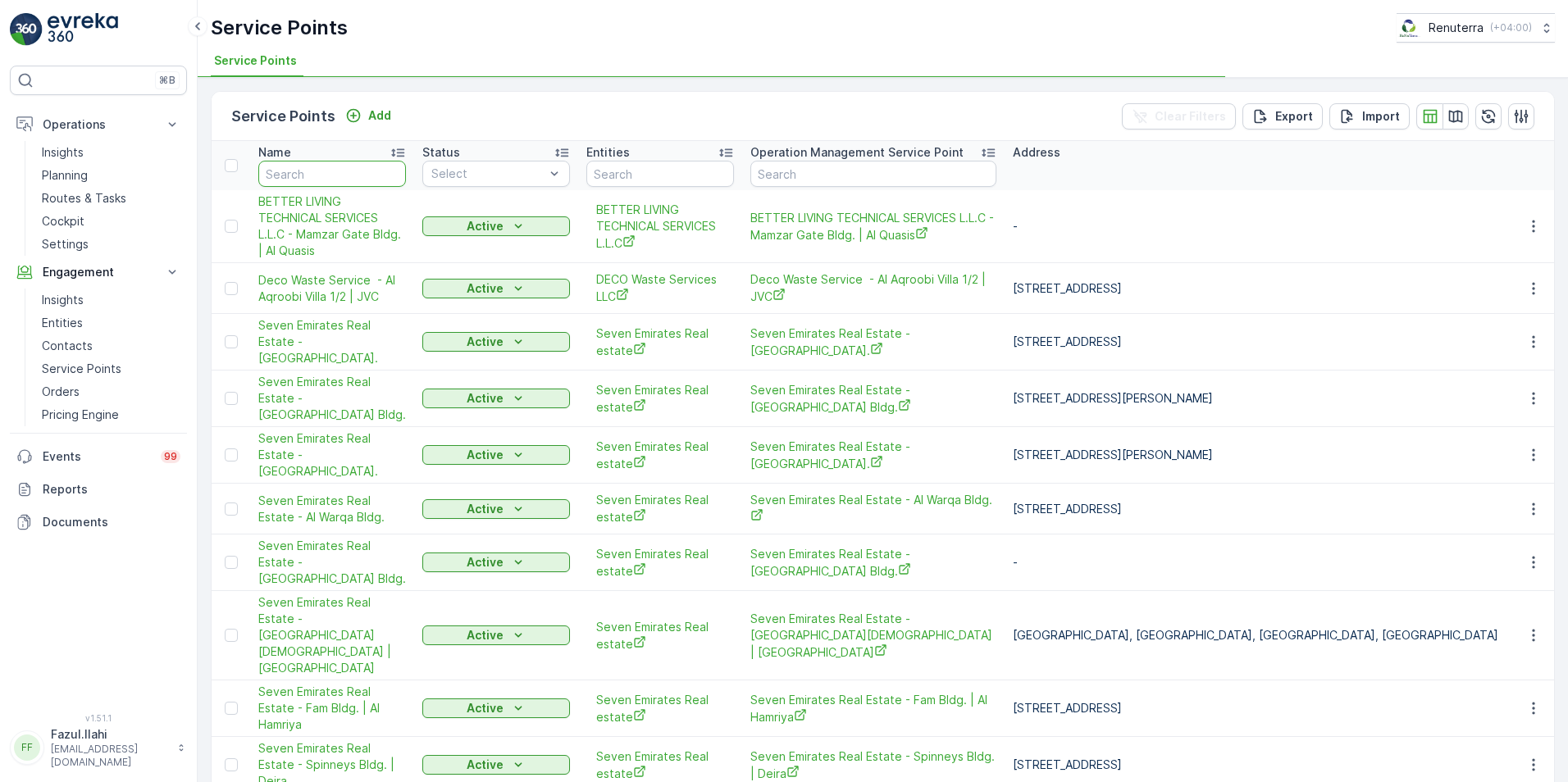
click at [325, 175] on input "text" at bounding box center [333, 174] width 148 height 26
click at [325, 173] on input "text" at bounding box center [333, 174] width 148 height 26
type input "K"
click at [299, 173] on input "K" at bounding box center [333, 174] width 148 height 26
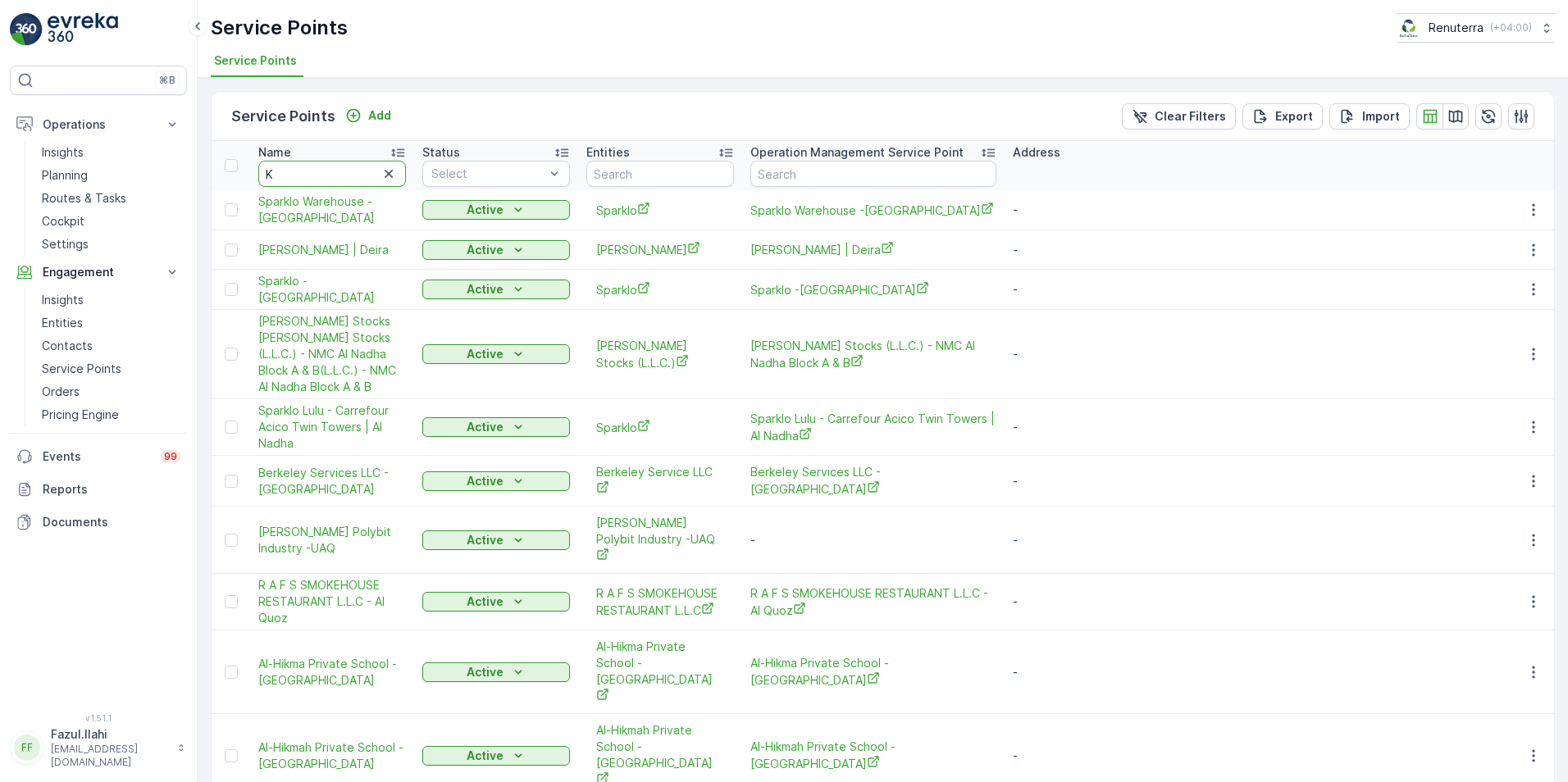
click at [286, 178] on input "K" at bounding box center [333, 174] width 148 height 26
type input "KHALIL"
click at [344, 172] on input "KHALIL" at bounding box center [333, 174] width 148 height 26
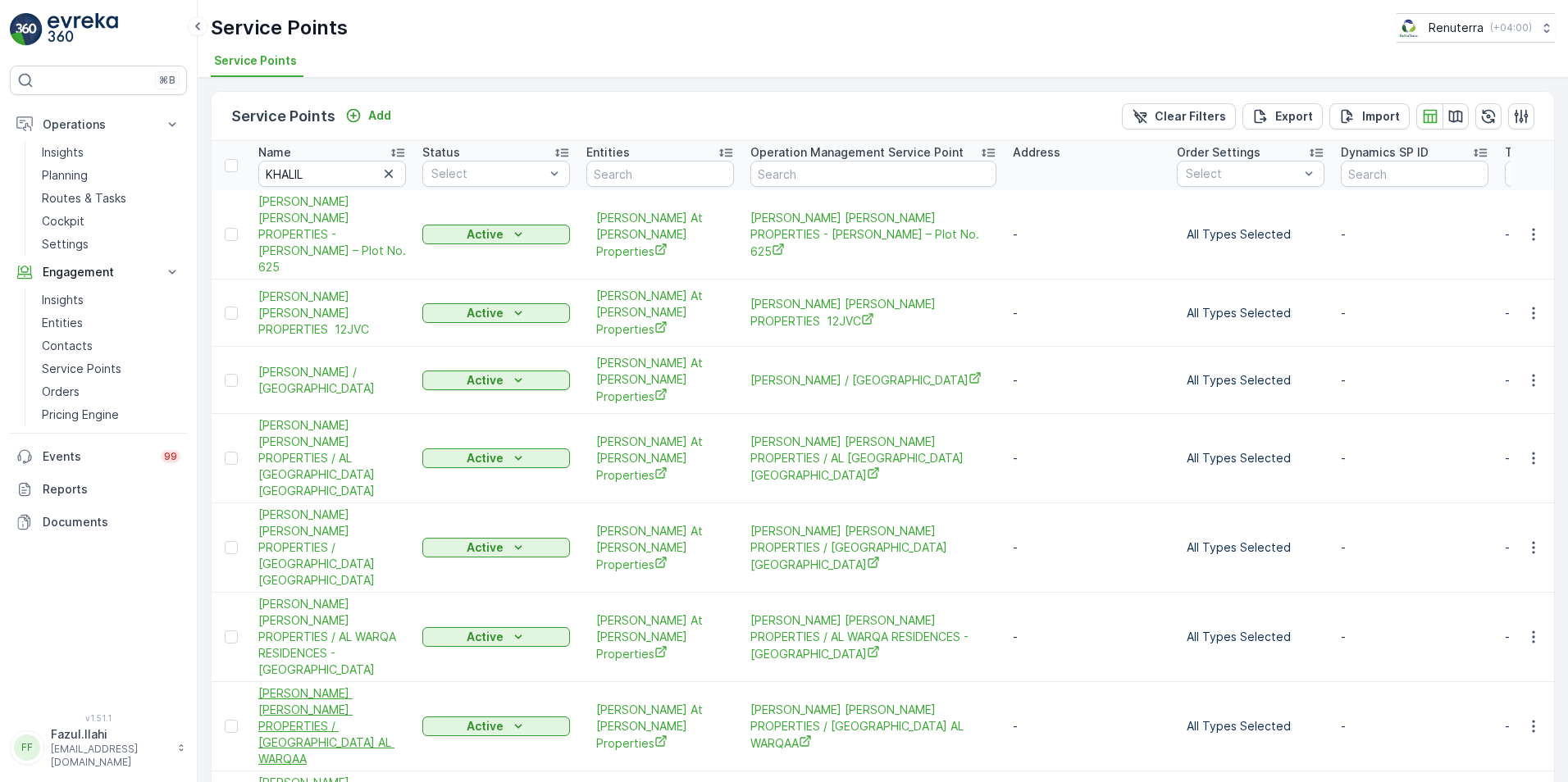
click at [333, 686] on span "[PERSON_NAME] [PERSON_NAME] PROPERTIES / [GEOGRAPHIC_DATA] AL WARQAA" at bounding box center [333, 726] width 148 height 82
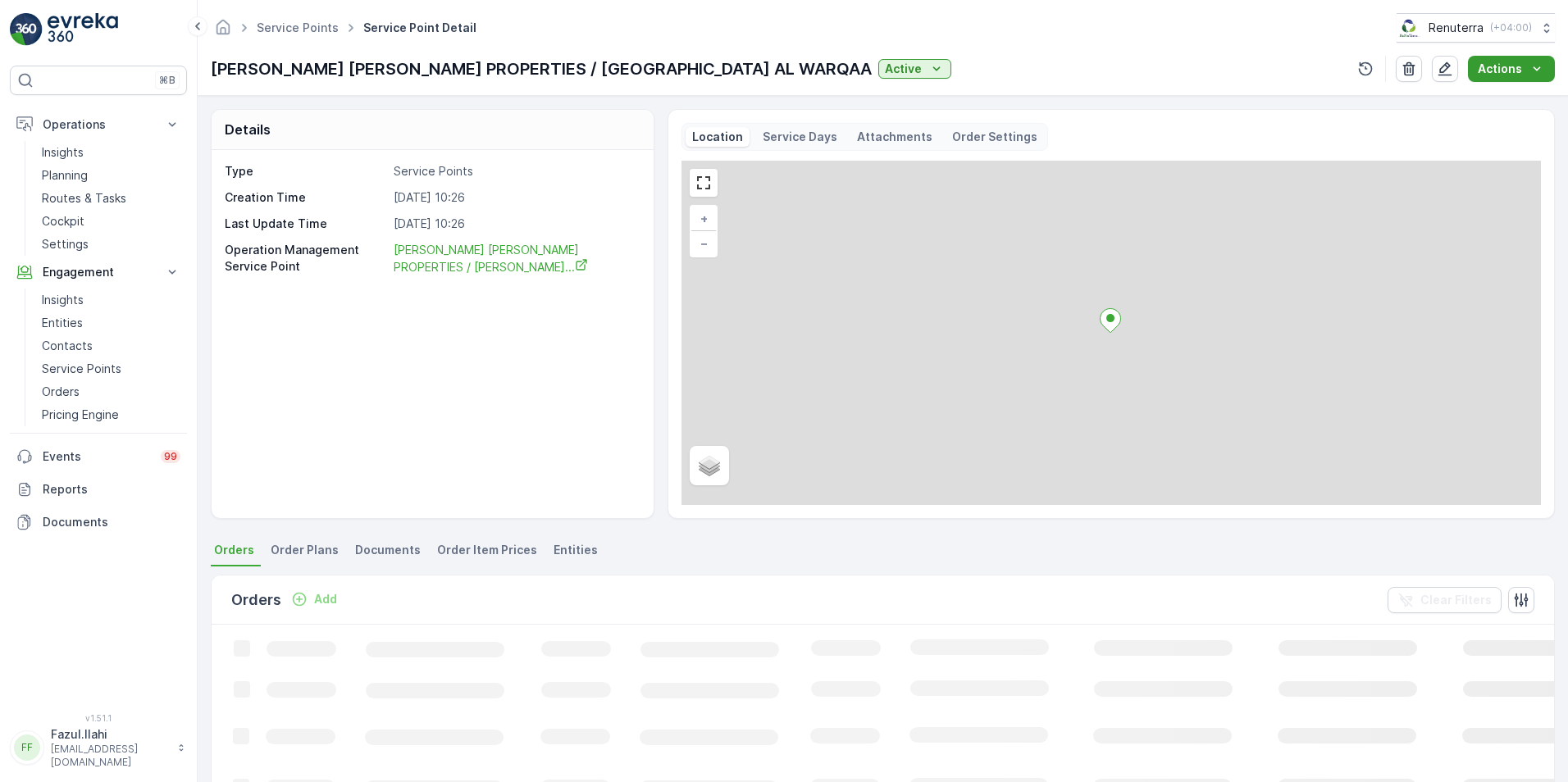
click at [1528, 69] on div "Actions" at bounding box center [1511, 69] width 67 height 16
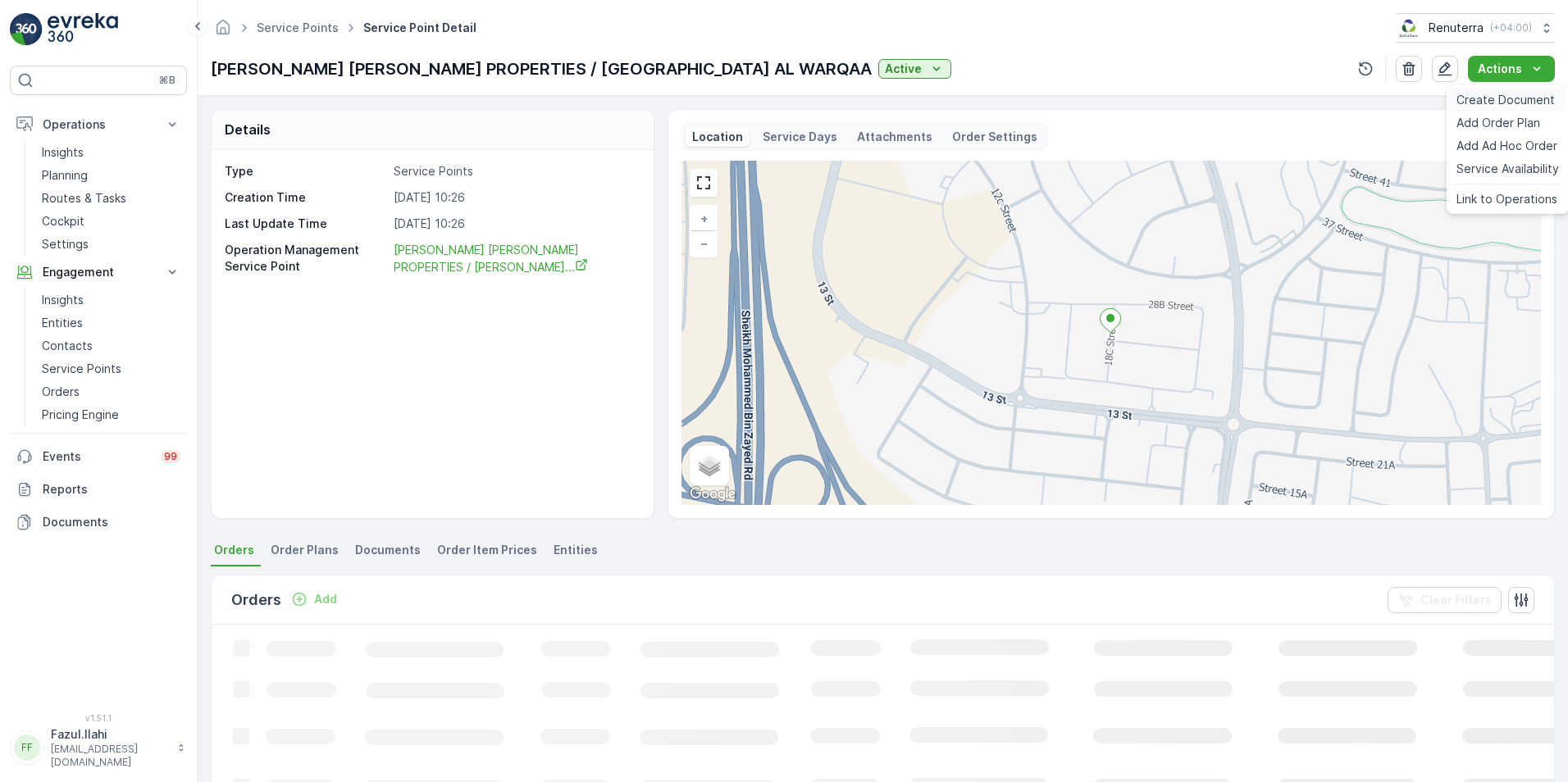
click at [1498, 96] on span "Create Document" at bounding box center [1505, 100] width 98 height 16
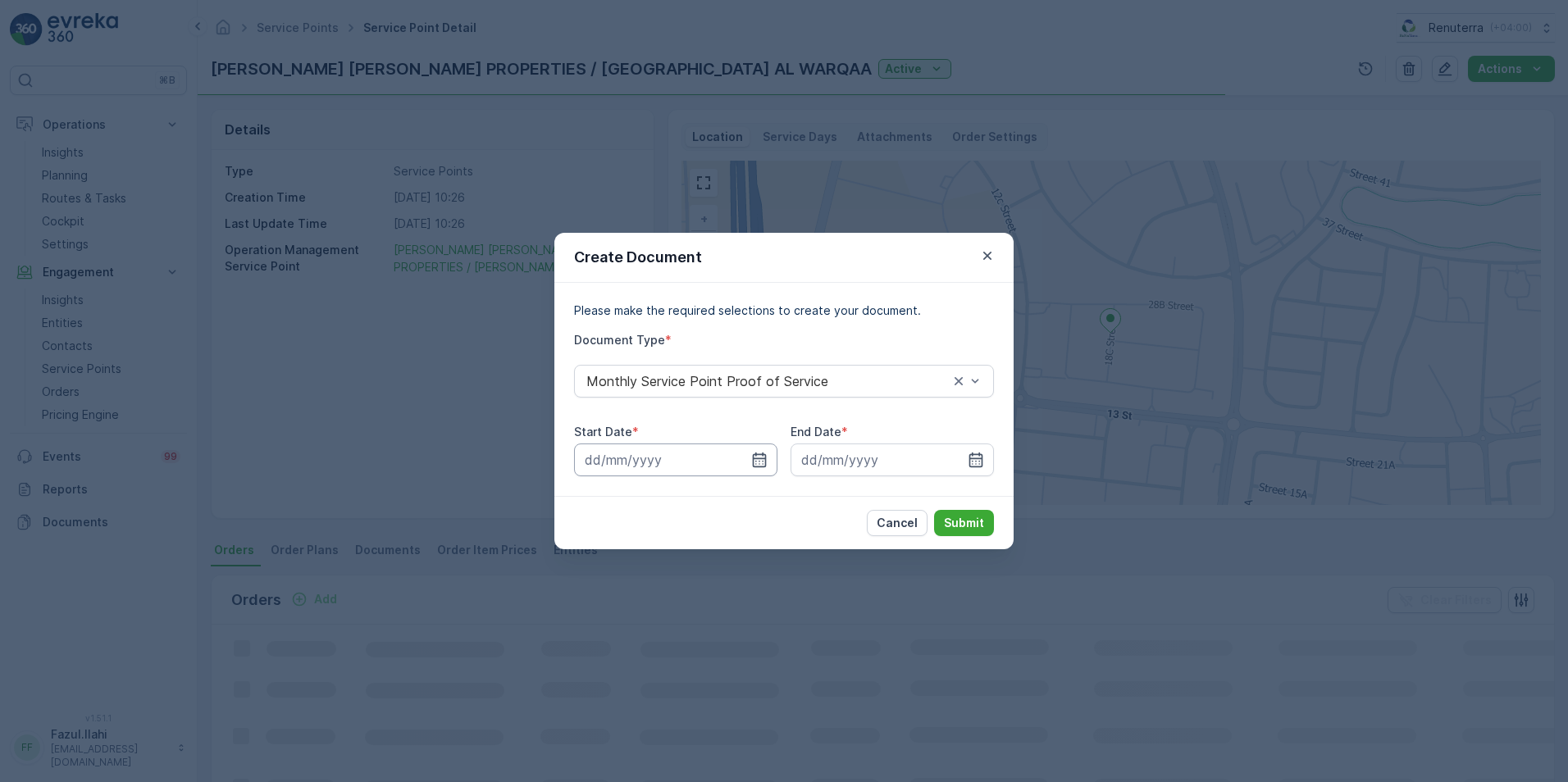
click at [748, 461] on input at bounding box center [675, 460] width 203 height 33
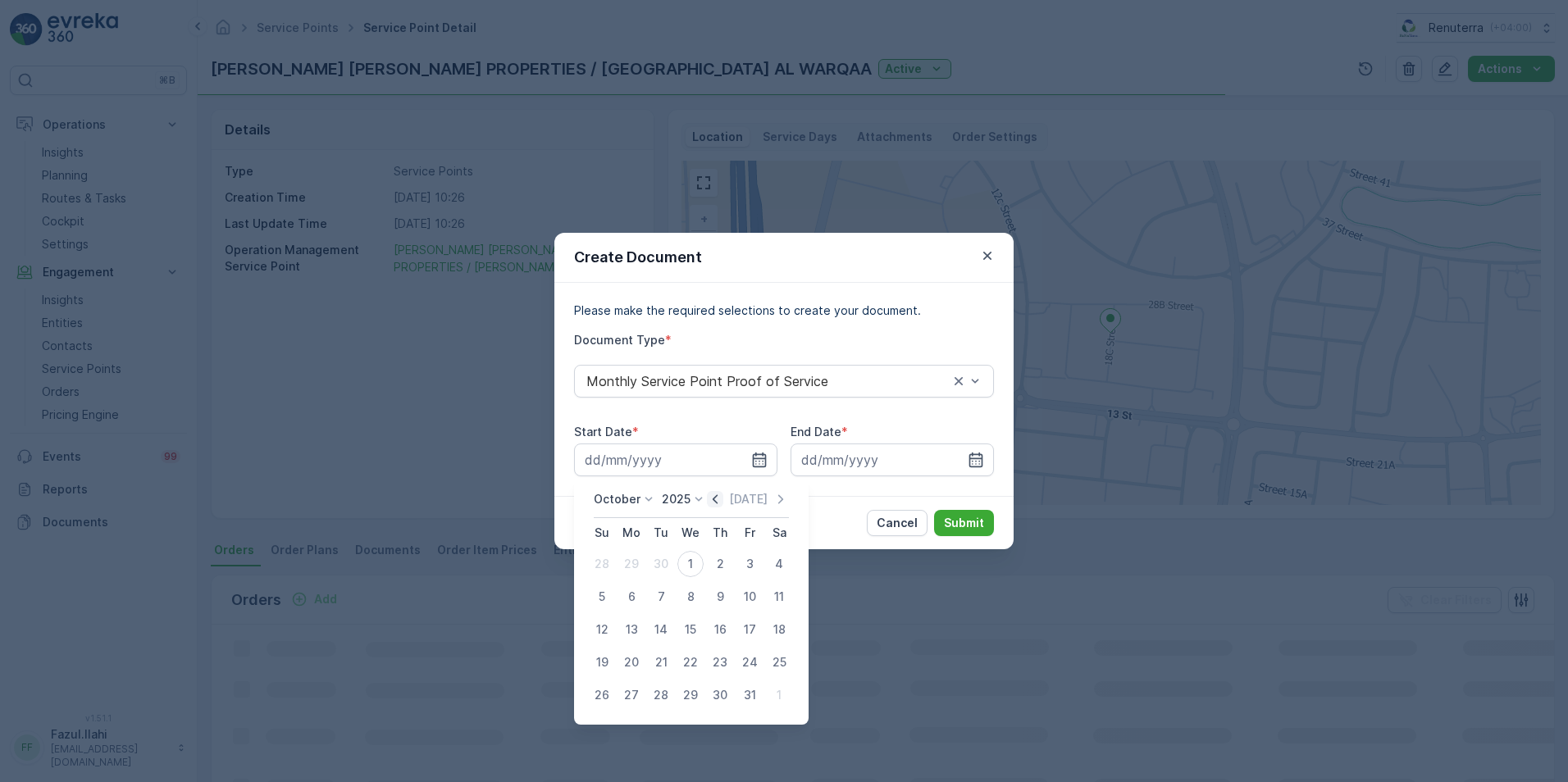
click at [715, 500] on icon "button" at bounding box center [715, 499] width 16 height 16
click at [634, 563] on div "1" at bounding box center [631, 564] width 26 height 26
type input "01.09.2025"
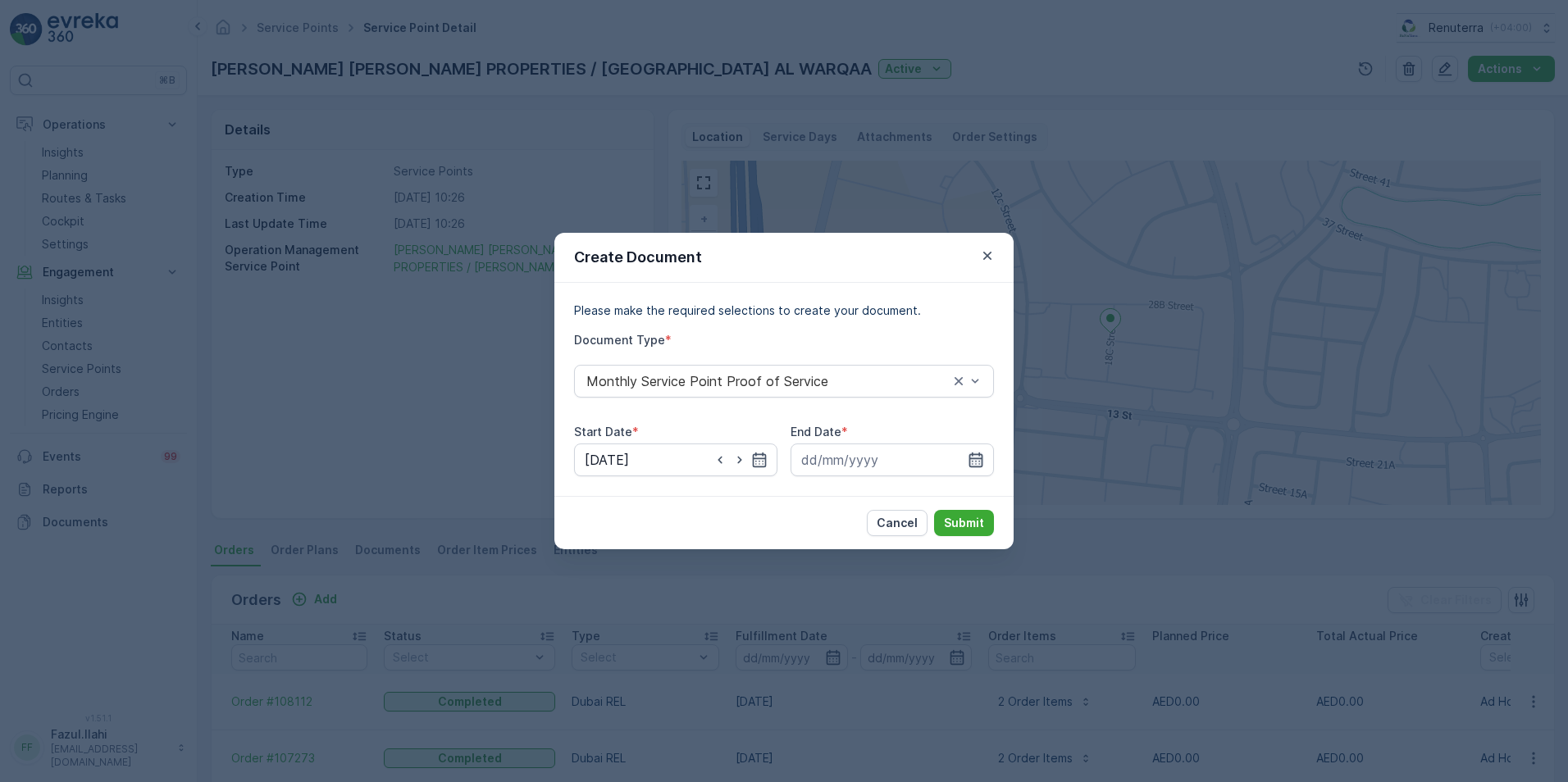
click at [978, 457] on icon "button" at bounding box center [976, 459] width 16 height 16
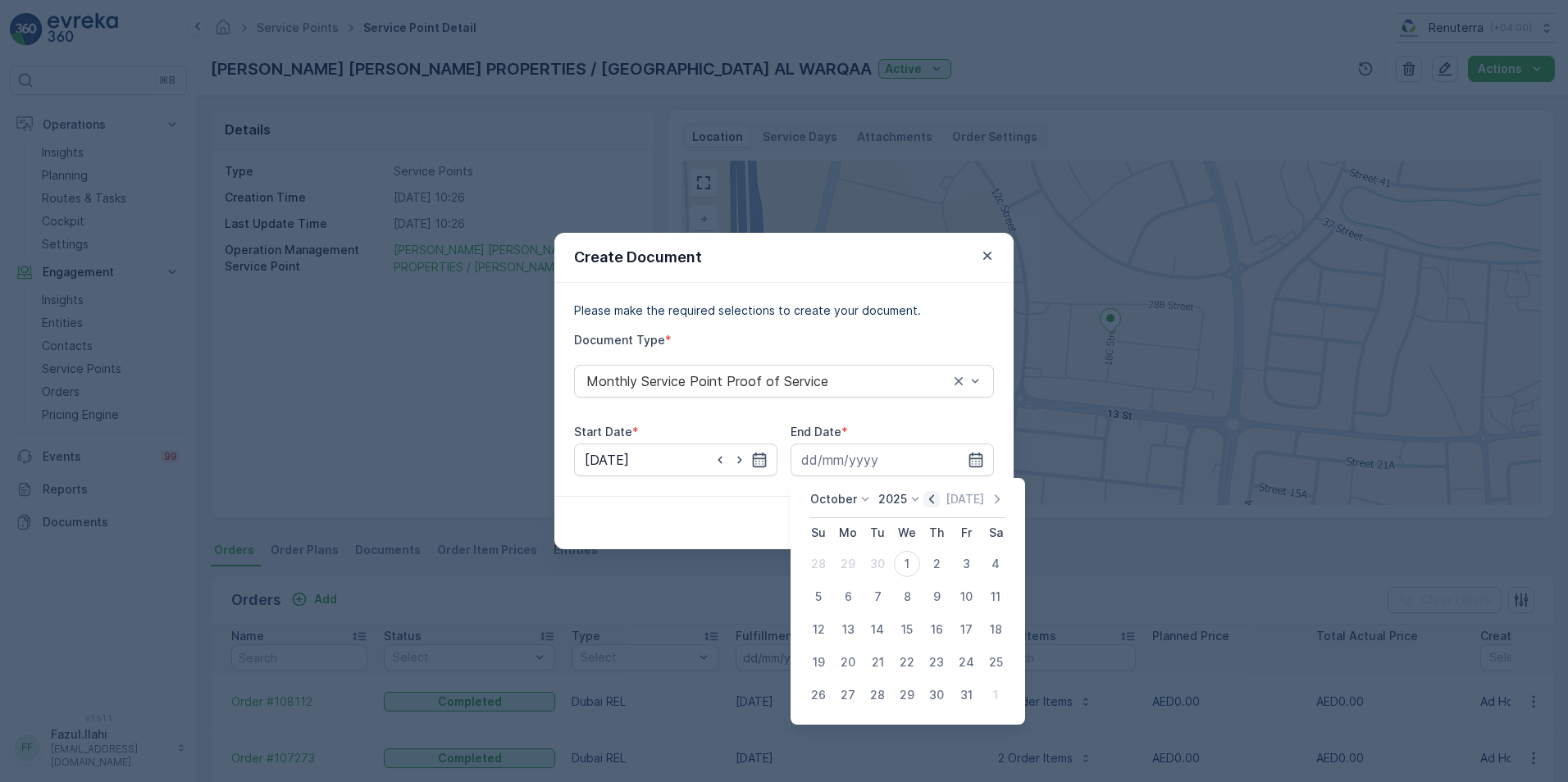
click at [928, 498] on icon "button" at bounding box center [932, 499] width 16 height 16
click at [876, 693] on div "30" at bounding box center [878, 695] width 26 height 26
type input "30.09.2025"
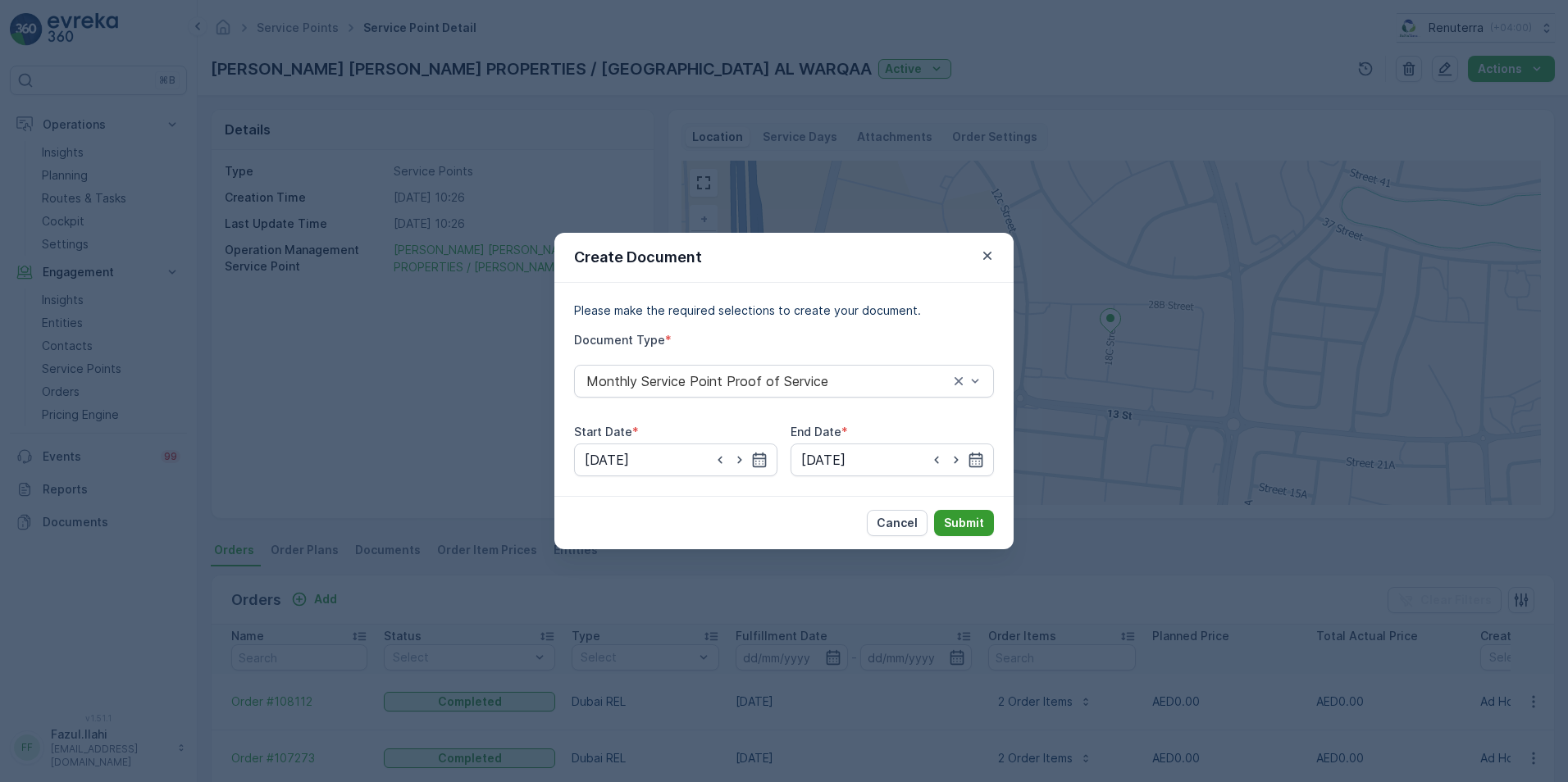
click at [959, 521] on p "Submit" at bounding box center [964, 522] width 40 height 16
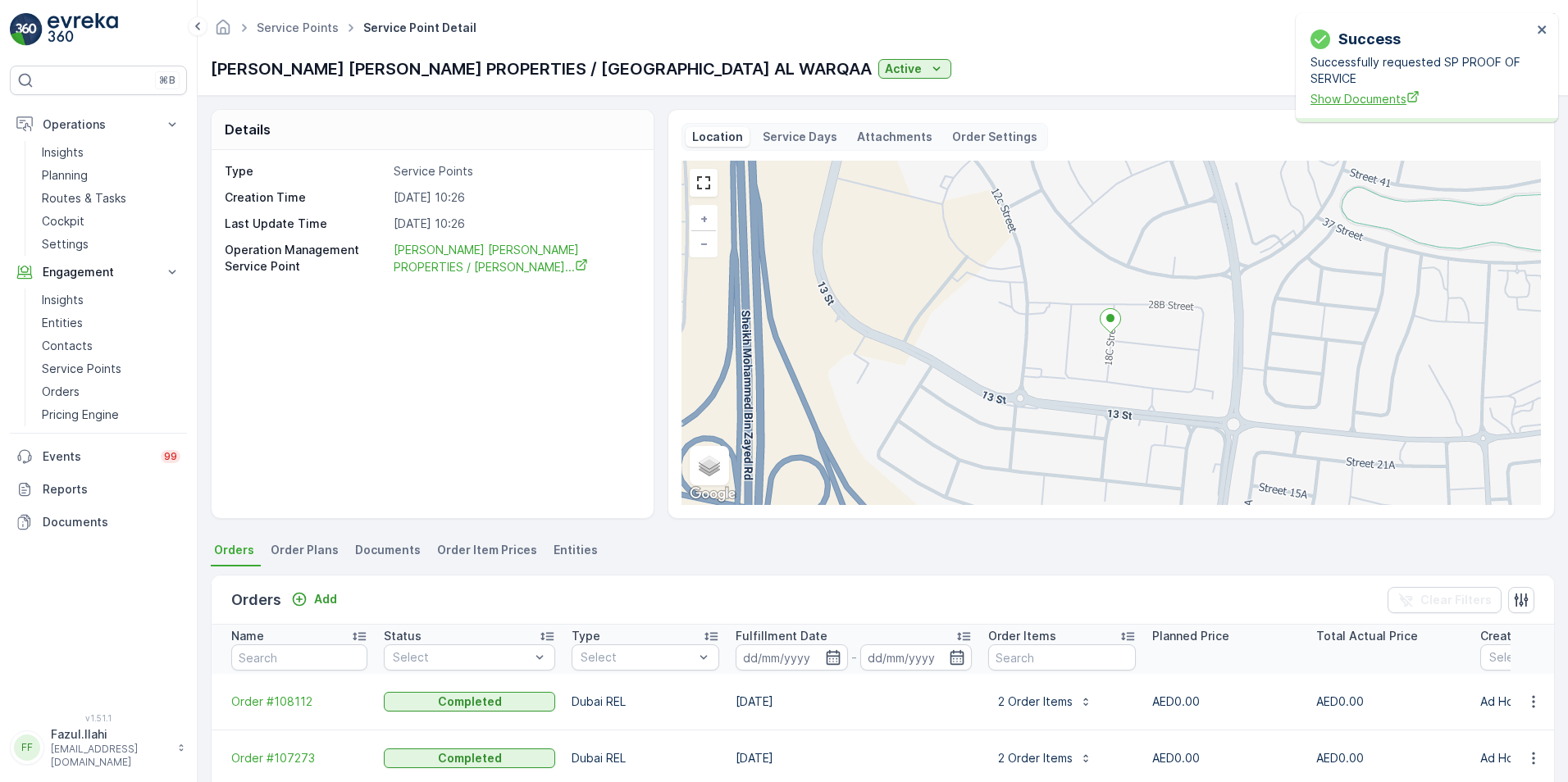
click at [1341, 91] on span "Show Documents" at bounding box center [1420, 99] width 221 height 17
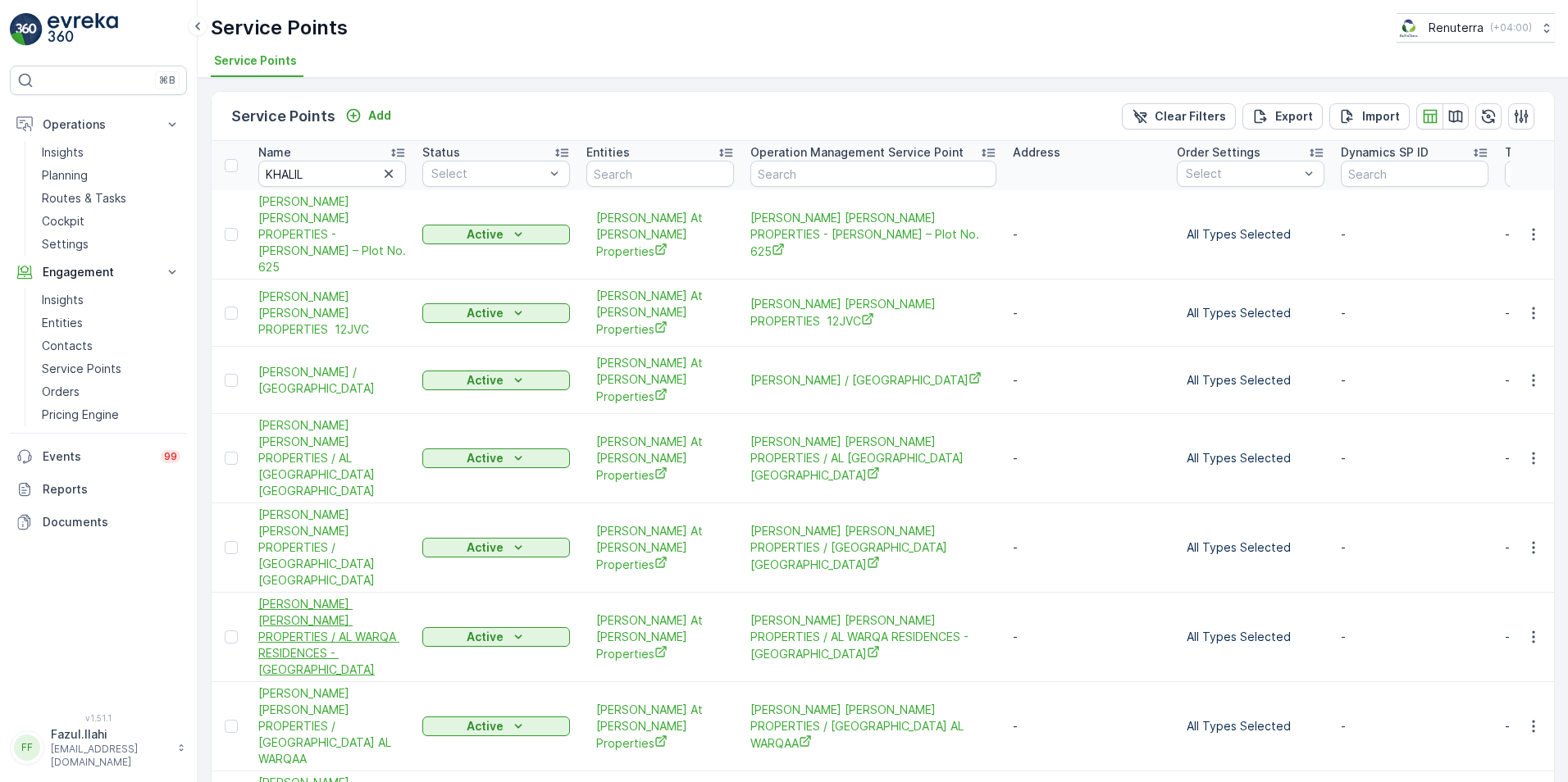
click at [347, 596] on span "[PERSON_NAME] [PERSON_NAME] PROPERTIES / AL WARQA RESIDENCES - [GEOGRAPHIC_DATA]" at bounding box center [333, 637] width 148 height 82
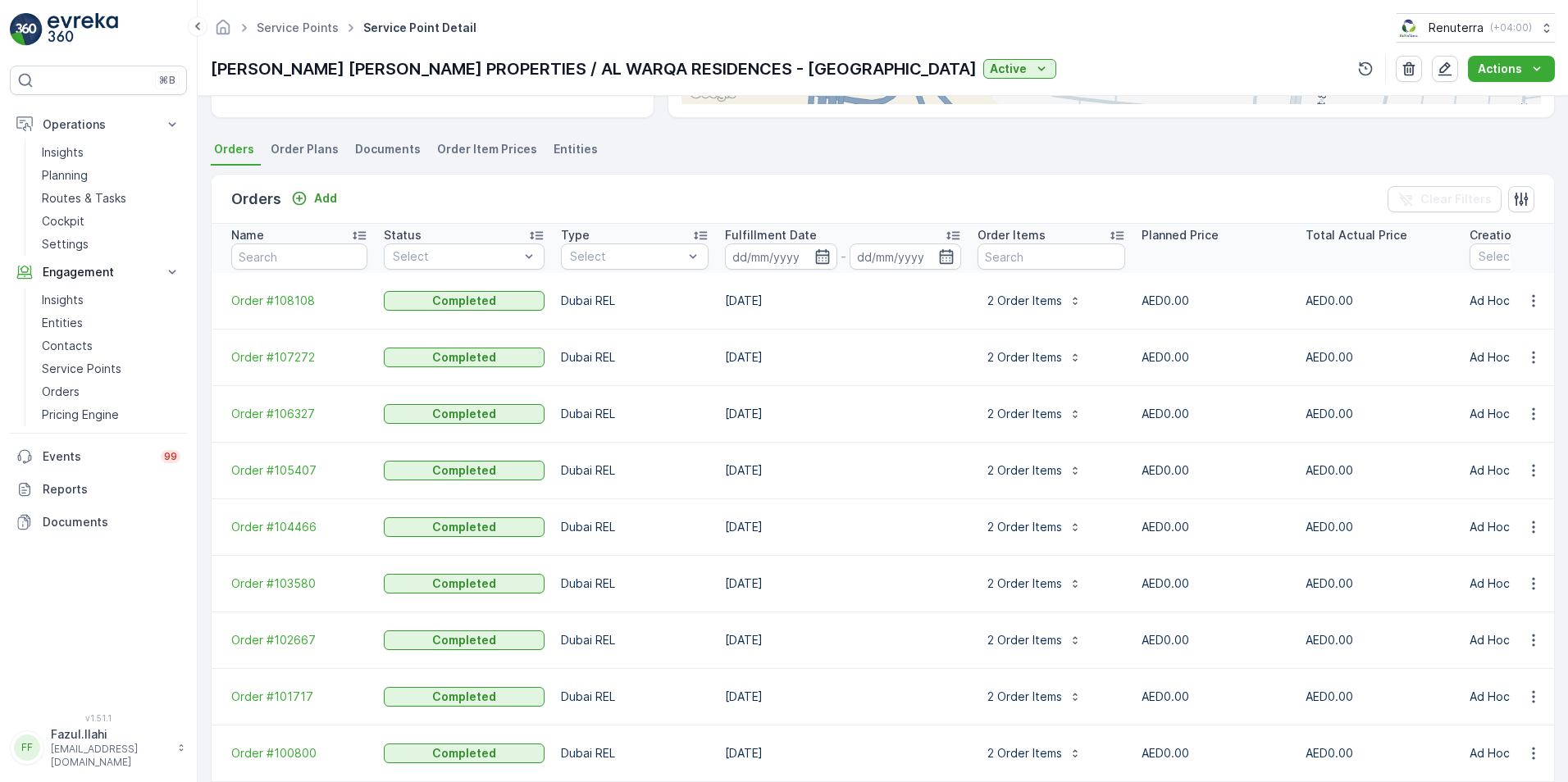
scroll to position [410, 0]
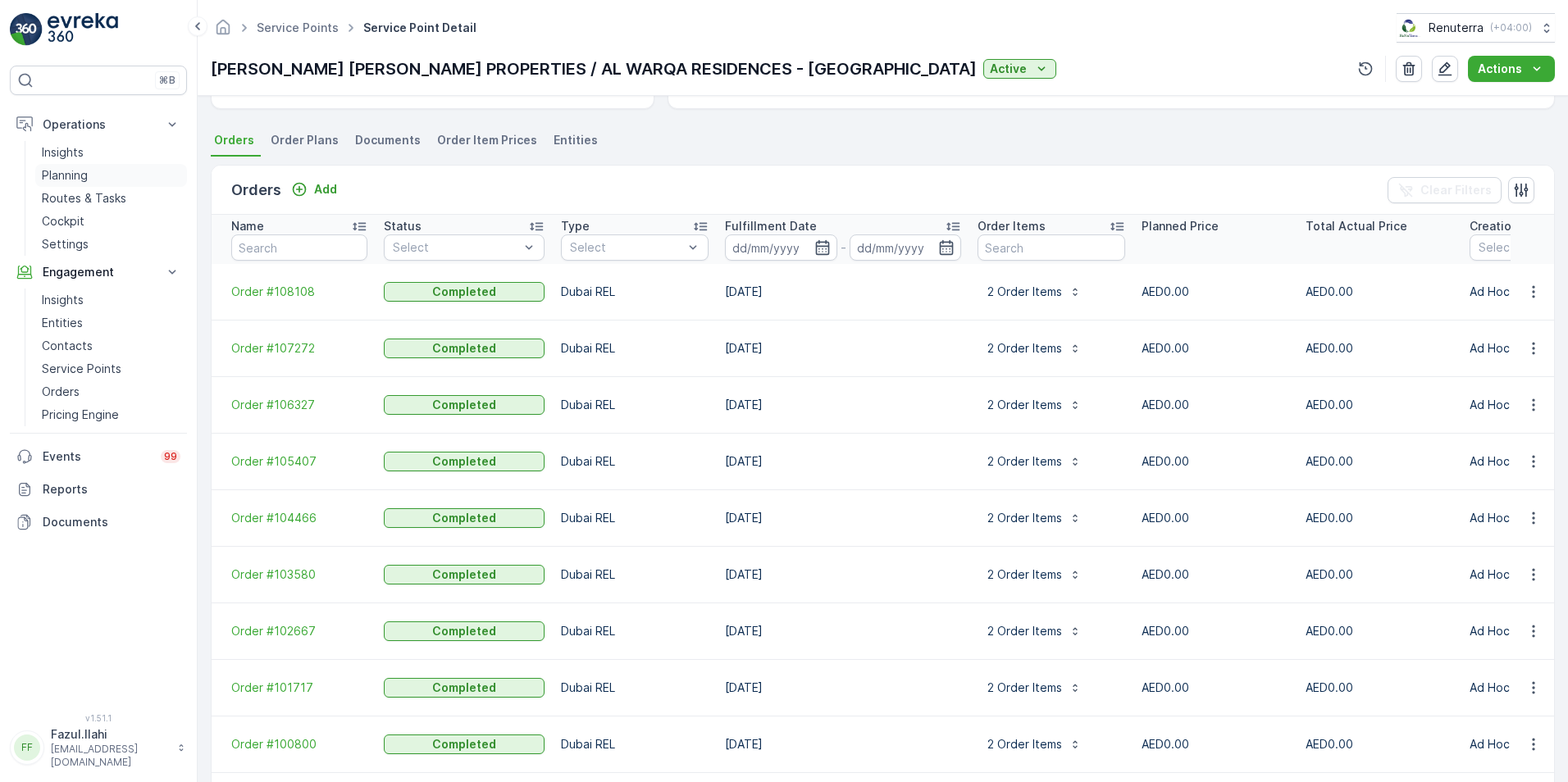
click at [78, 175] on p "Planning" at bounding box center [64, 175] width 46 height 16
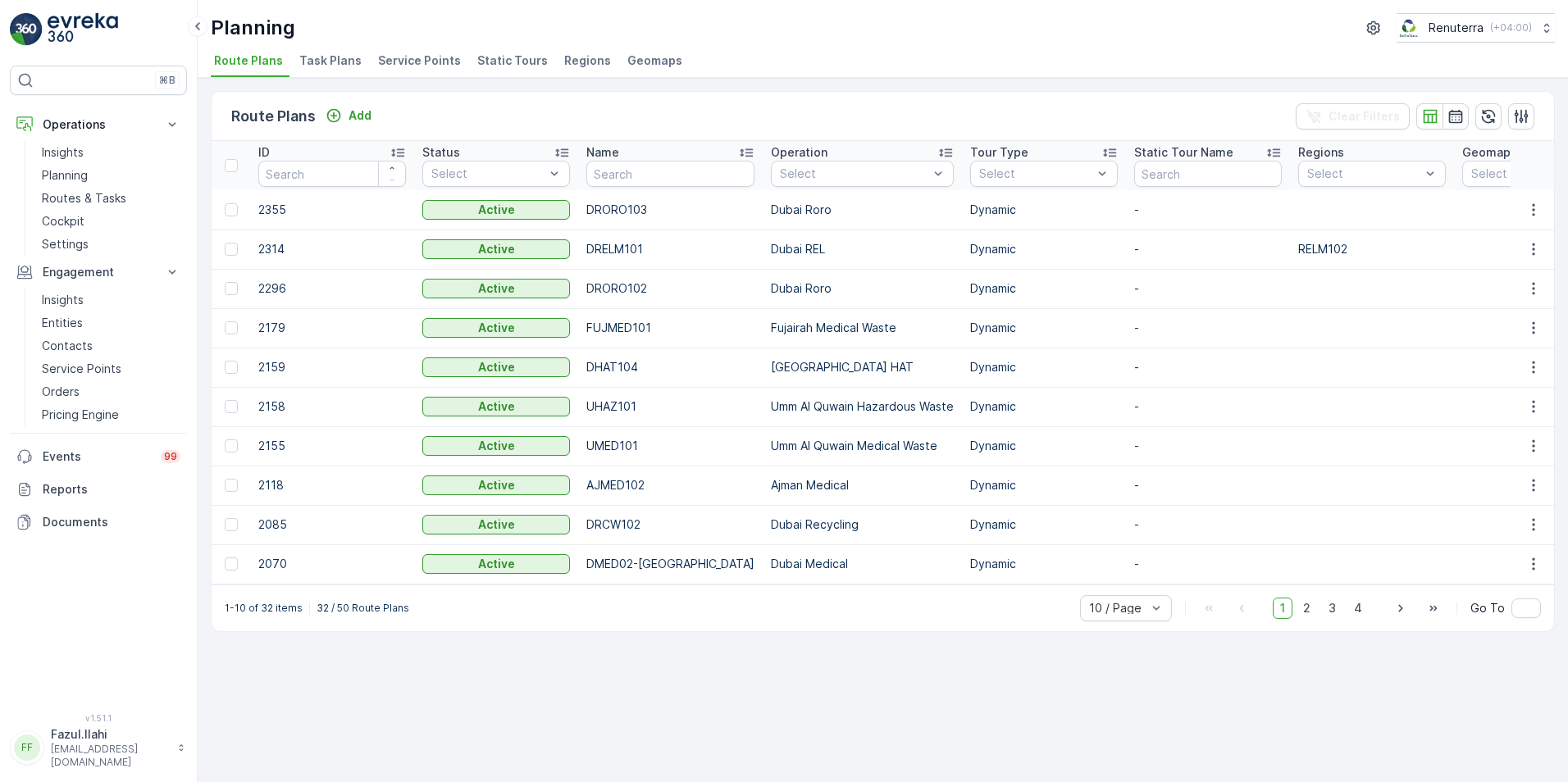
click at [410, 67] on span "Service Points" at bounding box center [418, 60] width 82 height 16
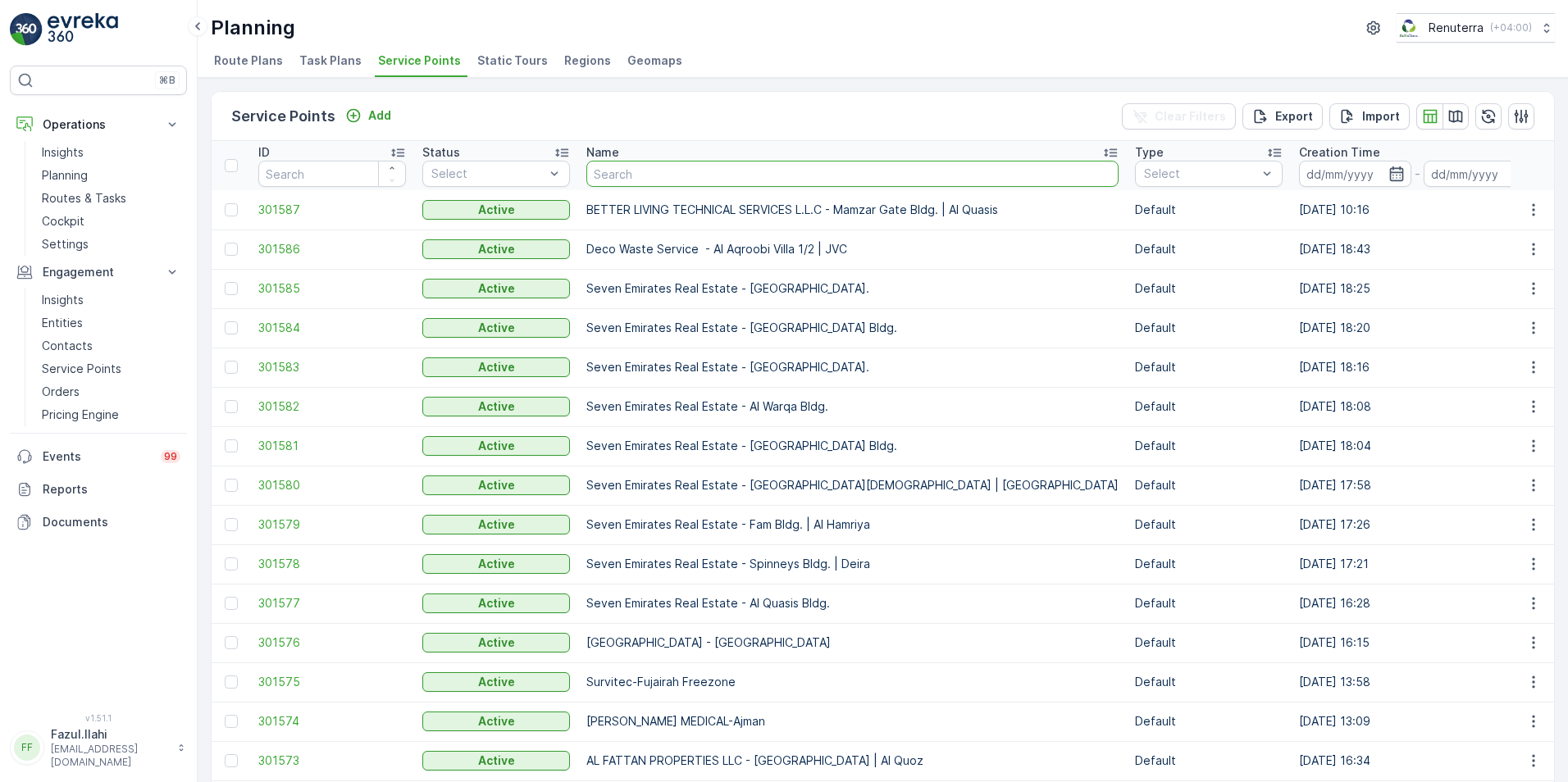
click at [649, 170] on input "text" at bounding box center [852, 174] width 532 height 26
type input "AL WARQA"
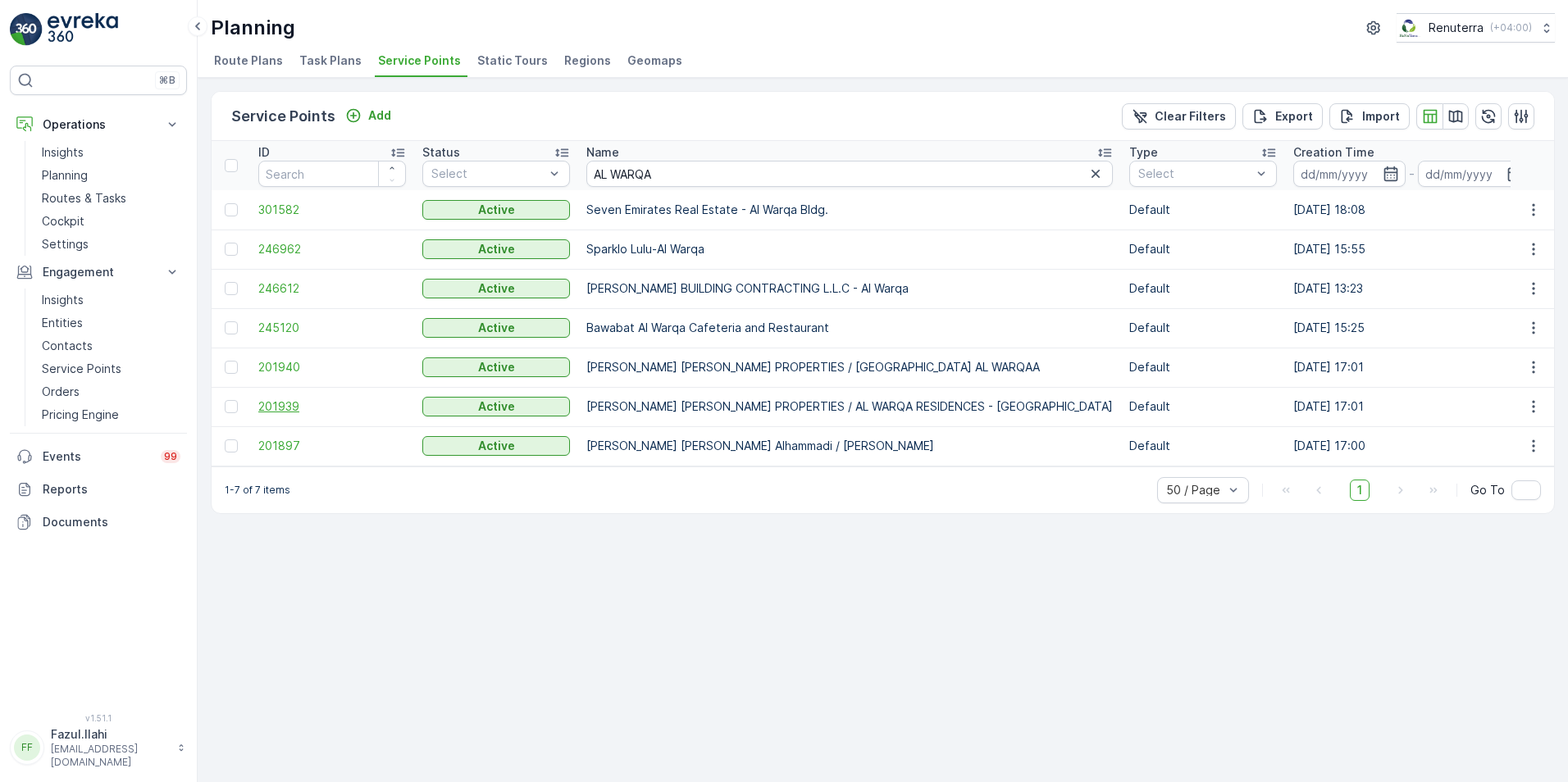
click at [284, 410] on span "201939" at bounding box center [333, 406] width 148 height 16
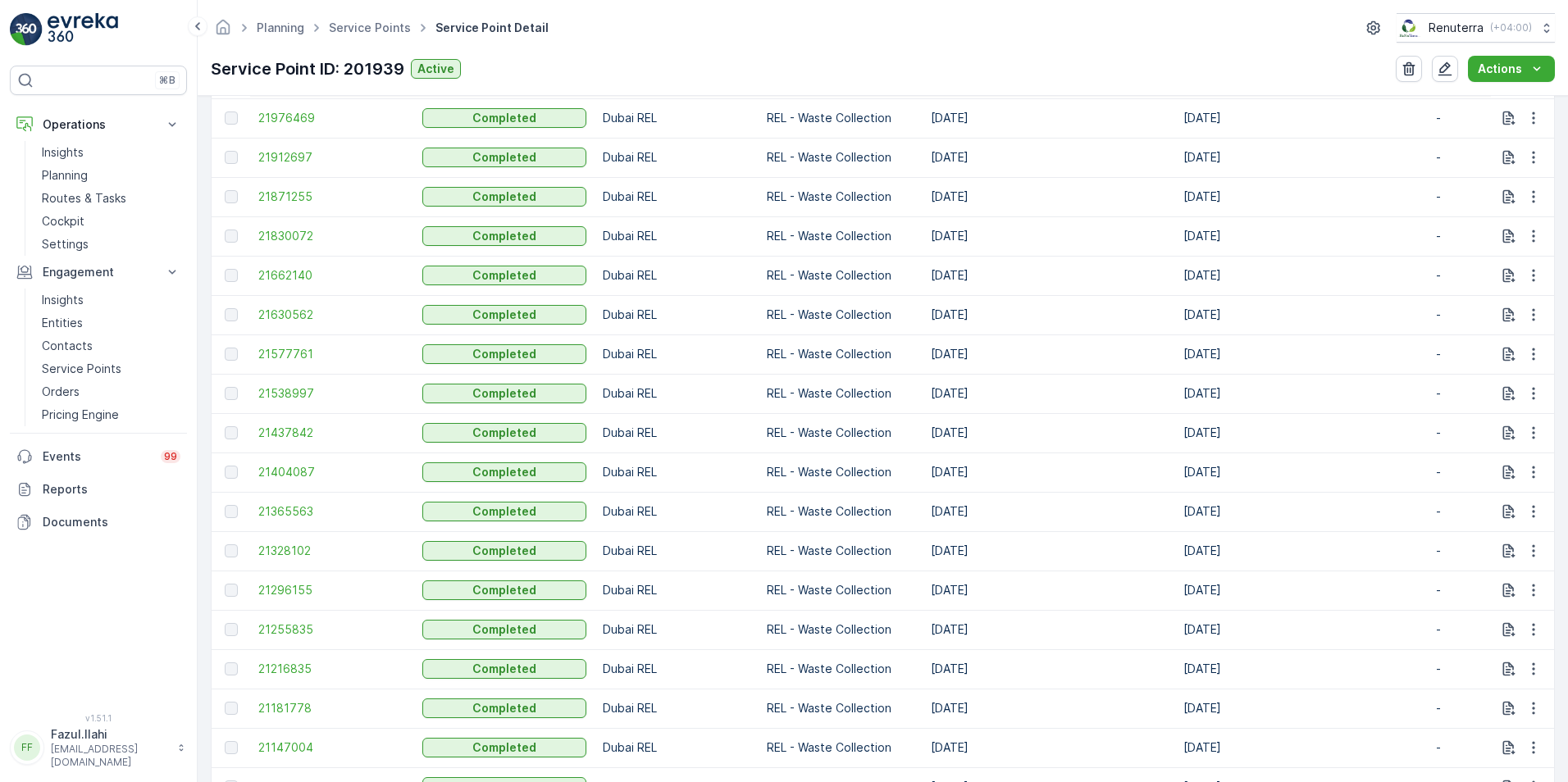
scroll to position [738, 0]
click at [272, 628] on span "21255835" at bounding box center [333, 628] width 148 height 16
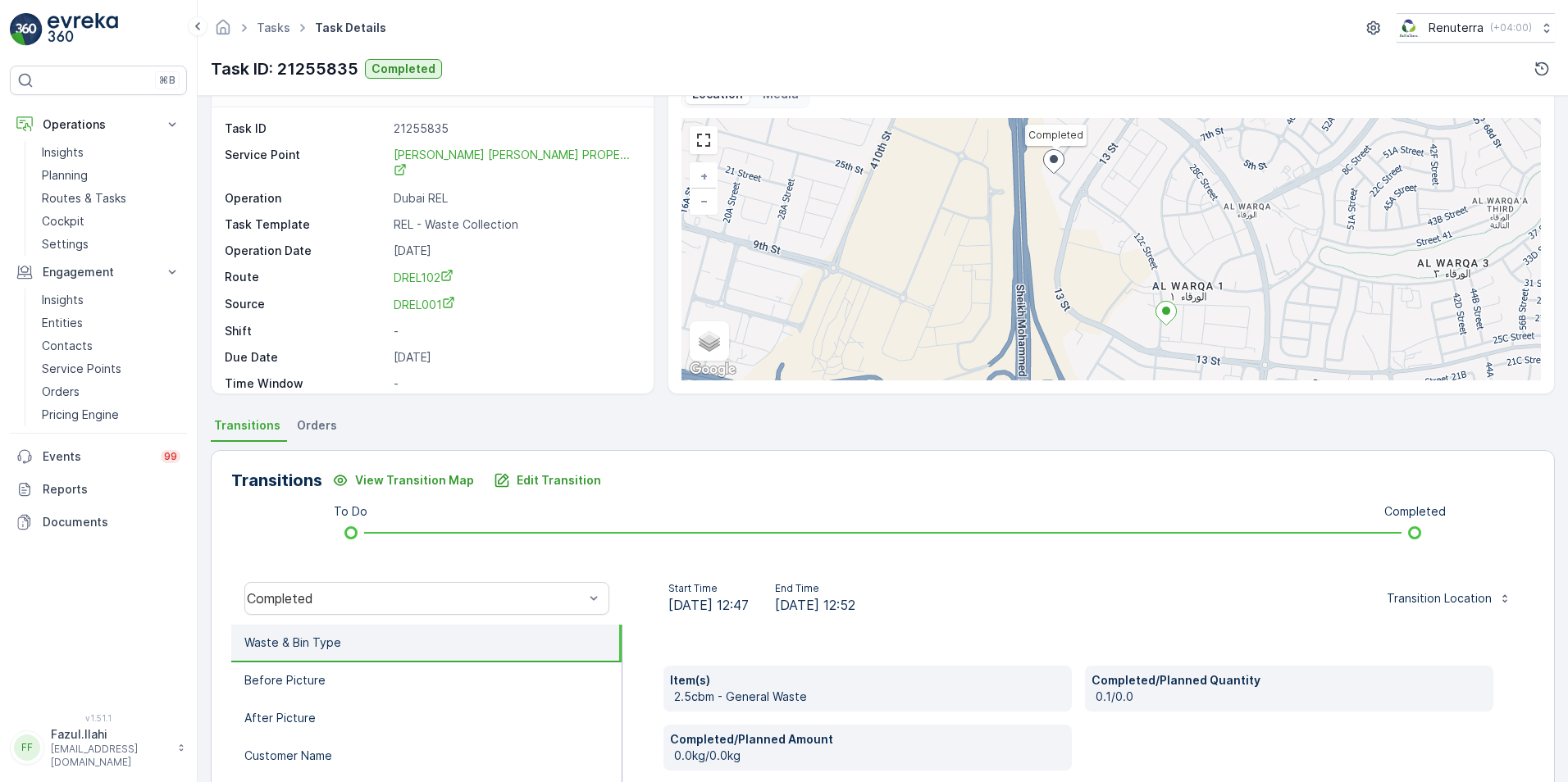
scroll to position [82, 0]
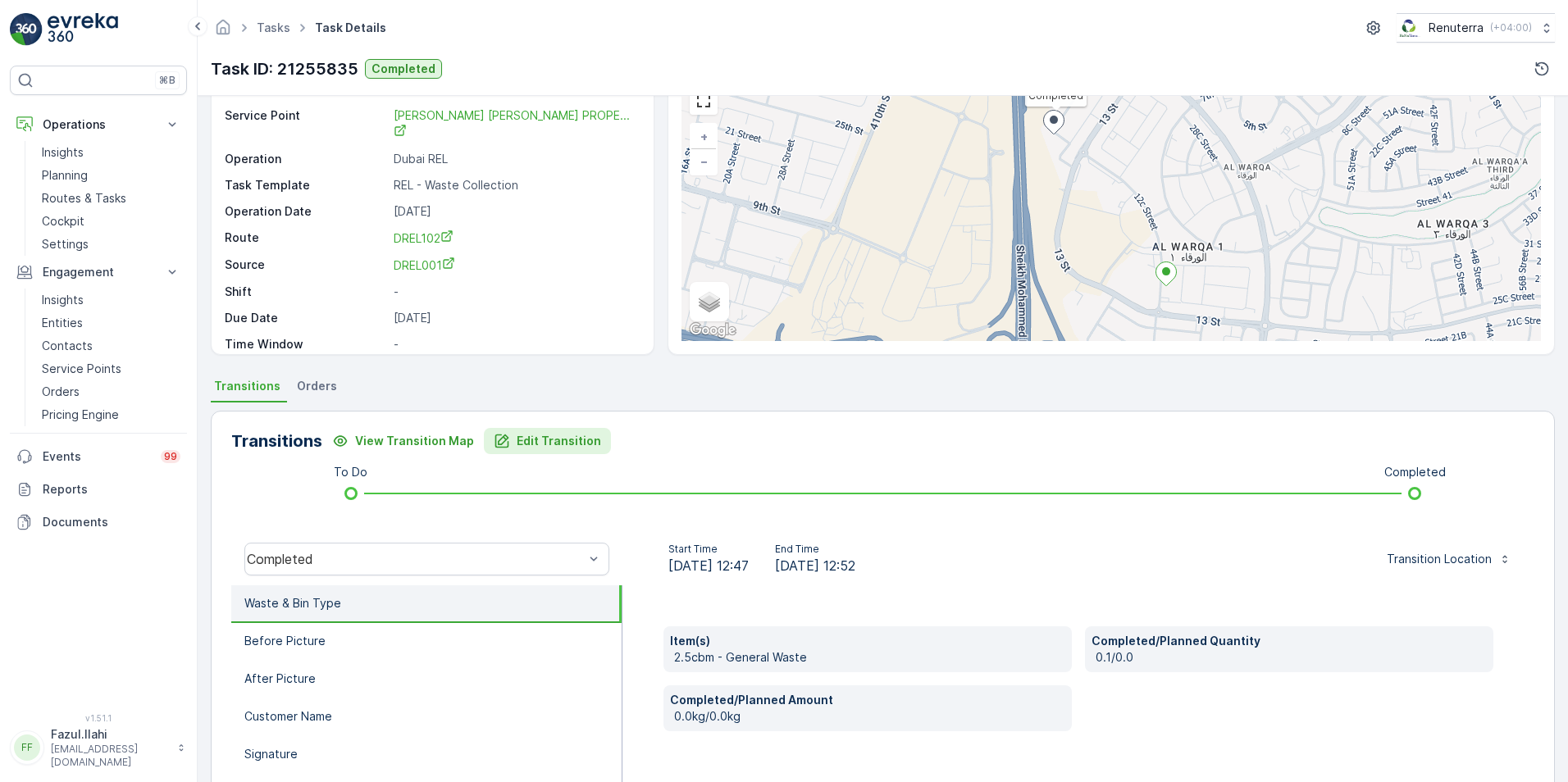
click at [523, 444] on p "Edit Transition" at bounding box center [558, 441] width 84 height 16
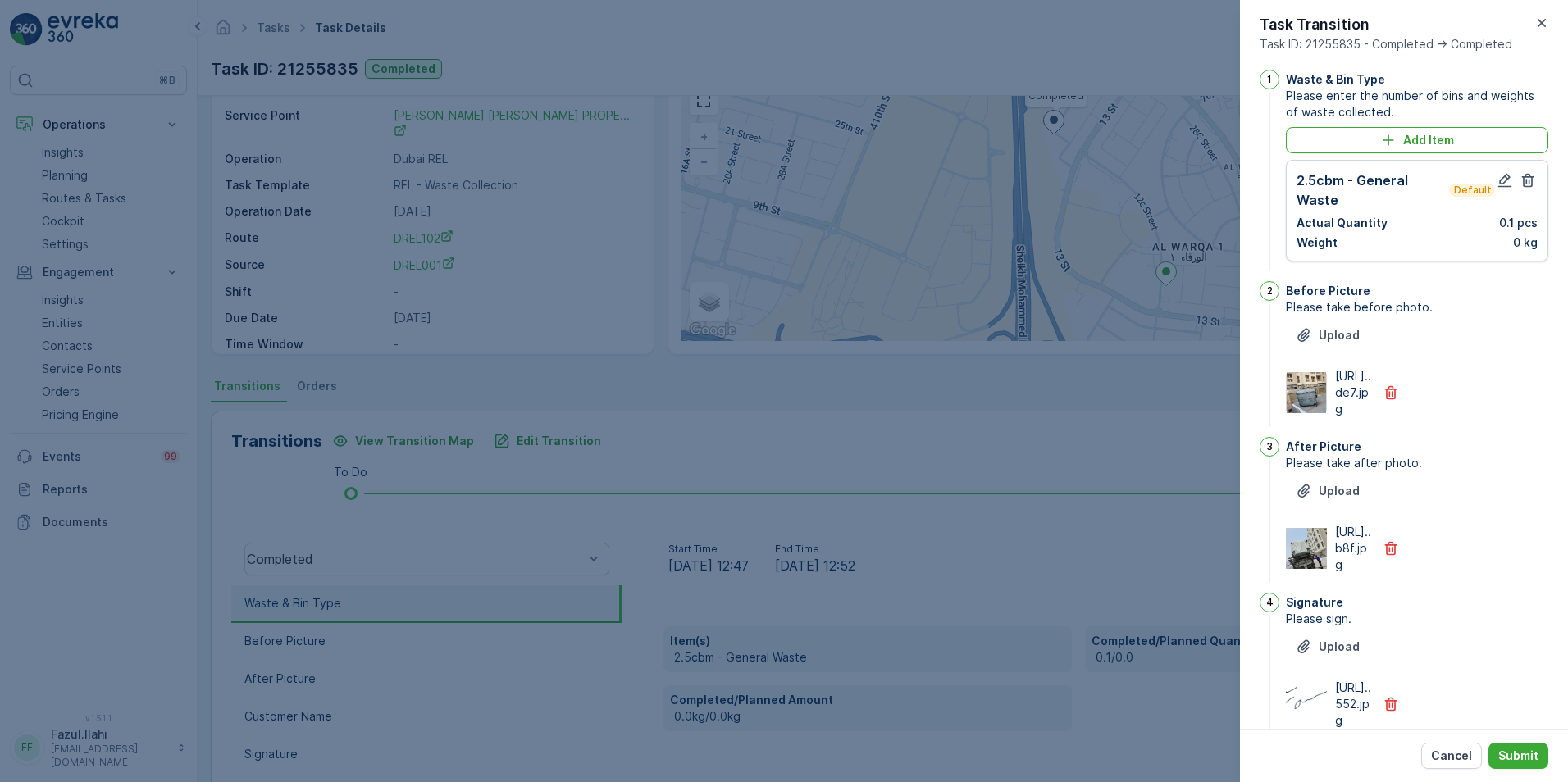
scroll to position [0, 0]
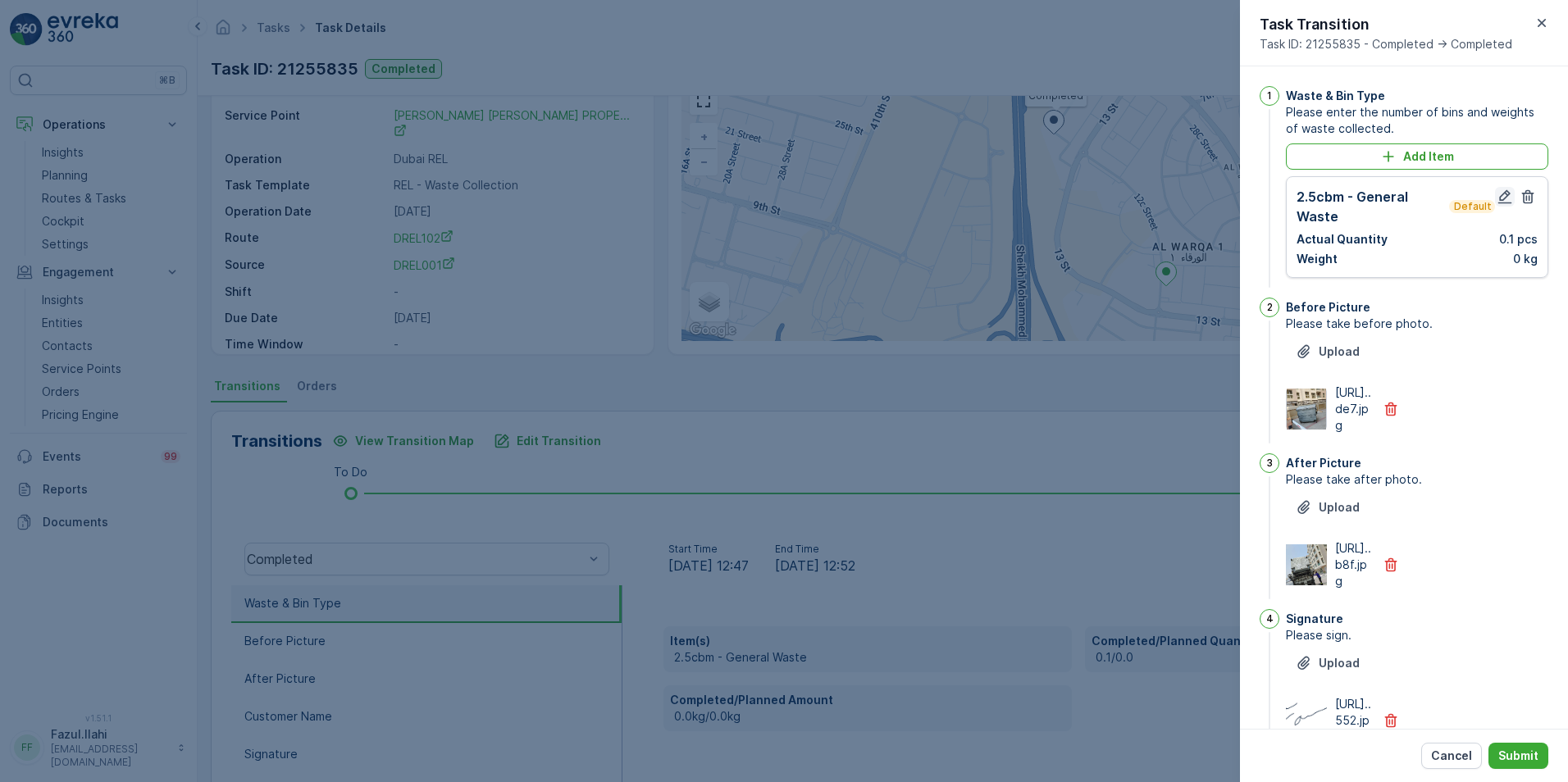
click at [1501, 197] on icon "button" at bounding box center [1505, 196] width 16 height 16
type Name "Farooq"
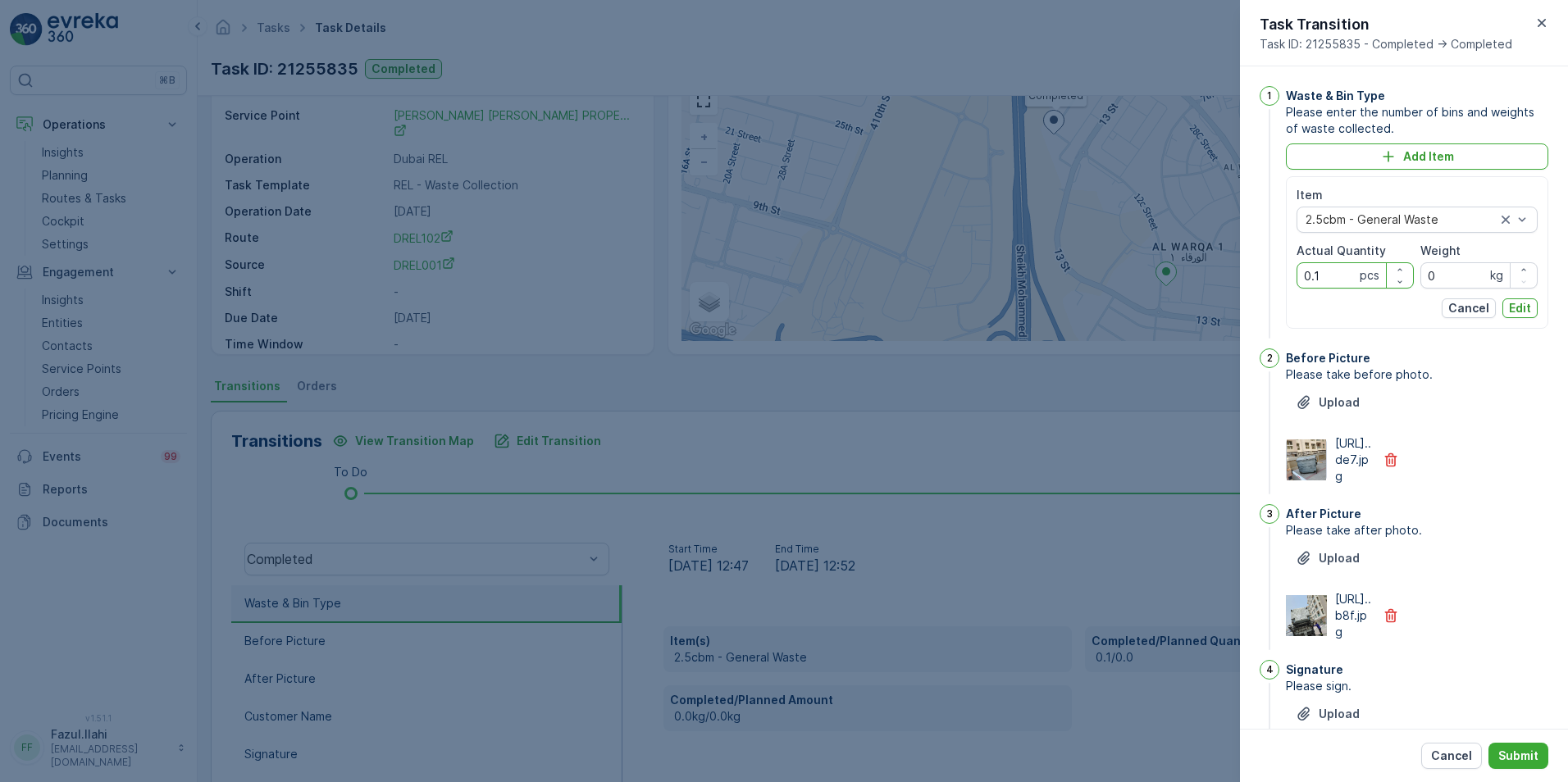
drag, startPoint x: 1321, startPoint y: 274, endPoint x: 1278, endPoint y: 276, distance: 43.0
click at [1279, 276] on div "1 Waste & Bin Type Please enter the number of bins and weights of waste collect…" at bounding box center [1404, 214] width 288 height 256
type Quantity "1"
click at [1502, 307] on button "Edit" at bounding box center [1519, 308] width 36 height 20
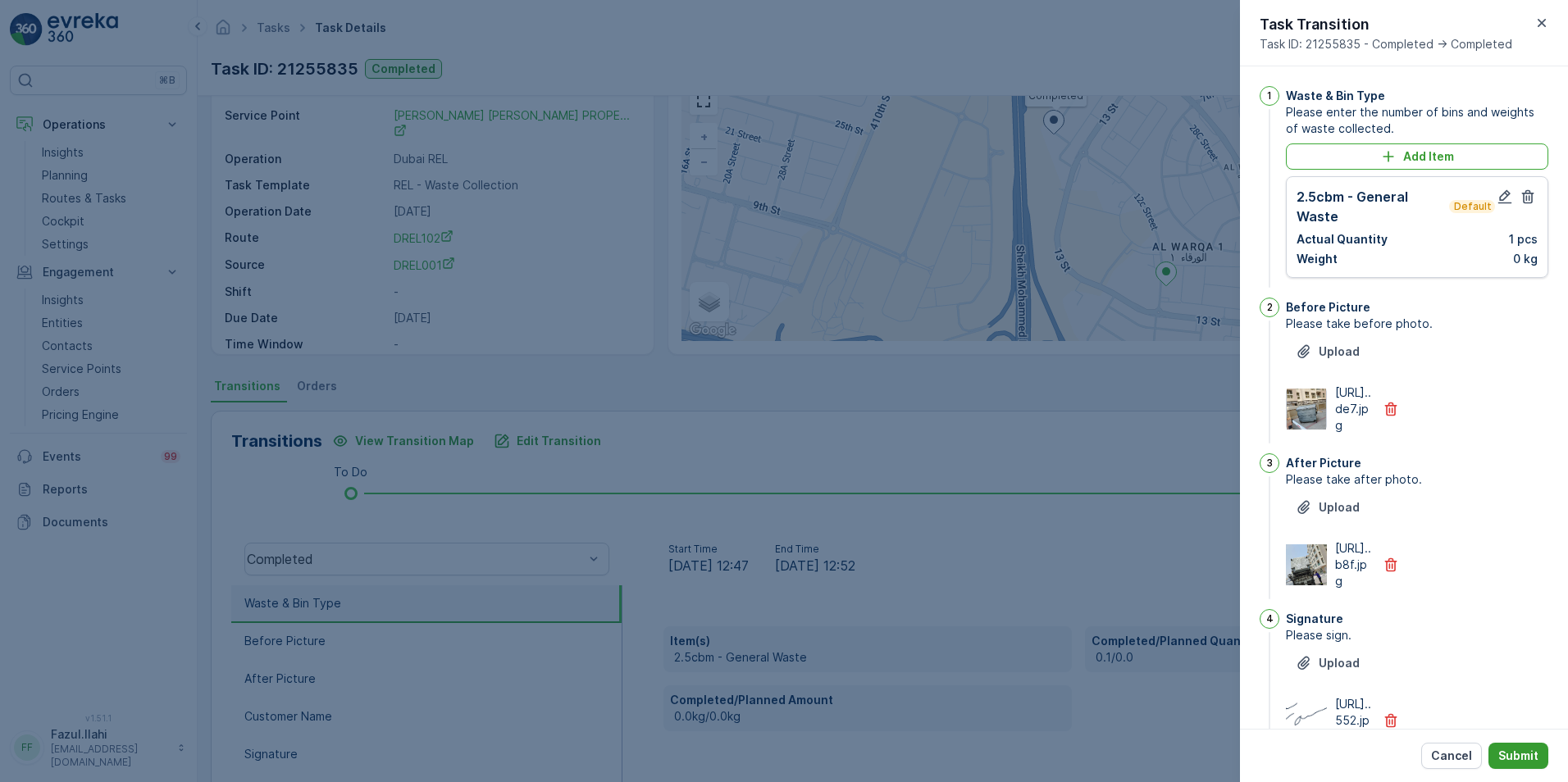
click at [1521, 751] on p "Submit" at bounding box center [1519, 755] width 40 height 16
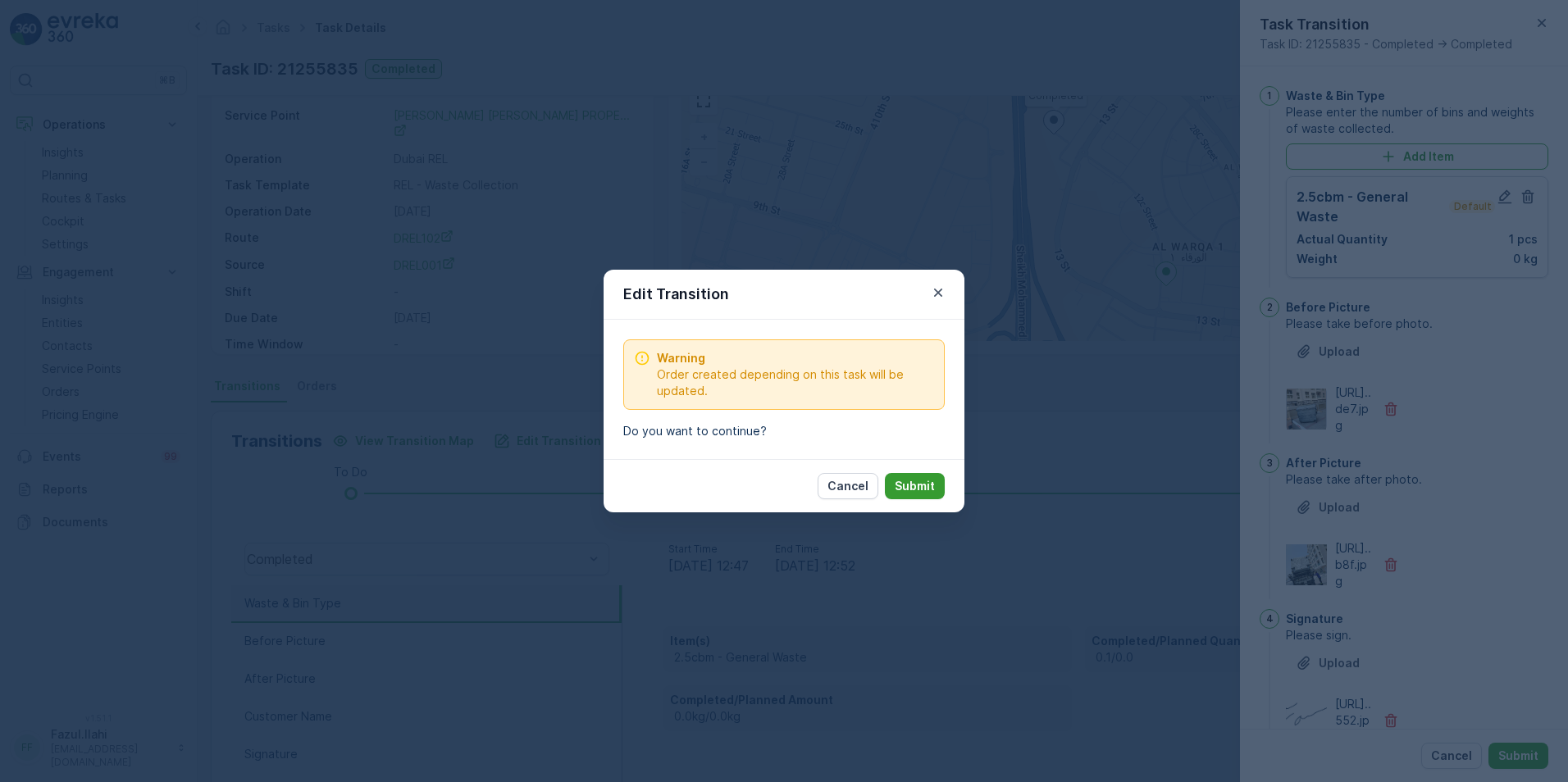
click at [924, 482] on p "Submit" at bounding box center [914, 486] width 40 height 16
type Name "Farooq"
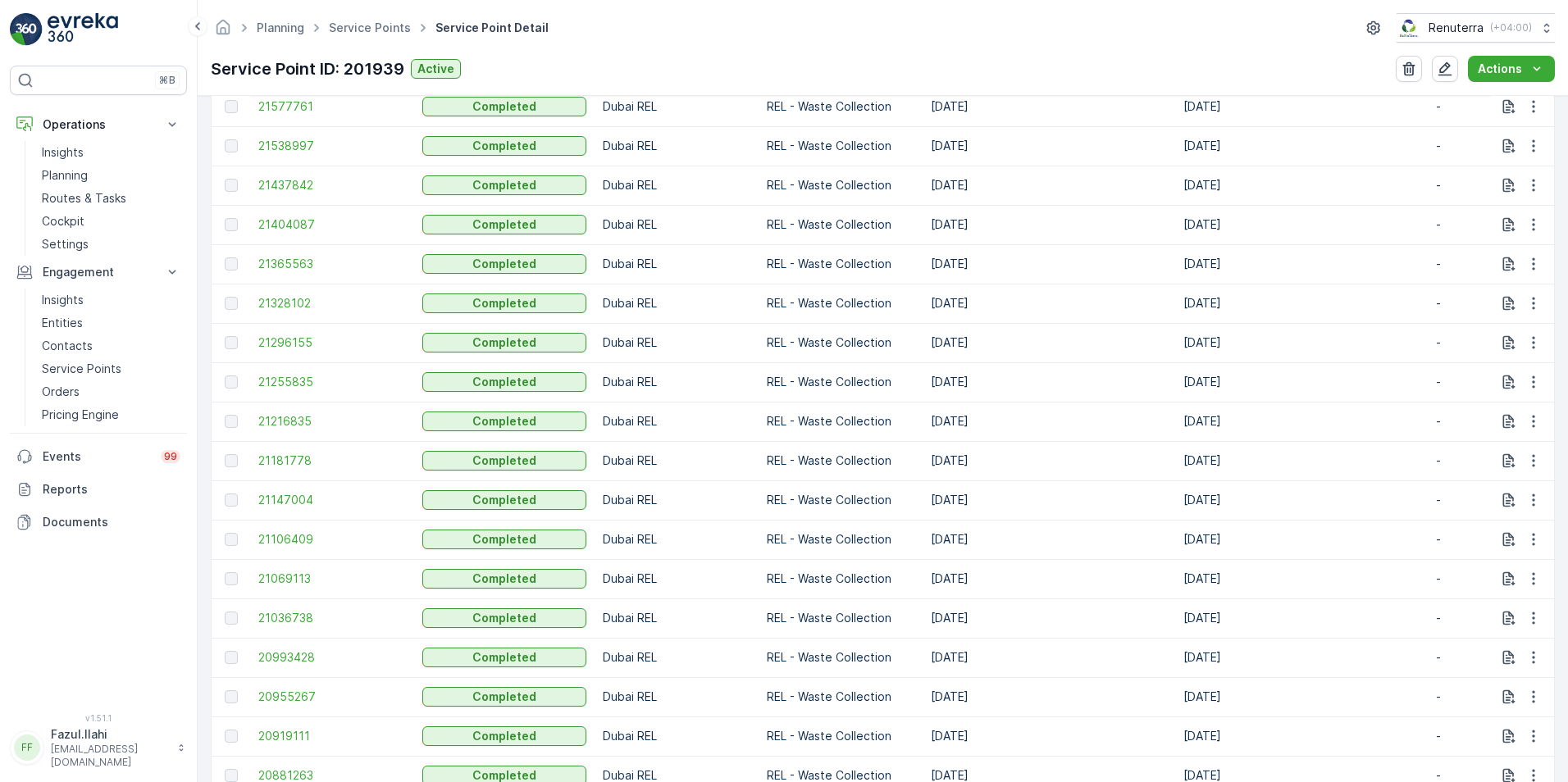
scroll to position [1066, 0]
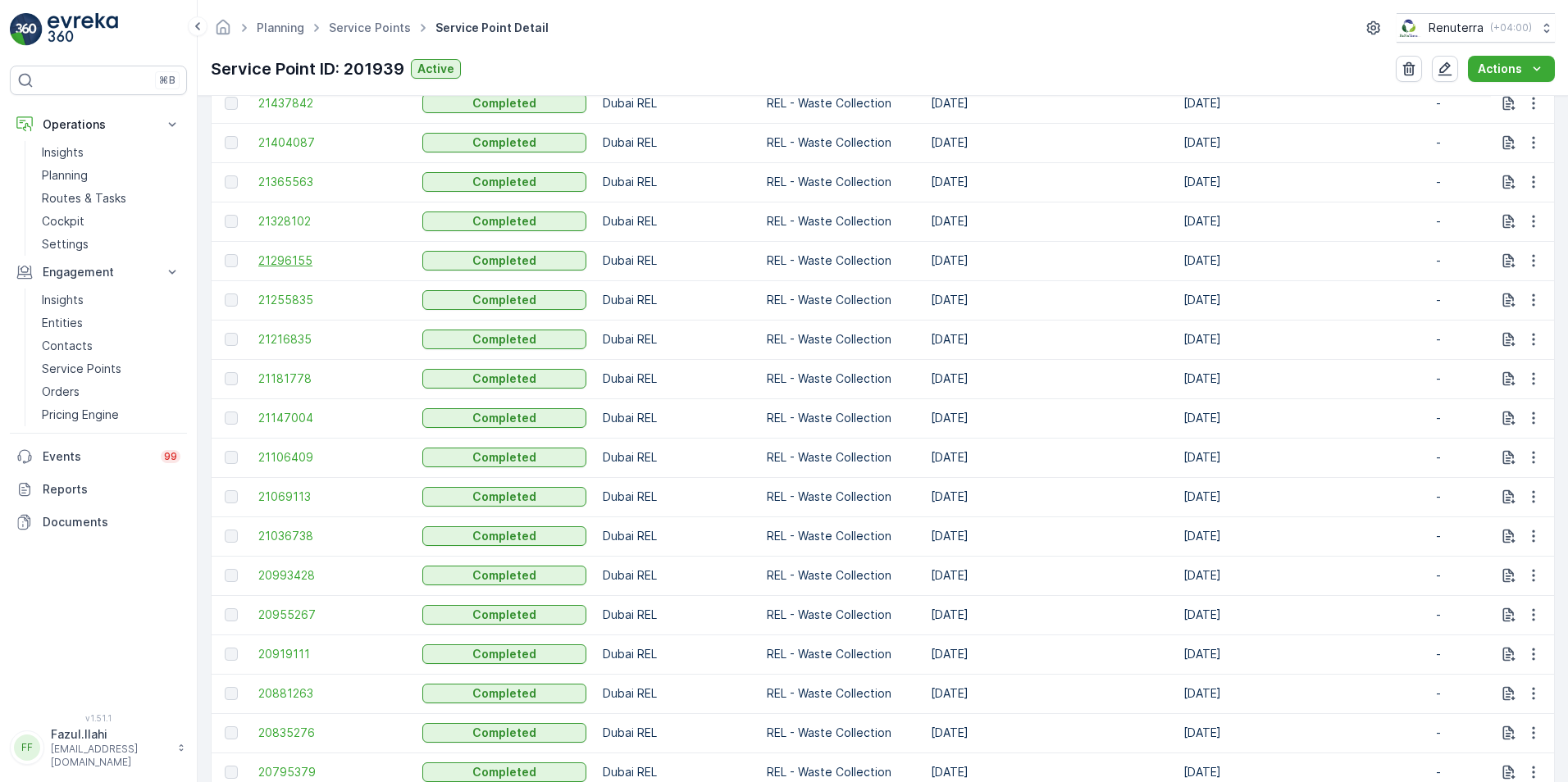
click at [283, 265] on span "21296155" at bounding box center [333, 260] width 148 height 16
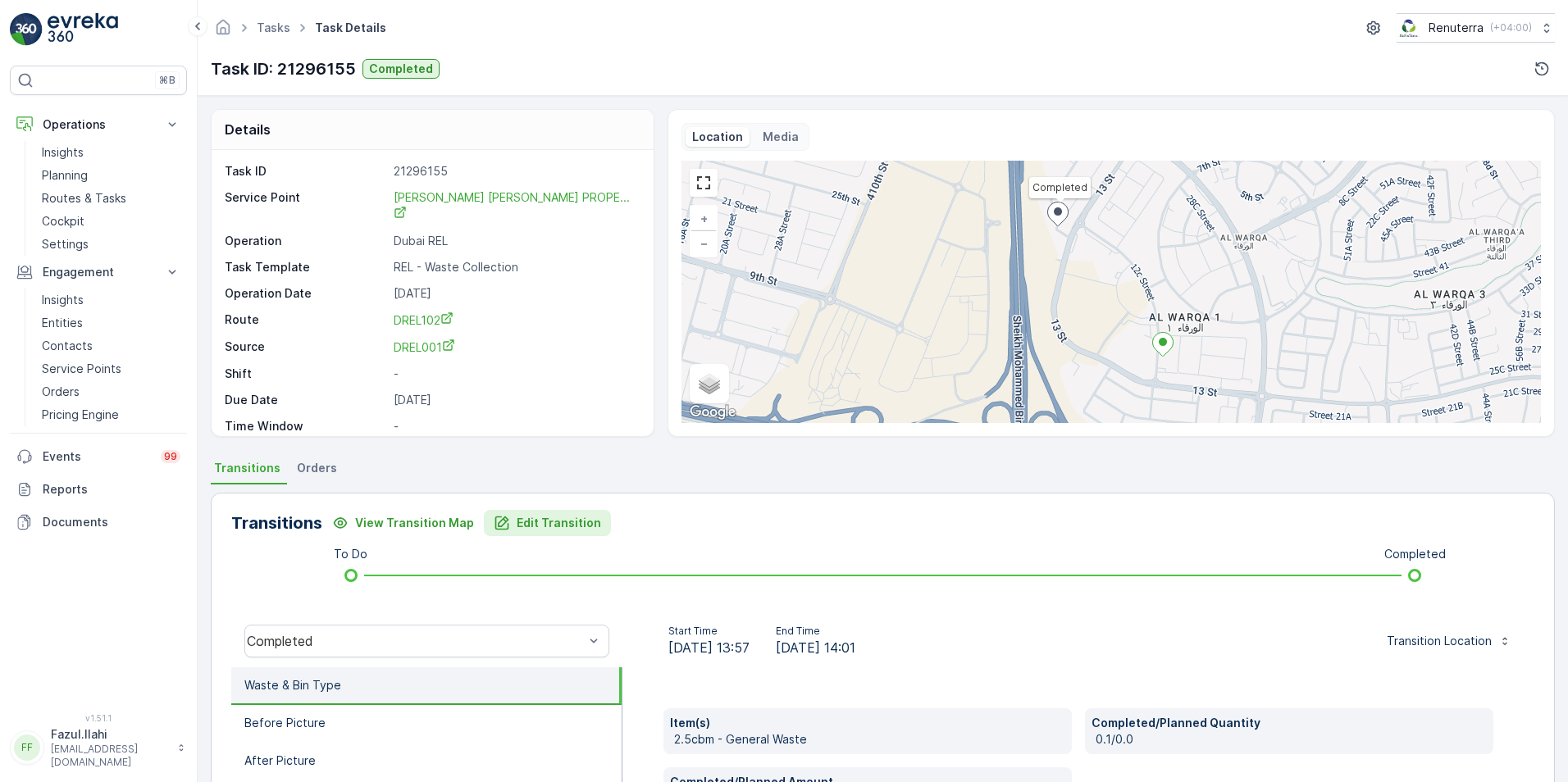
click at [508, 526] on div "Edit Transition" at bounding box center [548, 522] width 108 height 16
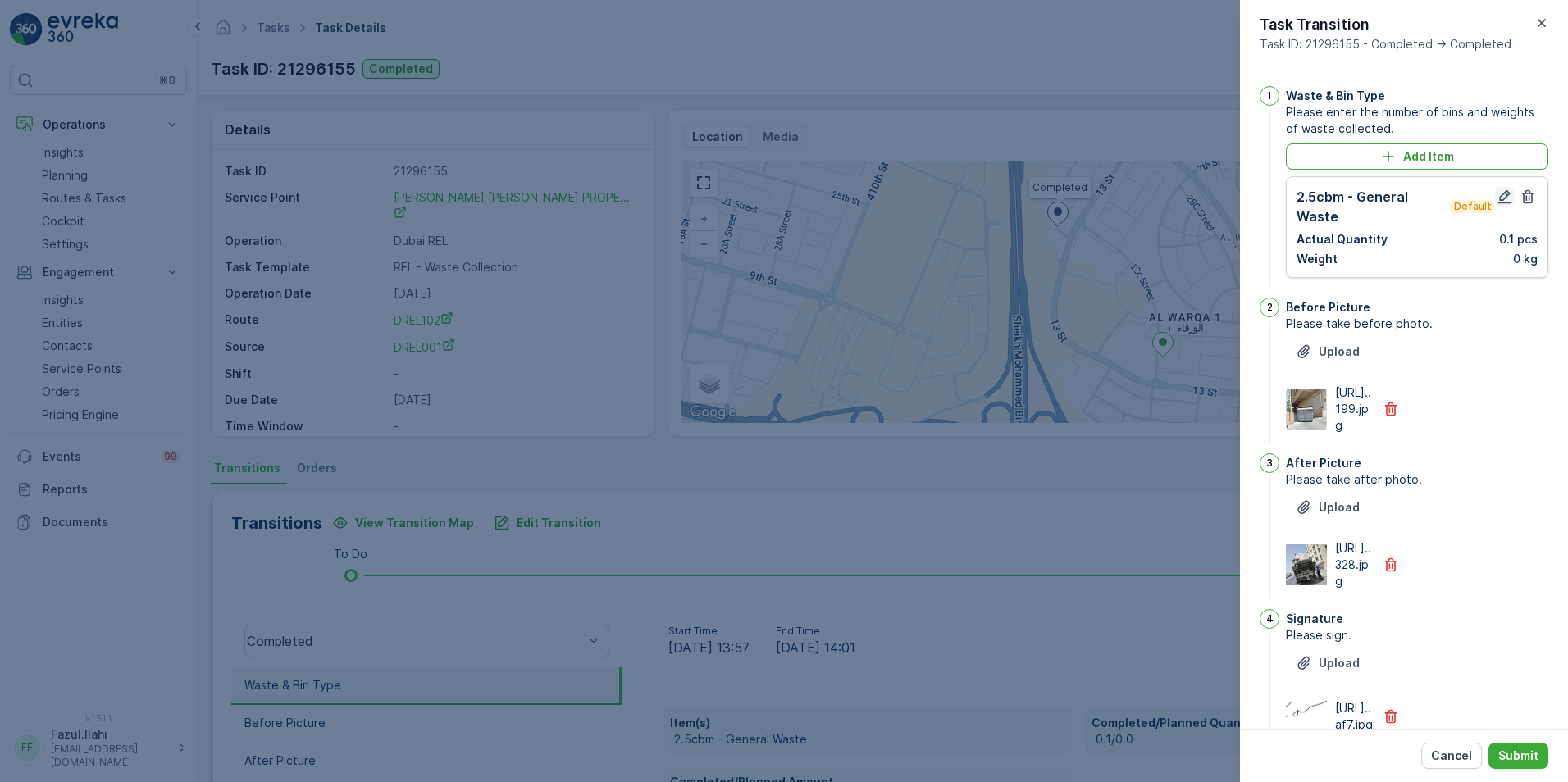
click at [1500, 195] on icon "button" at bounding box center [1505, 196] width 16 height 16
type Name "Farooq"
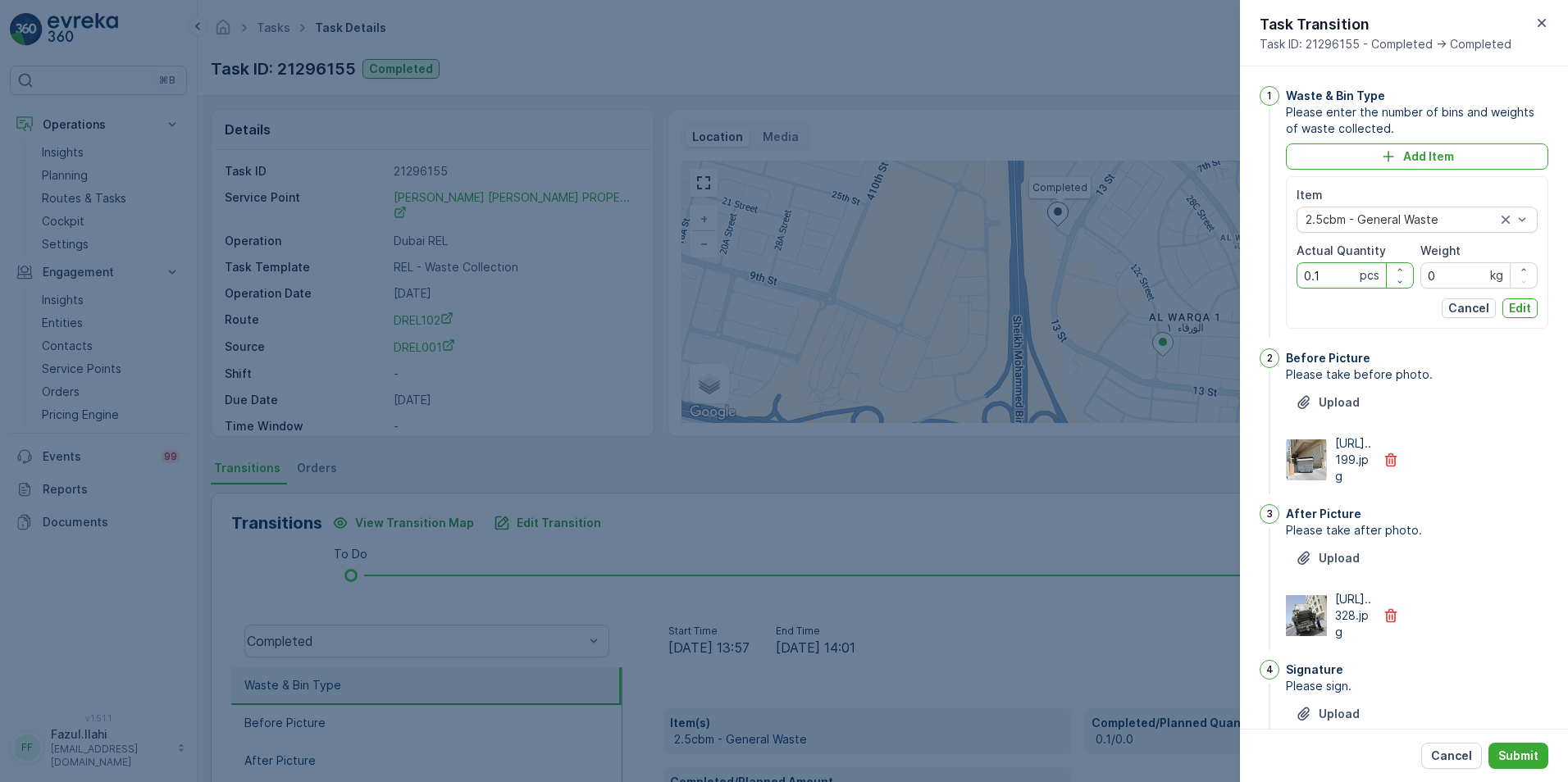
drag, startPoint x: 1330, startPoint y: 279, endPoint x: 1299, endPoint y: 279, distance: 31.0
click at [1299, 279] on Quantity "0.1" at bounding box center [1354, 275] width 117 height 26
type Quantity "1"
click at [1515, 307] on p "Edit" at bounding box center [1520, 308] width 23 height 16
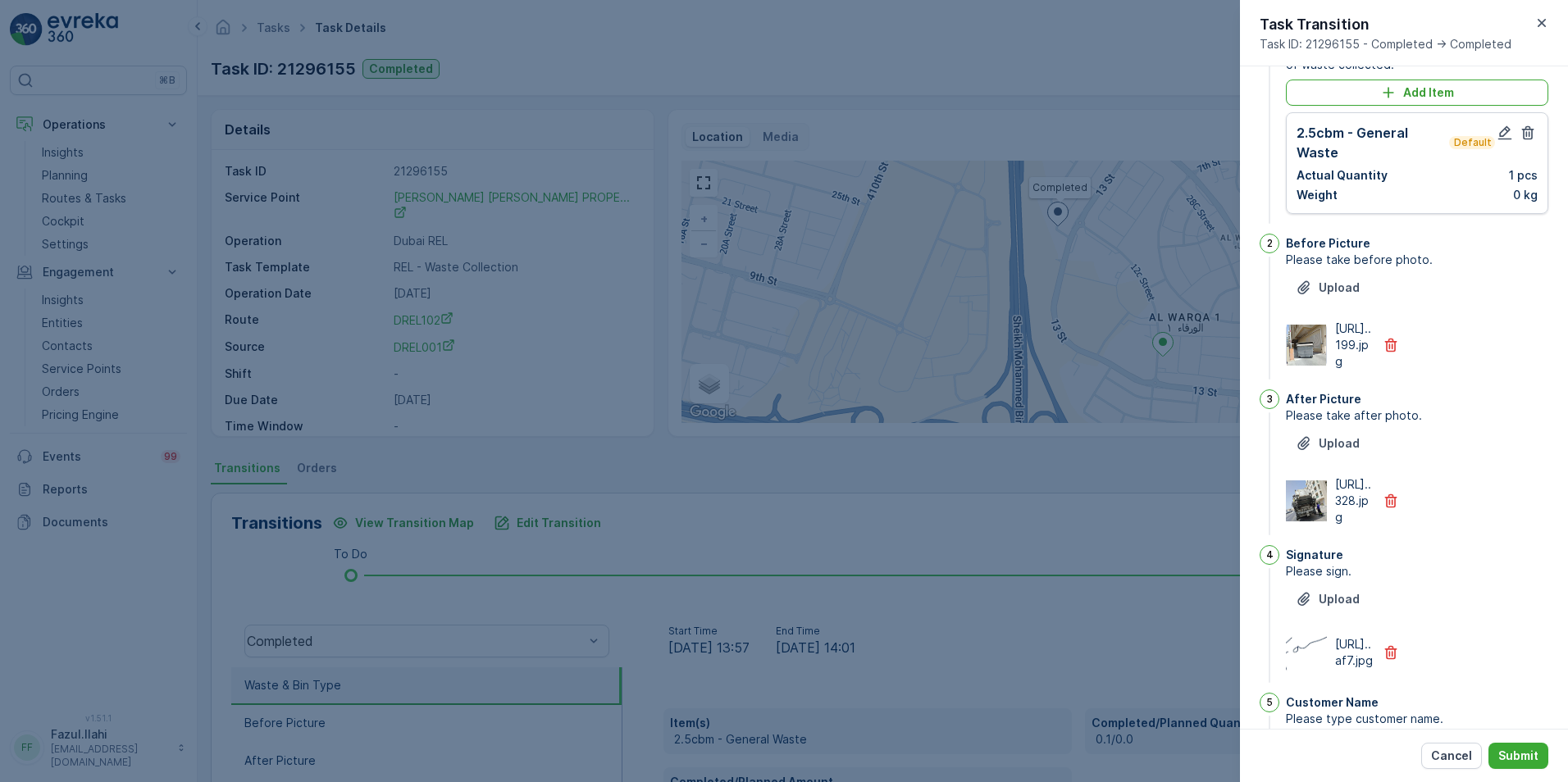
scroll to position [164, 0]
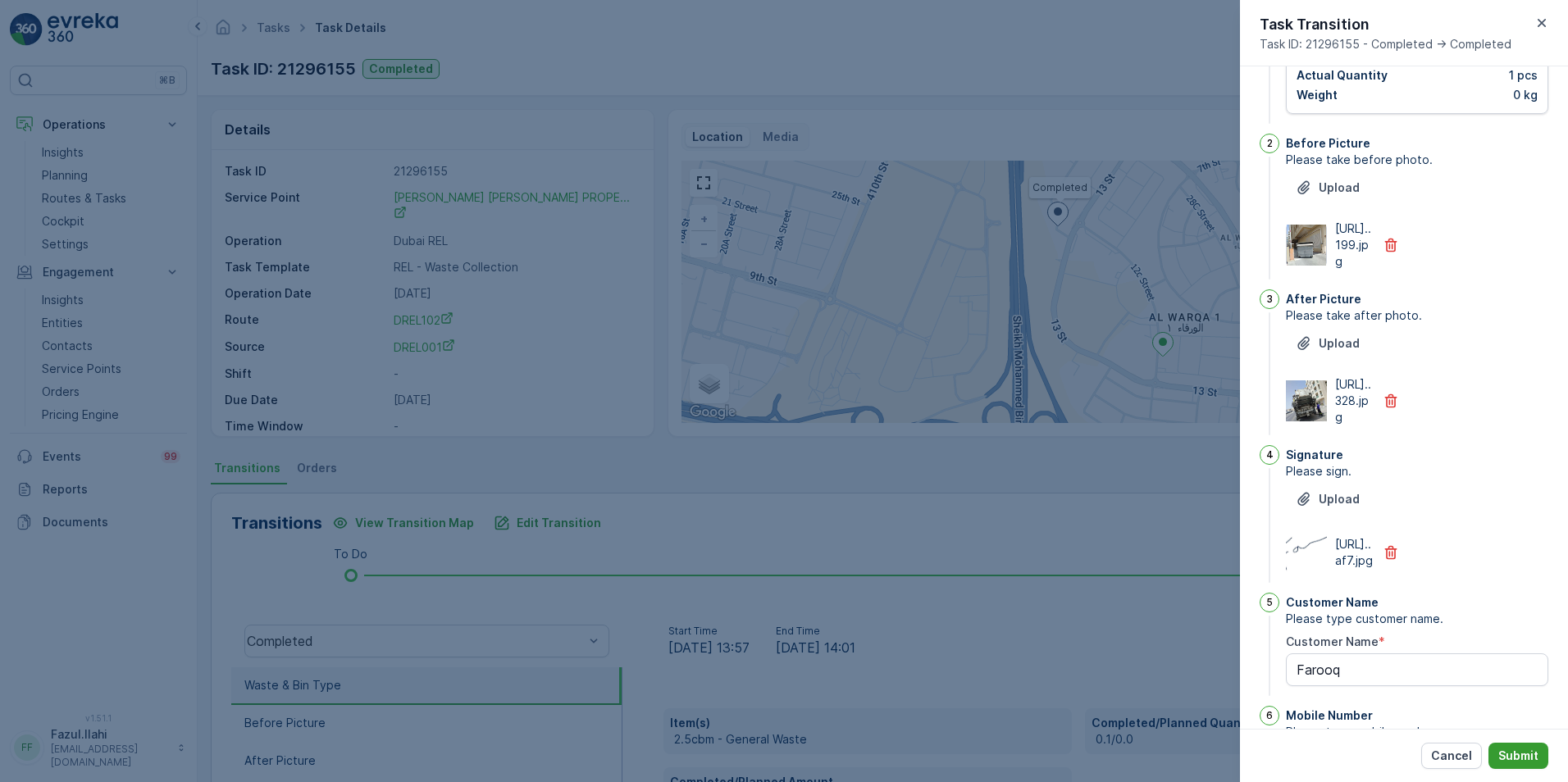
click at [1531, 748] on p "Submit" at bounding box center [1519, 755] width 40 height 16
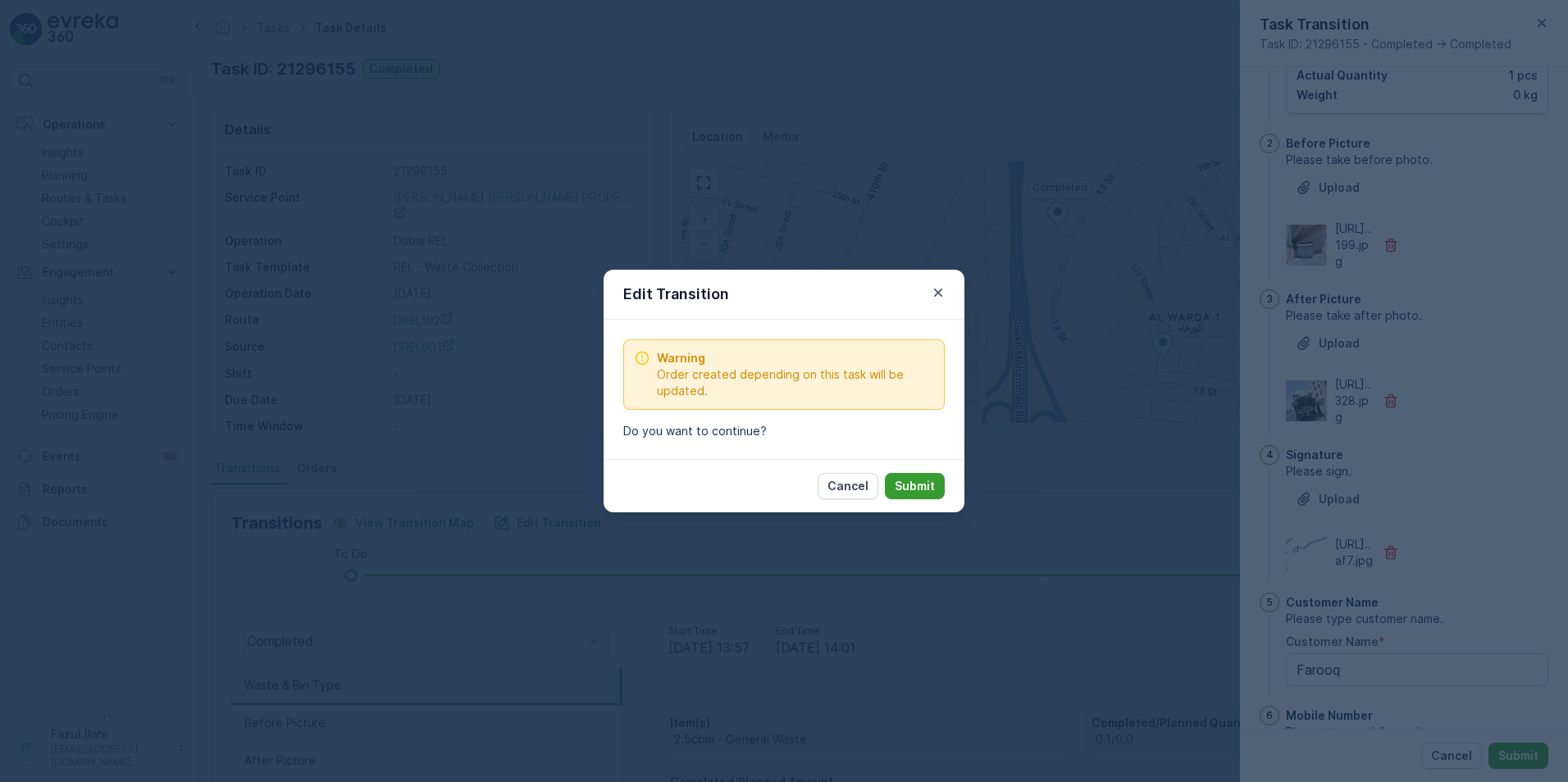
click at [899, 492] on p "Submit" at bounding box center [914, 486] width 40 height 16
type Name "Farooq"
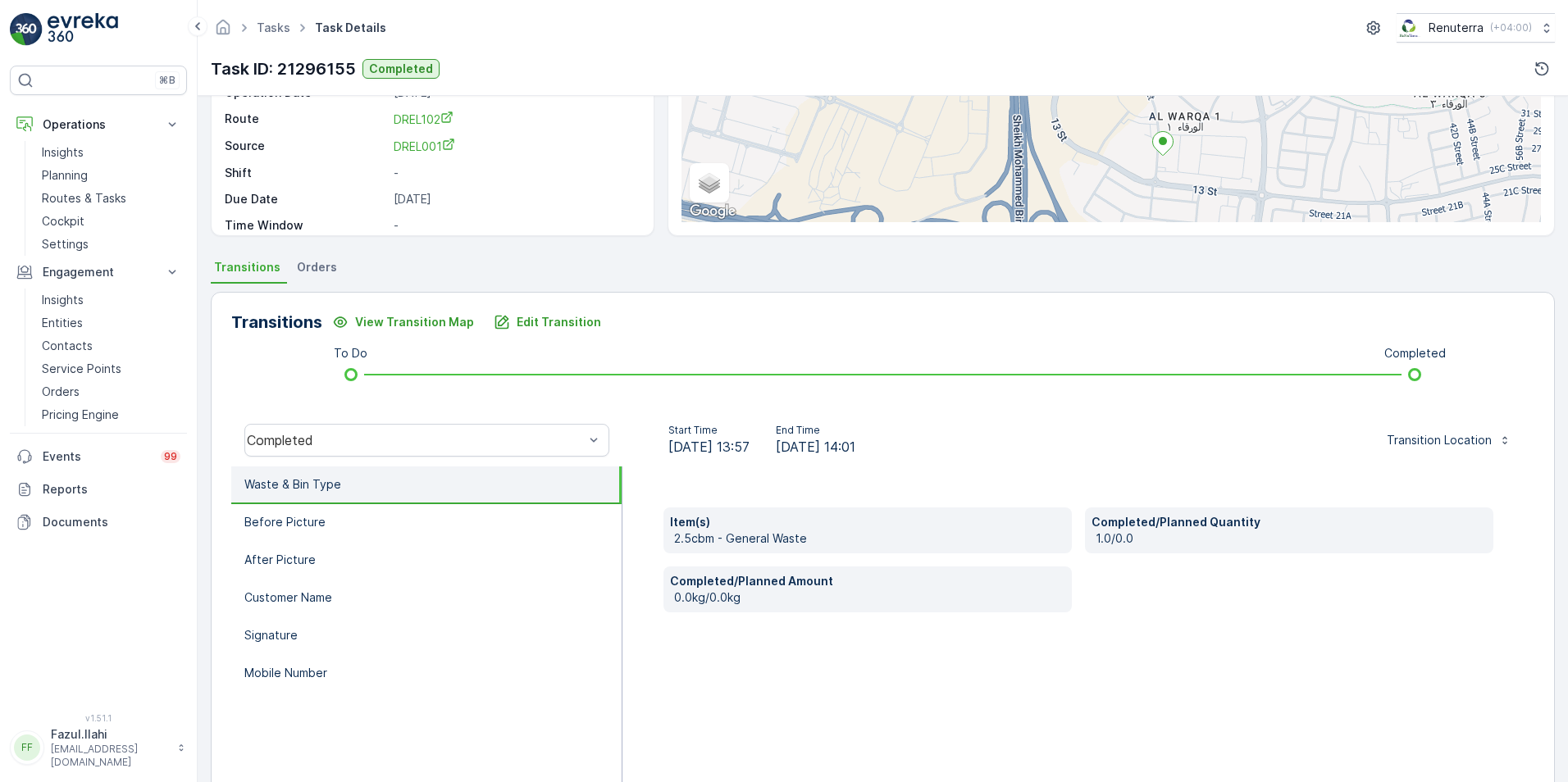
scroll to position [246, 0]
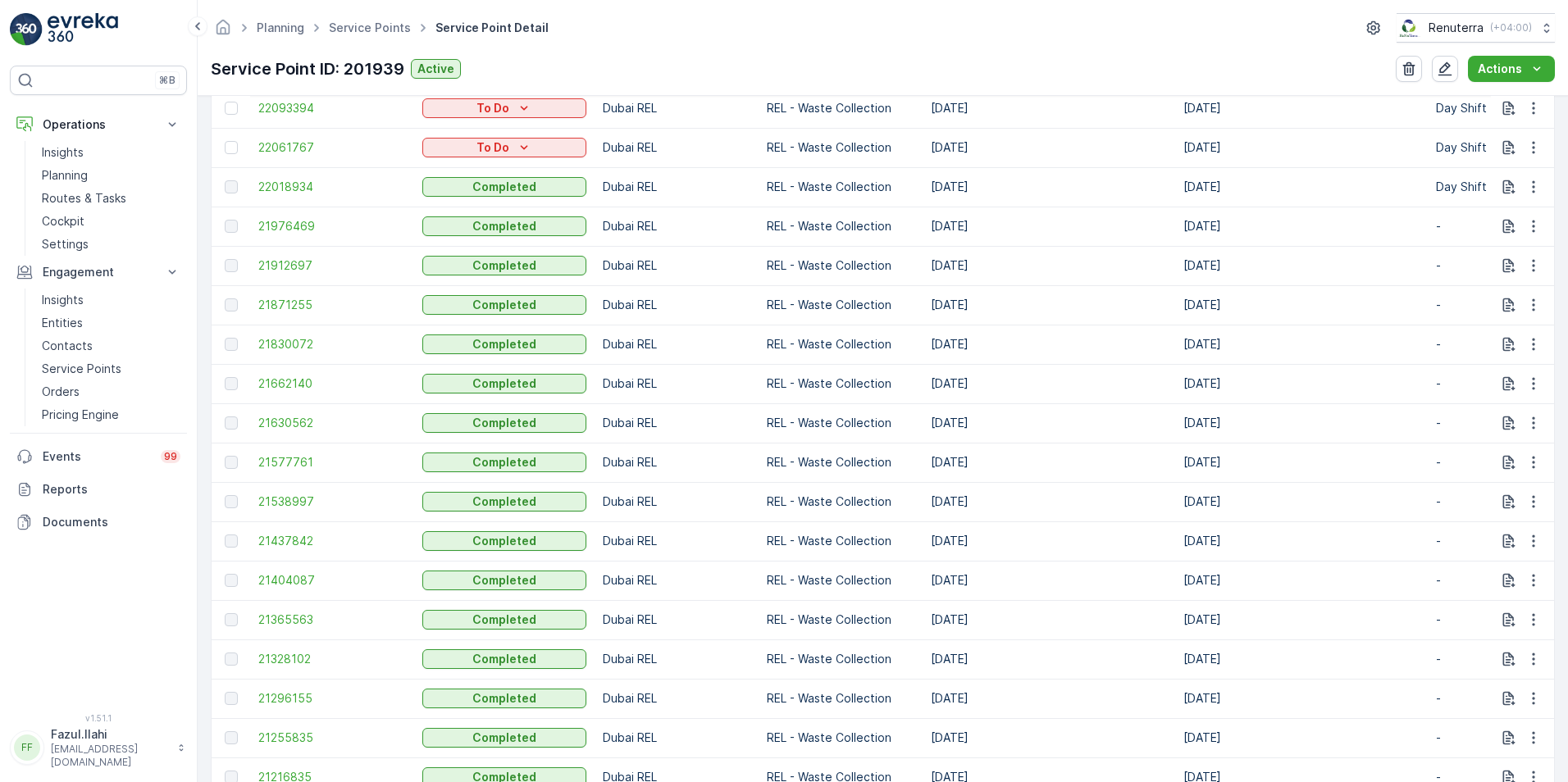
scroll to position [656, 0]
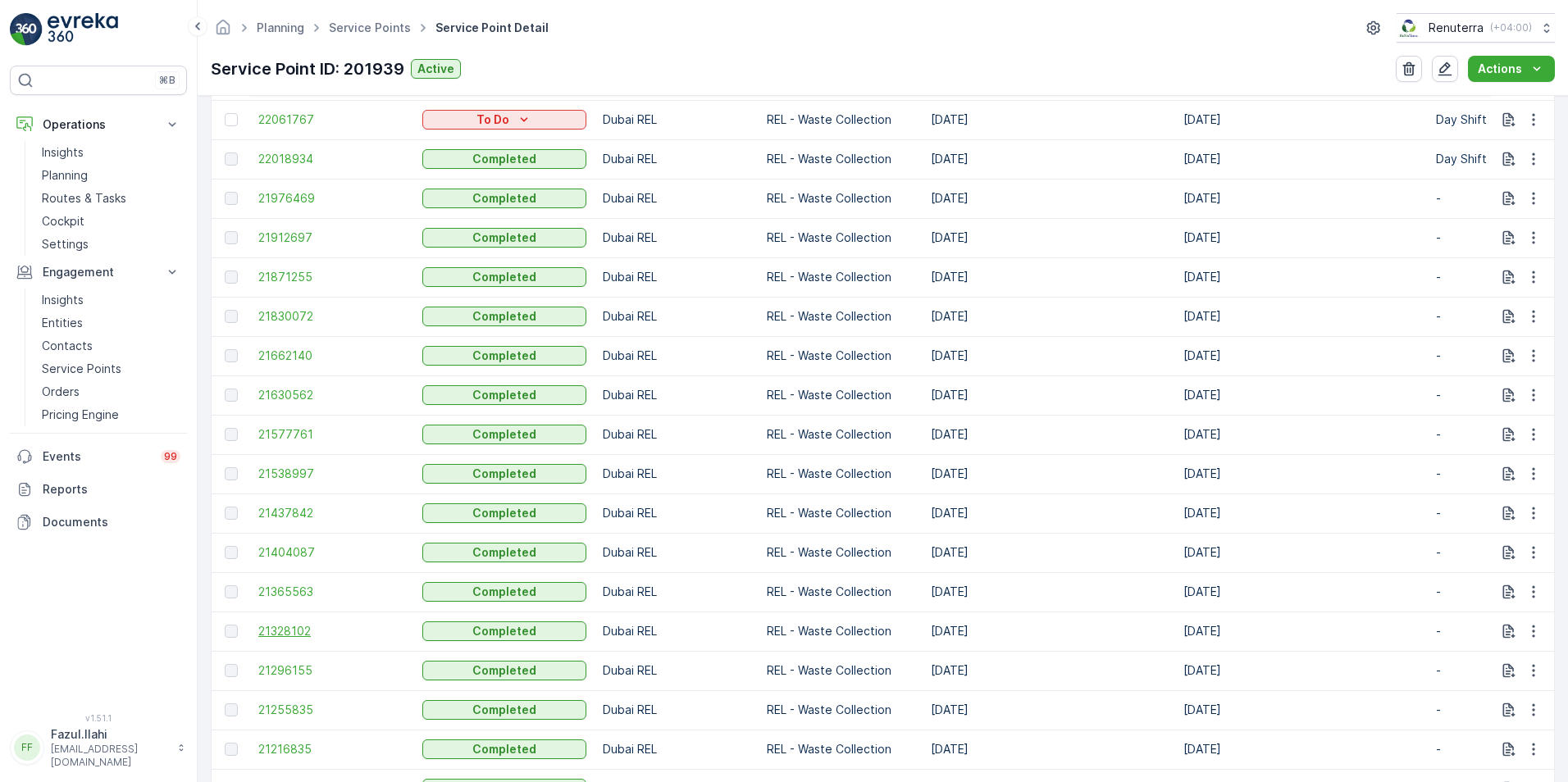
click at [285, 634] on span "21328102" at bounding box center [333, 631] width 148 height 16
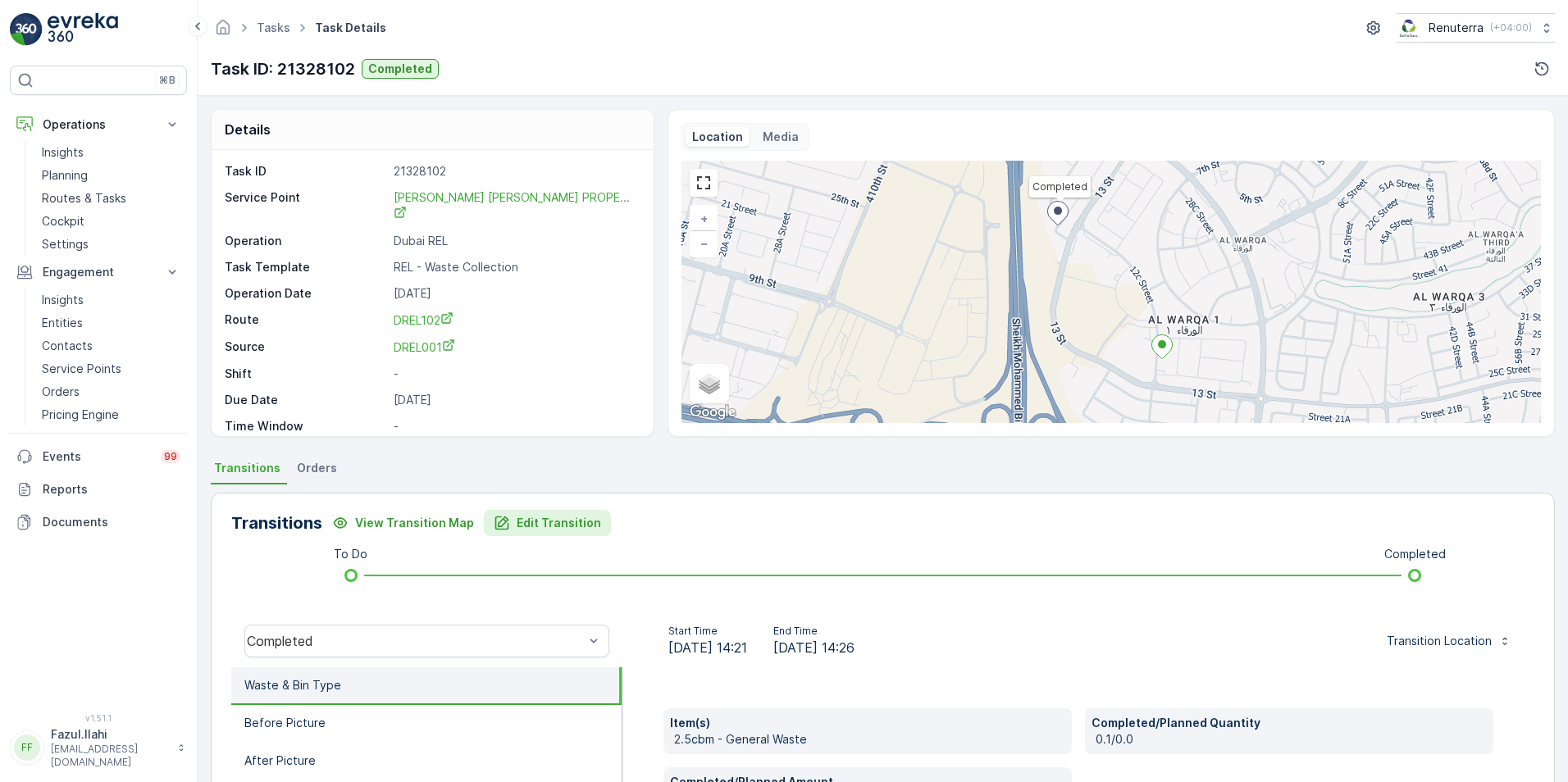
click at [552, 520] on p "Edit Transition" at bounding box center [558, 522] width 84 height 16
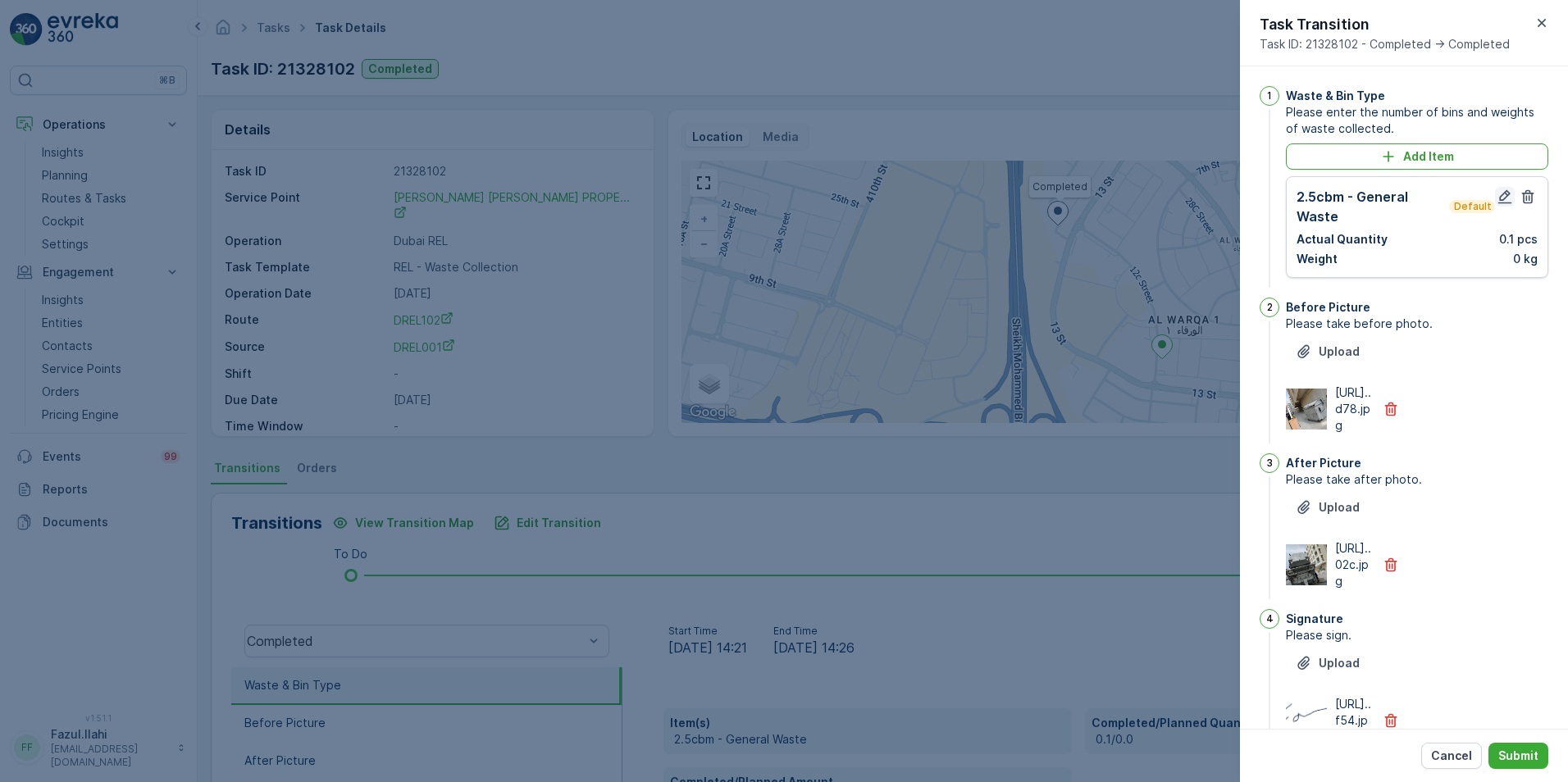
click at [1498, 200] on icon "button" at bounding box center [1505, 196] width 16 height 16
type Name "Farooq"
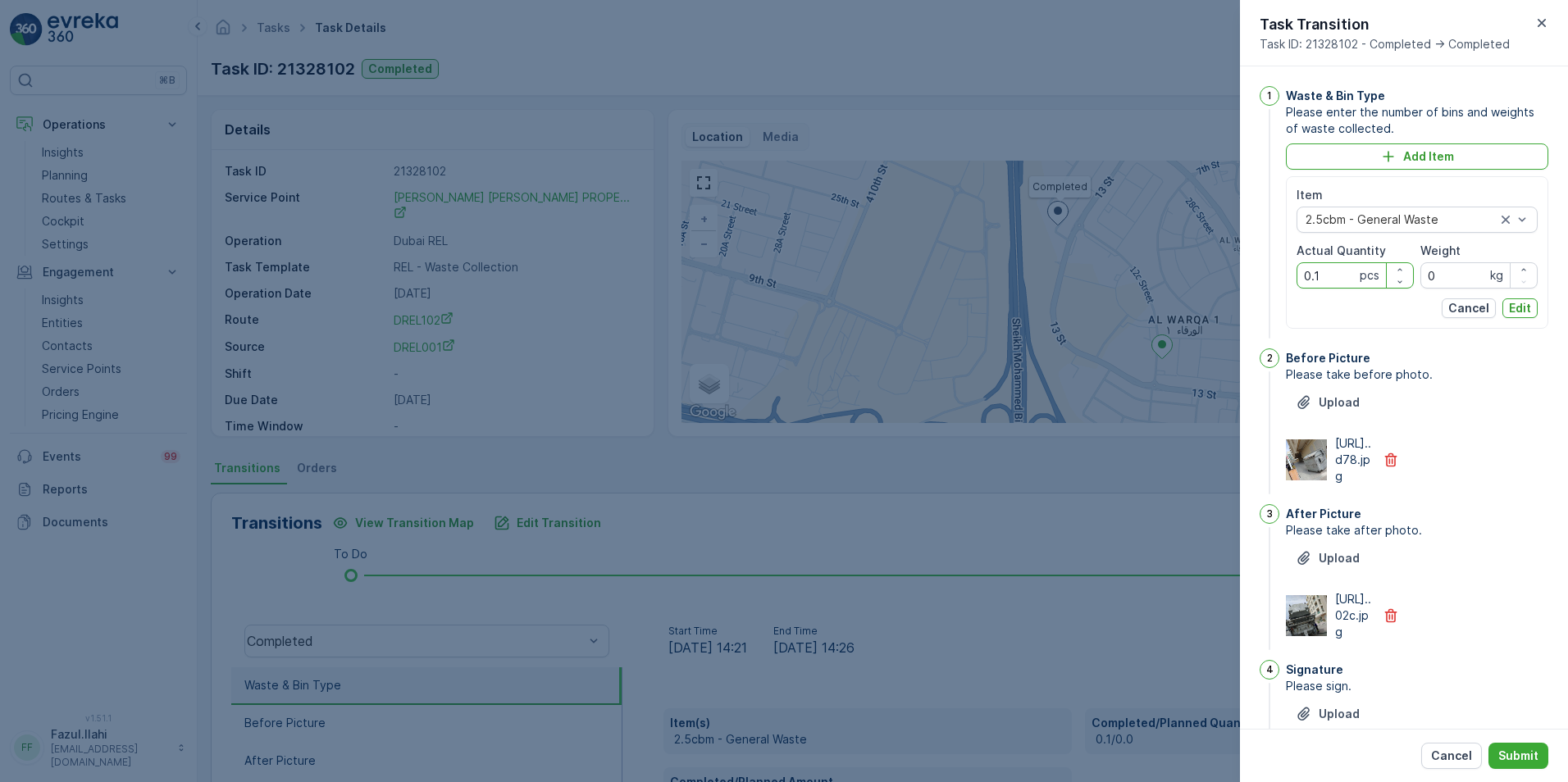
drag, startPoint x: 1335, startPoint y: 273, endPoint x: 1279, endPoint y: 273, distance: 56.0
click at [1290, 273] on div "Item 2.5cbm - General Waste Actual Quantity 0.1 pcs Weight 0 kg Cancel Edit" at bounding box center [1417, 253] width 262 height 153
type Quantity "1"
click at [1509, 310] on p "Edit" at bounding box center [1520, 308] width 23 height 16
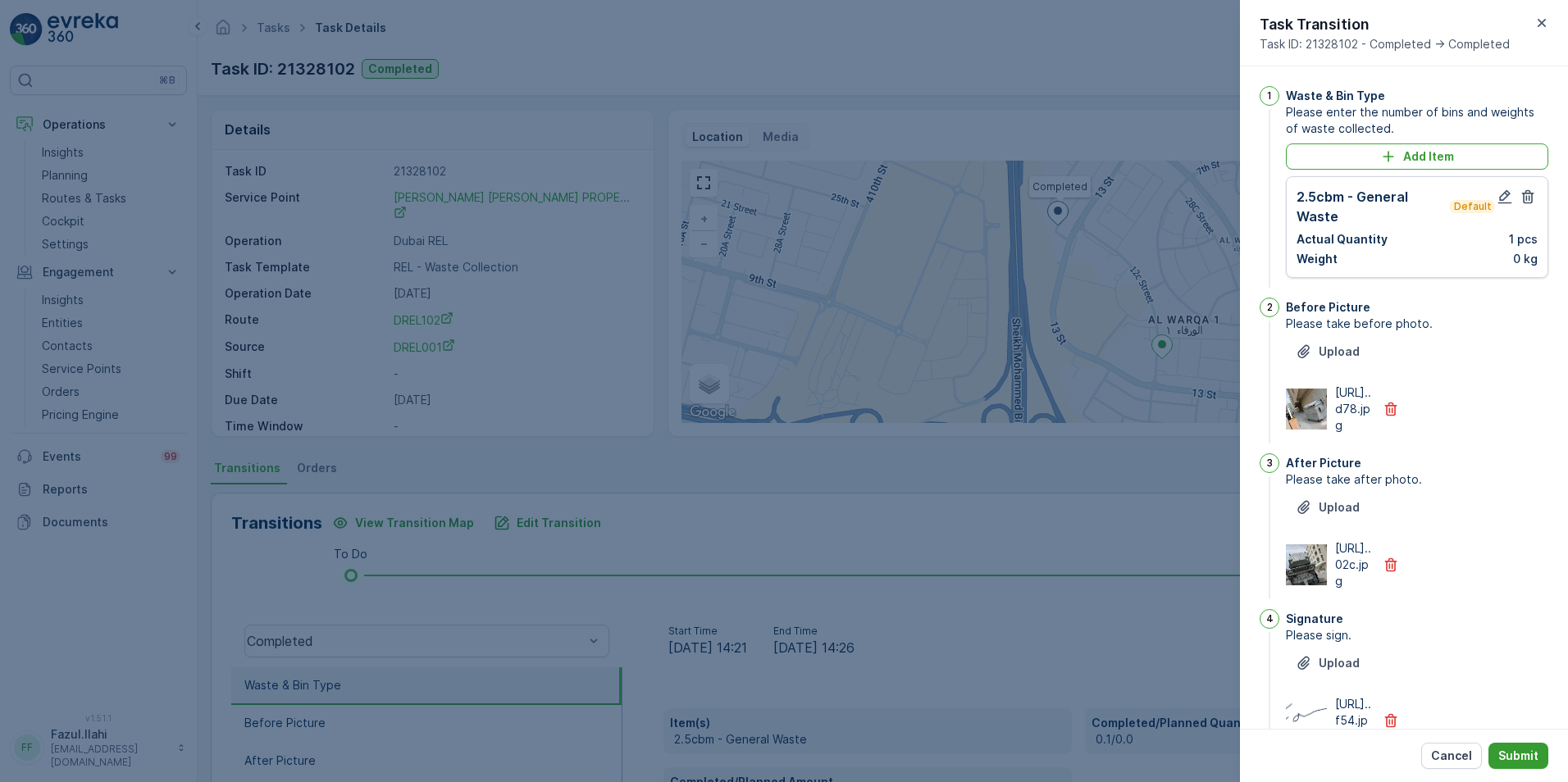
click at [1524, 752] on p "Submit" at bounding box center [1519, 755] width 40 height 16
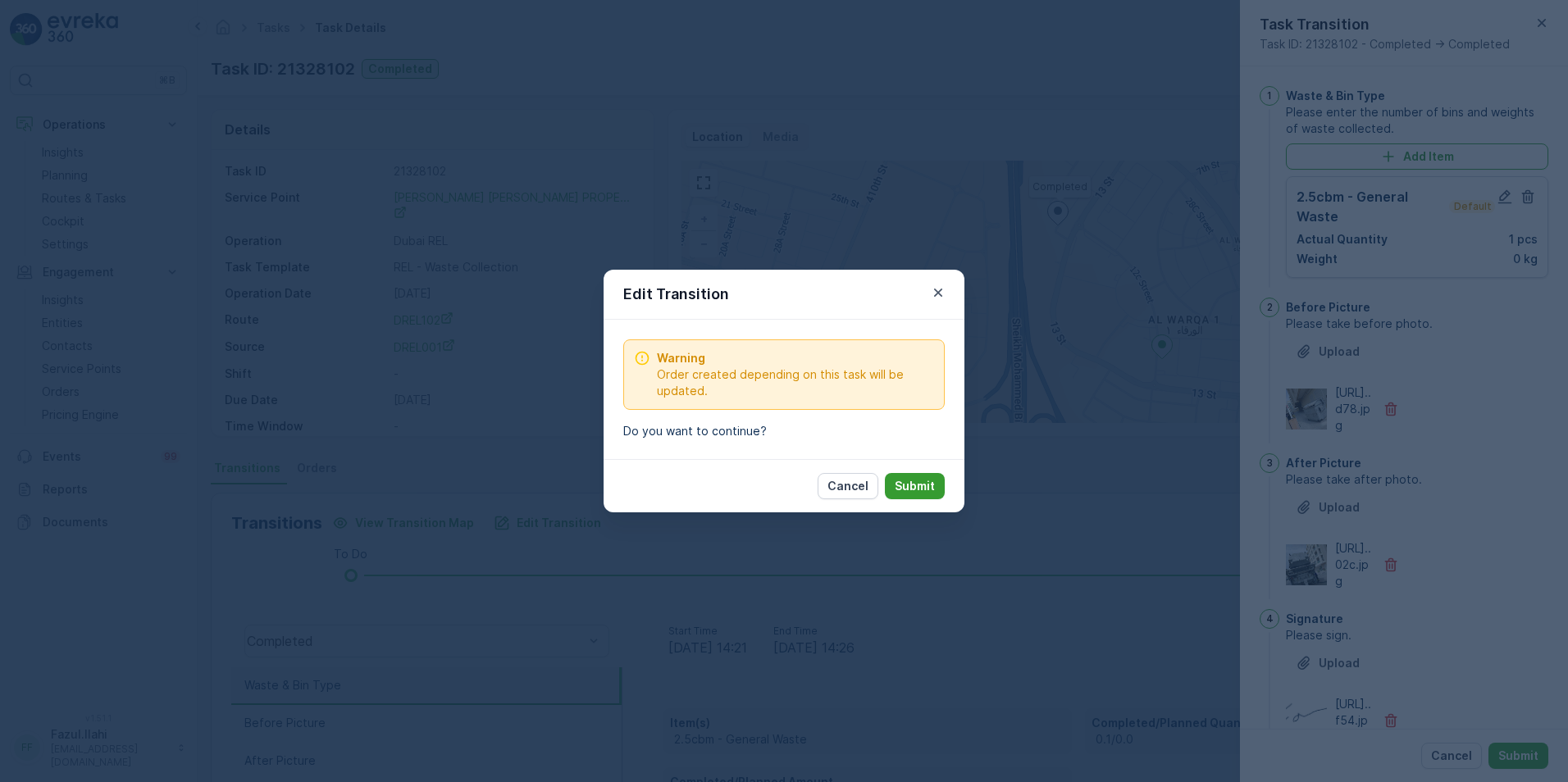
click at [924, 485] on p "Submit" at bounding box center [914, 486] width 40 height 16
type Name "Farooq"
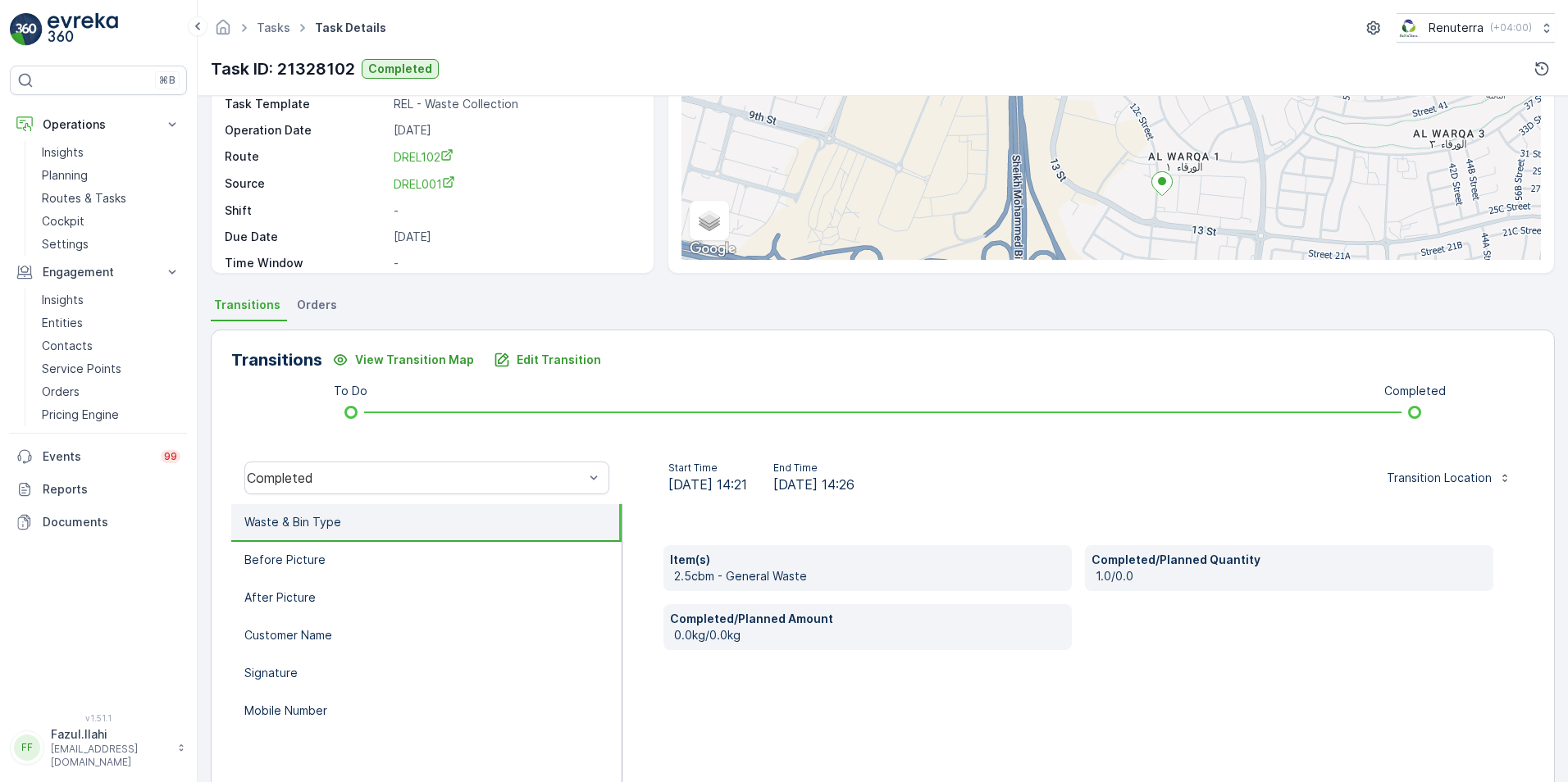
scroll to position [164, 0]
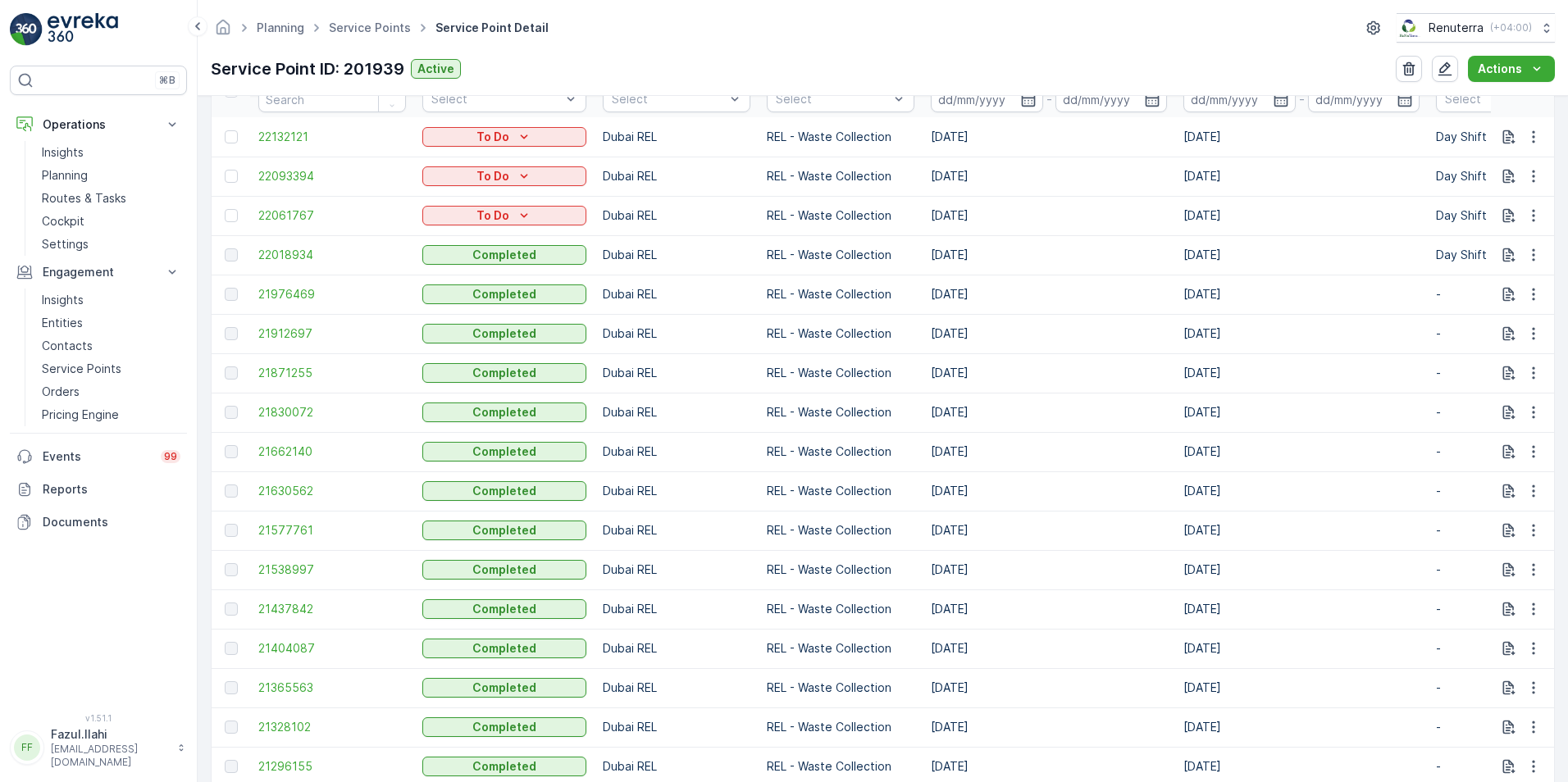
scroll to position [574, 0]
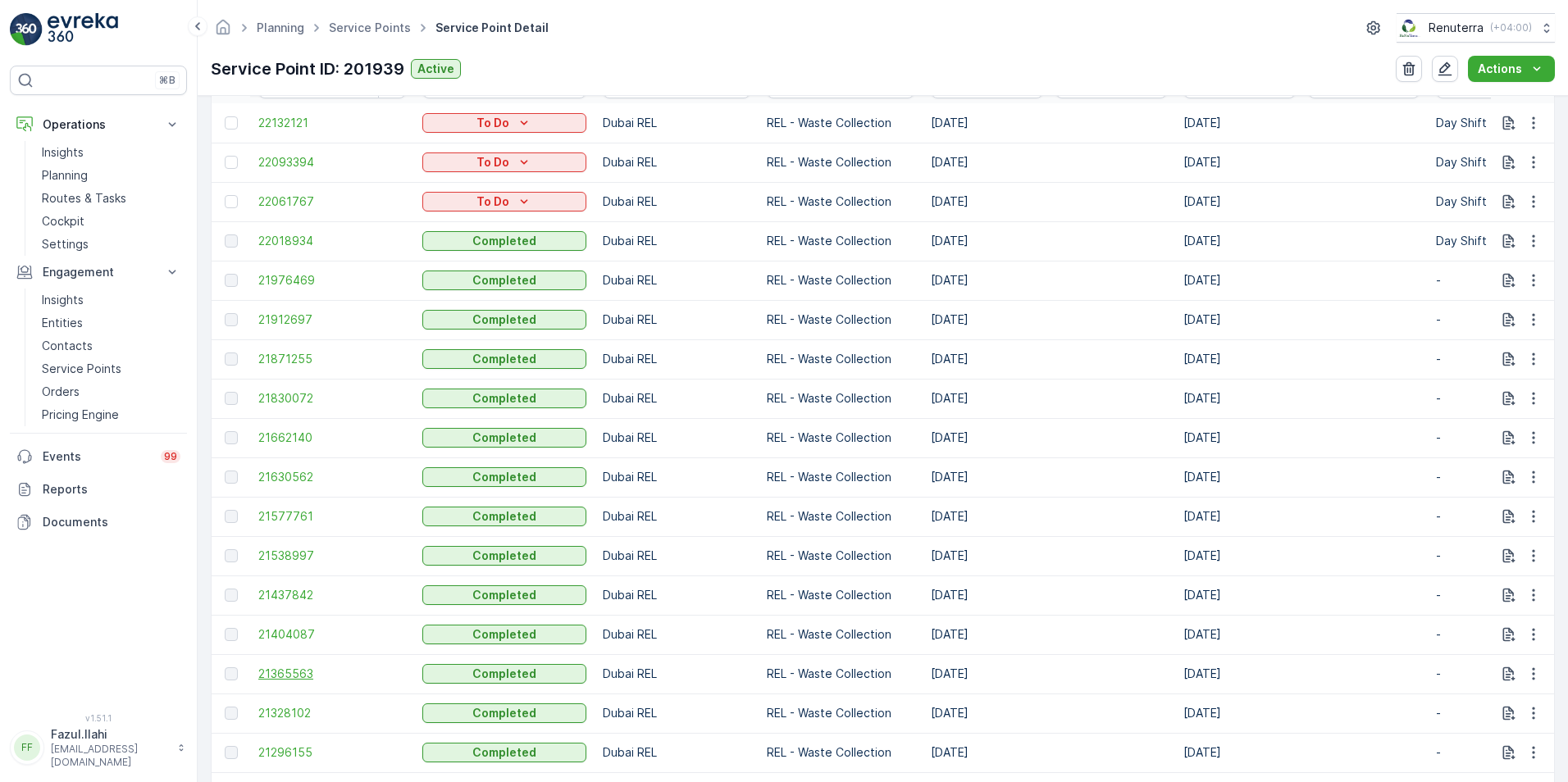
click at [298, 676] on span "21365563" at bounding box center [333, 674] width 148 height 16
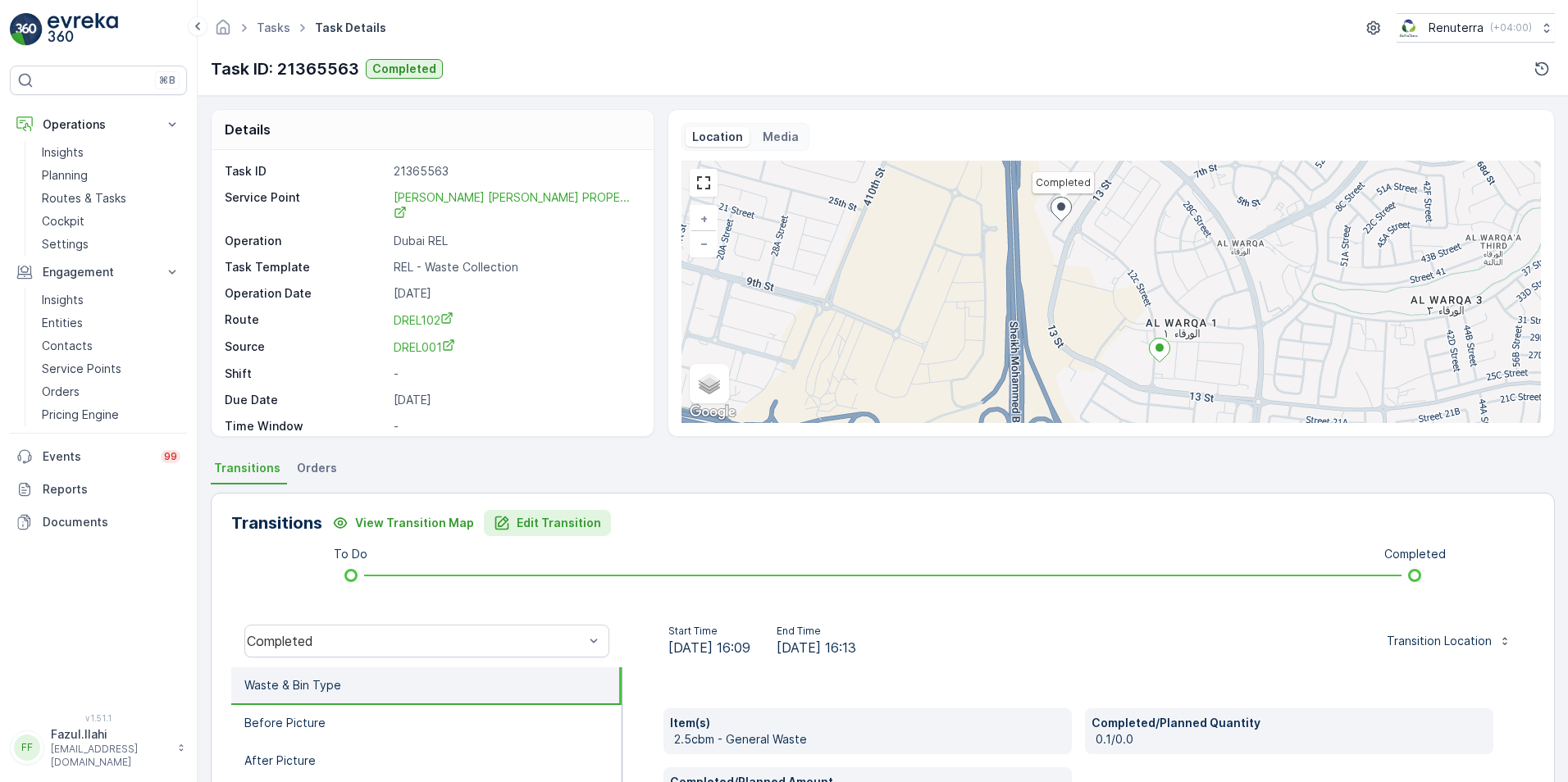
click at [532, 516] on p "Edit Transition" at bounding box center [558, 522] width 84 height 16
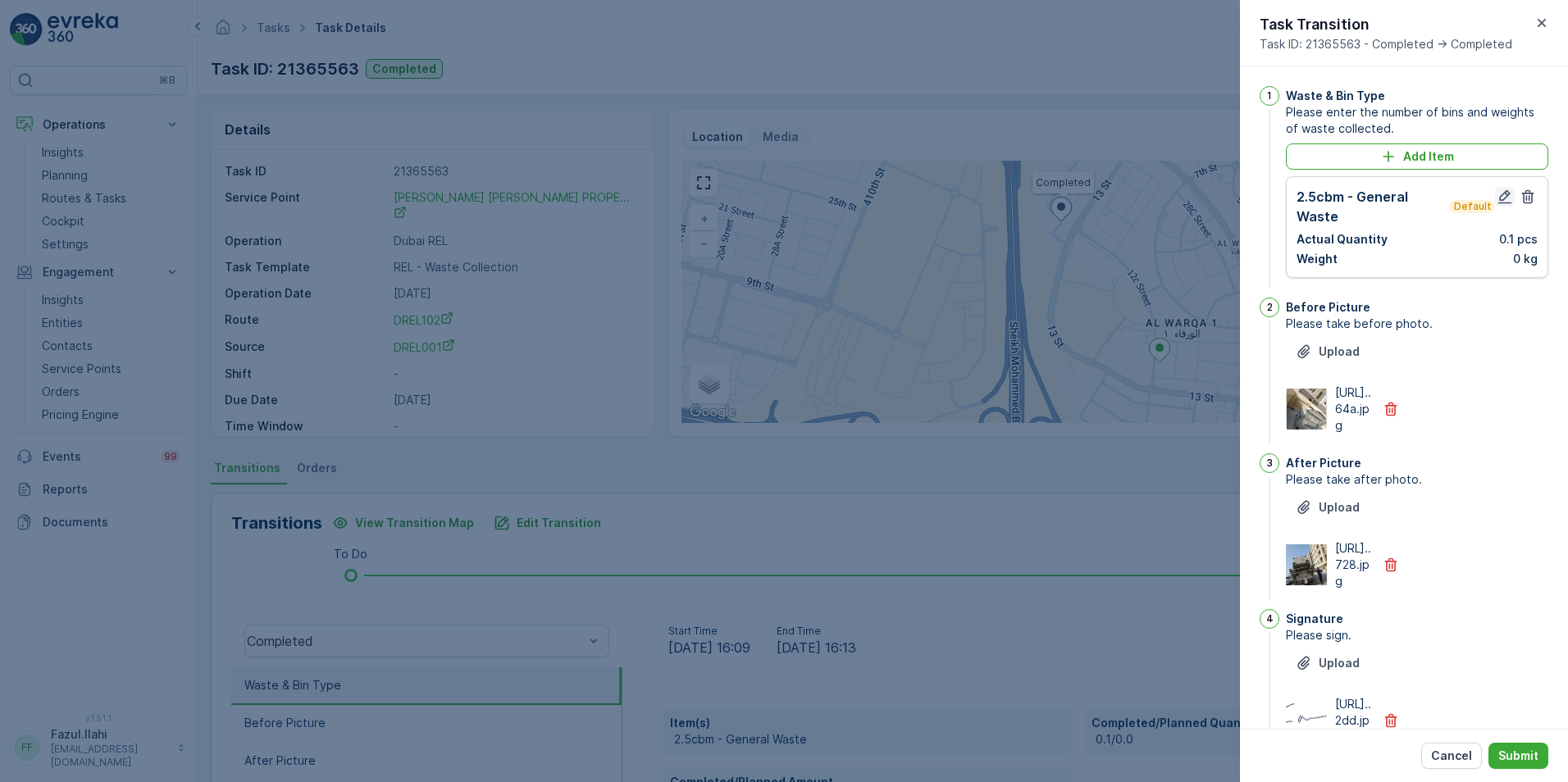
click at [1499, 195] on icon "button" at bounding box center [1505, 197] width 14 height 14
type Name "Farooq"
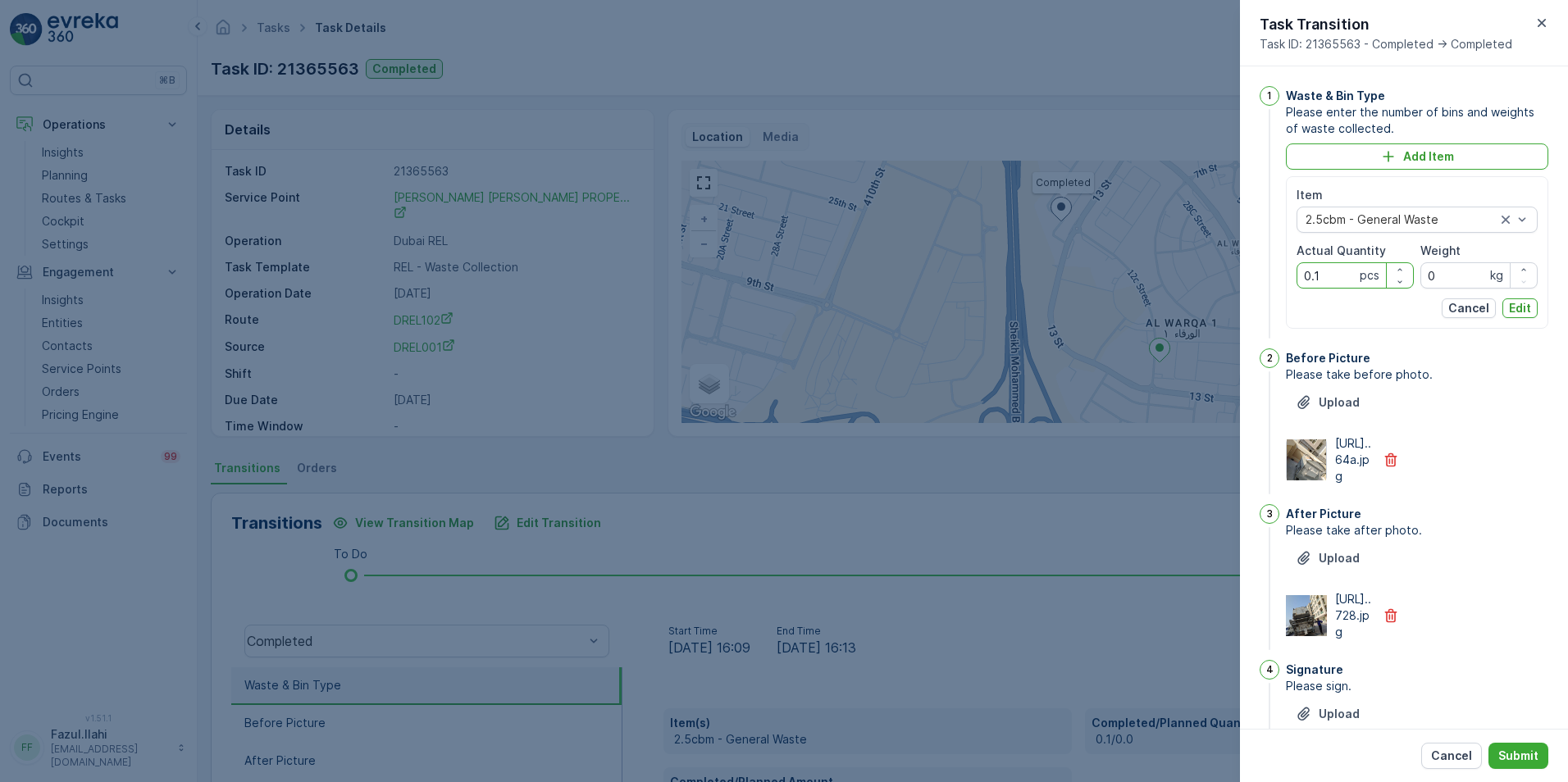
drag, startPoint x: 1330, startPoint y: 276, endPoint x: 1284, endPoint y: 283, distance: 46.5
click at [1284, 283] on div "1 Waste & Bin Type Please enter the number of bins and weights of waste collect…" at bounding box center [1404, 214] width 288 height 256
type Quantity "1"
click at [1523, 305] on p "Edit" at bounding box center [1520, 308] width 23 height 16
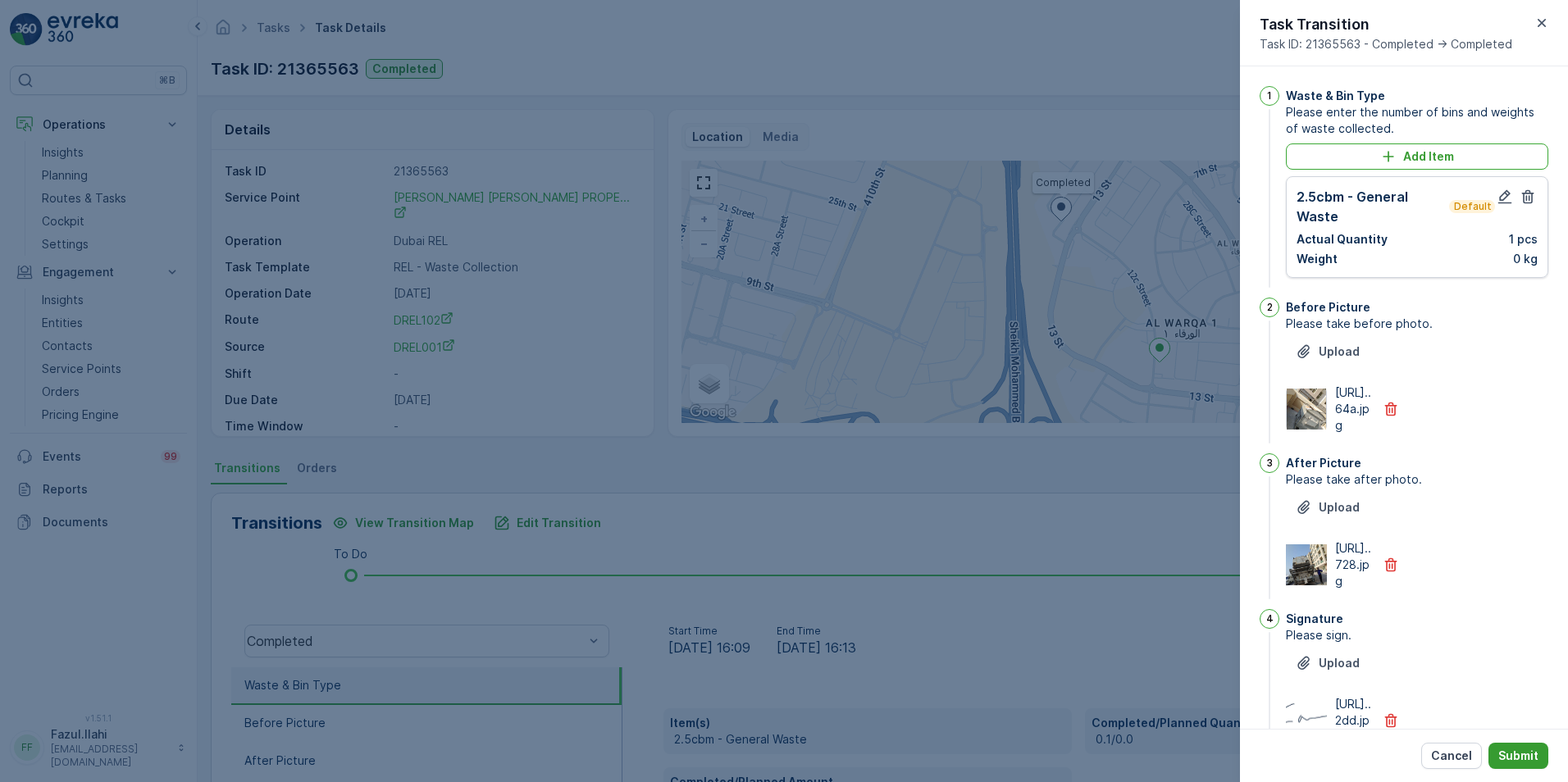
click at [1509, 752] on p "Submit" at bounding box center [1519, 755] width 40 height 16
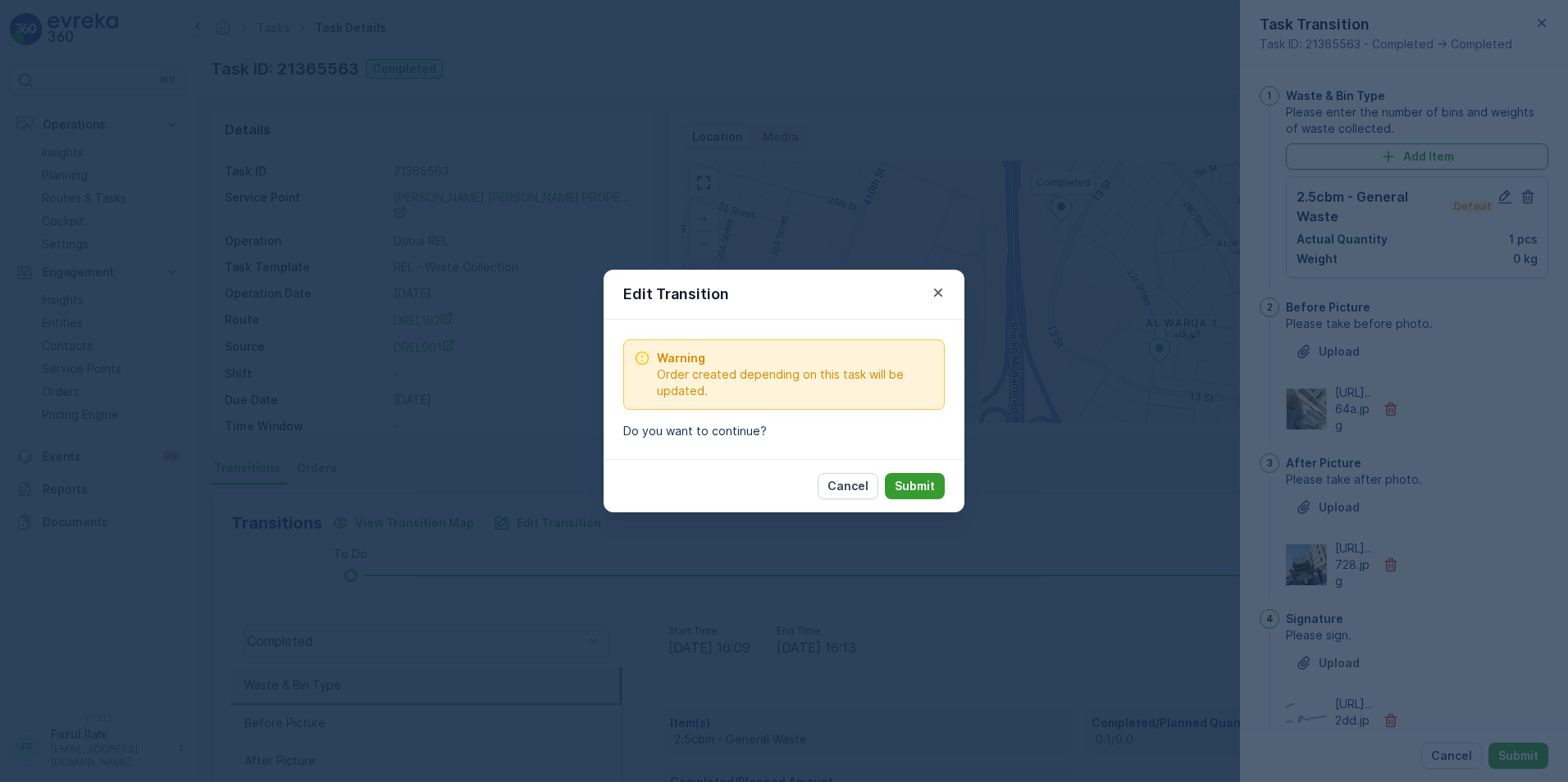
click at [929, 484] on p "Submit" at bounding box center [914, 486] width 40 height 16
type Name "Farooq"
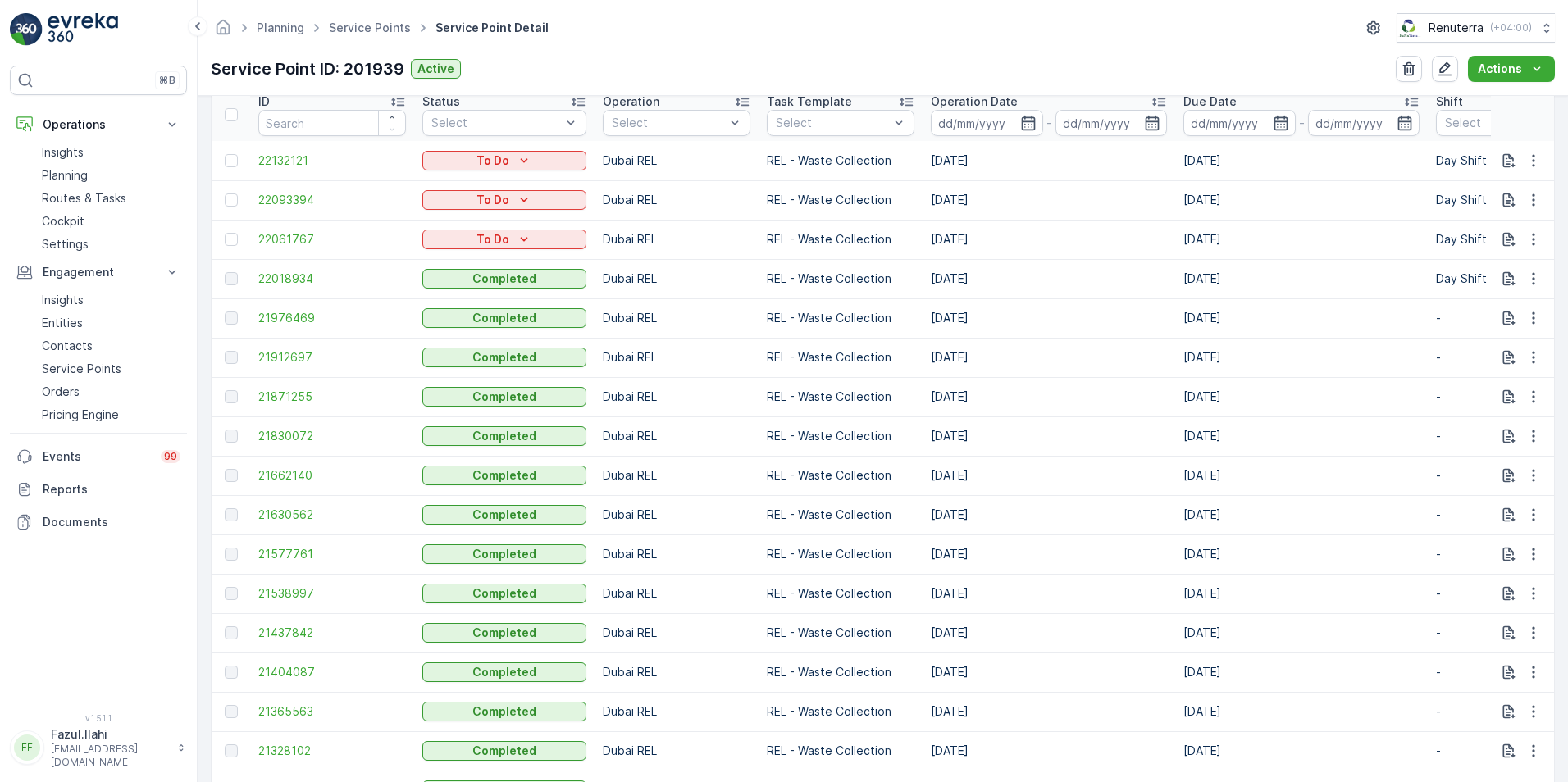
scroll to position [574, 0]
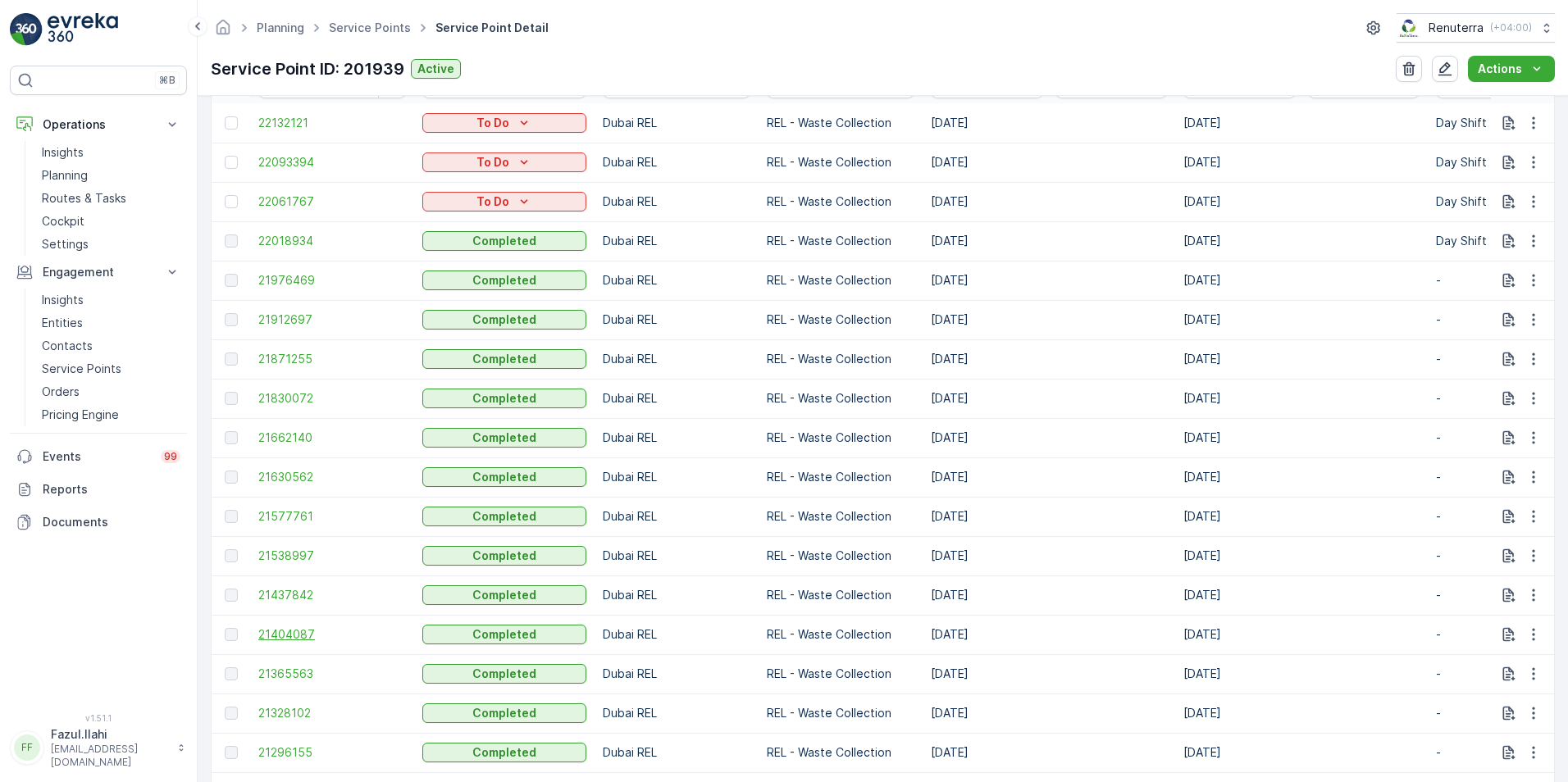
click at [300, 636] on span "21404087" at bounding box center [333, 634] width 148 height 16
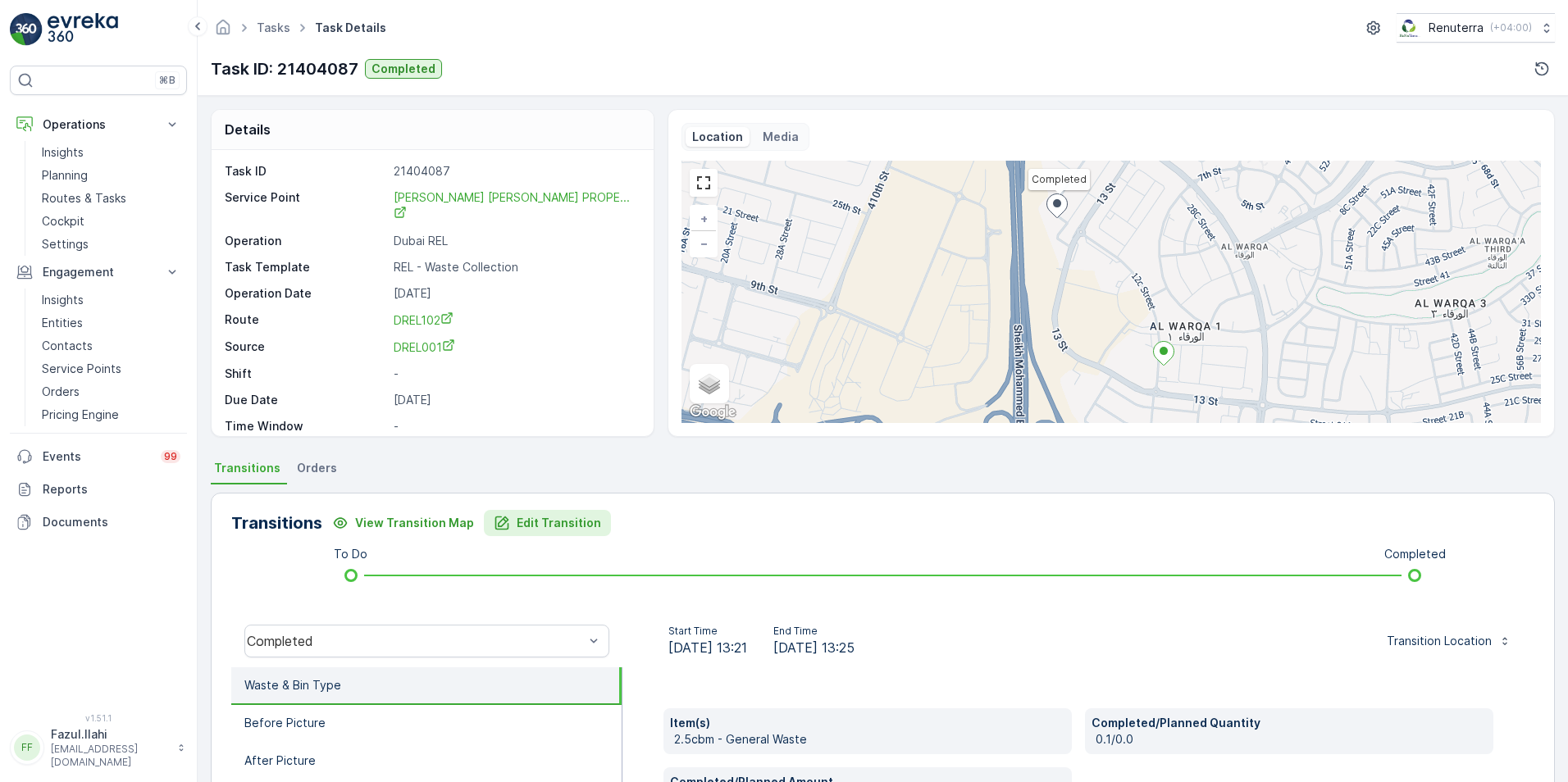
click at [537, 516] on p "Edit Transition" at bounding box center [558, 522] width 84 height 16
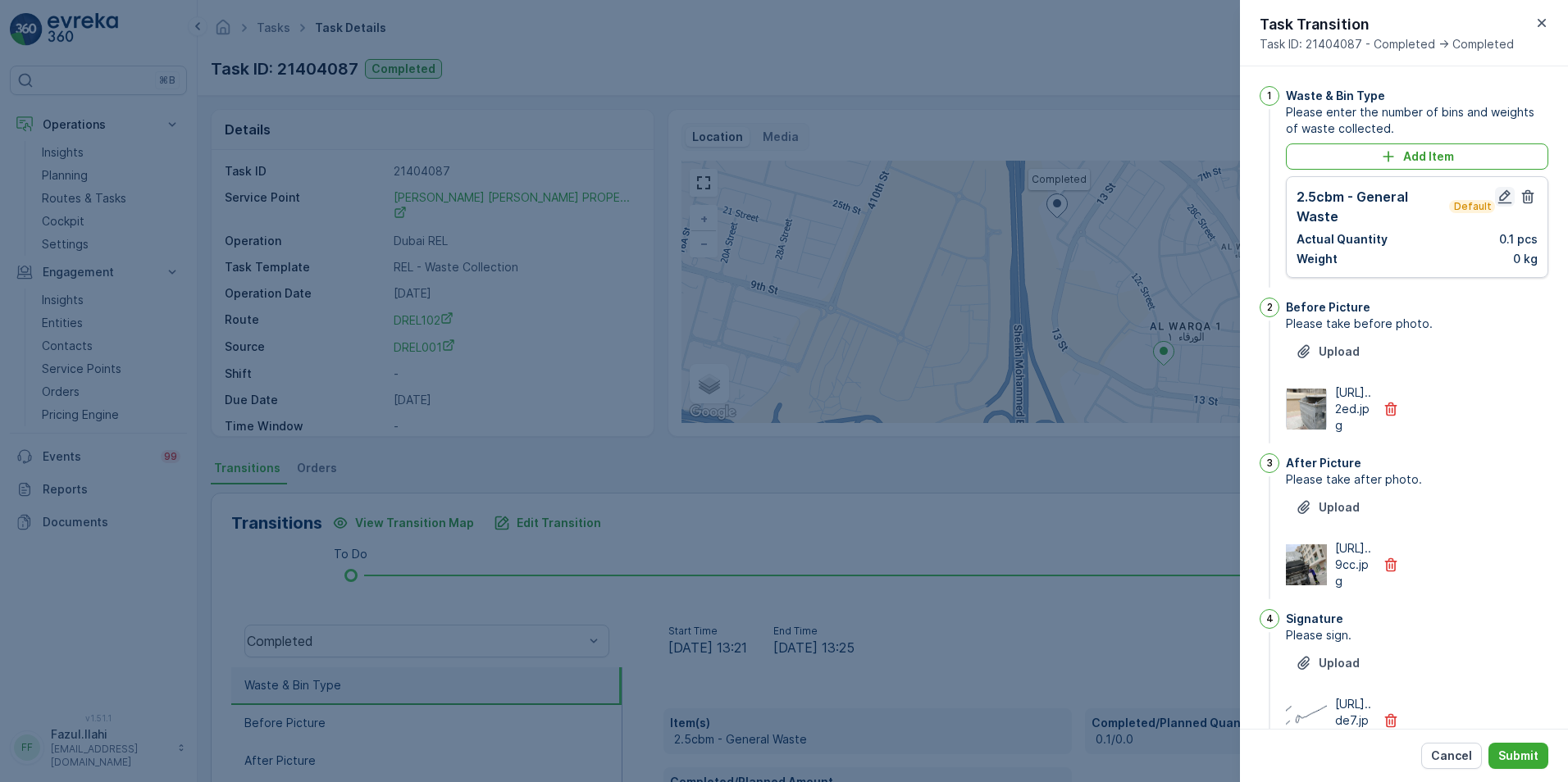
click at [1499, 200] on icon "button" at bounding box center [1505, 197] width 14 height 14
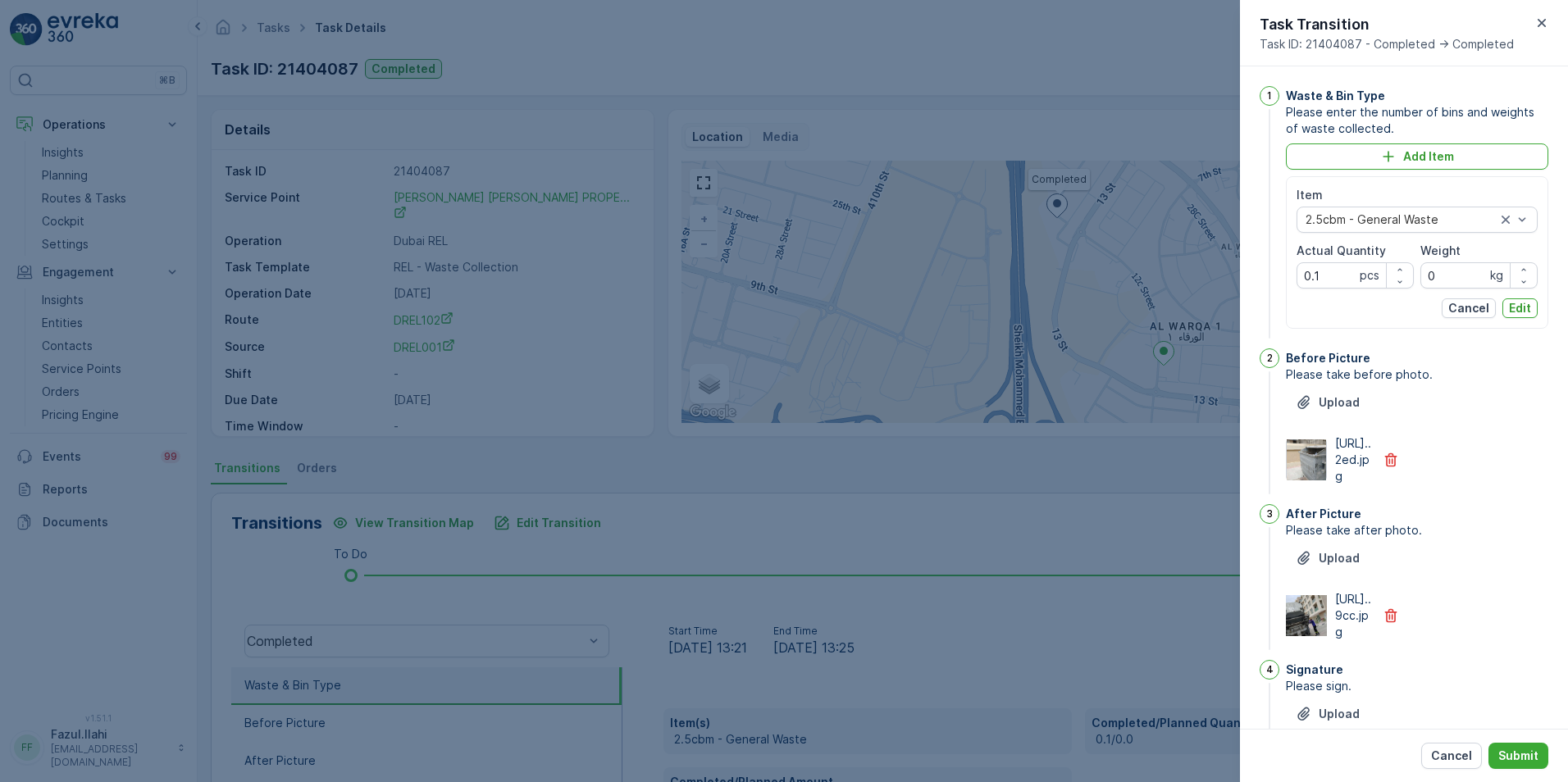
type Name "Farooq"
drag, startPoint x: 1319, startPoint y: 273, endPoint x: 1261, endPoint y: 286, distance: 59.4
click at [1261, 286] on div "1 Waste & Bin Type Please enter the number of bins and weights of waste collect…" at bounding box center [1404, 214] width 288 height 256
type Quantity "1"
click at [1521, 305] on p "Edit" at bounding box center [1520, 308] width 23 height 16
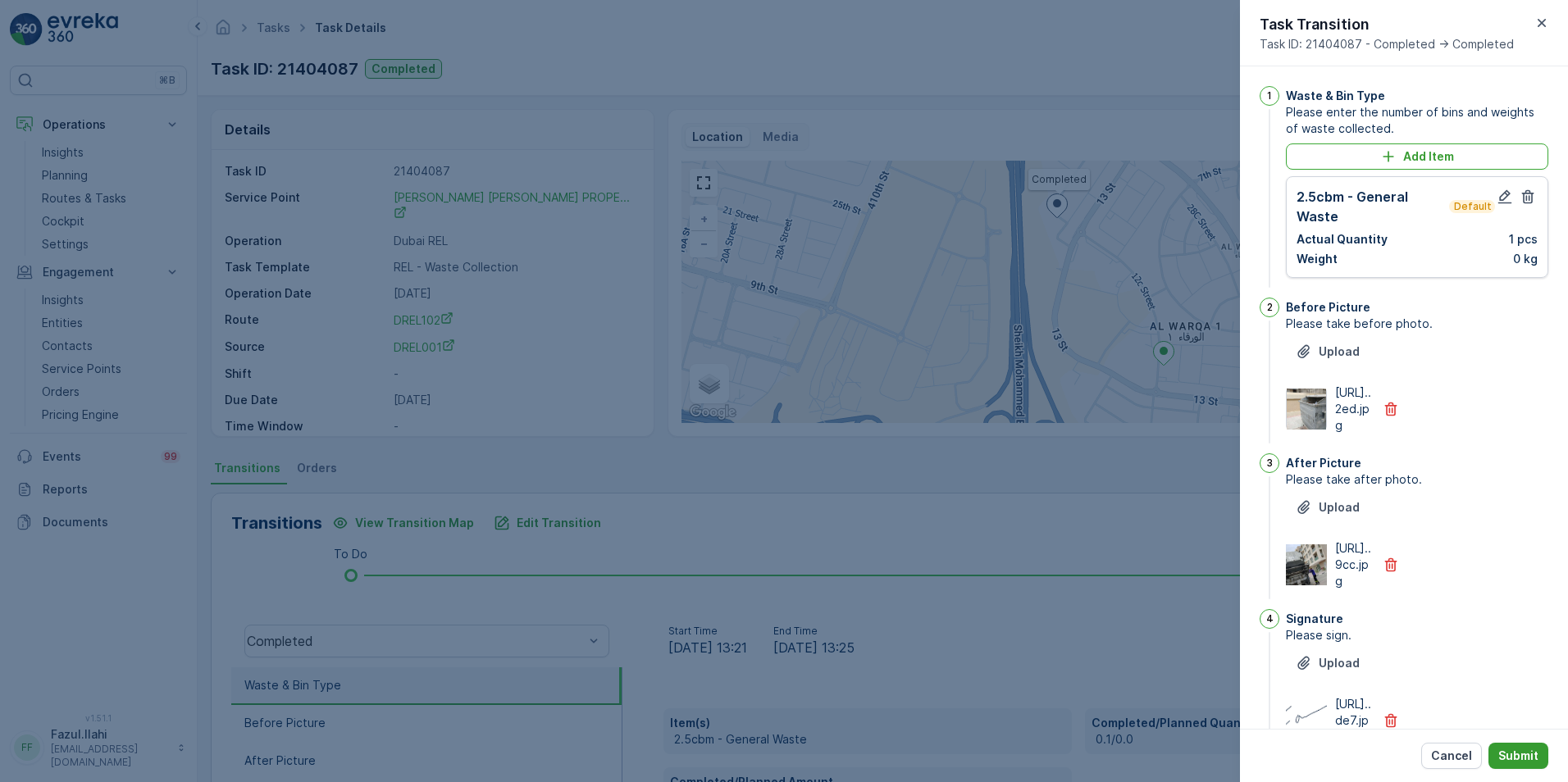
click at [1519, 754] on p "Submit" at bounding box center [1519, 755] width 40 height 16
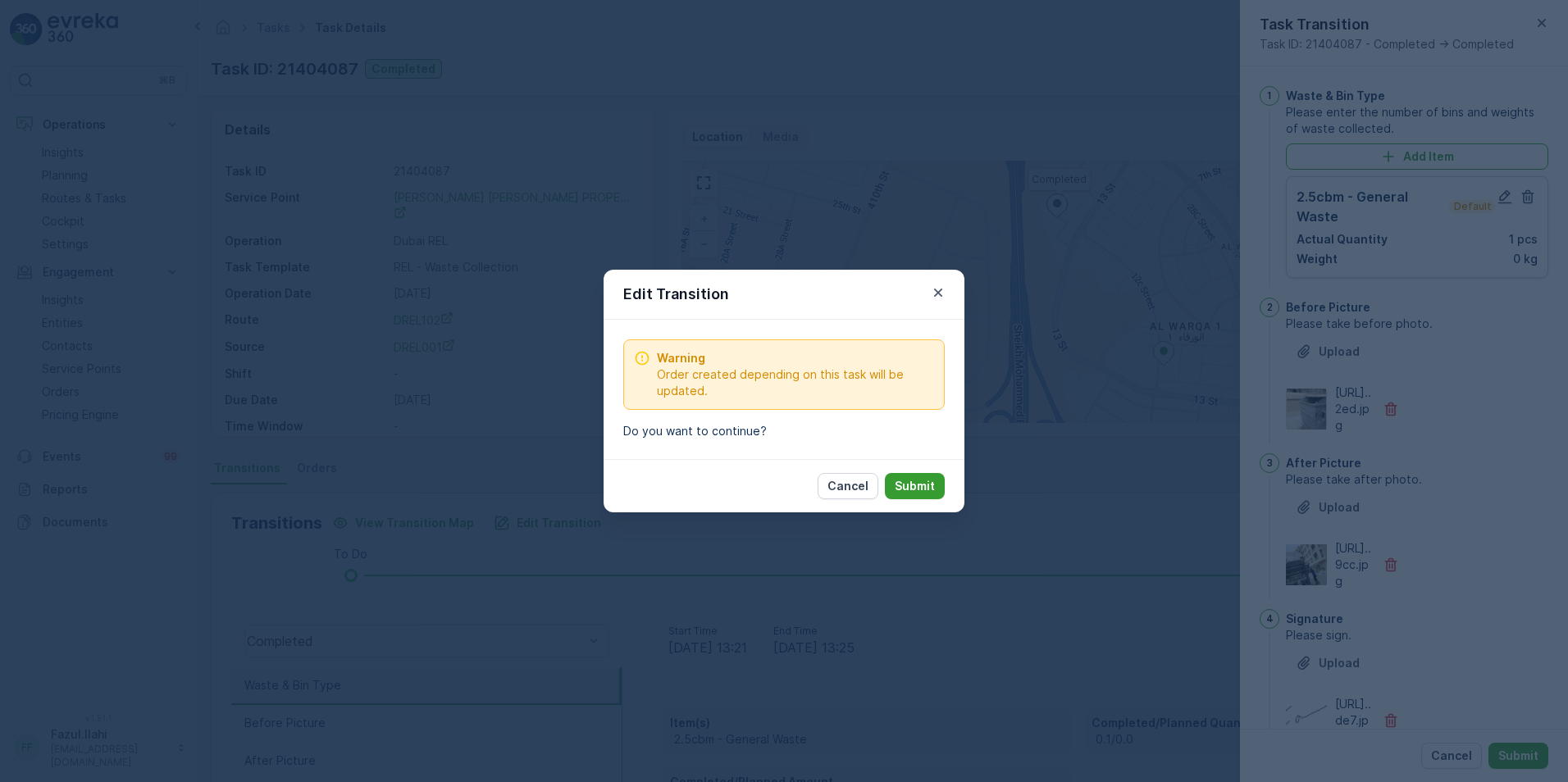
click at [904, 494] on p "Submit" at bounding box center [914, 486] width 40 height 16
type Name "Farooq"
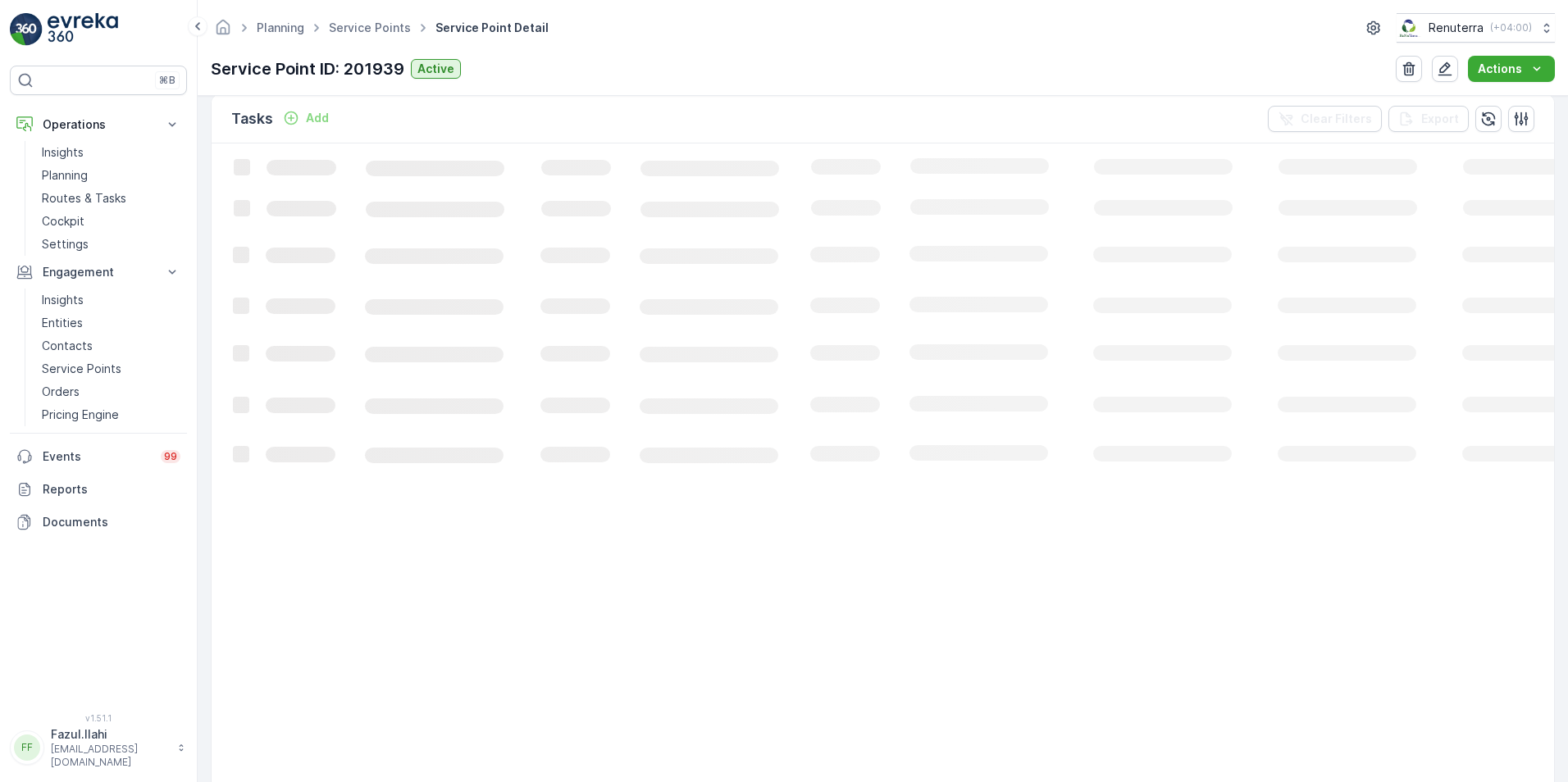
scroll to position [492, 0]
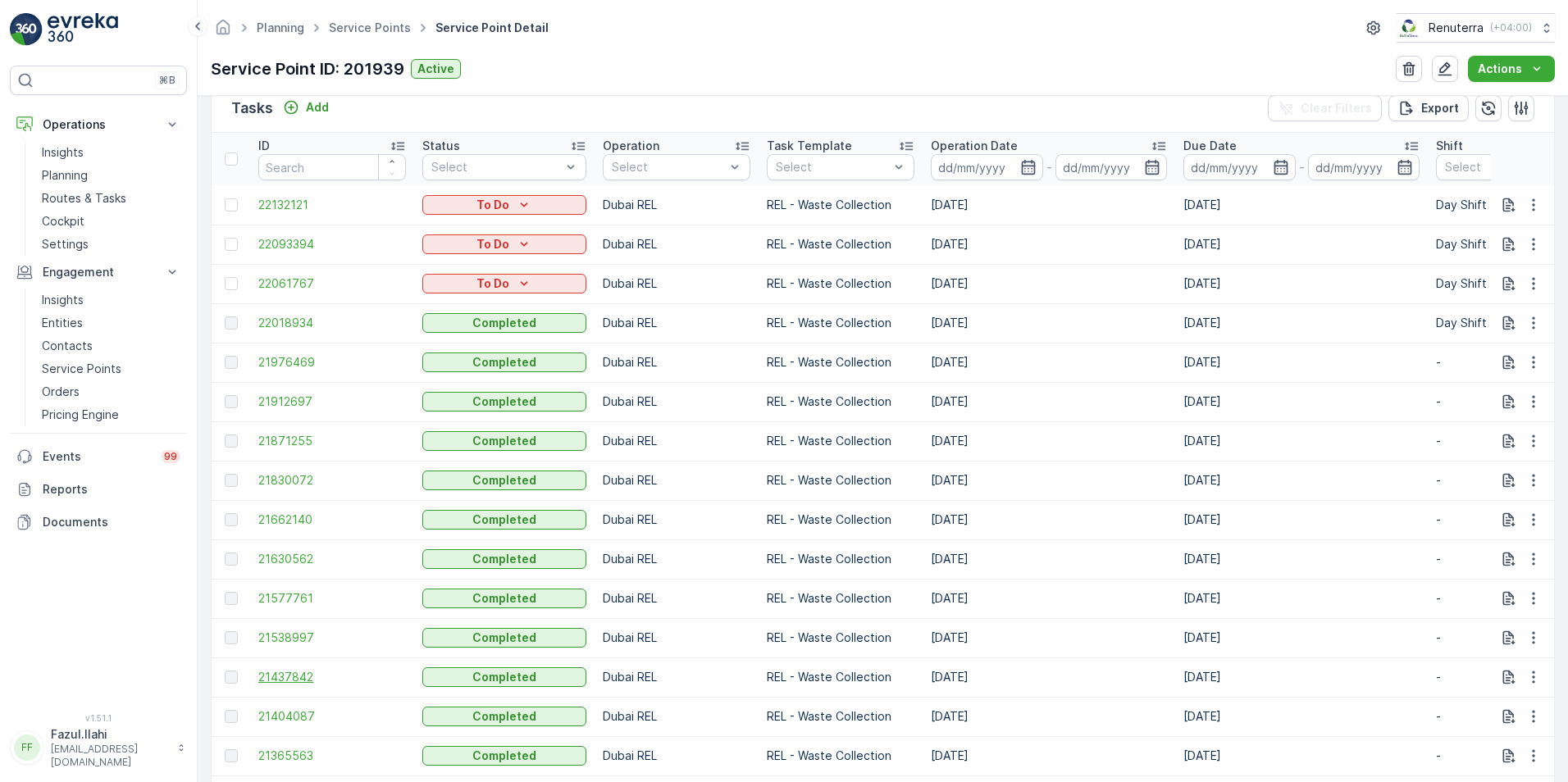
click at [286, 676] on span "21437842" at bounding box center [333, 677] width 148 height 16
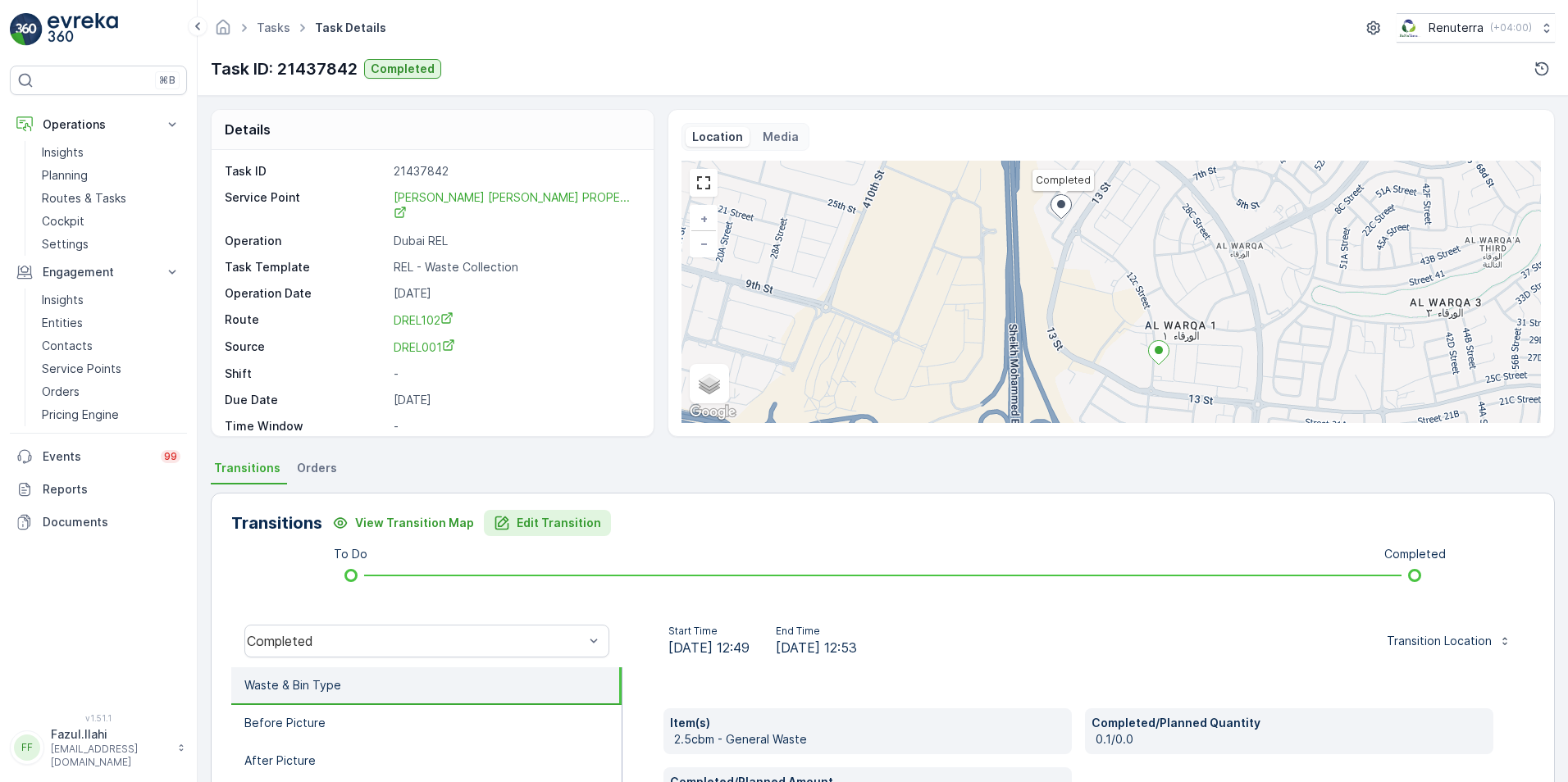
click at [521, 528] on p "Edit Transition" at bounding box center [558, 522] width 84 height 16
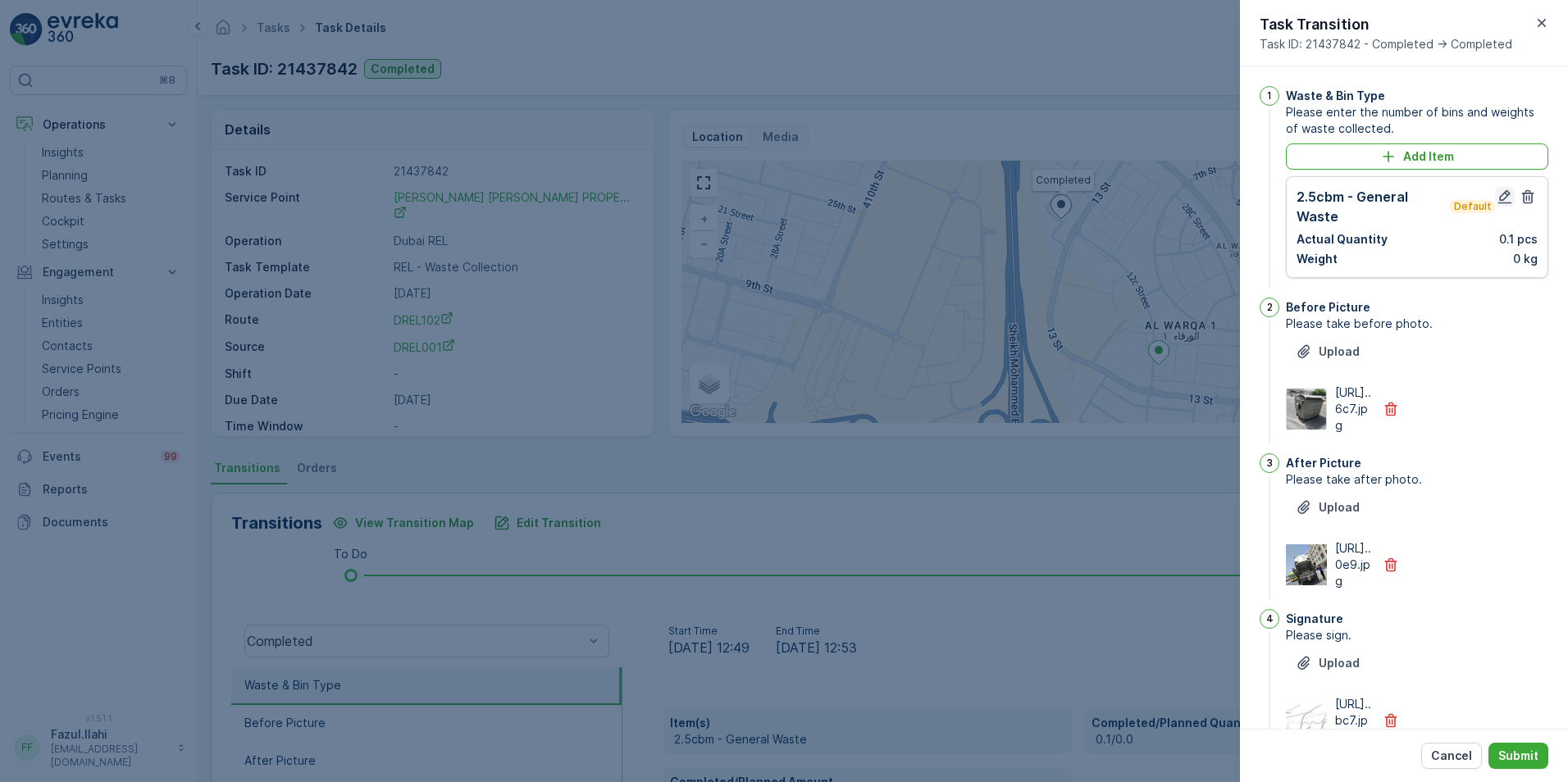
click at [1497, 191] on icon "button" at bounding box center [1505, 196] width 16 height 16
type Name "Farooq"
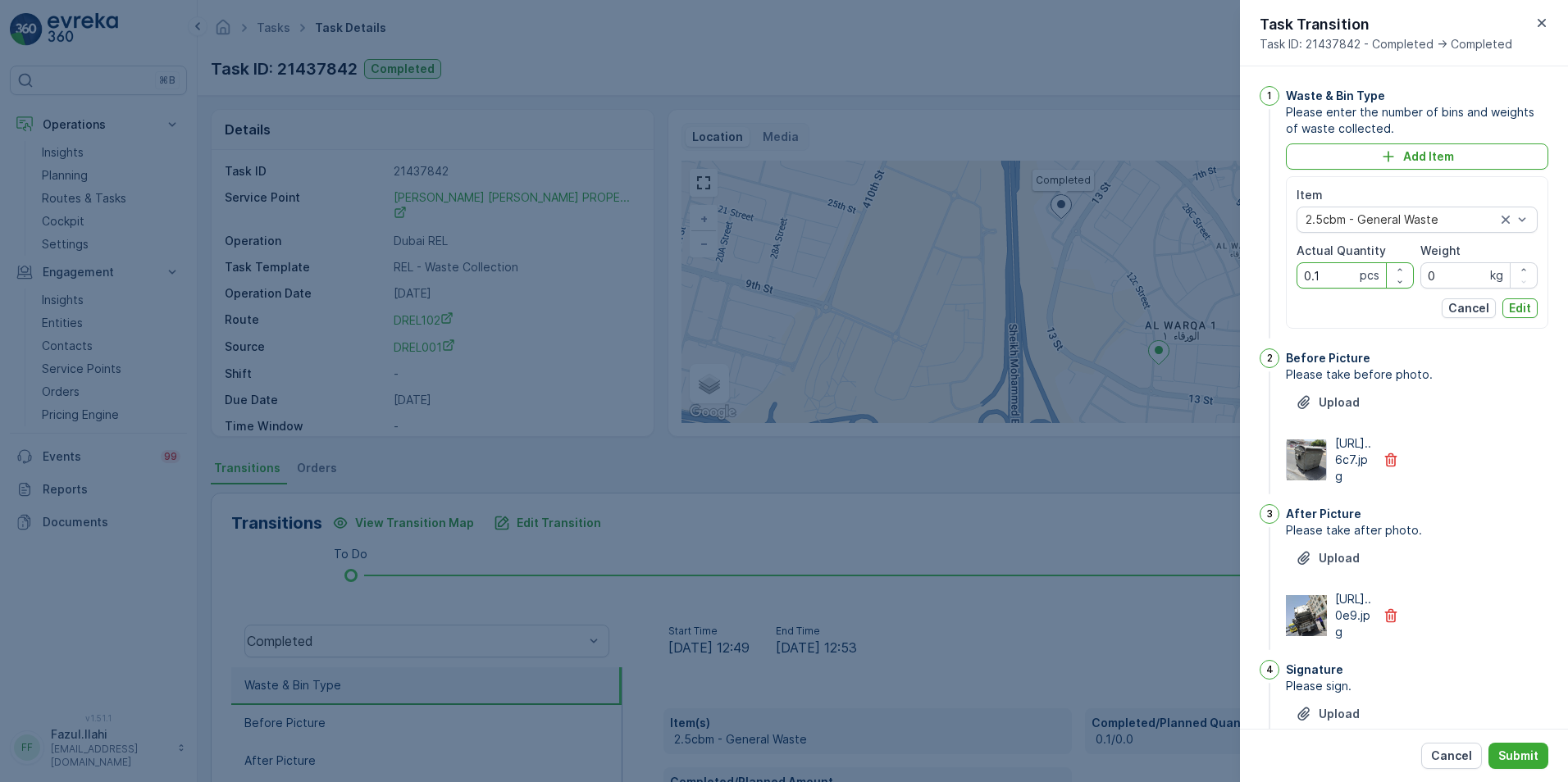
drag, startPoint x: 1323, startPoint y: 279, endPoint x: 1288, endPoint y: 279, distance: 35.0
click at [1288, 279] on div "Item 2.5cbm - General Waste Actual Quantity 0.1 pcs Weight 0 kg Cancel Edit" at bounding box center [1417, 253] width 262 height 153
type Quantity "1"
click at [1518, 308] on p "Edit" at bounding box center [1520, 308] width 23 height 16
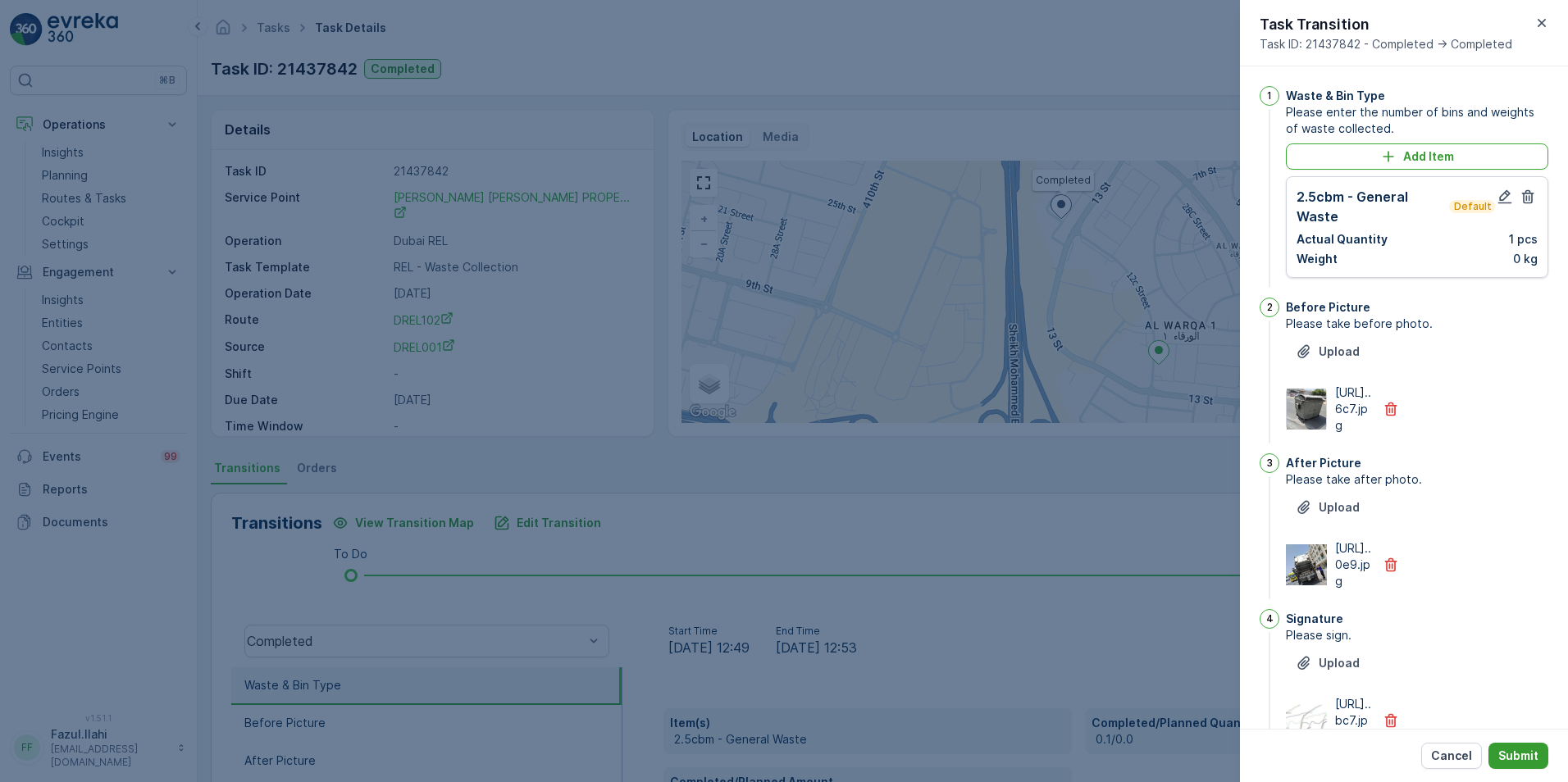
click at [1510, 758] on p "Submit" at bounding box center [1519, 755] width 40 height 16
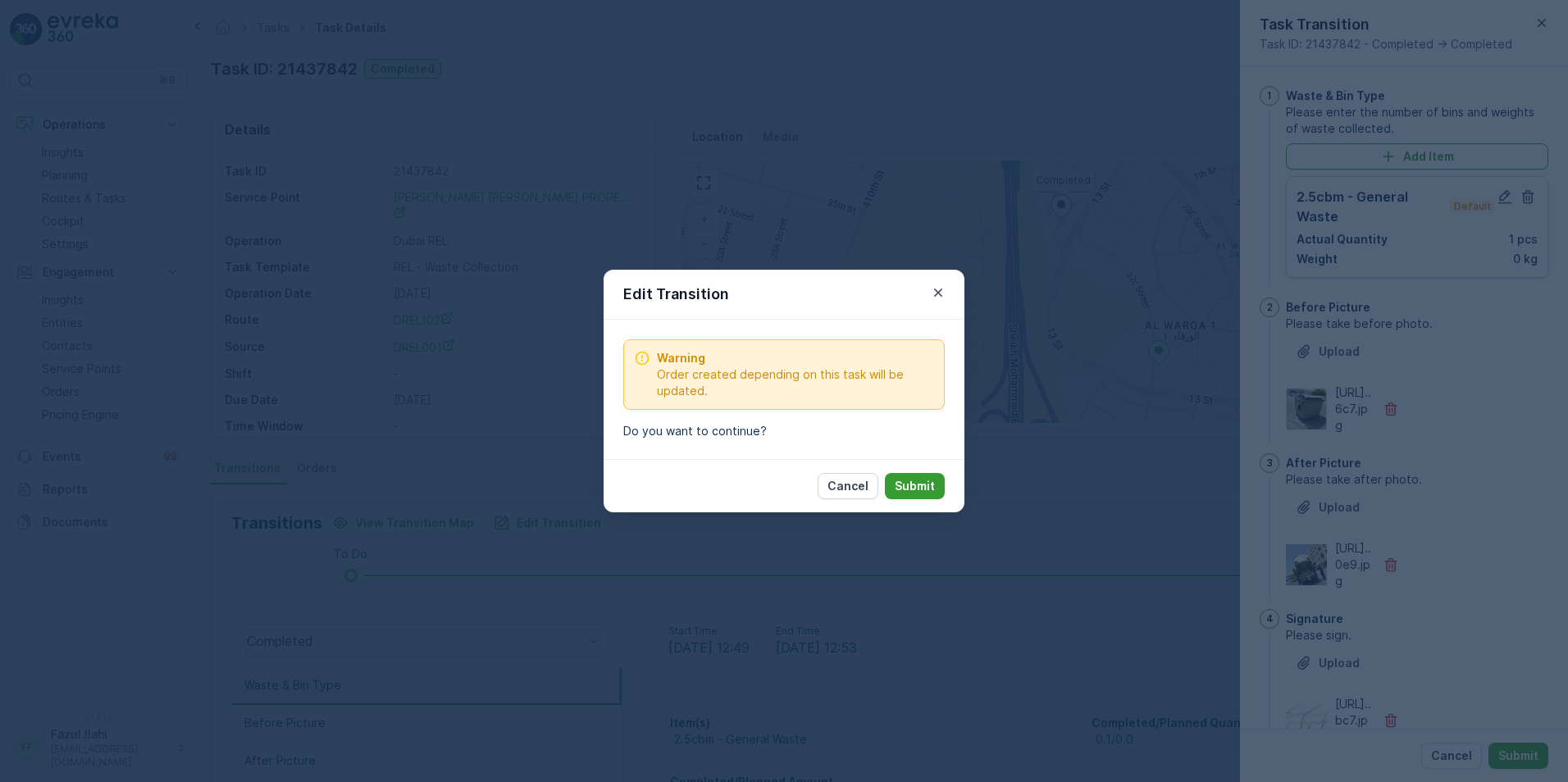
click at [893, 483] on button "Submit" at bounding box center [914, 486] width 60 height 26
type Name "Farooq"
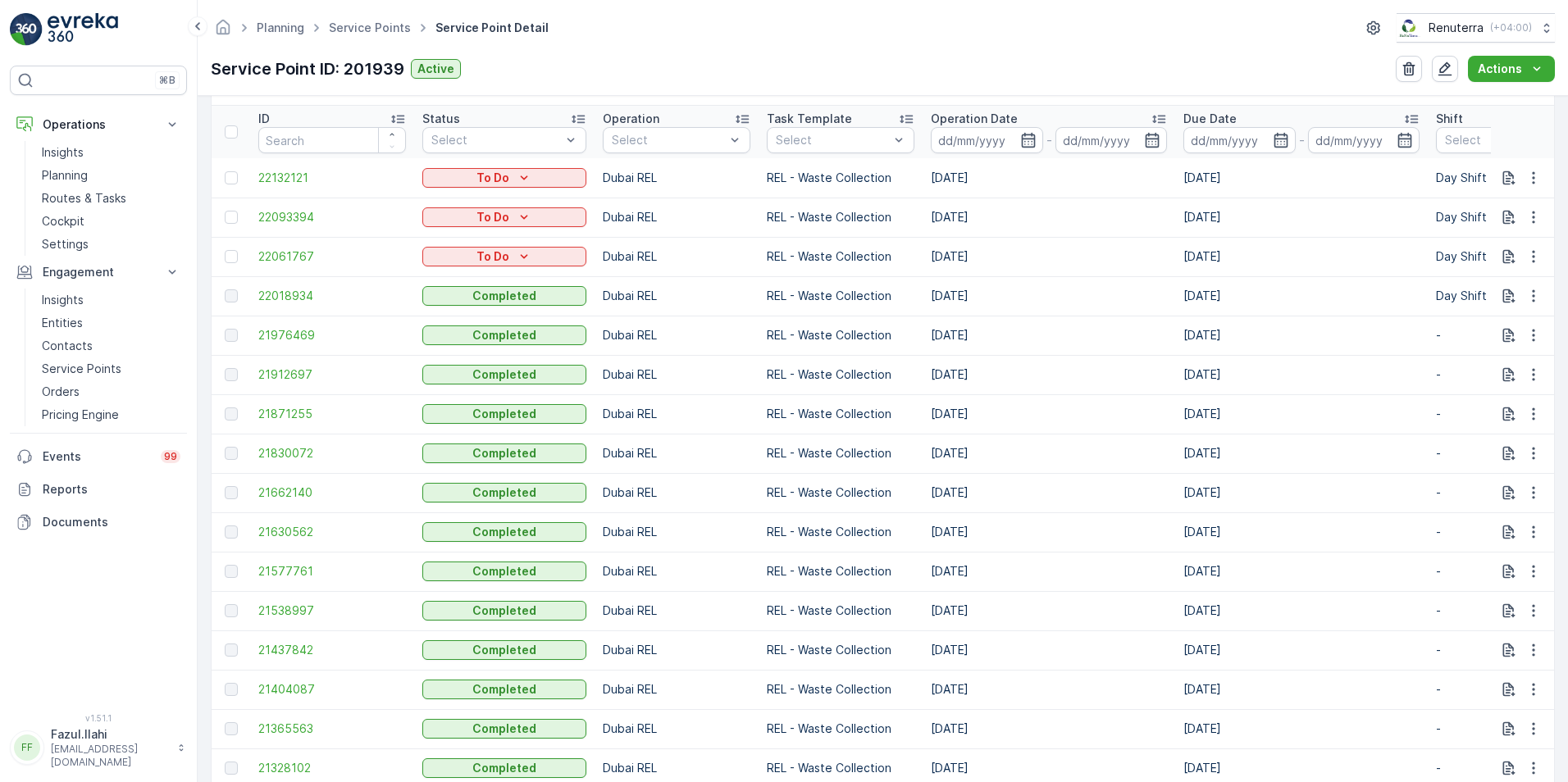
scroll to position [574, 0]
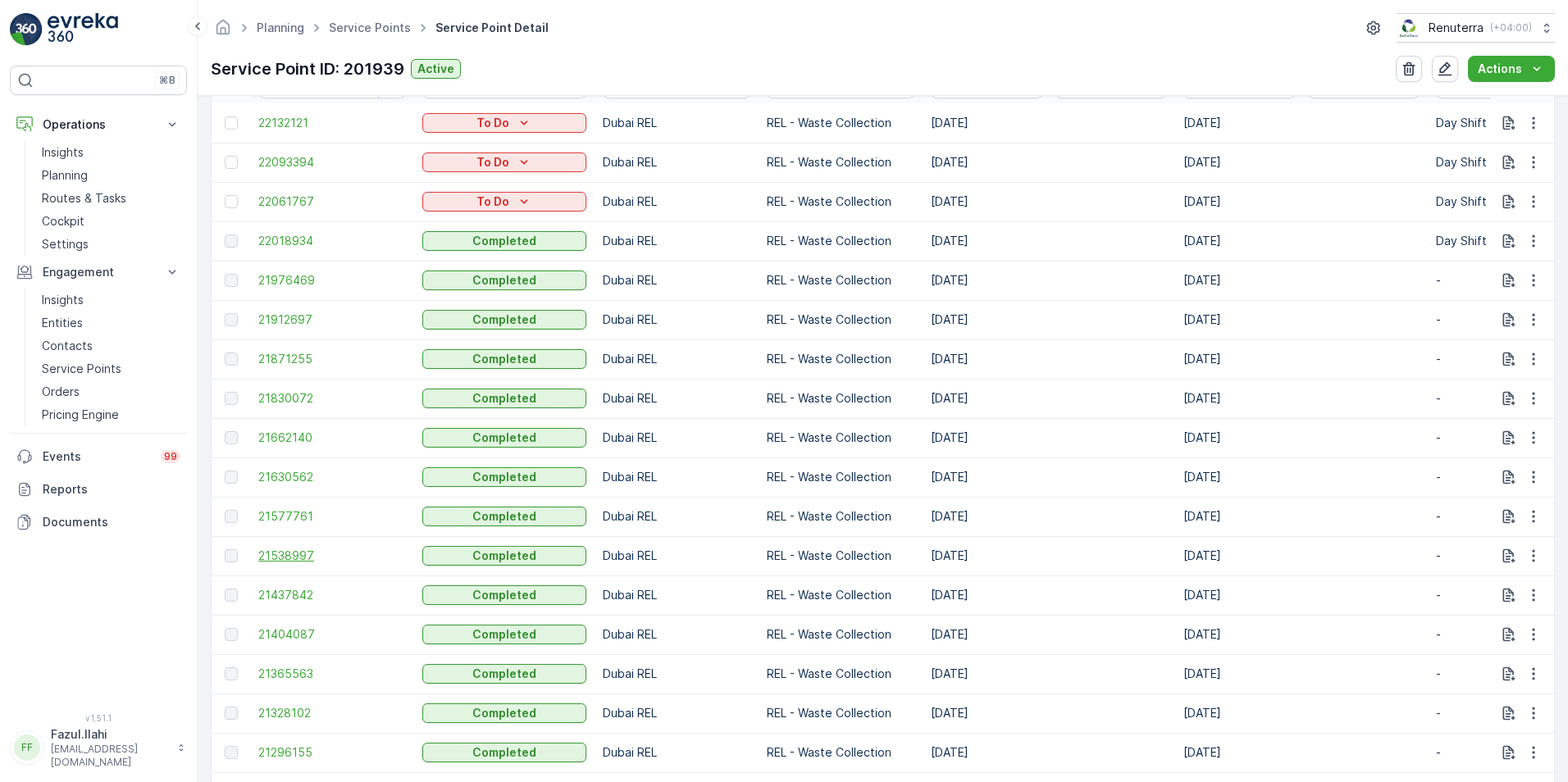
click at [285, 553] on span "21538997" at bounding box center [333, 555] width 148 height 16
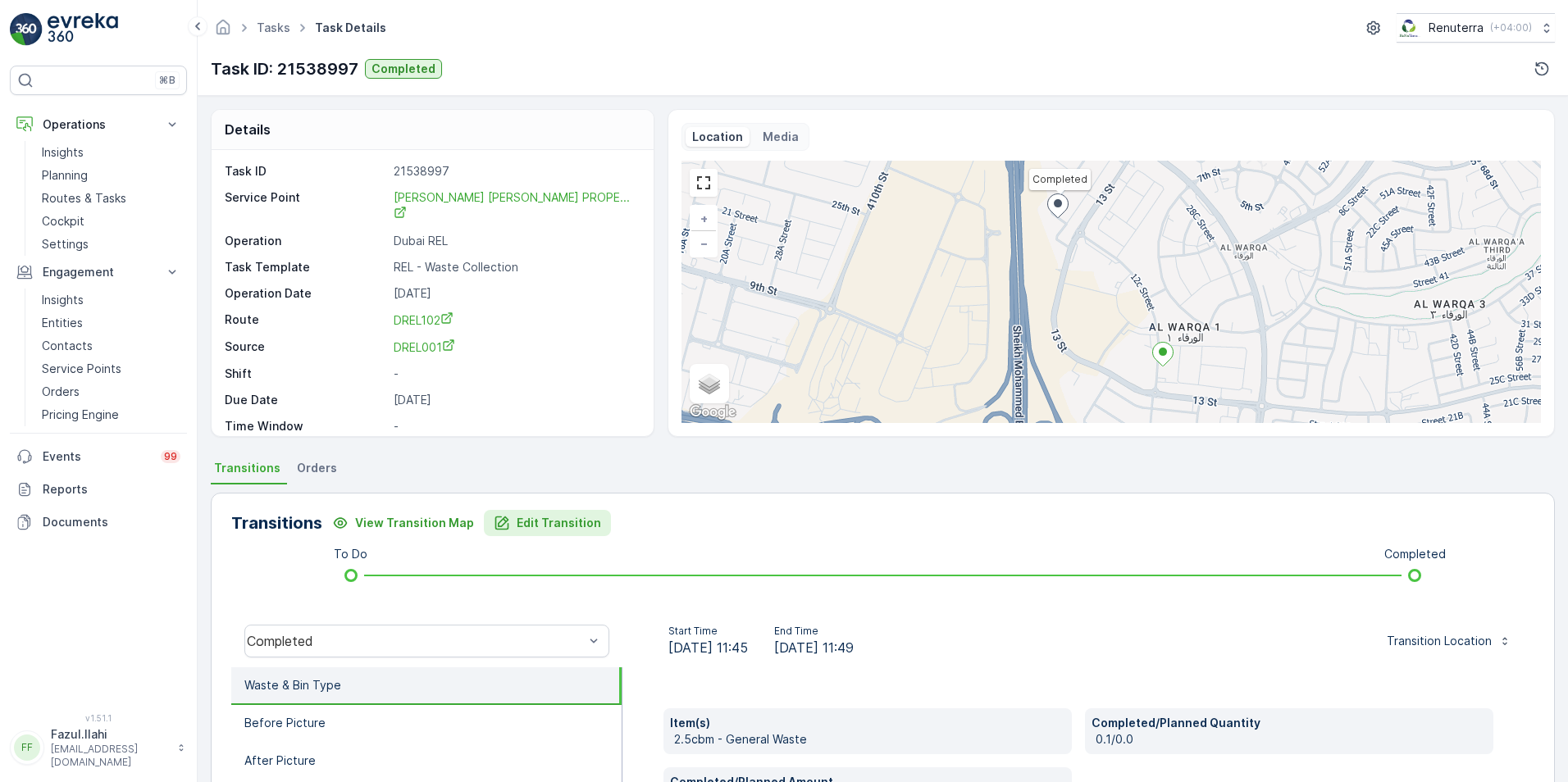
click at [517, 524] on p "Edit Transition" at bounding box center [558, 522] width 84 height 16
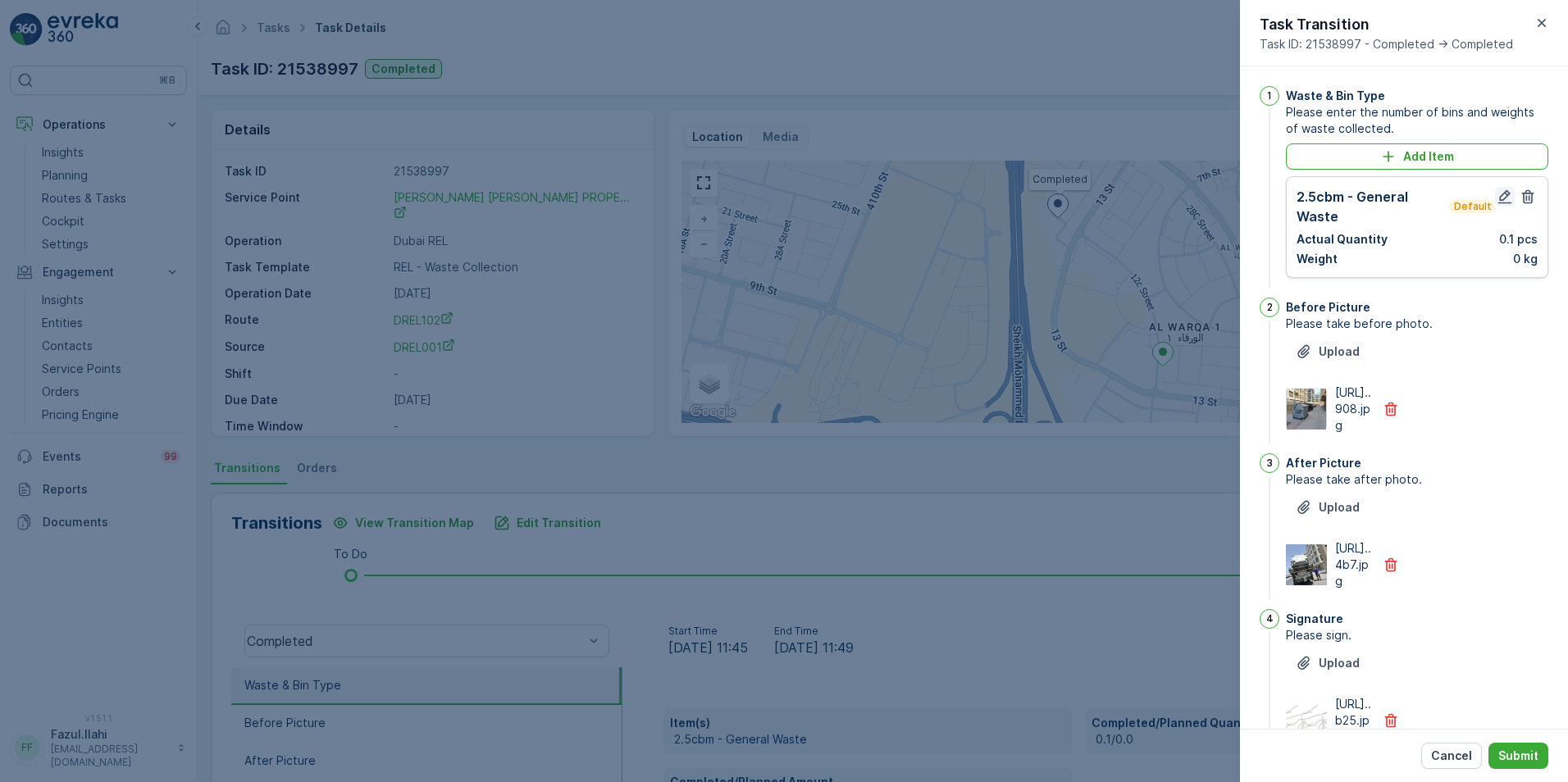
click at [1497, 201] on icon "button" at bounding box center [1505, 196] width 16 height 16
type Name "Farooq"
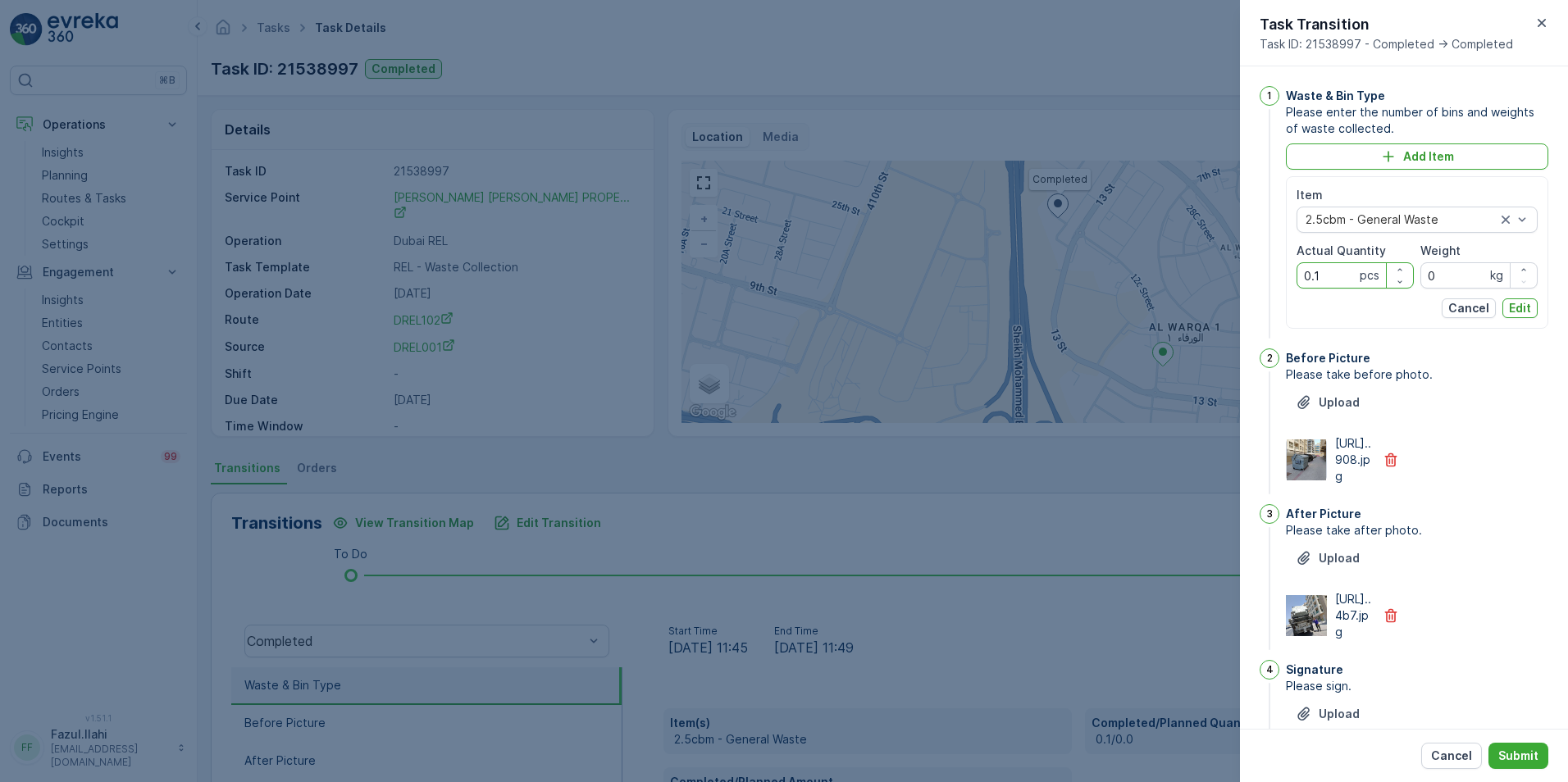
drag, startPoint x: 1325, startPoint y: 273, endPoint x: 1289, endPoint y: 273, distance: 36.0
click at [1289, 273] on div "Item 2.5cbm - General Waste Actual Quantity 0.1 pcs Weight 0 kg Cancel Edit" at bounding box center [1417, 253] width 262 height 153
type Quantity "1"
click at [1516, 303] on p "Edit" at bounding box center [1520, 308] width 23 height 16
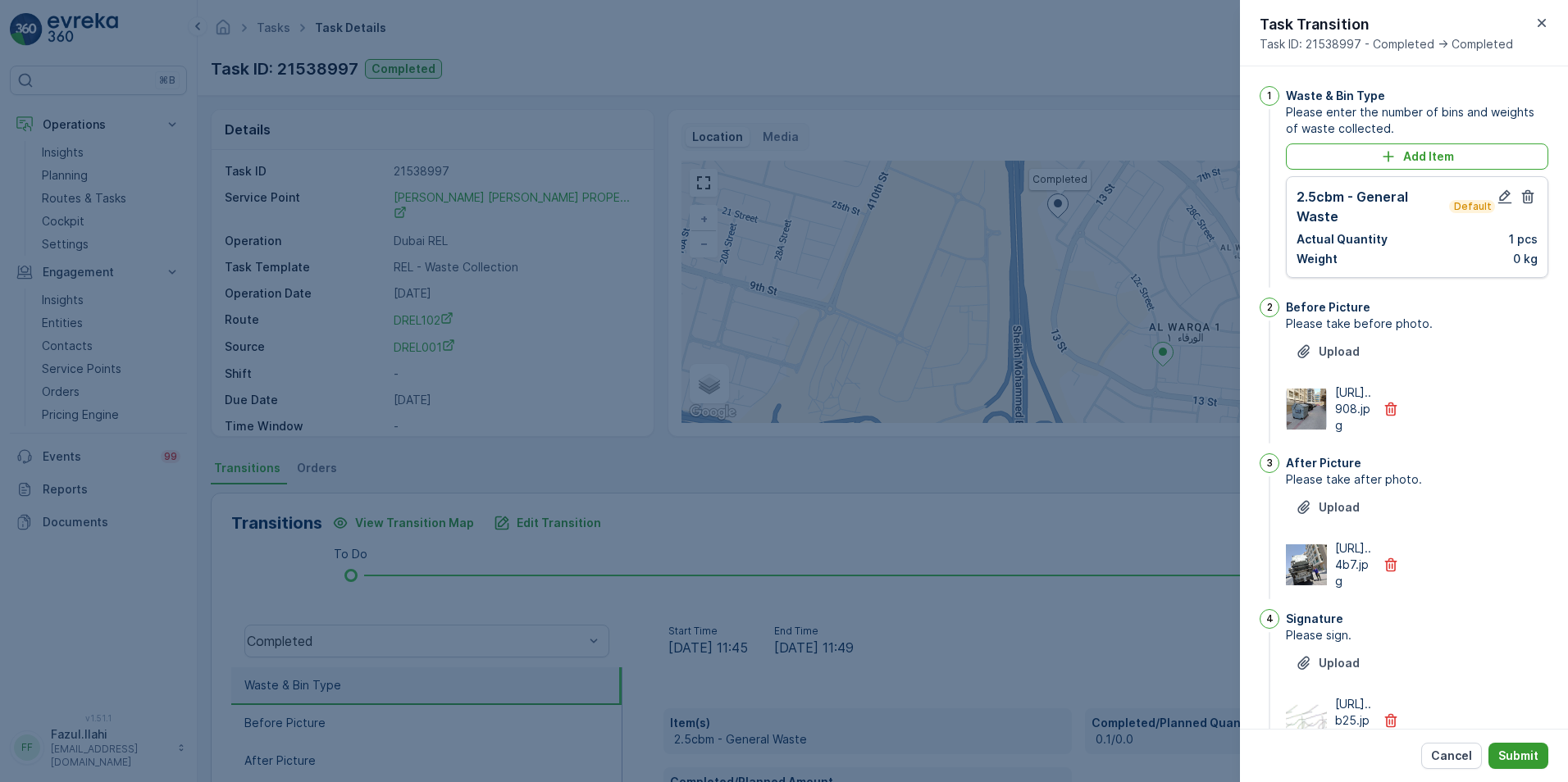
click at [1530, 760] on p "Submit" at bounding box center [1519, 755] width 40 height 16
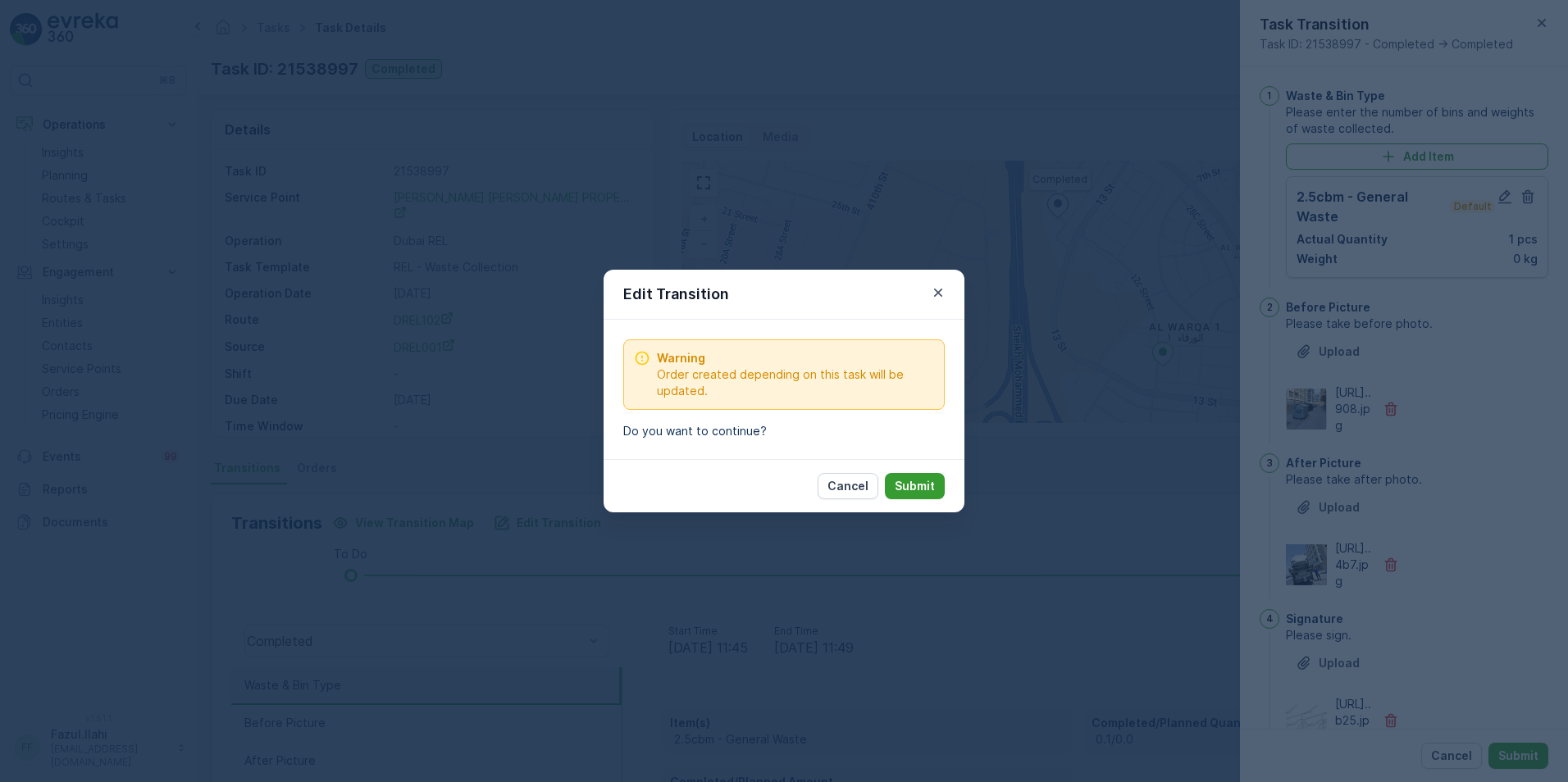
click at [923, 476] on button "Submit" at bounding box center [914, 486] width 60 height 26
type Name "Farooq"
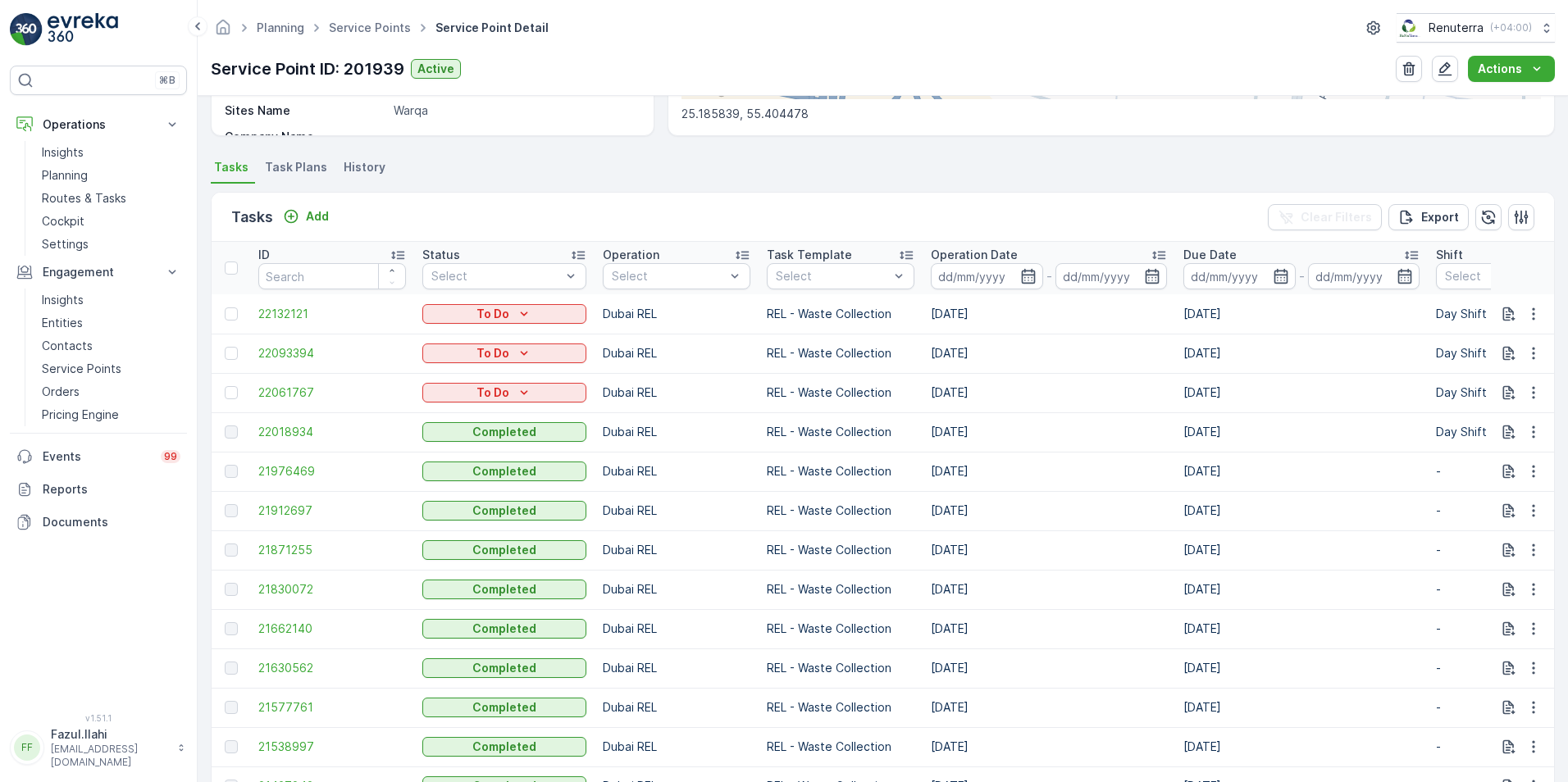
scroll to position [410, 0]
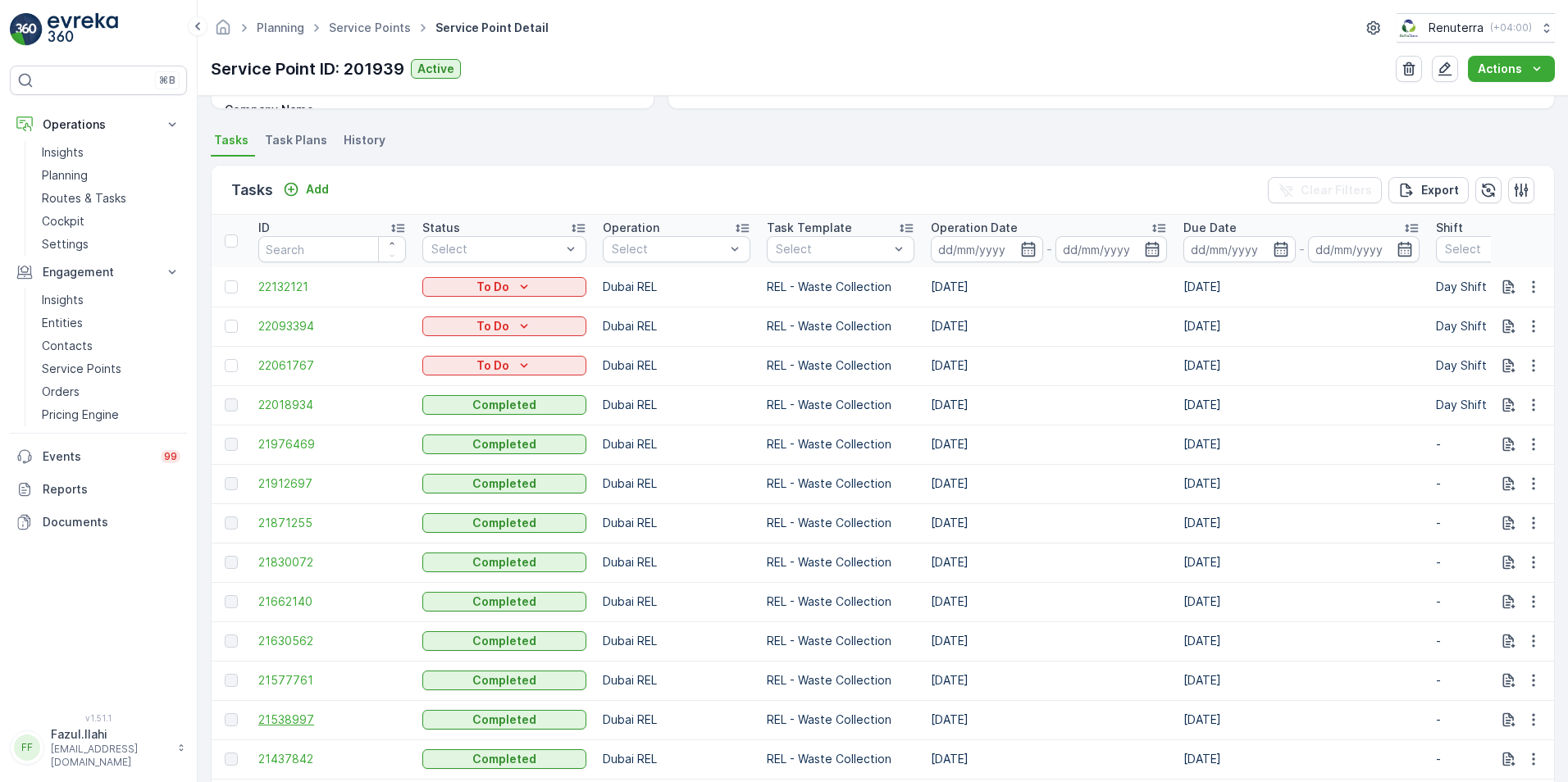
click at [272, 720] on span "21538997" at bounding box center [333, 720] width 148 height 16
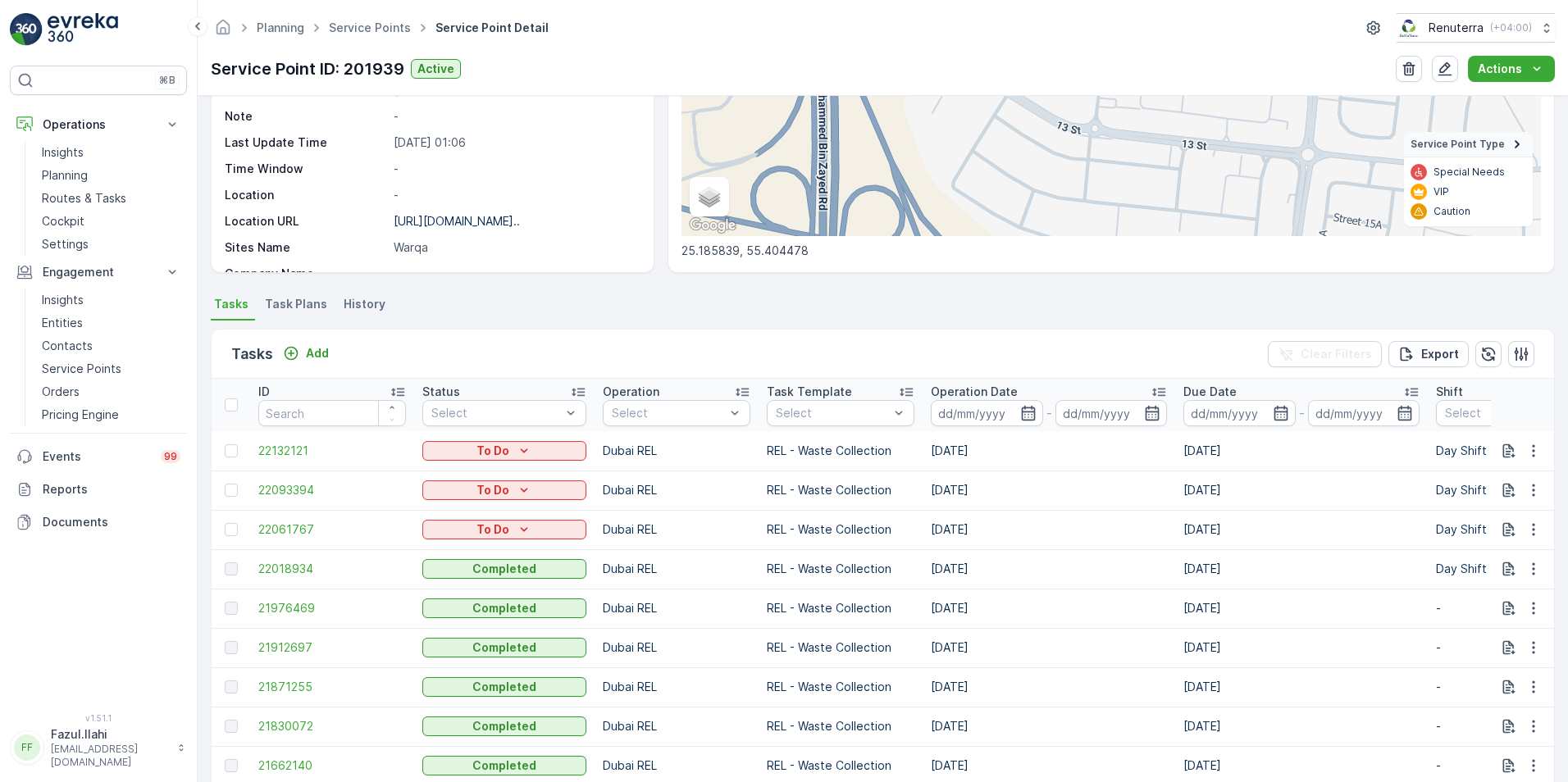
scroll to position [328, 0]
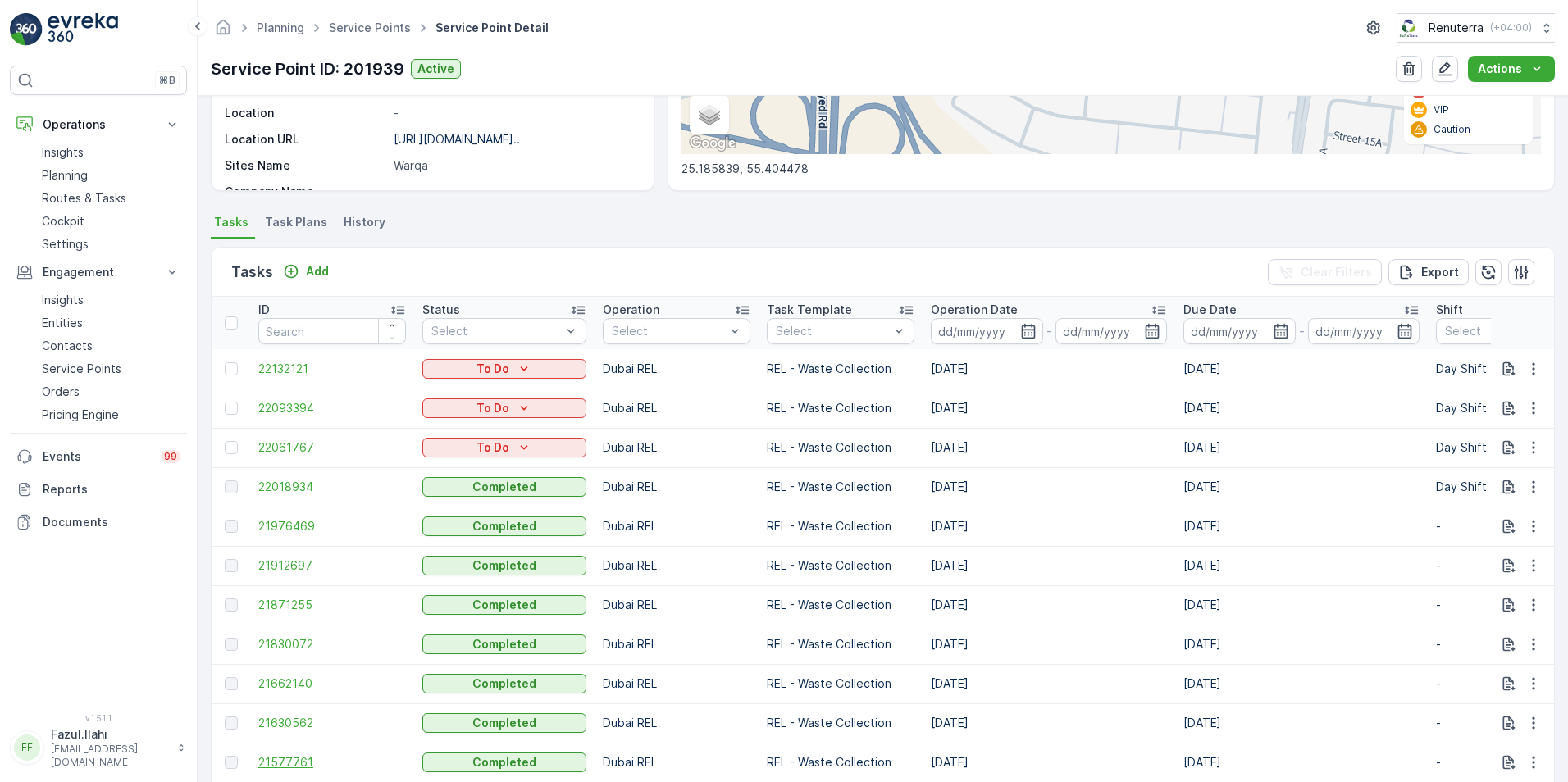
click at [275, 759] on span "21577761" at bounding box center [333, 762] width 148 height 16
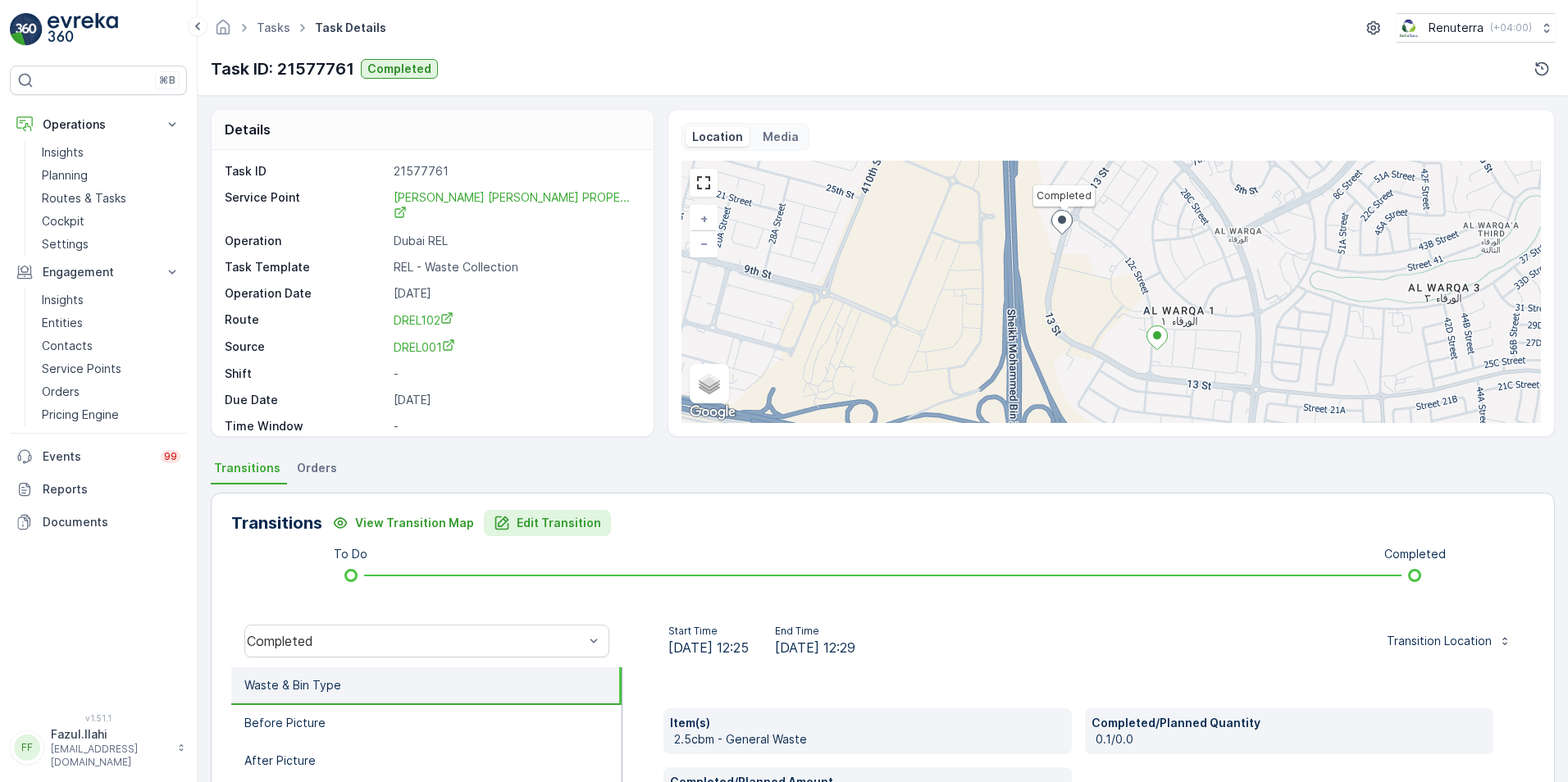
click at [508, 525] on div "Edit Transition" at bounding box center [548, 522] width 108 height 16
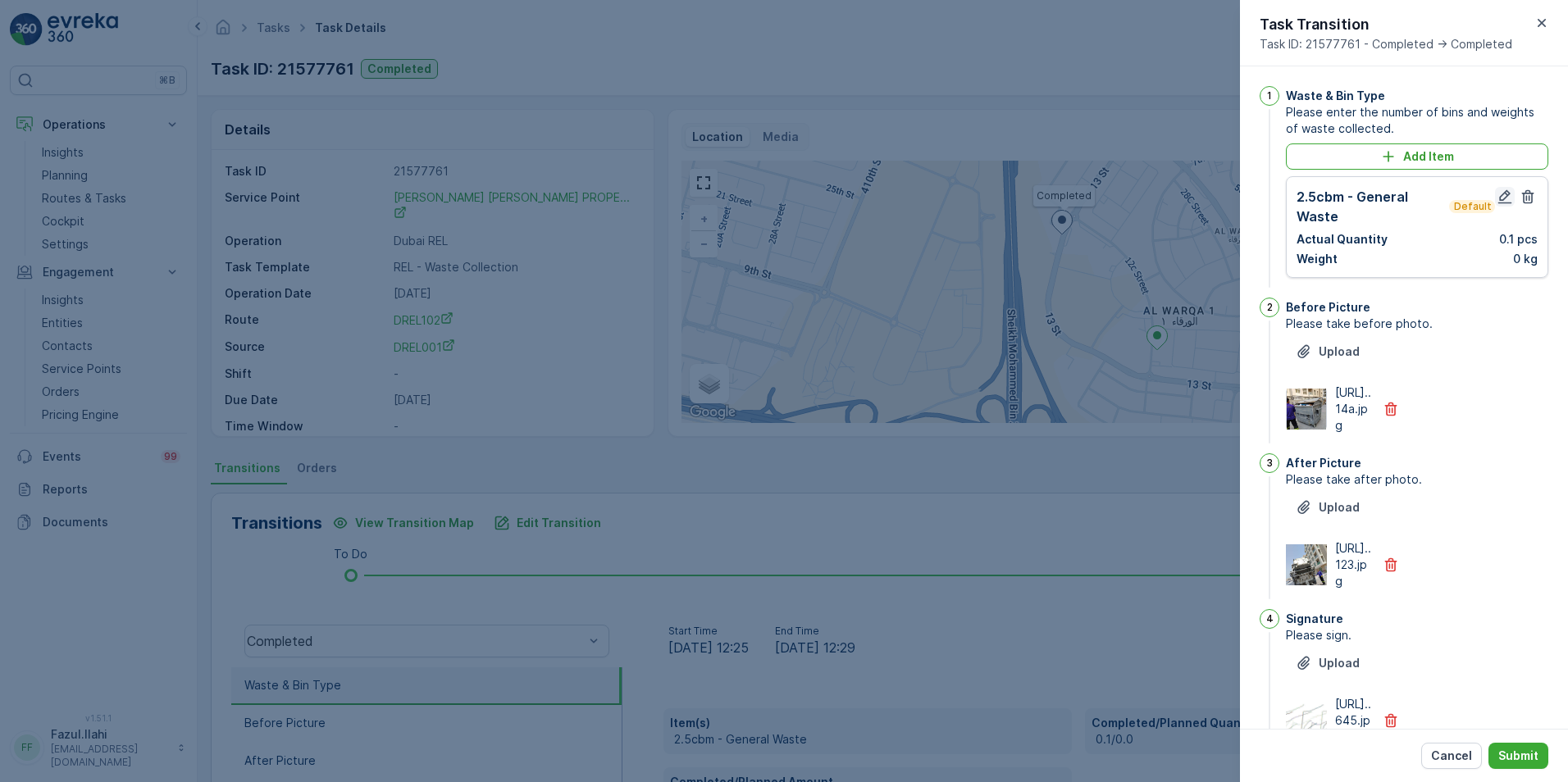
click at [1499, 202] on icon "button" at bounding box center [1505, 197] width 14 height 14
type Name "Farooq"
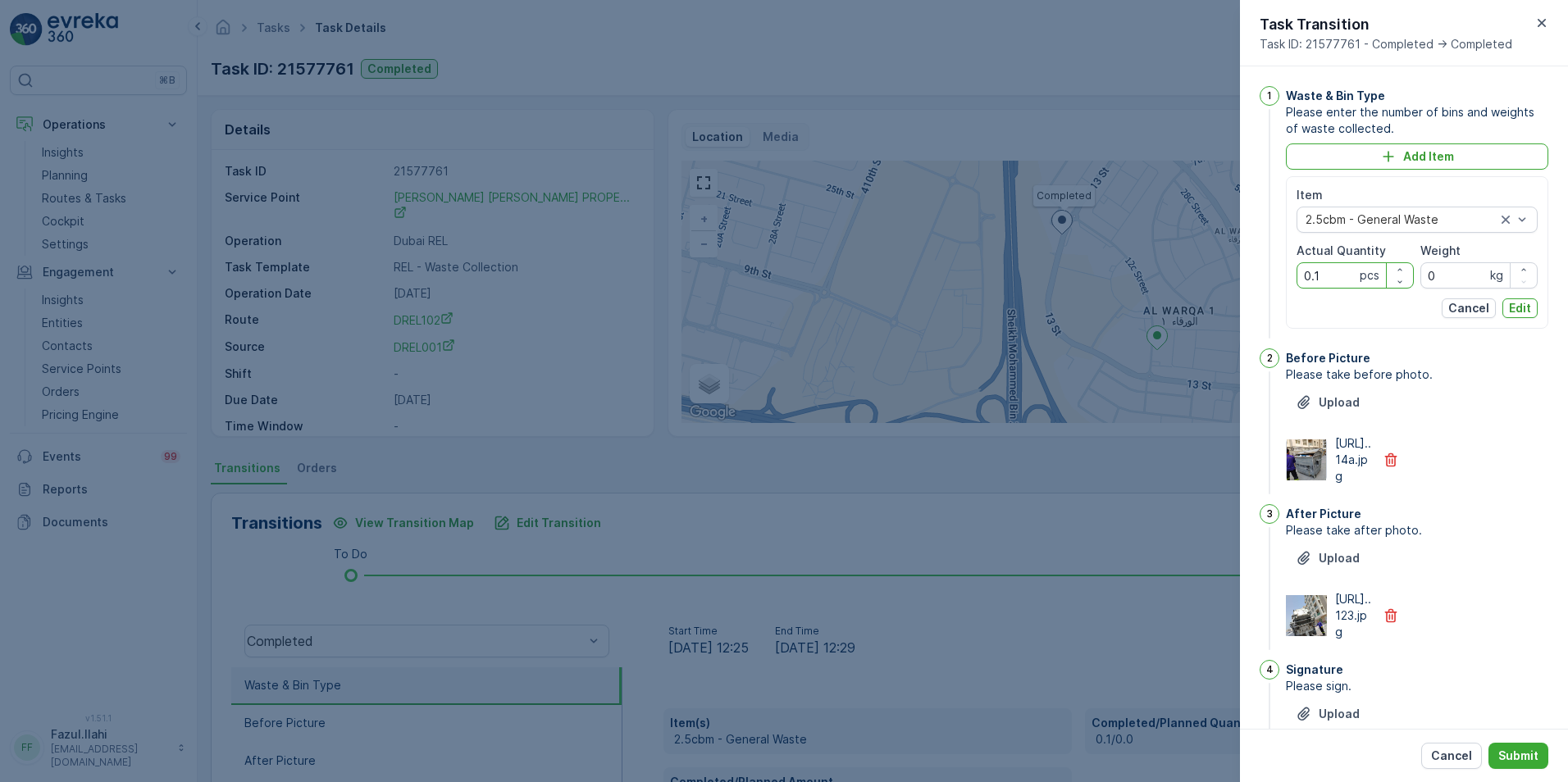
drag, startPoint x: 1341, startPoint y: 273, endPoint x: 1278, endPoint y: 284, distance: 64.0
click at [1278, 284] on div "1 Waste & Bin Type Please enter the number of bins and weights of waste collect…" at bounding box center [1404, 214] width 288 height 256
type Quantity "1"
click at [1513, 301] on p "Edit" at bounding box center [1520, 308] width 23 height 16
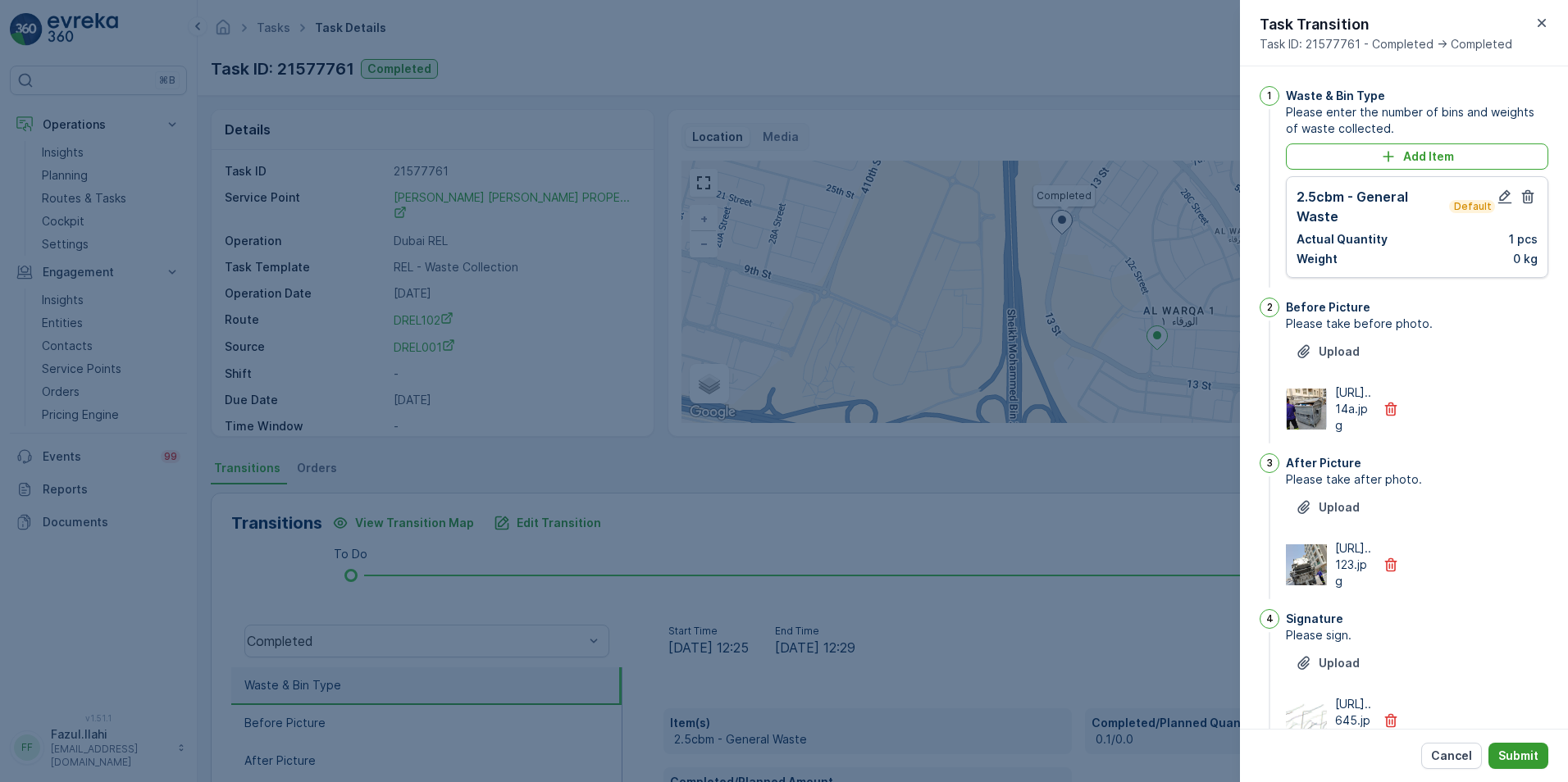
click at [1544, 752] on button "Submit" at bounding box center [1518, 756] width 60 height 26
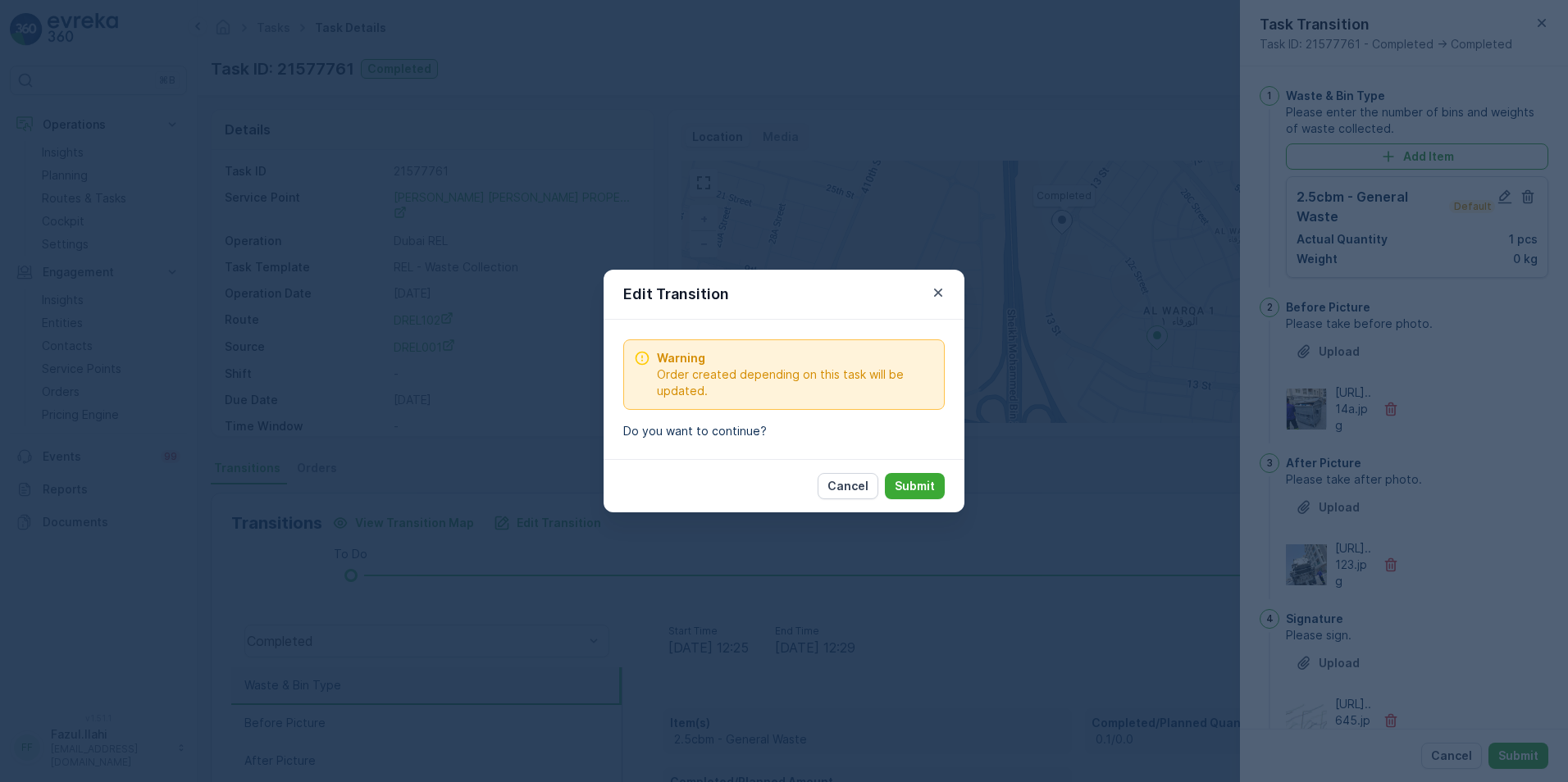
click at [921, 490] on p "Submit" at bounding box center [914, 486] width 40 height 16
type Name "Farooq"
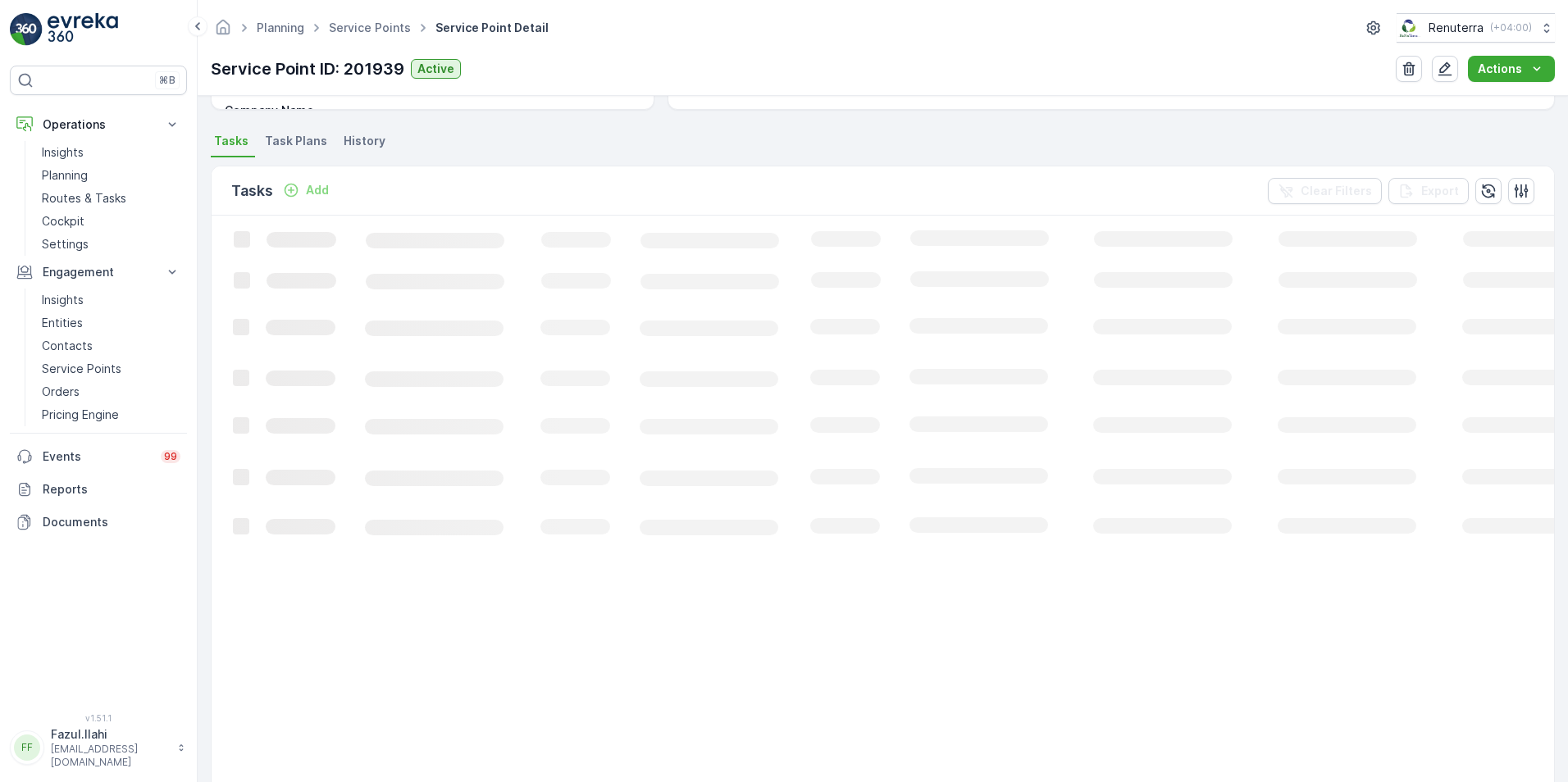
scroll to position [410, 0]
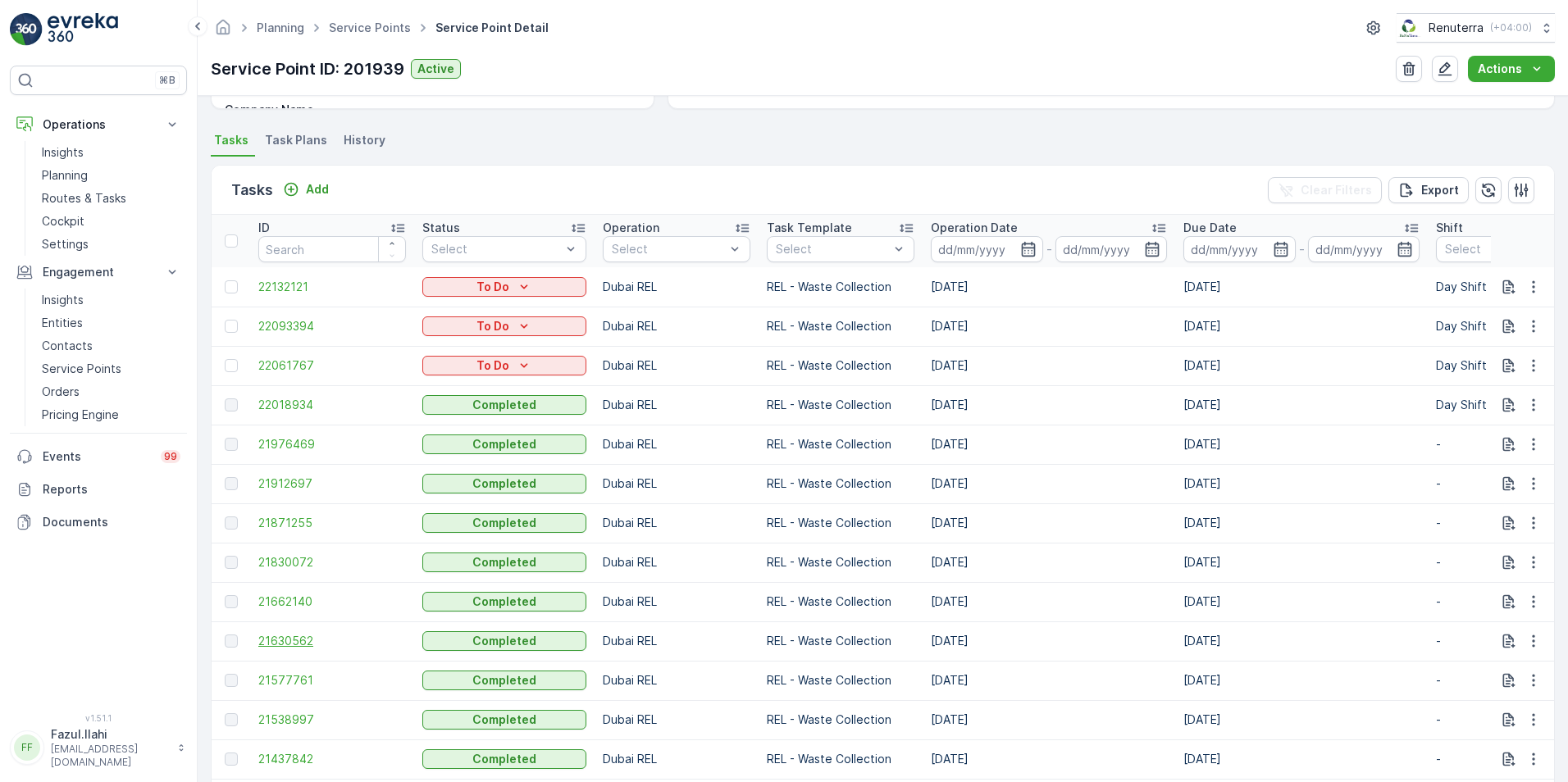
click at [270, 640] on span "21630562" at bounding box center [333, 641] width 148 height 16
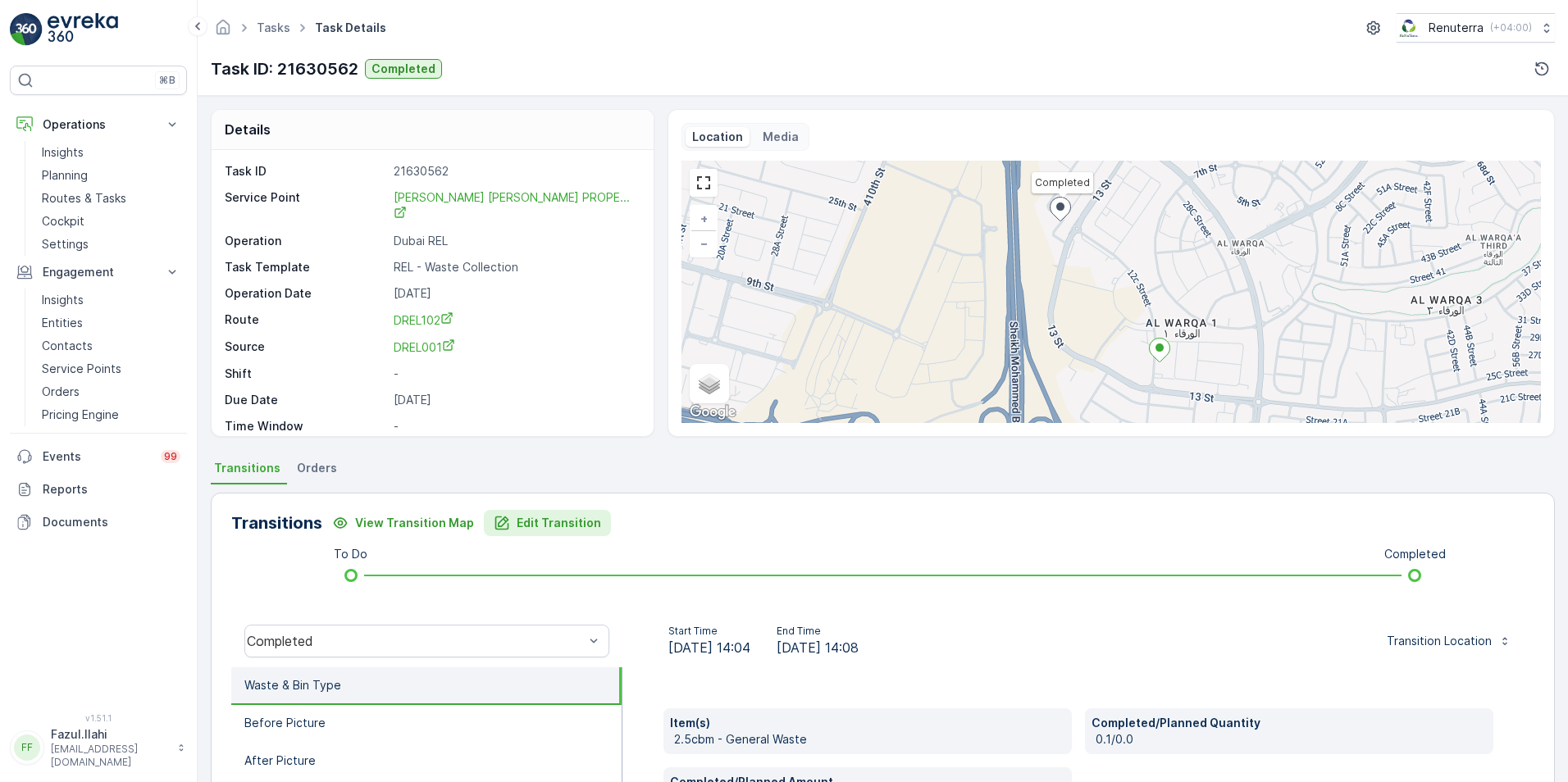
click at [542, 521] on p "Edit Transition" at bounding box center [558, 522] width 84 height 16
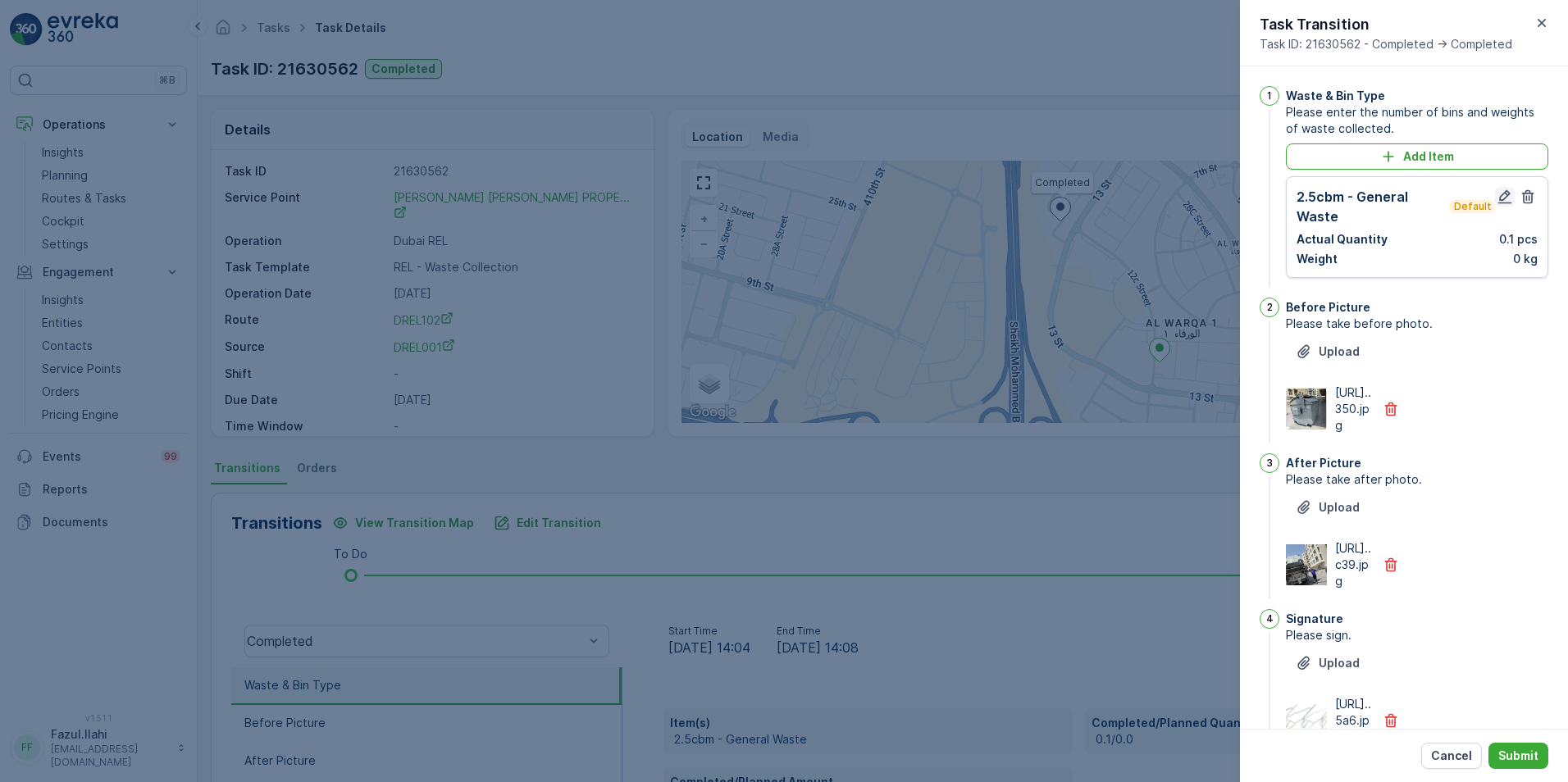
click at [1497, 194] on icon "button" at bounding box center [1505, 196] width 16 height 16
type Name "Farooq"
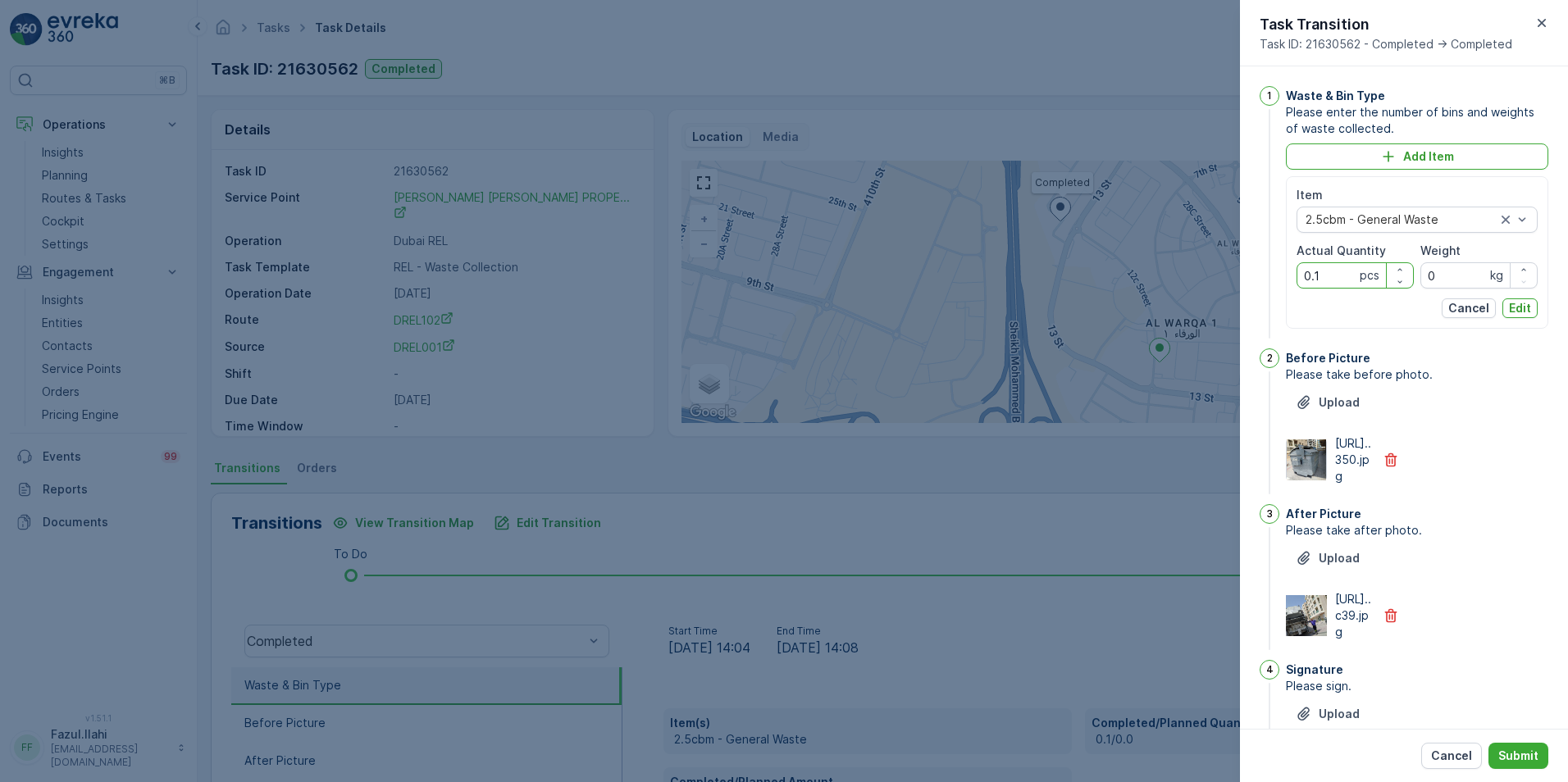
drag, startPoint x: 1322, startPoint y: 279, endPoint x: 1268, endPoint y: 284, distance: 54.2
click at [1268, 284] on div "1 Waste & Bin Type Please enter the number of bins and weights of waste collect…" at bounding box center [1404, 214] width 288 height 256
type Quantity "1"
click at [1516, 302] on p "Edit" at bounding box center [1520, 308] width 23 height 16
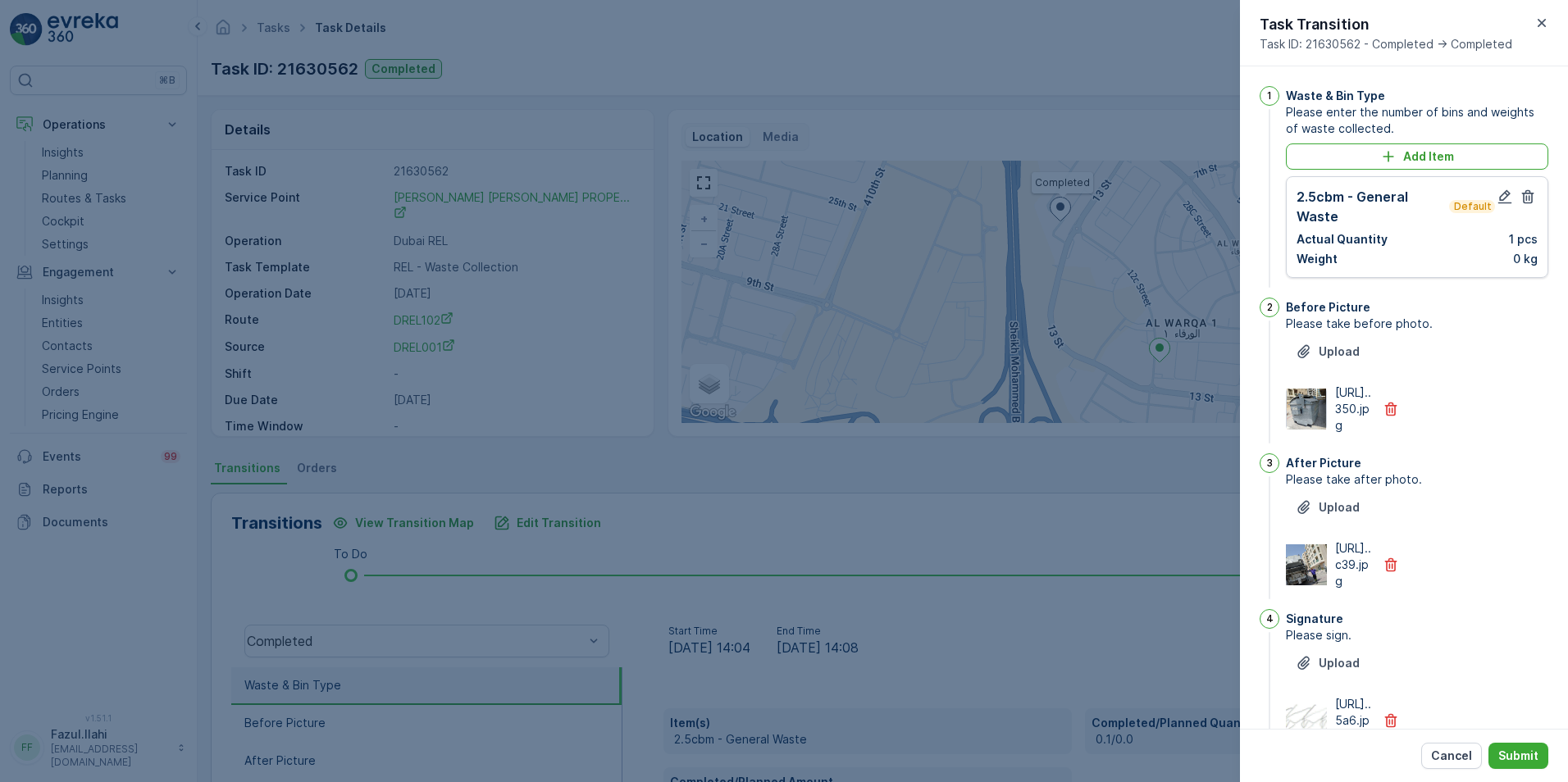
click at [1516, 739] on div "Cancel Submit" at bounding box center [1404, 755] width 328 height 53
click at [1521, 746] on button "Submit" at bounding box center [1518, 756] width 60 height 26
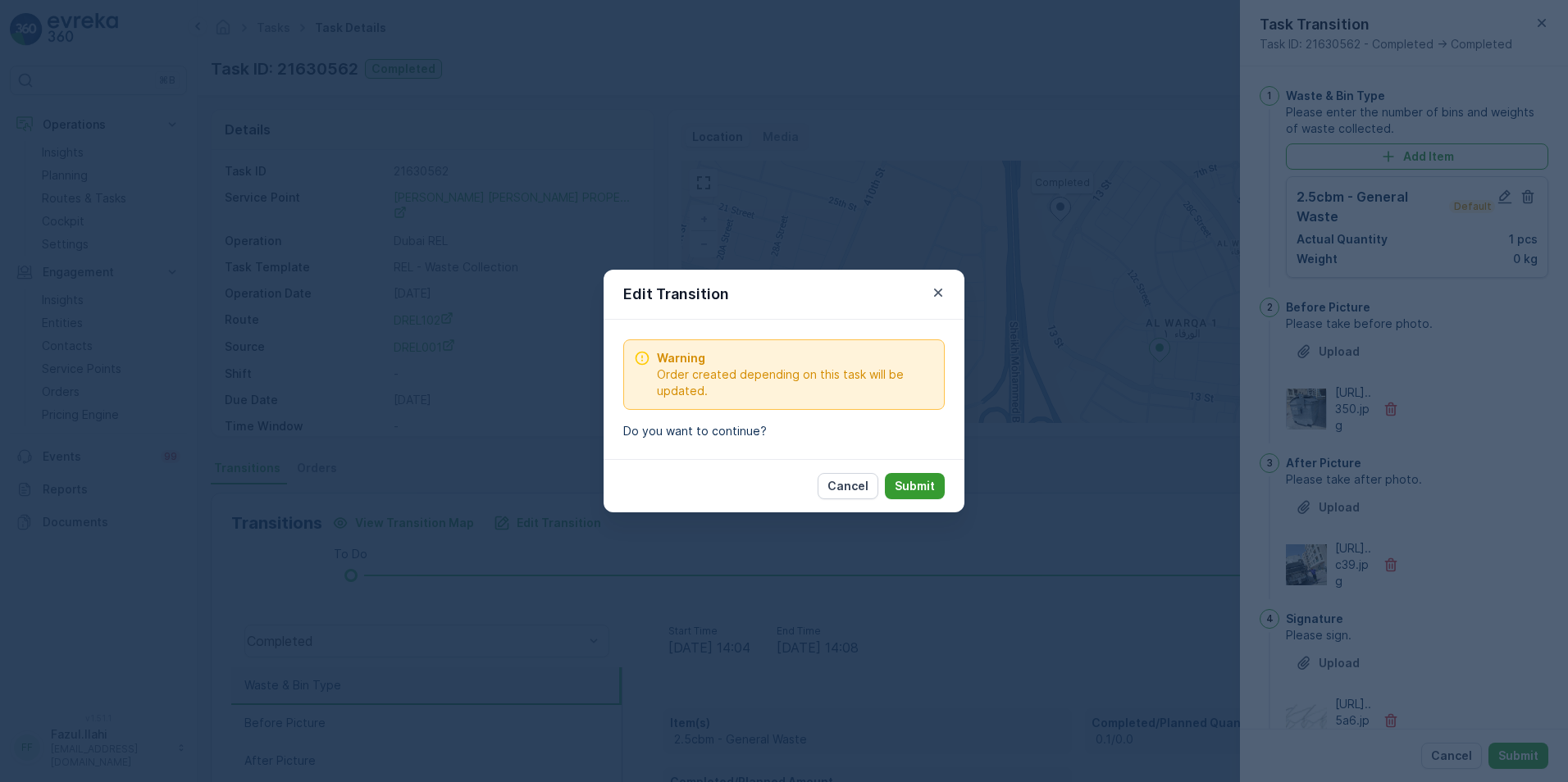
click at [921, 490] on p "Submit" at bounding box center [914, 486] width 40 height 16
type Name "Farooq"
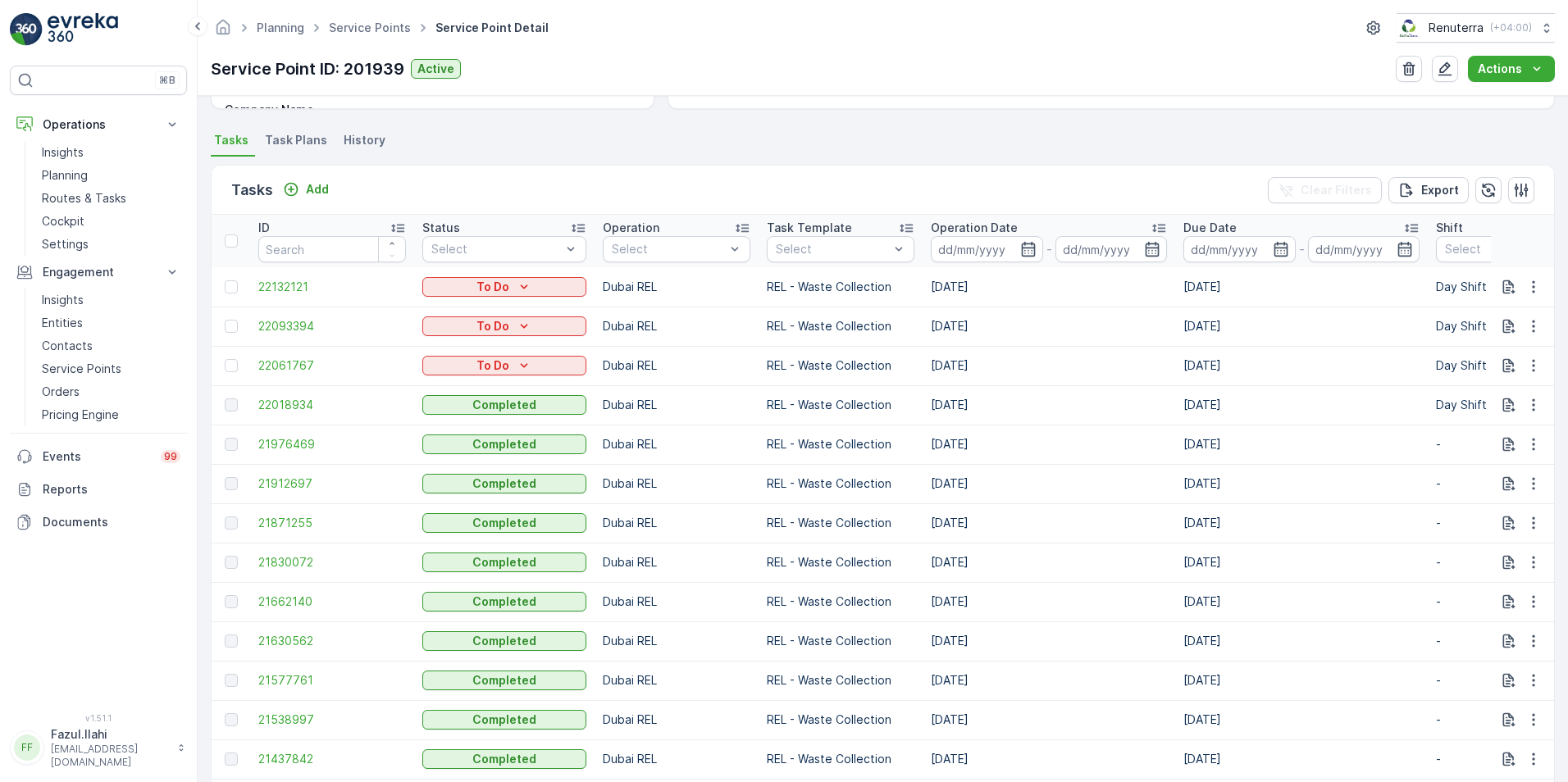
scroll to position [492, 0]
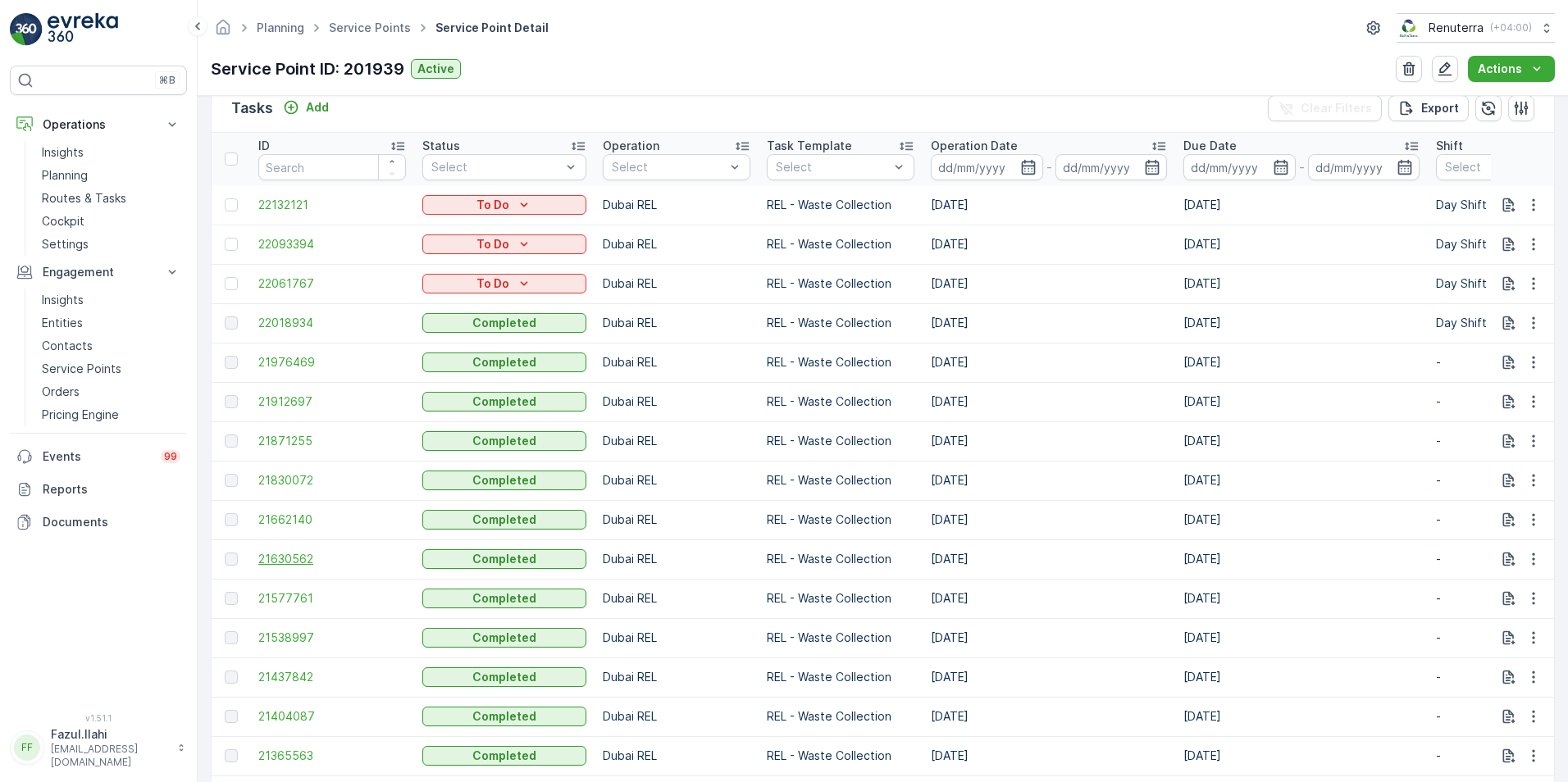
click at [290, 558] on span "21630562" at bounding box center [333, 559] width 148 height 16
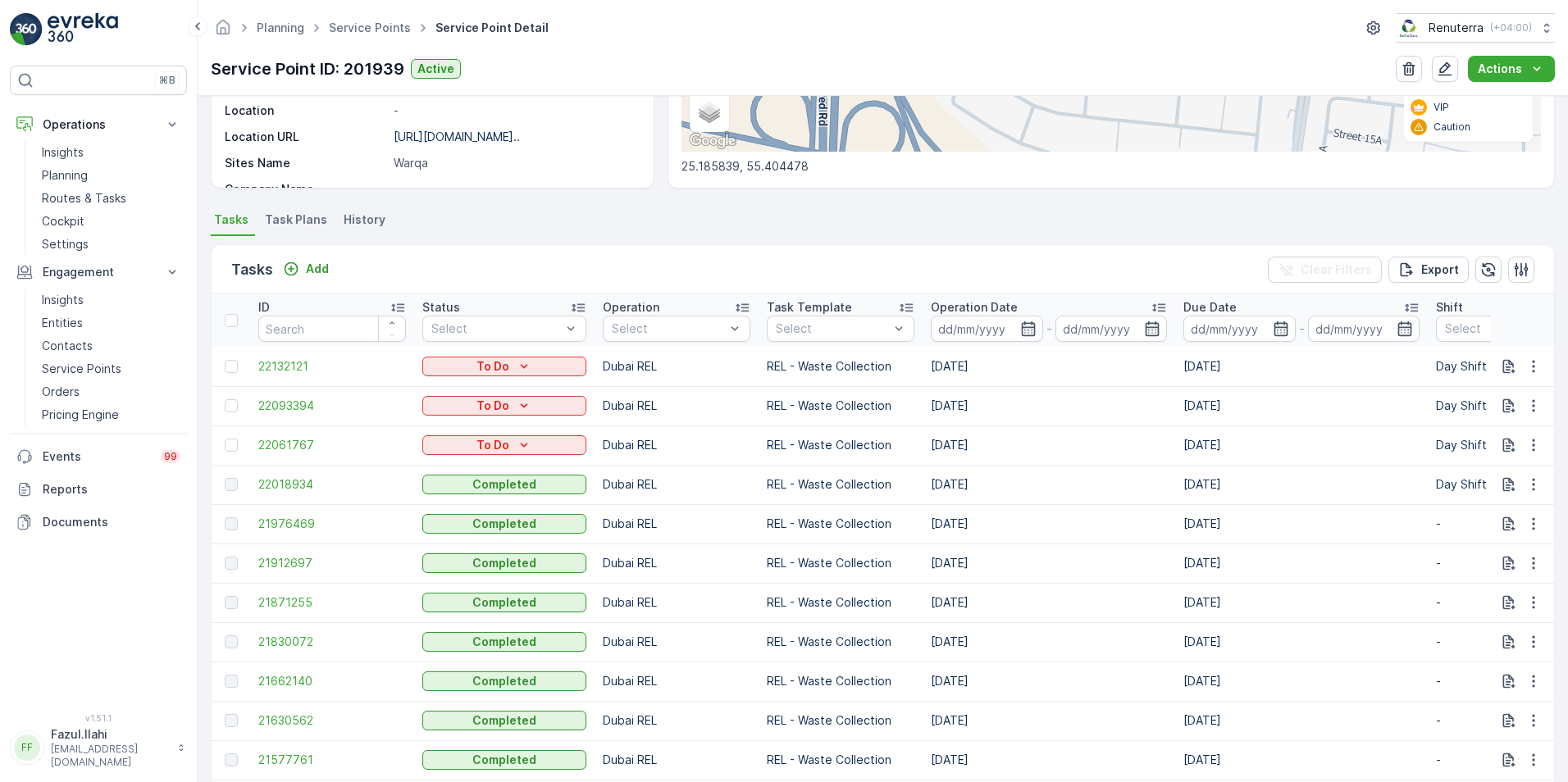
scroll to position [410, 0]
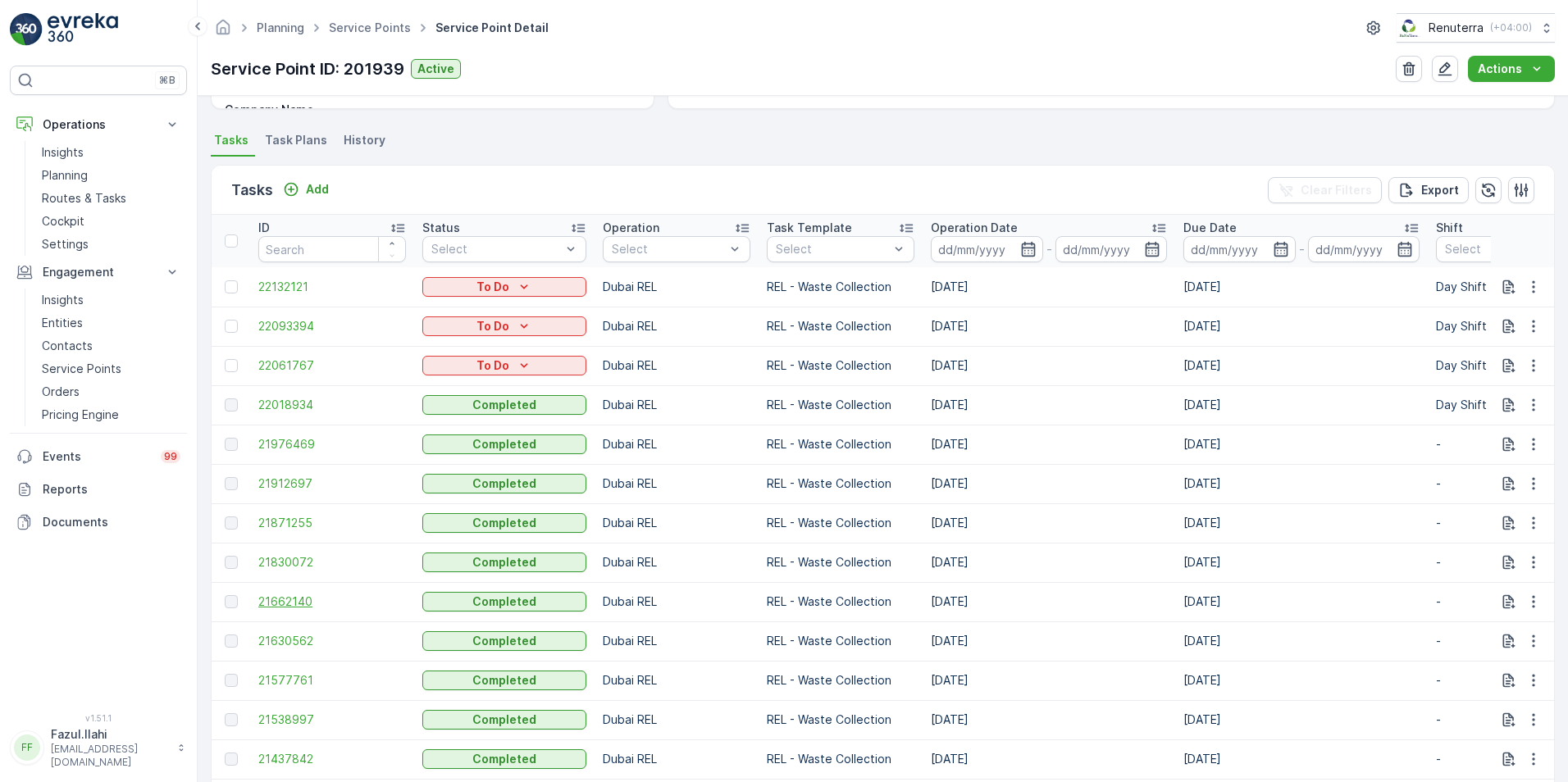
click at [292, 598] on span "21662140" at bounding box center [333, 601] width 148 height 16
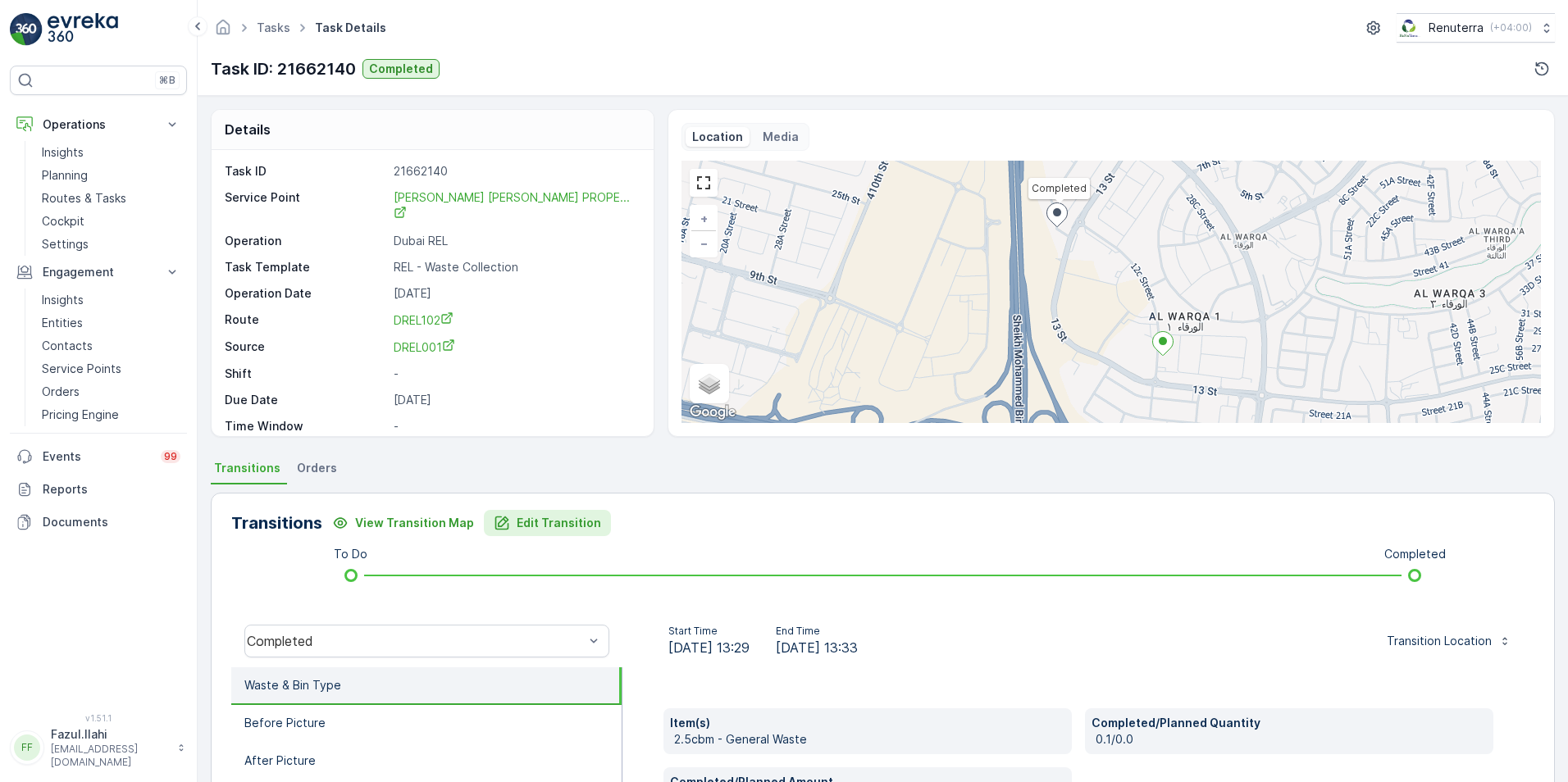
click at [547, 516] on p "Edit Transition" at bounding box center [558, 522] width 84 height 16
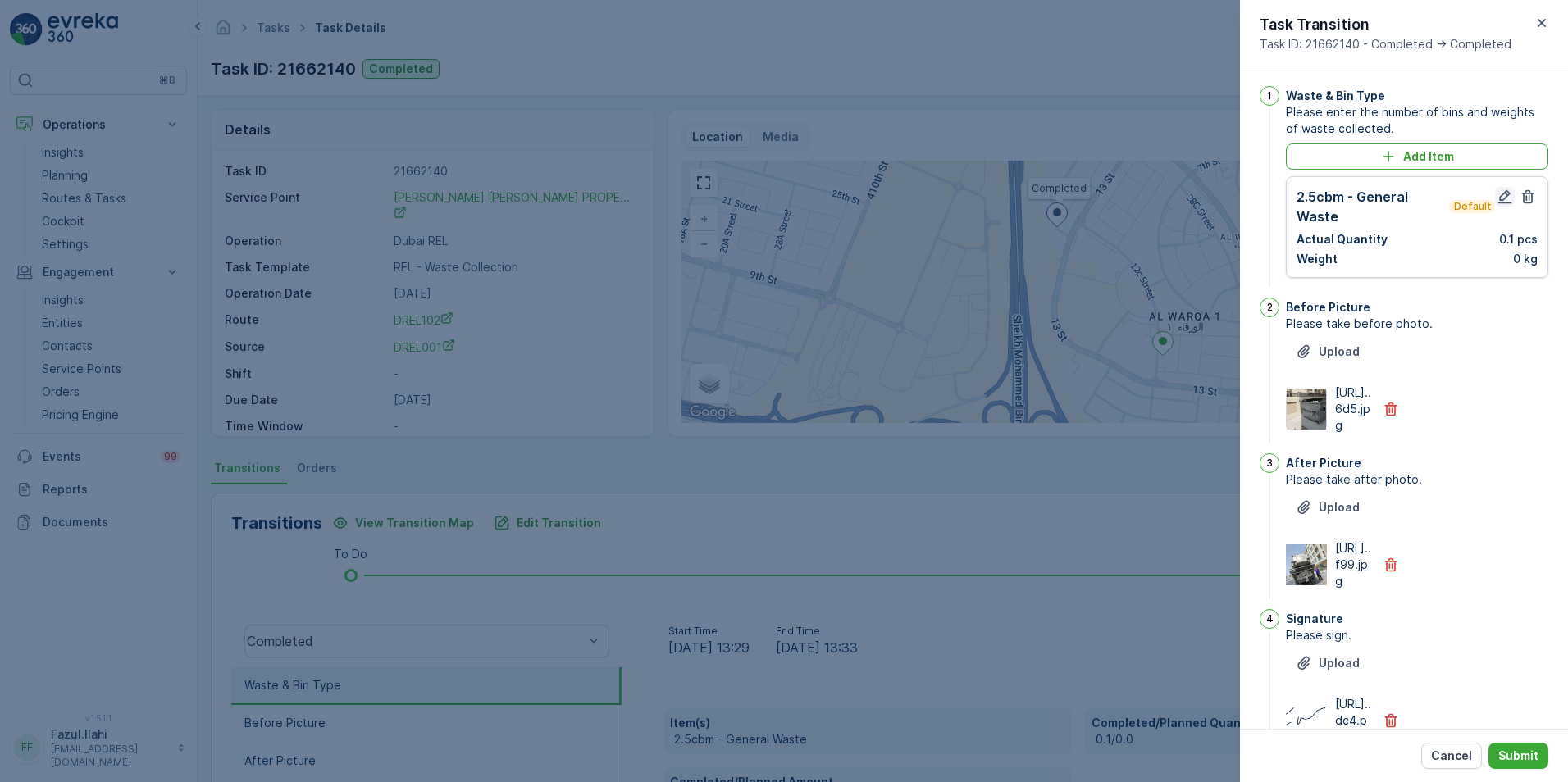
click at [1500, 200] on icon "button" at bounding box center [1505, 196] width 16 height 16
type Name "Farooq"
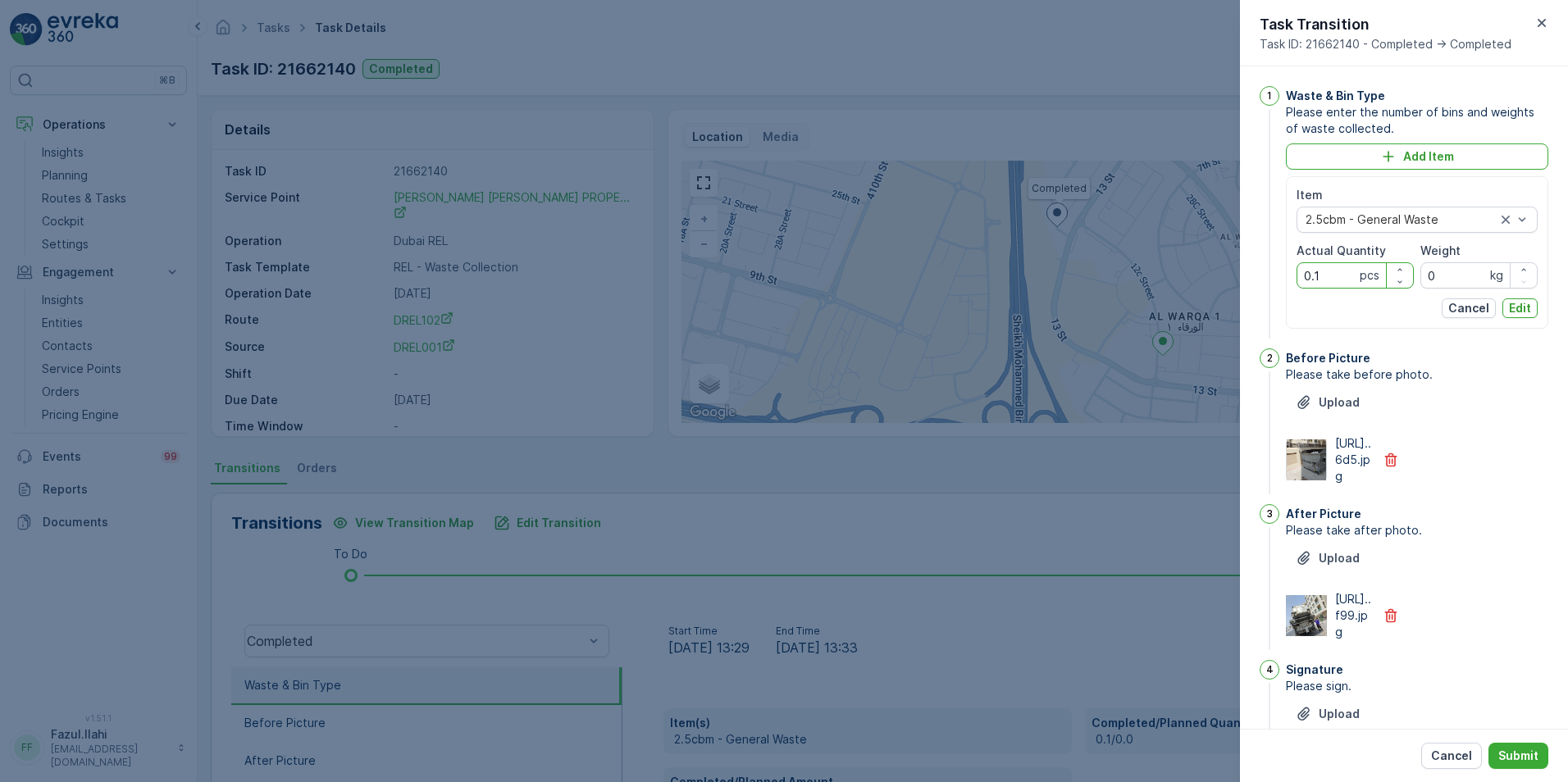
drag, startPoint x: 1336, startPoint y: 270, endPoint x: 1288, endPoint y: 270, distance: 48.0
click at [1288, 270] on div "Item 2.5cbm - General Waste Actual Quantity 0.1 pcs Weight 0 kg Cancel Edit" at bounding box center [1417, 253] width 262 height 153
type Quantity "1"
click at [1533, 308] on div "Item 2.5cbm - General Waste Actual Quantity 1 pcs Weight 0 kg Cancel Edit" at bounding box center [1417, 253] width 262 height 153
click at [1516, 307] on p "Edit" at bounding box center [1520, 308] width 23 height 16
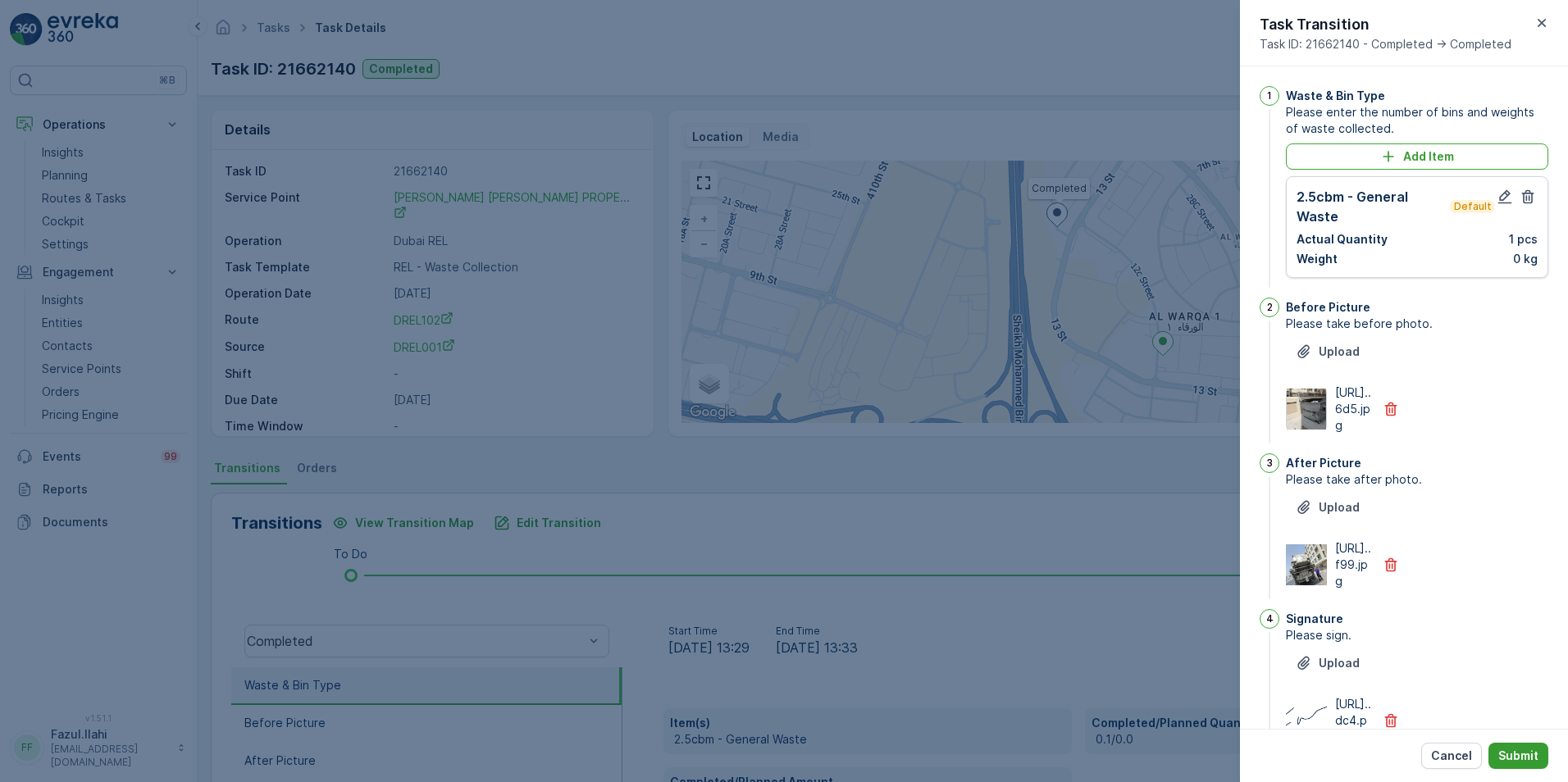
click at [1520, 753] on p "Submit" at bounding box center [1519, 755] width 40 height 16
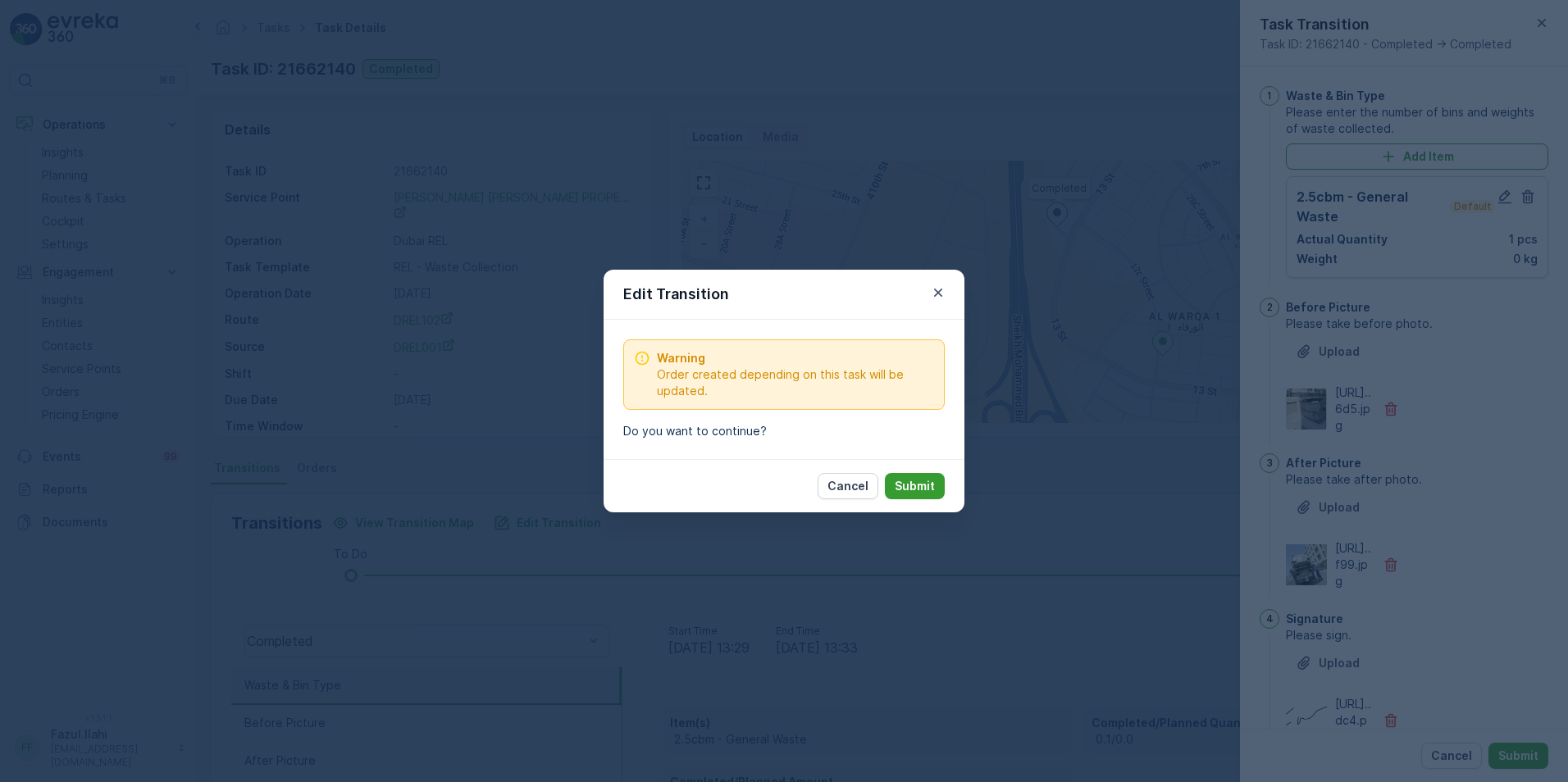
click at [923, 482] on p "Submit" at bounding box center [914, 486] width 40 height 16
type Name "Farooq"
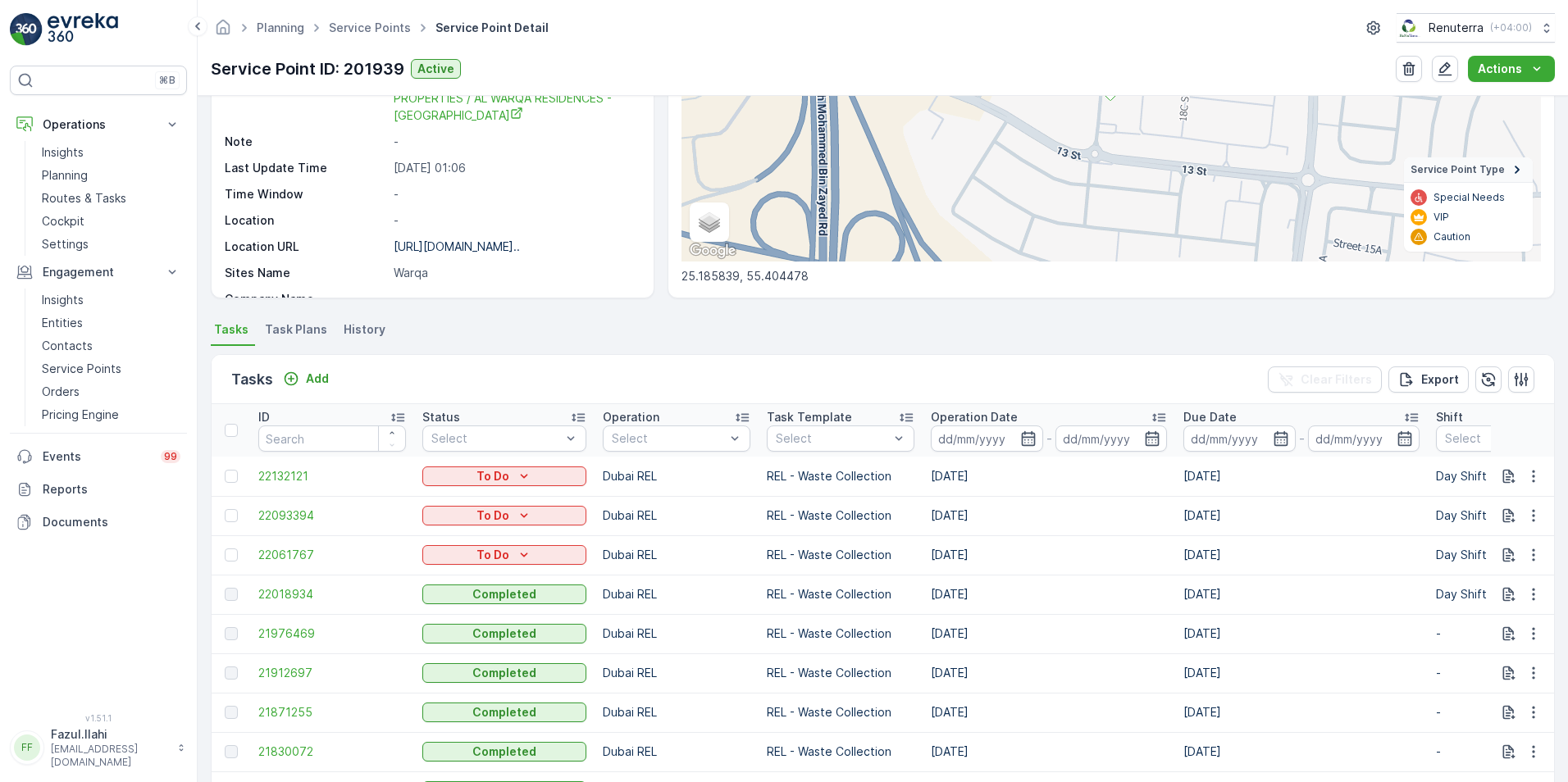
scroll to position [410, 0]
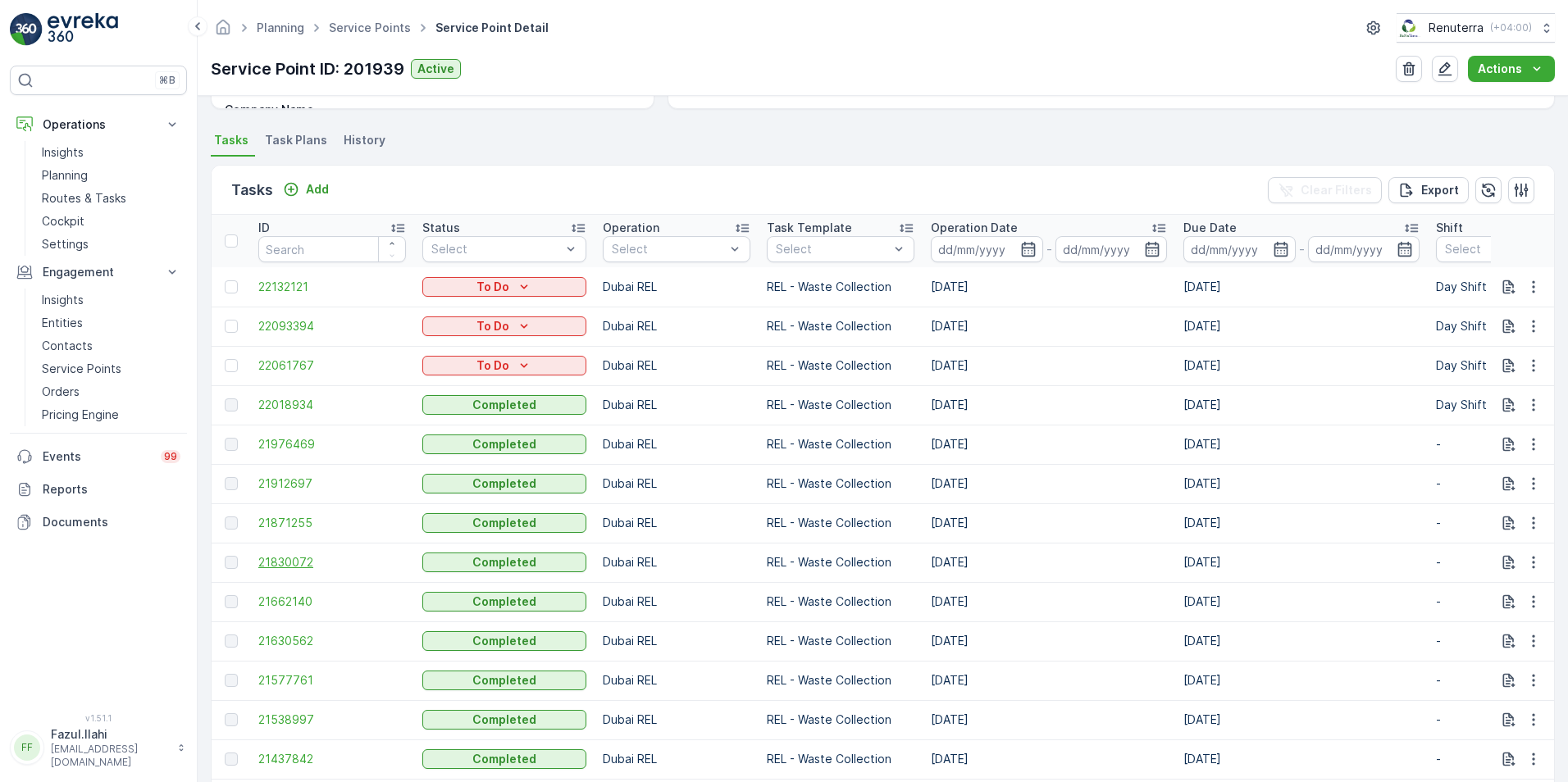
click at [290, 562] on span "21830072" at bounding box center [333, 562] width 148 height 16
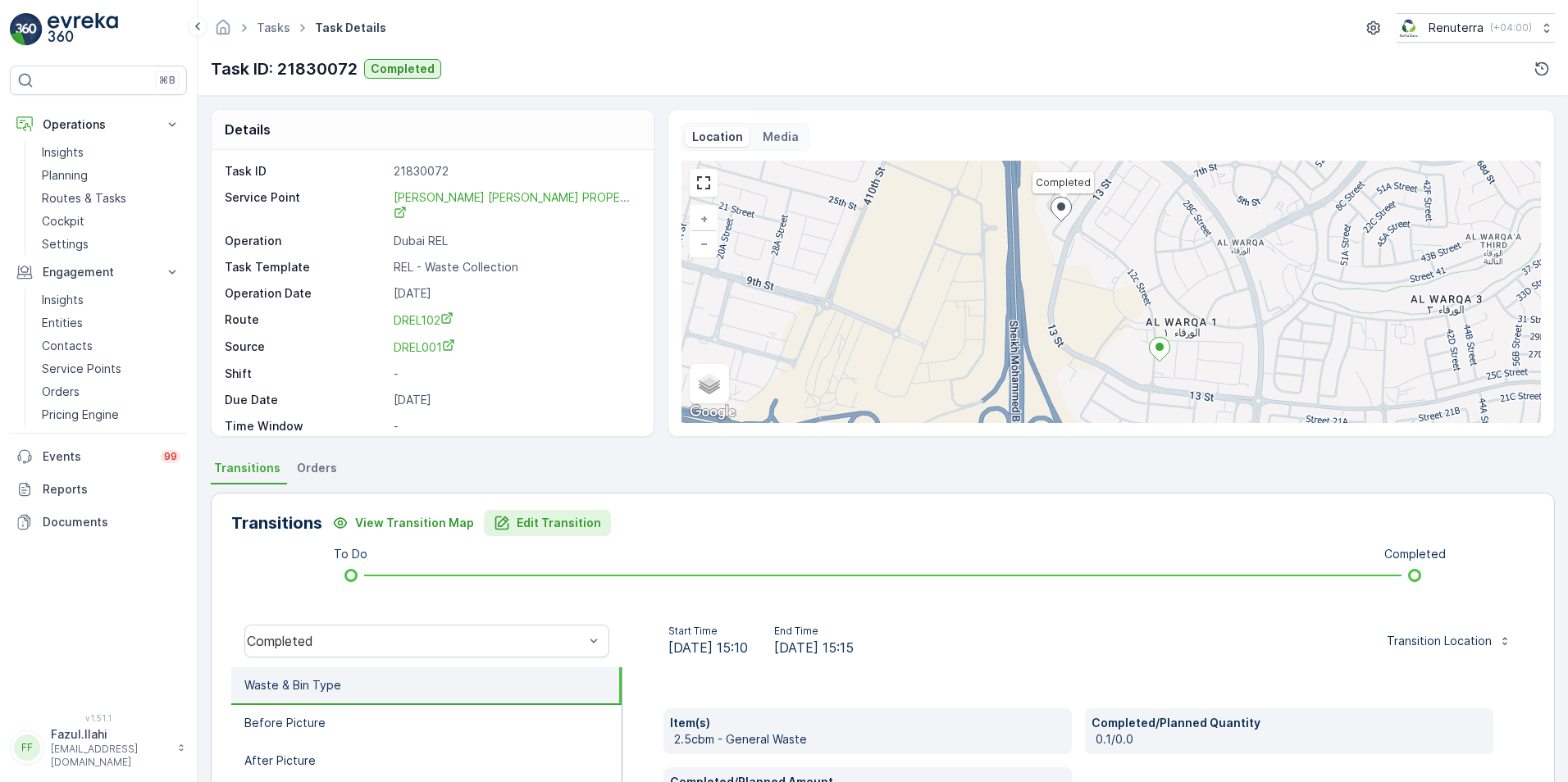
click at [539, 527] on p "Edit Transition" at bounding box center [558, 522] width 84 height 16
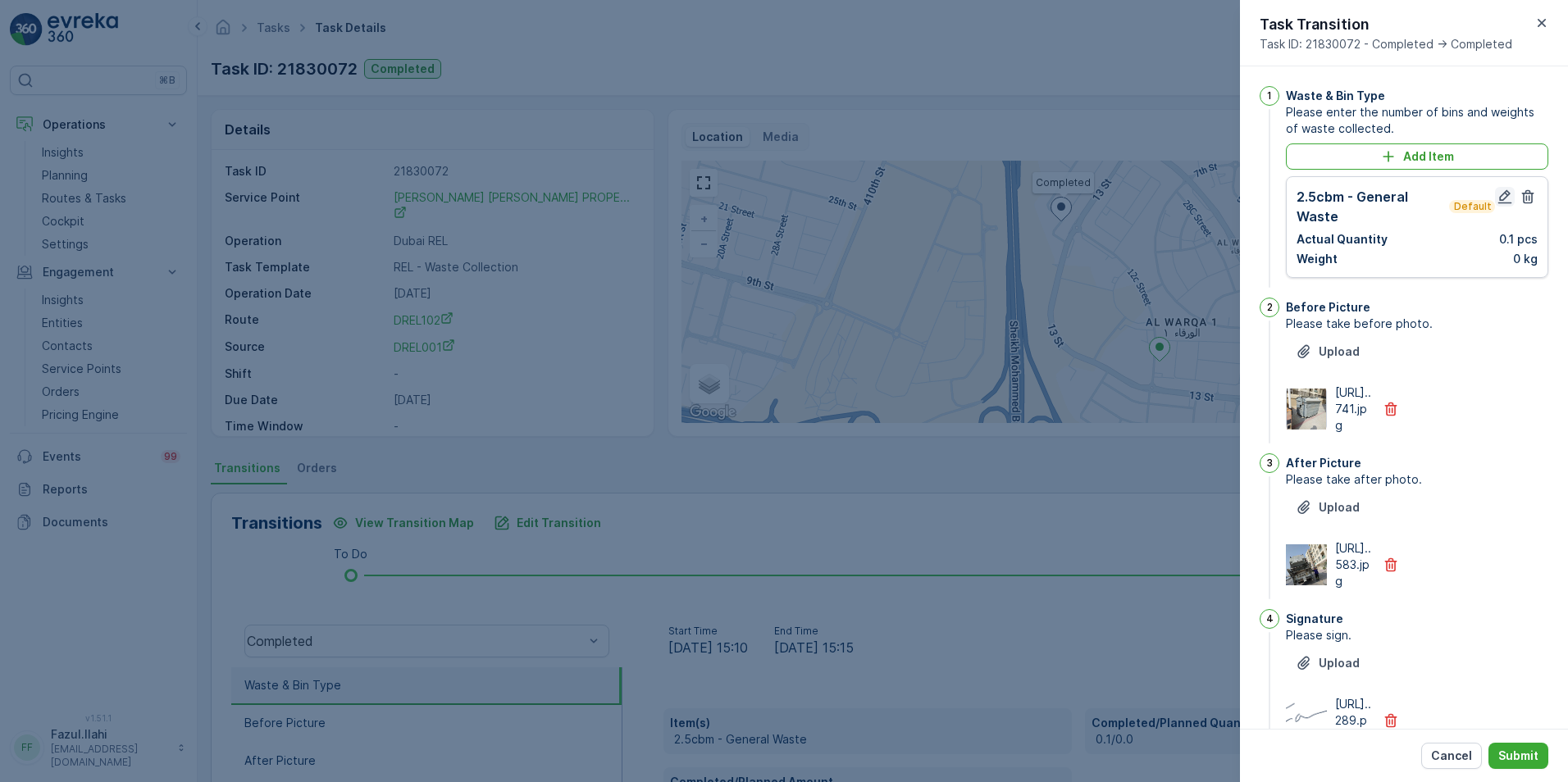
click at [1504, 200] on icon "button" at bounding box center [1505, 196] width 16 height 16
type Name "Farooq"
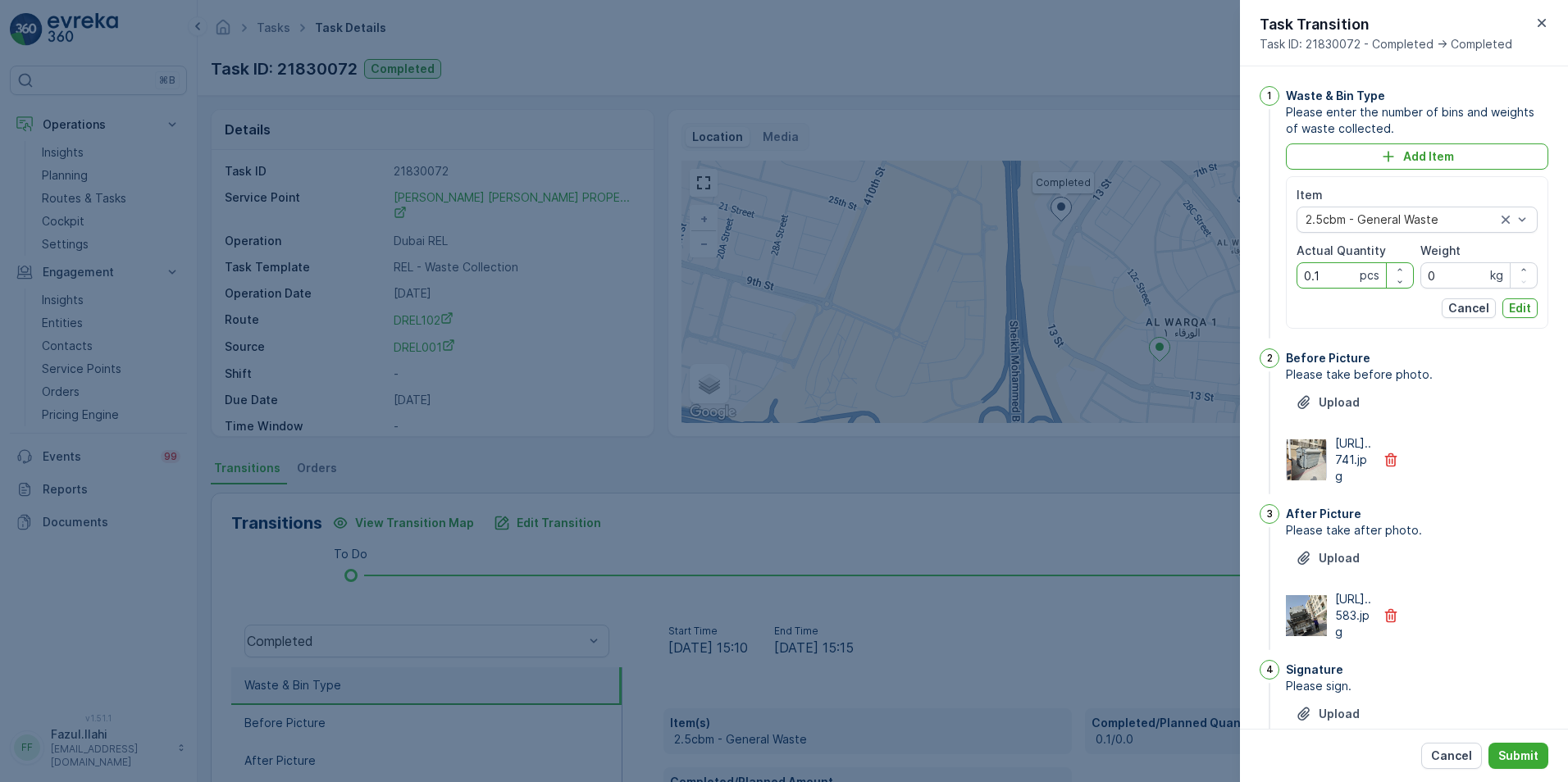
drag, startPoint x: 1332, startPoint y: 275, endPoint x: 1271, endPoint y: 279, distance: 61.1
click at [1271, 279] on div "1 Waste & Bin Type Please enter the number of bins and weights of waste collect…" at bounding box center [1404, 214] width 288 height 256
type Quantity "1"
click at [1512, 313] on p "Edit" at bounding box center [1520, 308] width 23 height 16
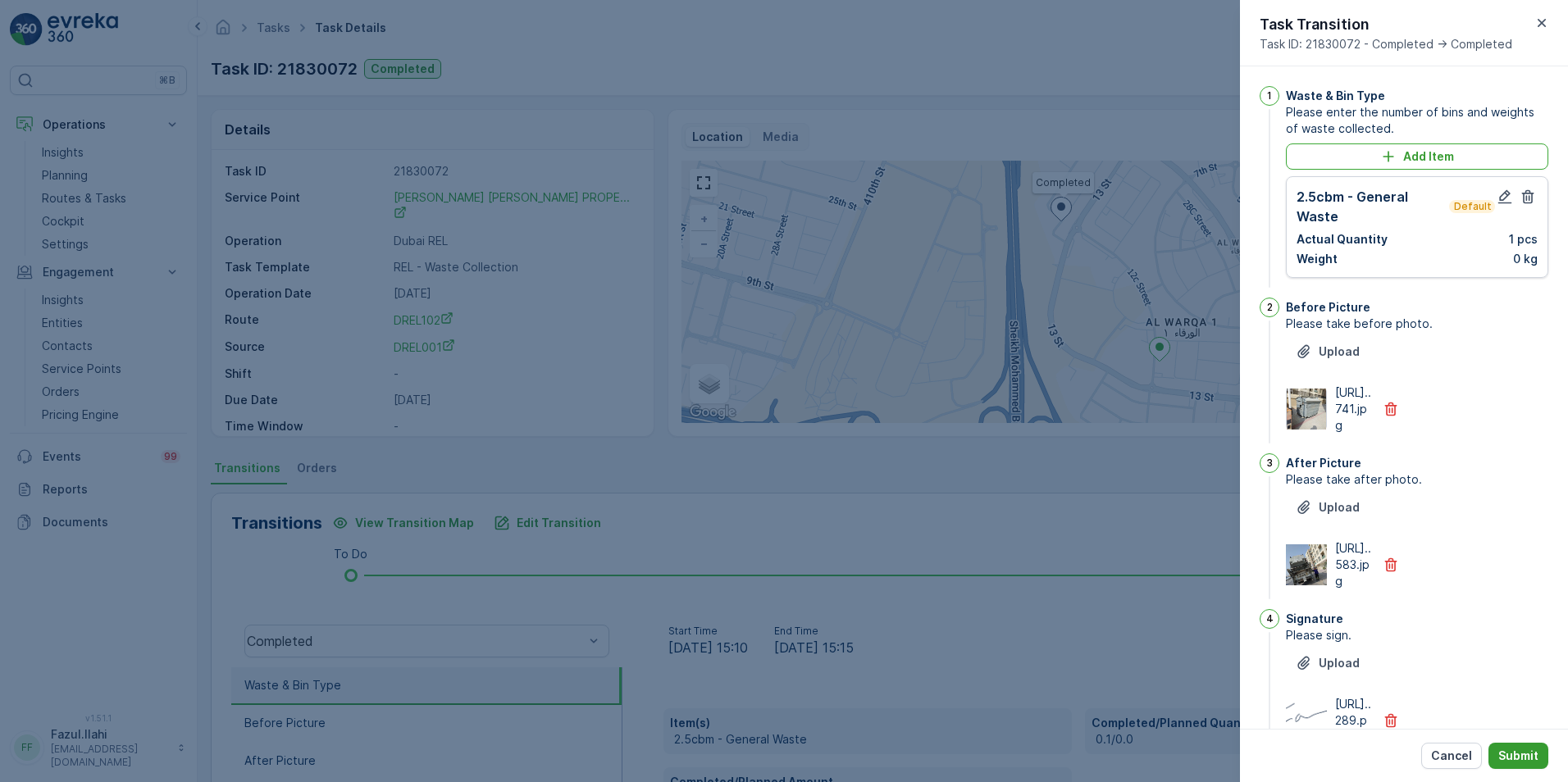
click at [1514, 749] on p "Submit" at bounding box center [1519, 755] width 40 height 16
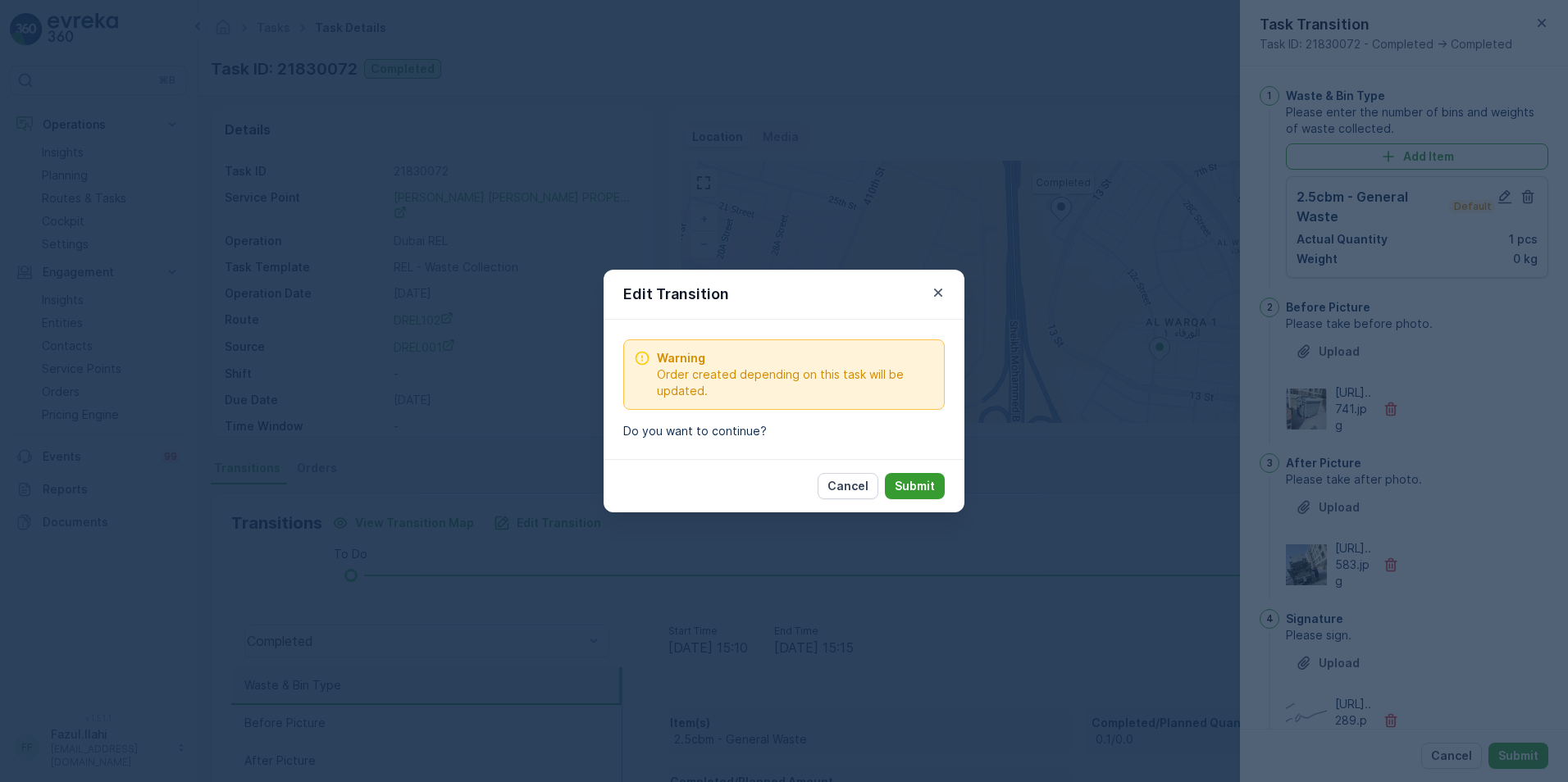
drag, startPoint x: 921, startPoint y: 472, endPoint x: 917, endPoint y: 485, distance: 13.6
click at [922, 472] on div "Cancel Submit" at bounding box center [784, 485] width 361 height 53
click at [916, 485] on p "Submit" at bounding box center [914, 486] width 40 height 16
type Name "Farooq"
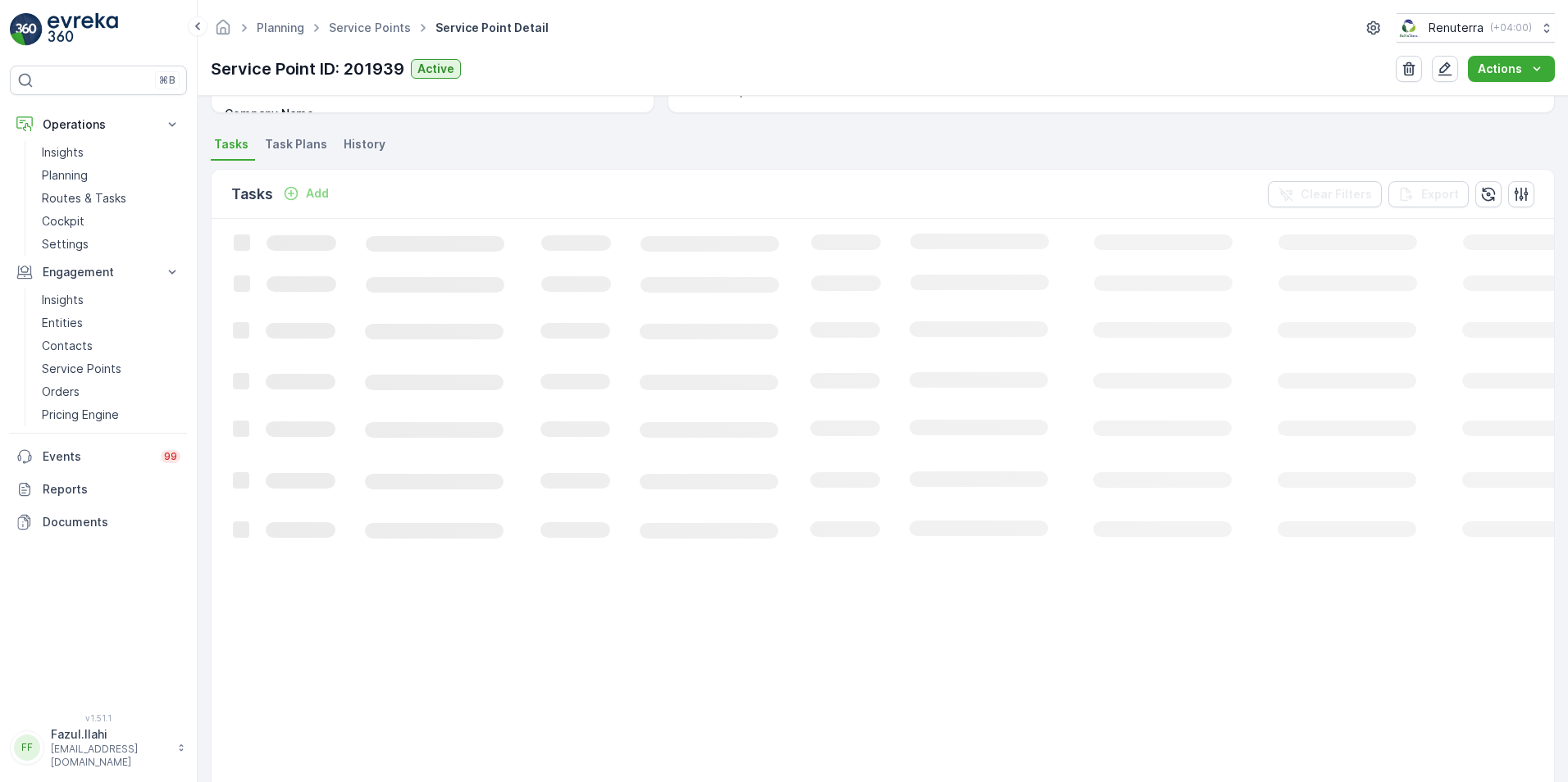
scroll to position [410, 0]
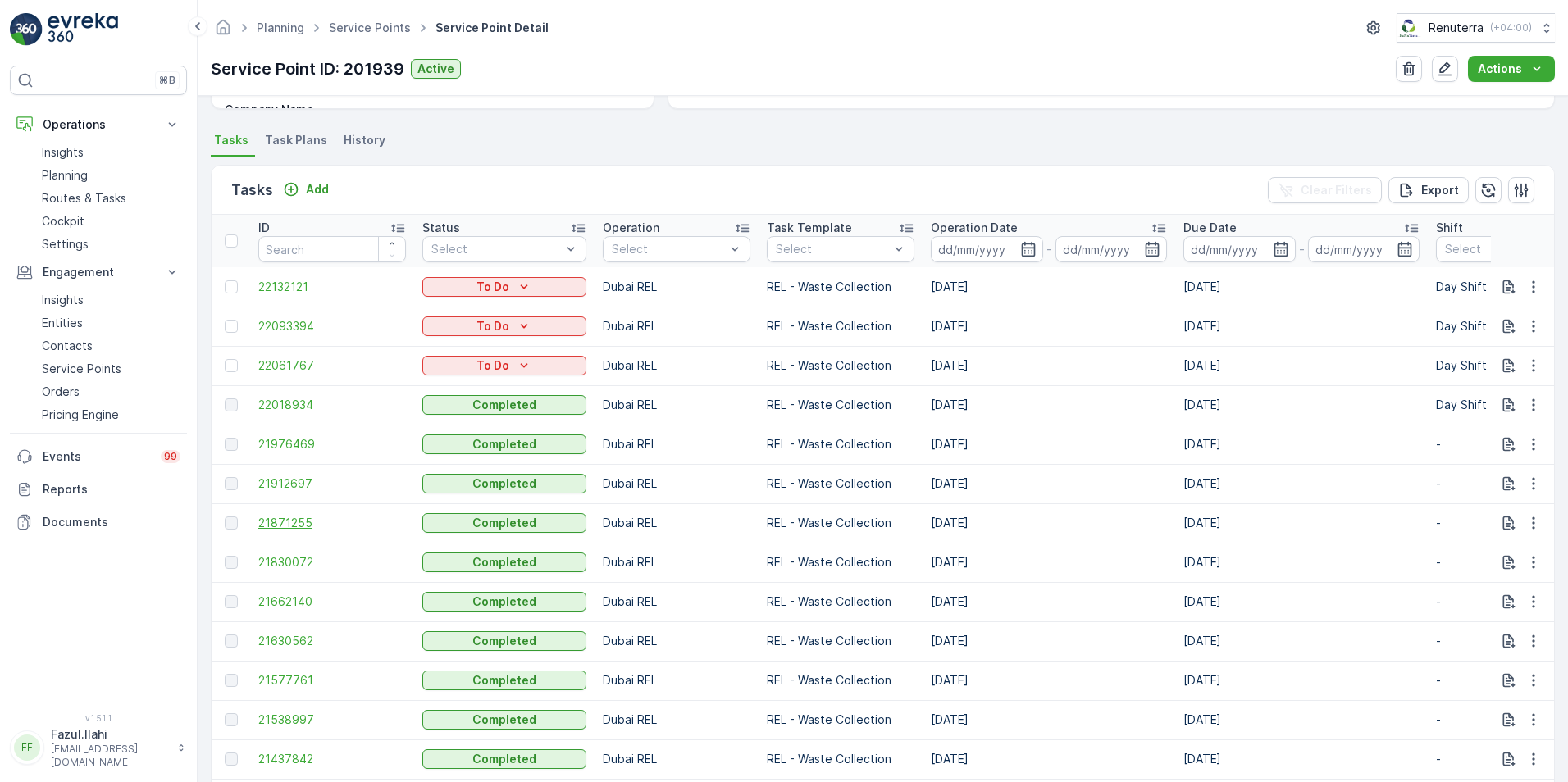
click at [273, 522] on span "21871255" at bounding box center [333, 522] width 148 height 16
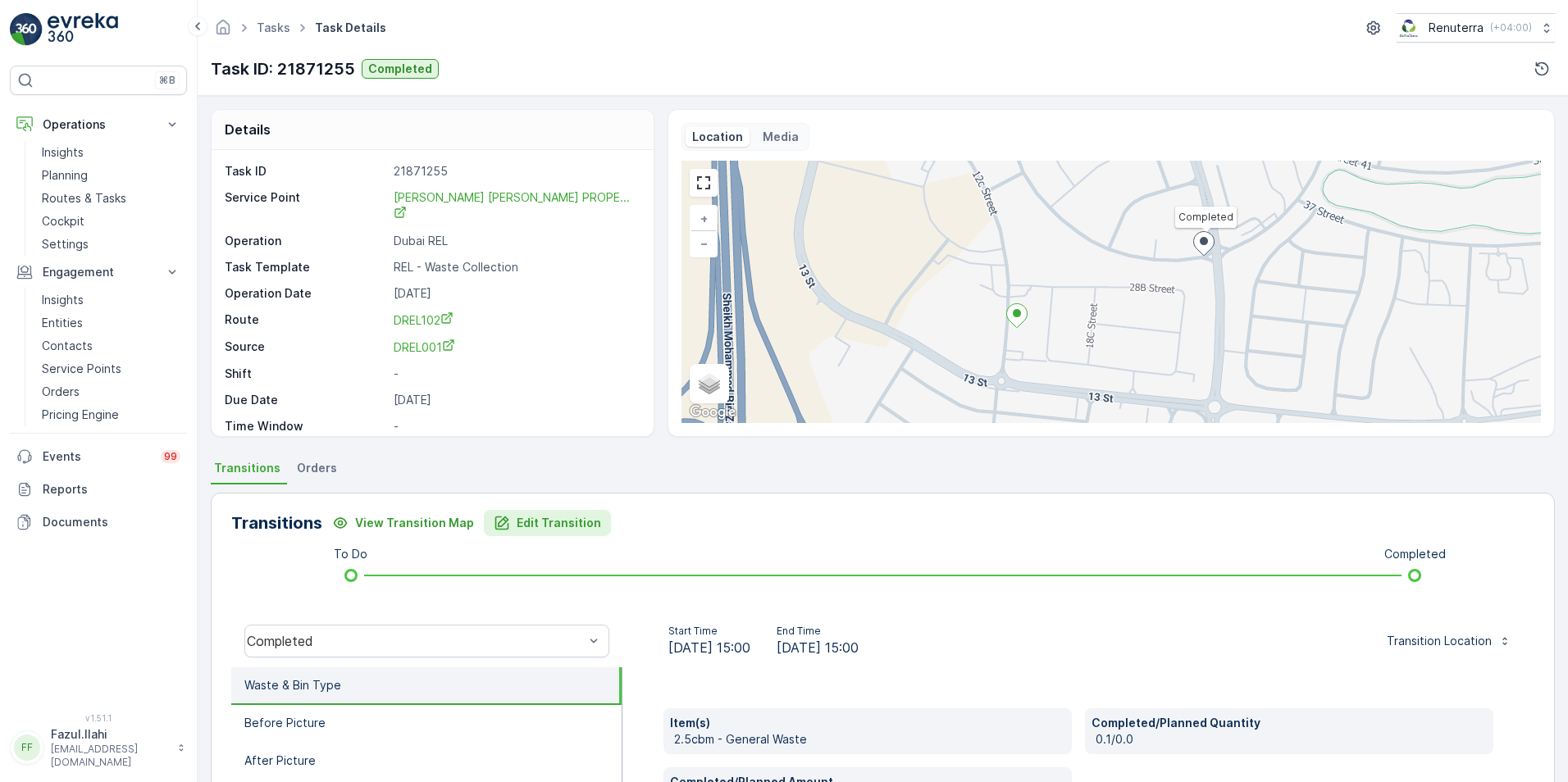
click at [535, 525] on p "Edit Transition" at bounding box center [558, 522] width 84 height 16
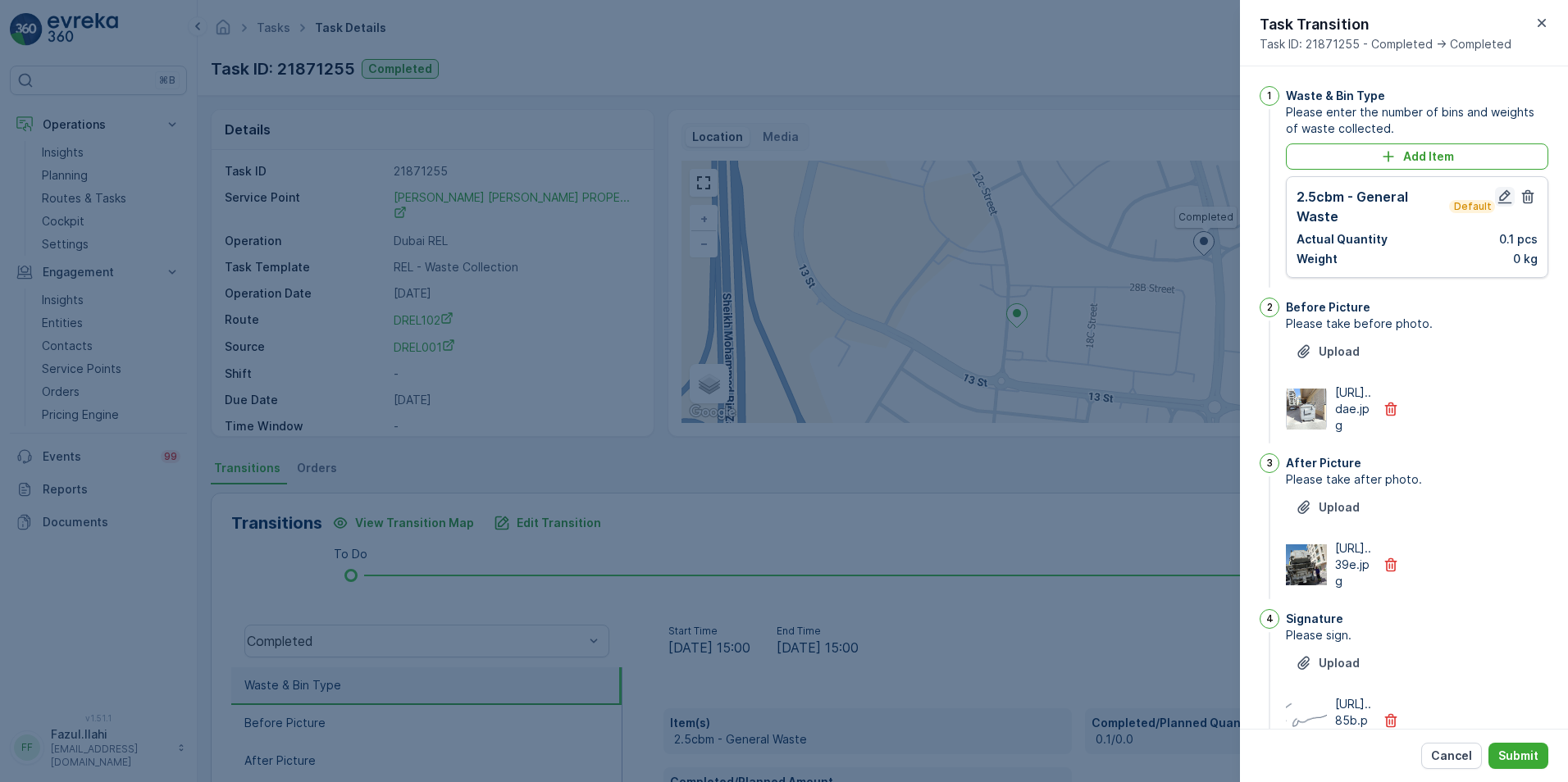
click at [1499, 198] on icon "button" at bounding box center [1505, 197] width 14 height 14
type Name "Farooq"
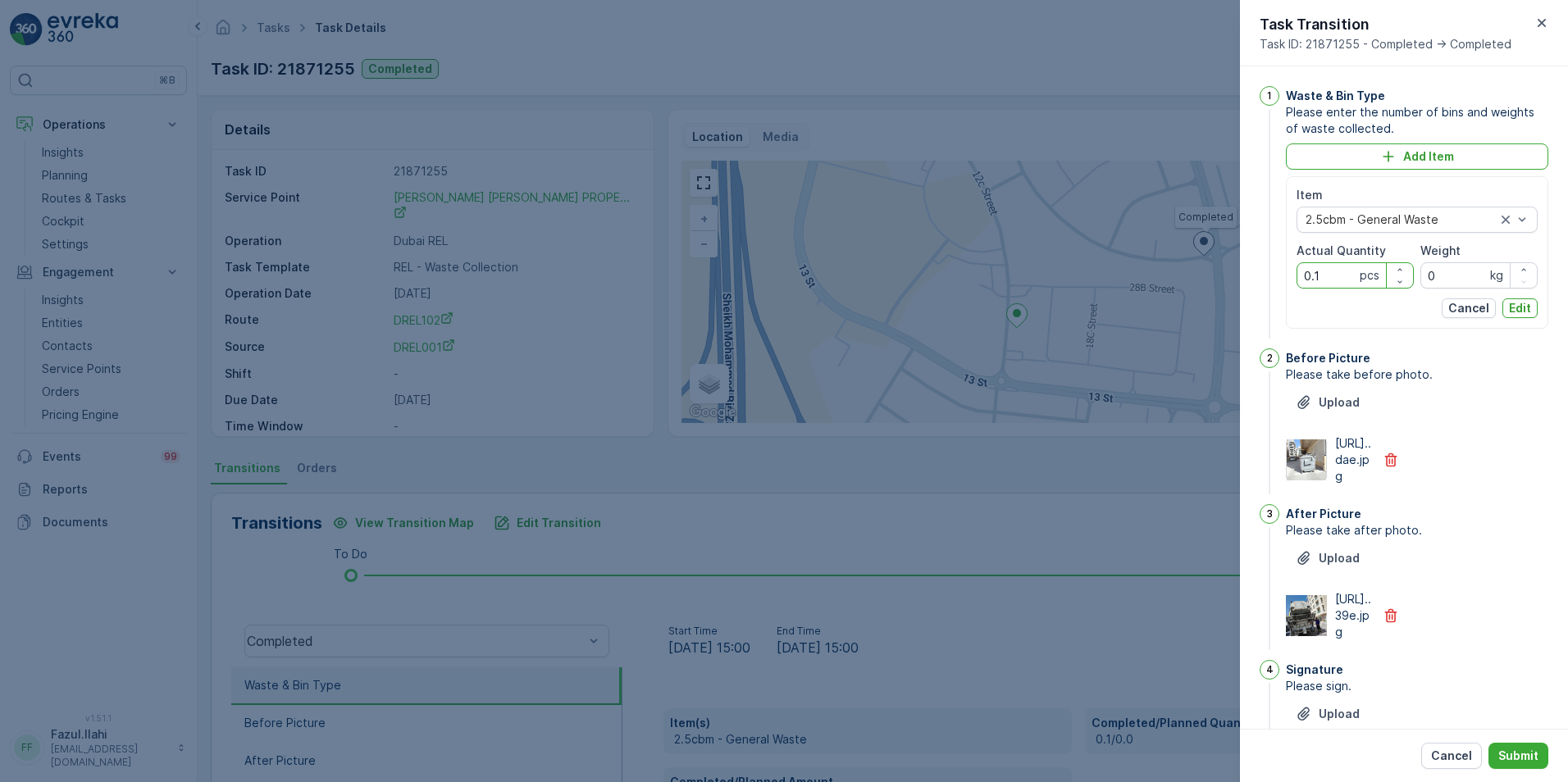
drag, startPoint x: 1335, startPoint y: 273, endPoint x: 1297, endPoint y: 275, distance: 38.1
click at [1297, 275] on Quantity "0.1" at bounding box center [1354, 275] width 117 height 26
type Quantity "1"
click at [1512, 750] on p "Submit" at bounding box center [1519, 755] width 40 height 16
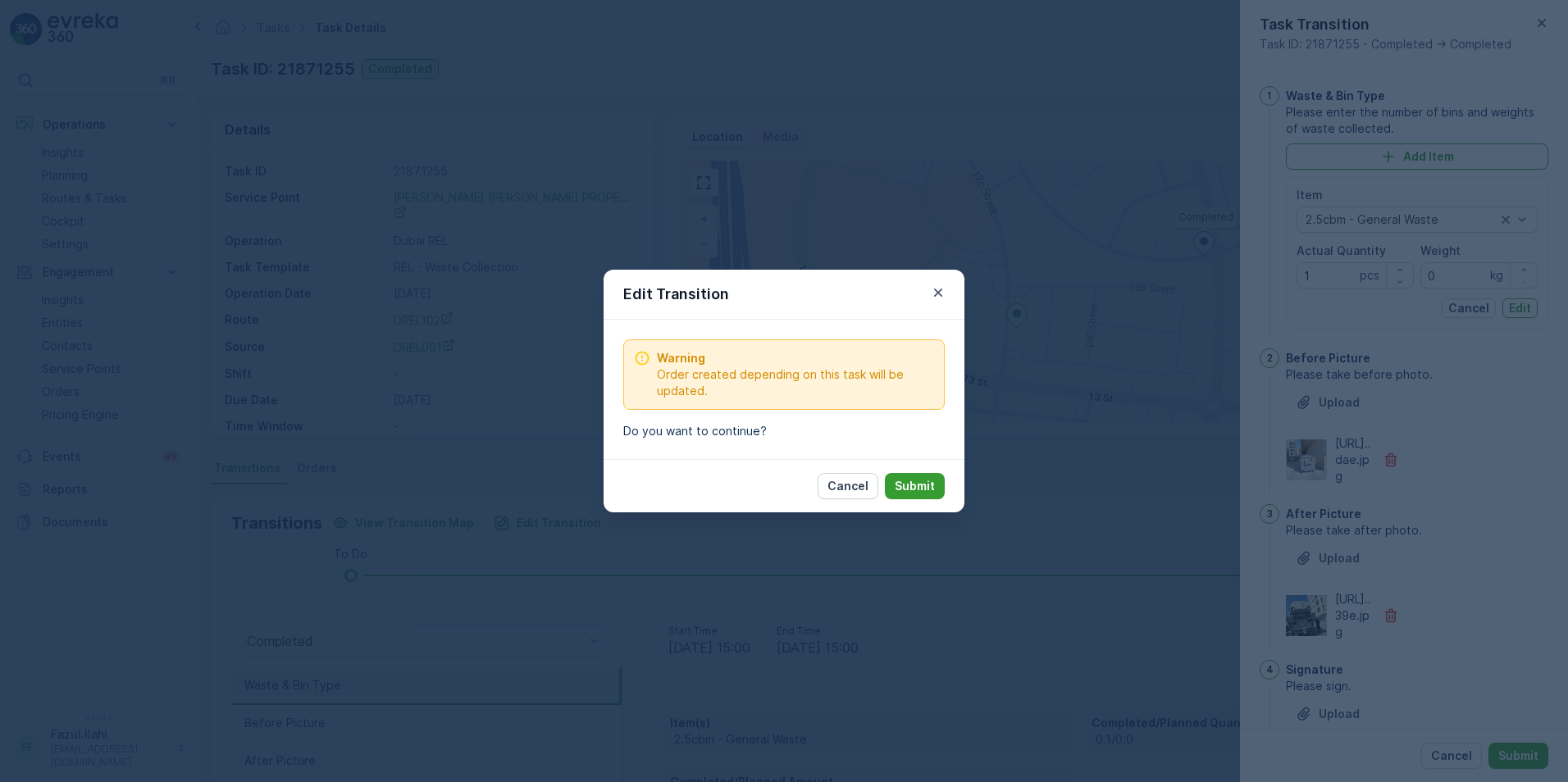
click at [922, 490] on p "Submit" at bounding box center [914, 486] width 40 height 16
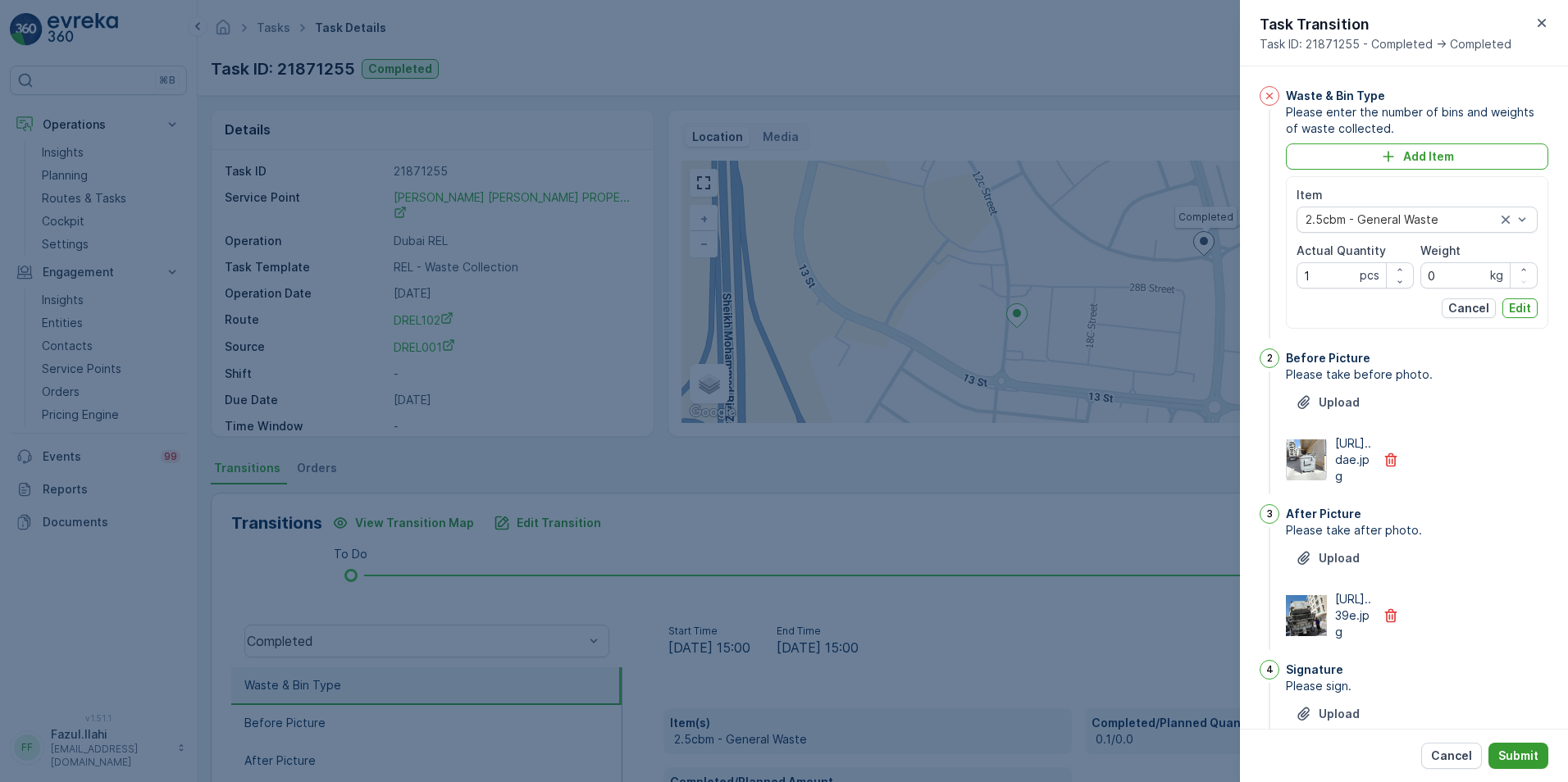
click at [1505, 756] on p "Submit" at bounding box center [1519, 755] width 40 height 16
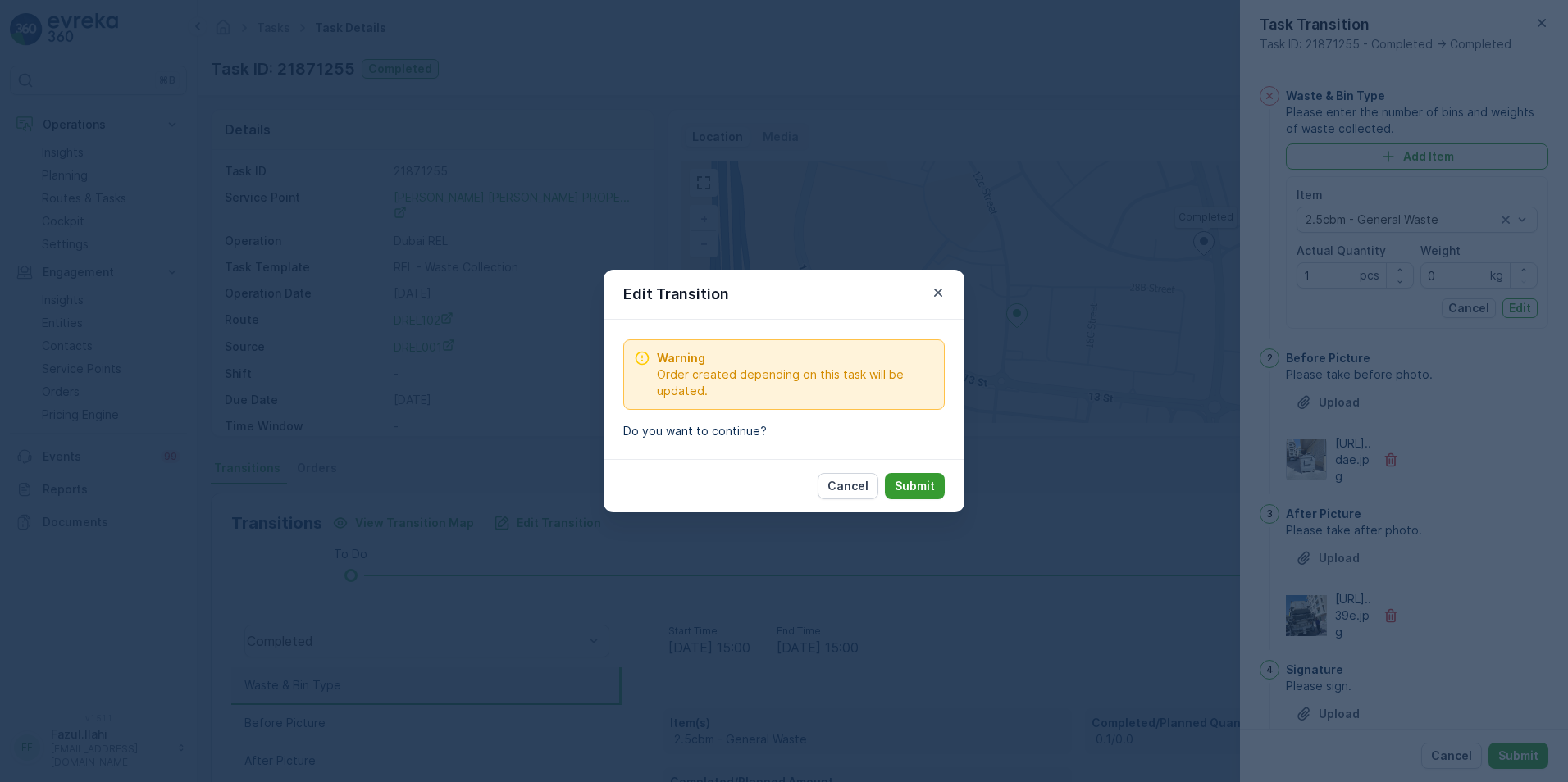
click at [913, 482] on p "Submit" at bounding box center [914, 486] width 40 height 16
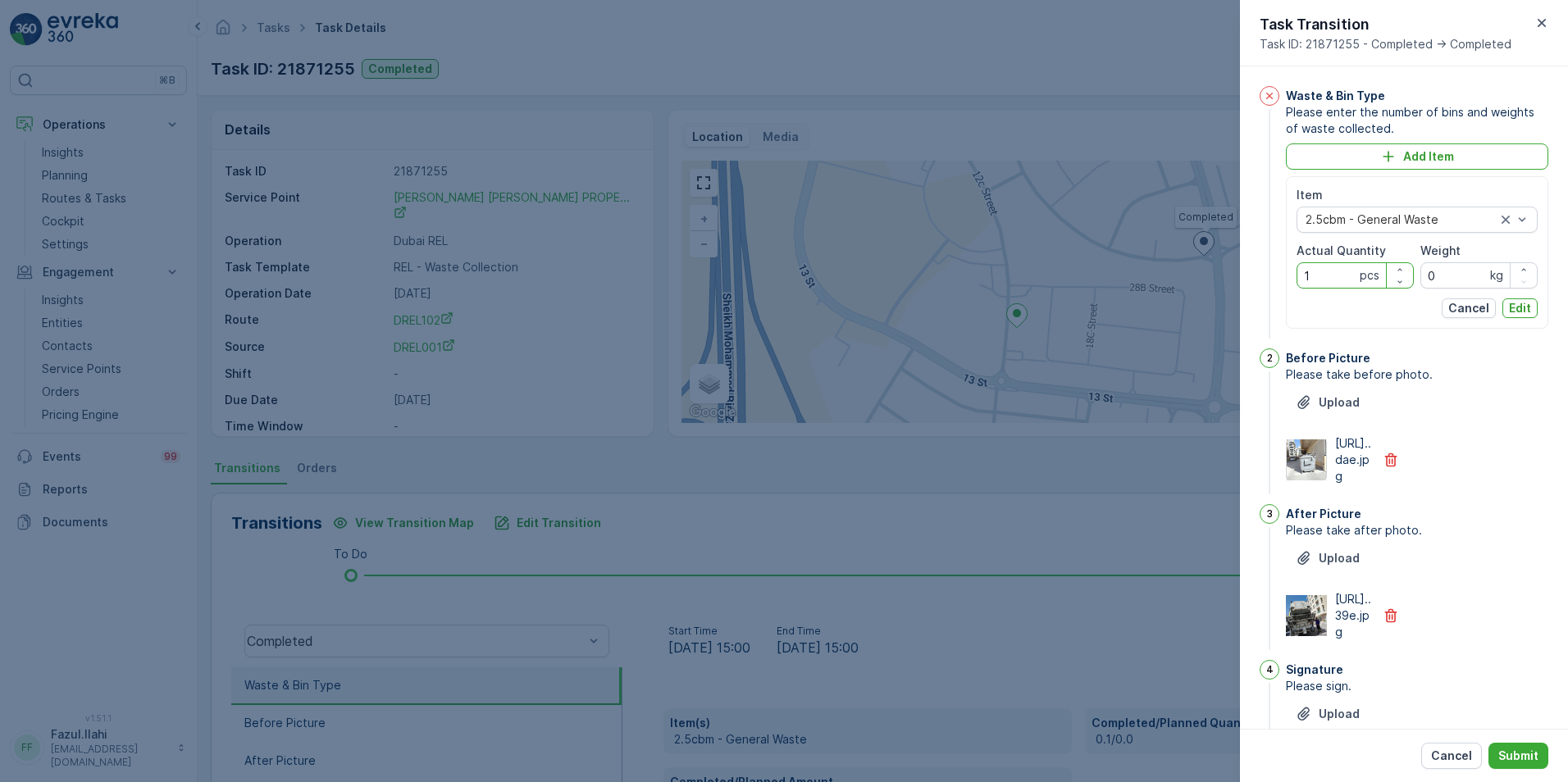
click at [1338, 277] on Quantity "1" at bounding box center [1354, 275] width 117 height 26
click at [1518, 311] on p "Edit" at bounding box center [1520, 308] width 23 height 16
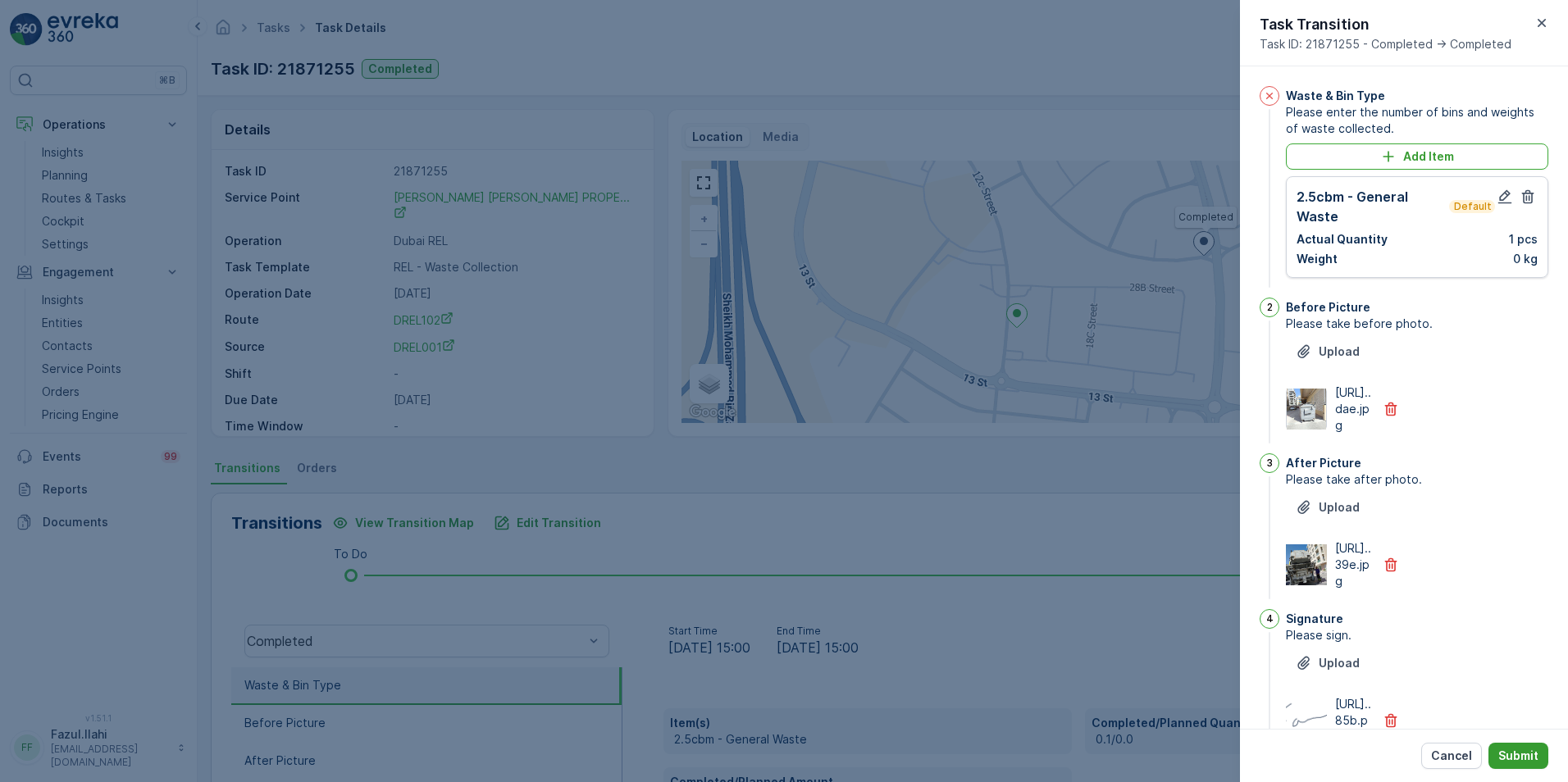
click at [1532, 749] on p "Submit" at bounding box center [1519, 755] width 40 height 16
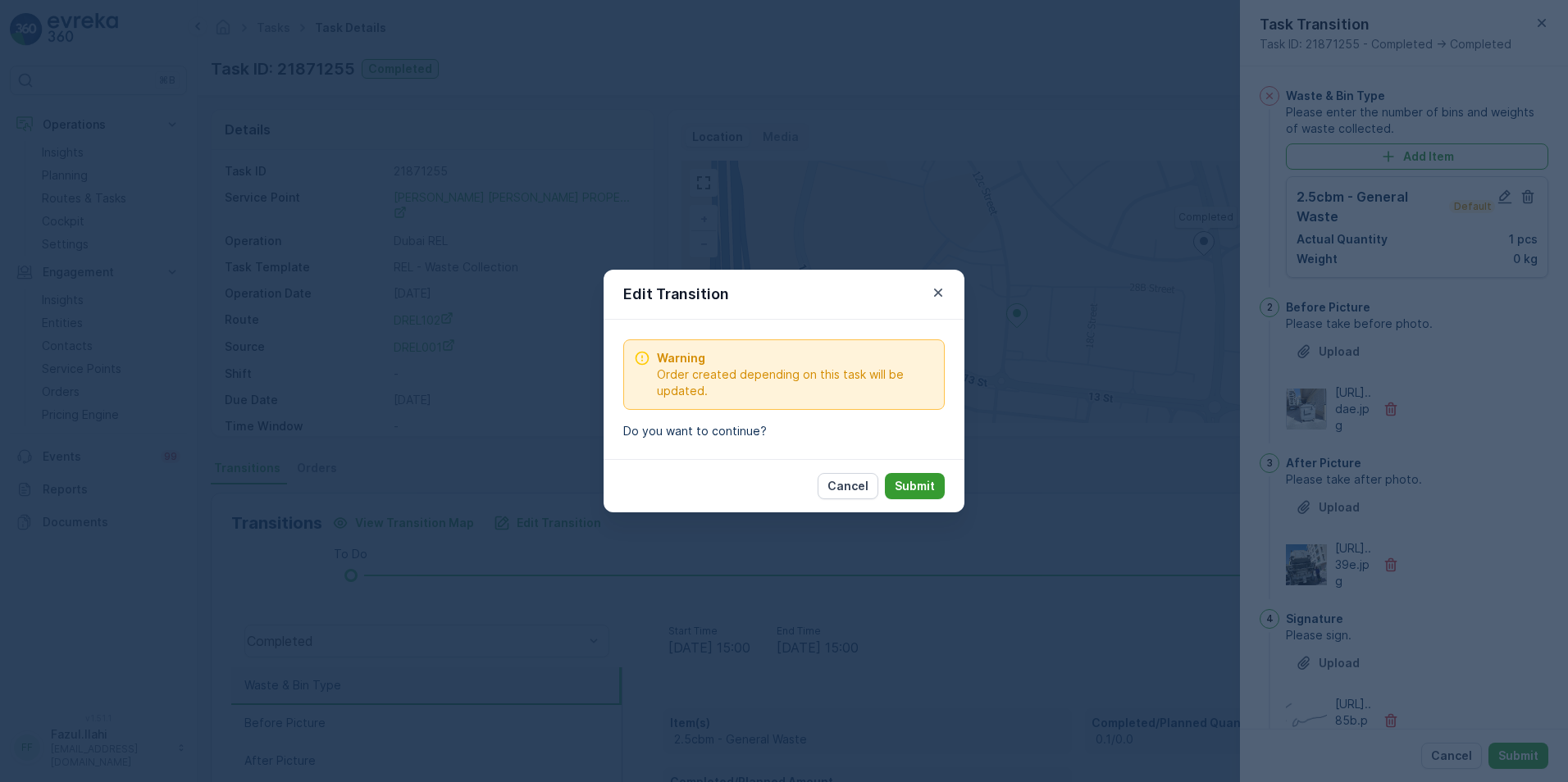
click at [926, 485] on p "Submit" at bounding box center [914, 486] width 40 height 16
type Name "Farooq"
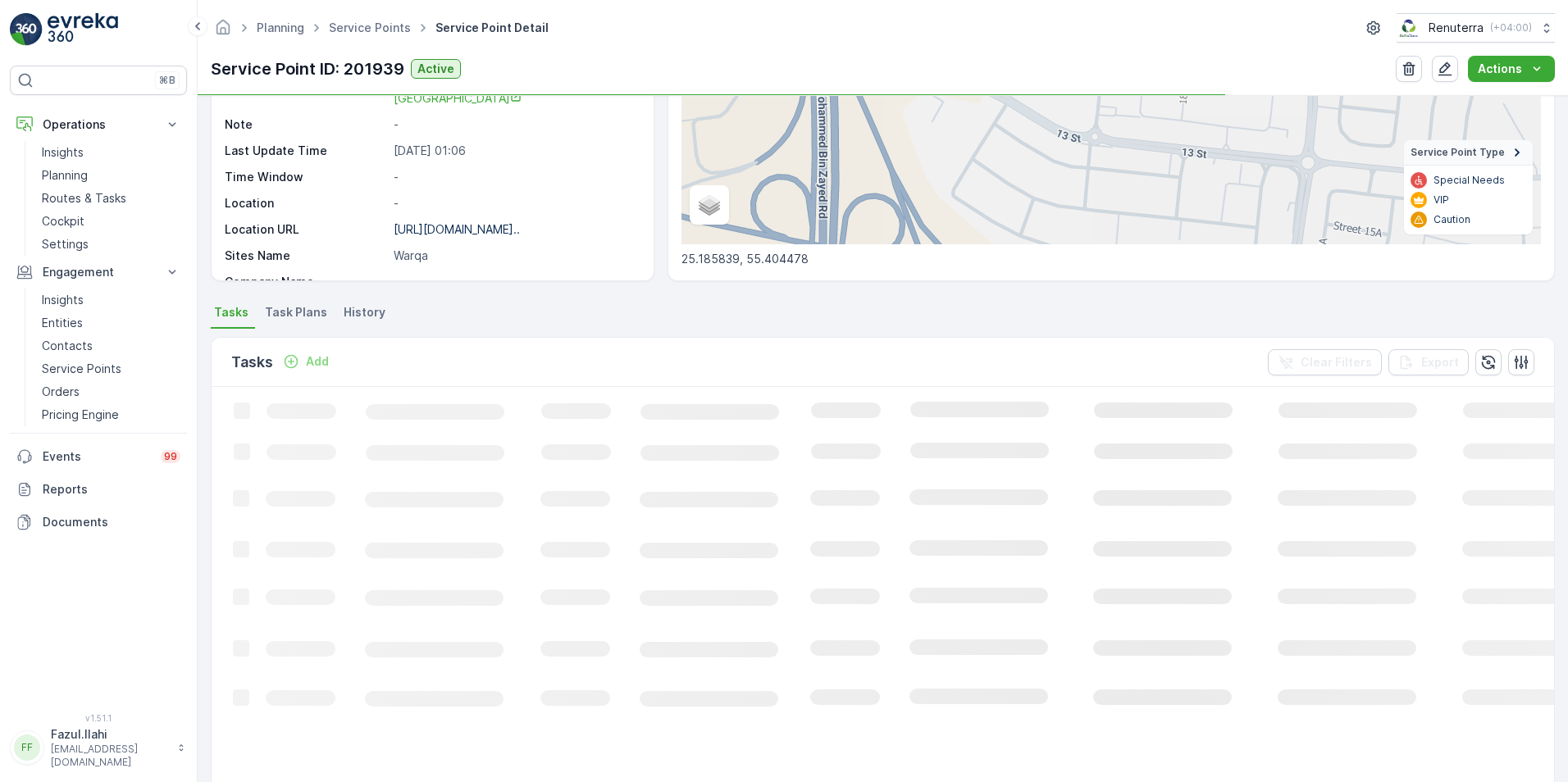
scroll to position [246, 0]
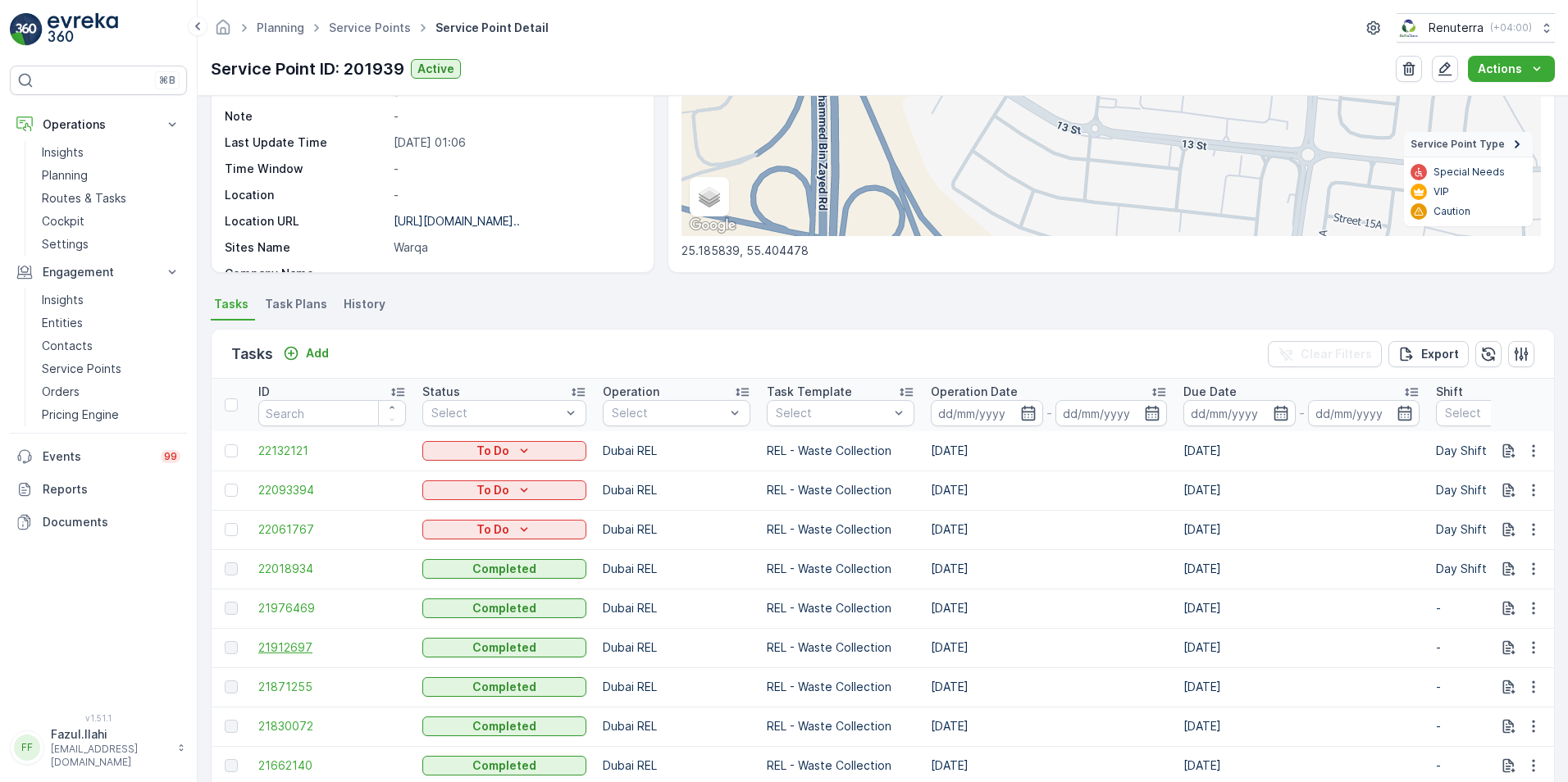
click at [294, 646] on span "21912697" at bounding box center [333, 647] width 148 height 16
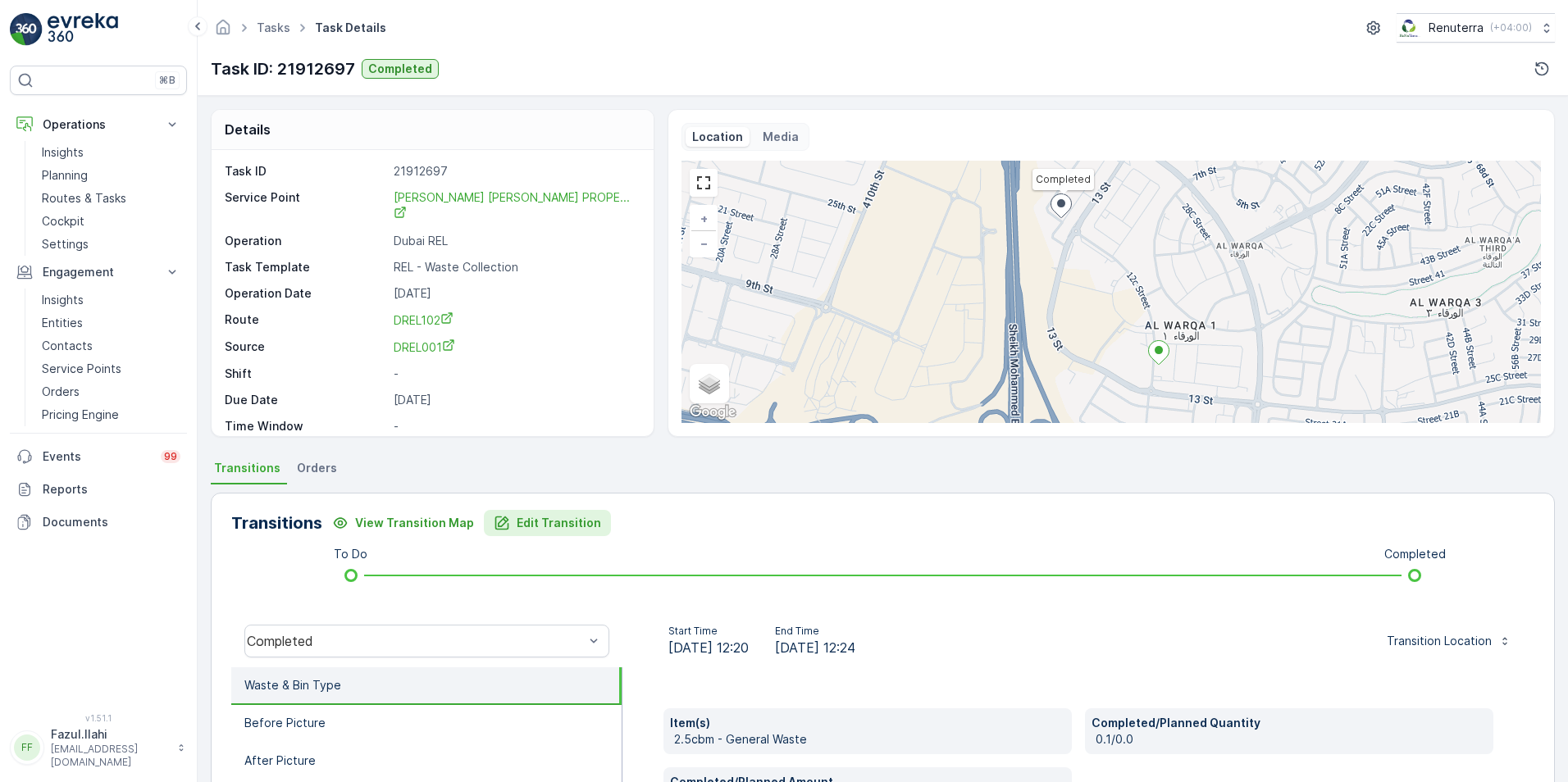
click at [547, 522] on p "Edit Transition" at bounding box center [558, 522] width 84 height 16
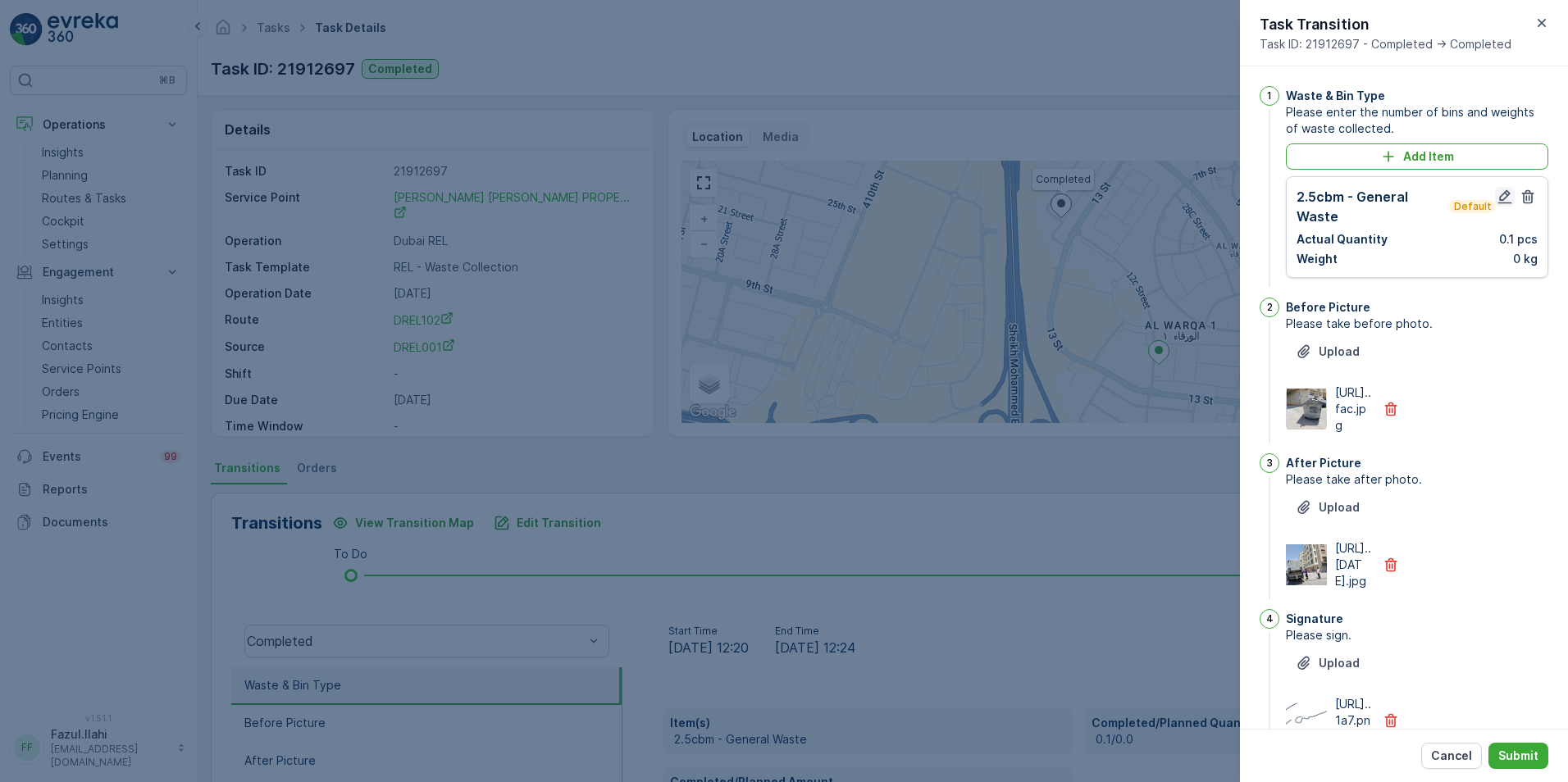
click at [1501, 198] on icon "button" at bounding box center [1505, 197] width 14 height 14
type Name "Farooq"
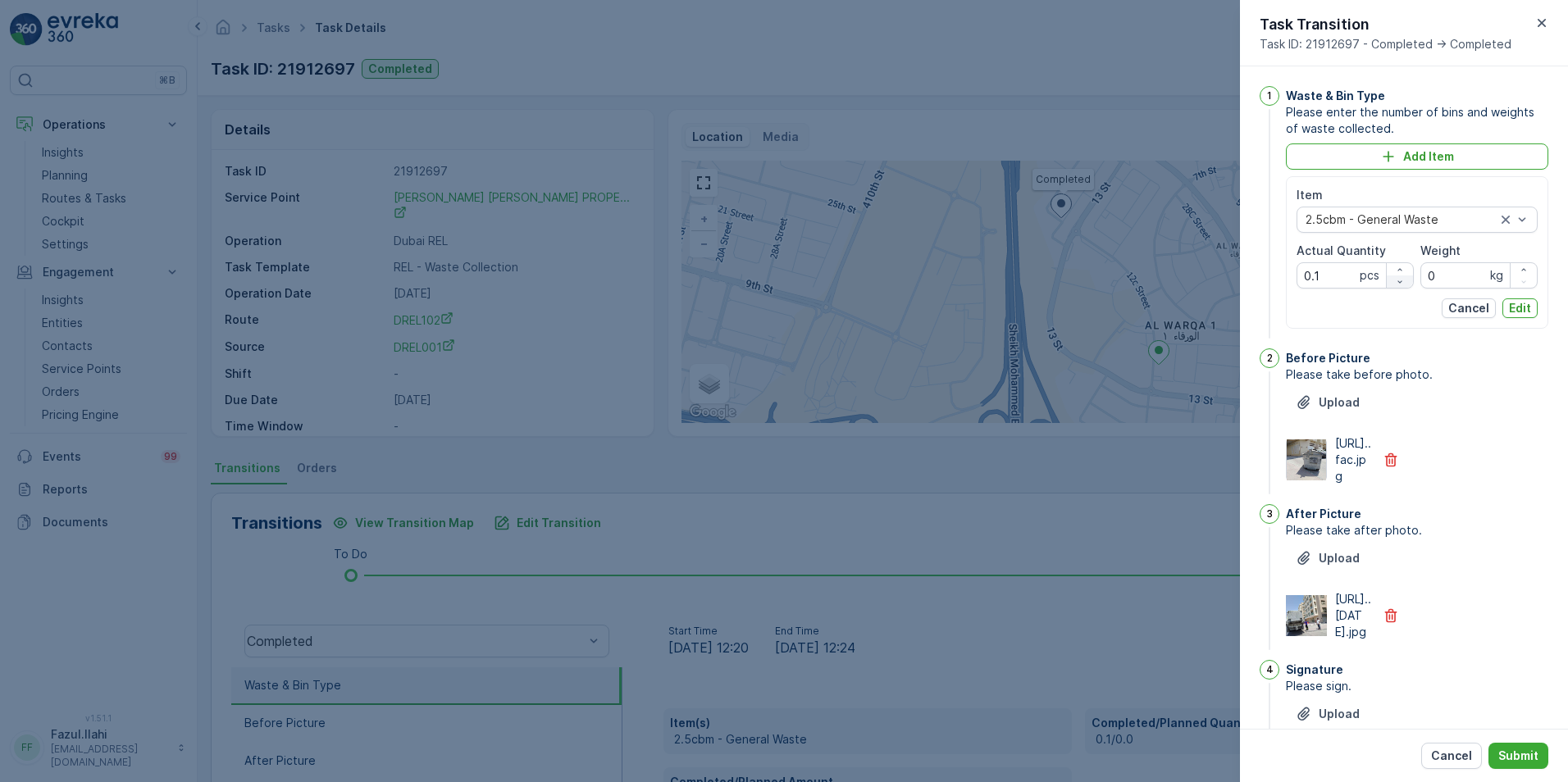
click at [1397, 279] on icon "button" at bounding box center [1400, 281] width 10 height 10
drag, startPoint x: 1338, startPoint y: 279, endPoint x: 1295, endPoint y: 279, distance: 43.0
click at [1295, 279] on div "Item 2.5cbm - General Waste Actual Quantity -0.9 pcs Weight 0 kg Cancel Edit" at bounding box center [1417, 253] width 262 height 153
type Quantity "1"
click at [1509, 308] on p "Edit" at bounding box center [1520, 308] width 23 height 16
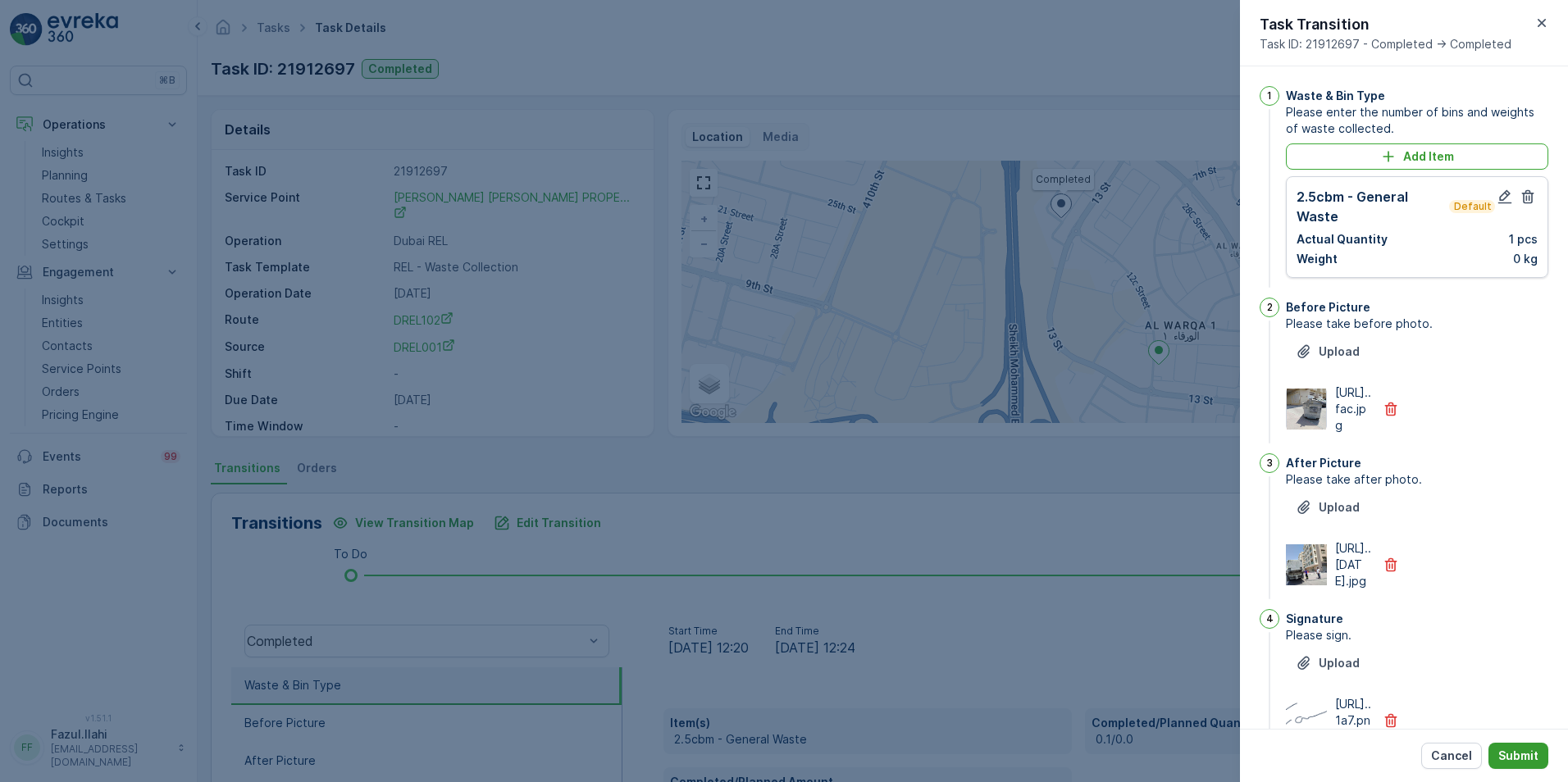
click at [1516, 763] on p "Submit" at bounding box center [1519, 755] width 40 height 16
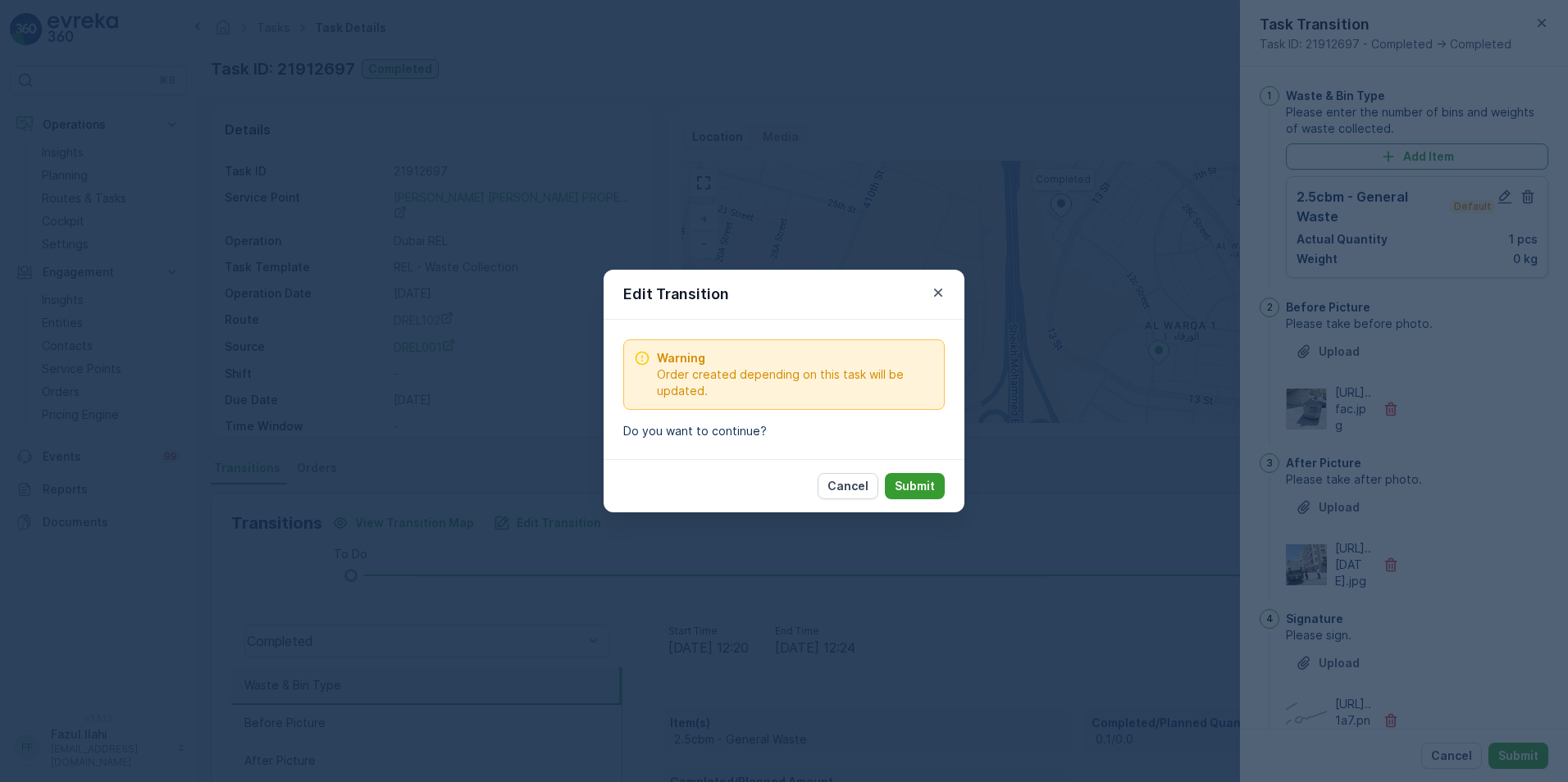
click at [929, 483] on p "Submit" at bounding box center [914, 486] width 40 height 16
type Name "Farooq"
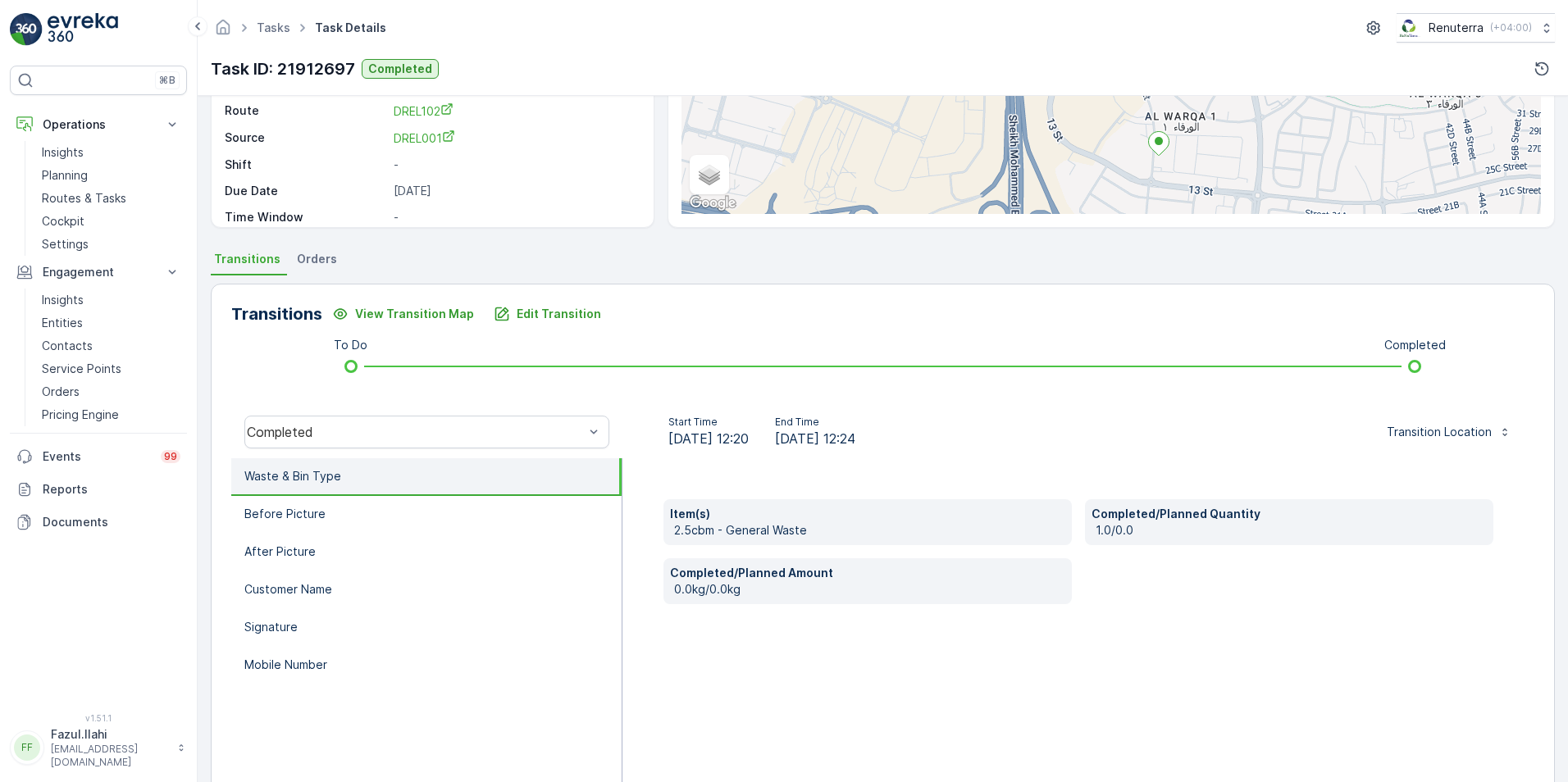
scroll to position [246, 0]
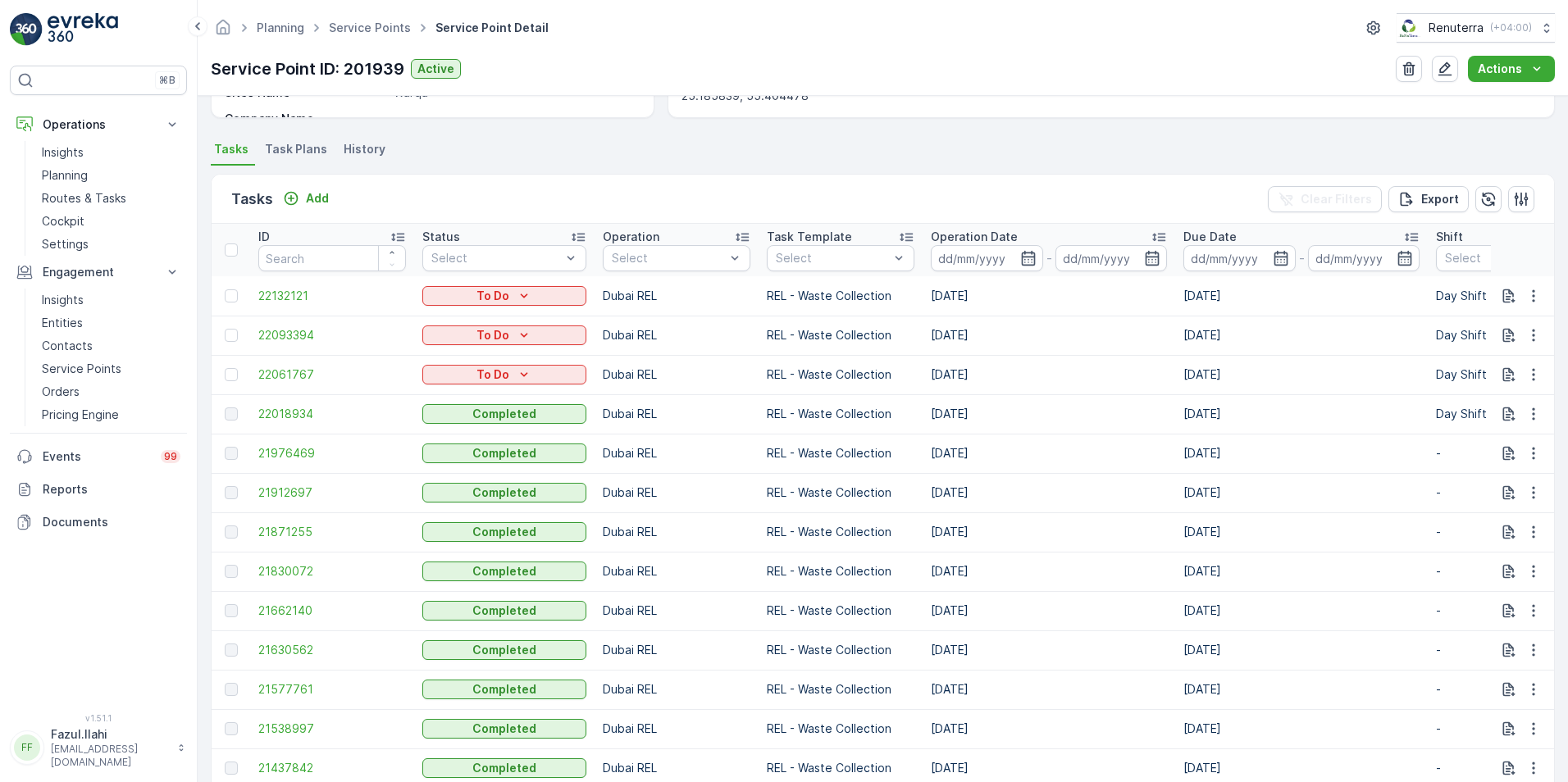
scroll to position [410, 0]
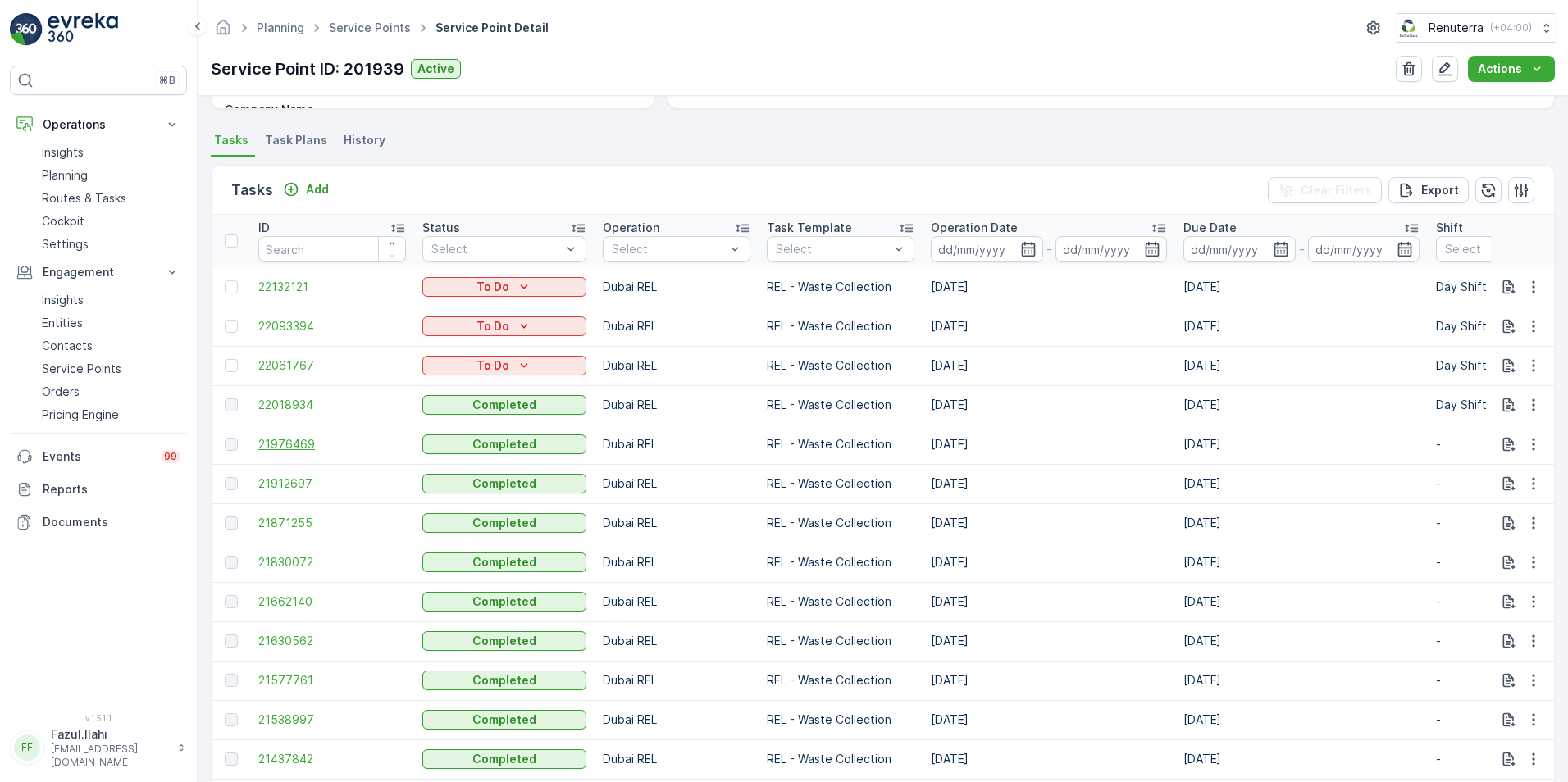
click at [299, 442] on span "21976469" at bounding box center [333, 444] width 148 height 16
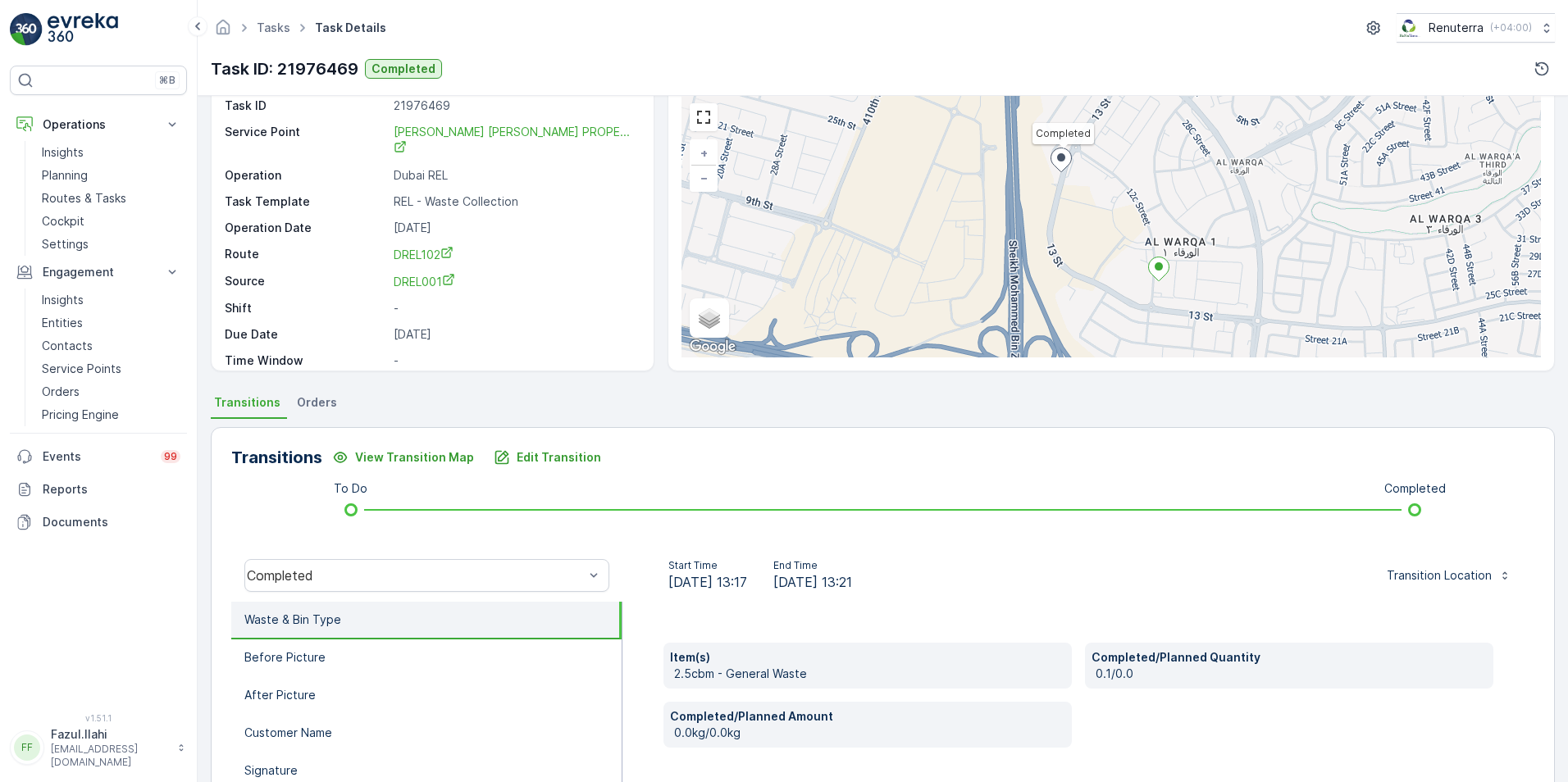
scroll to position [82, 0]
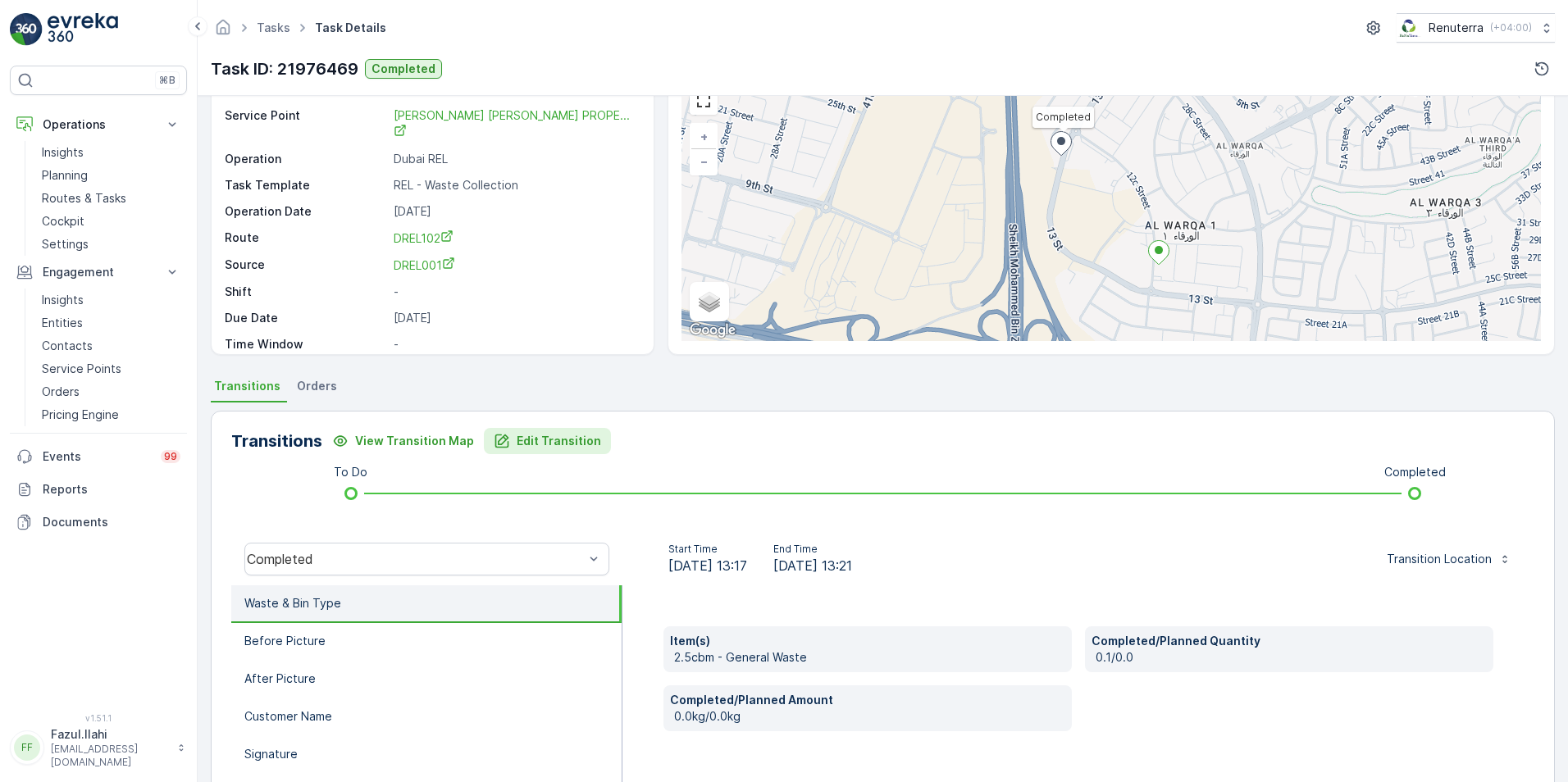
click at [496, 440] on icon "Edit Transition" at bounding box center [503, 442] width 14 height 14
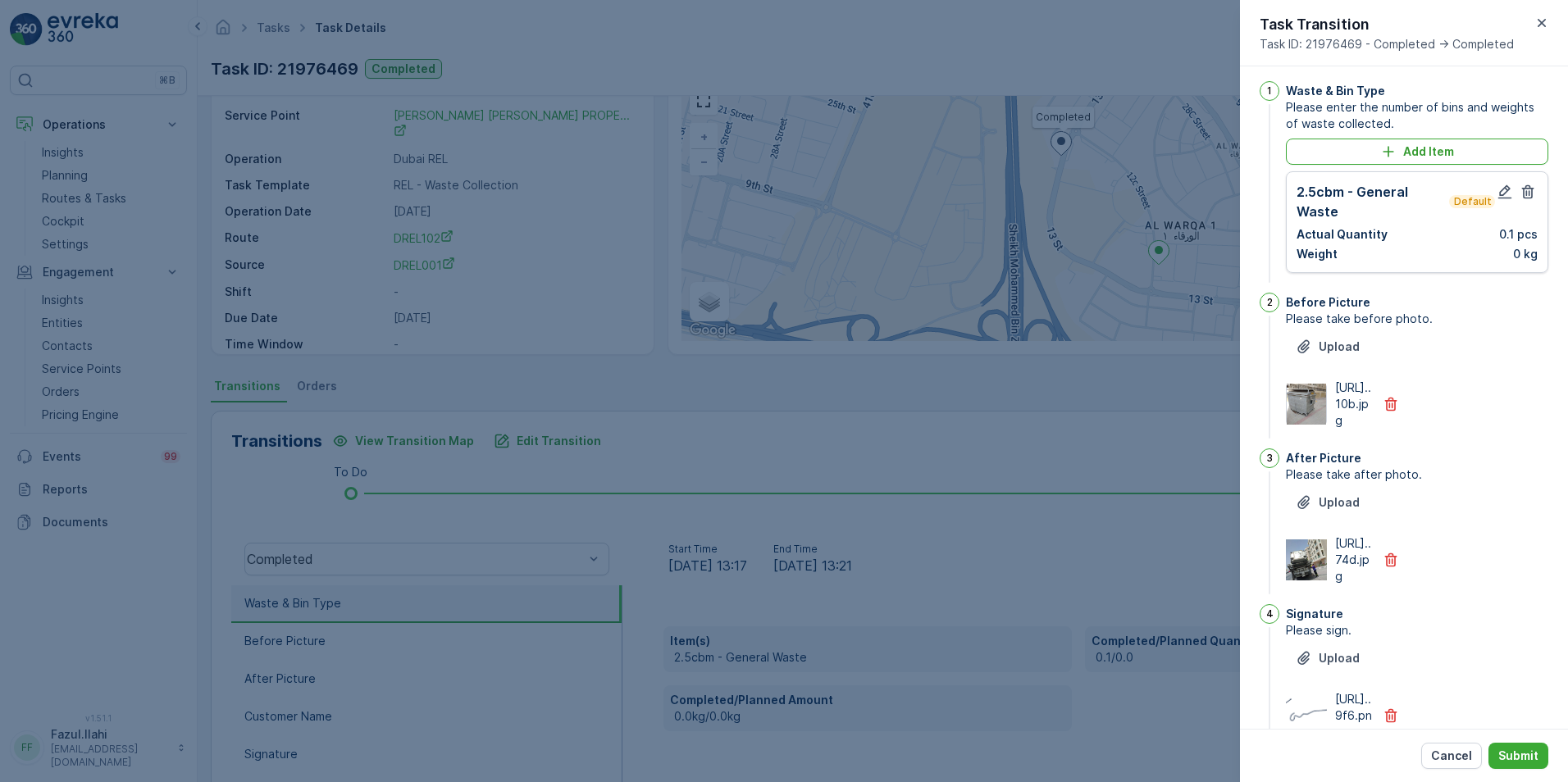
scroll to position [0, 0]
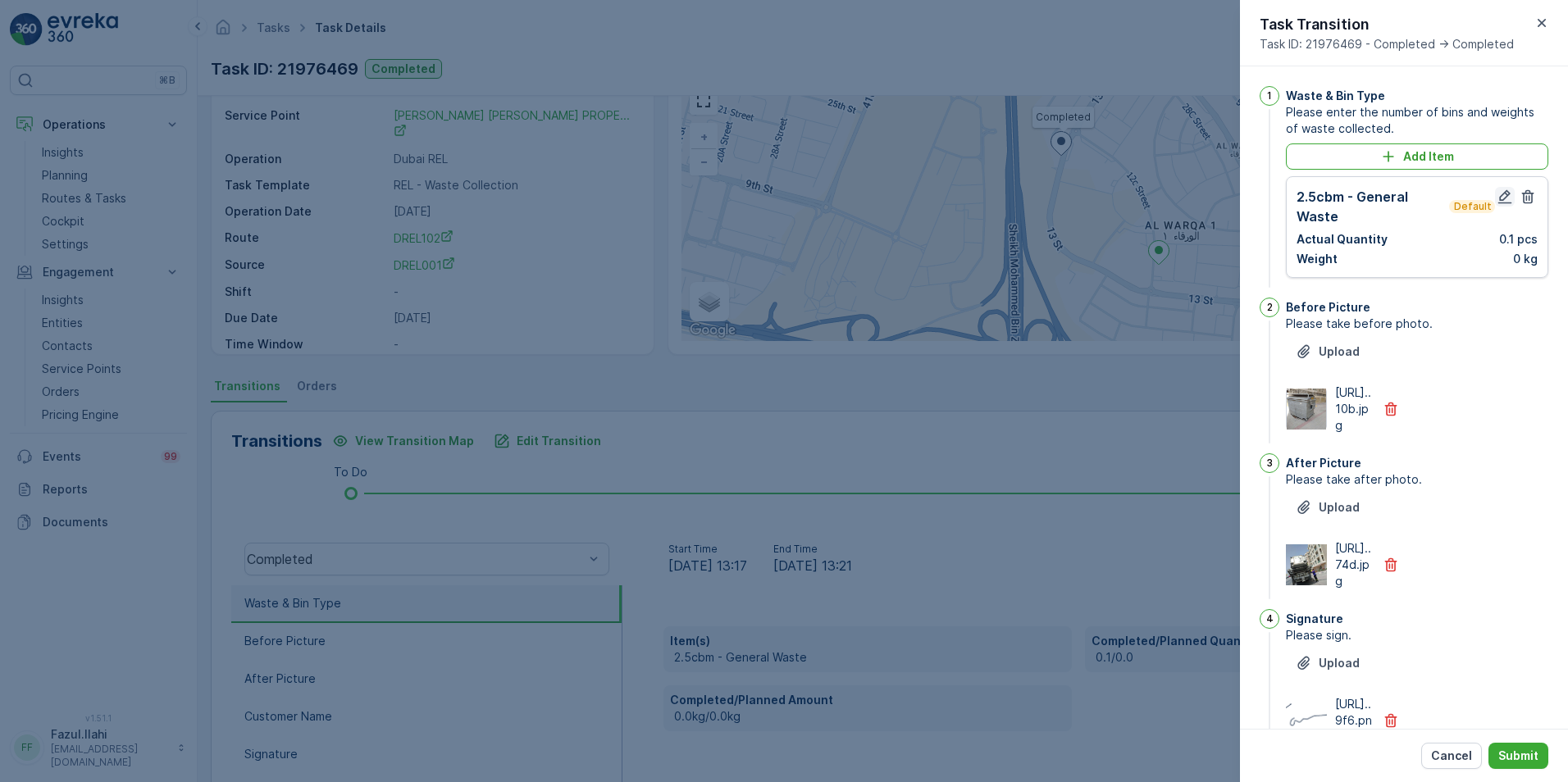
click at [1500, 197] on icon "button" at bounding box center [1505, 196] width 16 height 16
type Name "Farooq"
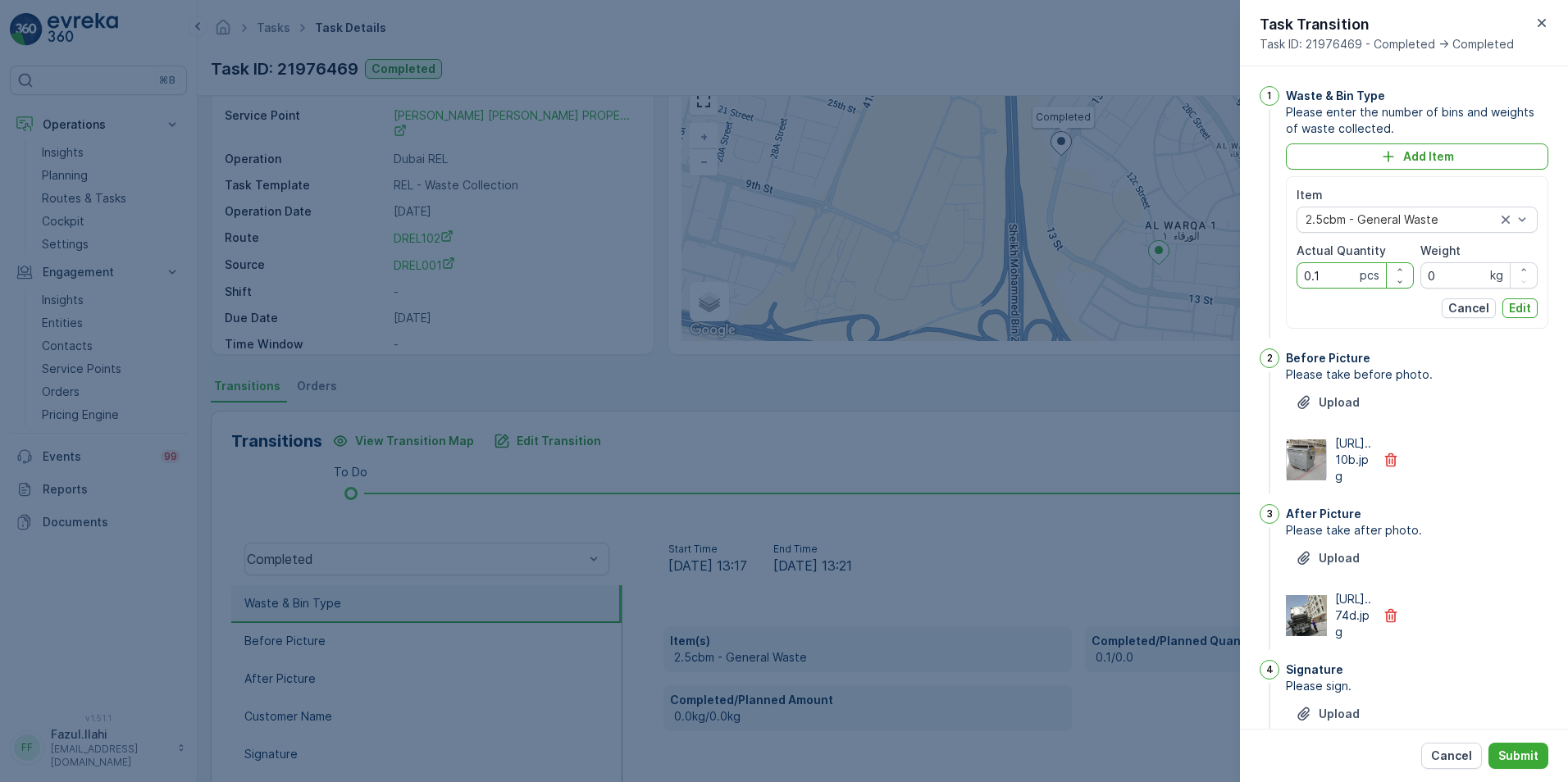
drag, startPoint x: 1318, startPoint y: 279, endPoint x: 1303, endPoint y: 279, distance: 15.0
click at [1303, 279] on Quantity "0.1" at bounding box center [1354, 275] width 117 height 26
type Quantity "1"
click at [1525, 757] on p "Submit" at bounding box center [1519, 755] width 40 height 16
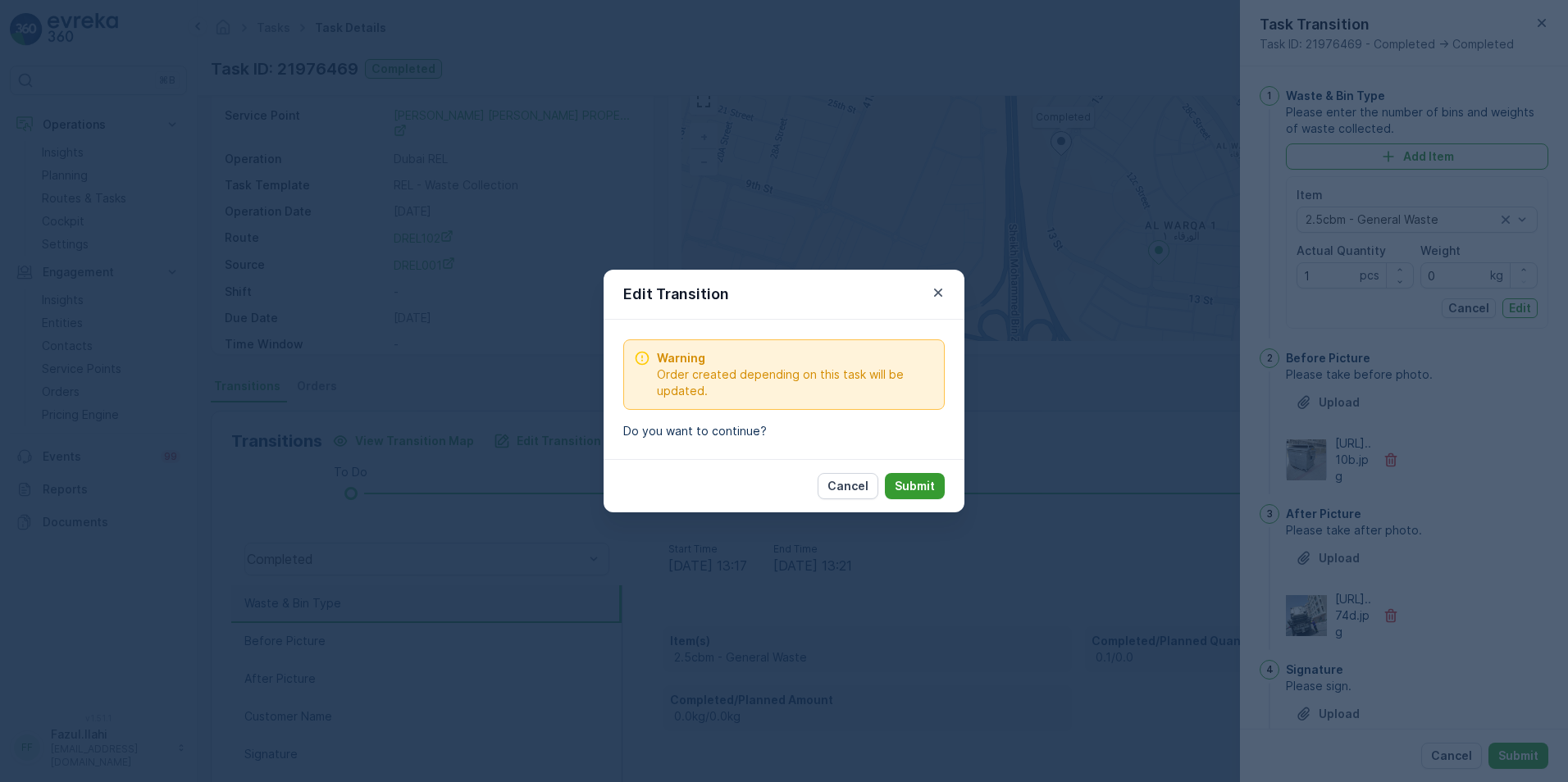
click at [906, 476] on button "Submit" at bounding box center [914, 486] width 60 height 26
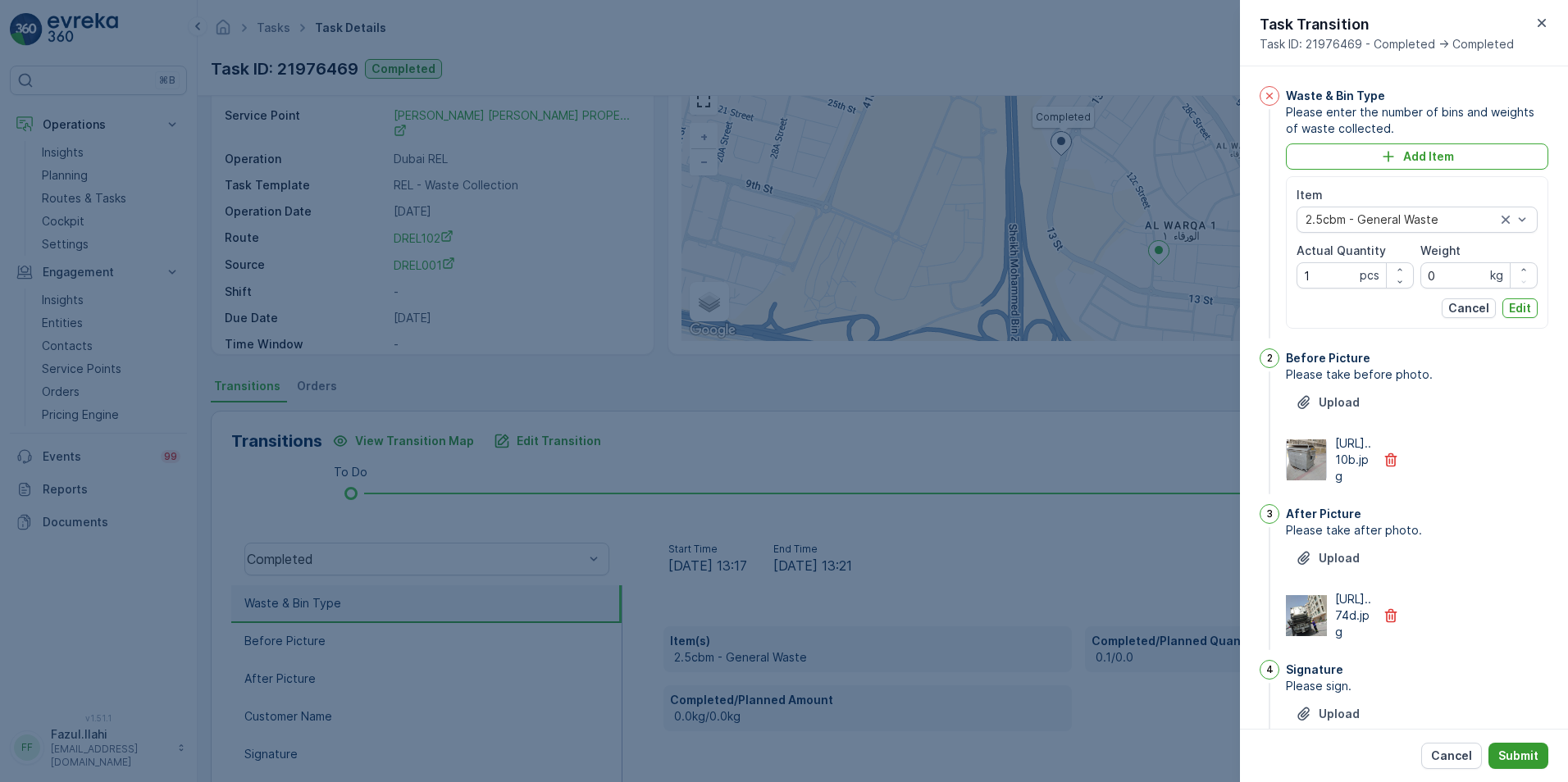
click at [1508, 752] on p "Submit" at bounding box center [1519, 755] width 40 height 16
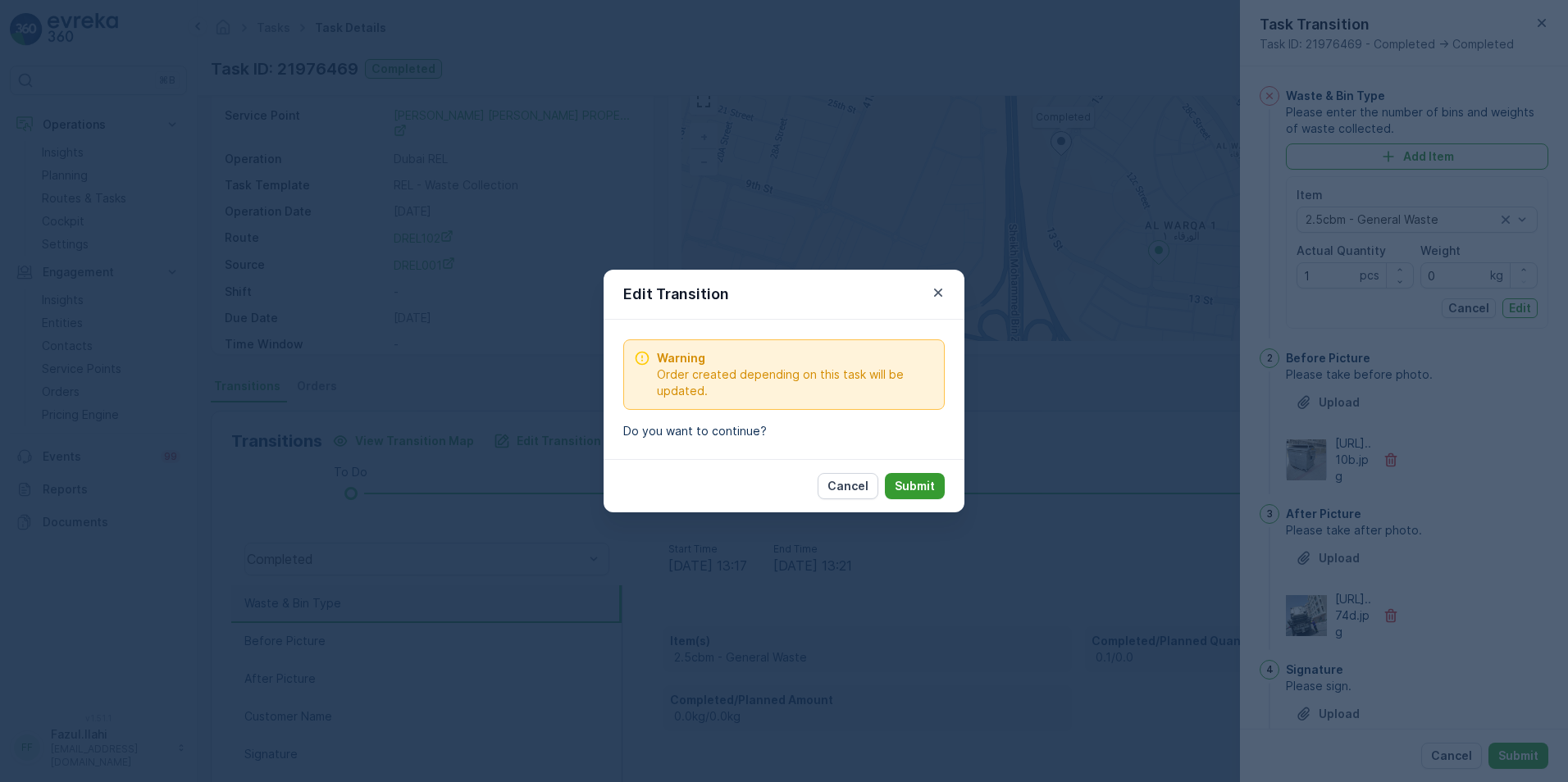
click at [909, 487] on p "Submit" at bounding box center [914, 486] width 40 height 16
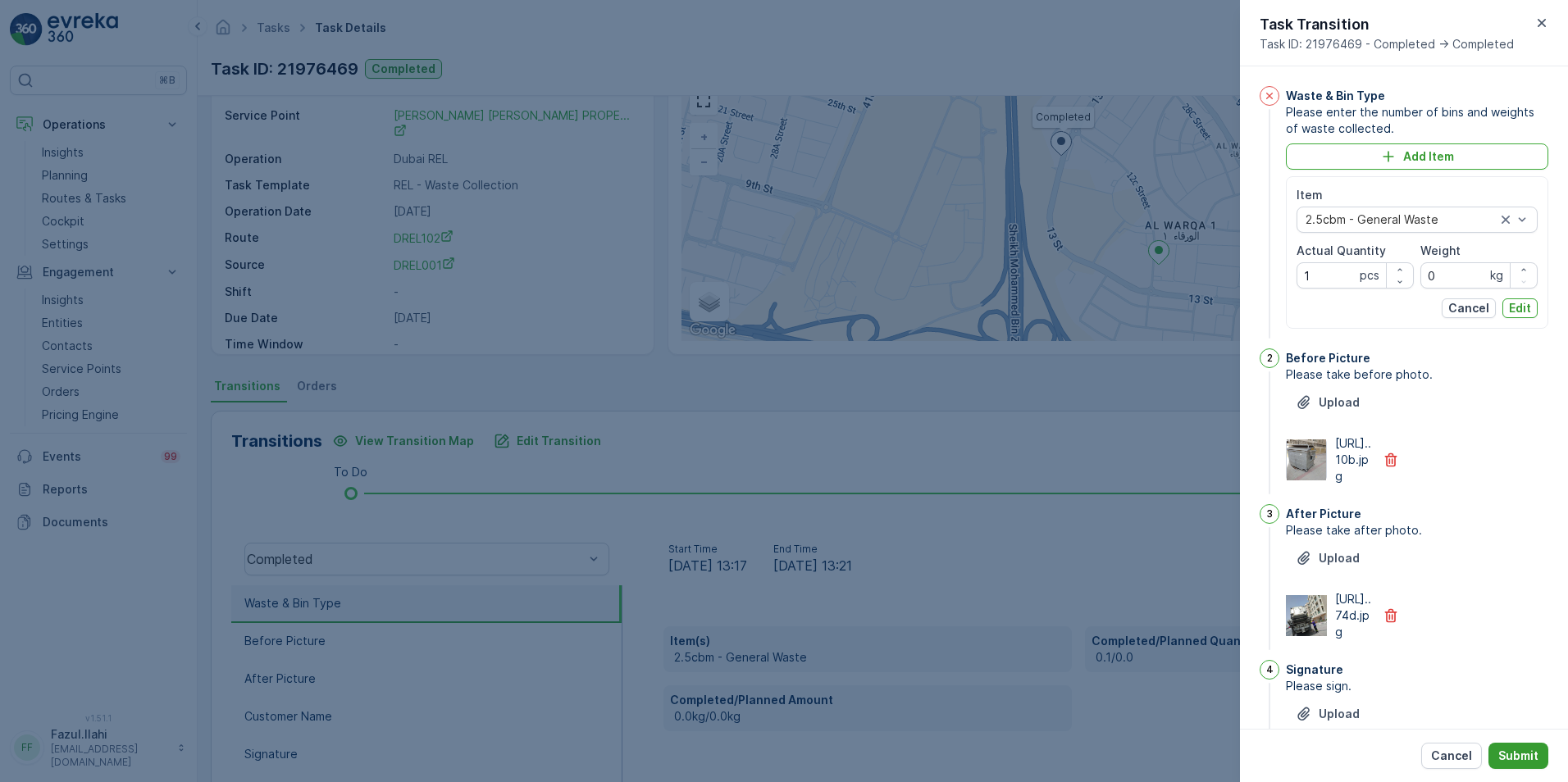
click at [1526, 752] on p "Submit" at bounding box center [1519, 755] width 40 height 16
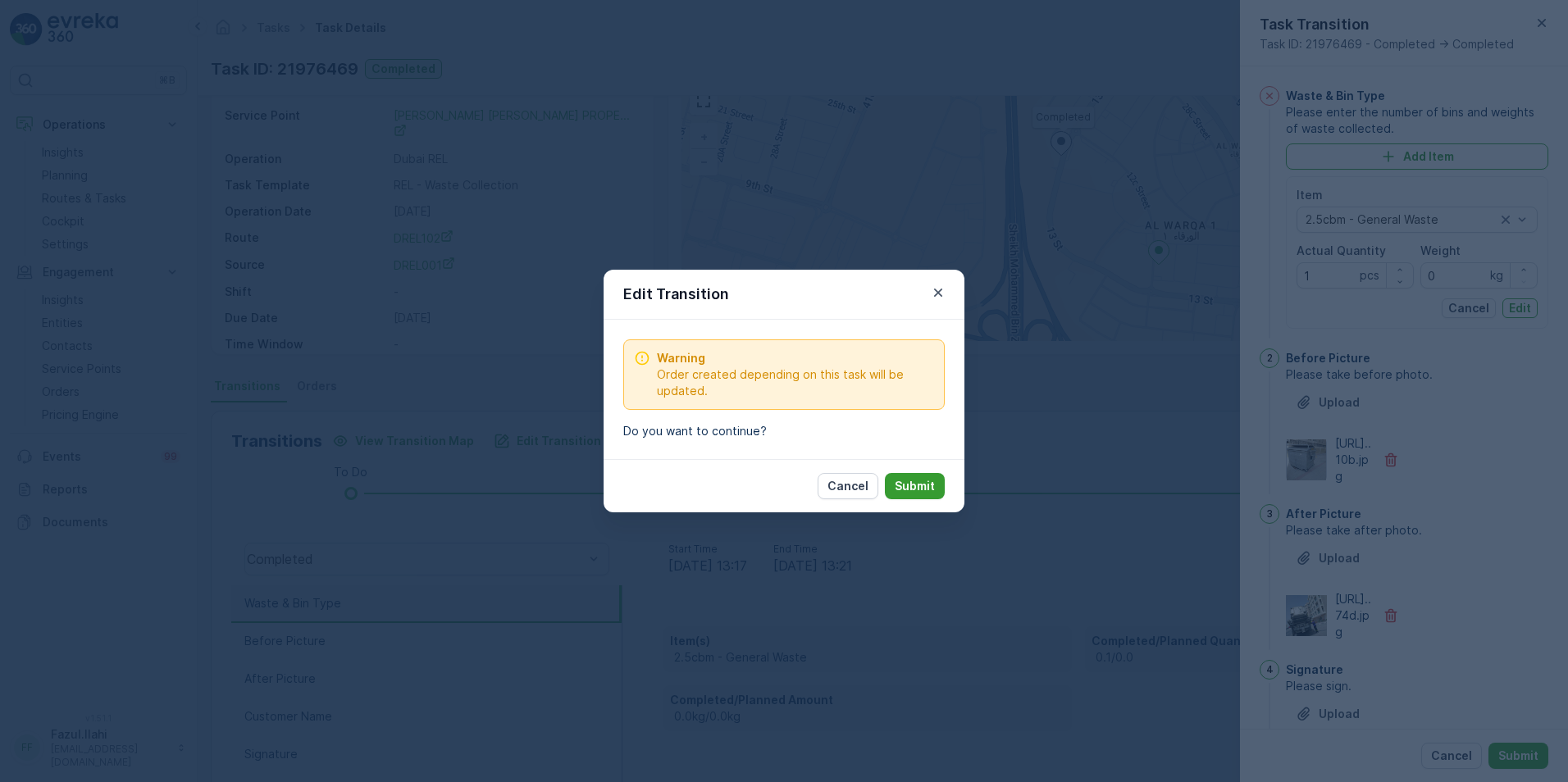
click at [920, 491] on p "Submit" at bounding box center [914, 486] width 40 height 16
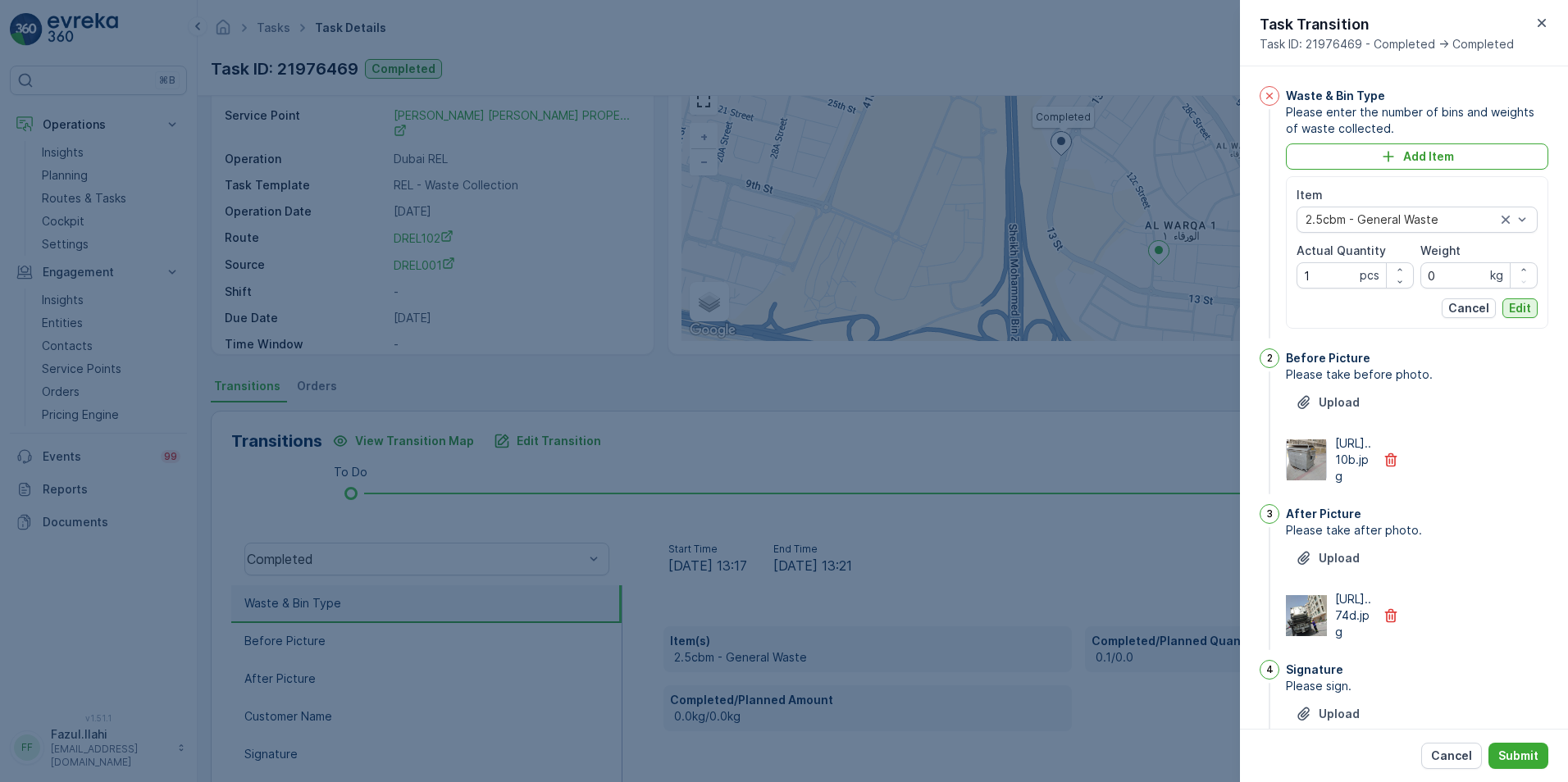
click at [1524, 312] on p "Edit" at bounding box center [1520, 308] width 23 height 16
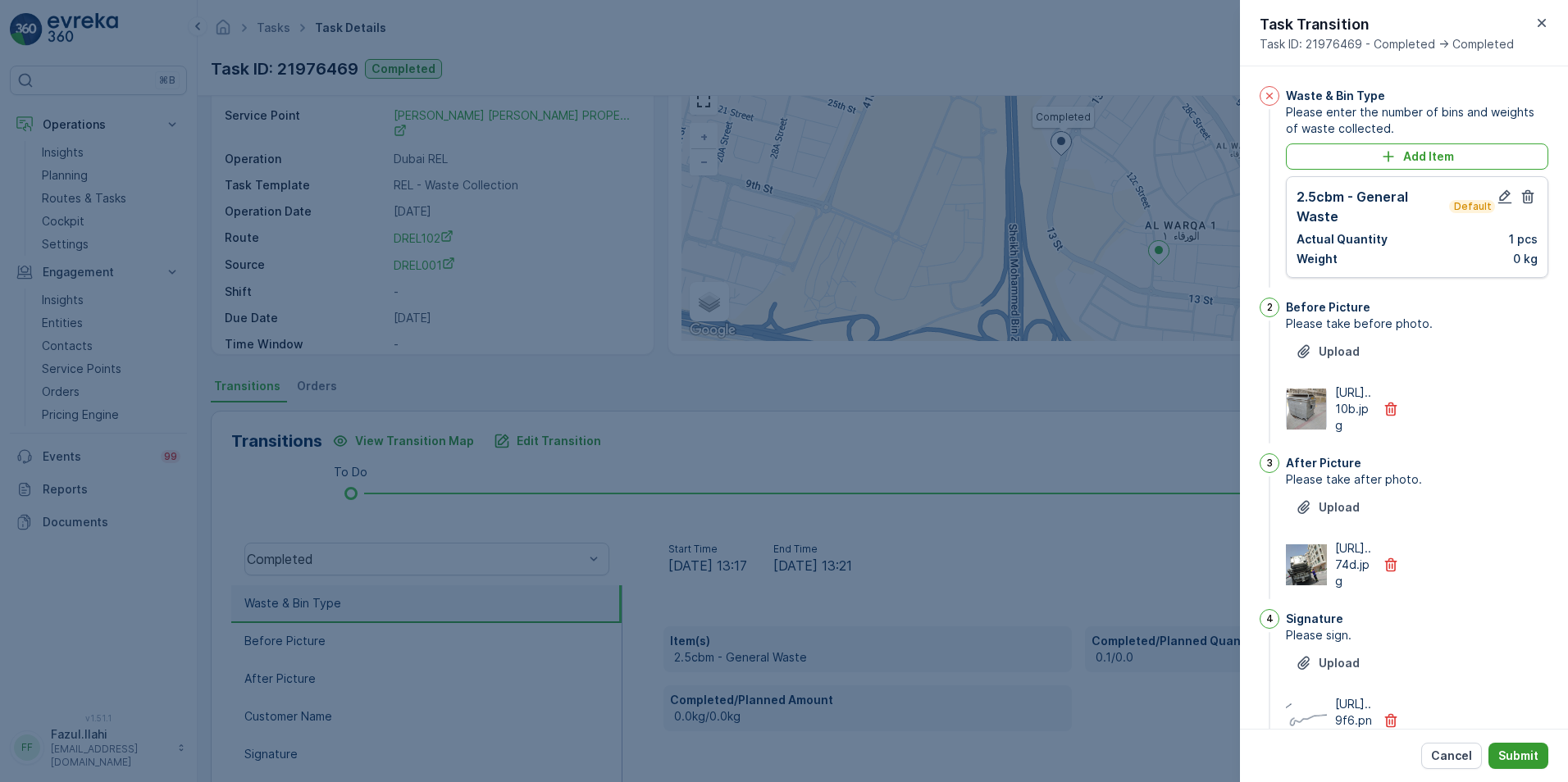
click at [1518, 758] on p "Submit" at bounding box center [1519, 755] width 40 height 16
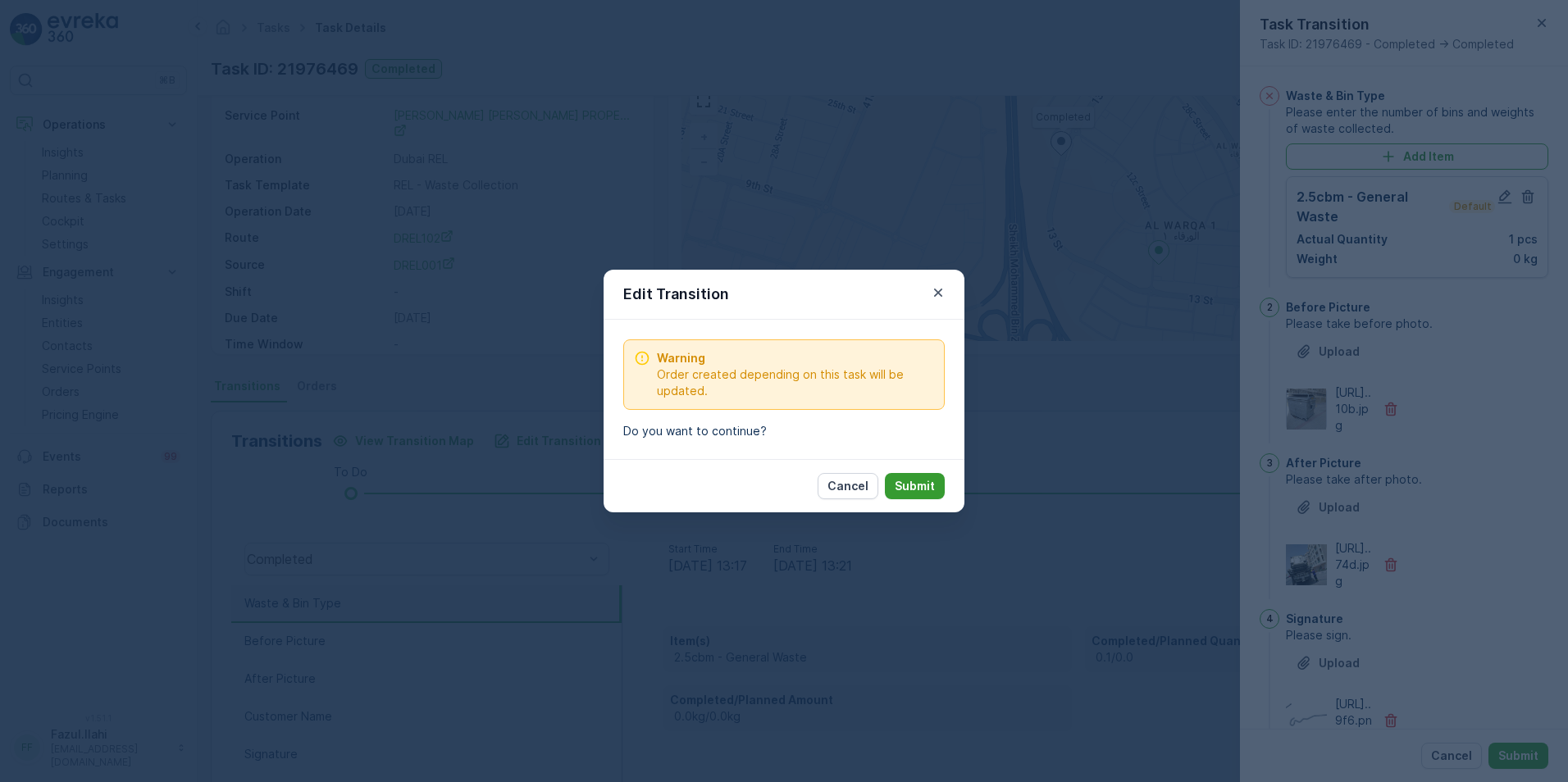
click at [930, 485] on p "Submit" at bounding box center [914, 486] width 40 height 16
type Name "Farooq"
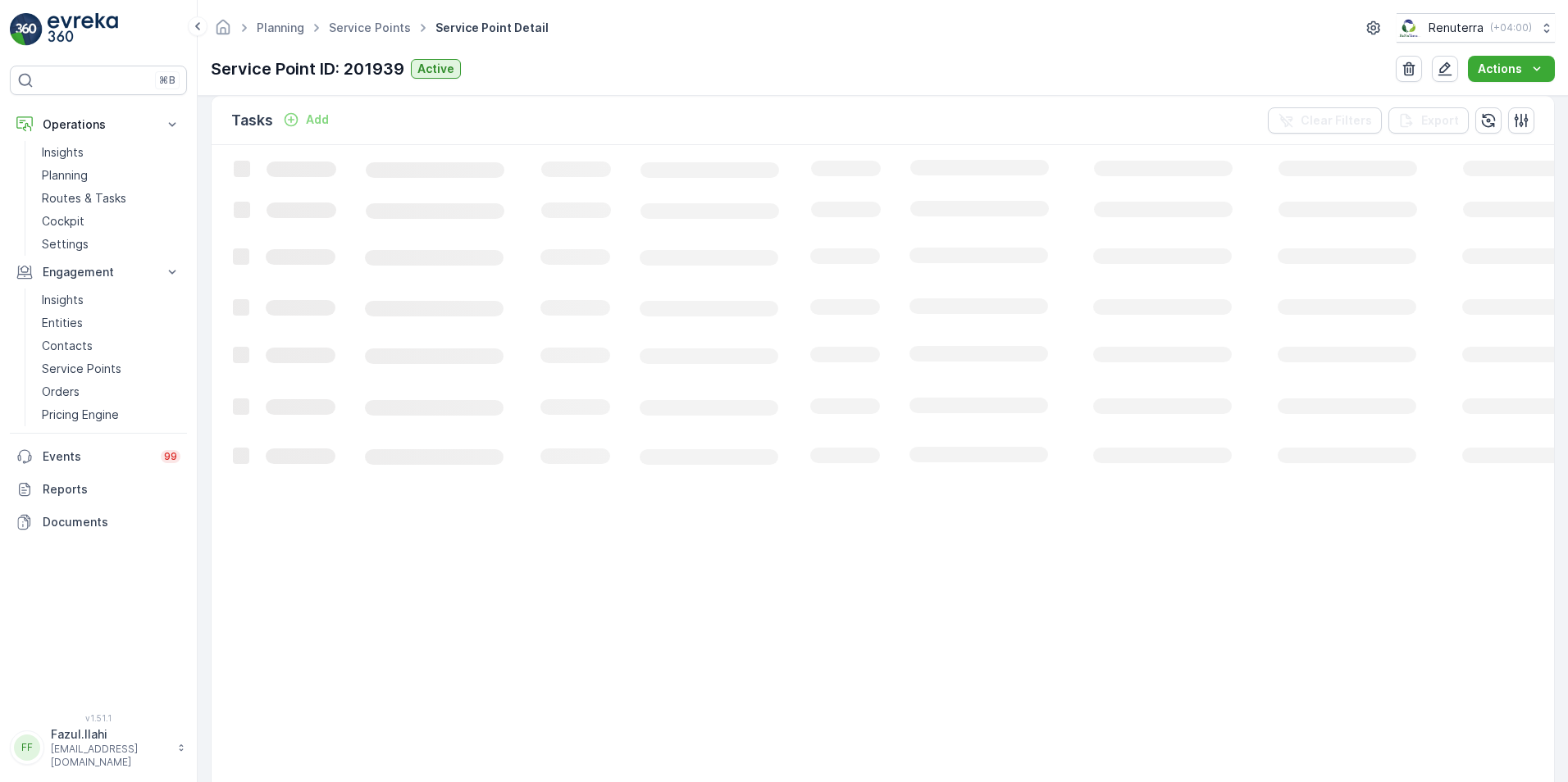
scroll to position [492, 0]
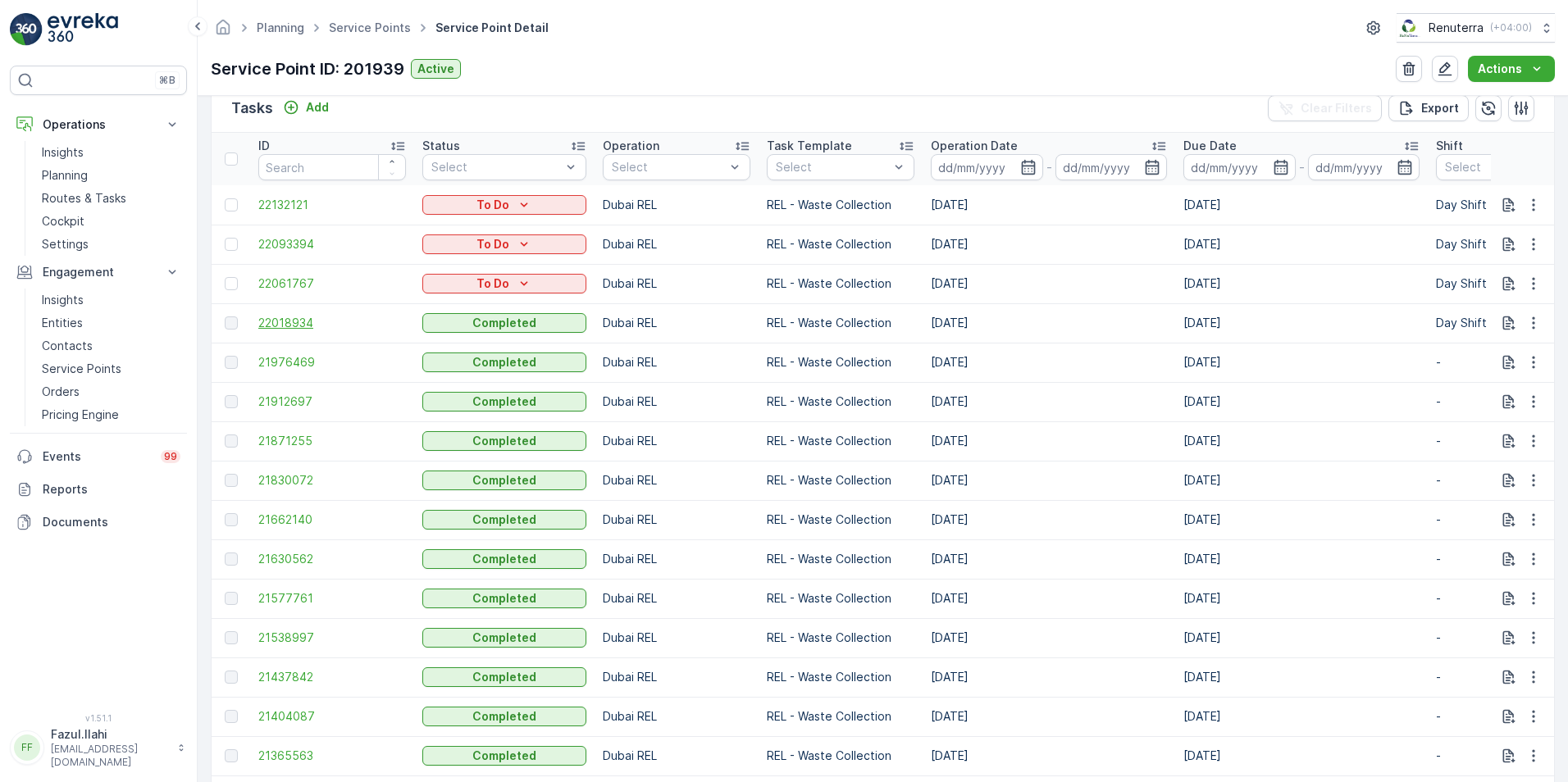
click at [288, 323] on span "22018934" at bounding box center [333, 323] width 148 height 16
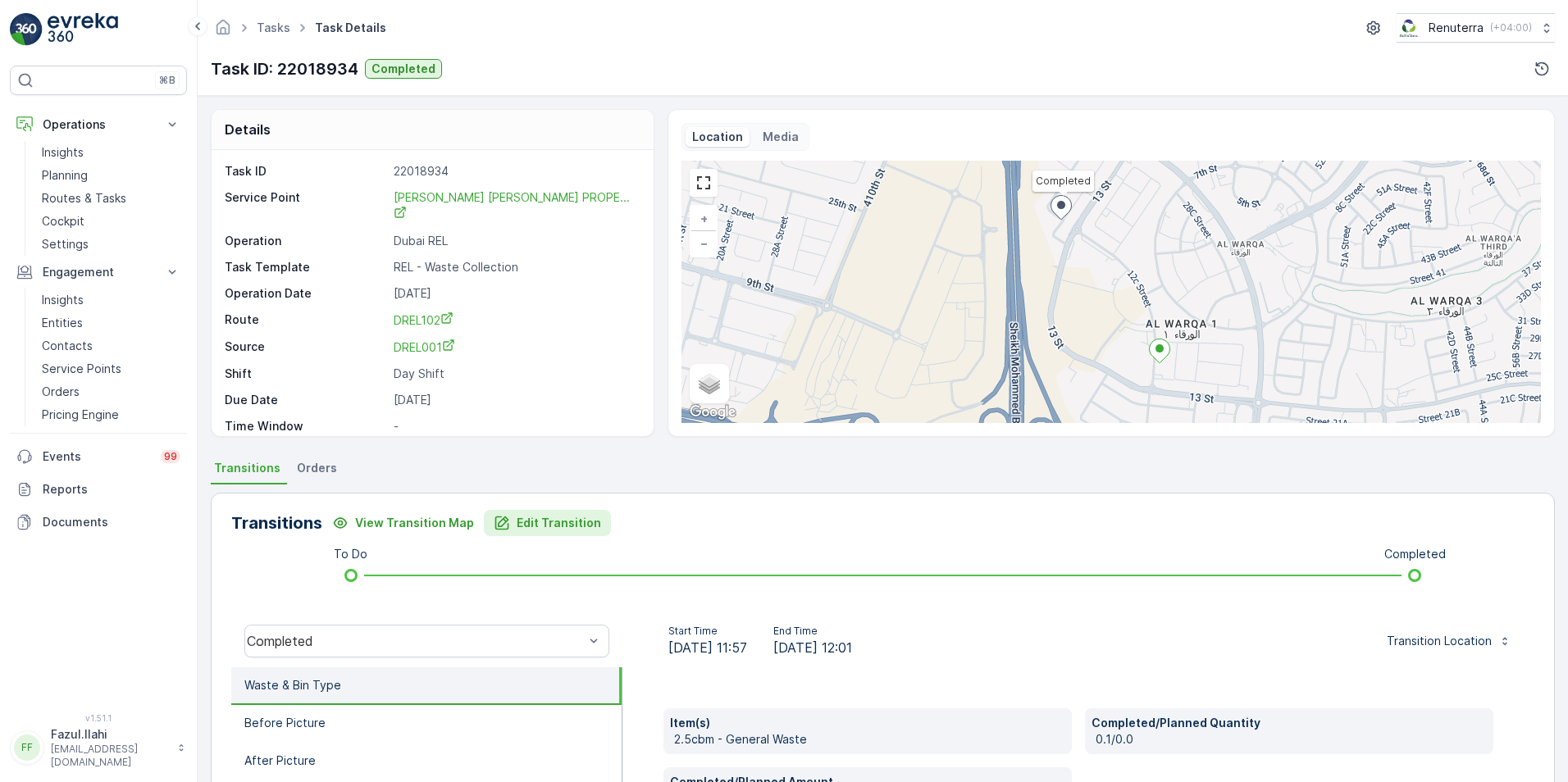
click at [544, 527] on p "Edit Transition" at bounding box center [558, 522] width 84 height 16
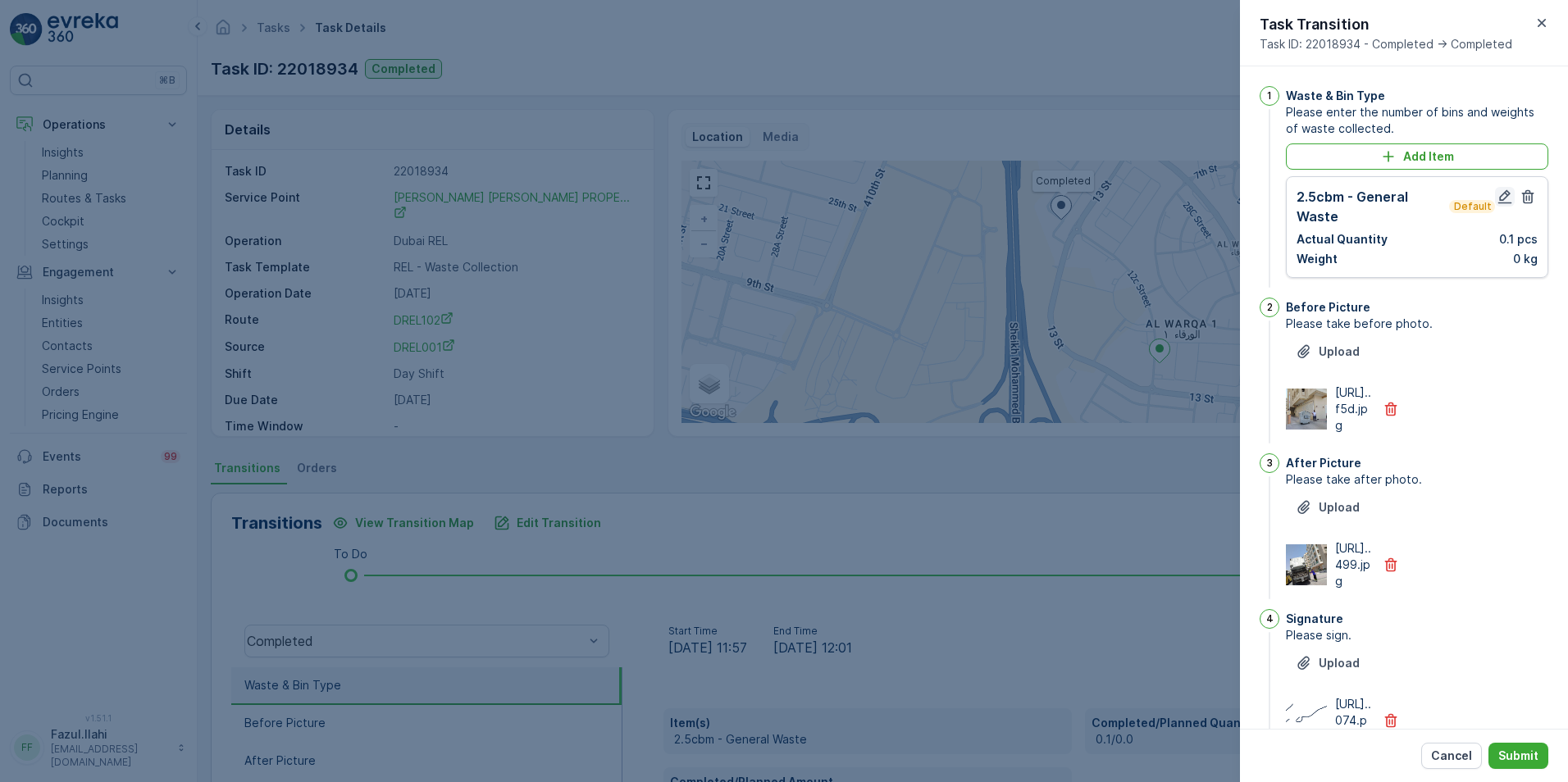
click at [1501, 200] on icon "button" at bounding box center [1505, 196] width 16 height 16
type Name "Farooq"
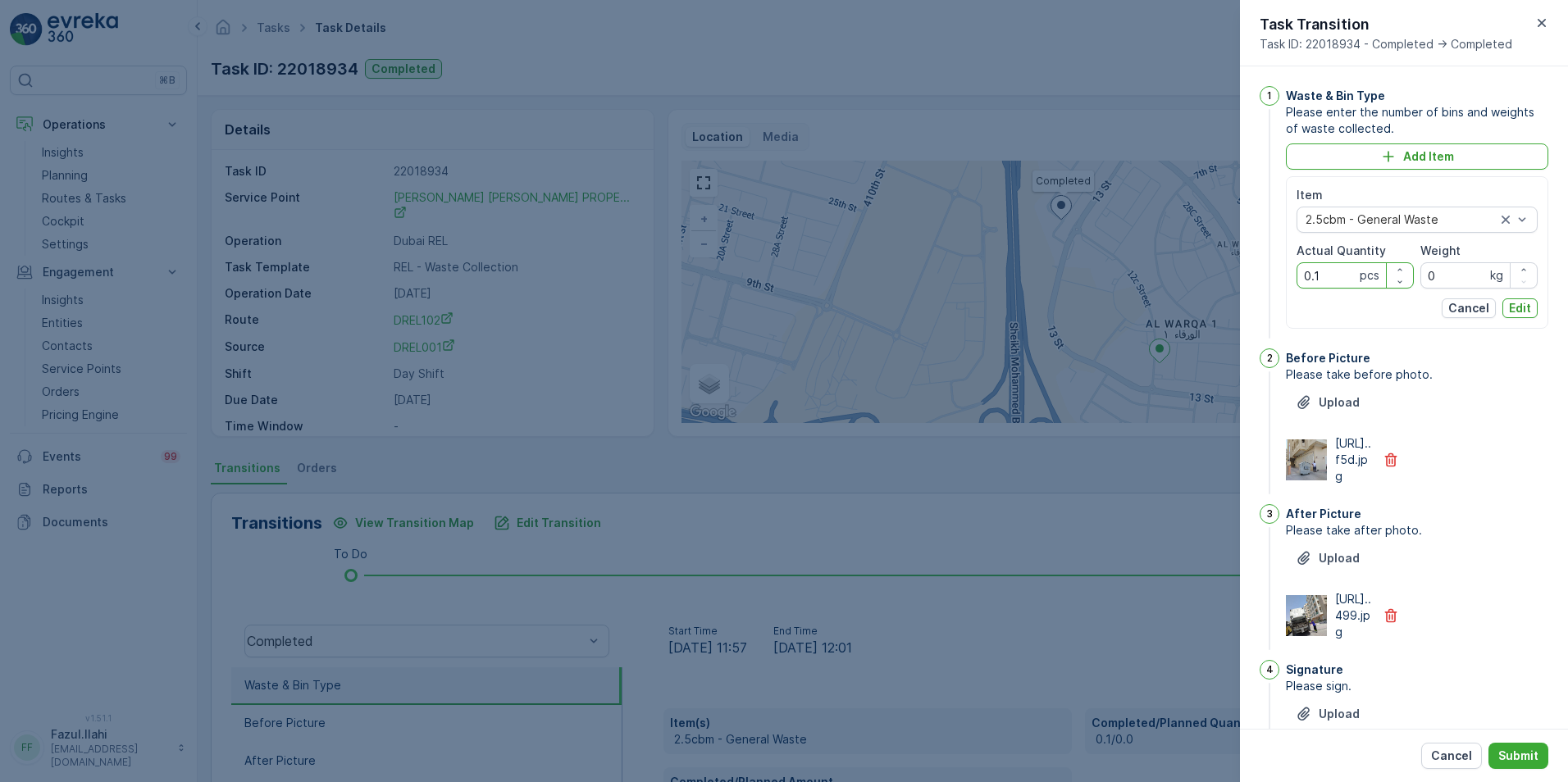
drag, startPoint x: 1341, startPoint y: 273, endPoint x: 1293, endPoint y: 273, distance: 48.0
click at [1294, 273] on div "Item 2.5cbm - General Waste Actual Quantity 0.1 pcs Weight 0 kg Cancel Edit" at bounding box center [1417, 253] width 262 height 153
type Quantity "1"
click at [1537, 305] on div "Item 2.5cbm - General Waste Actual Quantity 1 pcs Weight 0 kg Cancel Edit" at bounding box center [1417, 253] width 262 height 153
click at [1525, 305] on p "Edit" at bounding box center [1520, 308] width 23 height 16
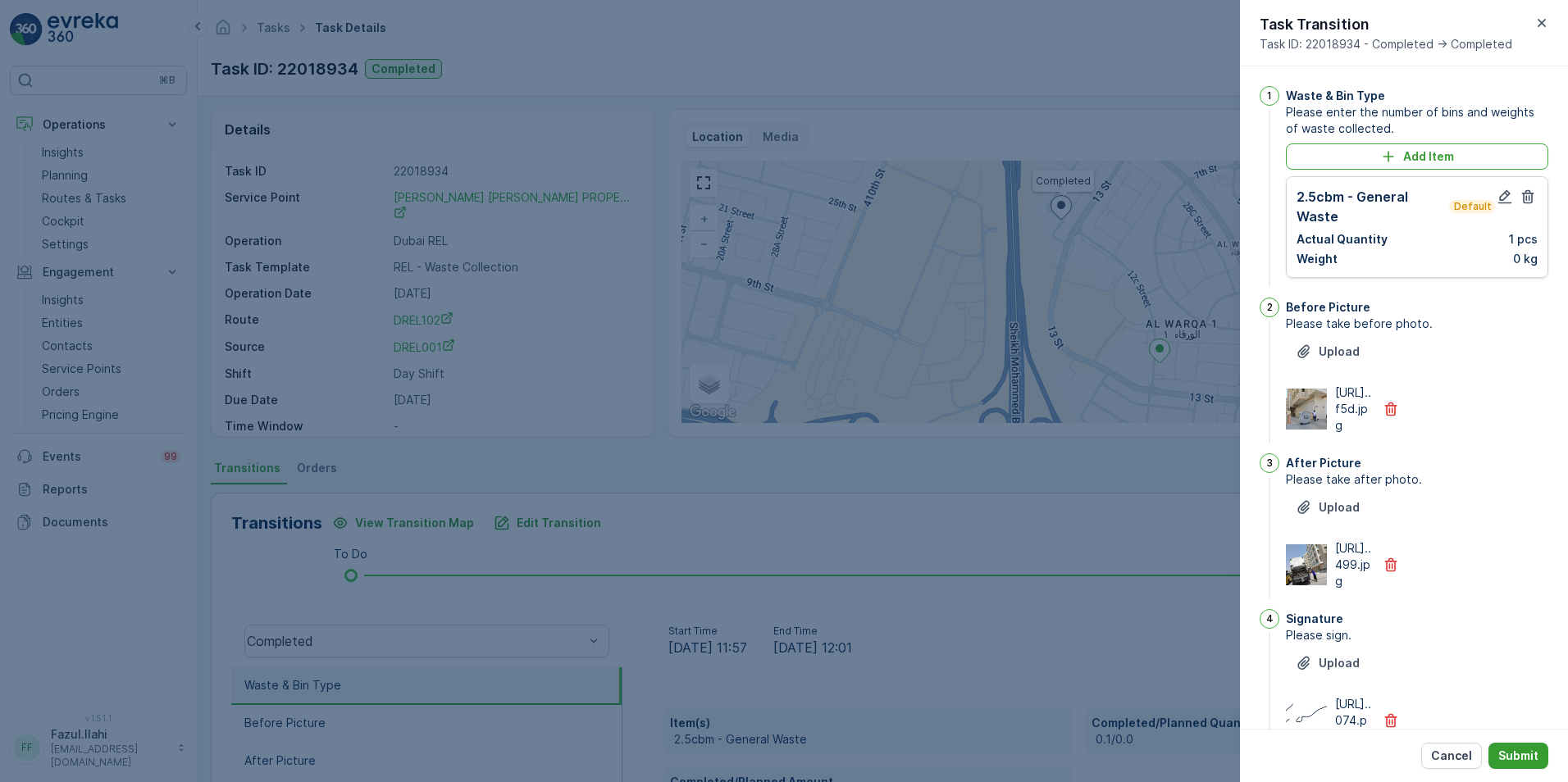
click at [1512, 754] on p "Submit" at bounding box center [1519, 755] width 40 height 16
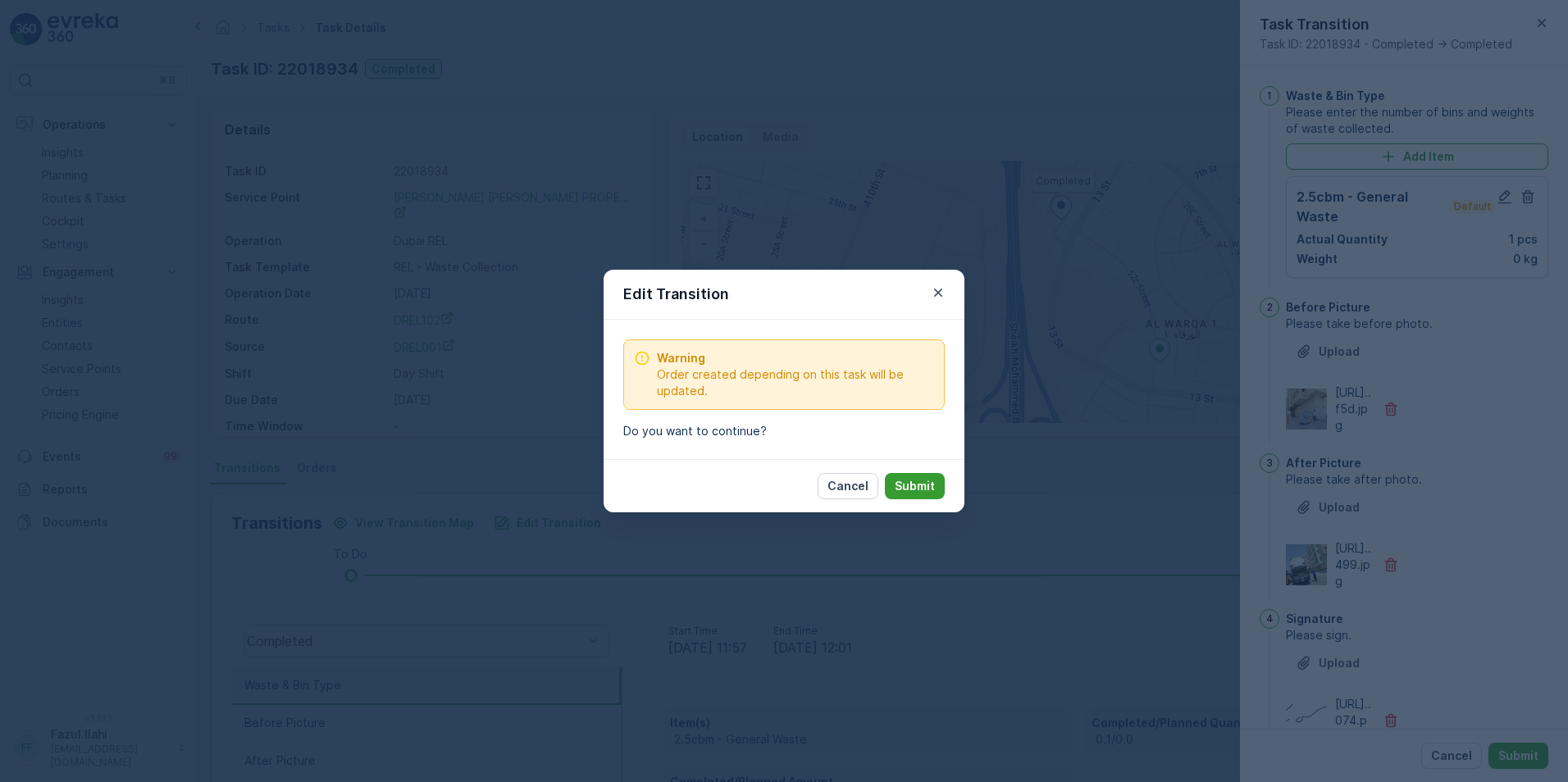
click at [915, 483] on p "Submit" at bounding box center [914, 486] width 40 height 16
type Name "Farooq"
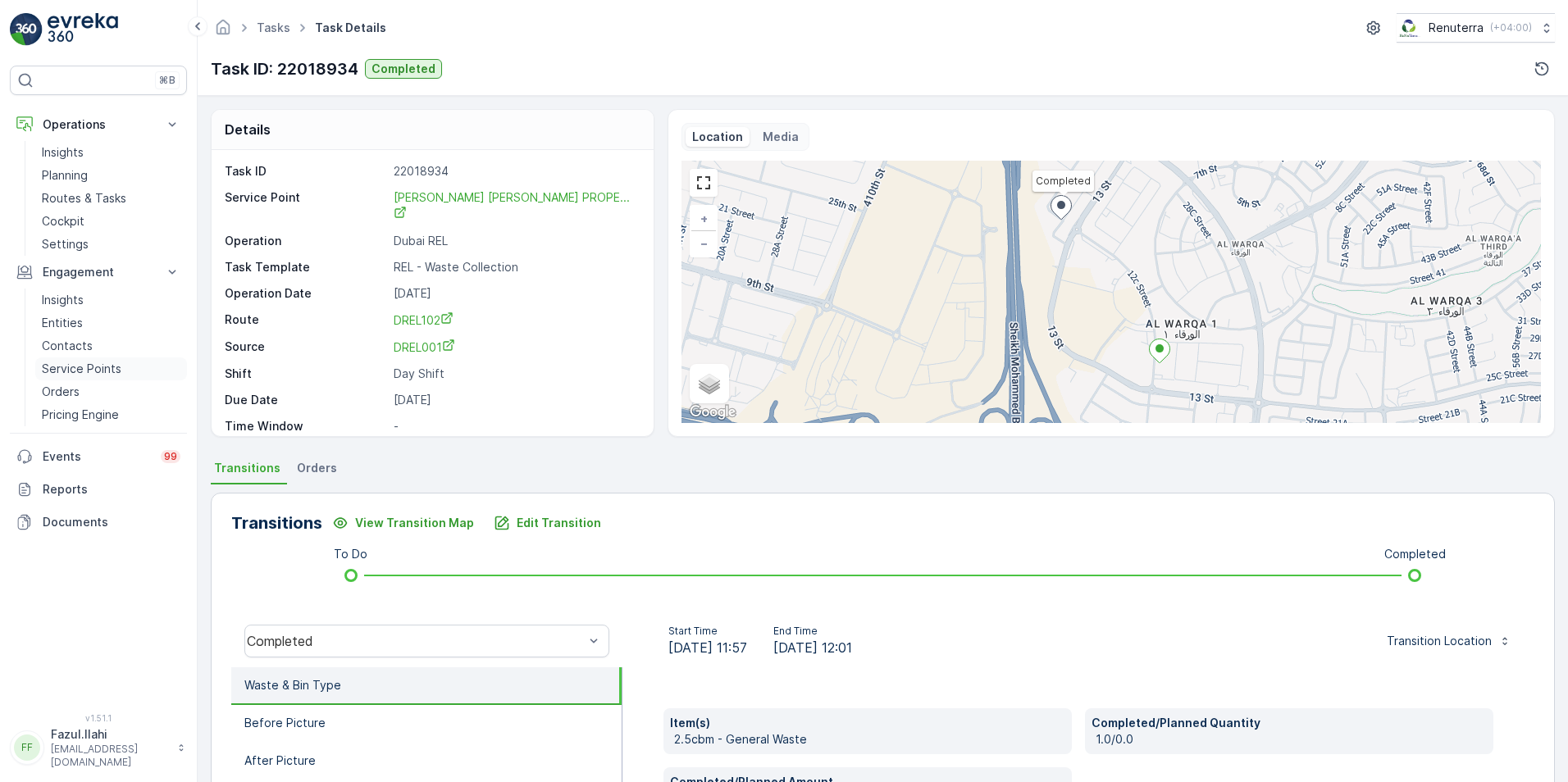
click at [64, 366] on p "Service Points" at bounding box center [82, 369] width 80 height 16
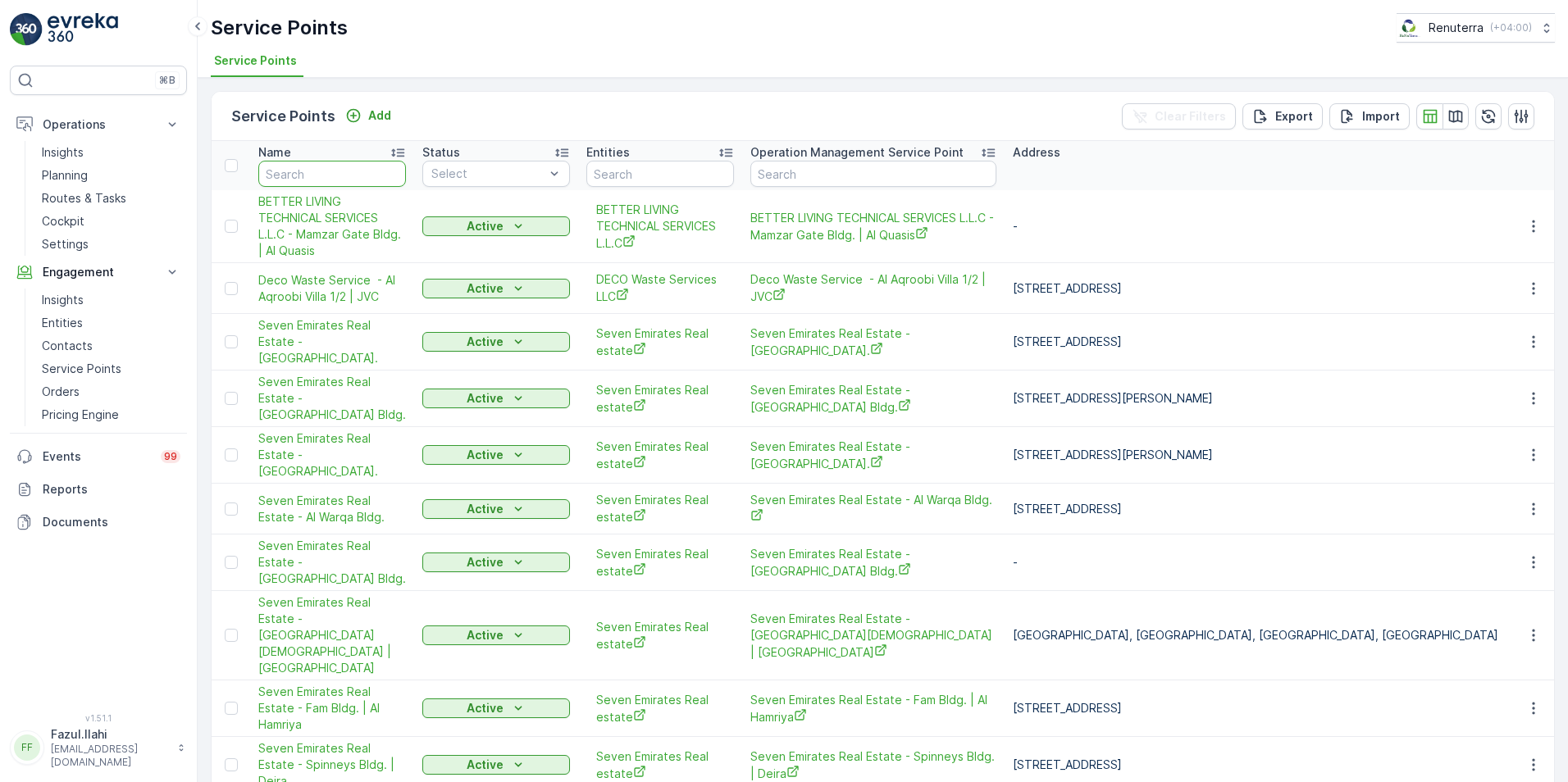
click at [311, 170] on input "text" at bounding box center [333, 174] width 148 height 26
type input "KHALI"
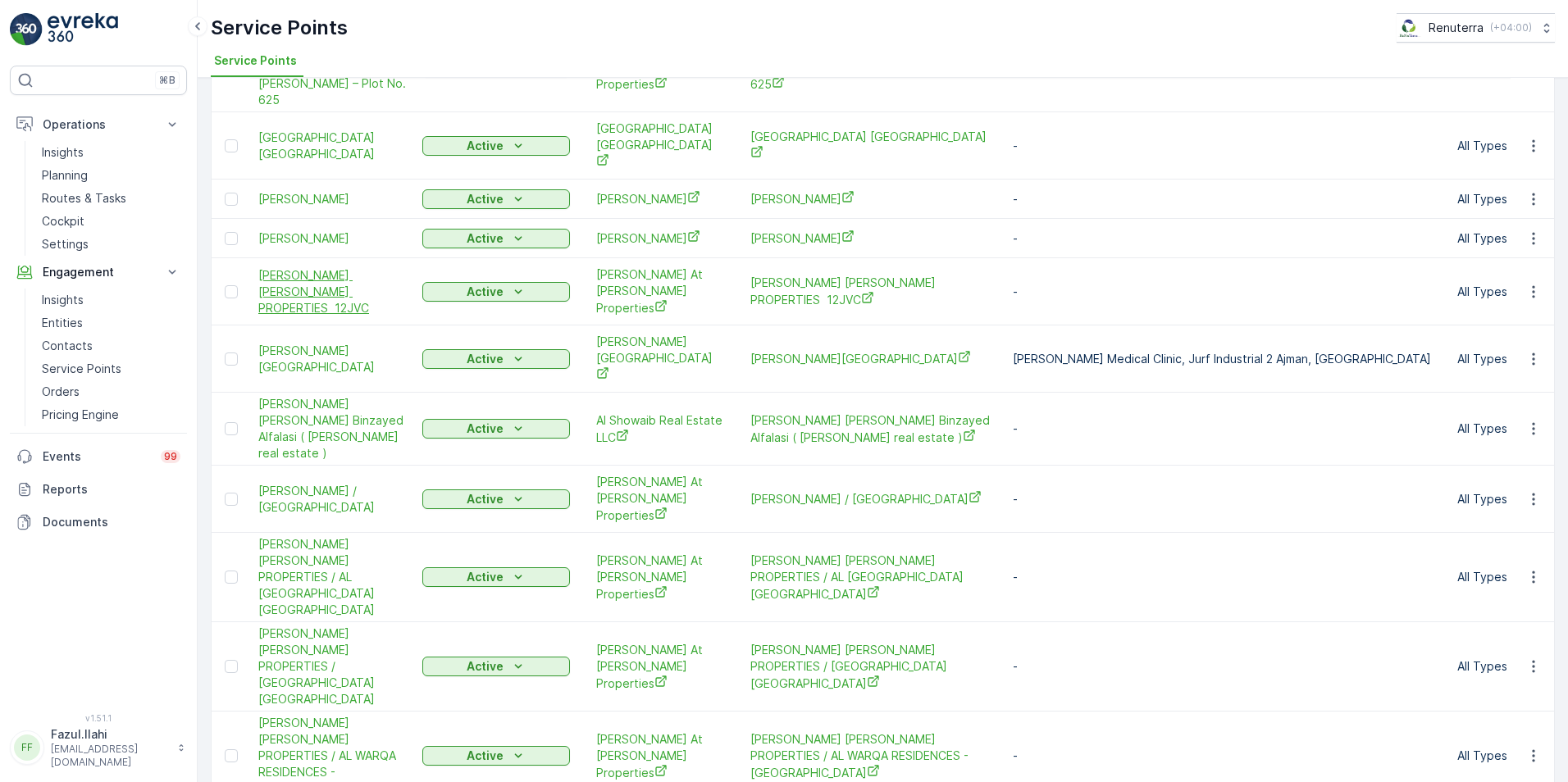
scroll to position [328, 0]
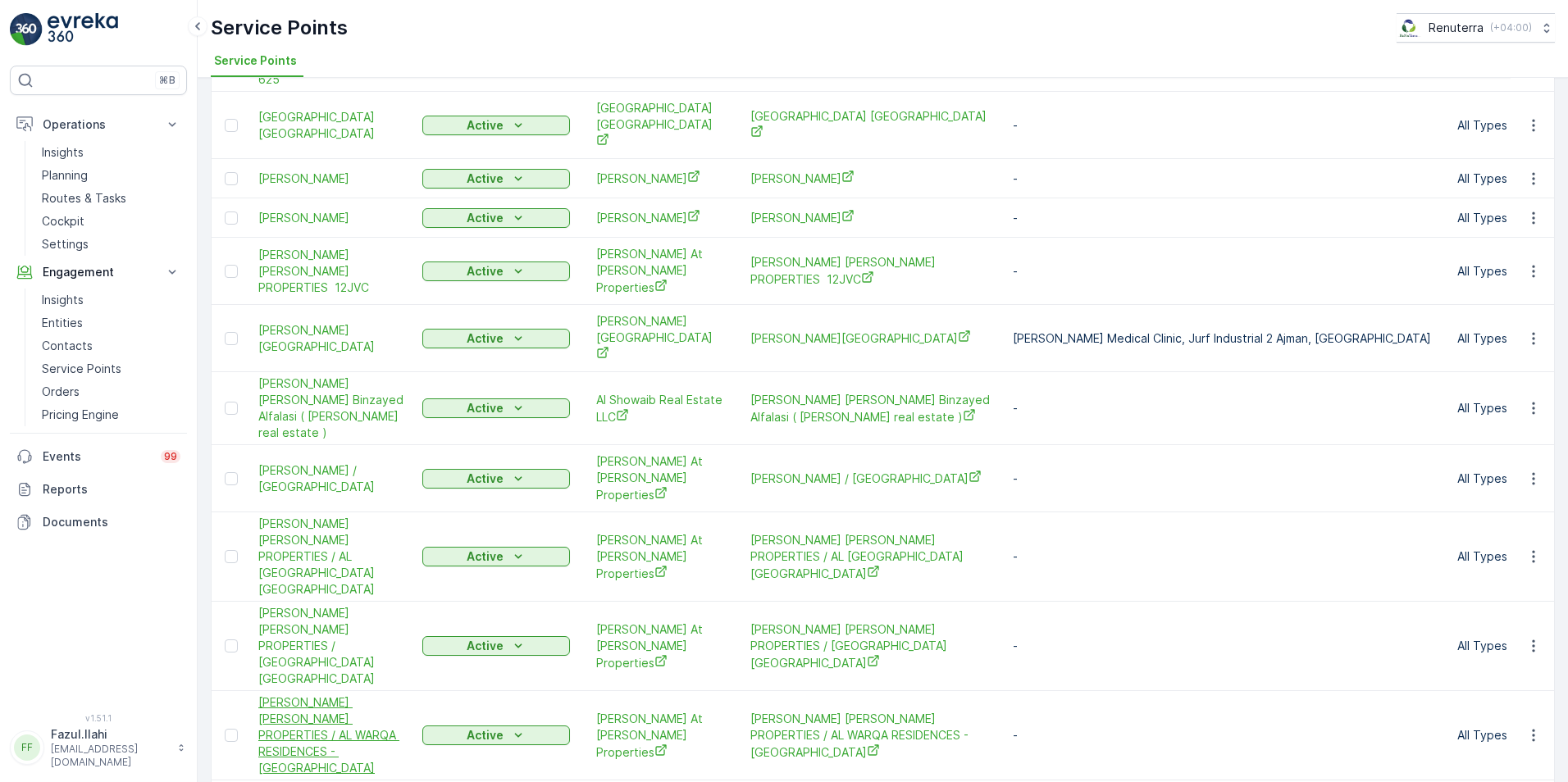
click at [328, 694] on span "[PERSON_NAME] [PERSON_NAME] PROPERTIES / AL WARQA RESIDENCES - [GEOGRAPHIC_DATA]" at bounding box center [333, 735] width 148 height 82
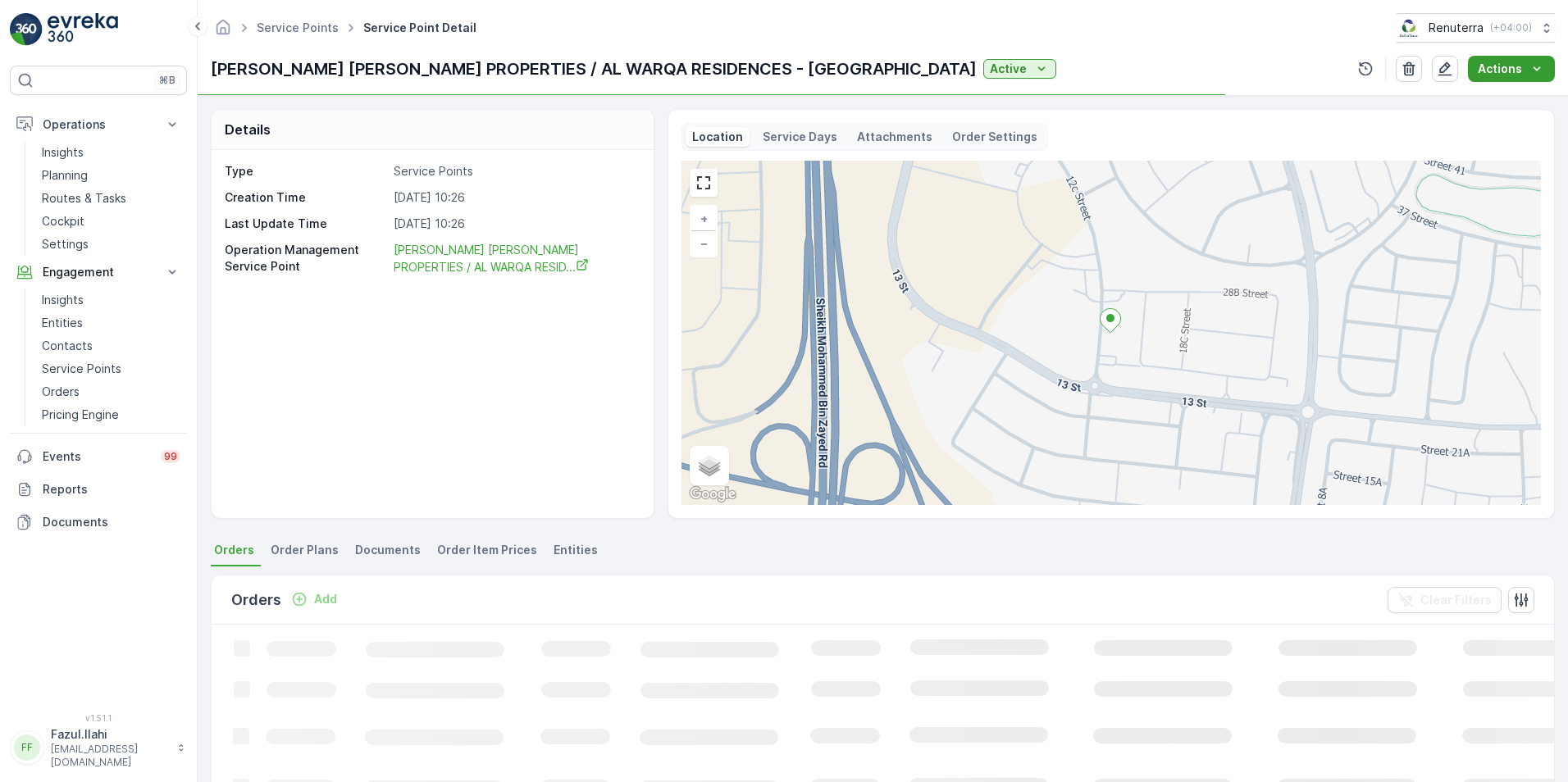
click at [1530, 67] on icon "Actions" at bounding box center [1537, 69] width 16 height 16
click at [1500, 96] on span "Create Document" at bounding box center [1505, 100] width 98 height 16
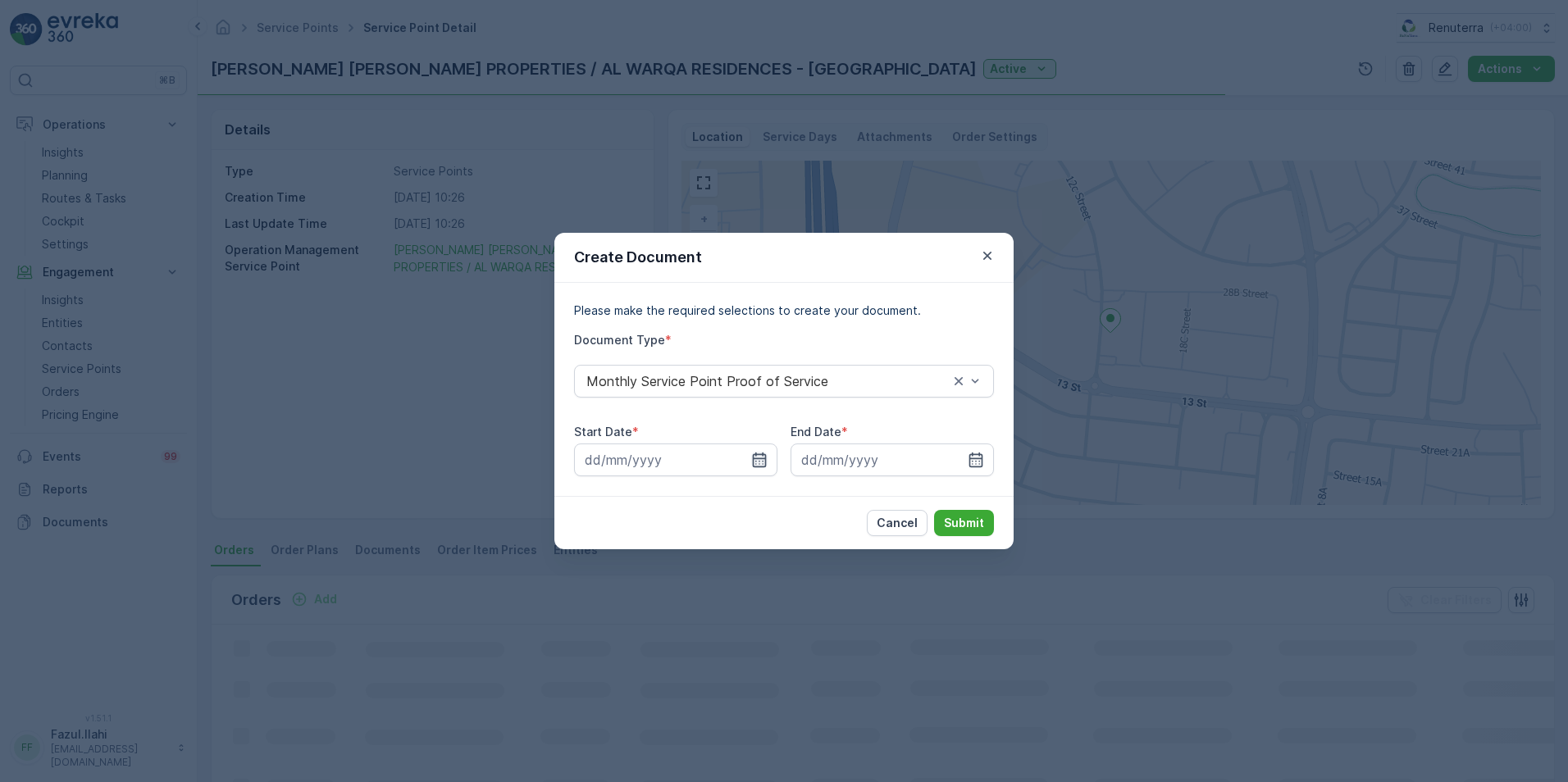
click at [758, 463] on icon "button" at bounding box center [759, 459] width 16 height 16
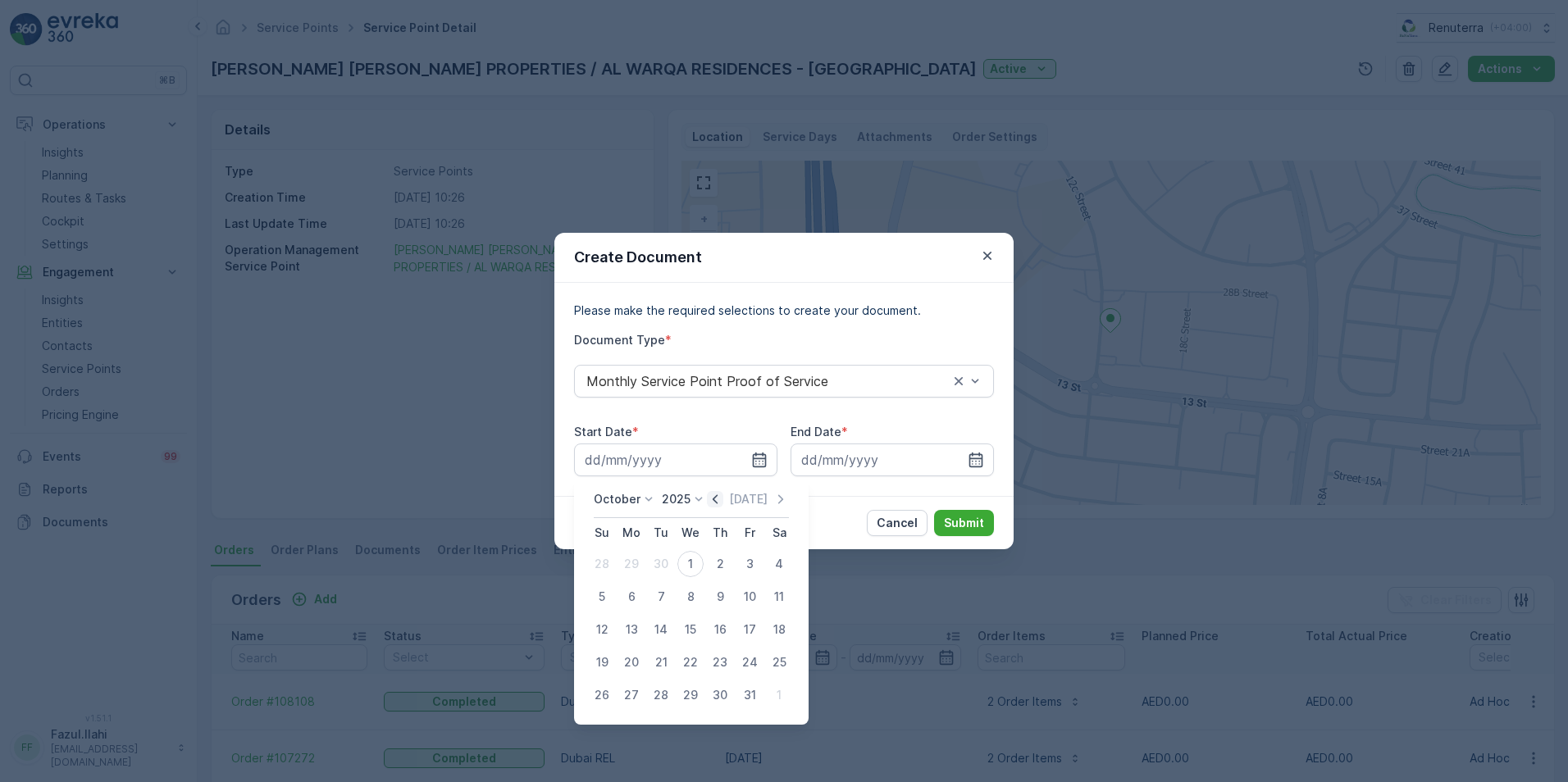
click at [714, 502] on icon "button" at bounding box center [715, 499] width 16 height 16
click at [639, 564] on div "1" at bounding box center [631, 564] width 26 height 26
type input "01.09.2025"
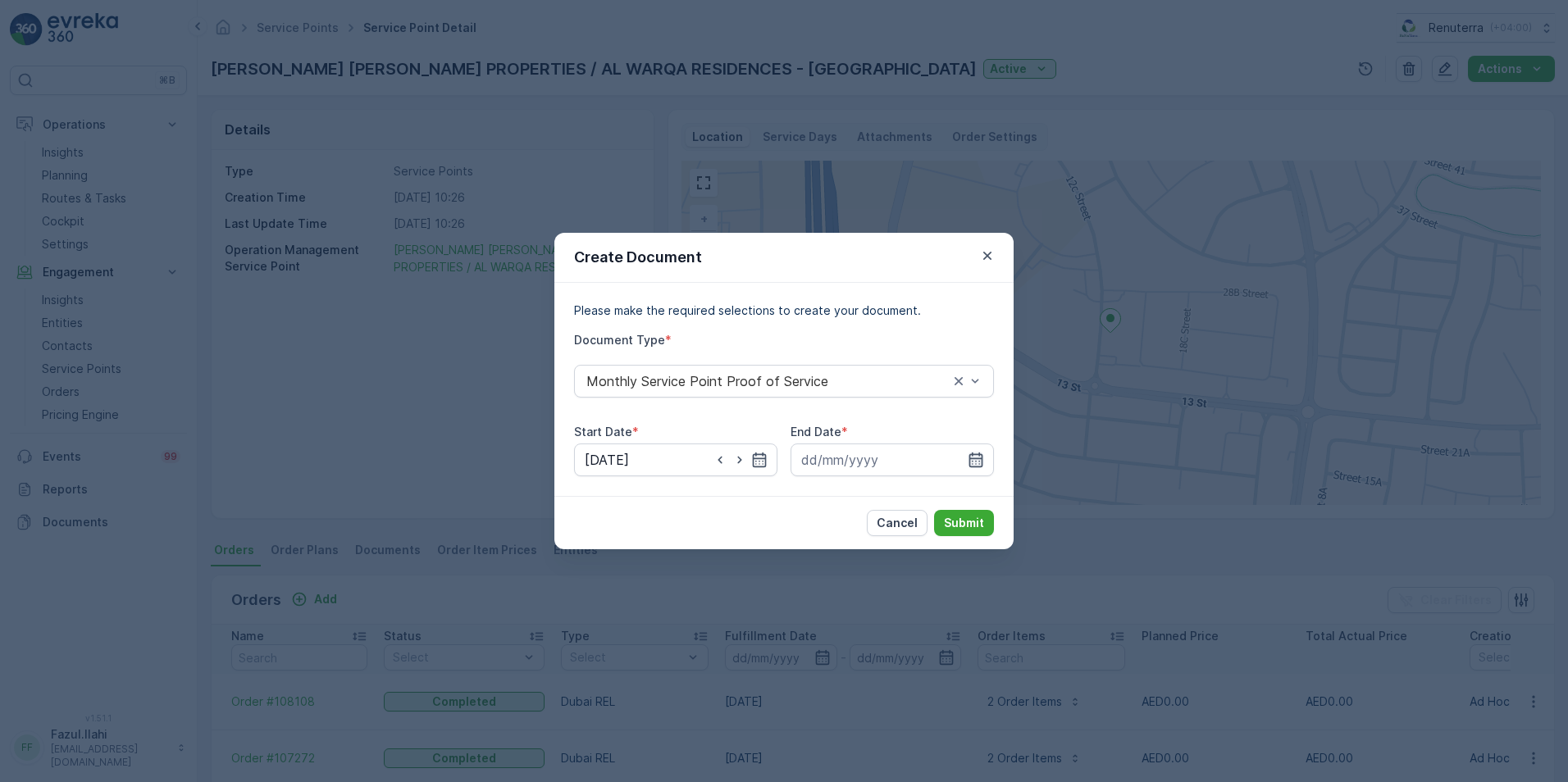
click at [975, 461] on icon "button" at bounding box center [976, 459] width 16 height 16
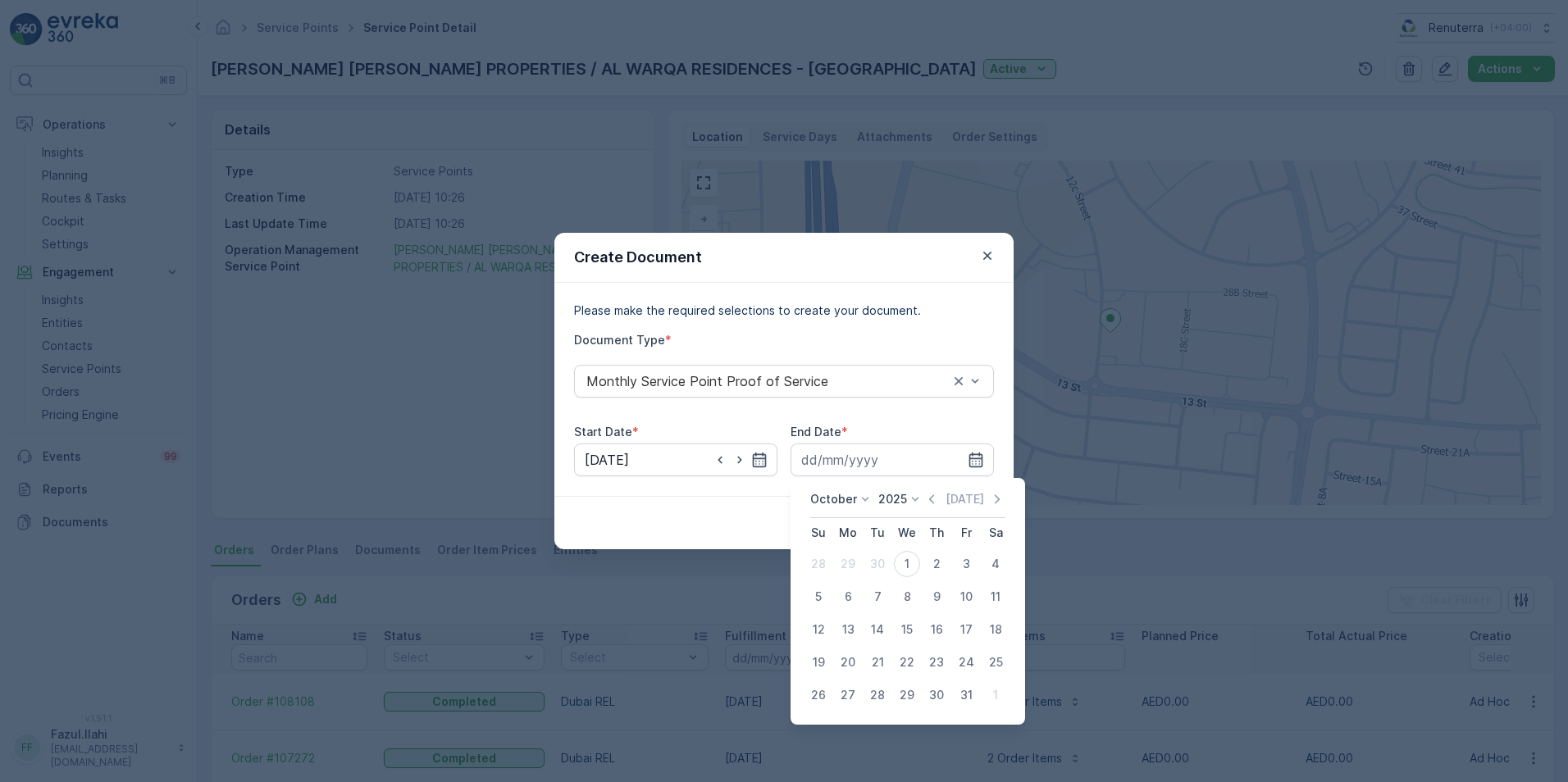
drag, startPoint x: 929, startPoint y: 497, endPoint x: 924, endPoint y: 532, distance: 35.4
click at [930, 497] on icon "button" at bounding box center [932, 499] width 16 height 16
click at [880, 701] on div "30" at bounding box center [878, 695] width 26 height 26
type input "30.09.2025"
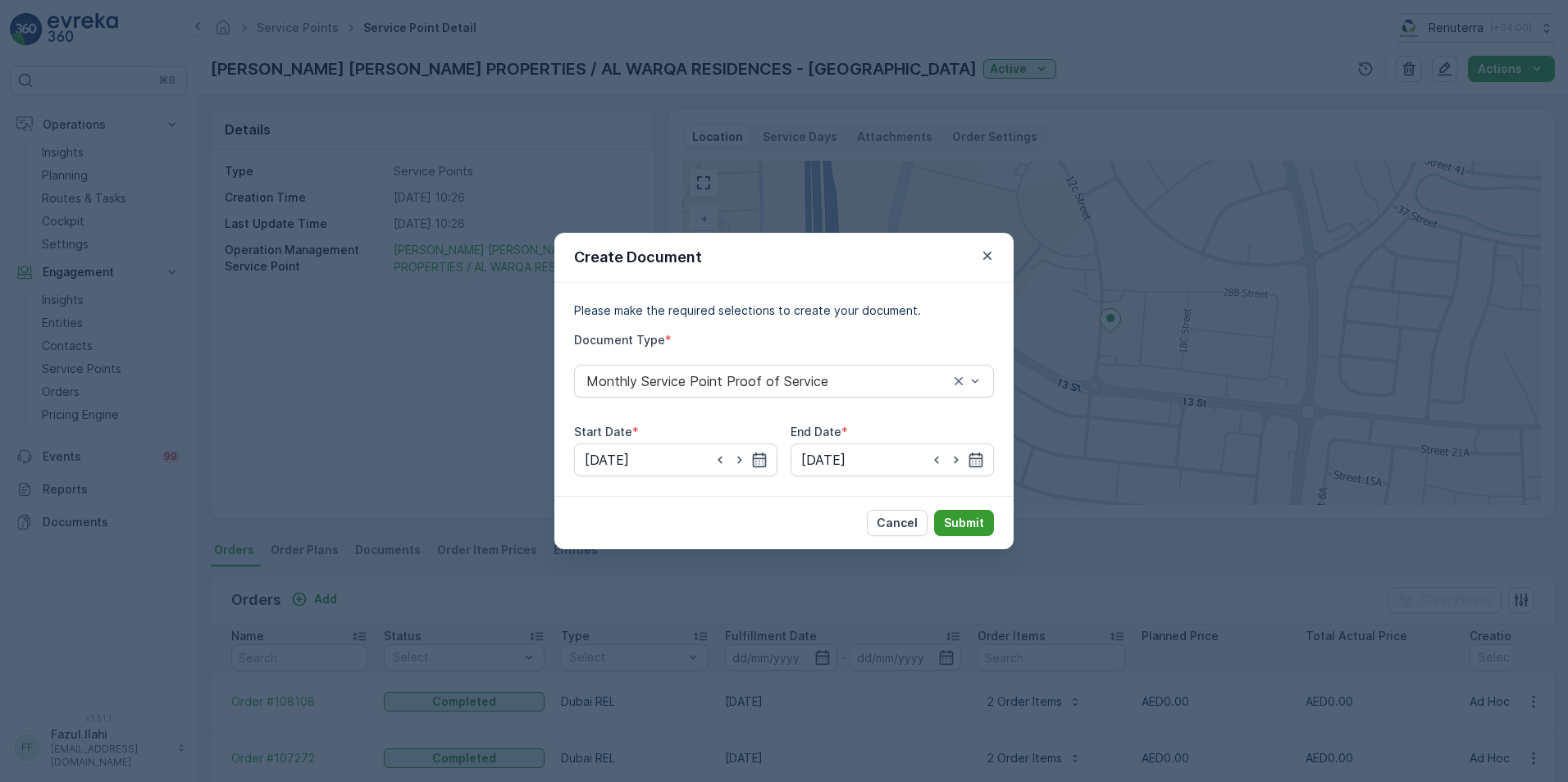
click at [979, 514] on button "Submit" at bounding box center [964, 523] width 60 height 26
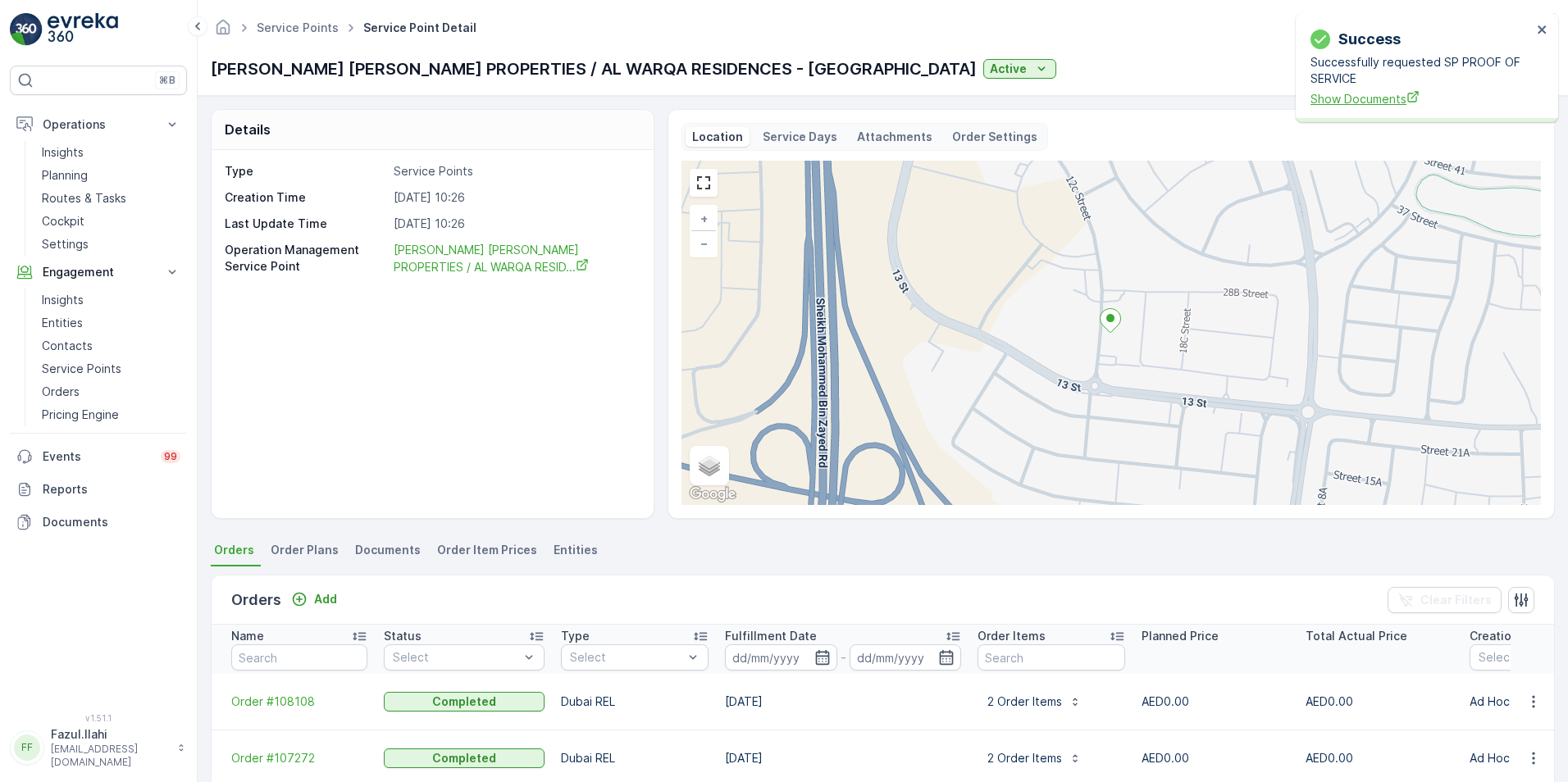
click at [1360, 90] on span "Show Documents" at bounding box center [1420, 99] width 221 height 17
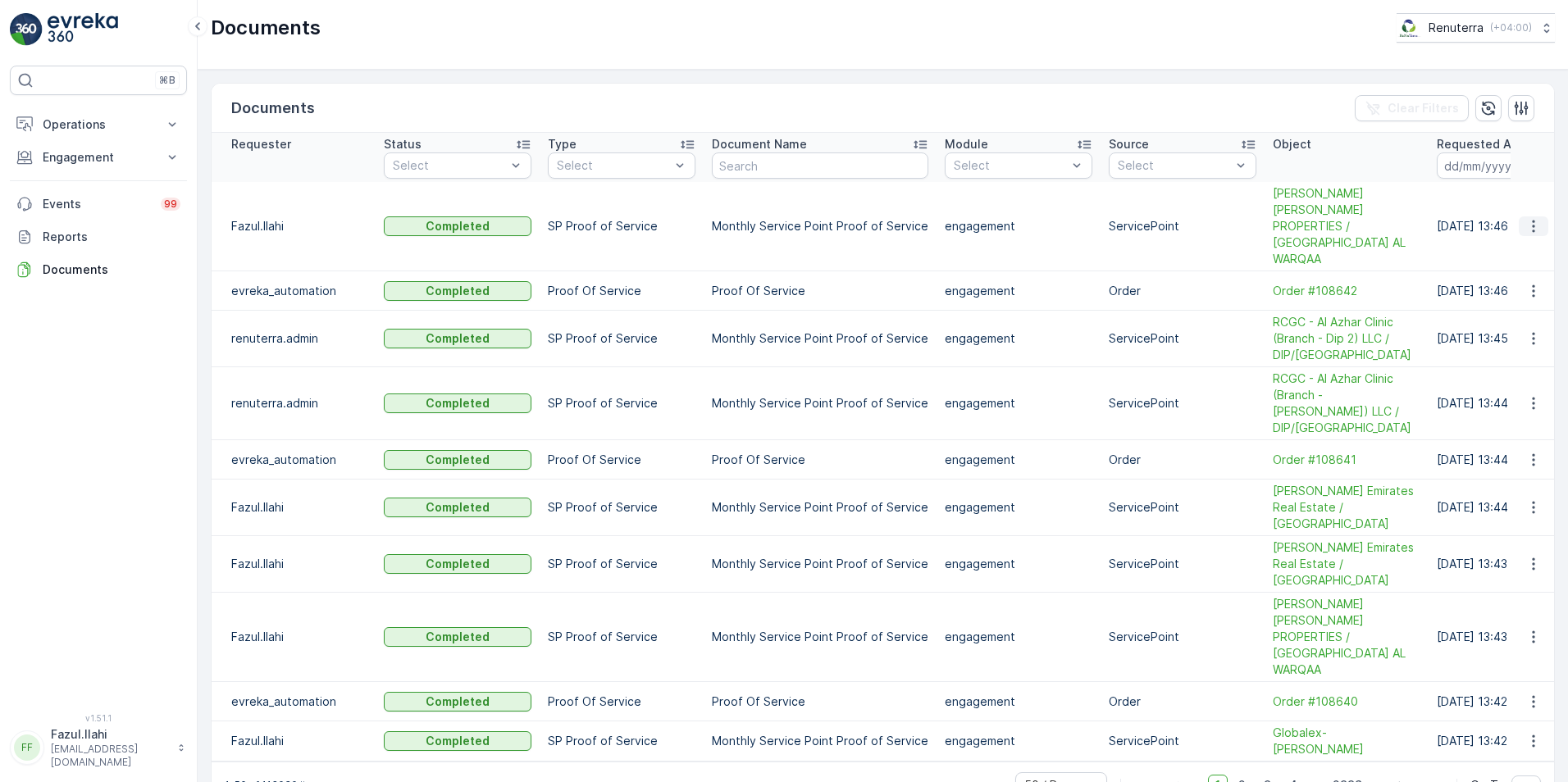
click at [1533, 220] on icon "button" at bounding box center [1532, 227] width 3 height 12
click at [1512, 244] on span "See Details" at bounding box center [1529, 242] width 63 height 16
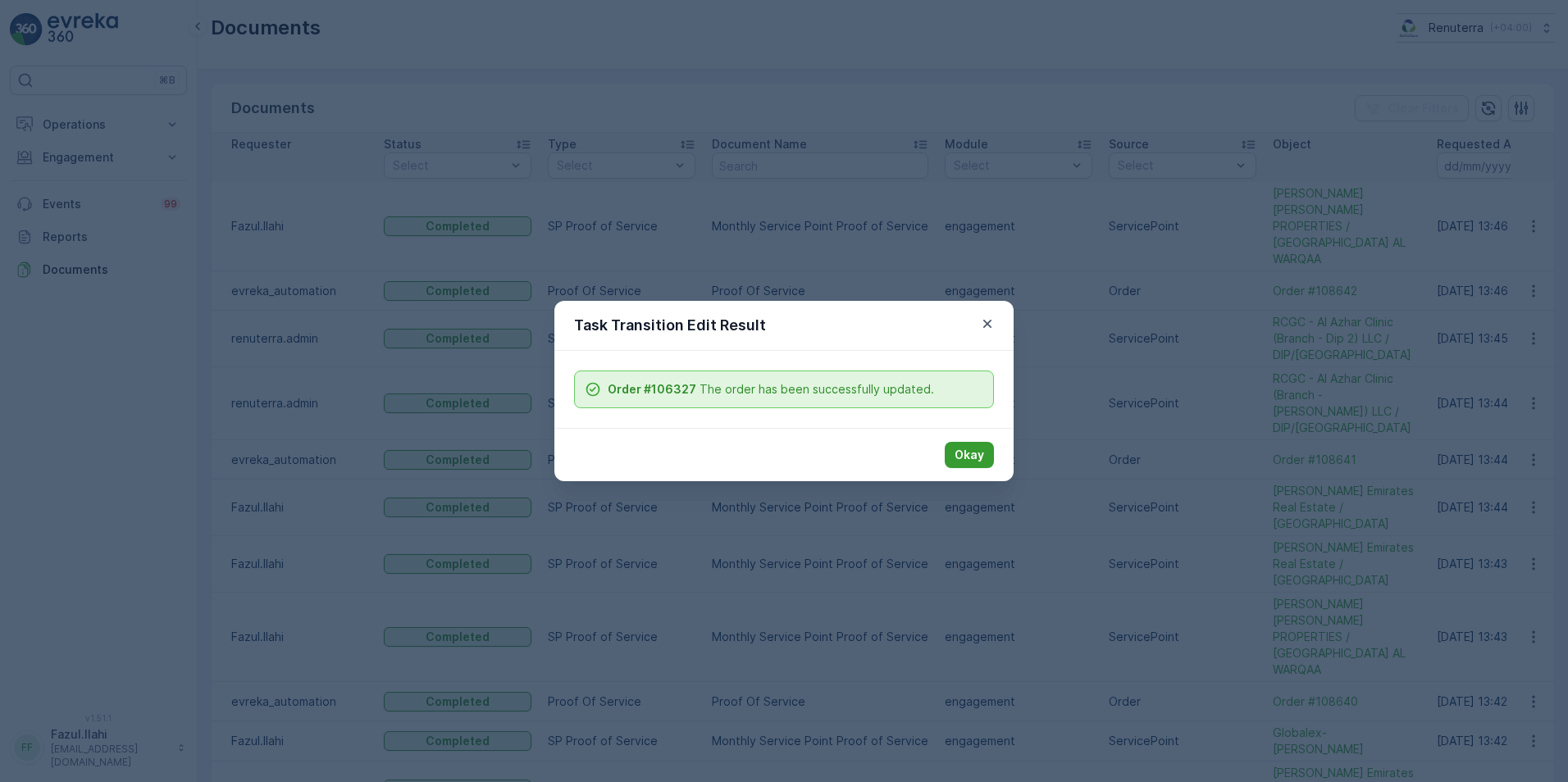
click at [963, 456] on p "Okay" at bounding box center [969, 455] width 30 height 16
click at [965, 456] on p "Okay" at bounding box center [969, 455] width 30 height 16
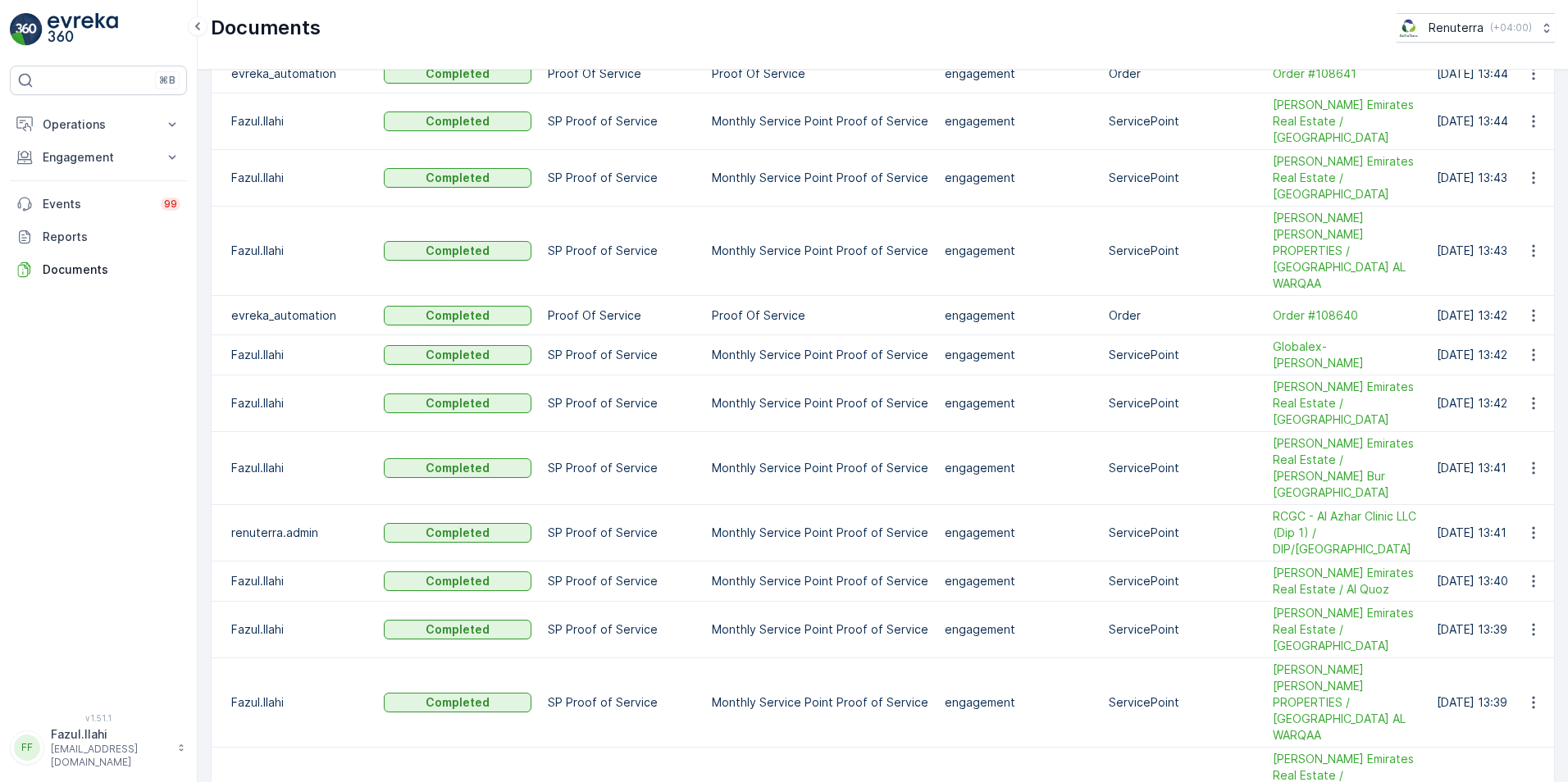
scroll to position [392, 0]
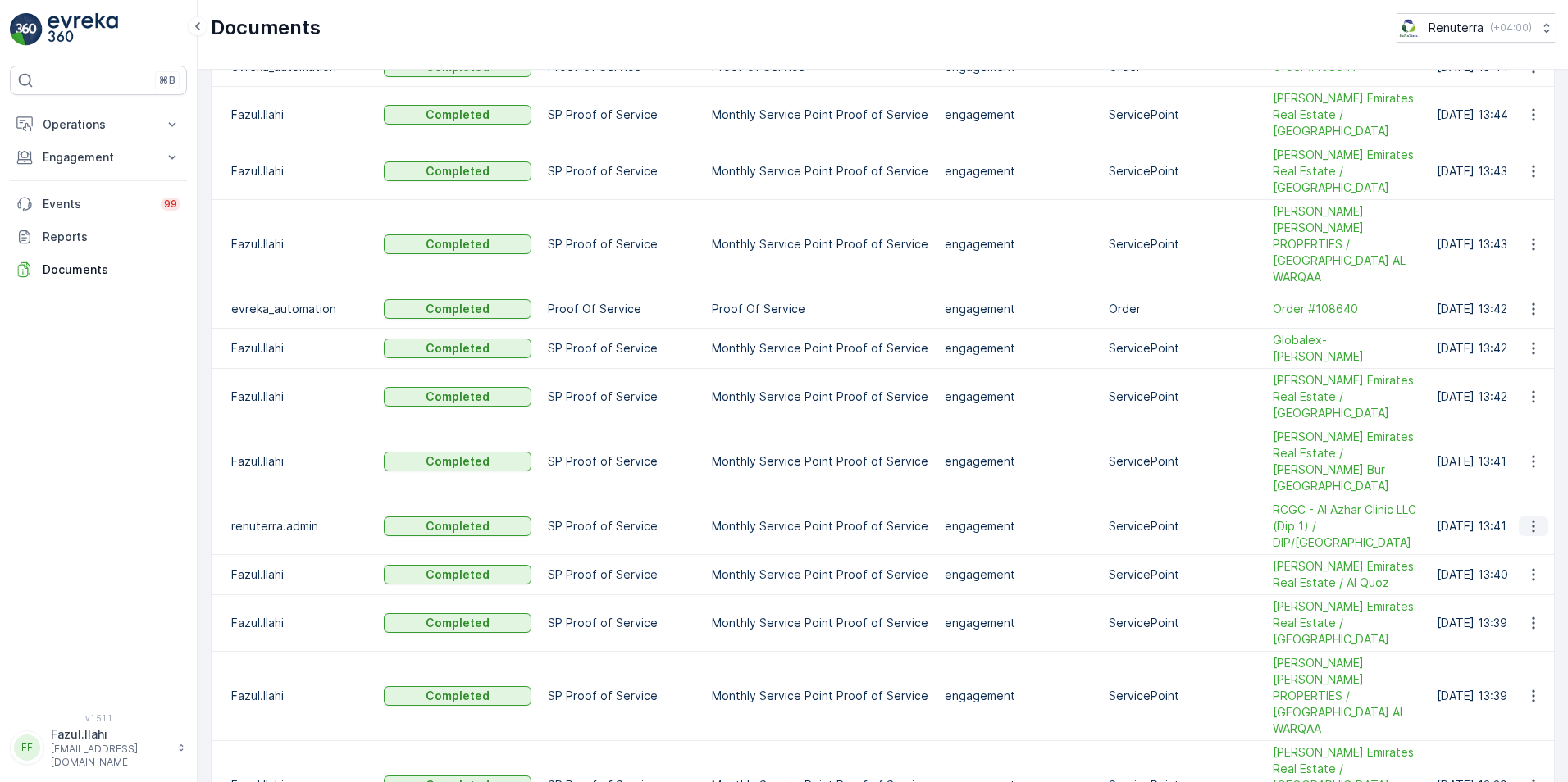
click at [1528, 518] on icon "button" at bounding box center [1533, 526] width 16 height 16
click at [1504, 414] on span "See Details" at bounding box center [1529, 411] width 63 height 16
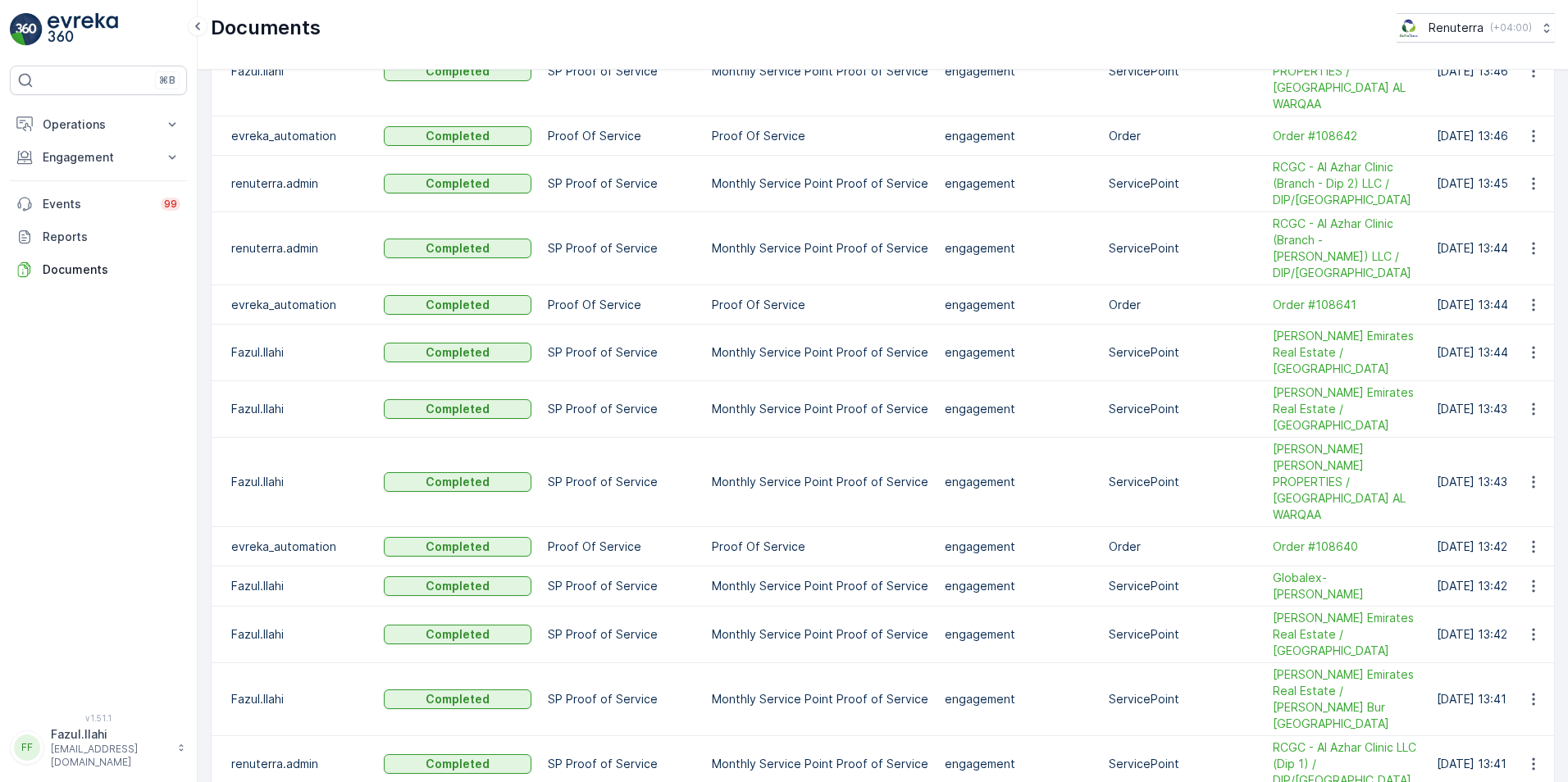
scroll to position [147, 0]
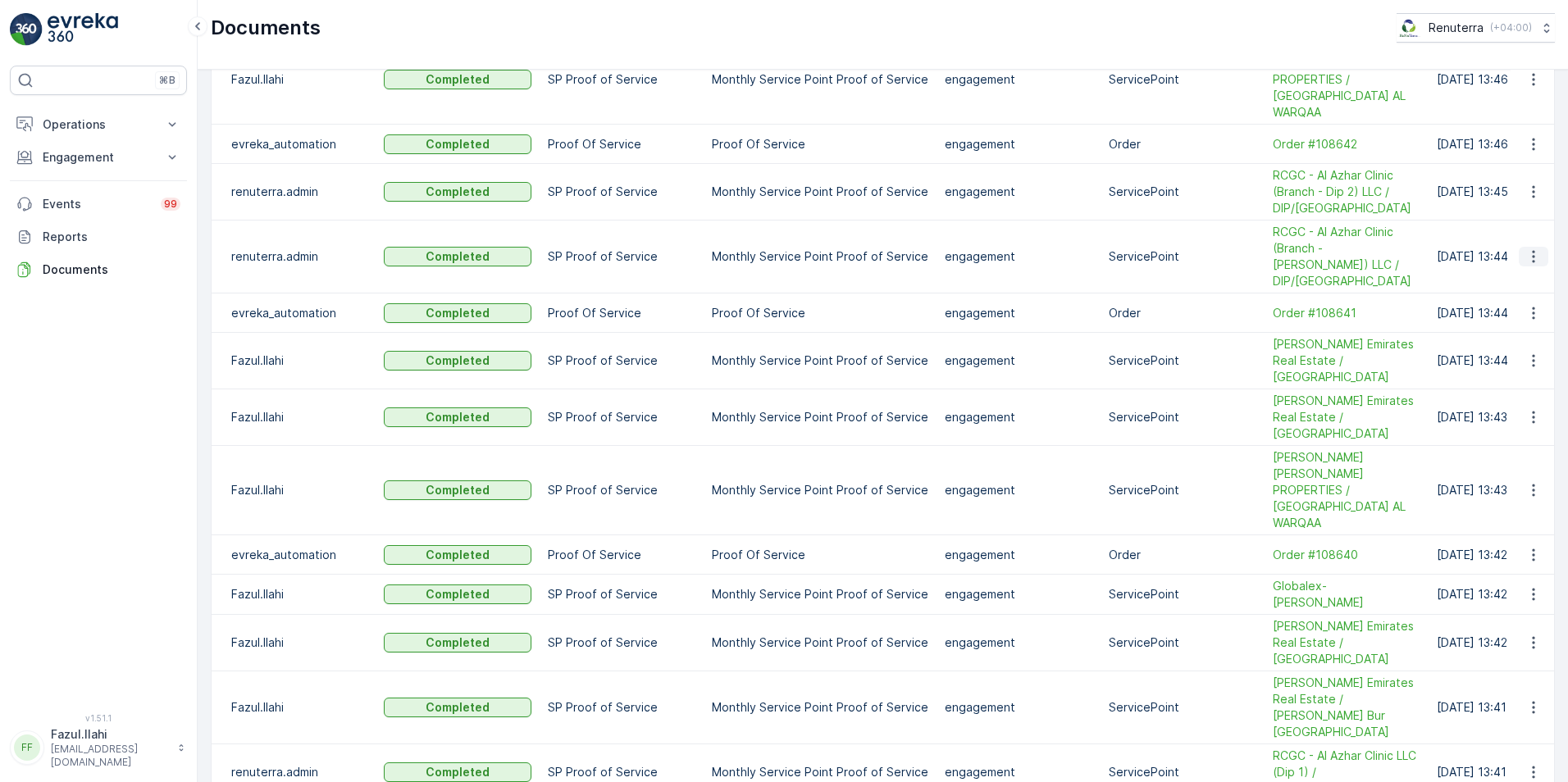
click at [1532, 251] on icon "button" at bounding box center [1532, 257] width 3 height 12
click at [1499, 258] on span "See Details" at bounding box center [1529, 256] width 63 height 16
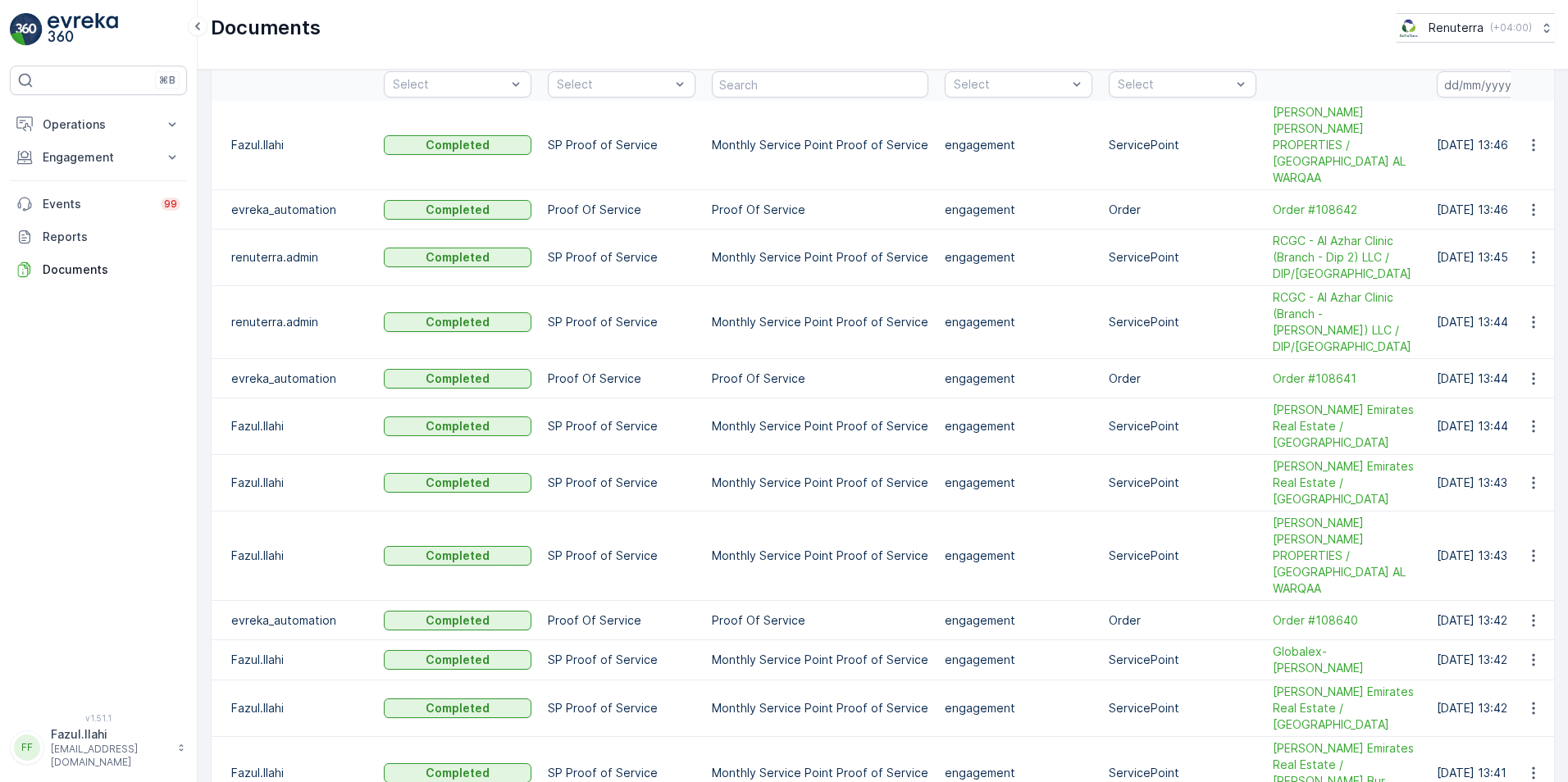
scroll to position [0, 0]
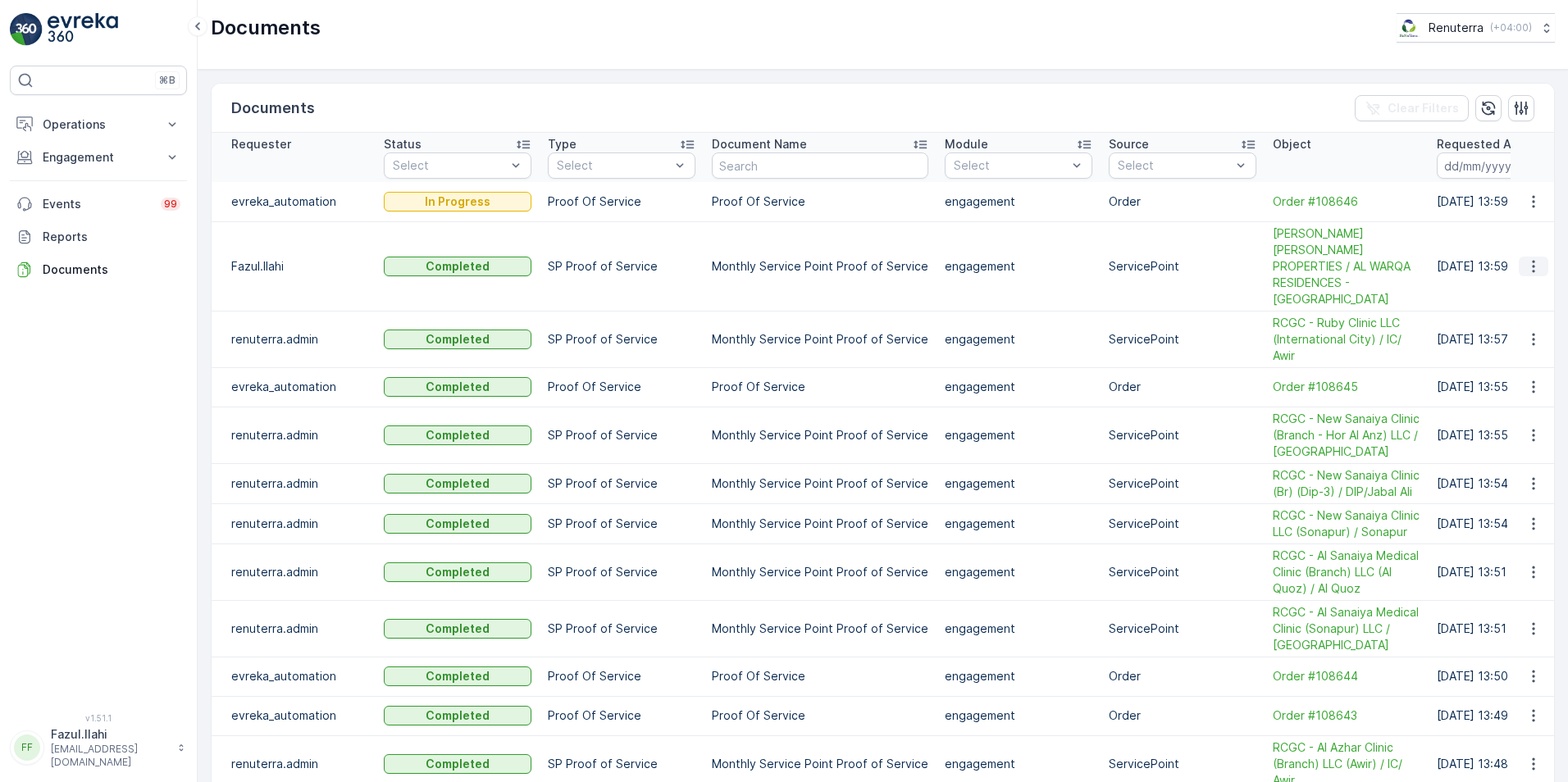
click at [1534, 260] on icon "button" at bounding box center [1533, 266] width 16 height 16
click at [1513, 284] on span "See Details" at bounding box center [1529, 282] width 63 height 16
click at [1532, 378] on icon "button" at bounding box center [1533, 386] width 16 height 16
click at [1531, 400] on span "See Details" at bounding box center [1529, 395] width 63 height 16
click at [570, 233] on div "SP Proof of Service" at bounding box center [621, 233] width 128 height 16
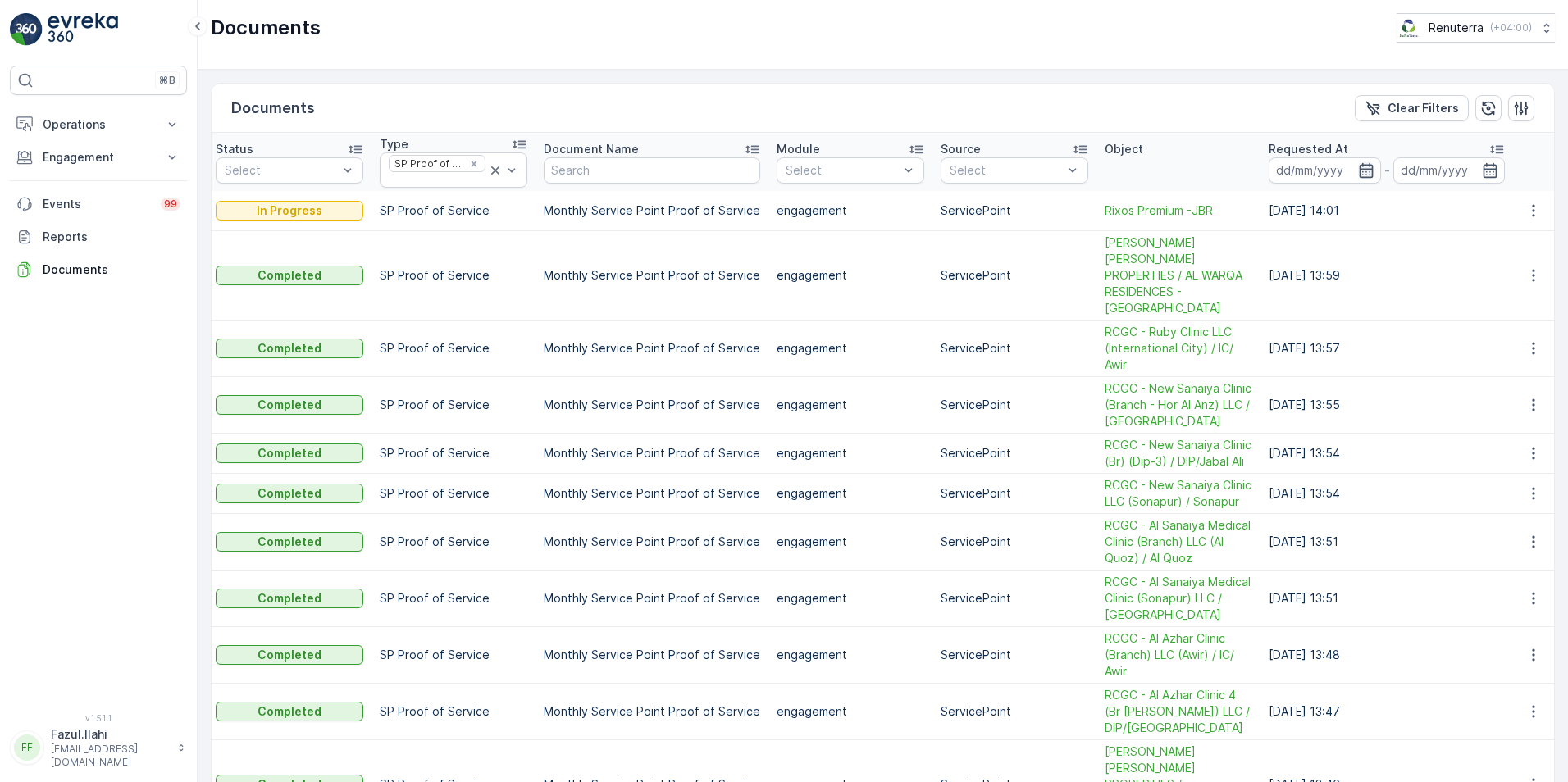
click at [1360, 170] on icon "button" at bounding box center [1366, 170] width 16 height 16
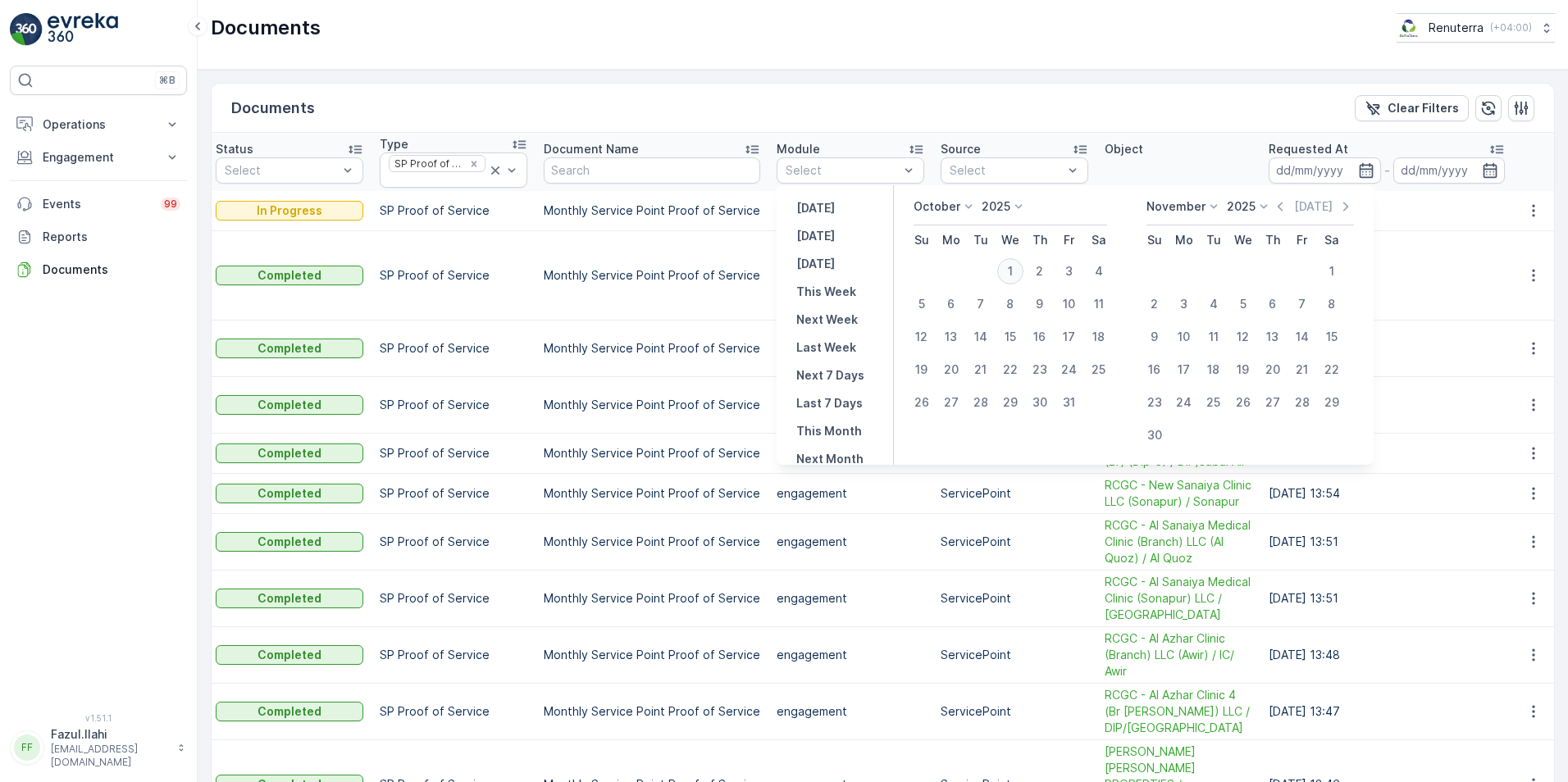
click at [1018, 268] on div "1" at bounding box center [1011, 272] width 26 height 26
type input "01.10.2025"
click at [1359, 174] on icon "button" at bounding box center [1366, 169] width 14 height 15
type input "01.10.2025"
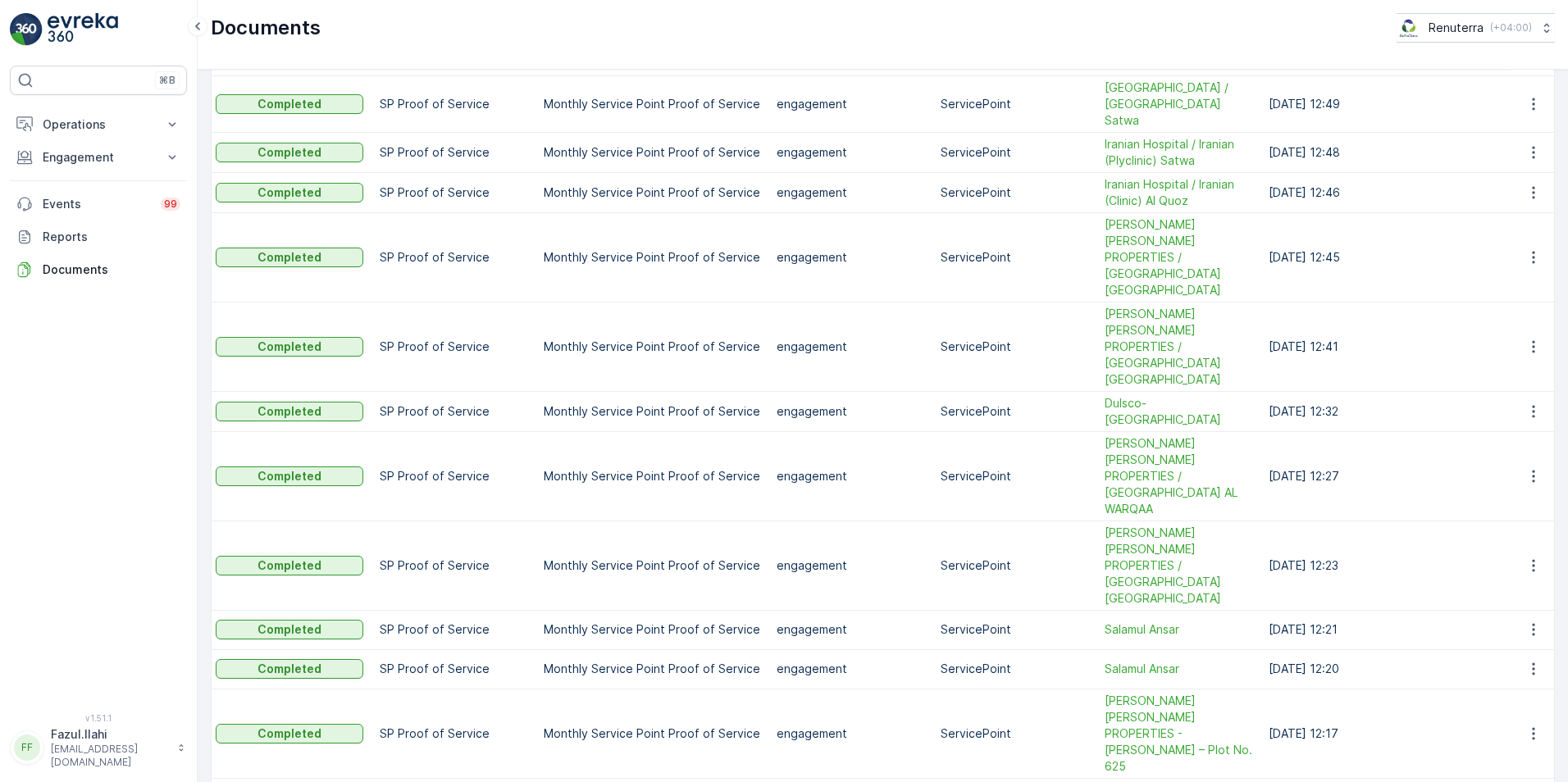
scroll to position [2188, 0]
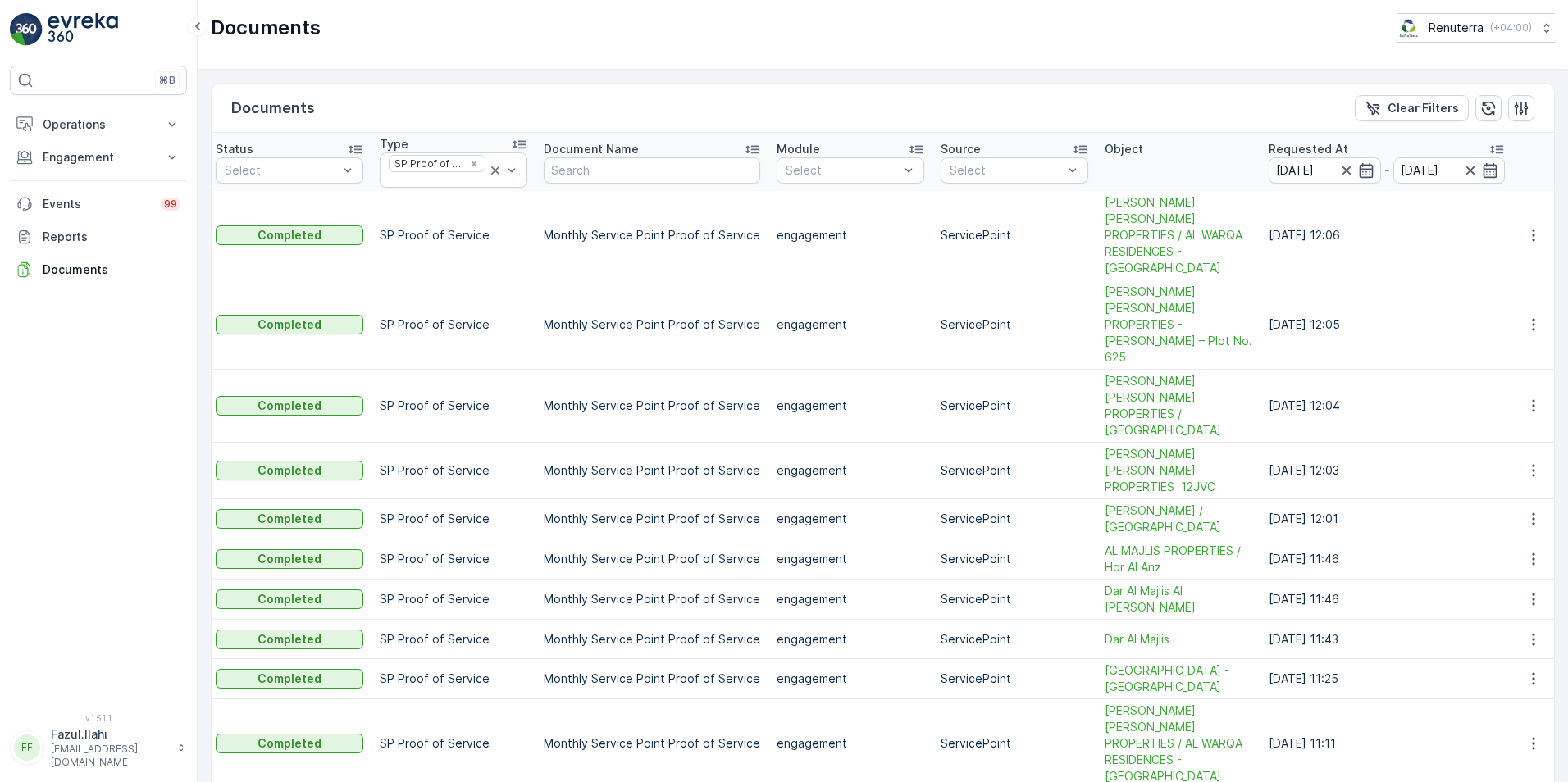
drag, startPoint x: 1342, startPoint y: 166, endPoint x: 1363, endPoint y: 185, distance: 28.3
click at [1341, 168] on icon "button" at bounding box center [1346, 170] width 16 height 16
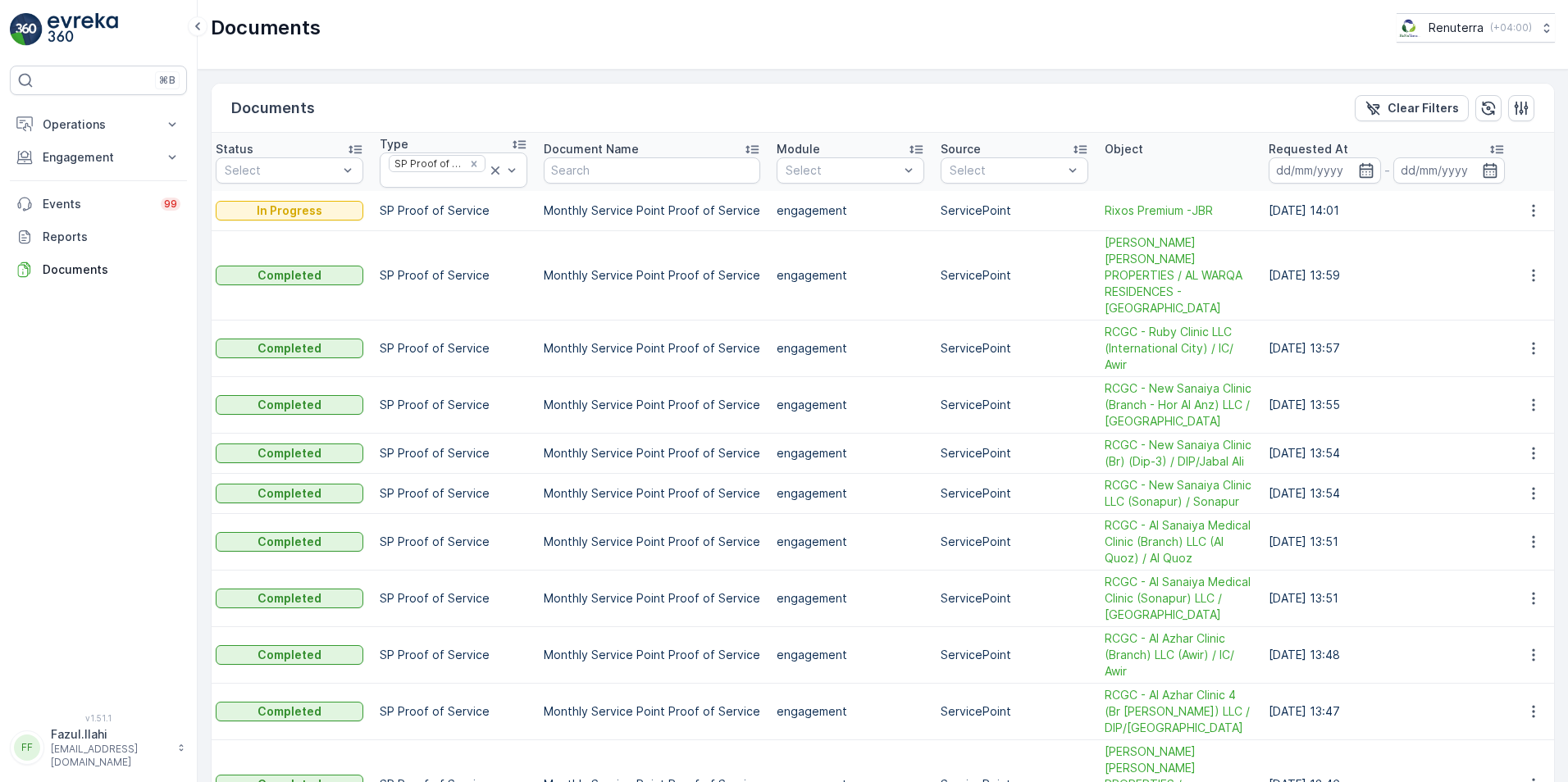
click at [1462, 174] on input at bounding box center [1449, 170] width 112 height 26
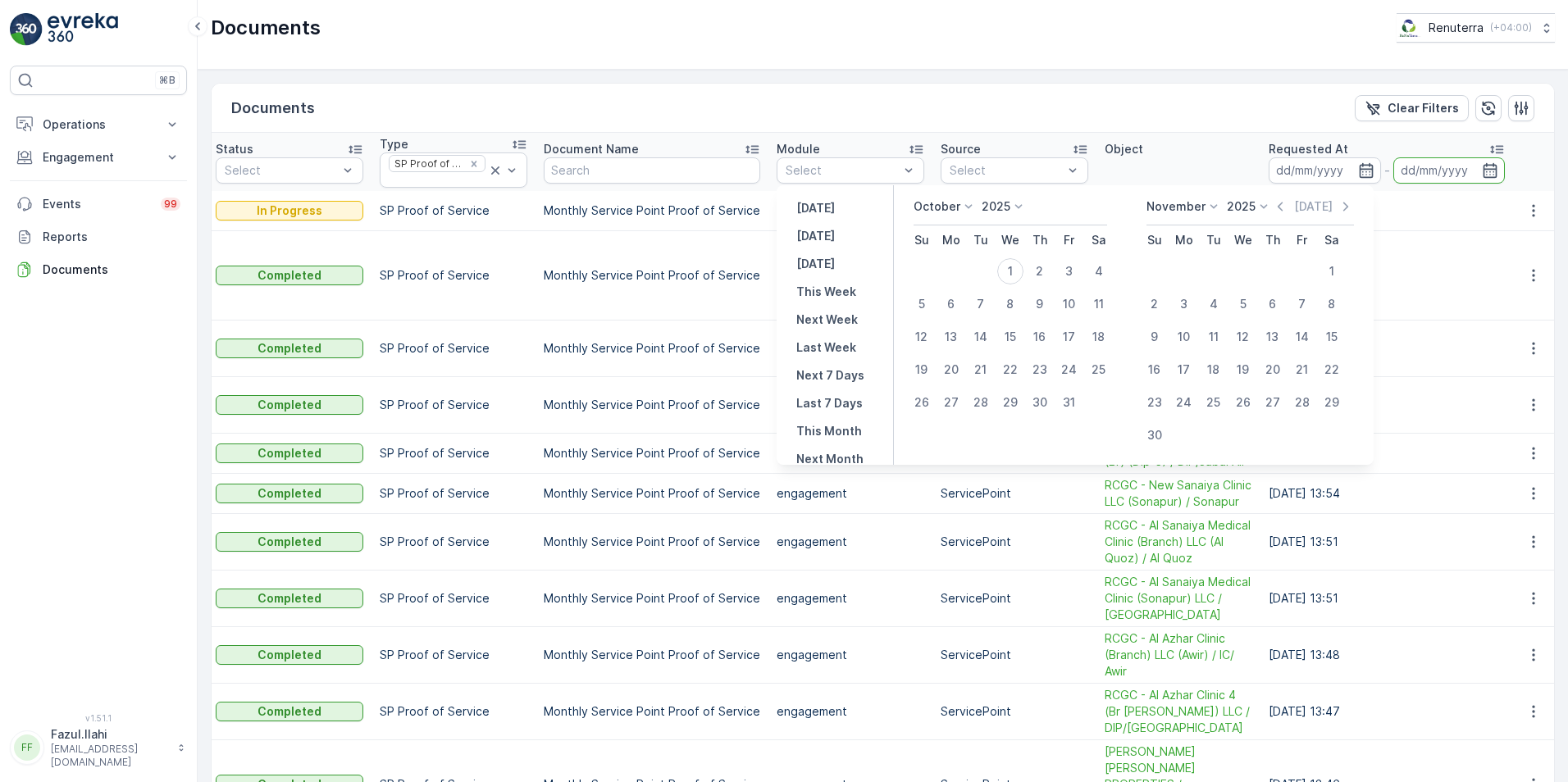
drag, startPoint x: 1139, startPoint y: 95, endPoint x: 1125, endPoint y: 107, distance: 18.4
click at [1139, 96] on div "Documents Clear Filters" at bounding box center [883, 108] width 1342 height 49
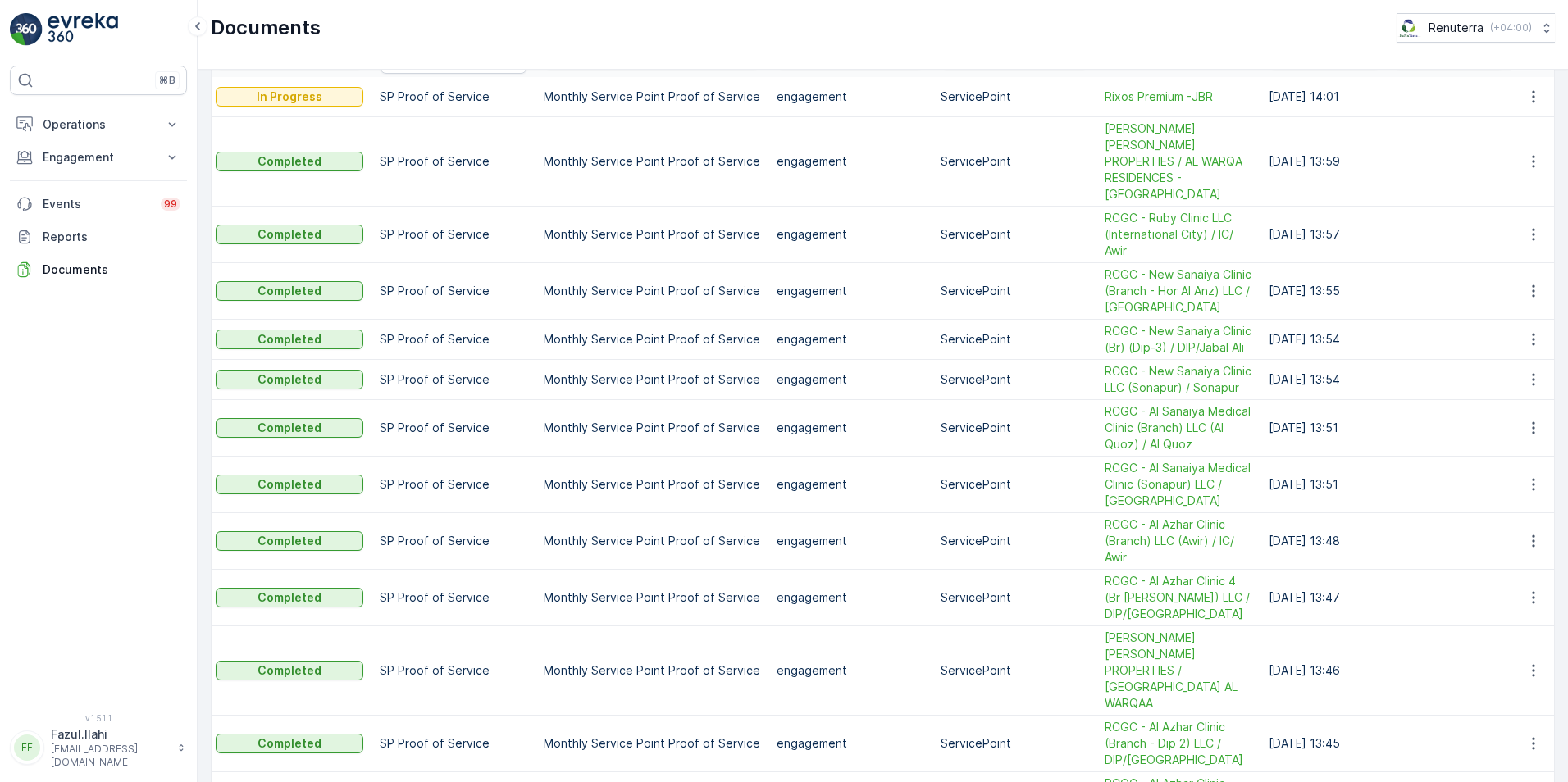
scroll to position [164, 0]
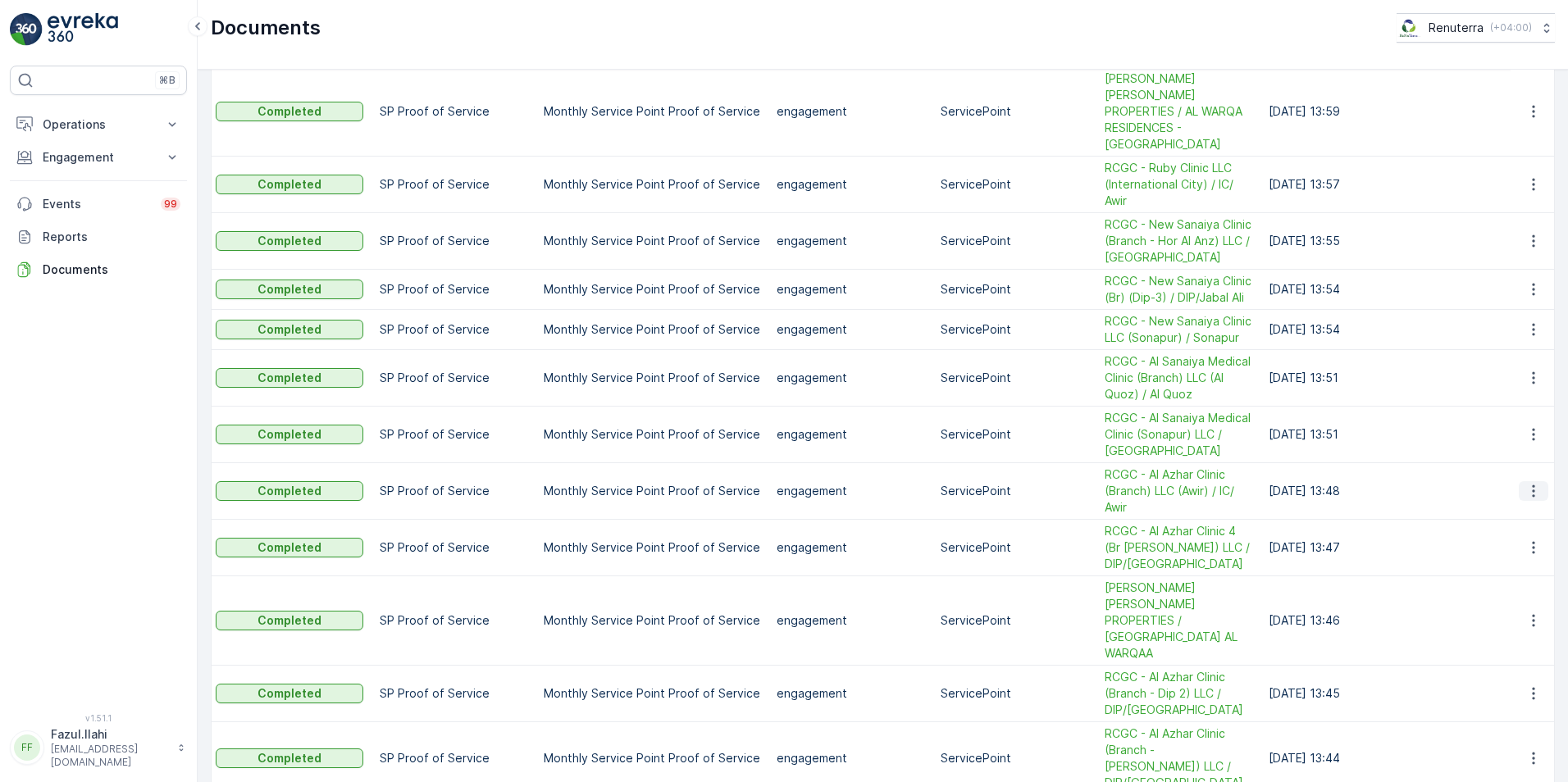
click at [1532, 484] on icon "button" at bounding box center [1532, 490] width 3 height 12
click at [1530, 502] on span "See Details" at bounding box center [1529, 499] width 63 height 16
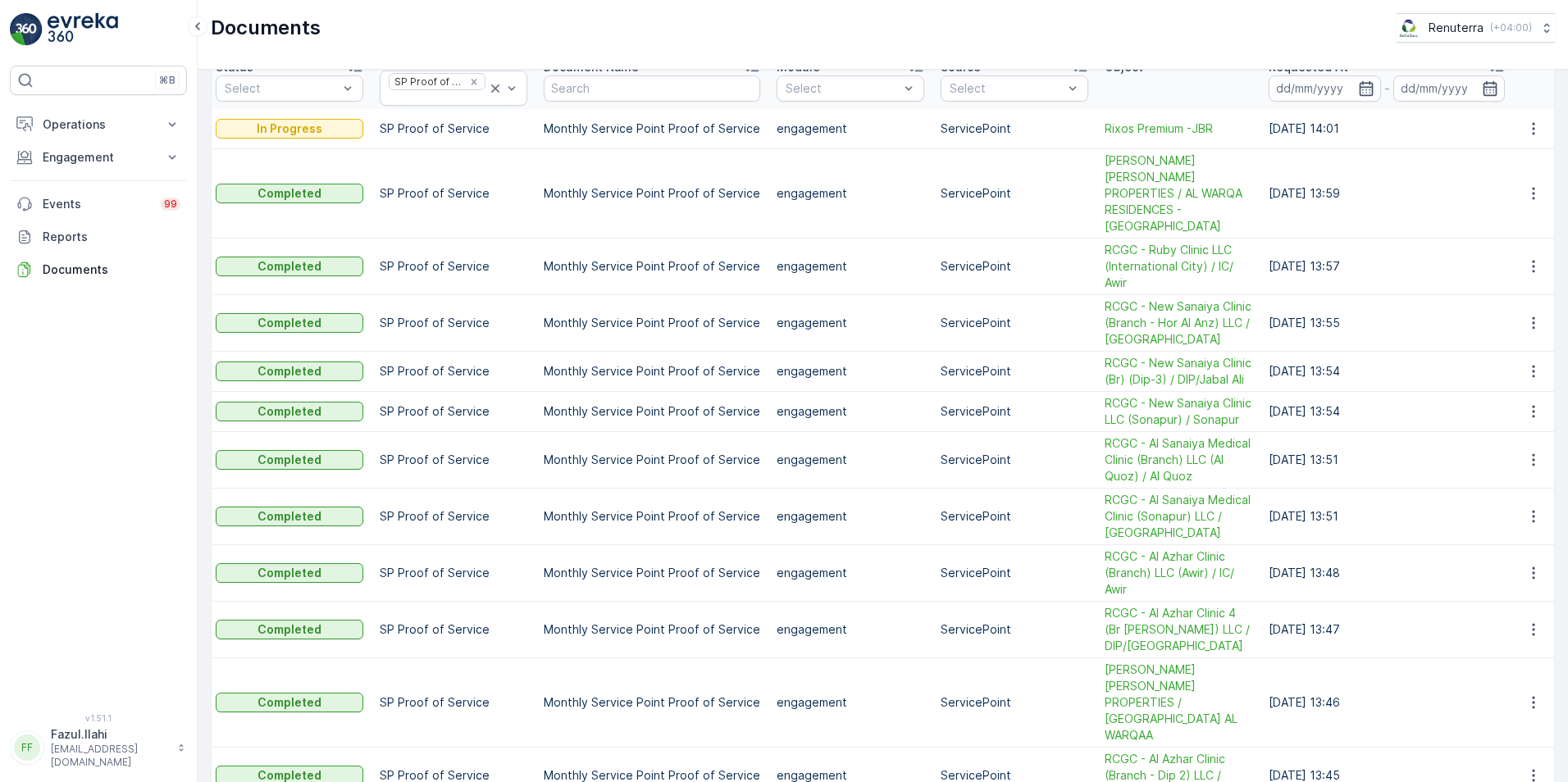
scroll to position [0, 0]
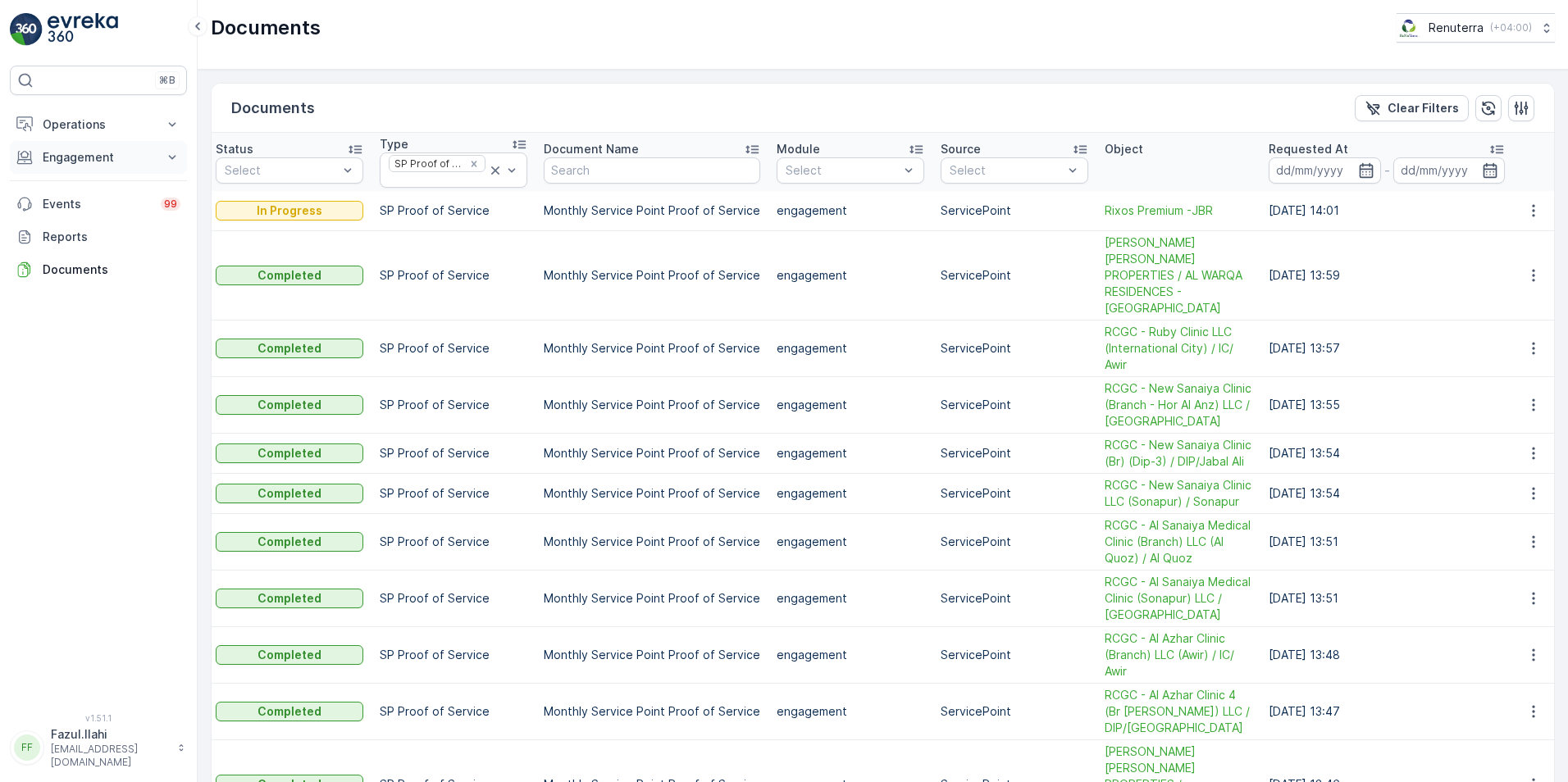
click at [67, 167] on button "Engagement" at bounding box center [98, 157] width 177 height 33
click at [81, 252] on p "Service Points" at bounding box center [82, 253] width 80 height 16
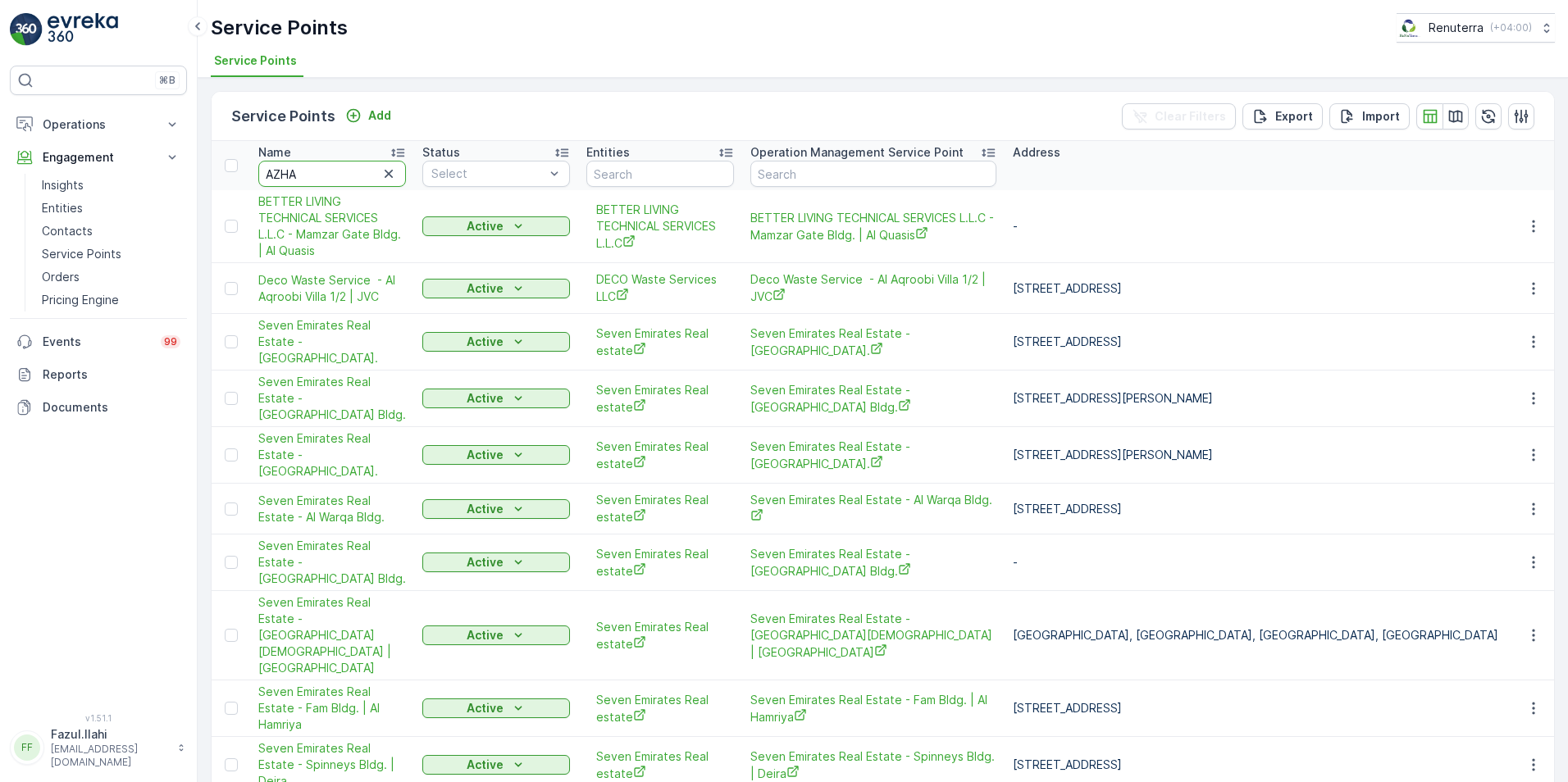
type input "AZHAR"
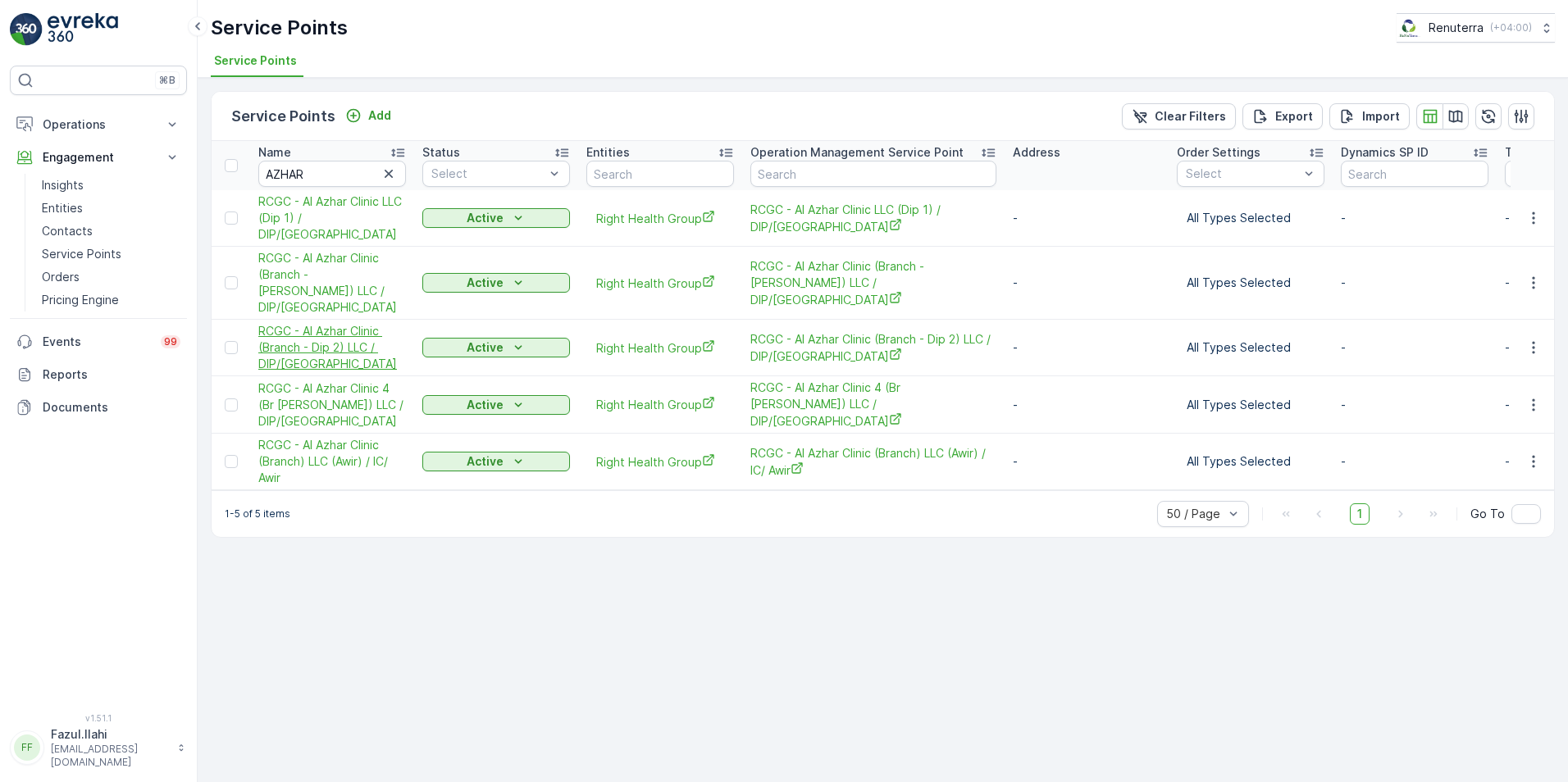
click at [331, 323] on span "RCGC - Al Azhar Clinic (Branch - Dip 2) LLC / DIP/[GEOGRAPHIC_DATA]" at bounding box center [333, 347] width 148 height 49
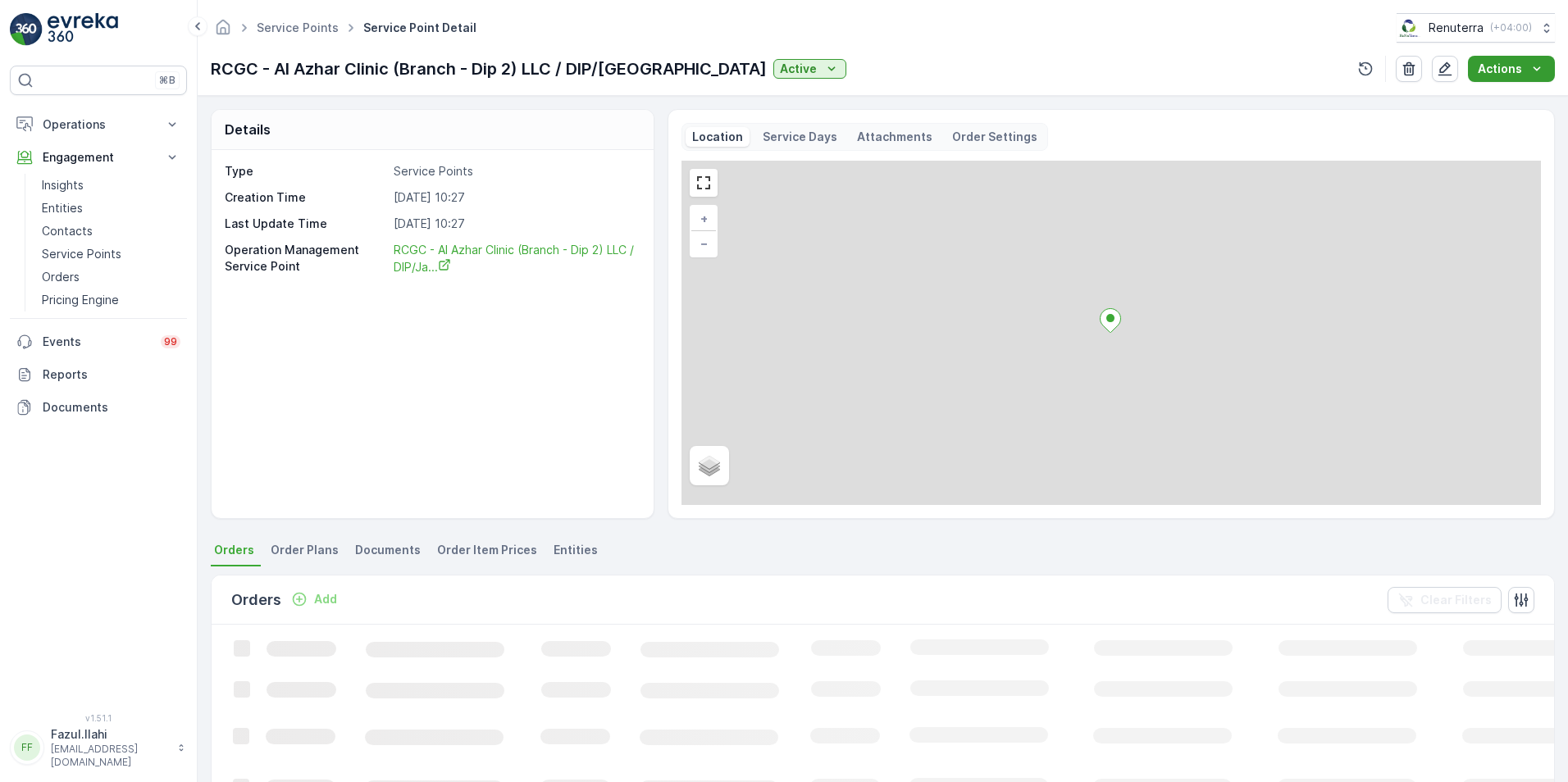
click at [1532, 77] on button "Actions" at bounding box center [1512, 69] width 87 height 26
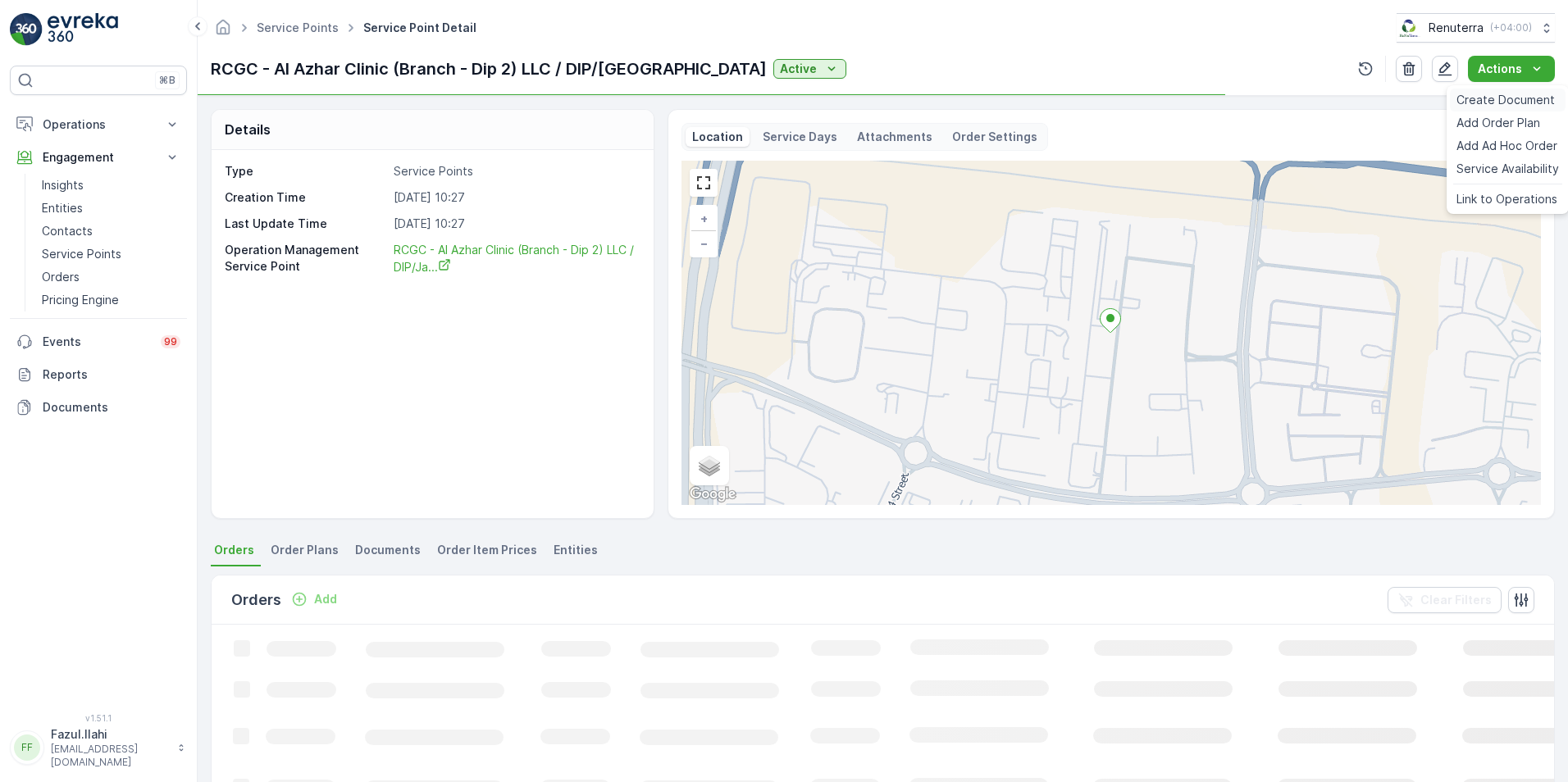
click at [1518, 95] on span "Create Document" at bounding box center [1505, 100] width 98 height 16
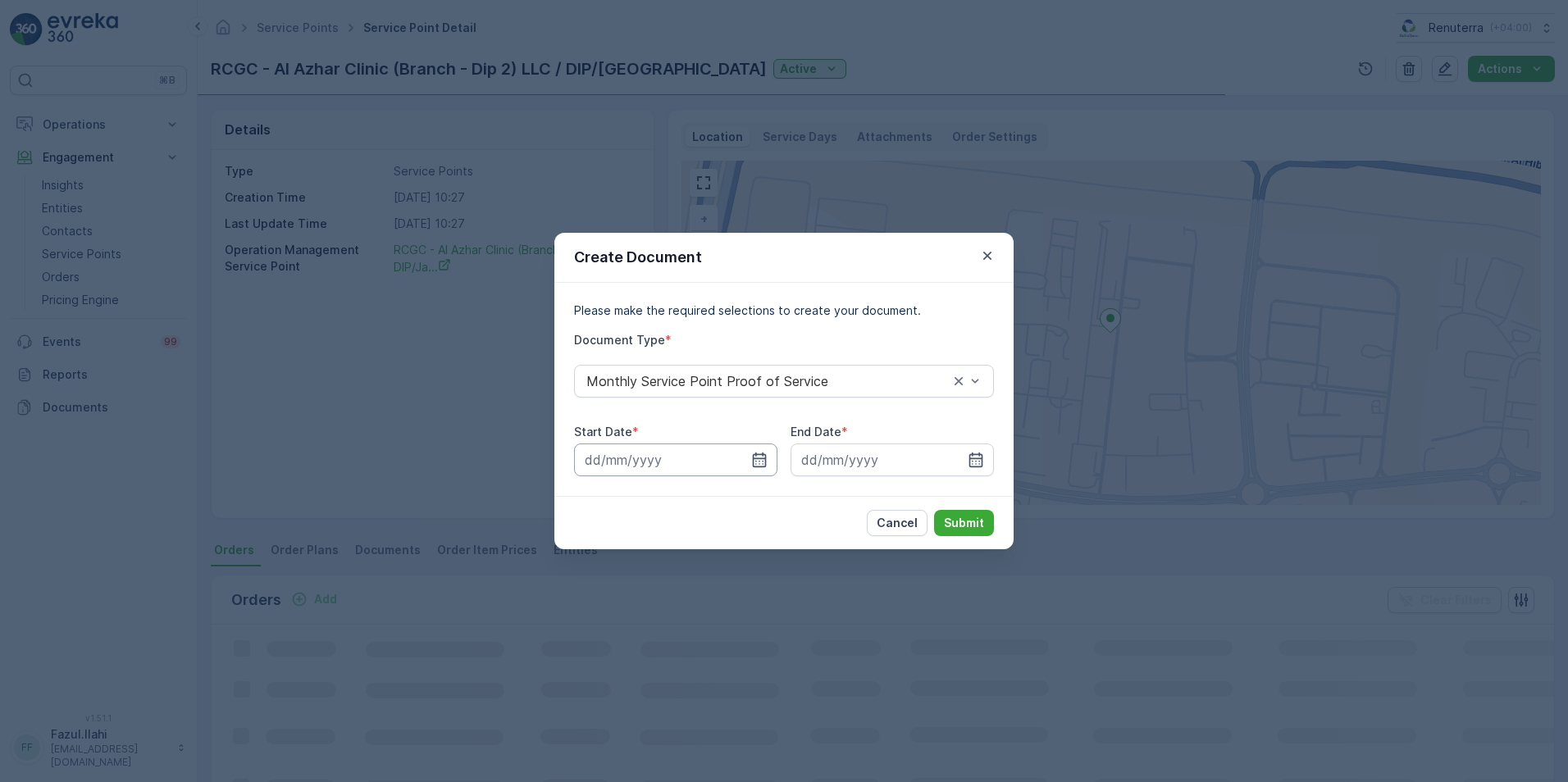
click at [774, 454] on input at bounding box center [675, 460] width 203 height 33
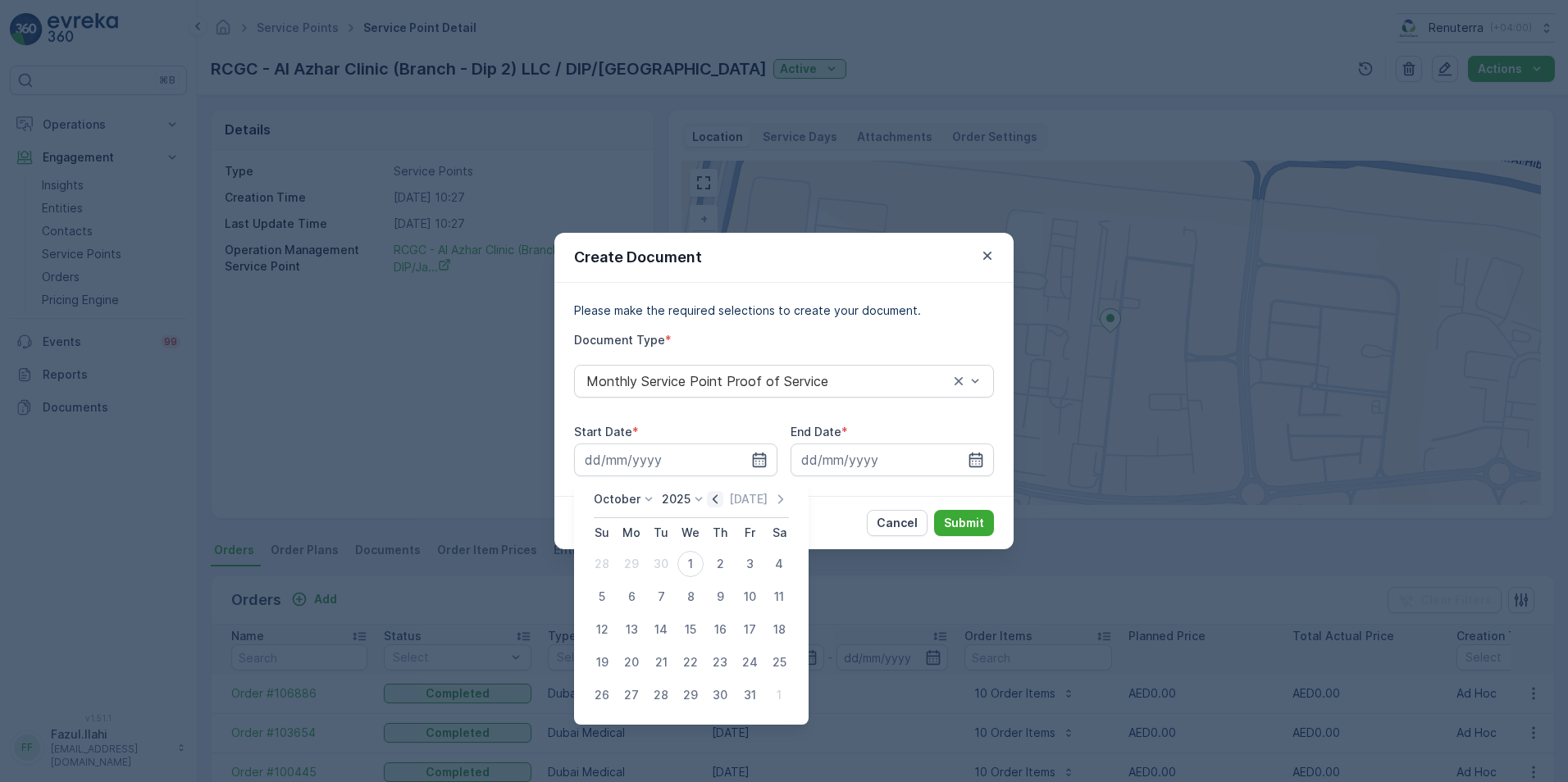
click at [720, 501] on icon "button" at bounding box center [715, 499] width 16 height 16
click at [640, 561] on div "1" at bounding box center [631, 564] width 26 height 26
type input "01.09.2025"
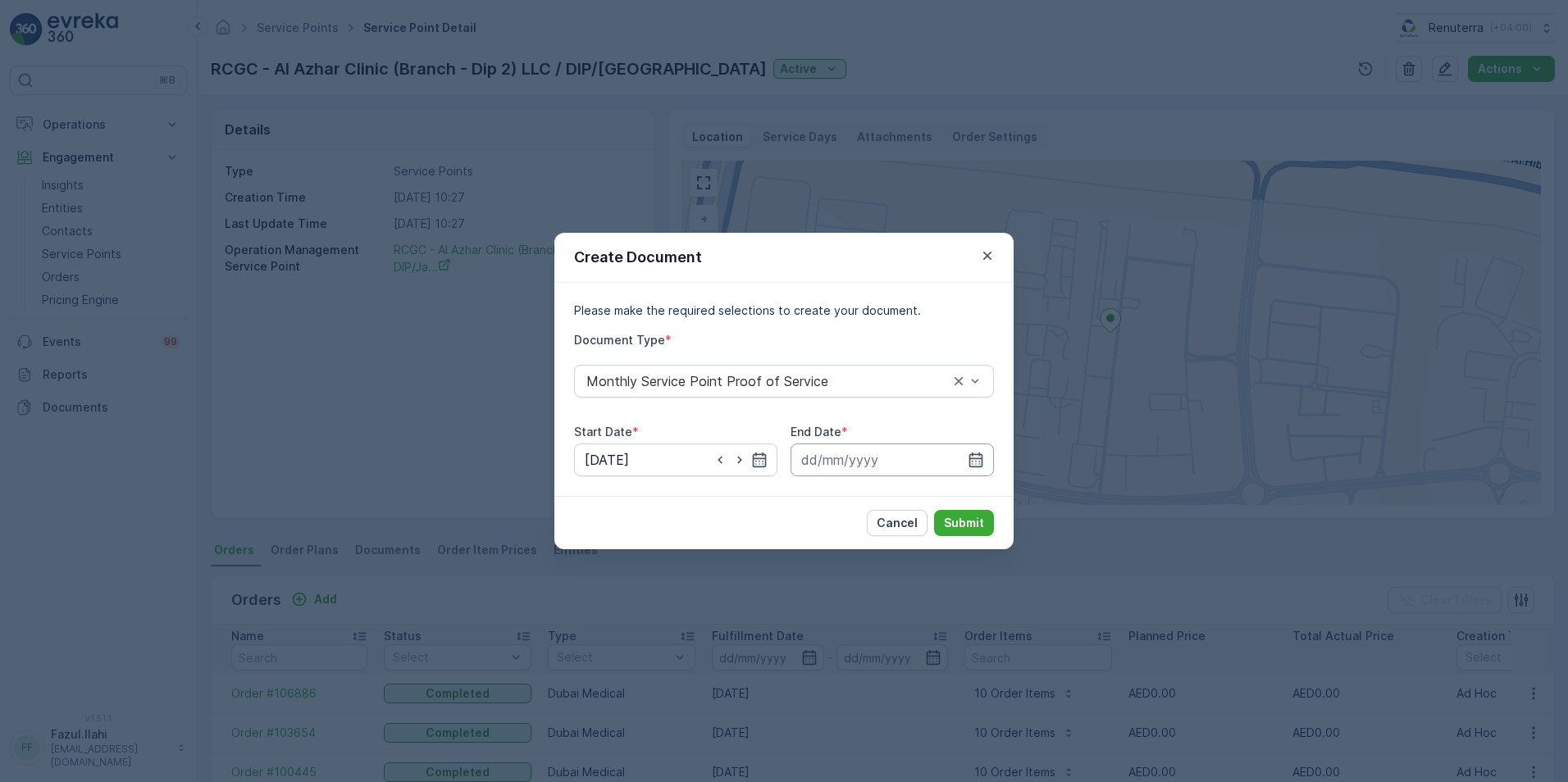
click at [985, 457] on input at bounding box center [893, 460] width 203 height 33
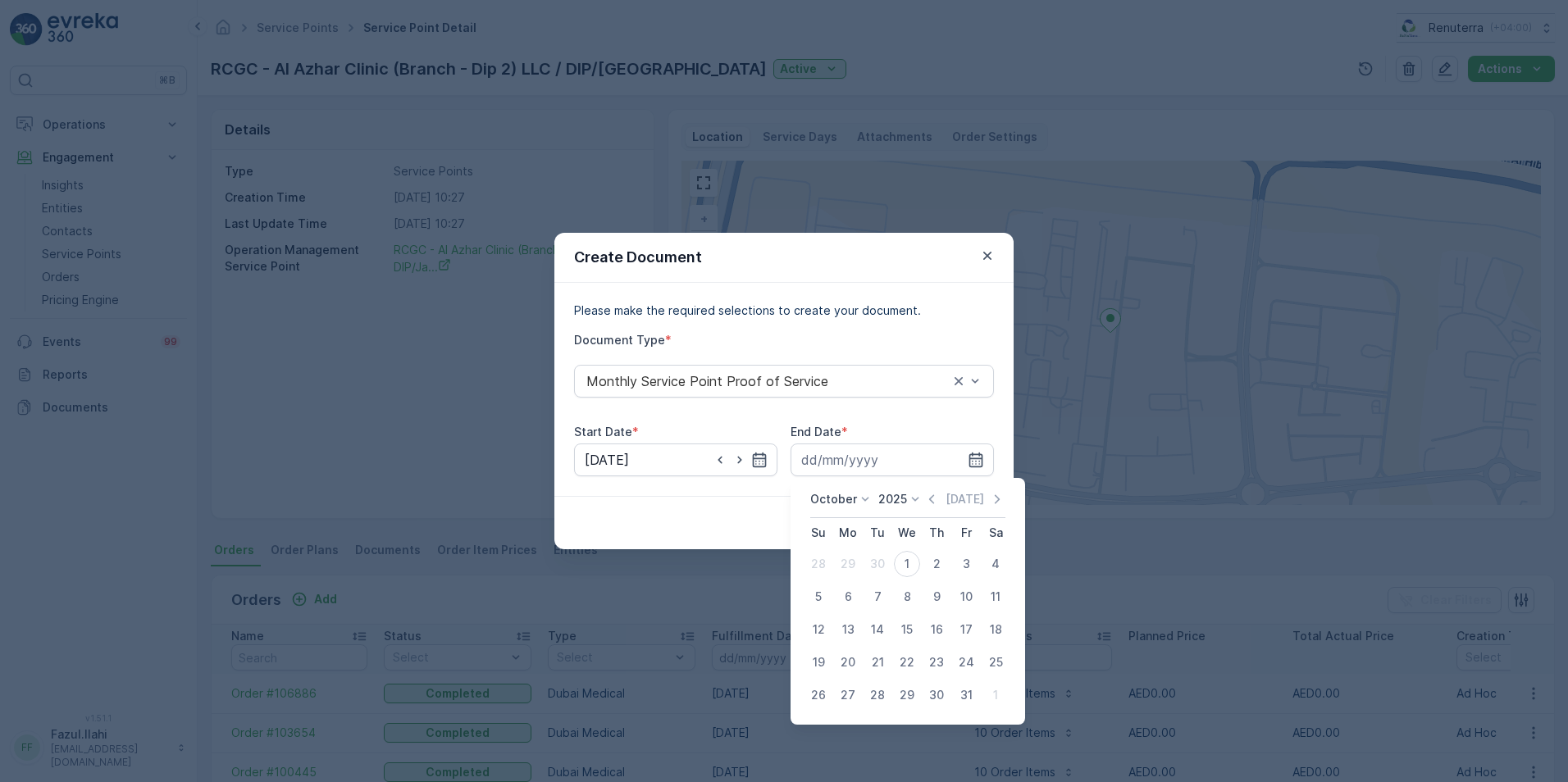
drag, startPoint x: 935, startPoint y: 496, endPoint x: 919, endPoint y: 540, distance: 46.8
click at [937, 497] on icon "button" at bounding box center [932, 499] width 16 height 16
click at [868, 695] on div "30" at bounding box center [878, 695] width 26 height 26
type input "30.09.2025"
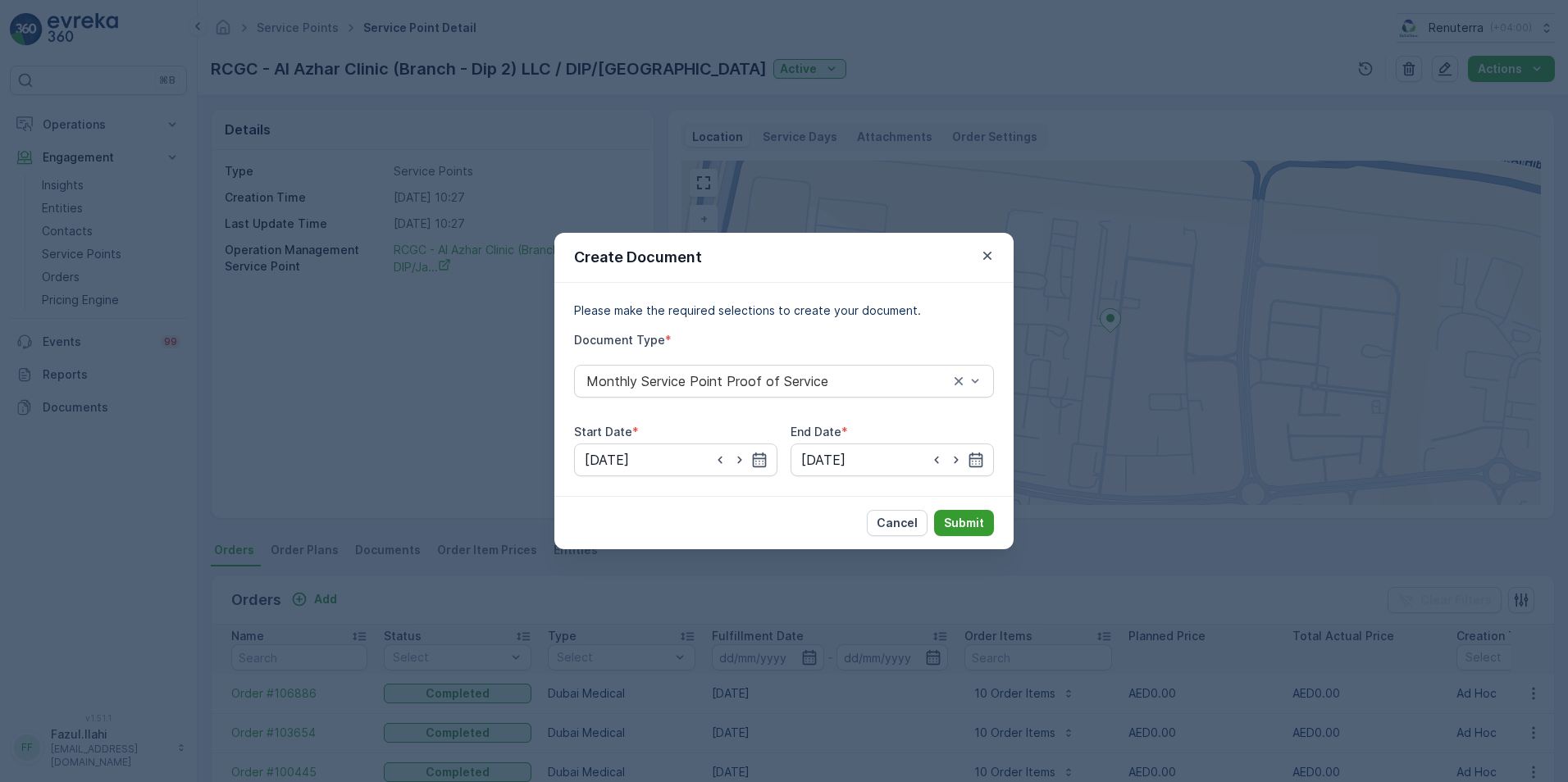
click at [959, 521] on p "Submit" at bounding box center [964, 522] width 40 height 16
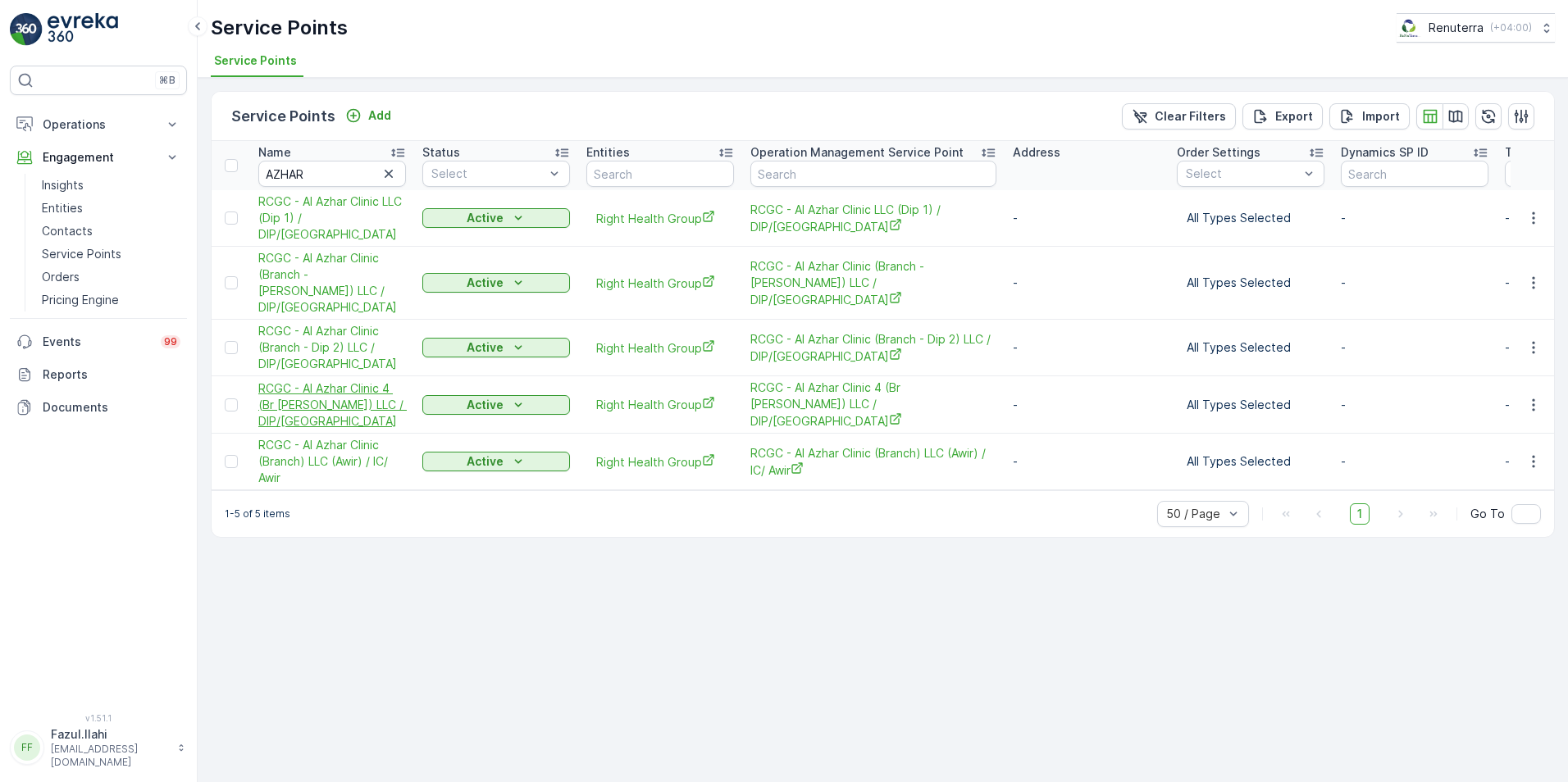
click at [323, 380] on span "RCGC - Al Azhar Clinic 4 (Br [PERSON_NAME]) LLC / DIP/[GEOGRAPHIC_DATA]" at bounding box center [333, 404] width 148 height 49
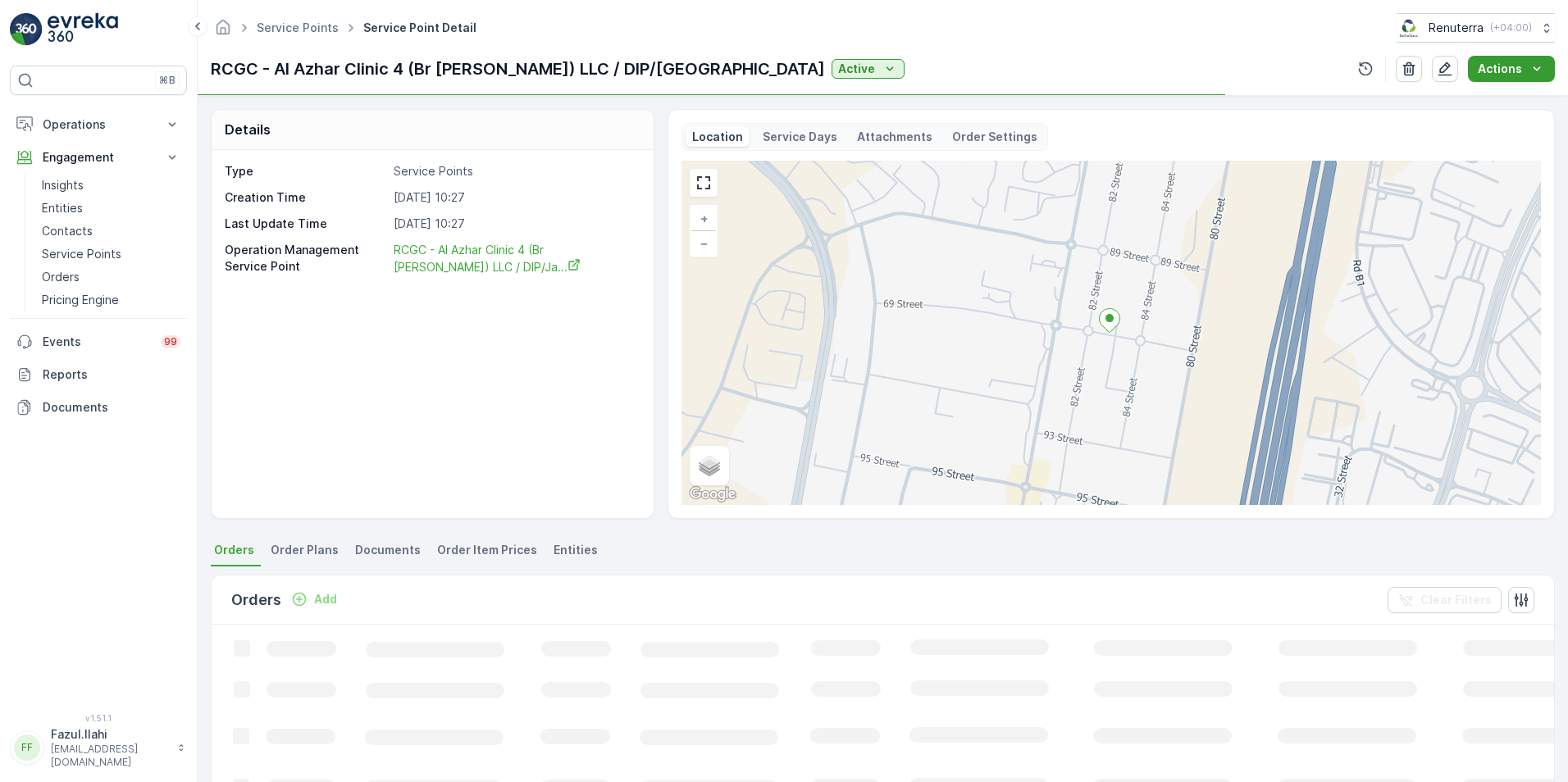
click at [1506, 75] on p "Actions" at bounding box center [1499, 69] width 44 height 16
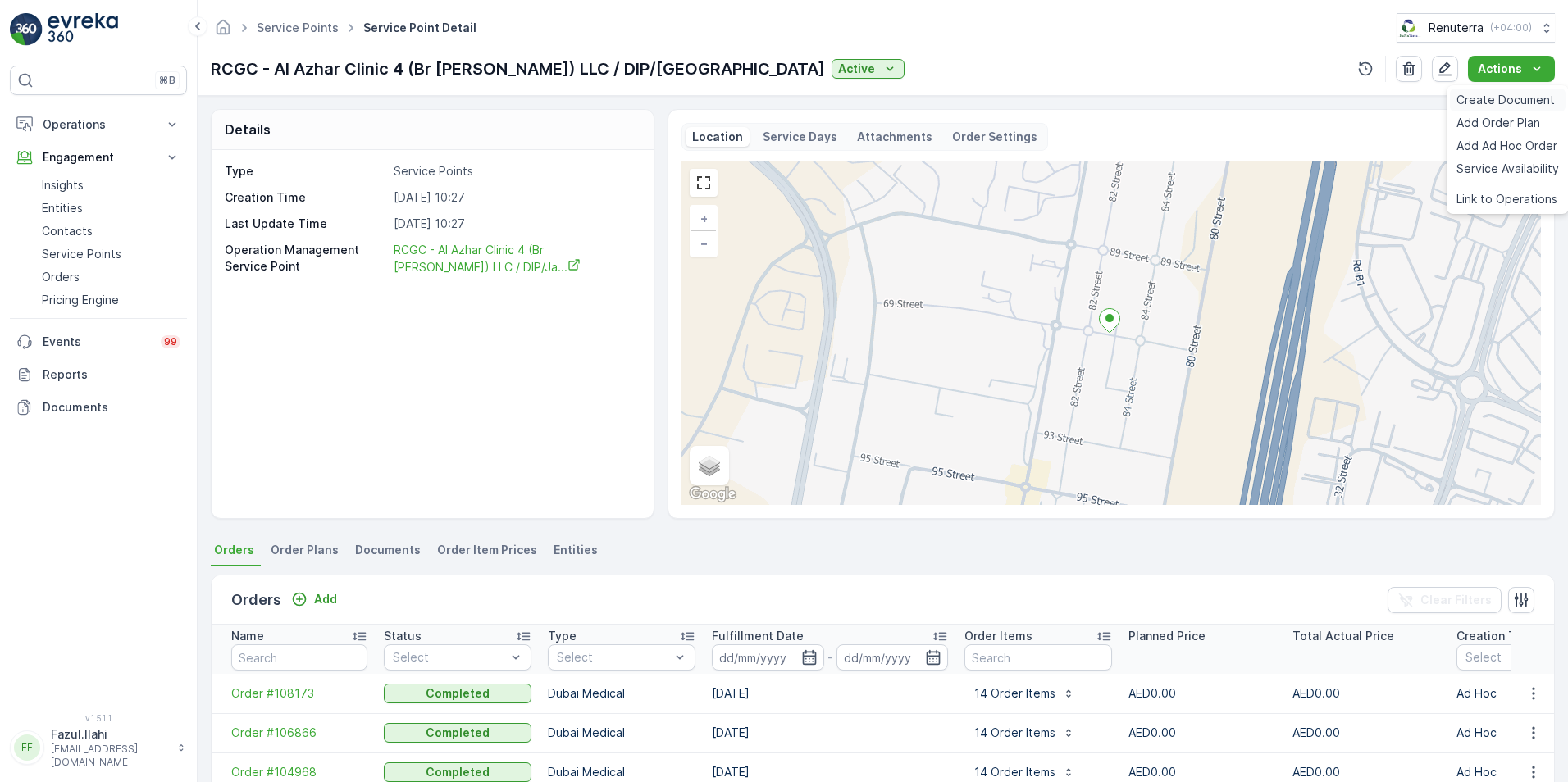
click at [1503, 100] on span "Create Document" at bounding box center [1505, 100] width 98 height 16
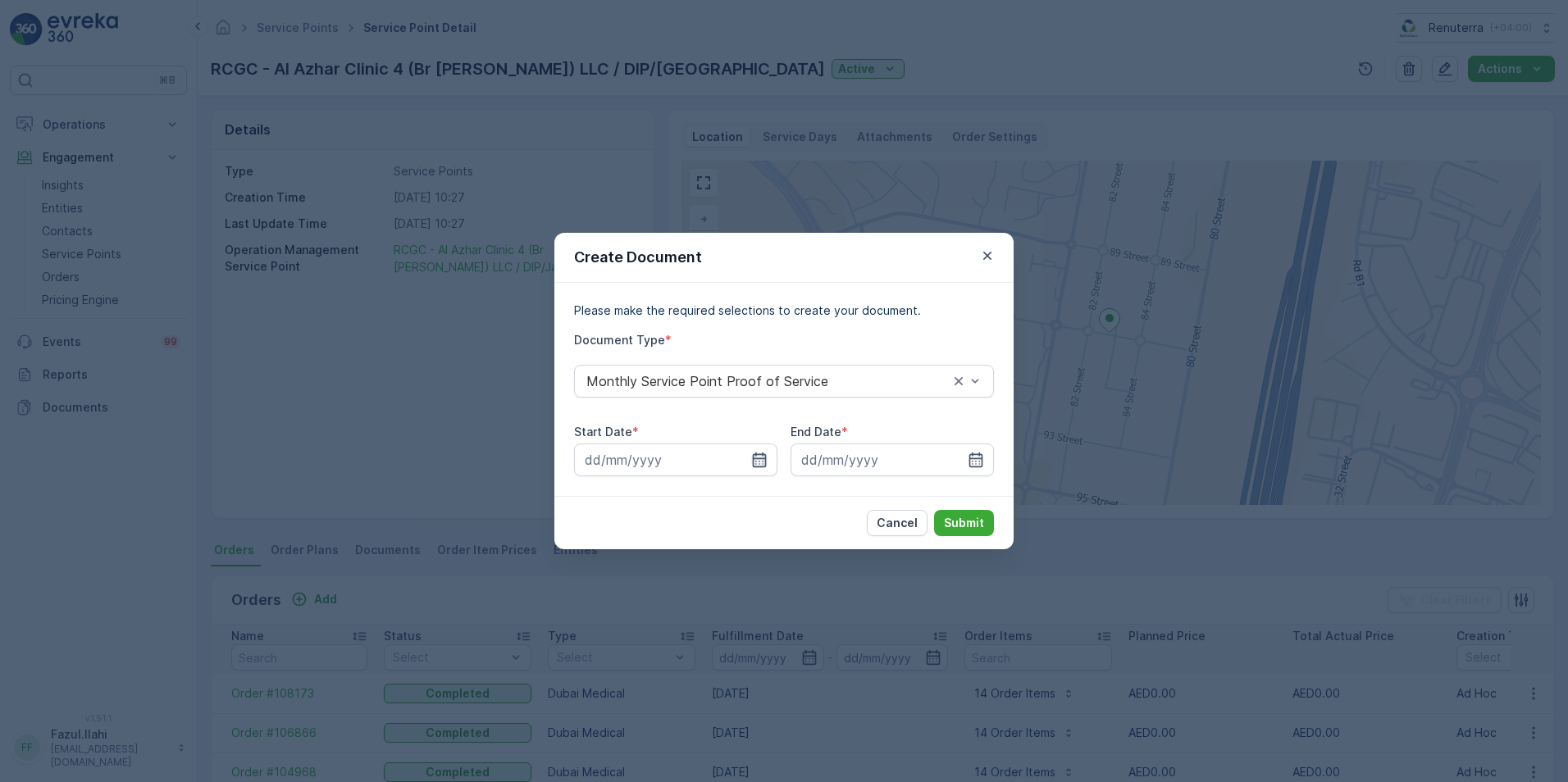
click at [767, 462] on icon "button" at bounding box center [759, 459] width 16 height 16
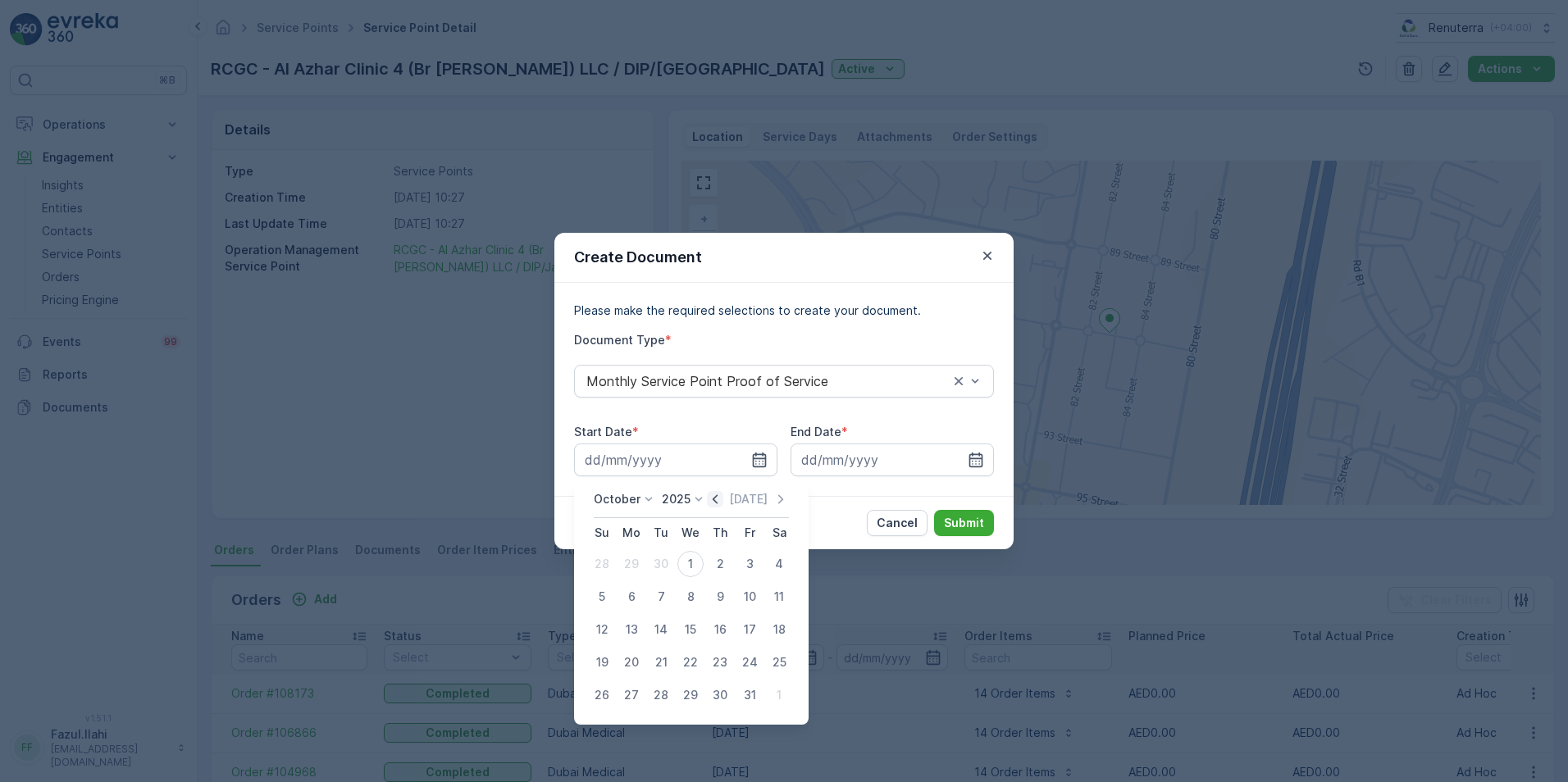
click at [717, 500] on icon "button" at bounding box center [715, 499] width 5 height 9
click at [632, 567] on div "1" at bounding box center [631, 564] width 26 height 26
type input "01.09.2025"
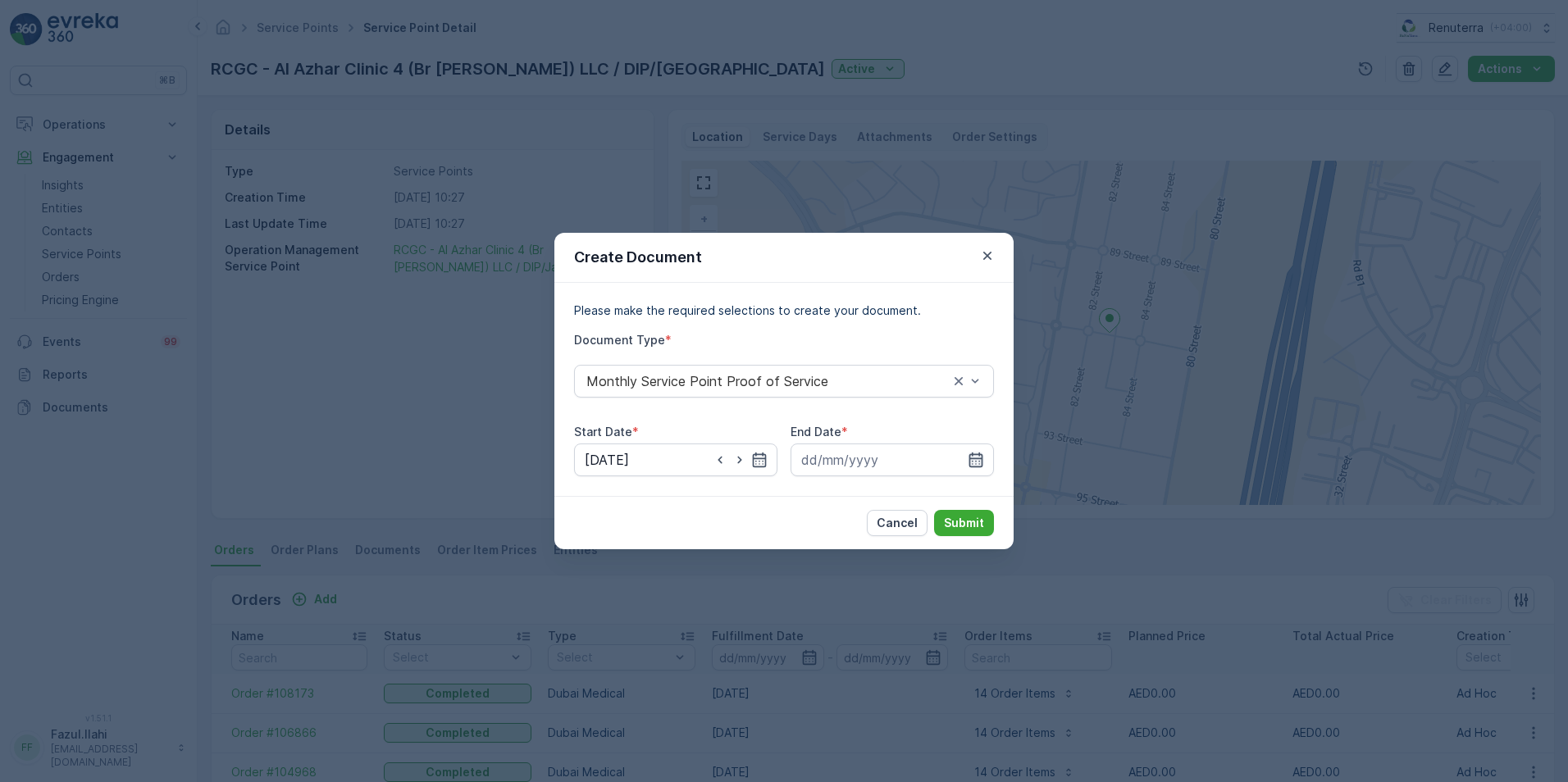
click at [968, 462] on icon "button" at bounding box center [976, 459] width 16 height 16
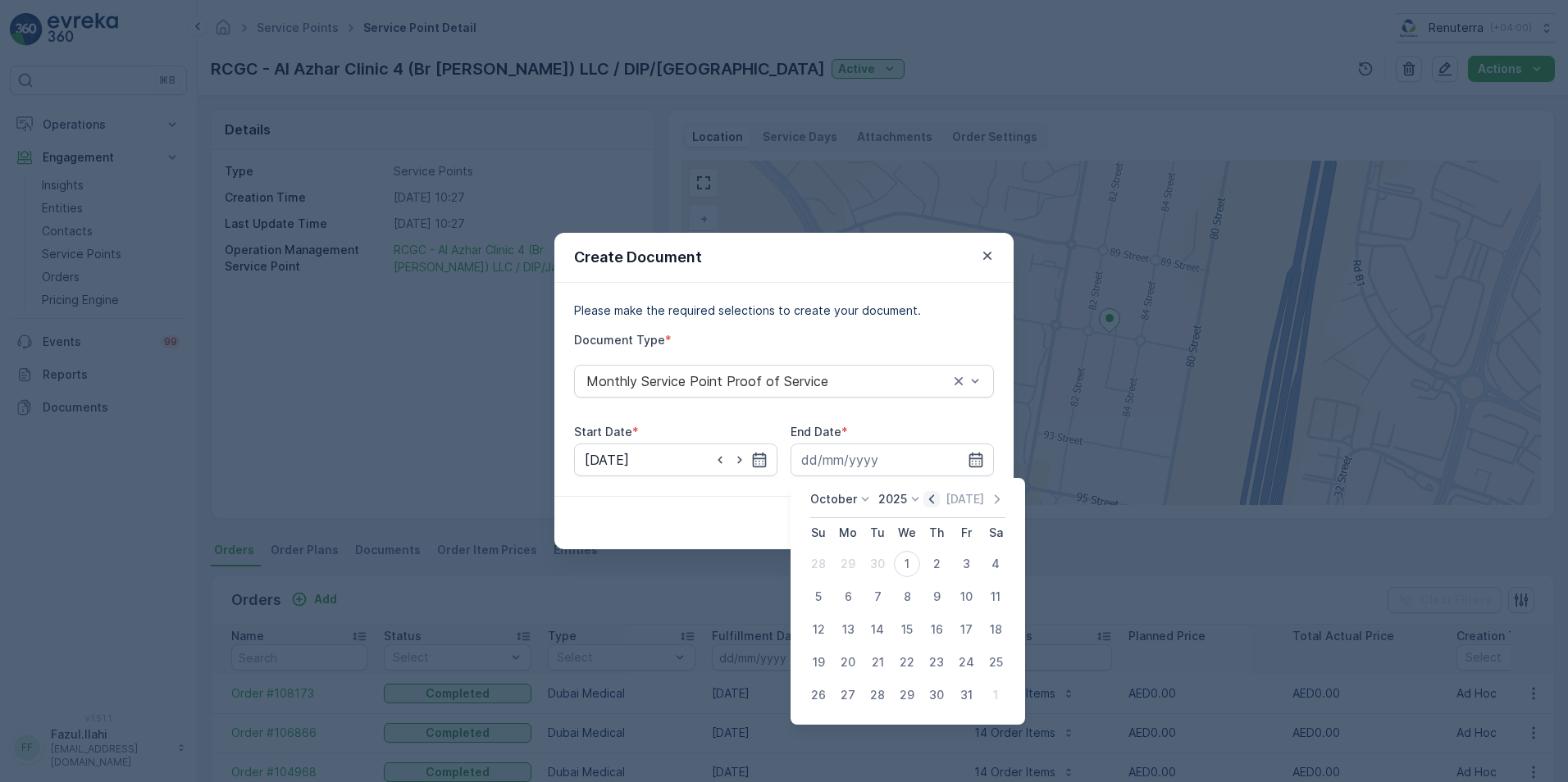
click at [929, 500] on icon "button" at bounding box center [932, 499] width 16 height 16
click at [882, 693] on div "30" at bounding box center [878, 695] width 26 height 26
type input "30.09.2025"
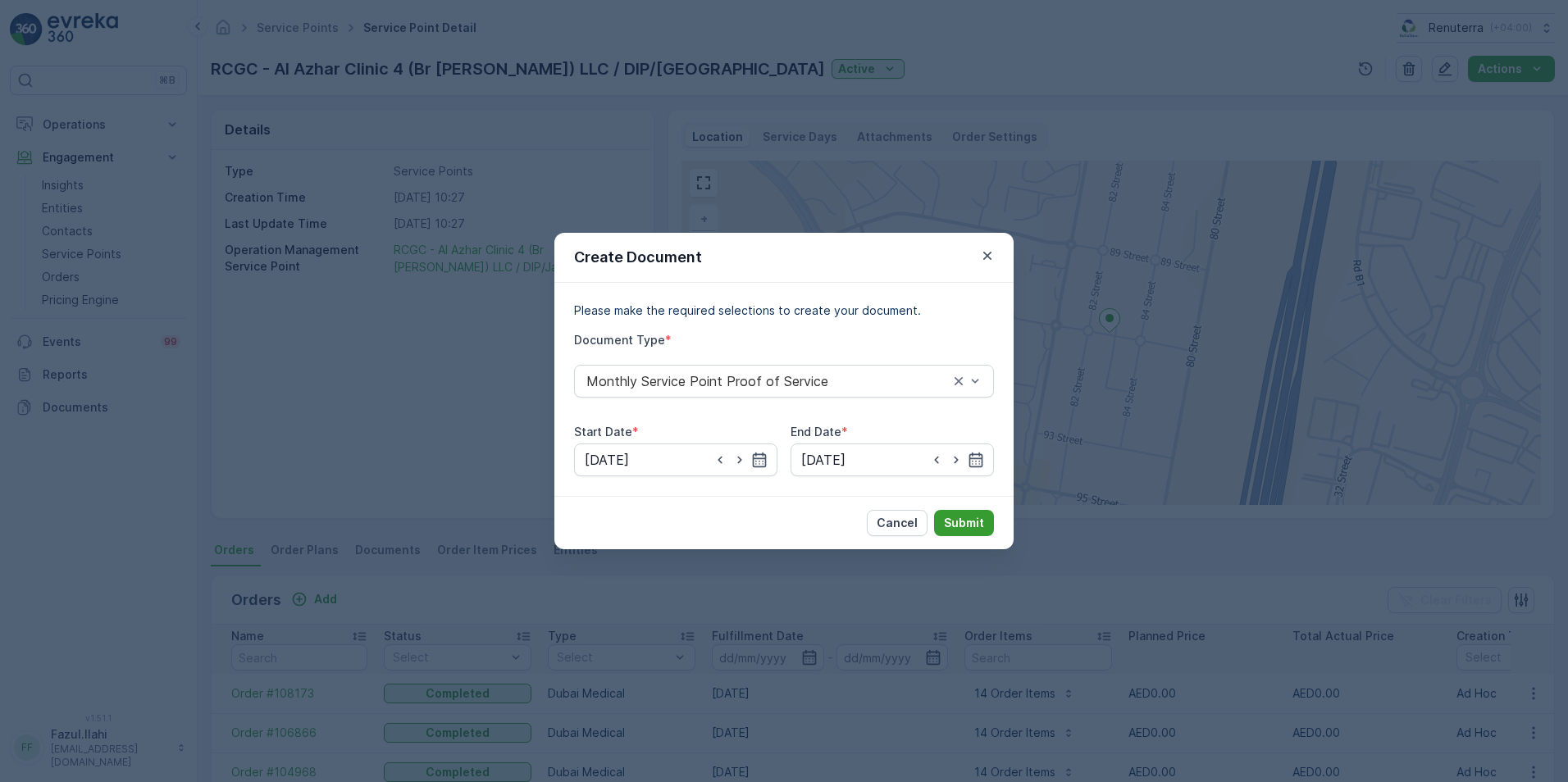
click at [956, 516] on p "Submit" at bounding box center [964, 522] width 40 height 16
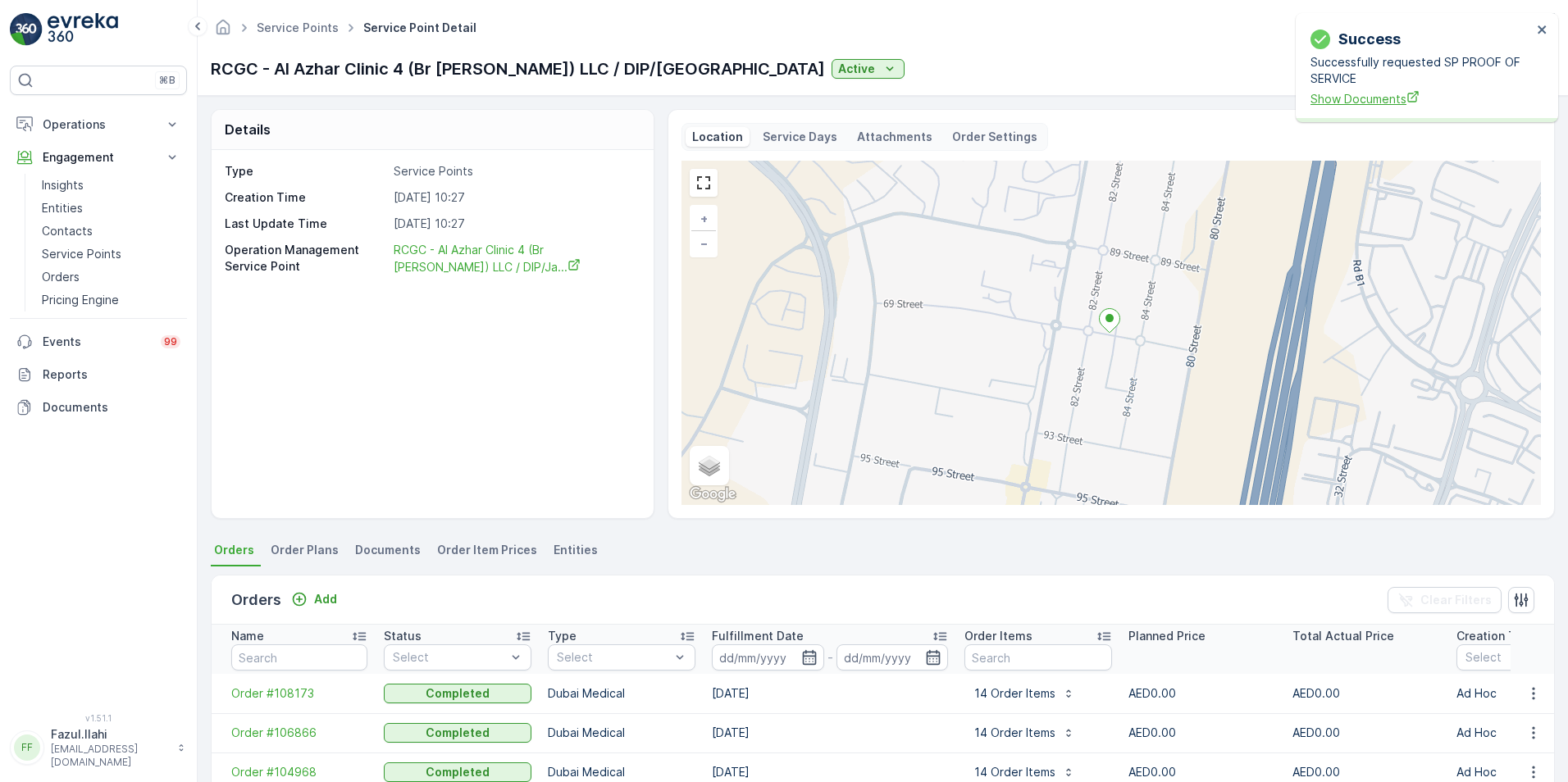
click at [1335, 99] on span "Show Documents" at bounding box center [1420, 99] width 221 height 17
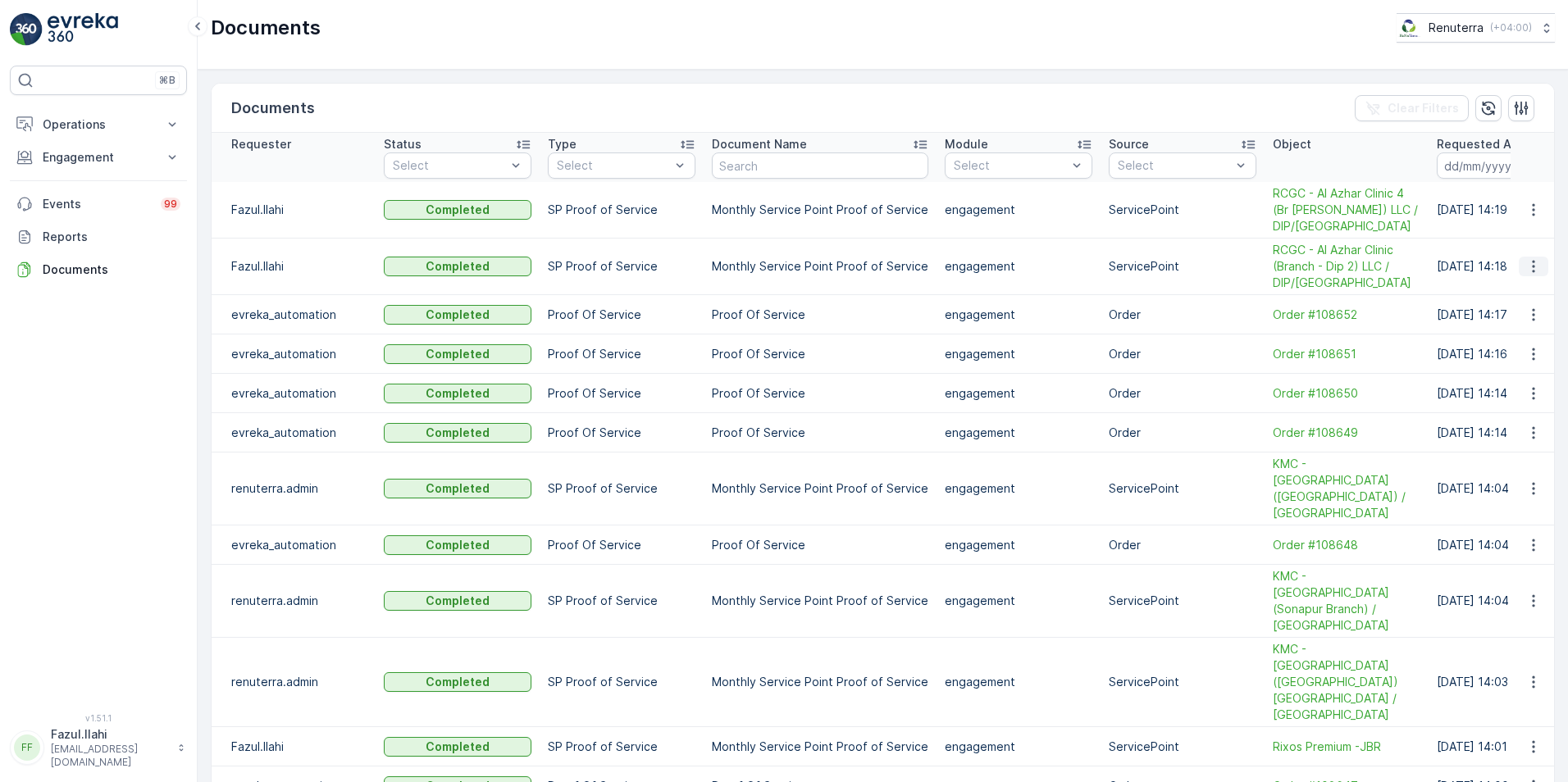
click at [1525, 271] on icon "button" at bounding box center [1533, 266] width 16 height 16
click at [1505, 292] on span "See Details" at bounding box center [1529, 291] width 63 height 16
click at [1532, 211] on icon "button" at bounding box center [1533, 209] width 16 height 16
click at [1510, 234] on span "See Details" at bounding box center [1529, 234] width 63 height 16
